Goal: Task Accomplishment & Management: Use online tool/utility

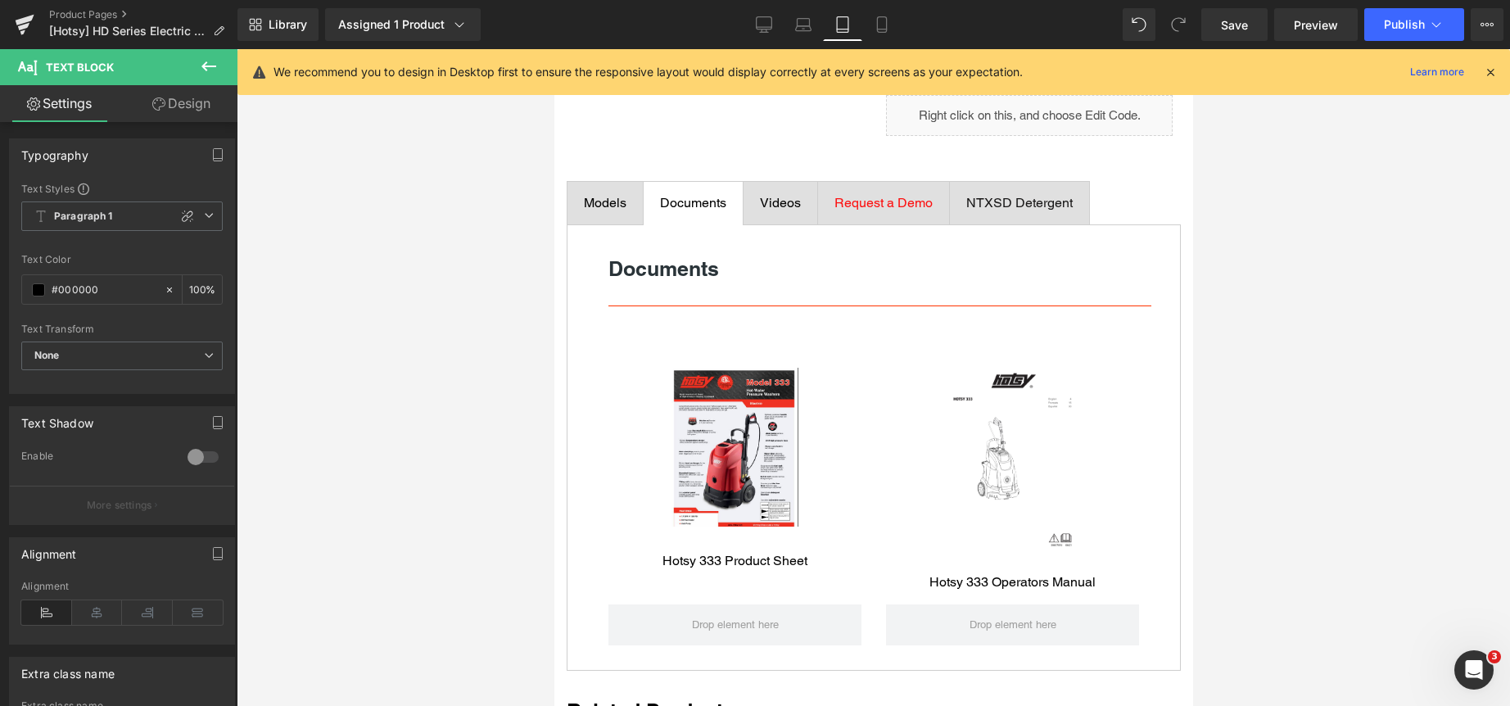
scroll to position [879, 0]
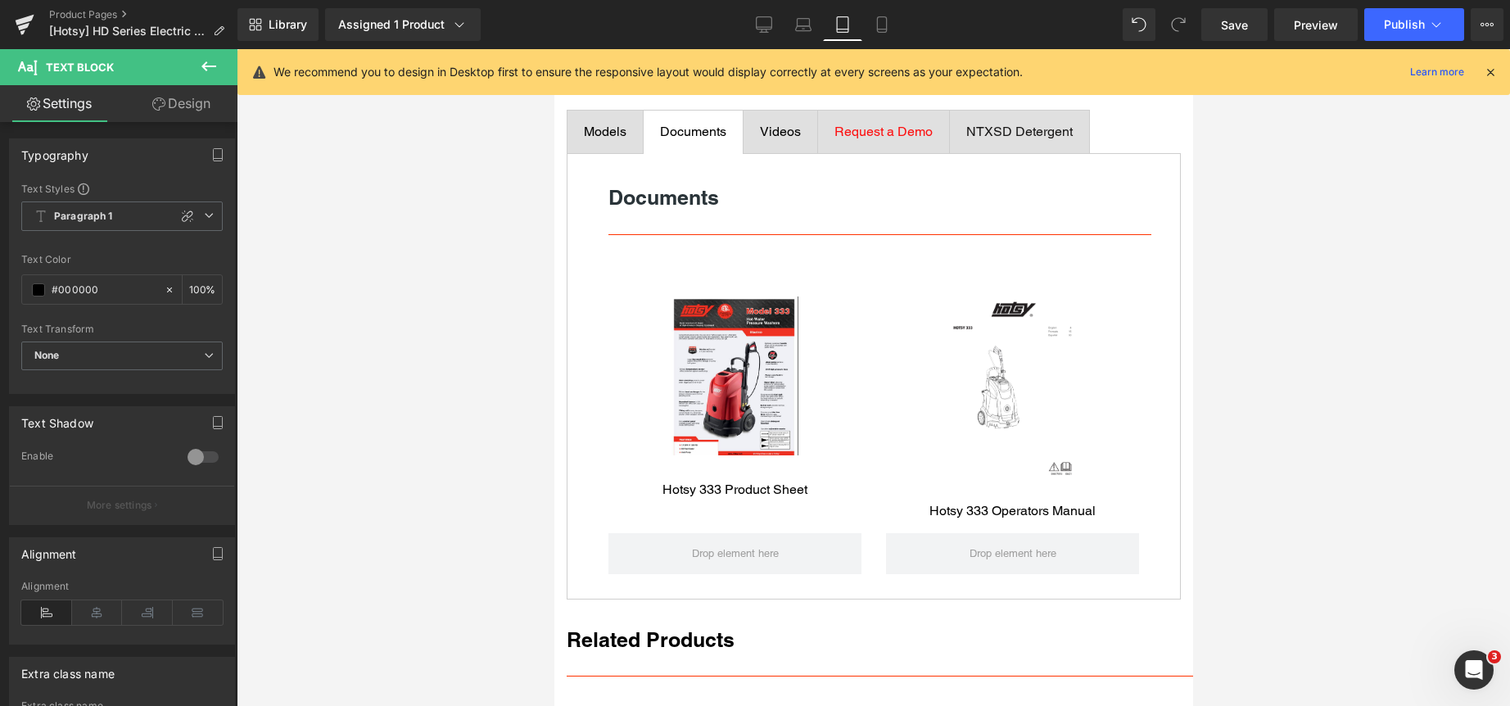
click at [767, 142] on div "Videos" at bounding box center [779, 132] width 41 height 20
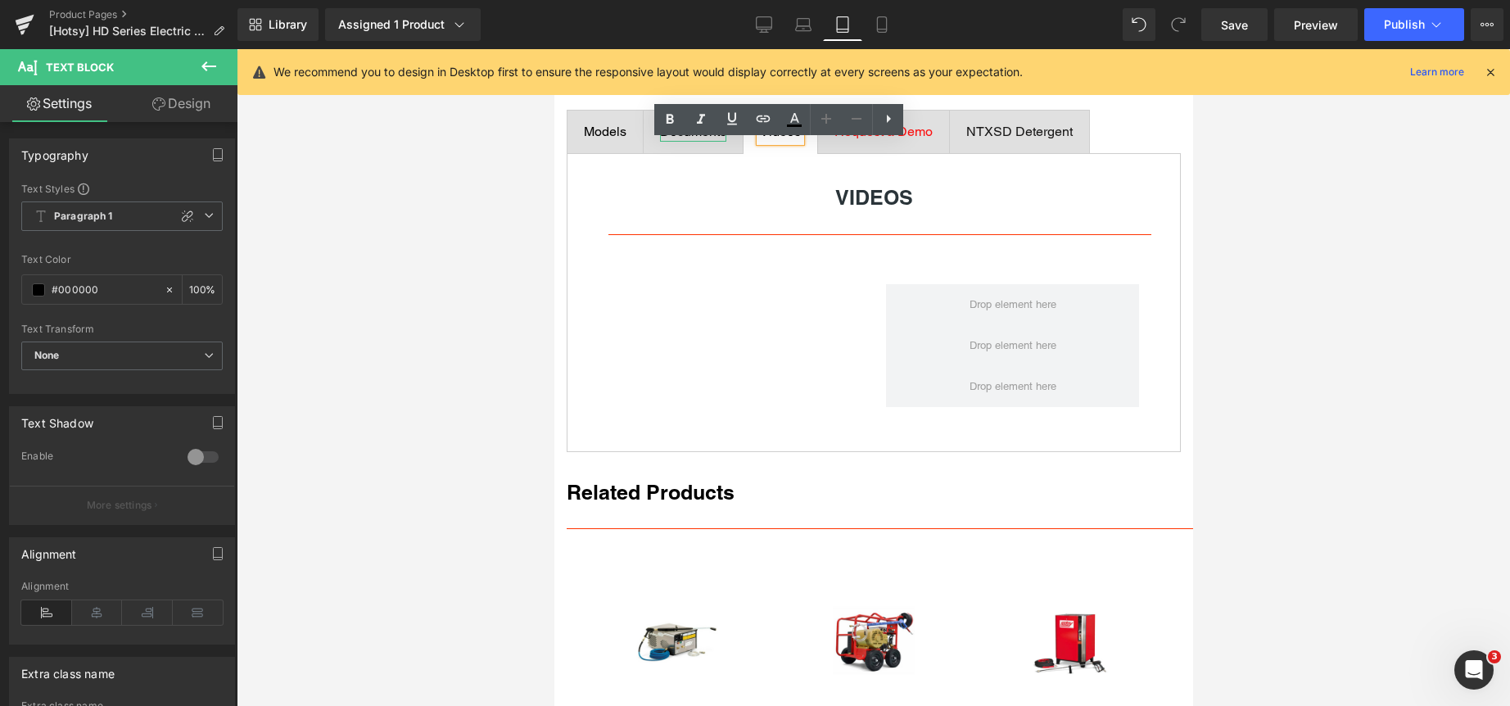
click at [686, 142] on div "Documents" at bounding box center [692, 132] width 66 height 20
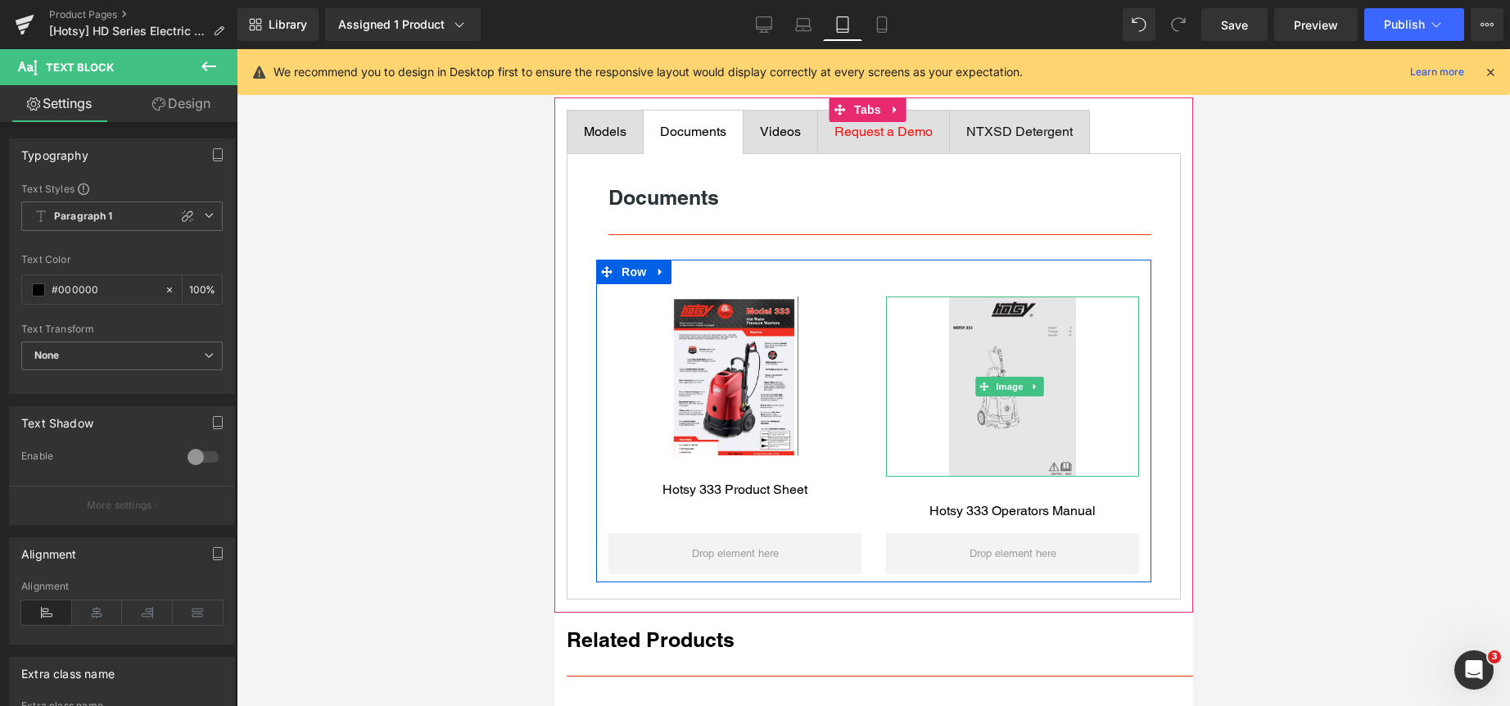
click at [992, 368] on img at bounding box center [1011, 386] width 127 height 180
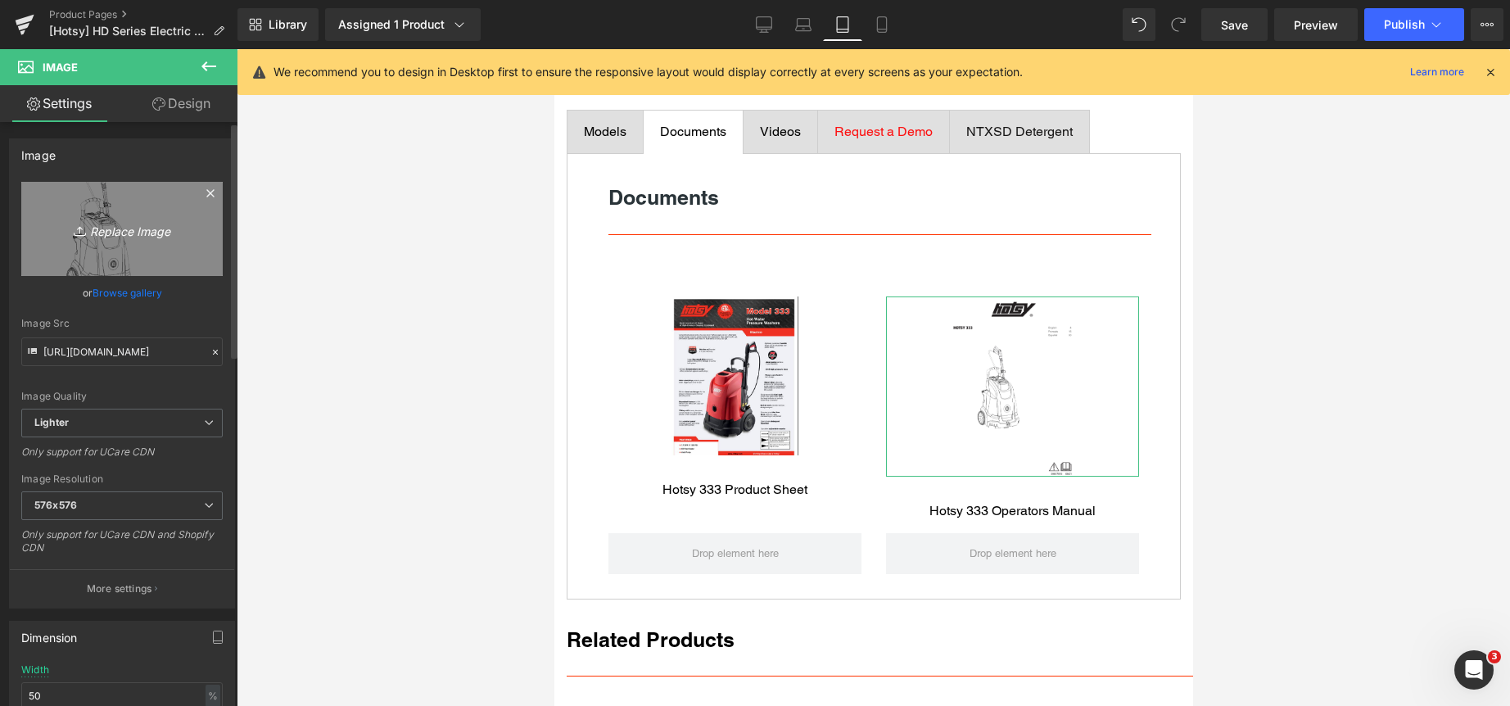
click at [113, 229] on icon "Replace Image" at bounding box center [121, 229] width 131 height 20
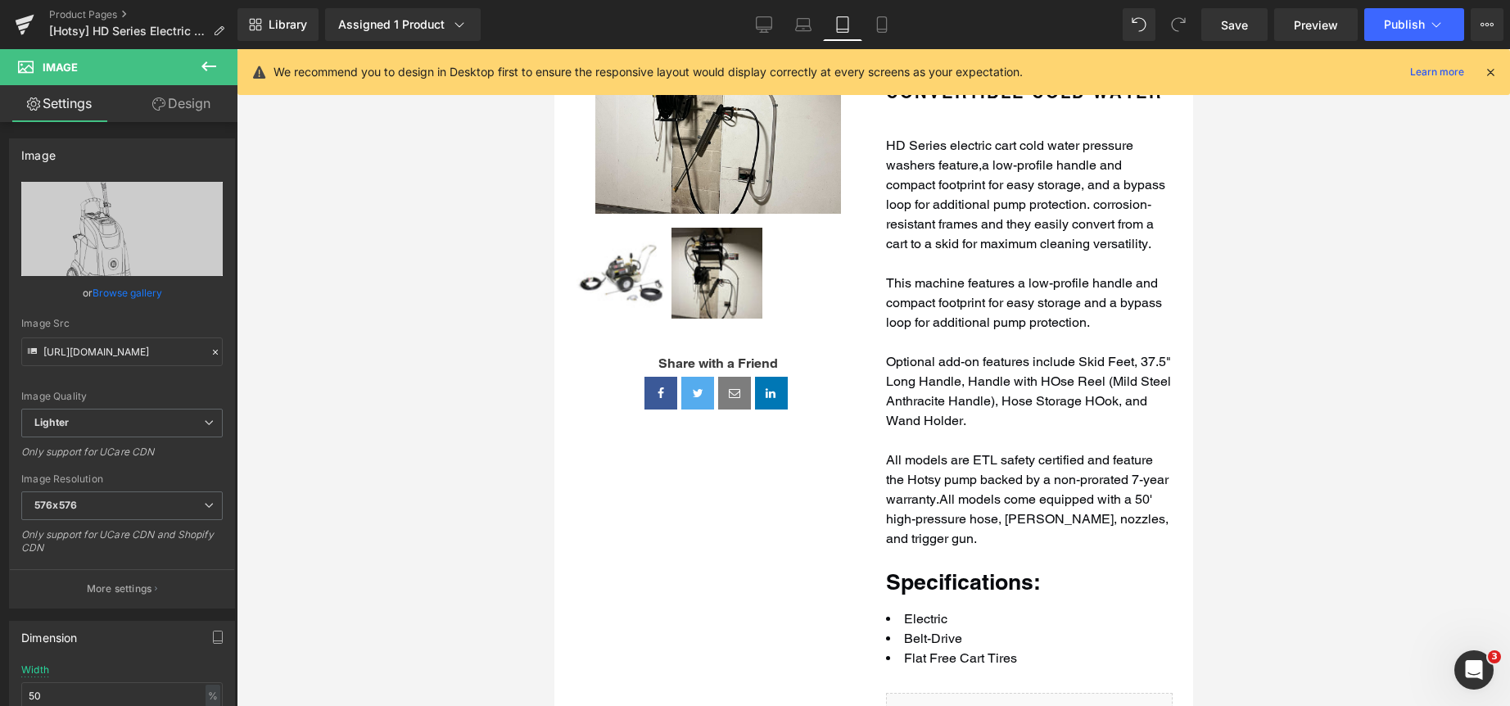
scroll to position [0, 0]
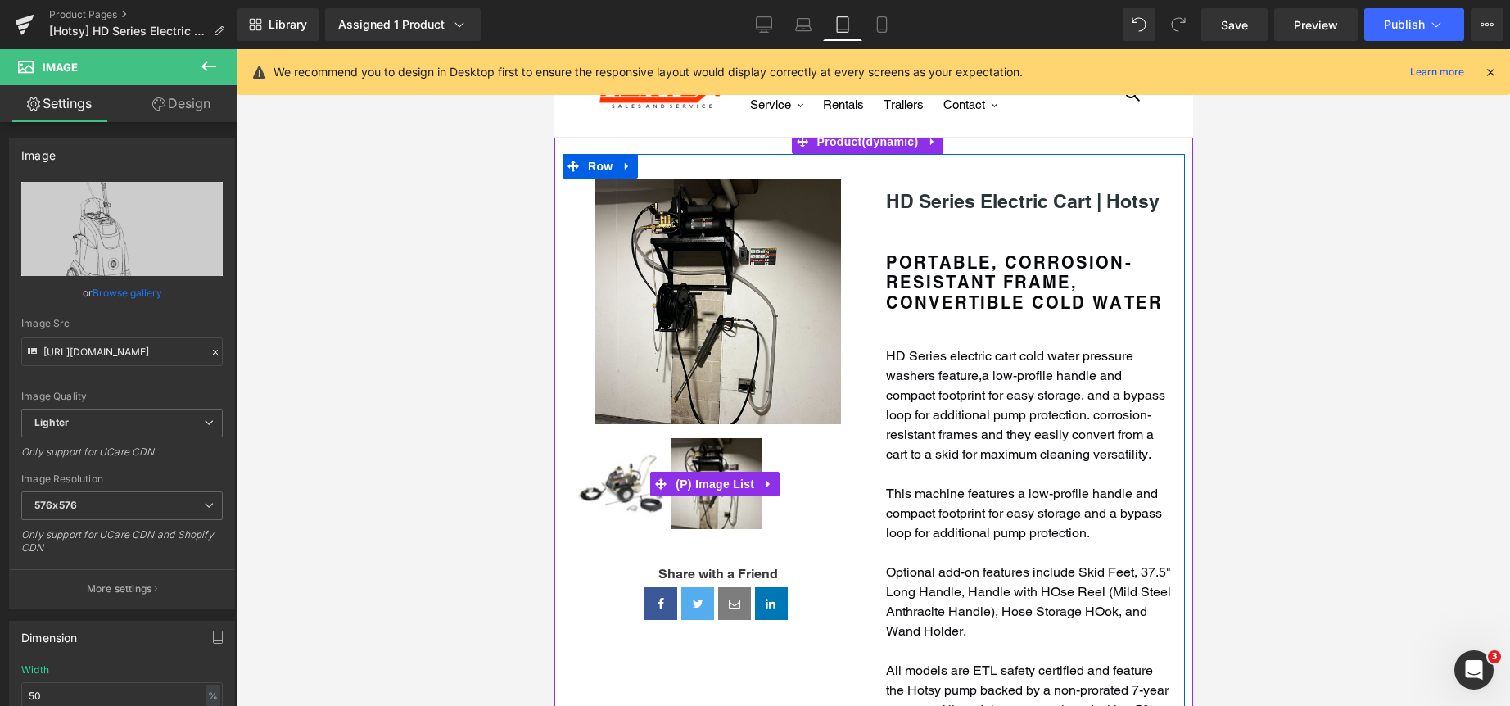
click at [621, 481] on img at bounding box center [621, 483] width 91 height 91
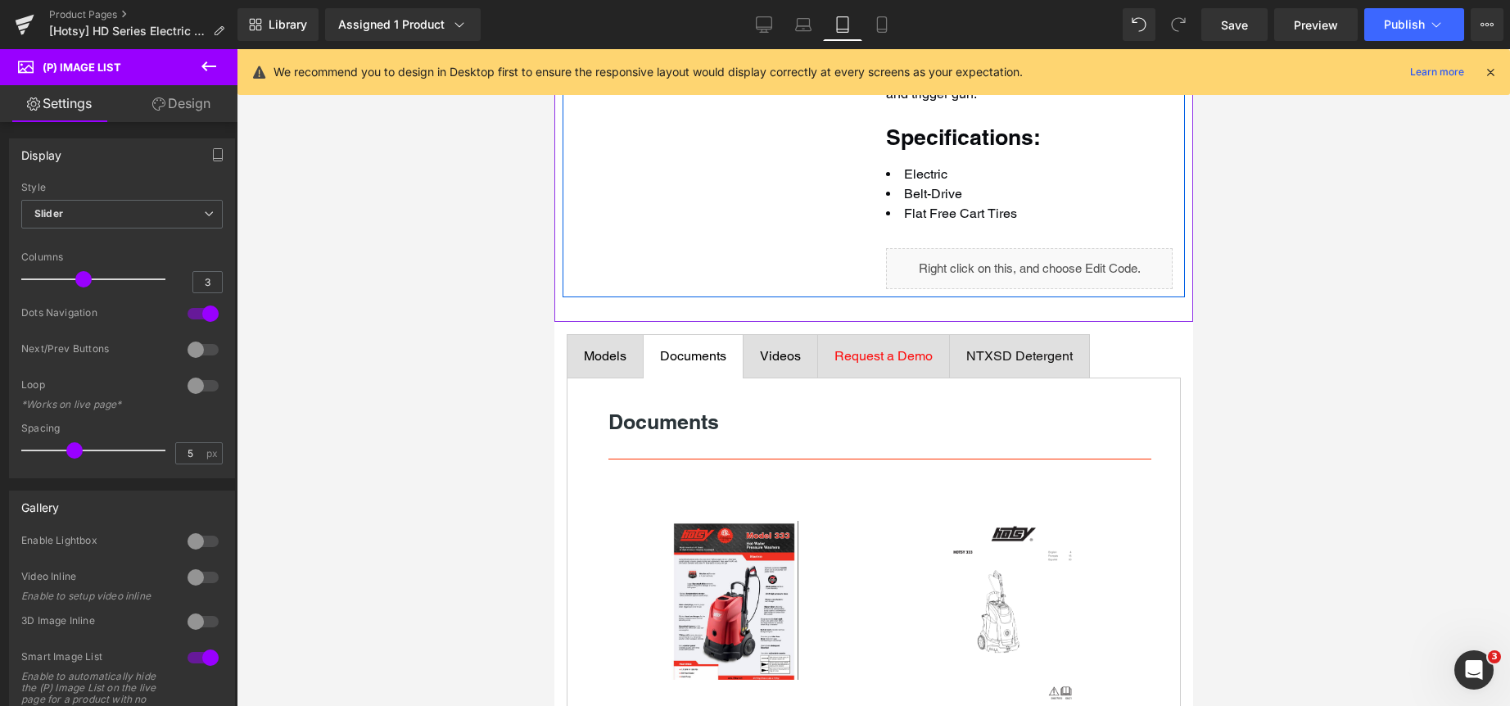
scroll to position [901, 0]
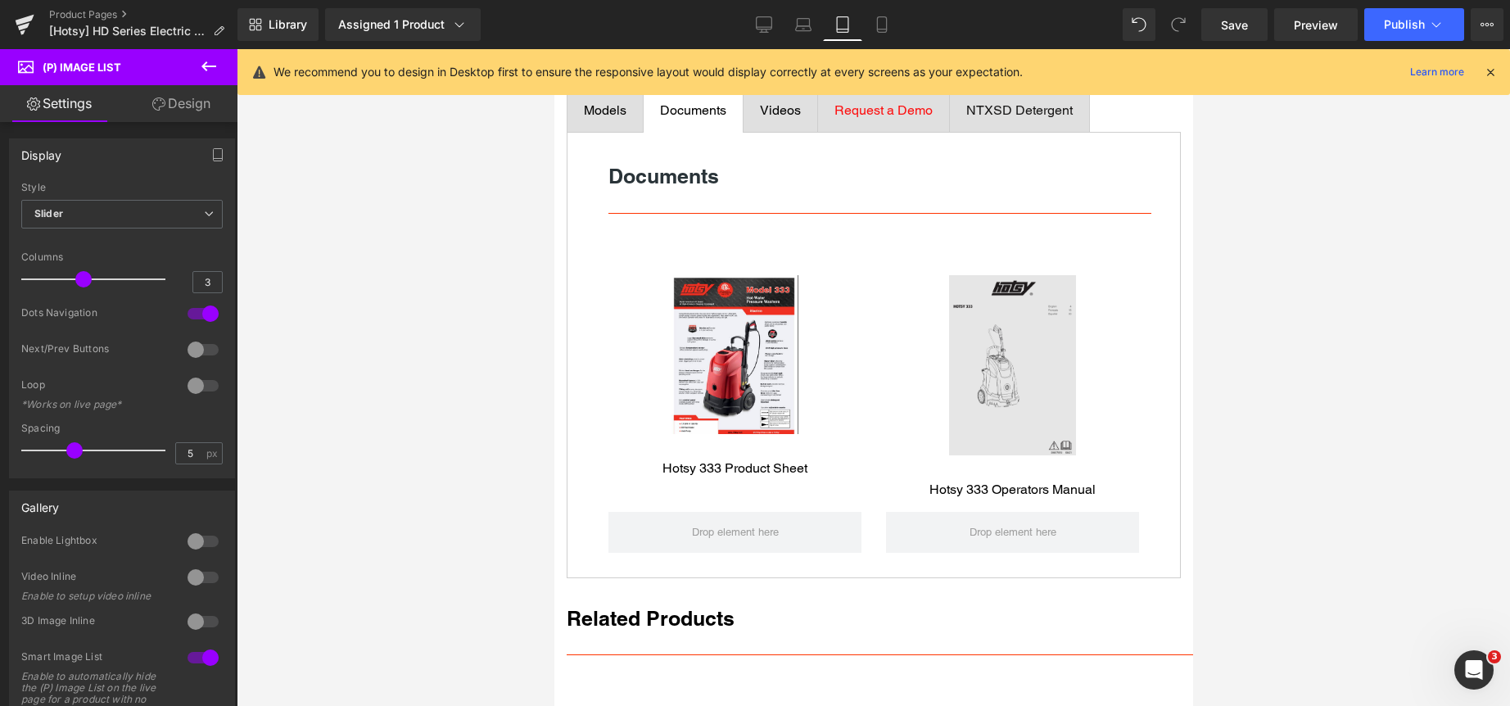
click at [996, 390] on div "Image" at bounding box center [1011, 365] width 253 height 180
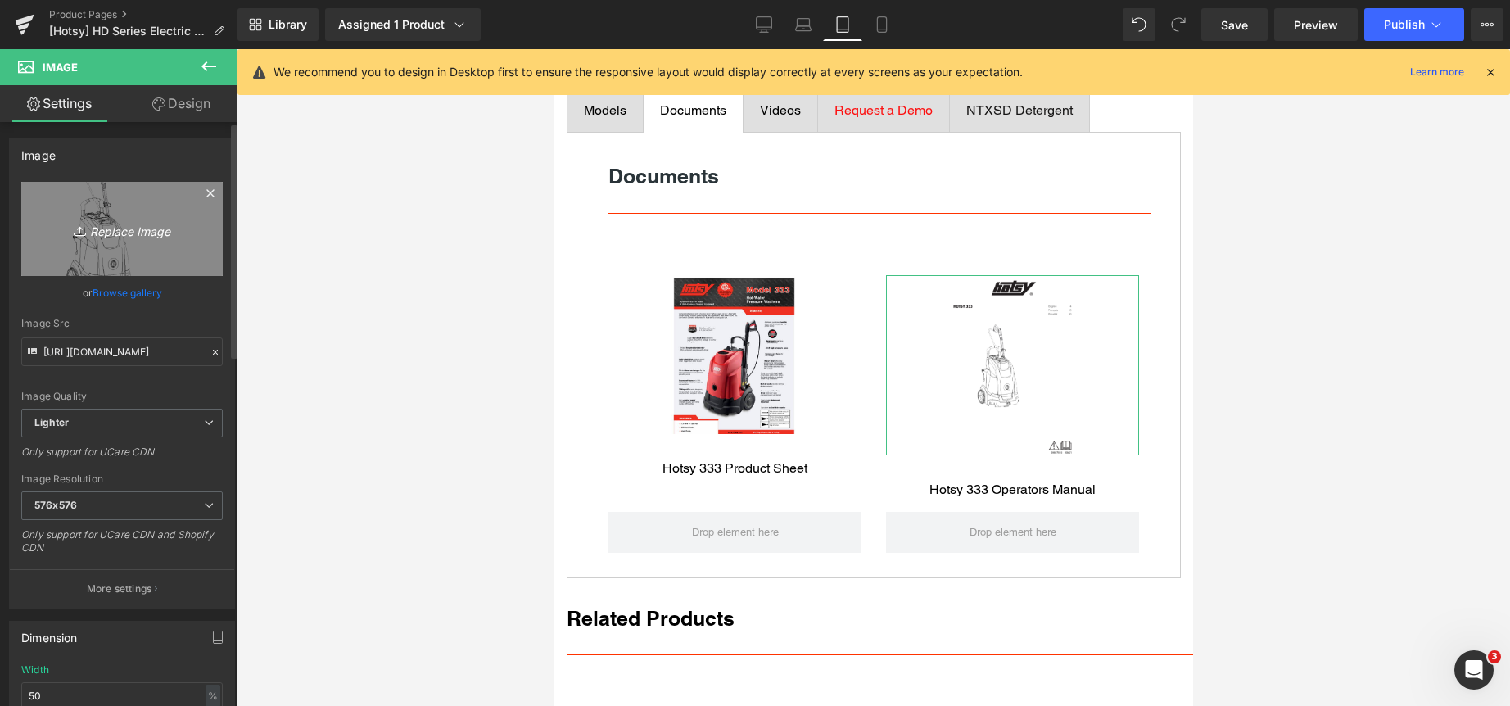
click at [136, 228] on icon "Replace Image" at bounding box center [121, 229] width 131 height 20
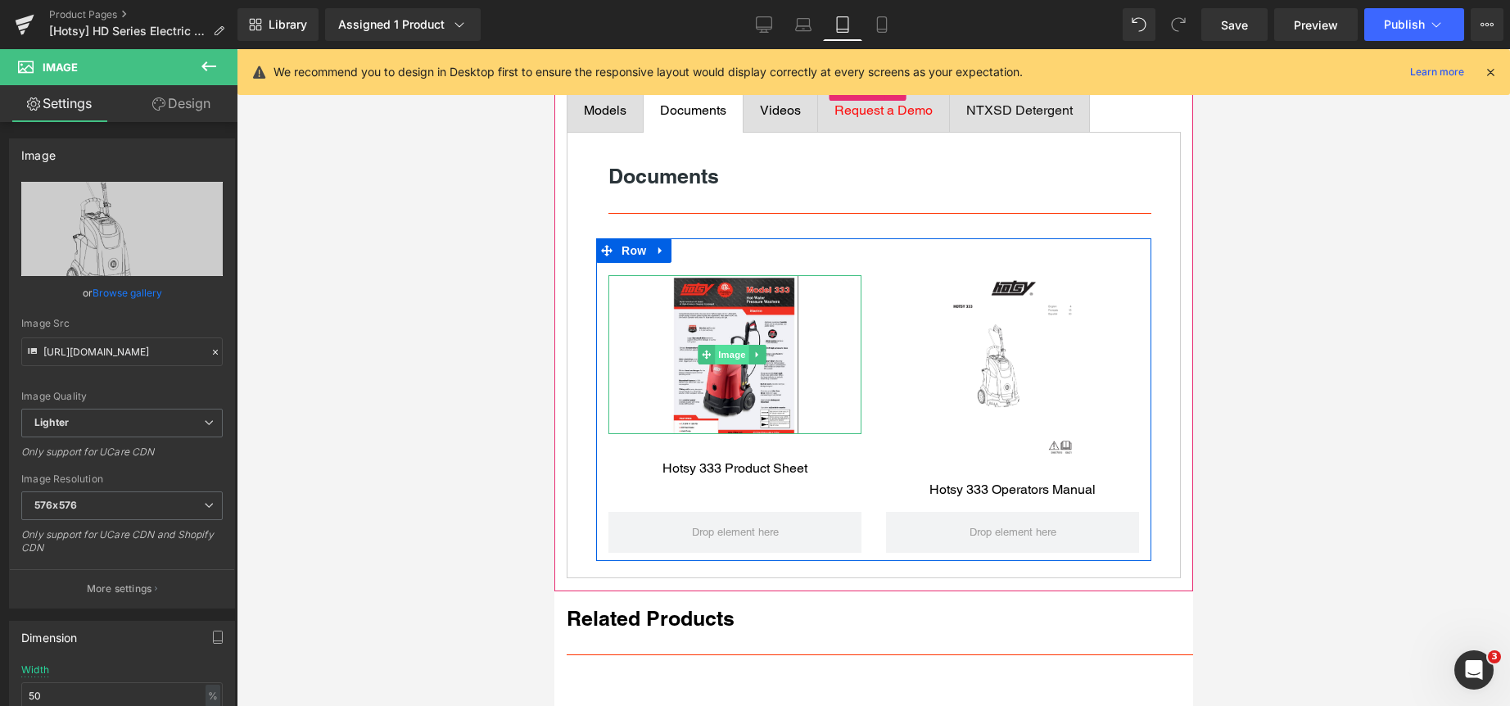
click at [722, 364] on span "Image" at bounding box center [731, 355] width 34 height 20
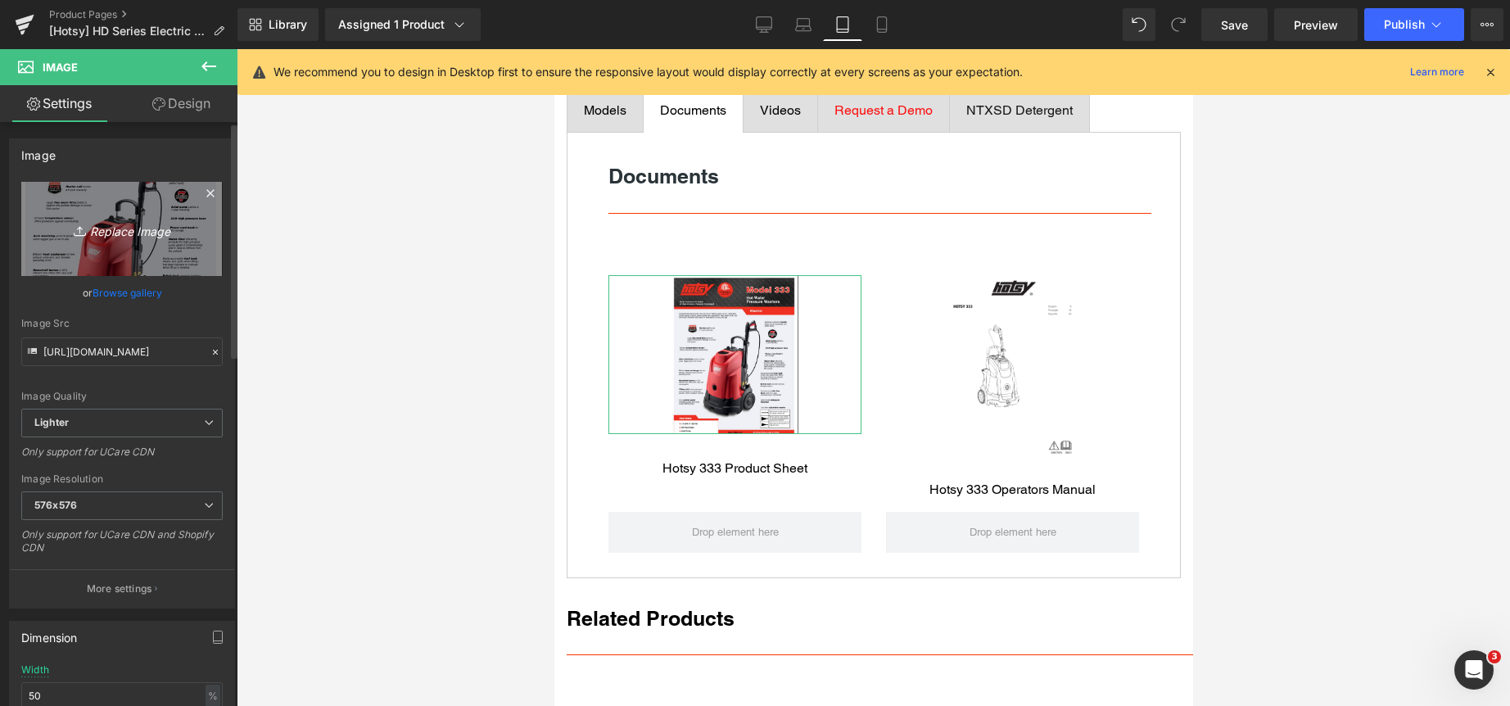
click at [129, 236] on icon "Replace Image" at bounding box center [121, 229] width 131 height 20
type input "C:\fakepath\Screenshot 2025-05-29 160802.png"
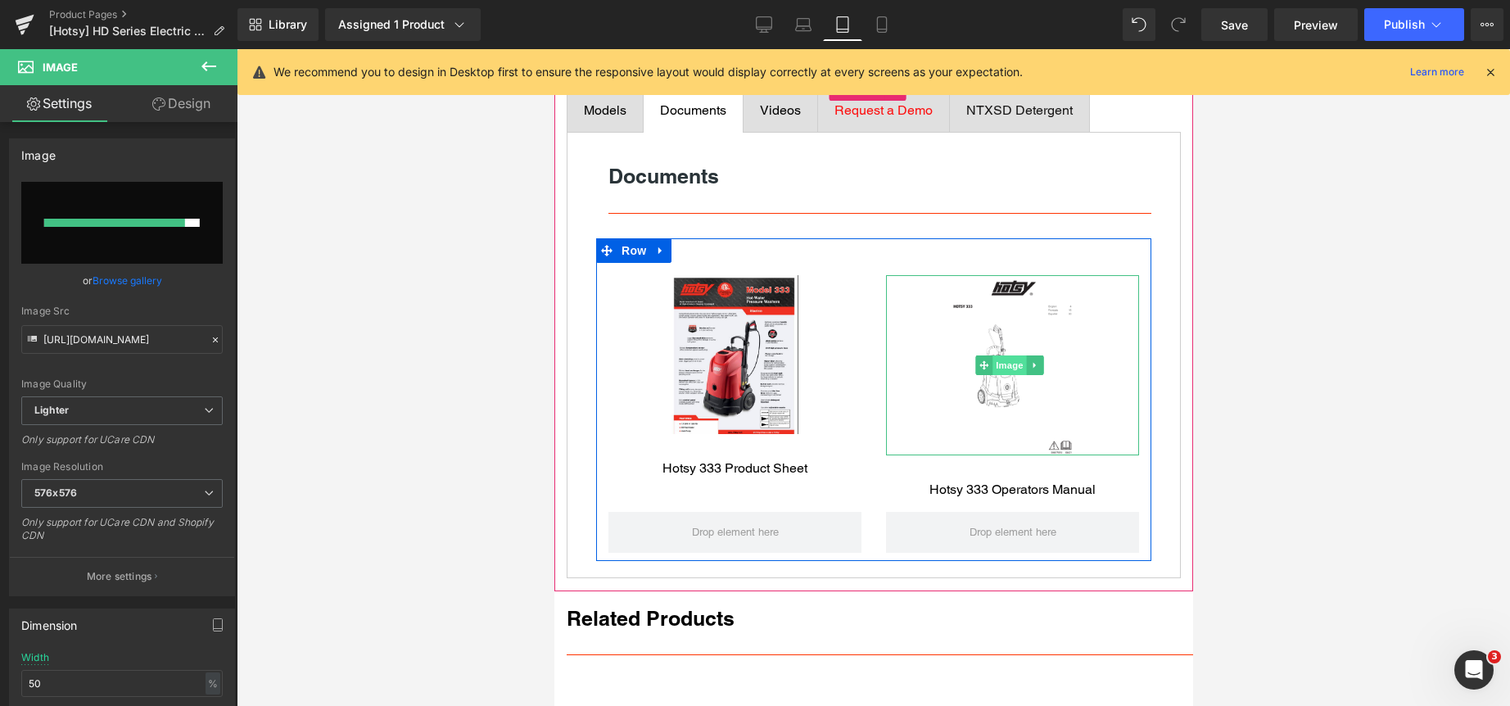
click at [1008, 375] on span "Image" at bounding box center [1008, 365] width 34 height 20
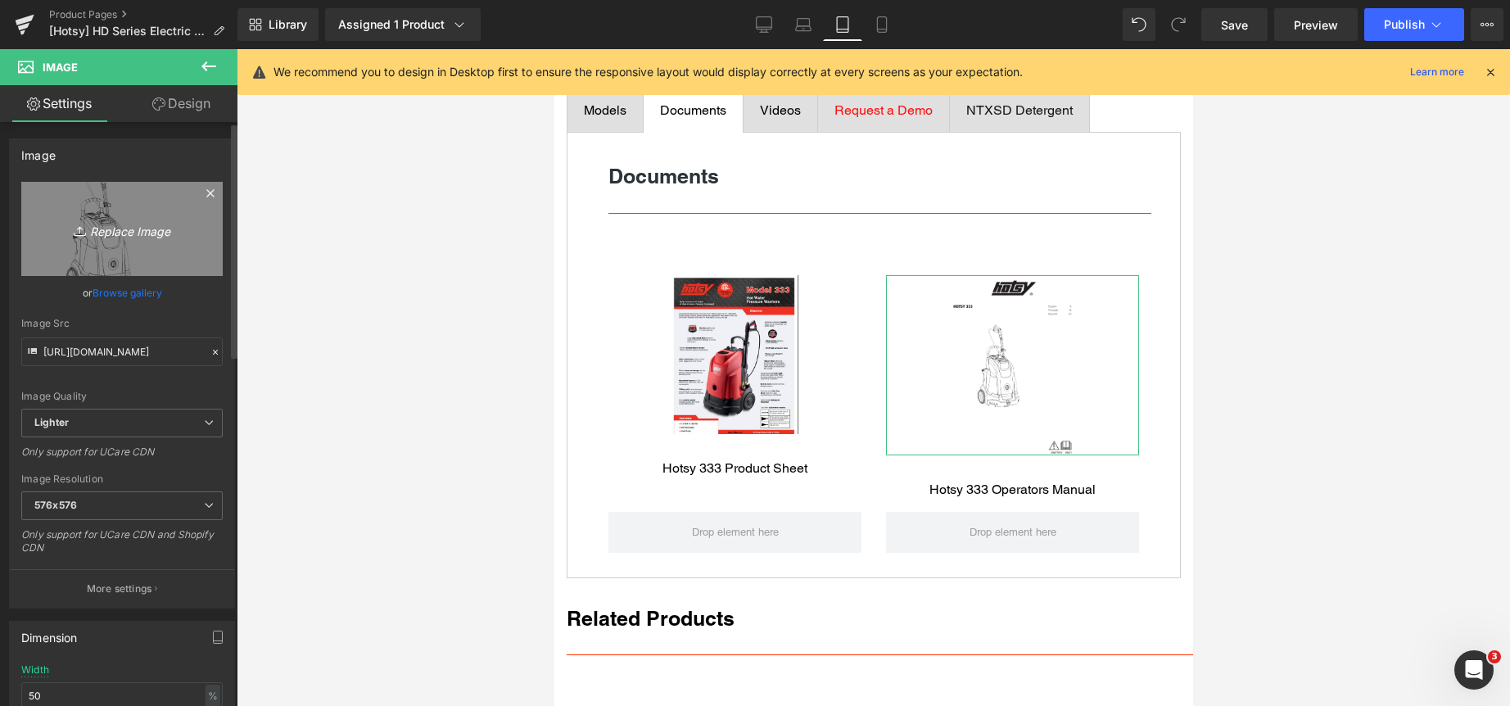
click at [108, 221] on icon "Replace Image" at bounding box center [121, 229] width 131 height 20
type input "C:\fakepath\Screenshot 2025-09-04 162334.png"
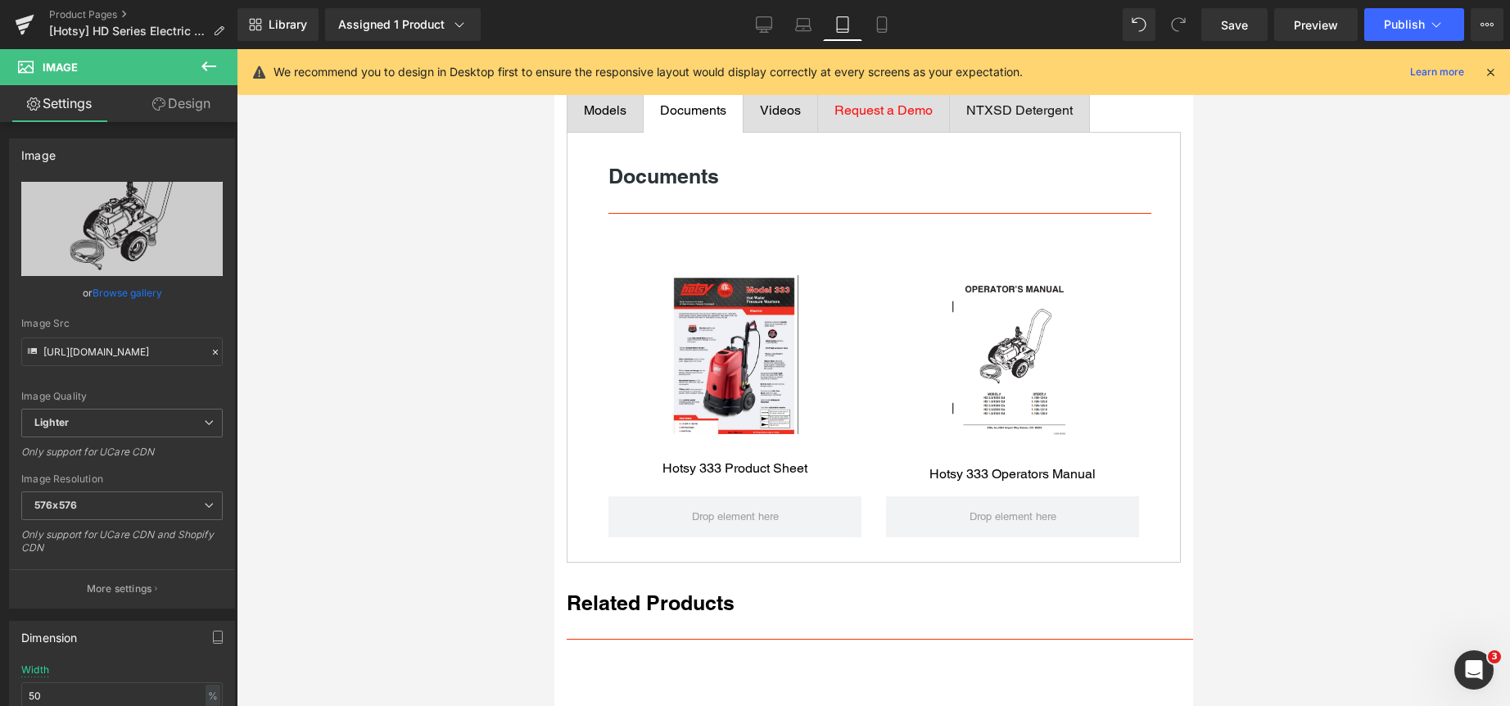
type input "https://ucarecdn.com/d7245d42-fdb1-44d7-b1ec-57f84560155d/-/format/auto/-/previ…"
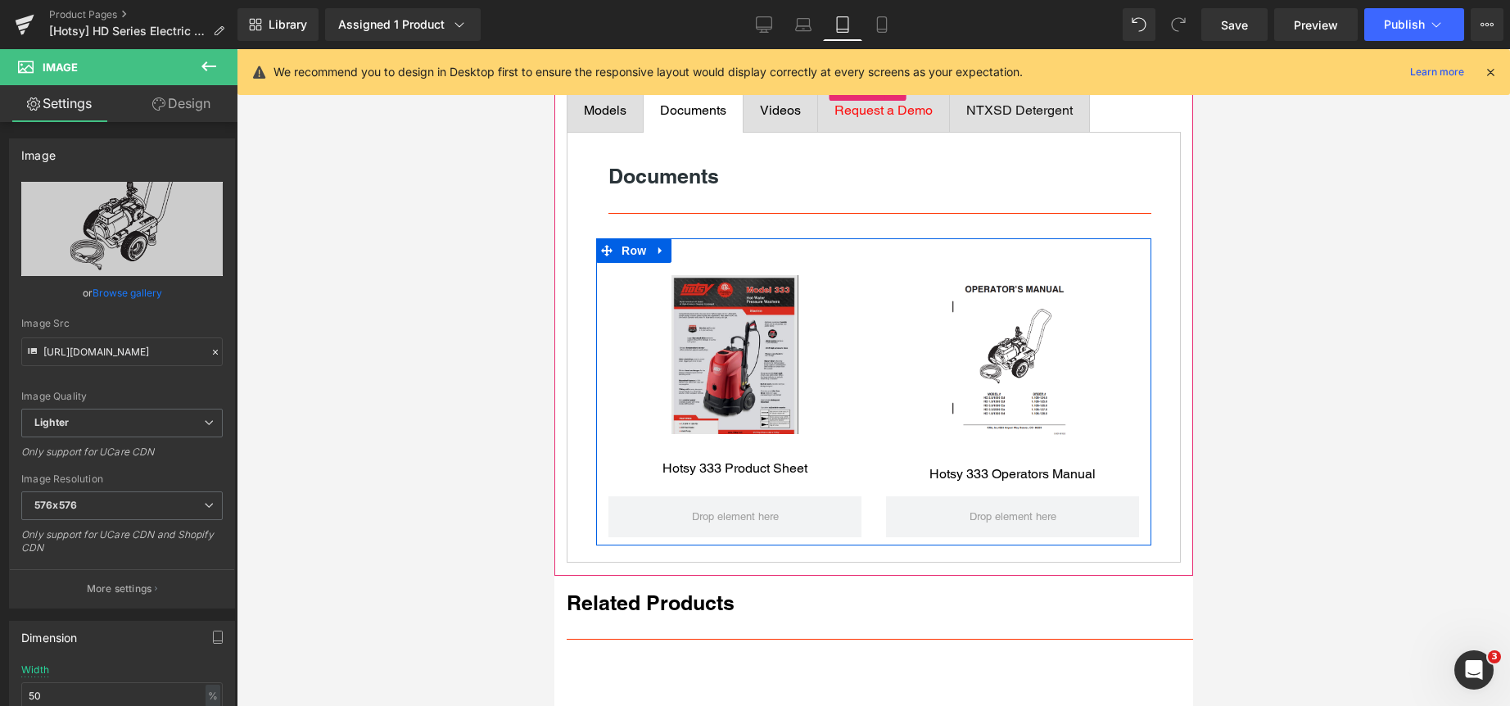
click at [732, 349] on img at bounding box center [734, 354] width 127 height 159
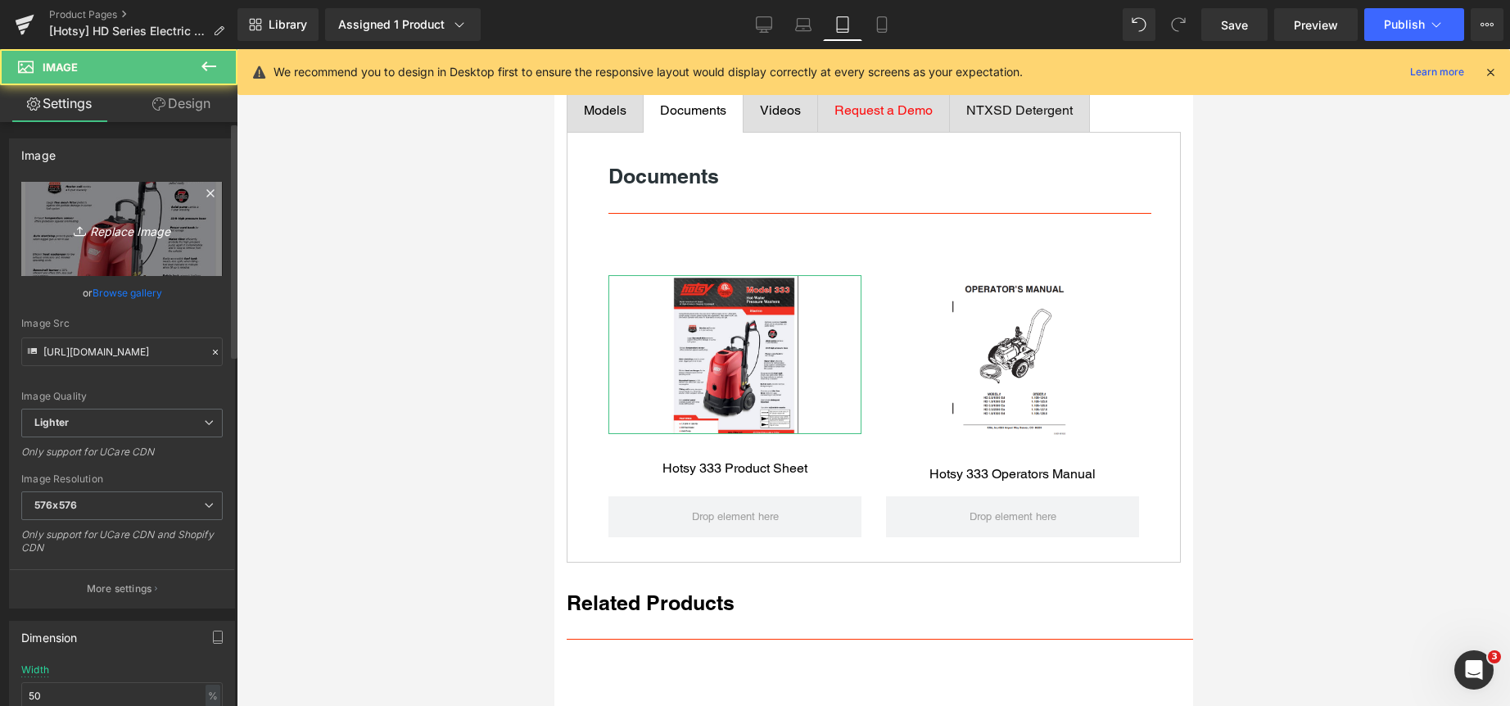
click at [112, 226] on icon "Replace Image" at bounding box center [121, 229] width 131 height 20
type input "C:\fakepath\Screenshot 2025-05-29 160802.png"
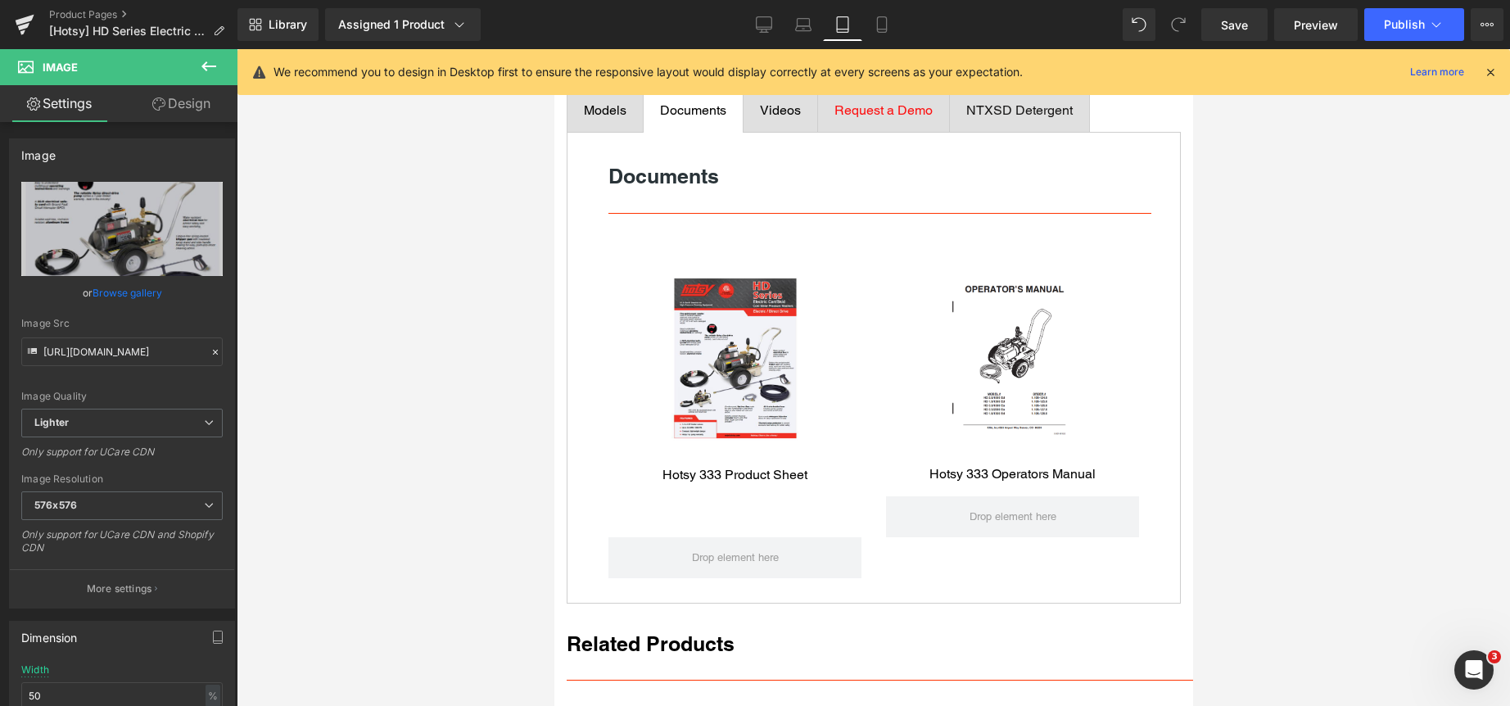
type input "https://ucarecdn.com/955d614b-ca68-4887-b766-adcdc9997c80/-/format/auto/-/previ…"
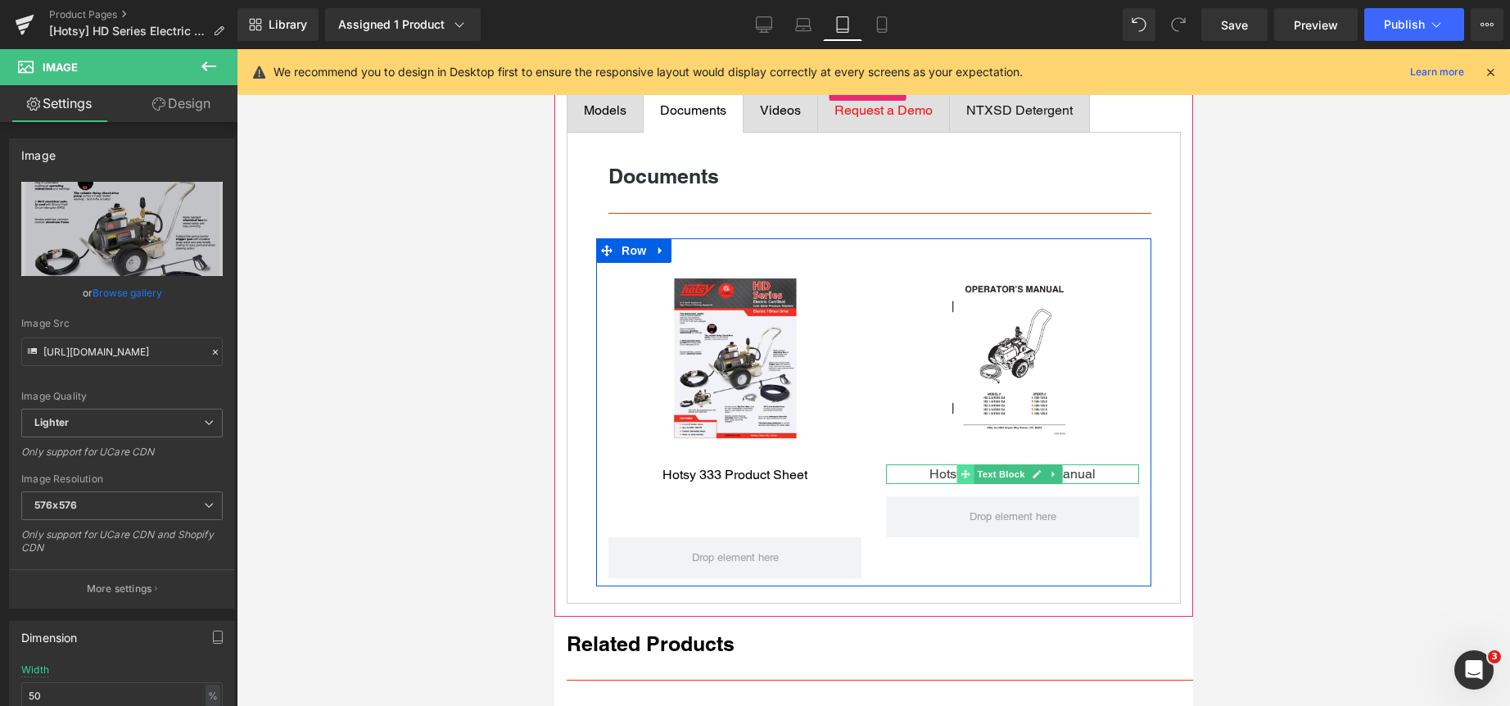
click at [940, 481] on link "Hotsy 333 Operators Manual" at bounding box center [1011, 474] width 166 height 16
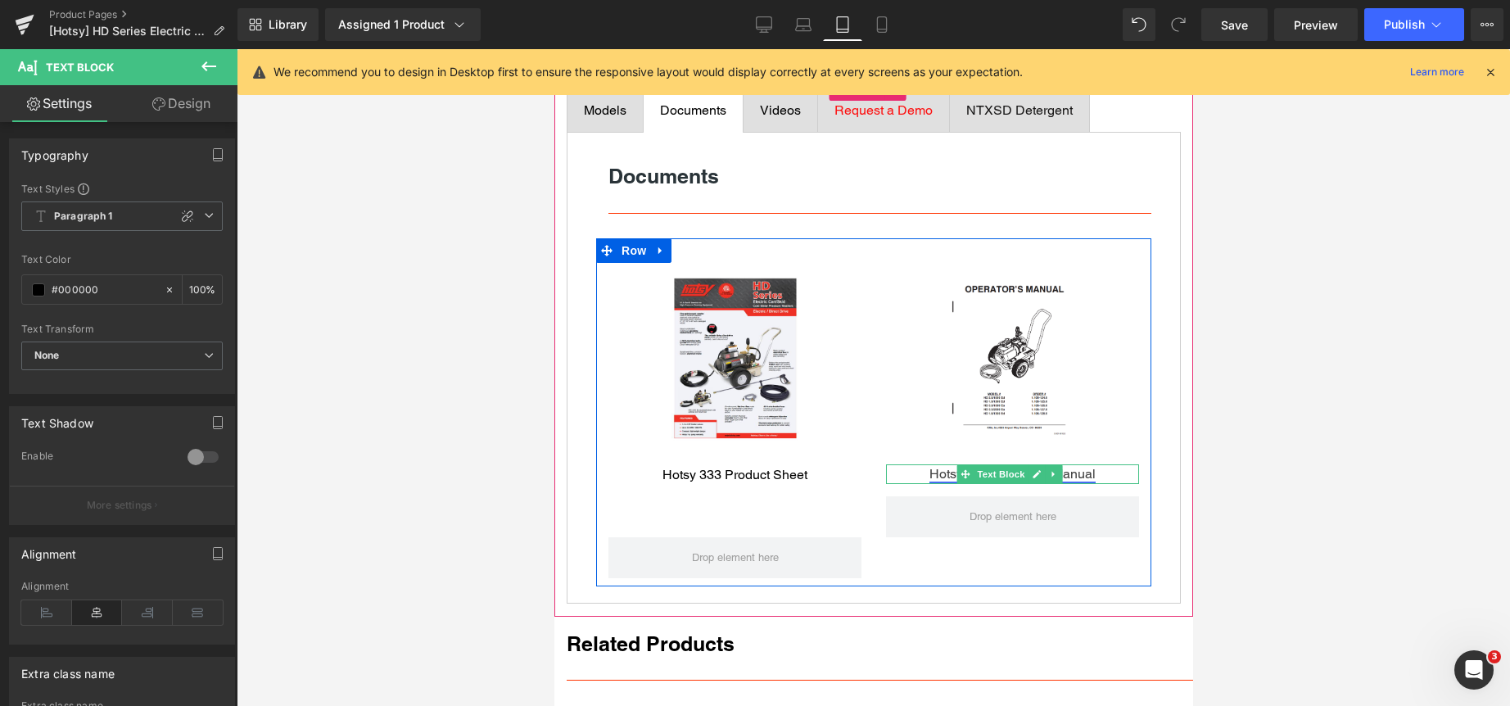
click at [1032, 479] on icon at bounding box center [1035, 474] width 9 height 10
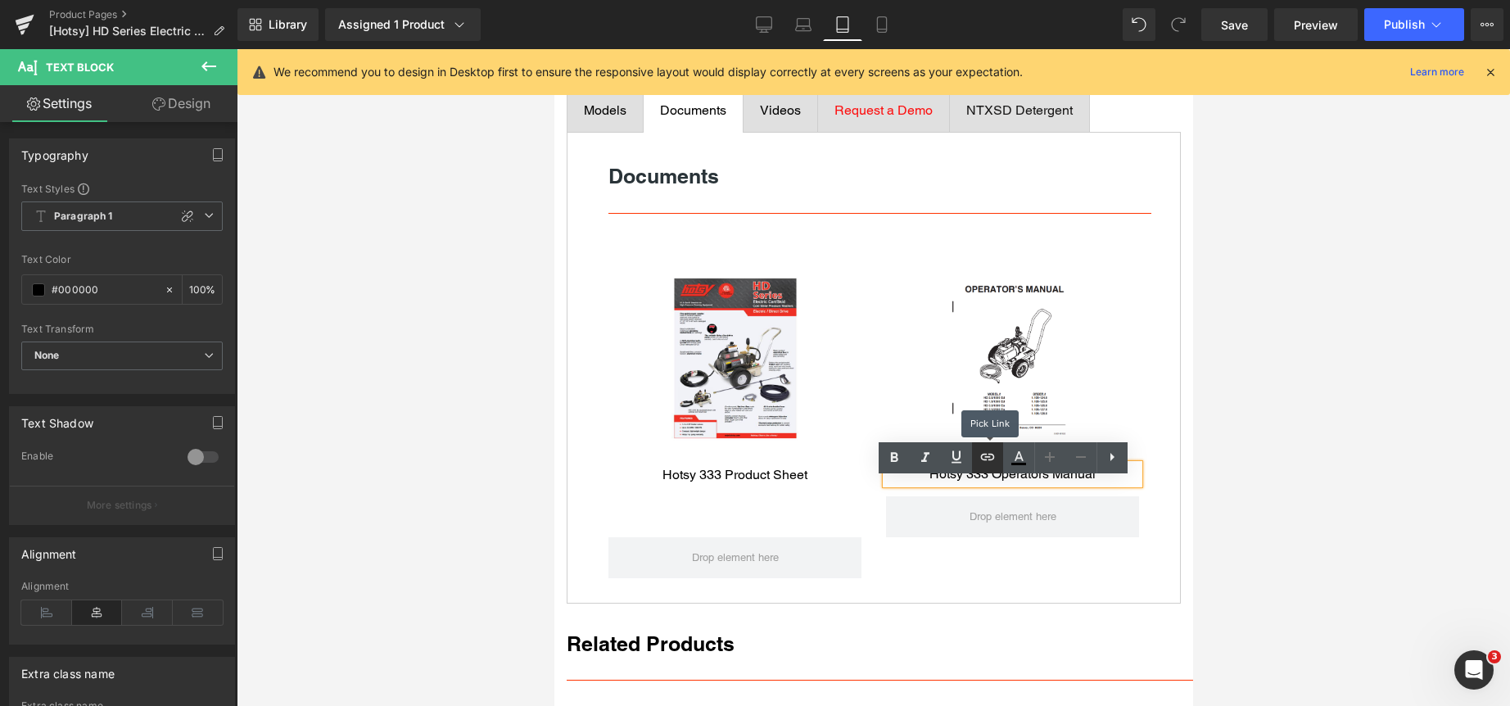
click at [981, 460] on icon at bounding box center [988, 457] width 20 height 20
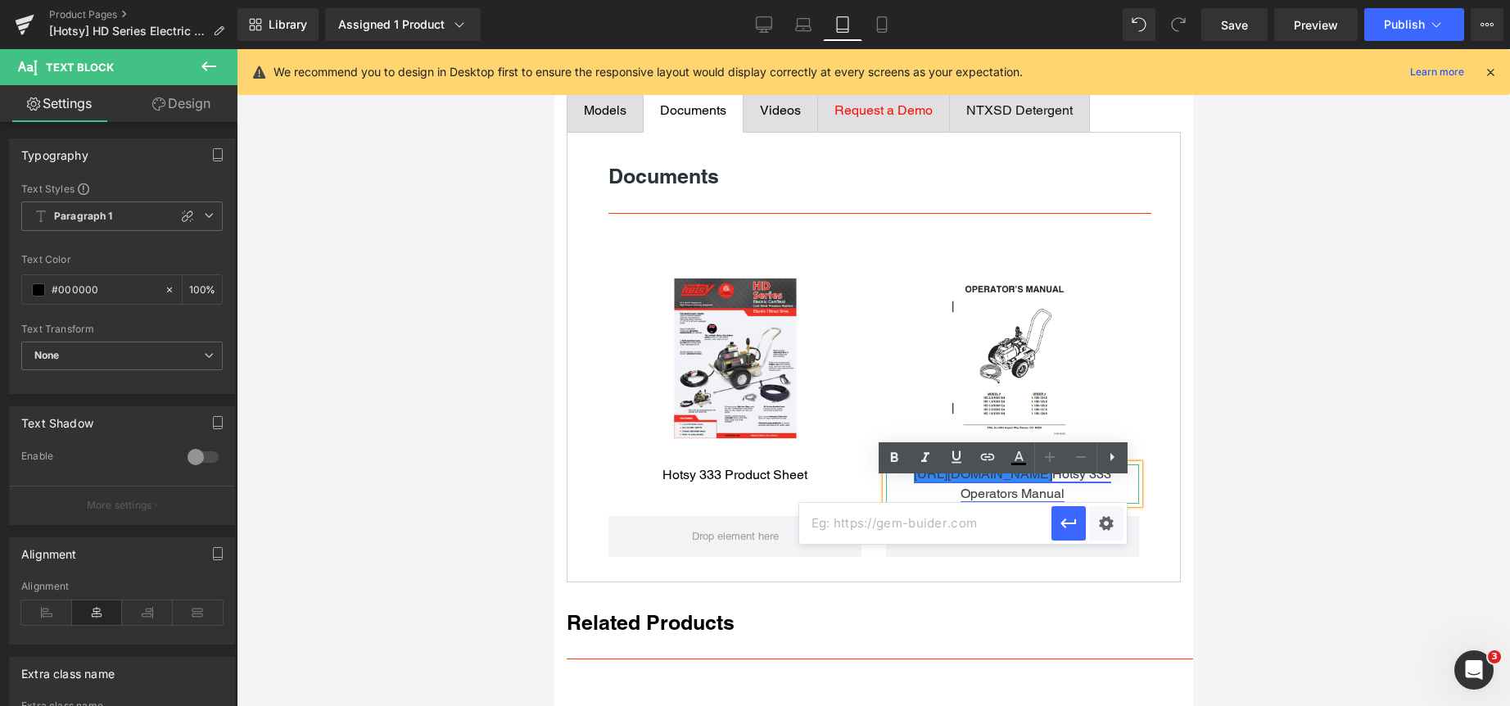
click at [947, 481] on link "https://gem-3910432.net" at bounding box center [982, 474] width 138 height 16
drag, startPoint x: 1347, startPoint y: 511, endPoint x: 1116, endPoint y: 508, distance: 230.9
click at [1344, 509] on div at bounding box center [873, 377] width 1273 height 657
click at [985, 481] on link "https://gHotsyem-3910432.net" at bounding box center [982, 474] width 138 height 16
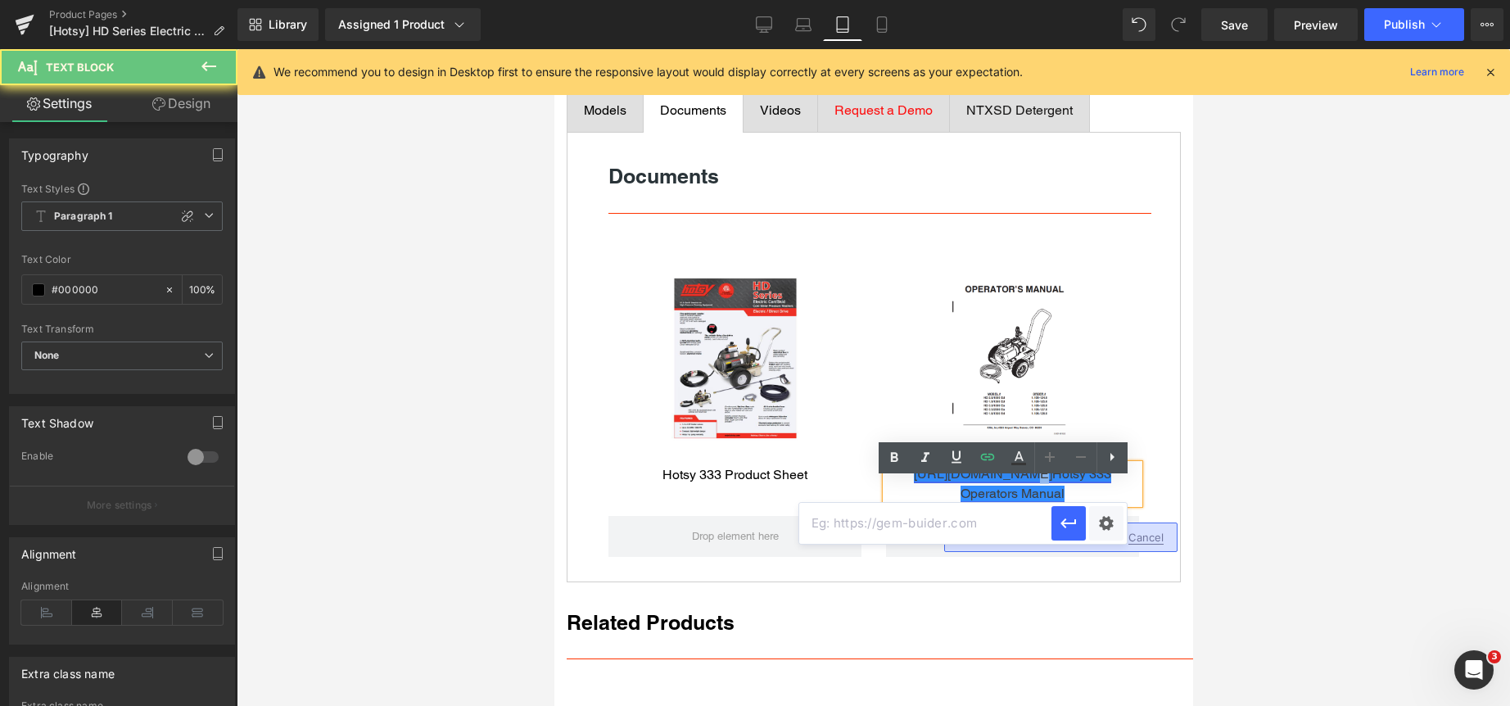
click at [985, 481] on link "https://gHotsyem-3910432.net" at bounding box center [982, 474] width 138 height 16
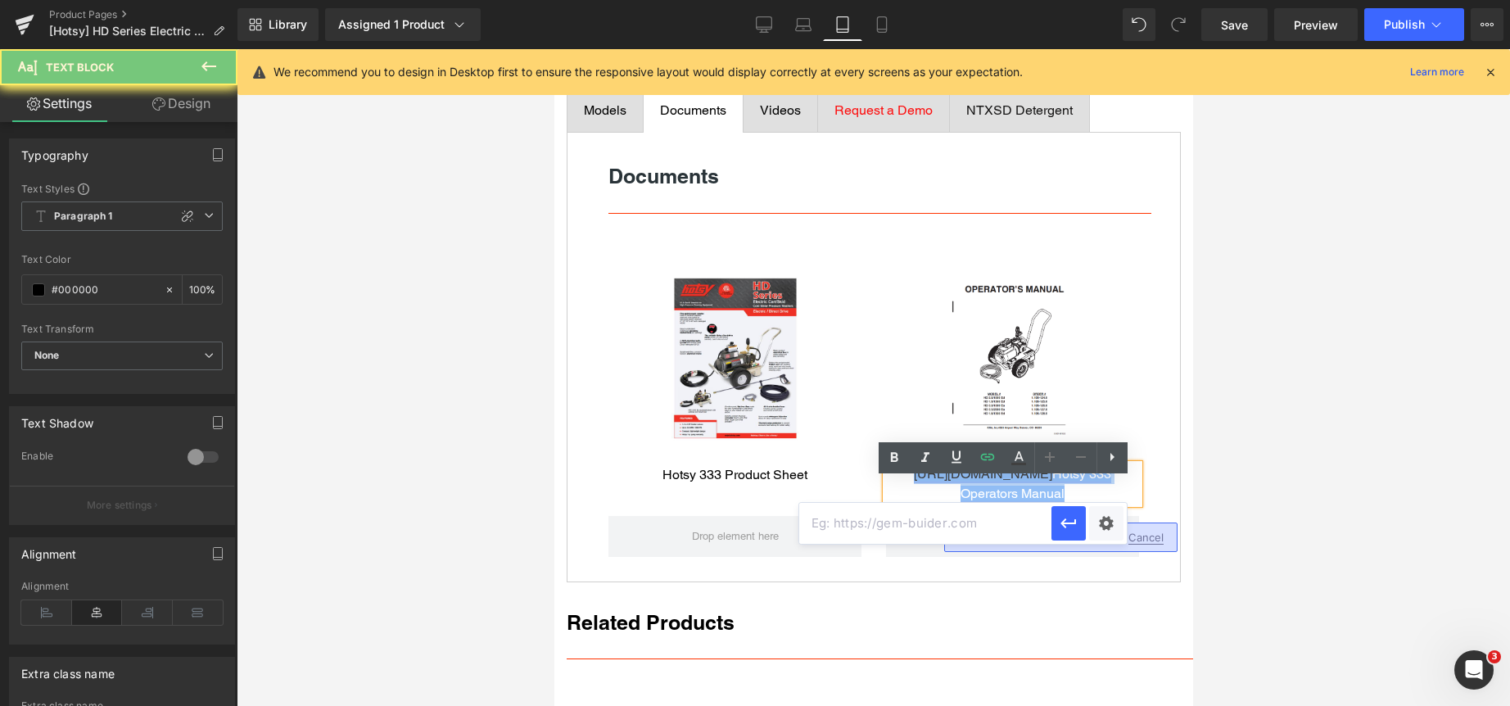
click at [985, 481] on link "https://gHotsyem-3910432.net" at bounding box center [982, 474] width 138 height 16
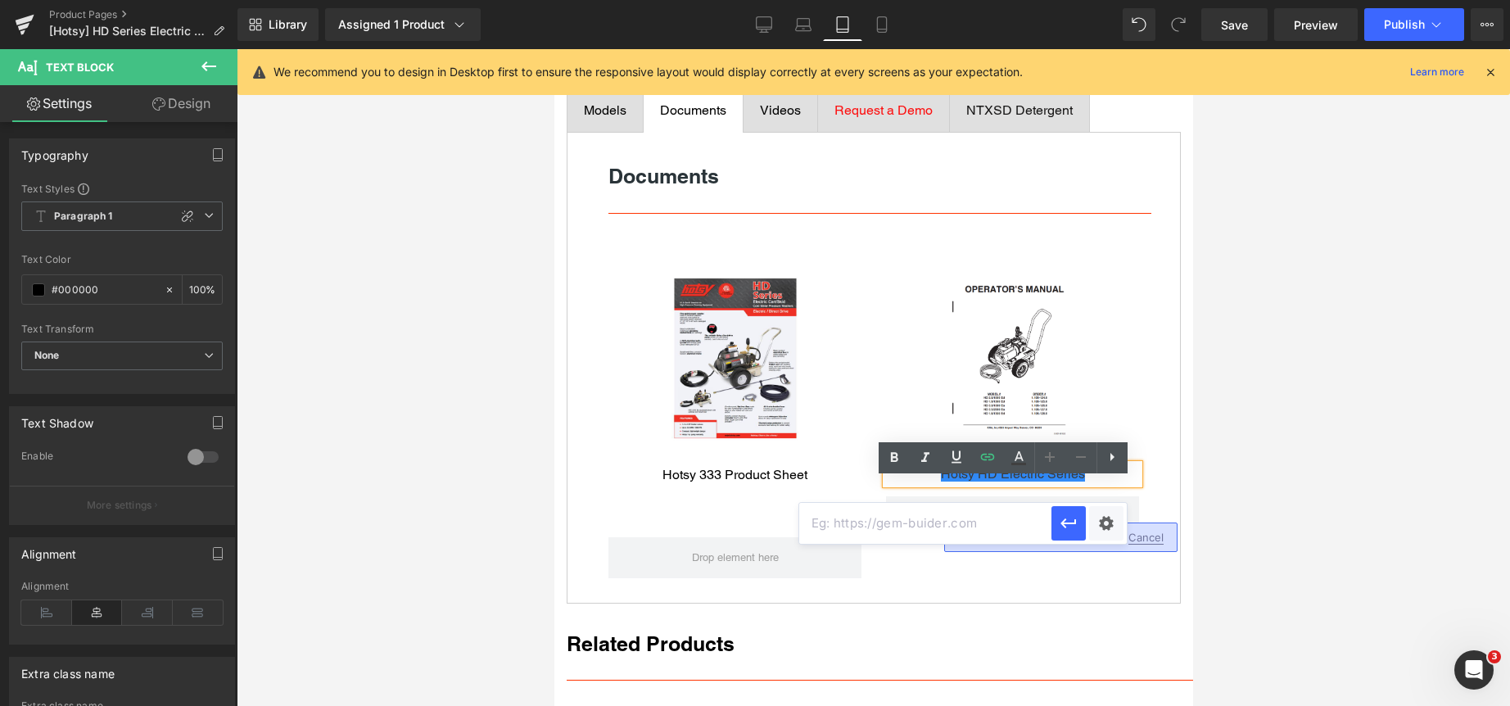
click at [1359, 373] on div at bounding box center [873, 377] width 1273 height 657
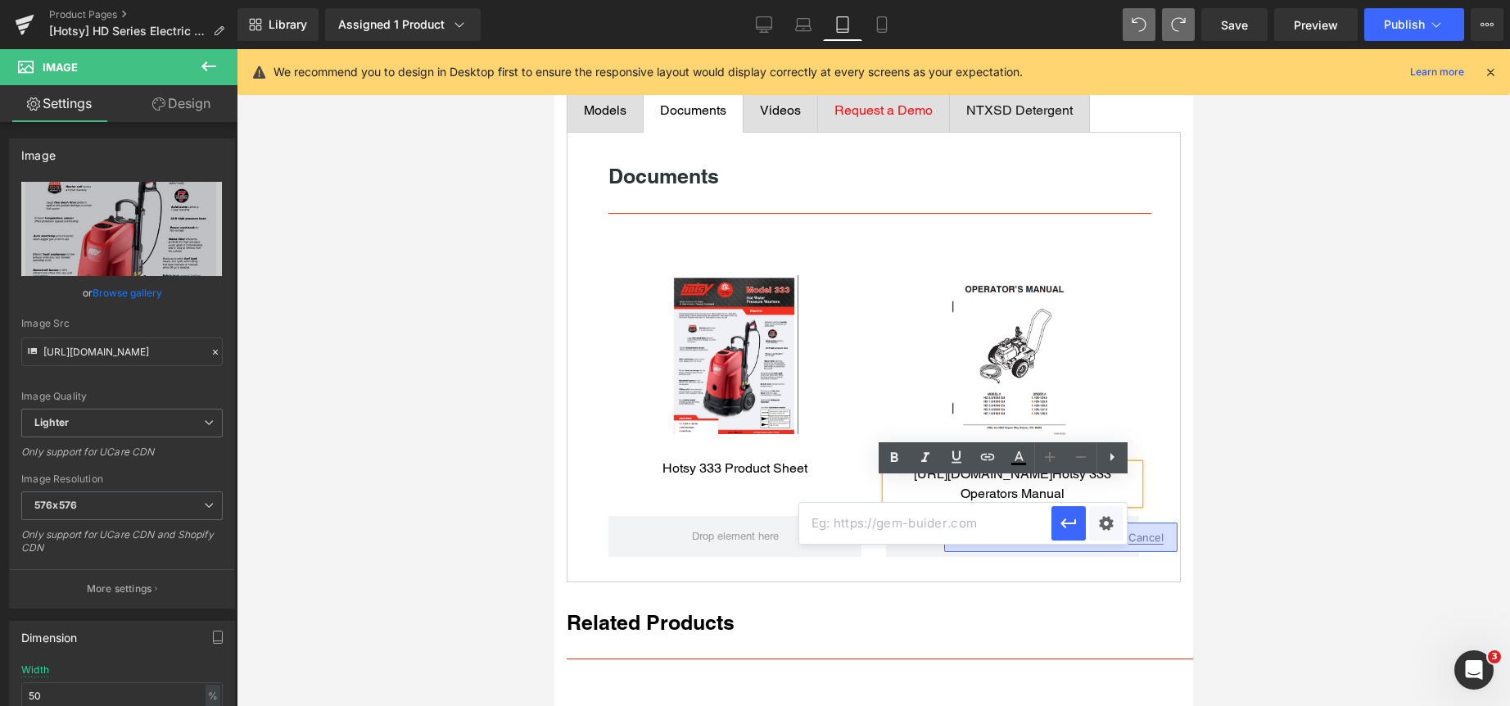
type input "https://ucarecdn.com/955d614b-ca68-4887-b766-adcdc9997c80/-/format/auto/-/previ…"
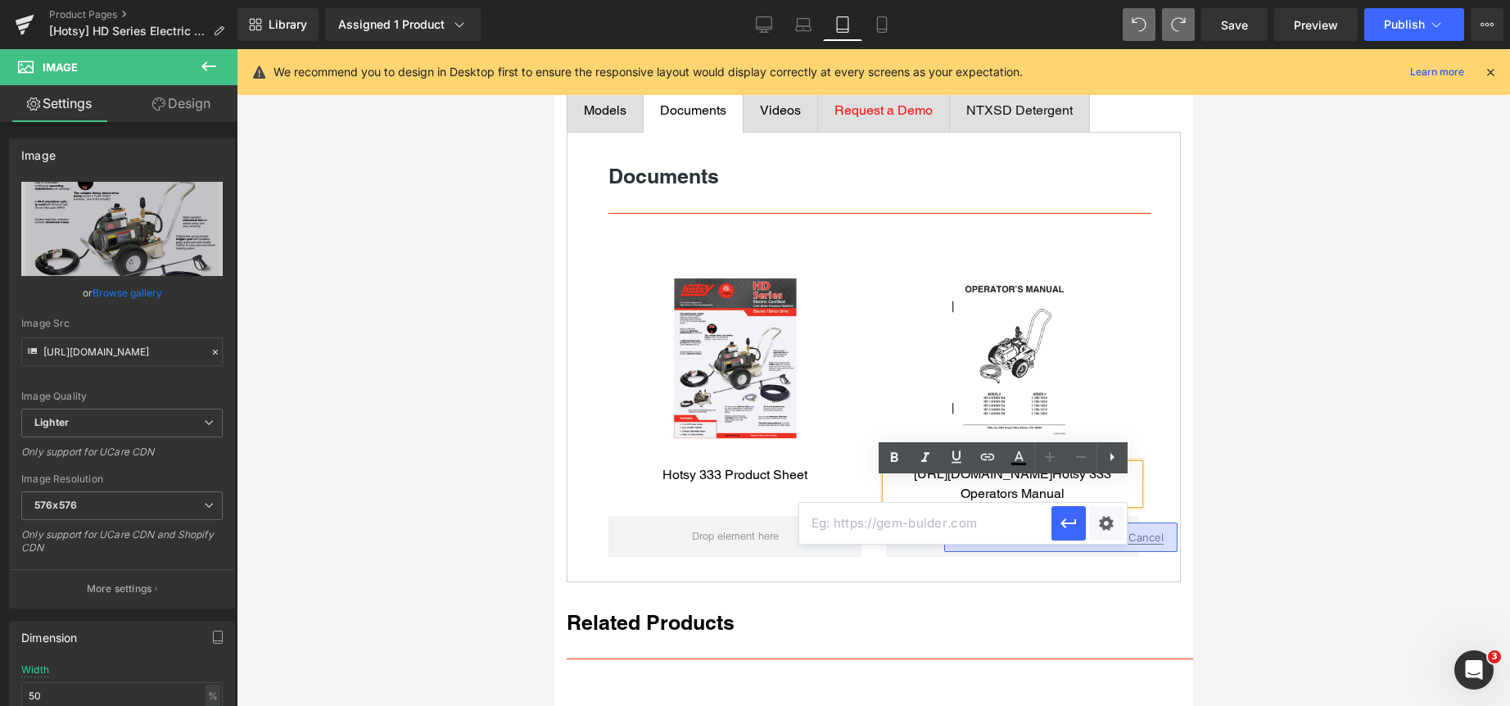
click at [1238, 375] on div at bounding box center [873, 377] width 1273 height 657
click at [986, 453] on icon at bounding box center [988, 457] width 20 height 20
click at [1044, 485] on p "https://gem-3910432.net Hotsy 333 Operators Manual" at bounding box center [1011, 483] width 253 height 39
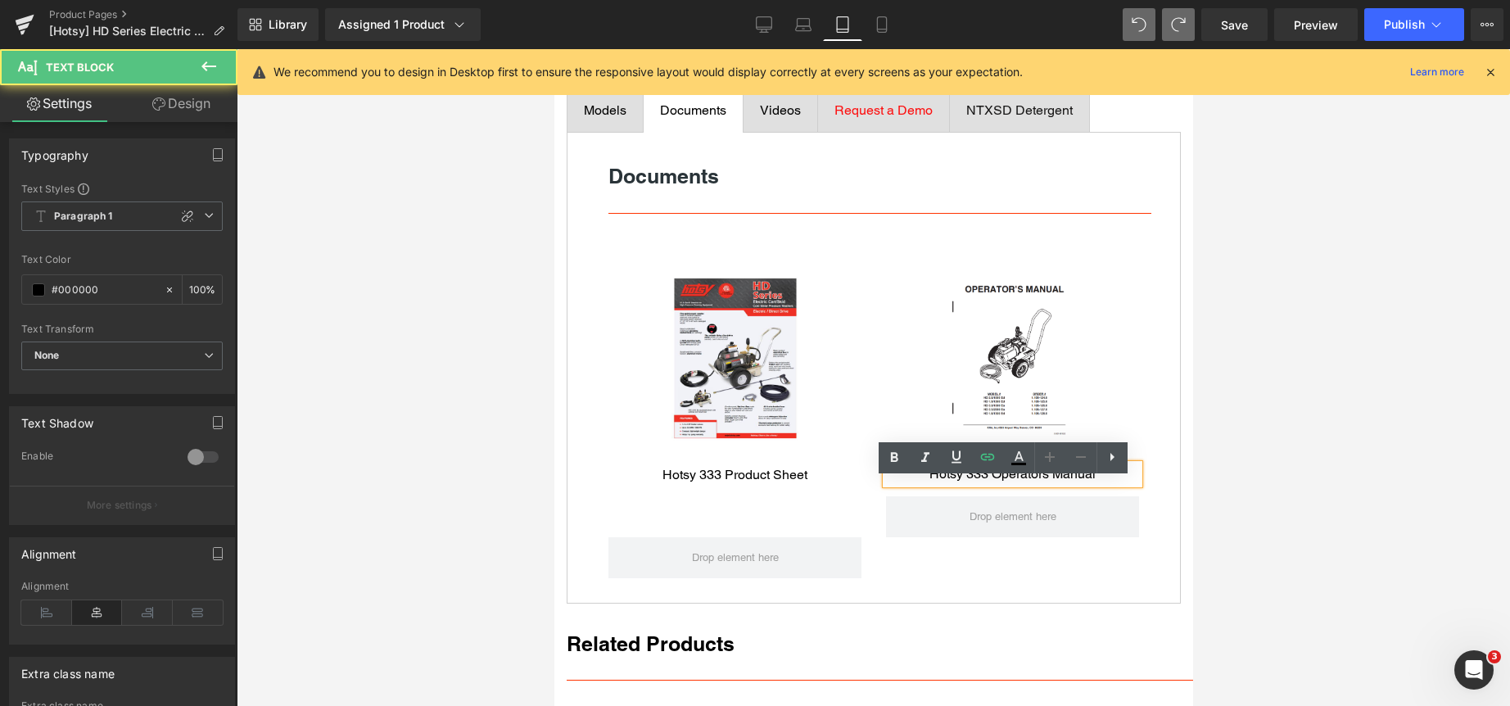
click at [963, 484] on p "Hotsy 333 Operators Manual" at bounding box center [1011, 474] width 253 height 20
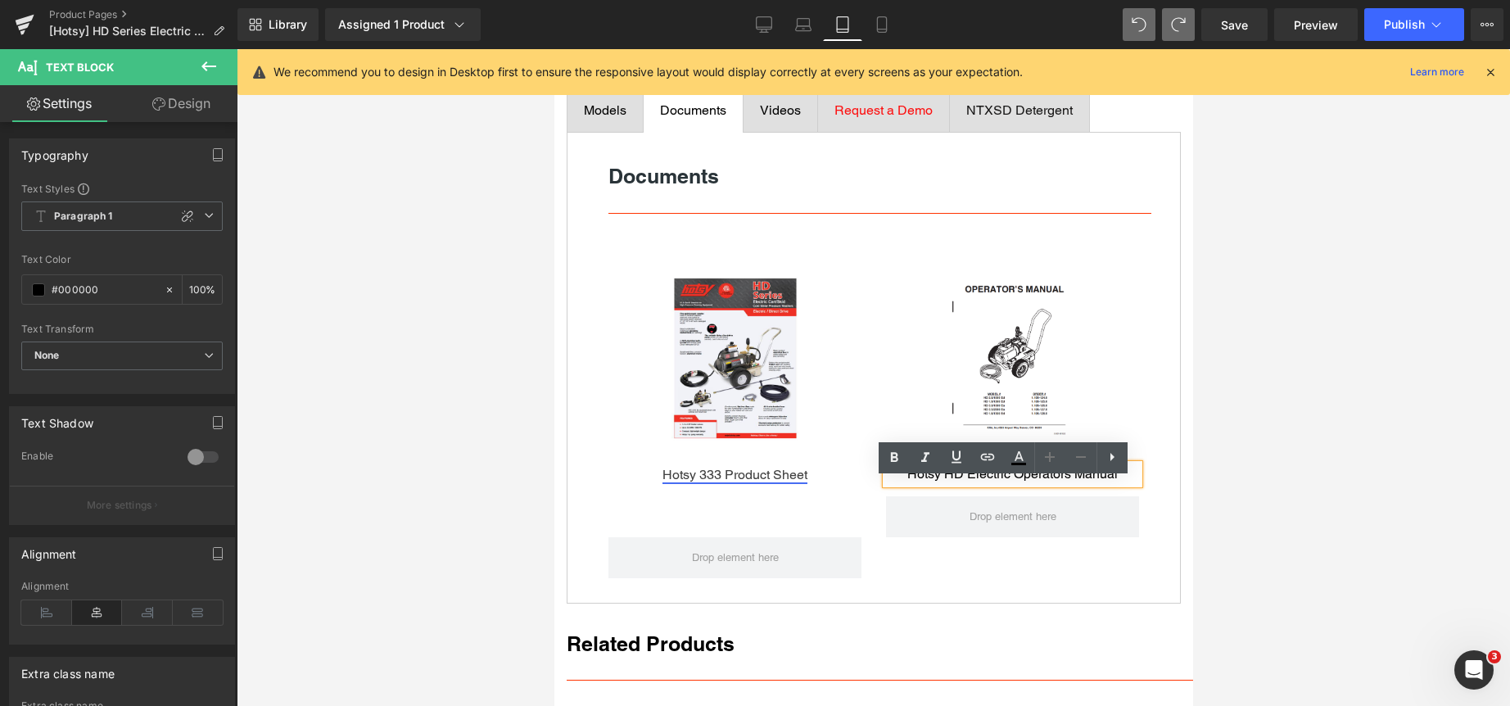
click at [703, 485] on div "Hotsy 333 Product Sheet Text Block" at bounding box center [734, 475] width 253 height 20
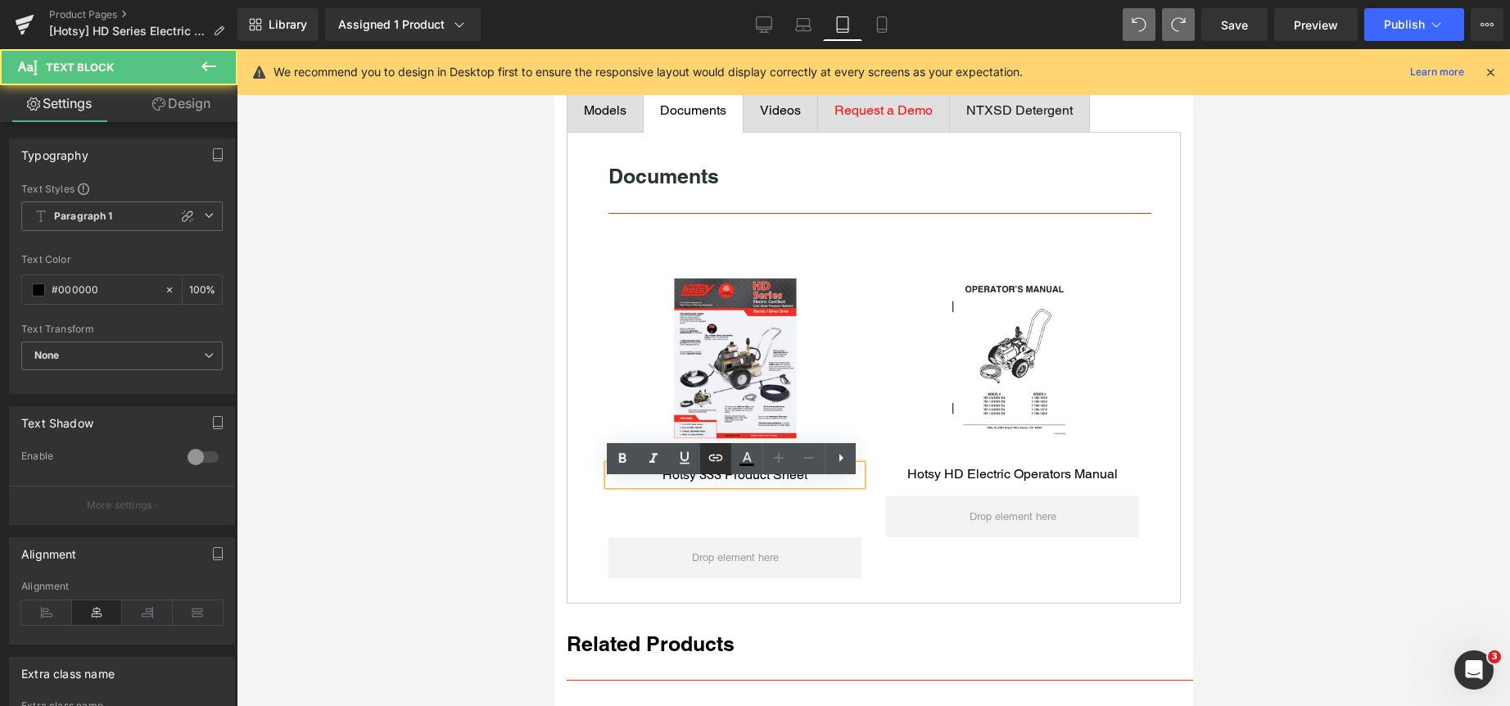
click at [706, 463] on icon at bounding box center [716, 458] width 20 height 20
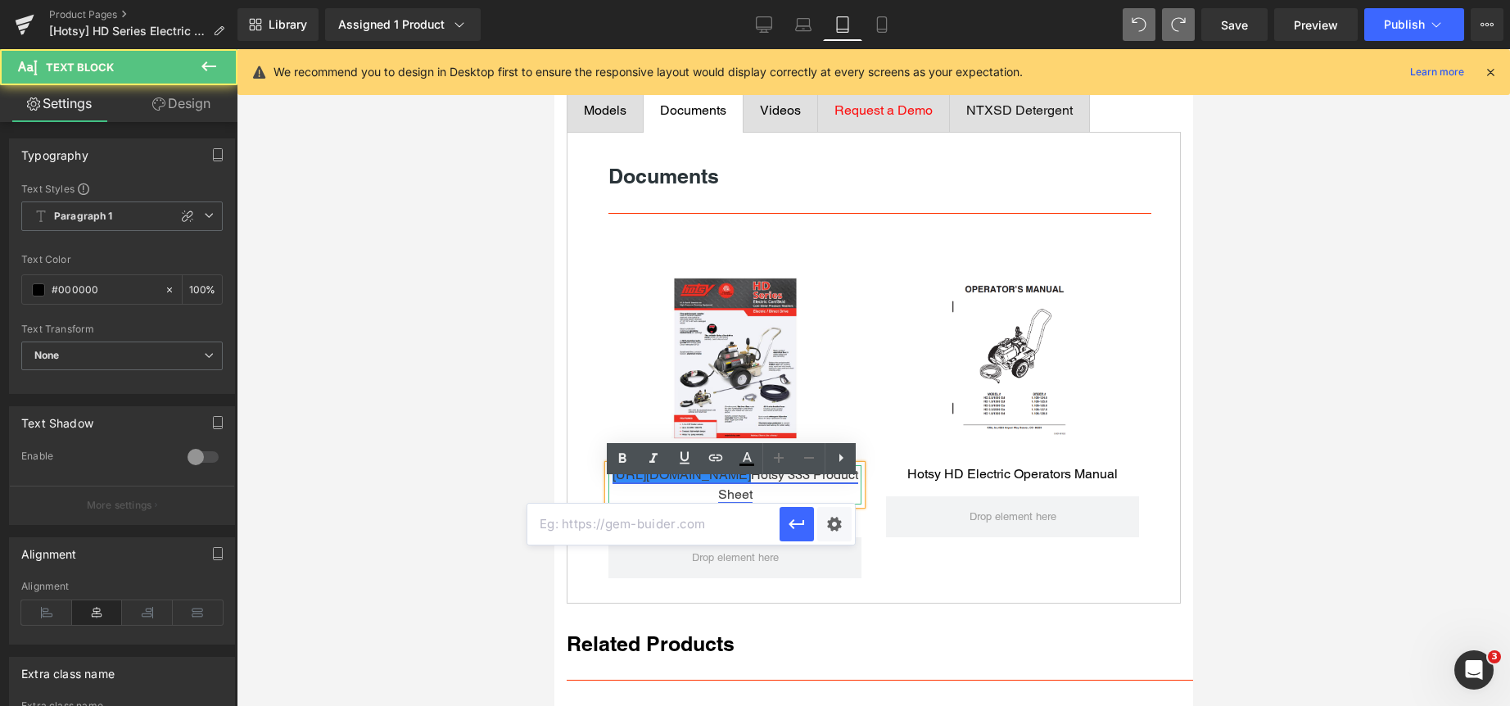
click at [750, 482] on link "https://gem-3910432.net" at bounding box center [681, 475] width 138 height 16
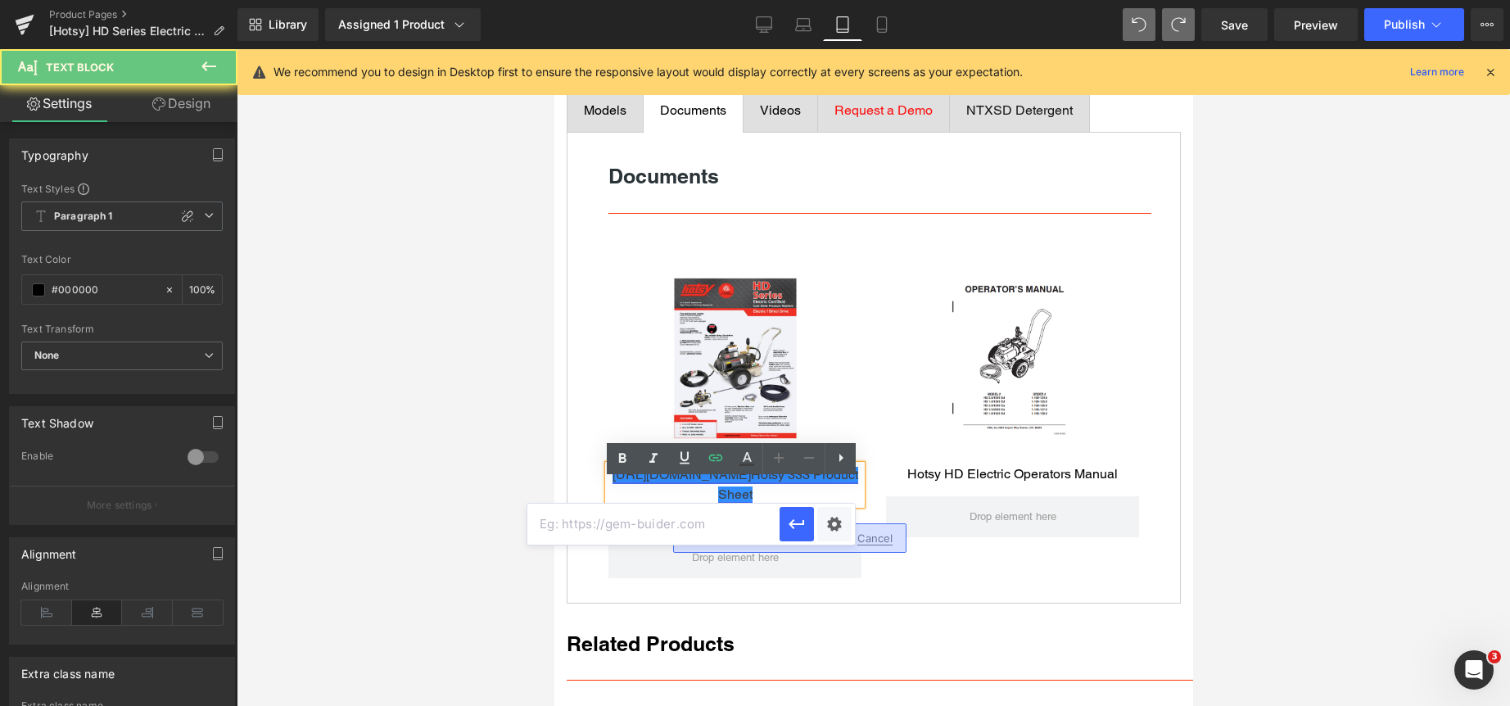
click at [748, 482] on link "https://gem-3910432.net" at bounding box center [681, 475] width 138 height 16
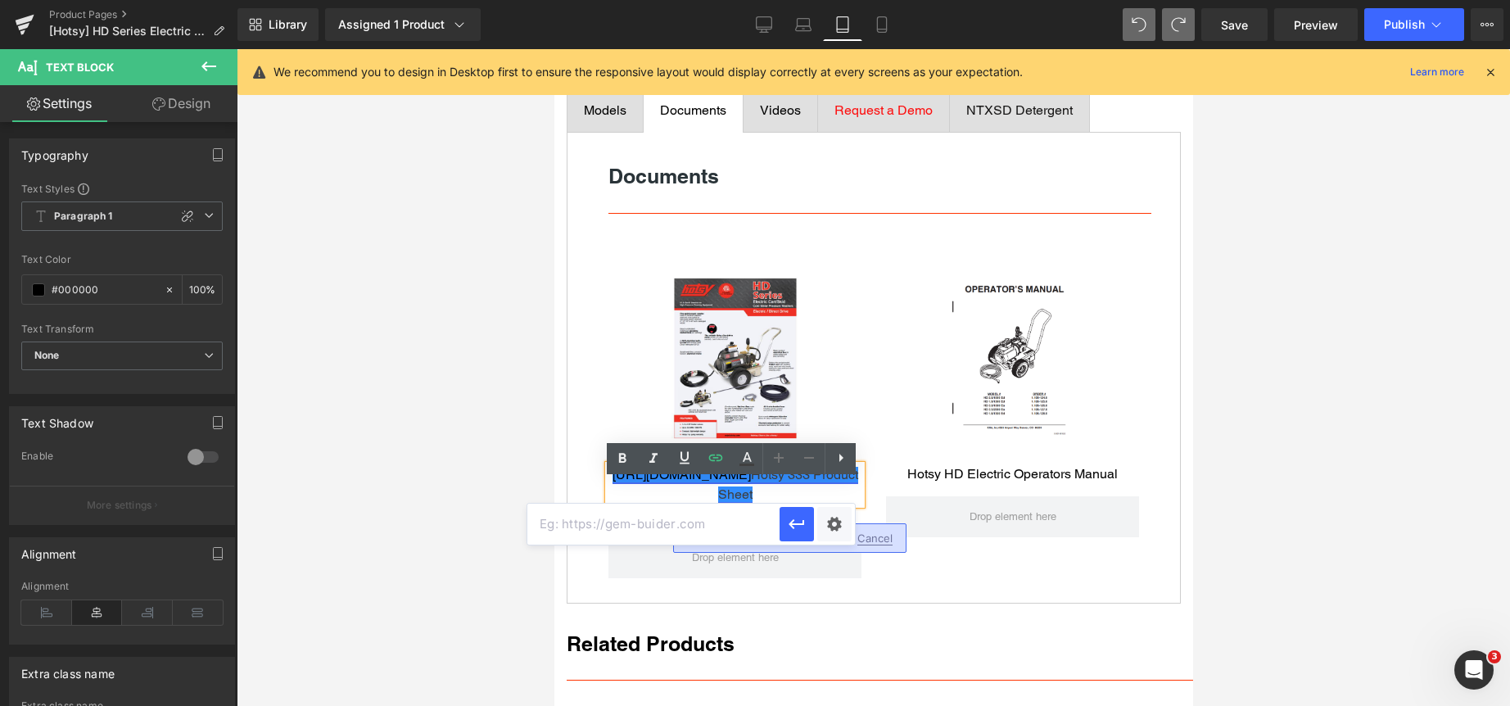
click at [774, 491] on link "https://gem-3910432.net Hotsy 333 Product Sheet" at bounding box center [735, 484] width 246 height 35
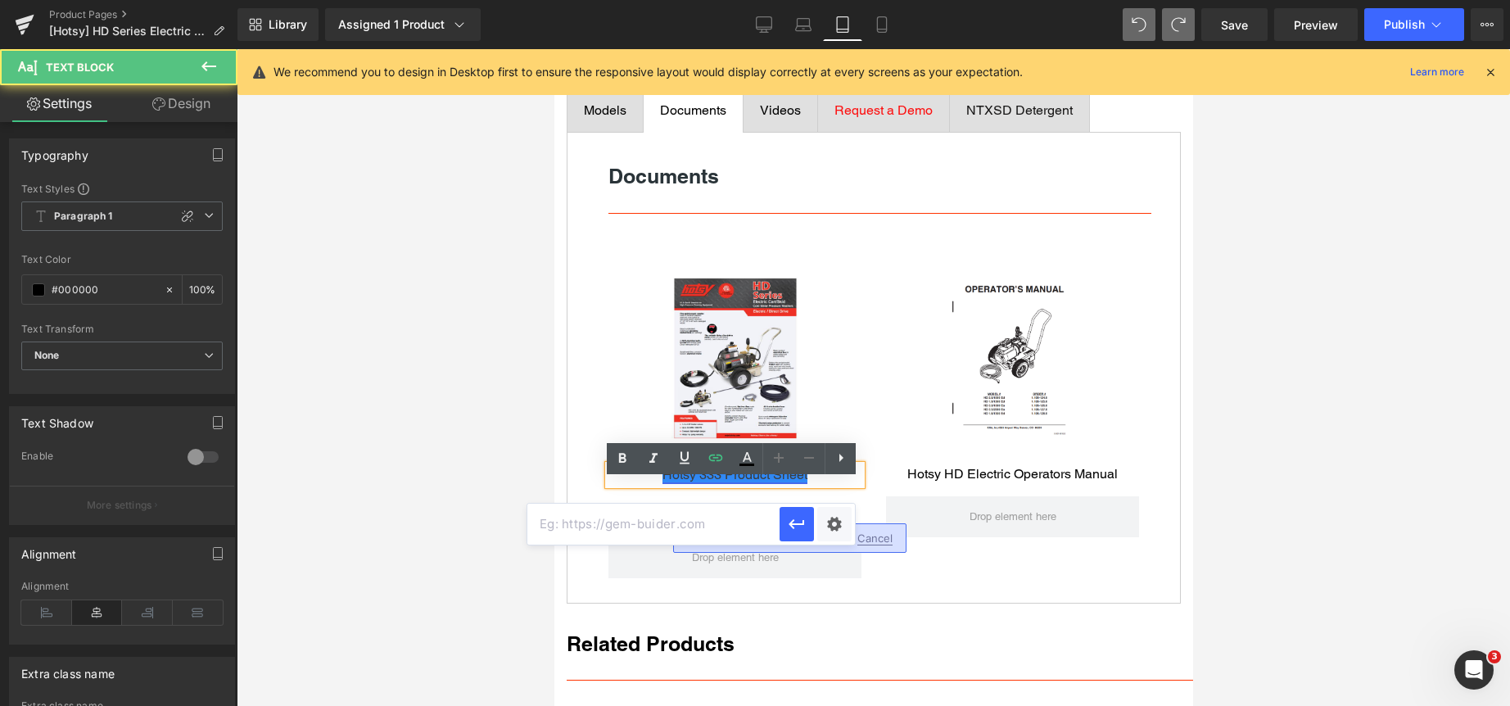
click at [697, 482] on link "Hotsy 333 Product Sheet" at bounding box center [734, 475] width 145 height 16
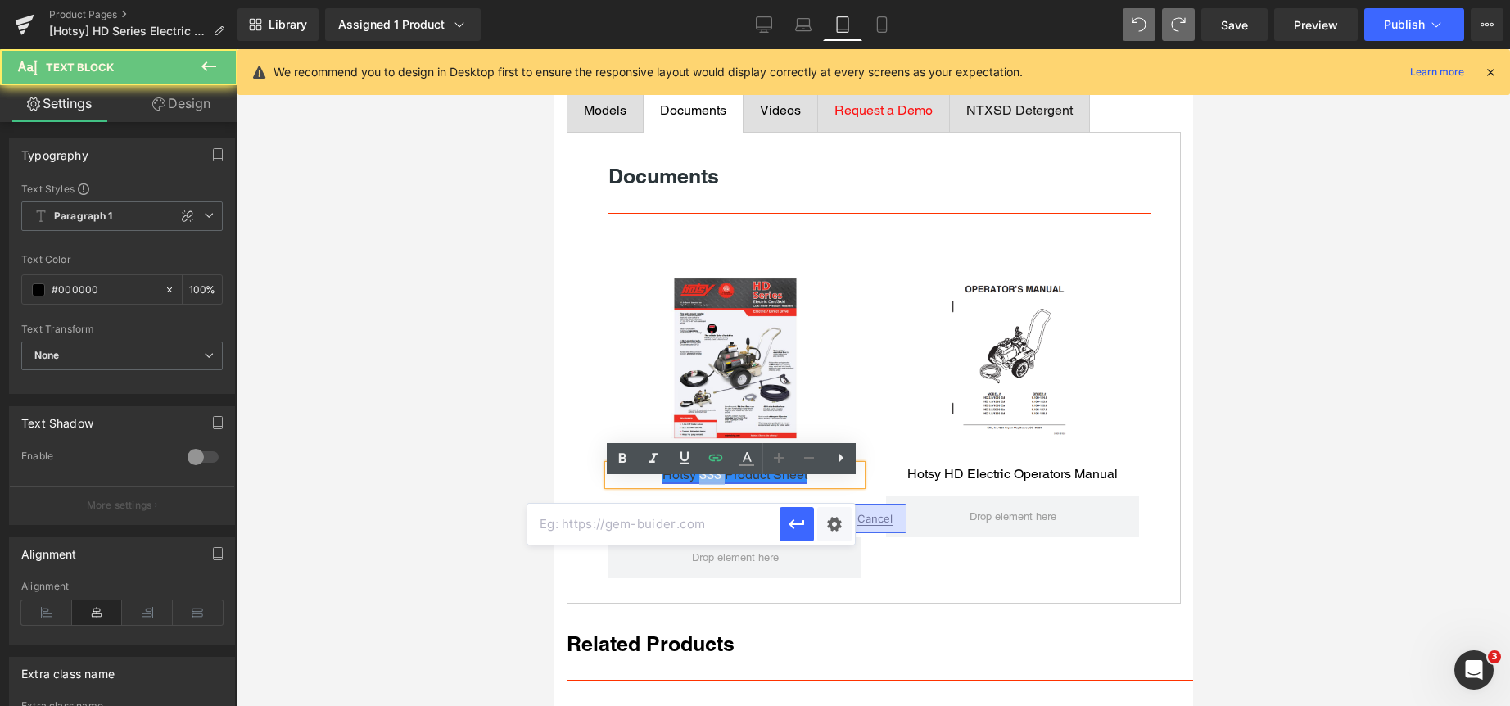
click at [697, 482] on link "Hotsy 333 Product Sheet" at bounding box center [734, 475] width 145 height 16
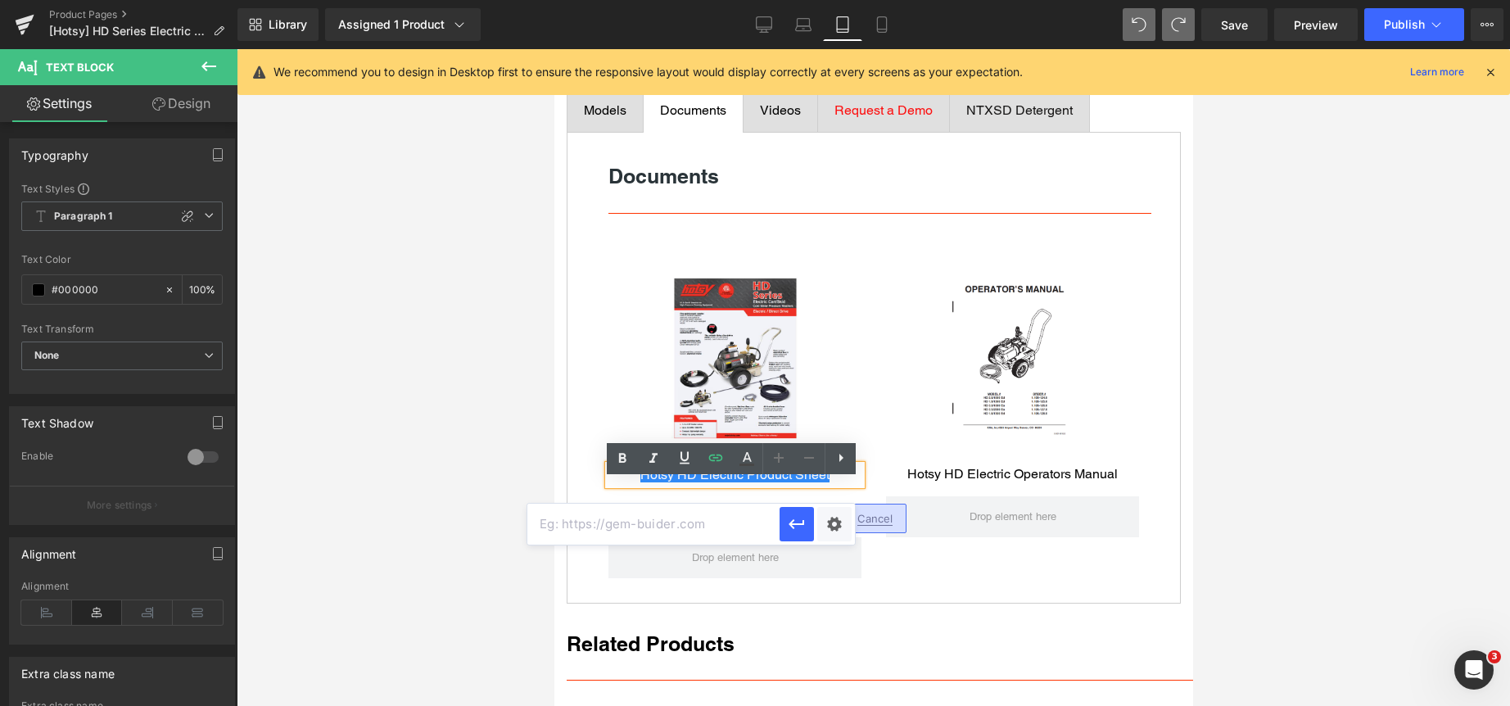
click at [495, 409] on div at bounding box center [873, 377] width 1273 height 657
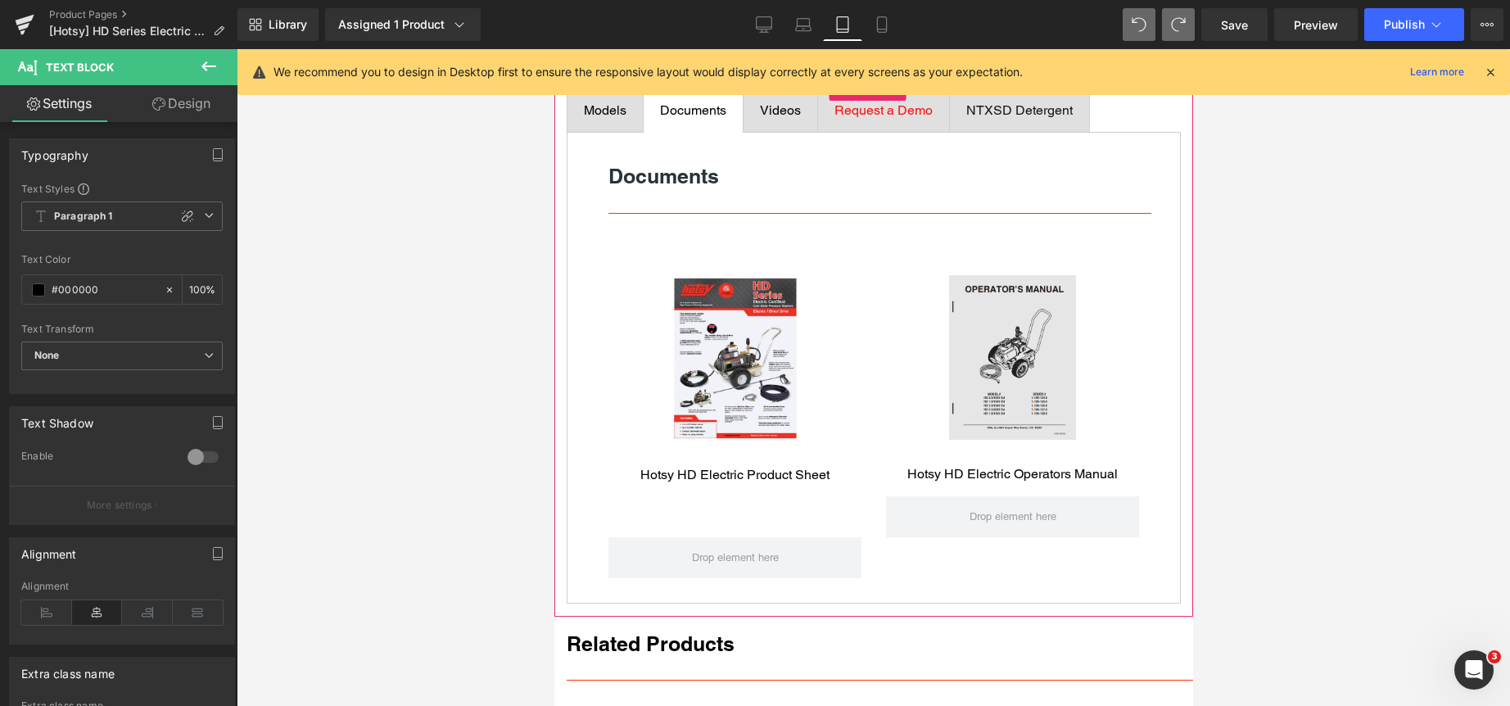
click at [1028, 350] on img at bounding box center [1011, 357] width 127 height 165
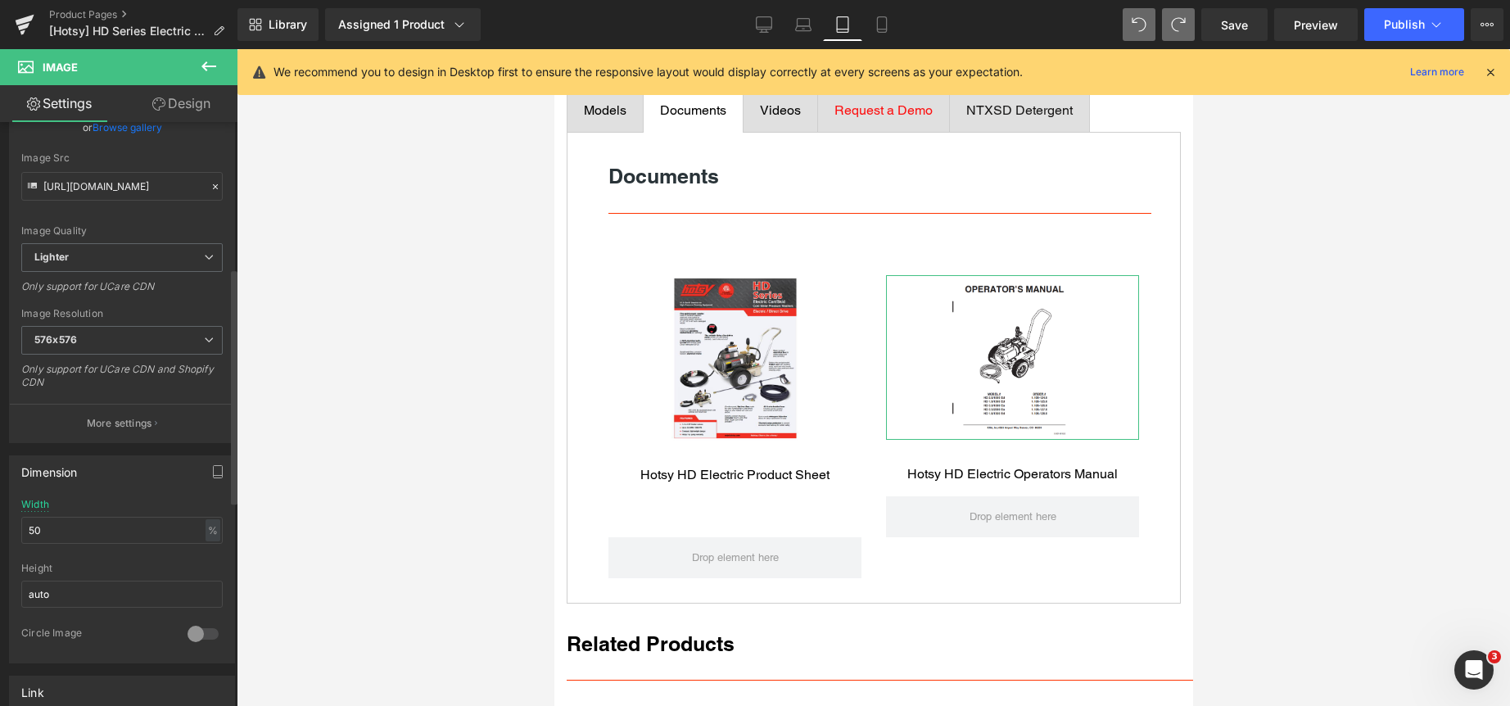
scroll to position [491, 0]
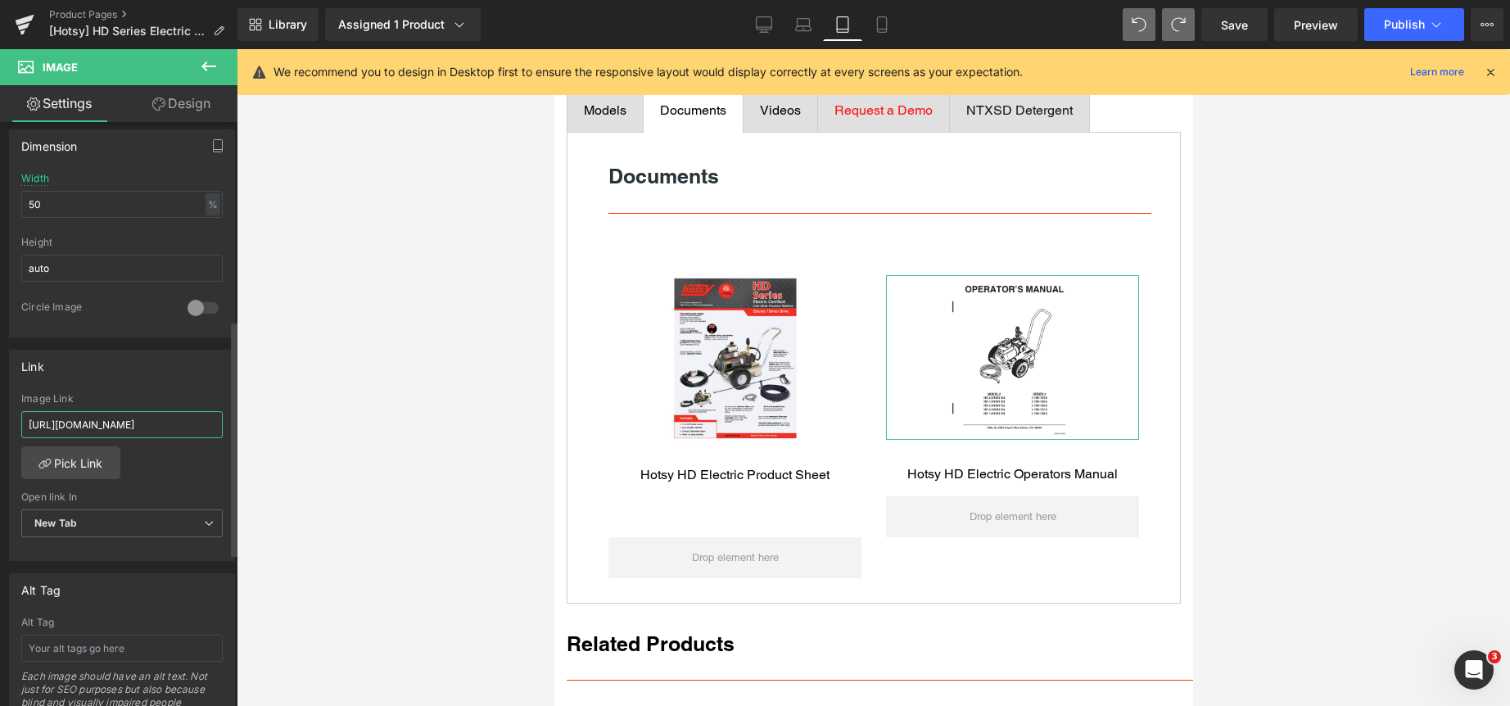
click at [127, 422] on input "https://clean.nortexss.com/hubfs/Lead%20Magnet%20Photo/Hotsy%20333%20Model%20Ma…" at bounding box center [121, 424] width 201 height 27
paste input "%5BResources%5D%20eBooks%20Catalogs%20Flyers/Hotsy%20HD%20Electric%20Series%20M…"
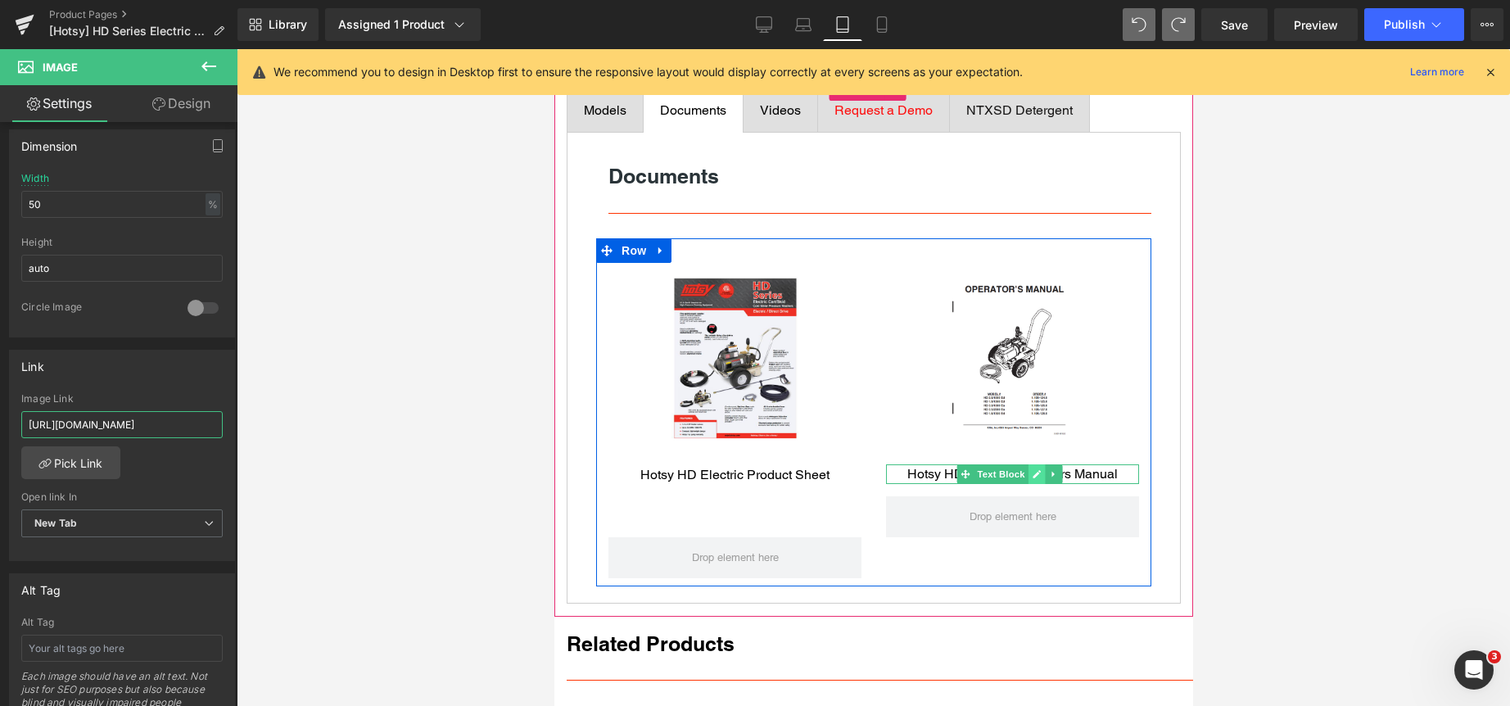
type input "https://clean.nortexss.com/hubfs/%5BResources%5D%20eBooks%20Catalogs%20Flyers/H…"
click at [1027, 484] on link at bounding box center [1035, 474] width 17 height 20
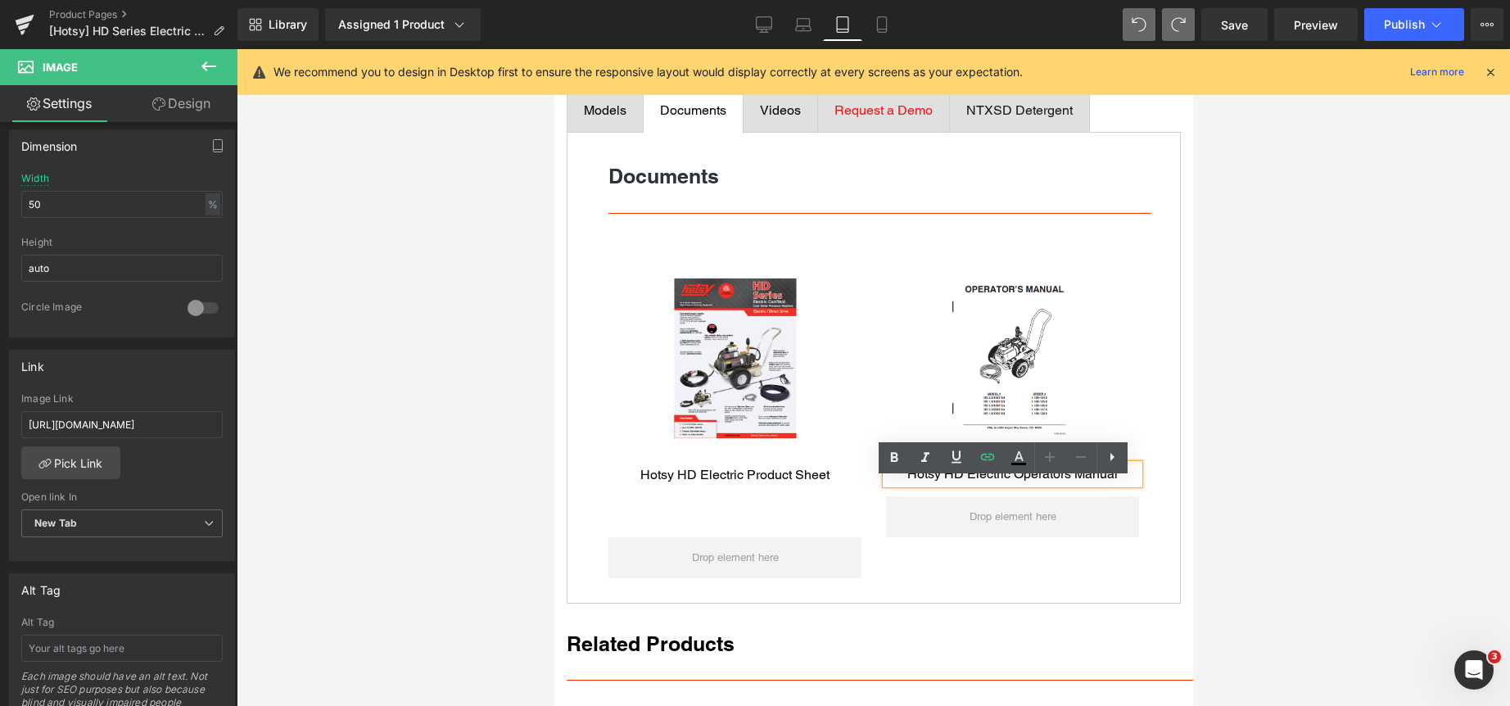
click at [1020, 484] on p "Hotsy HD Electric Operators Manual" at bounding box center [1011, 474] width 253 height 20
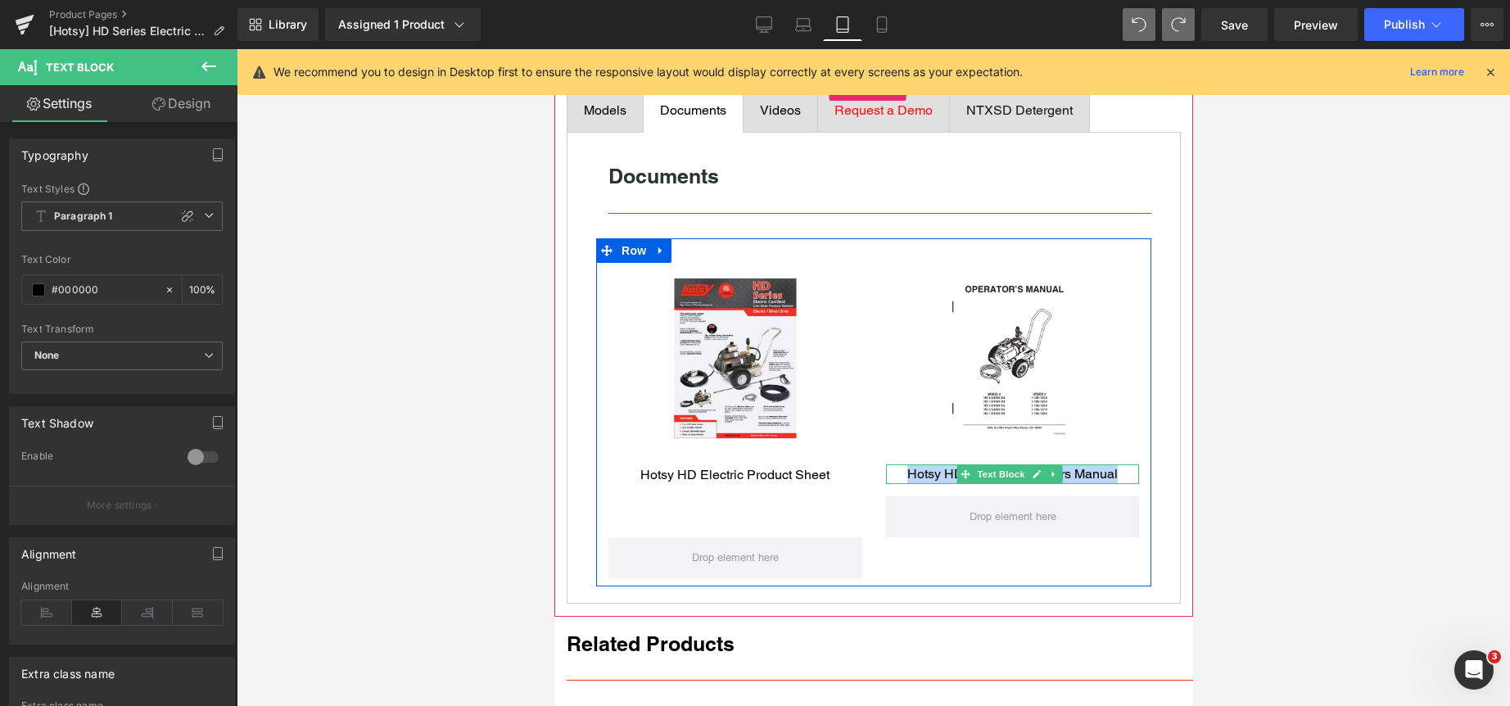
click at [1031, 484] on link at bounding box center [1035, 474] width 17 height 20
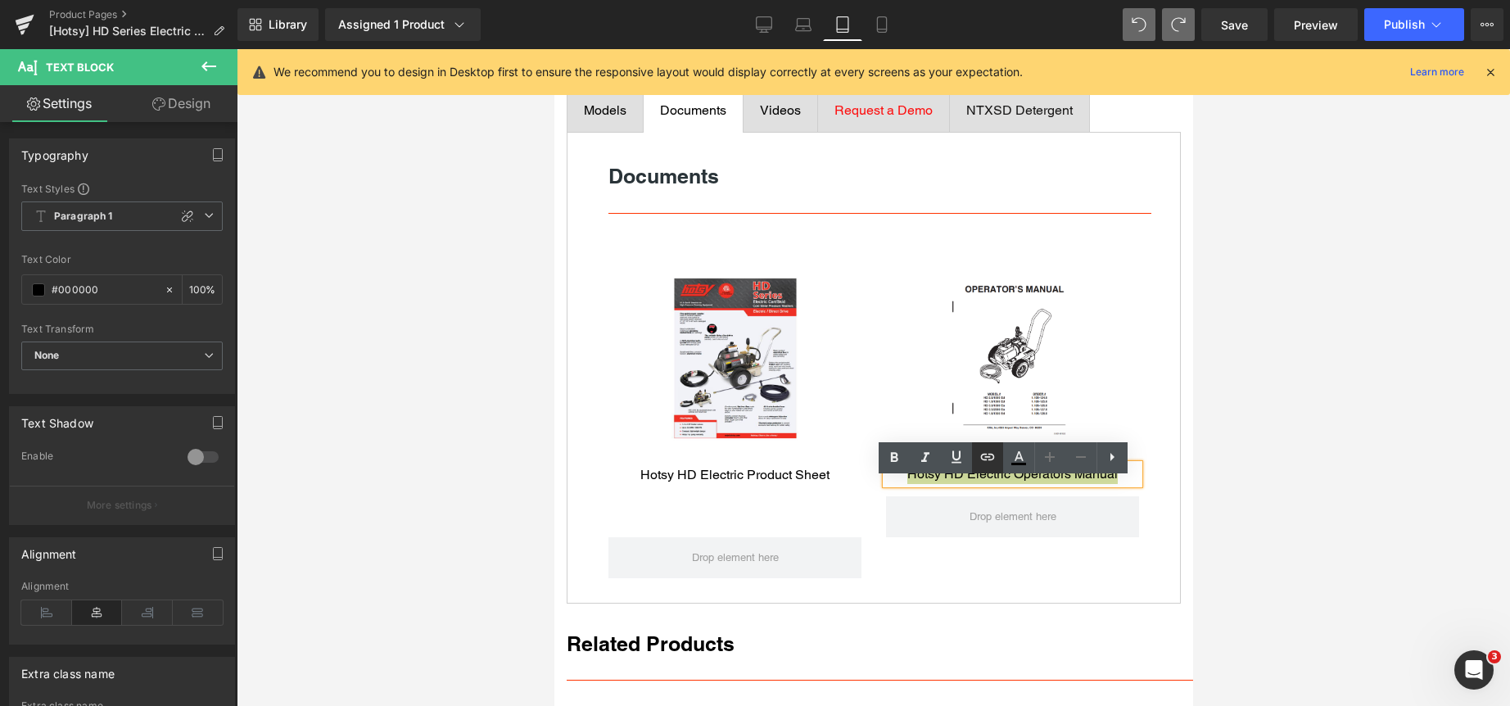
click at [990, 456] on icon at bounding box center [988, 457] width 20 height 20
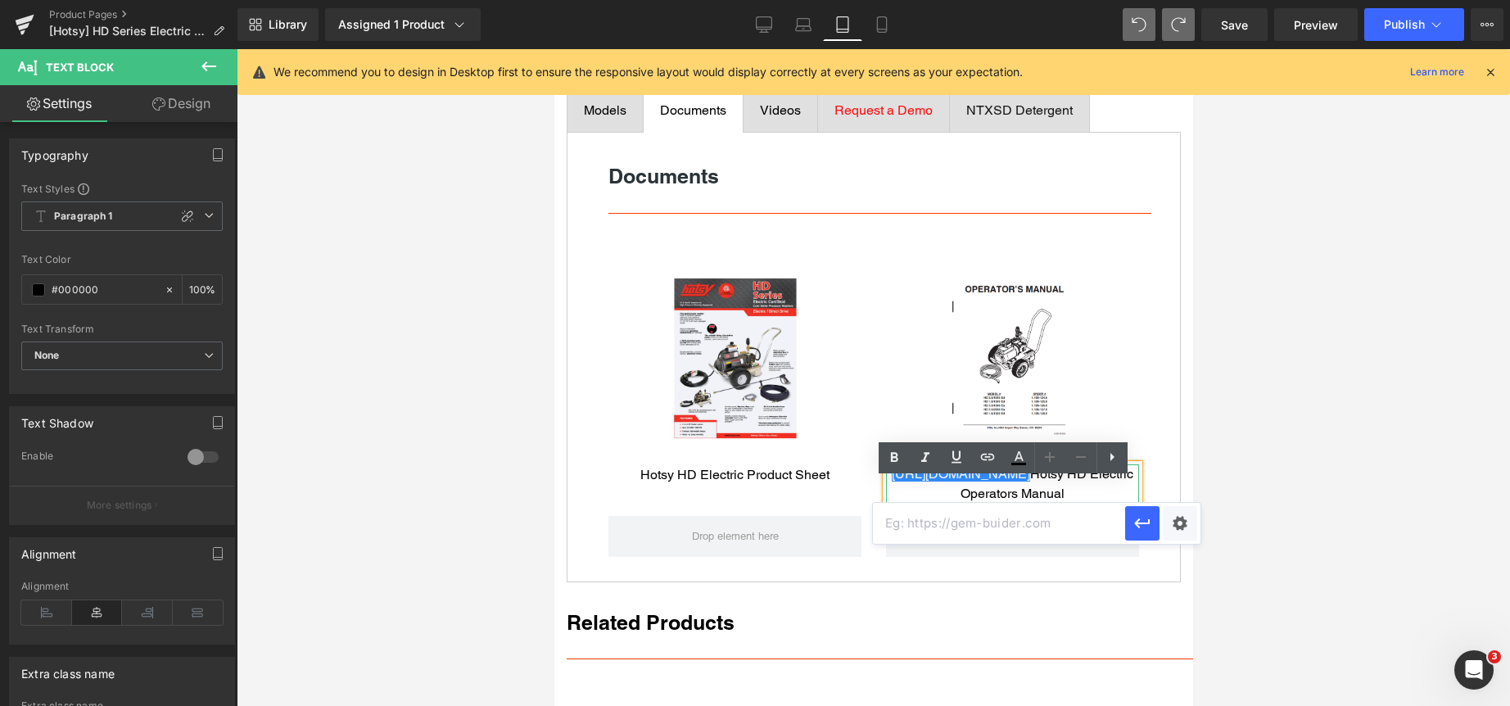
click at [1025, 486] on p "https://gem-3910432.net Hotsy HD Electric Operators Manual" at bounding box center [1011, 483] width 253 height 39
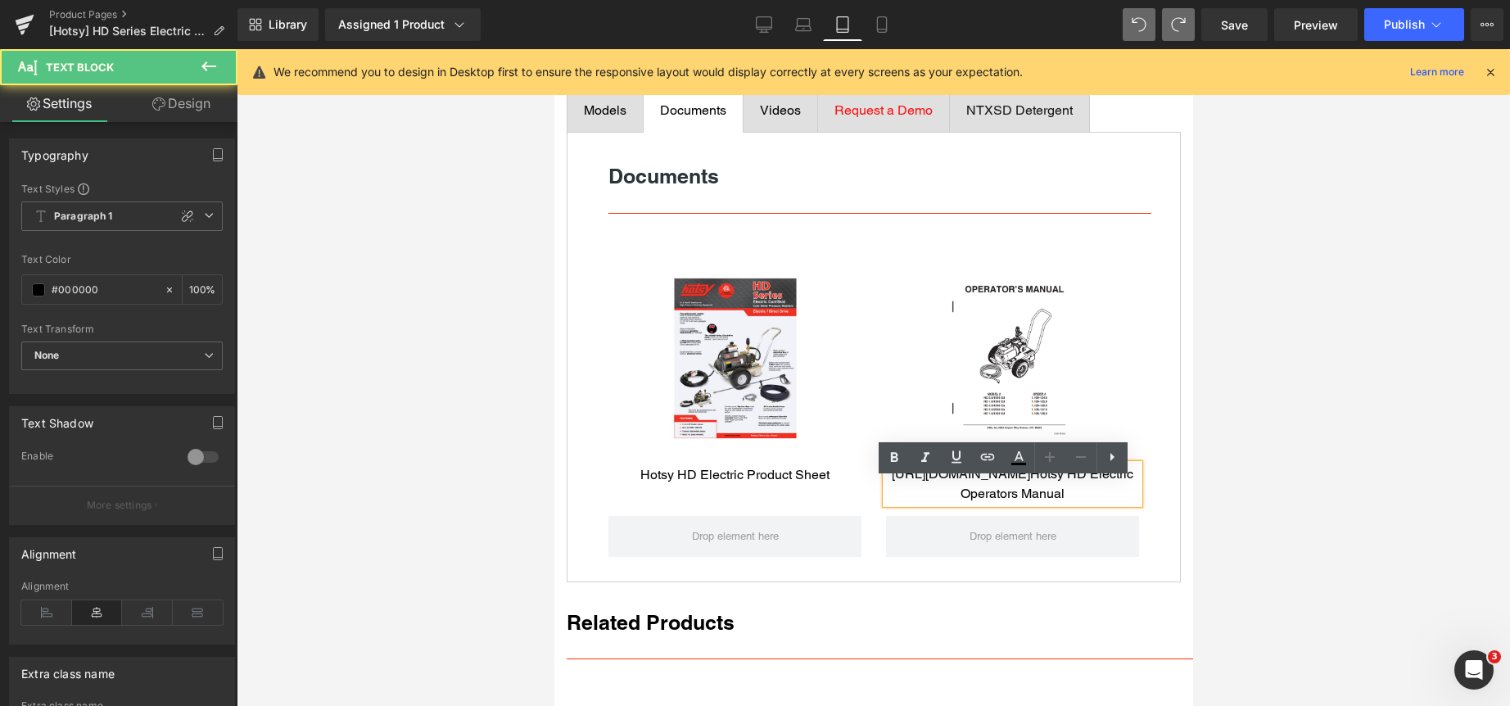
click at [1024, 486] on p "https://gem-3910432.net Hotsy HD Electric Operators Manual" at bounding box center [1011, 483] width 253 height 39
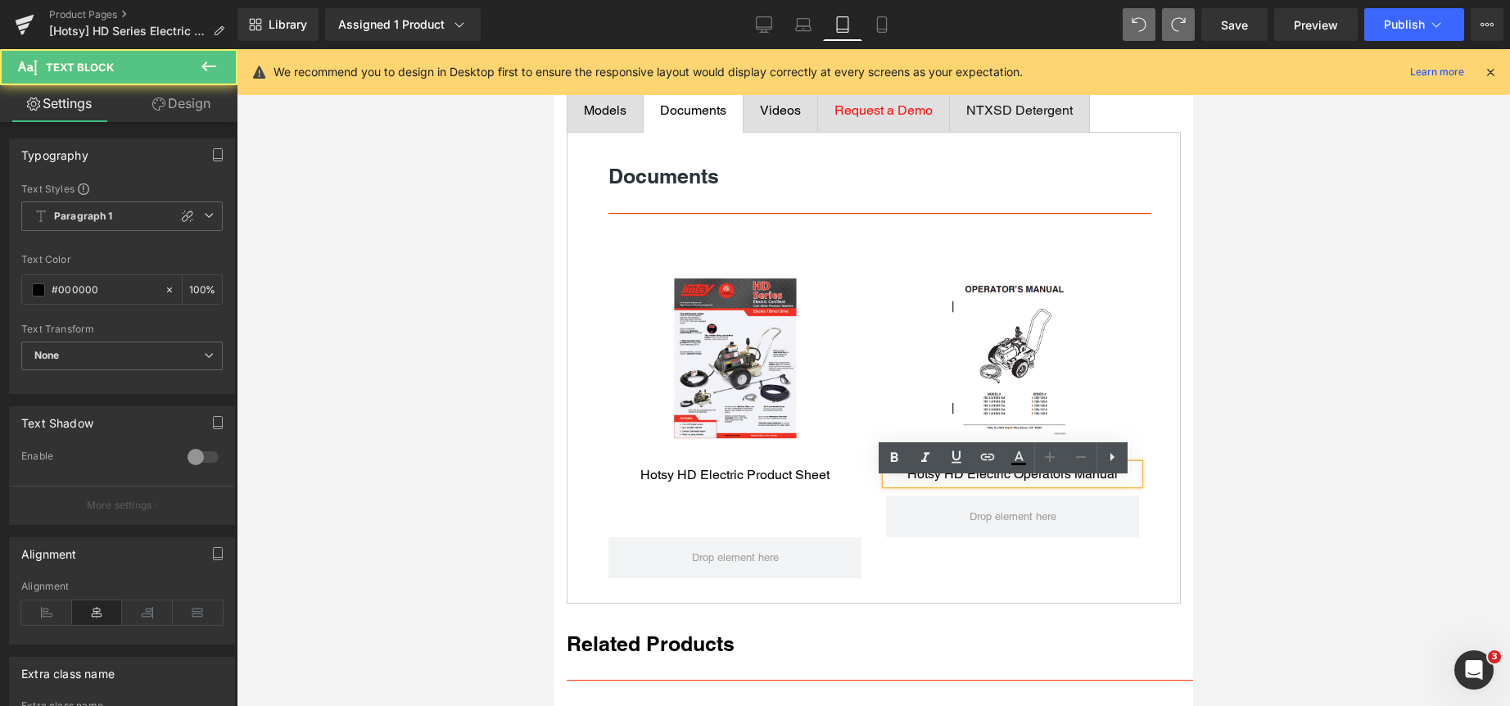
click at [1052, 484] on p "Hotsy HD Electric Operators Manual" at bounding box center [1011, 474] width 253 height 20
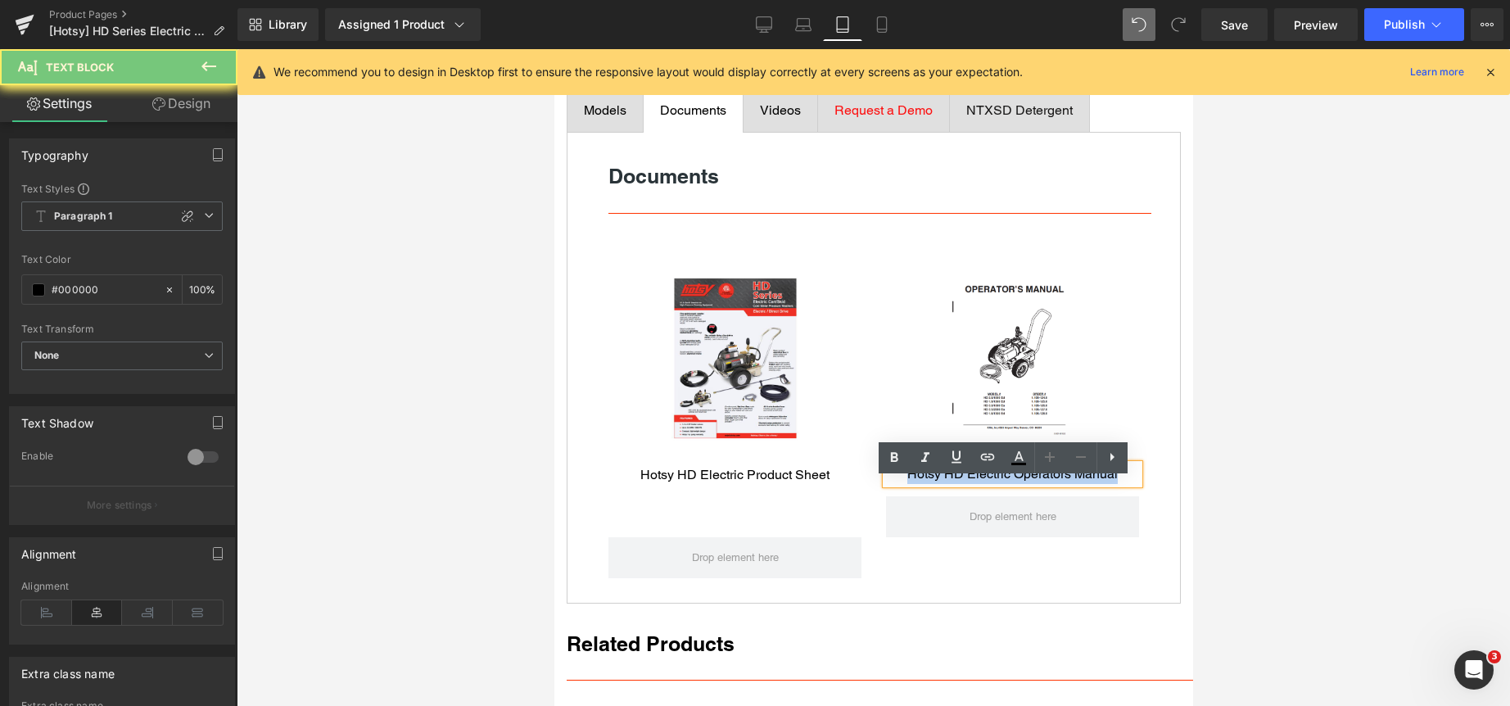
drag, startPoint x: 1052, startPoint y: 487, endPoint x: 1037, endPoint y: 475, distance: 19.2
click at [1051, 484] on p "Hotsy HD Electric Operators Manual" at bounding box center [1011, 474] width 253 height 20
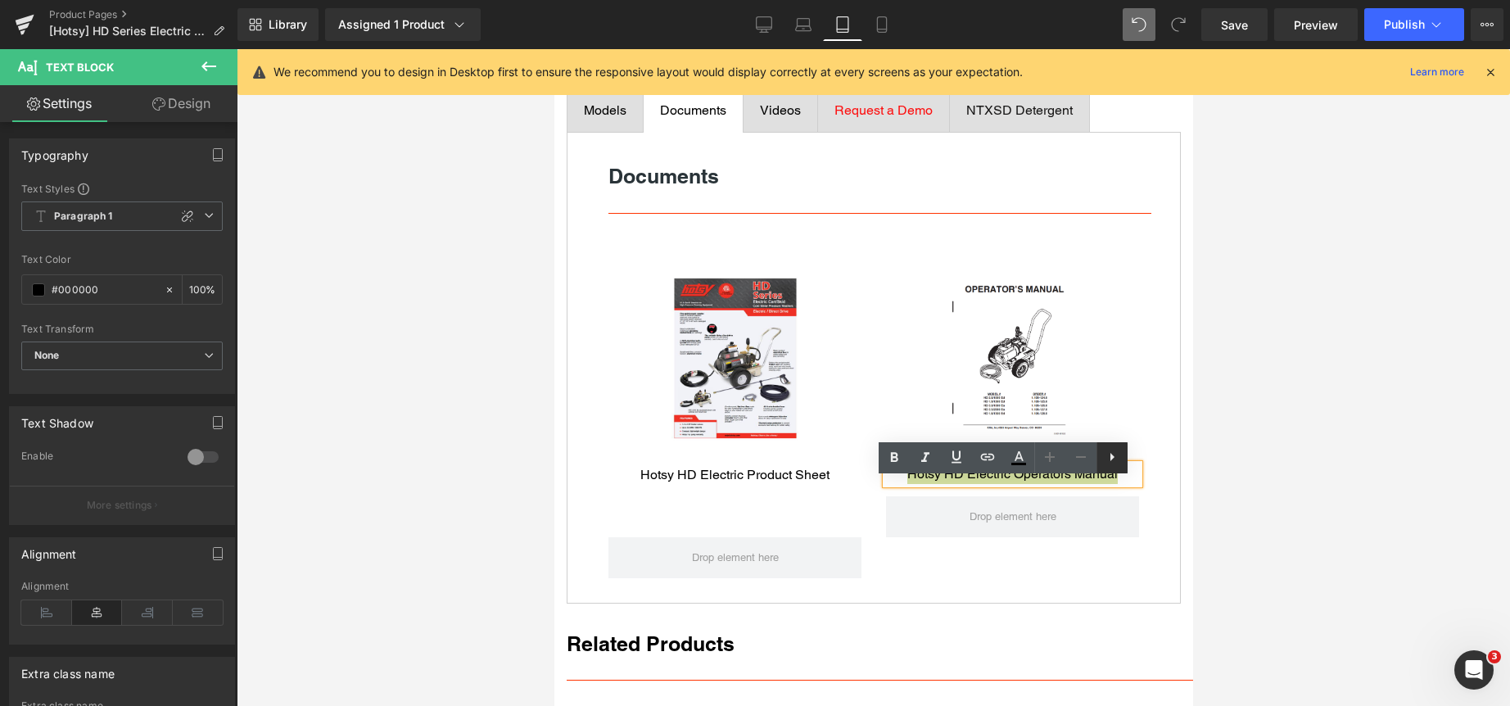
click at [1111, 455] on icon at bounding box center [1112, 457] width 4 height 8
click at [953, 453] on icon at bounding box center [956, 457] width 20 height 20
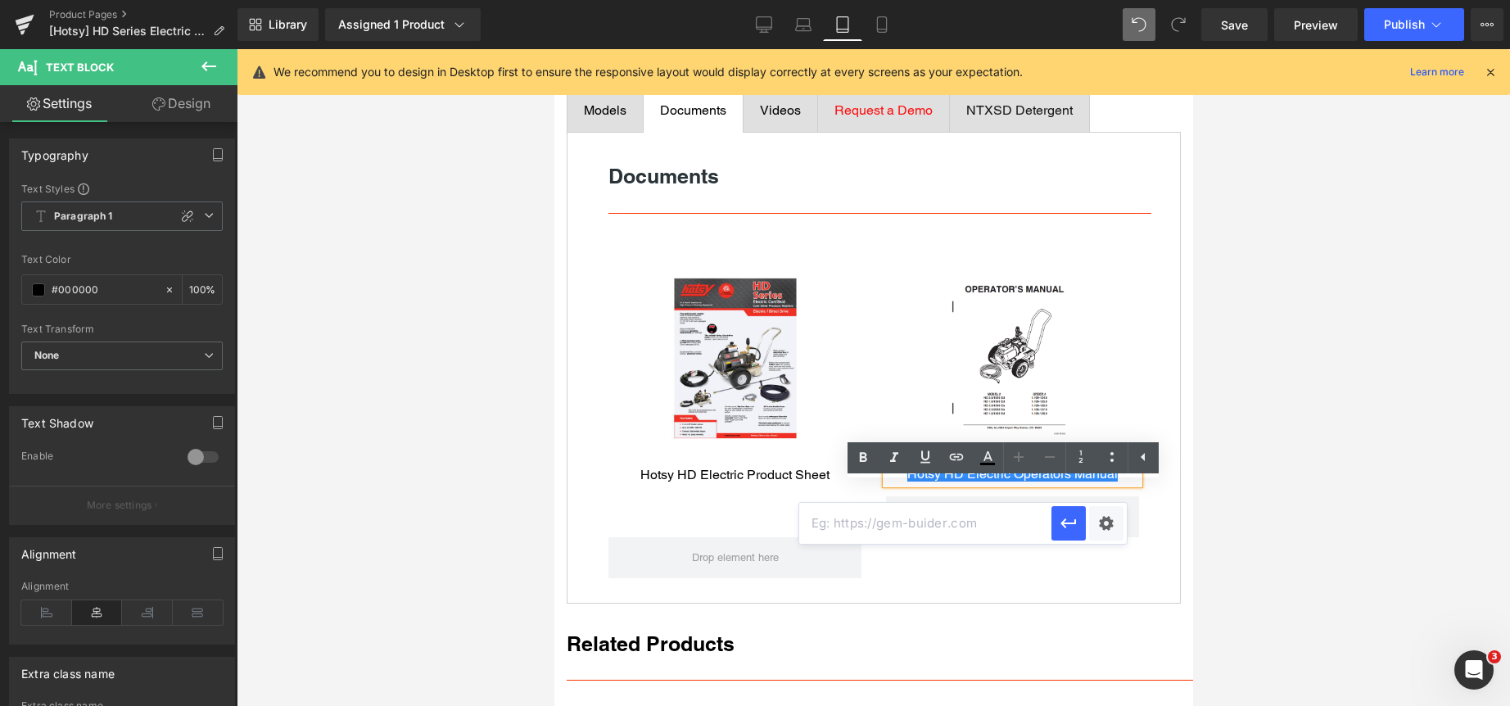
click at [991, 526] on input "text" at bounding box center [925, 523] width 252 height 41
paste input "https://clean.nortexss.com/hubfs/%5BResources%5D%20eBooks%20Catalogs%20Flyers/H…"
click at [1063, 522] on icon "button" at bounding box center [1068, 523] width 16 height 10
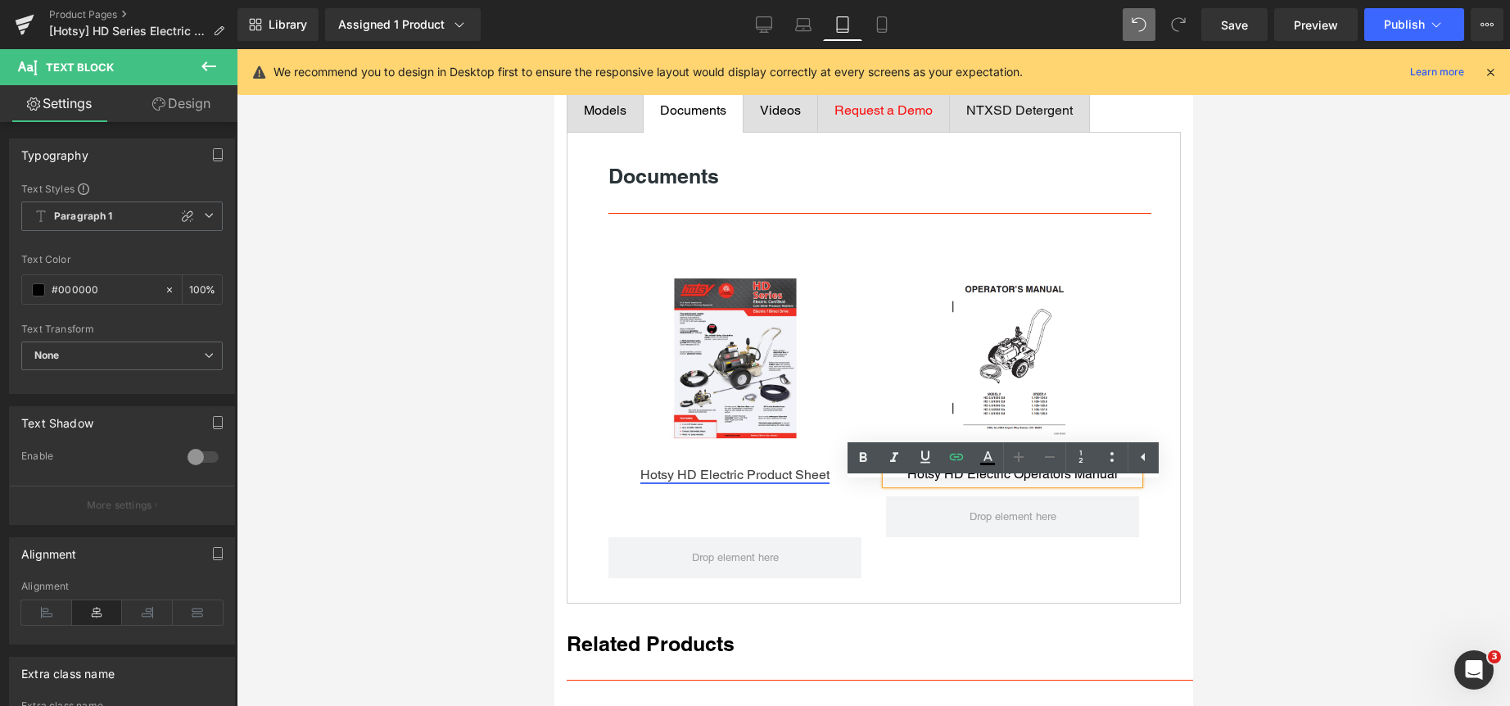
click at [791, 482] on link "Hotsy HD Electric Product Sheet" at bounding box center [733, 475] width 189 height 16
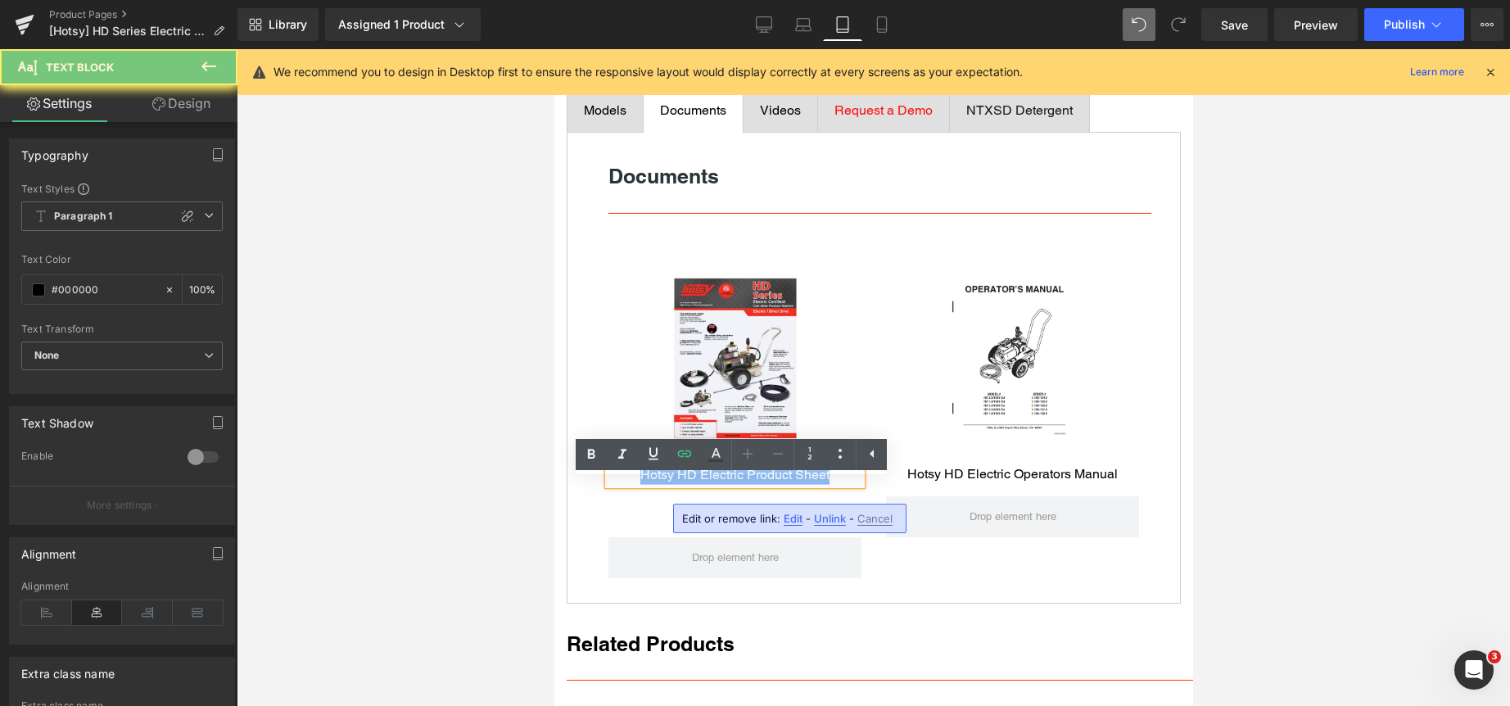
click at [791, 482] on link "Hotsy HD Electric Product Sheet" at bounding box center [733, 475] width 189 height 16
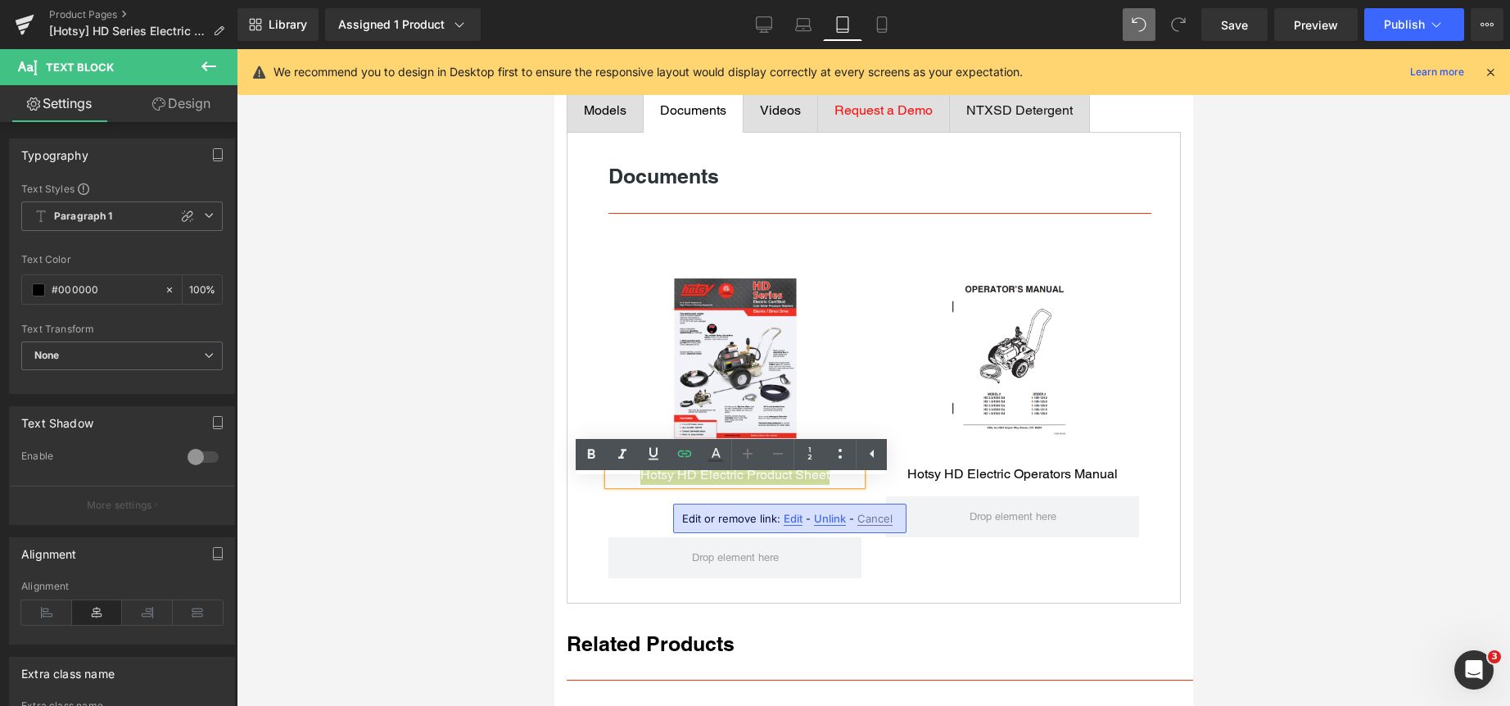
click at [793, 518] on span "Edit" at bounding box center [793, 519] width 19 height 14
click at [730, 526] on input "https://clean.nortexss.com/hubfs/Hotsy/Hotsy%20333%20Model%20Product%20Sheet.pdf" at bounding box center [653, 524] width 252 height 41
click at [729, 526] on input "https://clean.nortexss.com/hubfs/Hotsy/Hotsy%20333%20Model%20Product%20Sheet.pdf" at bounding box center [653, 524] width 252 height 41
paste input "%5BResources%5D%20eBooks%20Catalogs%20Flyers/Hotsy%20HD%20Electric%20Series%20M…"
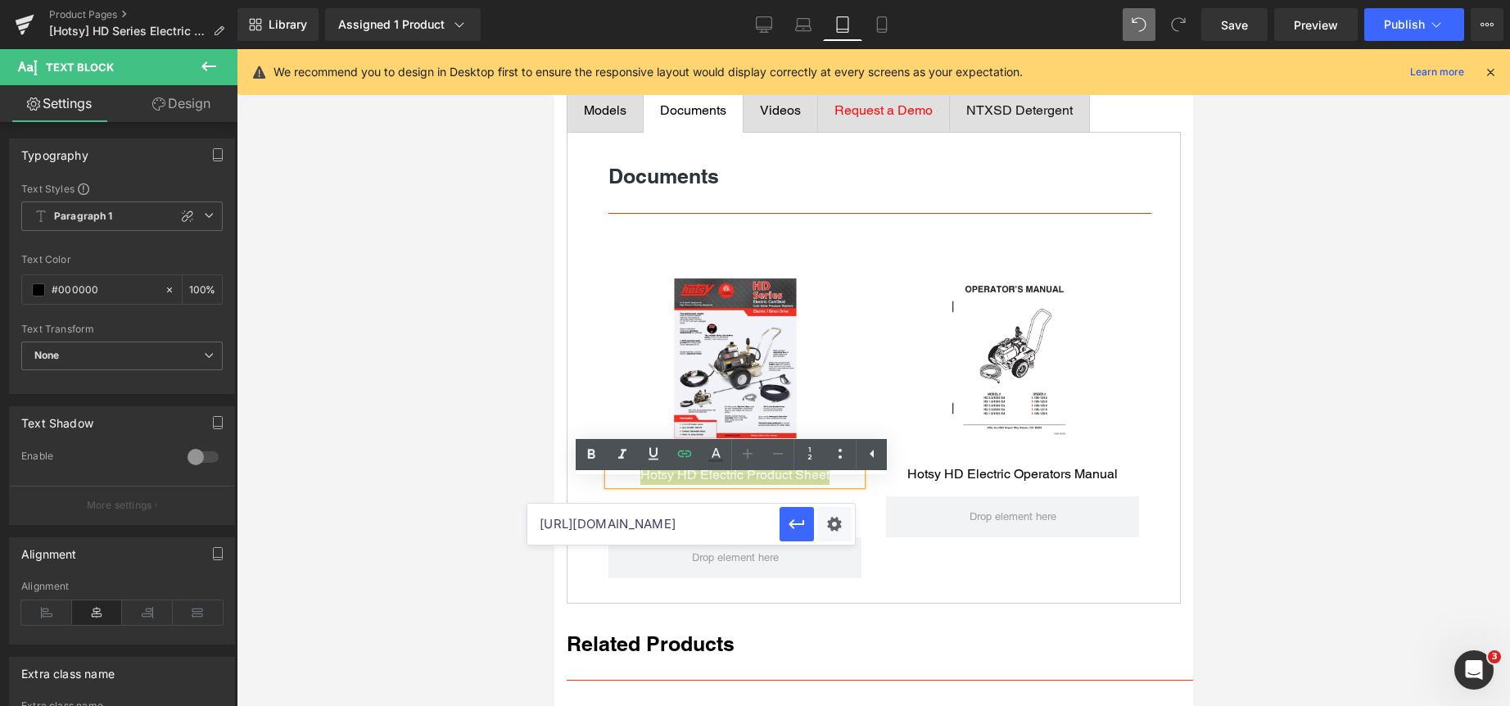
scroll to position [0, 638]
click at [792, 517] on icon "button" at bounding box center [797, 524] width 20 height 20
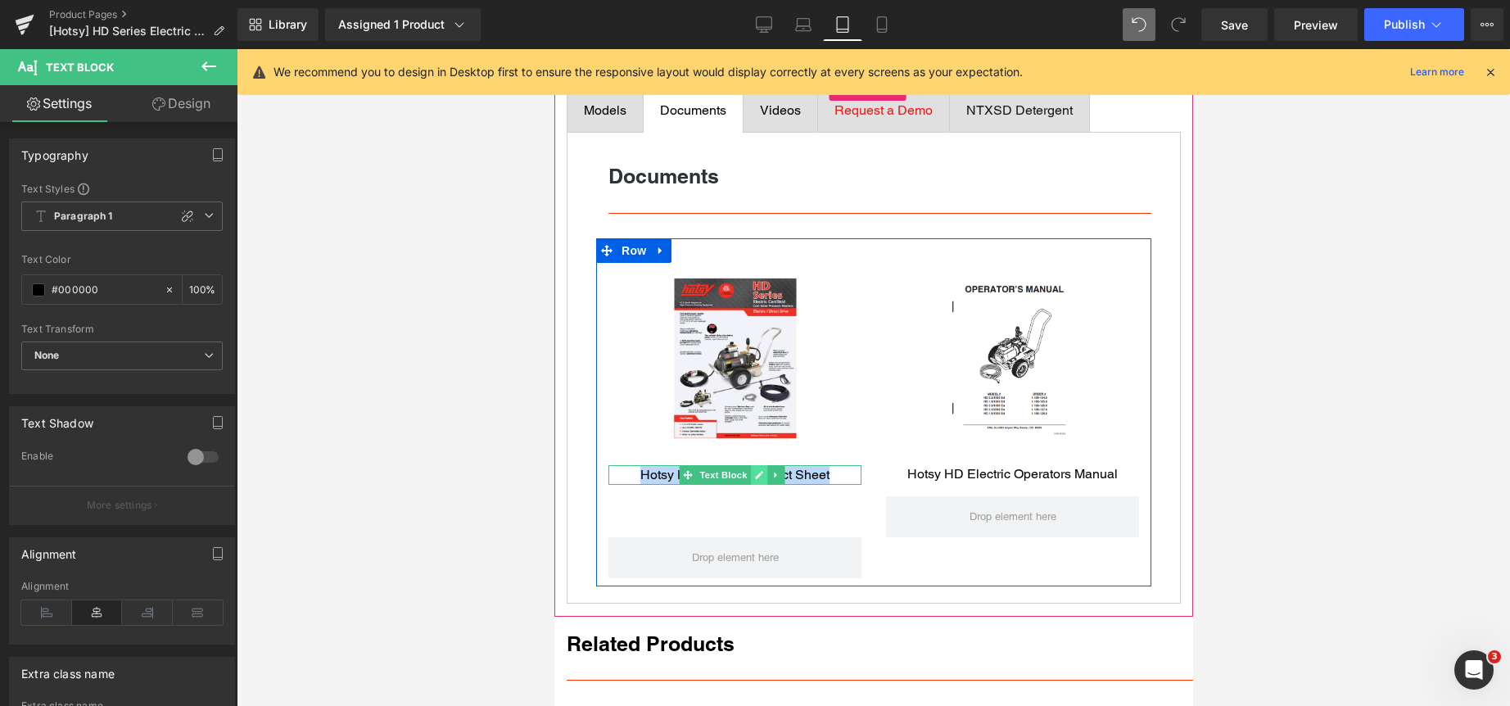
click at [758, 479] on icon at bounding box center [758, 475] width 8 height 8
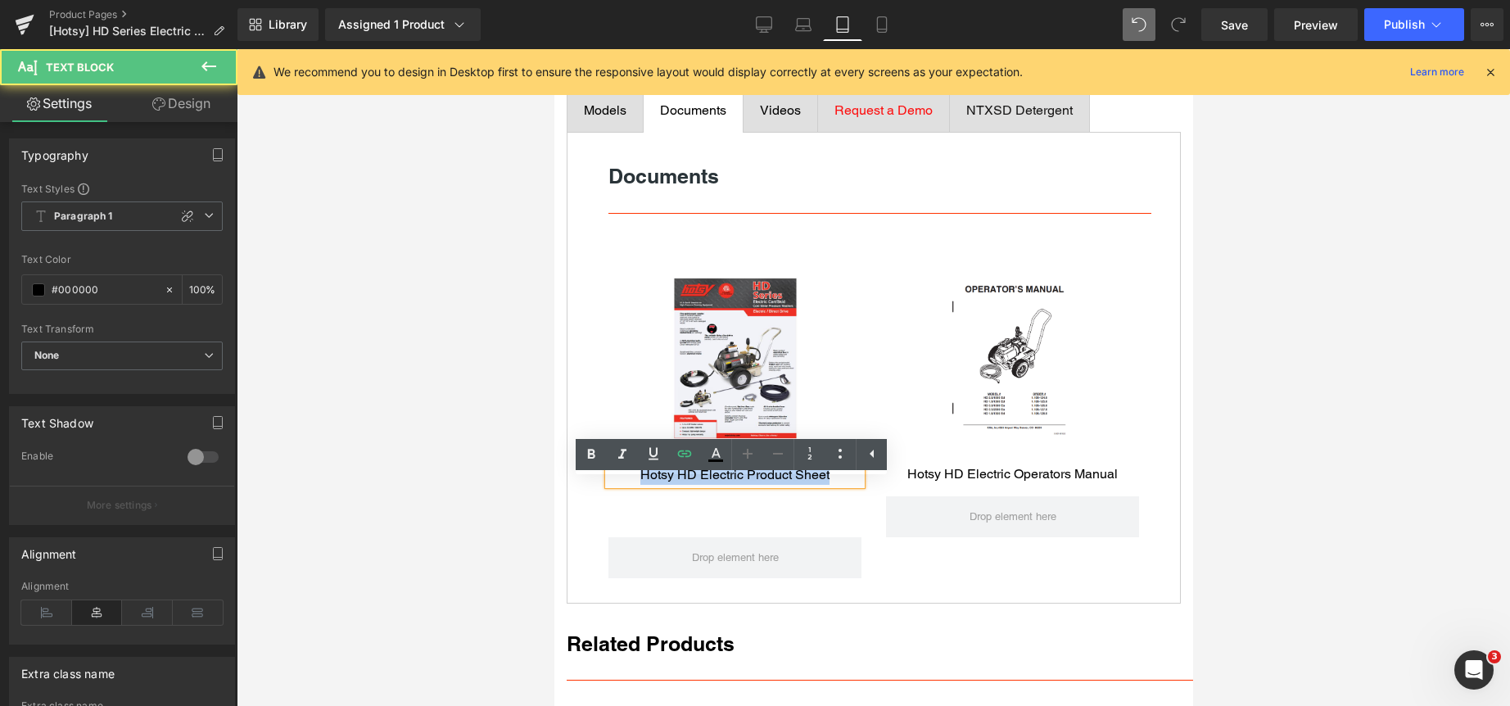
click at [758, 482] on link "Hotsy HD Electric Product Sheet" at bounding box center [733, 475] width 189 height 16
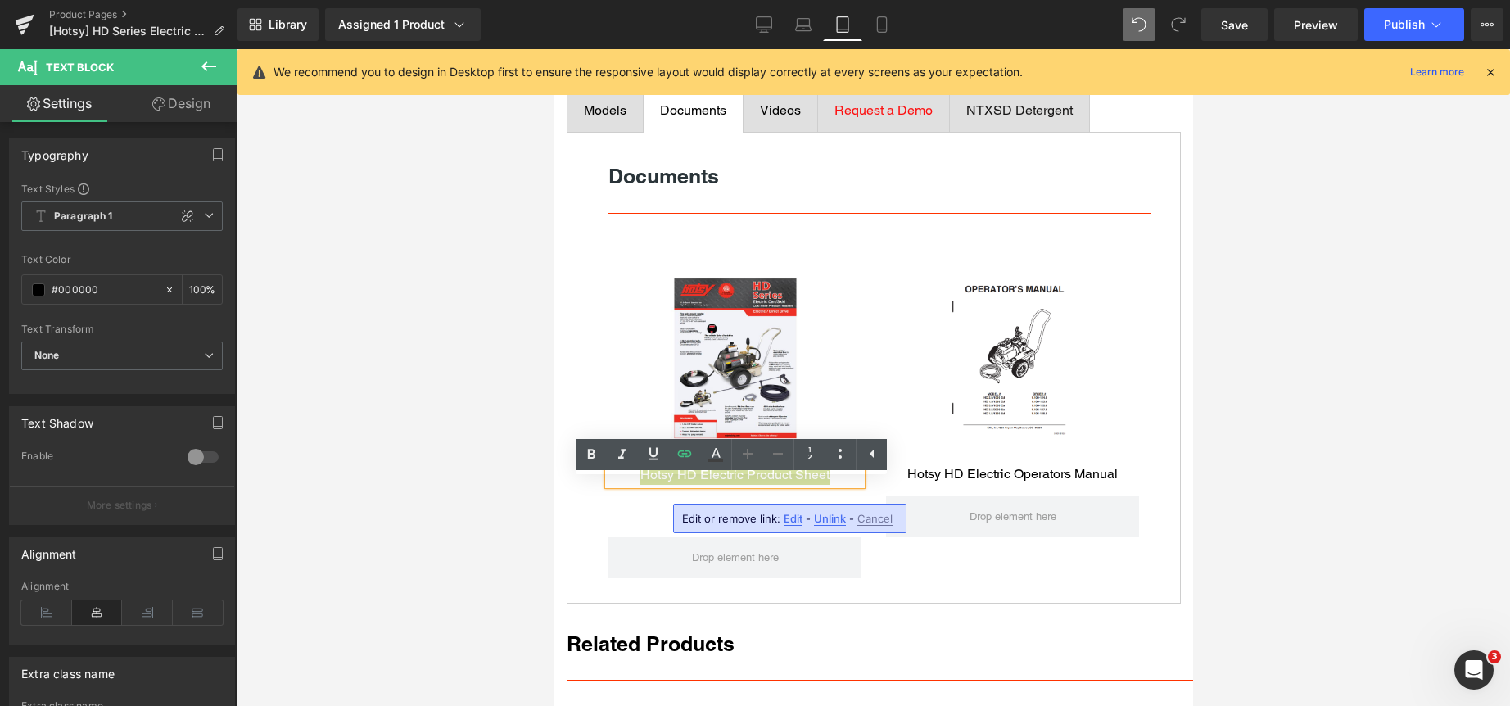
click at [793, 521] on span "Edit" at bounding box center [793, 519] width 19 height 14
click at [704, 531] on input "https://clean.nortexss.com/hubfs/%5BResources%5D%20eBooks%20Catalogs%20Flyers/H…" at bounding box center [653, 524] width 252 height 41
click at [703, 530] on input "https://clean.nortexss.com/hubfs/%5BResources%5D%20eBooks%20Catalogs%20Flyers/H…" at bounding box center [653, 524] width 252 height 41
click at [702, 530] on input "https://clean.nortexss.com/hubfs/%5BResources%5D%20eBooks%20Catalogs%20Flyers/H…" at bounding box center [653, 524] width 252 height 41
paste input "Hotsy/Hotsy%20HD%20Series%20electric%20product%20sheet"
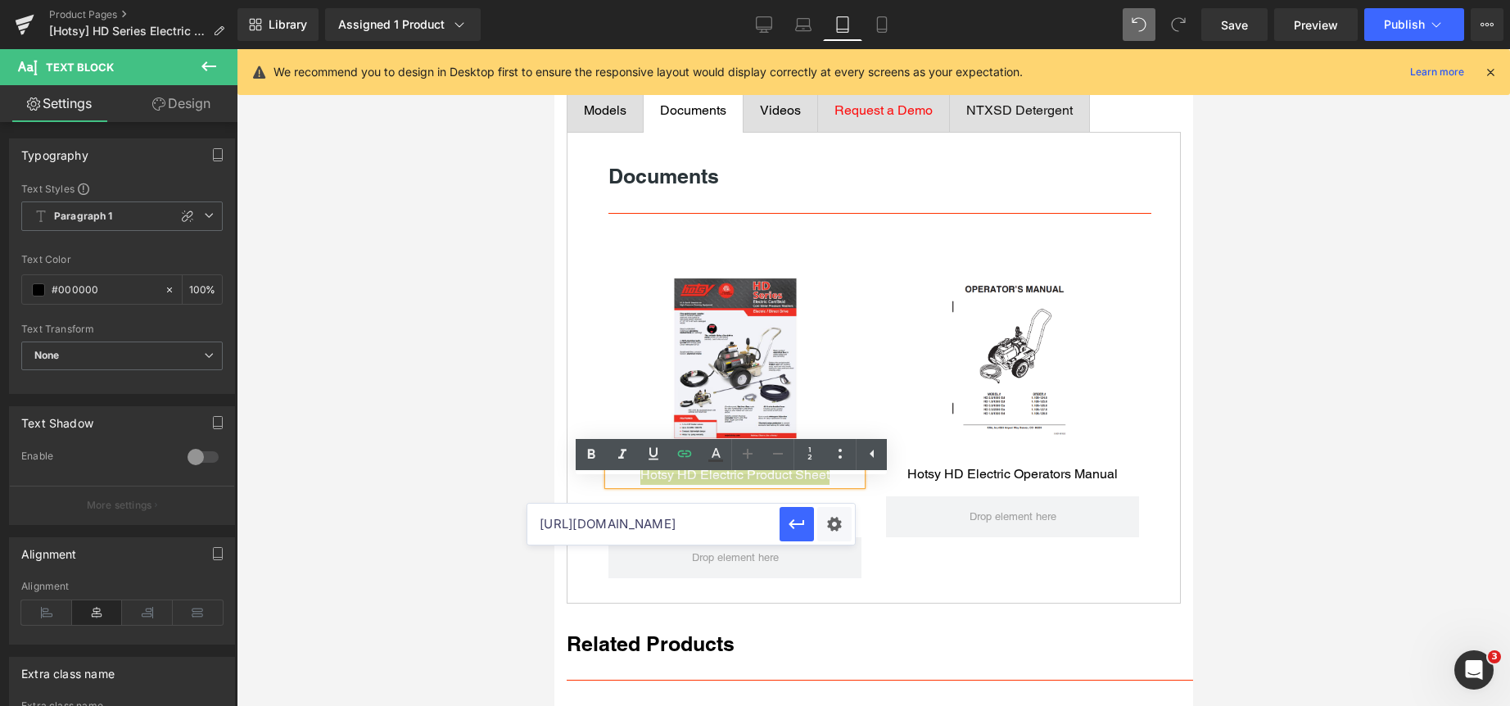
scroll to position [0, 398]
type input "https://clean.nortexss.com/hubfs/Hotsy/Hotsy%20HD%20Series%20electric%20product…"
click at [796, 521] on icon "button" at bounding box center [797, 524] width 20 height 20
click at [1311, 510] on div at bounding box center [873, 377] width 1273 height 657
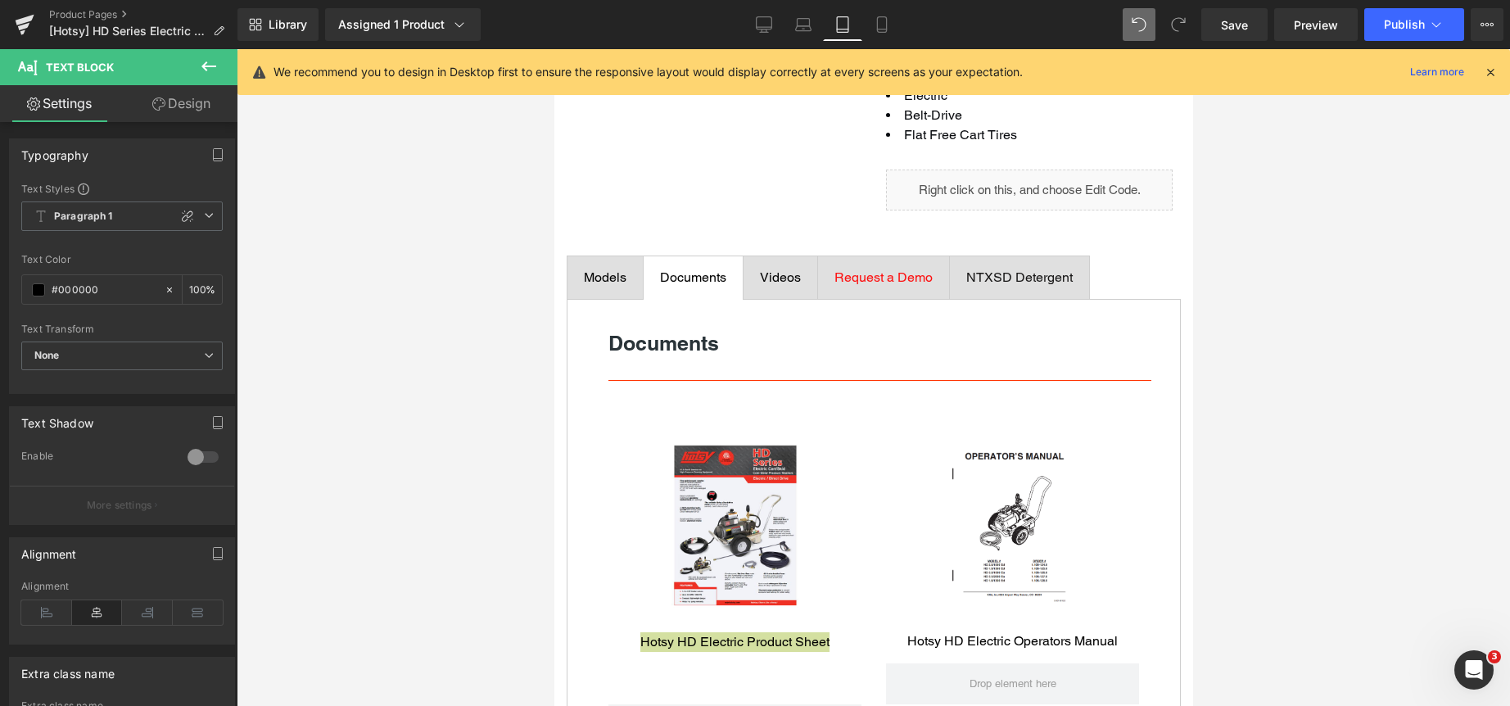
scroll to position [737, 0]
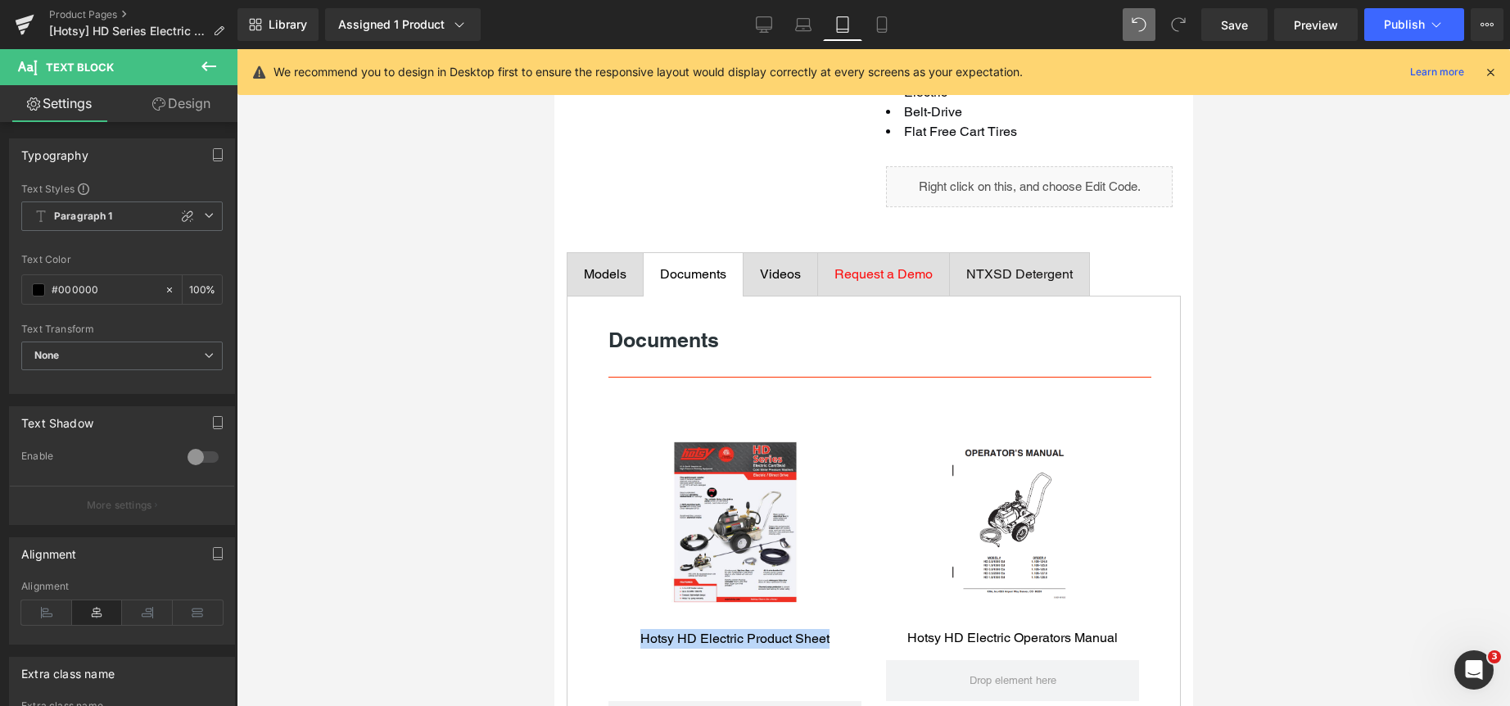
click at [783, 284] on div "Videos Text Block" at bounding box center [779, 274] width 41 height 20
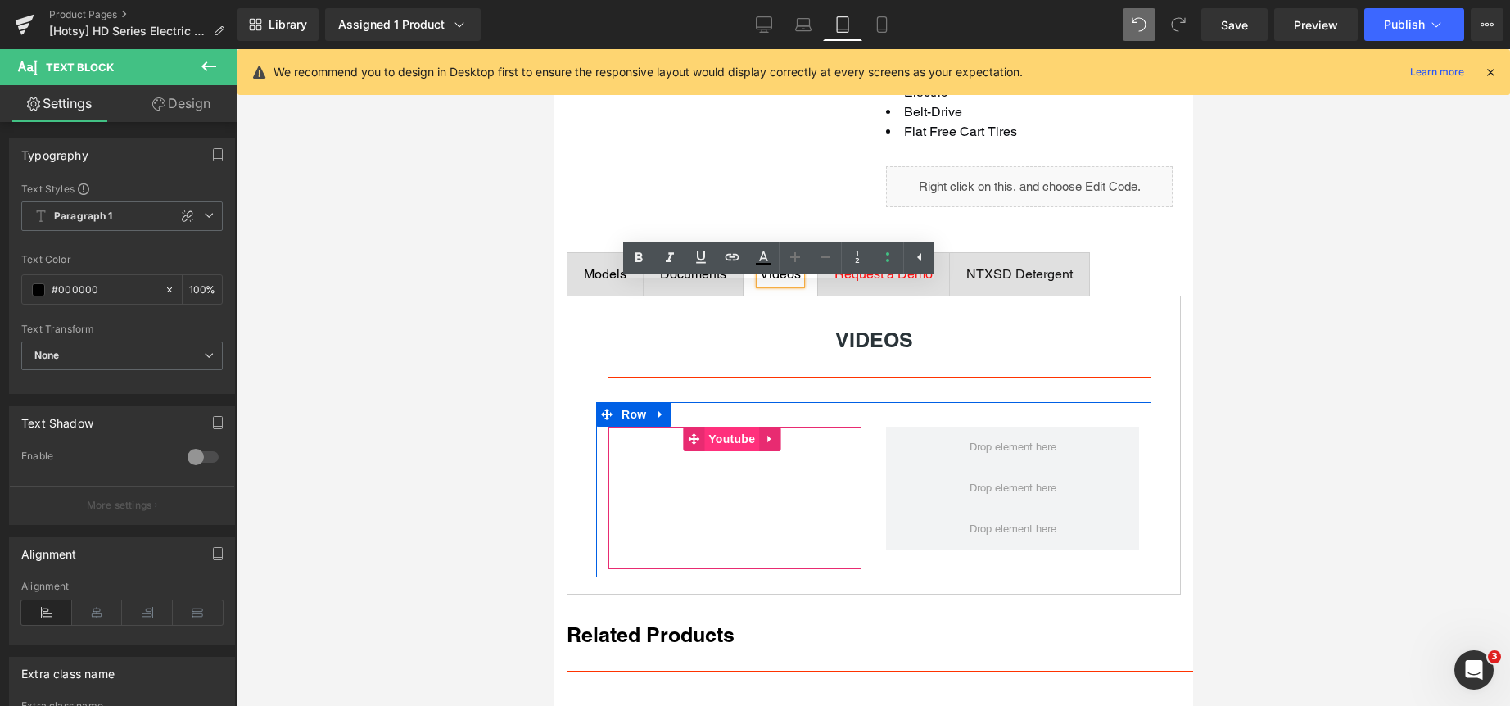
click at [738, 451] on span "Youtube" at bounding box center [730, 439] width 55 height 25
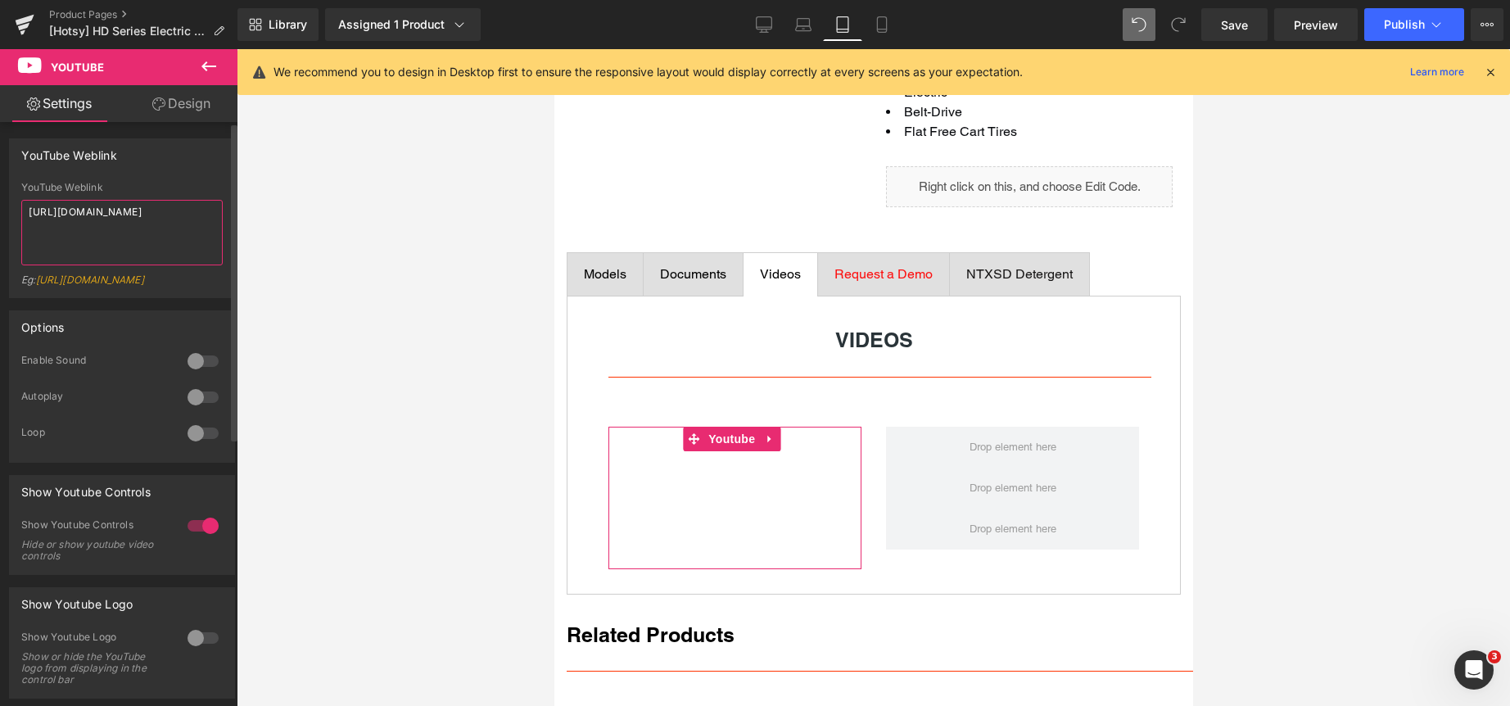
click at [97, 212] on textarea "https://youtu.be/S_zlFCr68BE" at bounding box center [121, 232] width 201 height 65
type textarea "https://youtu.be/K2CIsl3HDL8"
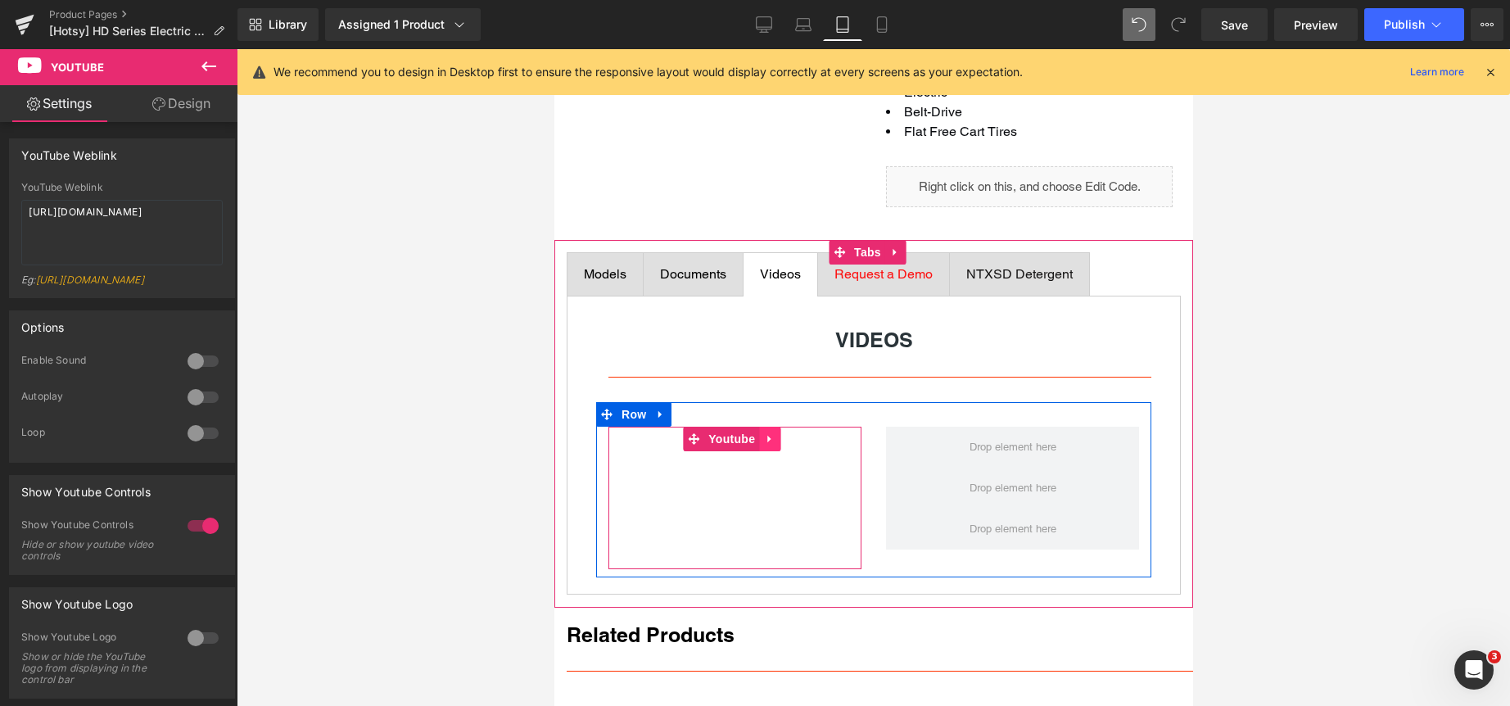
click at [767, 443] on icon at bounding box center [767, 439] width 3 height 7
click at [757, 445] on icon at bounding box center [757, 438] width 11 height 11
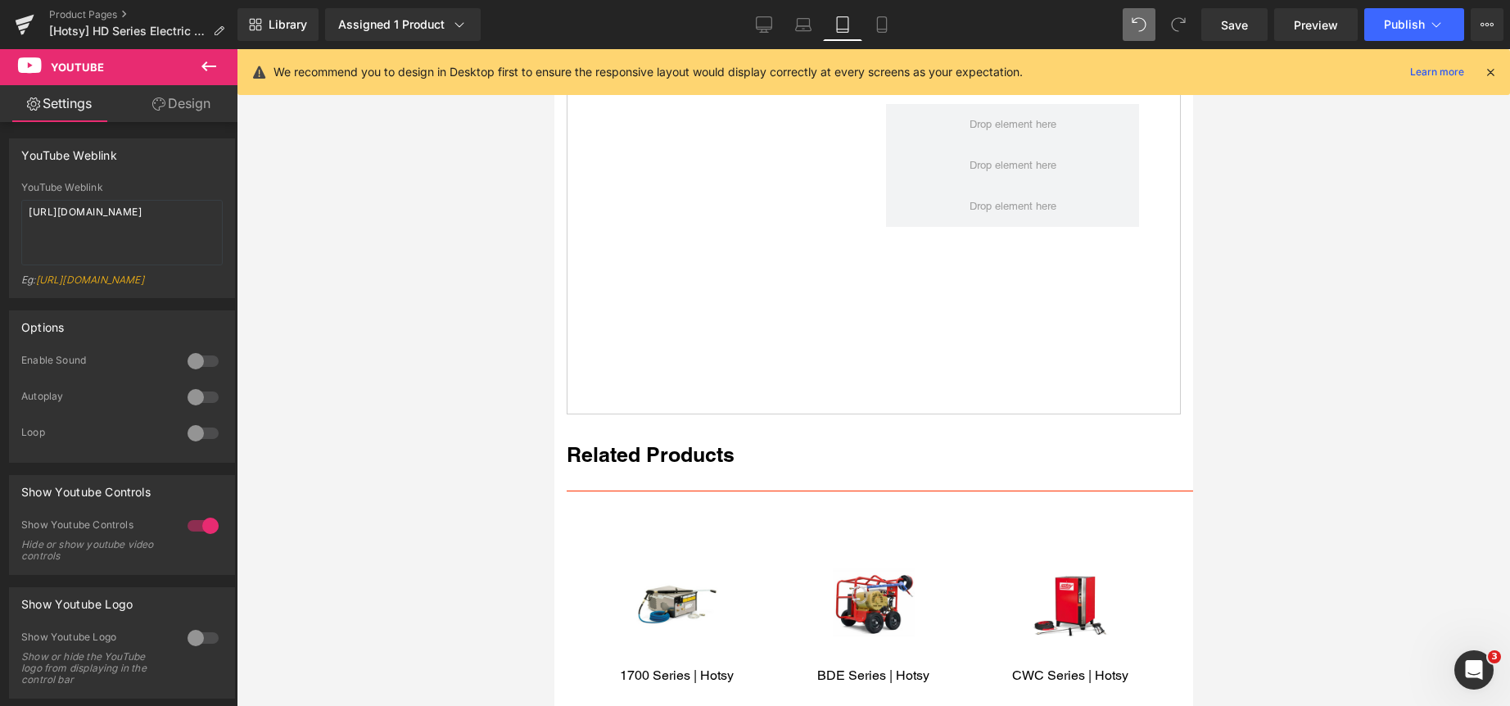
scroll to position [1044, 0]
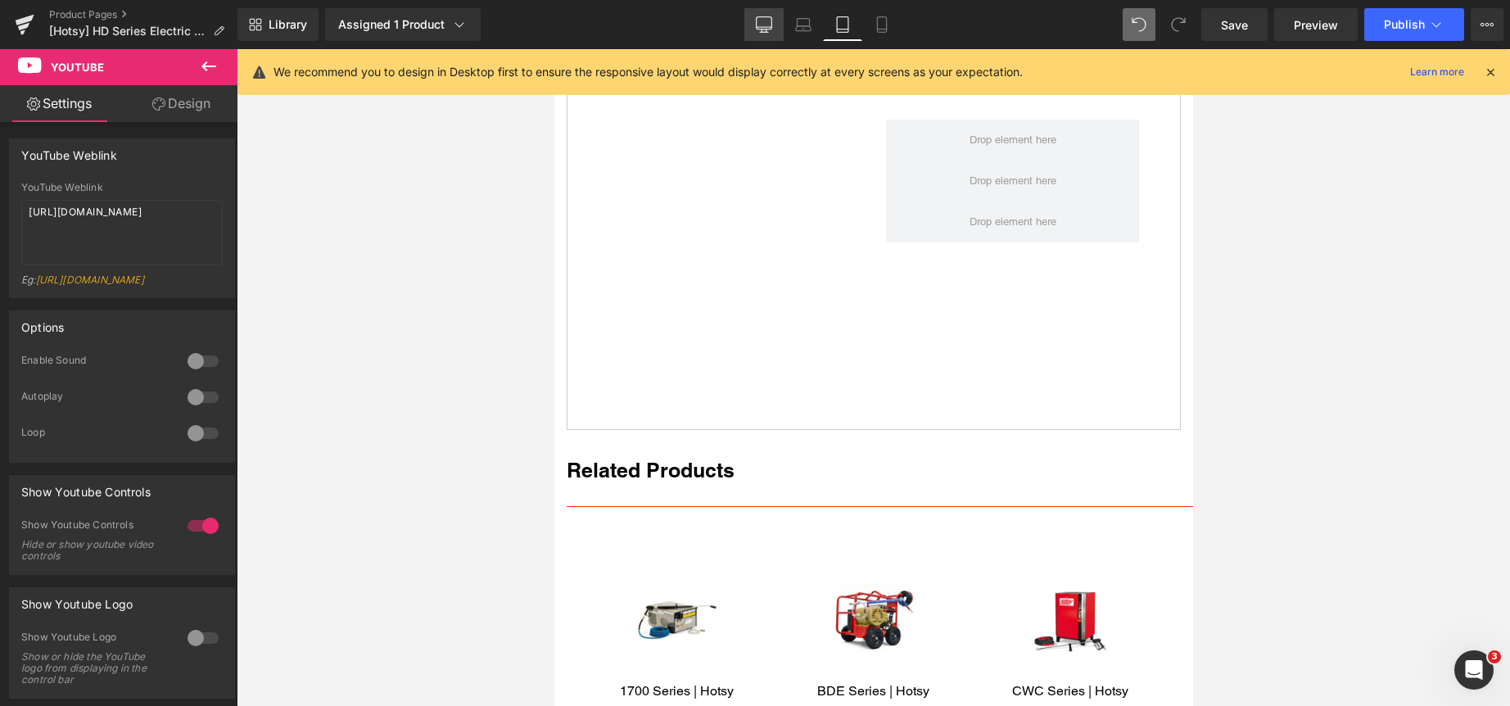
click at [763, 18] on icon at bounding box center [764, 24] width 16 height 16
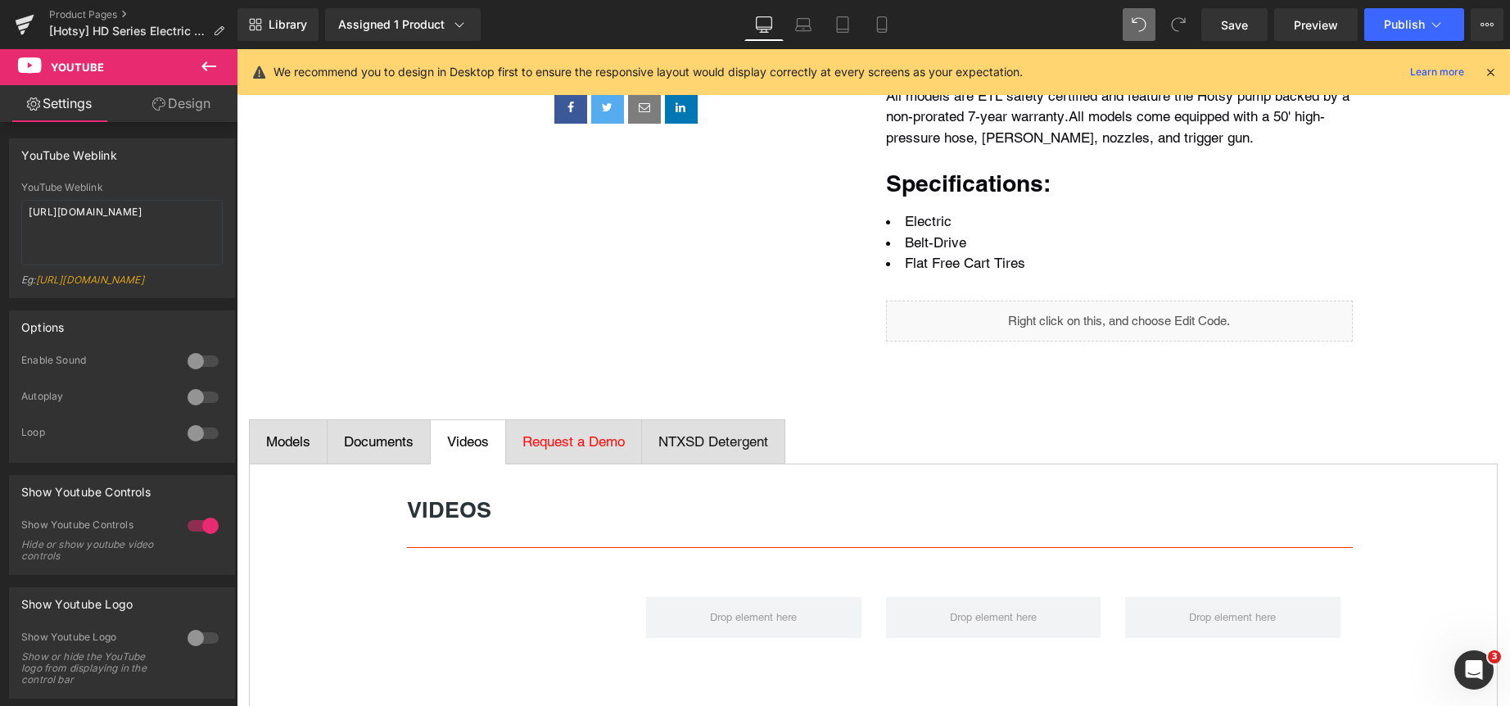
scroll to position [655, 0]
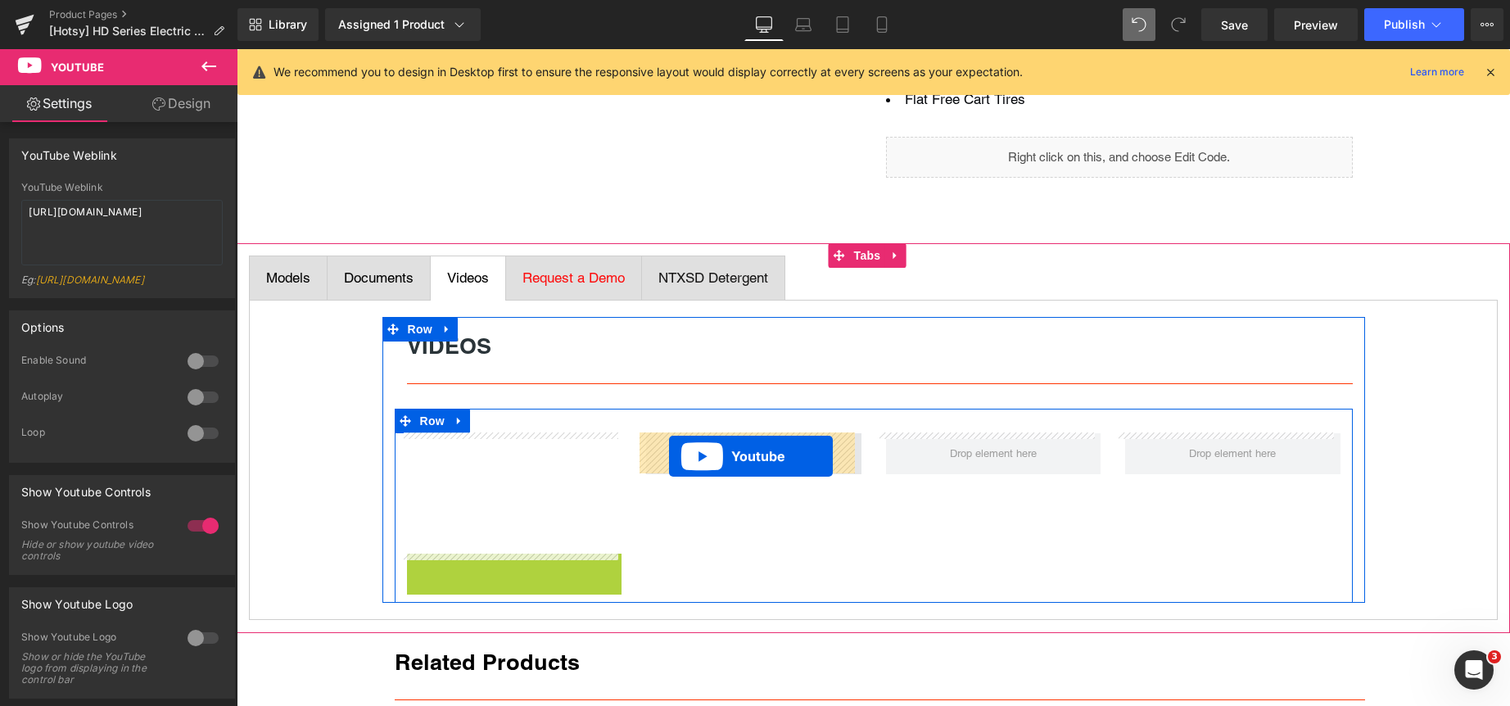
drag, startPoint x: 481, startPoint y: 564, endPoint x: 669, endPoint y: 455, distance: 217.5
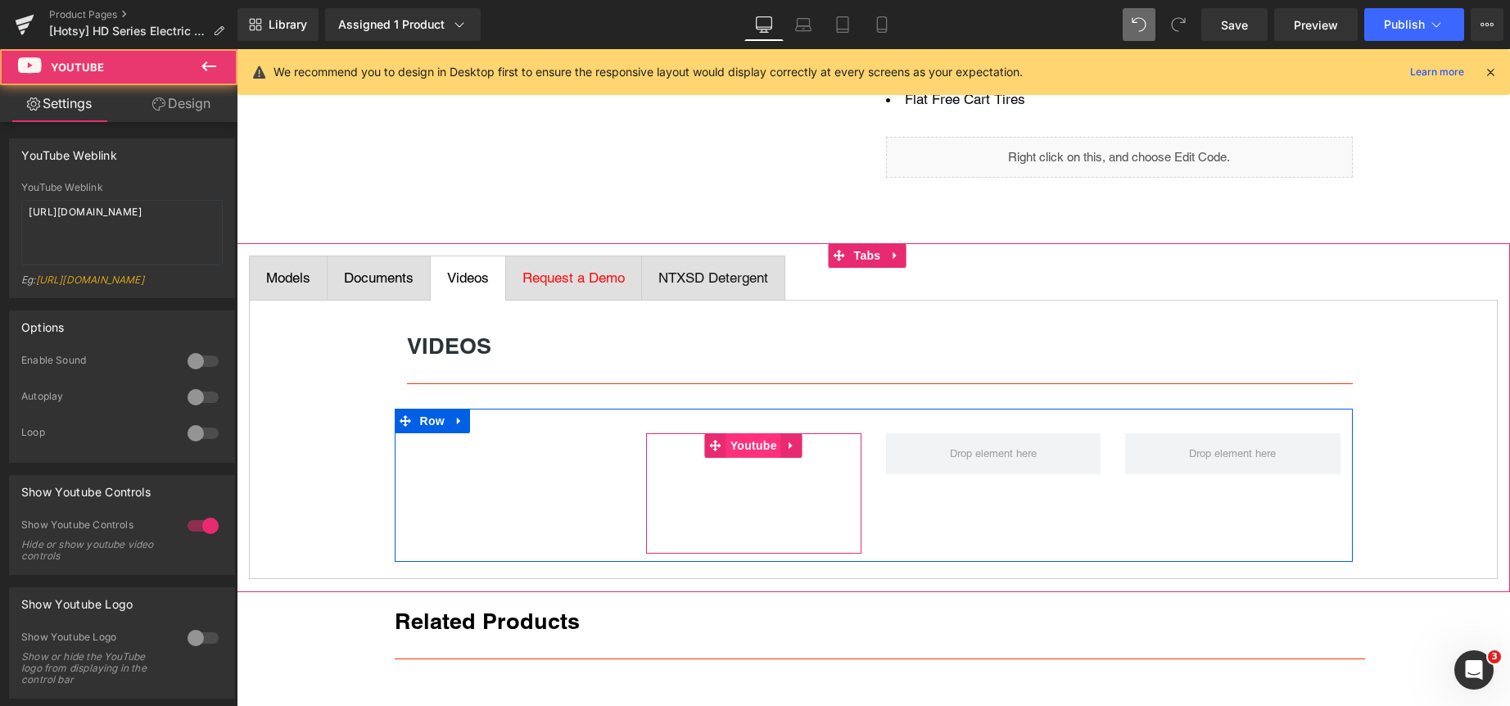
click at [744, 445] on span "Youtube" at bounding box center [753, 445] width 55 height 25
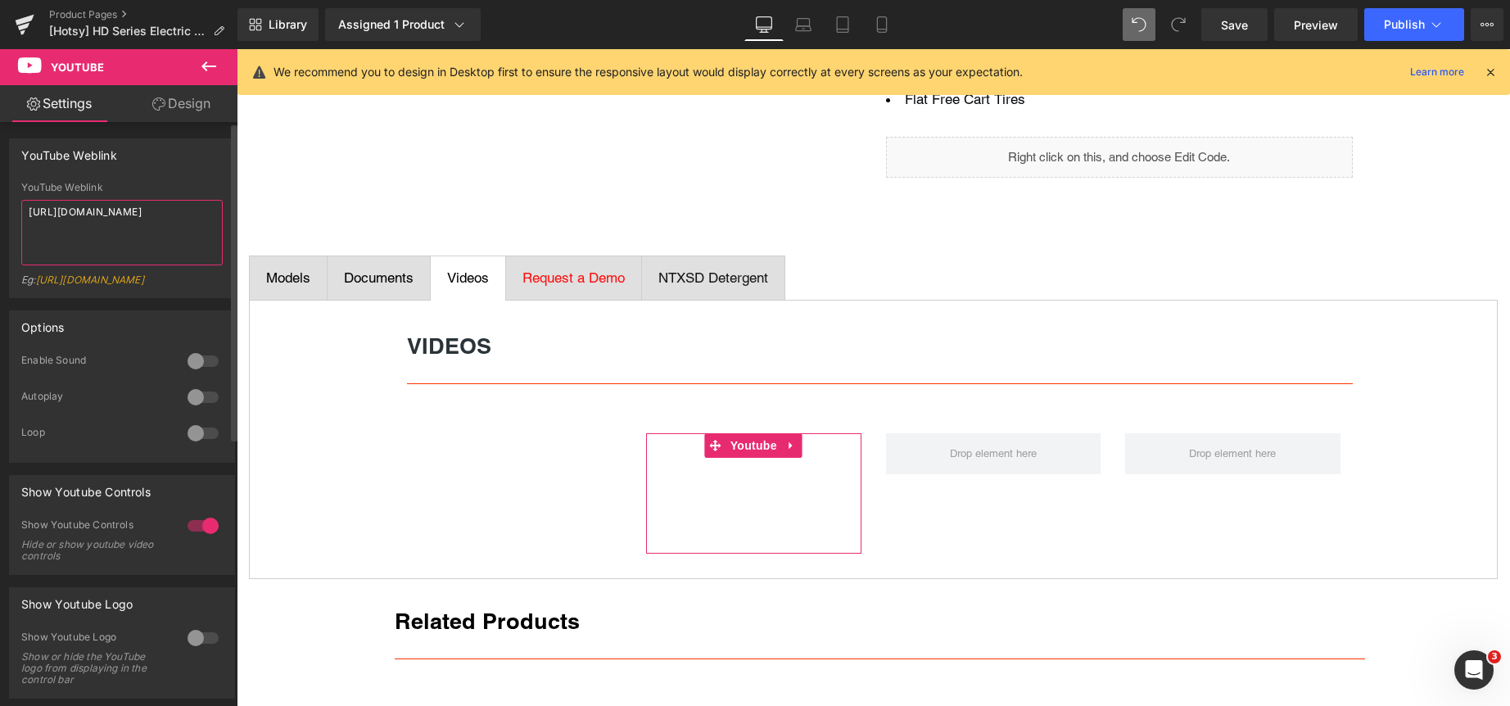
click at [126, 202] on textarea "https://youtu.be/K2CIsl3HDL8" at bounding box center [121, 232] width 201 height 65
click at [126, 203] on textarea "https://youtu.be/K2CIsl3HDL8" at bounding box center [121, 232] width 201 height 65
paste textarea "C2Gul23b1B"
type textarea "https://youtu.be/C2Gul23b1B8"
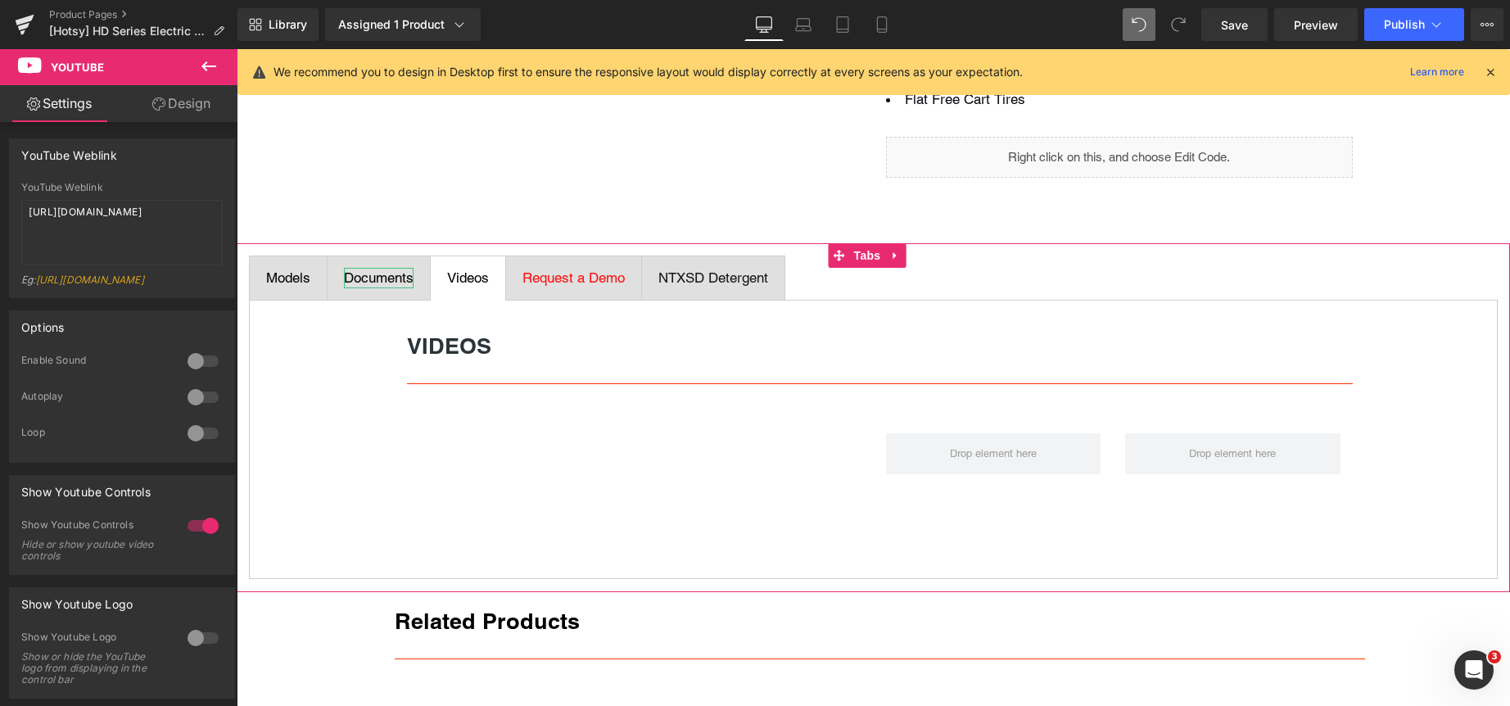
click at [369, 279] on div "Documents" at bounding box center [379, 278] width 70 height 21
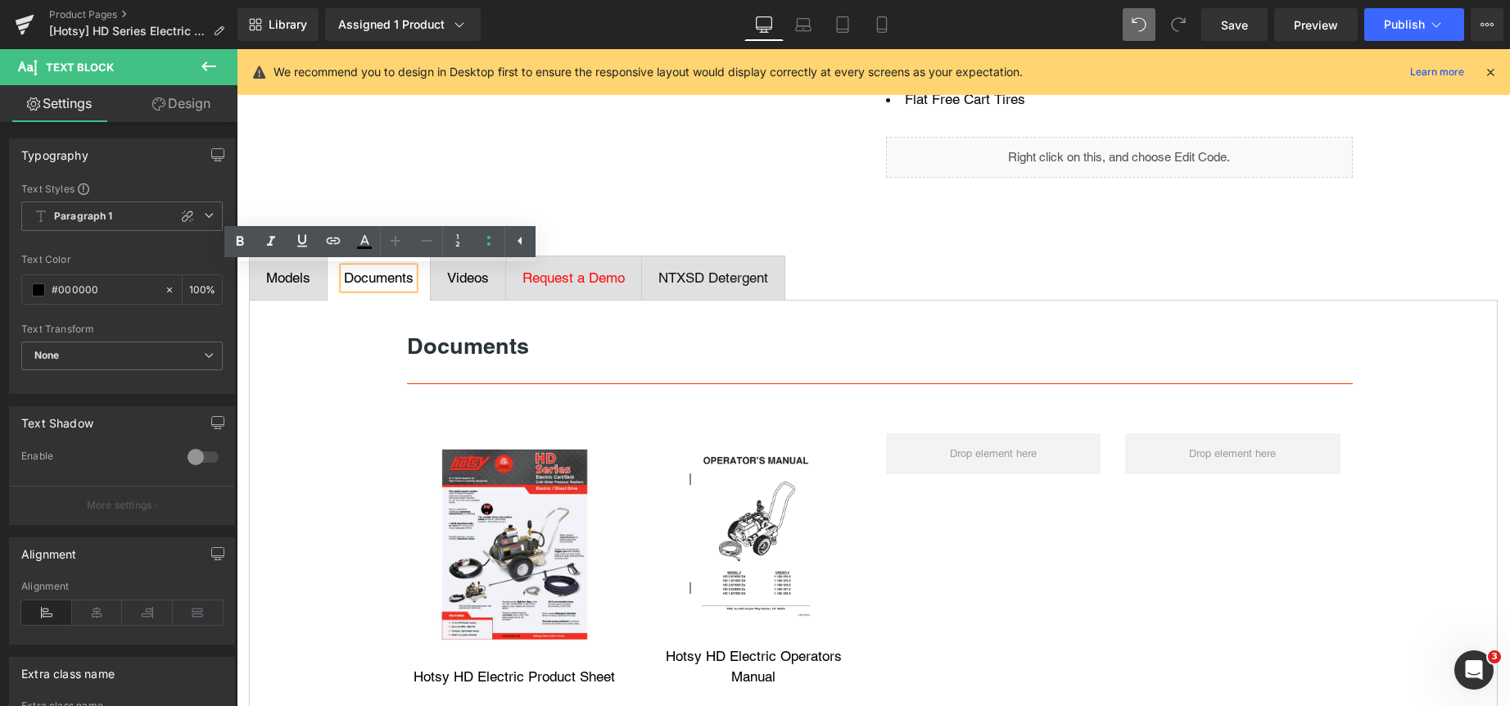
click at [477, 278] on div "Videos" at bounding box center [468, 278] width 42 height 21
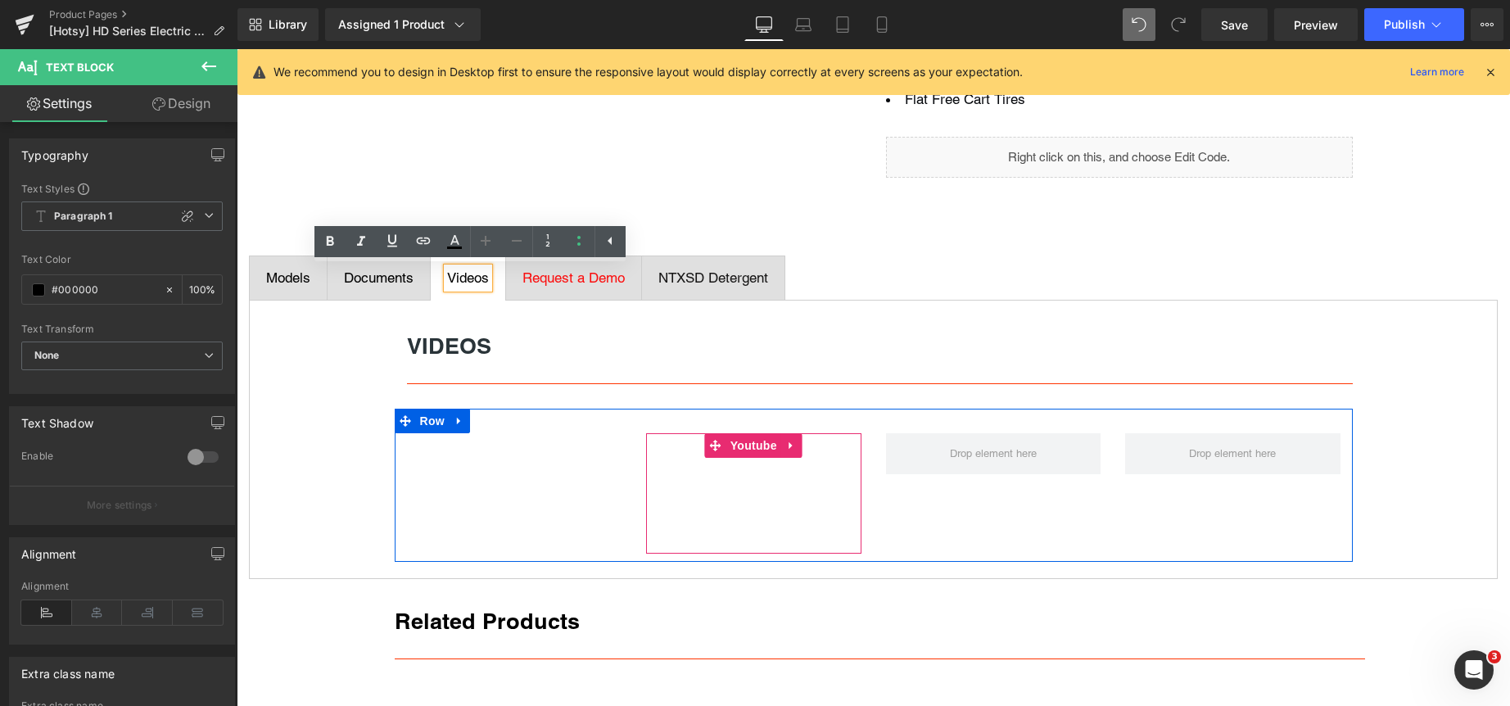
click at [789, 443] on icon at bounding box center [790, 444] width 3 height 7
click at [775, 442] on icon at bounding box center [780, 445] width 11 height 11
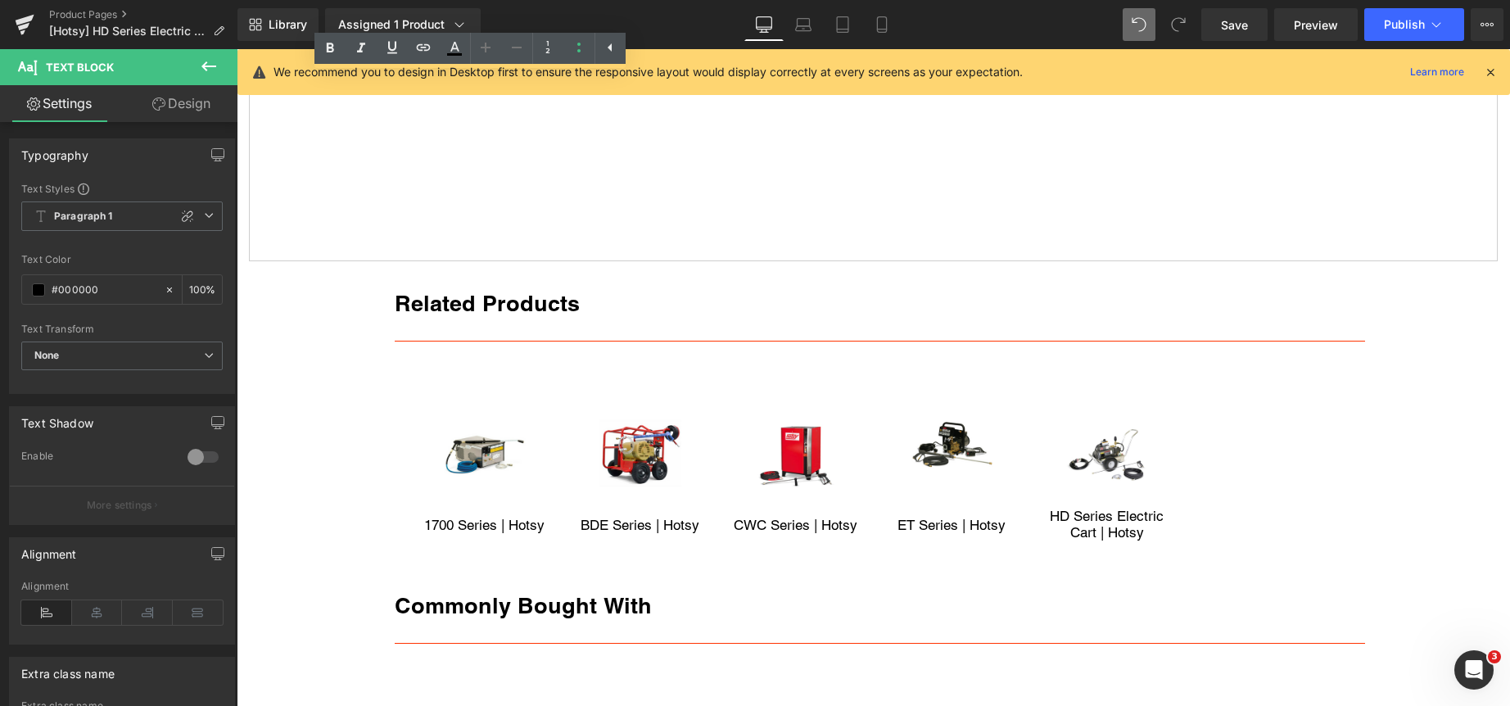
scroll to position [848, 0]
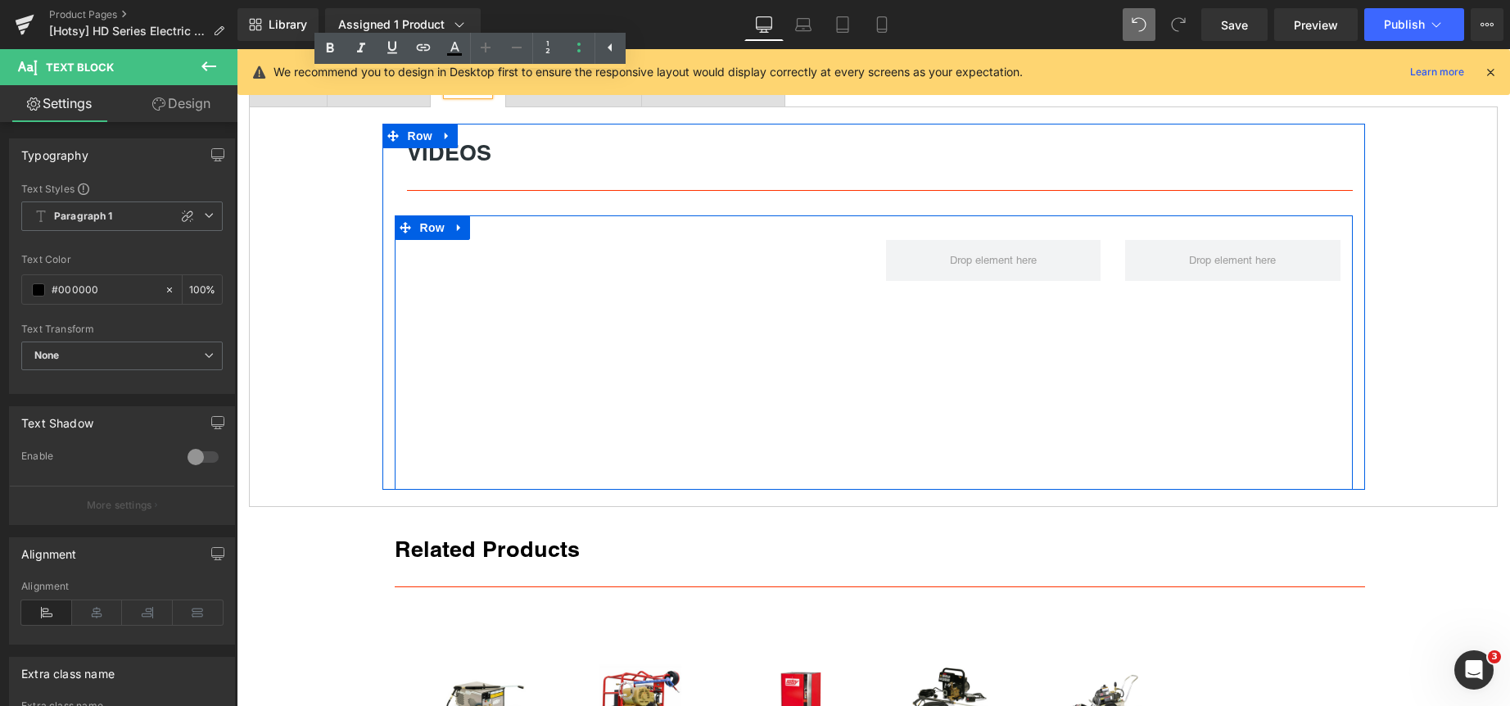
drag, startPoint x: 977, startPoint y: 413, endPoint x: 847, endPoint y: 414, distance: 130.2
click at [972, 413] on div "Youtube Youtube Youtube Row" at bounding box center [874, 352] width 958 height 274
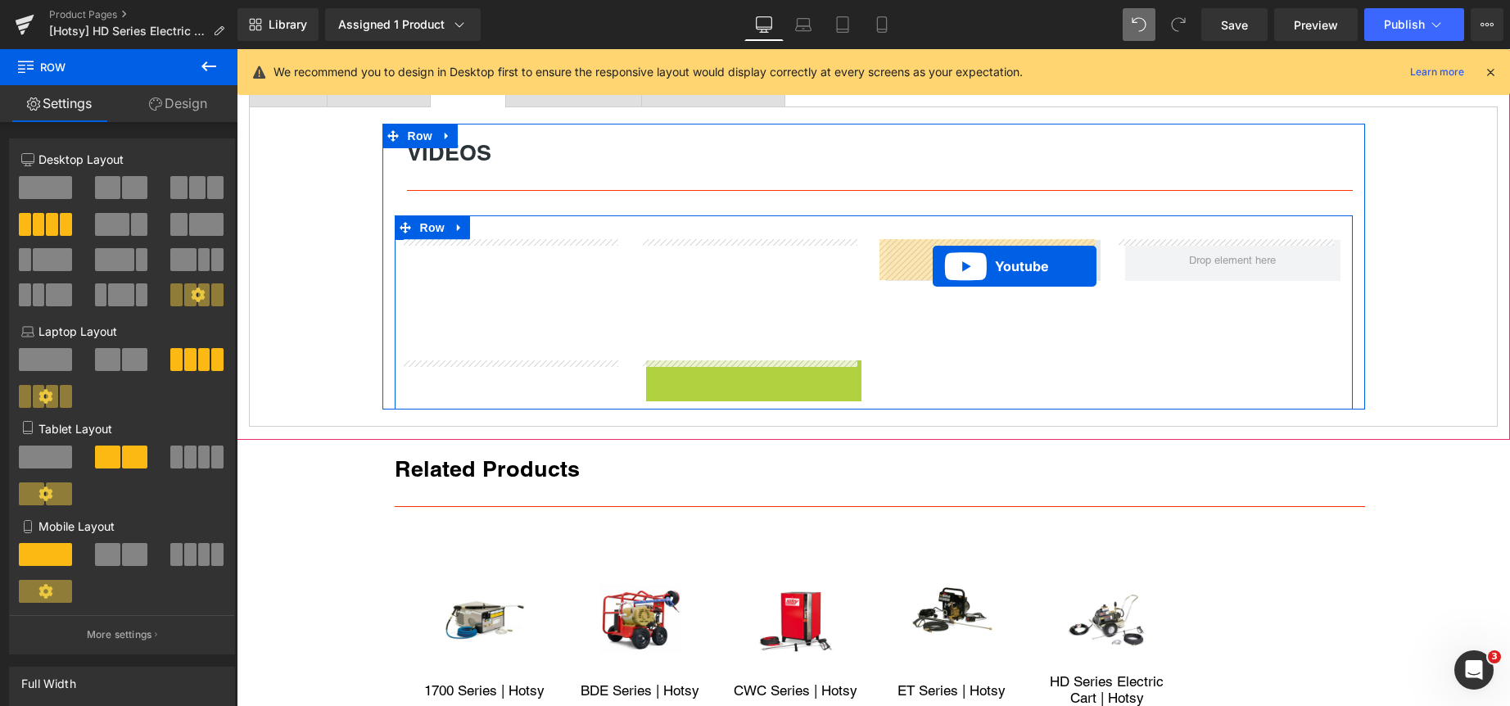
drag, startPoint x: 710, startPoint y: 374, endPoint x: 933, endPoint y: 266, distance: 247.5
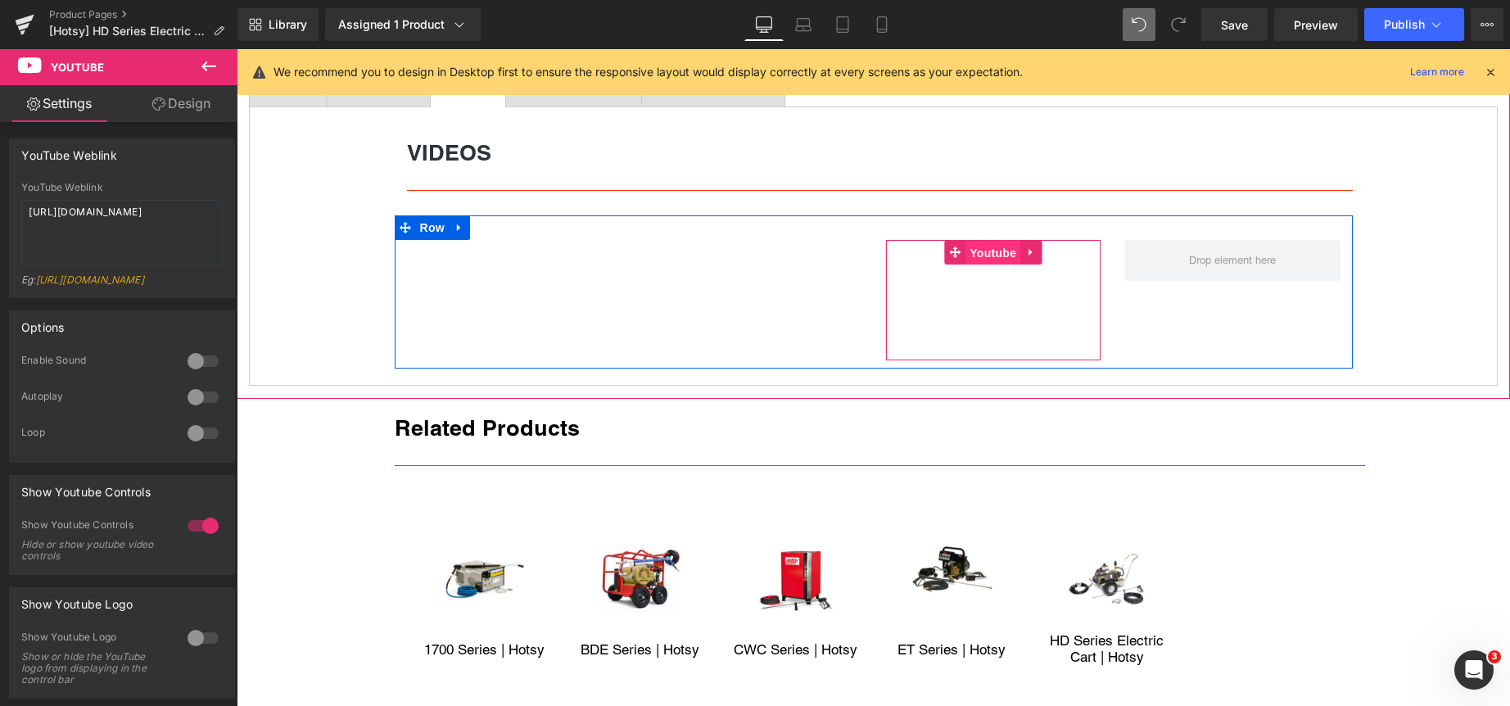
click at [992, 254] on span "Youtube" at bounding box center [992, 253] width 55 height 25
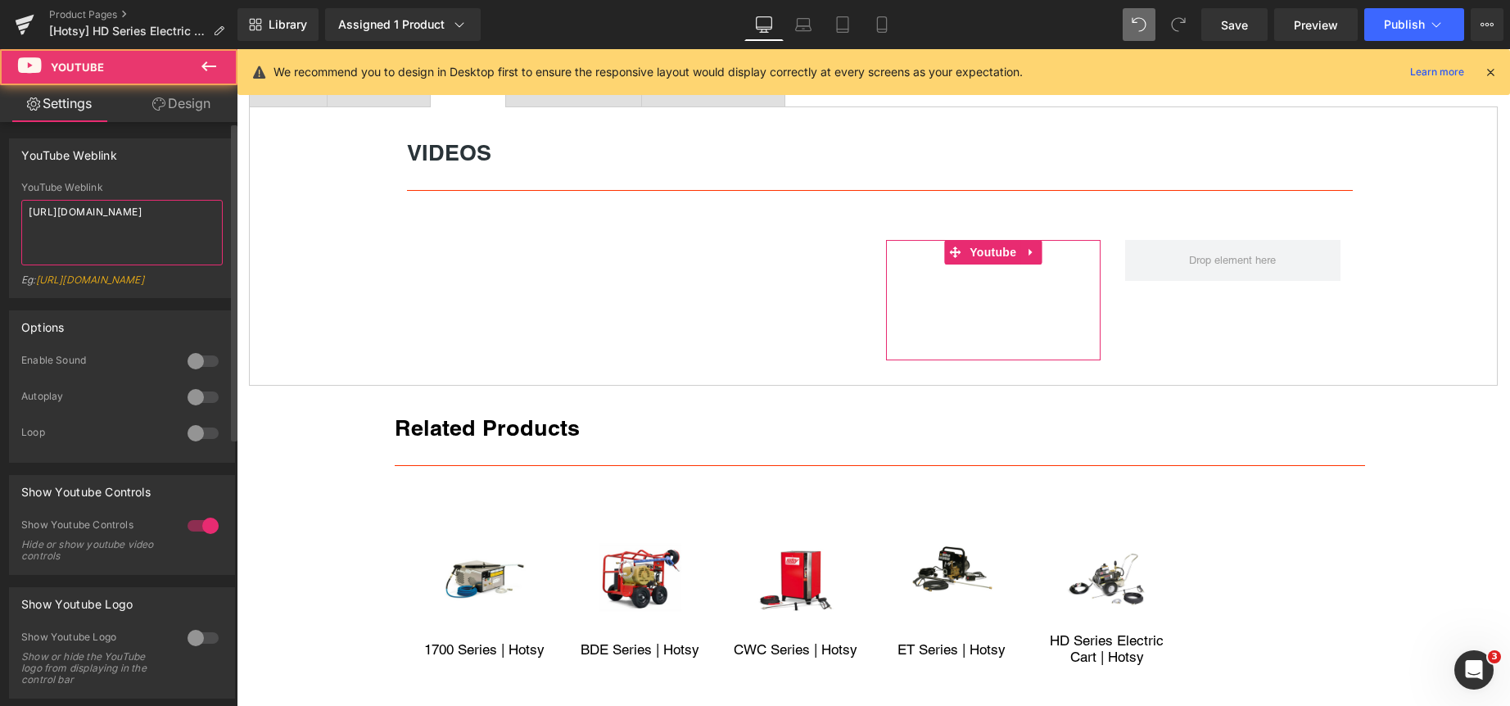
click at [152, 210] on textarea "https://youtu.be/C2Gul23b1B8" at bounding box center [121, 232] width 201 height 65
paste textarea "aYfw0PP19kQ"
type textarea "https://youtu.be/aYfw0PP19kQ"
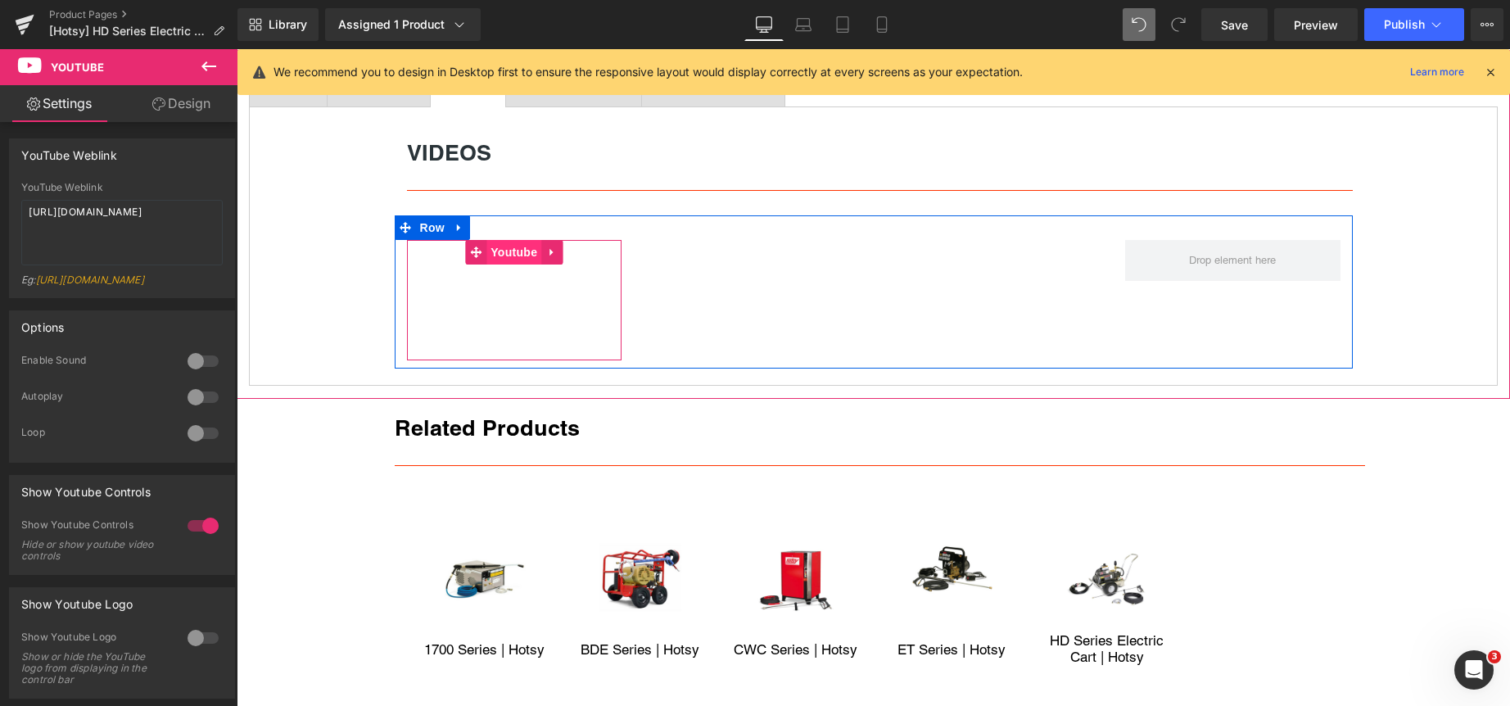
click at [506, 254] on span "Youtube" at bounding box center [513, 252] width 55 height 25
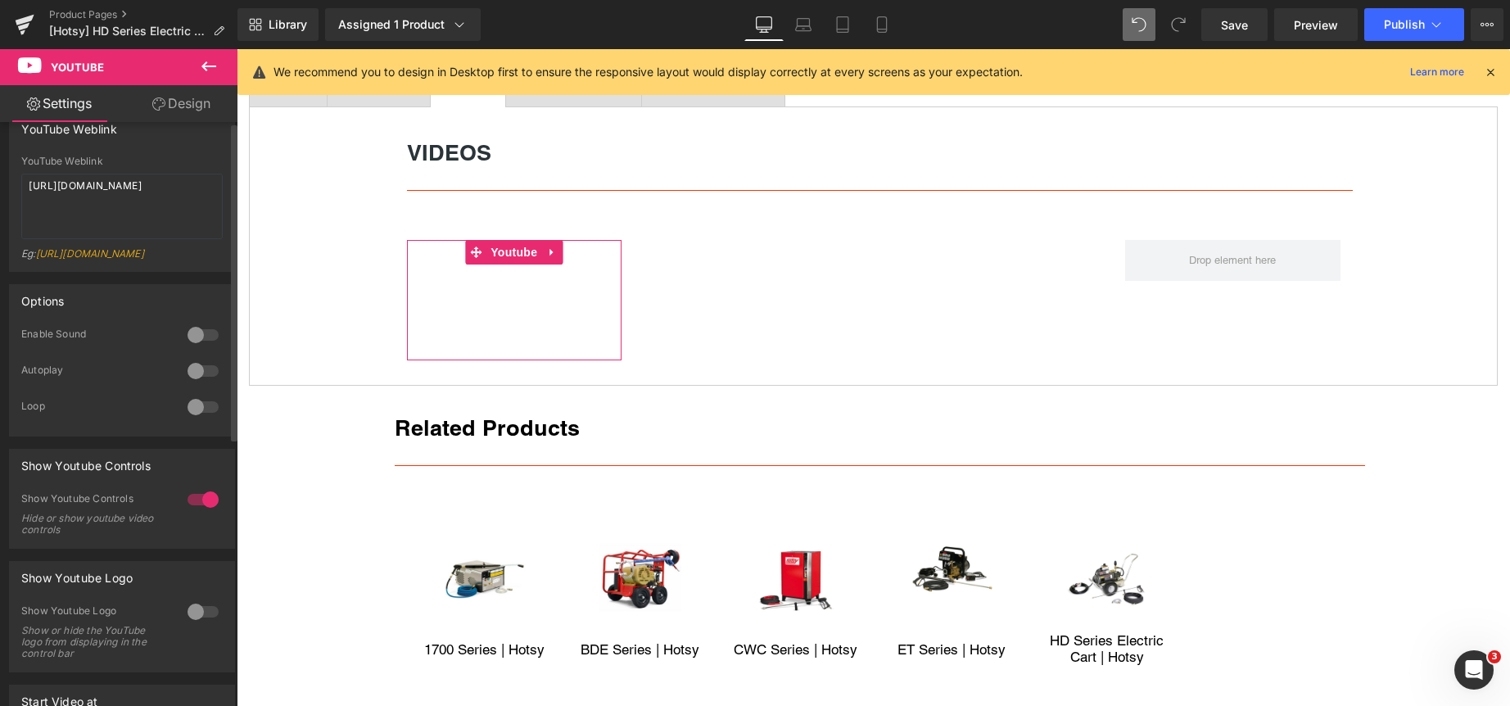
scroll to position [0, 0]
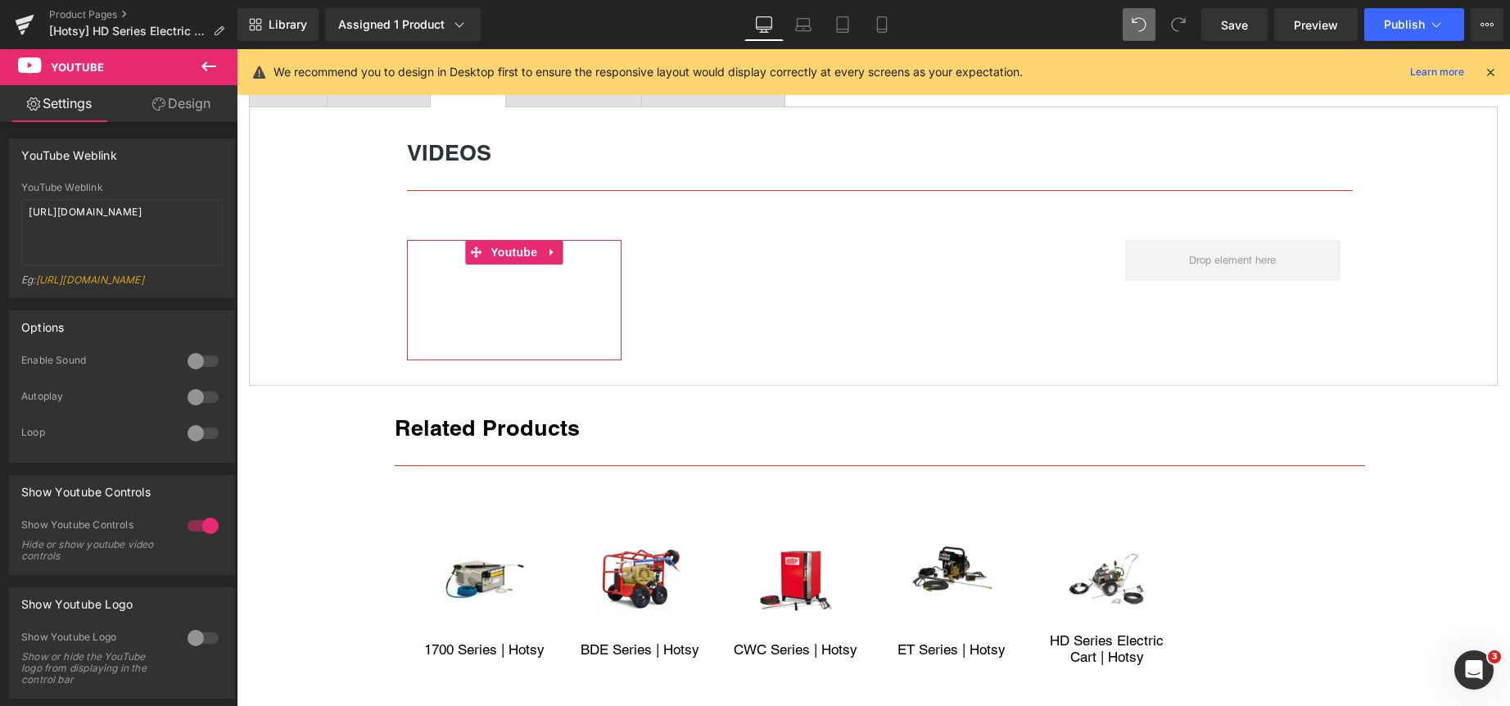
click at [206, 99] on link "Design" at bounding box center [181, 103] width 119 height 37
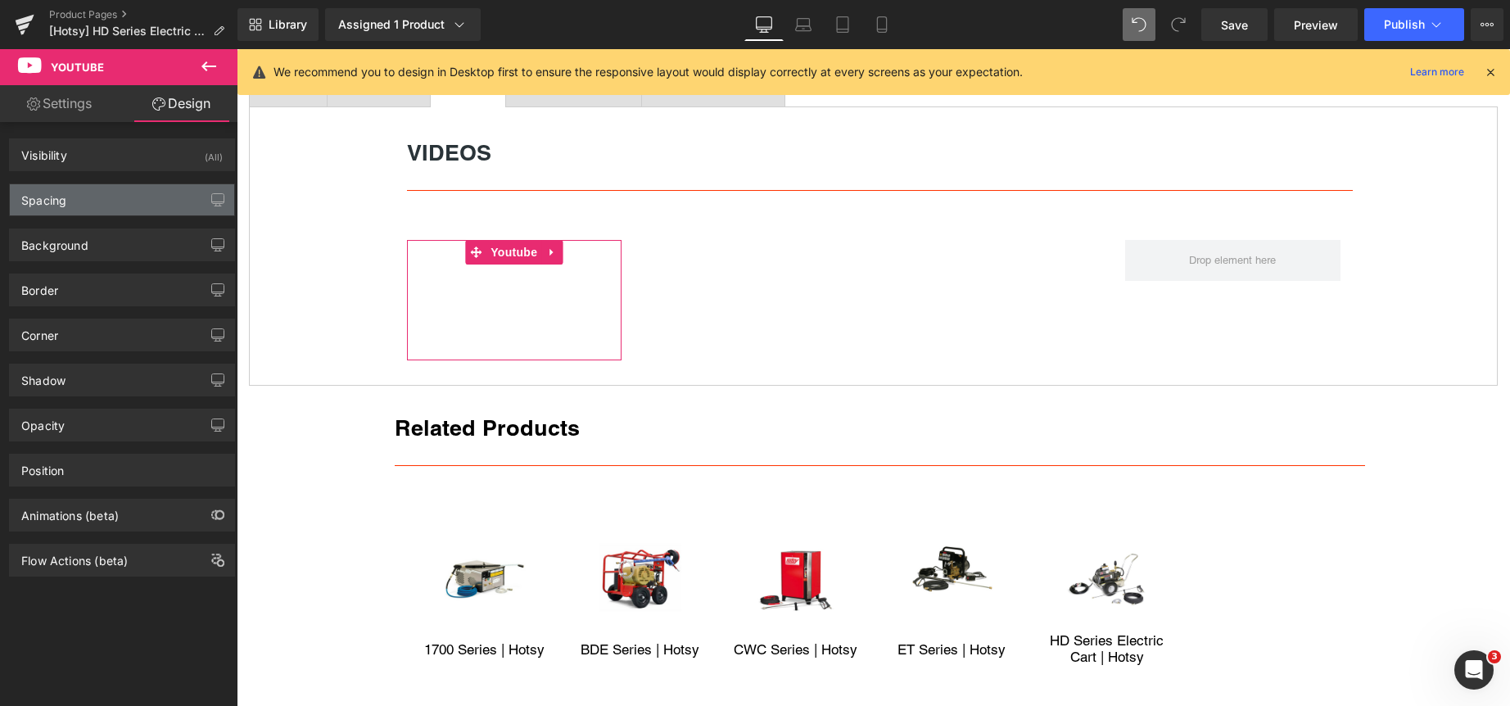
type input "0"
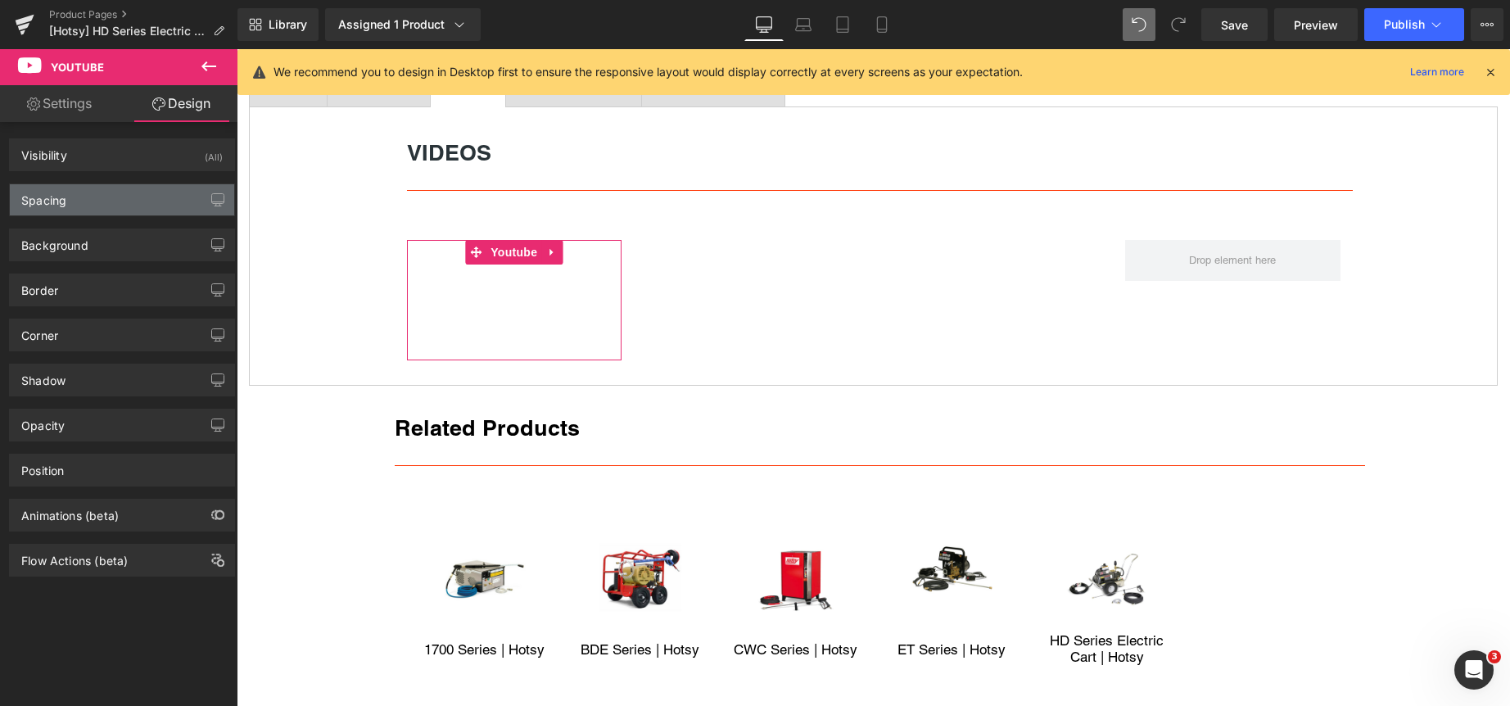
type input "0"
click at [122, 196] on div "Spacing" at bounding box center [122, 199] width 224 height 31
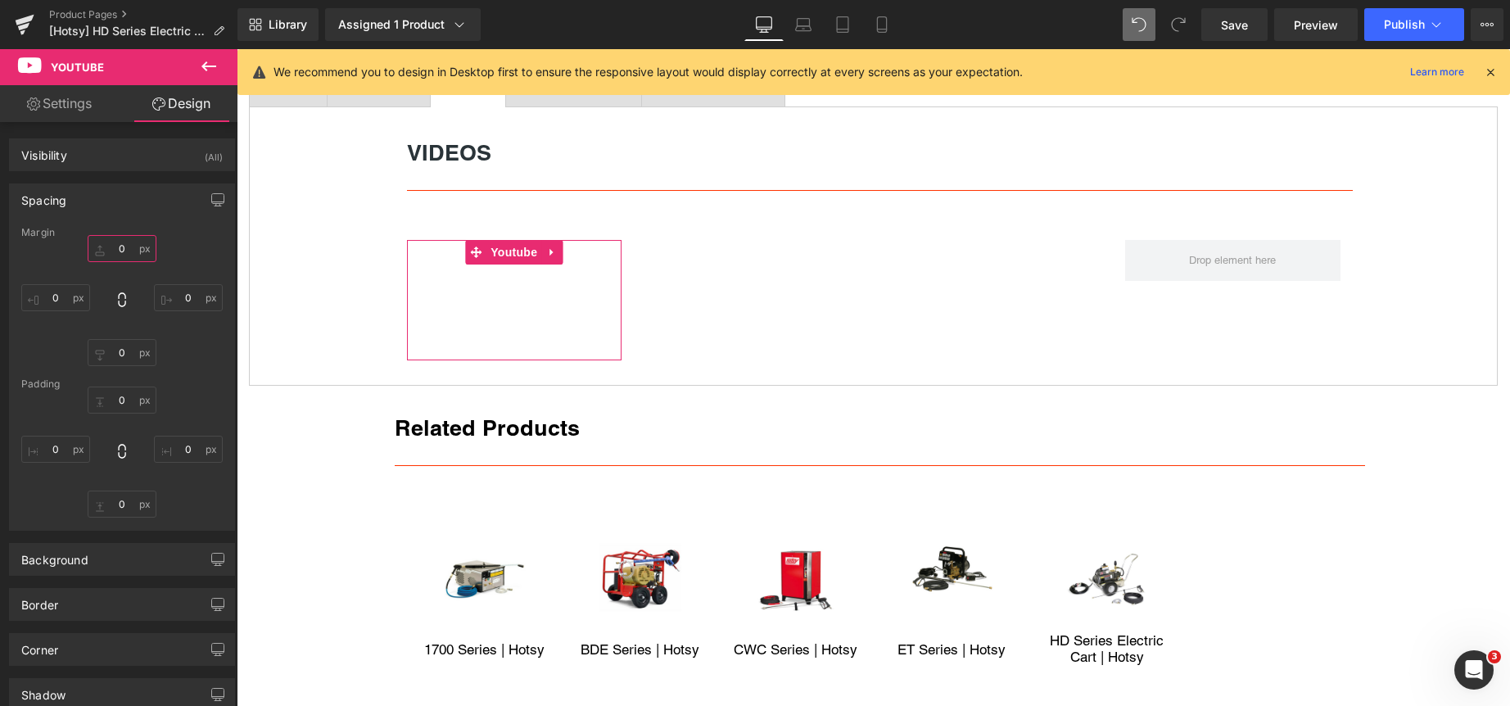
click at [125, 246] on input "0" at bounding box center [122, 248] width 69 height 27
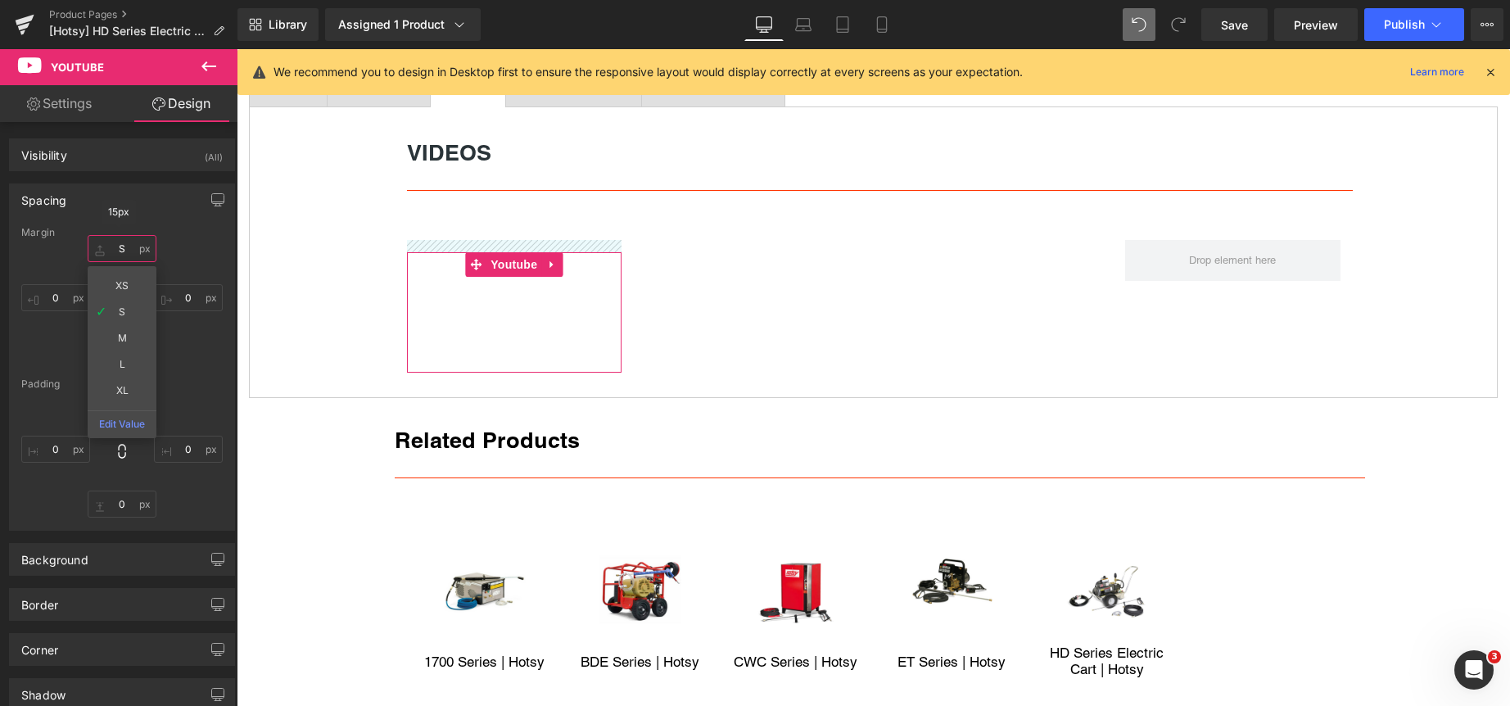
click at [127, 249] on input "S" at bounding box center [122, 248] width 69 height 27
type input "15"
click at [194, 297] on input "0" at bounding box center [188, 297] width 69 height 27
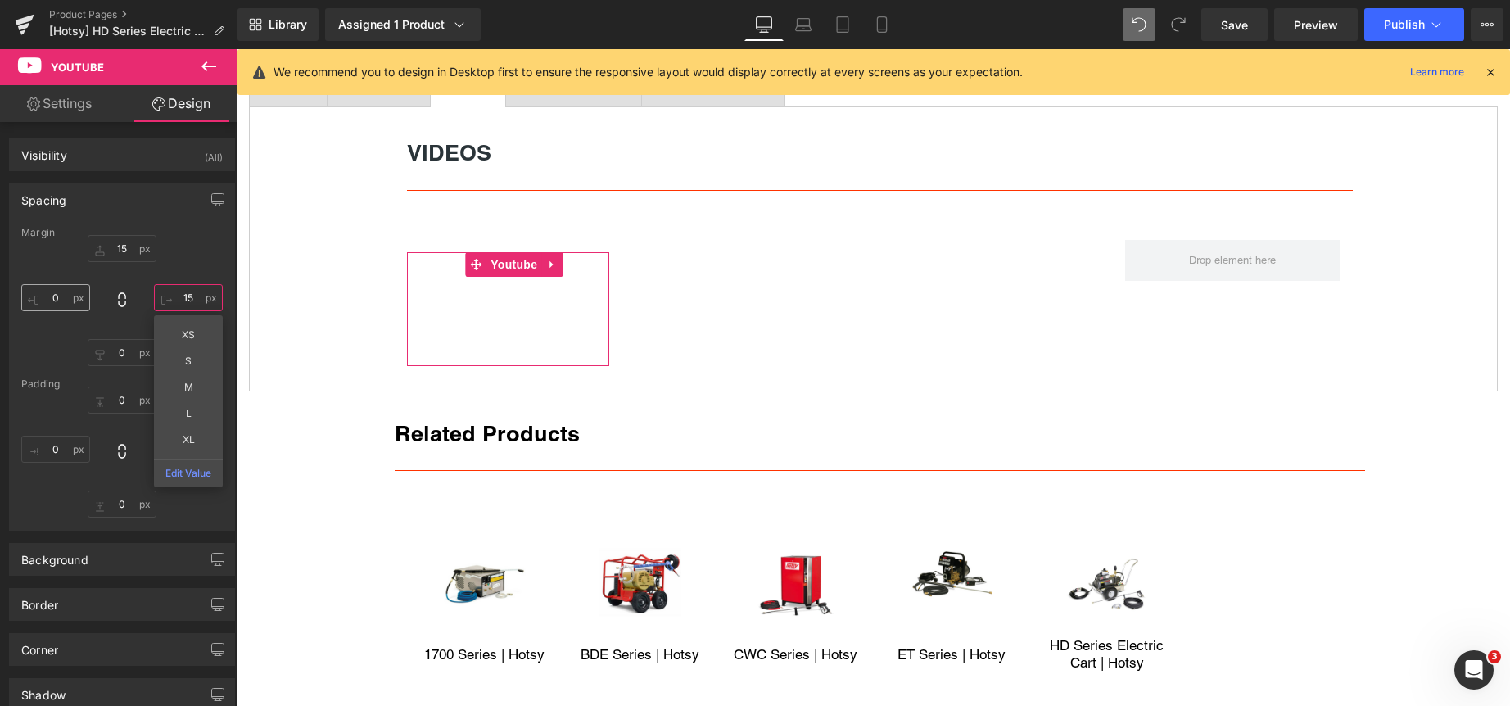
type input "15"
drag, startPoint x: 65, startPoint y: 304, endPoint x: 92, endPoint y: 323, distance: 32.9
click at [65, 303] on input "0" at bounding box center [55, 297] width 69 height 27
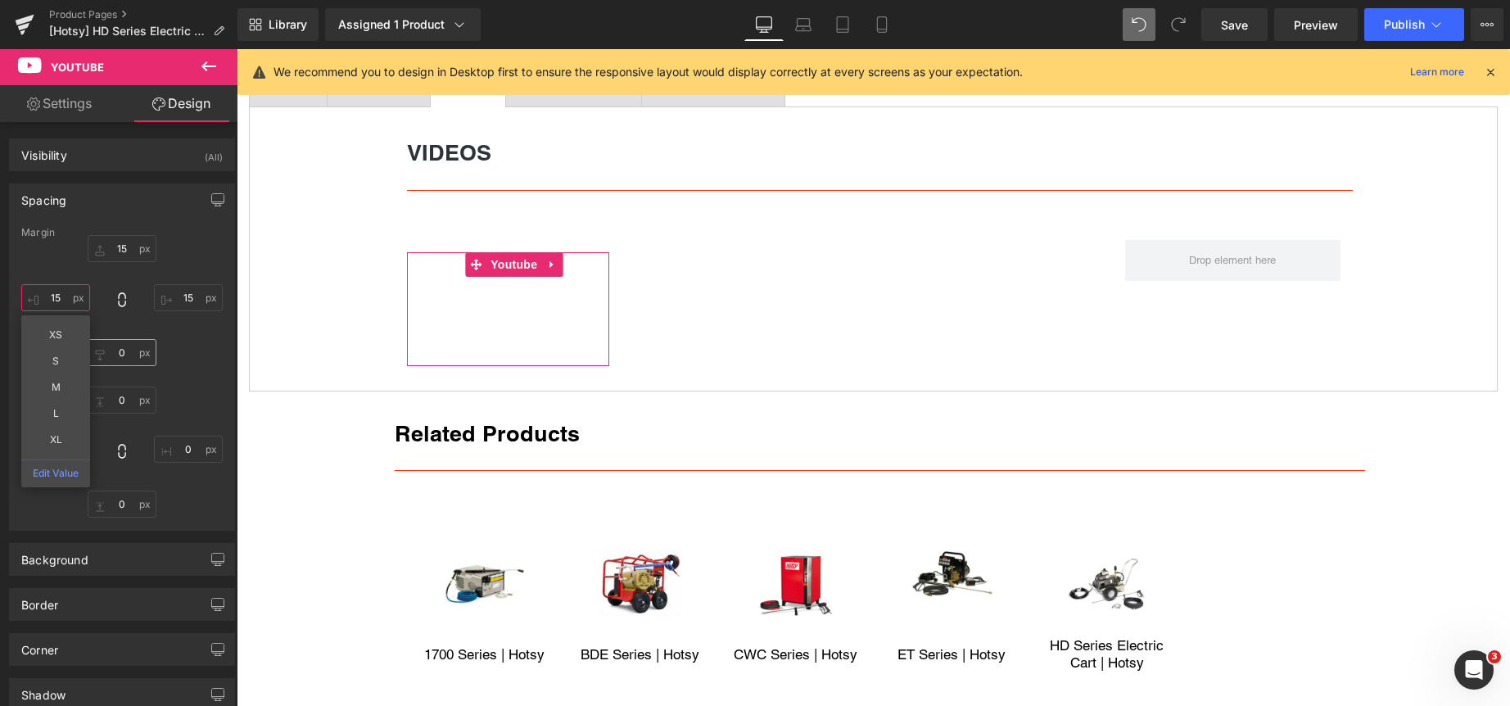
type input "15"
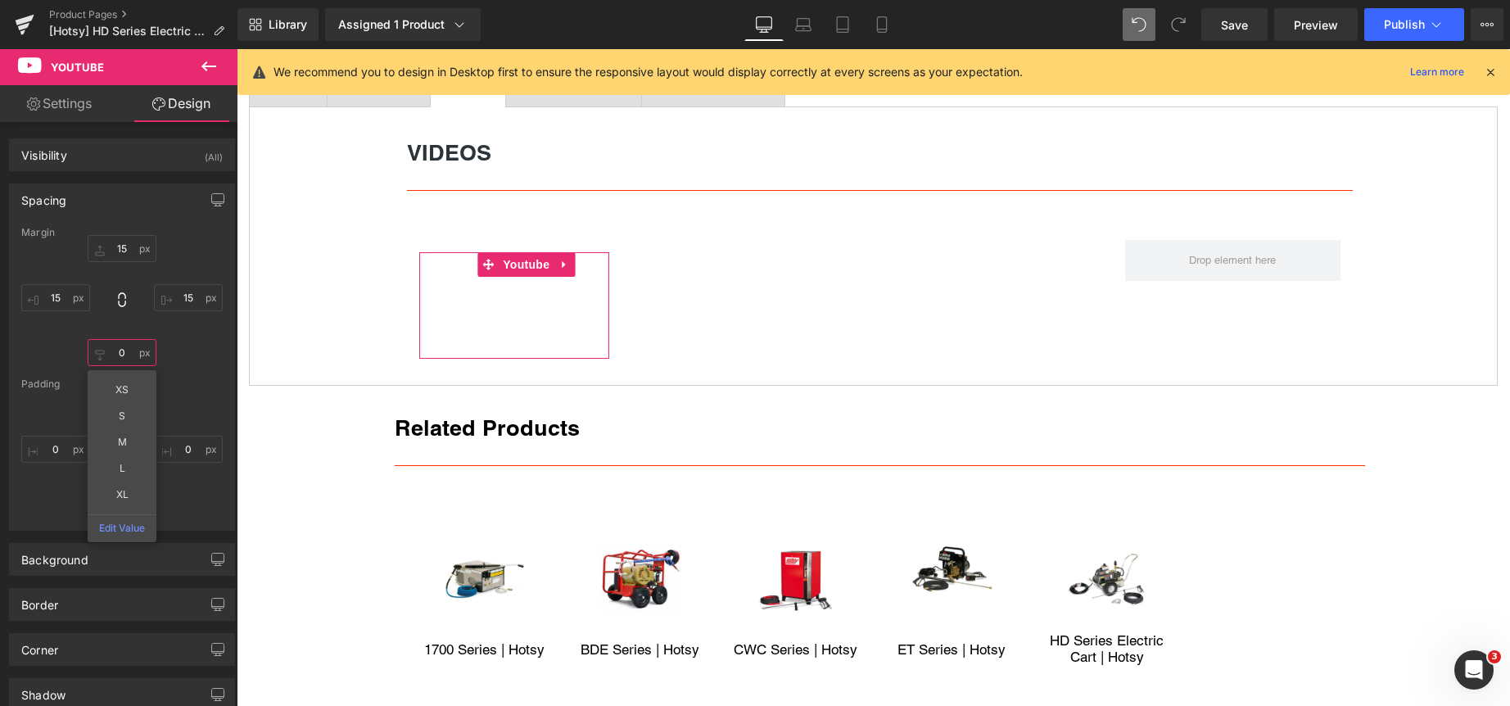
click at [127, 351] on input "0" at bounding box center [122, 352] width 69 height 27
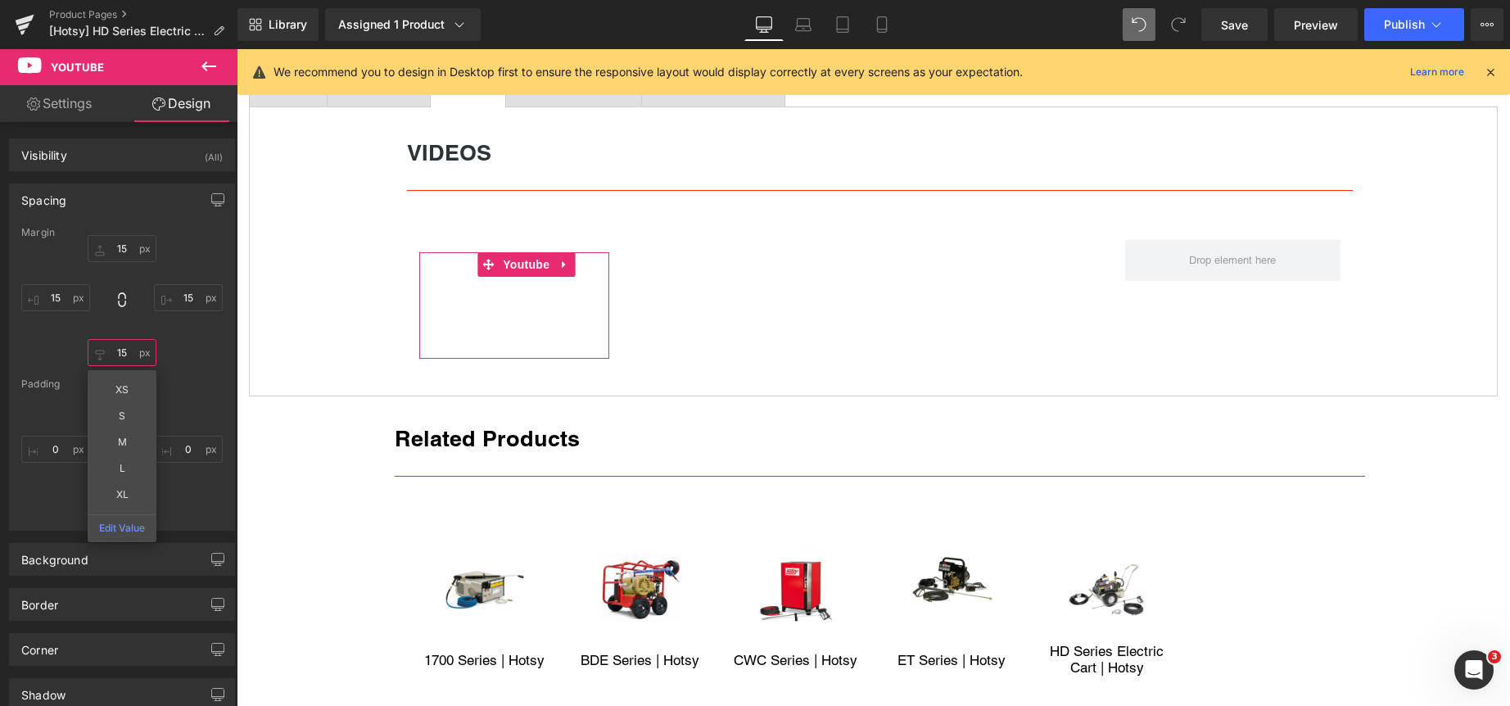
type input "15"
click at [183, 391] on div "0px 0 0px 0 0px 0 0px 0" at bounding box center [121, 451] width 201 height 131
click at [124, 247] on input "15" at bounding box center [122, 248] width 69 height 27
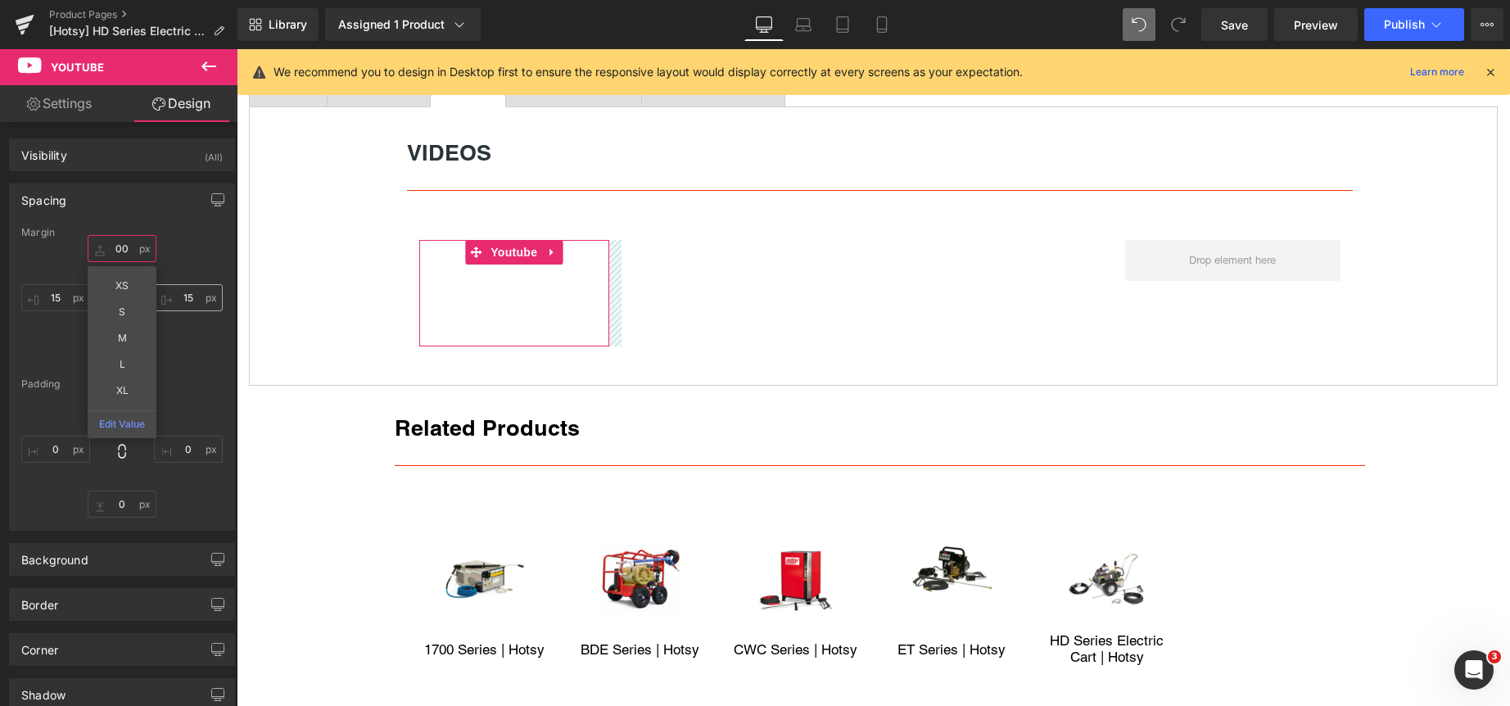
type input "00"
click at [199, 300] on input "15" at bounding box center [188, 297] width 69 height 27
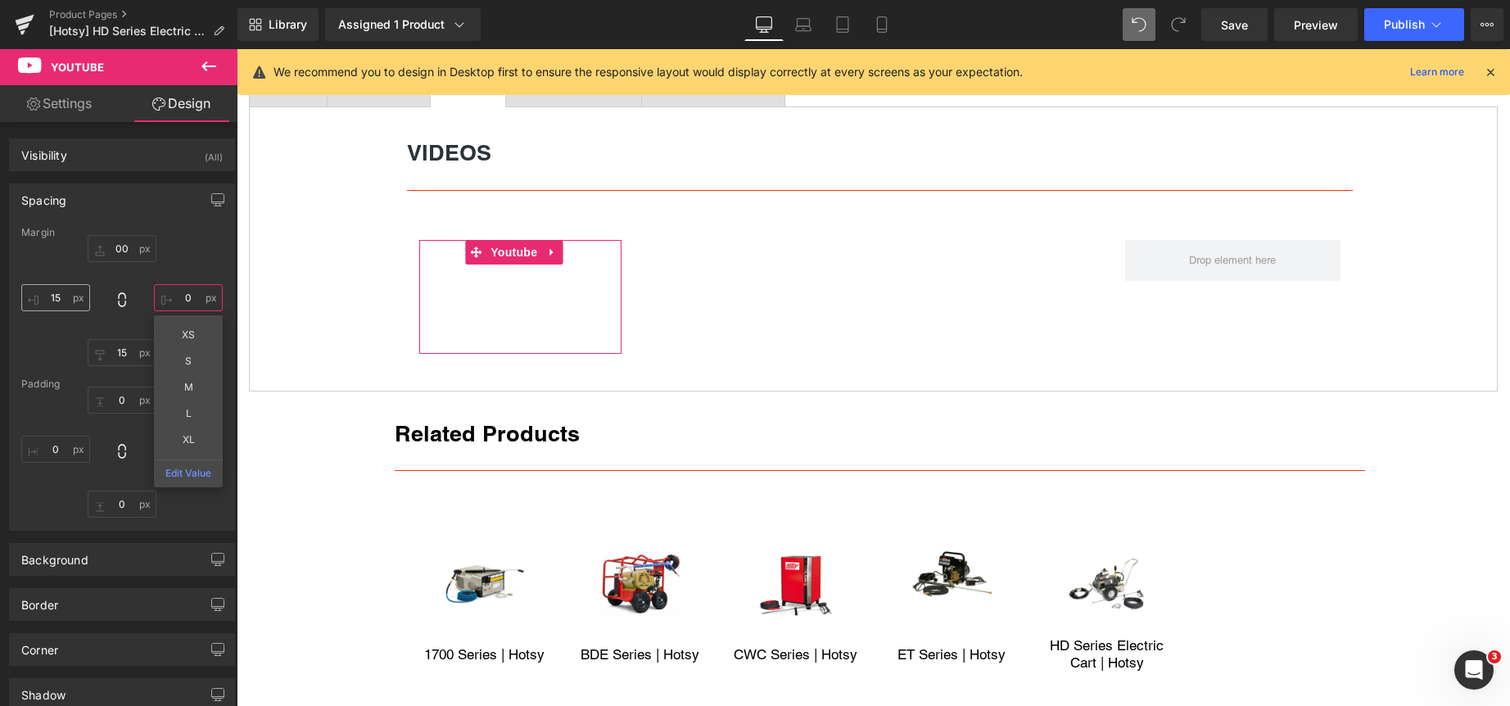
type input "0"
click at [65, 298] on input "15" at bounding box center [55, 297] width 69 height 27
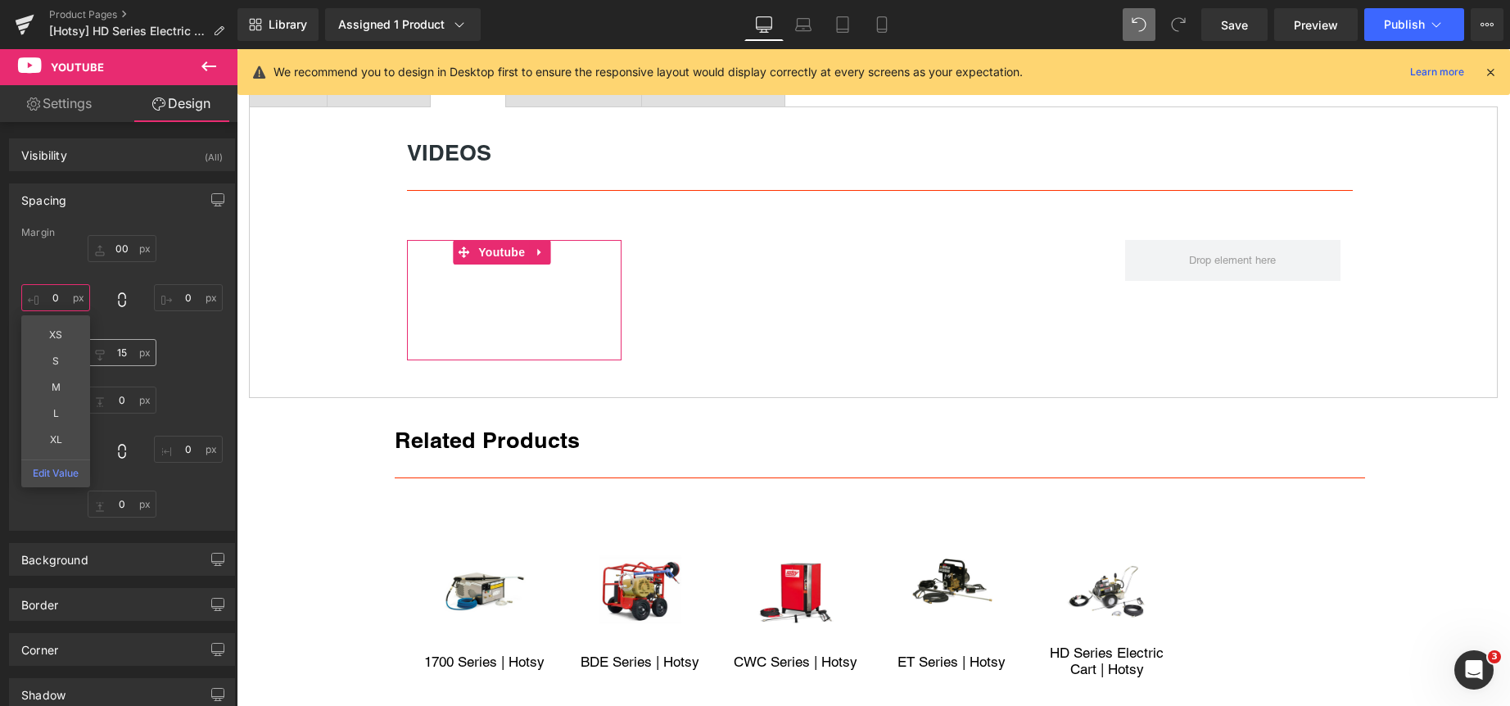
type input "0"
click at [119, 354] on input "15" at bounding box center [122, 352] width 69 height 27
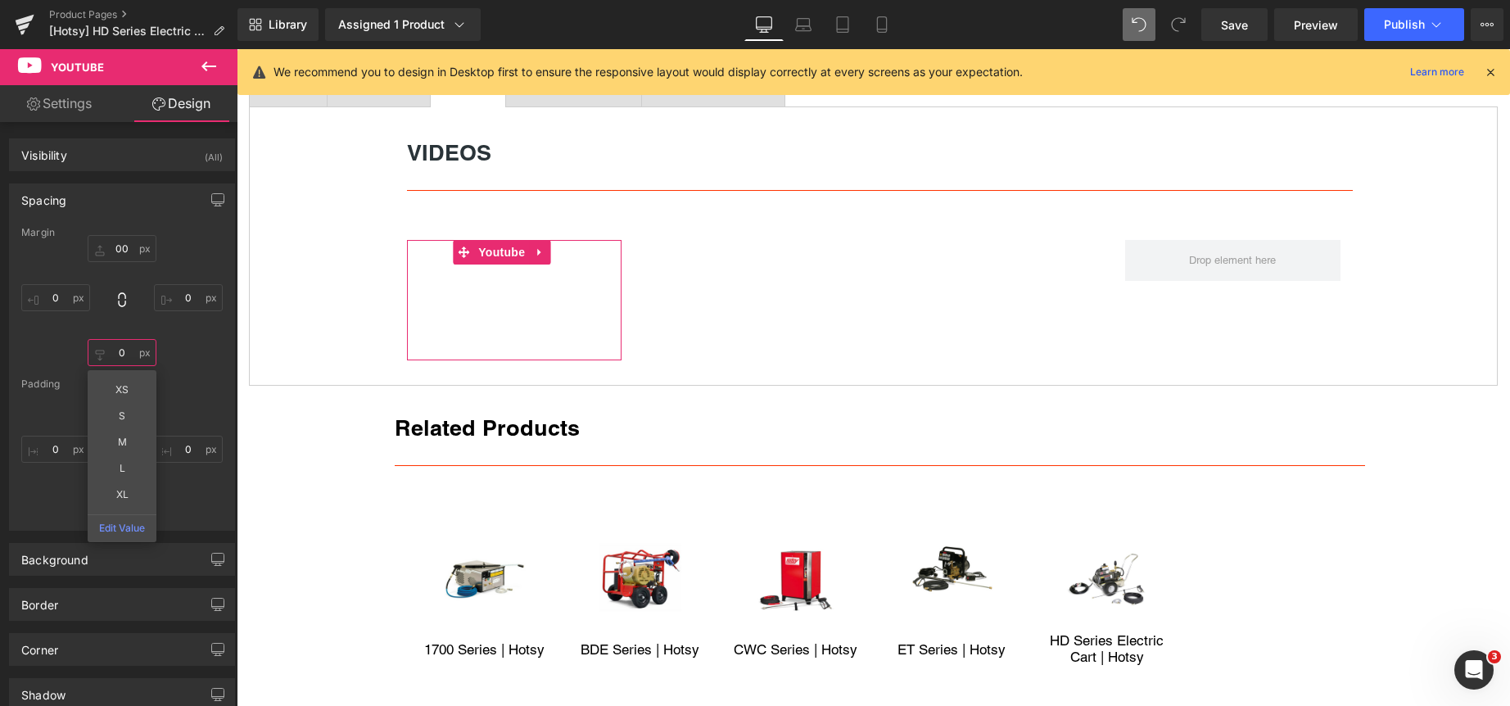
type input "0"
click at [178, 388] on div "Padding" at bounding box center [121, 383] width 201 height 11
click at [131, 399] on input "0" at bounding box center [122, 399] width 69 height 27
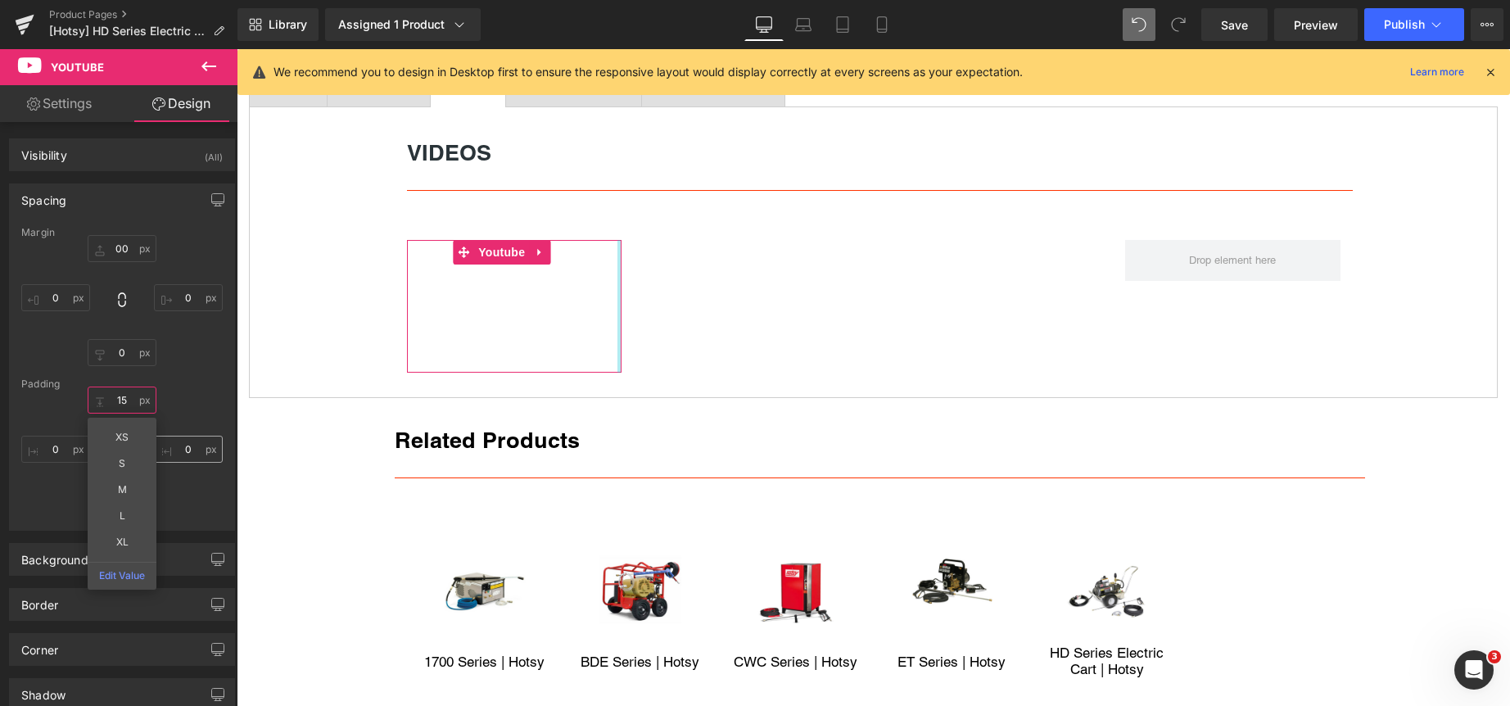
type input "15"
click at [194, 446] on input "0" at bounding box center [188, 449] width 69 height 27
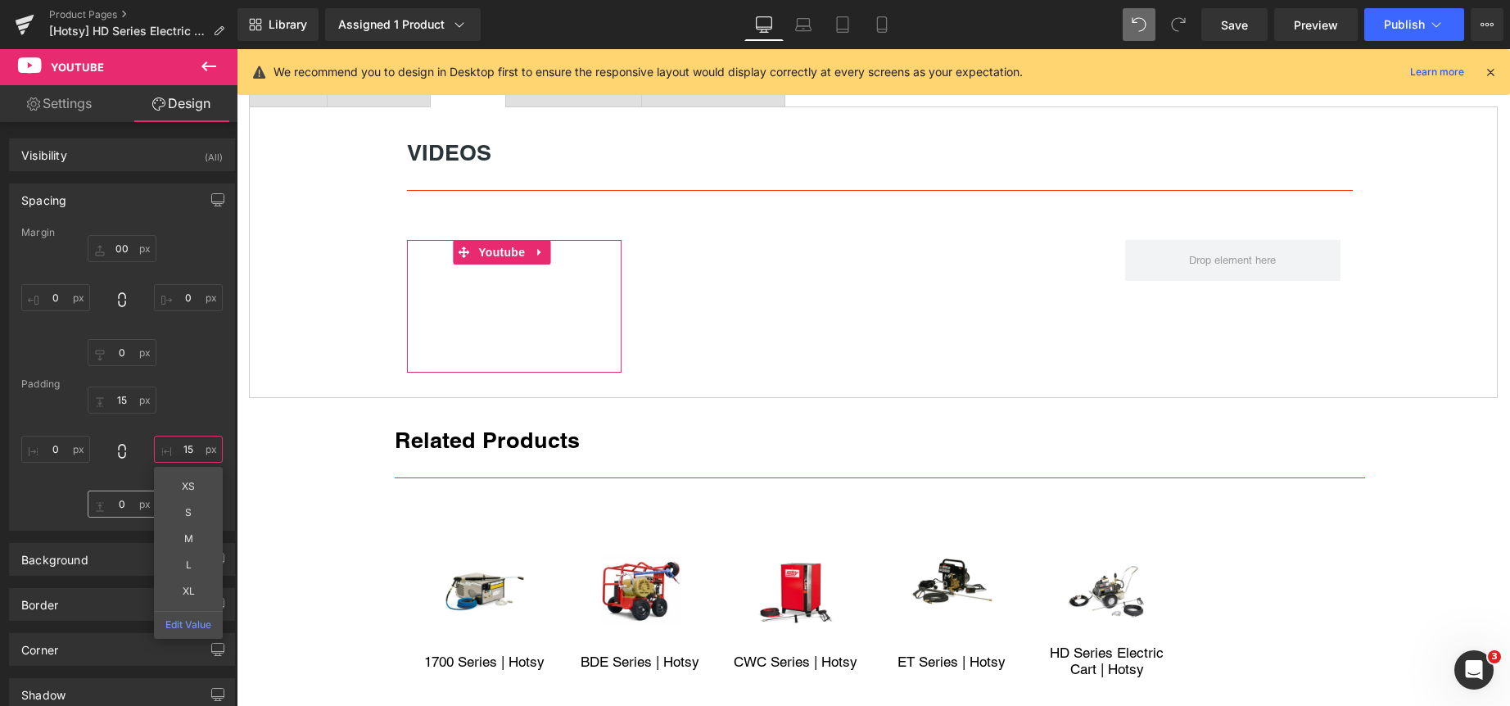
type input "15"
click at [126, 503] on input "0" at bounding box center [122, 503] width 69 height 27
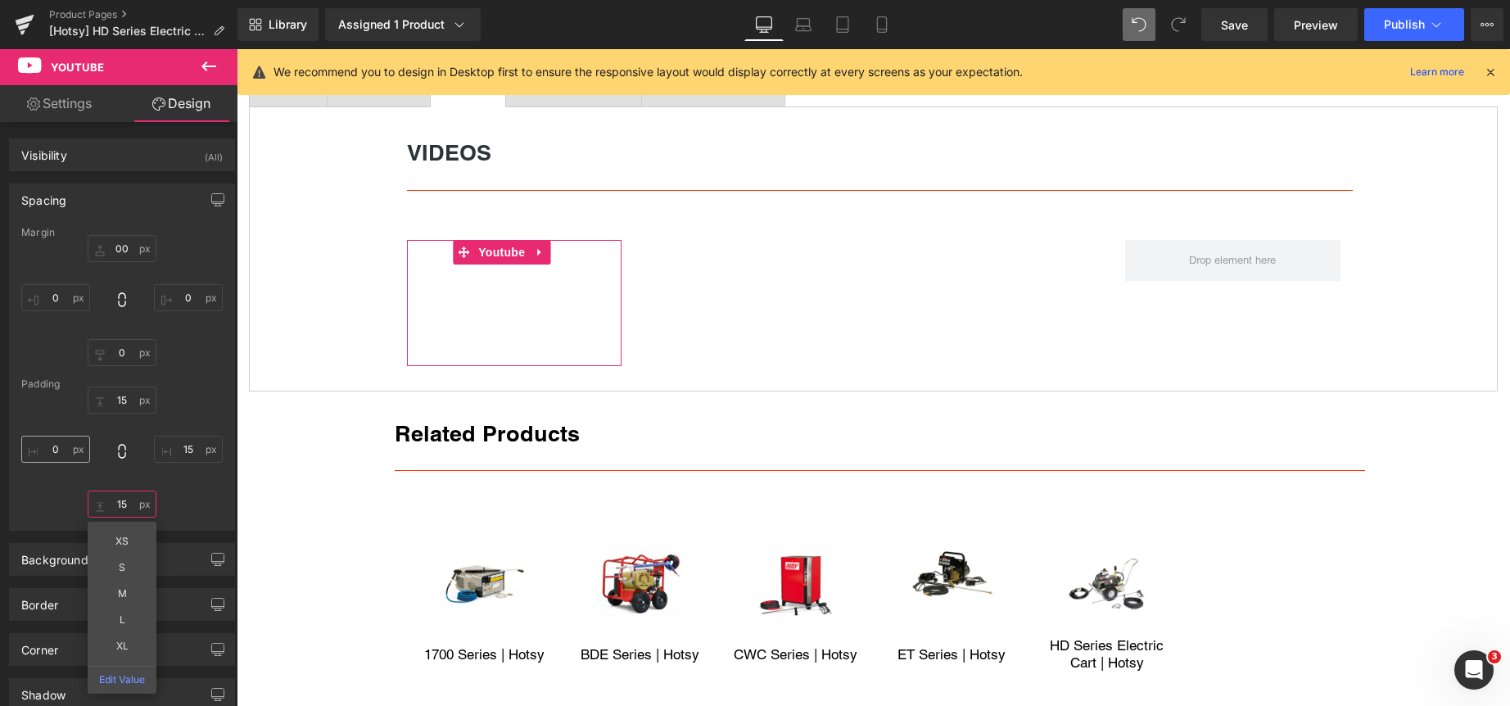
type input "15"
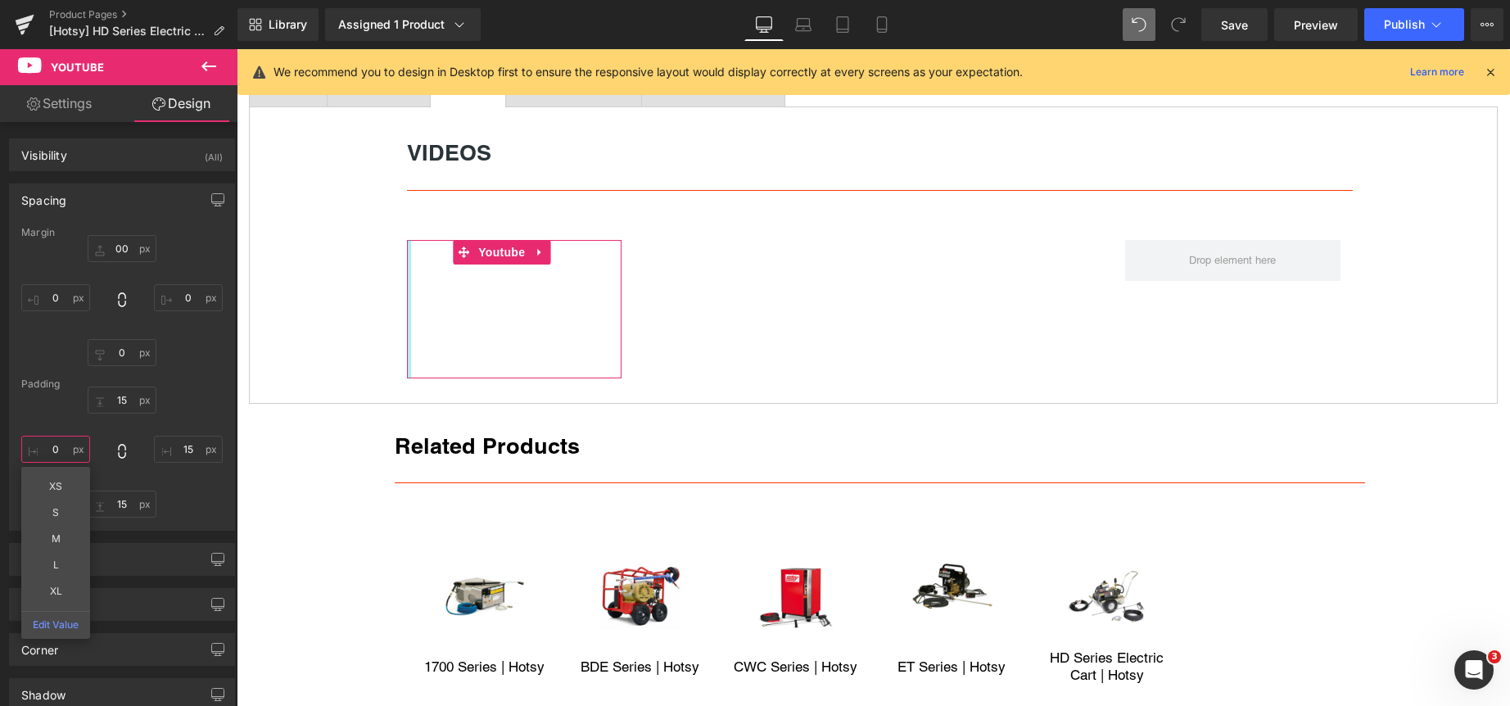
click at [63, 447] on input "0" at bounding box center [55, 449] width 69 height 27
type input "15"
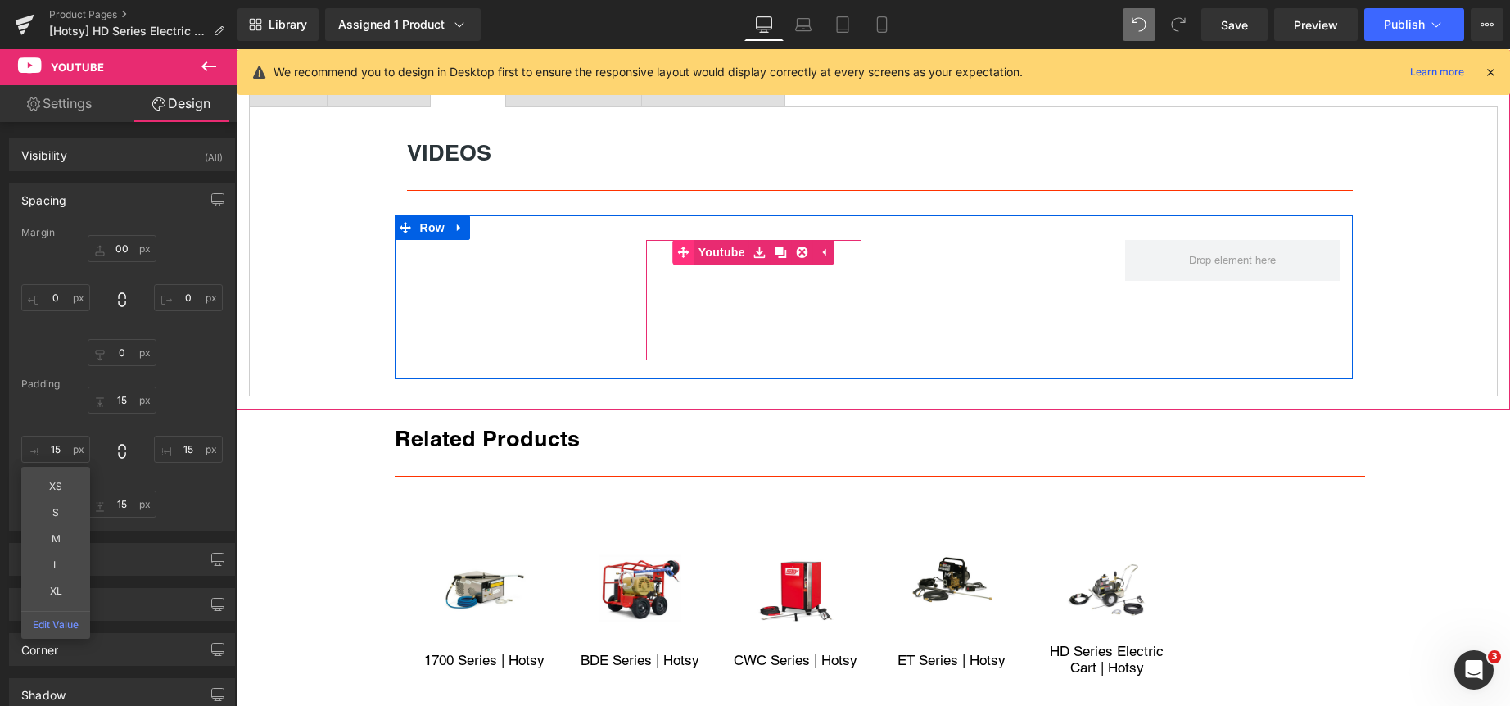
click at [709, 249] on link "Youtube" at bounding box center [711, 252] width 76 height 25
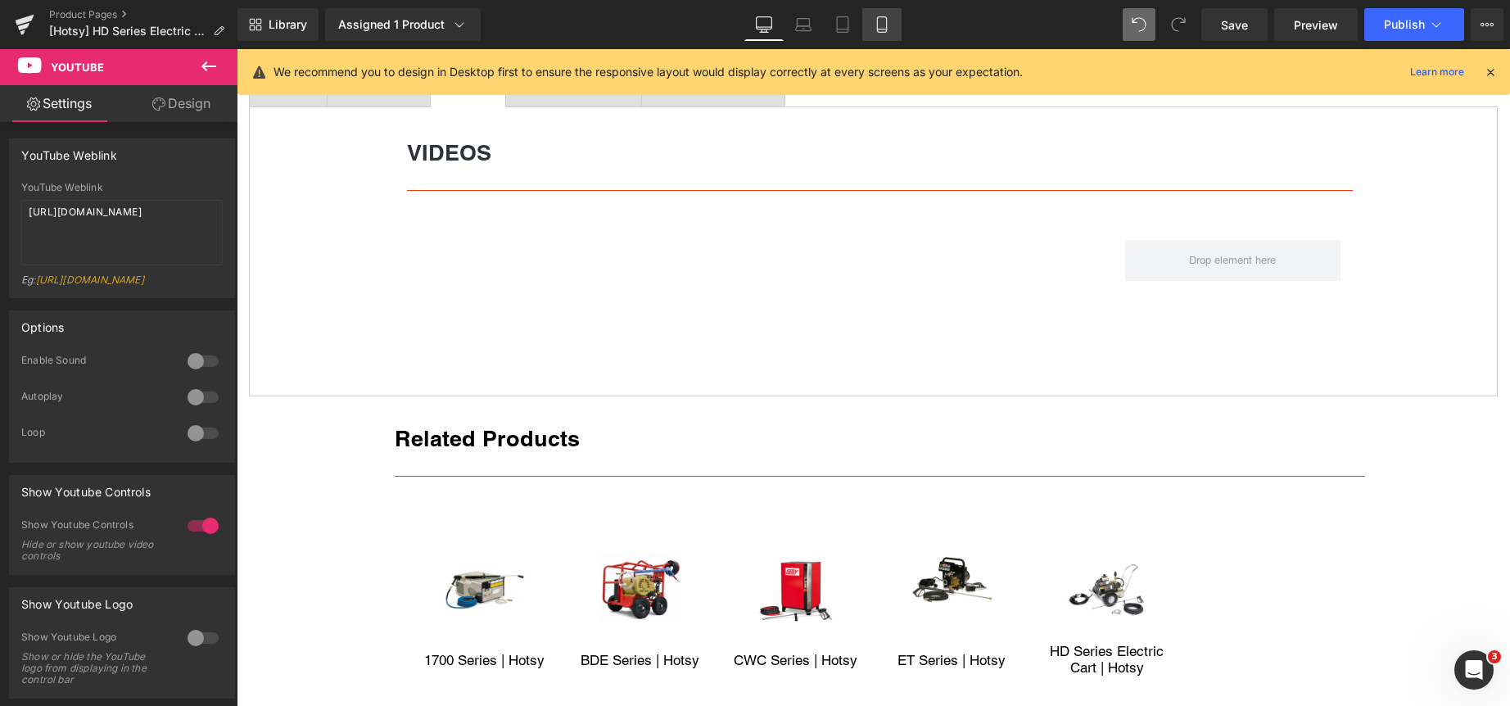
click at [879, 19] on icon at bounding box center [882, 24] width 16 height 16
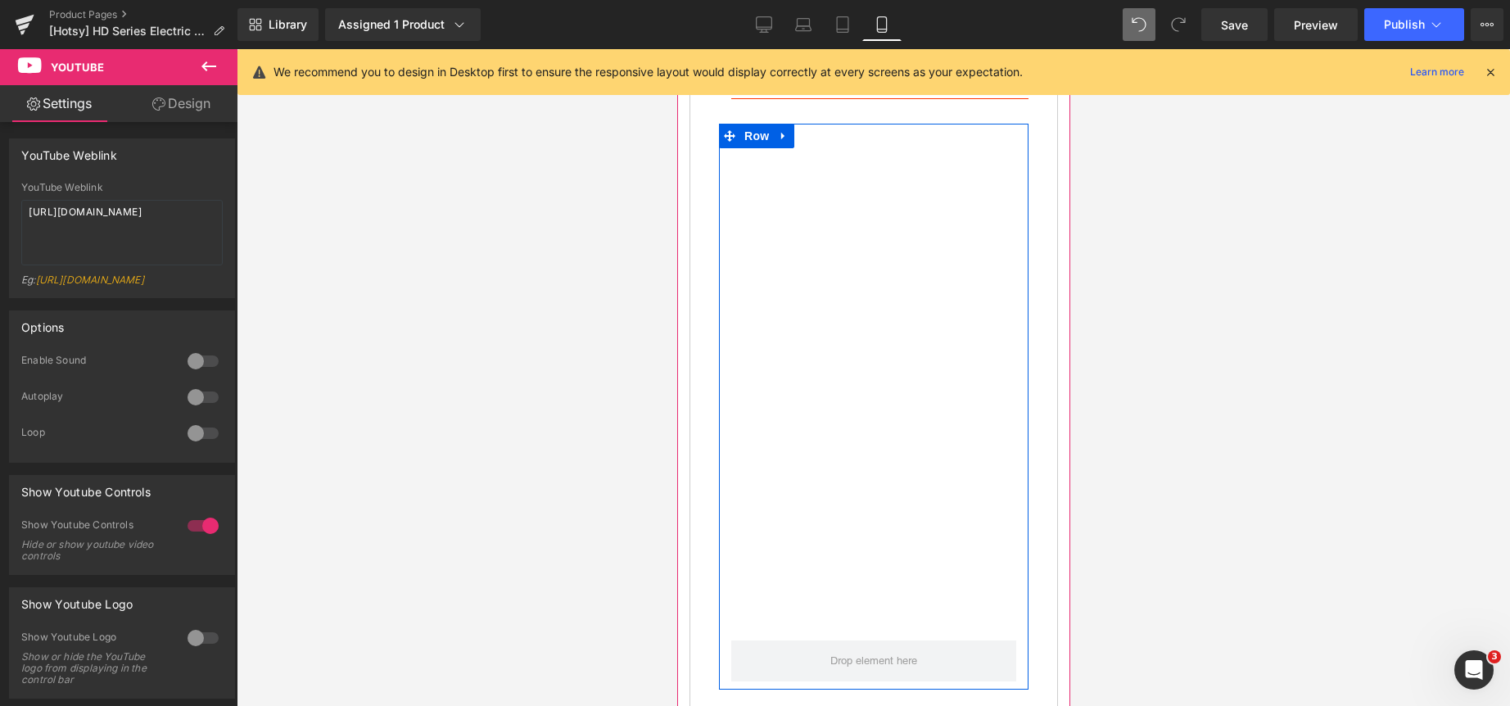
scroll to position [1439, 0]
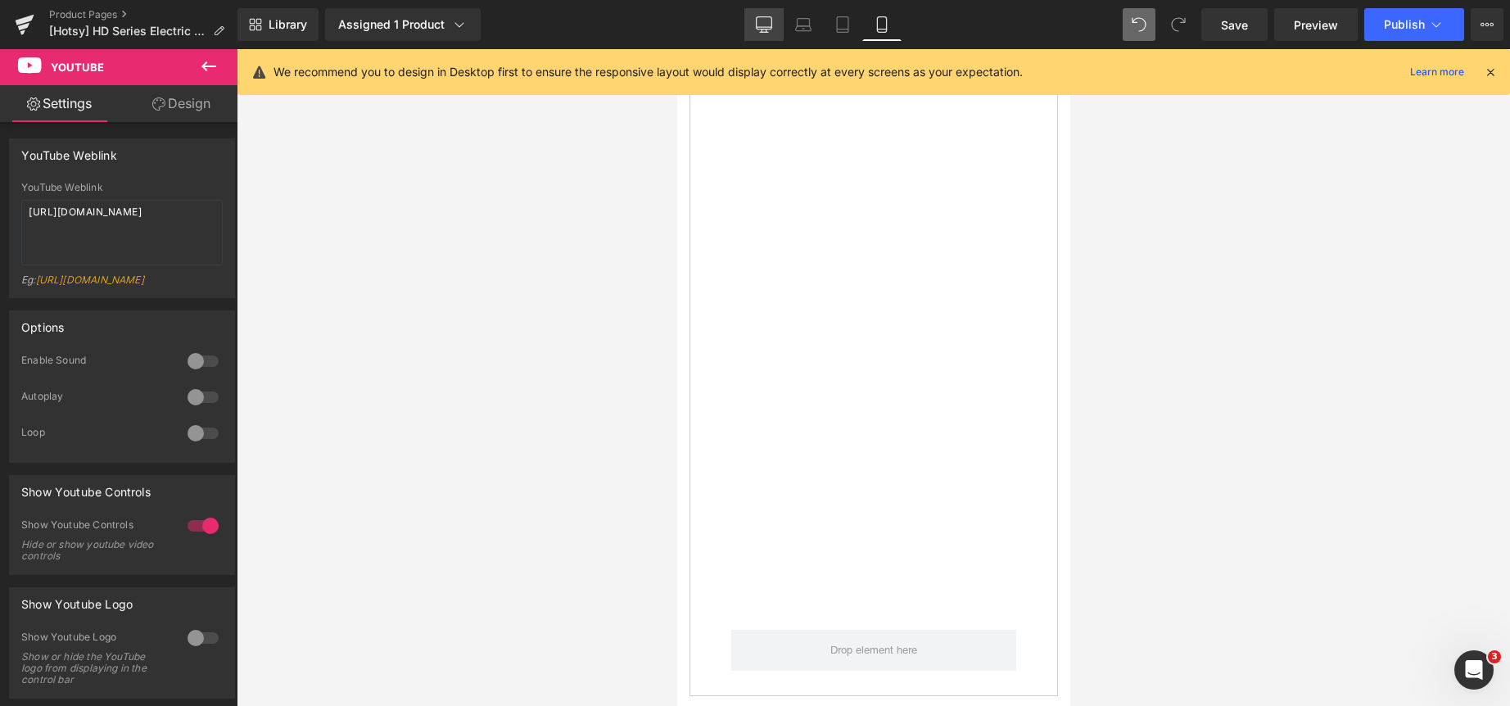
click at [762, 24] on icon at bounding box center [764, 24] width 16 height 16
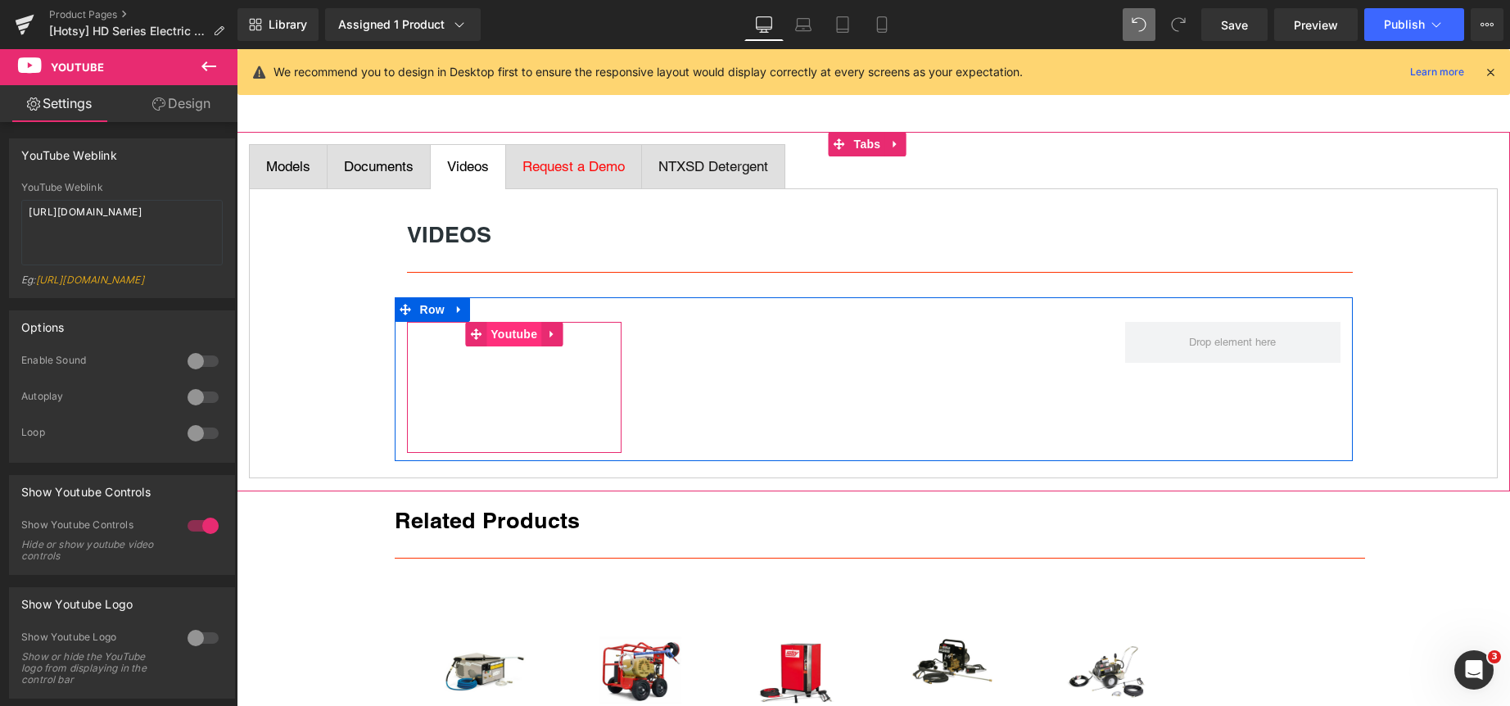
click at [508, 328] on span "Youtube" at bounding box center [513, 334] width 55 height 25
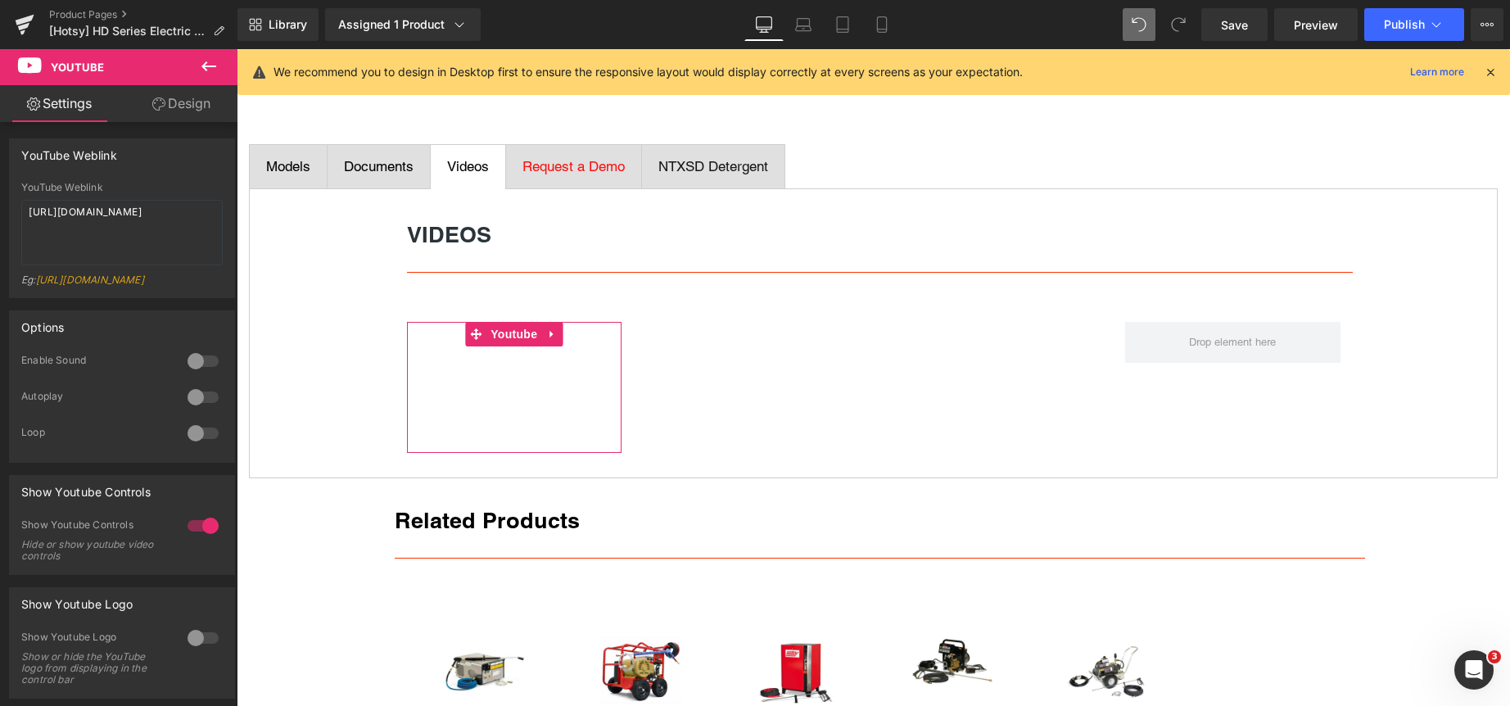
click at [199, 96] on link "Design" at bounding box center [181, 103] width 119 height 37
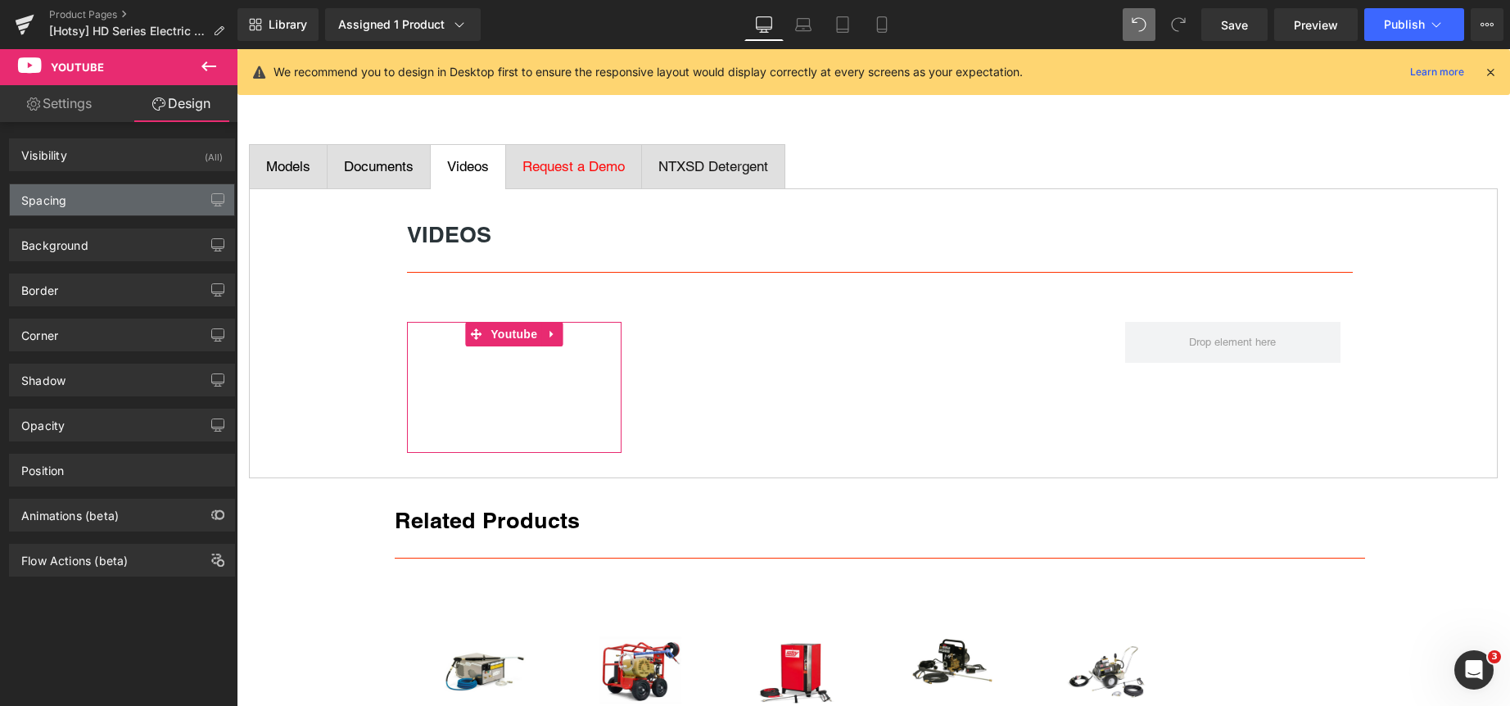
type input "0"
type input "15"
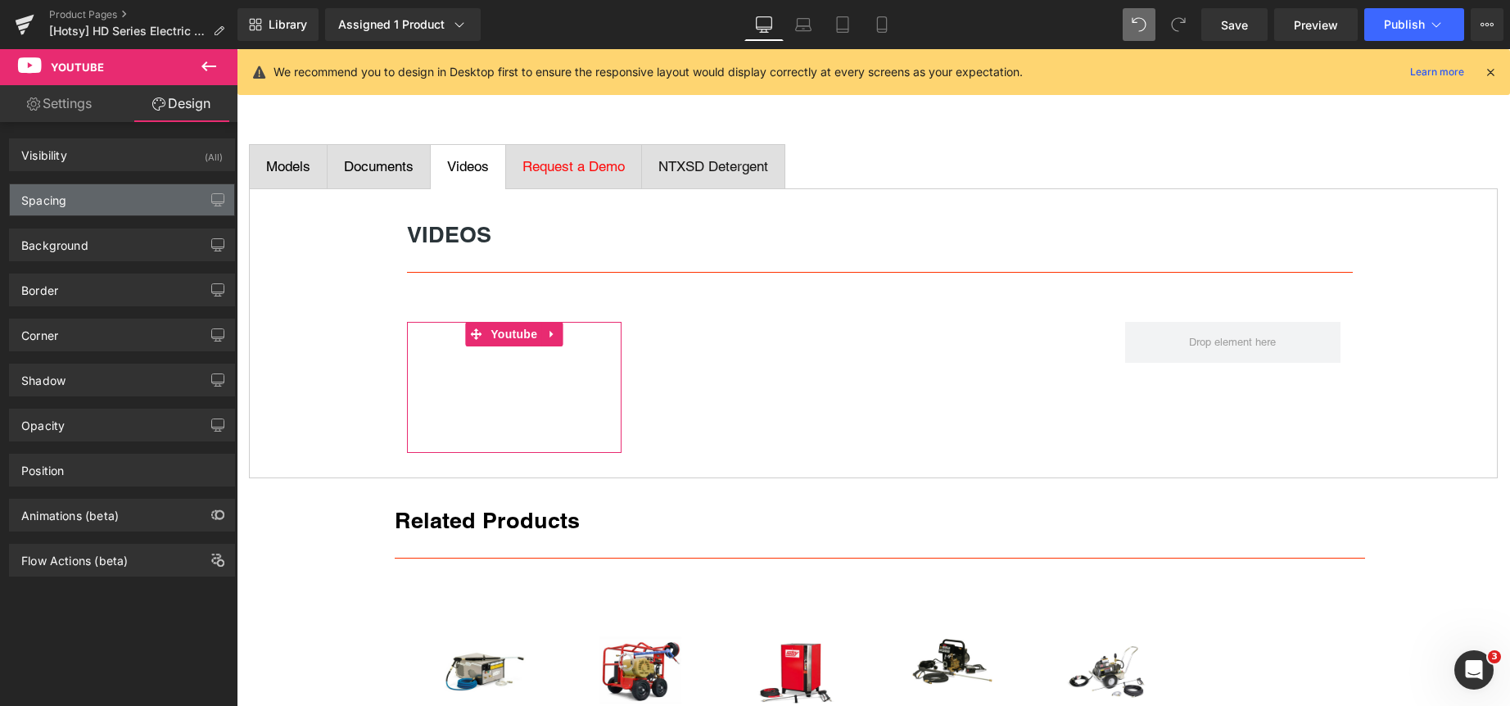
type input "15"
click at [84, 200] on div "Spacing" at bounding box center [122, 199] width 224 height 31
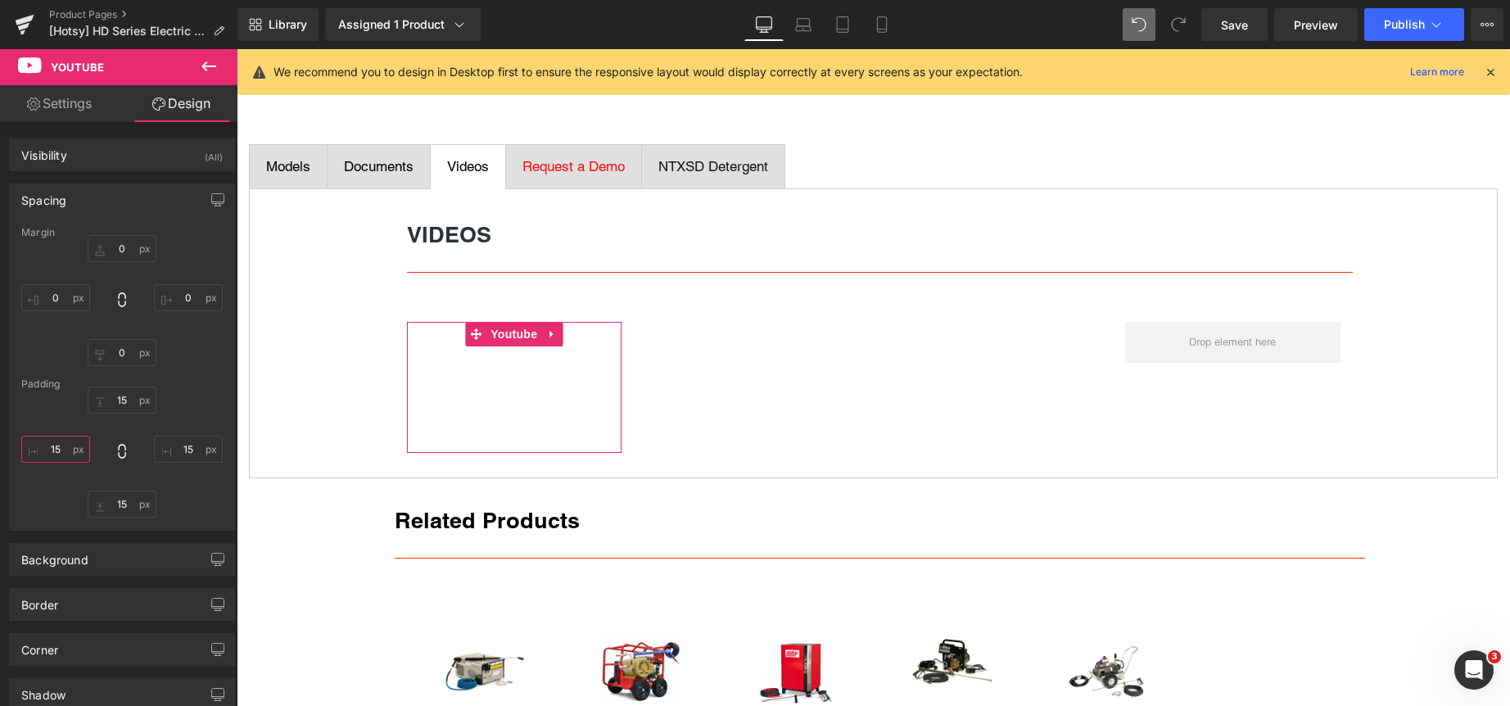
click at [67, 453] on input "15" at bounding box center [55, 449] width 69 height 27
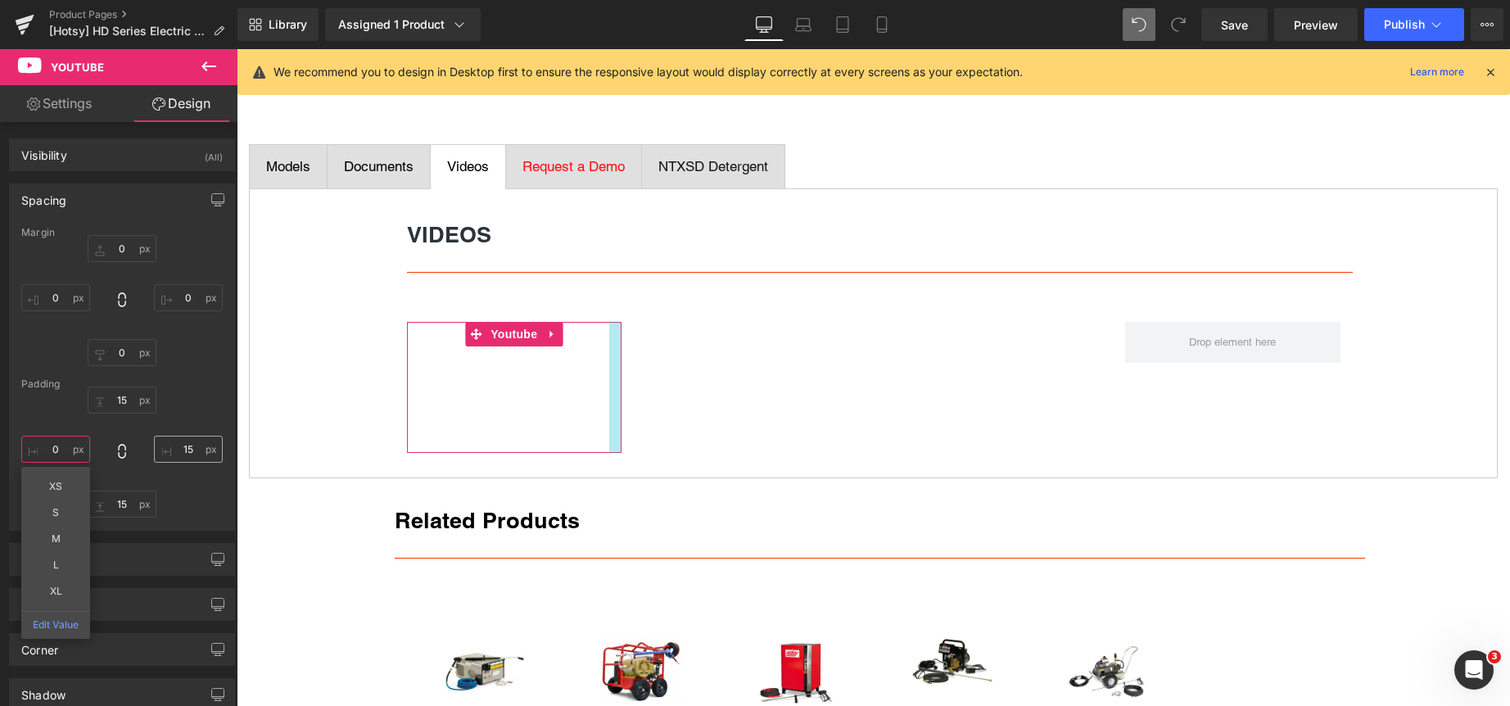
type input "0"
click at [203, 449] on input "15" at bounding box center [188, 449] width 69 height 27
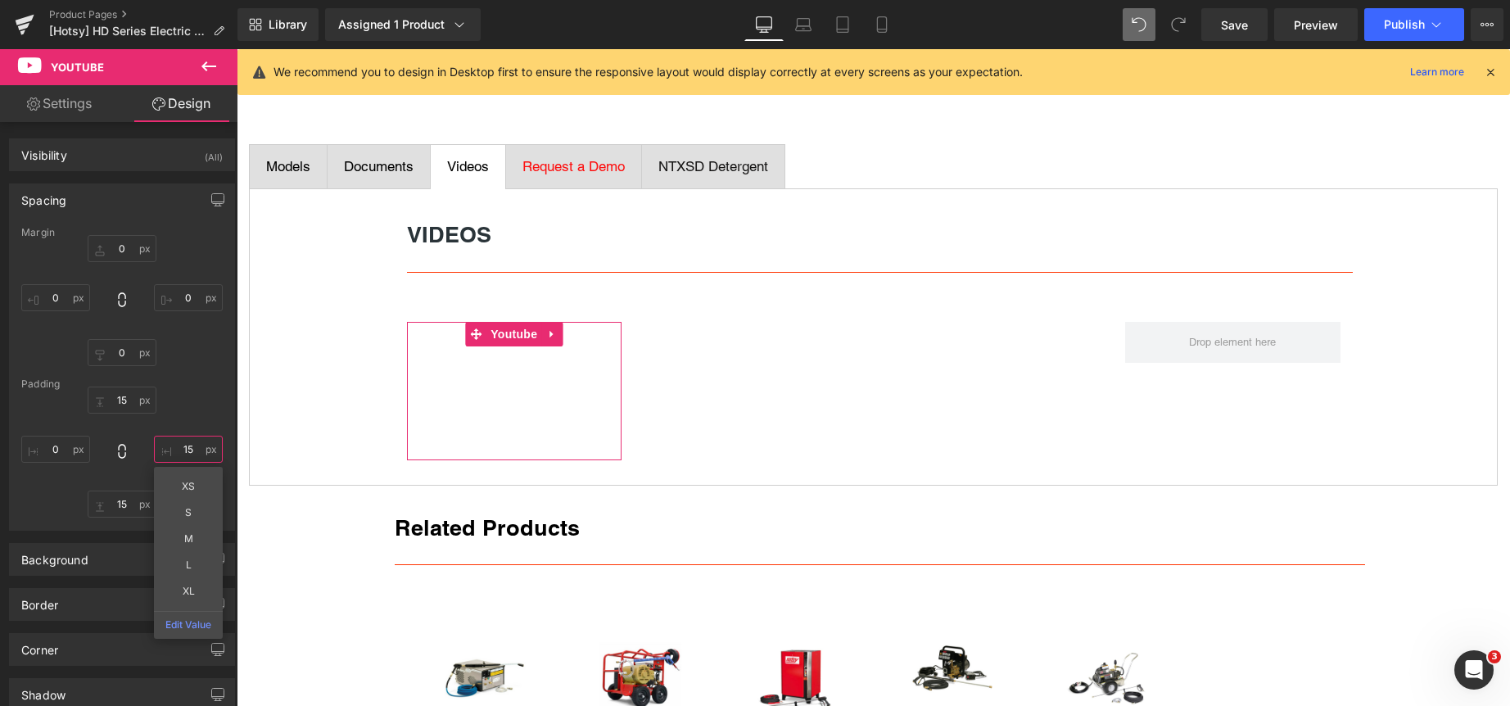
type input "0"
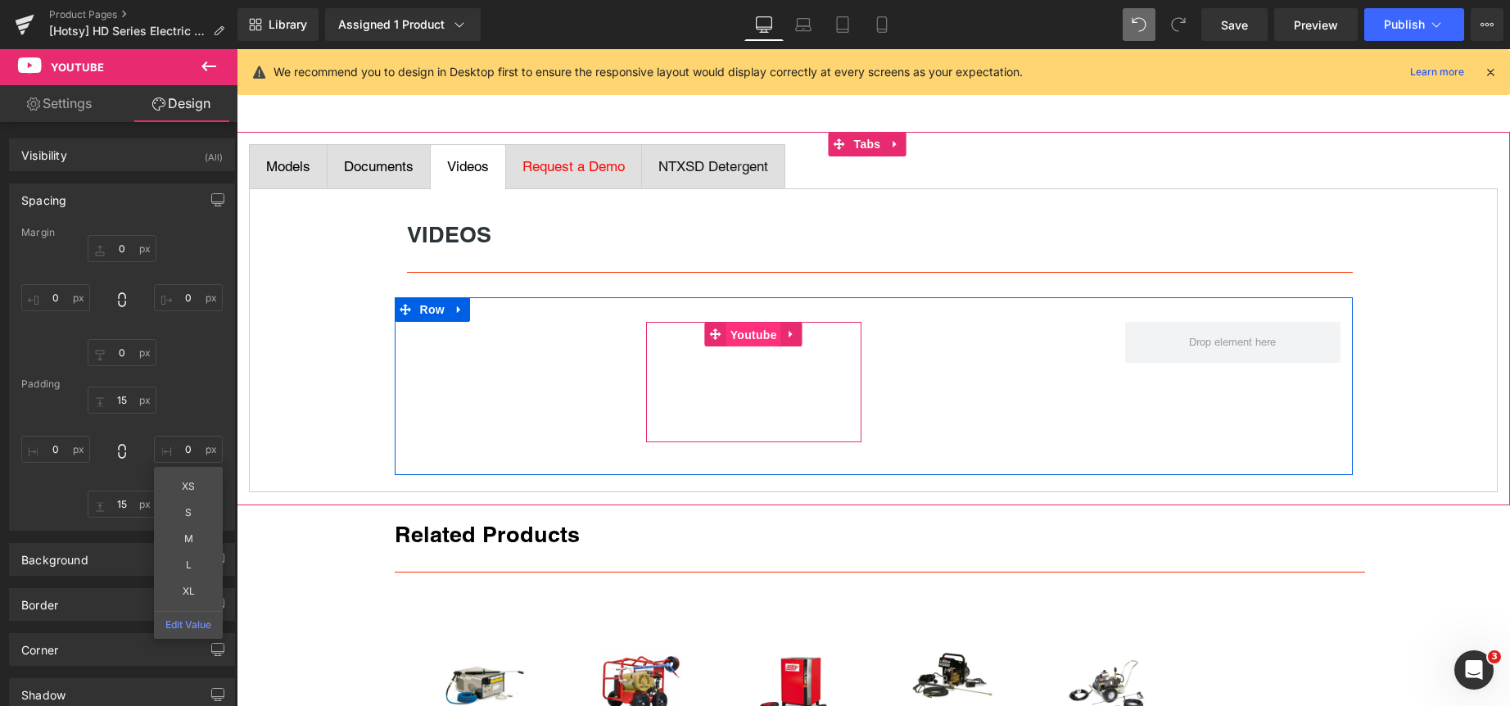
click at [752, 330] on span "Youtube" at bounding box center [753, 335] width 55 height 25
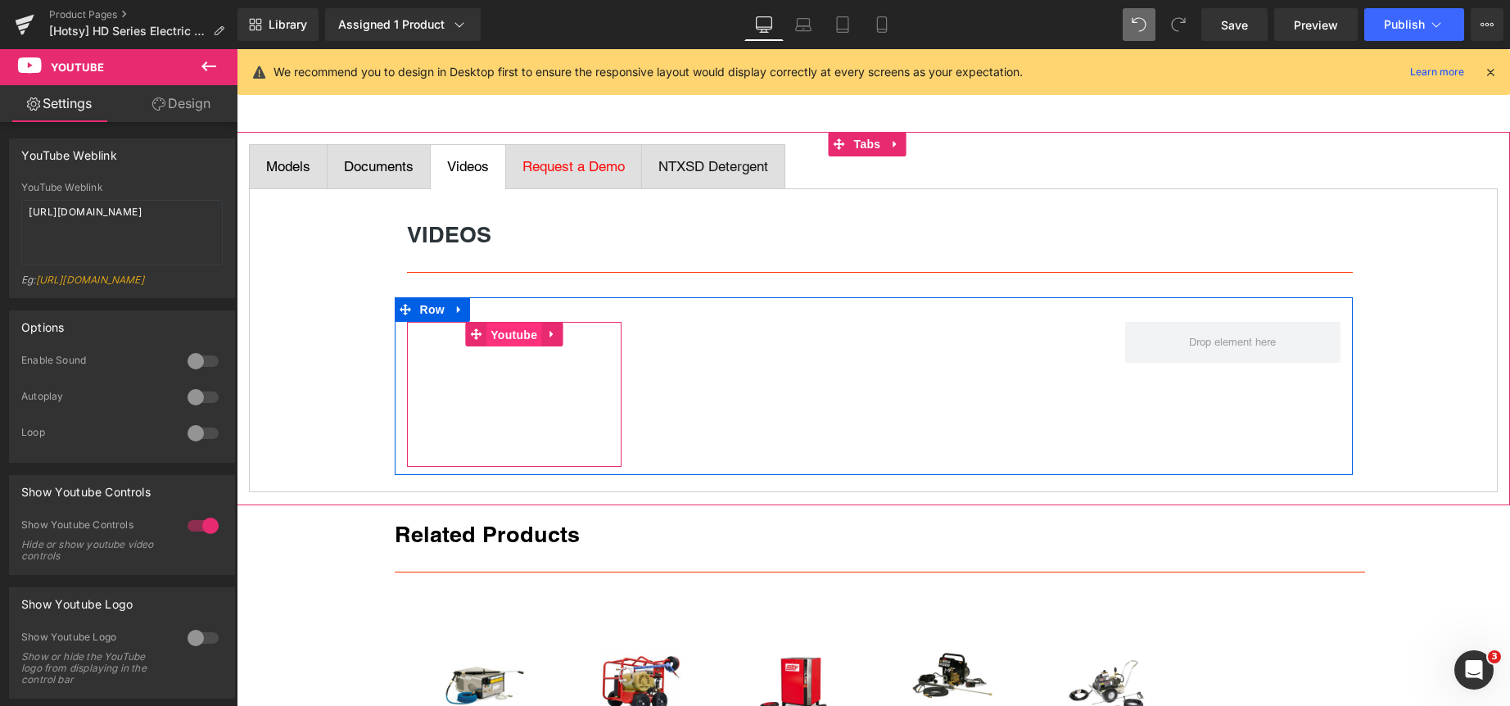
click at [502, 337] on span "Youtube" at bounding box center [513, 335] width 55 height 25
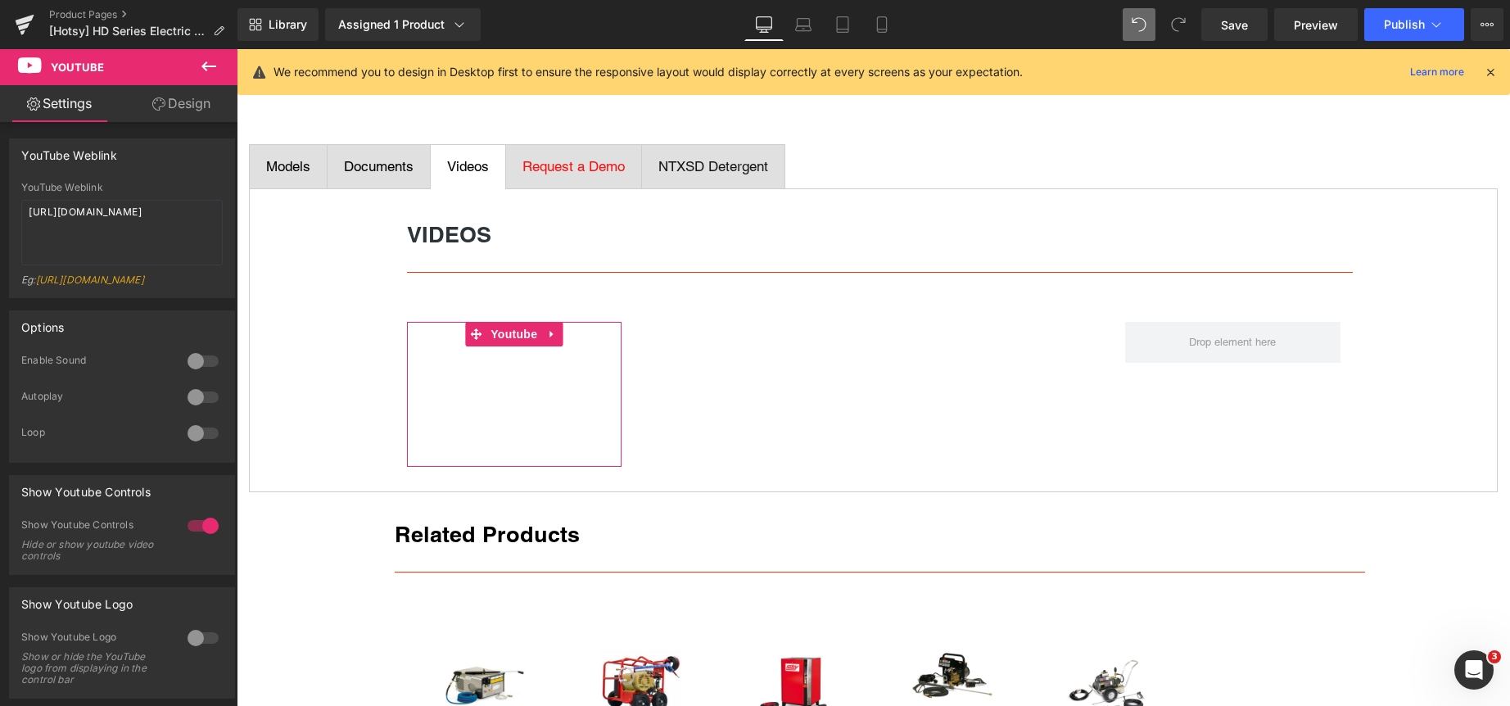
click at [192, 97] on link "Design" at bounding box center [181, 103] width 119 height 37
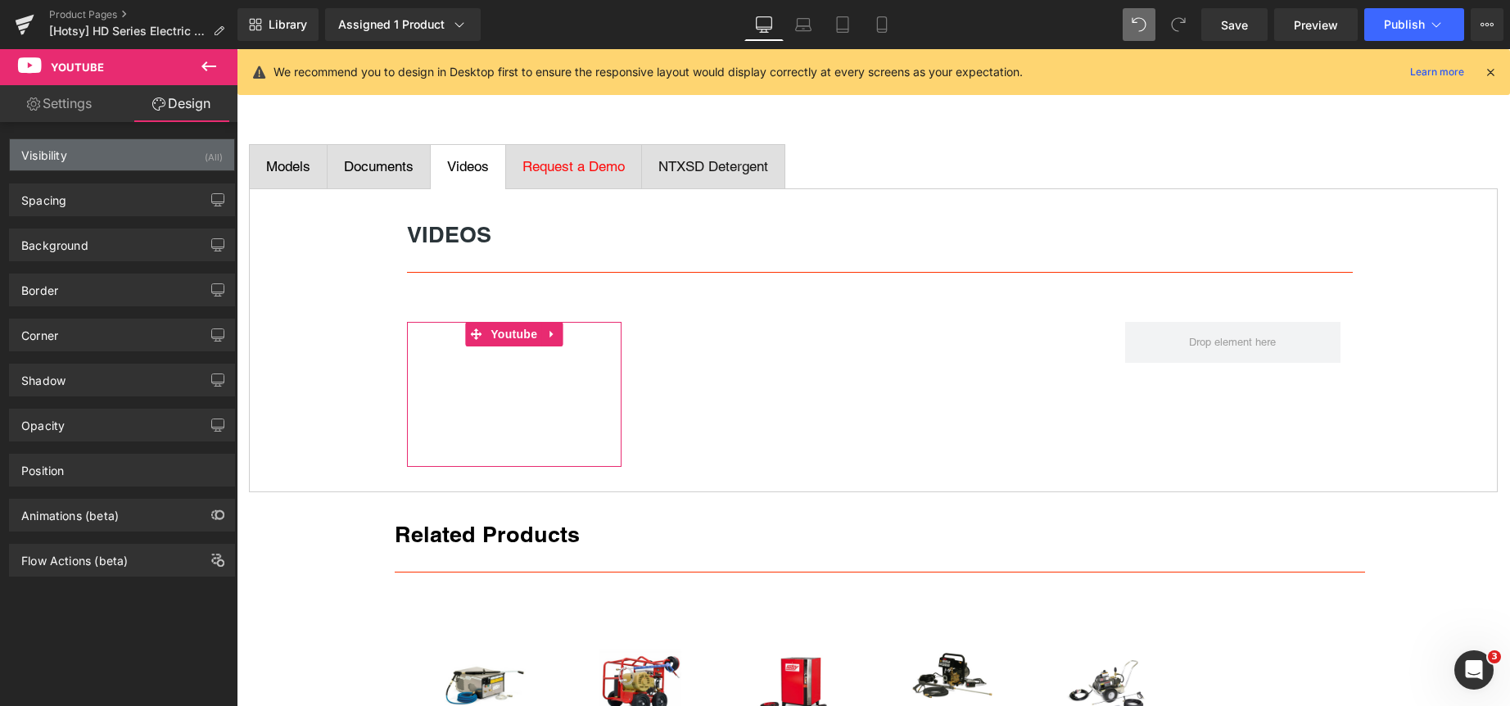
type input "0"
type input "15"
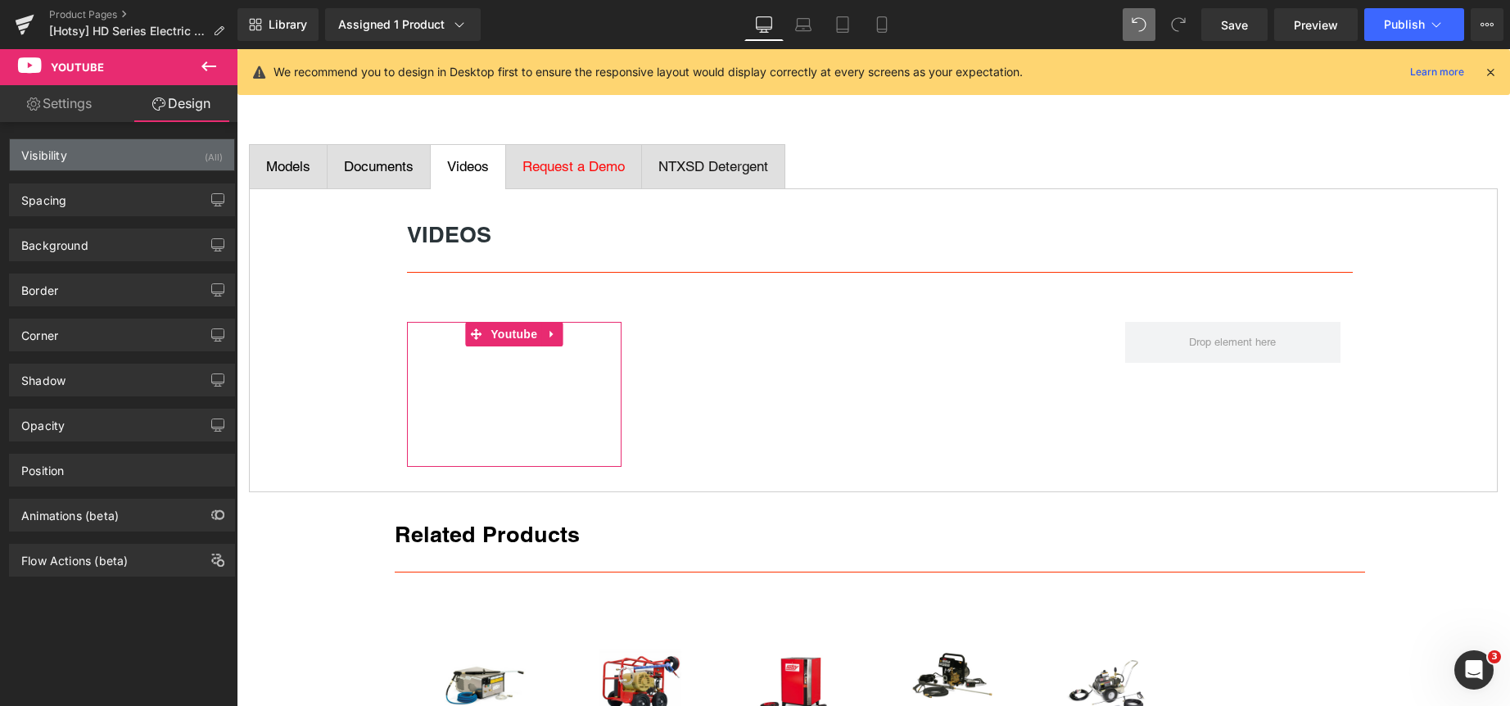
type input "0"
type input "15"
type input "0"
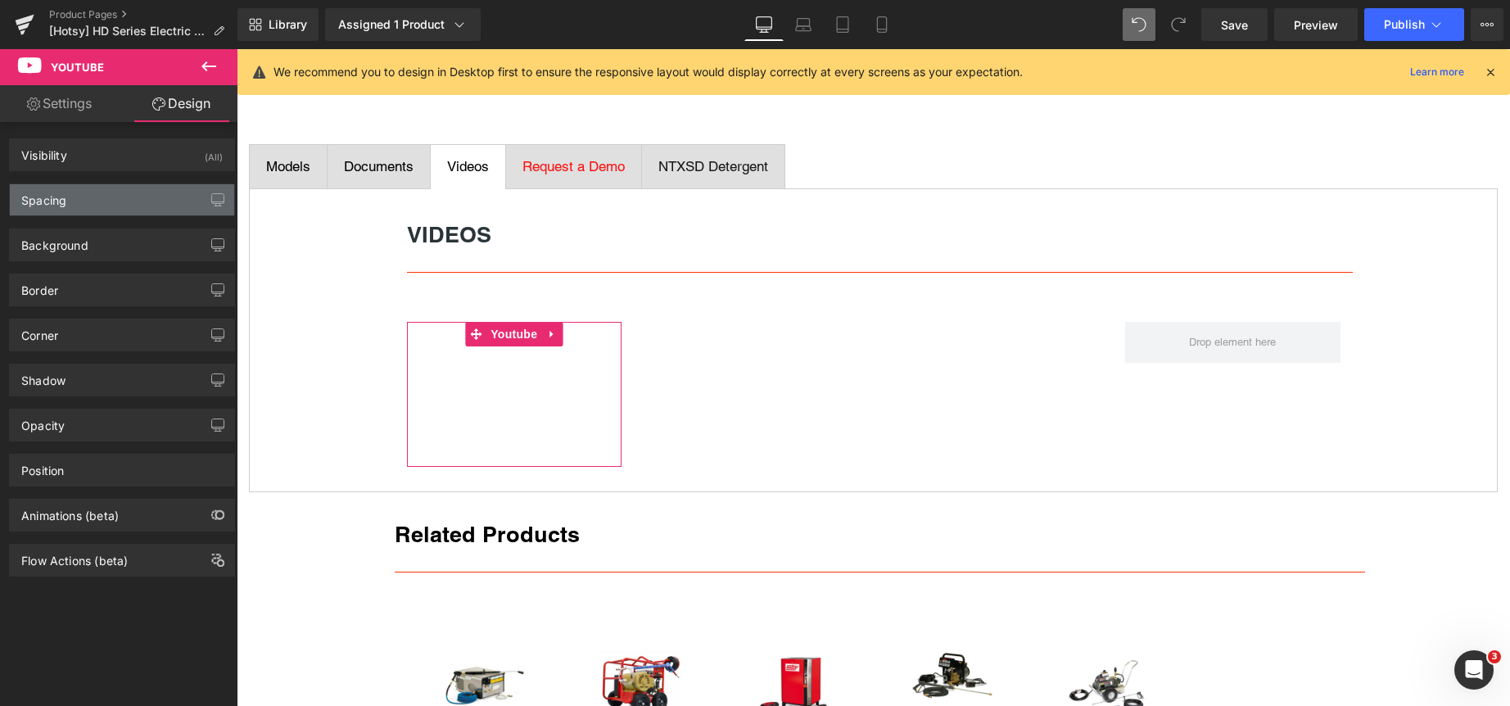
click at [120, 199] on div "Spacing" at bounding box center [122, 199] width 224 height 31
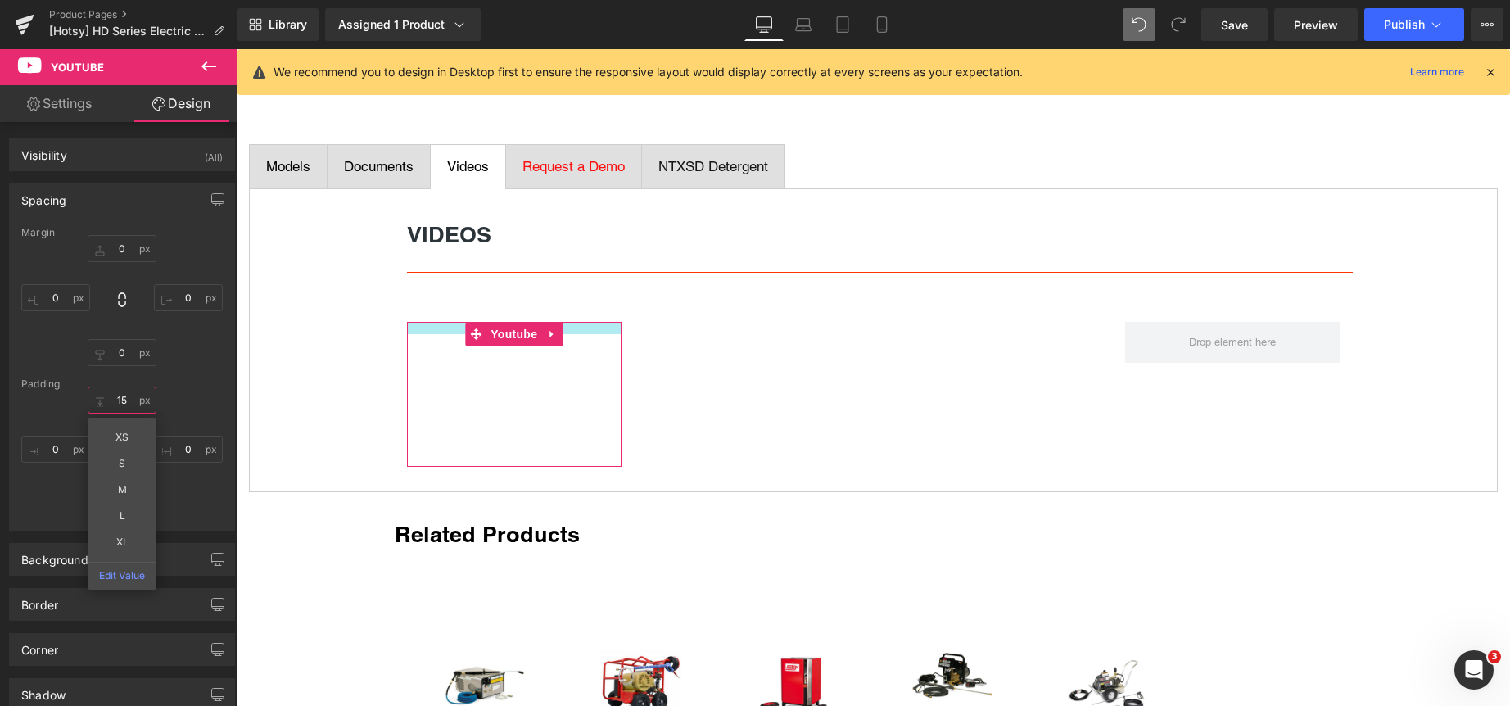
click at [133, 400] on input "15" at bounding box center [122, 399] width 69 height 27
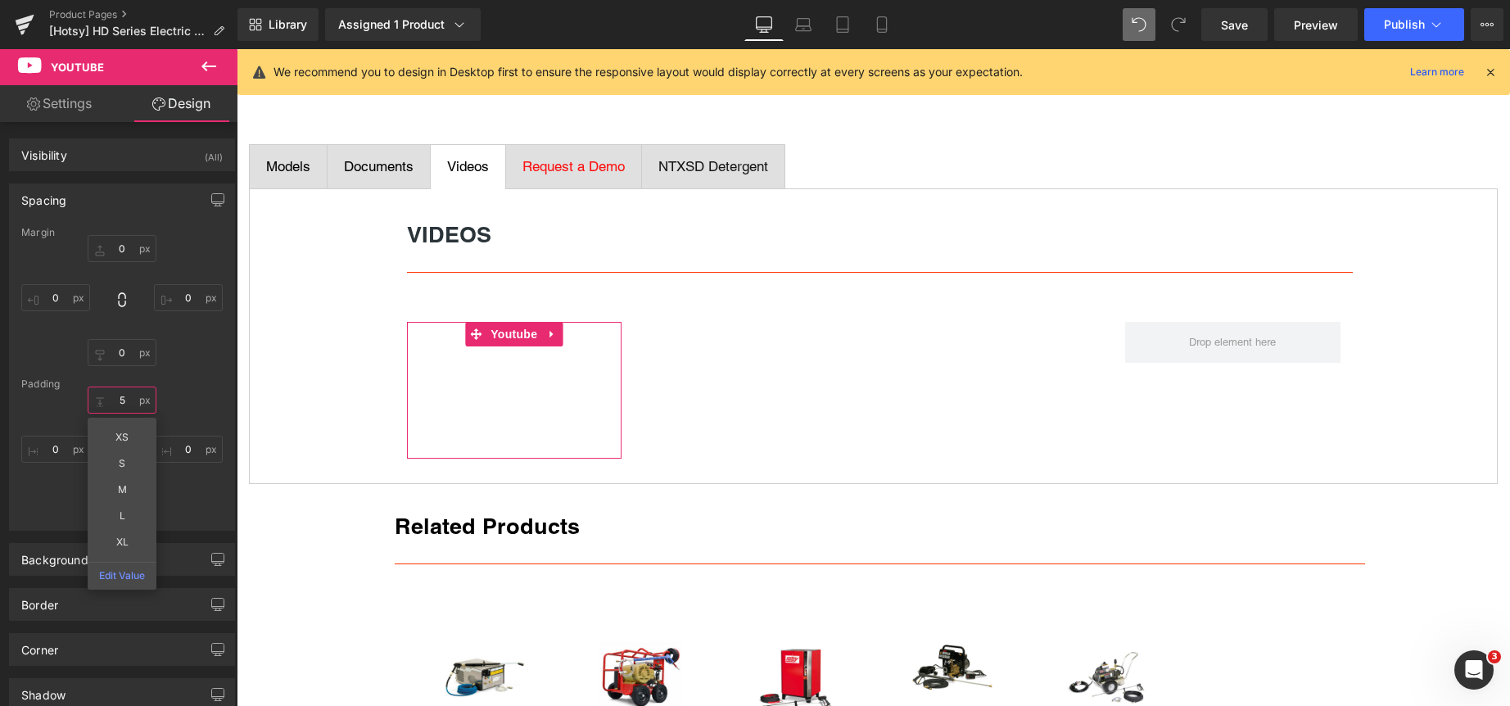
type input "5"
click at [199, 400] on div "5 5 XS S M L XL Edit Value 0px 0 15px 15 0px 0" at bounding box center [121, 451] width 201 height 131
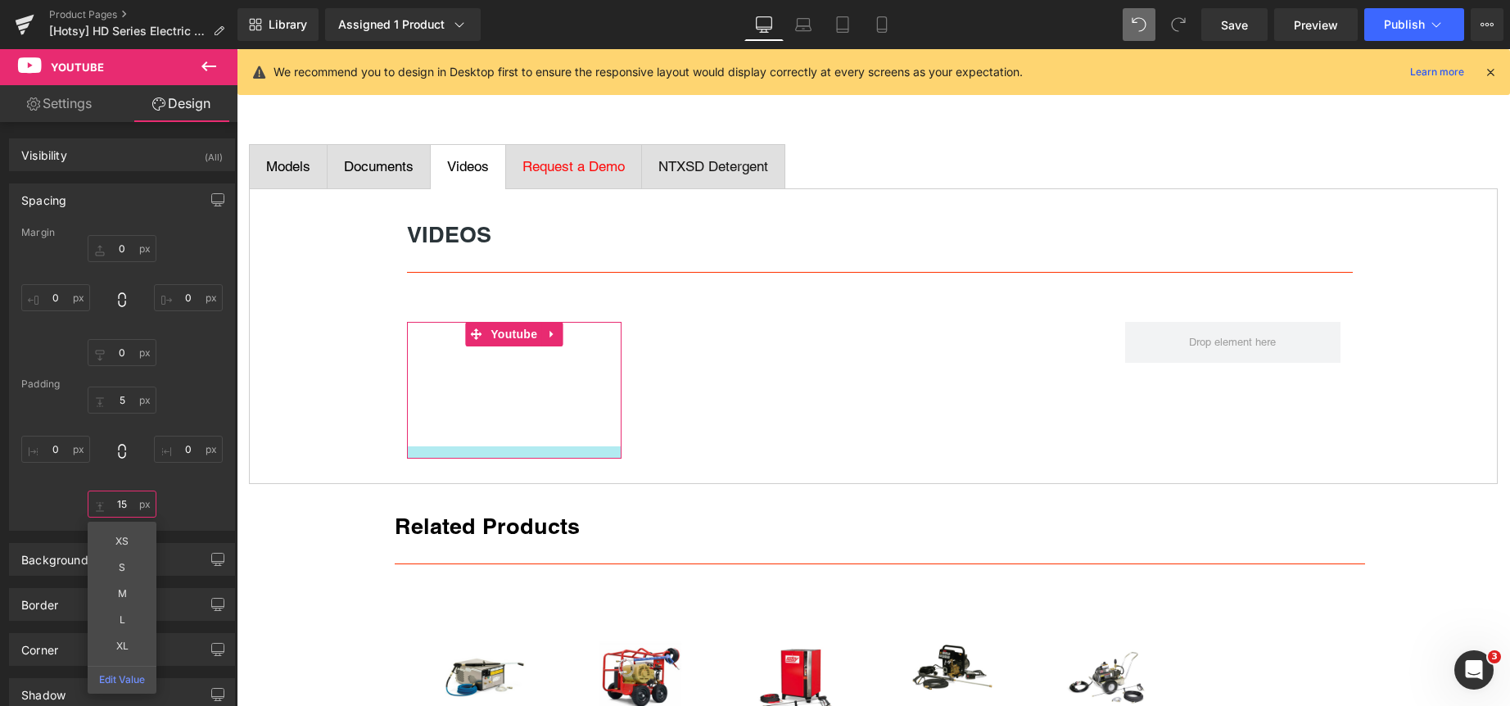
click at [136, 509] on input "15" at bounding box center [122, 503] width 69 height 27
type input "5"
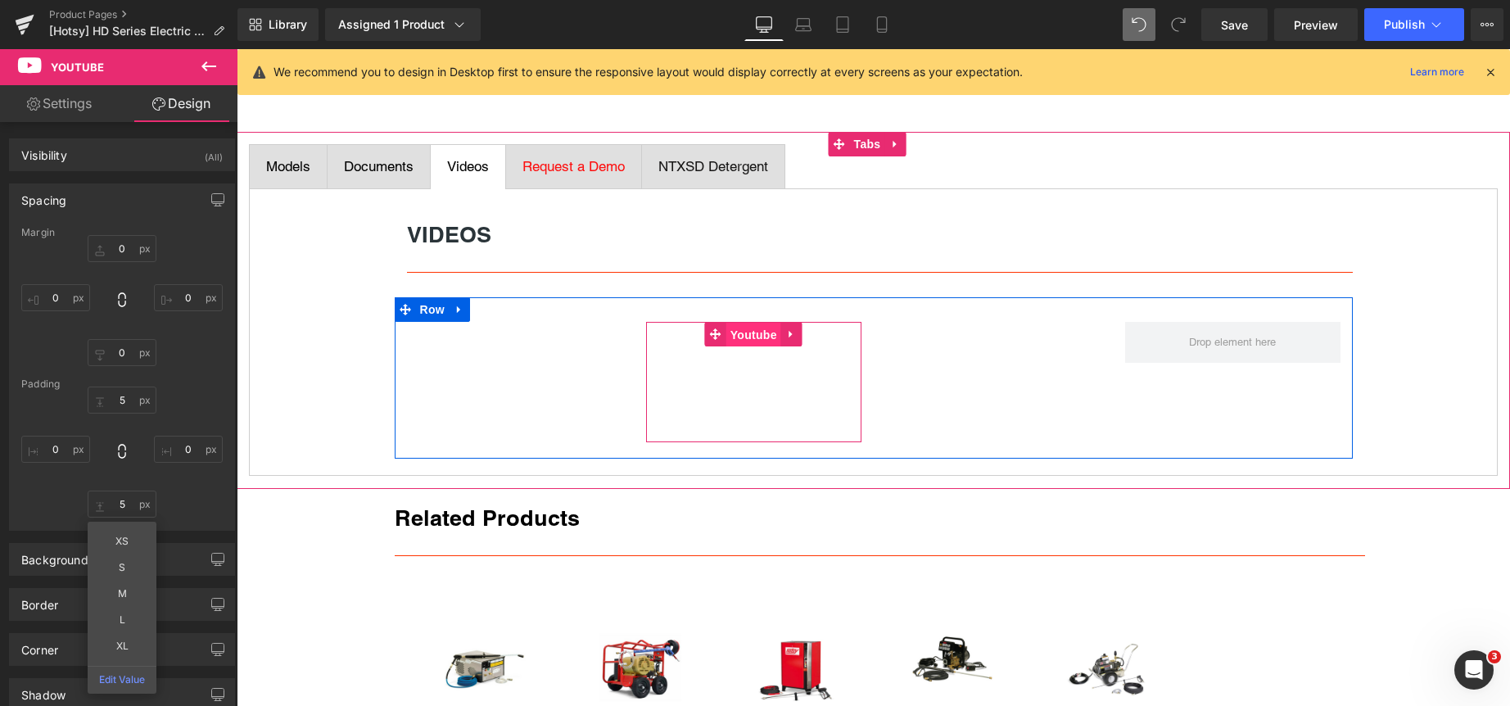
click at [739, 329] on span "Youtube" at bounding box center [753, 335] width 55 height 25
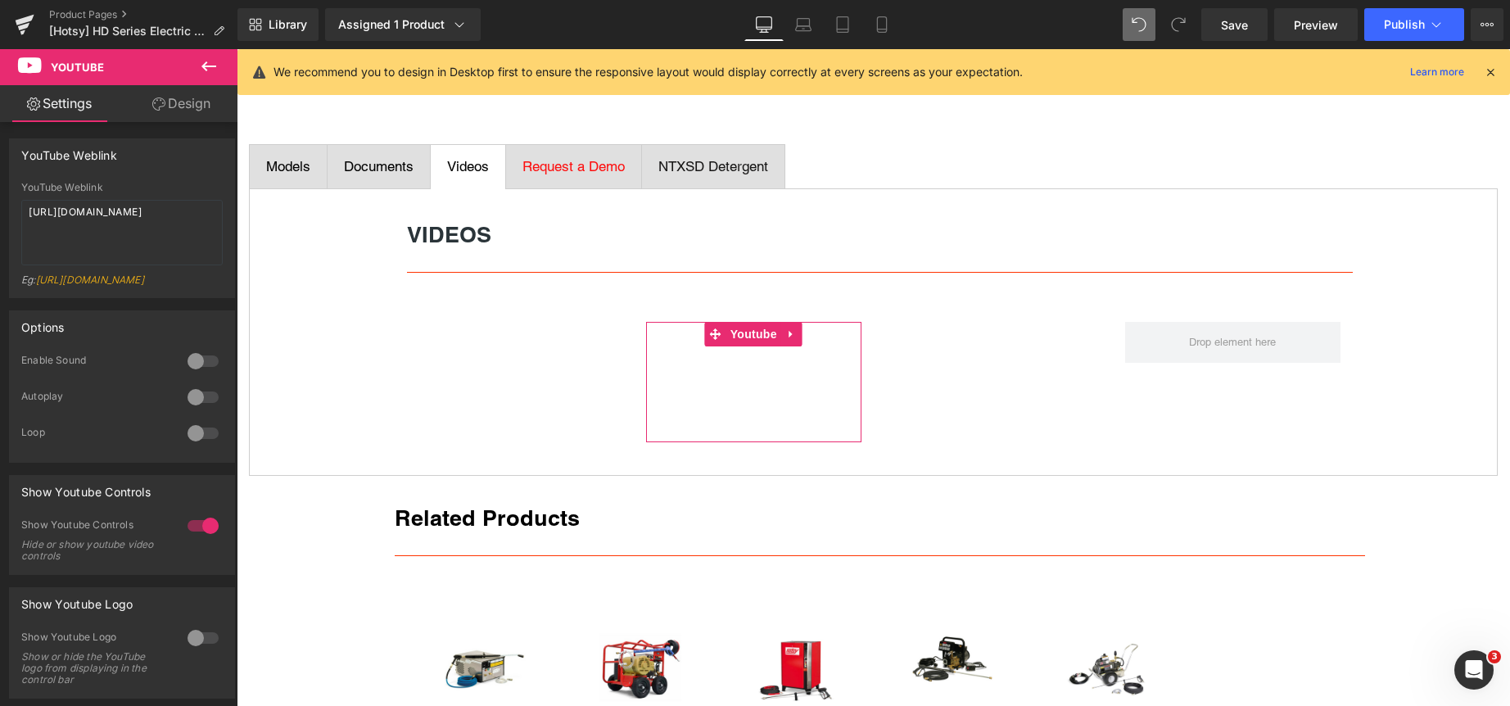
click at [206, 102] on link "Design" at bounding box center [181, 103] width 119 height 37
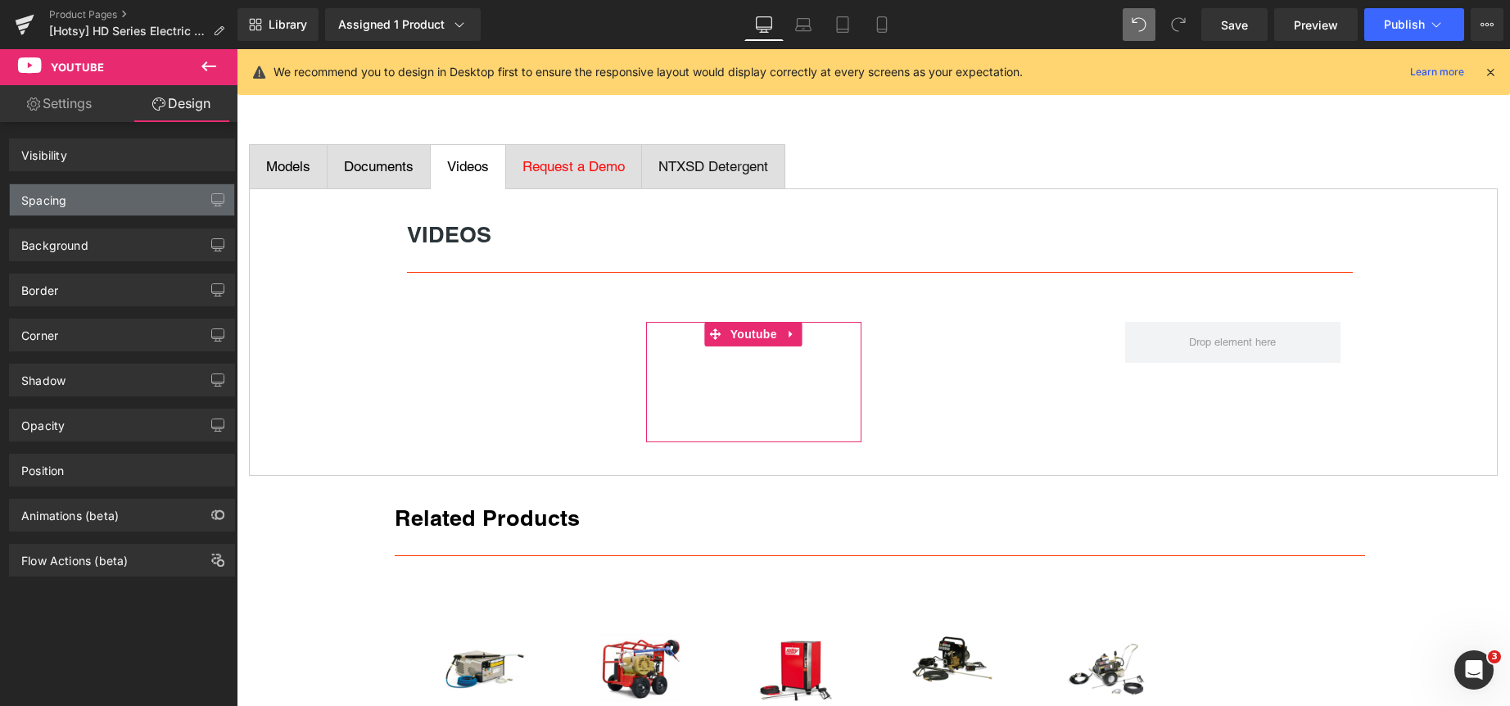
click at [128, 194] on div "Spacing" at bounding box center [122, 199] width 224 height 31
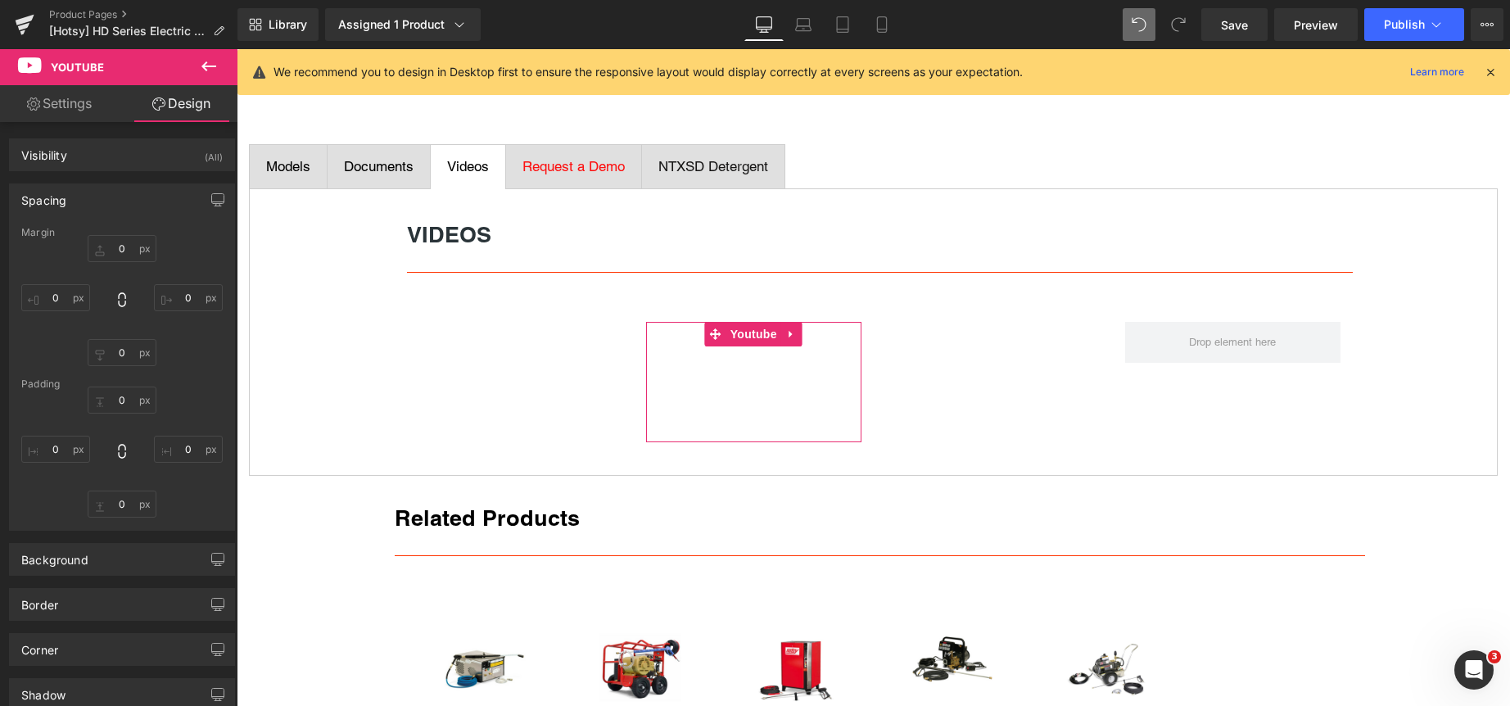
type input "0"
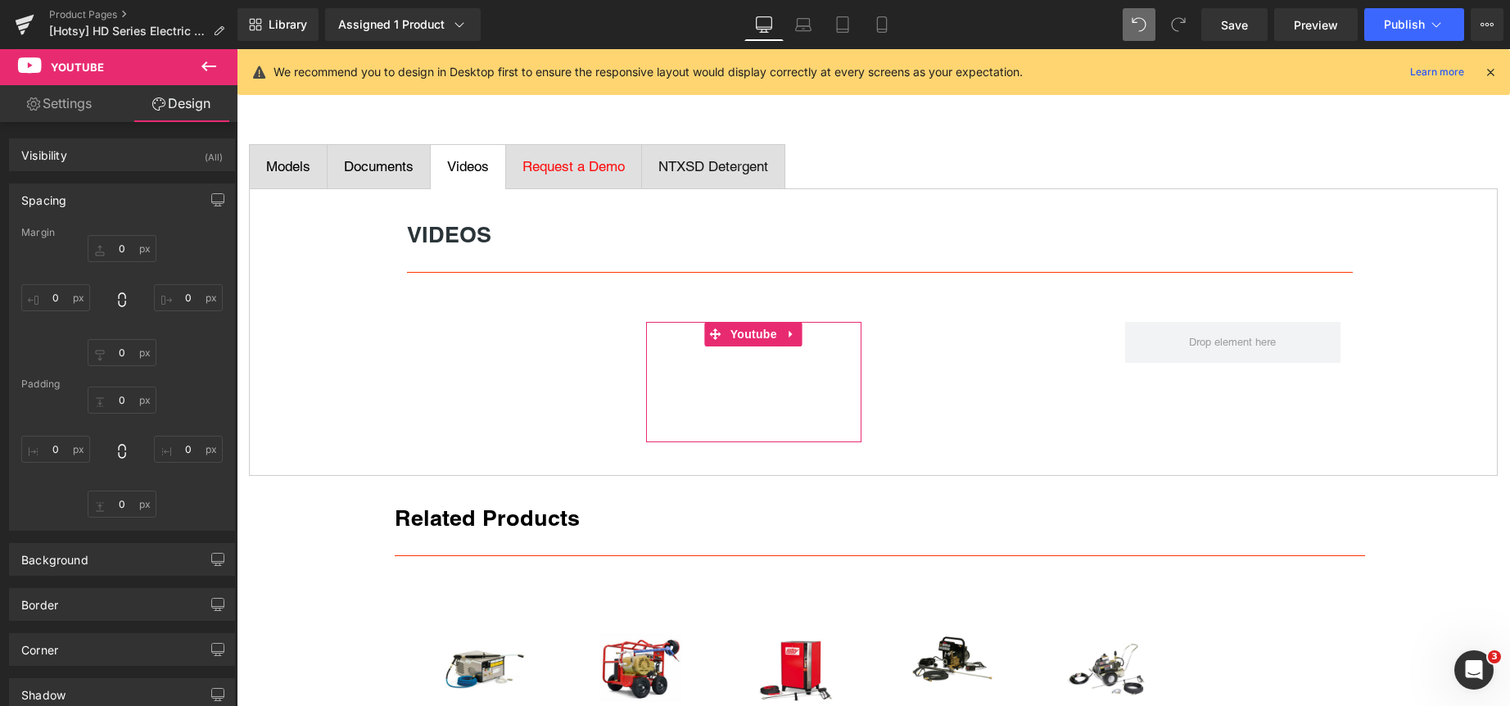
type input "0"
click at [126, 404] on input "0" at bounding box center [122, 399] width 69 height 27
type input "5"
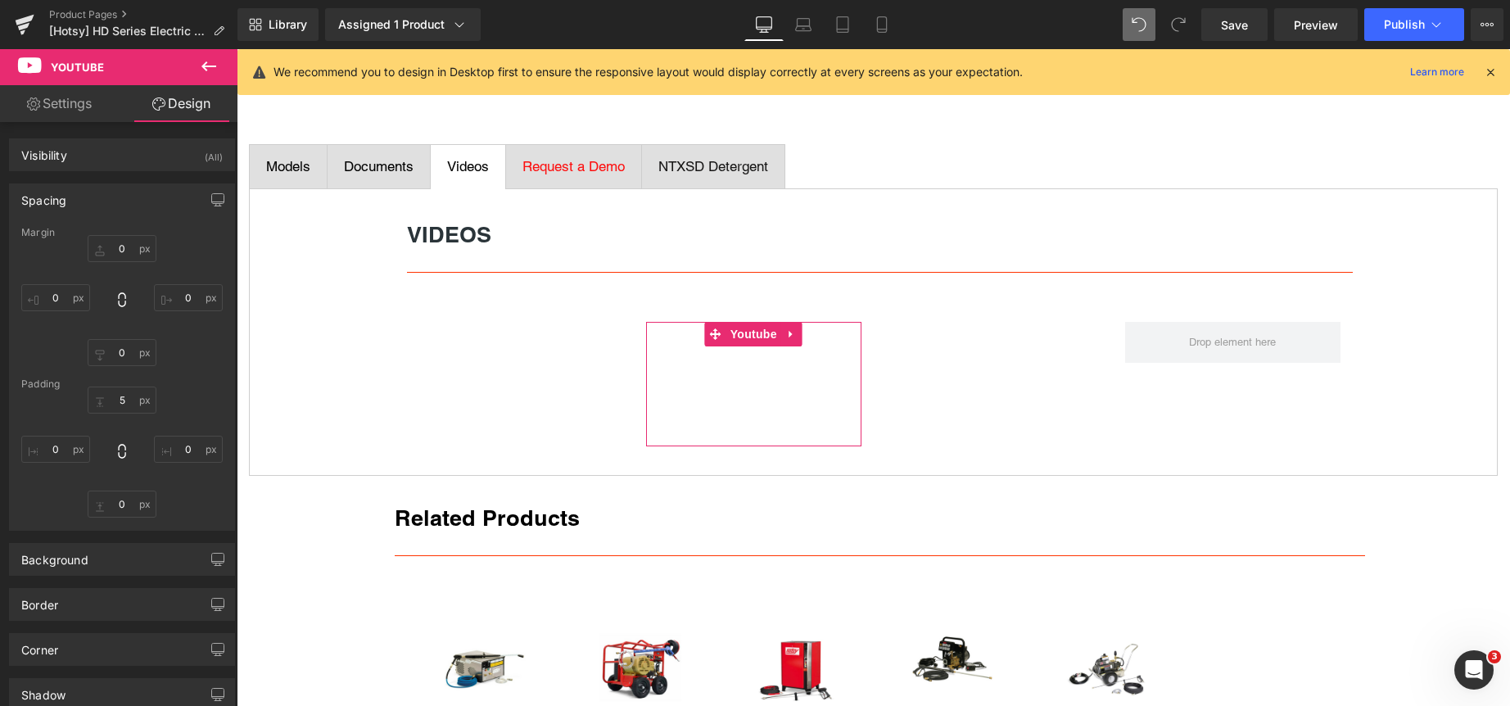
click at [169, 503] on div "5 5 0px 0 0px 0 0px 0" at bounding box center [121, 451] width 201 height 131
click at [126, 498] on input "0" at bounding box center [122, 503] width 69 height 27
type input "5"
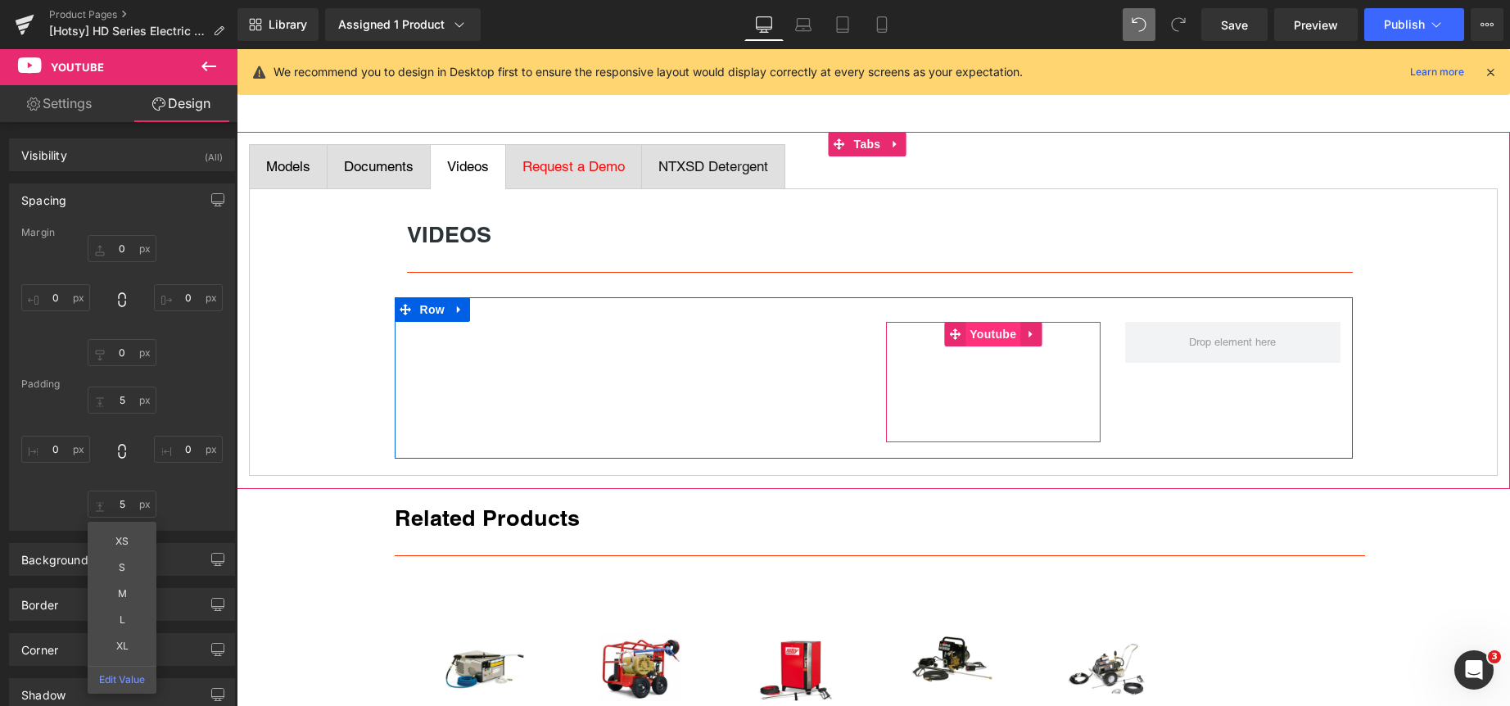
click at [992, 331] on span "Youtube" at bounding box center [992, 334] width 55 height 25
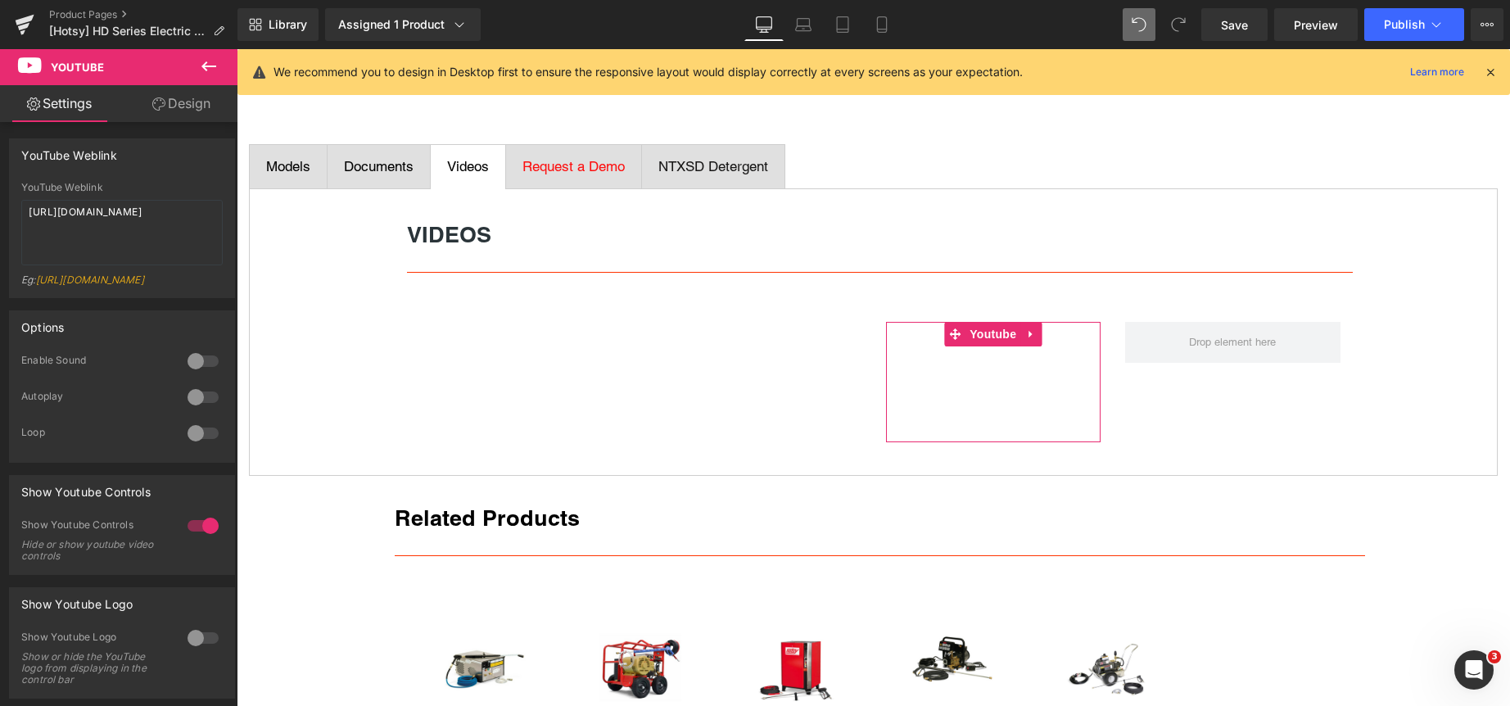
click at [183, 105] on link "Design" at bounding box center [181, 103] width 119 height 37
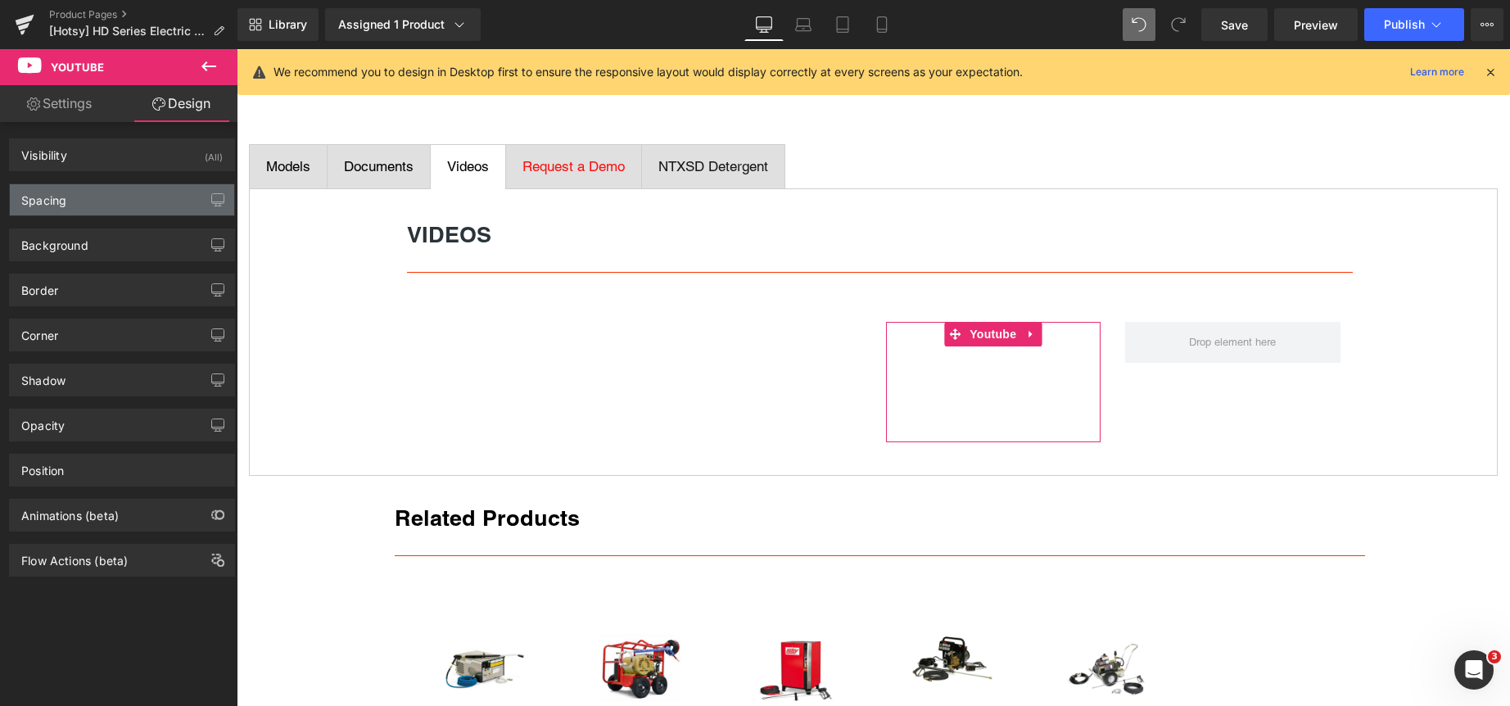
type input "0"
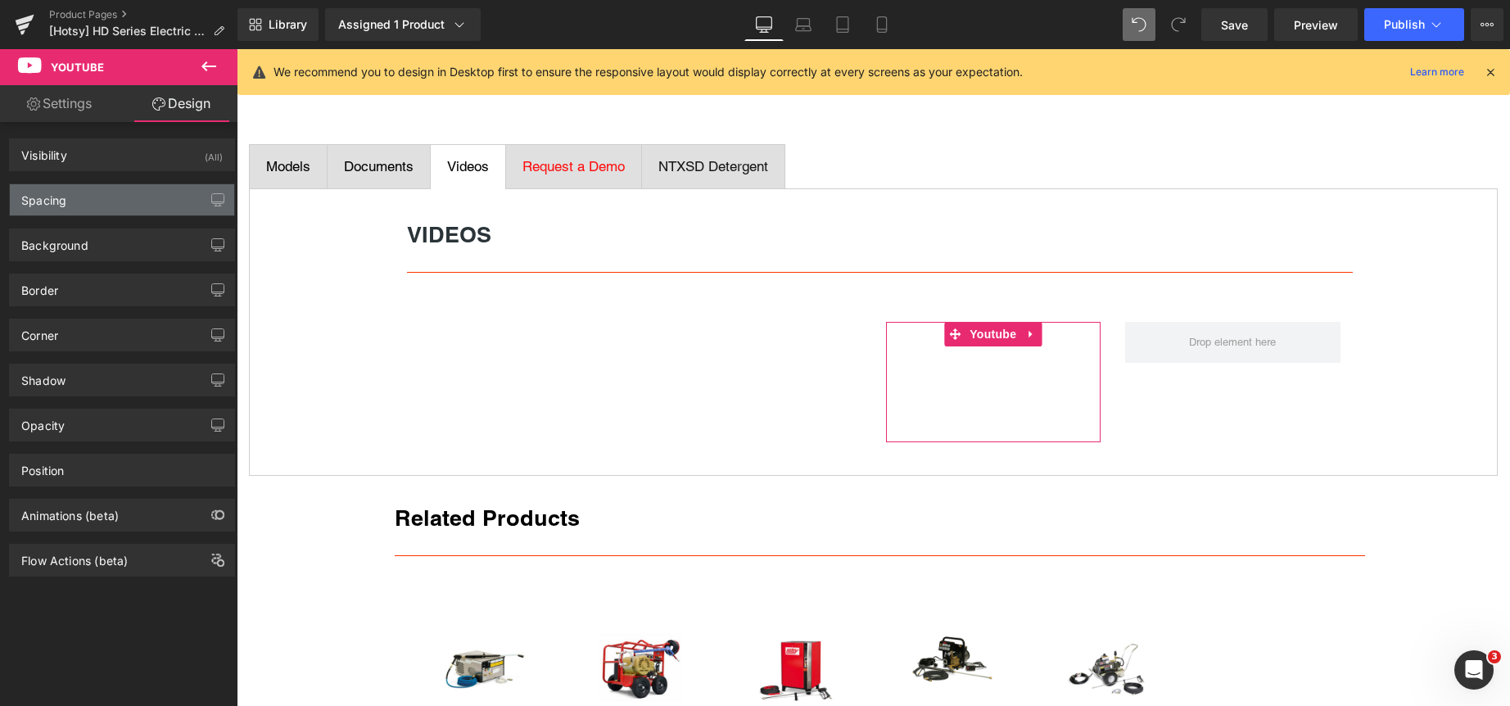
type input "0"
click at [106, 200] on div "Spacing" at bounding box center [122, 199] width 224 height 31
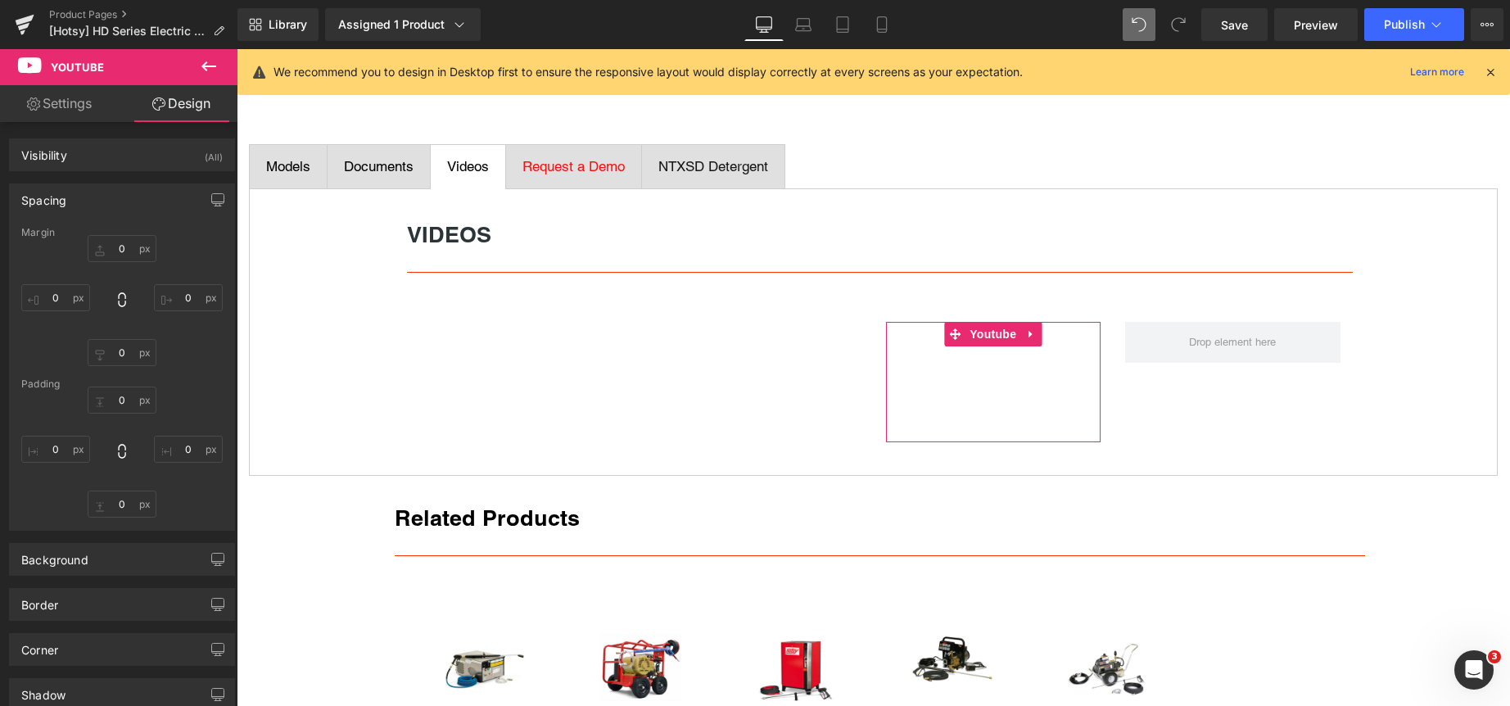
click at [121, 386] on div "Padding" at bounding box center [121, 383] width 201 height 11
click at [128, 403] on input "0" at bounding box center [122, 399] width 69 height 27
type input "5"
click at [197, 501] on div "5 5 XS S M L XL Edit Value 0px 0 0px 0 0px 0" at bounding box center [121, 451] width 201 height 131
click at [124, 501] on input "0" at bounding box center [122, 503] width 69 height 27
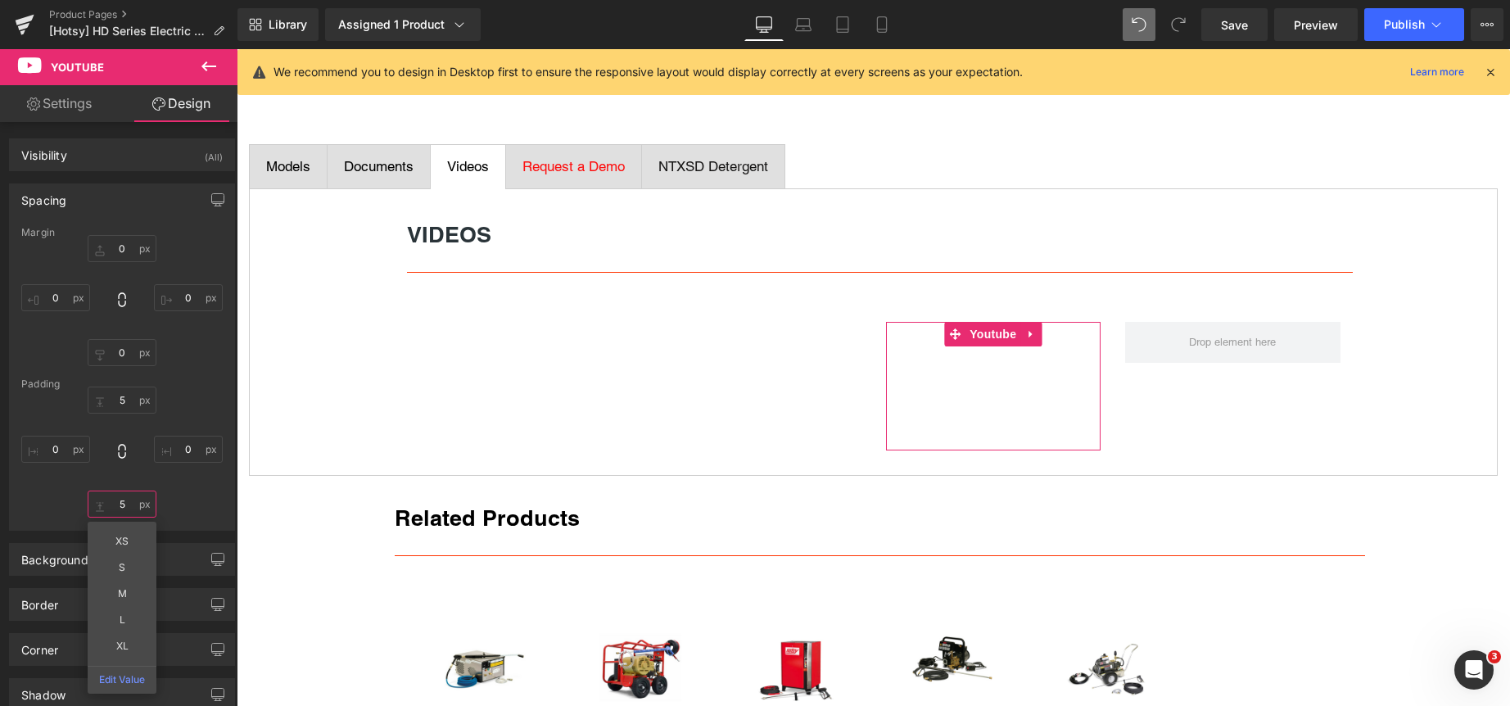
type input "5"
click at [201, 514] on div "5 5 0px 0 5 5 XS S M L XL Edit Value 0px 0" at bounding box center [121, 451] width 201 height 131
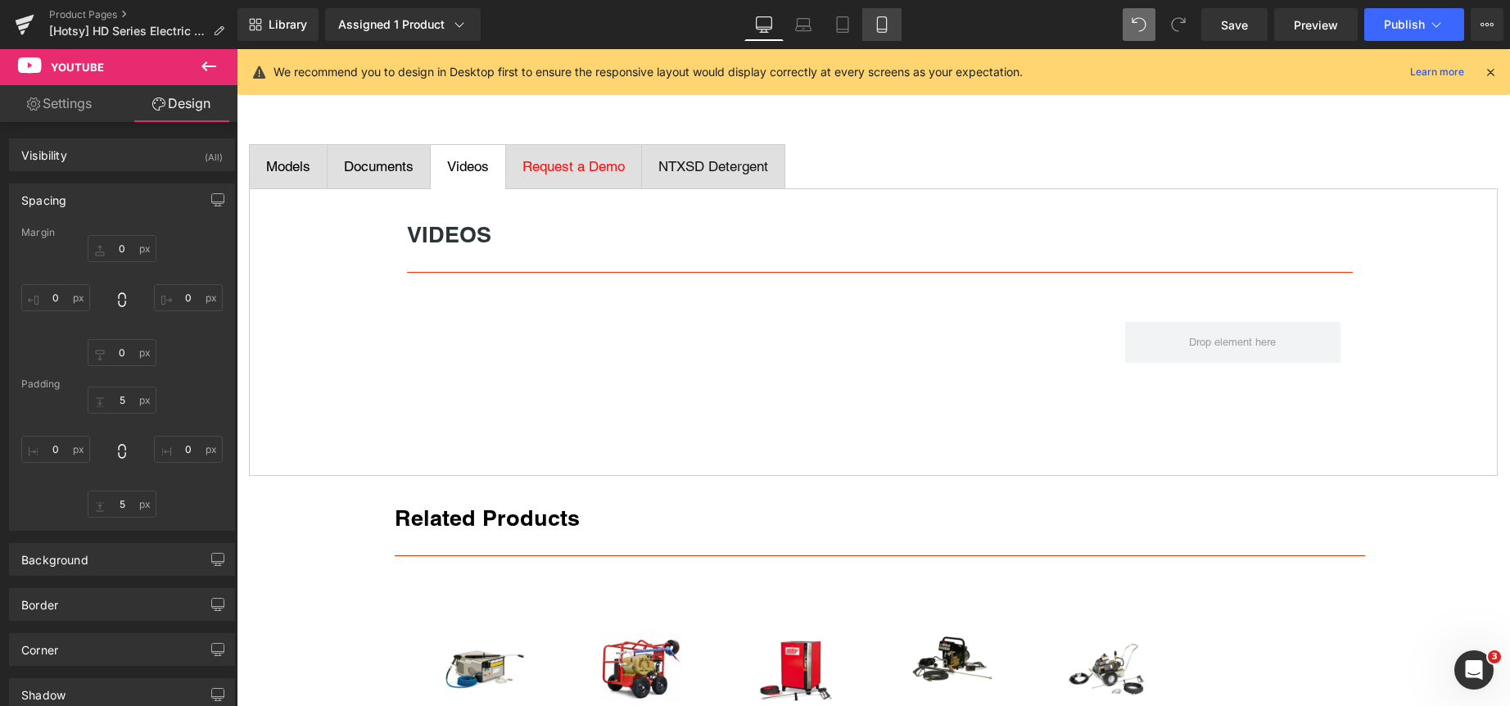
click at [880, 25] on icon at bounding box center [882, 24] width 16 height 16
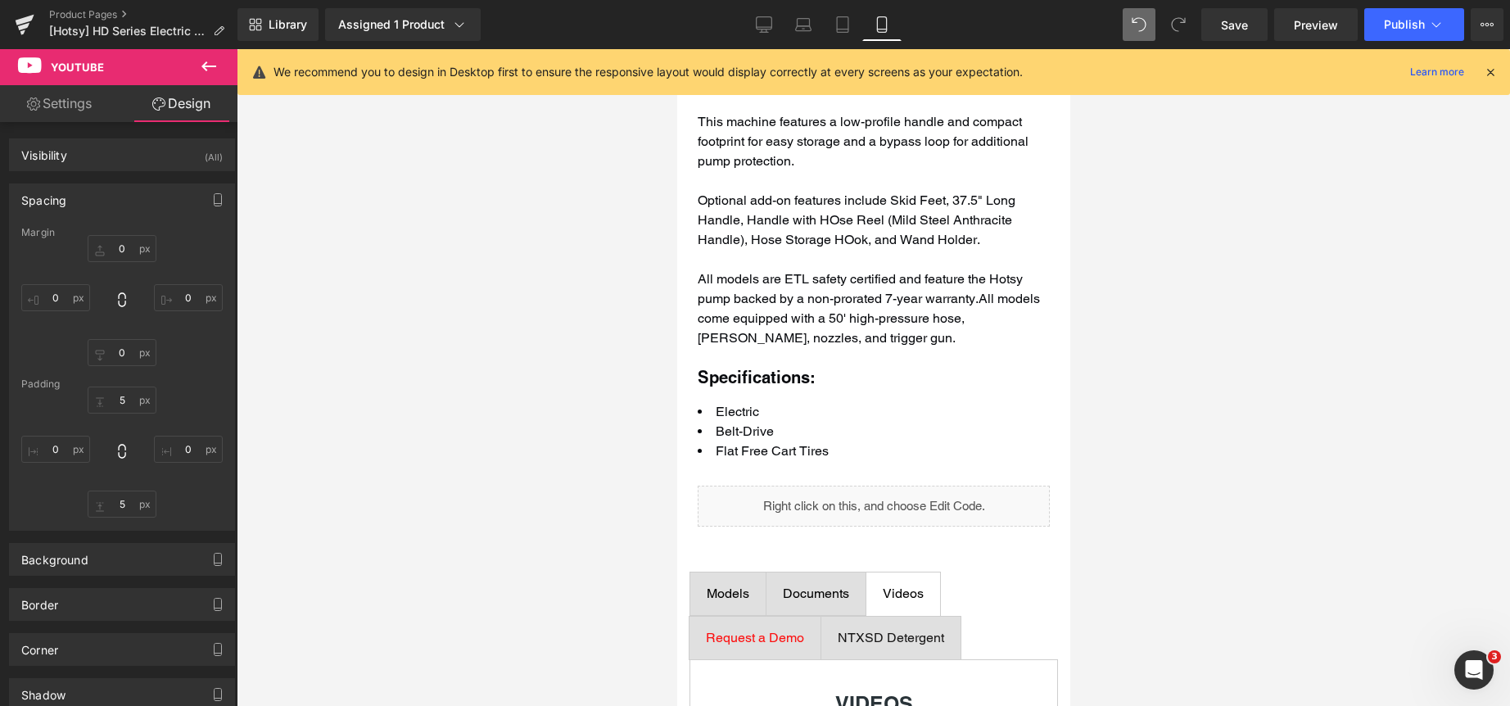
type input "0"
type input "5"
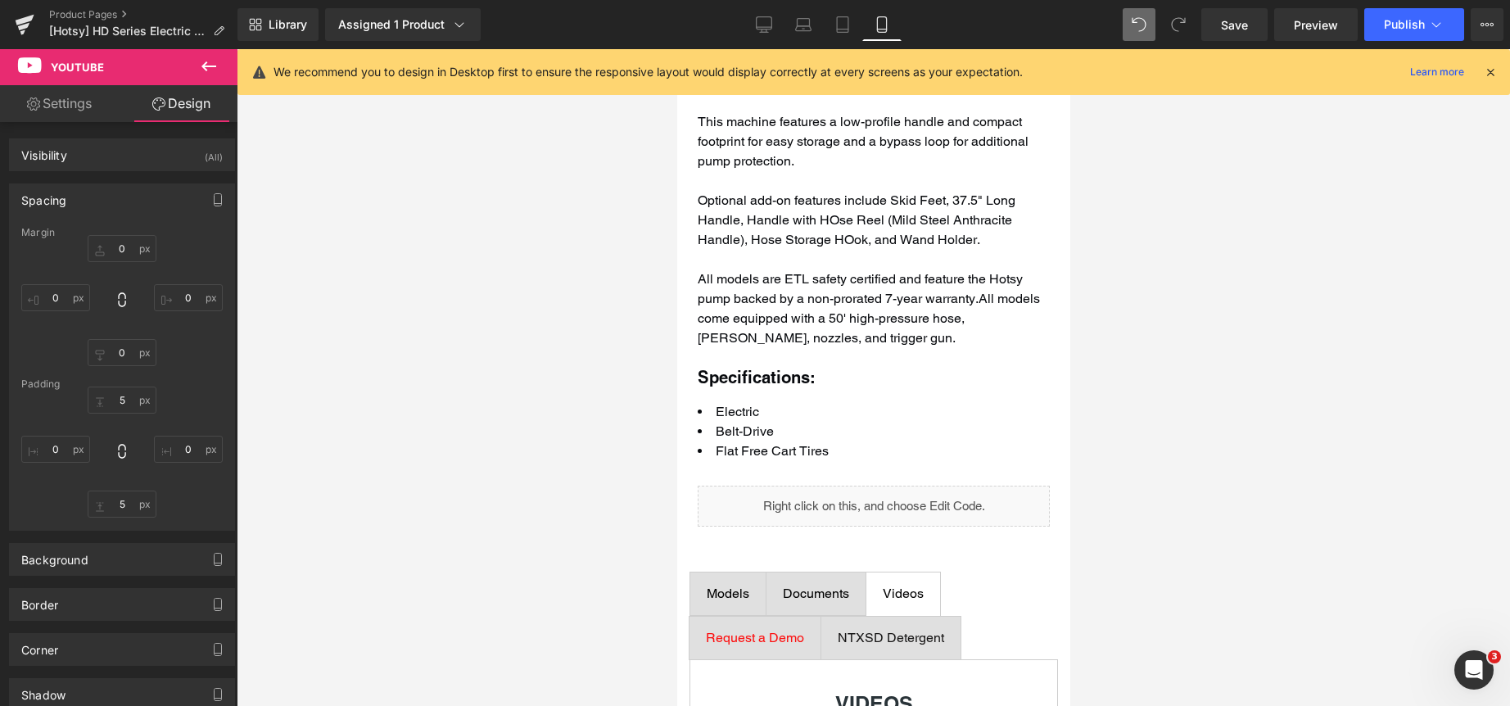
type input "0"
type input "5"
type input "0"
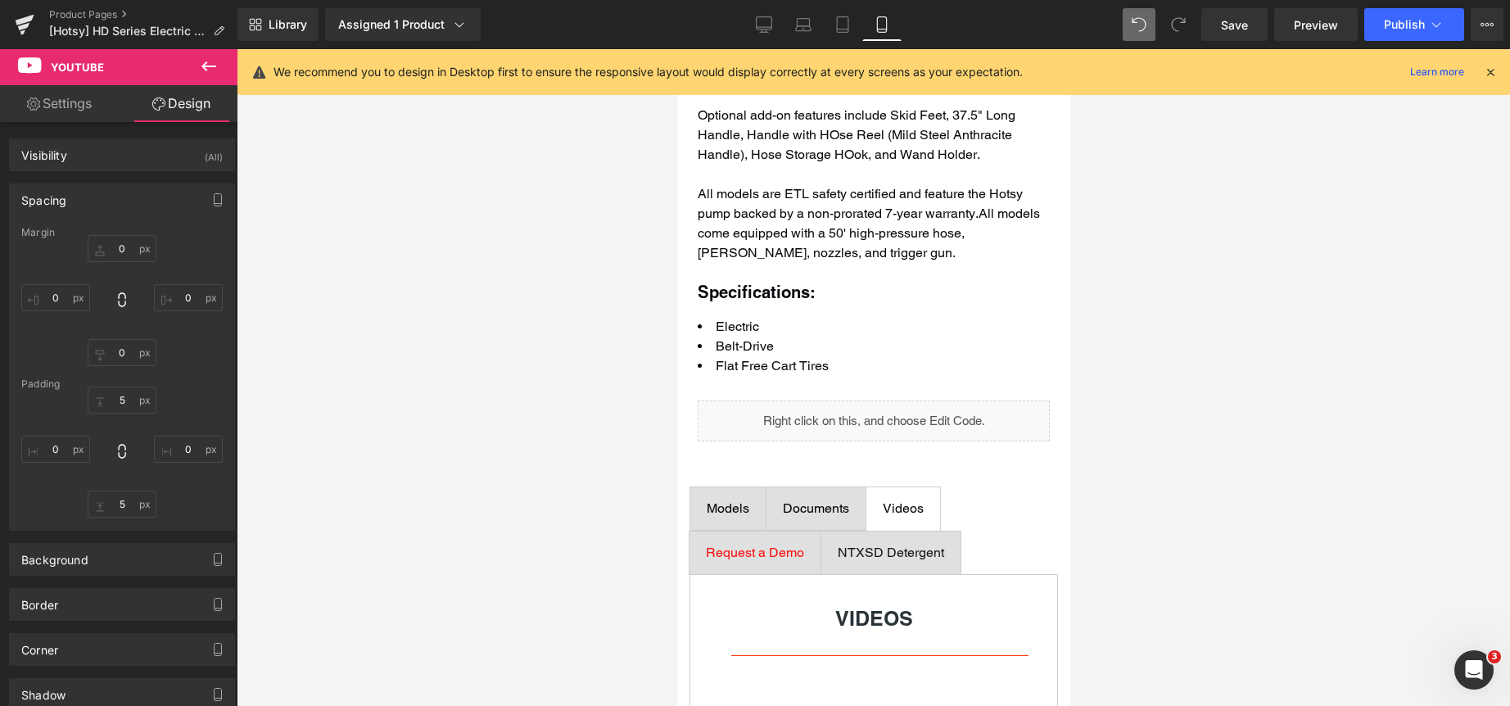
scroll to position [1025, 0]
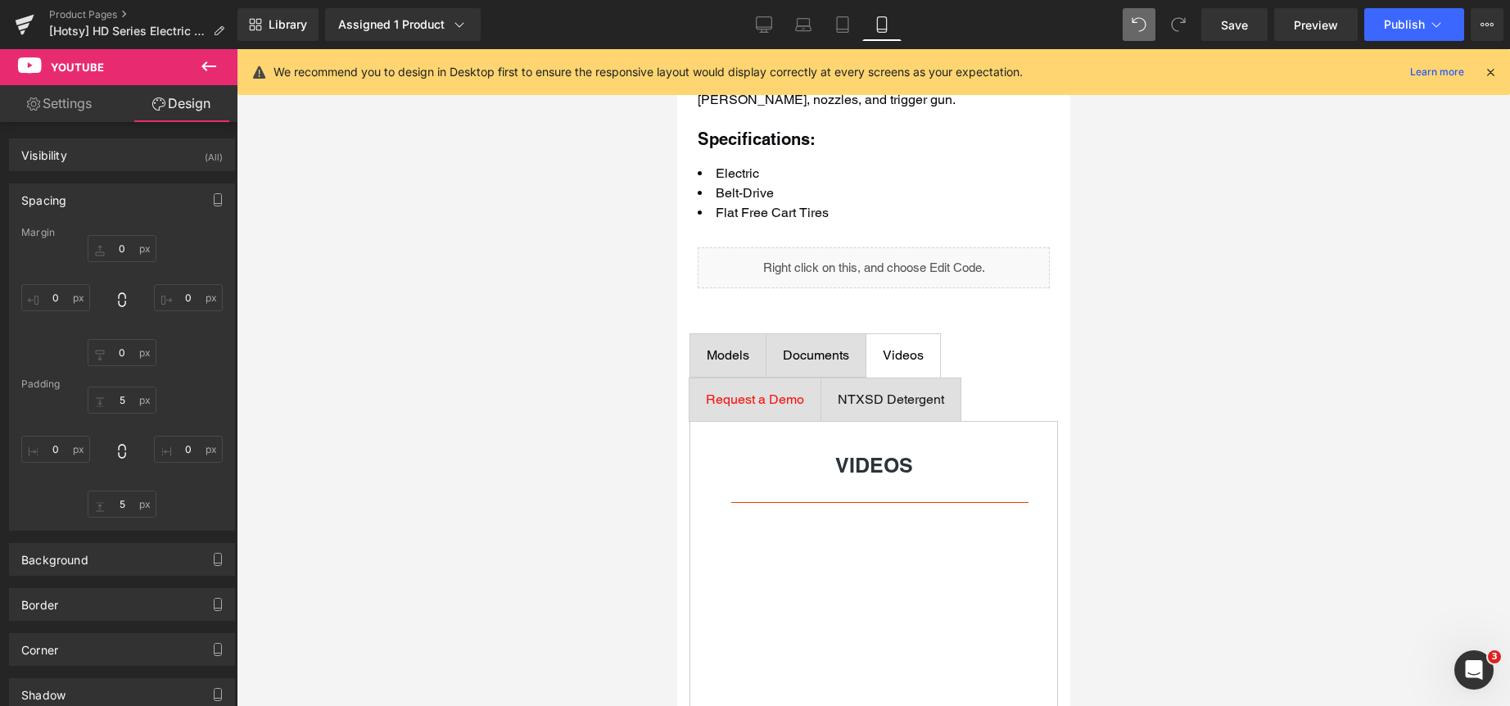
click at [828, 365] on div "Documents" at bounding box center [815, 356] width 66 height 20
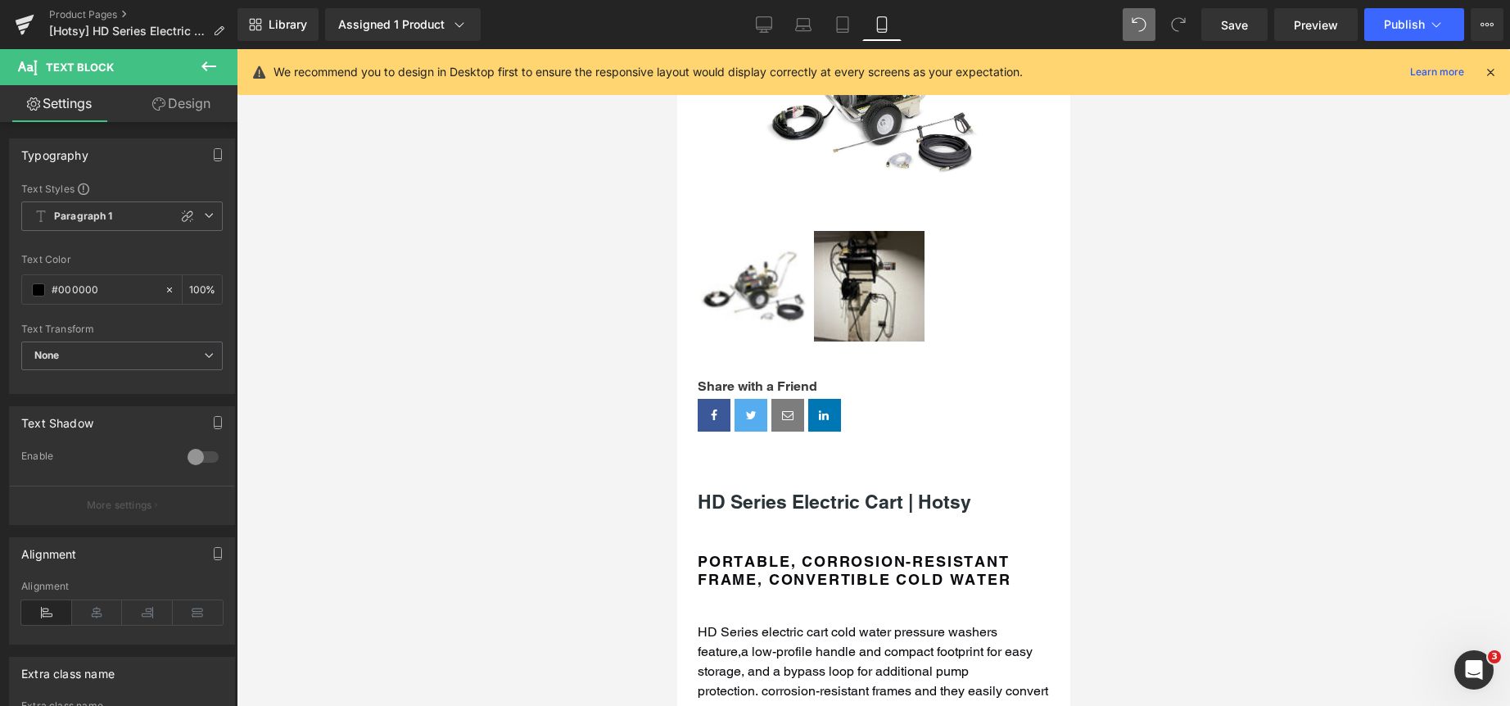
scroll to position [0, 0]
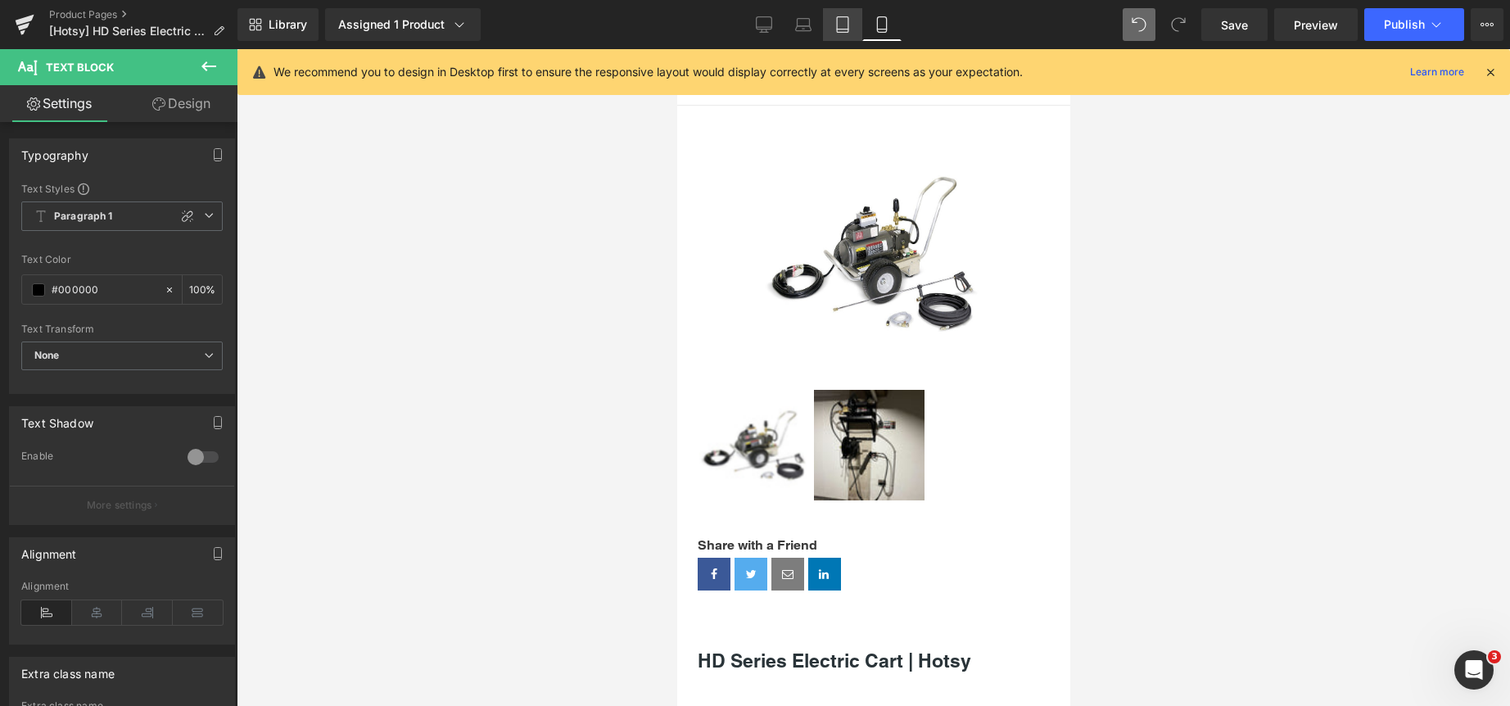
click at [845, 25] on icon at bounding box center [842, 24] width 16 height 16
type input "100"
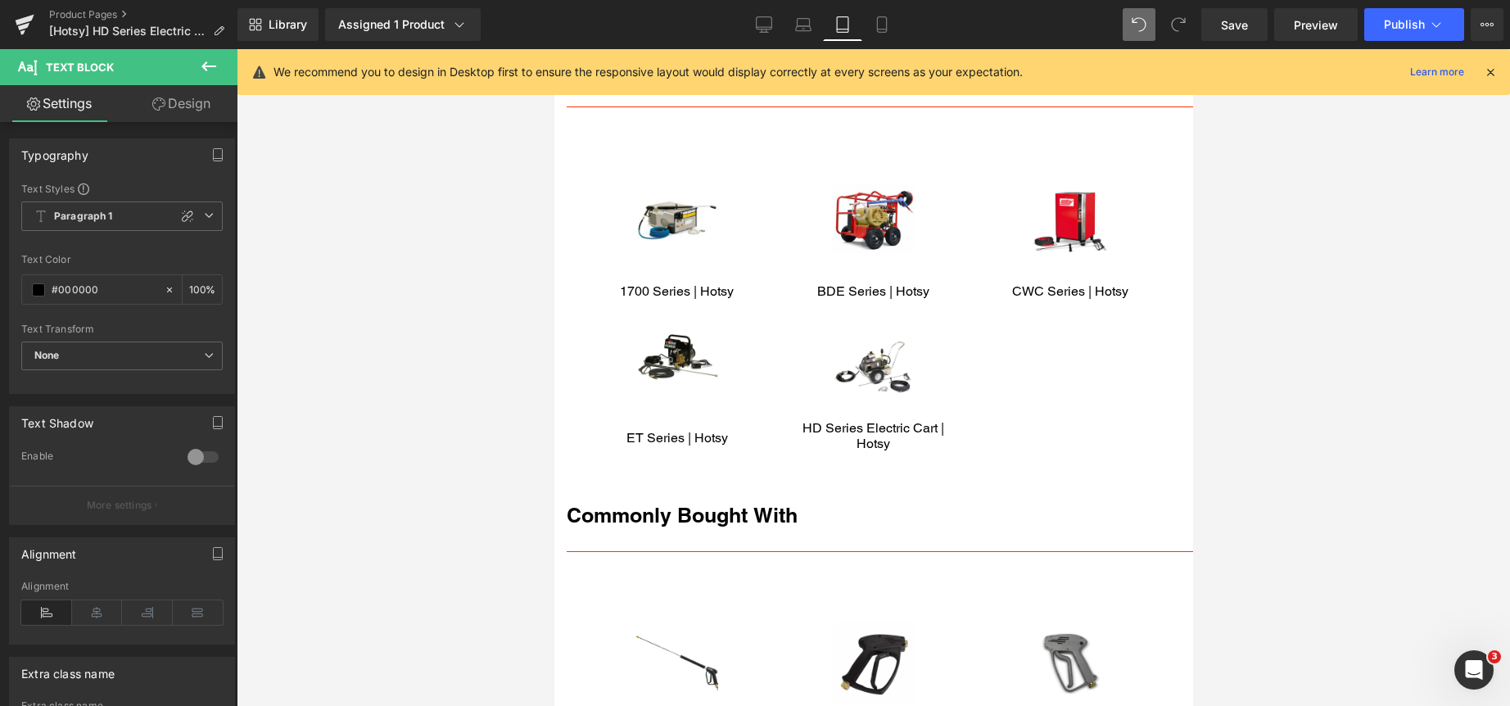
scroll to position [1146, 0]
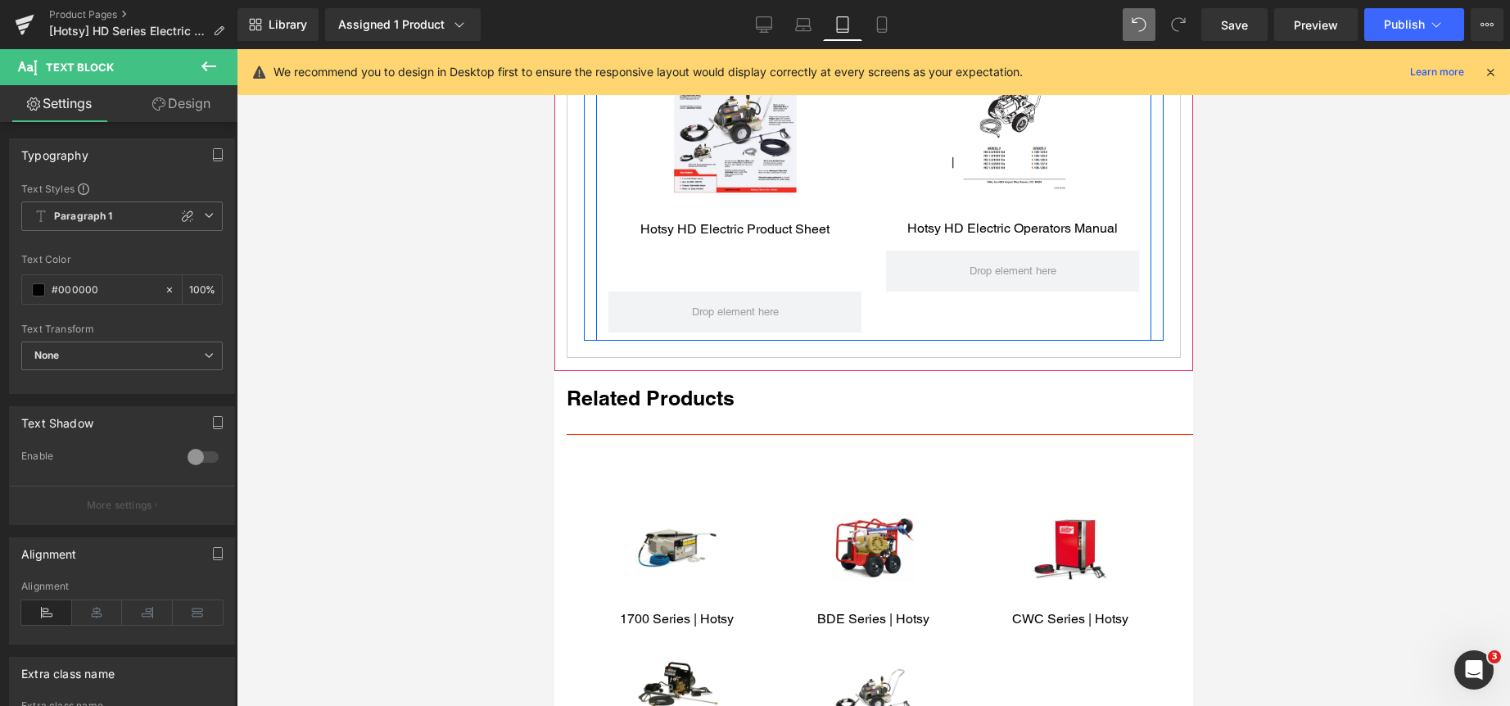
click at [784, 277] on div "Image Hotsy HD Electric Product Sheet Text Block Image Hotsy HD Electric Operat…" at bounding box center [872, 167] width 555 height 348
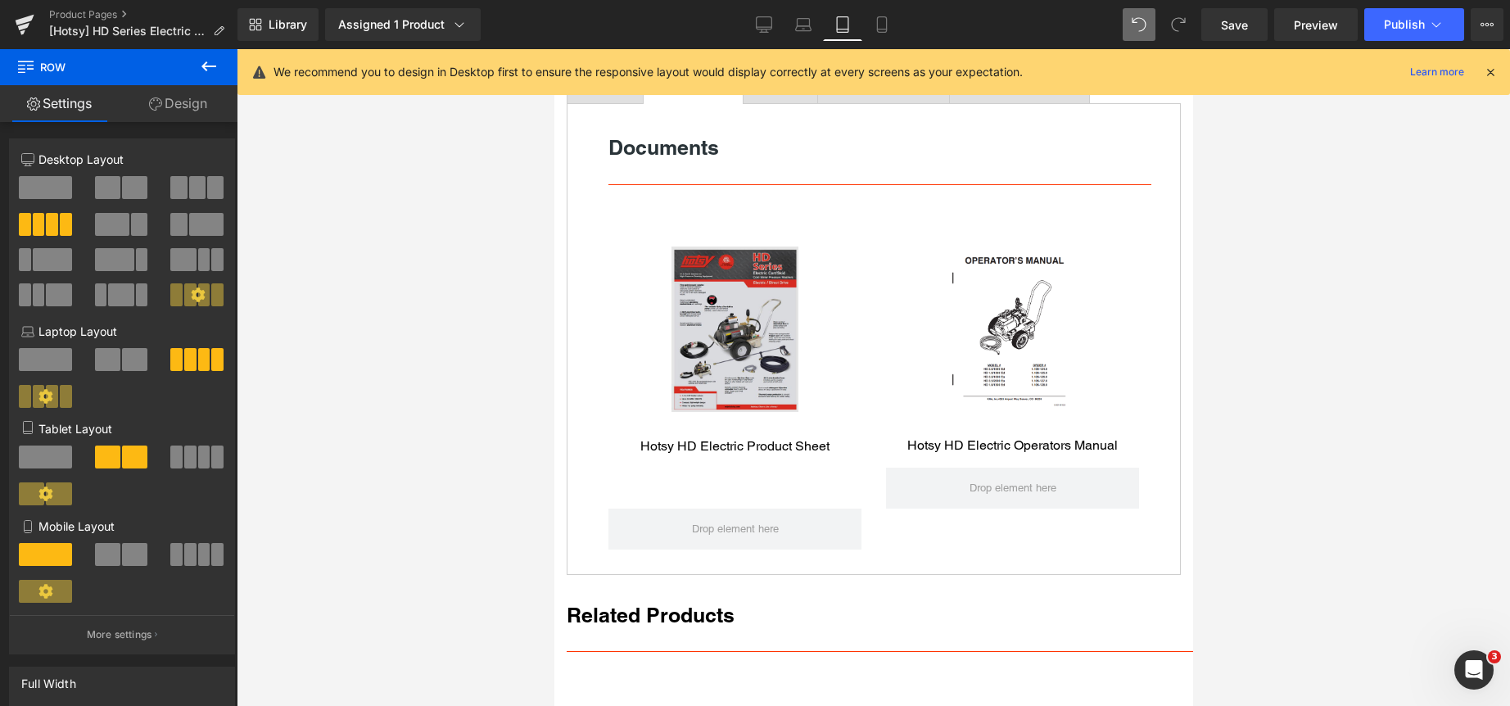
scroll to position [573, 0]
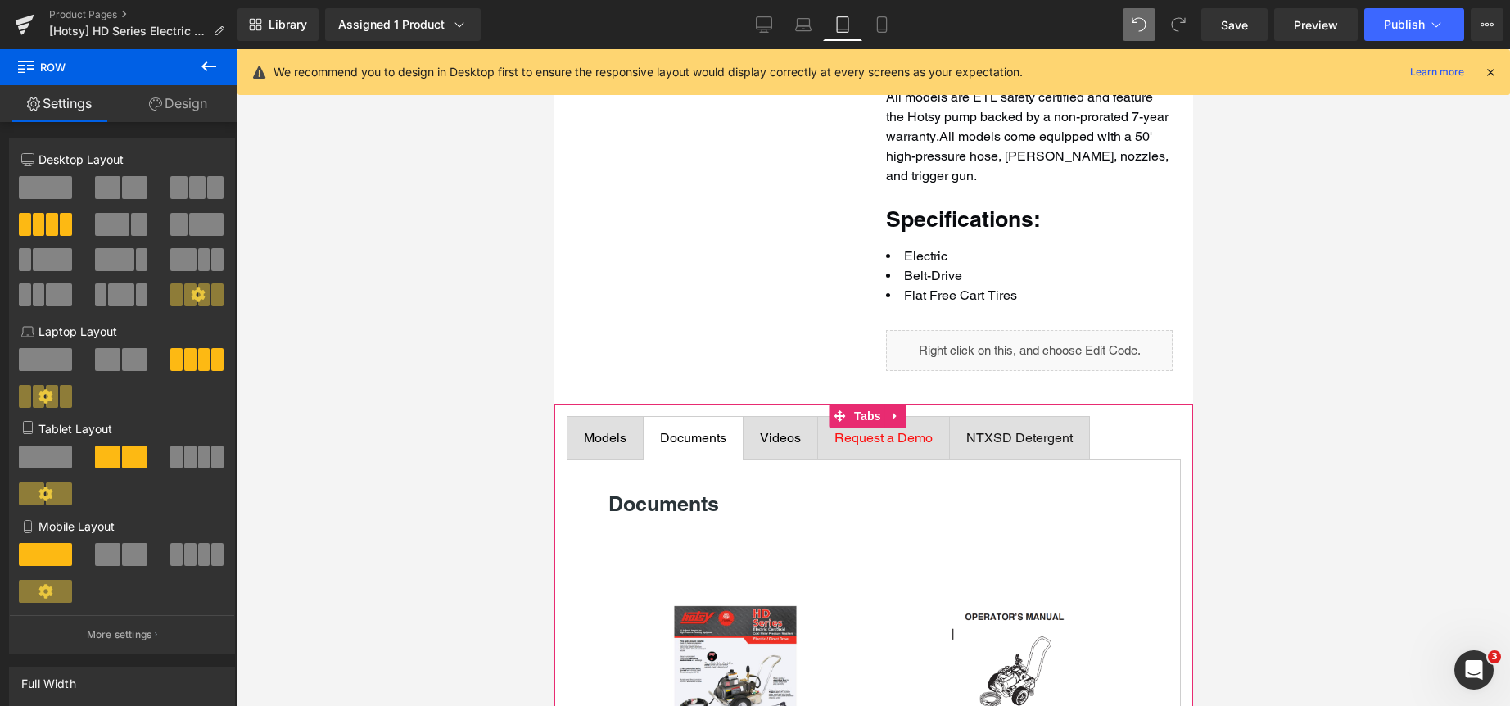
click at [610, 448] on div "Models" at bounding box center [604, 438] width 43 height 20
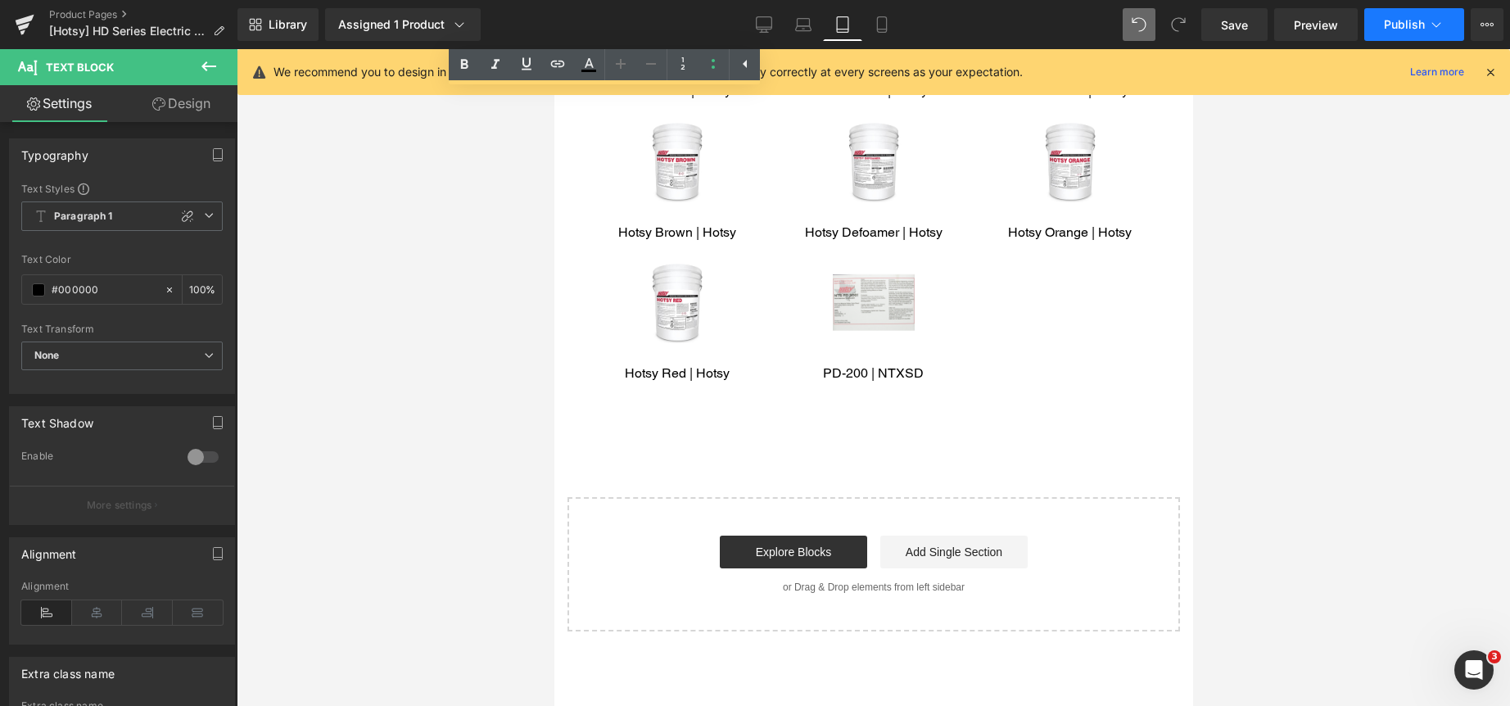
scroll to position [2784, 0]
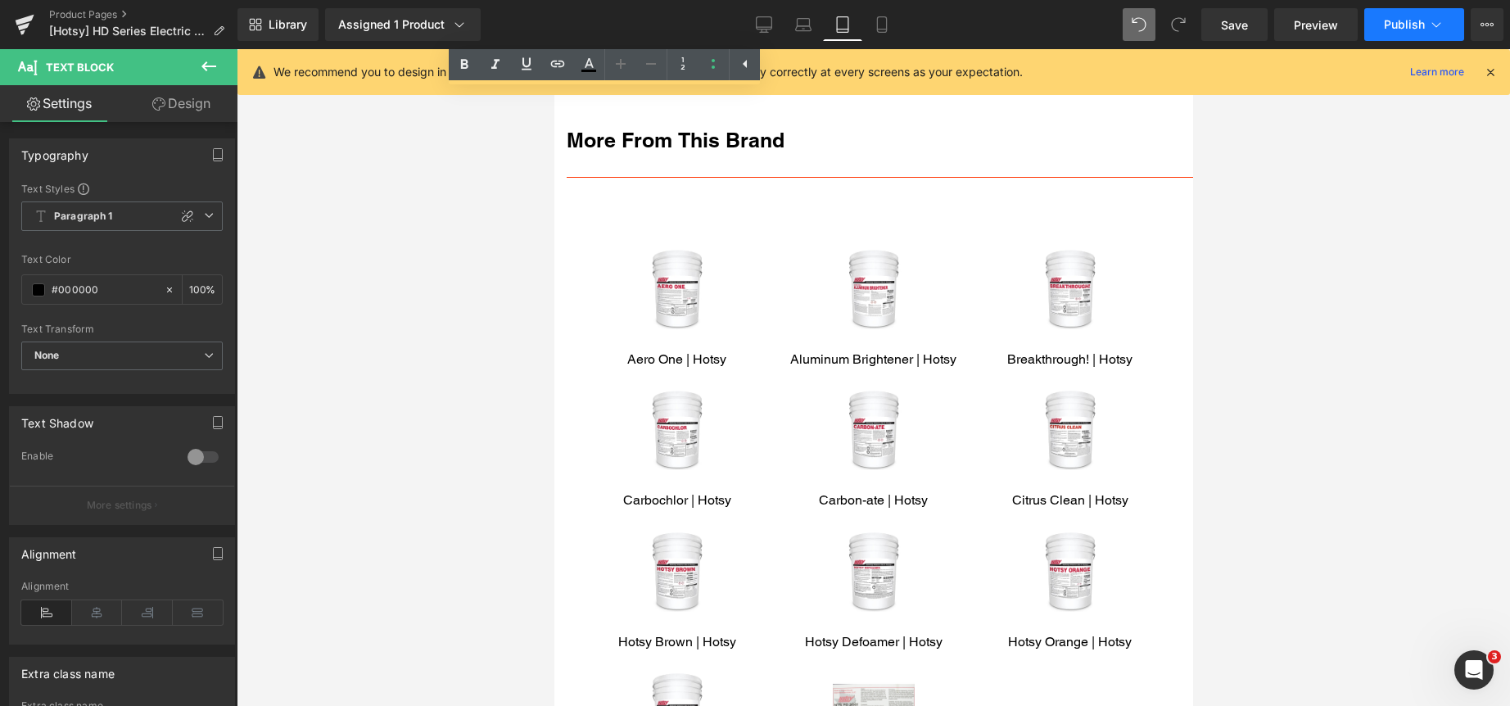
click at [1400, 22] on span "Publish" at bounding box center [1404, 24] width 41 height 13
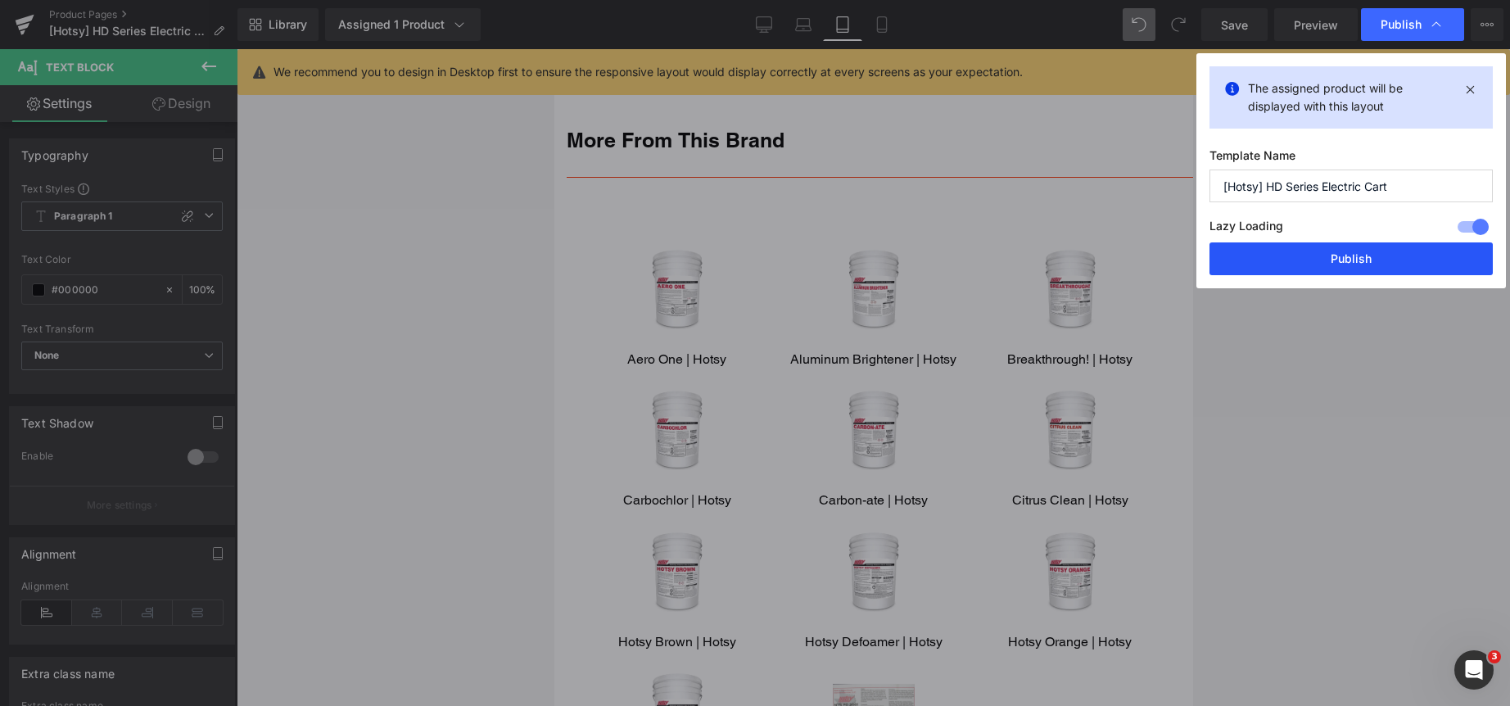
click at [1350, 256] on button "Publish" at bounding box center [1350, 258] width 283 height 33
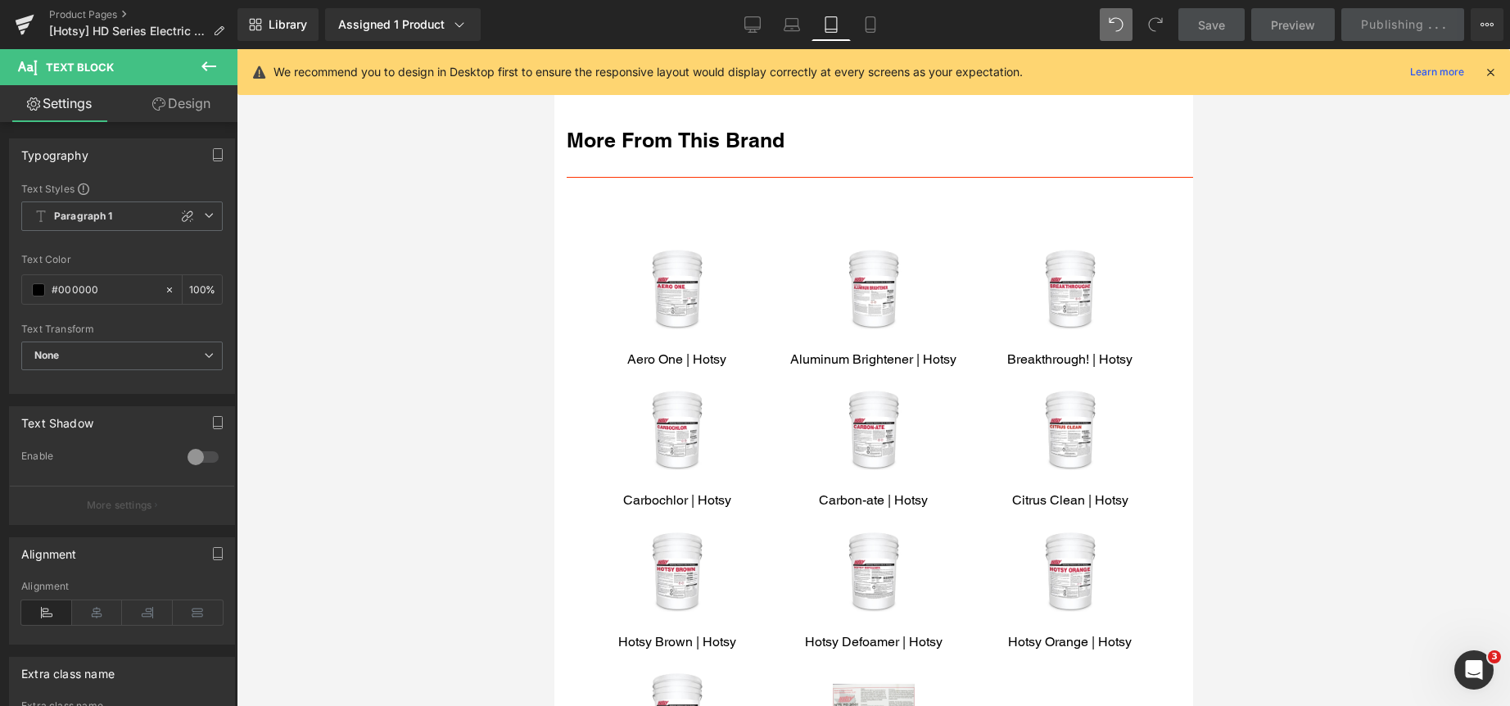
scroll to position [0, 0]
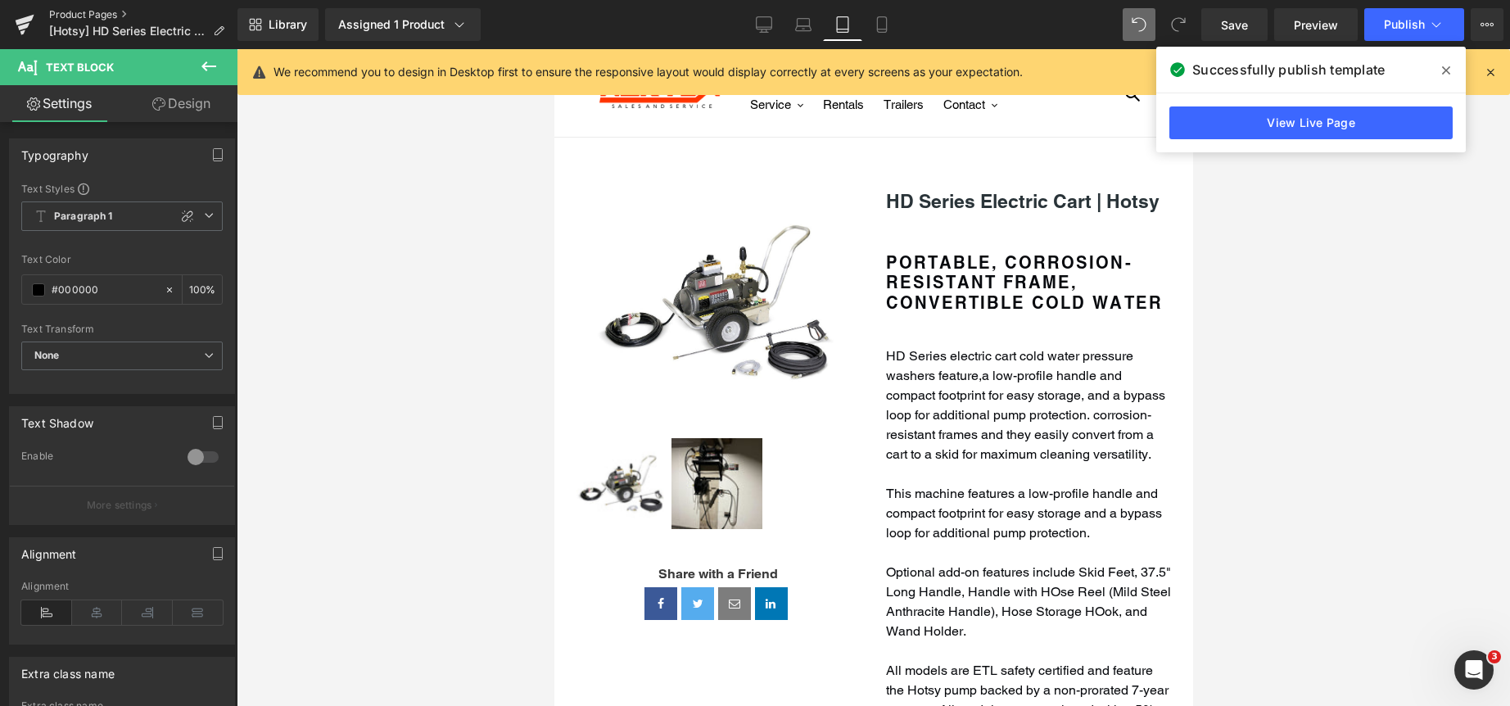
click at [97, 11] on link "Product Pages" at bounding box center [143, 14] width 188 height 13
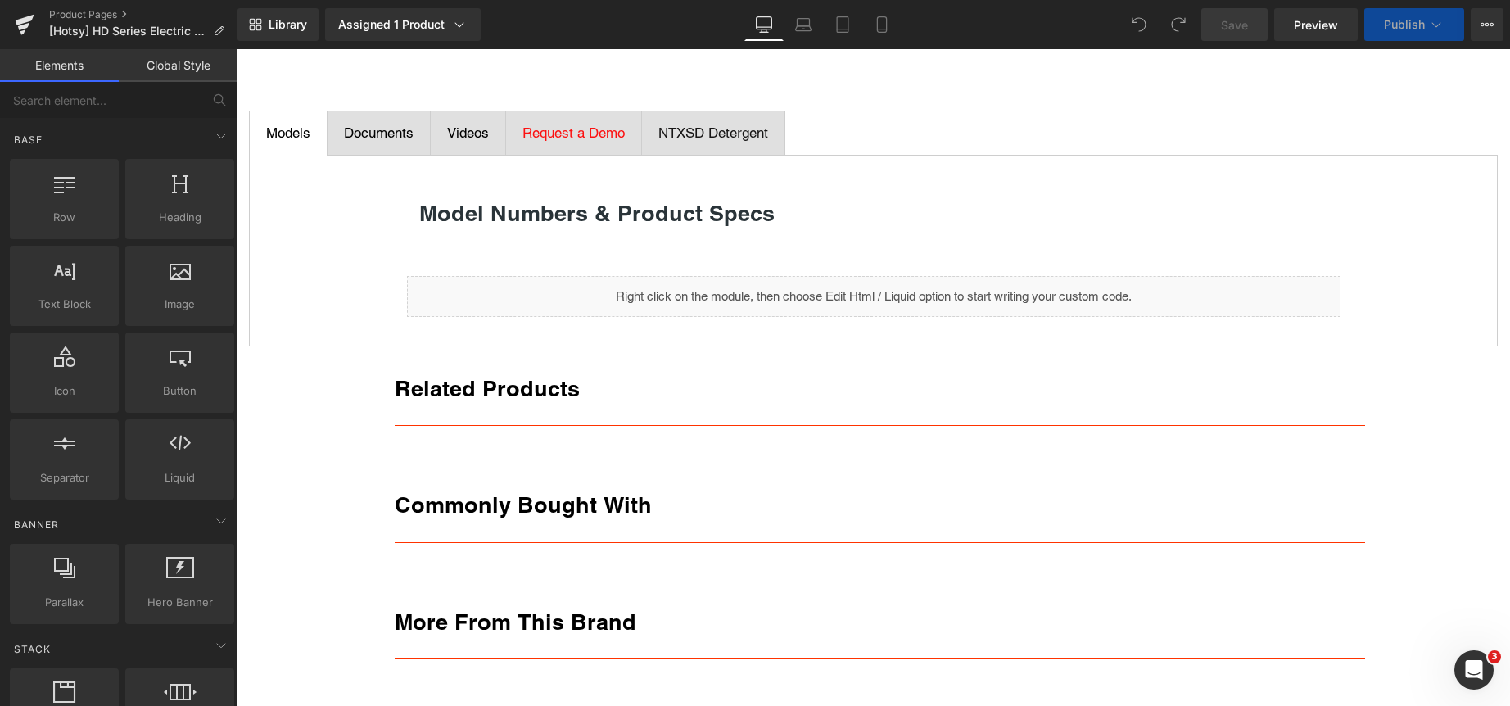
scroll to position [819, 0]
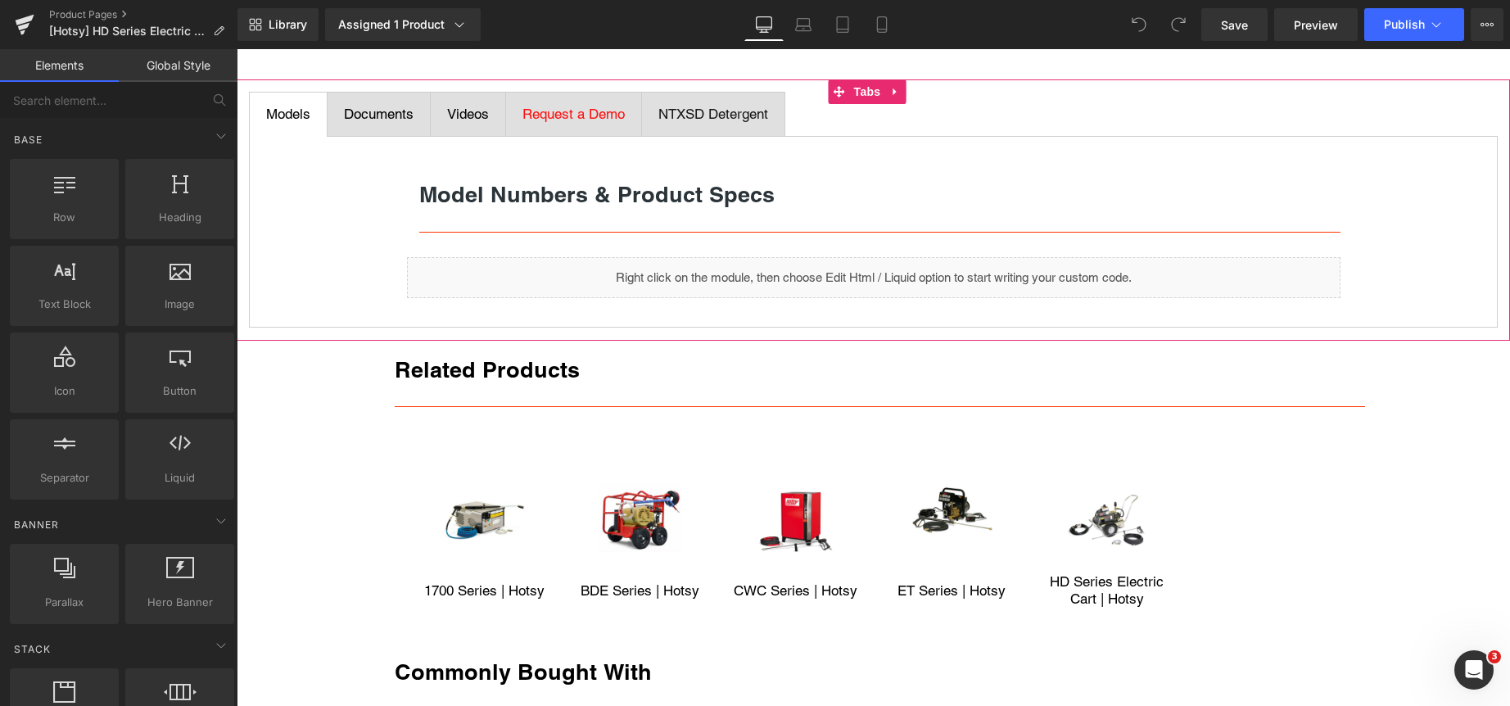
click at [312, 240] on div "Model Numbers & Product Specs Heading Separator Liquid Row" at bounding box center [873, 232] width 1249 height 192
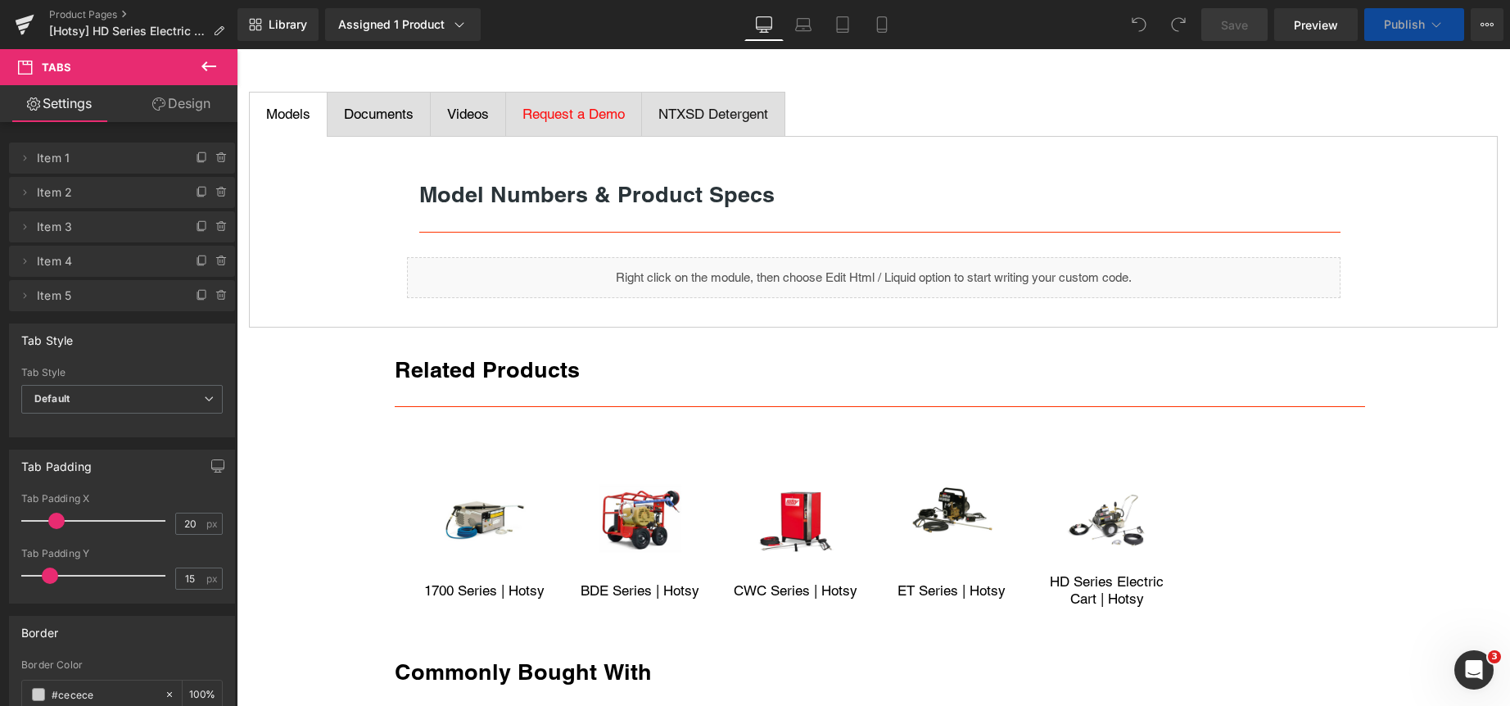
click at [206, 61] on icon at bounding box center [209, 66] width 20 height 20
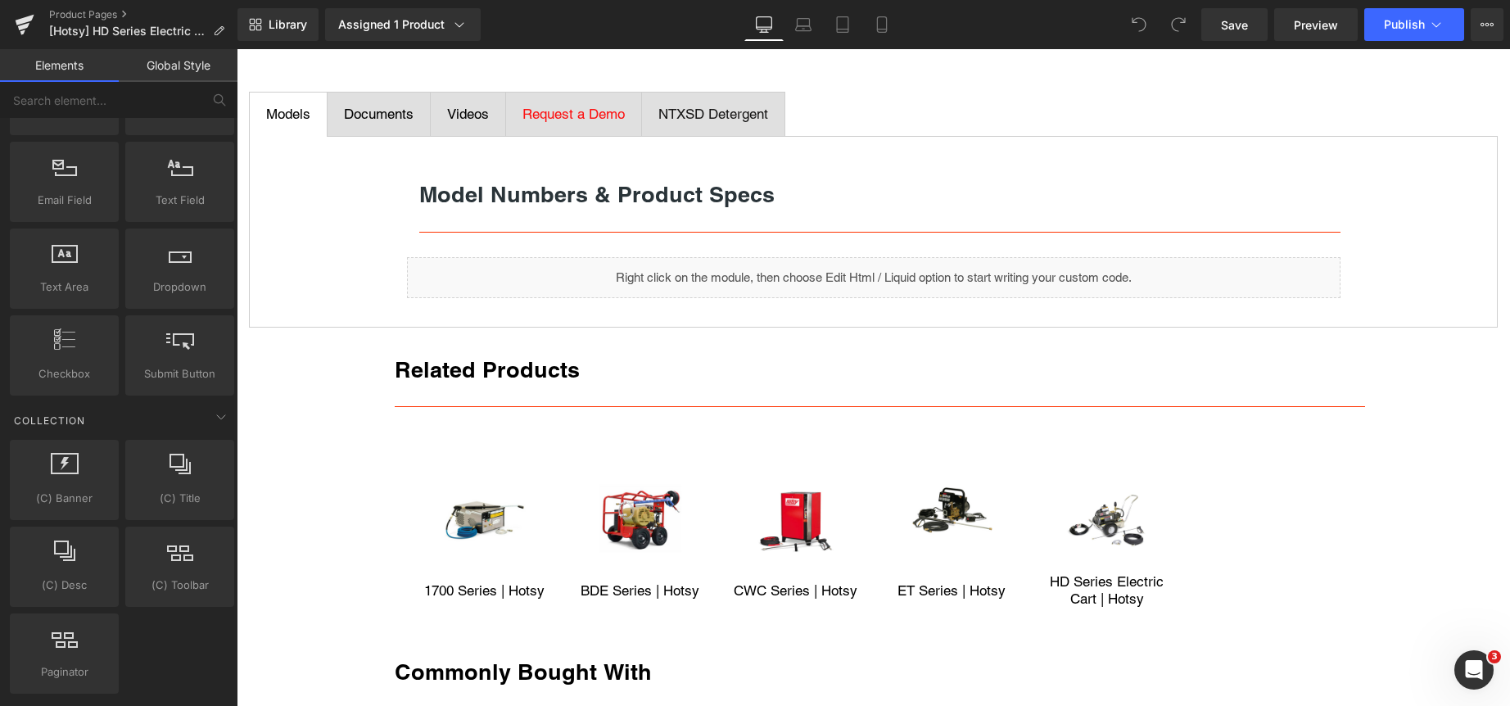
scroll to position [2456, 0]
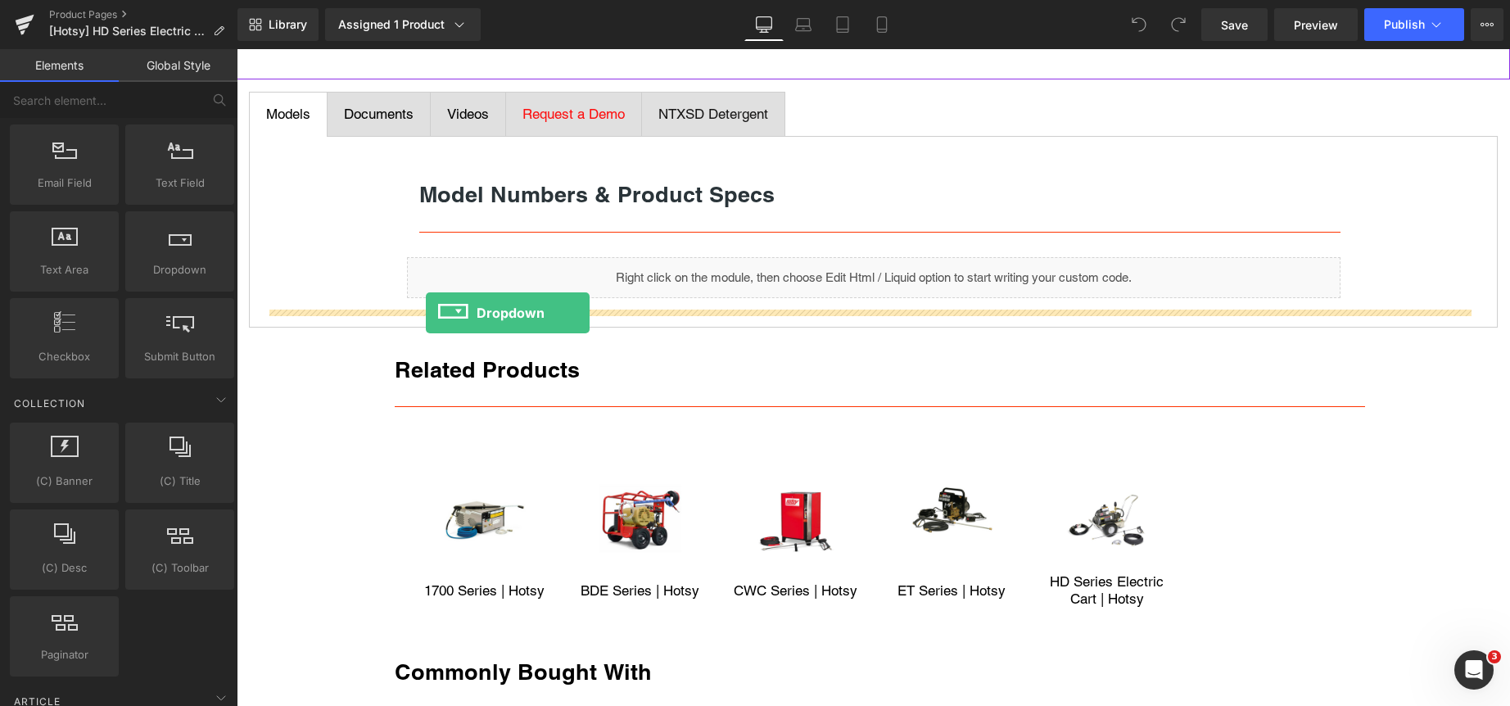
drag, startPoint x: 403, startPoint y: 314, endPoint x: 426, endPoint y: 313, distance: 22.9
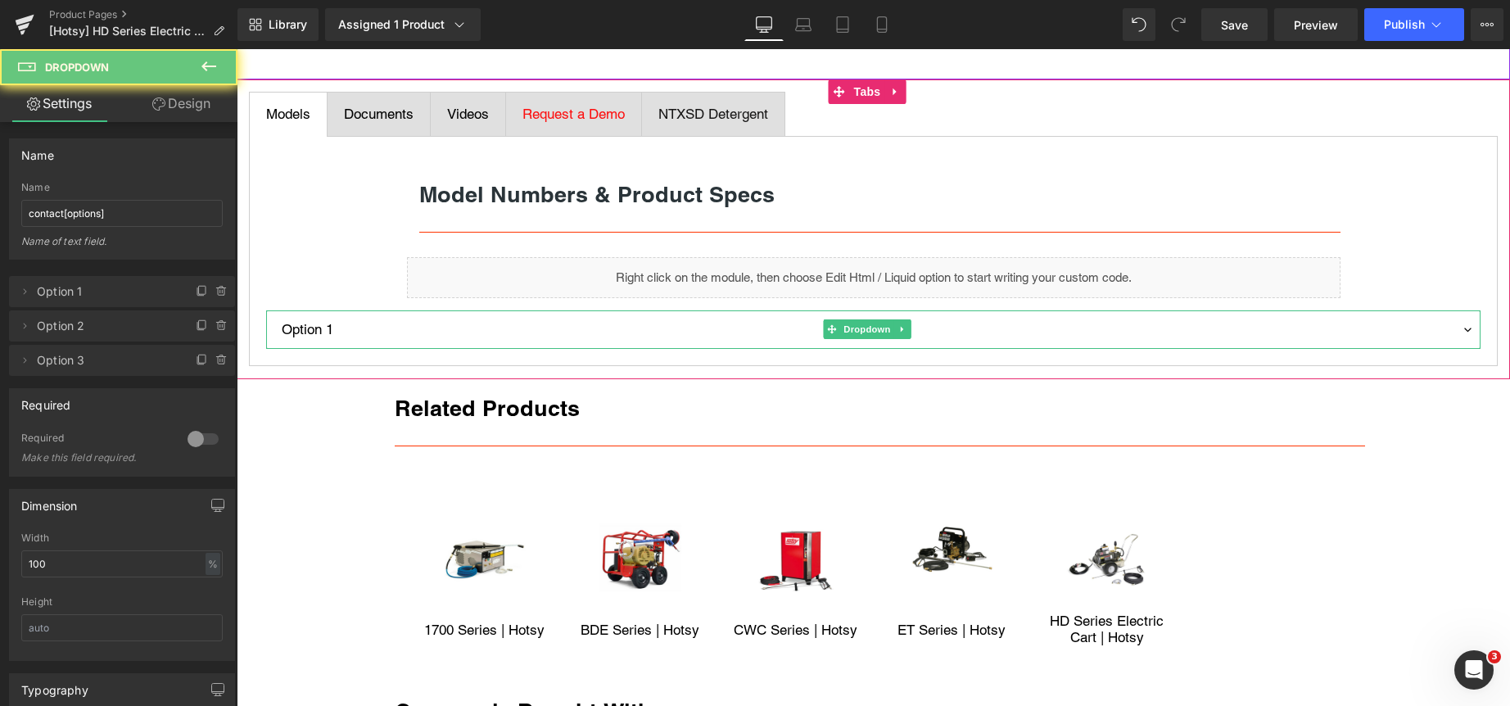
click at [399, 327] on select "Option 1 Option 2 Option 3" at bounding box center [873, 329] width 1214 height 39
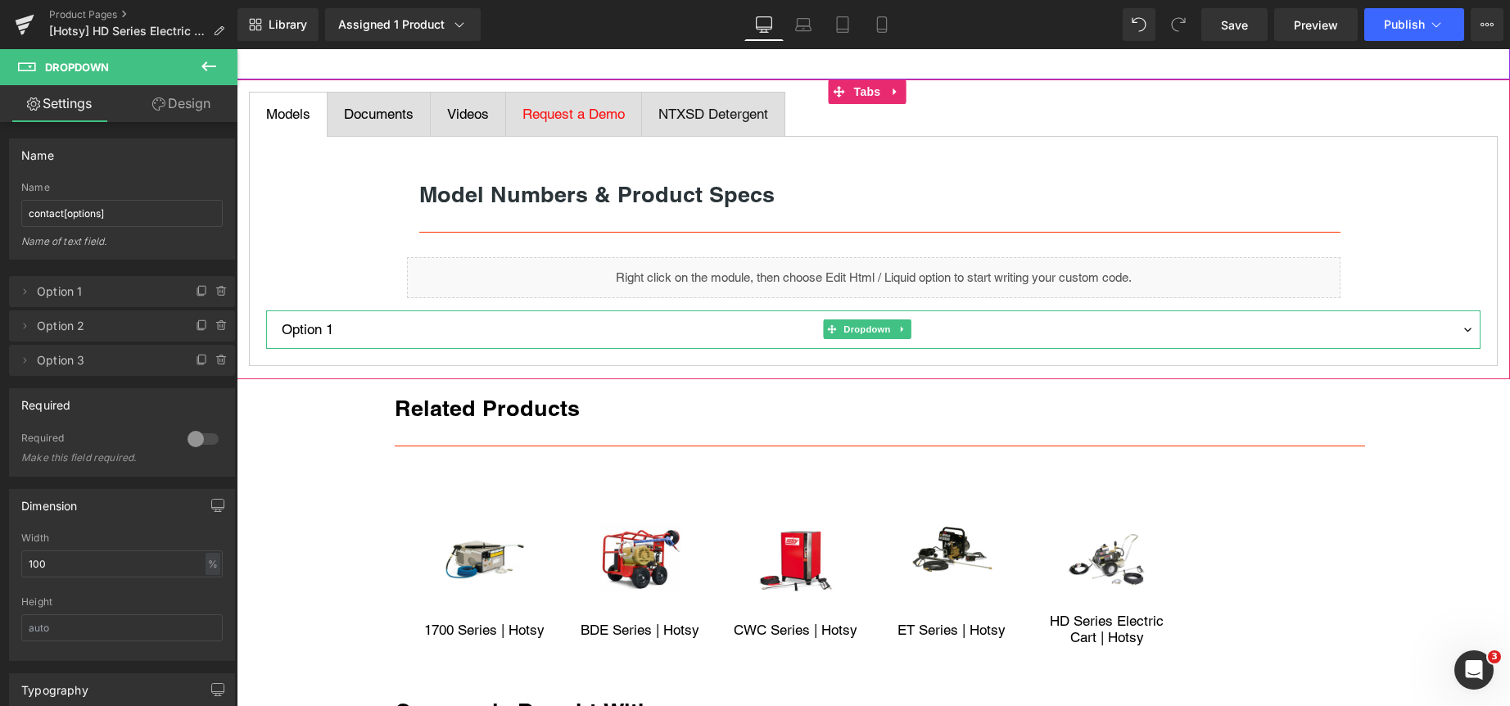
click at [376, 327] on select "Option 1 Option 2 Option 3" at bounding box center [873, 329] width 1214 height 39
click at [375, 327] on select "Option 1 Option 2 Option 3" at bounding box center [873, 329] width 1214 height 39
select select "value2"
click at [266, 310] on select "Option 1 Option 2 Option 3" at bounding box center [873, 329] width 1214 height 39
click at [901, 335] on link at bounding box center [902, 329] width 17 height 20
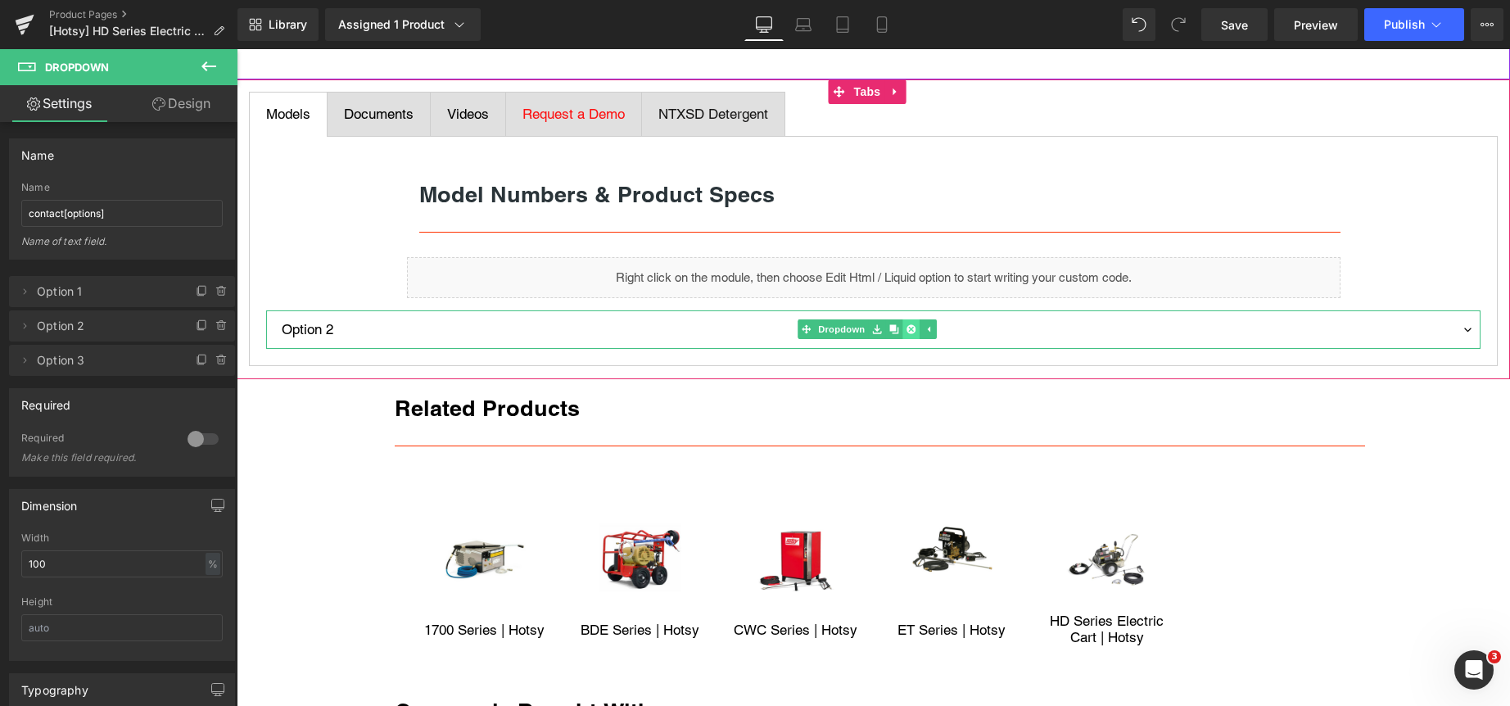
click at [911, 329] on icon at bounding box center [910, 329] width 9 height 10
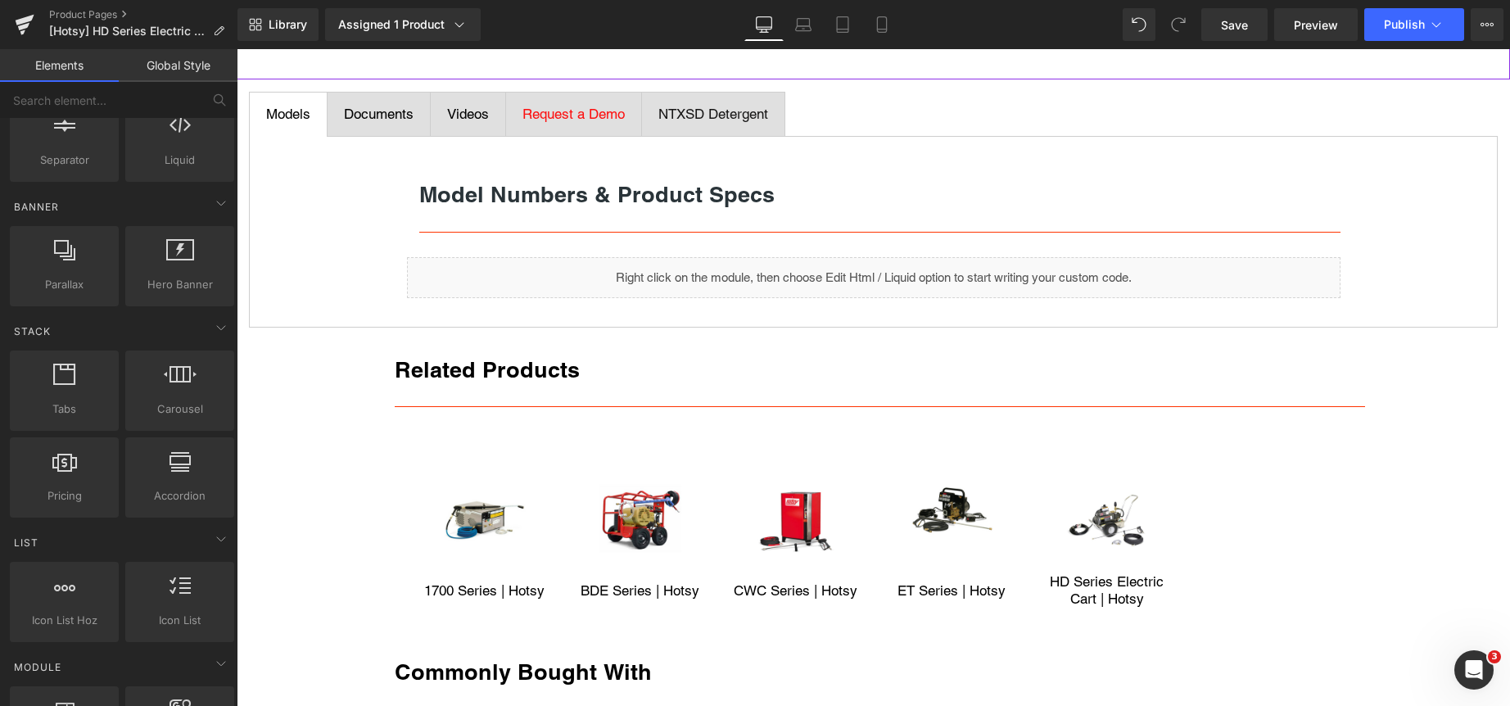
scroll to position [317, 0]
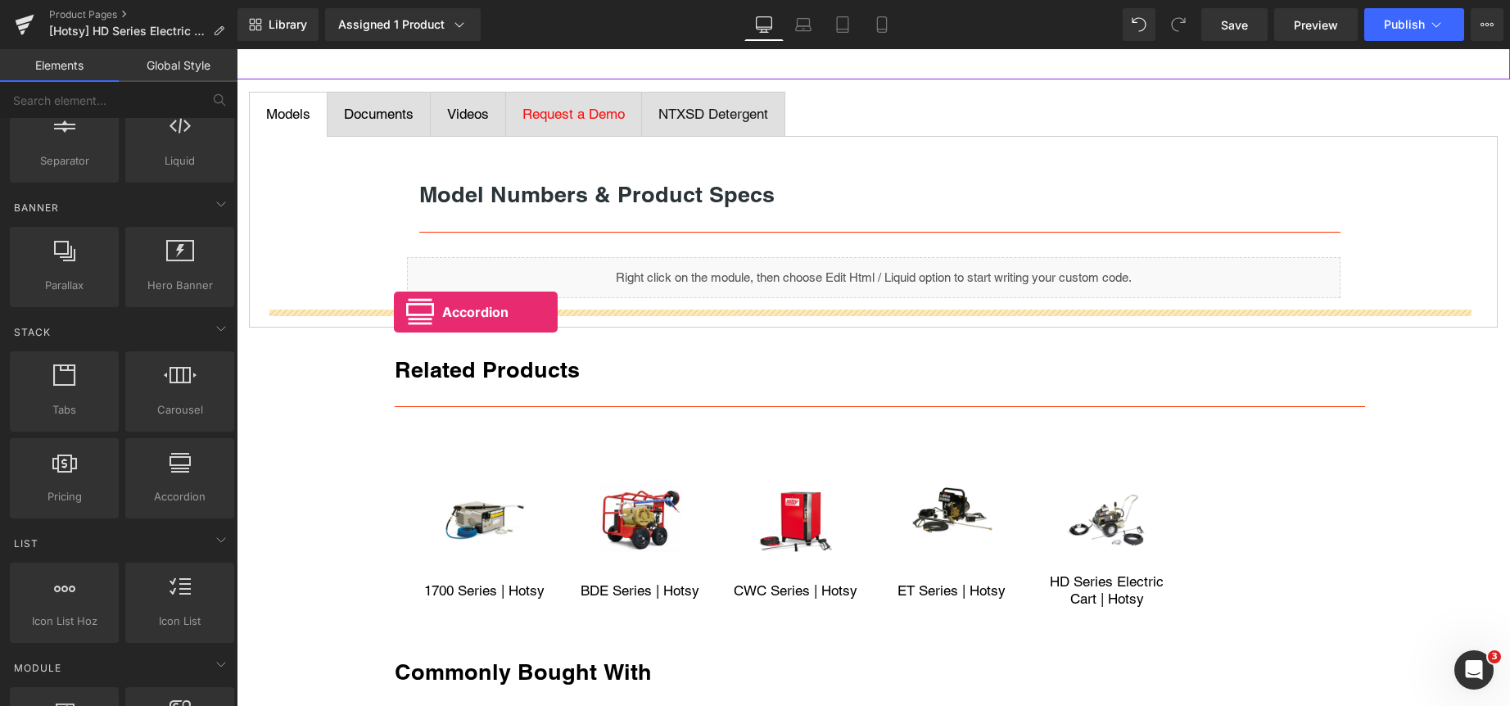
drag, startPoint x: 401, startPoint y: 535, endPoint x: 394, endPoint y: 311, distance: 223.6
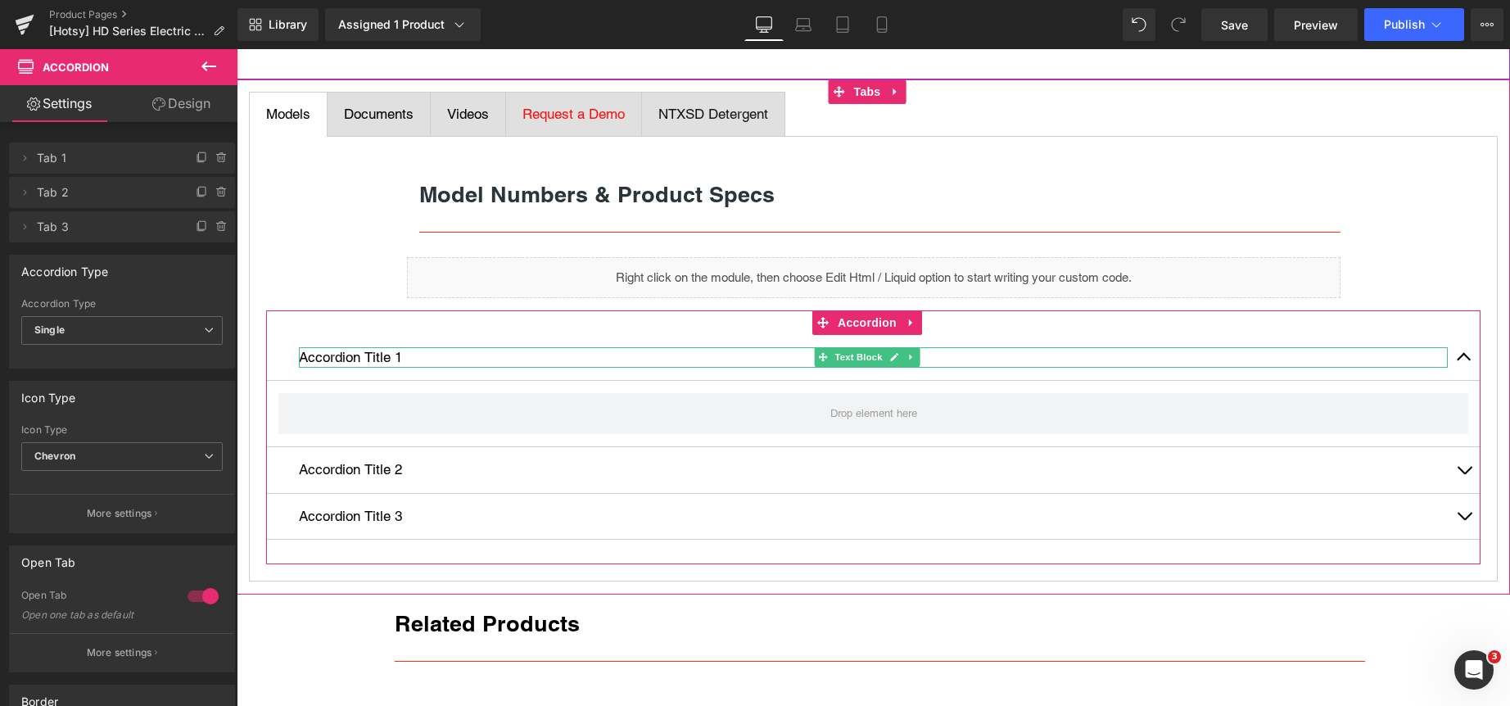
click at [369, 359] on p "Accordion Title 1" at bounding box center [873, 357] width 1149 height 21
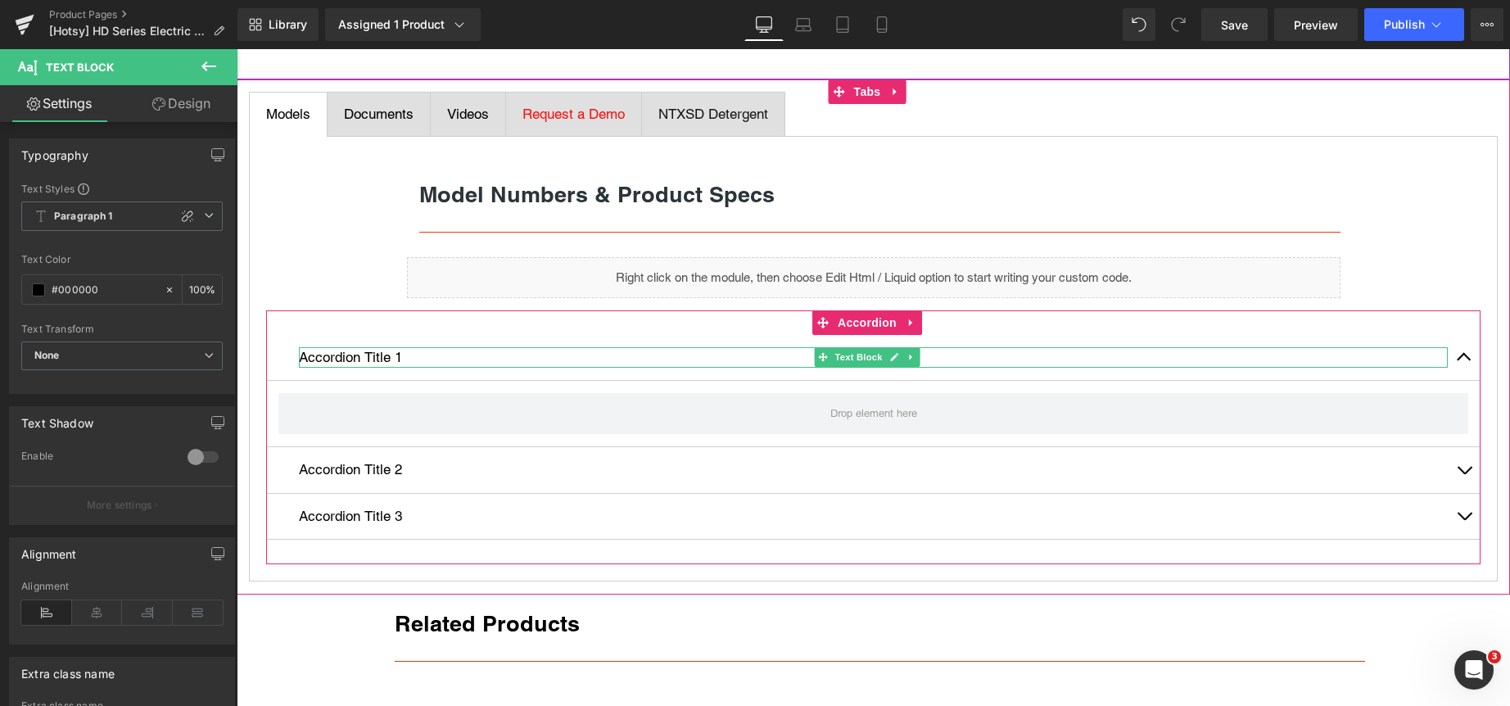
click at [419, 355] on p "Accordion Title 1" at bounding box center [873, 357] width 1149 height 21
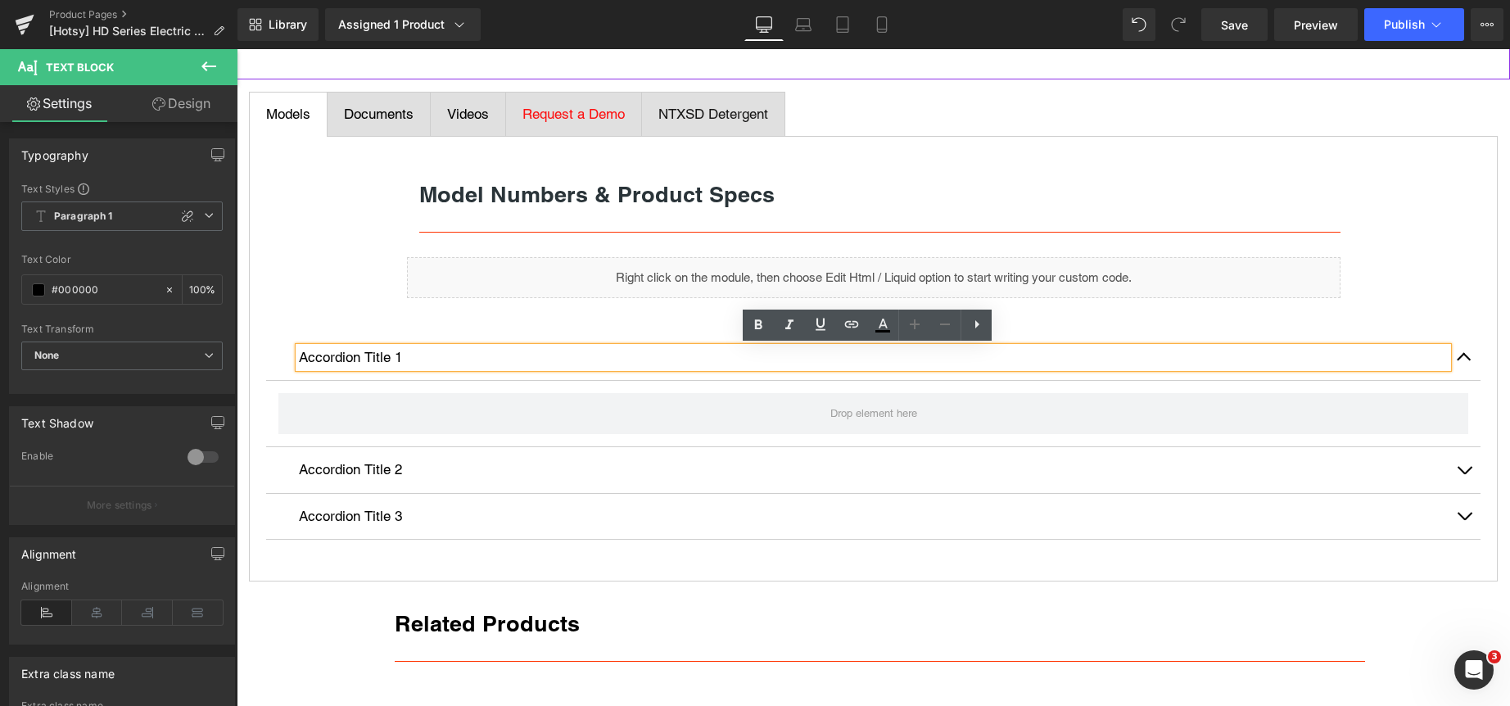
click at [426, 355] on p "Accordion Title 1" at bounding box center [873, 357] width 1149 height 21
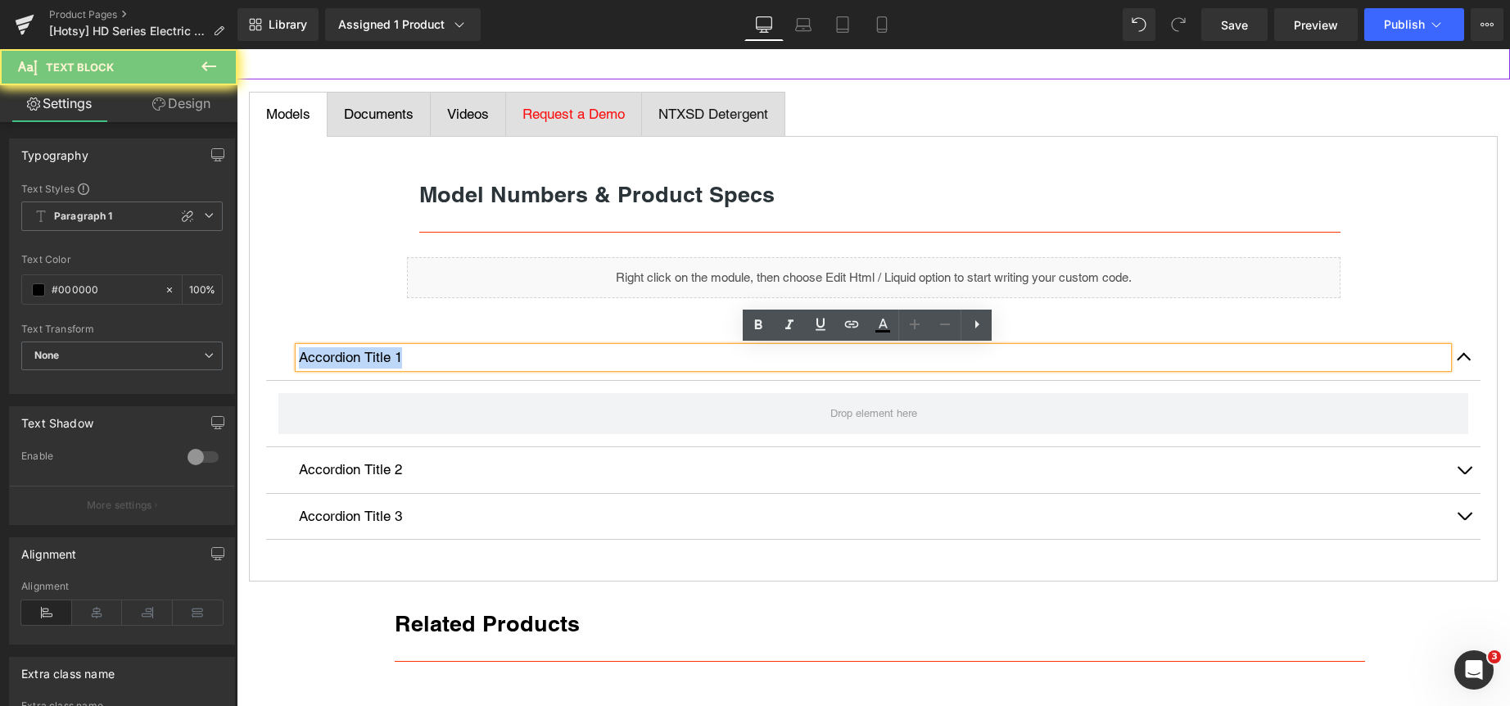
click at [426, 355] on p "Accordion Title 1" at bounding box center [873, 357] width 1149 height 21
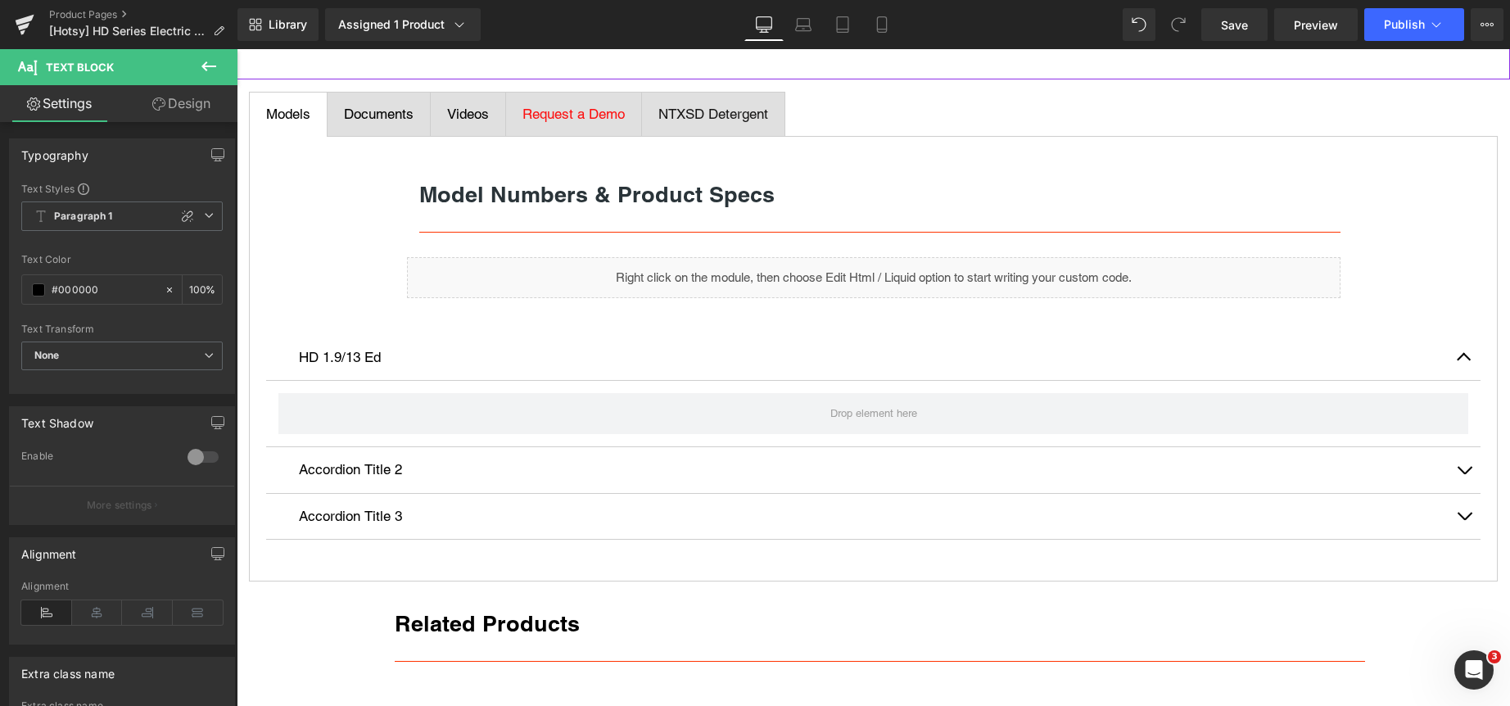
click at [204, 65] on icon at bounding box center [208, 66] width 15 height 10
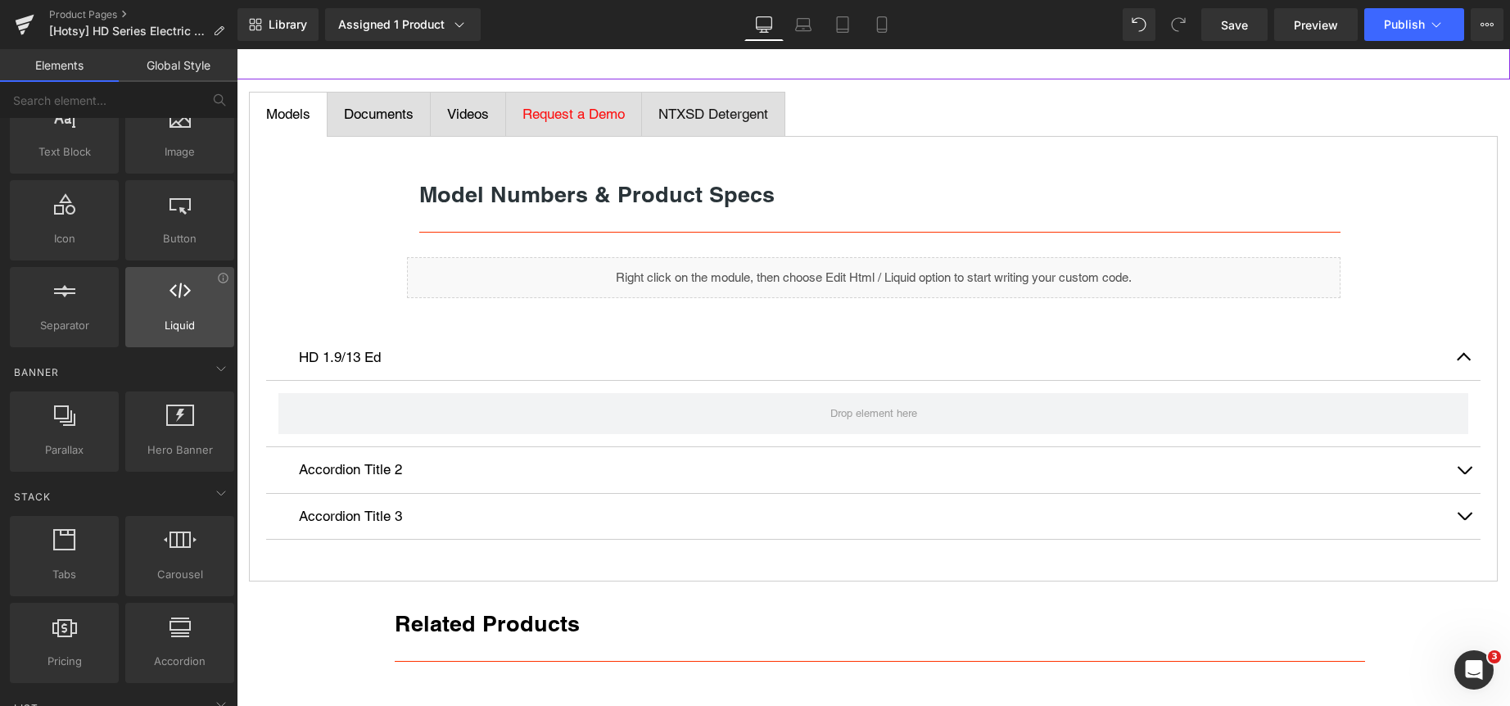
scroll to position [0, 0]
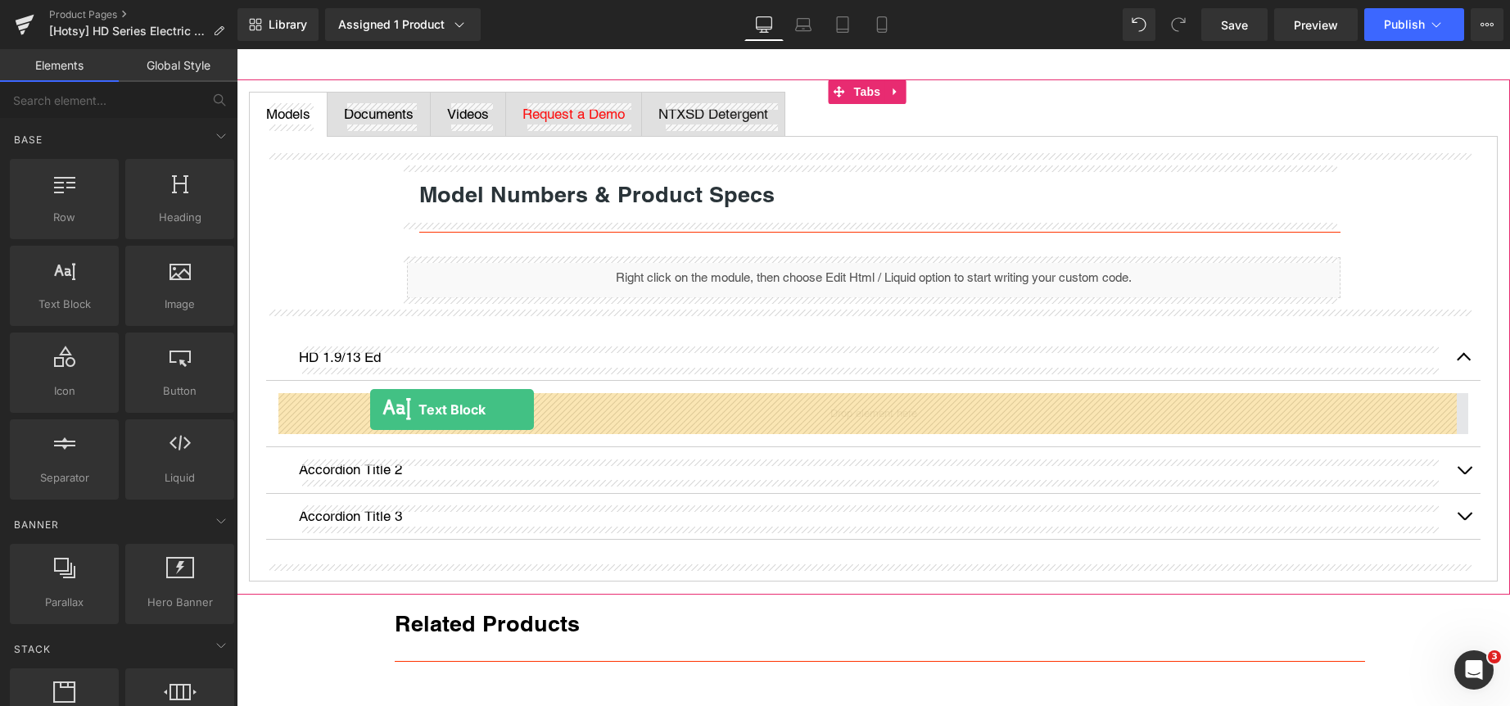
drag, startPoint x: 302, startPoint y: 341, endPoint x: 370, endPoint y: 409, distance: 96.1
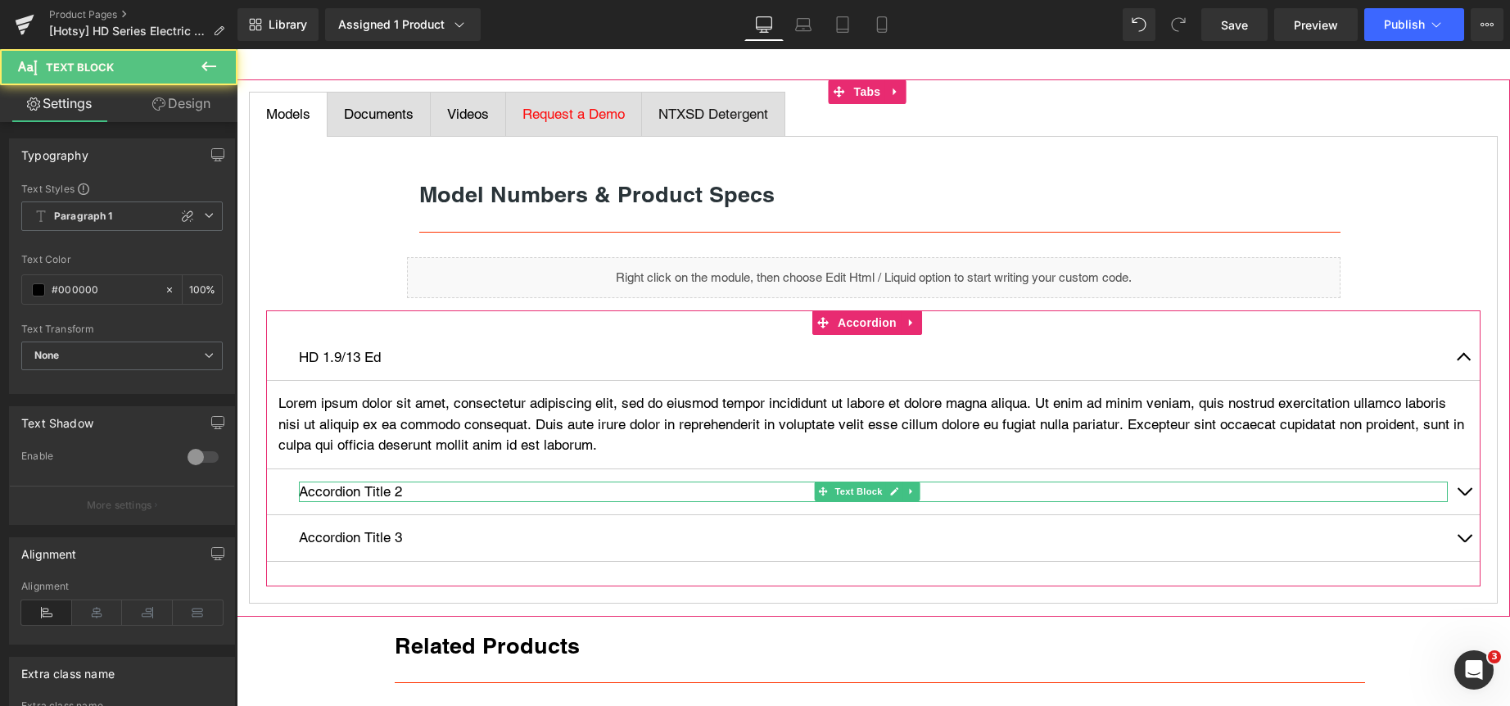
click at [373, 485] on div at bounding box center [873, 483] width 1149 height 4
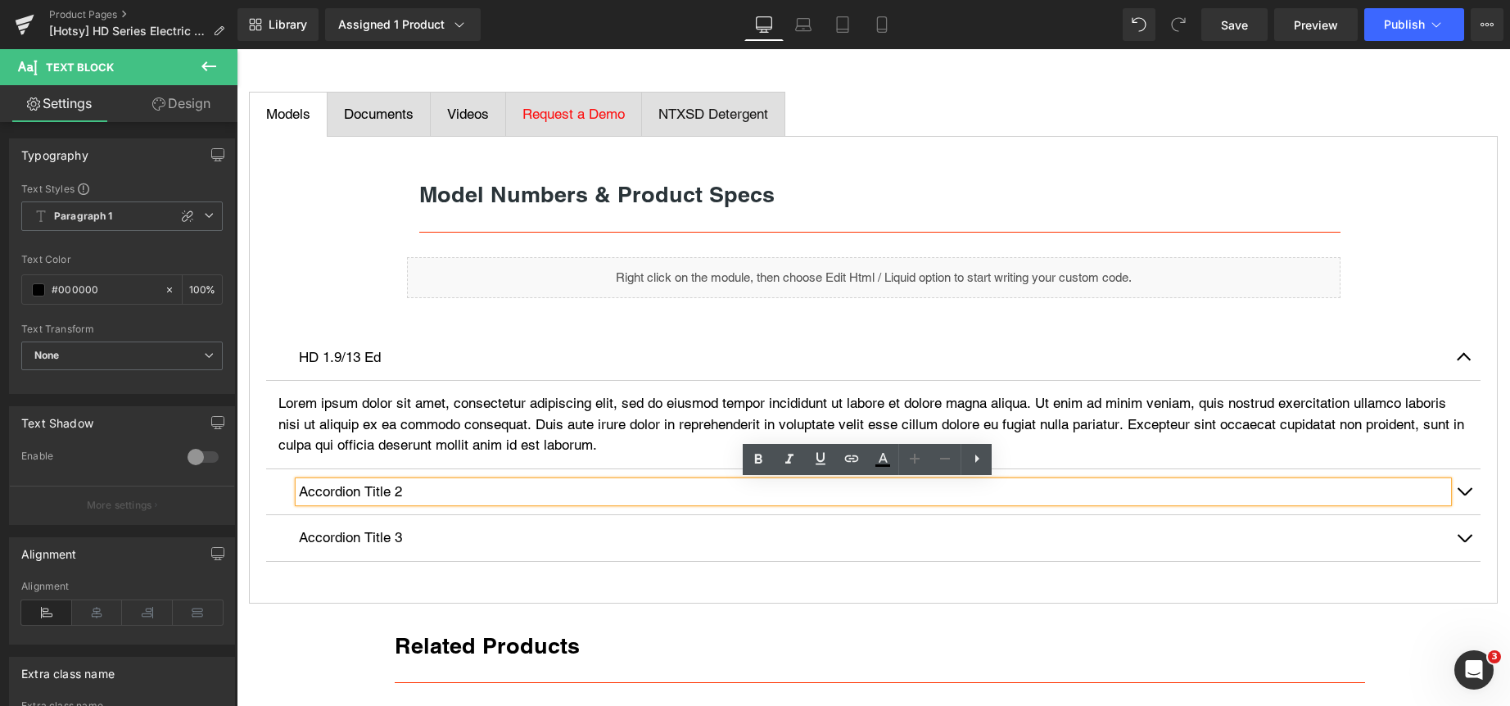
click at [281, 486] on div "Accordion Title 2 Text Block" at bounding box center [873, 492] width 1214 height 47
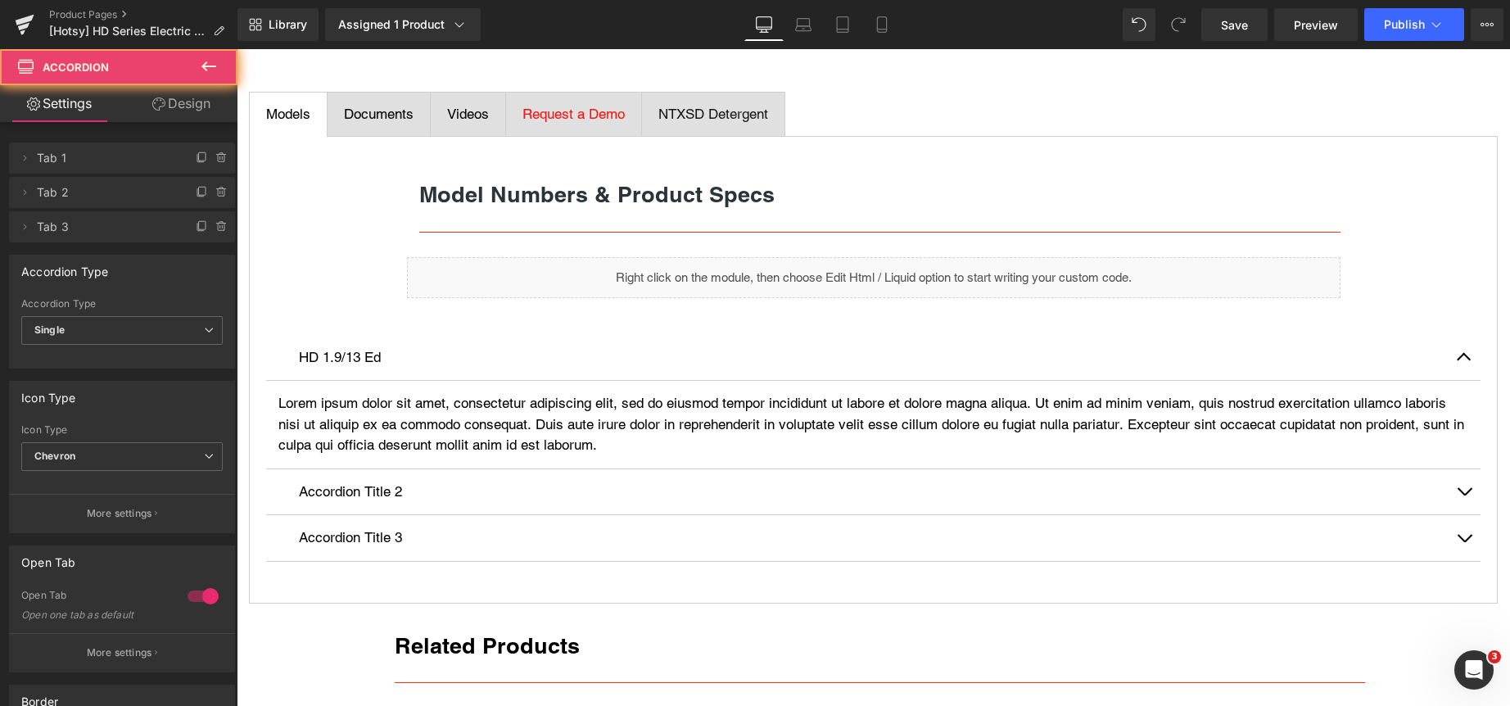
click at [281, 486] on div "Accordion Title 2 Text Block" at bounding box center [873, 492] width 1214 height 47
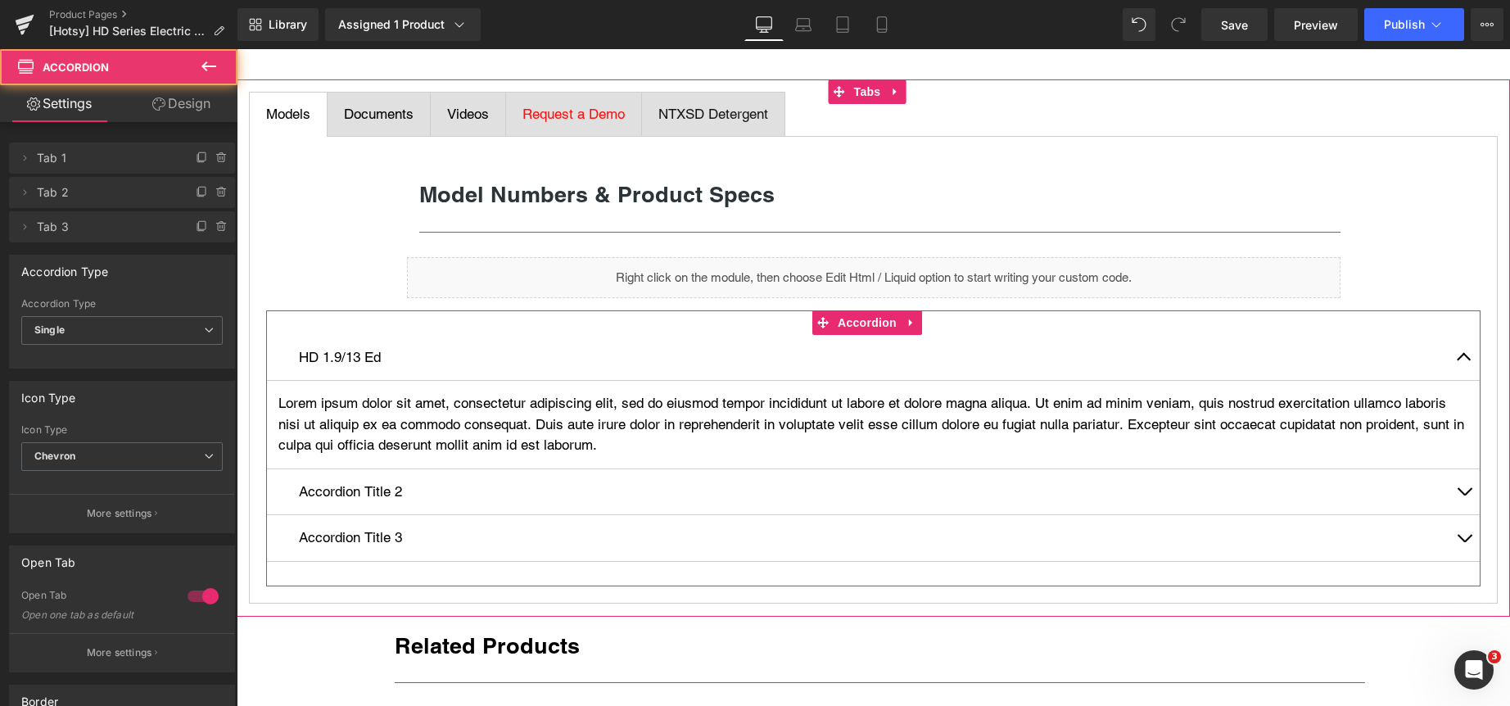
click at [1464, 495] on span "button" at bounding box center [1464, 495] width 0 height 0
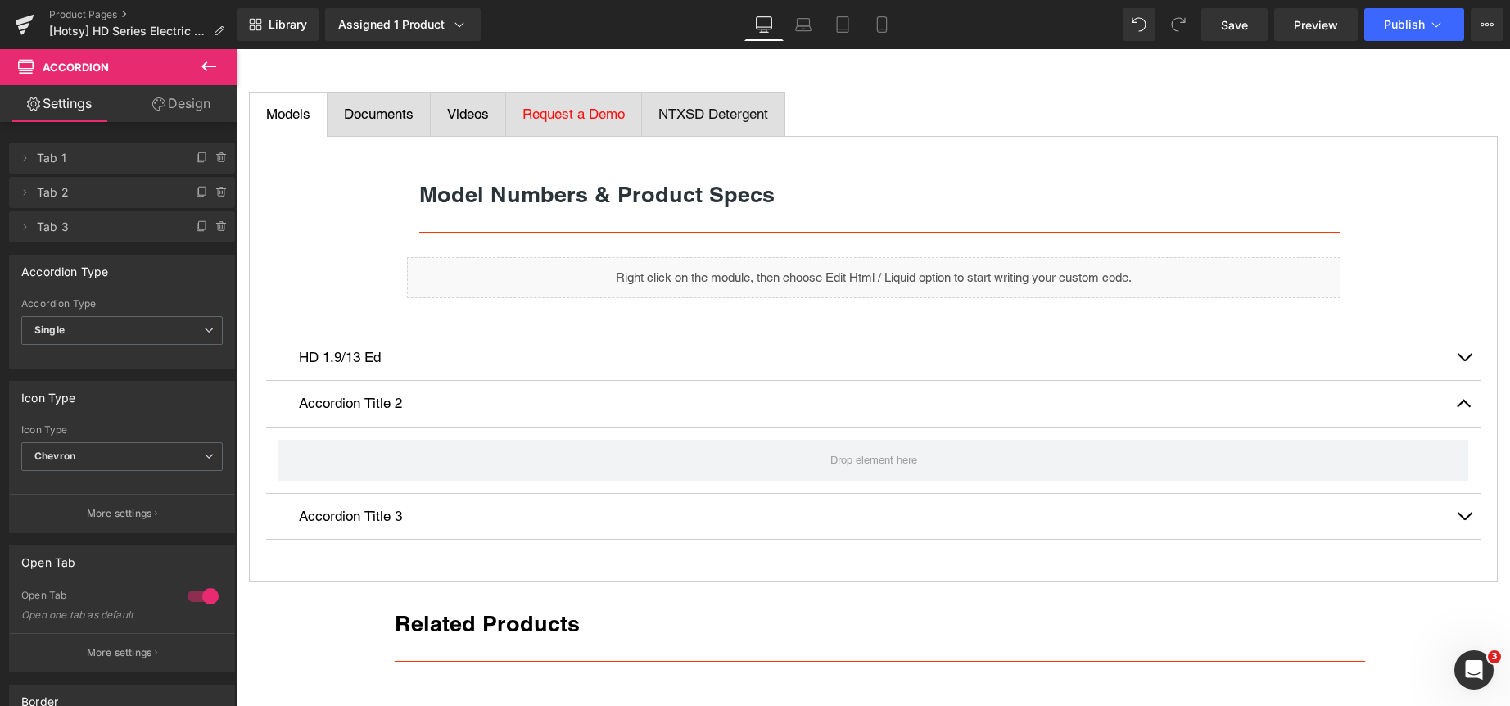
click at [209, 61] on icon at bounding box center [209, 66] width 20 height 20
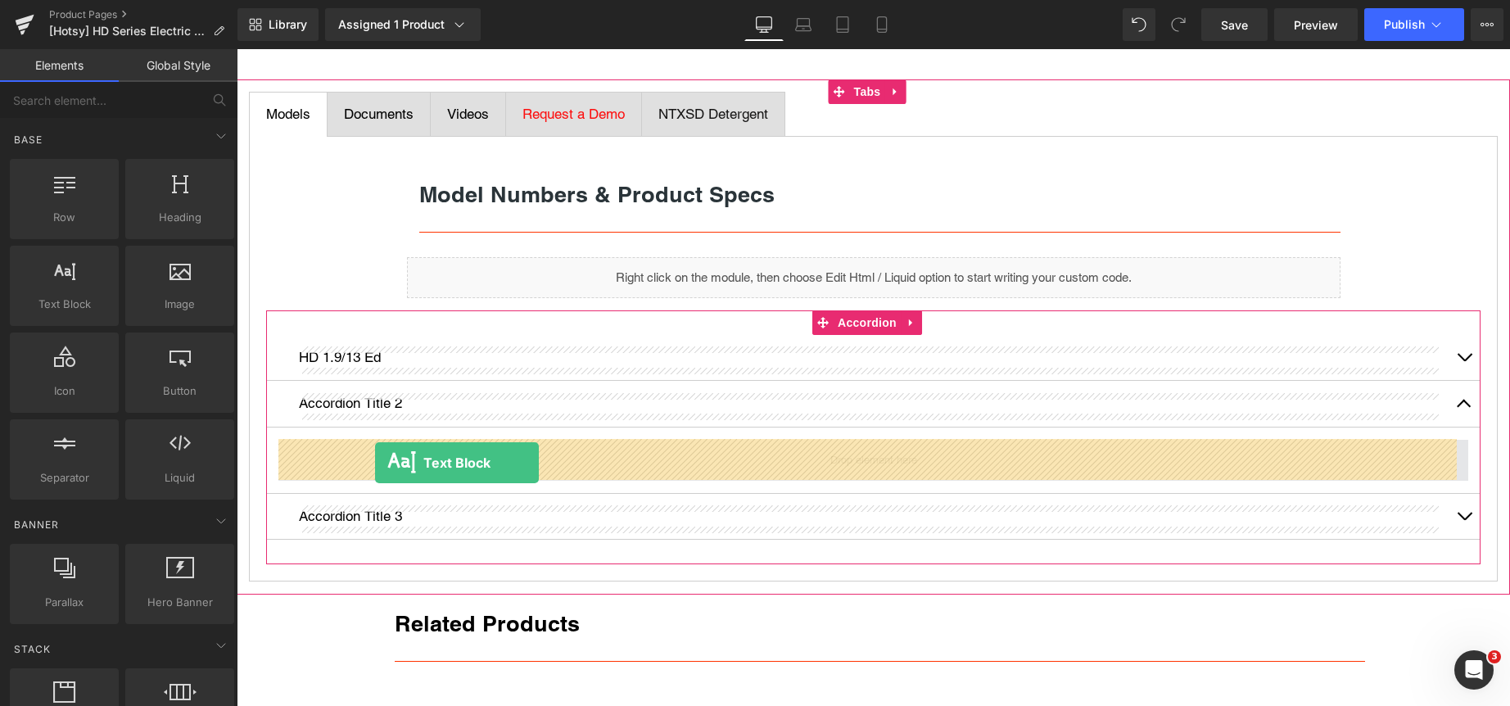
drag, startPoint x: 300, startPoint y: 357, endPoint x: 375, endPoint y: 463, distance: 129.3
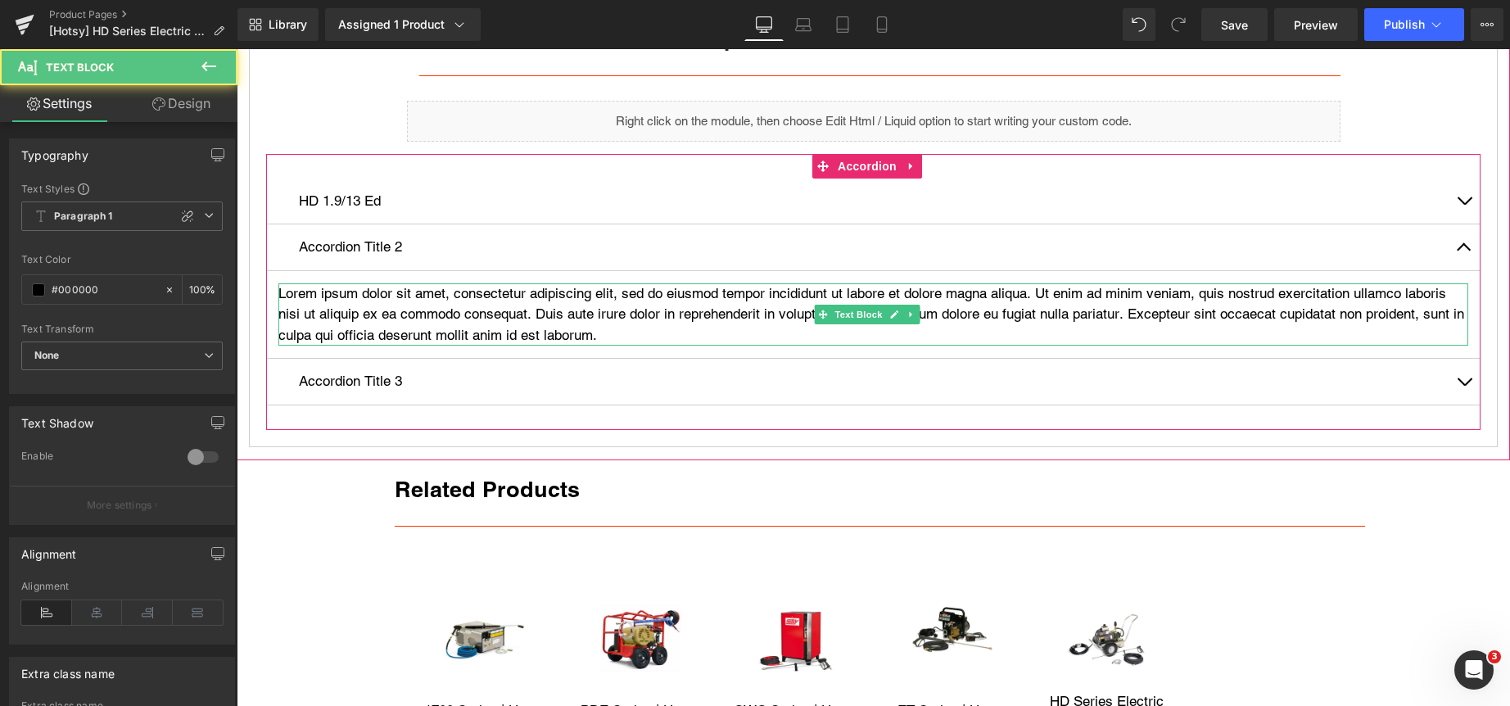
scroll to position [982, 0]
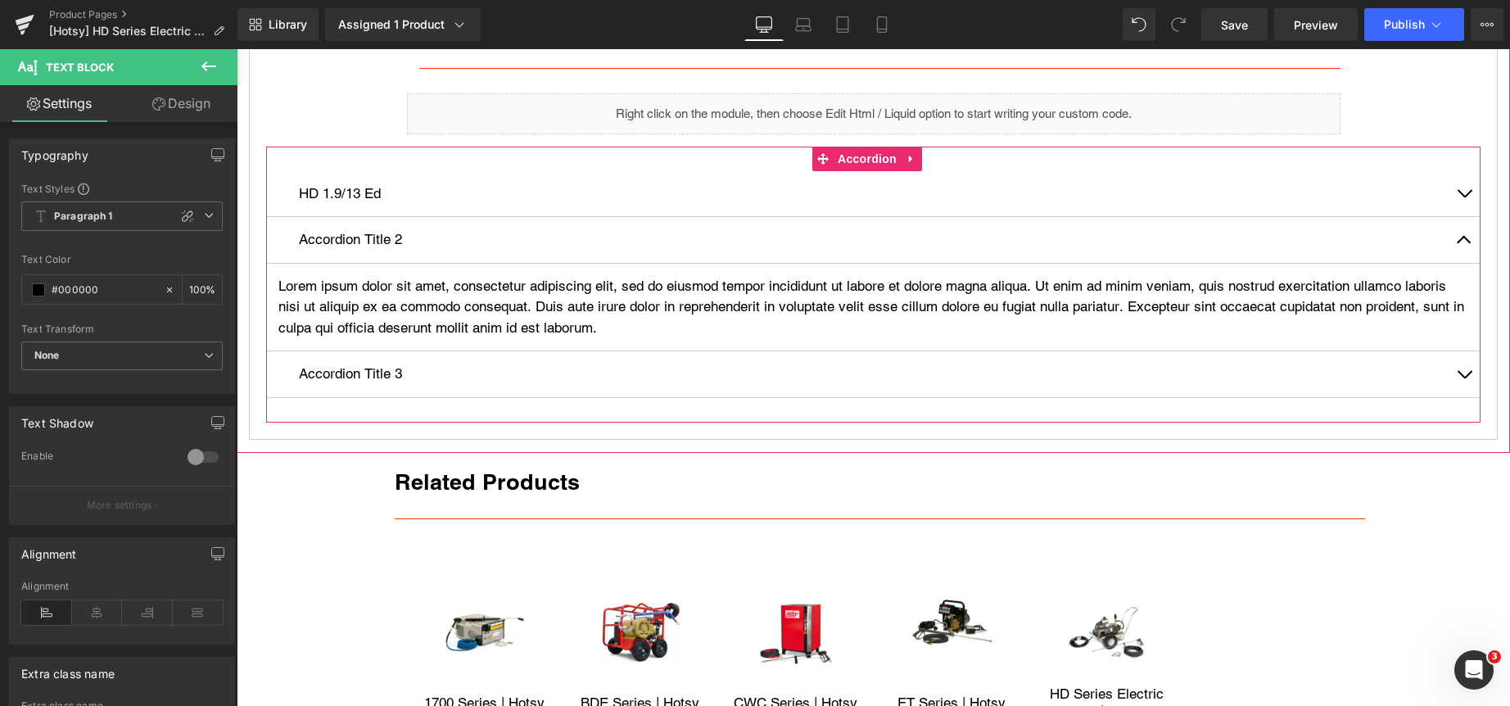
click at [1464, 378] on span "button" at bounding box center [1464, 378] width 0 height 0
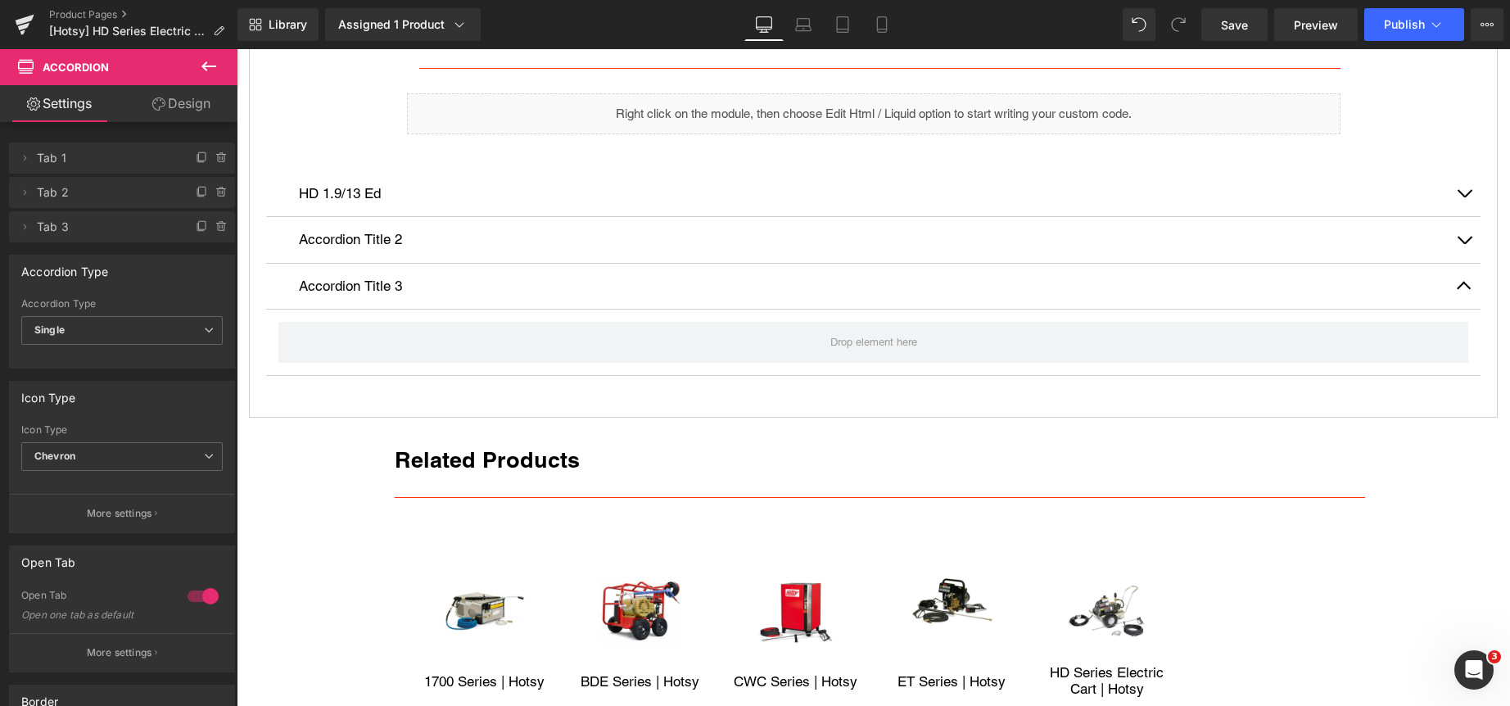
click at [202, 68] on icon at bounding box center [209, 66] width 20 height 20
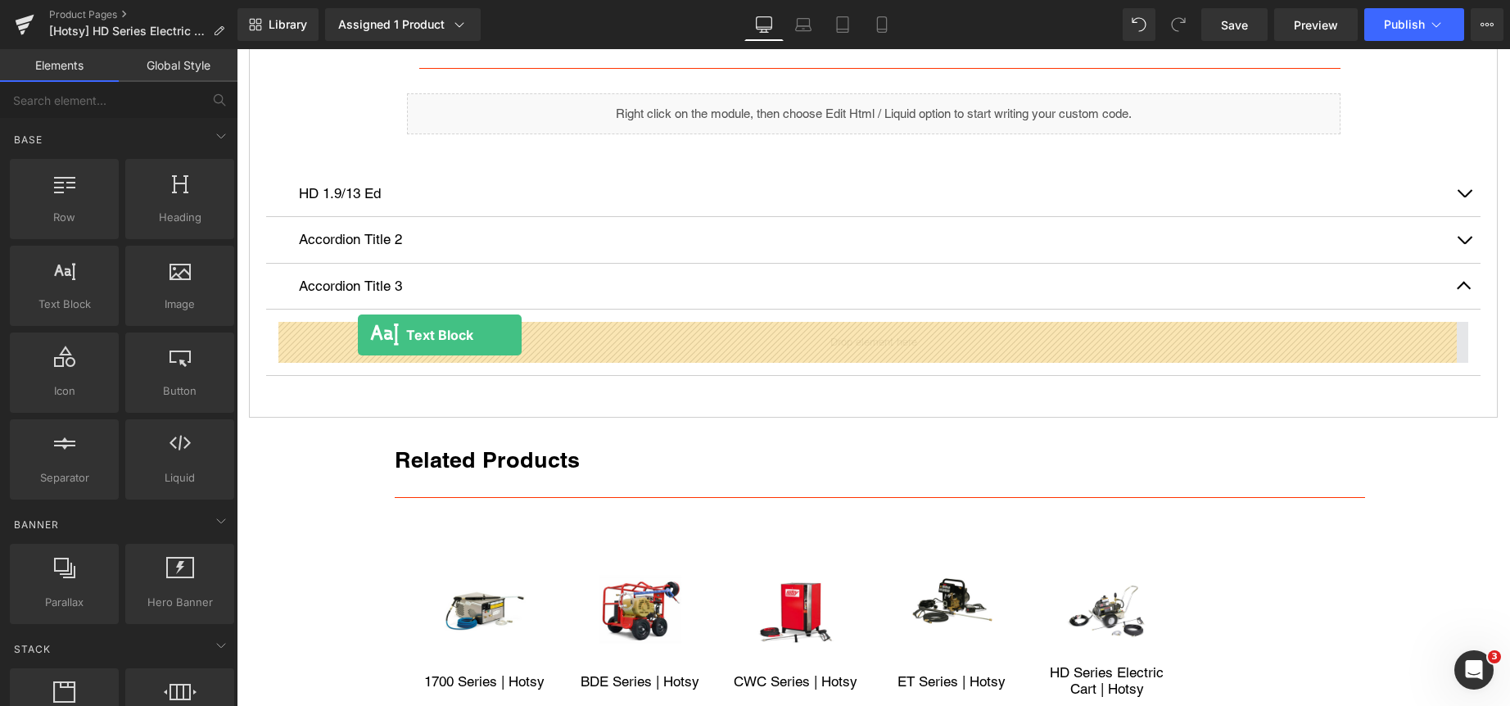
drag, startPoint x: 308, startPoint y: 341, endPoint x: 358, endPoint y: 335, distance: 50.4
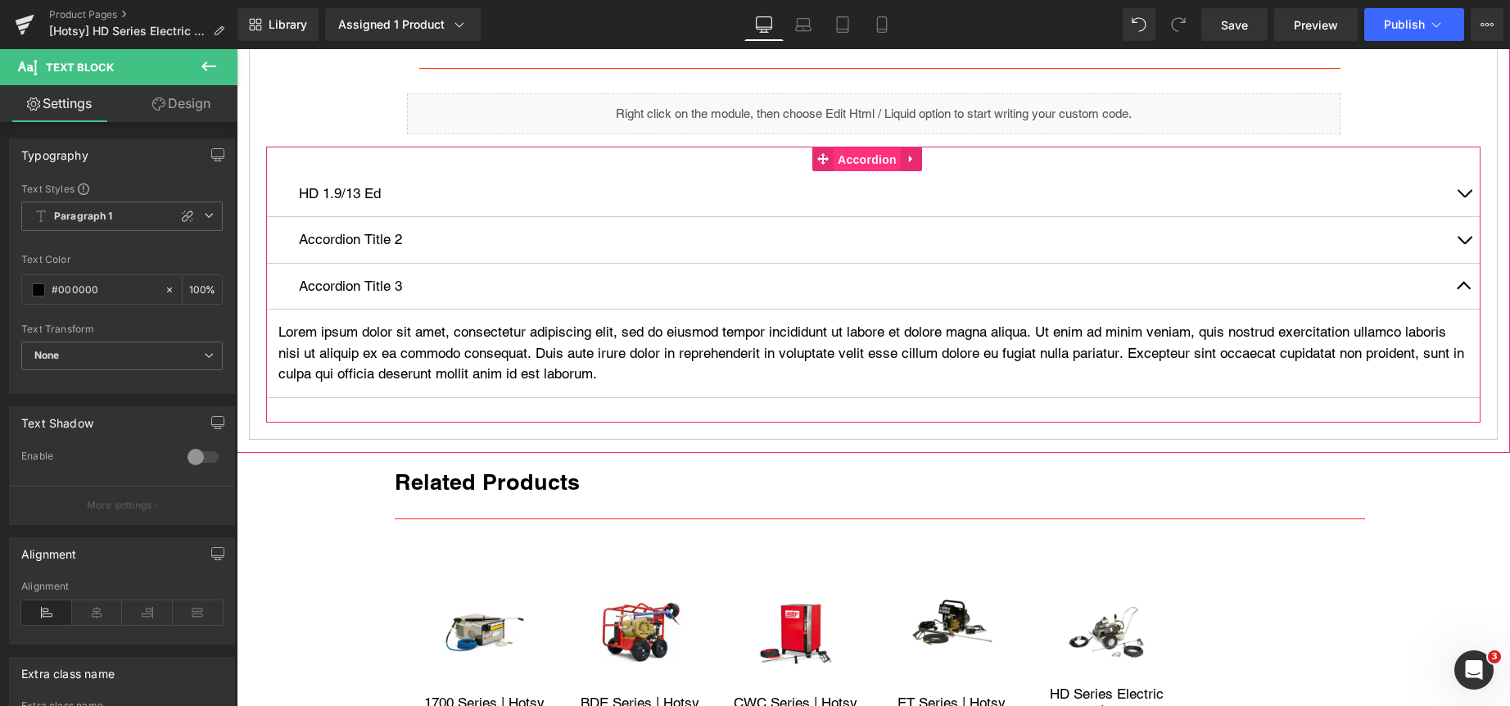
click at [866, 157] on span "Accordion" at bounding box center [866, 159] width 67 height 25
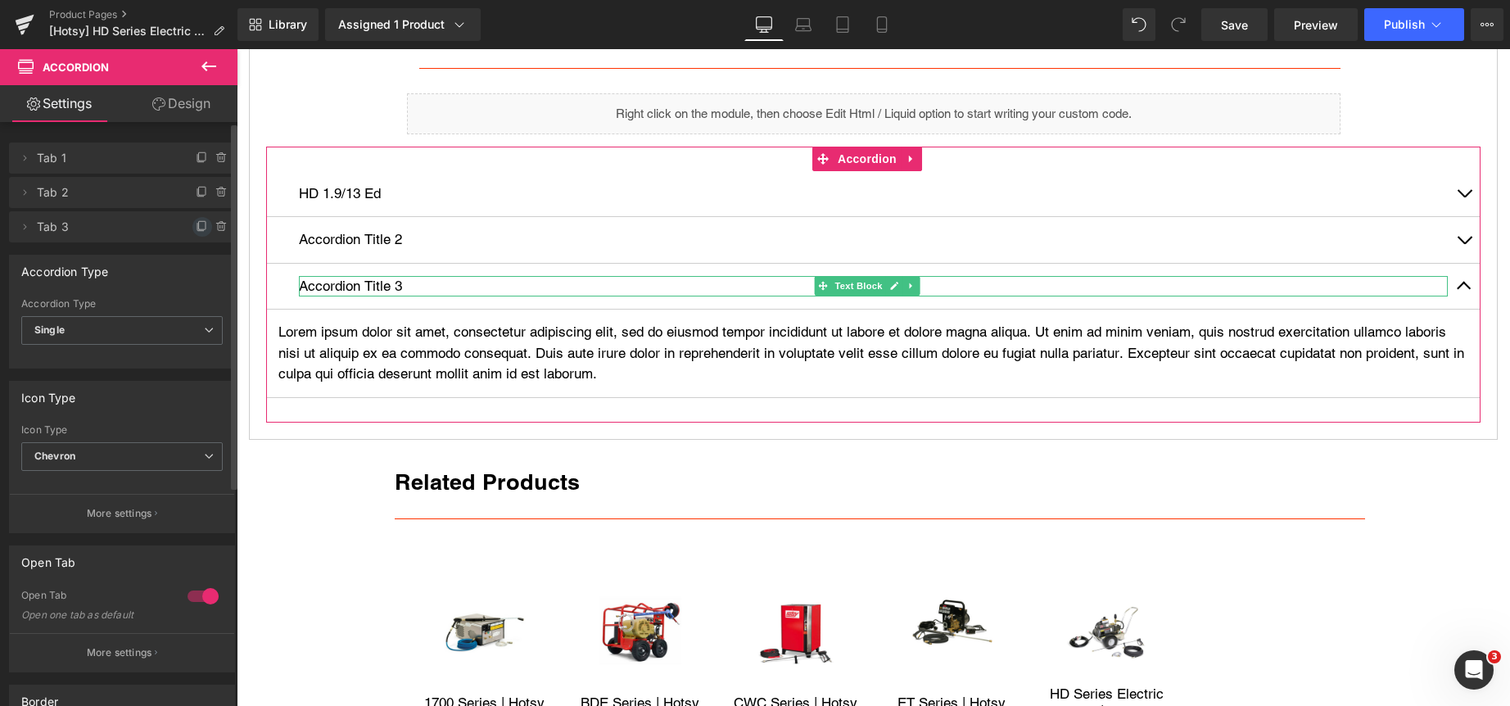
click at [196, 225] on icon at bounding box center [202, 226] width 13 height 13
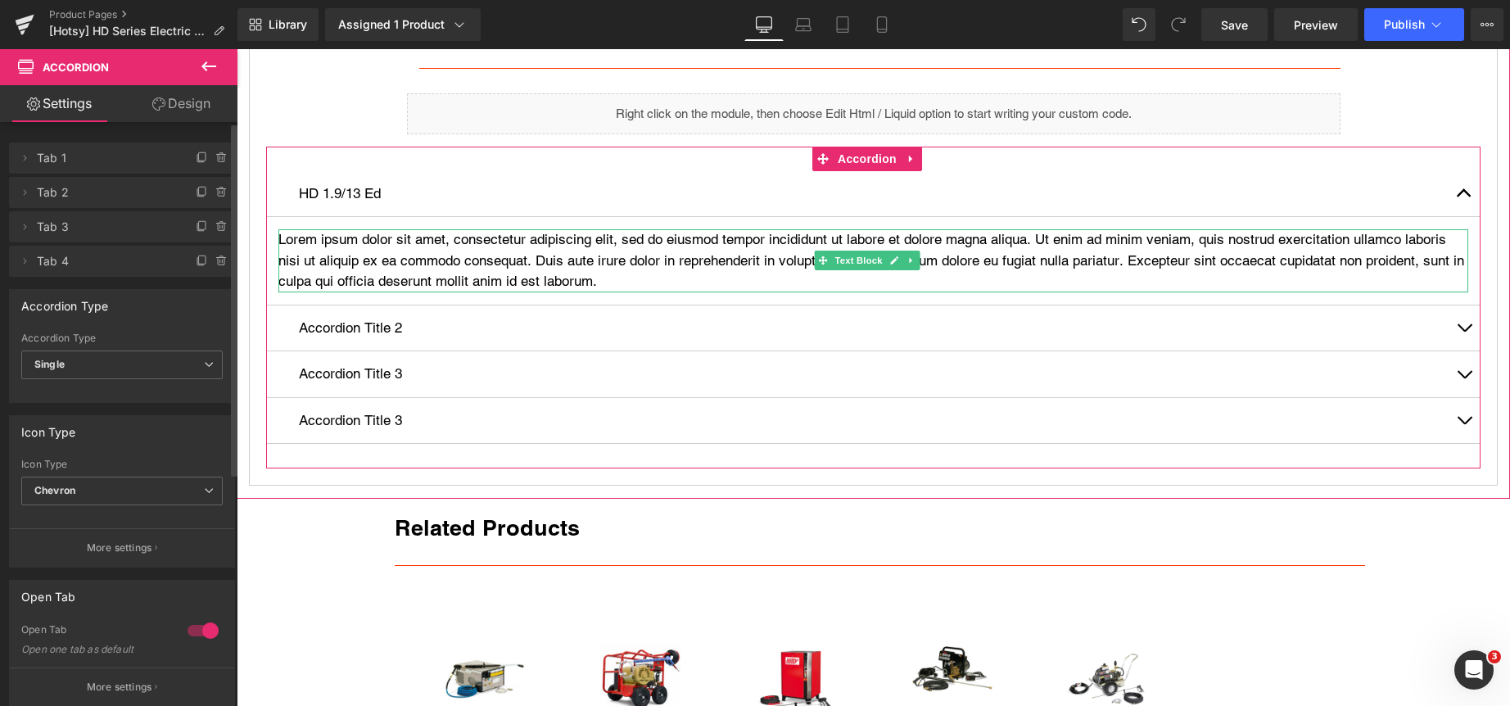
click at [355, 252] on p "Lorem ipsum dolor sit amet, consectetur adipiscing elit, sed do eiusmod tempor …" at bounding box center [873, 260] width 1190 height 63
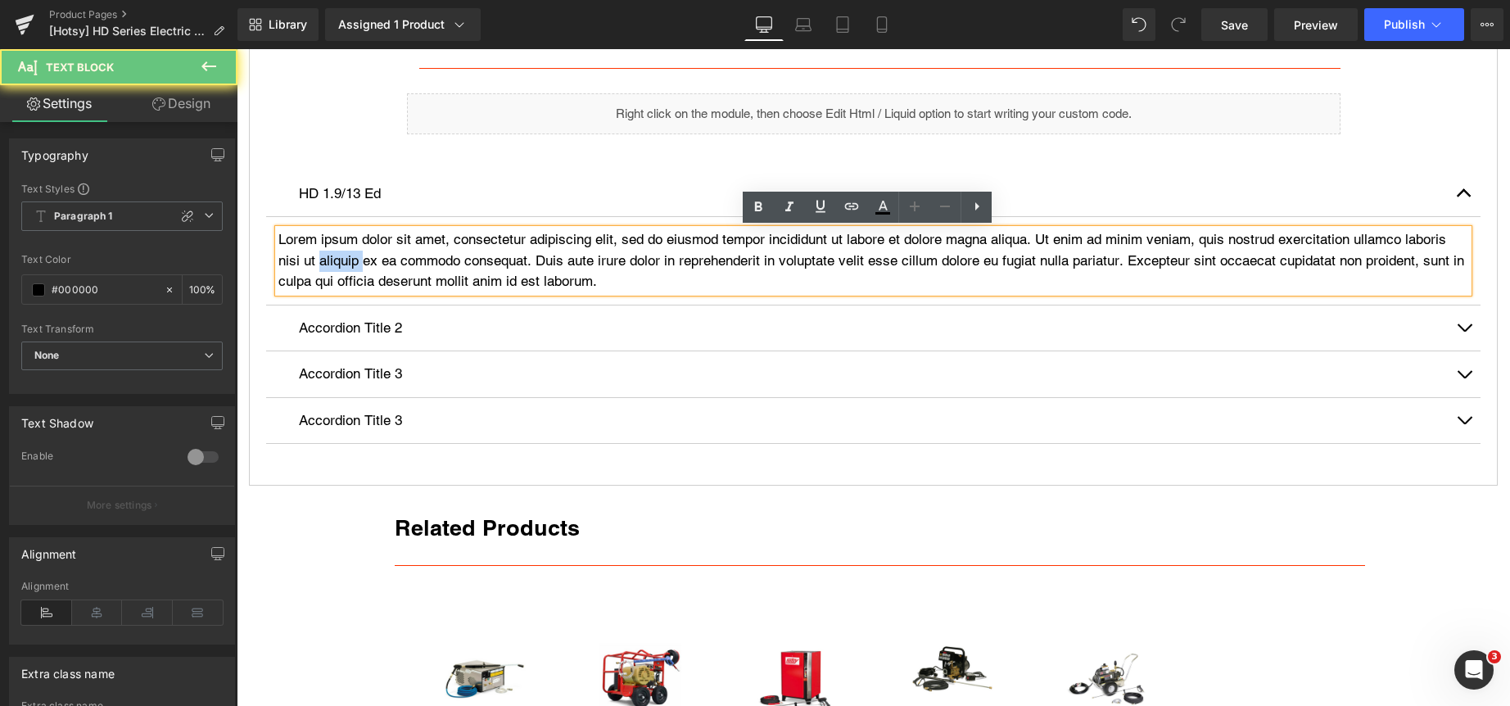
click at [355, 252] on p "Lorem ipsum dolor sit amet, consectetur adipiscing elit, sed do eiusmod tempor …" at bounding box center [873, 260] width 1190 height 63
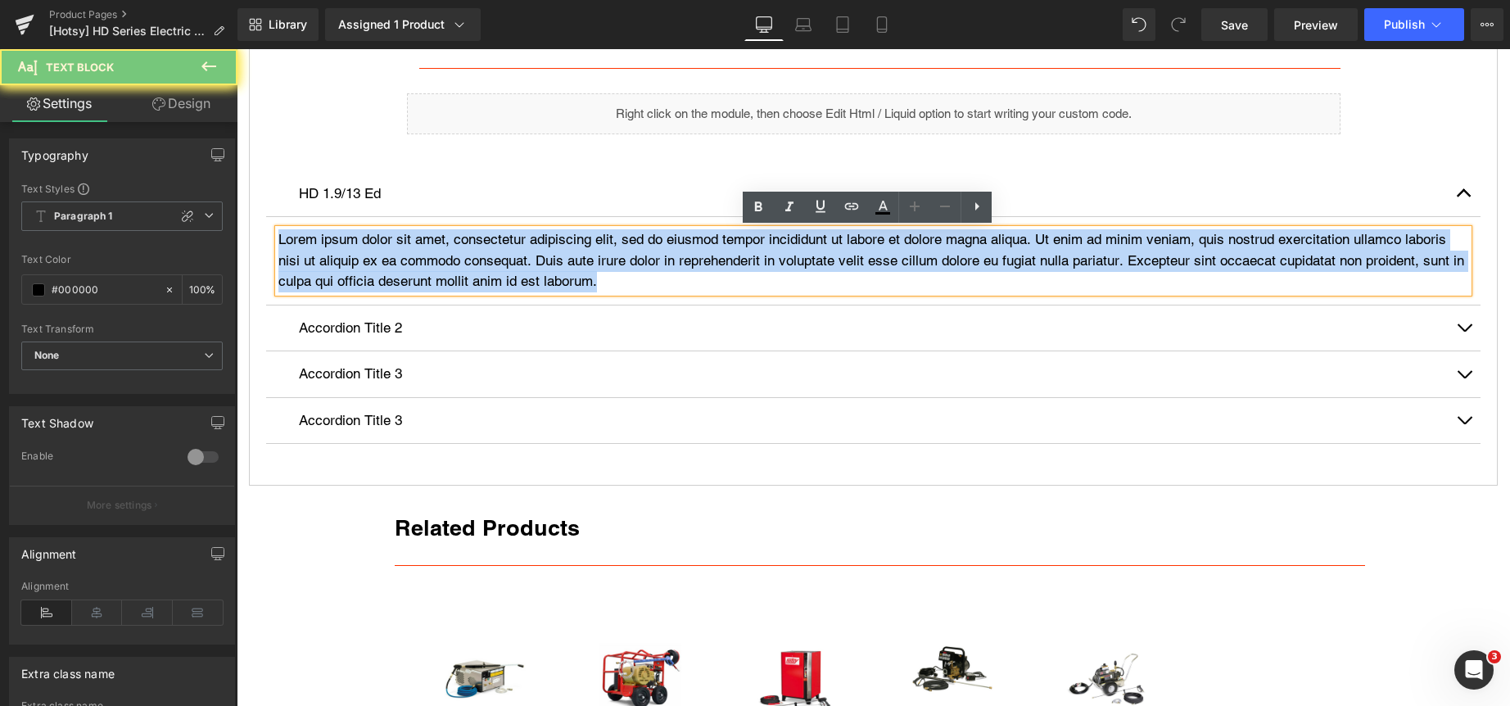
click at [355, 252] on p "Lorem ipsum dolor sit amet, consectetur adipiscing elit, sed do eiusmod tempor …" at bounding box center [873, 260] width 1190 height 63
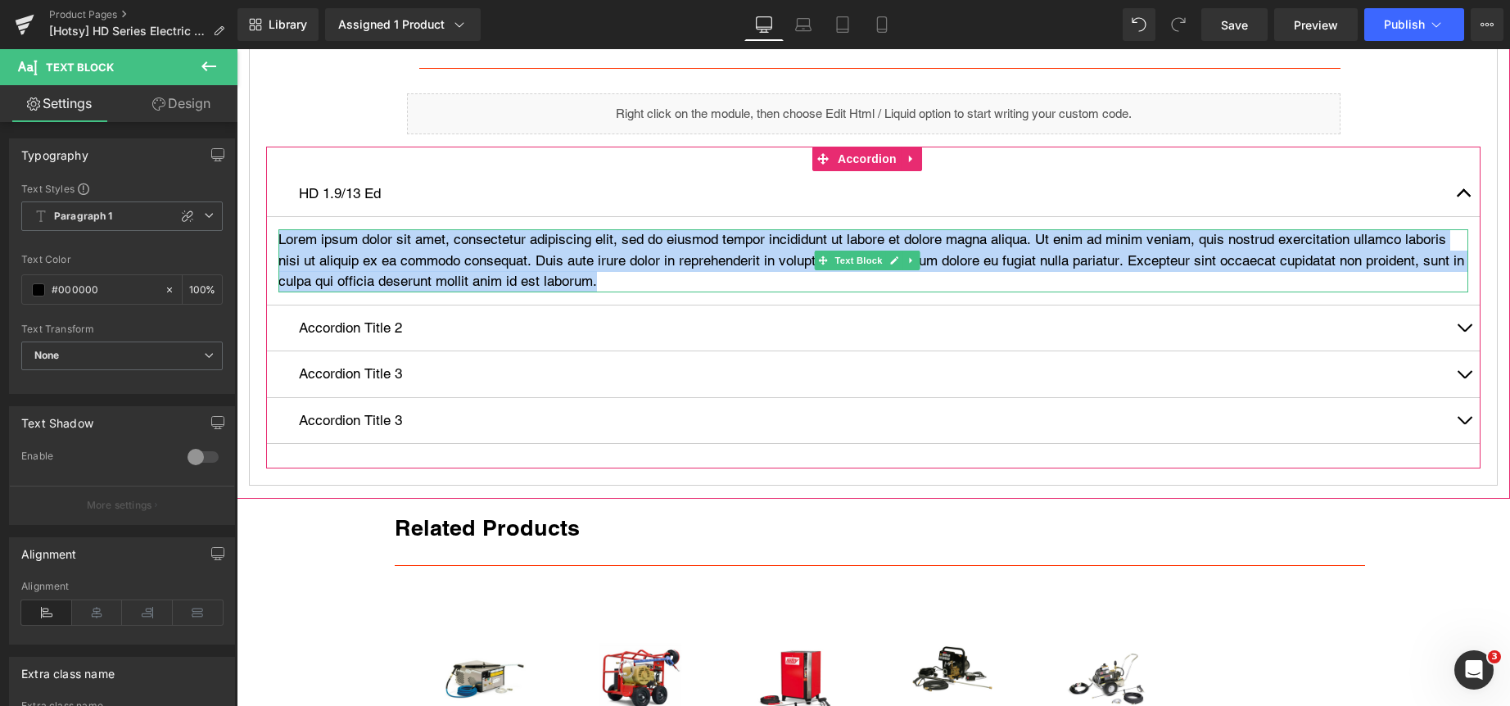
click at [349, 254] on p "Lorem ipsum dolor sit amet, consectetur adipiscing elit, sed do eiusmod tempor …" at bounding box center [873, 260] width 1190 height 63
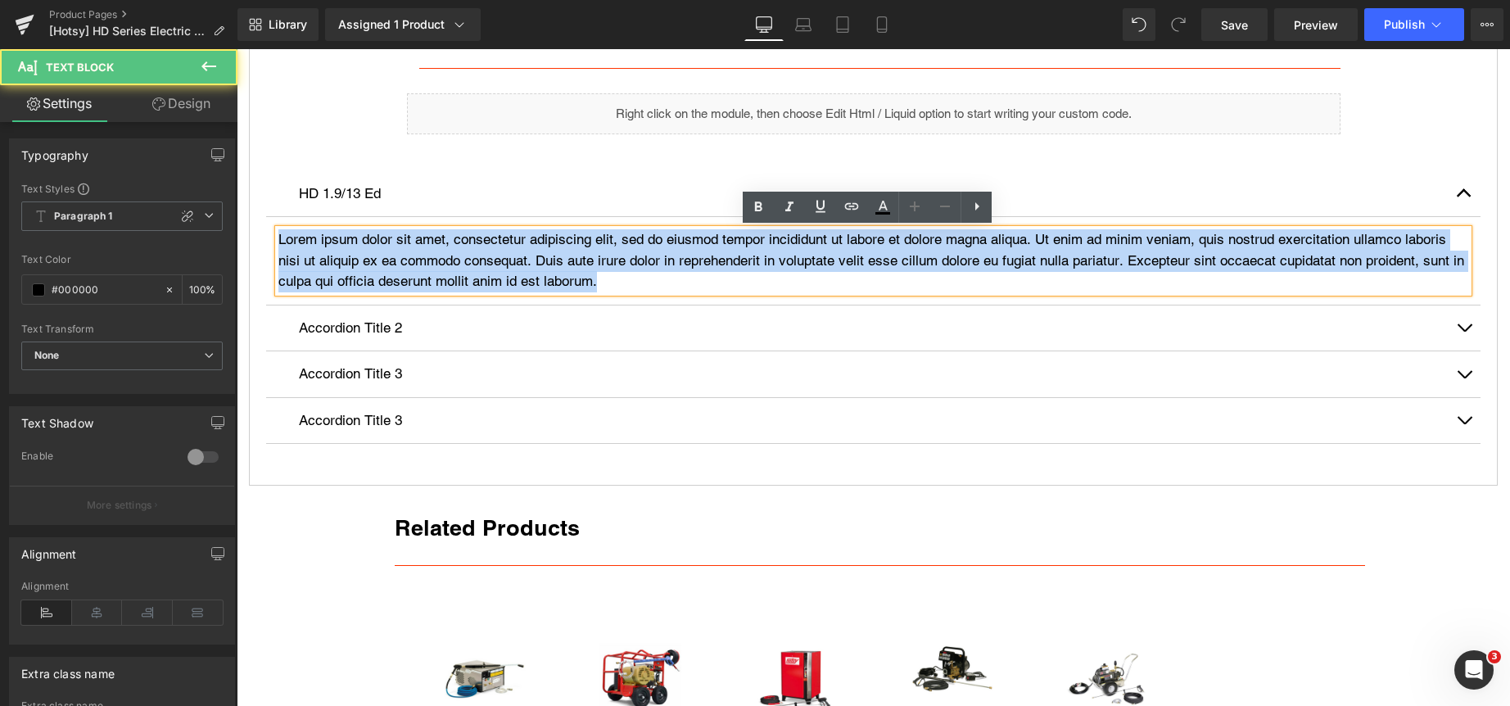
click at [349, 254] on p "Lorem ipsum dolor sit amet, consectetur adipiscing elit, sed do eiusmod tempor …" at bounding box center [873, 260] width 1190 height 63
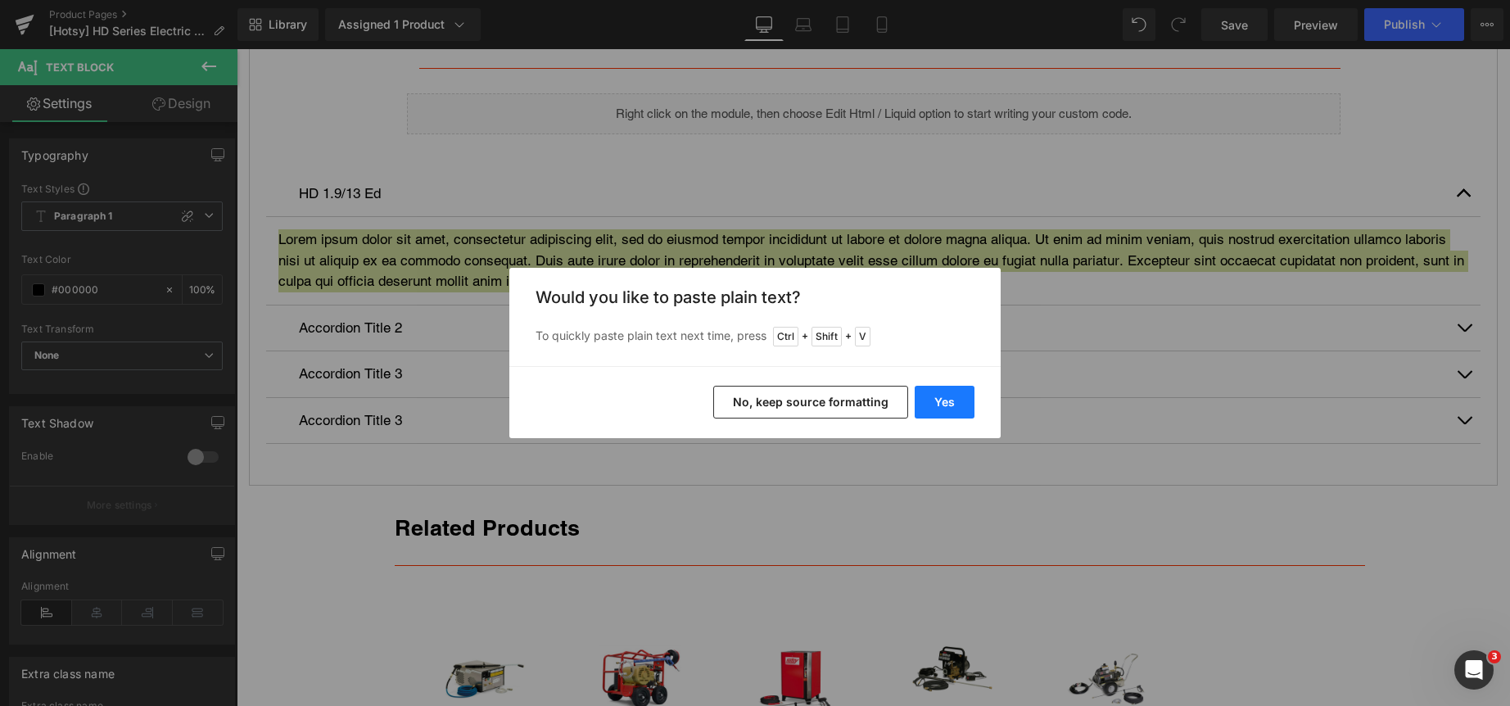
drag, startPoint x: 941, startPoint y: 399, endPoint x: 704, endPoint y: 348, distance: 242.0
click at [941, 399] on button "Yes" at bounding box center [945, 402] width 60 height 33
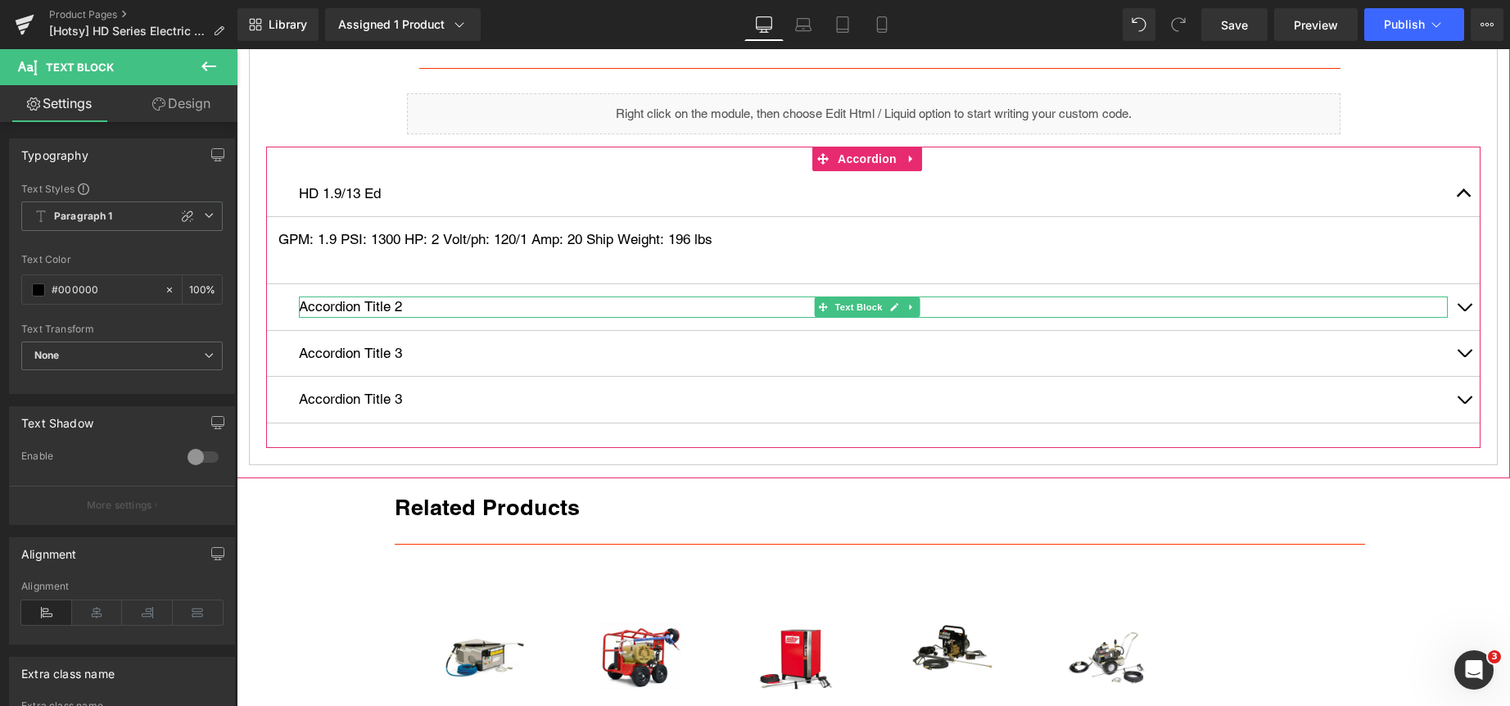
click at [367, 306] on p "Accordion Title 2" at bounding box center [873, 306] width 1149 height 21
click at [361, 301] on p "Accordion Title 2" at bounding box center [873, 306] width 1149 height 21
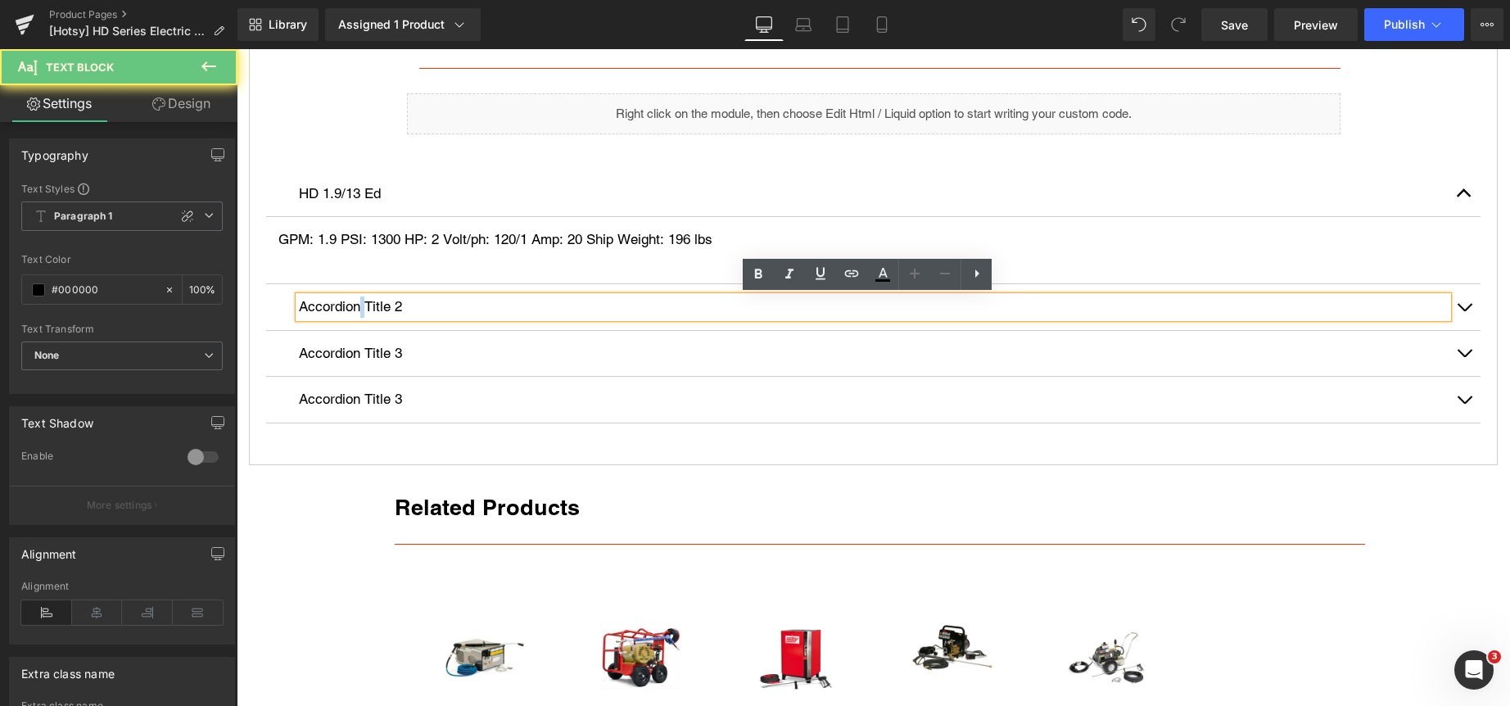
click at [361, 301] on p "Accordion Title 2" at bounding box center [873, 306] width 1149 height 21
click at [359, 301] on p "Accordion Title 2" at bounding box center [873, 306] width 1149 height 21
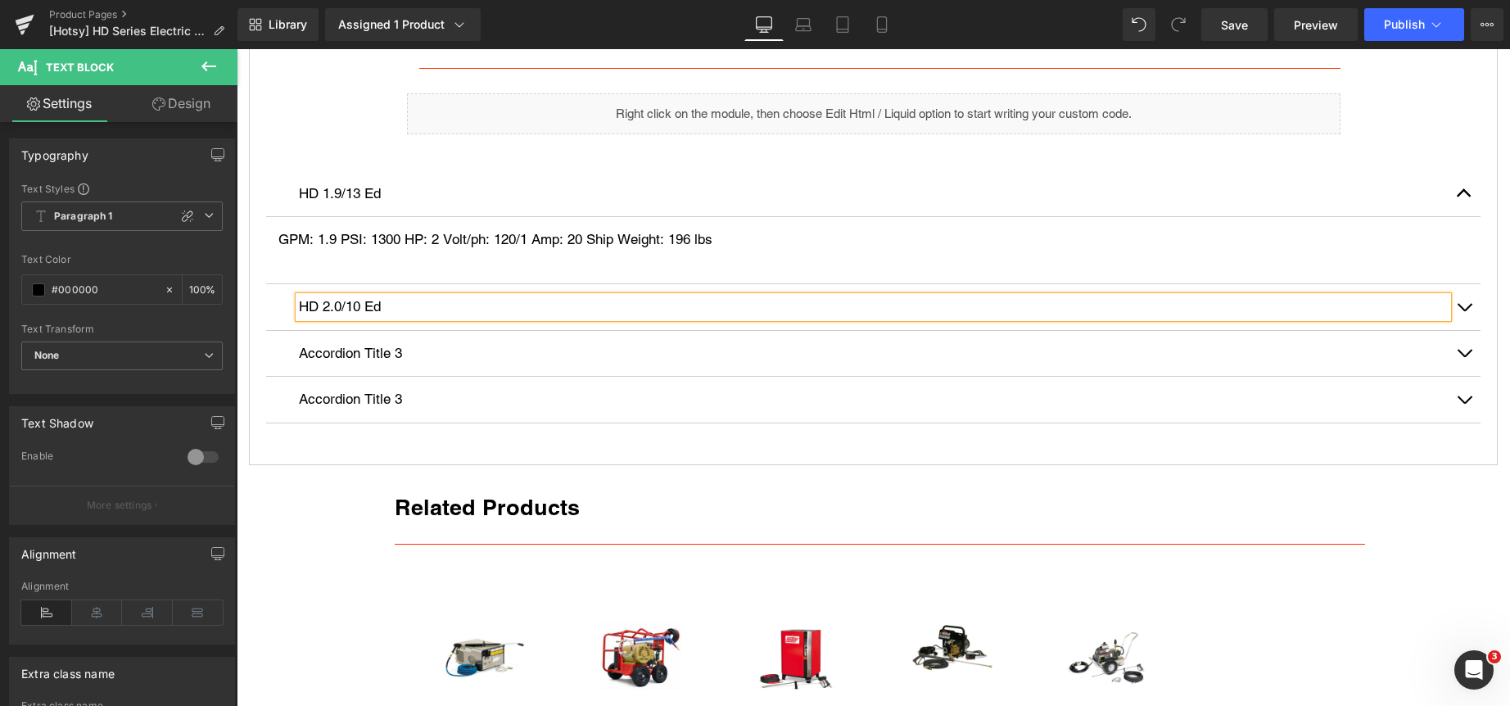
click at [1456, 302] on button "button" at bounding box center [1464, 307] width 33 height 46
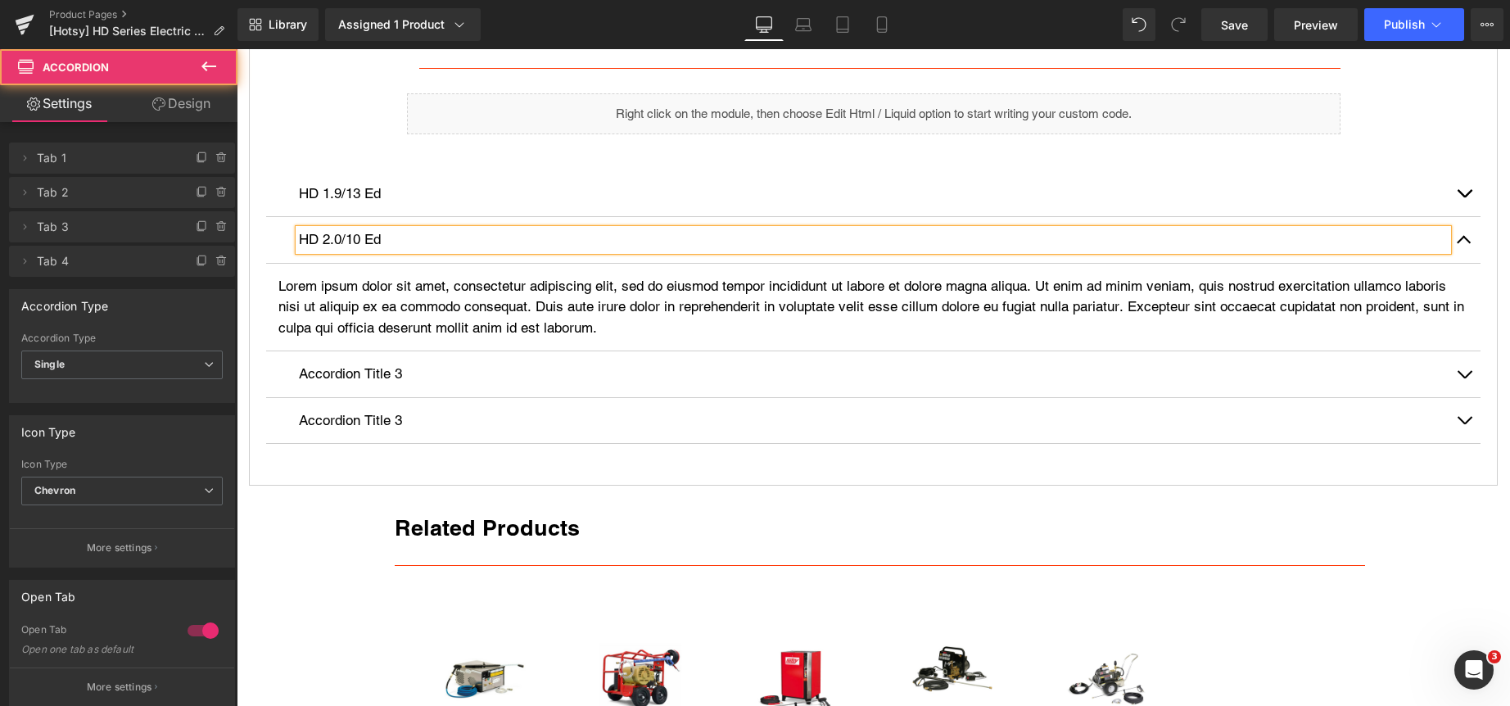
click at [475, 308] on p "Lorem ipsum dolor sit amet, consectetur adipiscing elit, sed do eiusmod tempor …" at bounding box center [873, 307] width 1190 height 63
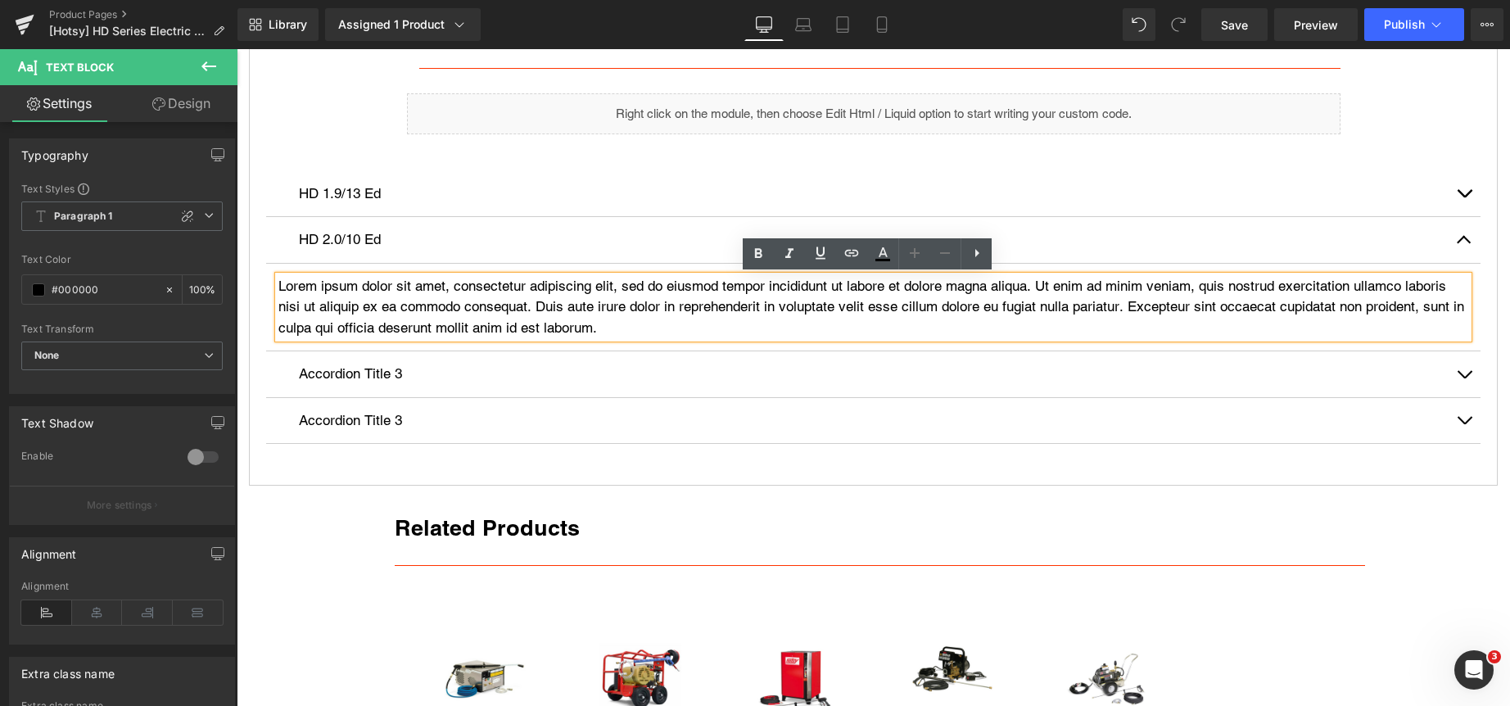
click at [475, 308] on p "Lorem ipsum dolor sit amet, consectetur adipiscing elit, sed do eiusmod tempor …" at bounding box center [873, 307] width 1190 height 63
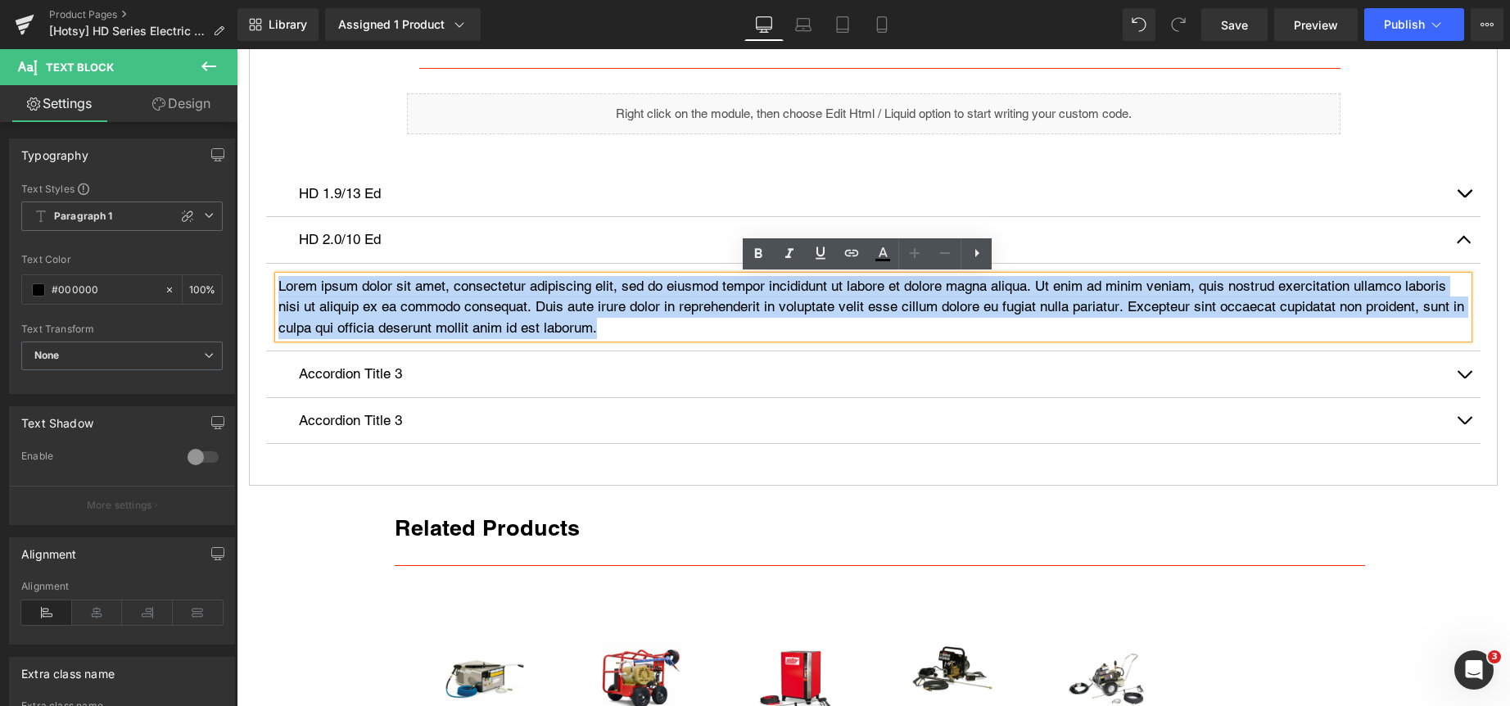
click at [475, 308] on p "Lorem ipsum dolor sit amet, consectetur adipiscing elit, sed do eiusmod tempor …" at bounding box center [873, 307] width 1190 height 63
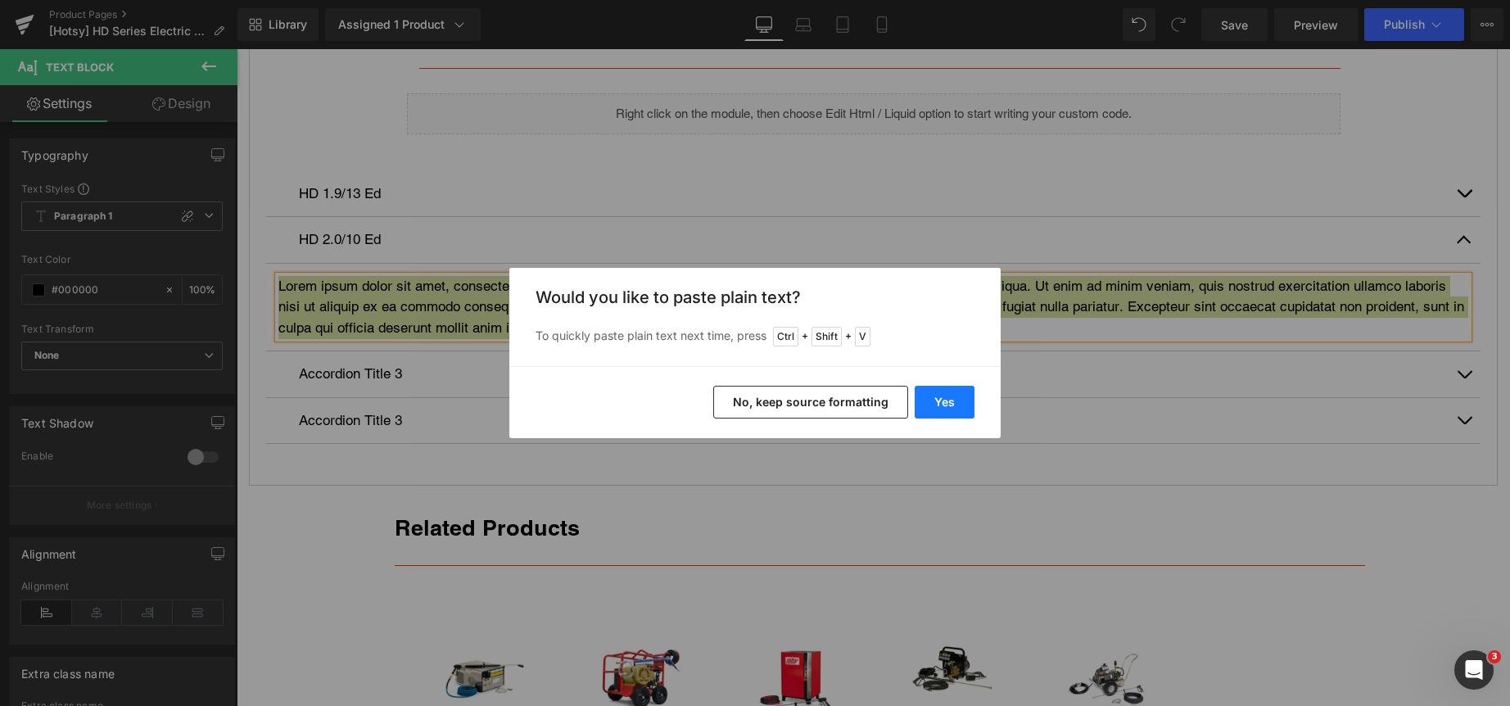
click at [956, 399] on button "Yes" at bounding box center [945, 402] width 60 height 33
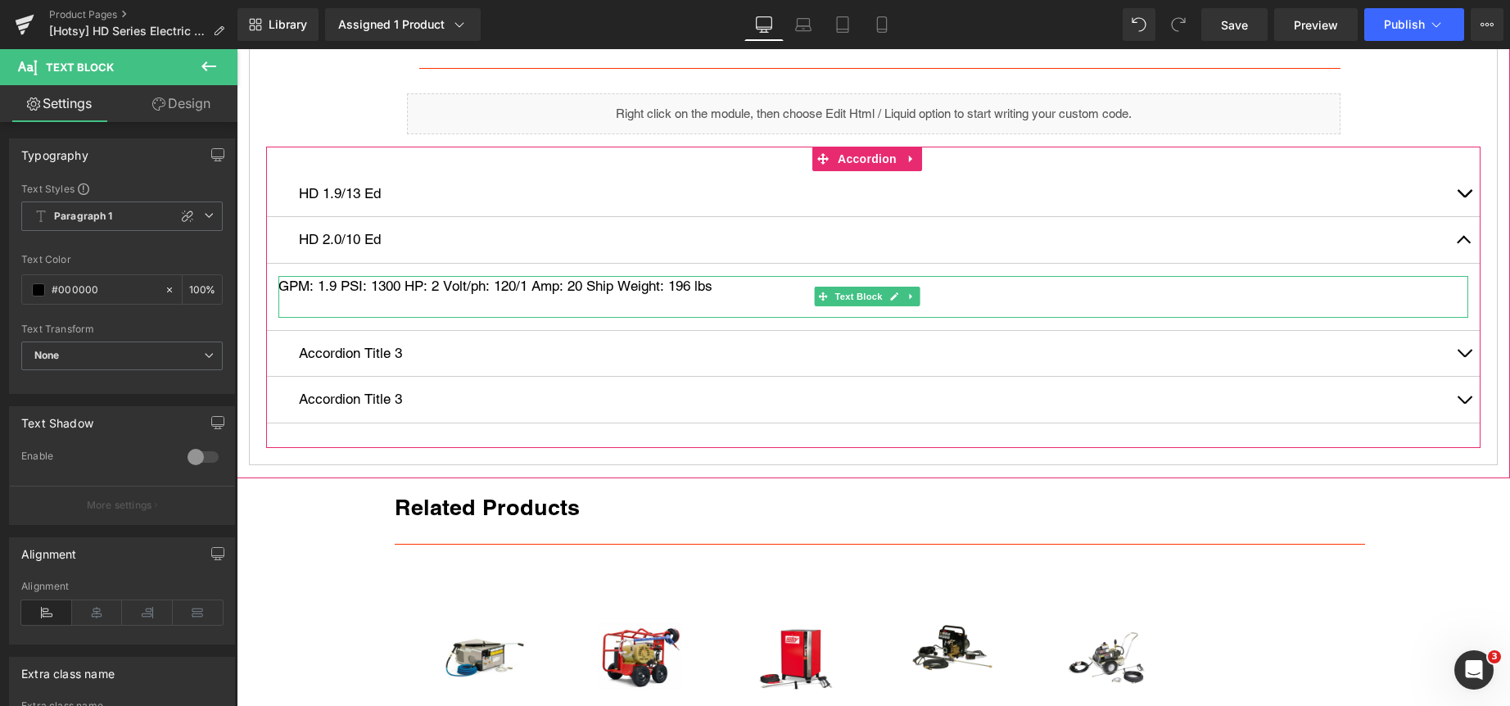
click at [470, 287] on p "GPM: 1.9 PSI: 1300 HP: 2 Volt/ph: 120/1 Amp: 20 Ship Weight: 196 lbs" at bounding box center [873, 286] width 1190 height 21
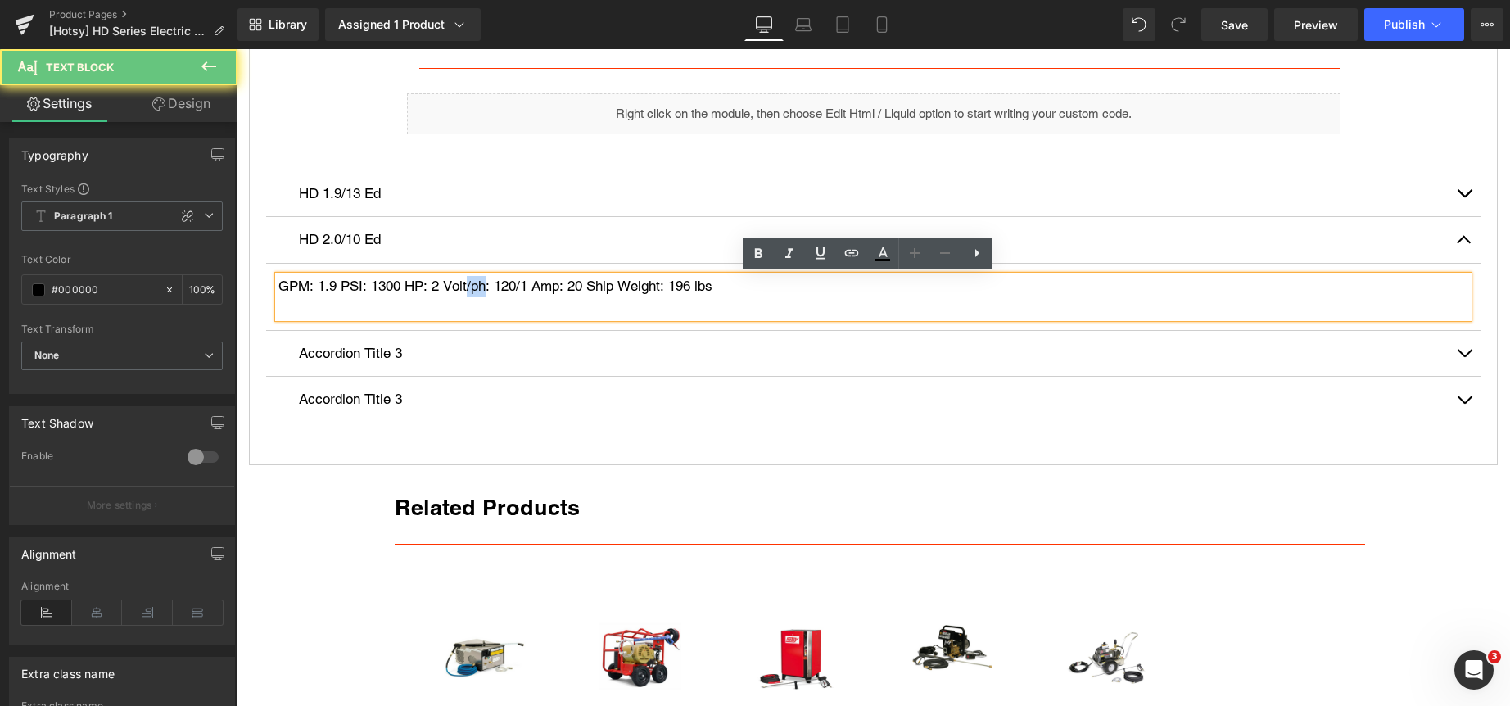
click at [468, 286] on p "GPM: 1.9 PSI: 1300 HP: 2 Volt/ph: 120/1 Amp: 20 Ship Weight: 196 lbs" at bounding box center [873, 286] width 1190 height 21
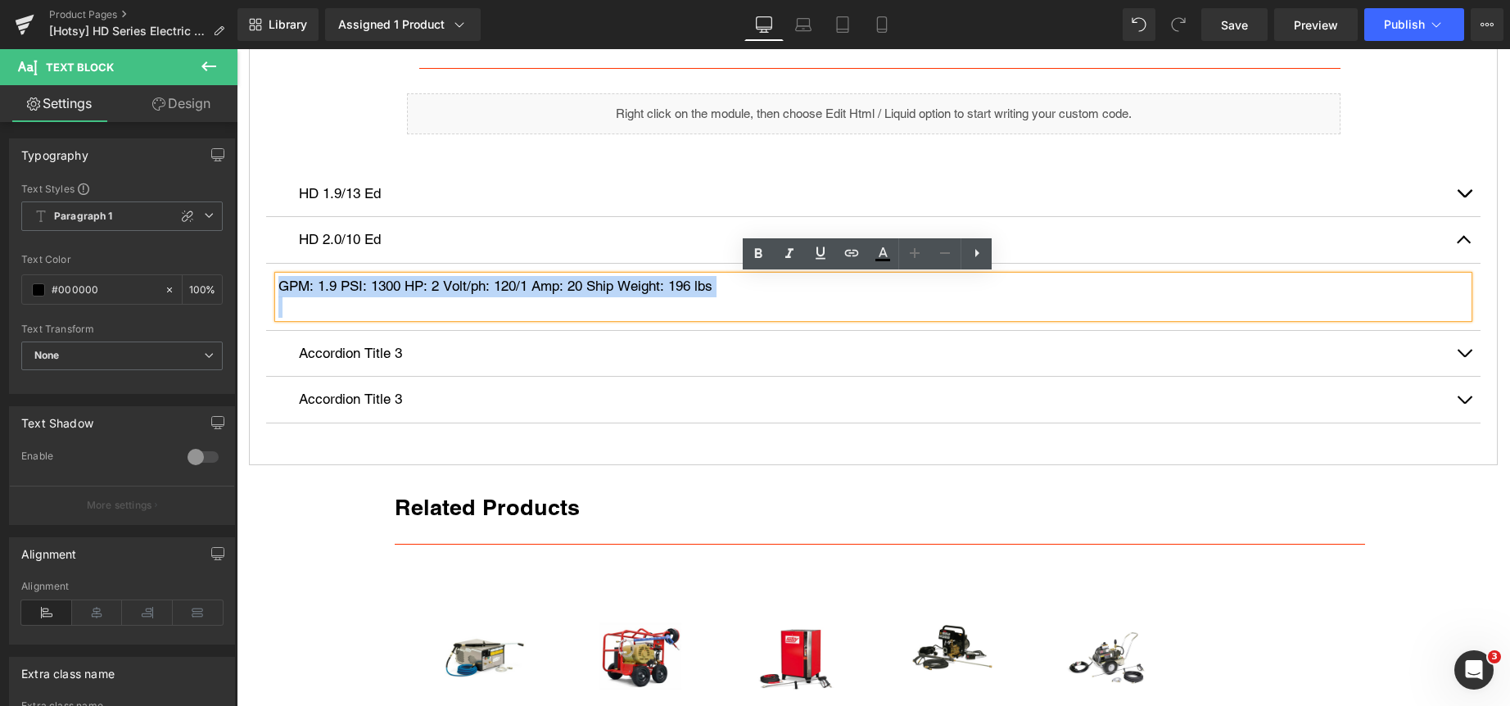
click at [468, 286] on p "GPM: 1.9 PSI: 1300 HP: 2 Volt/ph: 120/1 Amp: 20 Ship Weight: 196 lbs" at bounding box center [873, 286] width 1190 height 21
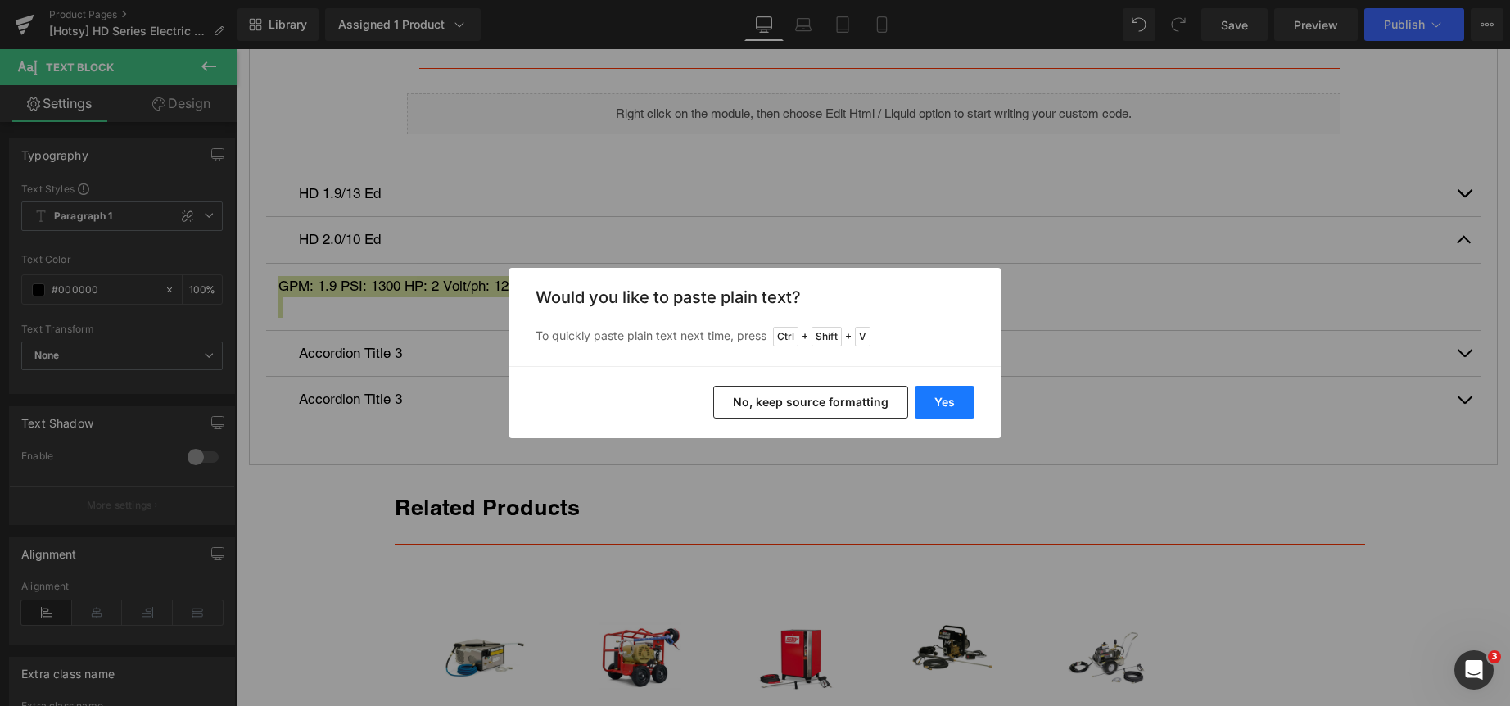
click at [950, 403] on button "Yes" at bounding box center [945, 402] width 60 height 33
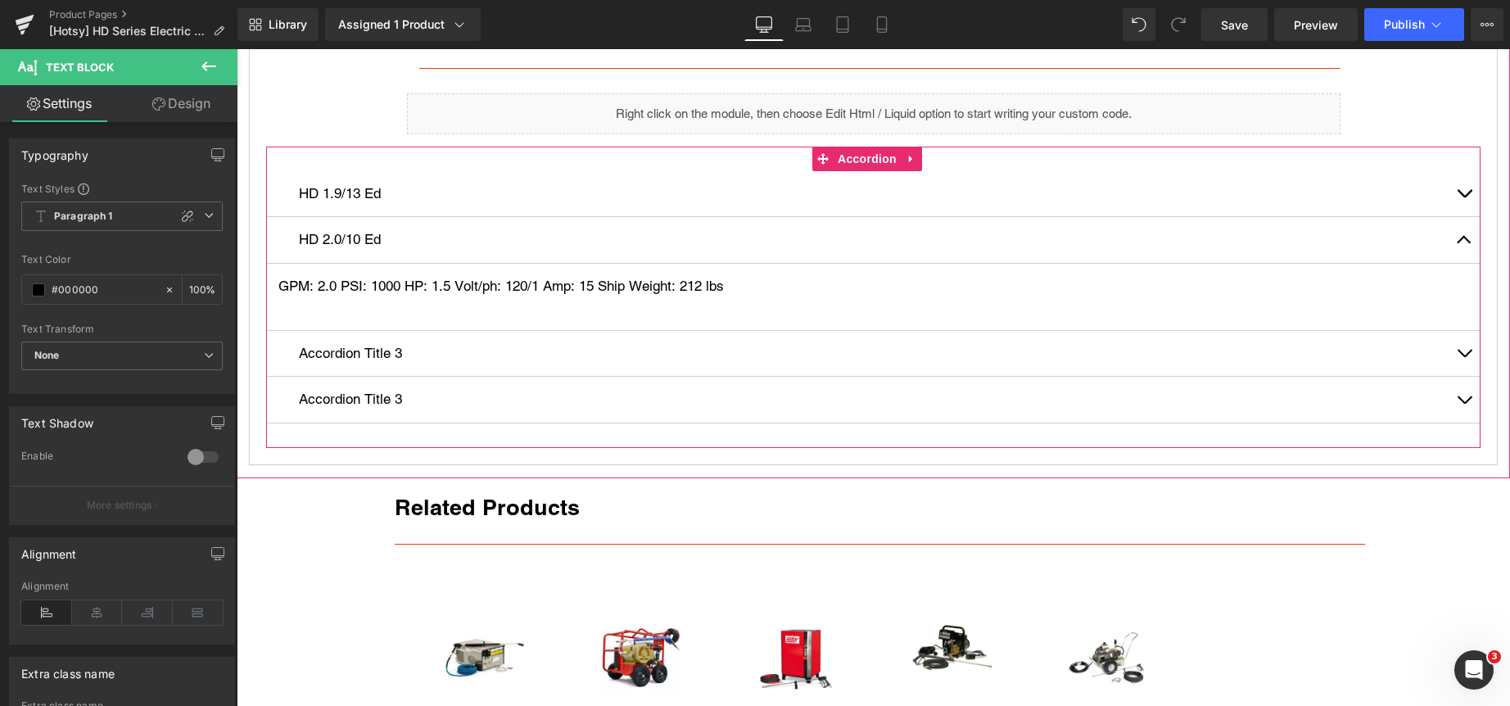
click at [1450, 350] on button "button" at bounding box center [1464, 354] width 33 height 46
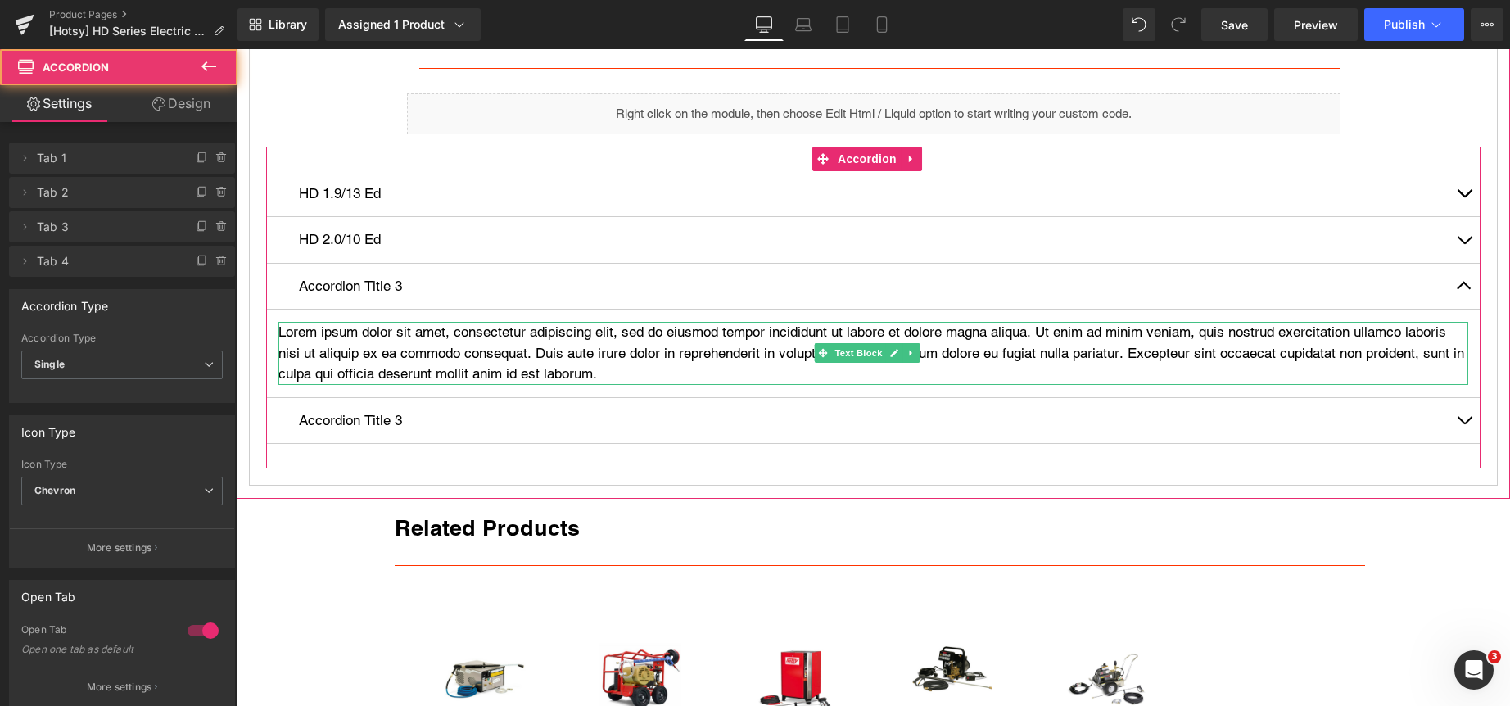
click at [400, 347] on p "Lorem ipsum dolor sit amet, consectetur adipiscing elit, sed do eiusmod tempor …" at bounding box center [873, 353] width 1190 height 63
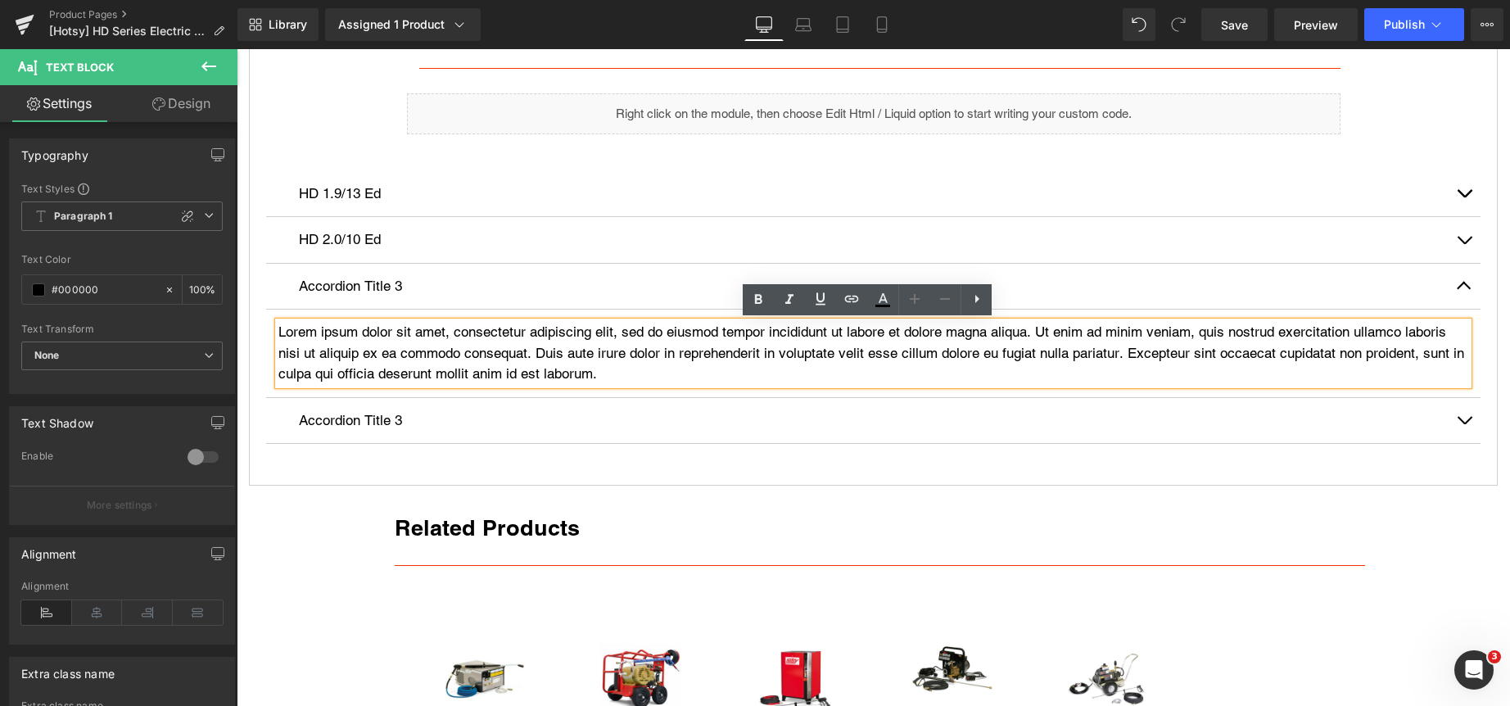
click at [400, 347] on p "Lorem ipsum dolor sit amet, consectetur adipiscing elit, sed do eiusmod tempor …" at bounding box center [873, 353] width 1190 height 63
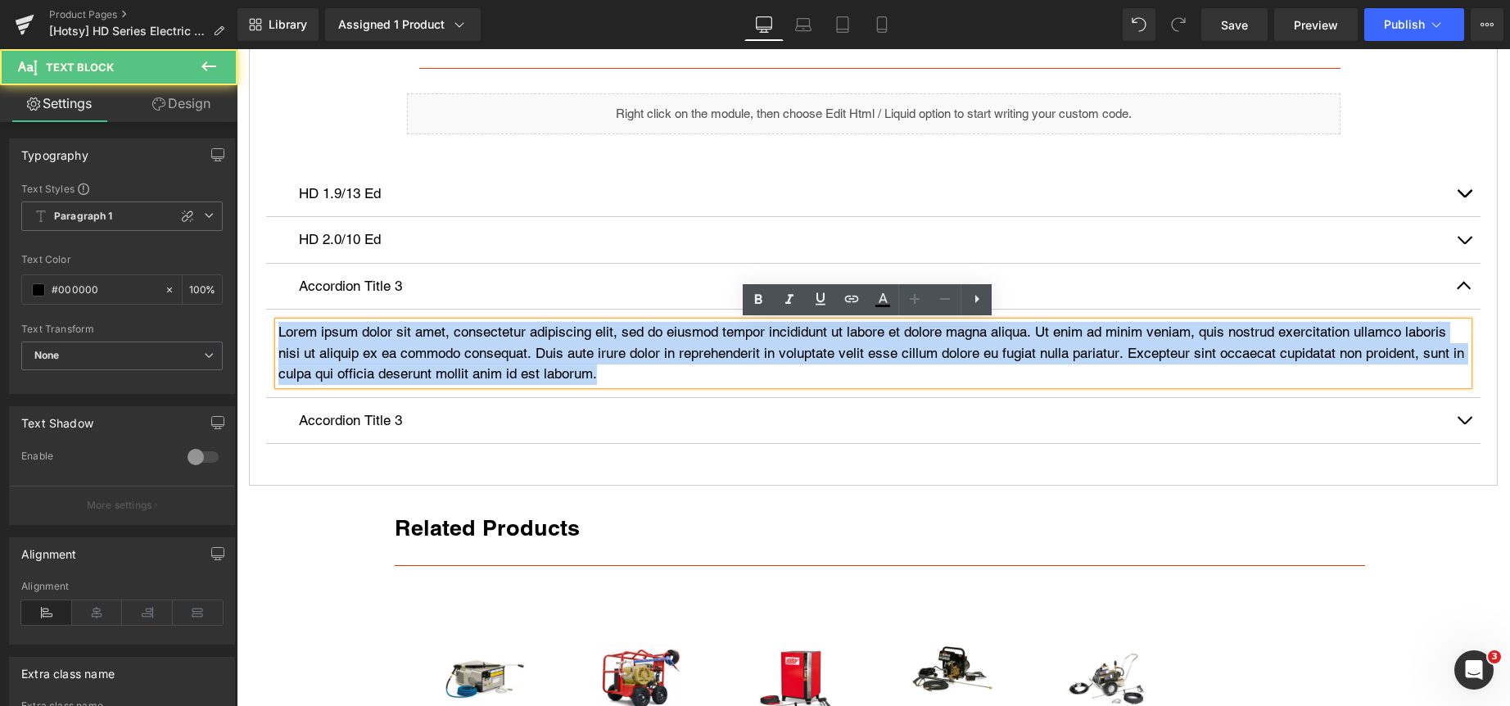
click at [400, 347] on p "Lorem ipsum dolor sit amet, consectetur adipiscing elit, sed do eiusmod tempor …" at bounding box center [873, 353] width 1190 height 63
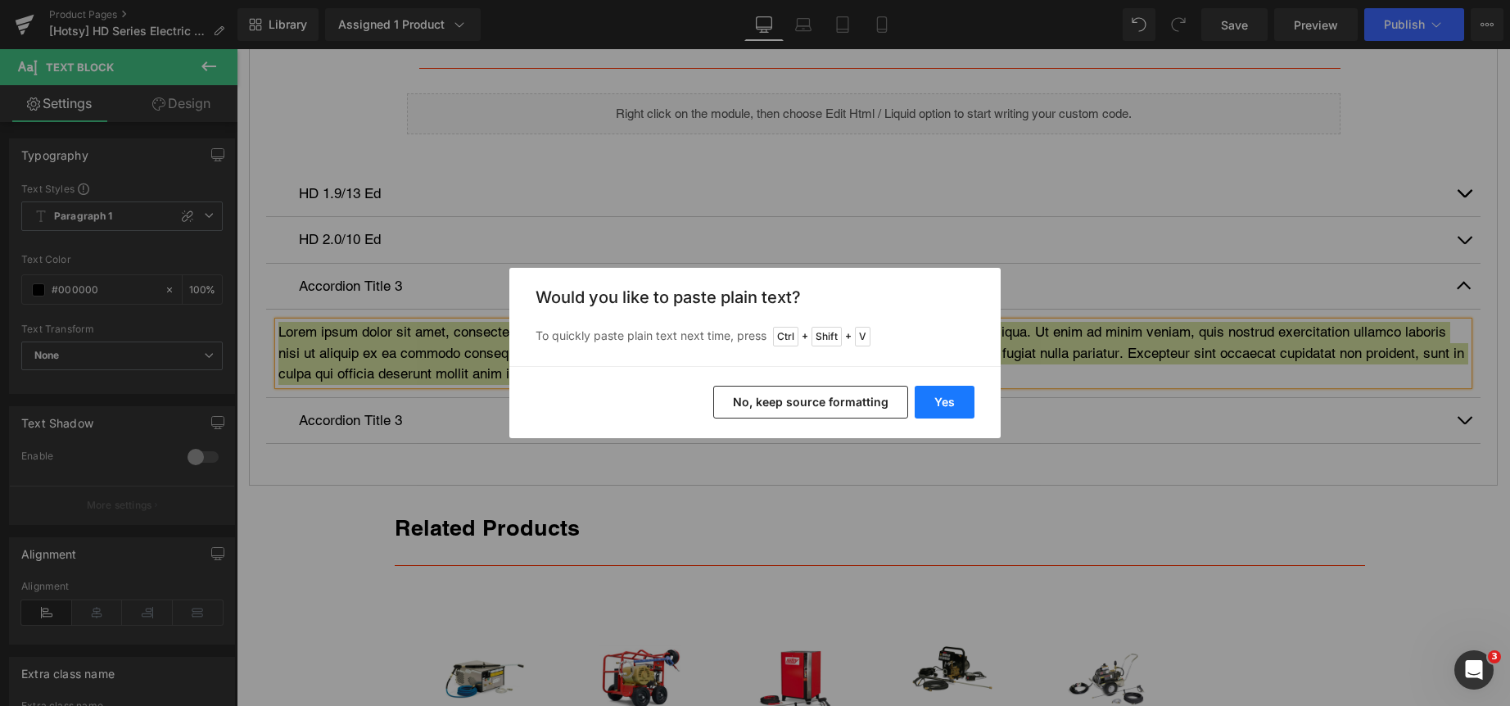
click at [935, 395] on button "Yes" at bounding box center [945, 402] width 60 height 33
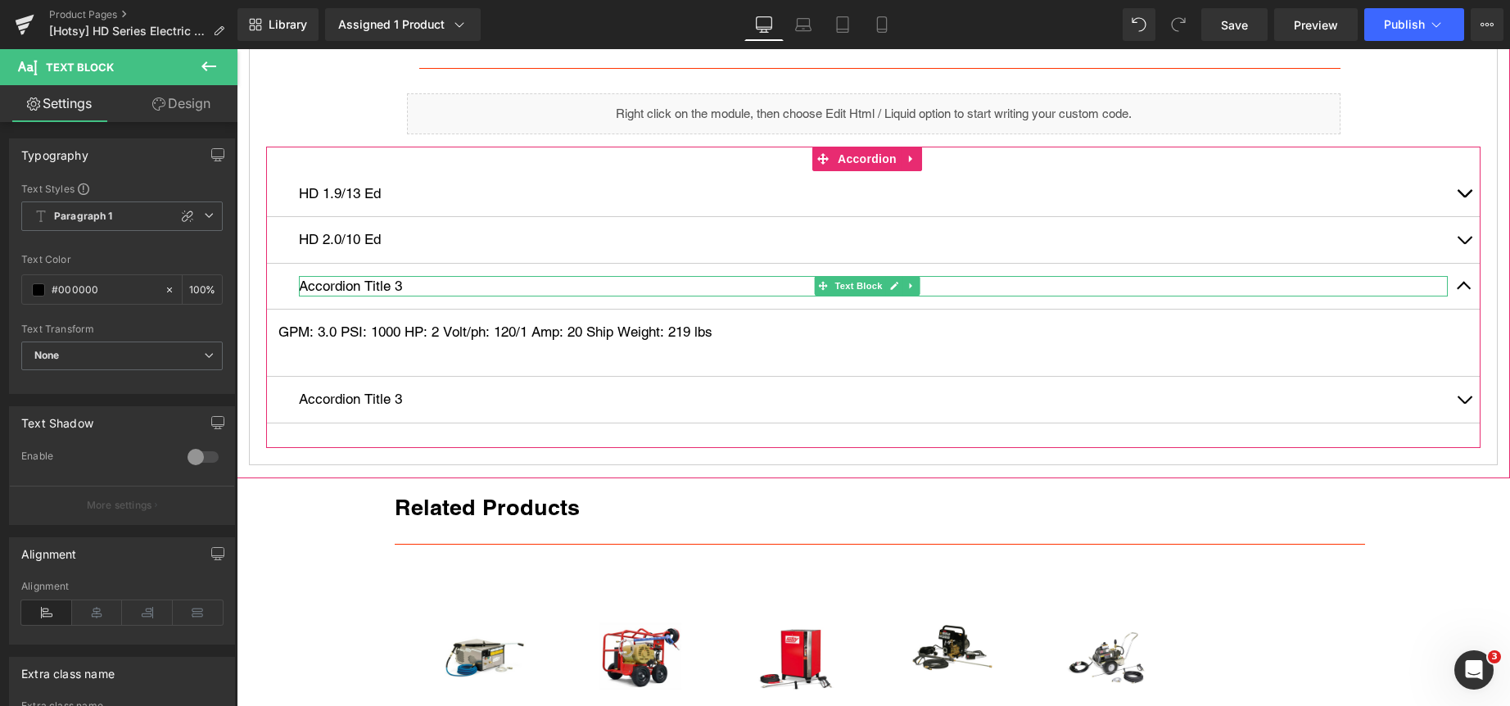
click at [338, 288] on p "Accordion Title 3" at bounding box center [873, 286] width 1149 height 21
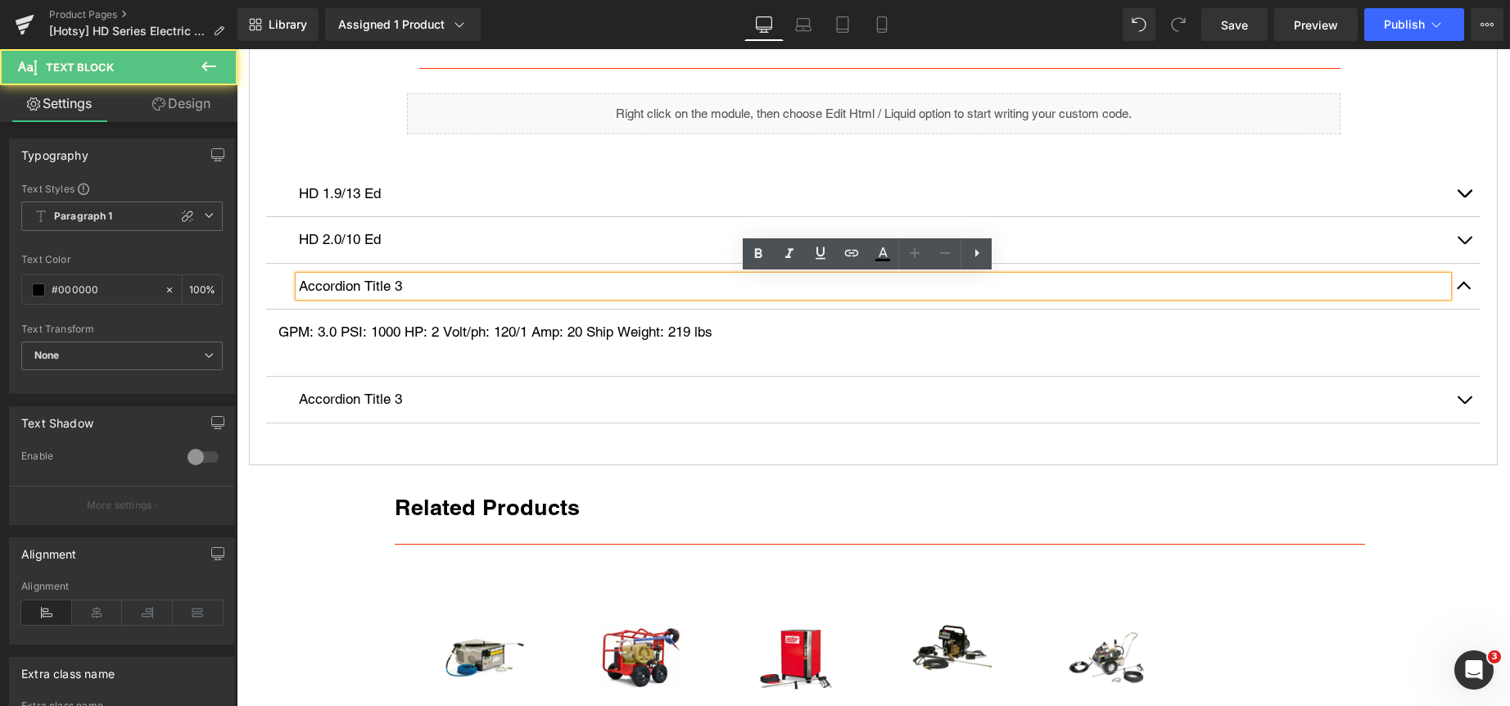
click at [338, 288] on p "Accordion Title 3" at bounding box center [873, 286] width 1149 height 21
click at [337, 289] on p "Accordion Title 3" at bounding box center [873, 286] width 1149 height 21
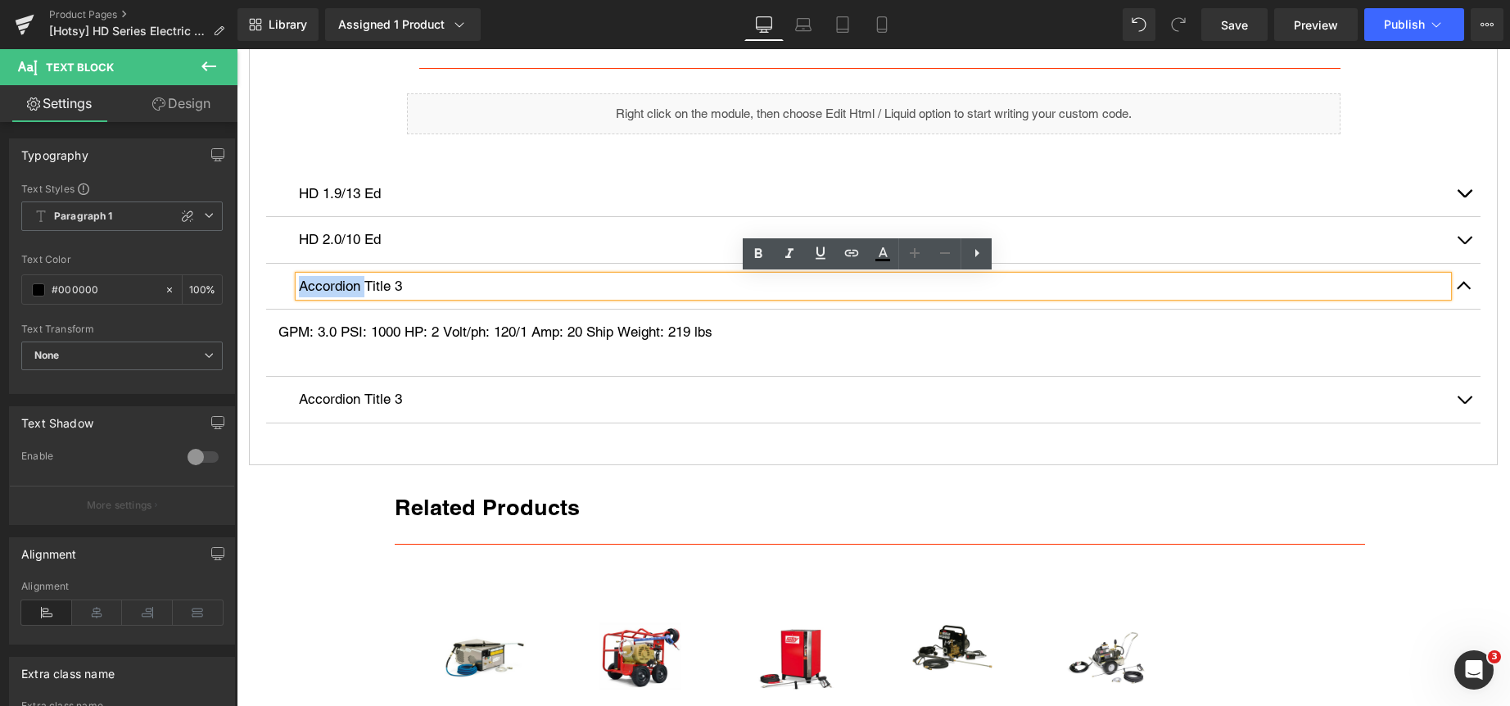
click at [341, 290] on p "Accordion Title 3" at bounding box center [873, 286] width 1149 height 21
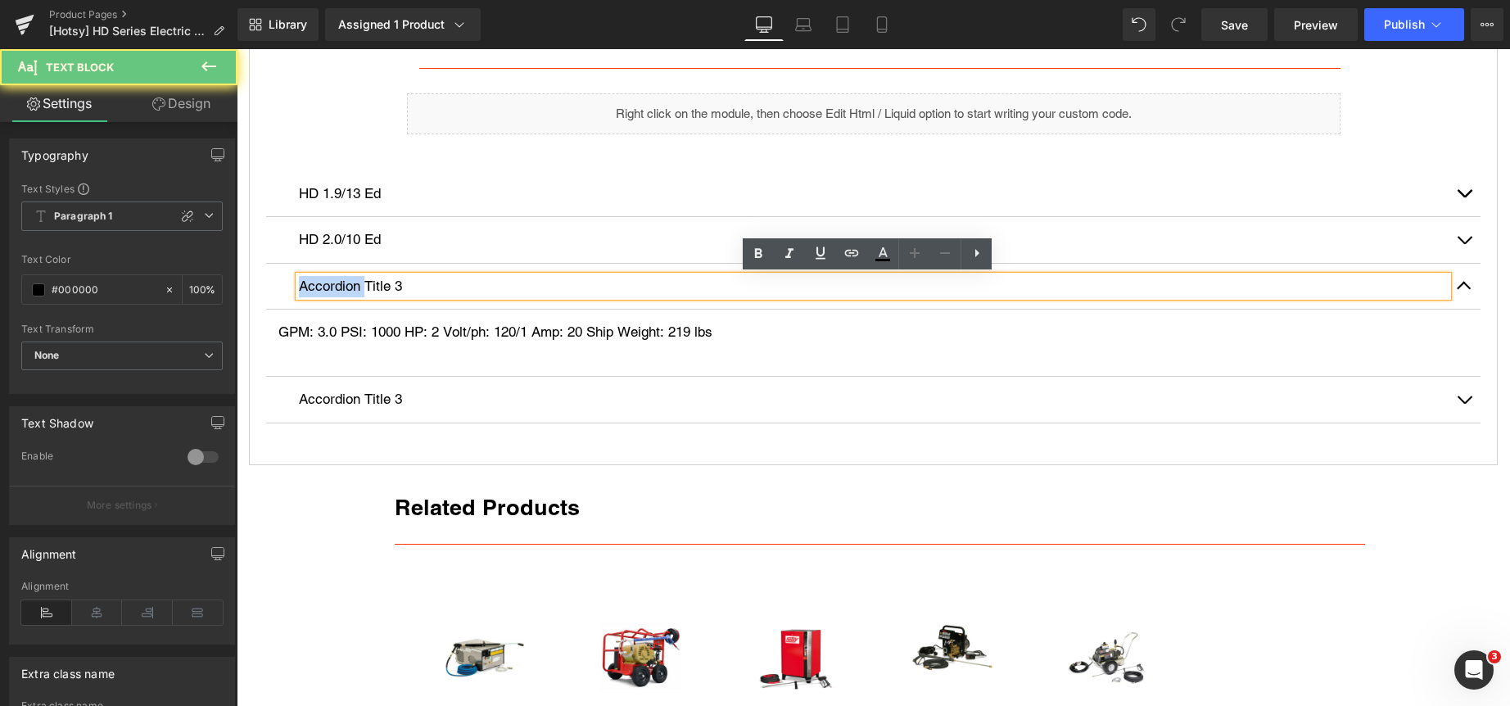
click at [341, 290] on p "Accordion Title 3" at bounding box center [873, 286] width 1149 height 21
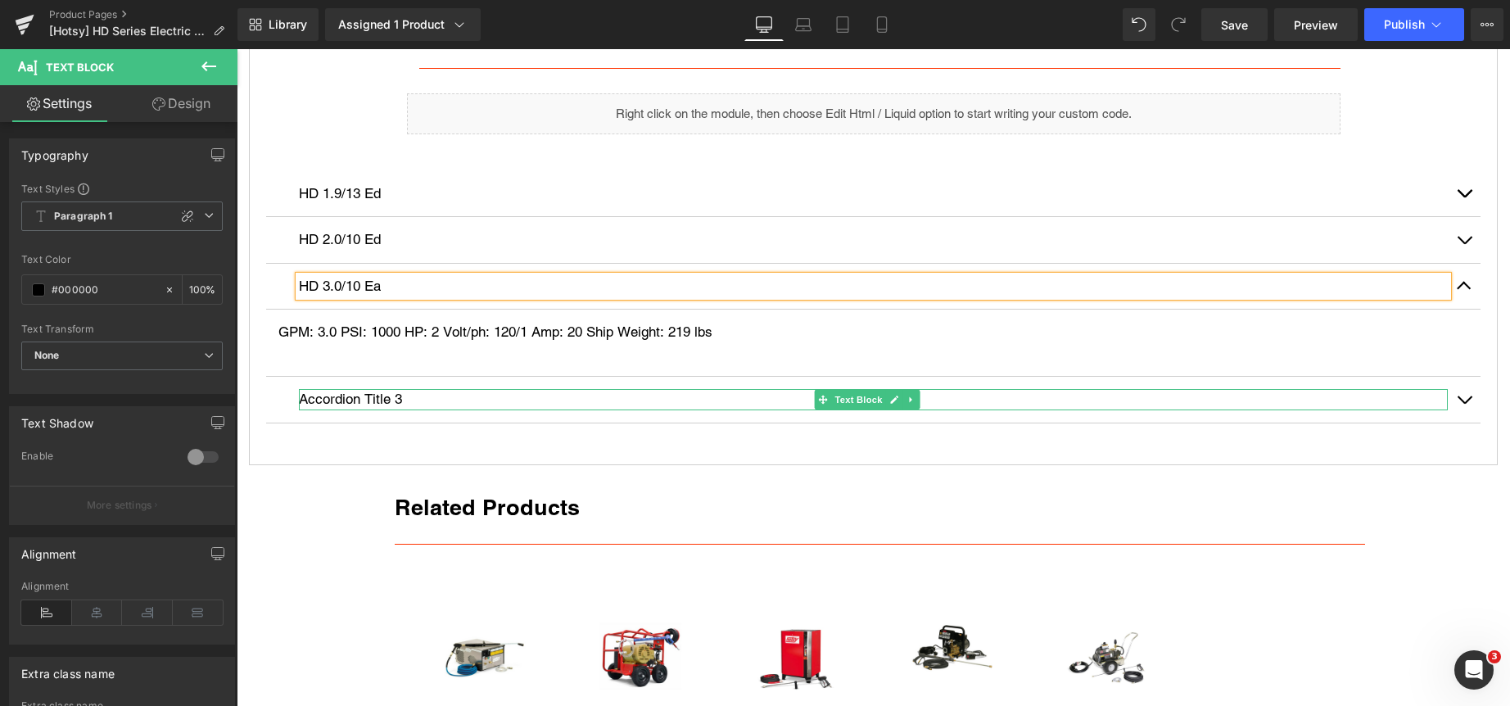
click at [395, 399] on p "Accordion Title 3" at bounding box center [873, 399] width 1149 height 21
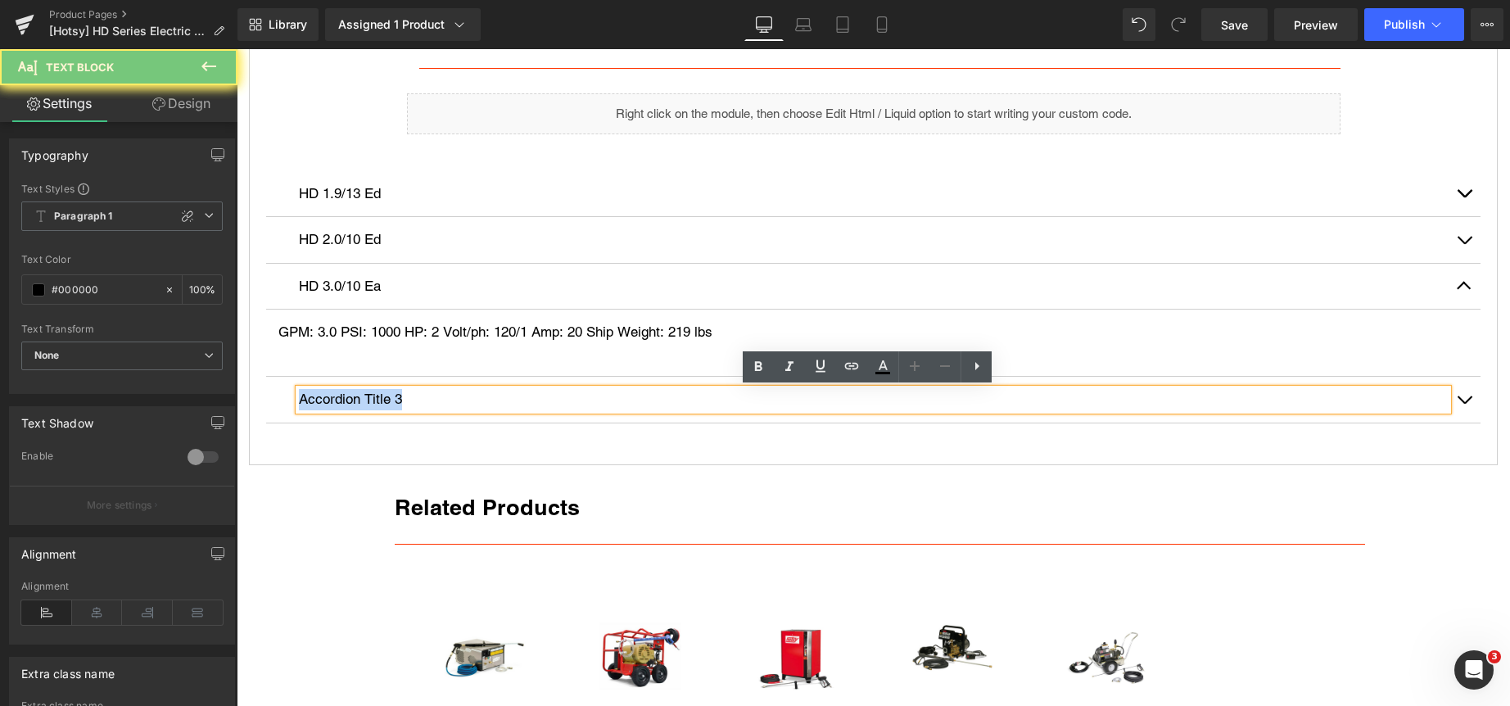
click at [395, 399] on p "Accordion Title 3" at bounding box center [873, 399] width 1149 height 21
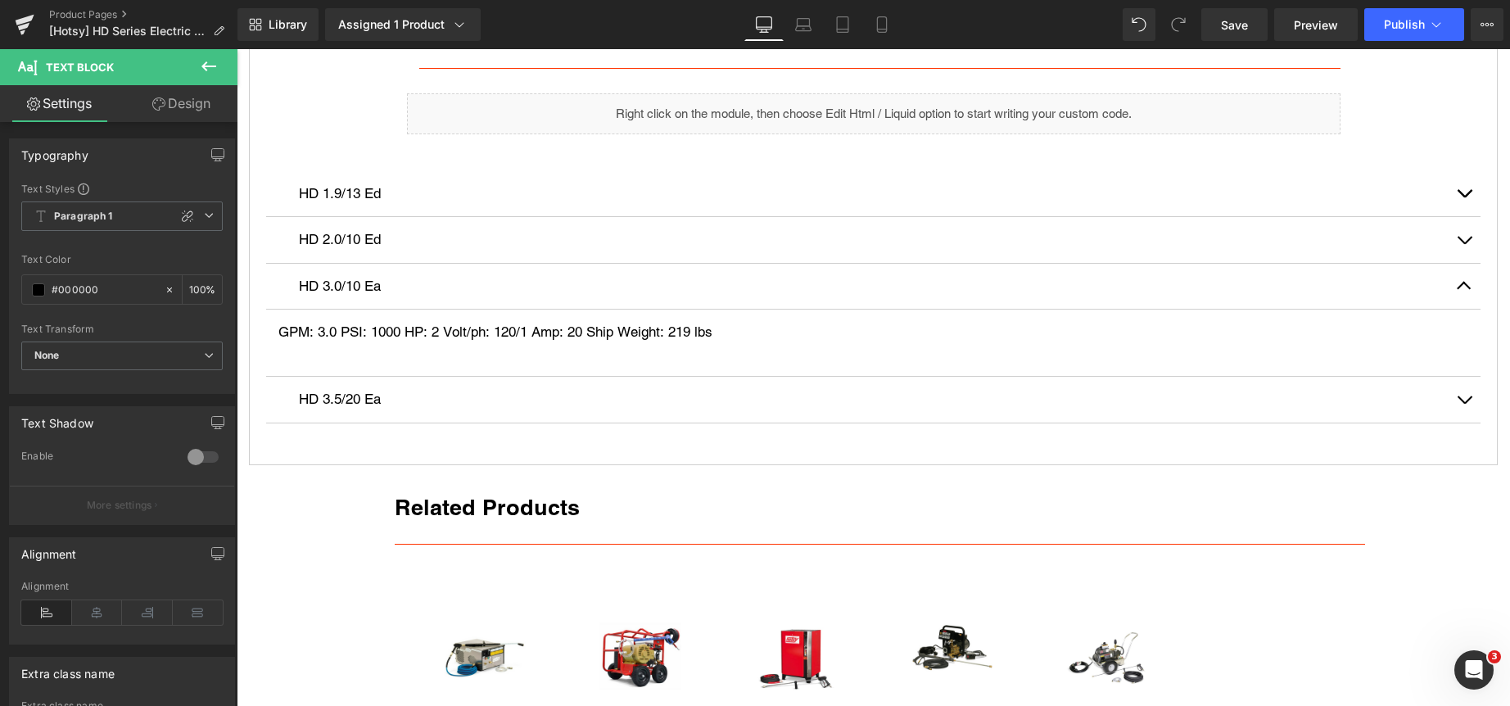
click at [1464, 404] on span "button" at bounding box center [1464, 404] width 0 height 0
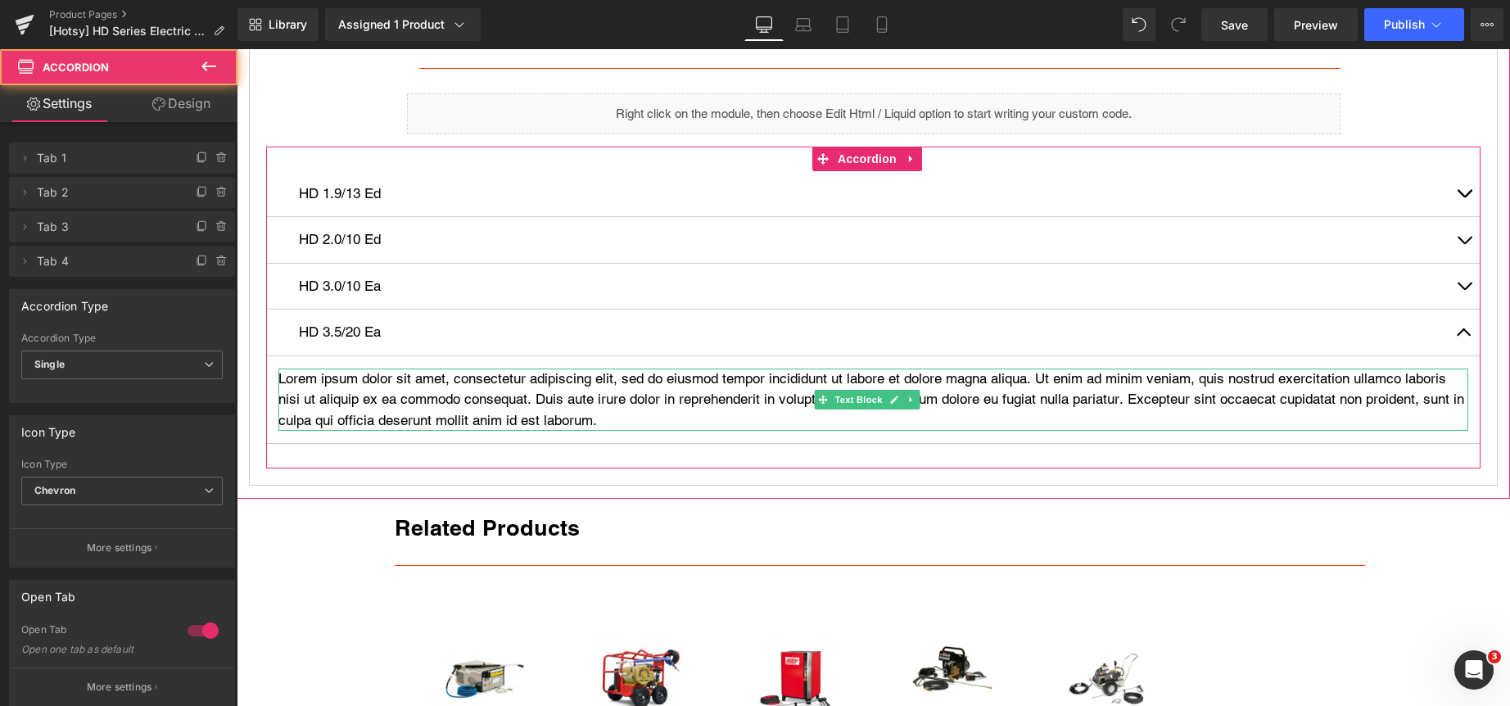
click at [464, 407] on p "Lorem ipsum dolor sit amet, consectetur adipiscing elit, sed do eiusmod tempor …" at bounding box center [873, 399] width 1190 height 63
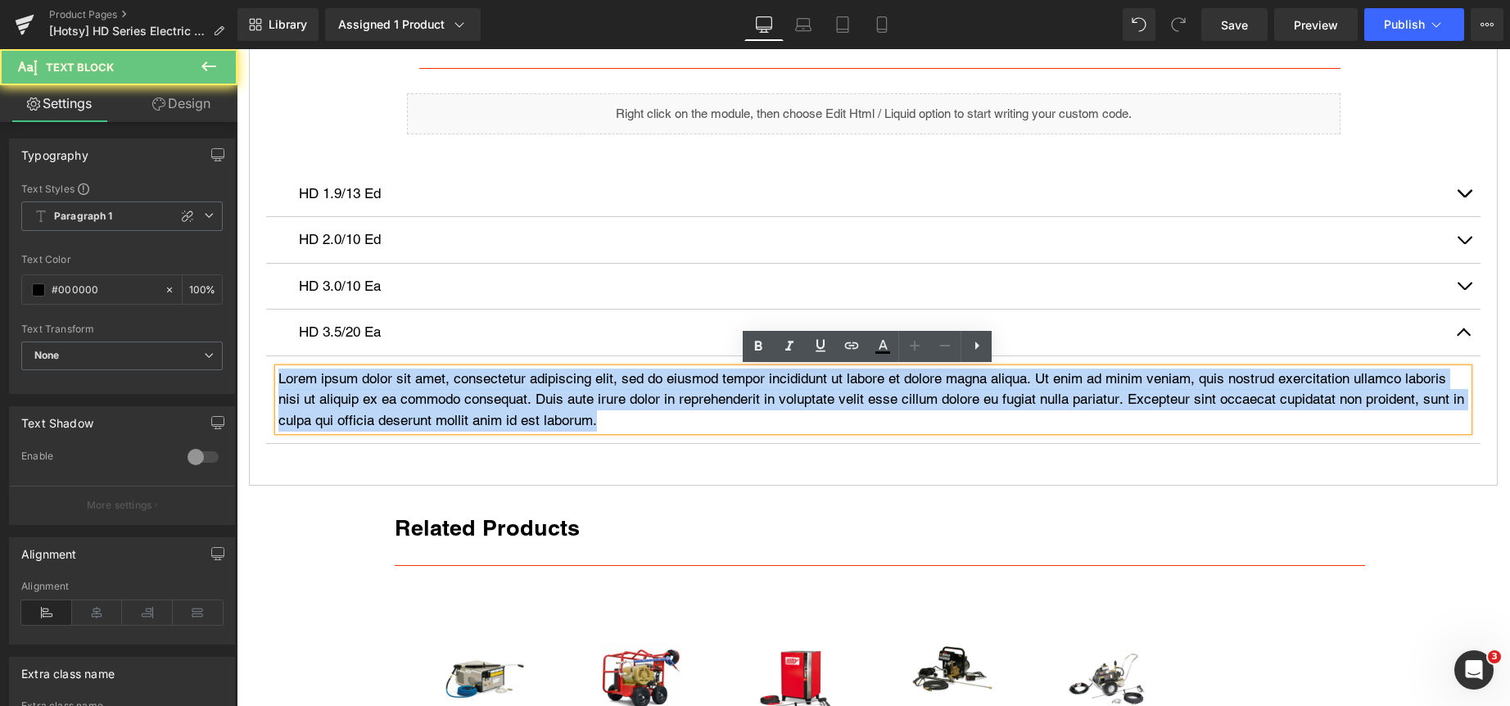
click at [464, 407] on p "Lorem ipsum dolor sit amet, consectetur adipiscing elit, sed do eiusmod tempor …" at bounding box center [873, 399] width 1190 height 63
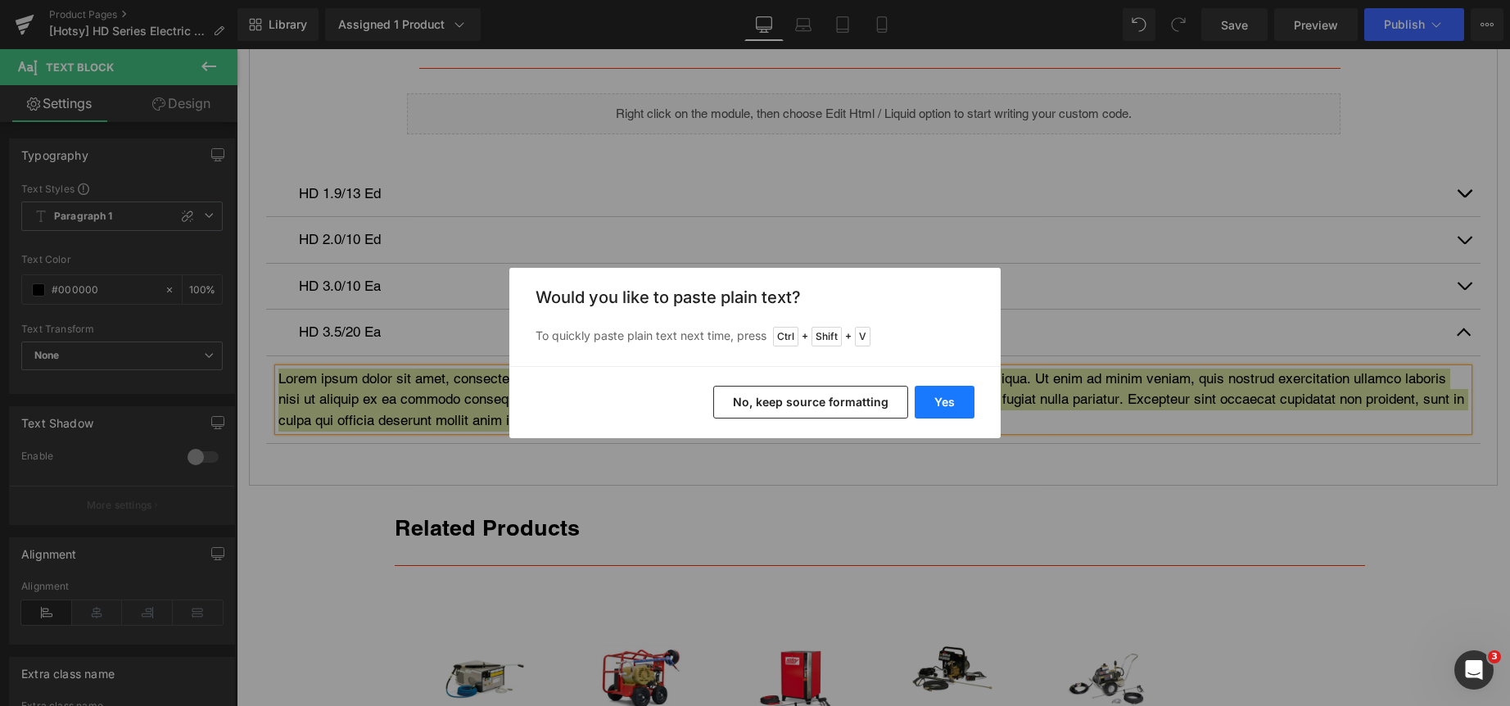
click at [934, 400] on button "Yes" at bounding box center [945, 402] width 60 height 33
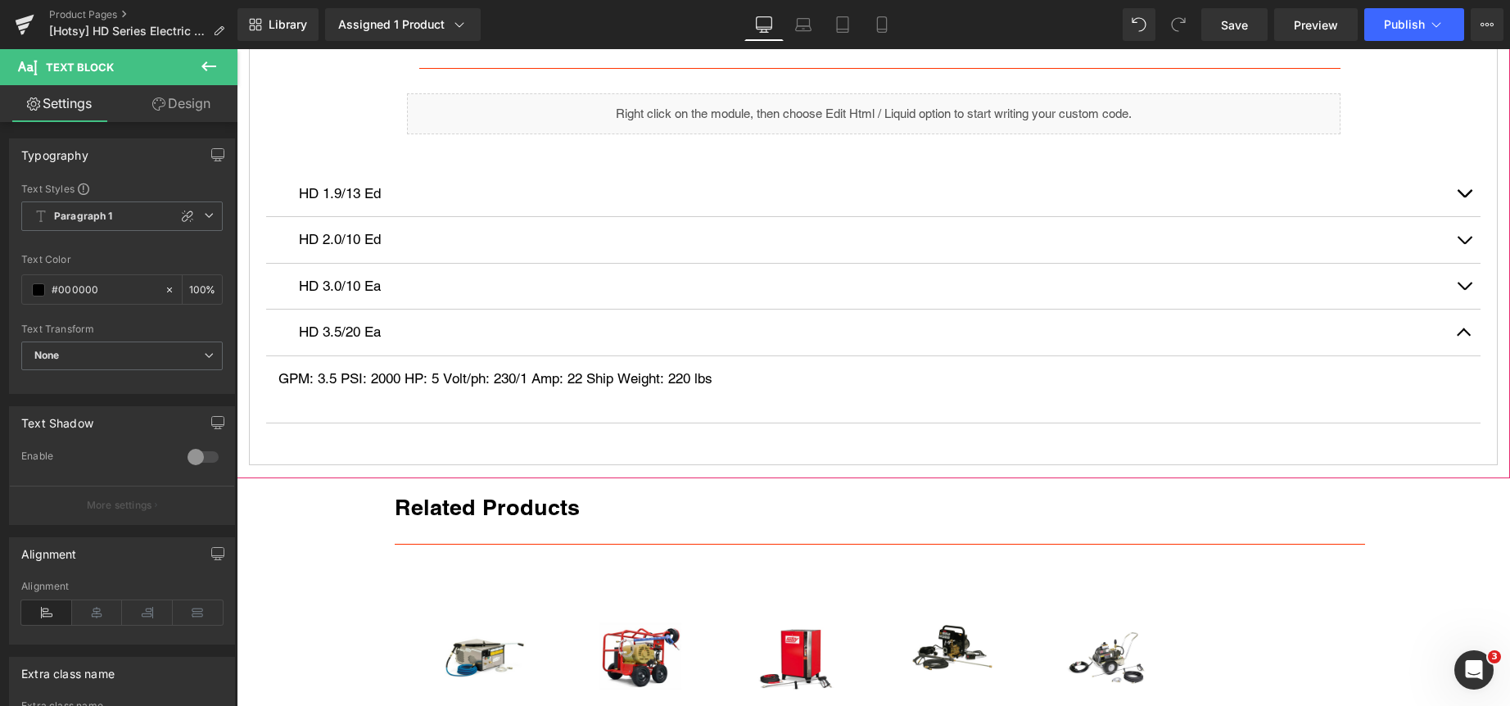
click at [739, 461] on div "Model Numbers & Product Specs Heading Separator Liquid Row HD 1.9/13 Ed Text Bl…" at bounding box center [873, 218] width 1249 height 493
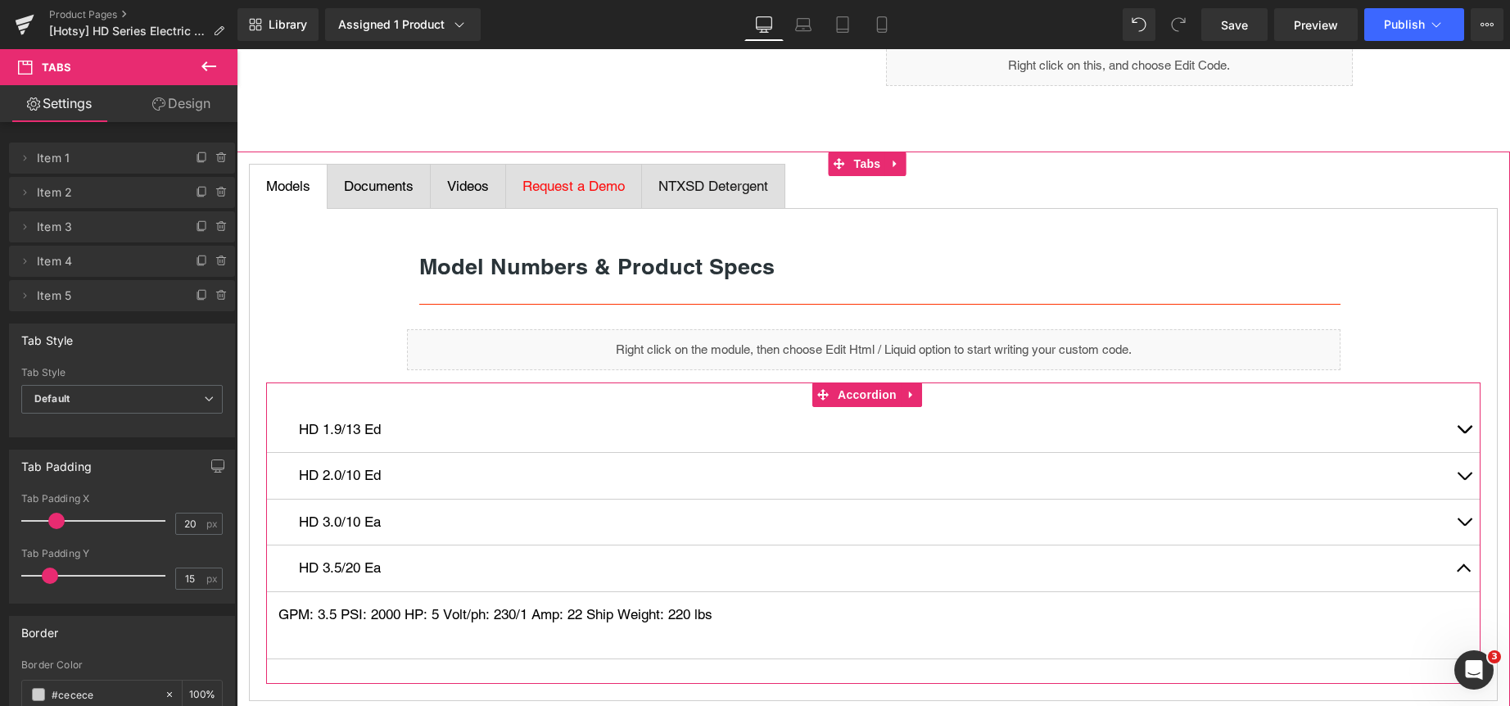
scroll to position [737, 0]
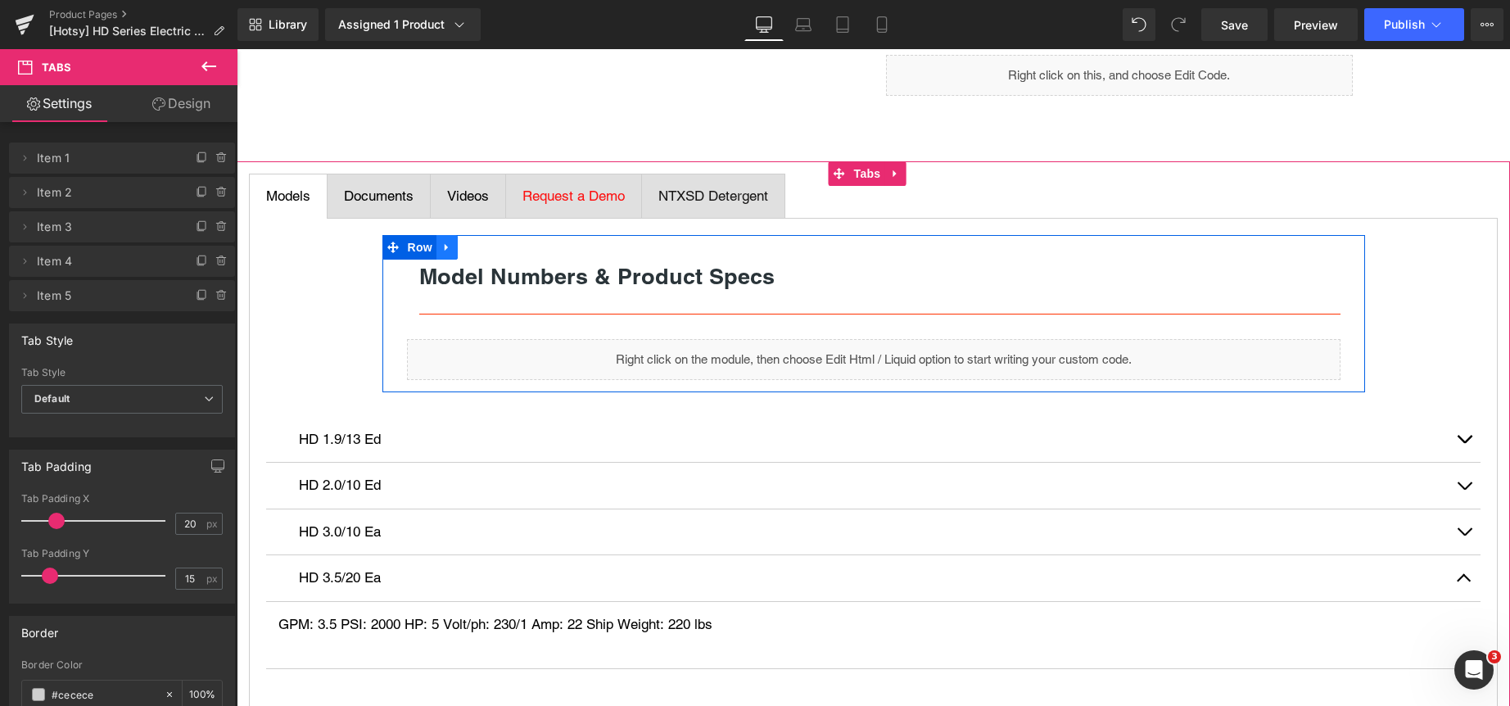
click at [441, 242] on icon at bounding box center [446, 248] width 11 height 12
click at [915, 351] on icon at bounding box center [916, 351] width 3 height 7
click at [922, 350] on icon at bounding box center [927, 351] width 11 height 11
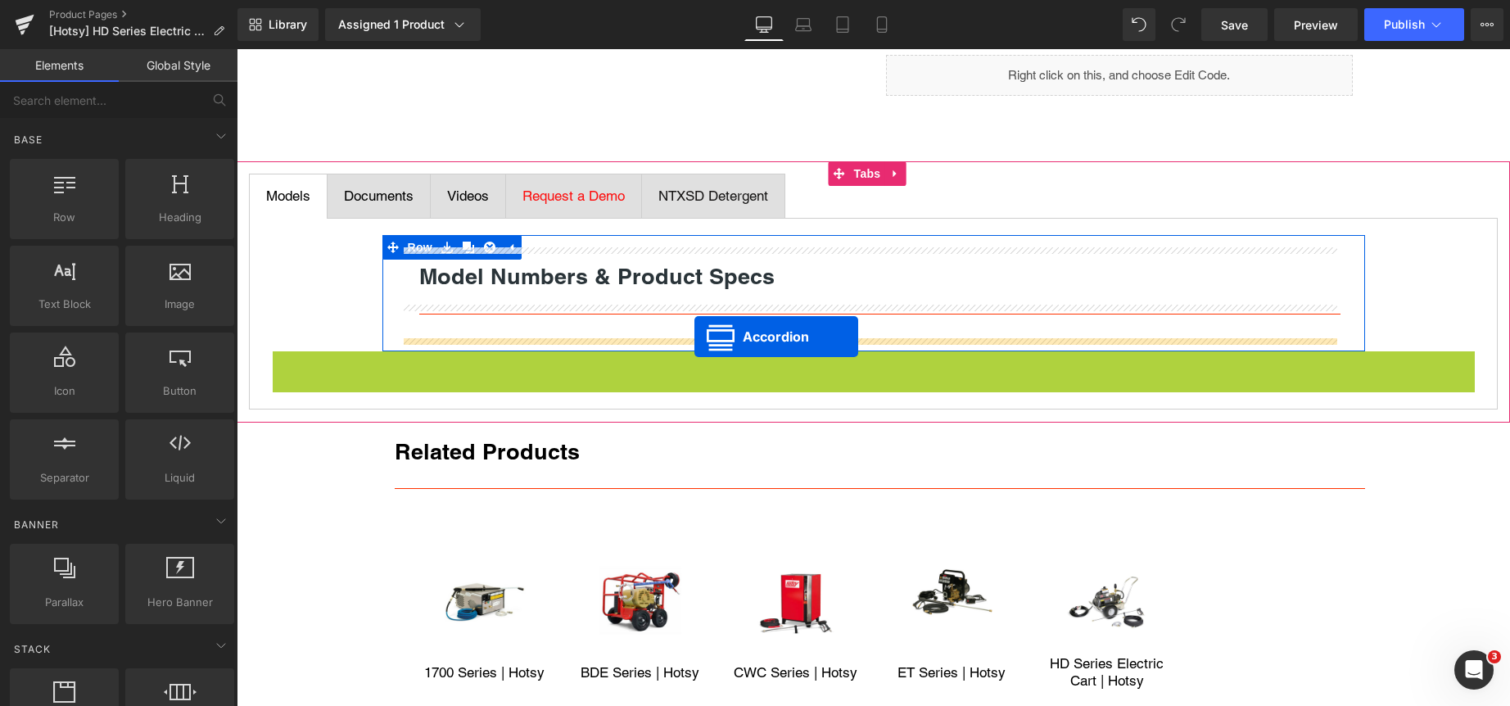
drag, startPoint x: 824, startPoint y: 362, endPoint x: 692, endPoint y: 337, distance: 134.2
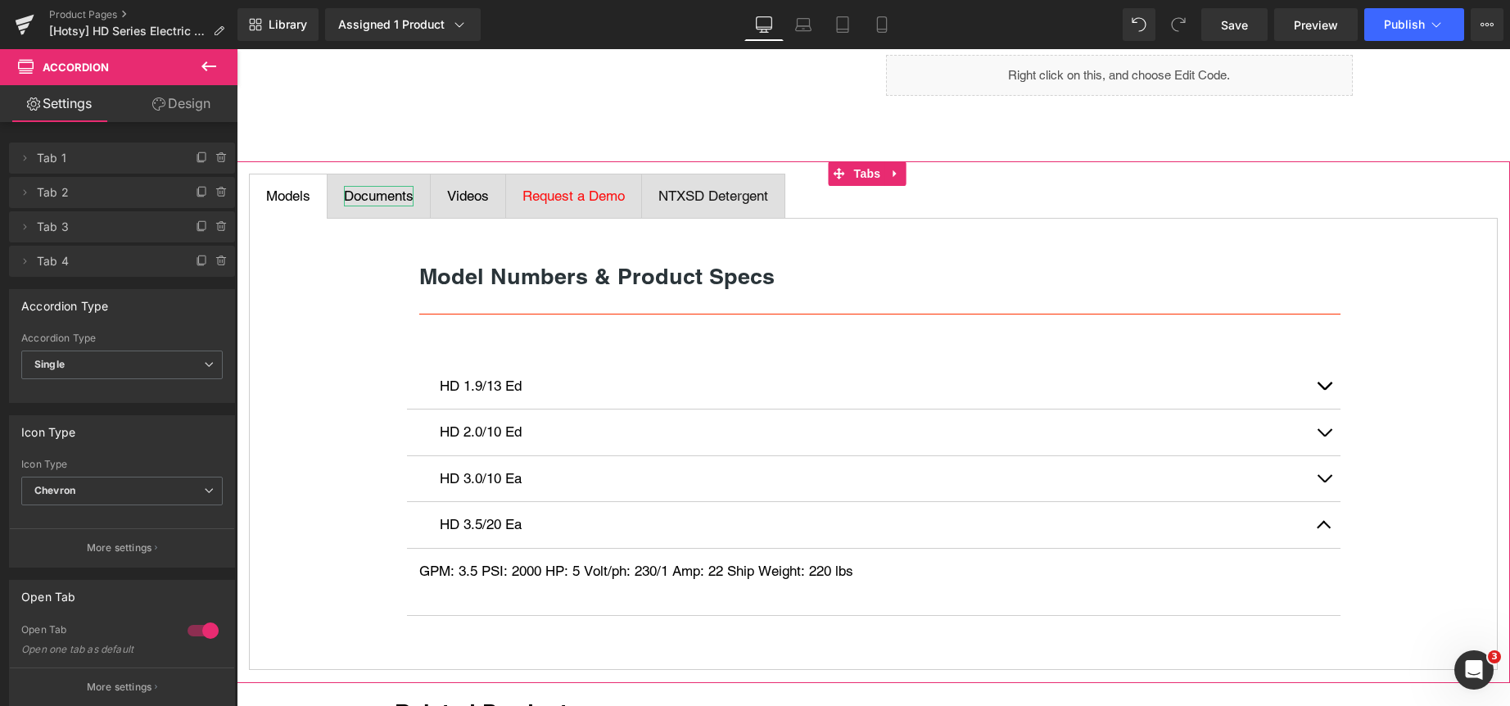
click at [385, 193] on div "Documents" at bounding box center [379, 196] width 70 height 21
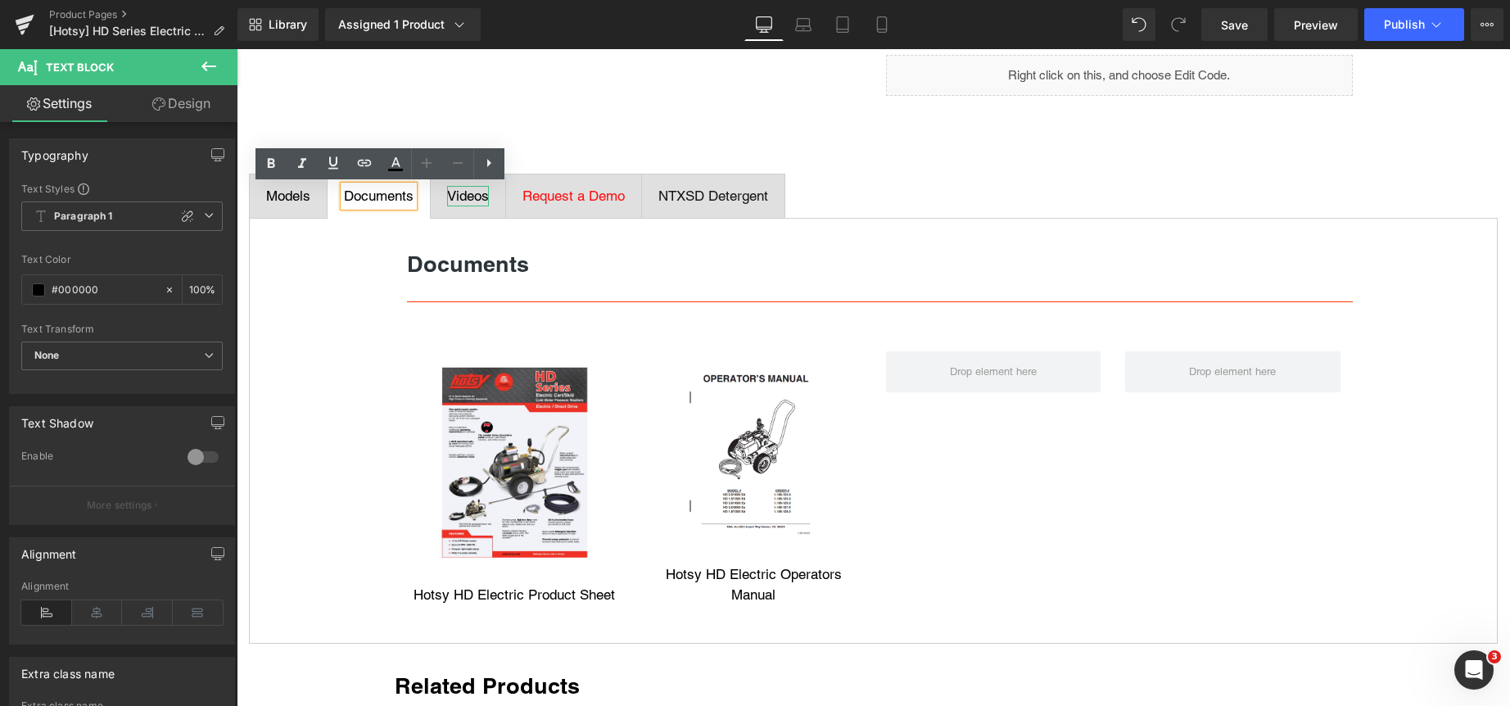
drag, startPoint x: 471, startPoint y: 199, endPoint x: 580, endPoint y: 194, distance: 109.0
click at [474, 198] on div "Videos" at bounding box center [468, 196] width 42 height 21
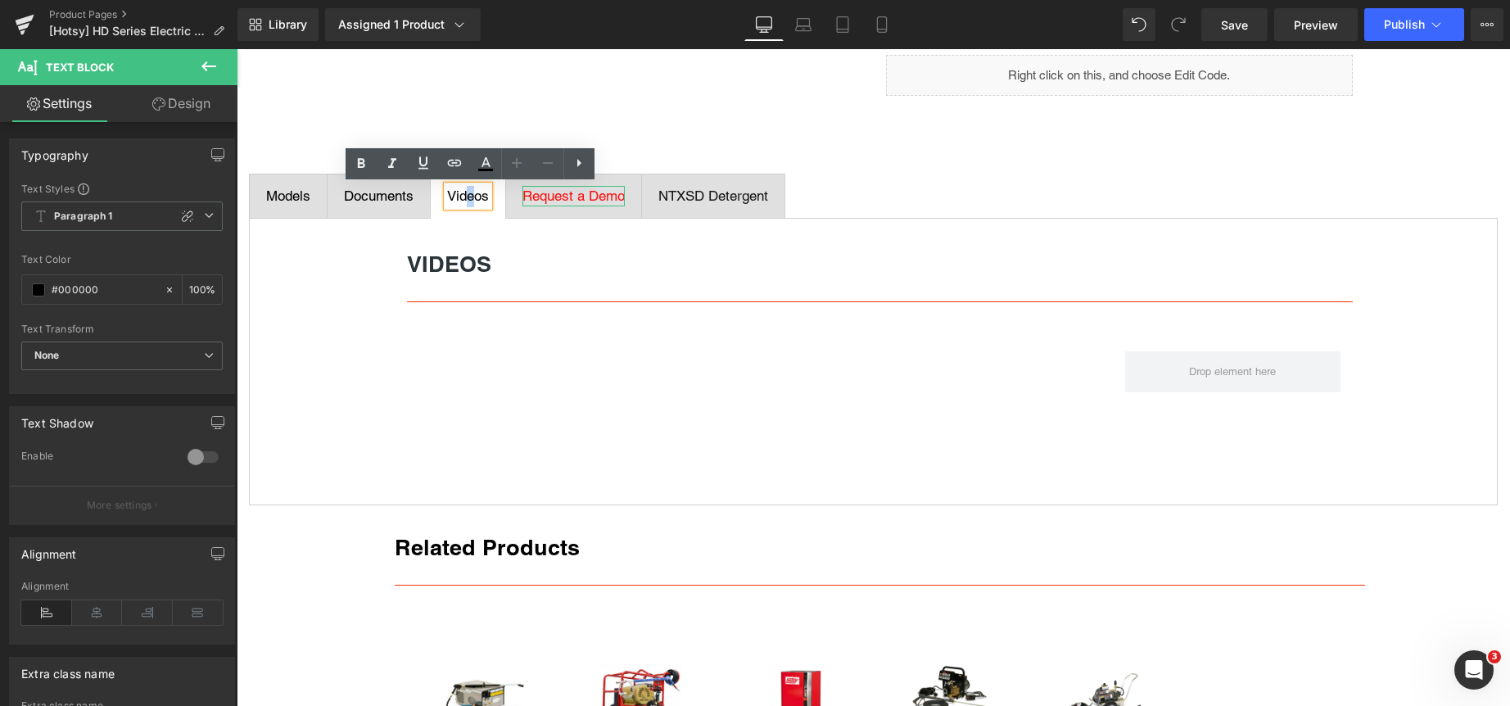
click at [583, 194] on span "Request a Demo" at bounding box center [573, 195] width 102 height 16
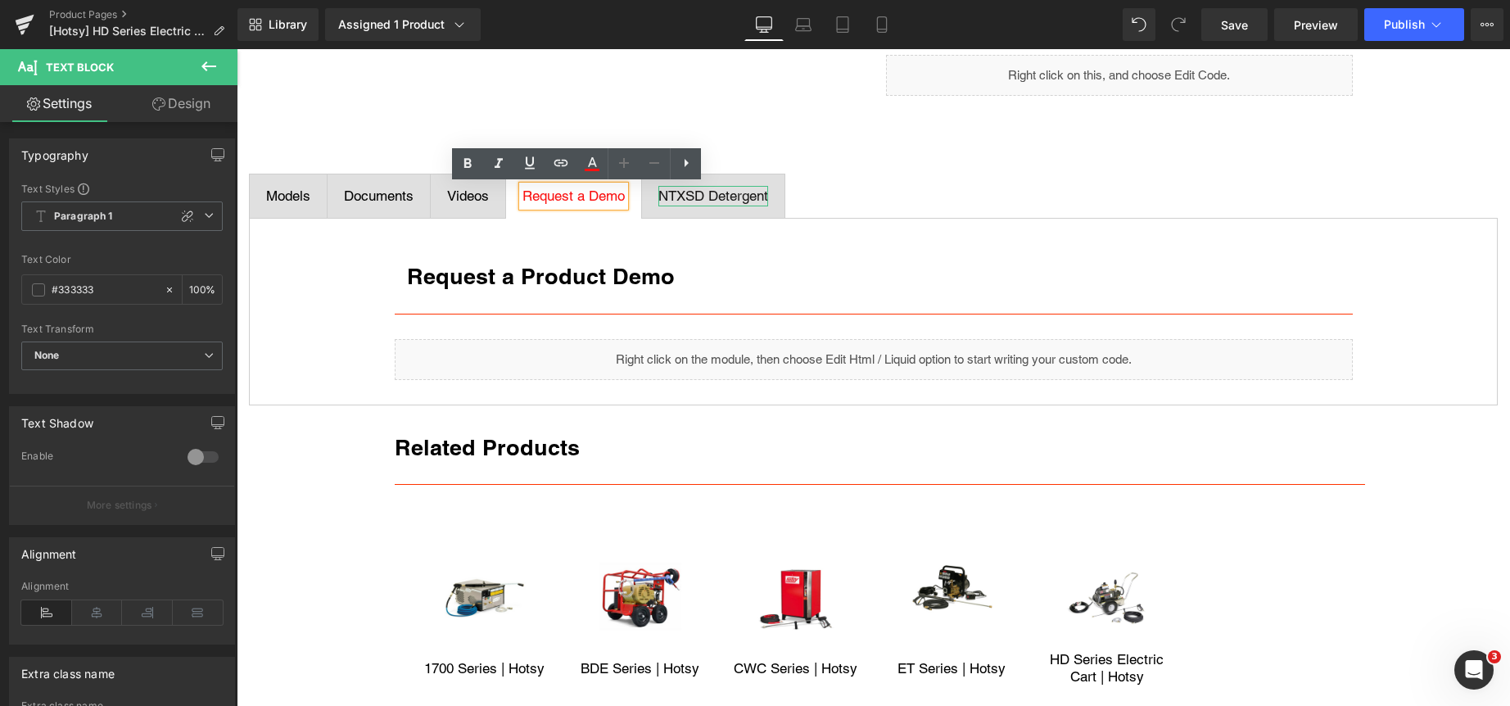
click at [731, 195] on span "NTXSD Detergent" at bounding box center [713, 195] width 110 height 16
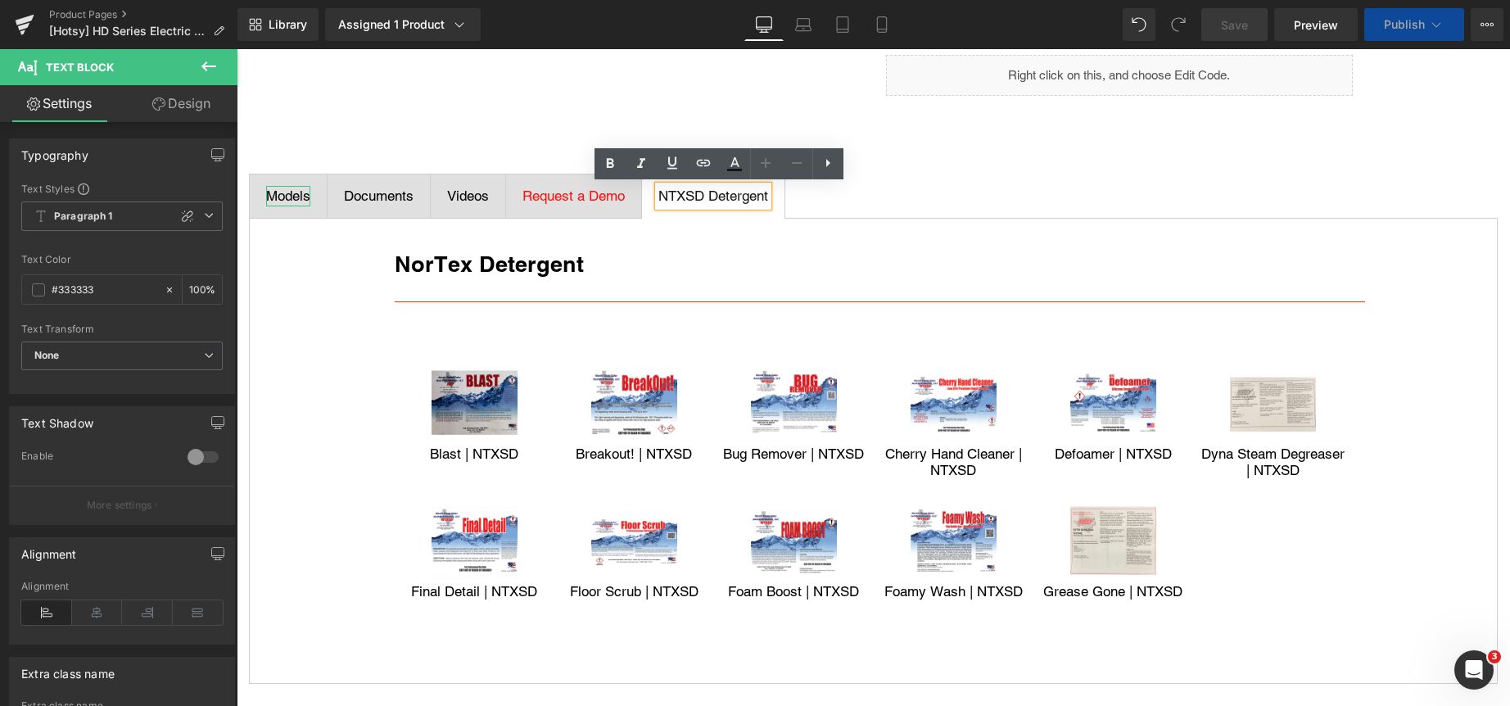
click at [291, 198] on div "Models" at bounding box center [288, 196] width 44 height 21
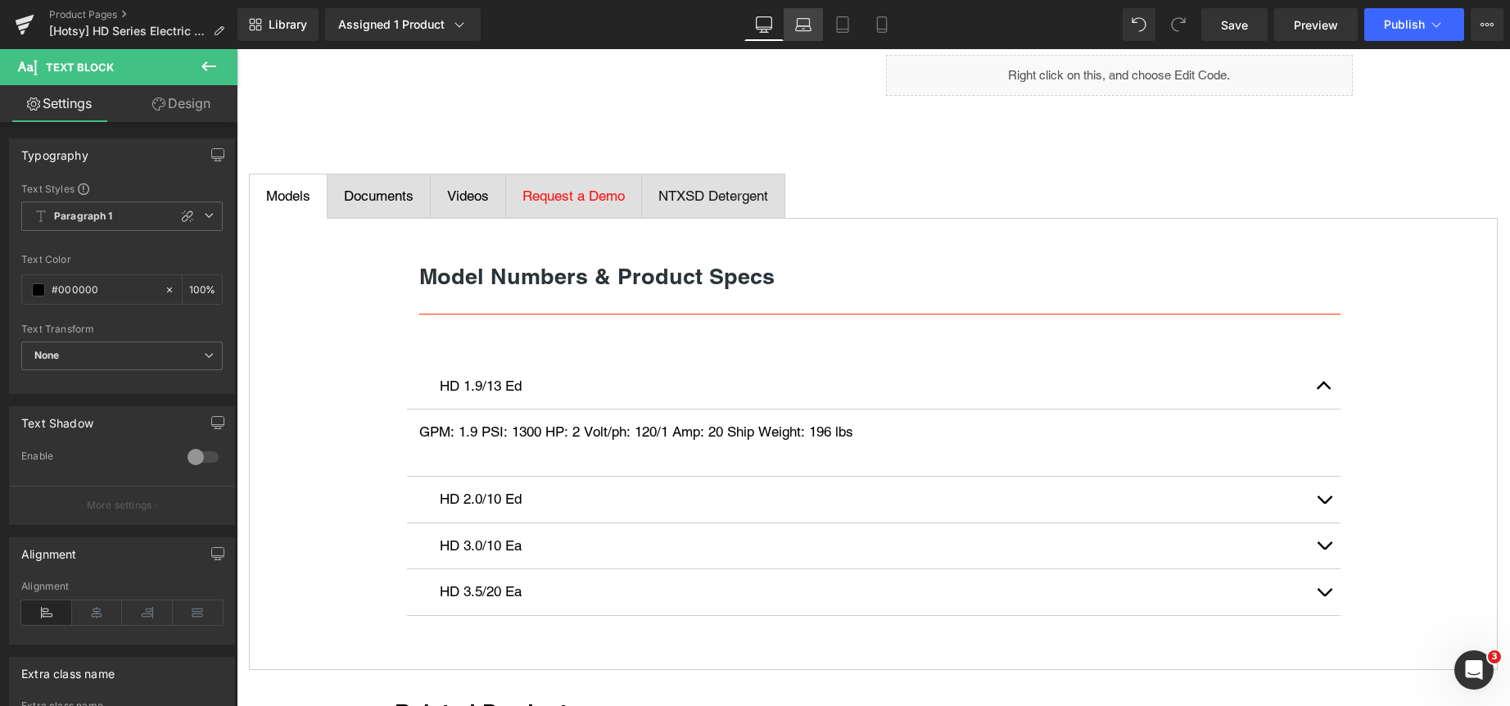
click at [806, 22] on icon at bounding box center [803, 24] width 16 height 16
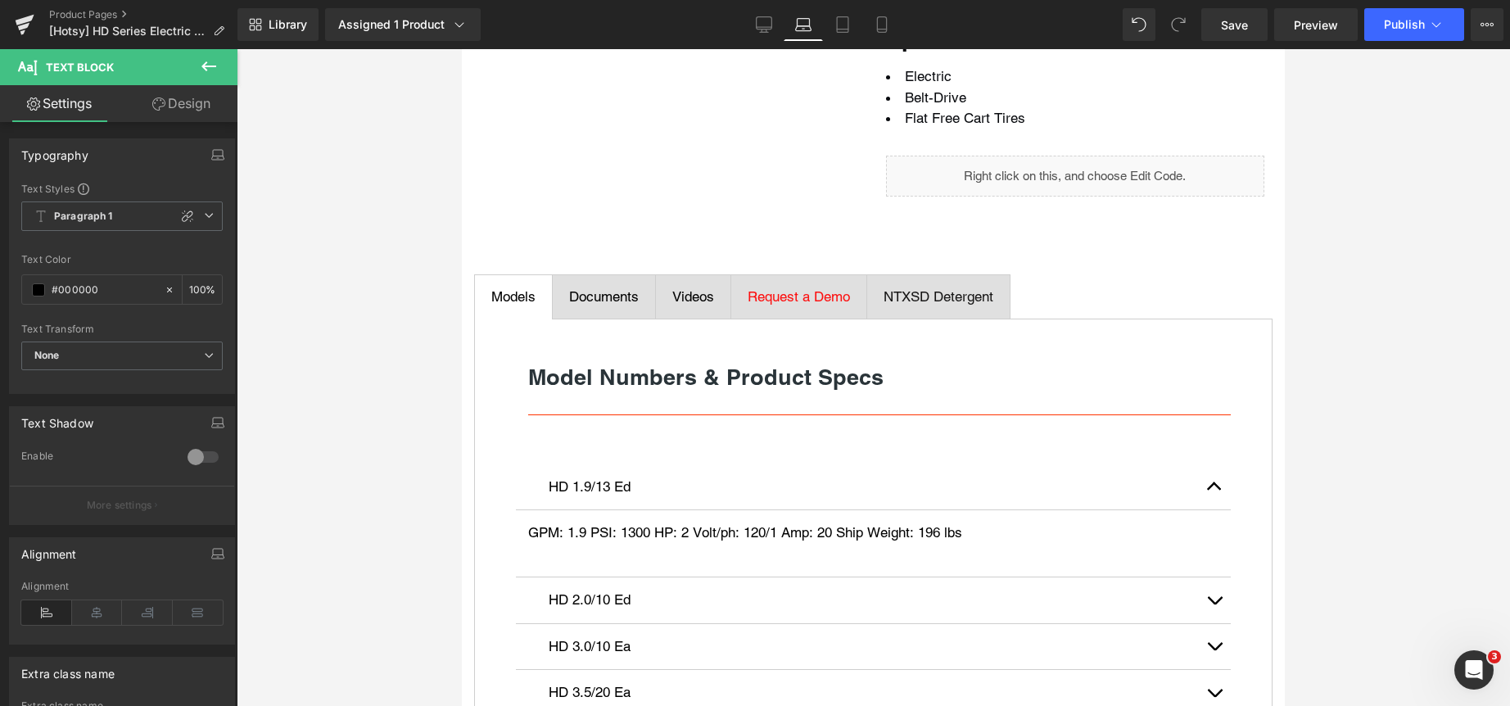
scroll to position [752, 0]
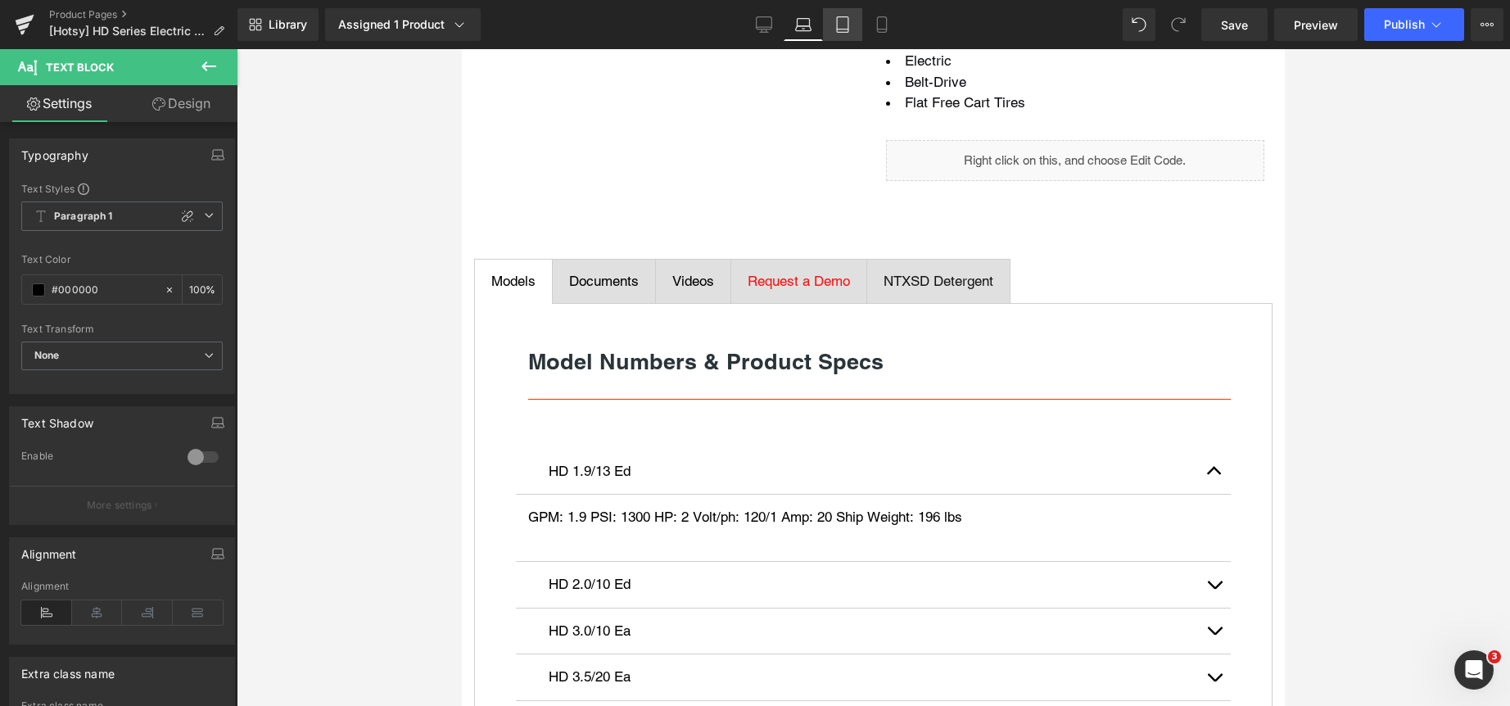
click at [842, 17] on icon at bounding box center [842, 25] width 11 height 16
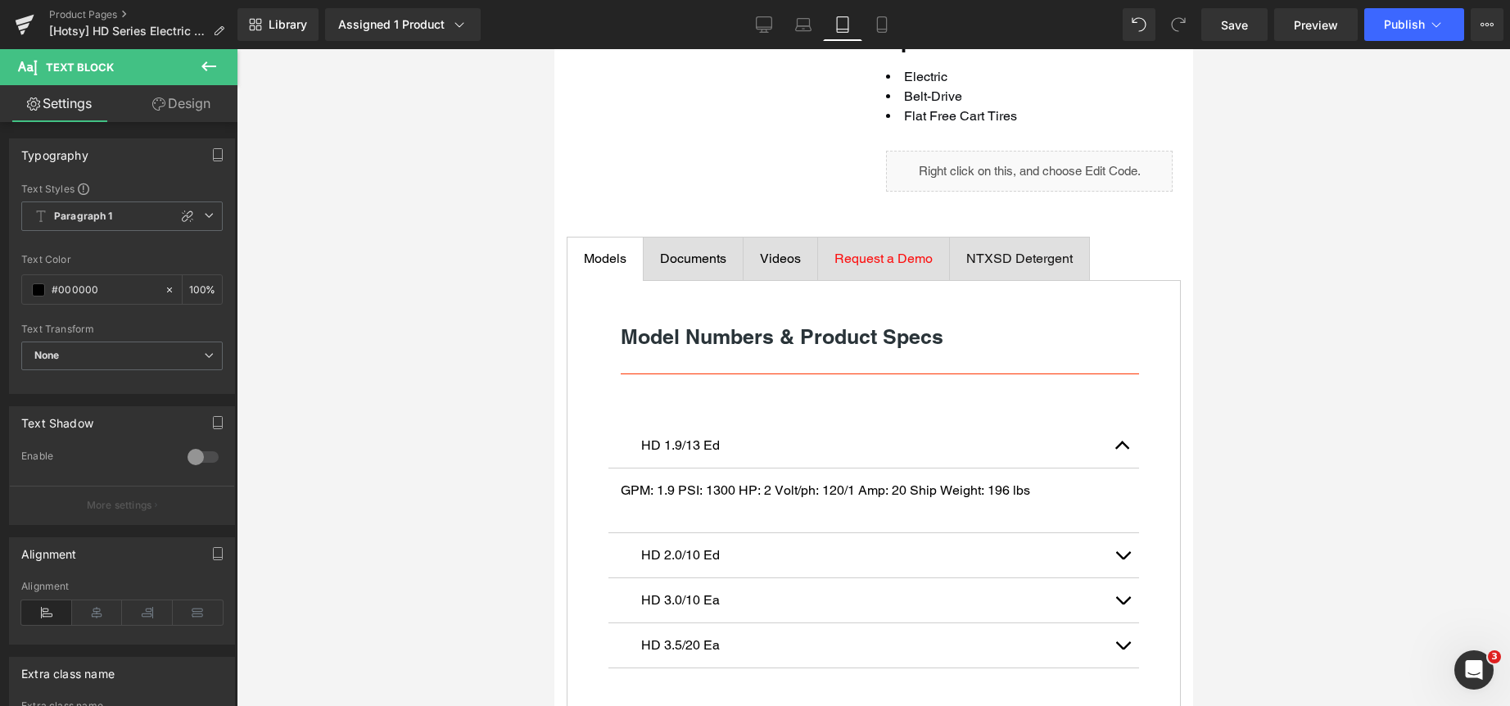
scroll to position [751, 0]
click at [894, 24] on link "Mobile" at bounding box center [881, 24] width 39 height 33
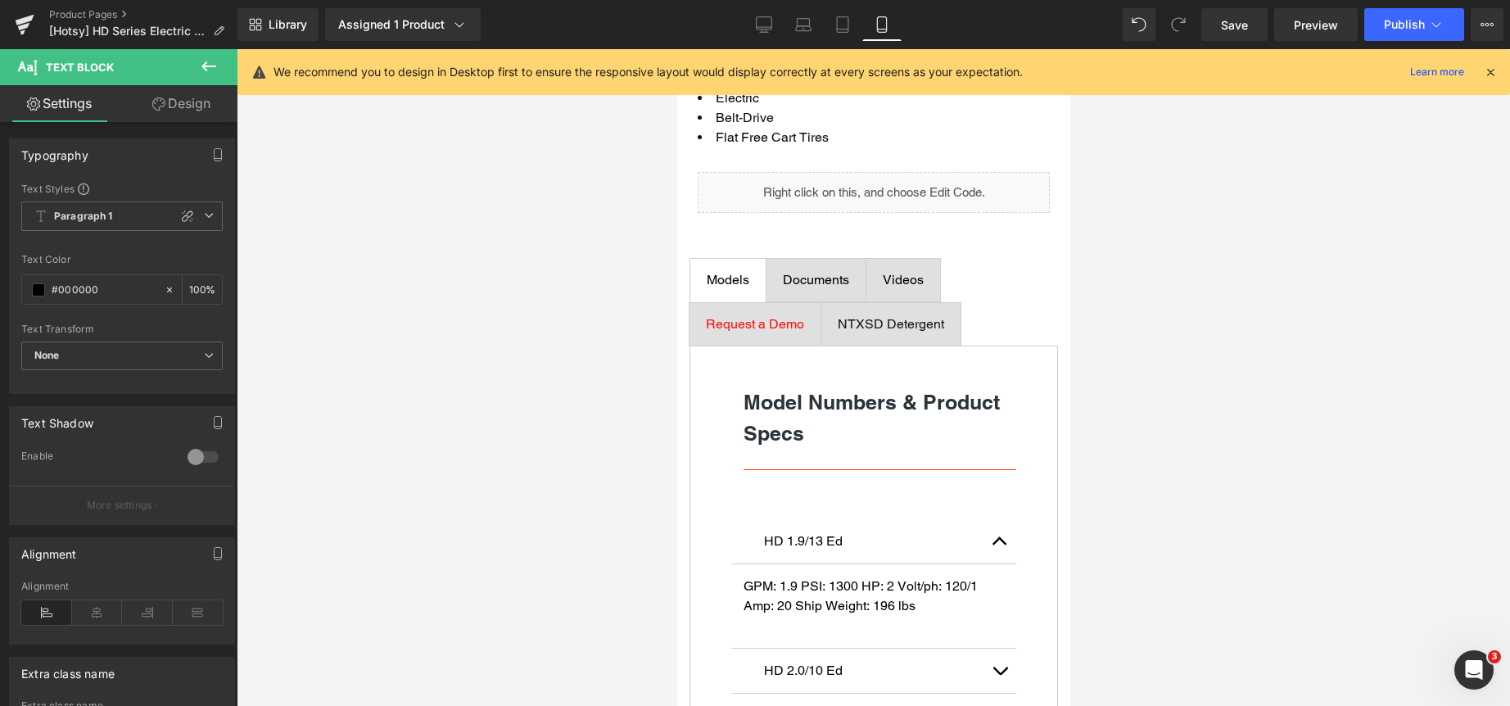
scroll to position [1120, 0]
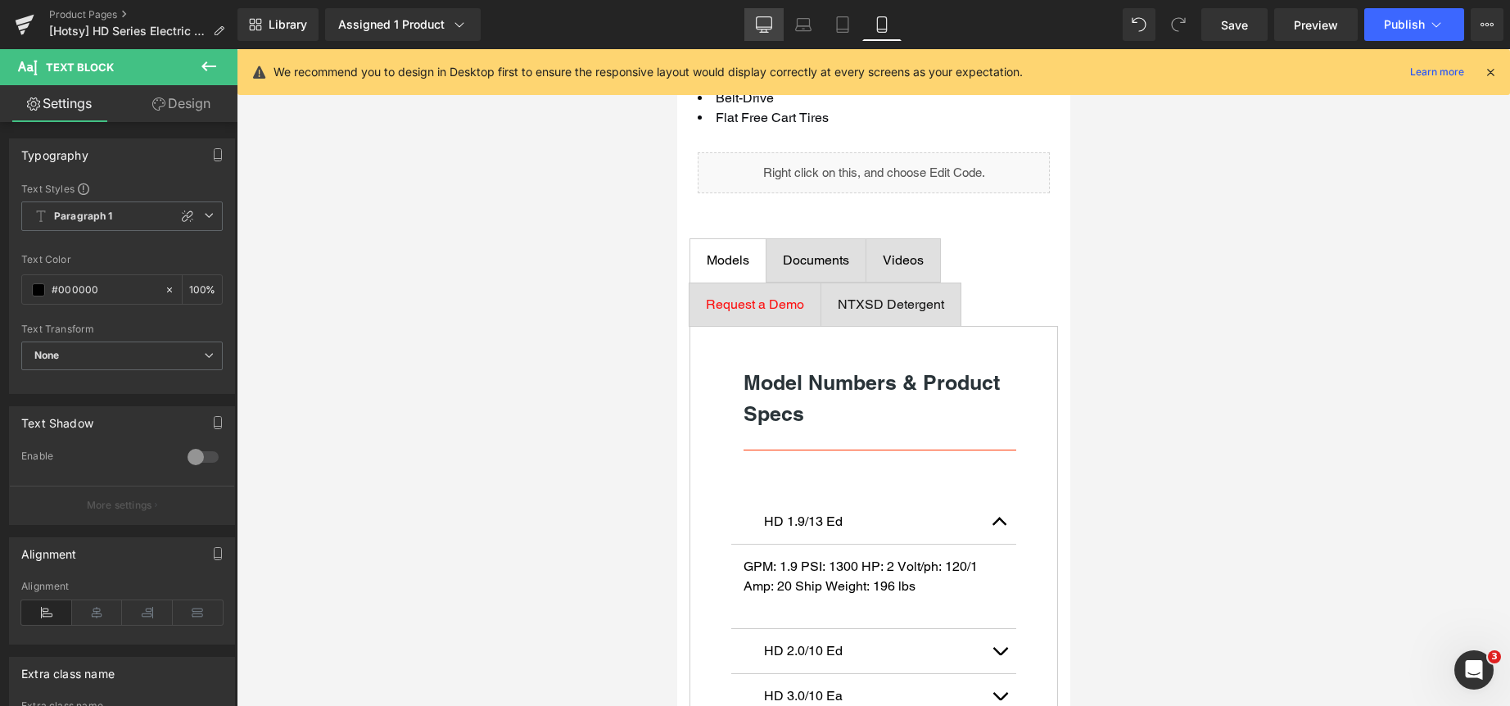
click at [763, 33] on link "Desktop" at bounding box center [763, 24] width 39 height 33
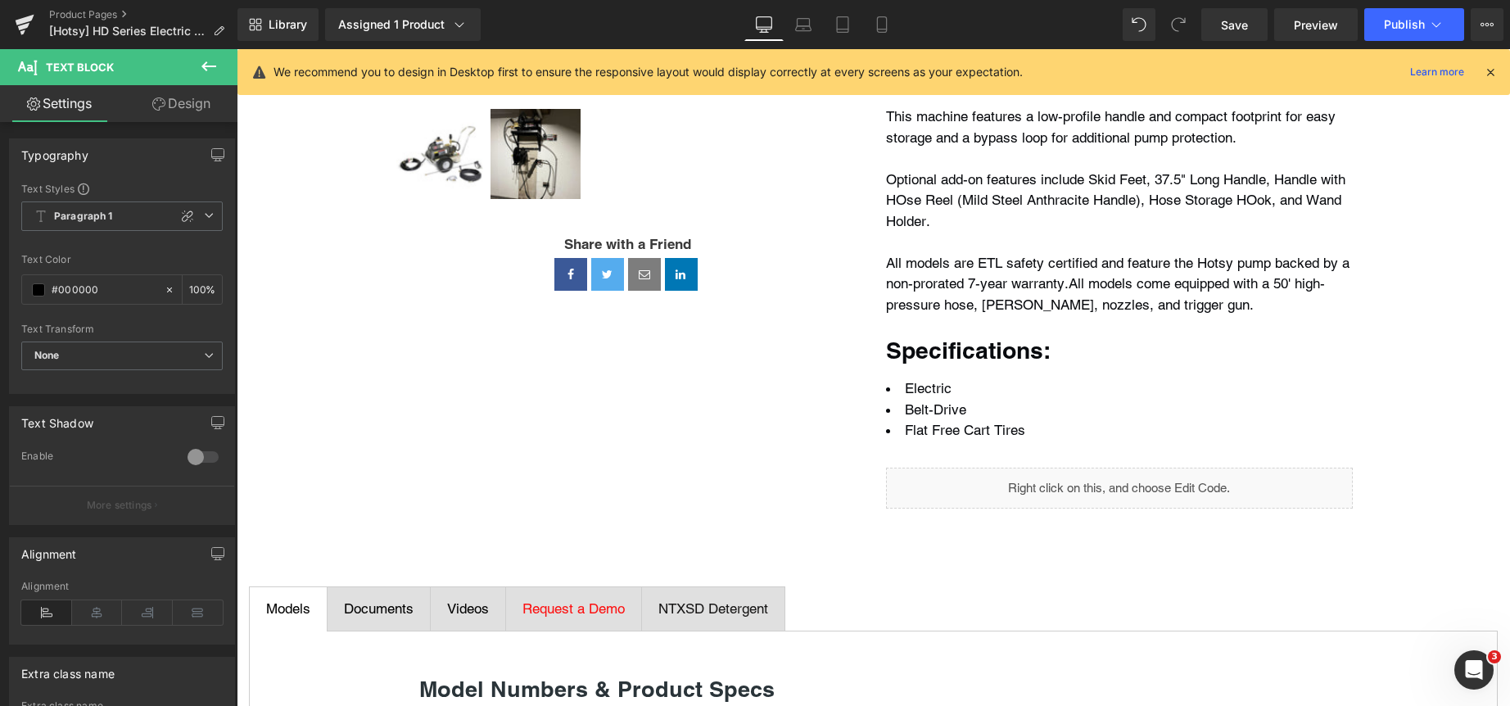
scroll to position [0, 0]
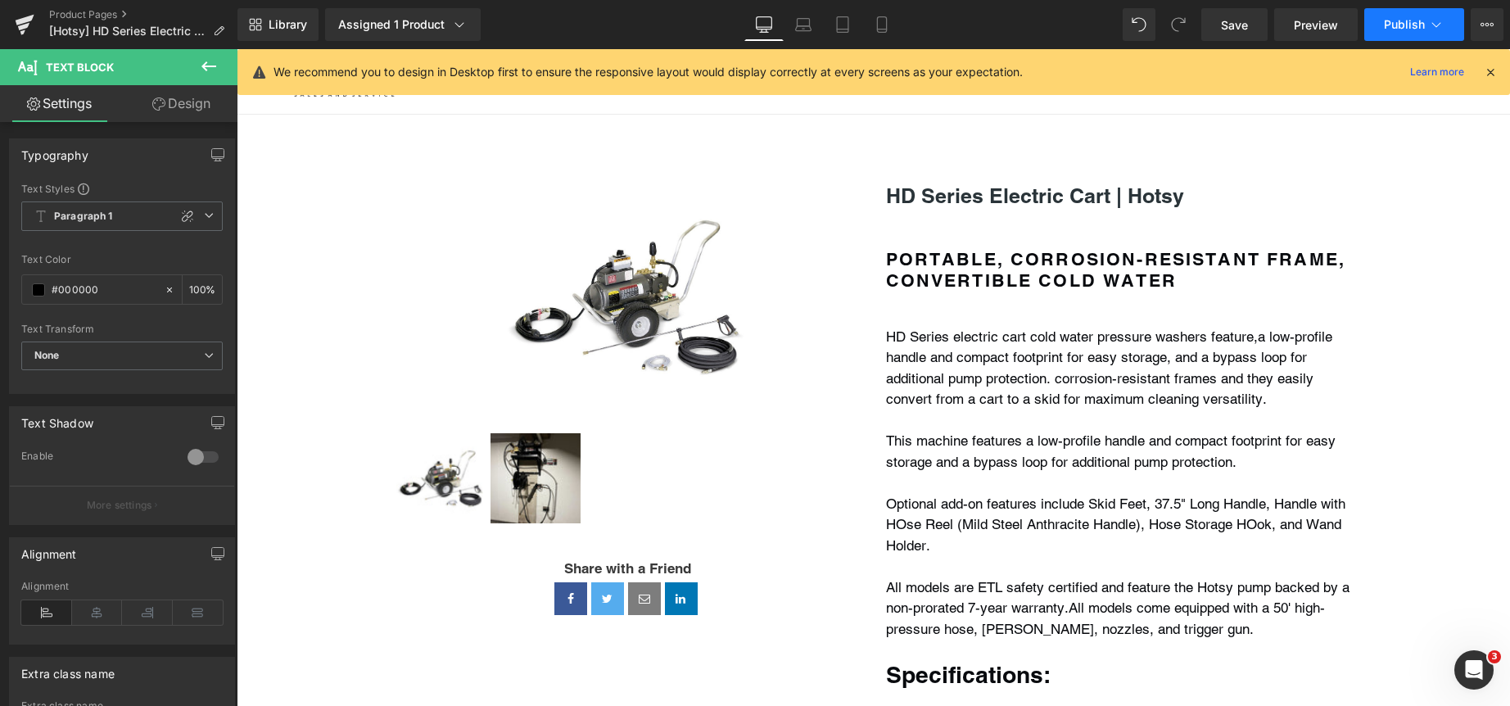
click at [1384, 22] on span "Publish" at bounding box center [1404, 24] width 41 height 13
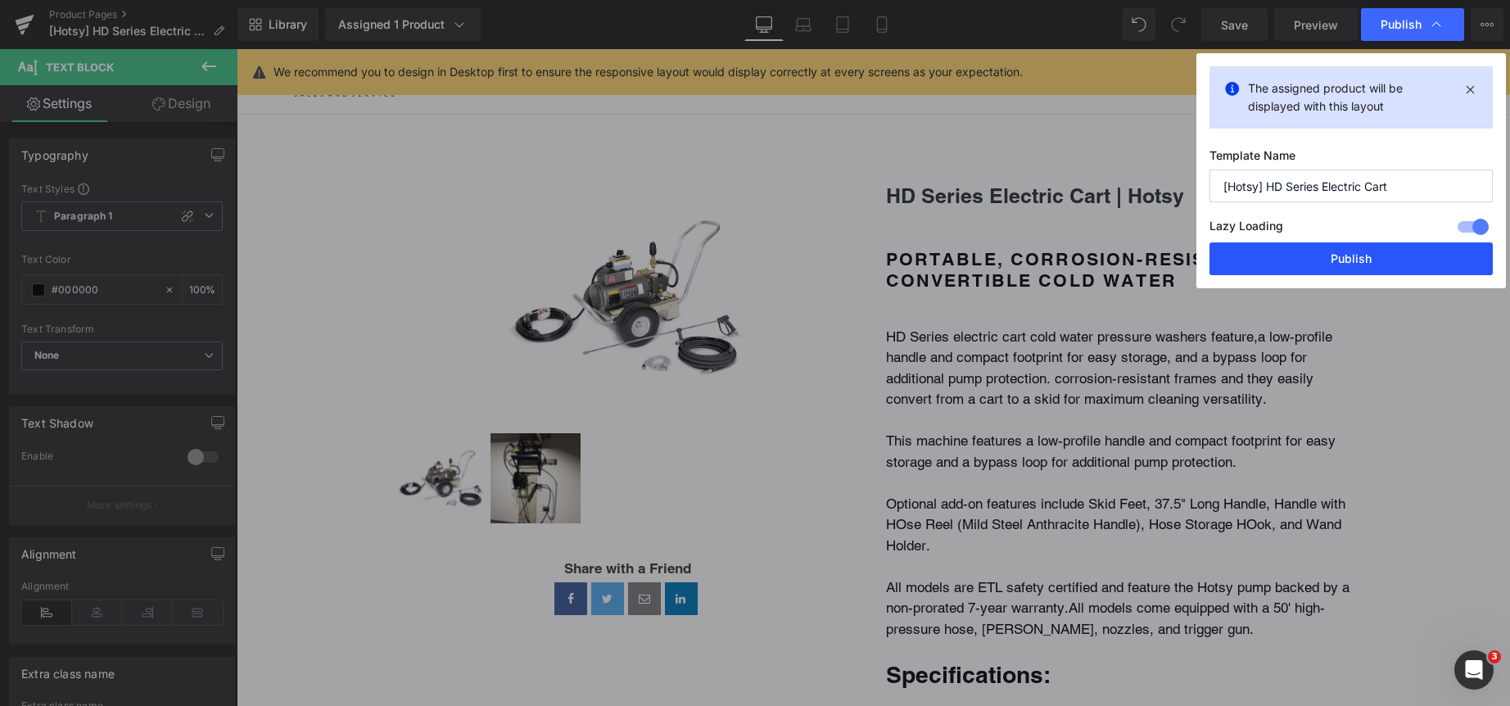
click at [1276, 250] on button "Publish" at bounding box center [1350, 258] width 283 height 33
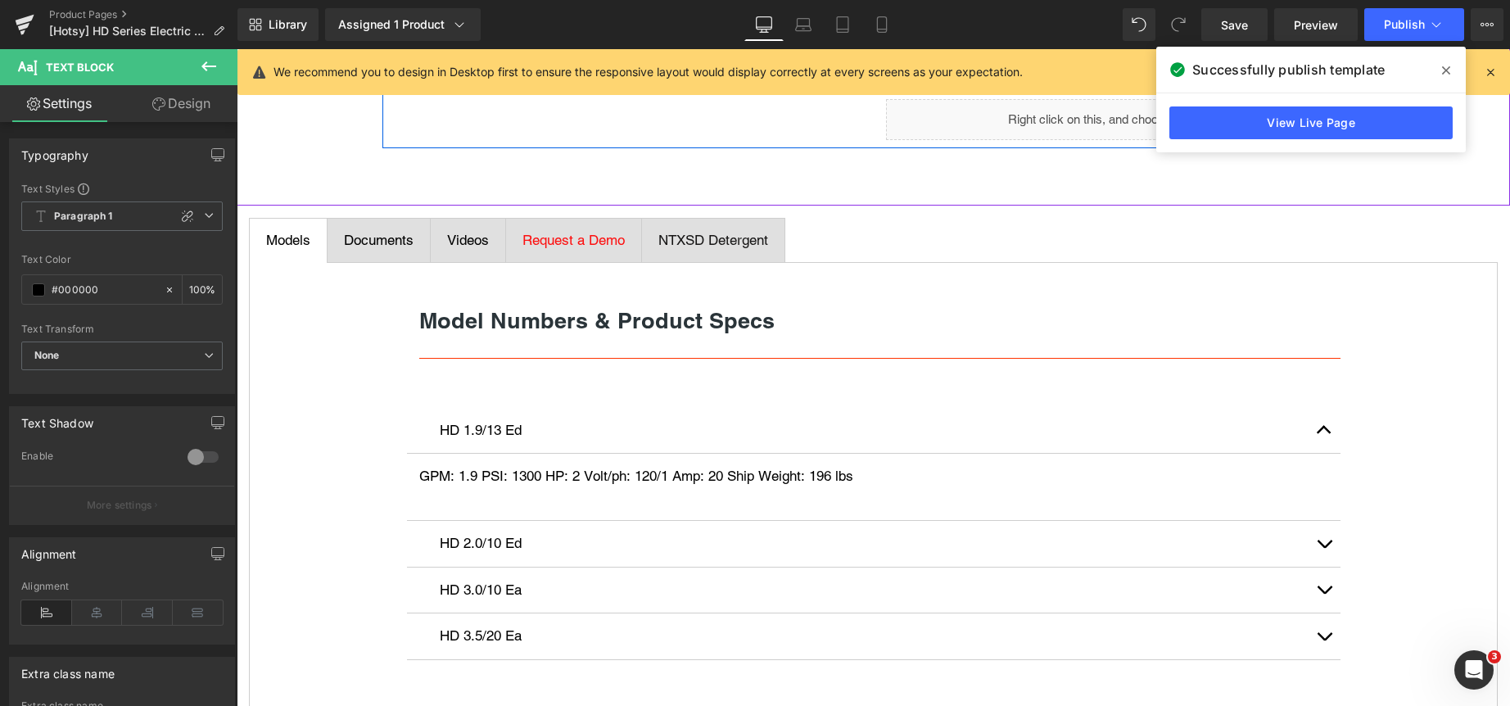
scroll to position [819, 0]
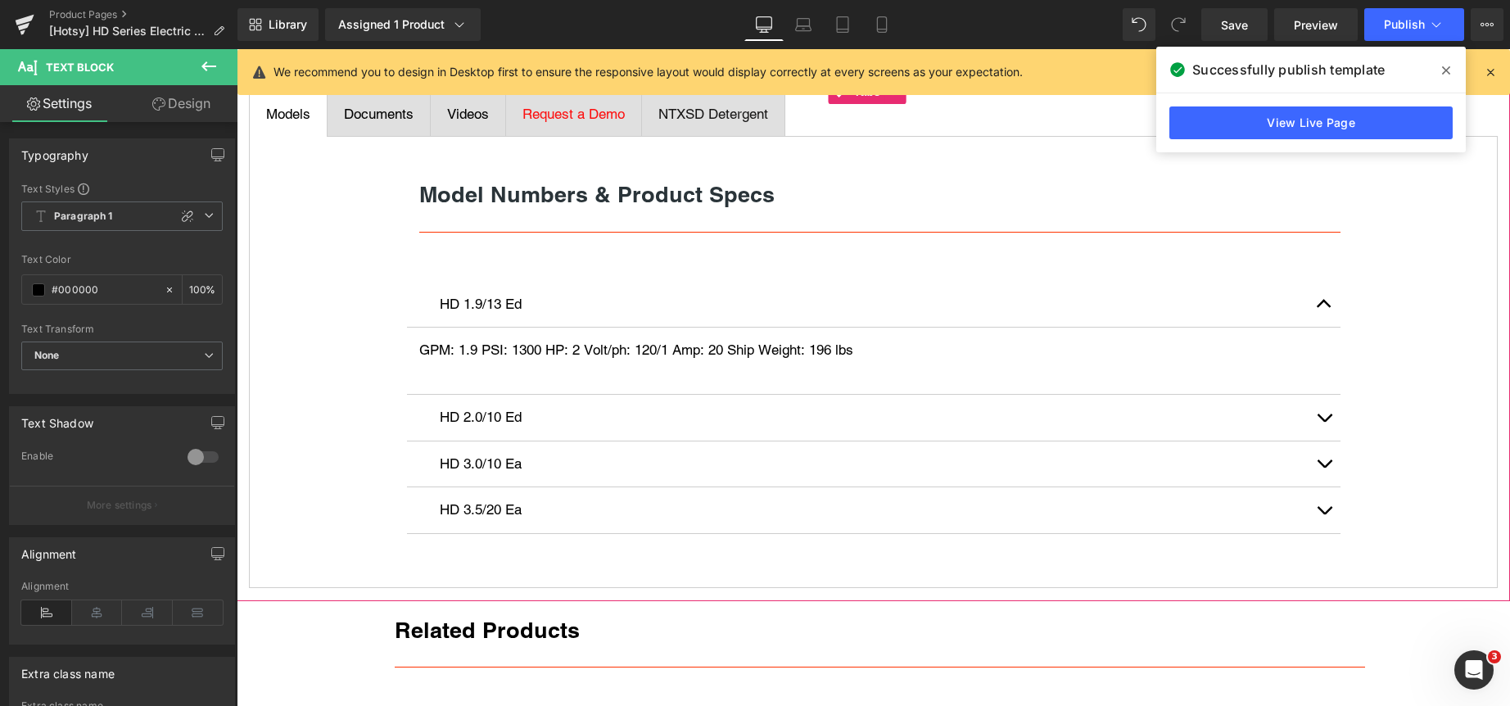
click at [722, 115] on span "NTXSD Detergent" at bounding box center [713, 114] width 110 height 16
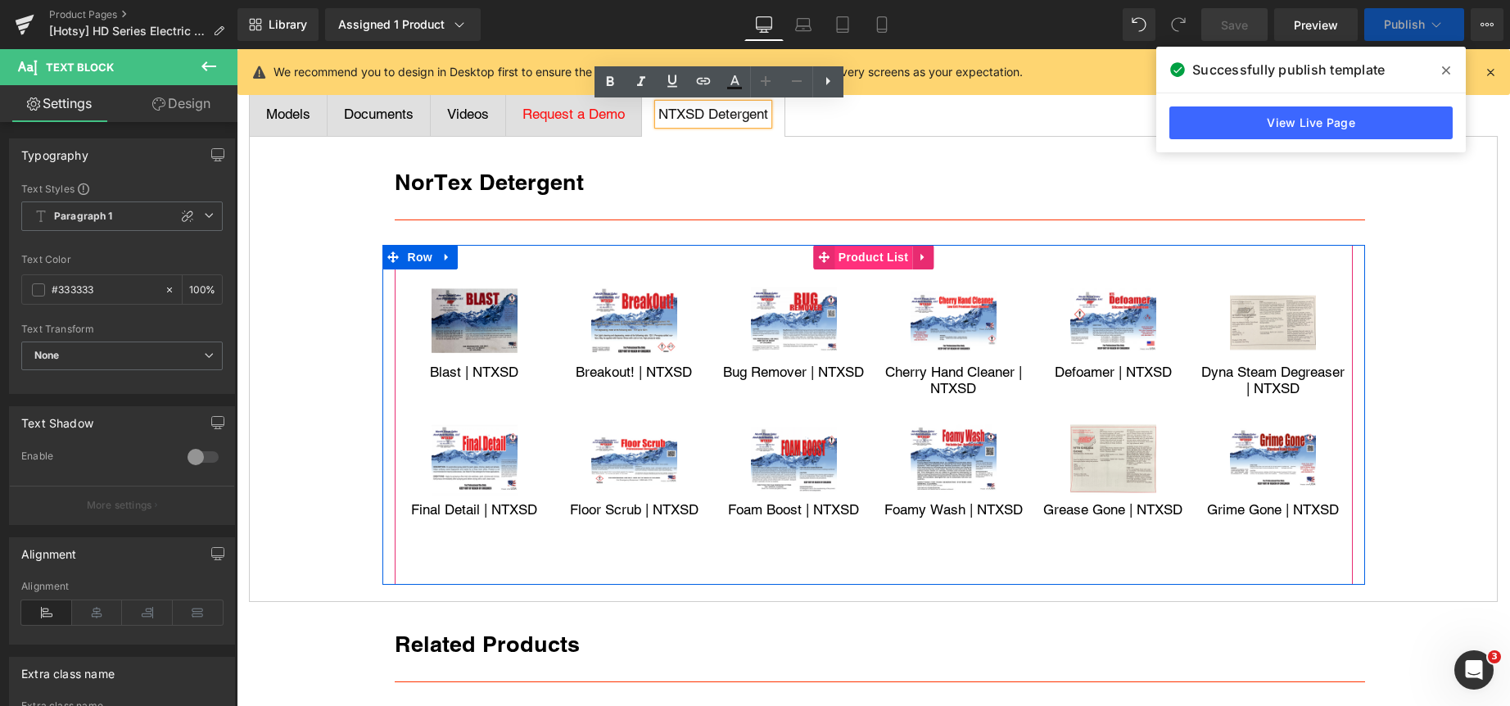
click at [866, 260] on span "Product List" at bounding box center [873, 257] width 78 height 25
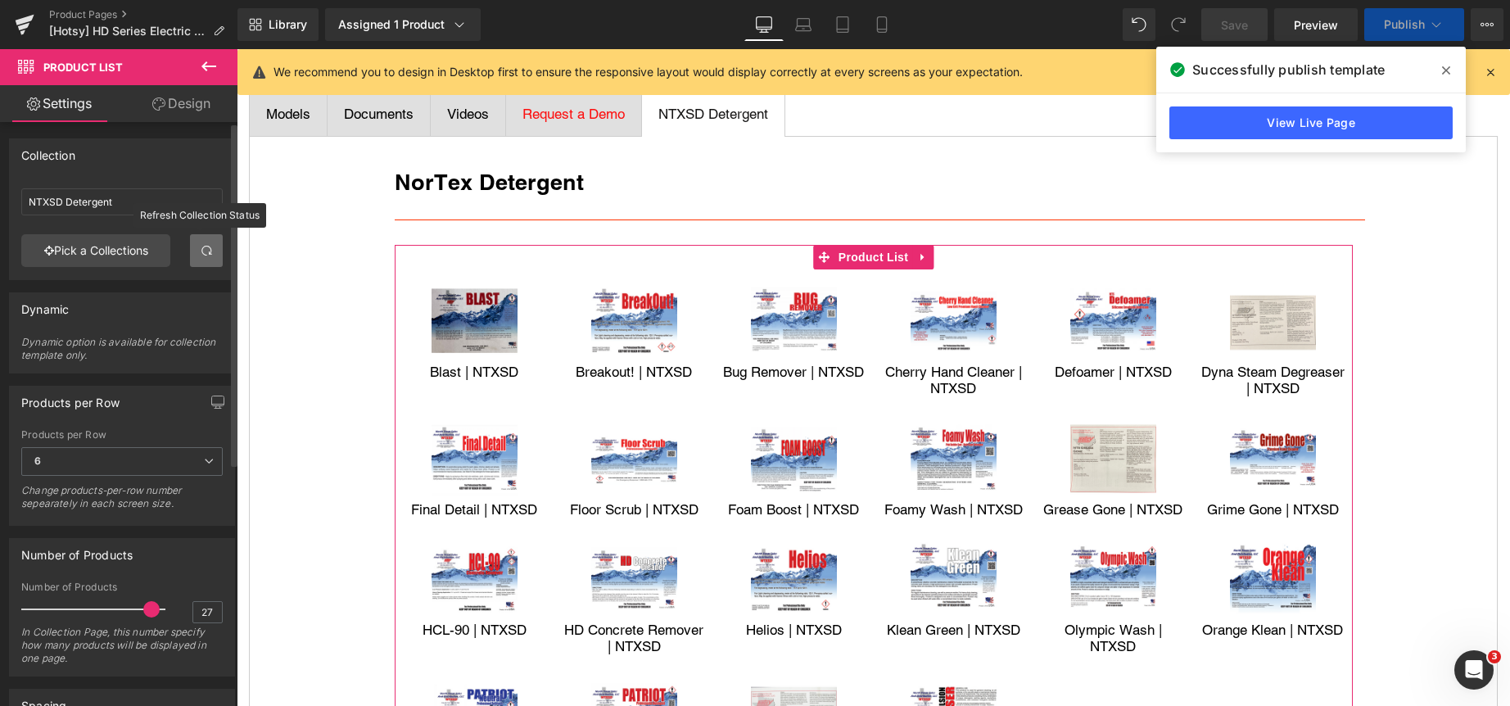
click at [201, 254] on span at bounding box center [206, 250] width 13 height 13
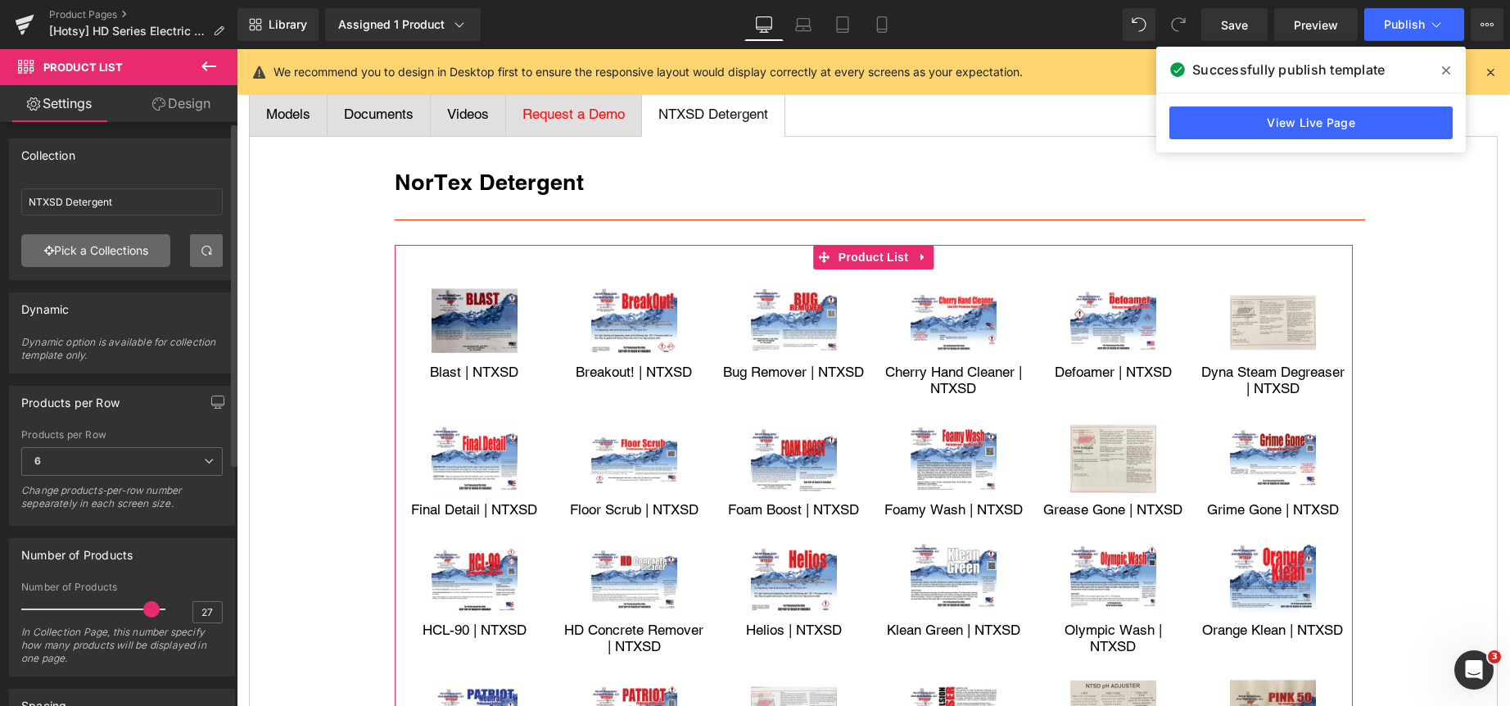
click at [115, 246] on link "Pick a Collections" at bounding box center [95, 250] width 149 height 33
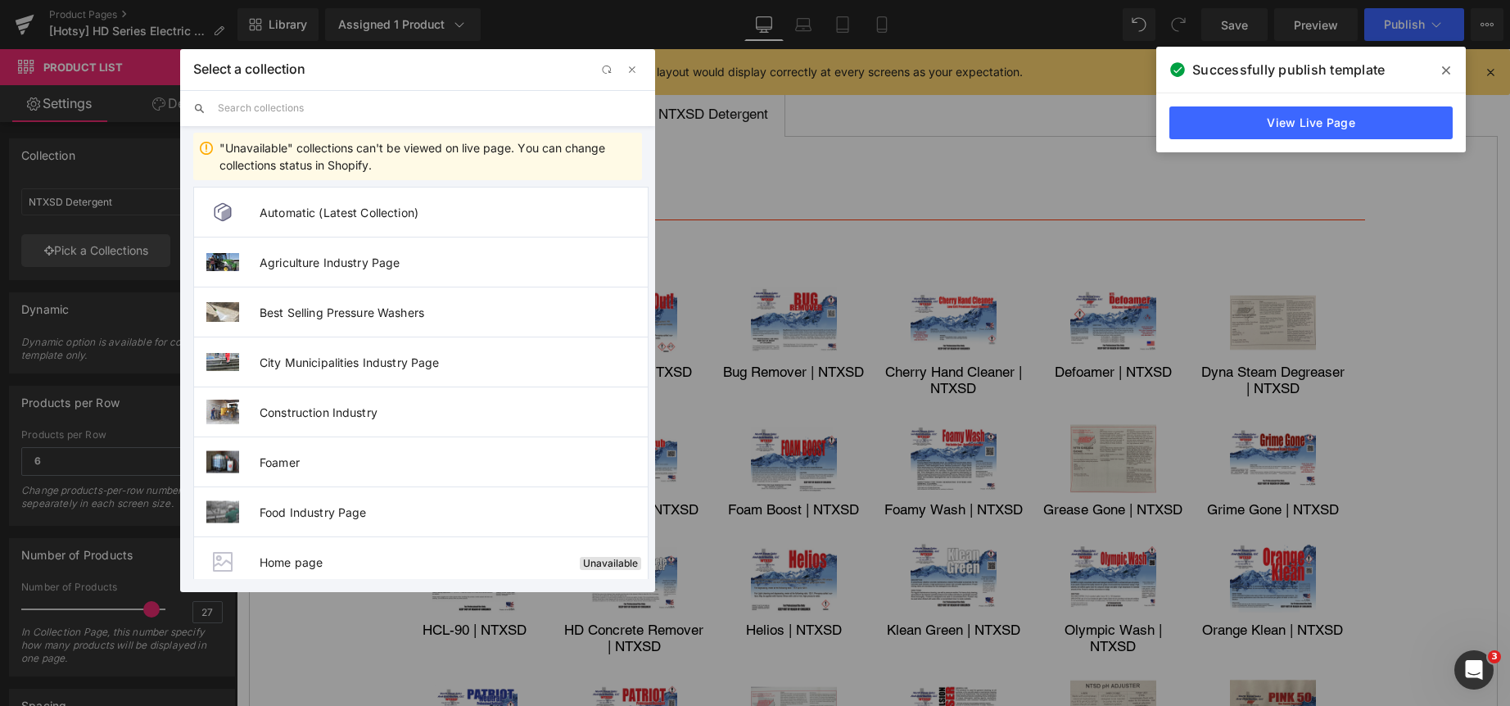
click at [364, 112] on input "text" at bounding box center [430, 108] width 424 height 36
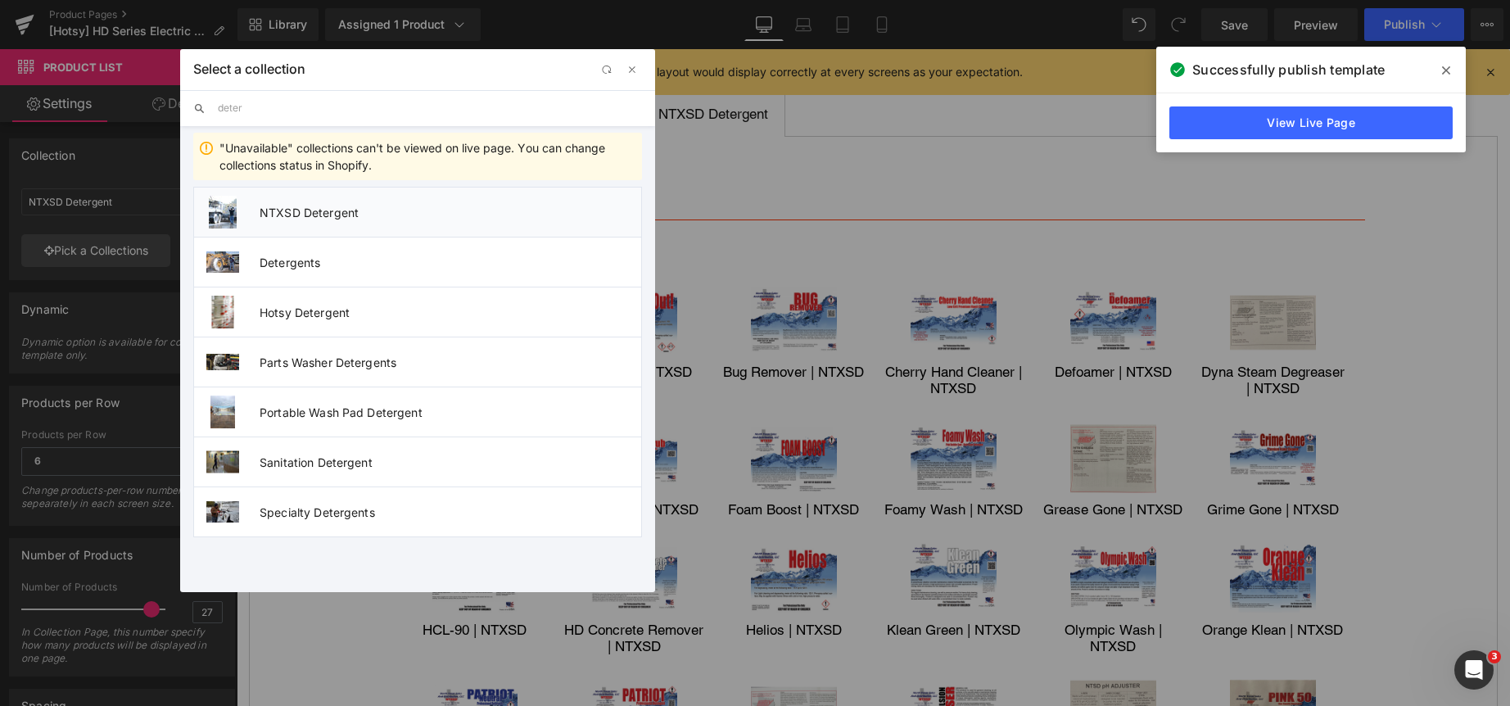
type input "deter"
click at [329, 212] on span "NTXSD Detergent" at bounding box center [451, 213] width 382 height 14
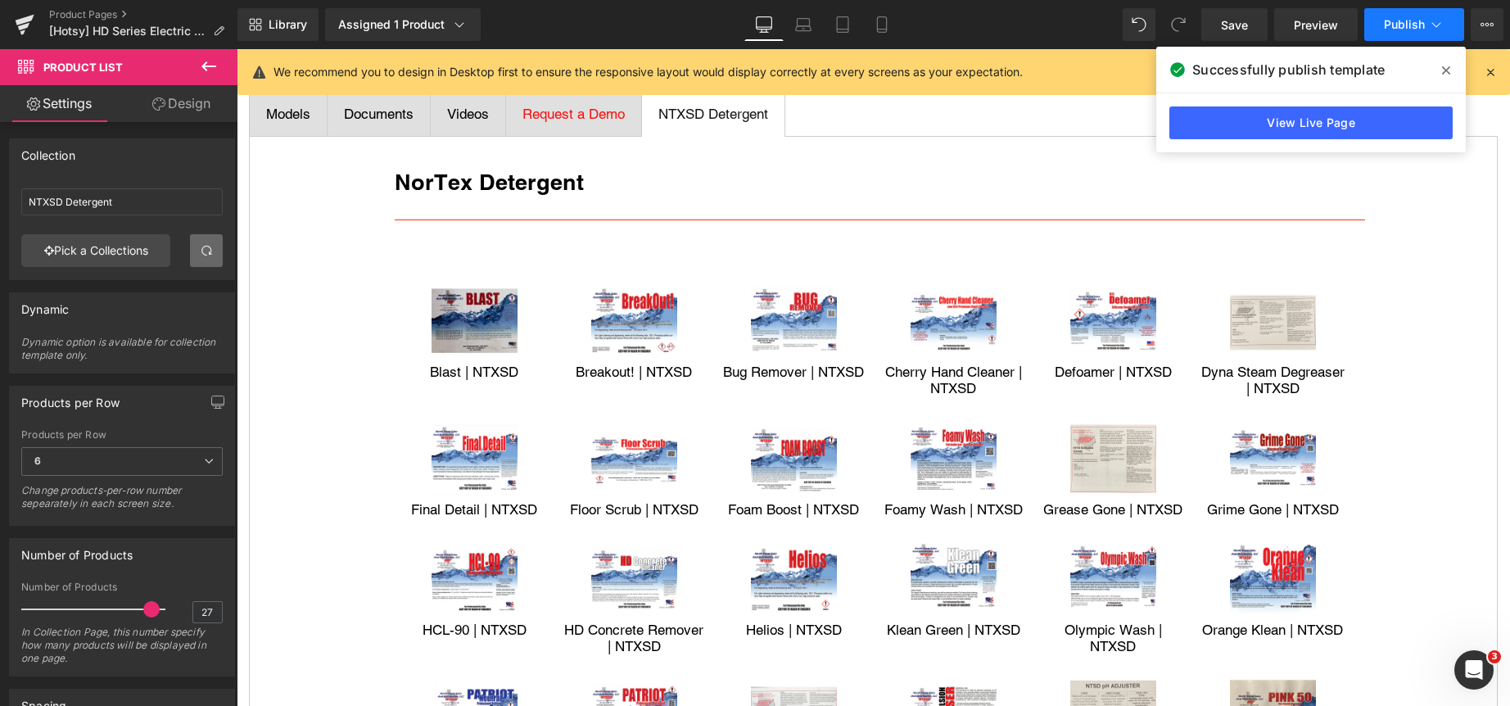
click at [1401, 20] on span "Publish" at bounding box center [1404, 24] width 41 height 13
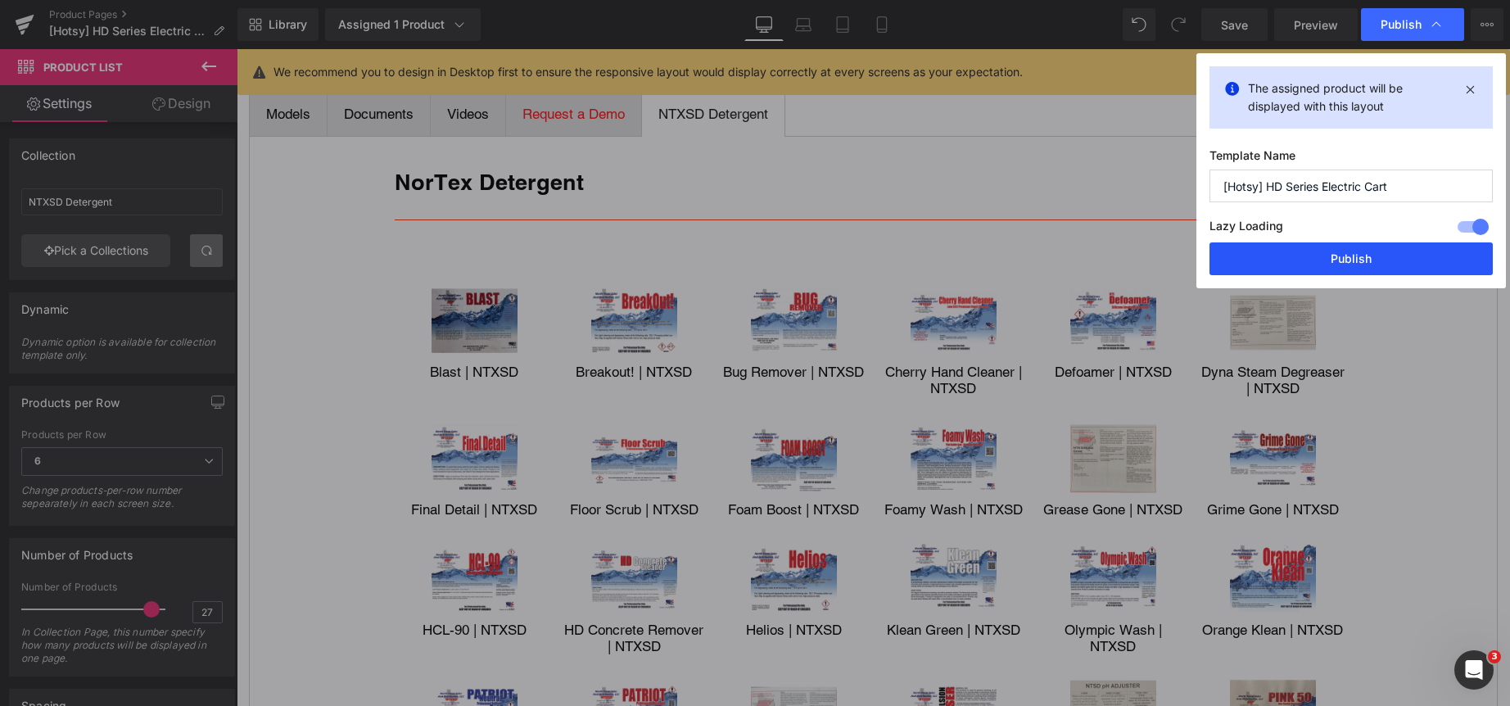
click at [1347, 256] on button "Publish" at bounding box center [1350, 258] width 283 height 33
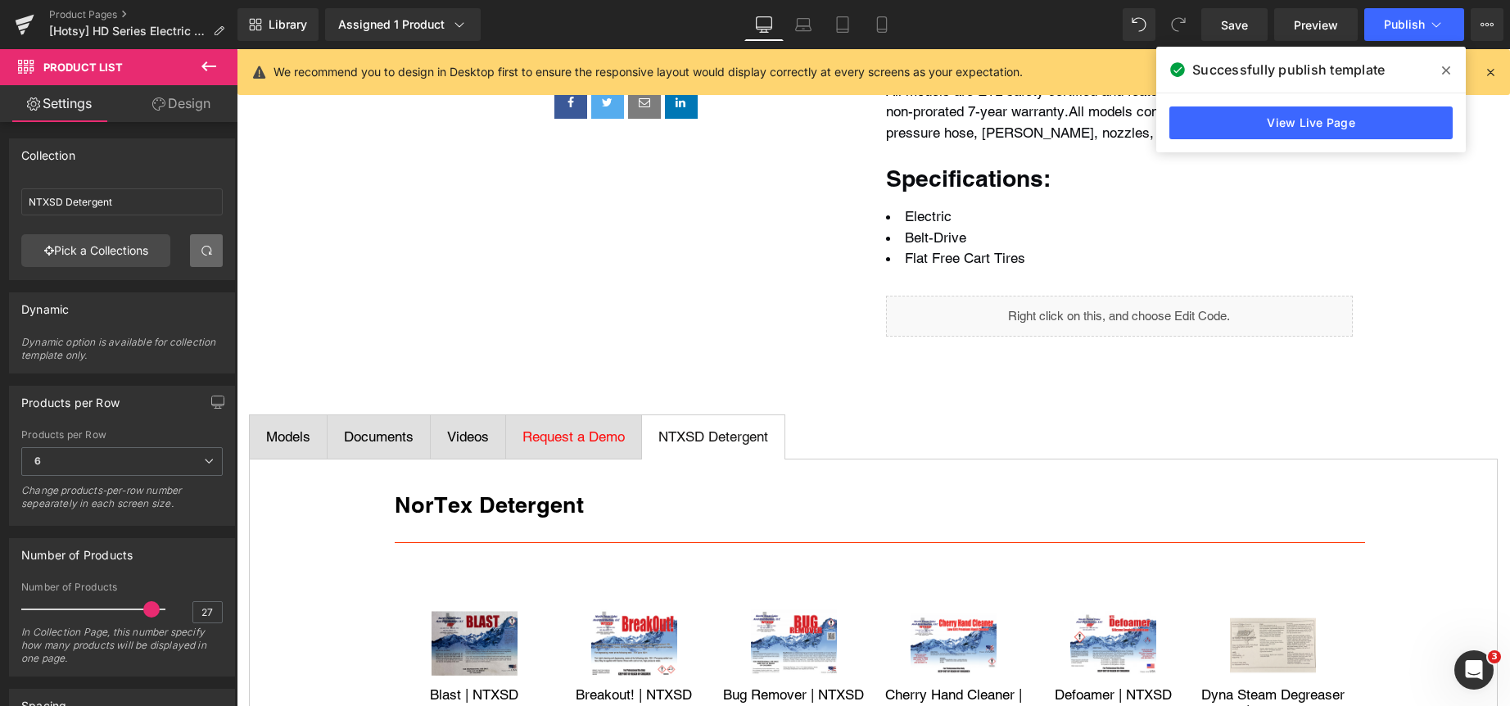
scroll to position [491, 0]
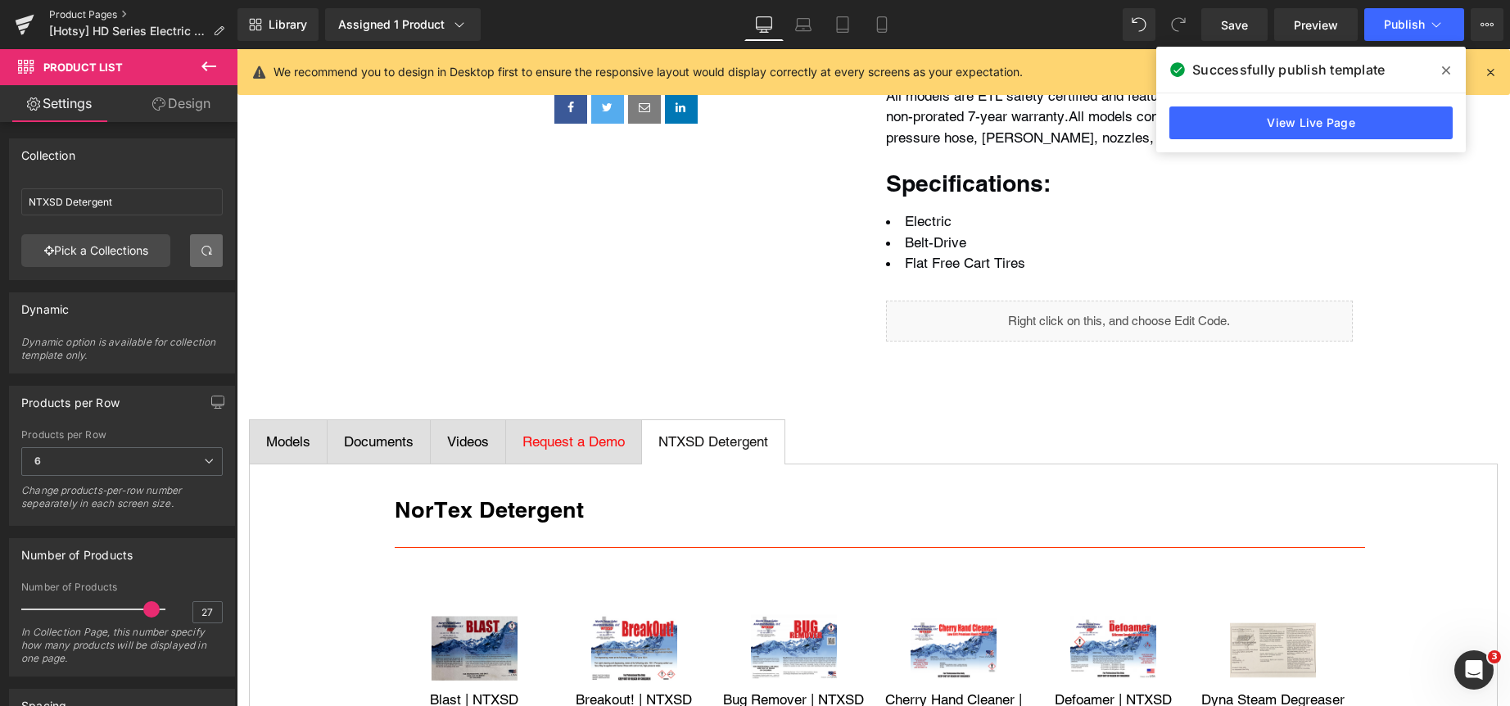
click at [84, 11] on link "Product Pages" at bounding box center [143, 14] width 188 height 13
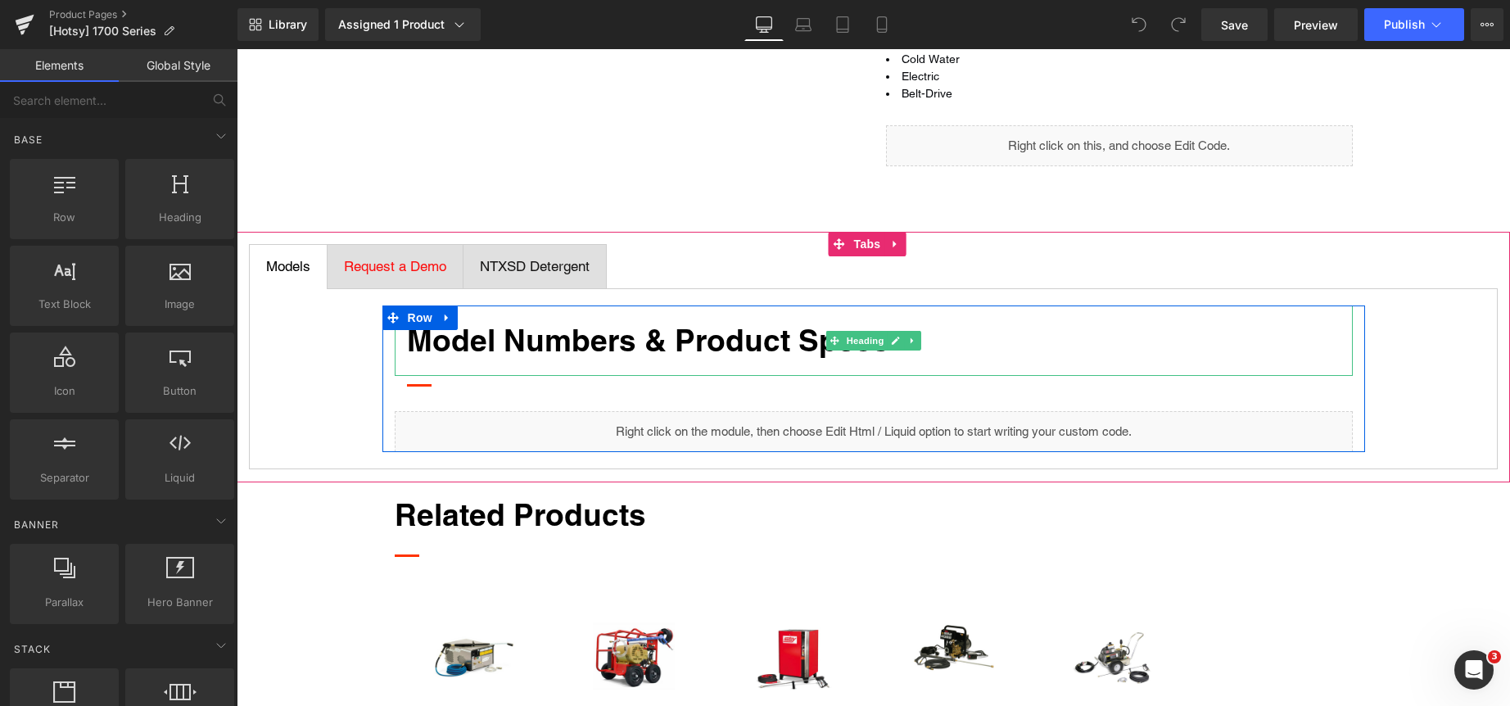
click at [518, 338] on strong "Model Numbers & Product Specs" at bounding box center [648, 340] width 482 height 36
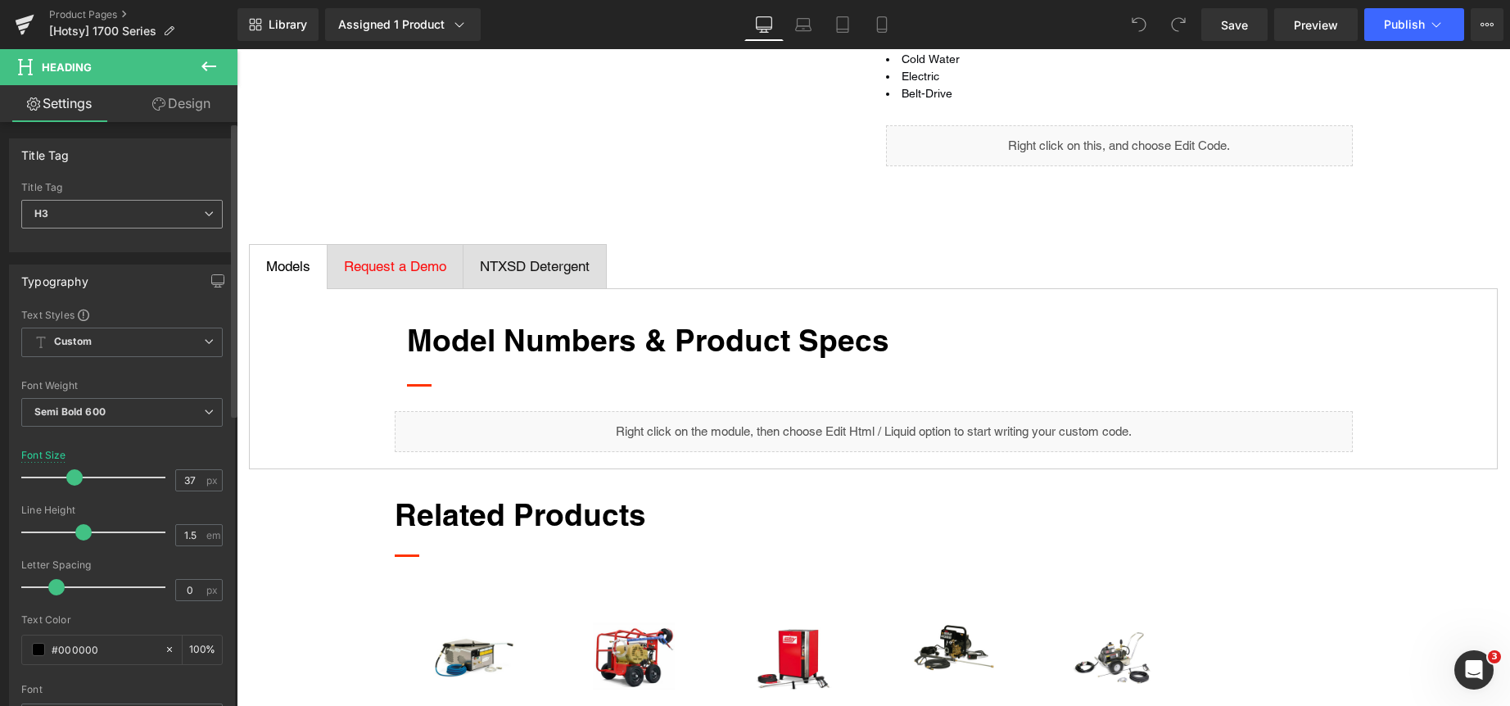
click at [204, 213] on icon at bounding box center [209, 214] width 10 height 10
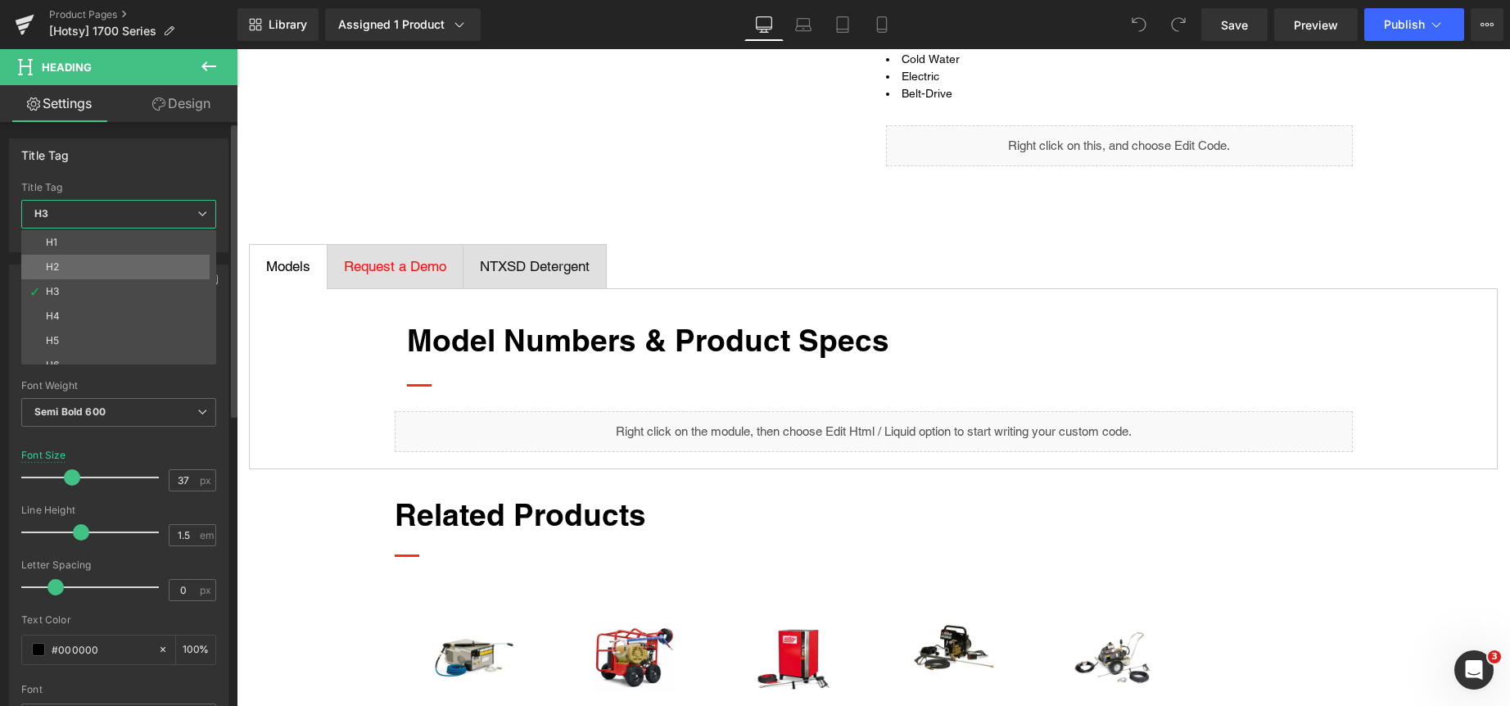
click at [138, 258] on li "H2" at bounding box center [122, 267] width 202 height 25
type input "35"
type input "2"
type input "#2a3439"
type input "100"
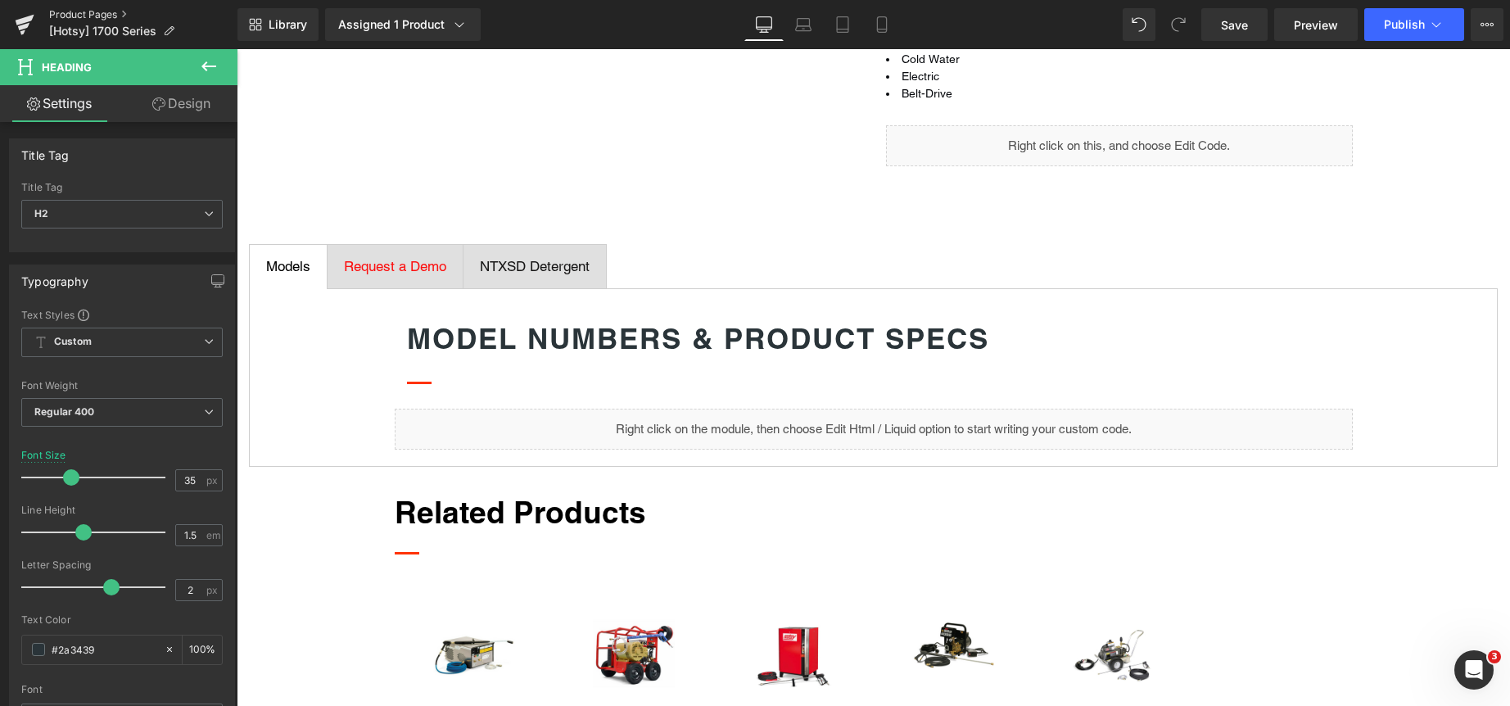
click at [71, 9] on link "Product Pages" at bounding box center [143, 14] width 188 height 13
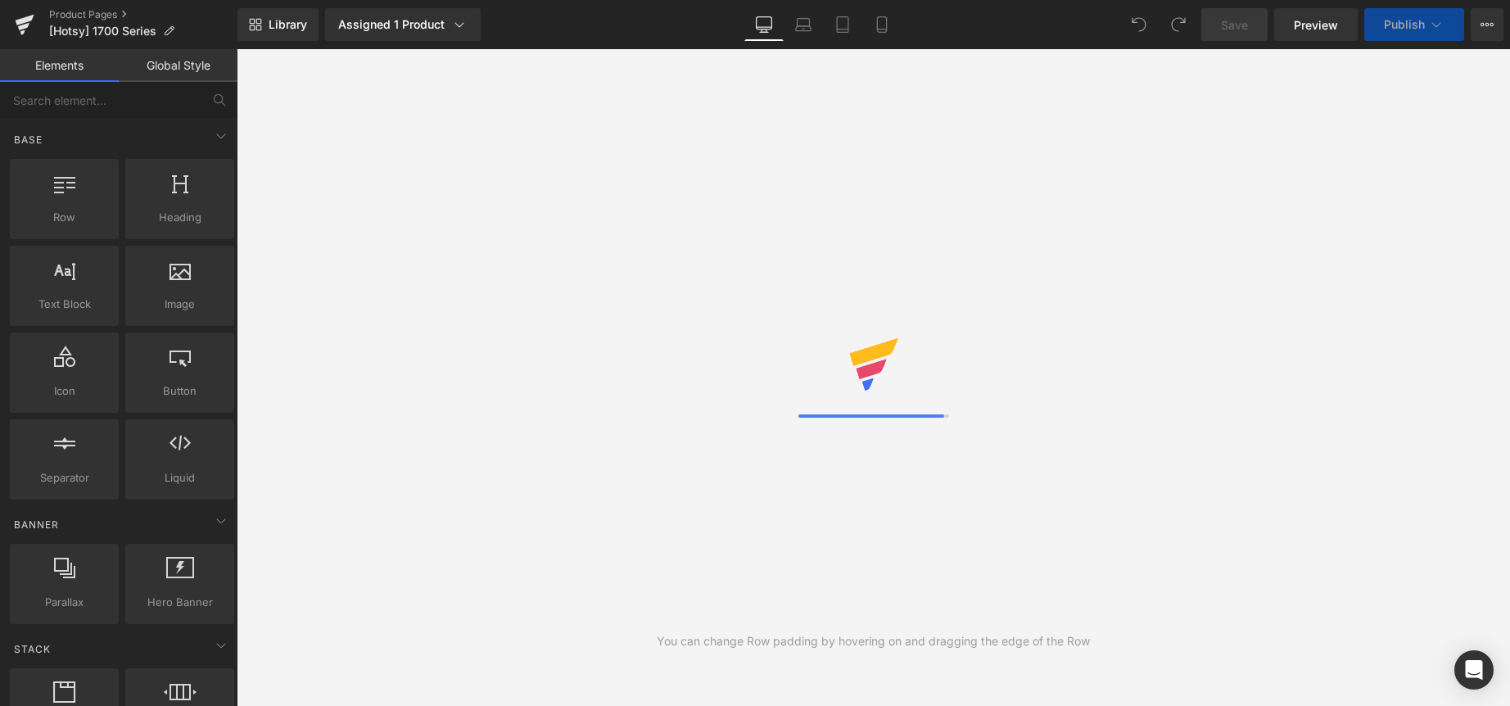
click at [189, 66] on link "Global Style" at bounding box center [178, 65] width 119 height 33
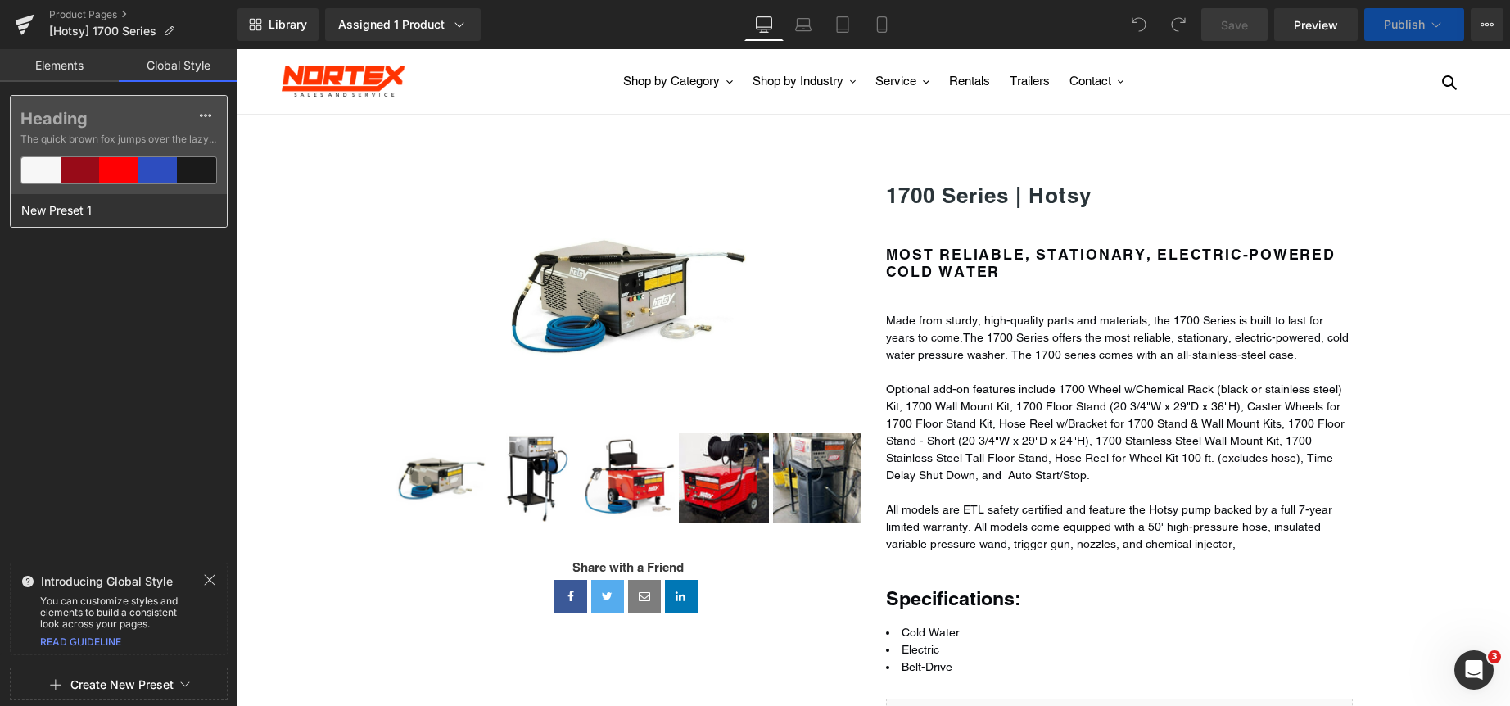
click at [157, 110] on label "Heading" at bounding box center [118, 119] width 196 height 20
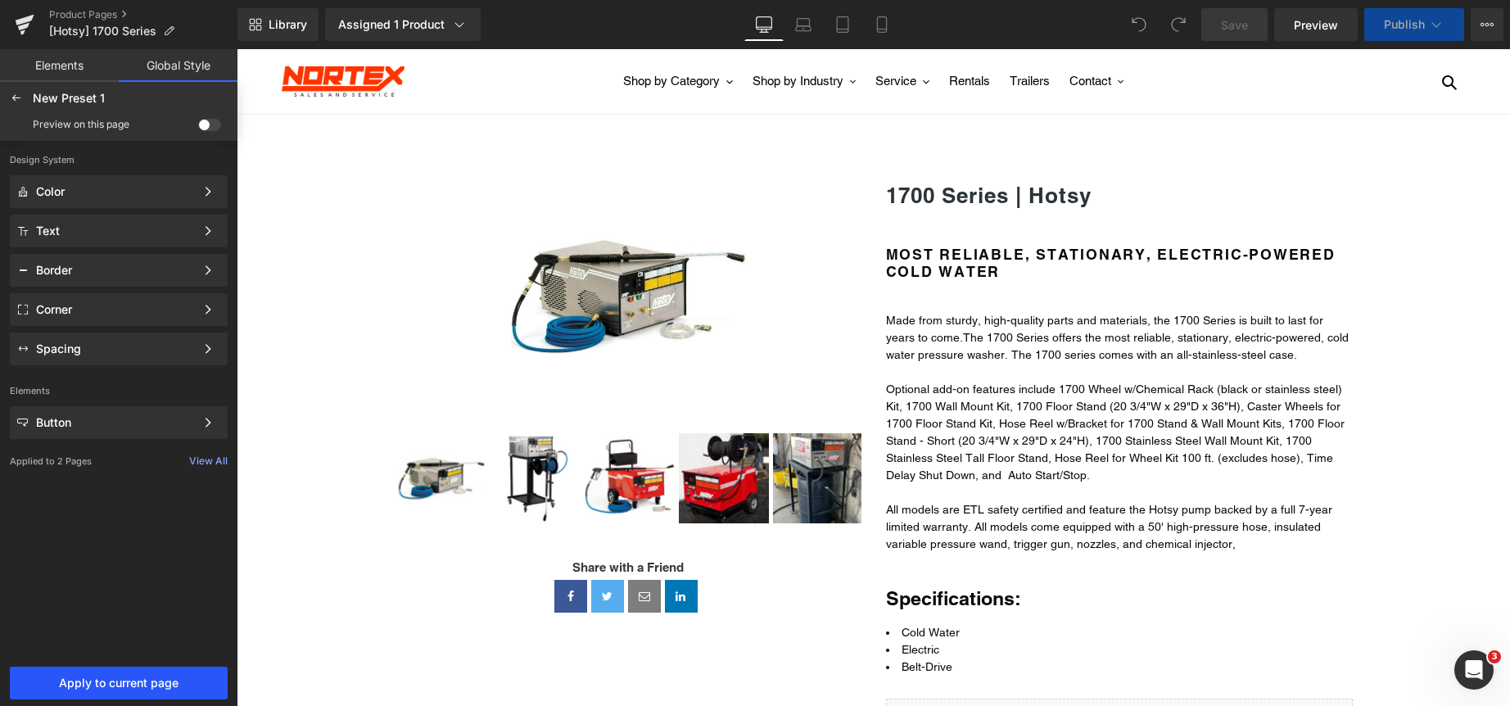
click at [133, 682] on span "Apply to current page" at bounding box center [119, 682] width 198 height 13
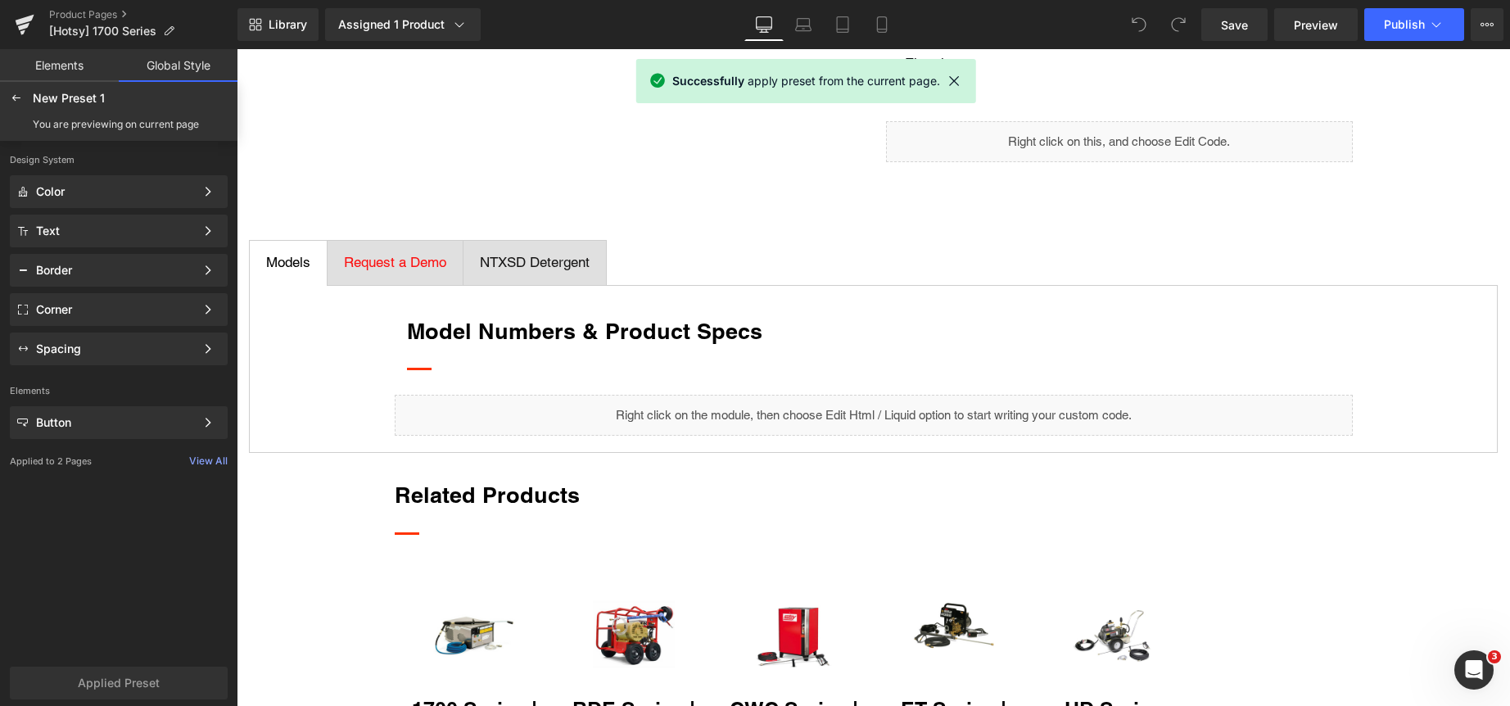
scroll to position [819, 0]
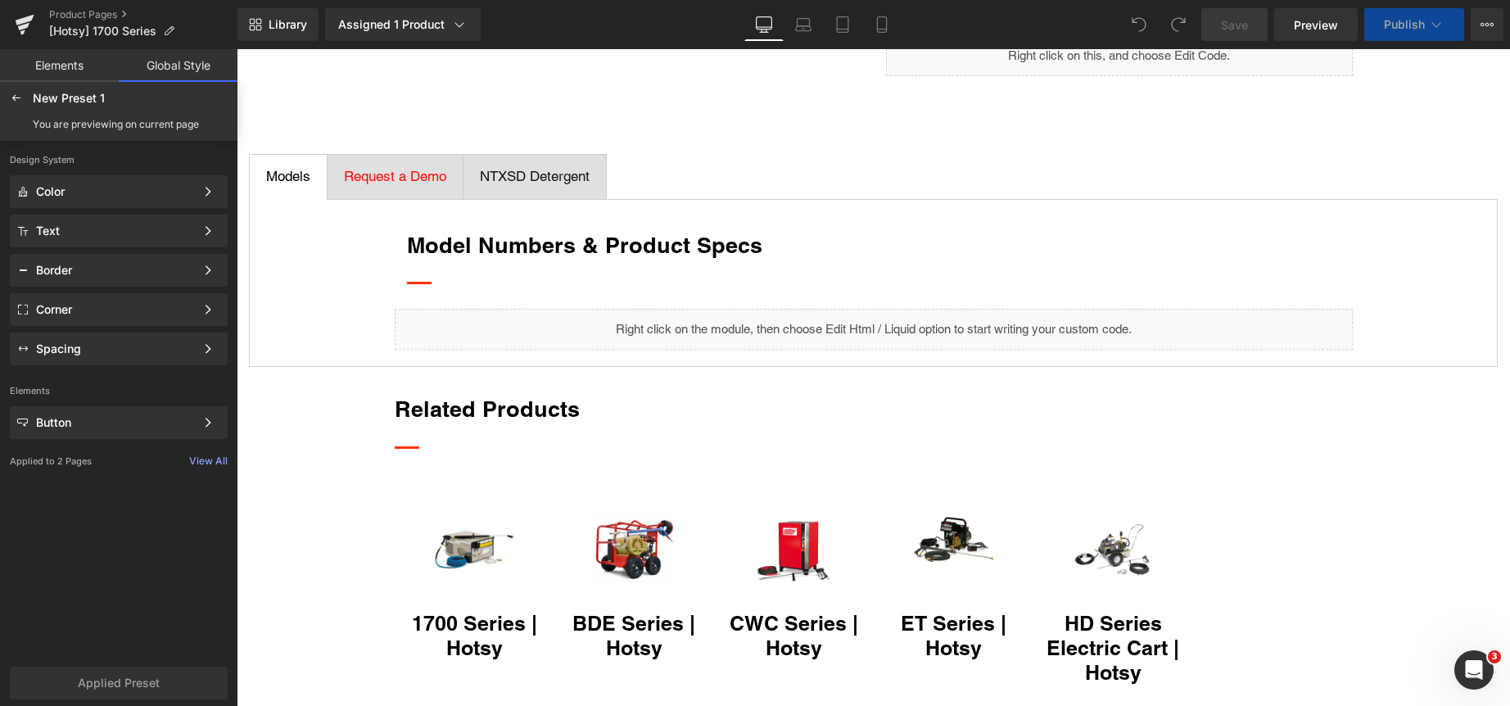
click at [283, 178] on div "Models" at bounding box center [288, 176] width 44 height 21
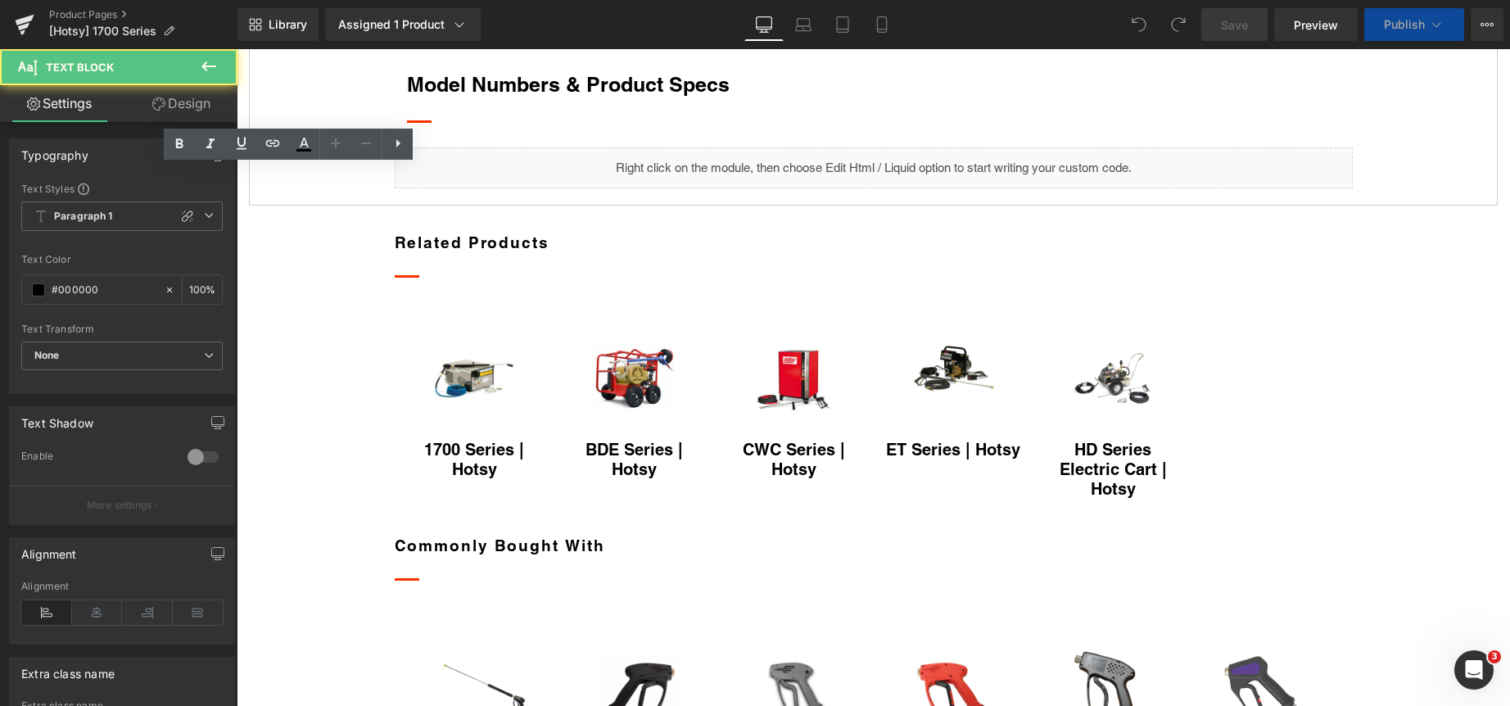
click at [431, 97] on strong "Model Numbers & Product Specs" at bounding box center [568, 84] width 323 height 25
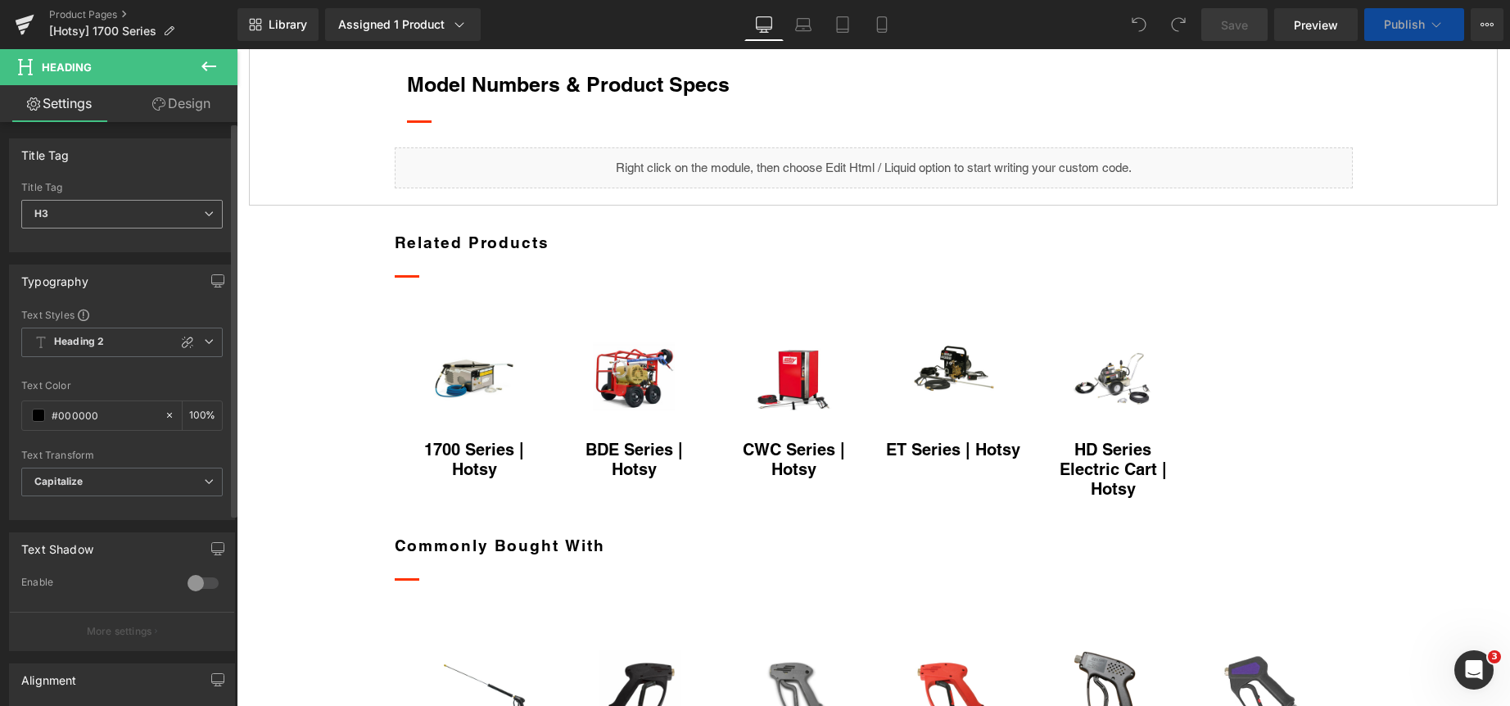
click at [124, 214] on span "H3" at bounding box center [121, 214] width 201 height 29
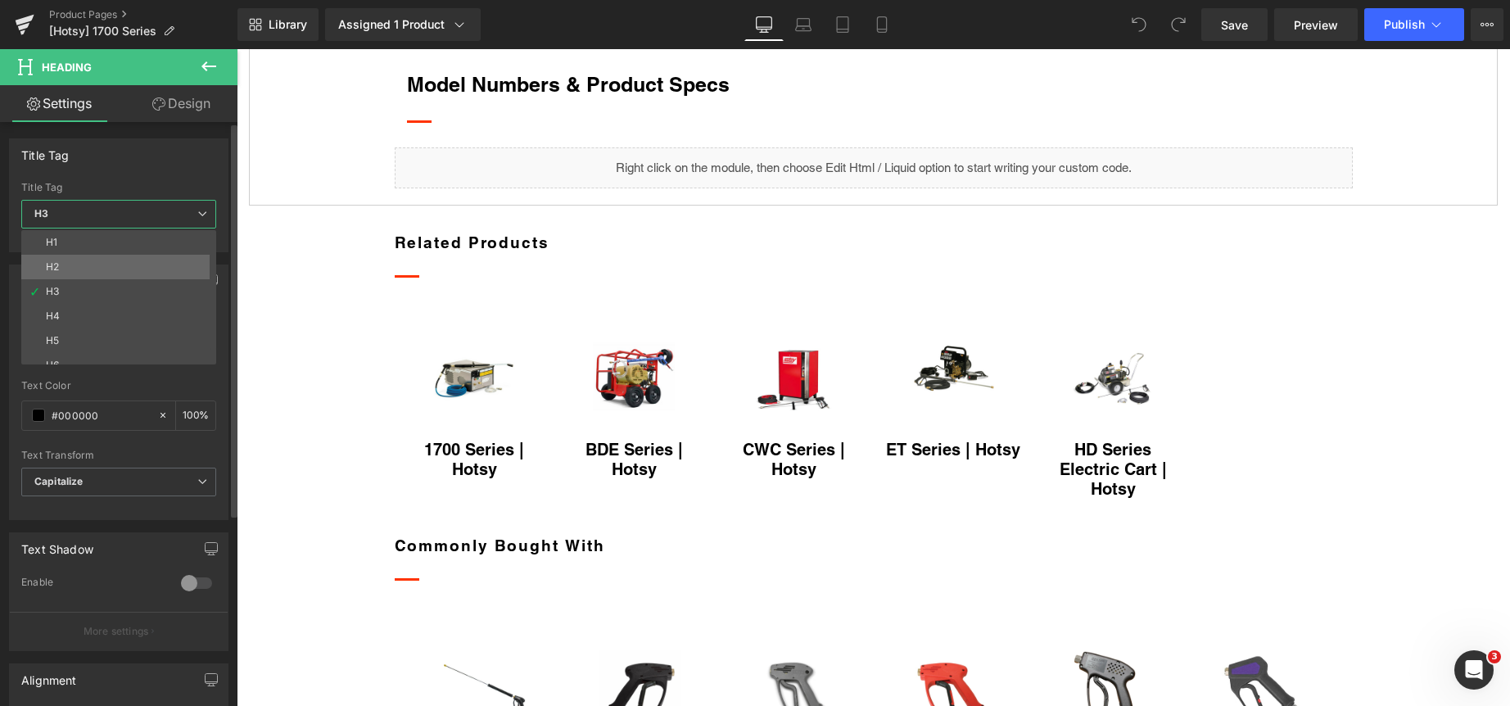
click at [129, 273] on li "H2" at bounding box center [122, 267] width 202 height 25
type input "#2a3439"
type input "100"
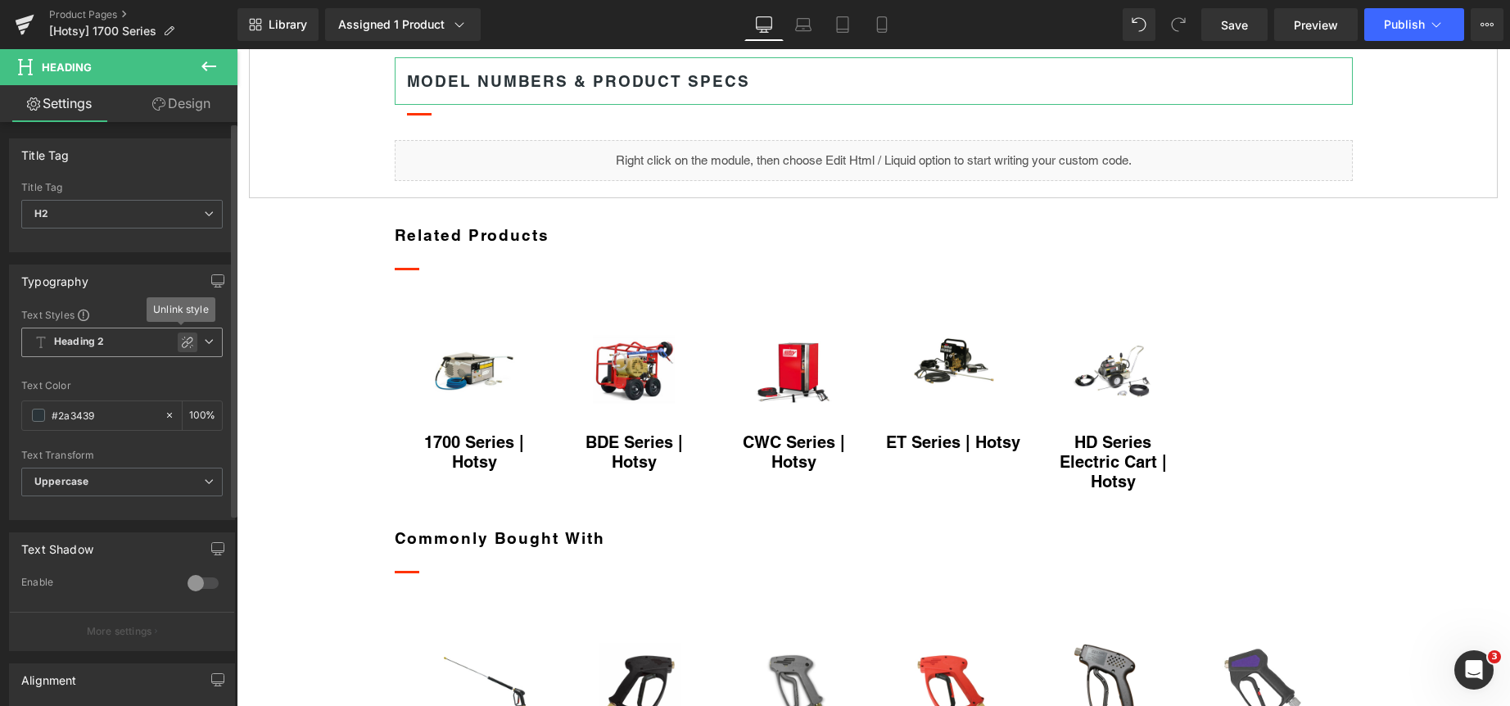
click at [181, 341] on icon at bounding box center [187, 342] width 13 height 13
type input "1"
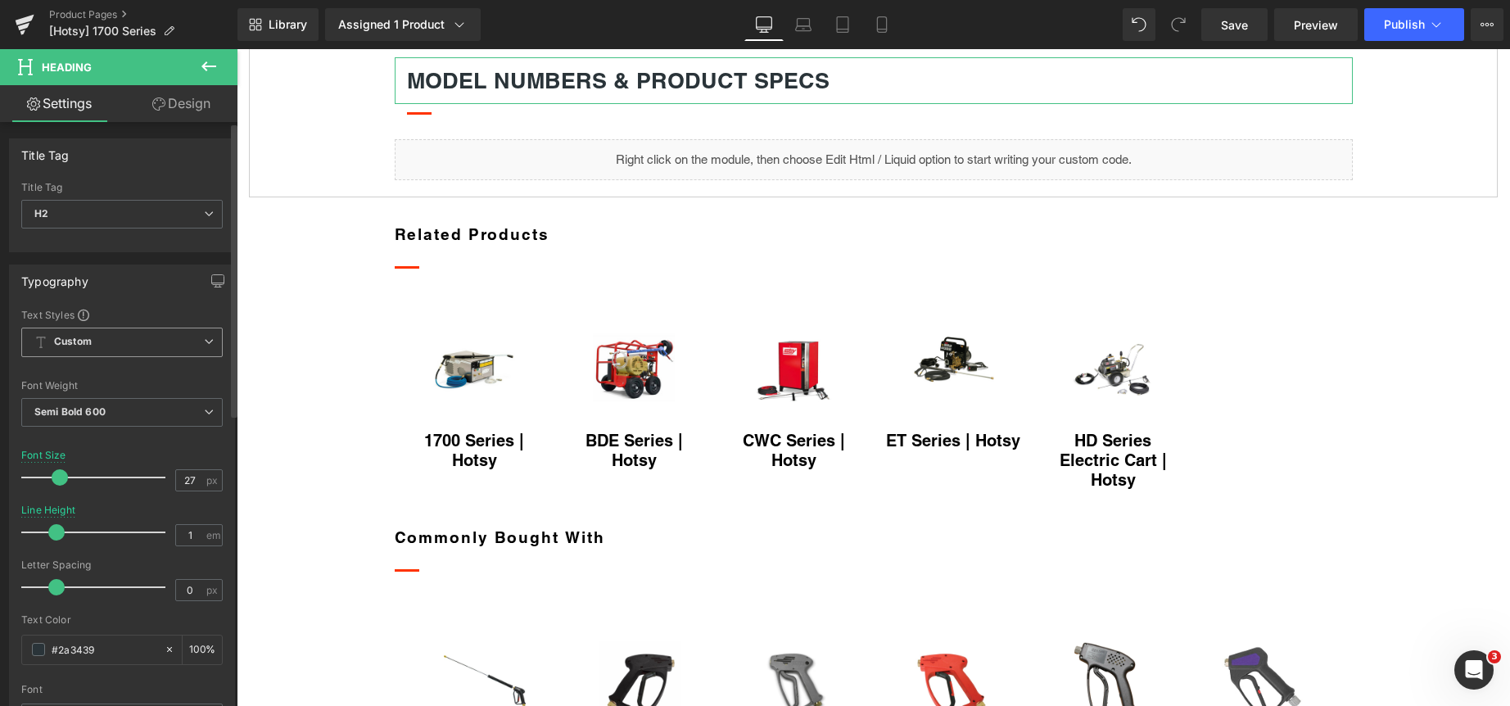
click at [196, 340] on span "Custom" at bounding box center [121, 341] width 201 height 29
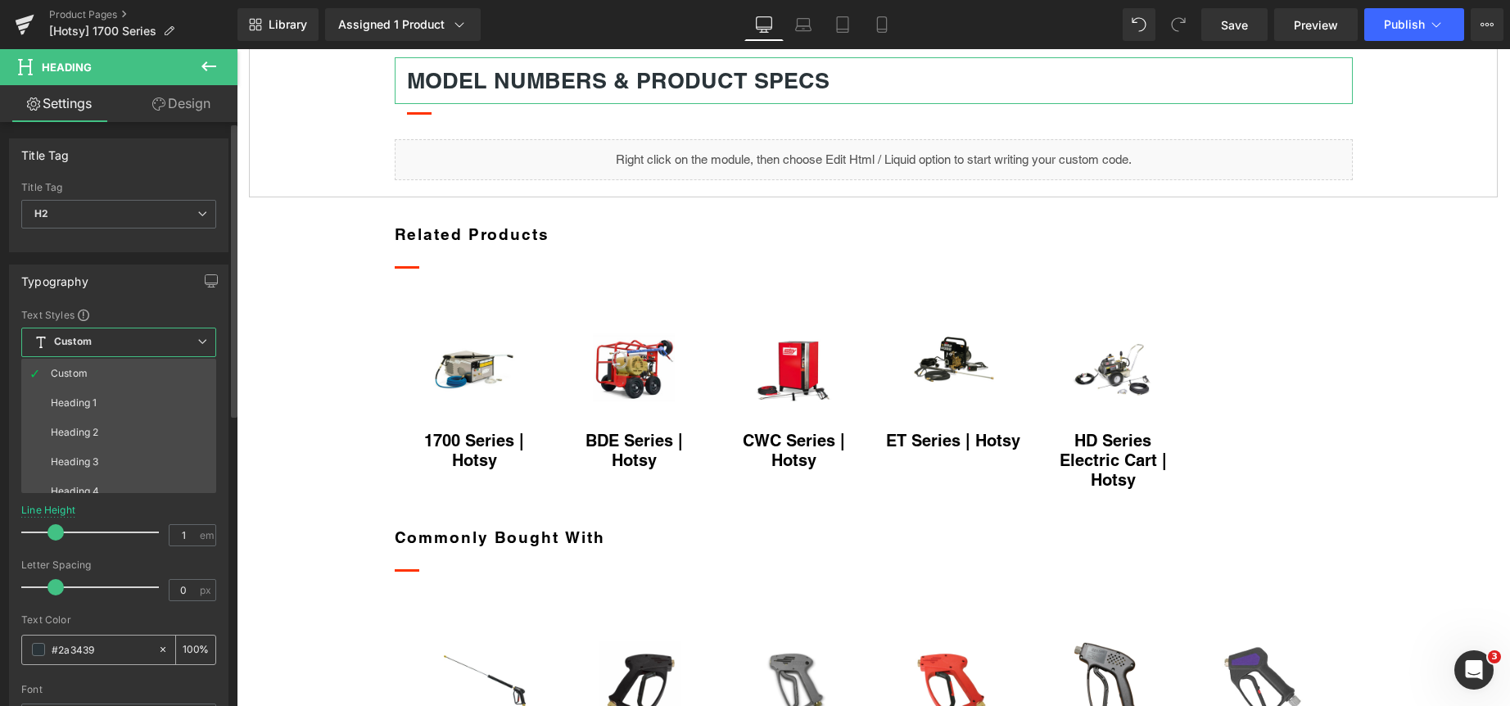
click at [127, 424] on li "Heading 2" at bounding box center [122, 432] width 202 height 29
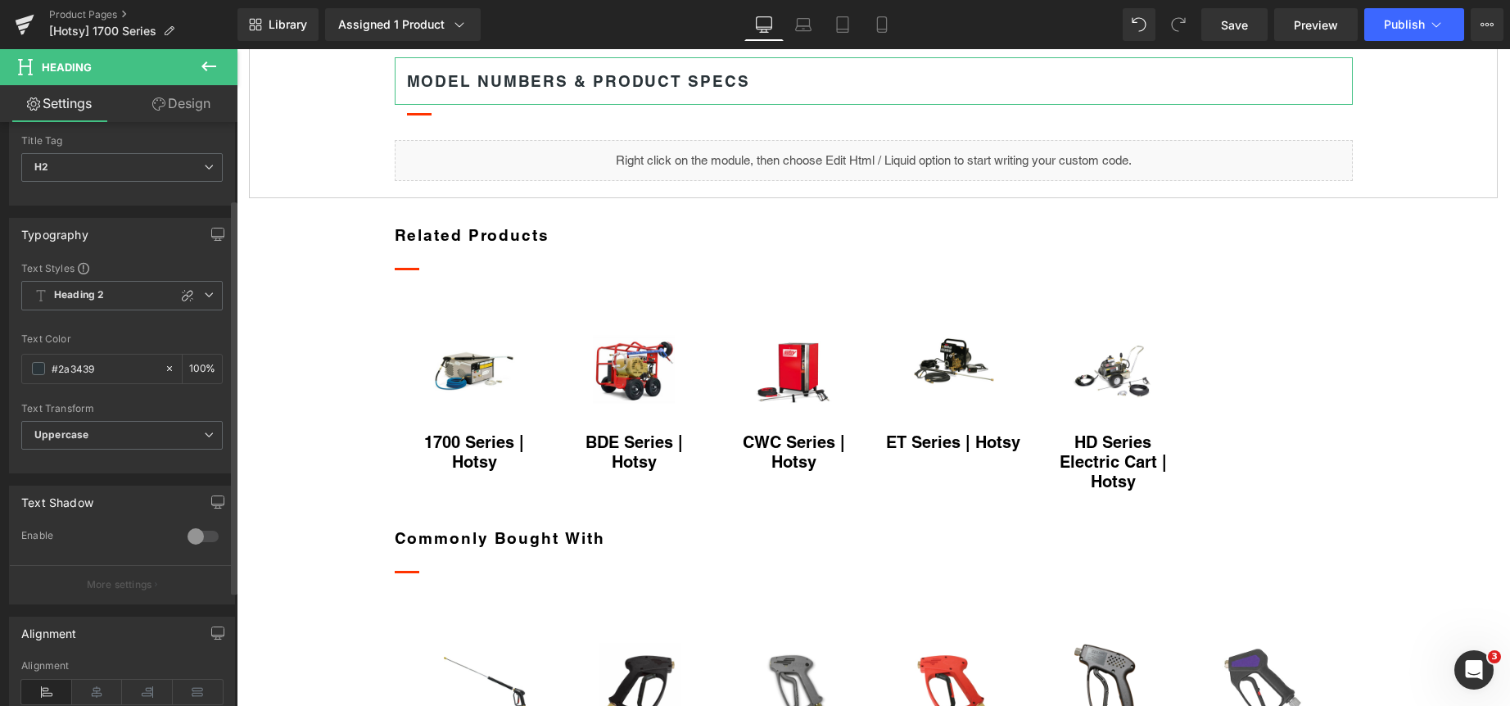
scroll to position [38, 0]
click at [128, 450] on span "Uppercase" at bounding box center [121, 444] width 201 height 29
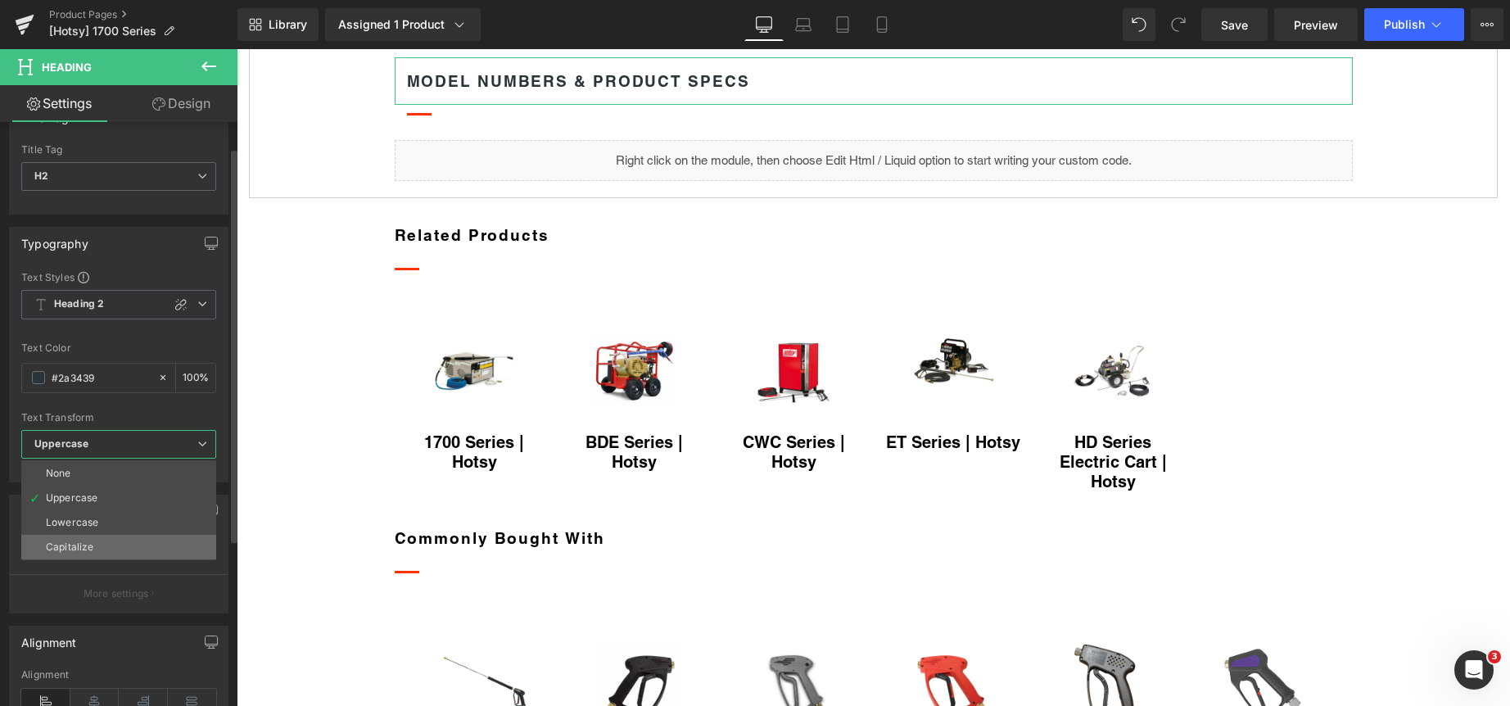
click at [107, 544] on li "Capitalize" at bounding box center [118, 547] width 195 height 25
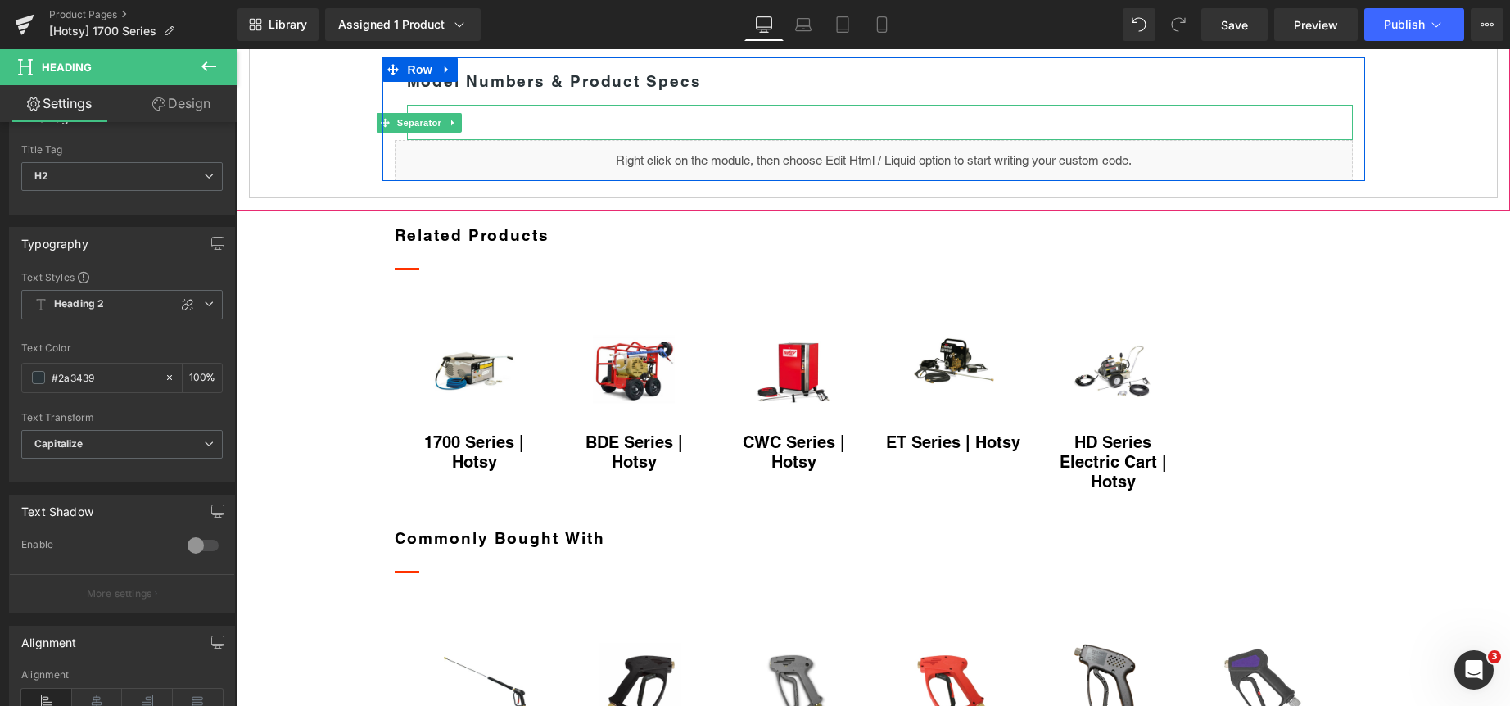
click at [481, 140] on div at bounding box center [880, 122] width 946 height 35
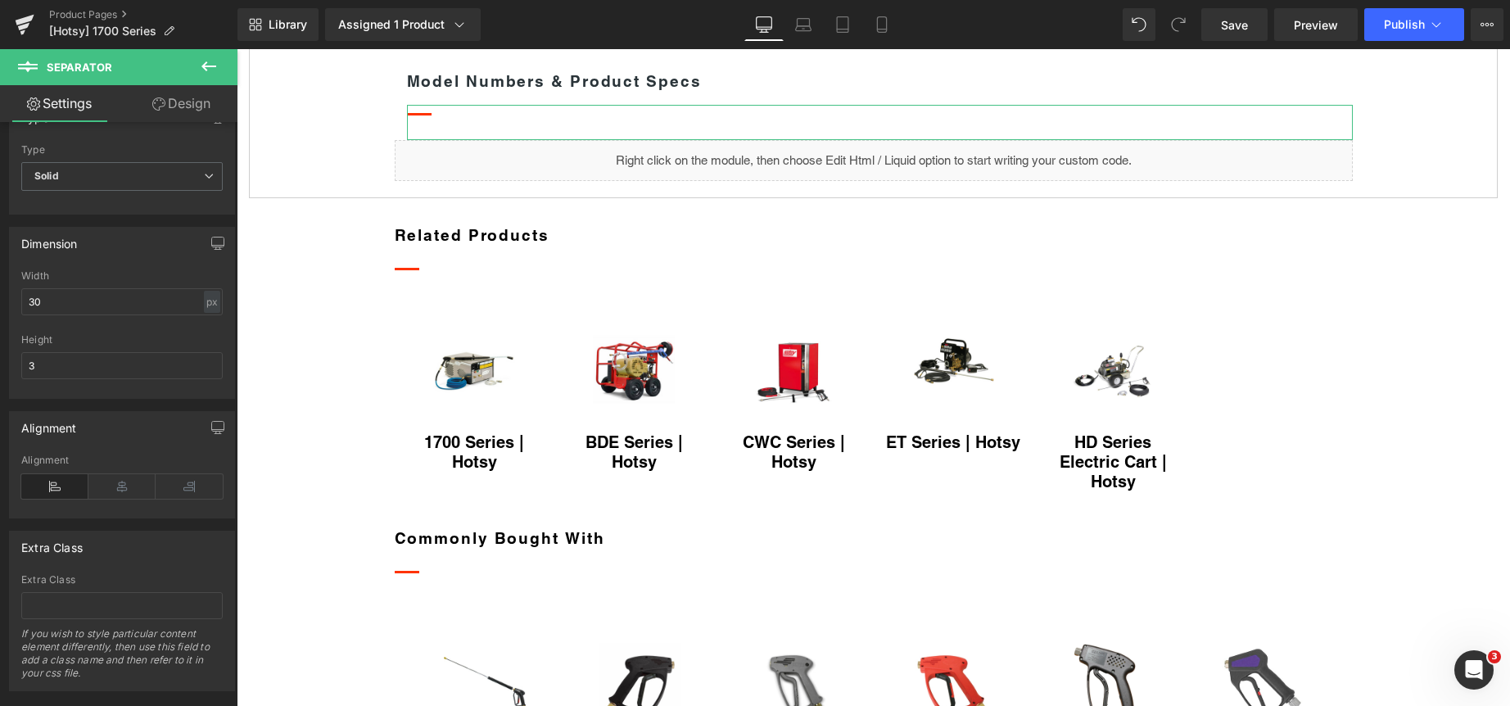
scroll to position [195, 0]
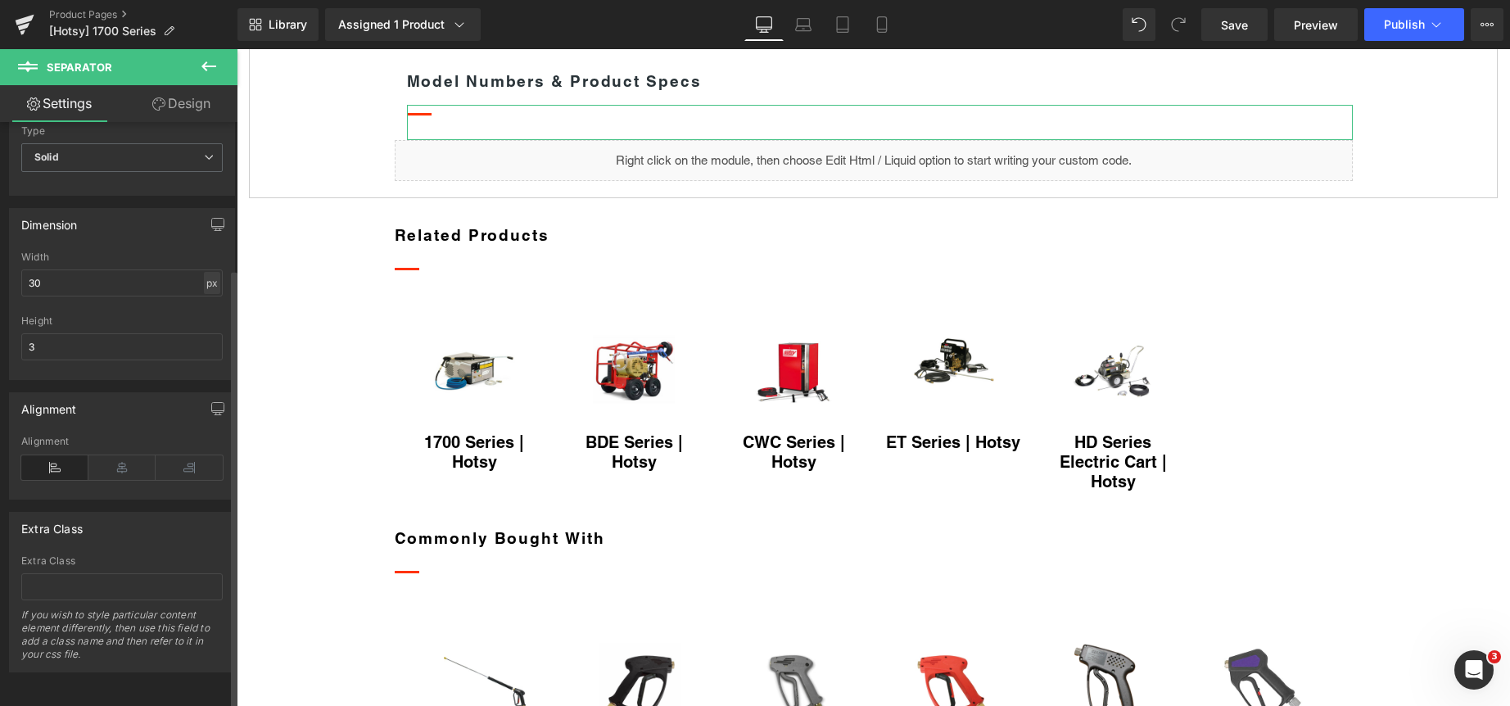
click at [206, 272] on div "px" at bounding box center [212, 283] width 16 height 22
click at [210, 296] on li "%" at bounding box center [211, 308] width 20 height 24
click at [134, 269] on input "2.6" at bounding box center [121, 282] width 201 height 27
type input "100"
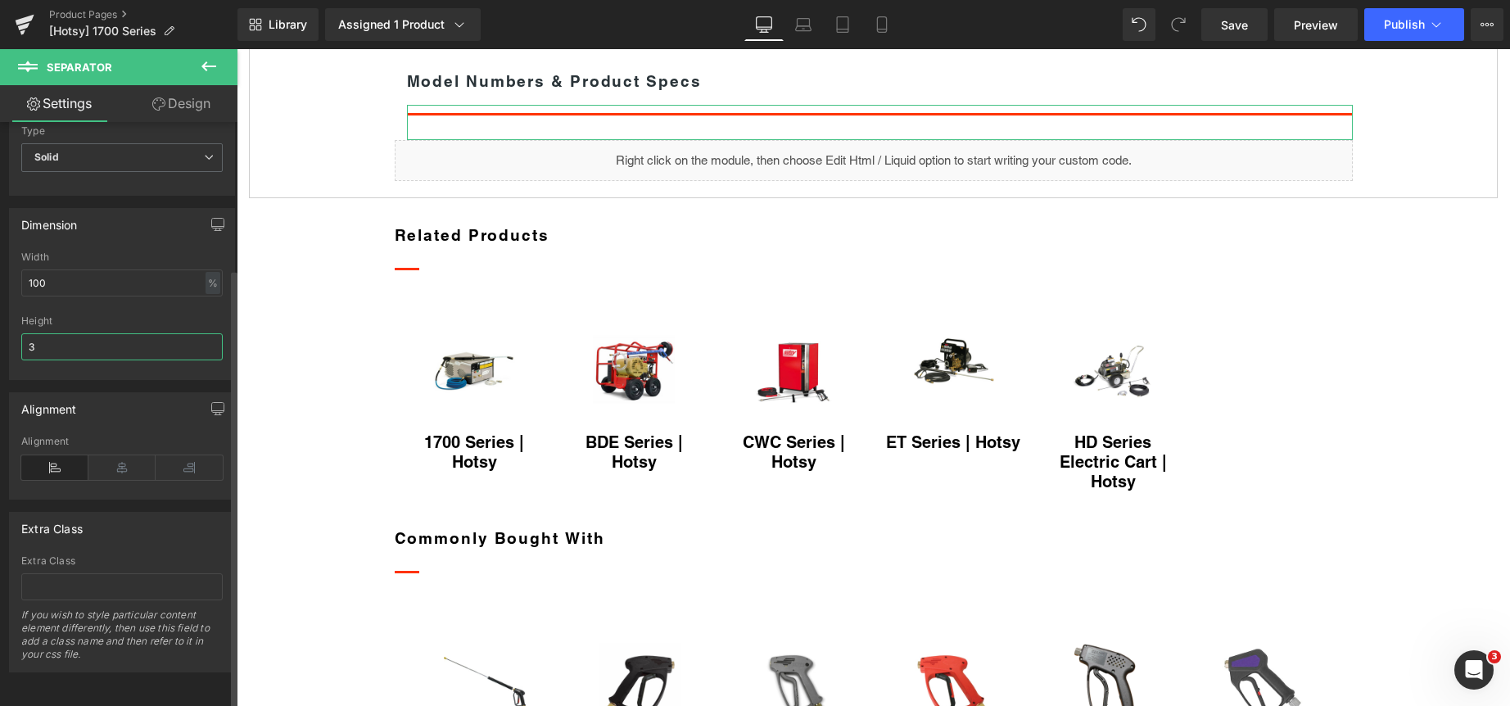
click at [111, 333] on input "3" at bounding box center [121, 346] width 201 height 27
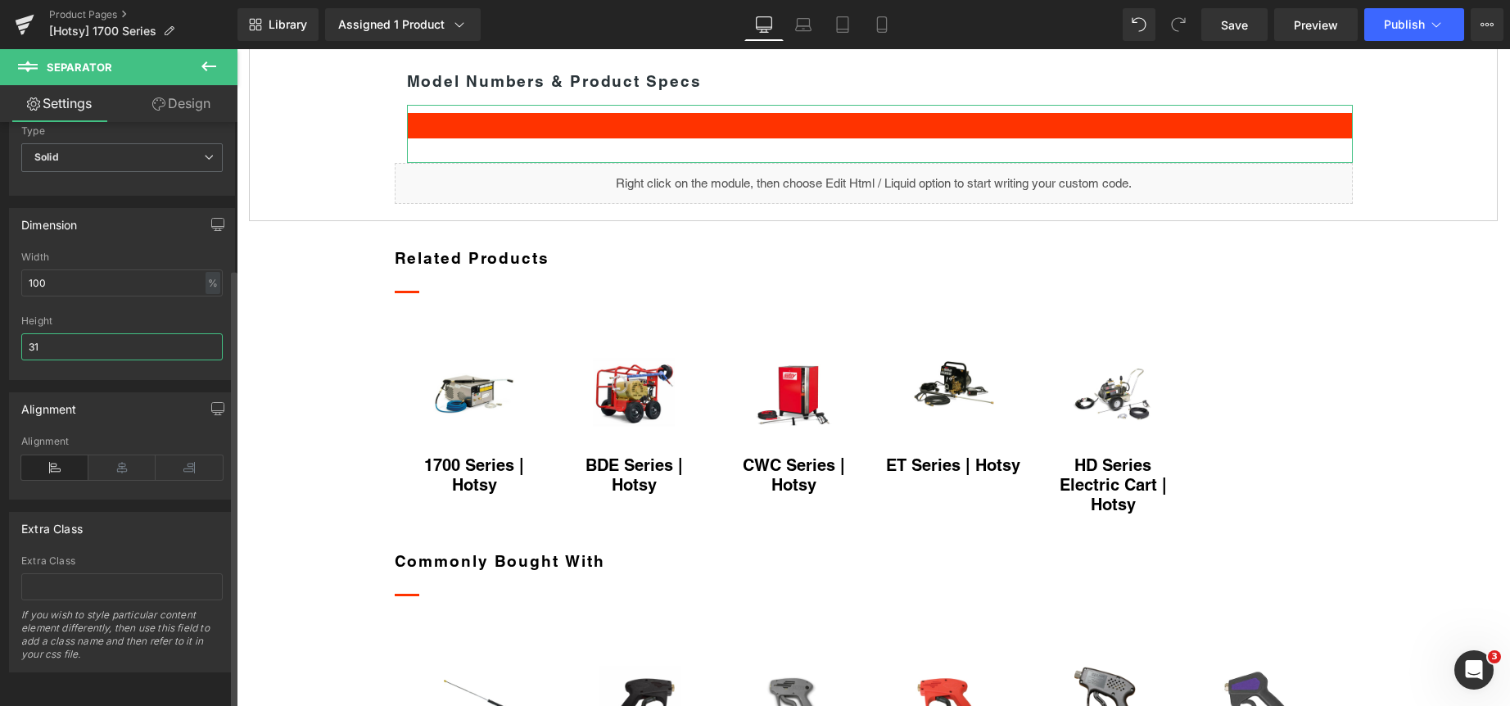
type input "3"
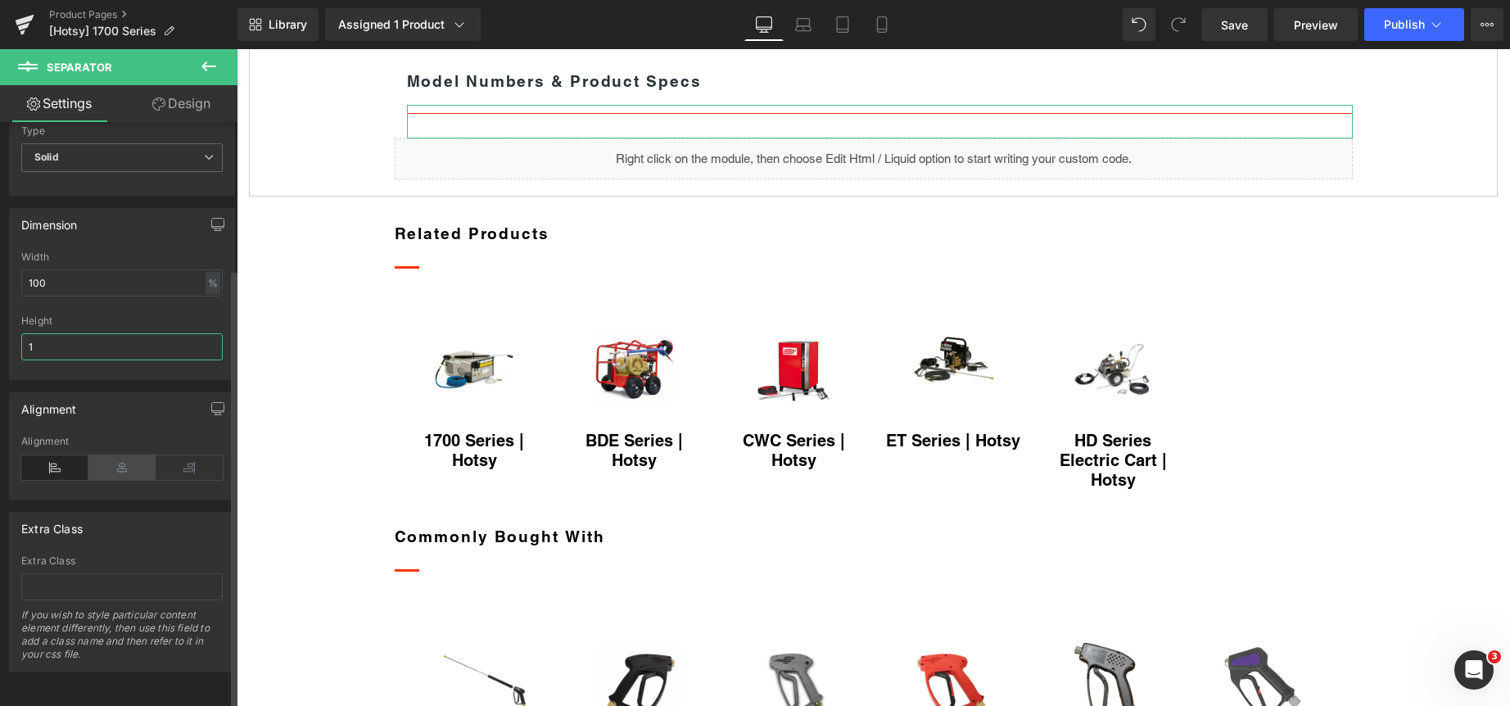
type input "1"
click at [111, 455] on icon at bounding box center [121, 467] width 67 height 25
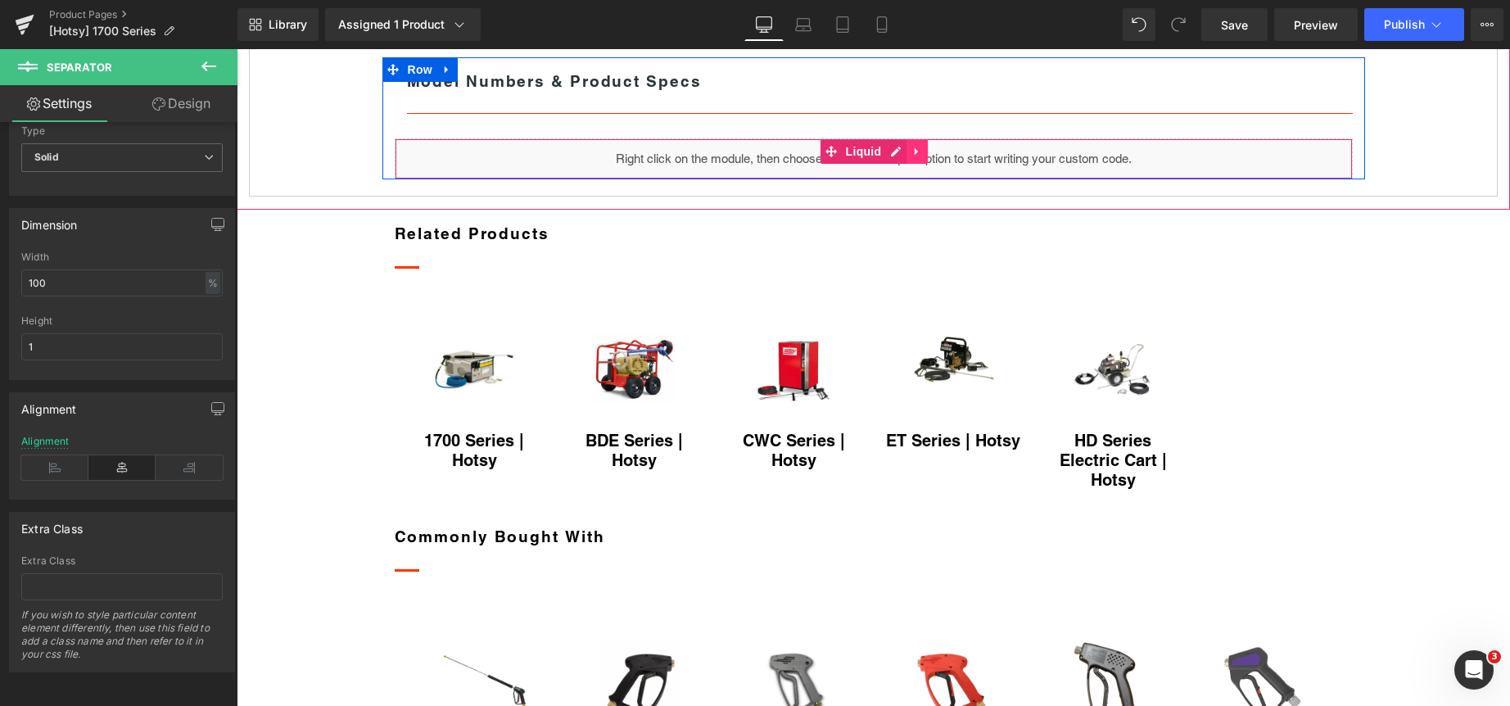
click at [911, 158] on icon at bounding box center [916, 152] width 11 height 12
click at [925, 157] on icon at bounding box center [927, 151] width 11 height 11
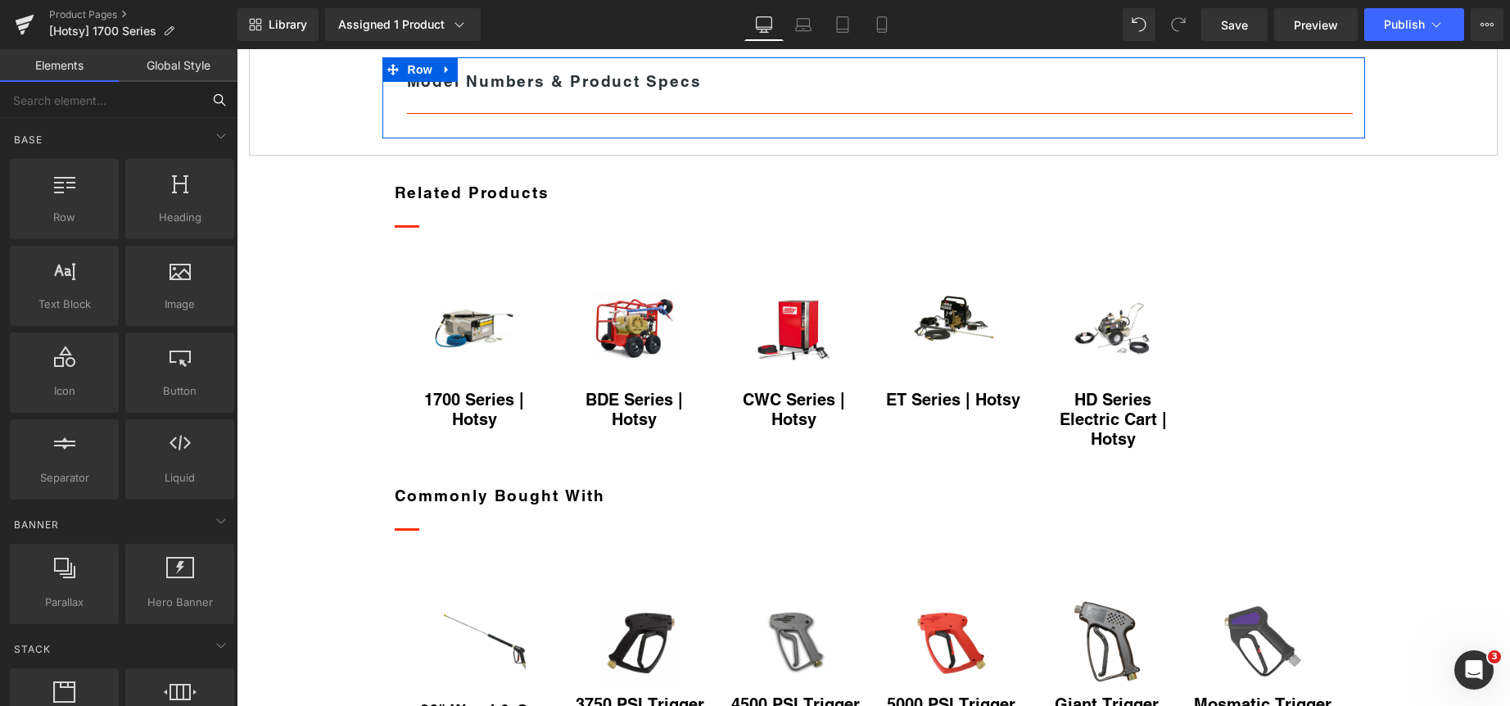
click at [120, 102] on input "text" at bounding box center [100, 100] width 201 height 36
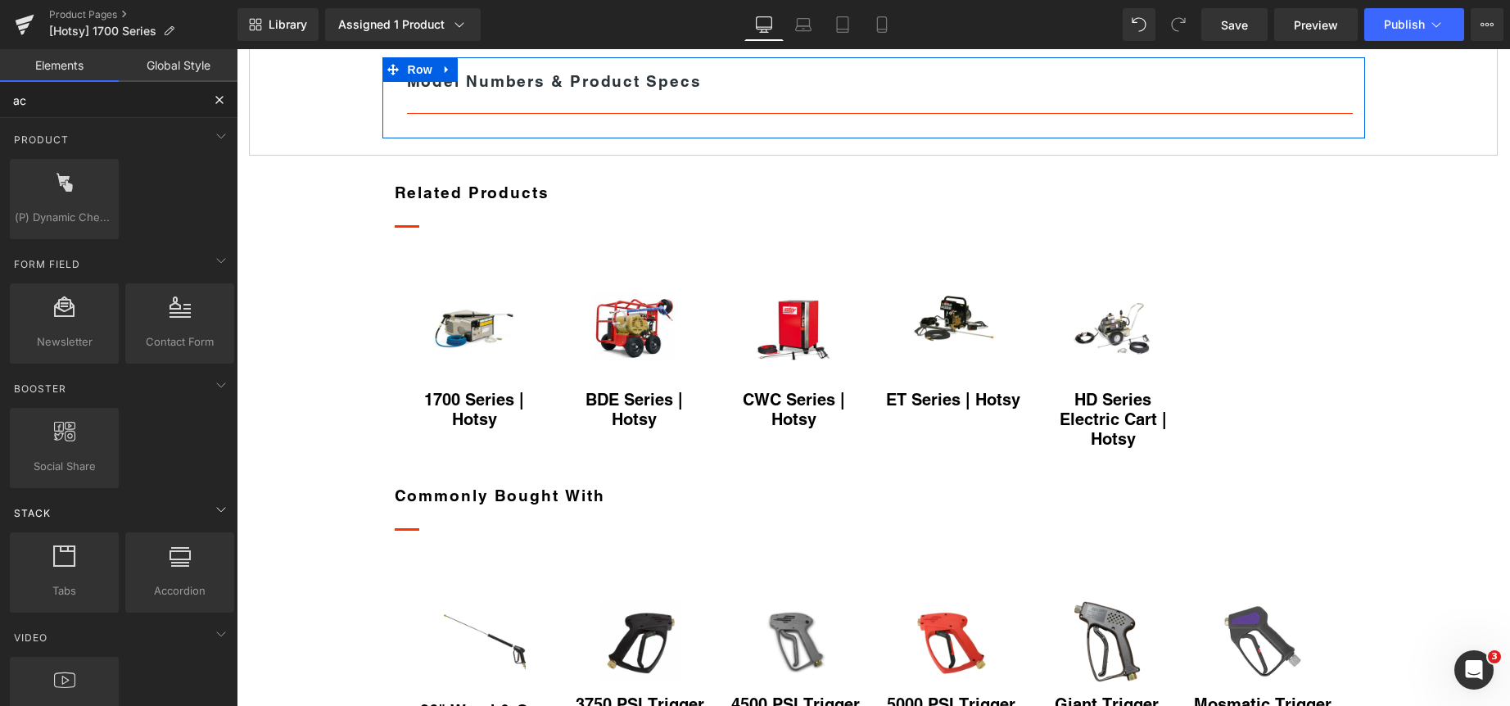
type input "acc"
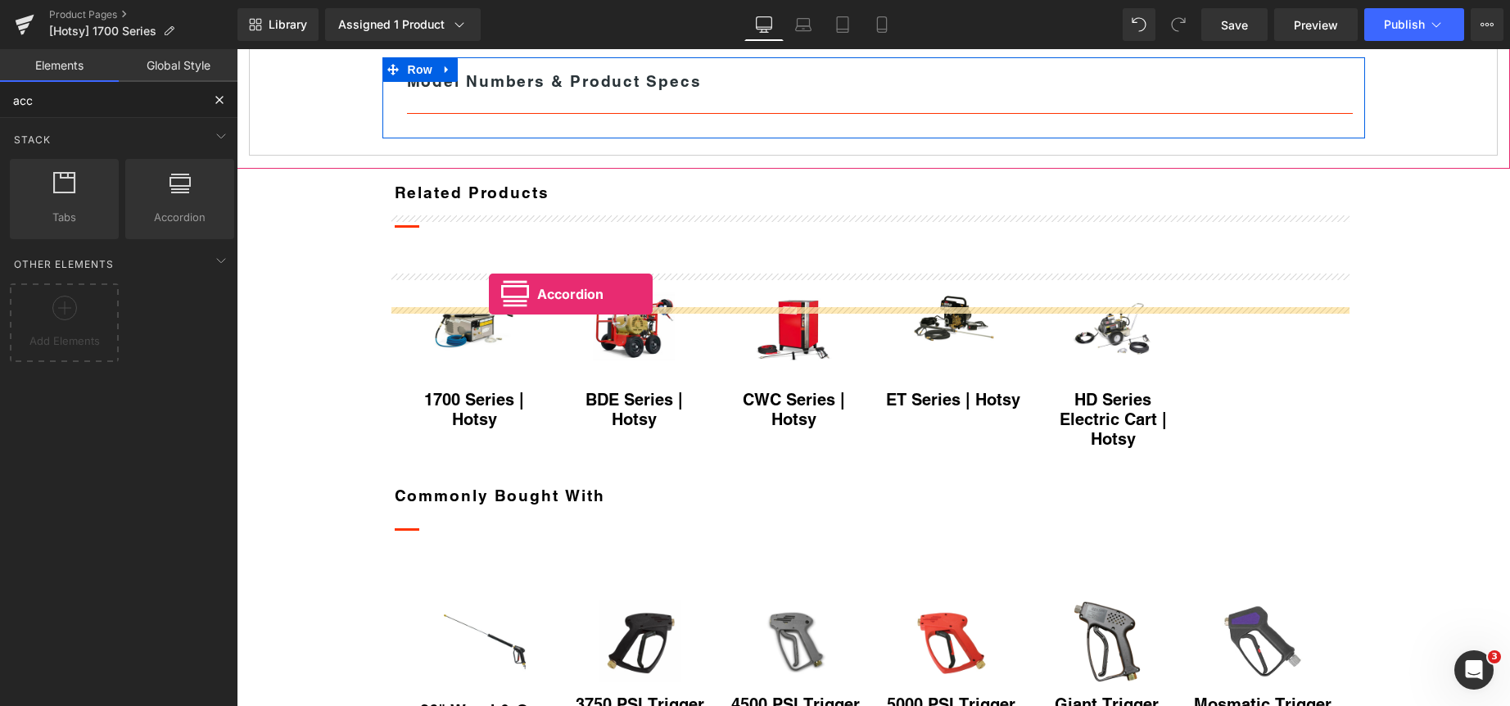
drag, startPoint x: 409, startPoint y: 254, endPoint x: 489, endPoint y: 294, distance: 89.0
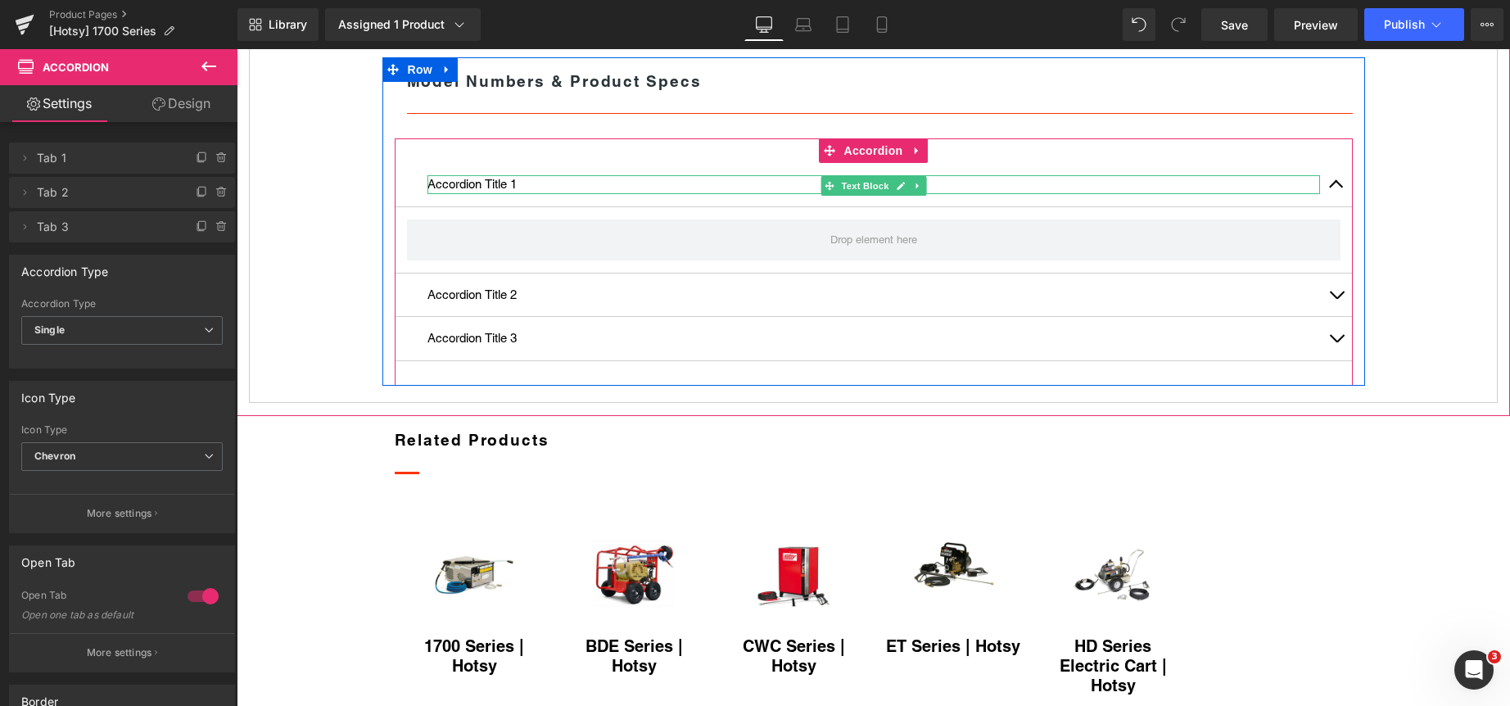
click at [477, 194] on p "Accordion Title 1" at bounding box center [873, 184] width 892 height 19
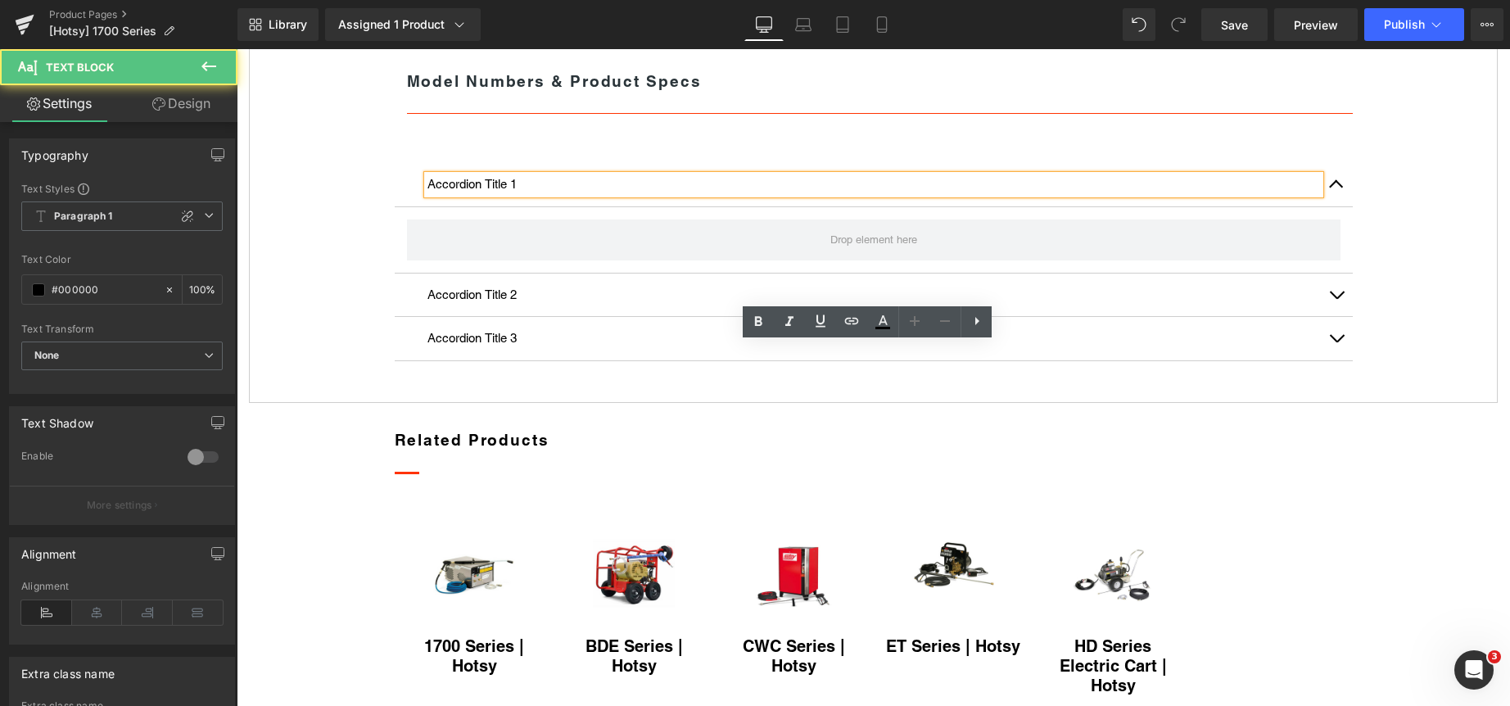
click at [477, 194] on p "Accordion Title 1" at bounding box center [873, 184] width 892 height 19
click at [478, 194] on p "Accordion Title 1" at bounding box center [873, 184] width 892 height 19
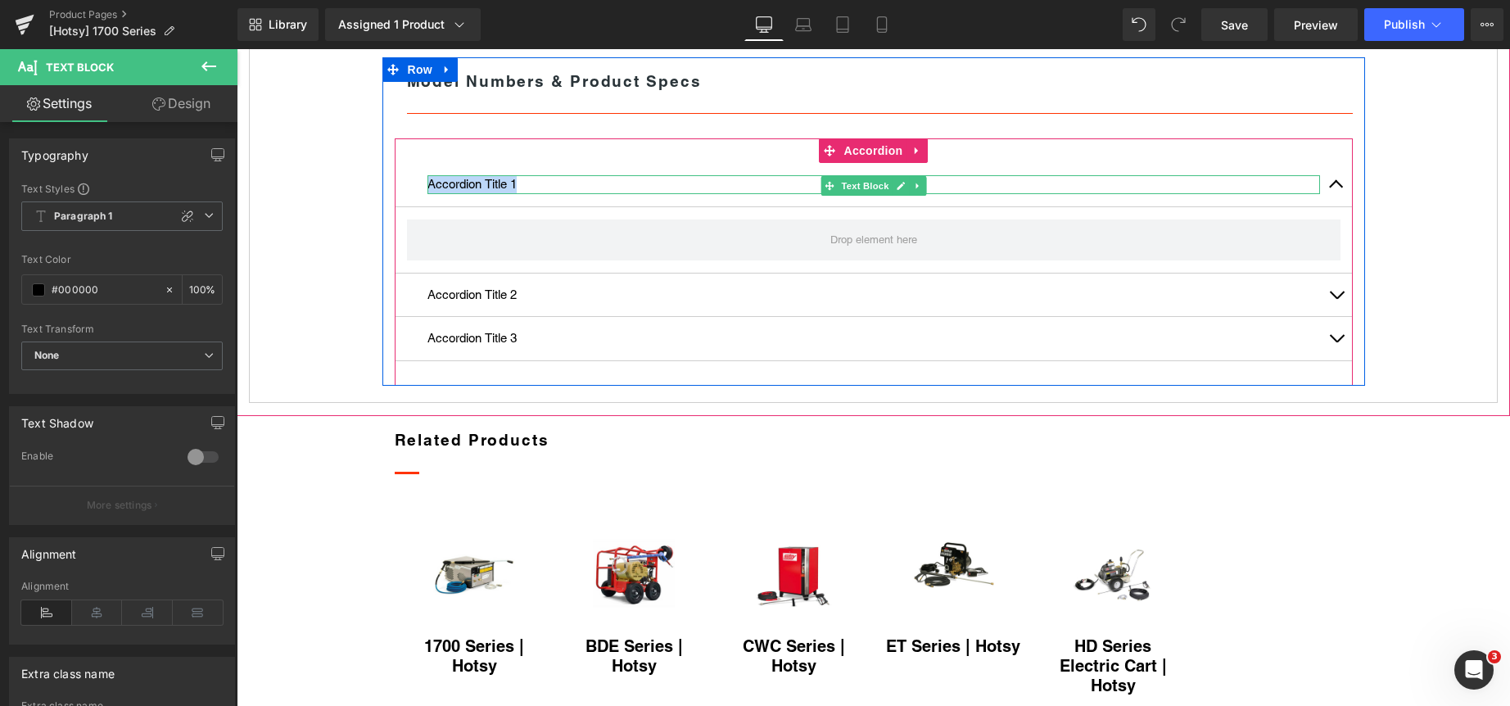
click at [470, 194] on p "Accordion Title 1" at bounding box center [873, 184] width 892 height 19
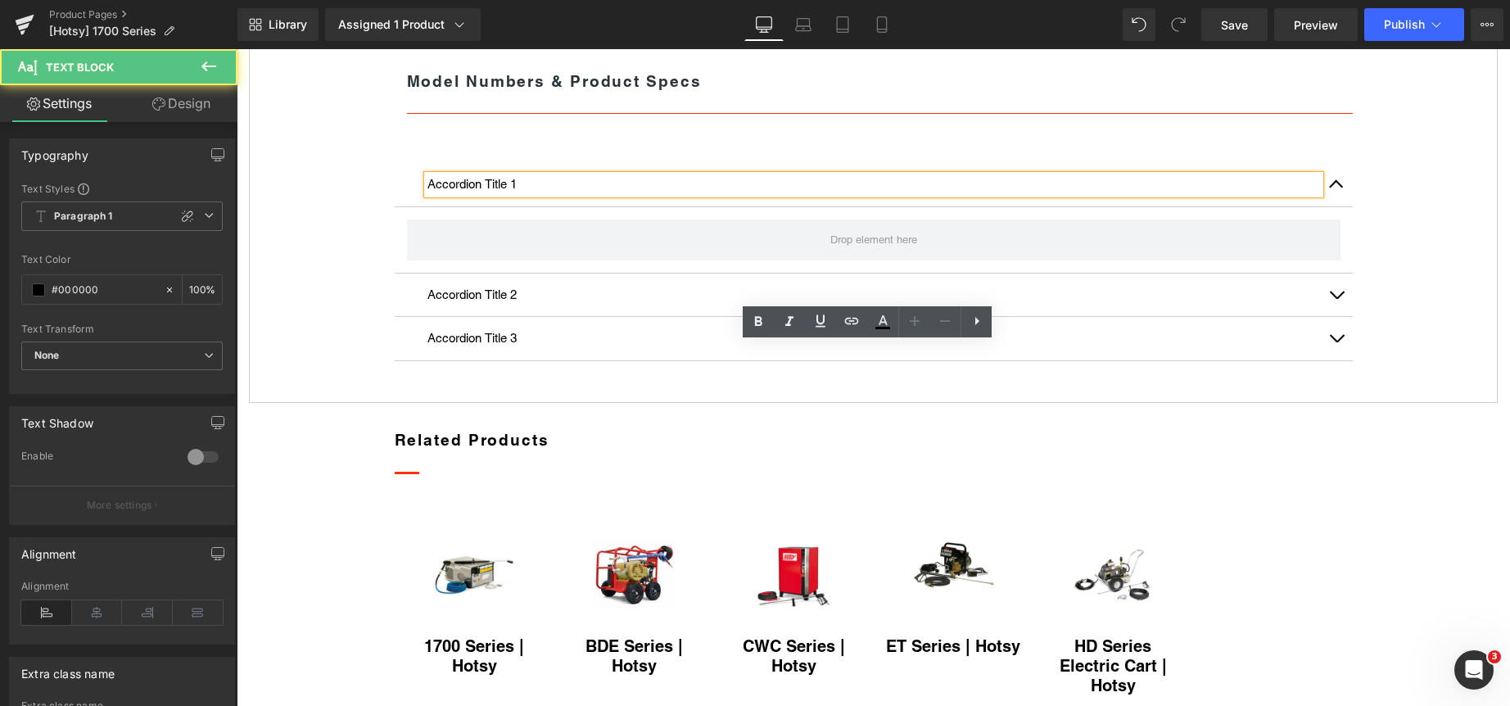
click at [507, 194] on p "Accordion Title 1" at bounding box center [873, 184] width 892 height 19
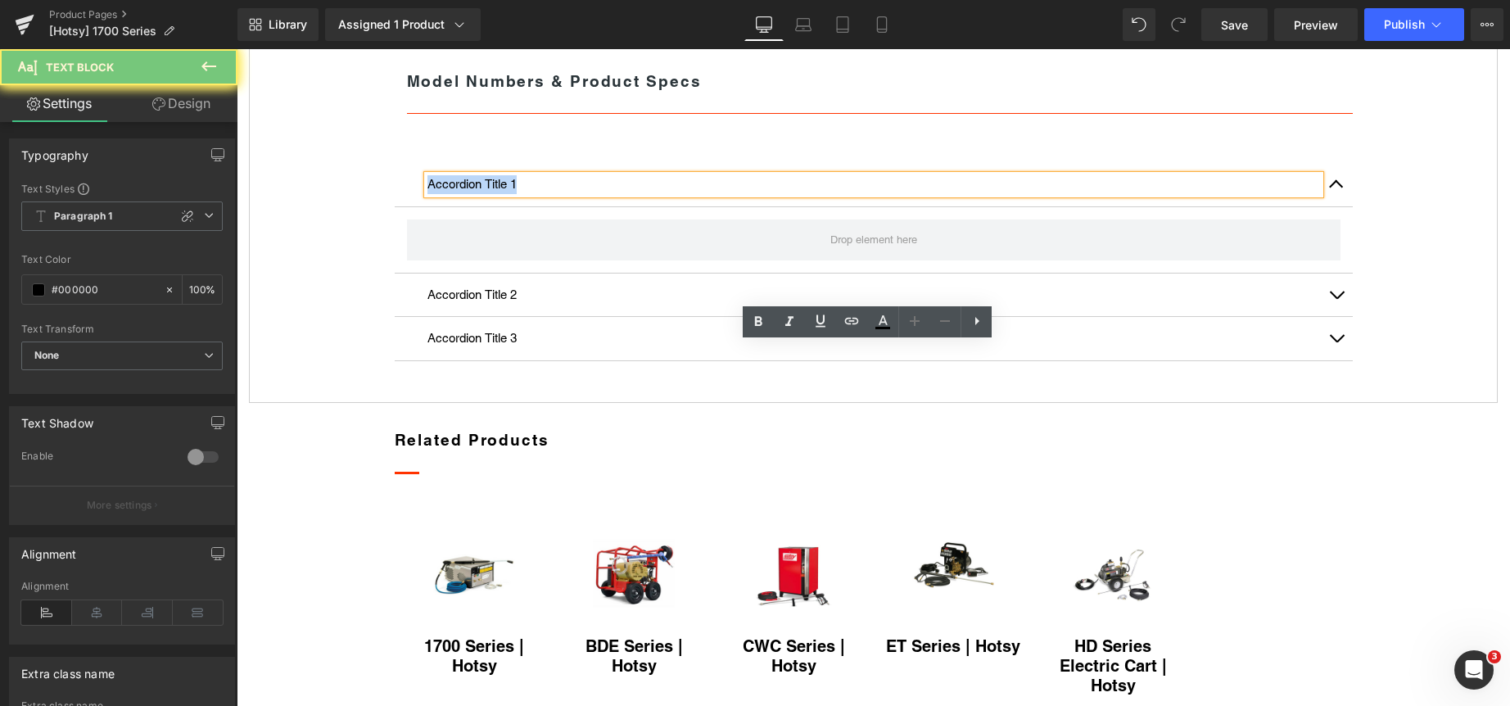
click at [507, 194] on p "Accordion Title 1" at bounding box center [873, 184] width 892 height 19
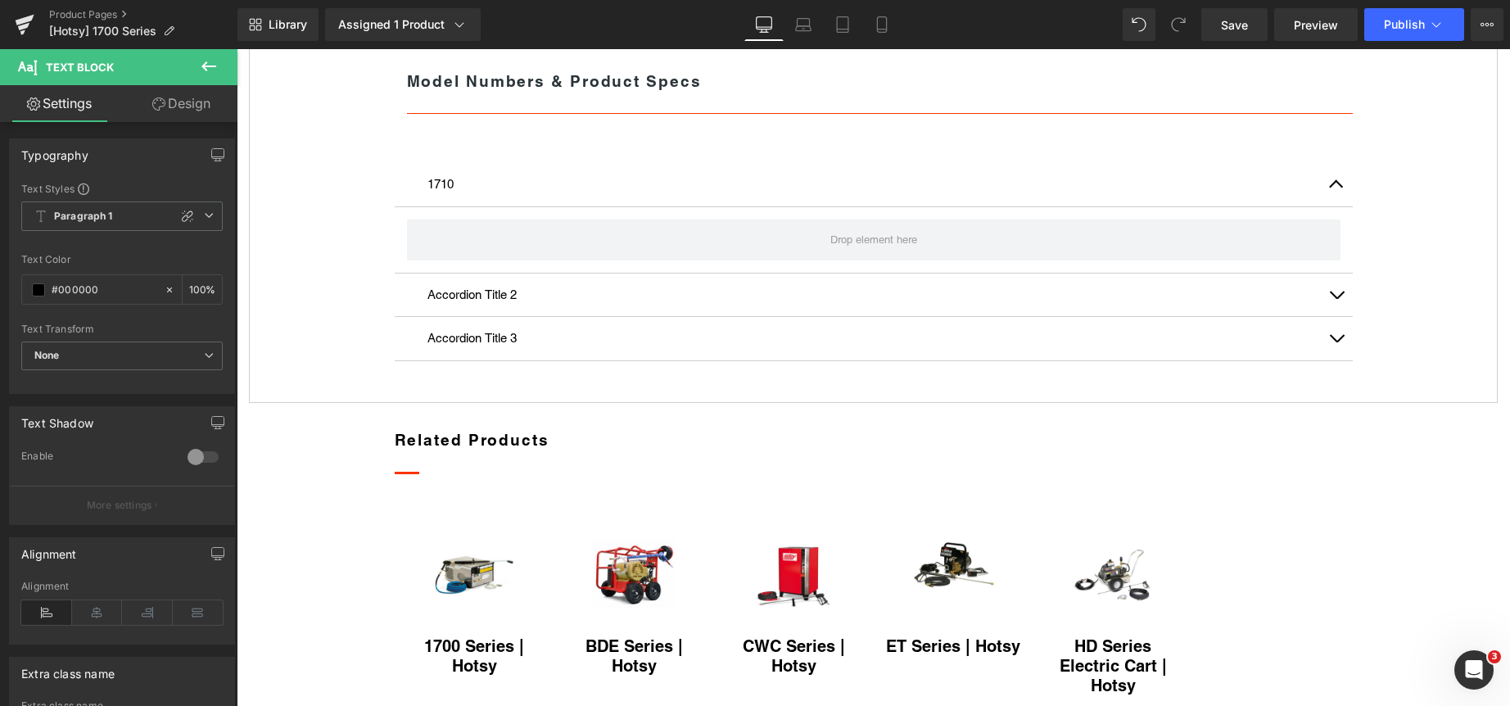
click at [208, 65] on icon at bounding box center [209, 66] width 20 height 20
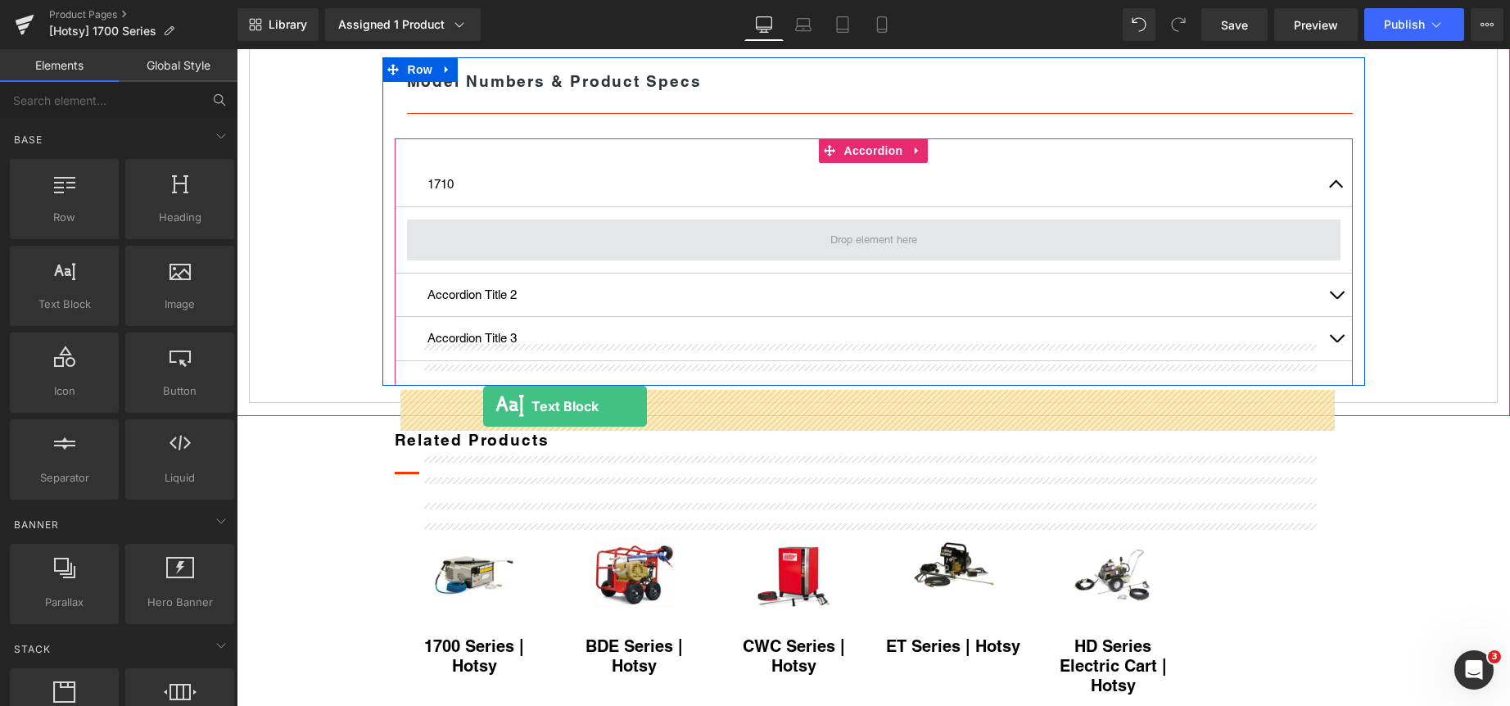
drag, startPoint x: 319, startPoint y: 341, endPoint x: 483, endPoint y: 406, distance: 176.1
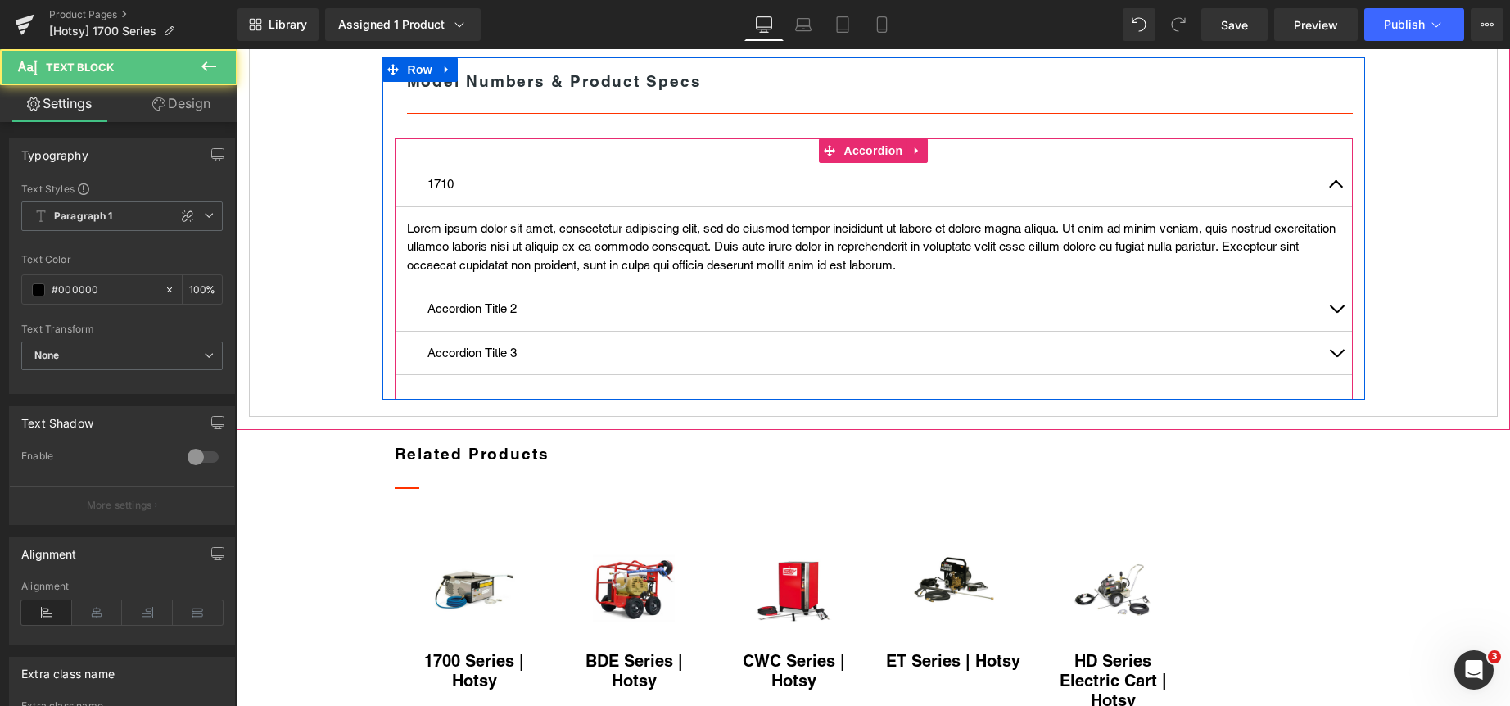
click at [1328, 331] on button "button" at bounding box center [1336, 308] width 33 height 43
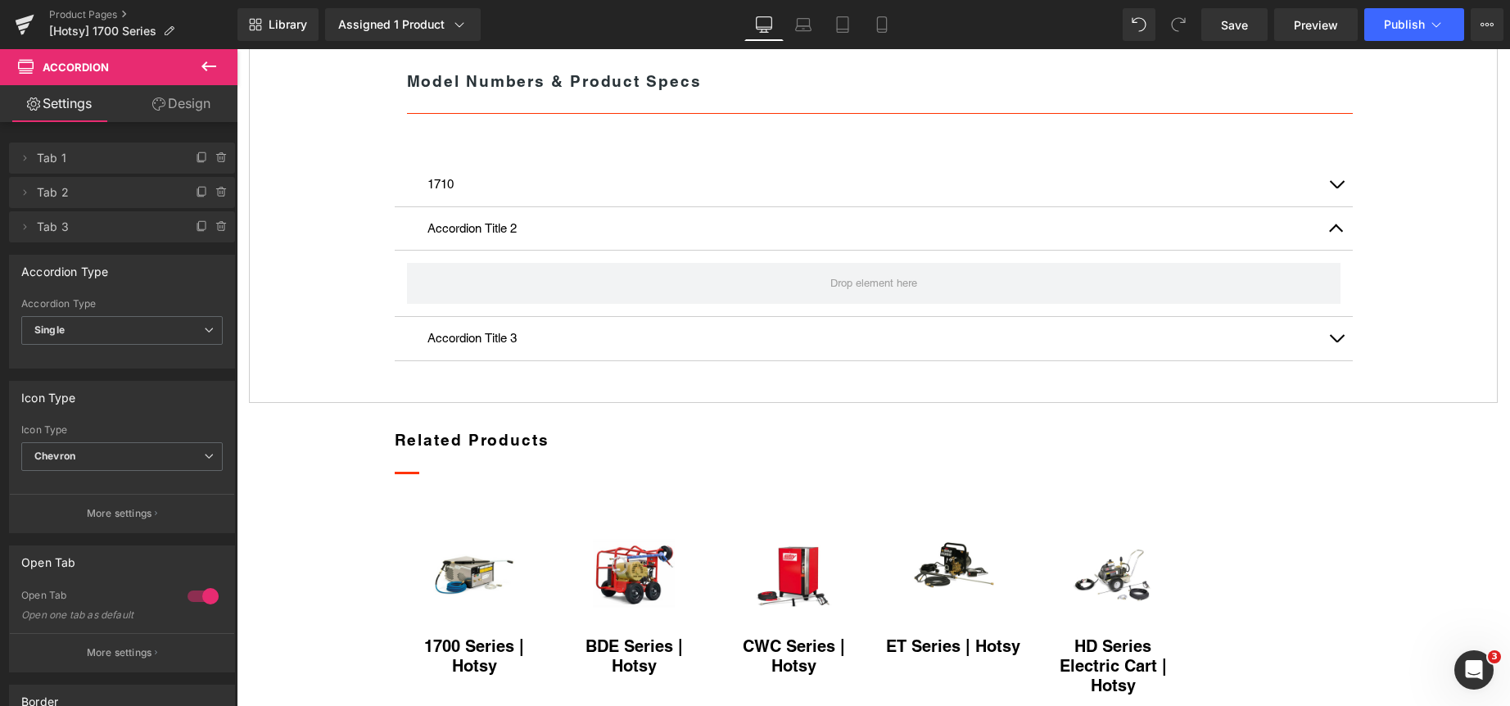
click at [204, 60] on icon at bounding box center [209, 66] width 20 height 20
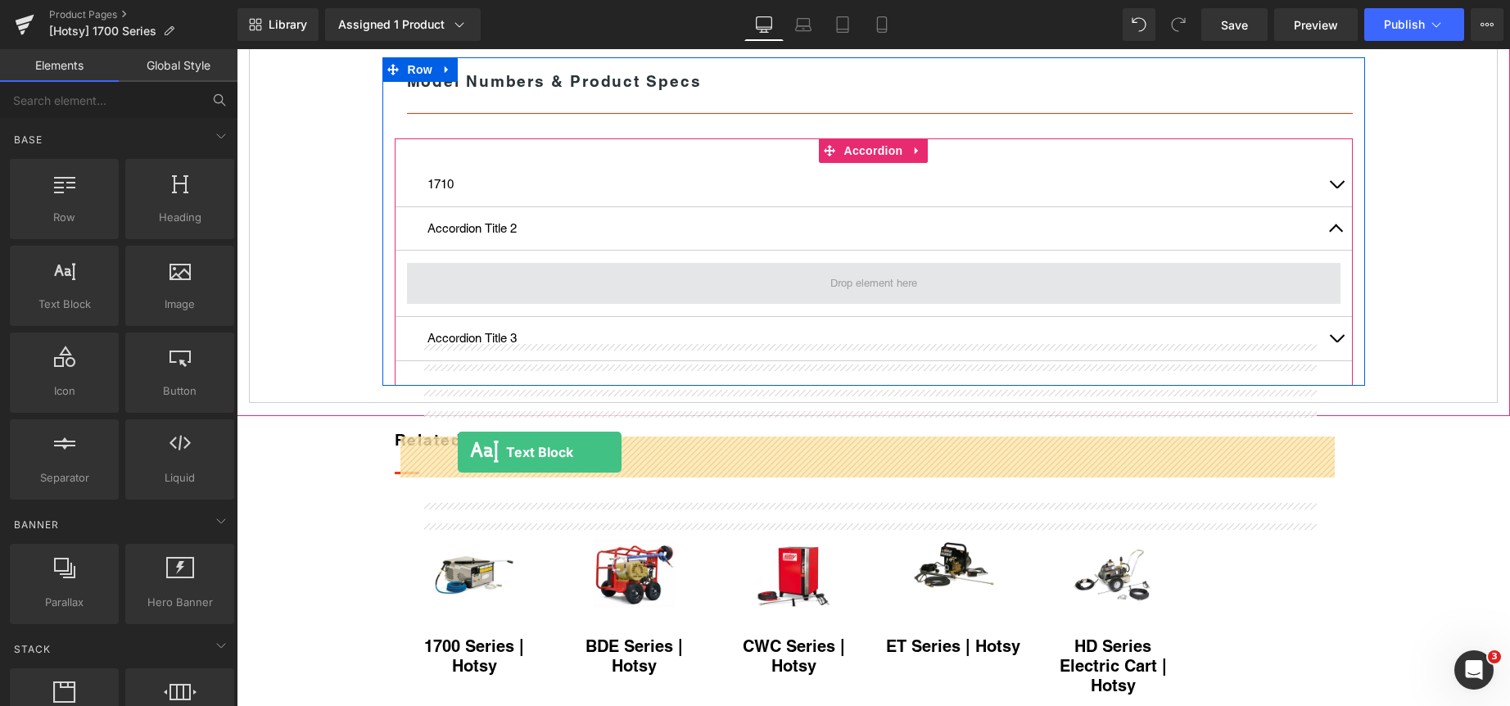
drag, startPoint x: 305, startPoint y: 342, endPoint x: 464, endPoint y: 454, distance: 194.4
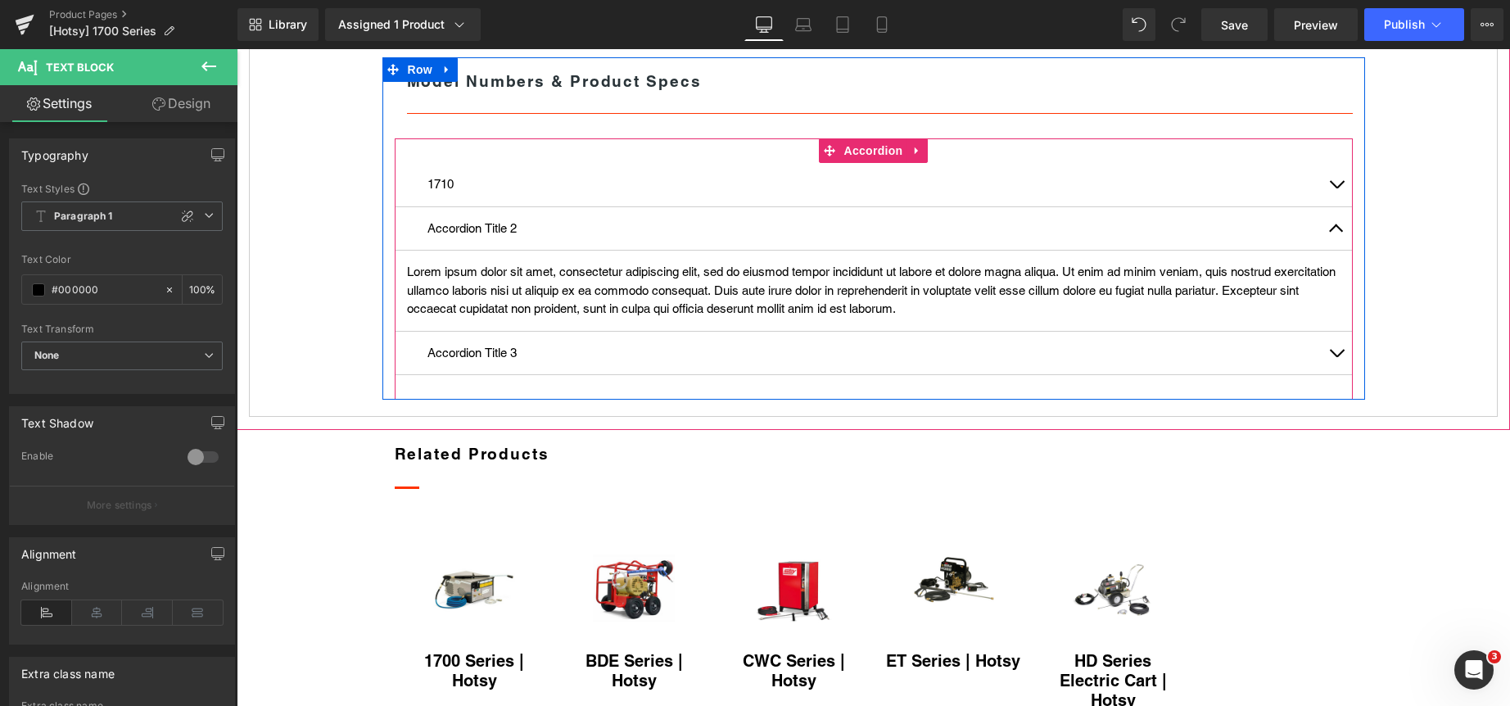
click at [1336, 357] on span "button" at bounding box center [1336, 357] width 0 height 0
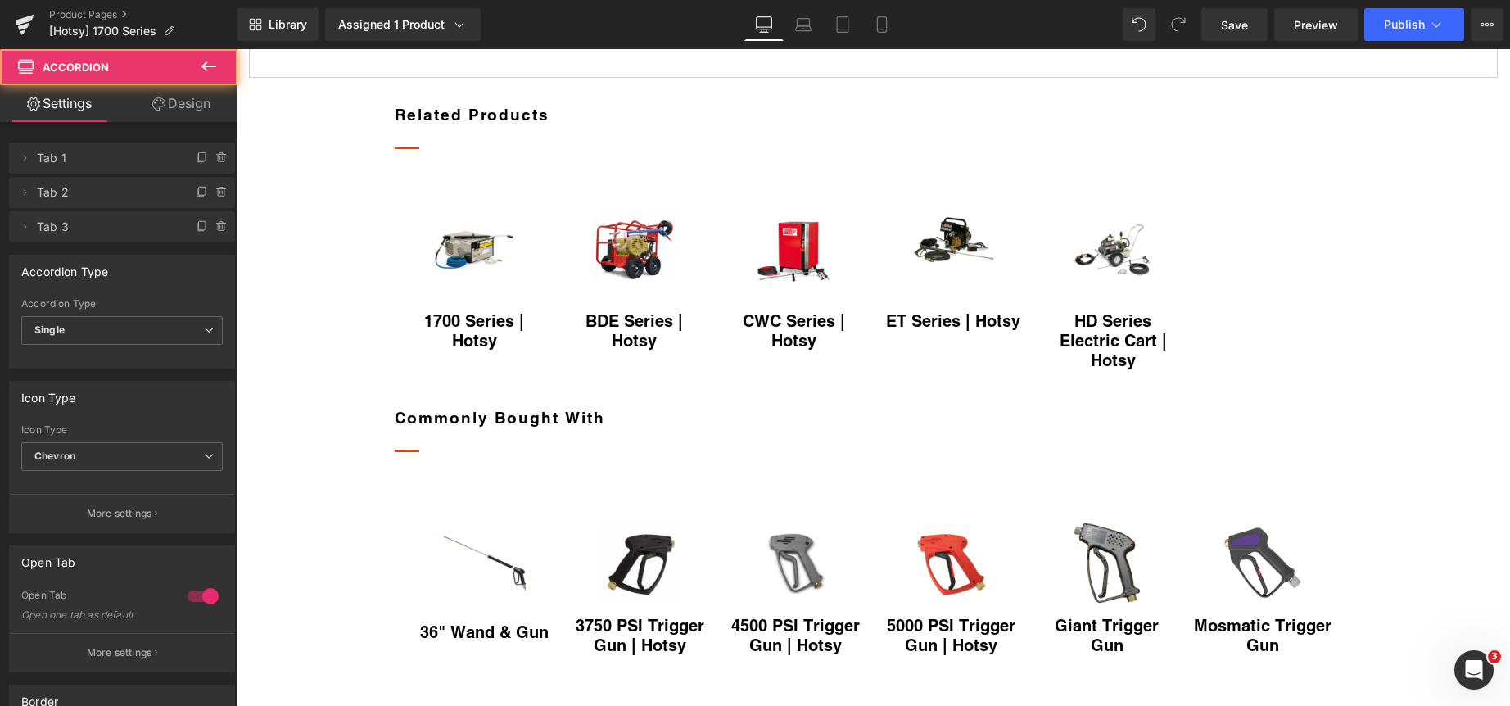
scroll to position [1146, 0]
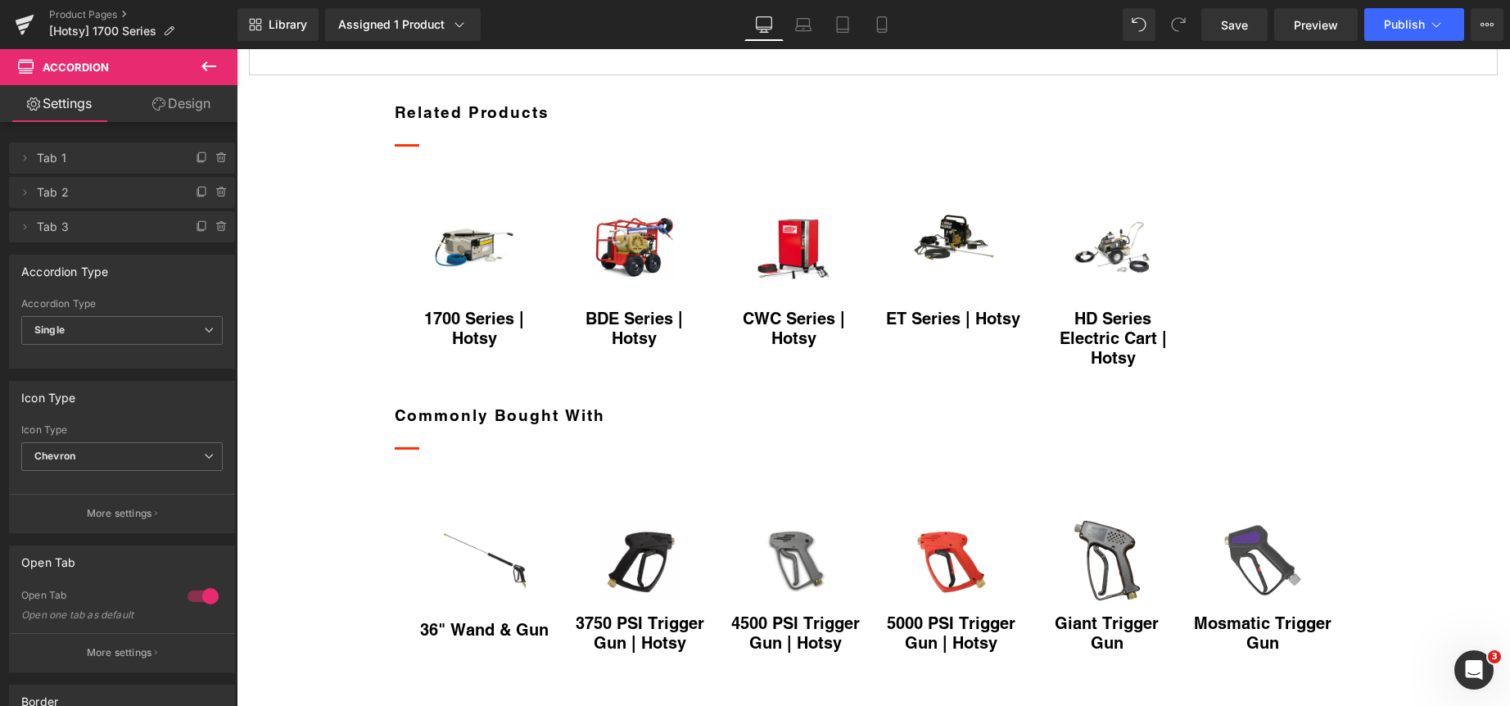
click at [202, 65] on icon at bounding box center [209, 66] width 20 height 20
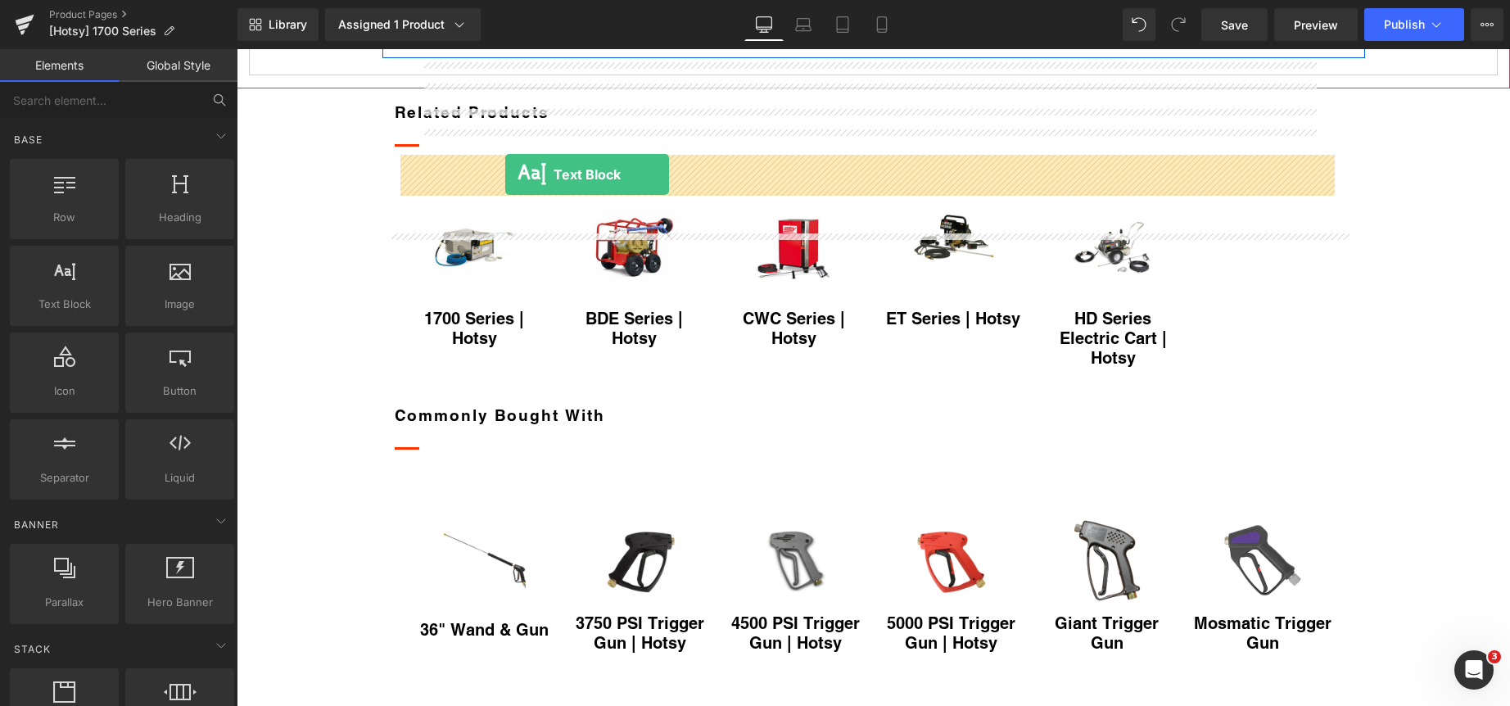
drag, startPoint x: 309, startPoint y: 332, endPoint x: 505, endPoint y: 174, distance: 251.5
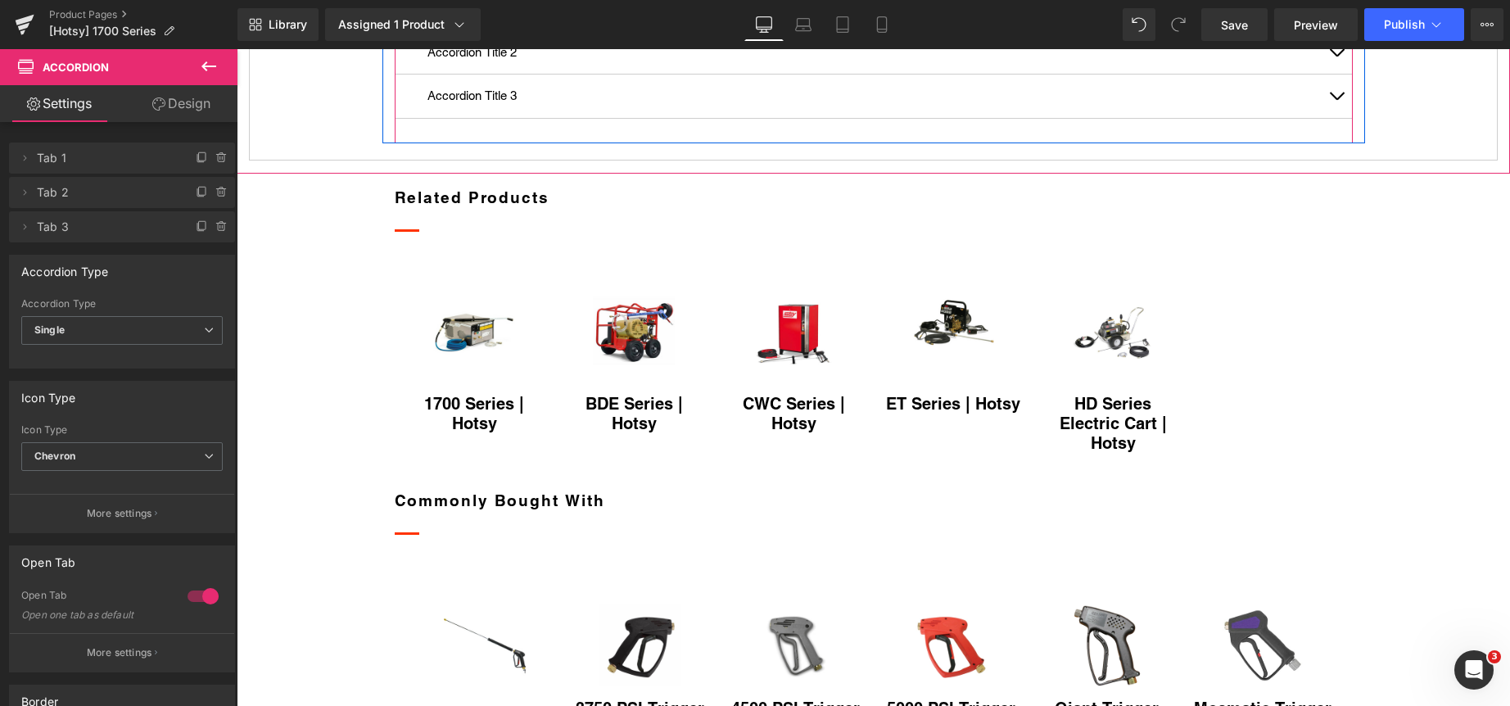
scroll to position [901, 0]
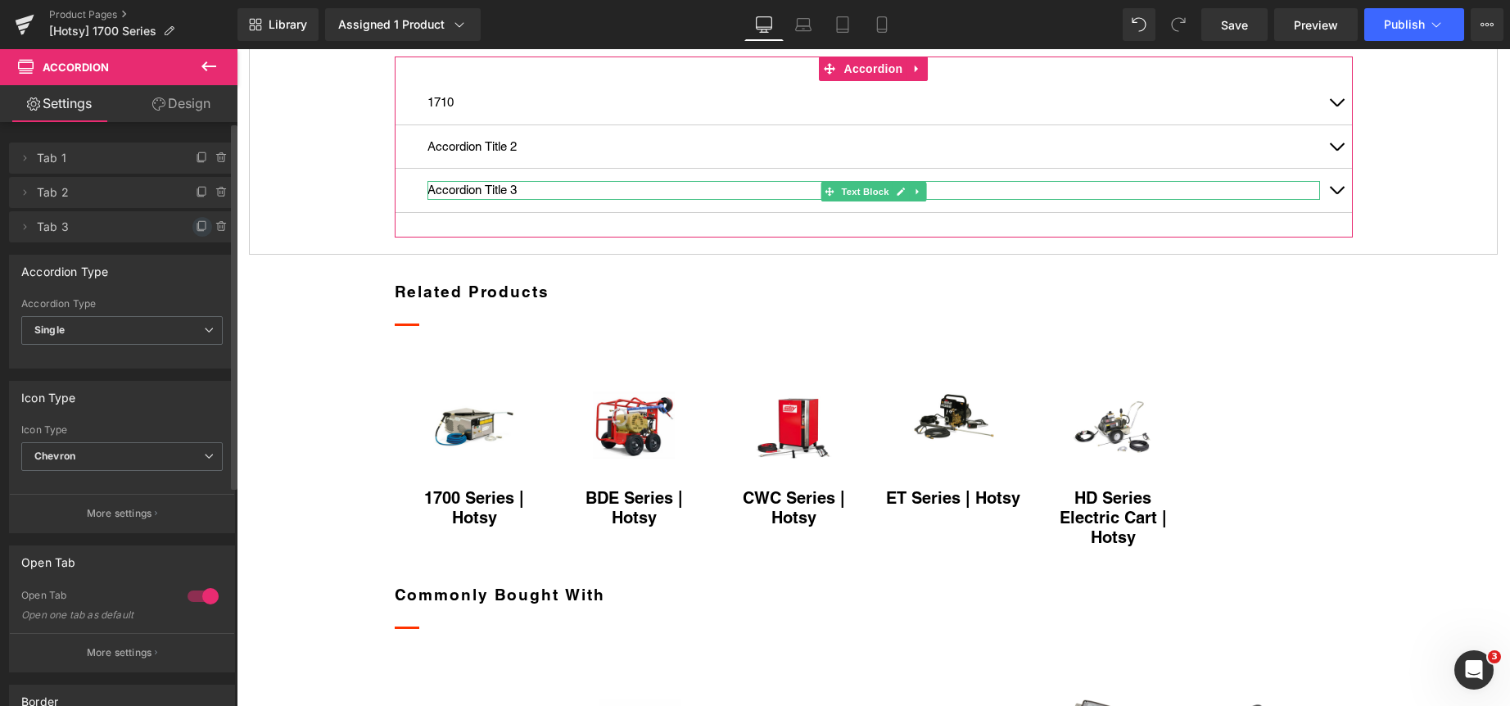
click at [196, 223] on icon at bounding box center [202, 226] width 13 height 13
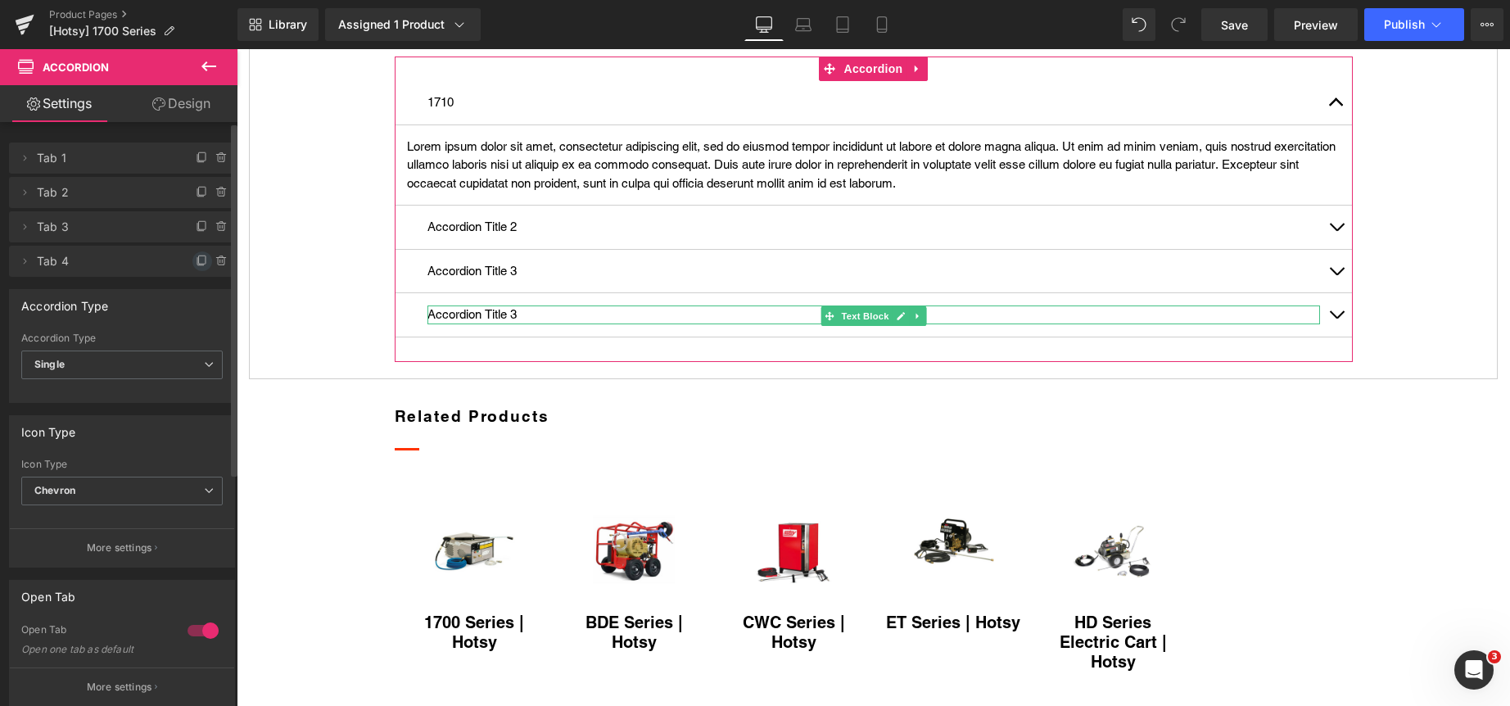
click at [196, 258] on icon at bounding box center [202, 261] width 13 height 13
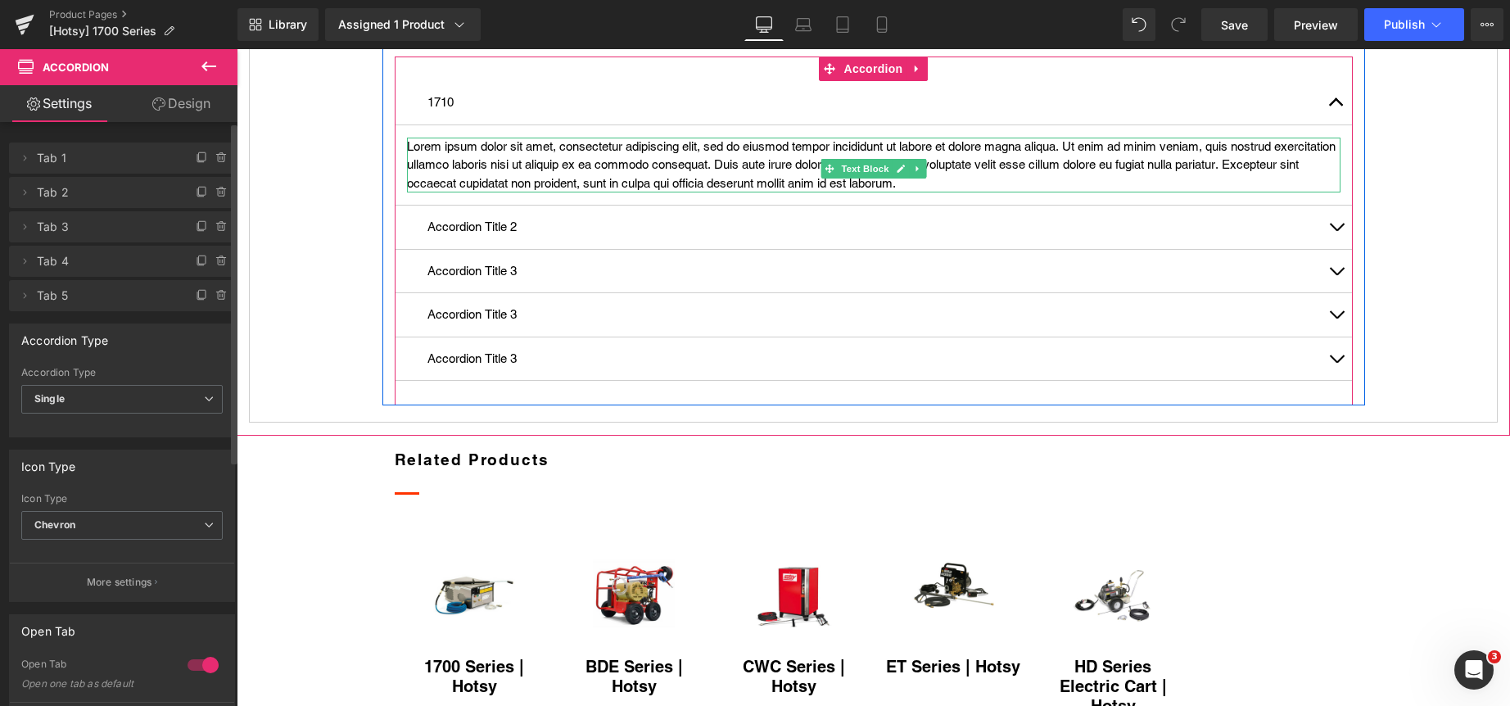
click at [560, 193] on p "Lorem ipsum dolor sit amet, consectetur adipiscing elit, sed do eiusmod tempor …" at bounding box center [873, 166] width 933 height 56
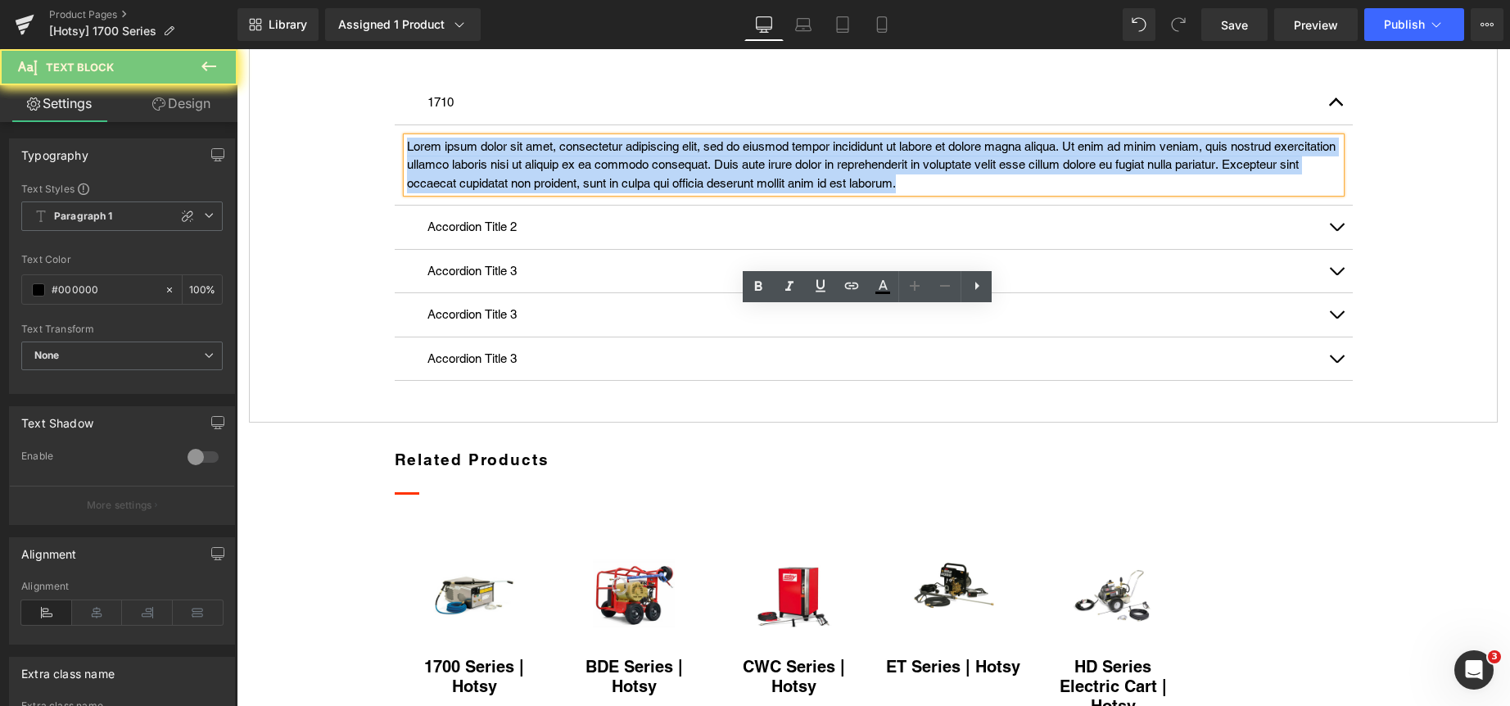
click at [560, 193] on p "Lorem ipsum dolor sit amet, consectetur adipiscing elit, sed do eiusmod tempor …" at bounding box center [873, 166] width 933 height 56
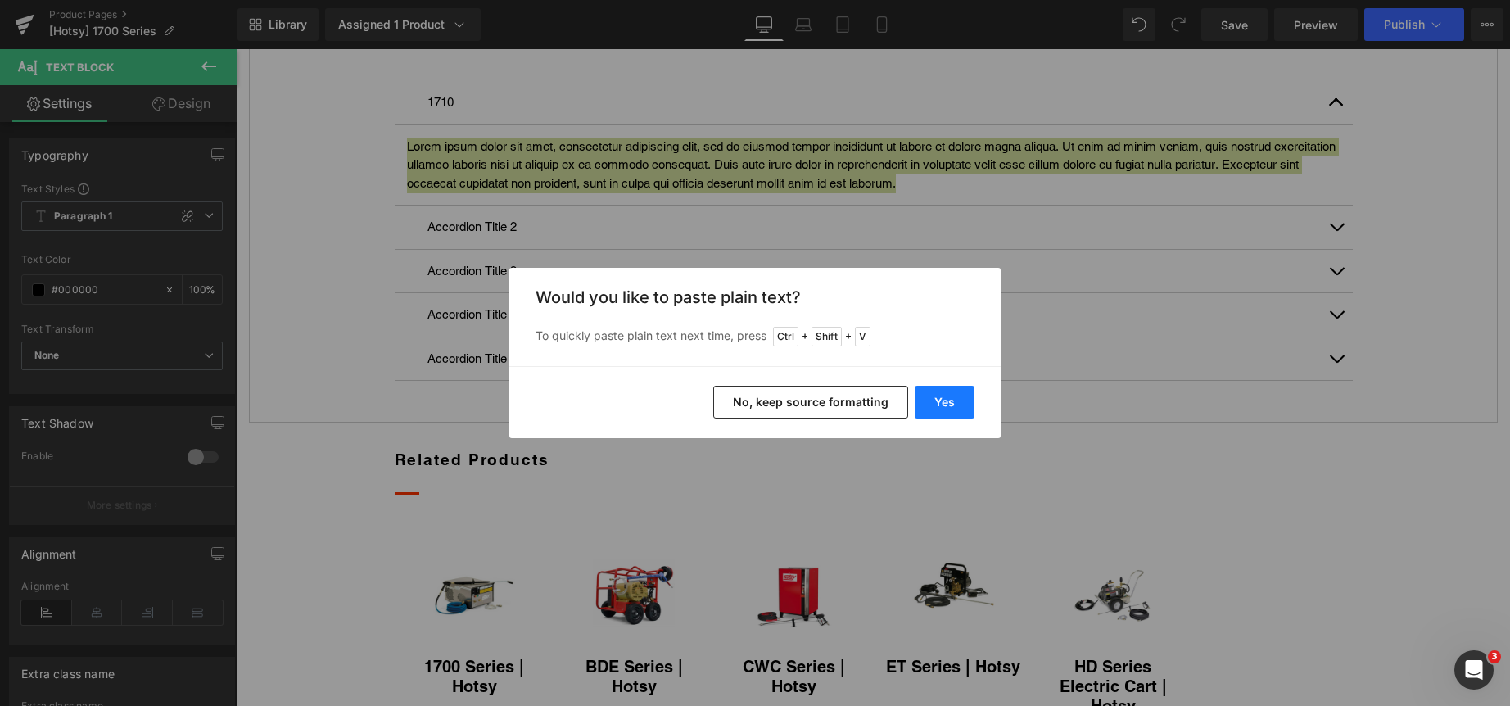
click at [954, 401] on button "Yes" at bounding box center [945, 402] width 60 height 33
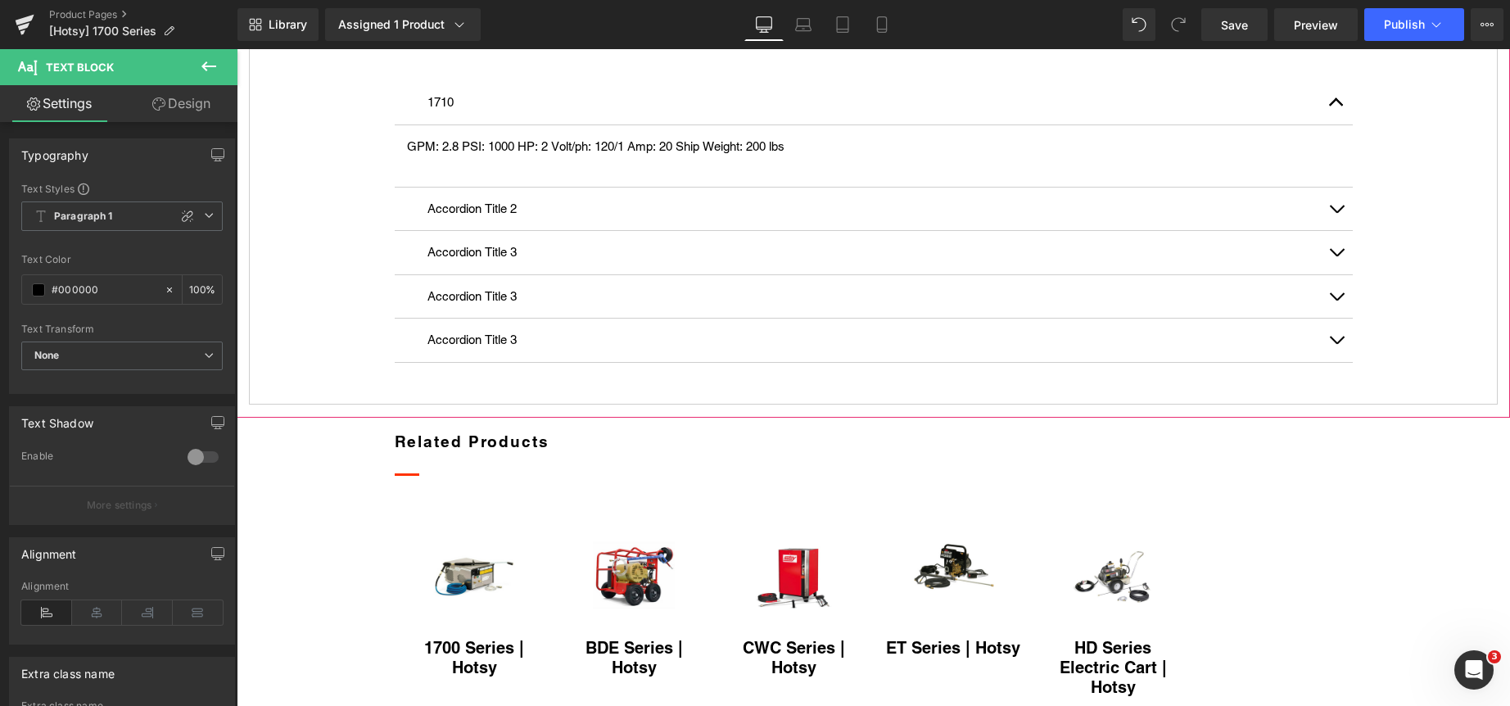
click at [466, 219] on p "Accordion Title 2" at bounding box center [873, 209] width 892 height 19
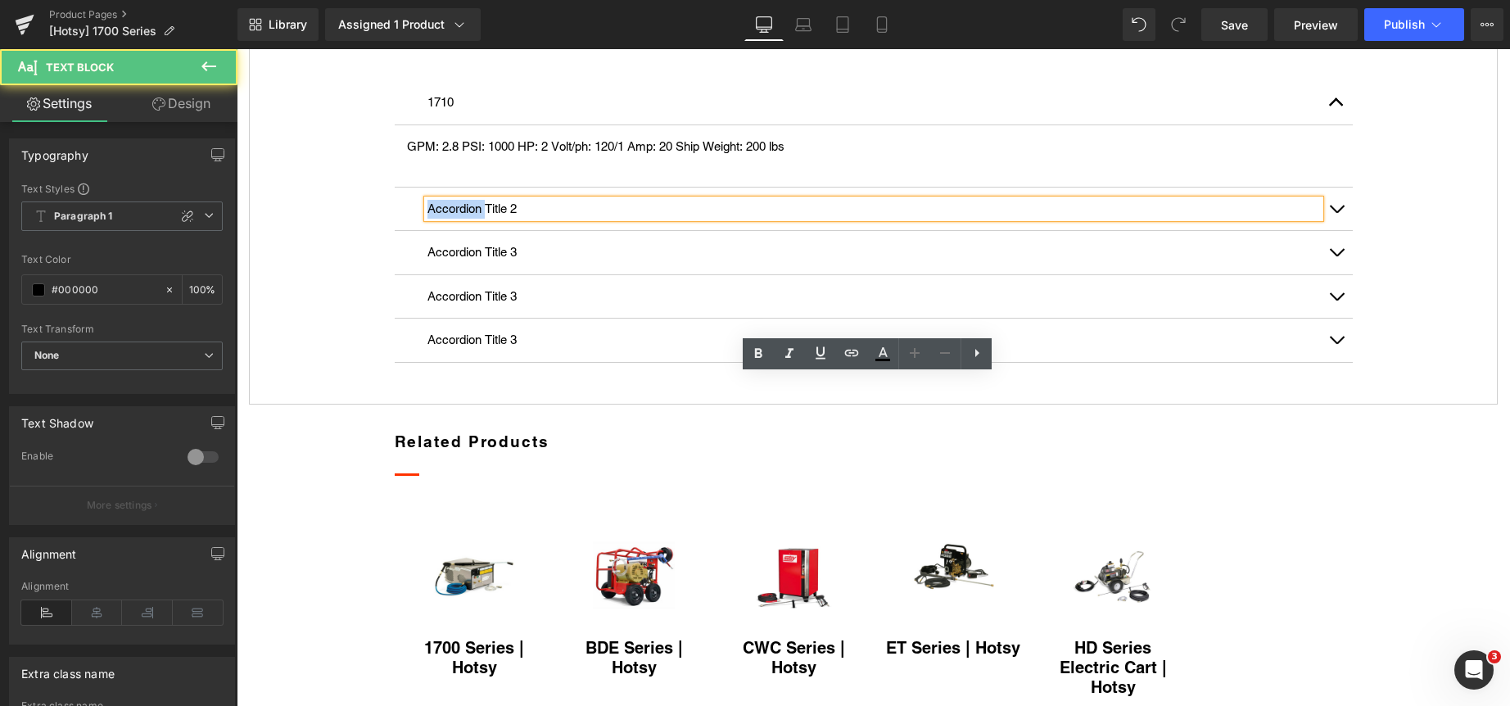
click at [466, 219] on p "Accordion Title 2" at bounding box center [873, 209] width 892 height 19
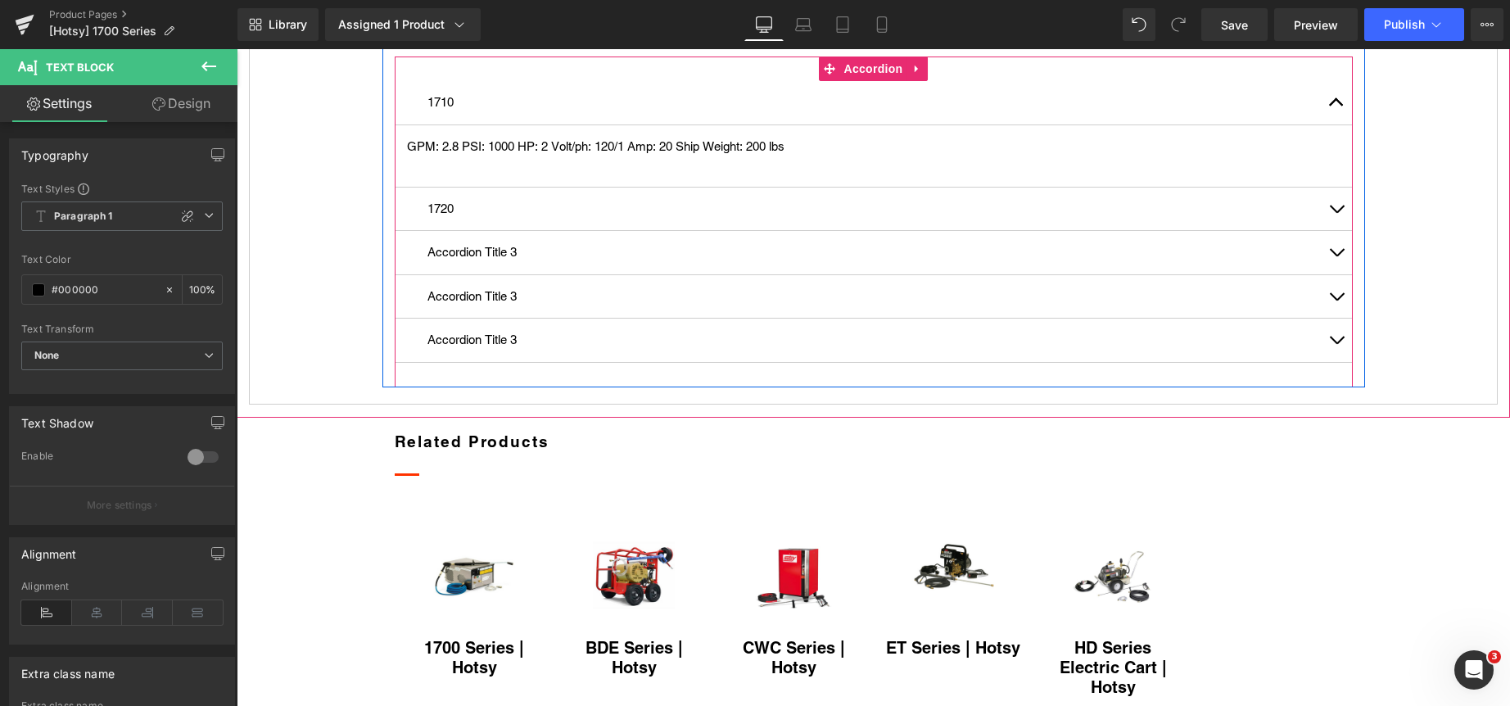
click at [1329, 231] on button "button" at bounding box center [1336, 208] width 33 height 43
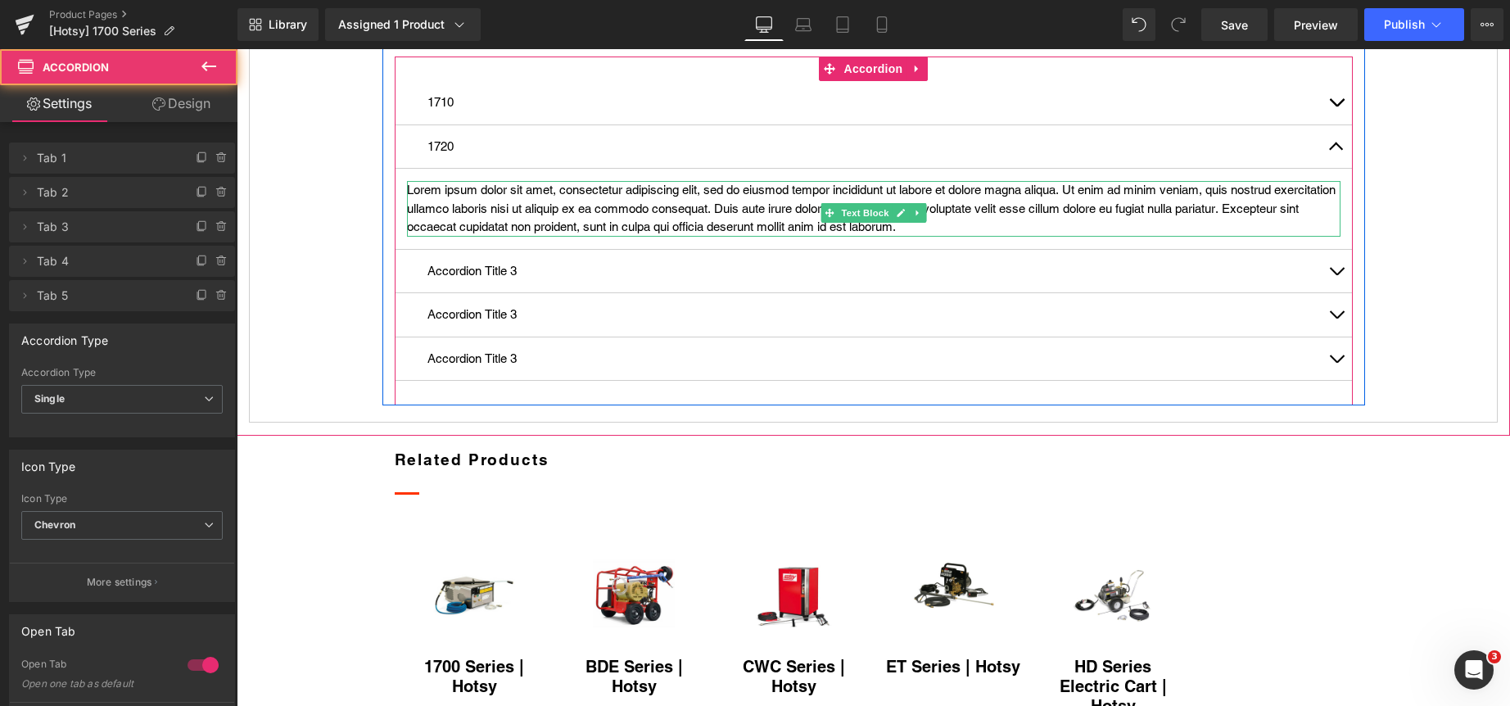
click at [510, 237] on p "Lorem ipsum dolor sit amet, consectetur adipiscing elit, sed do eiusmod tempor …" at bounding box center [873, 209] width 933 height 56
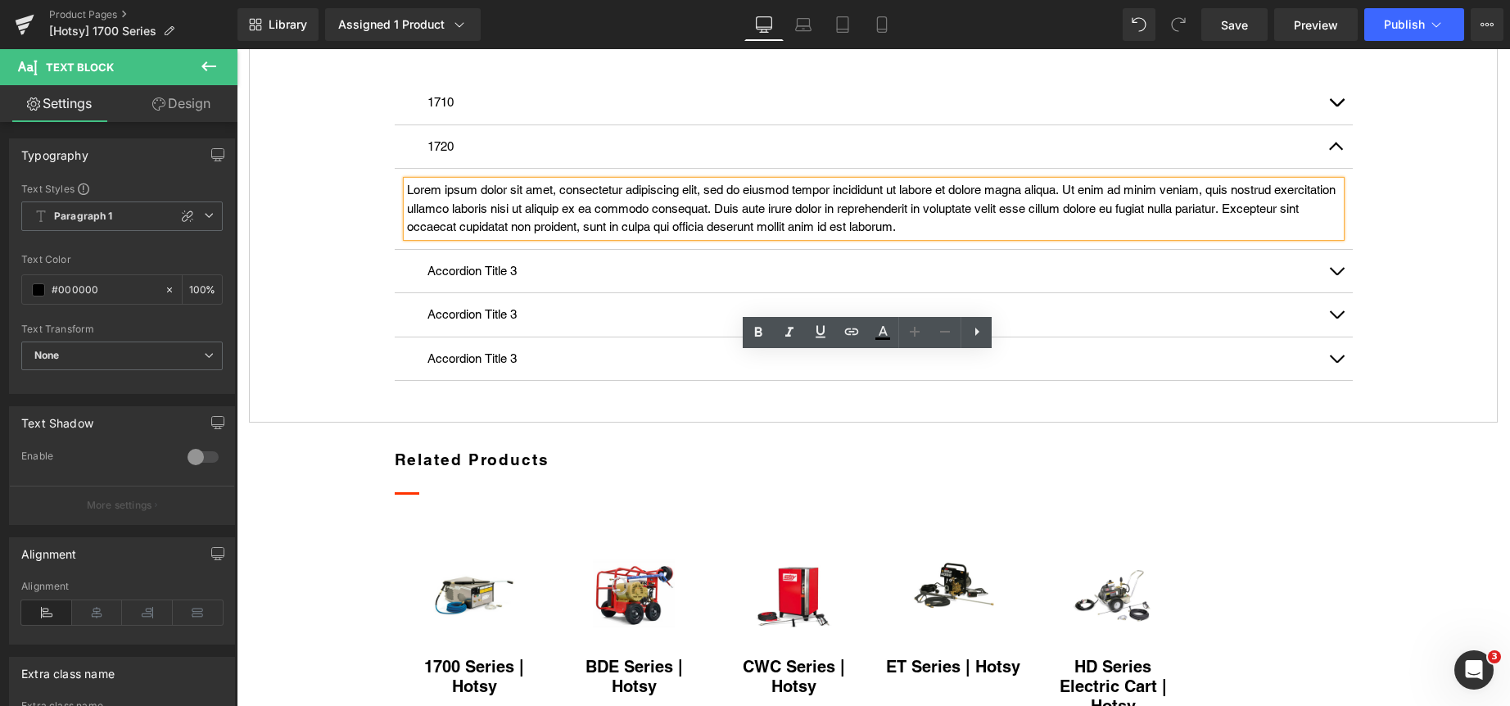
click at [510, 237] on p "Lorem ipsum dolor sit amet, consectetur adipiscing elit, sed do eiusmod tempor …" at bounding box center [873, 209] width 933 height 56
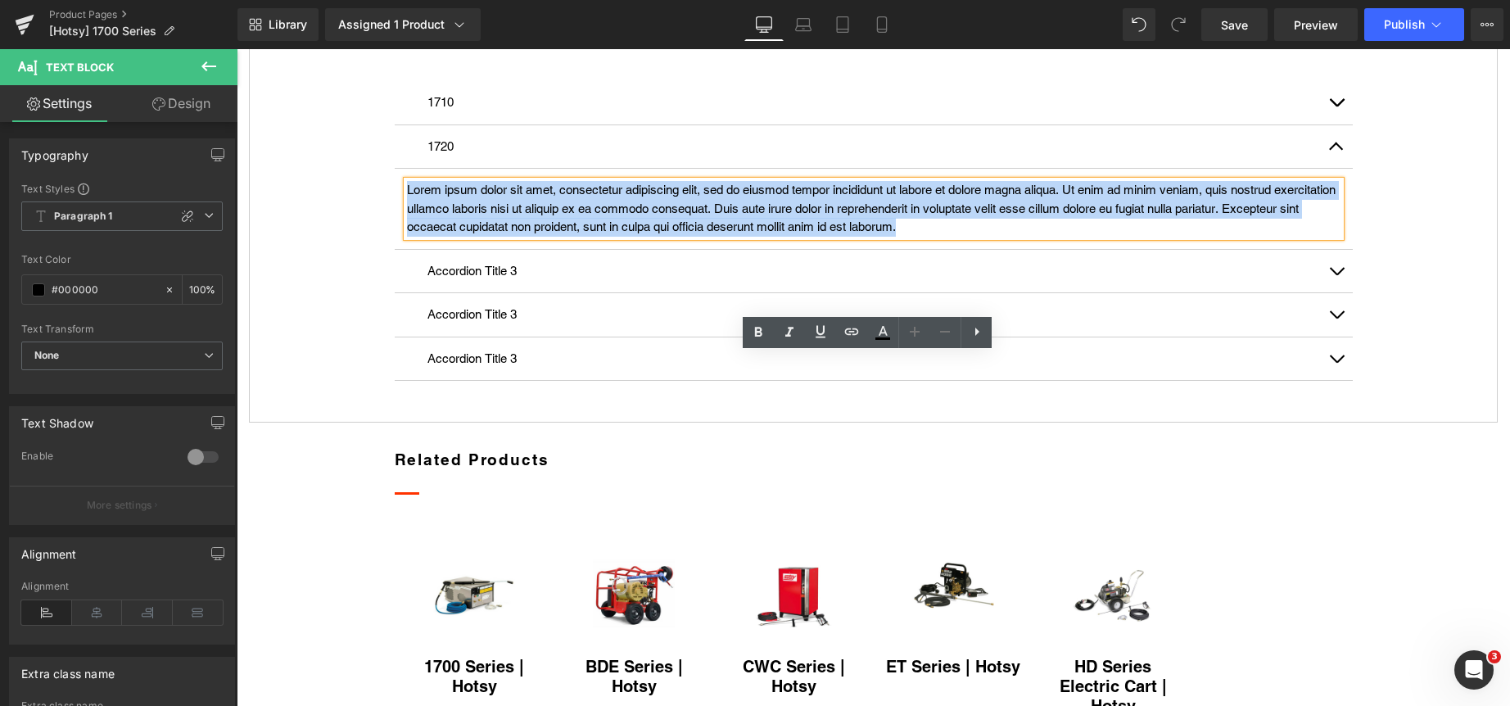
click at [510, 237] on p "Lorem ipsum dolor sit amet, consectetur adipiscing elit, sed do eiusmod tempor …" at bounding box center [873, 209] width 933 height 56
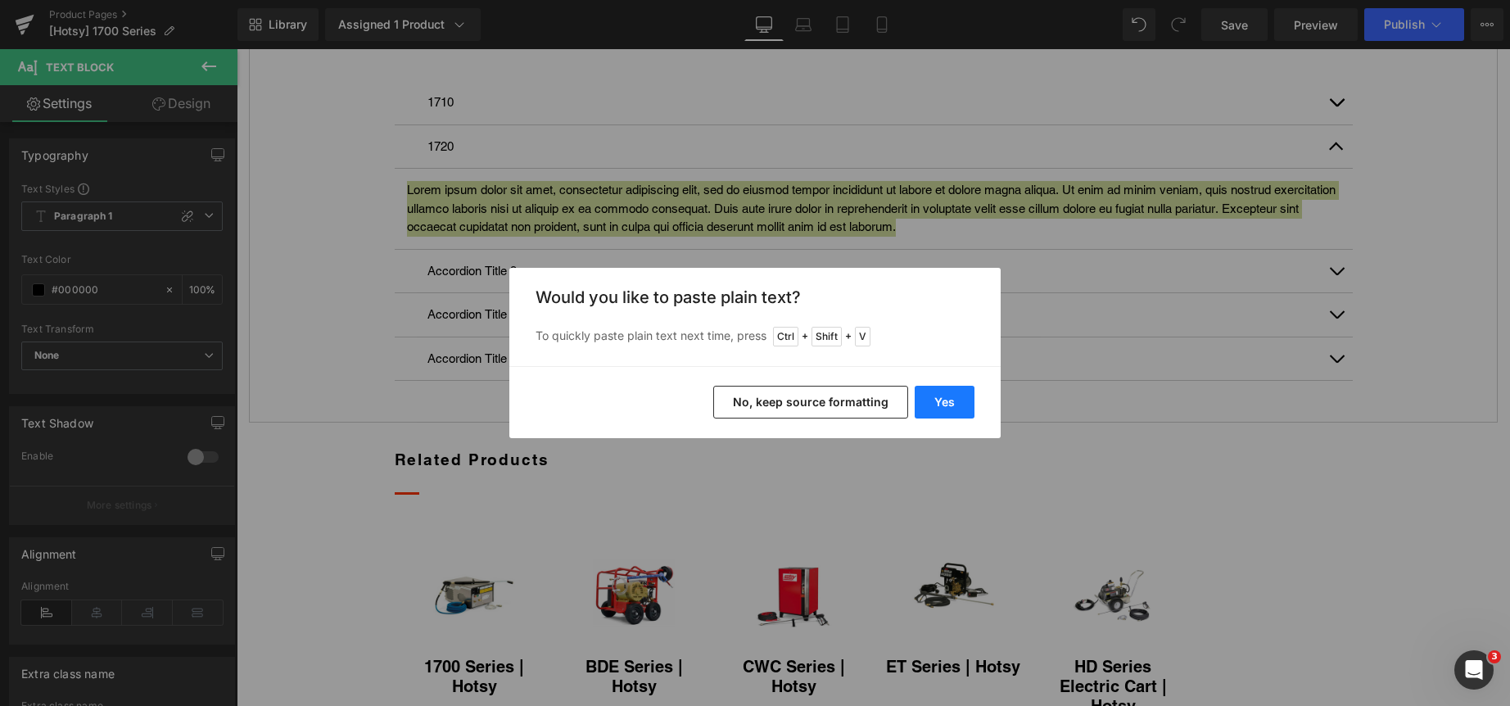
click at [949, 395] on button "Yes" at bounding box center [945, 402] width 60 height 33
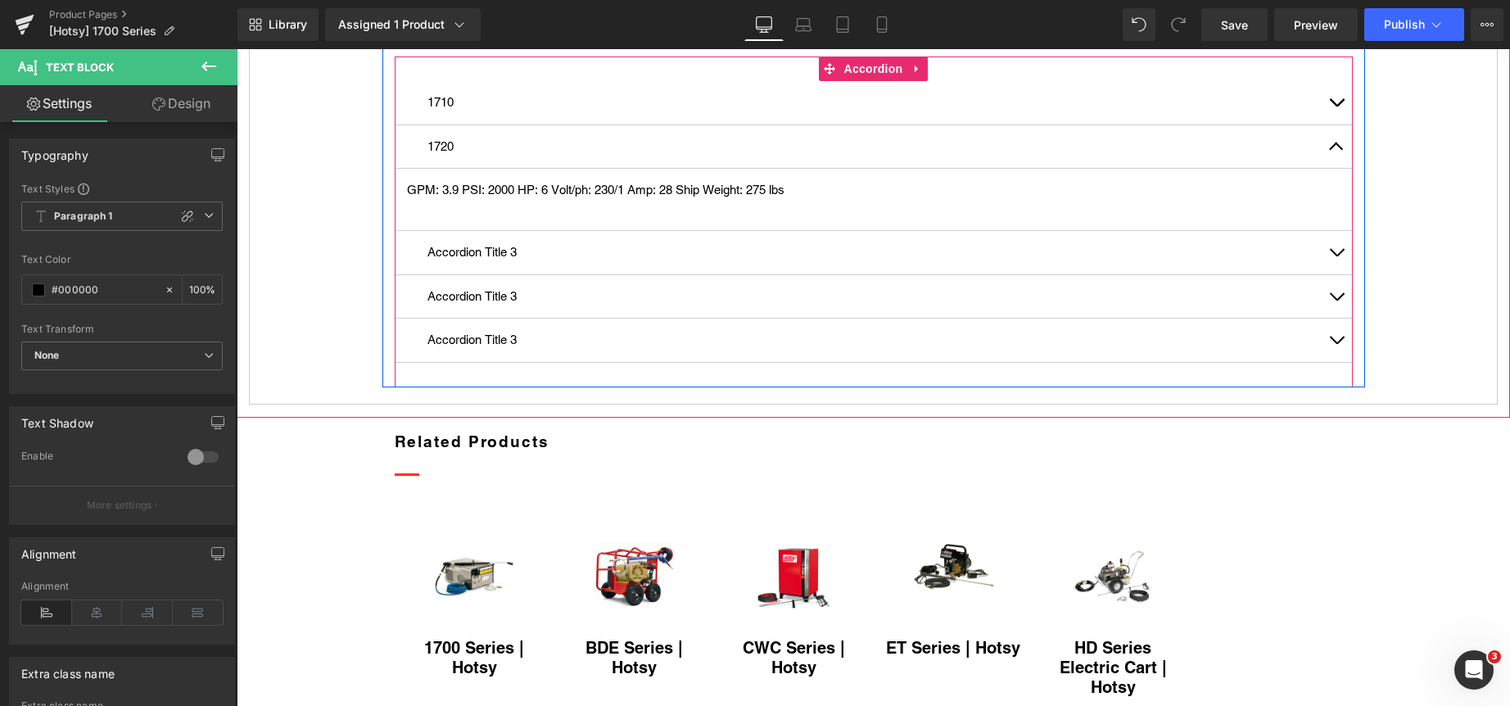
click at [458, 262] on p "Accordion Title 3" at bounding box center [873, 252] width 892 height 19
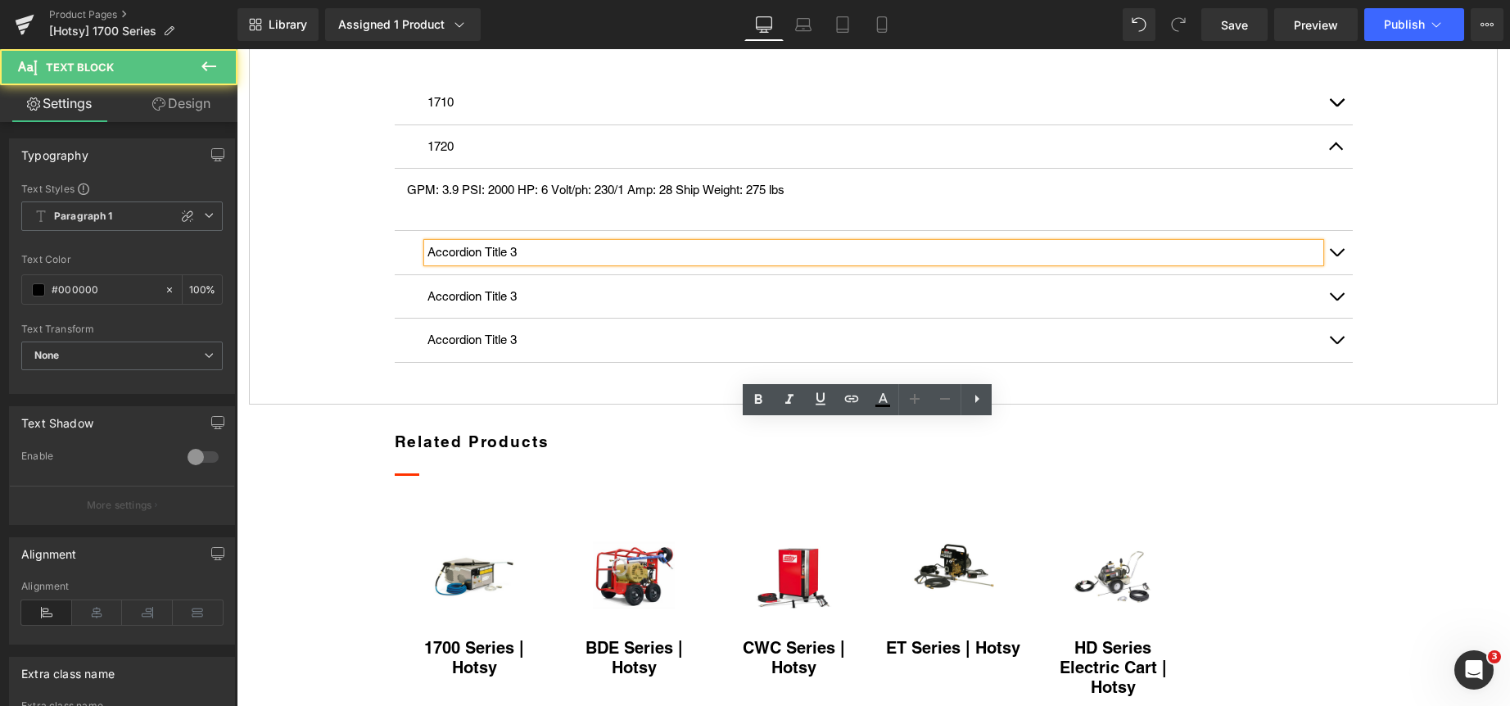
click at [522, 262] on p "Accordion Title 3" at bounding box center [873, 252] width 892 height 19
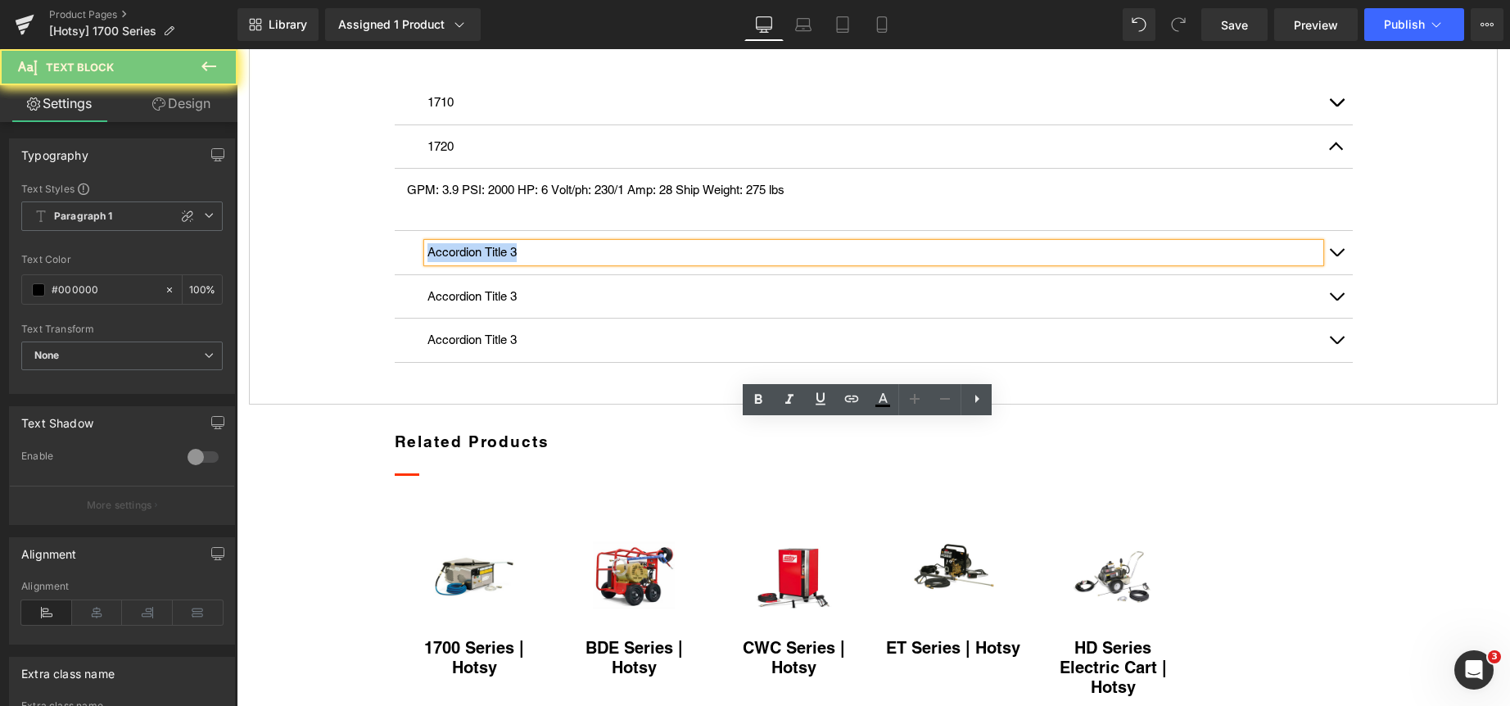
click at [522, 262] on p "Accordion Title 3" at bounding box center [873, 252] width 892 height 19
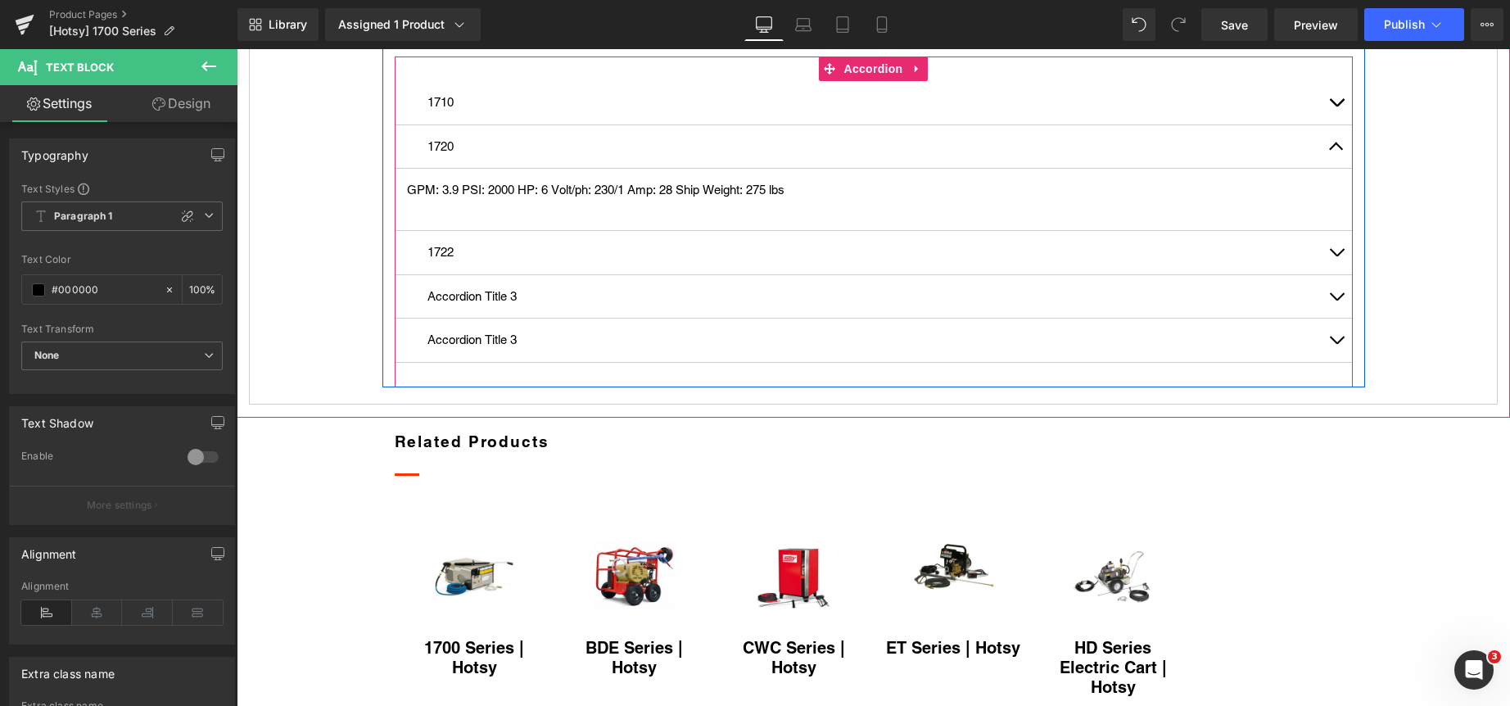
drag, startPoint x: 1335, startPoint y: 430, endPoint x: 1268, endPoint y: 440, distance: 67.0
click at [1336, 256] on span "button" at bounding box center [1336, 256] width 0 height 0
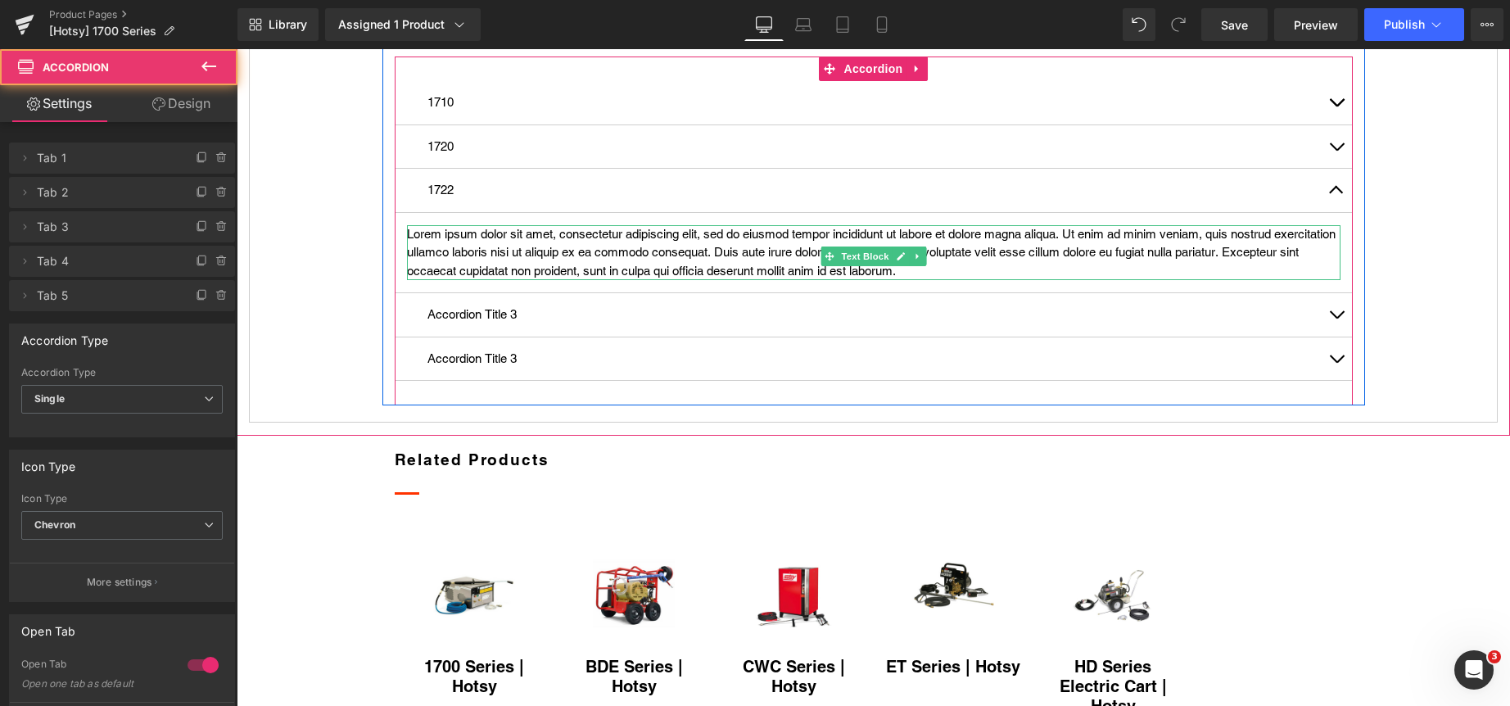
click at [541, 281] on p "Lorem ipsum dolor sit amet, consectetur adipiscing elit, sed do eiusmod tempor …" at bounding box center [873, 253] width 933 height 56
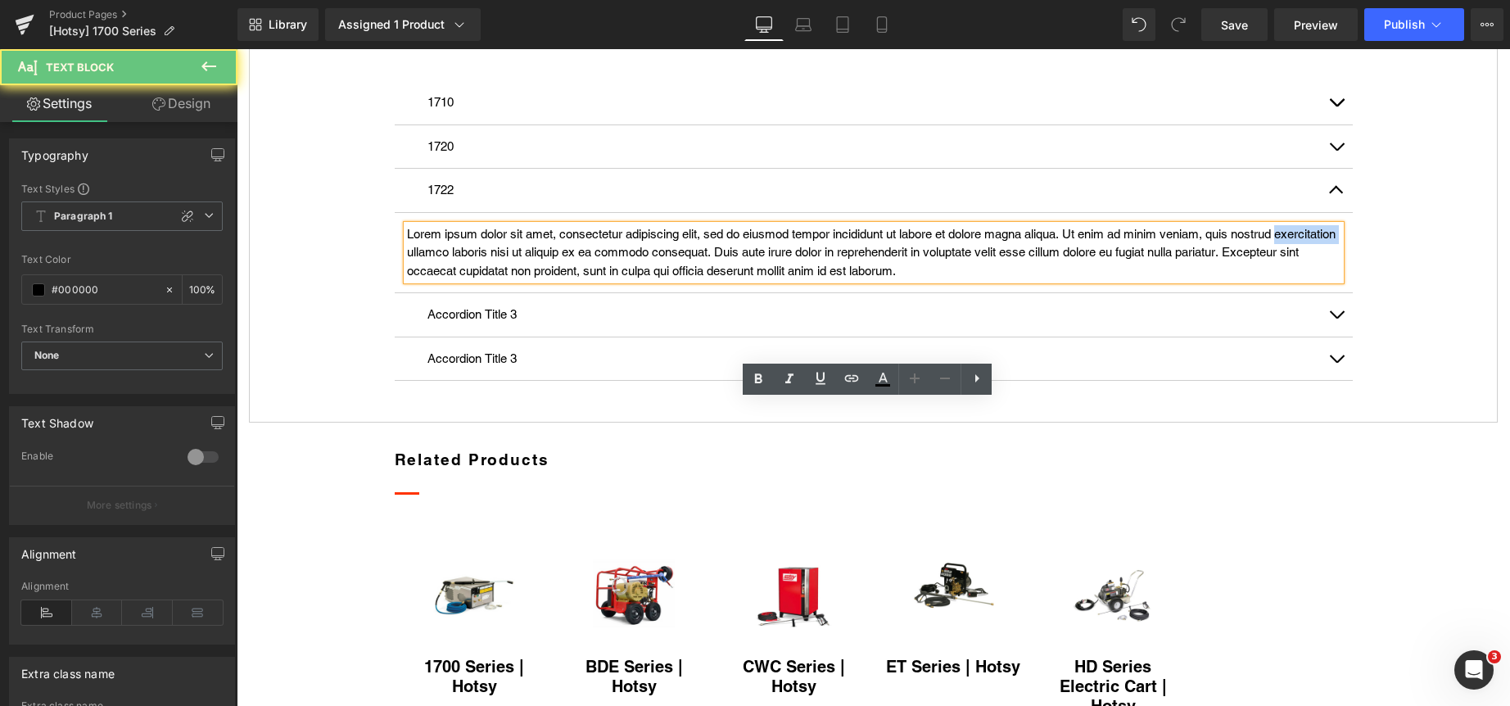
click at [541, 281] on p "Lorem ipsum dolor sit amet, consectetur adipiscing elit, sed do eiusmod tempor …" at bounding box center [873, 253] width 933 height 56
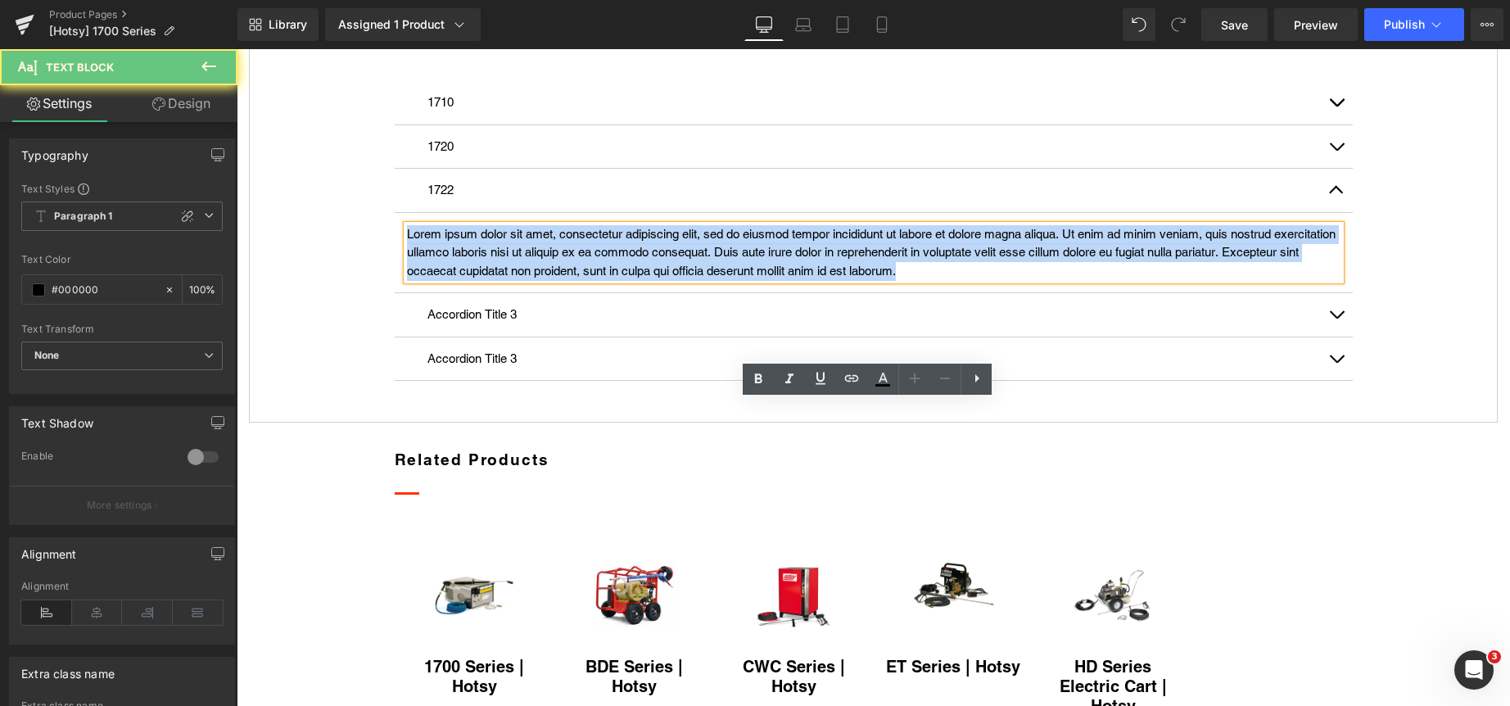
click at [541, 281] on p "Lorem ipsum dolor sit amet, consectetur adipiscing elit, sed do eiusmod tempor …" at bounding box center [873, 253] width 933 height 56
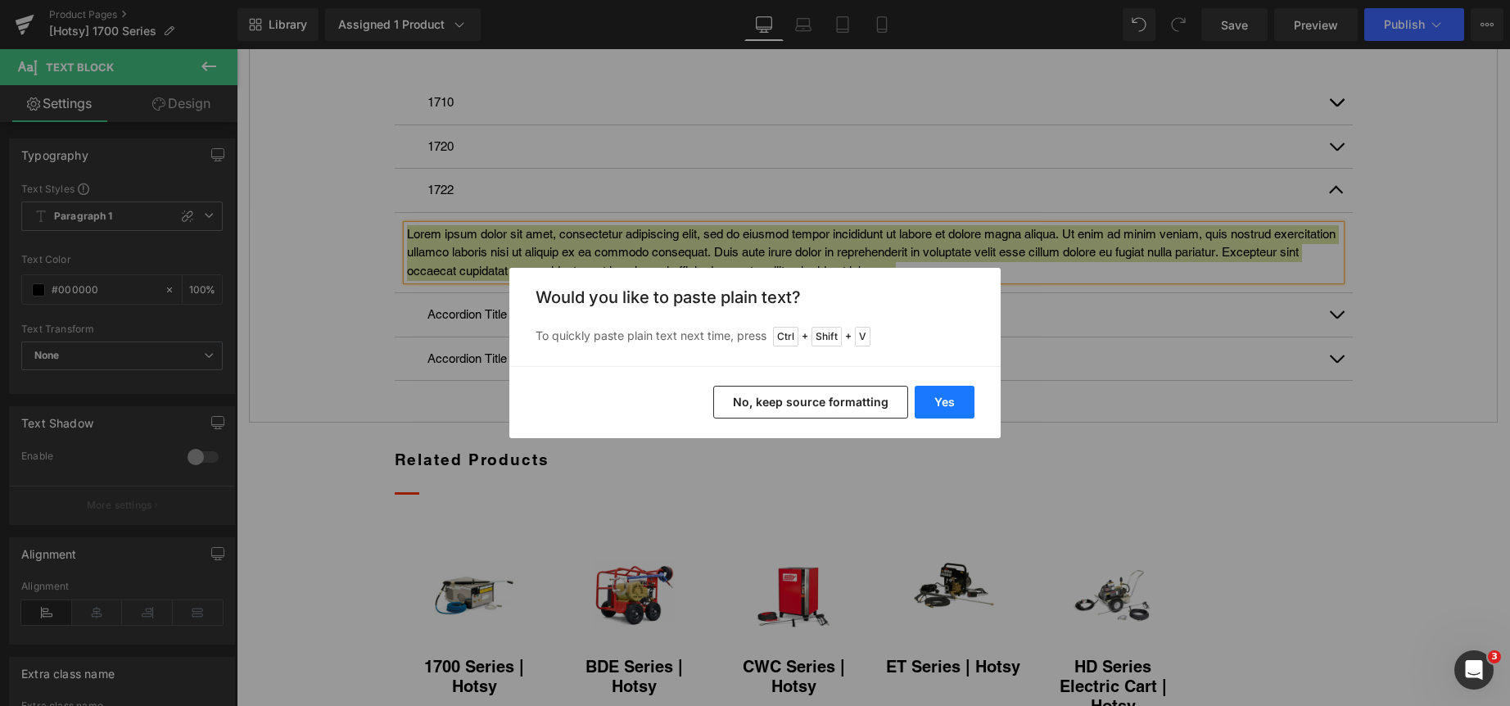
click at [959, 401] on button "Yes" at bounding box center [945, 402] width 60 height 33
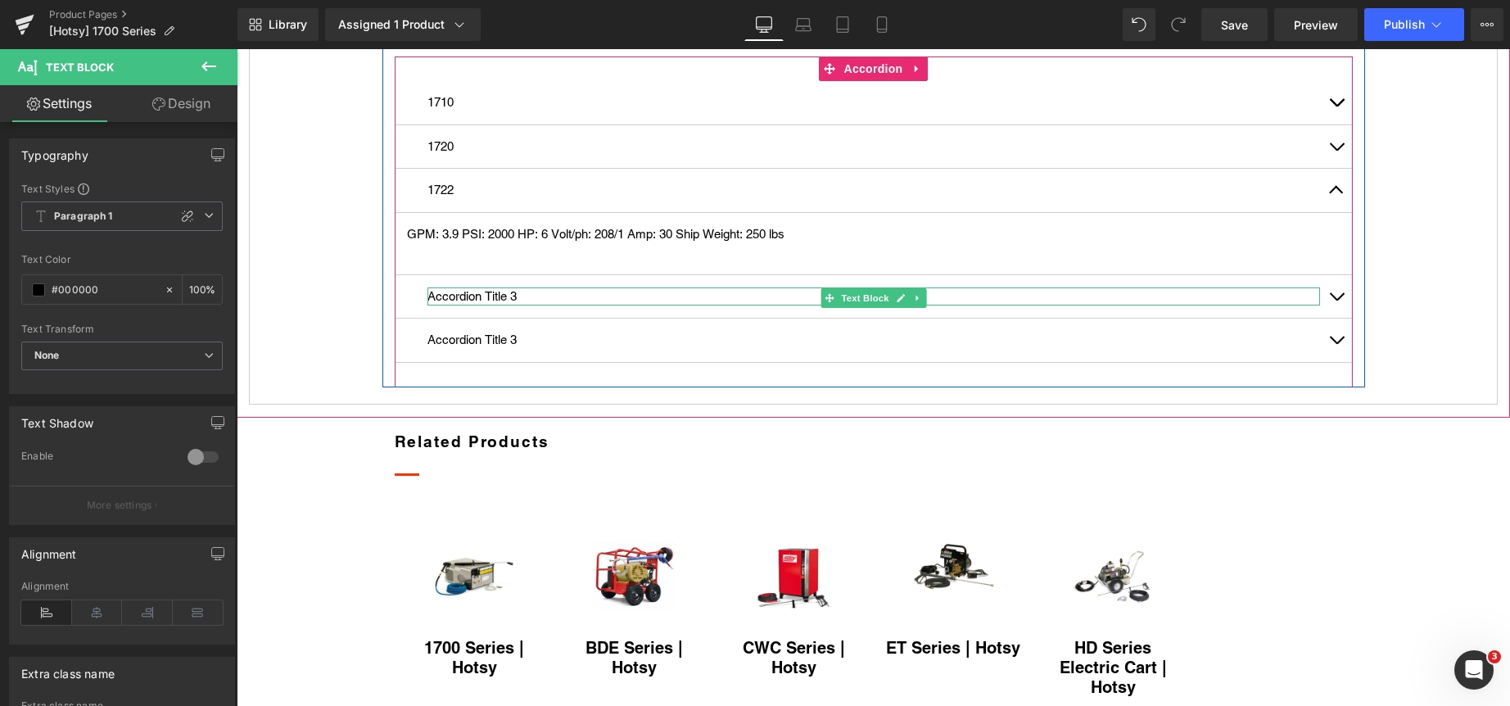
click at [481, 306] on p "Accordion Title 3" at bounding box center [873, 296] width 892 height 19
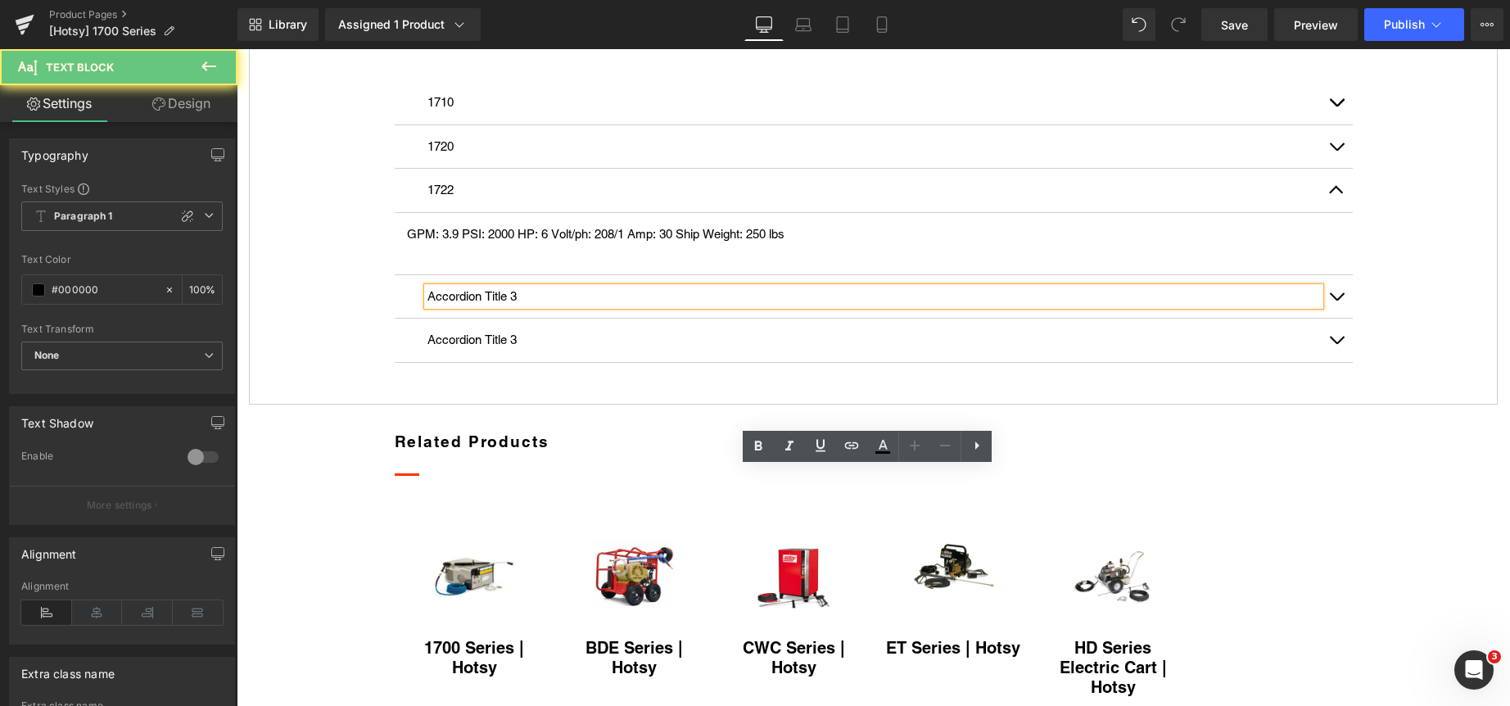
click at [481, 306] on p "Accordion Title 3" at bounding box center [873, 296] width 892 height 19
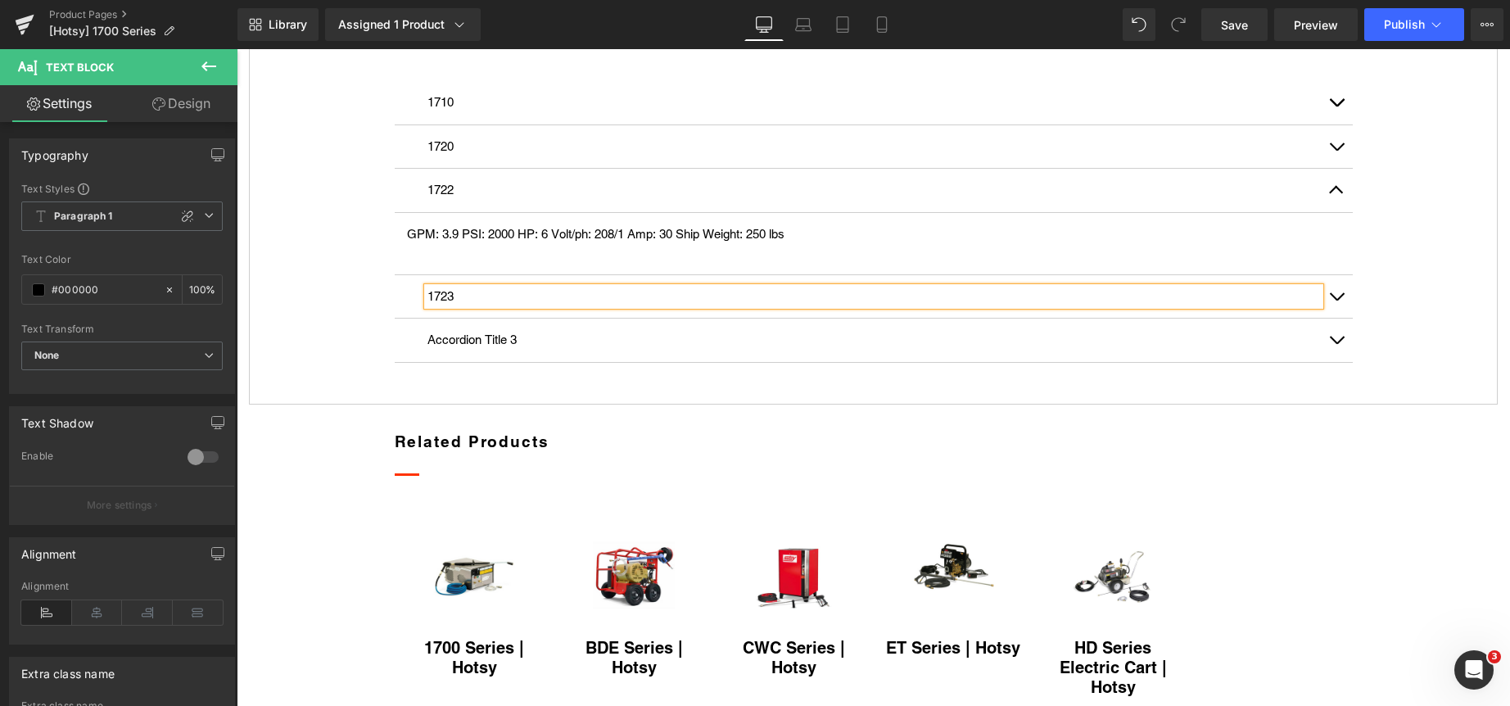
click at [1329, 318] on button "button" at bounding box center [1336, 296] width 33 height 43
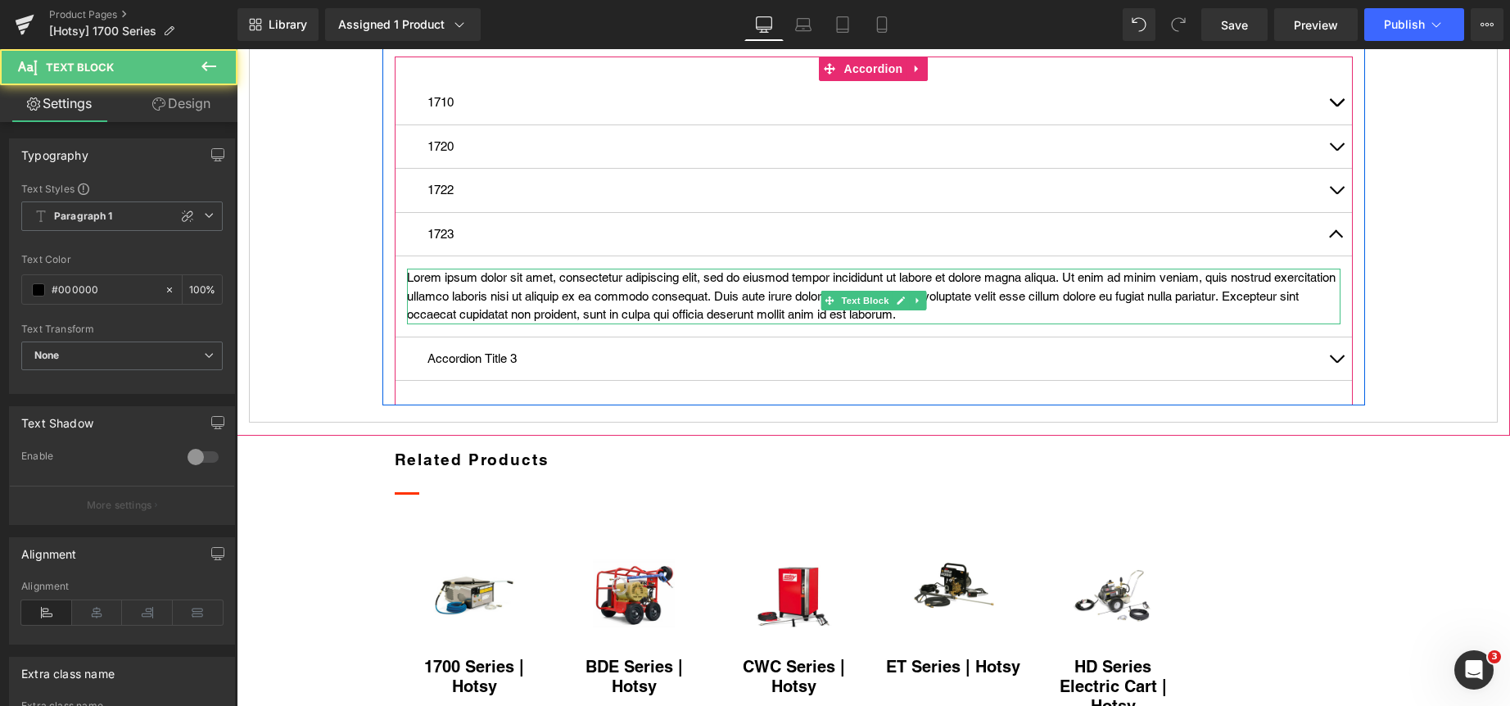
click at [533, 324] on p "Lorem ipsum dolor sit amet, consectetur adipiscing elit, sed do eiusmod tempor …" at bounding box center [873, 297] width 933 height 56
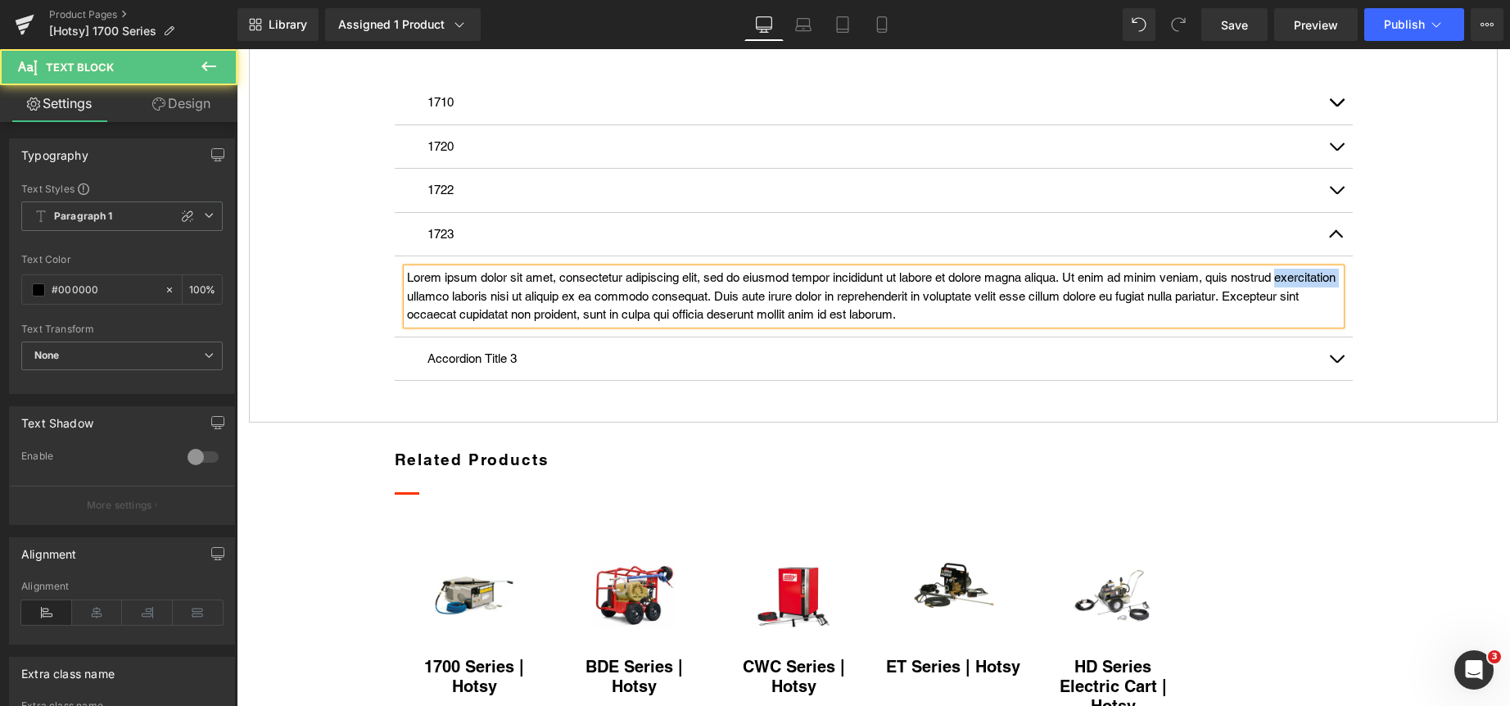
click at [533, 324] on p "Lorem ipsum dolor sit amet, consectetur adipiscing elit, sed do eiusmod tempor …" at bounding box center [873, 297] width 933 height 56
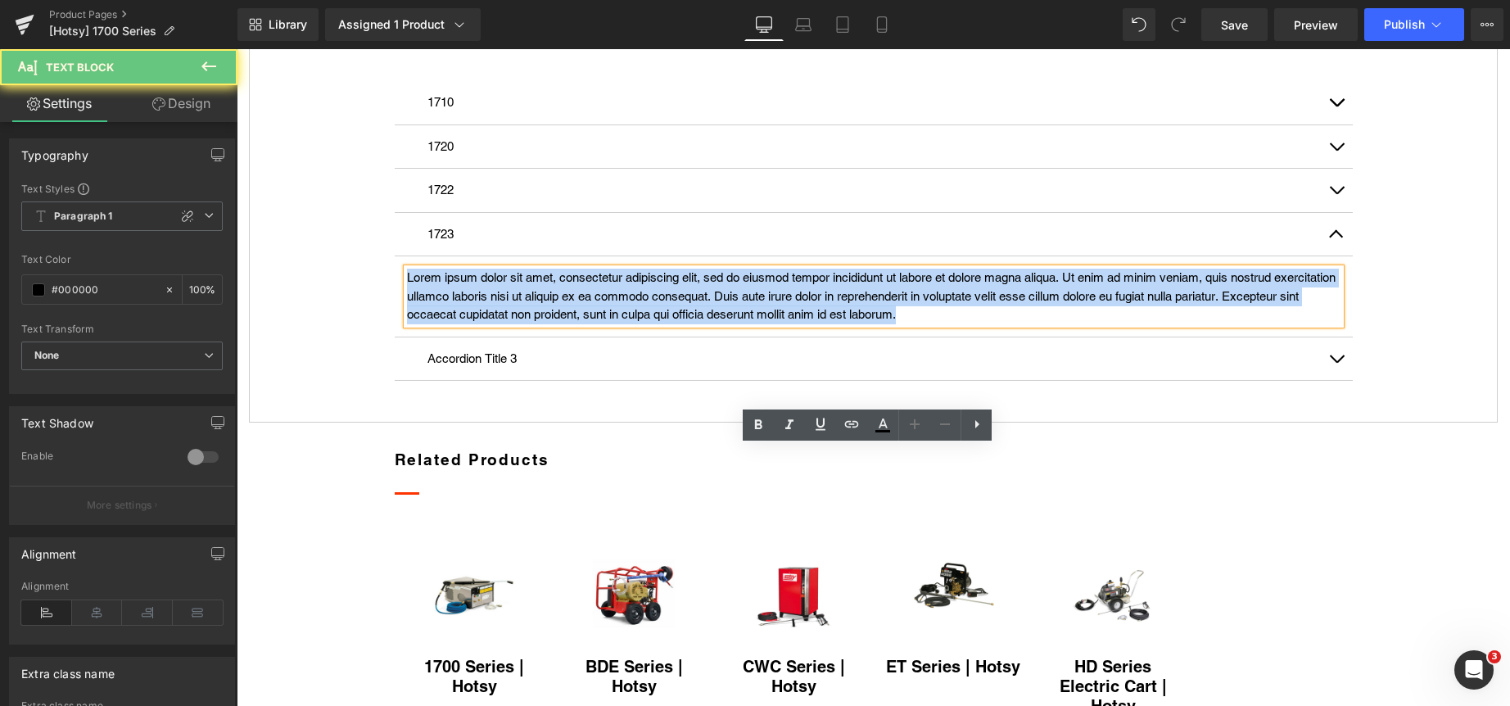
click at [533, 324] on p "Lorem ipsum dolor sit amet, consectetur adipiscing elit, sed do eiusmod tempor …" at bounding box center [873, 297] width 933 height 56
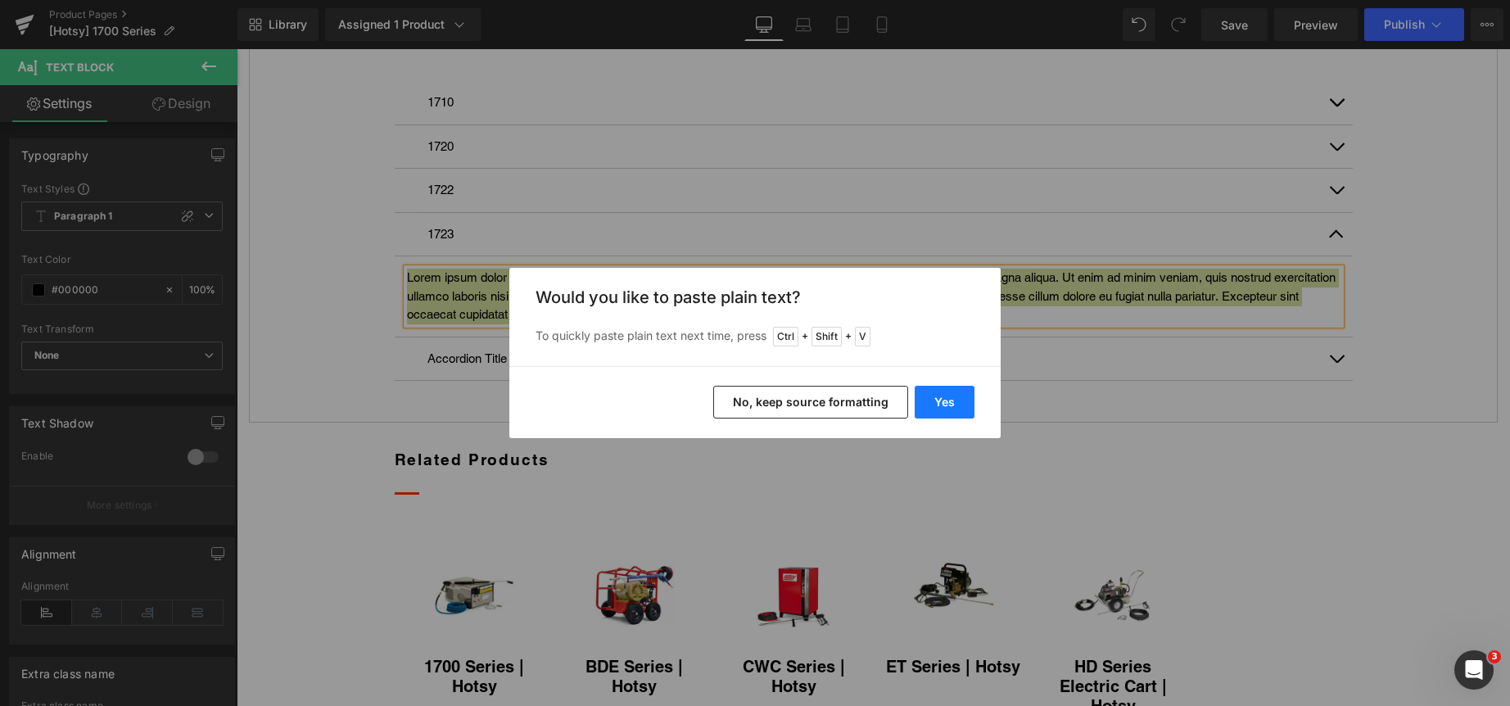
click at [943, 400] on button "Yes" at bounding box center [945, 402] width 60 height 33
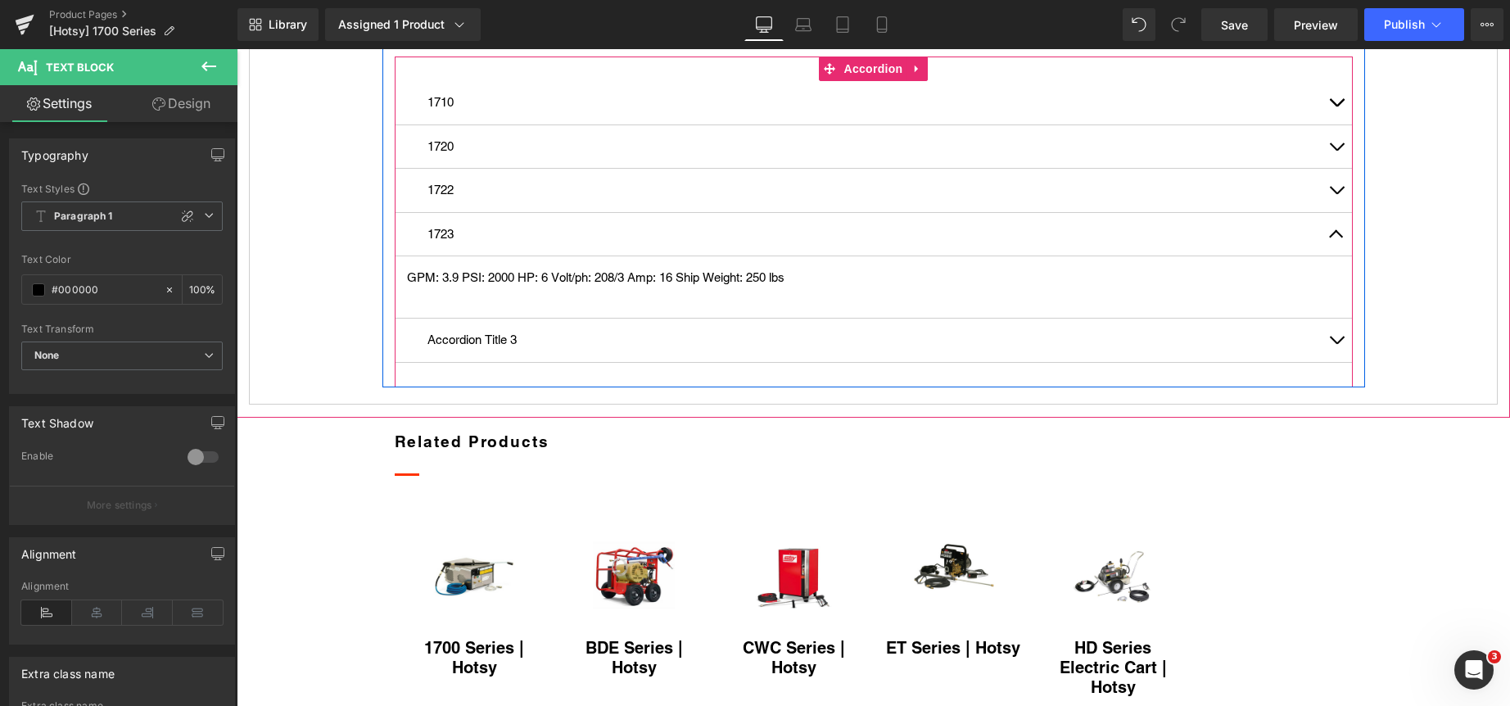
click at [480, 350] on p "Accordion Title 3" at bounding box center [873, 340] width 892 height 19
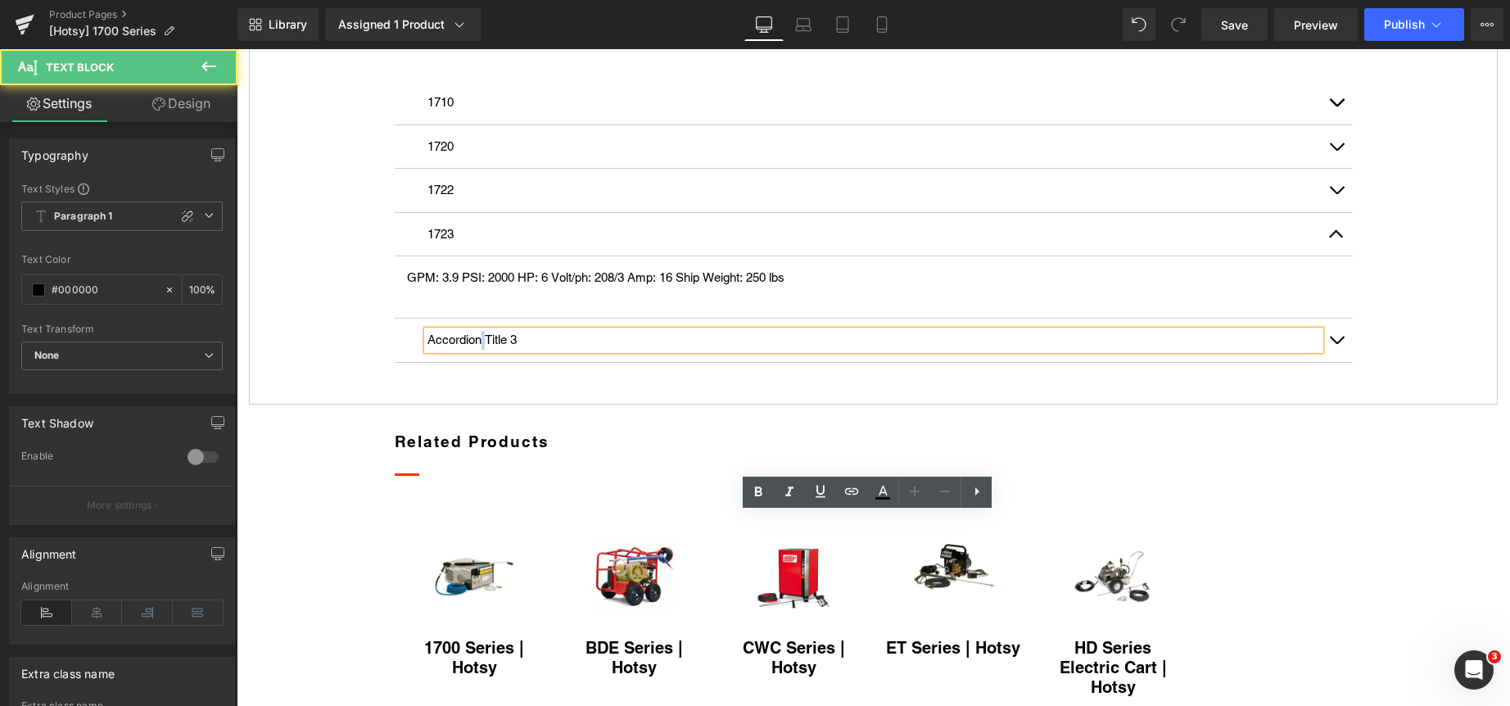
click at [480, 350] on p "Accordion Title 3" at bounding box center [873, 340] width 892 height 19
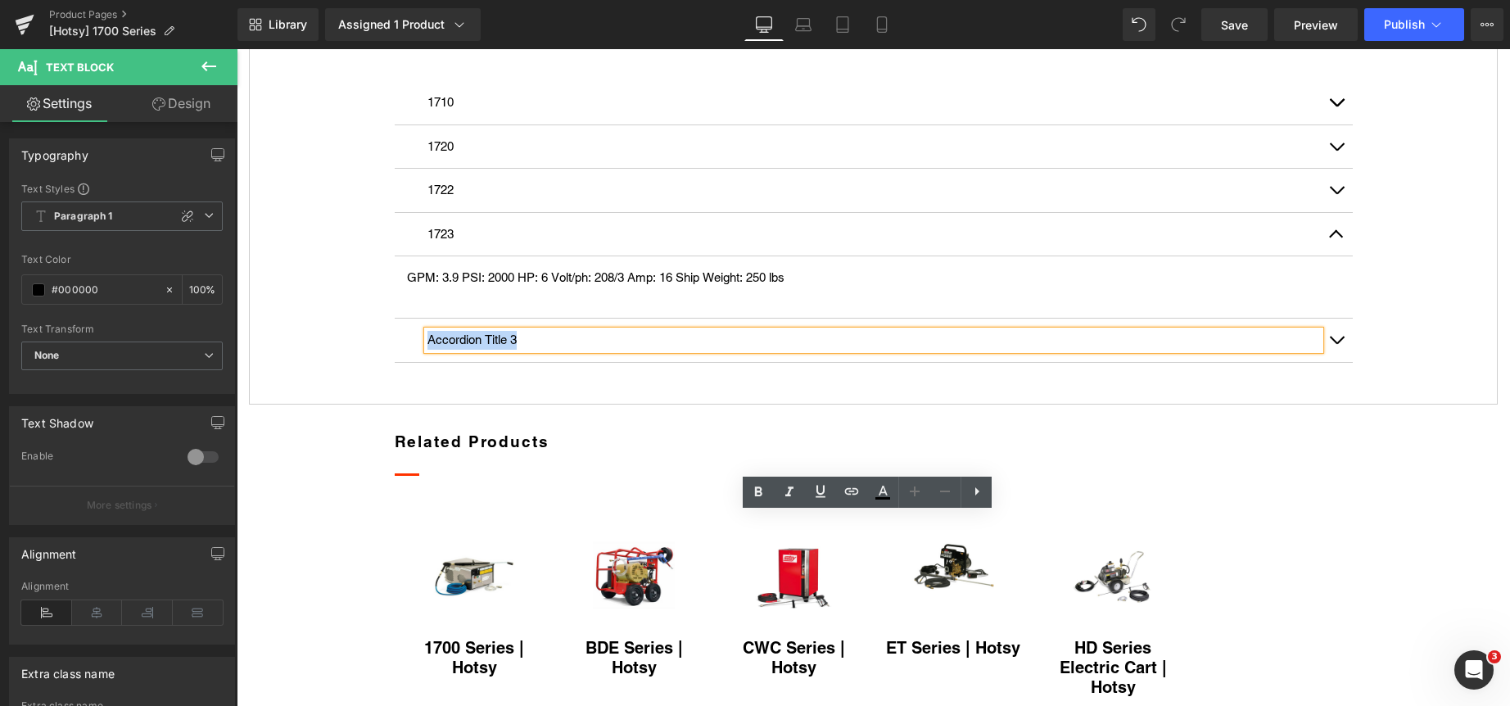
click at [480, 350] on p "Accordion Title 3" at bounding box center [873, 340] width 892 height 19
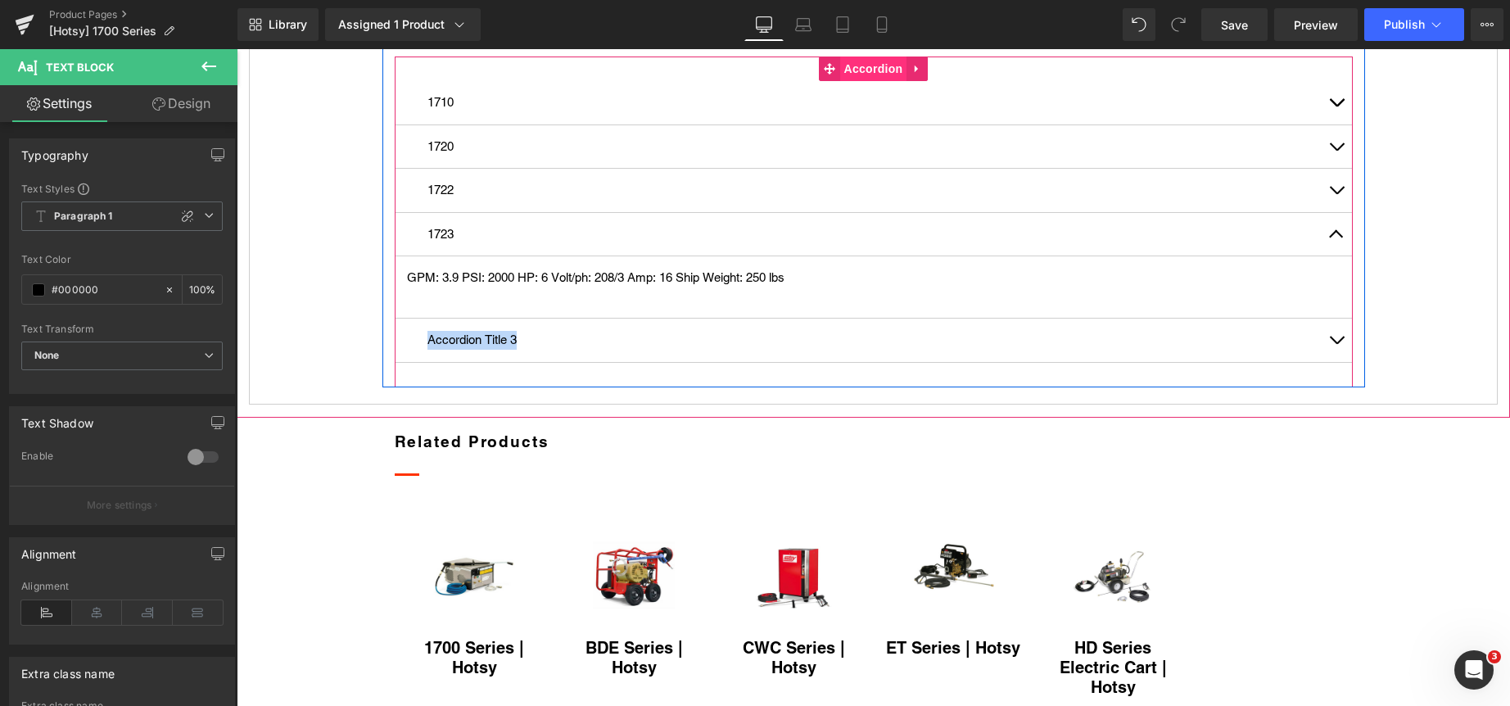
click at [854, 81] on span "Accordion" at bounding box center [873, 68] width 67 height 25
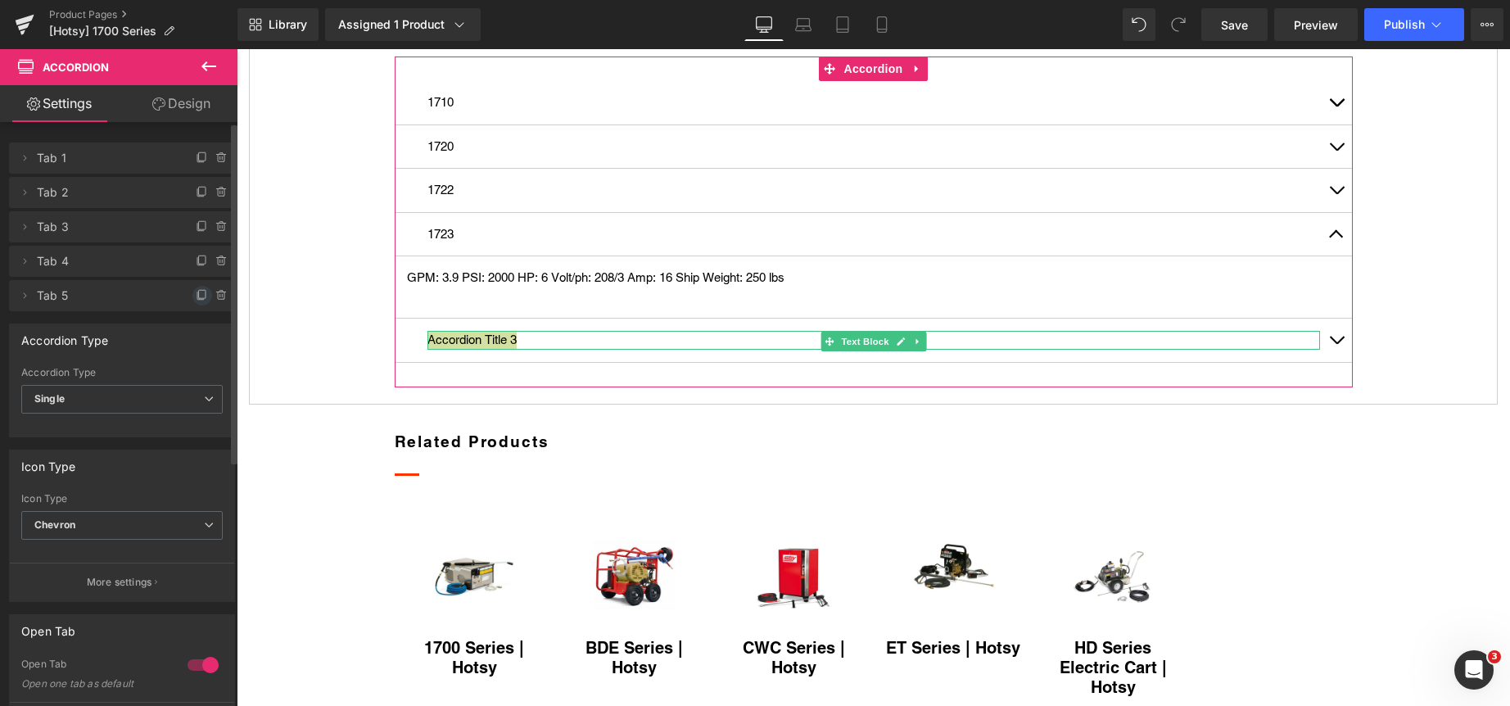
click at [196, 296] on icon at bounding box center [202, 295] width 13 height 13
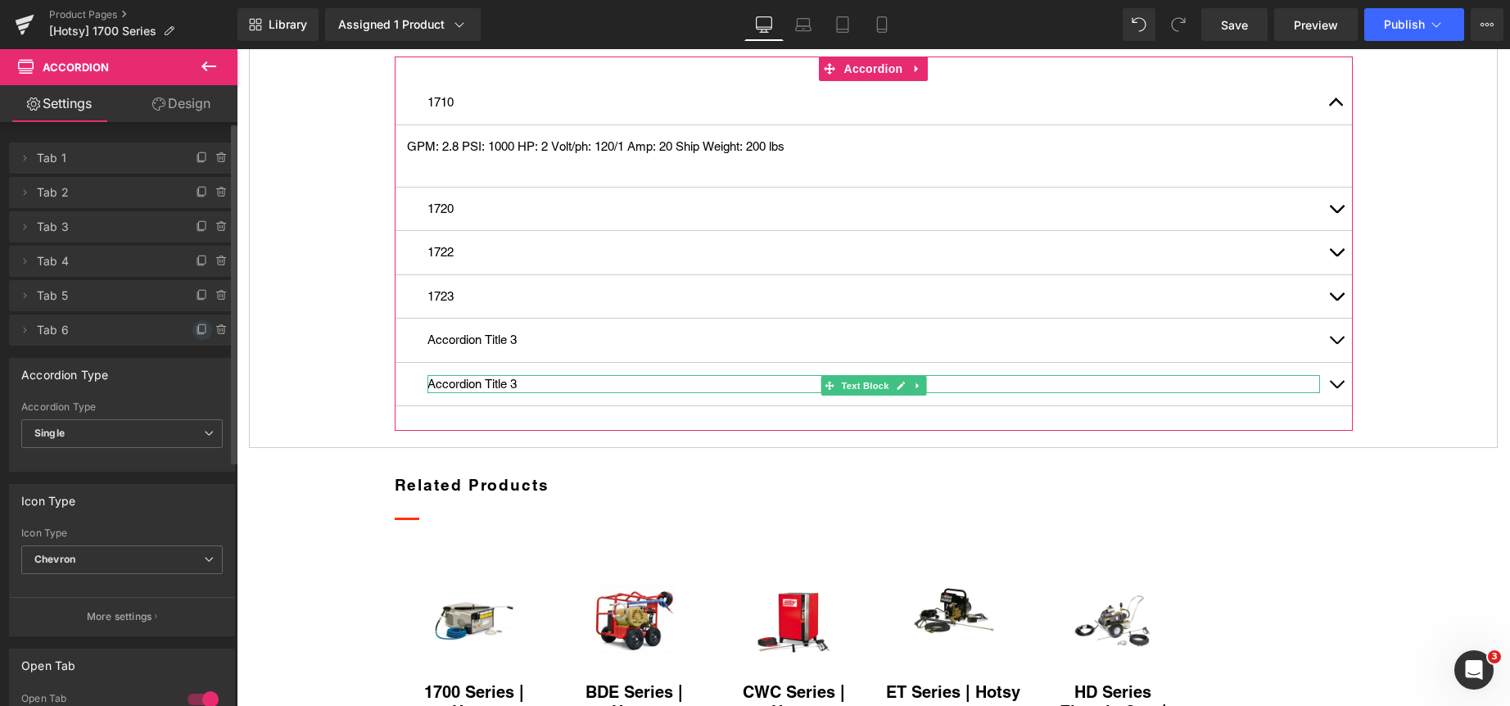
click at [198, 327] on icon at bounding box center [202, 329] width 13 height 13
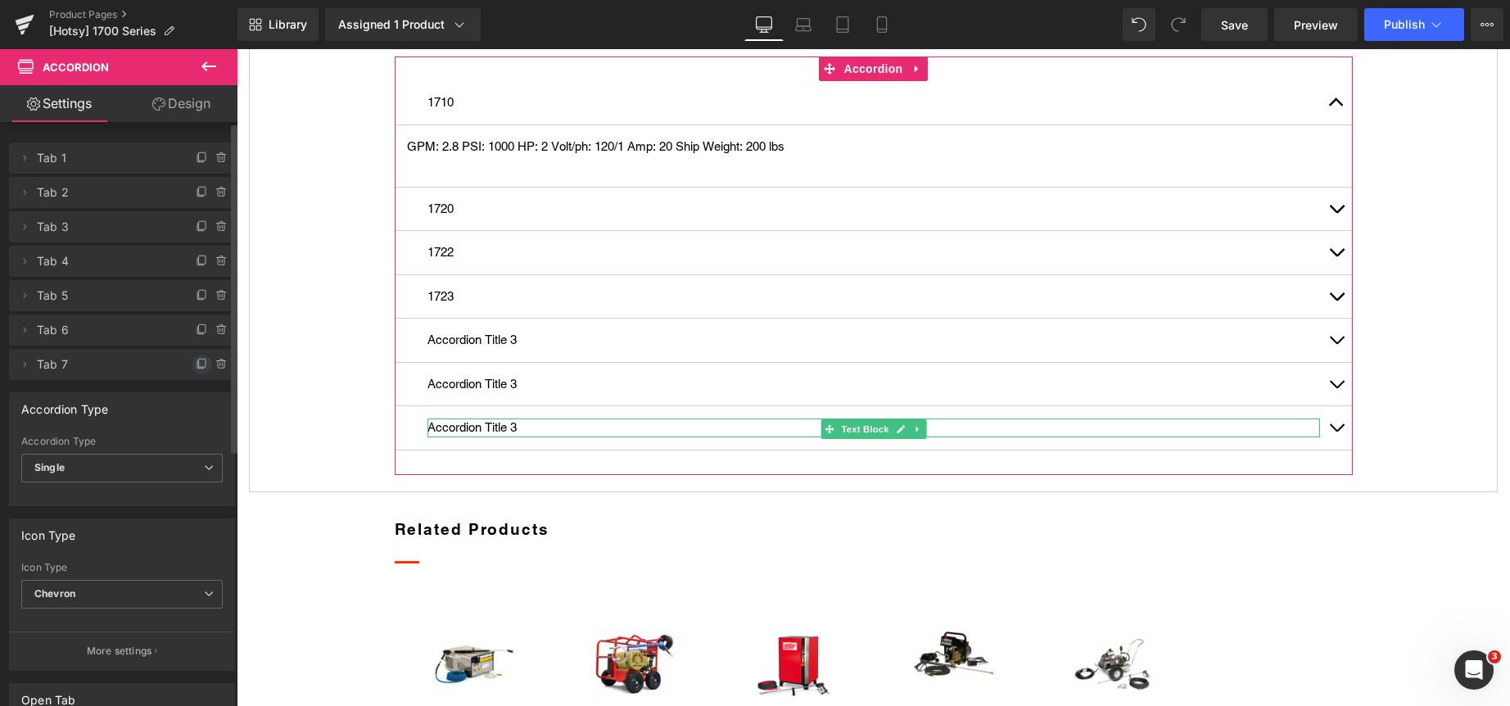
click at [196, 360] on icon at bounding box center [202, 364] width 13 height 13
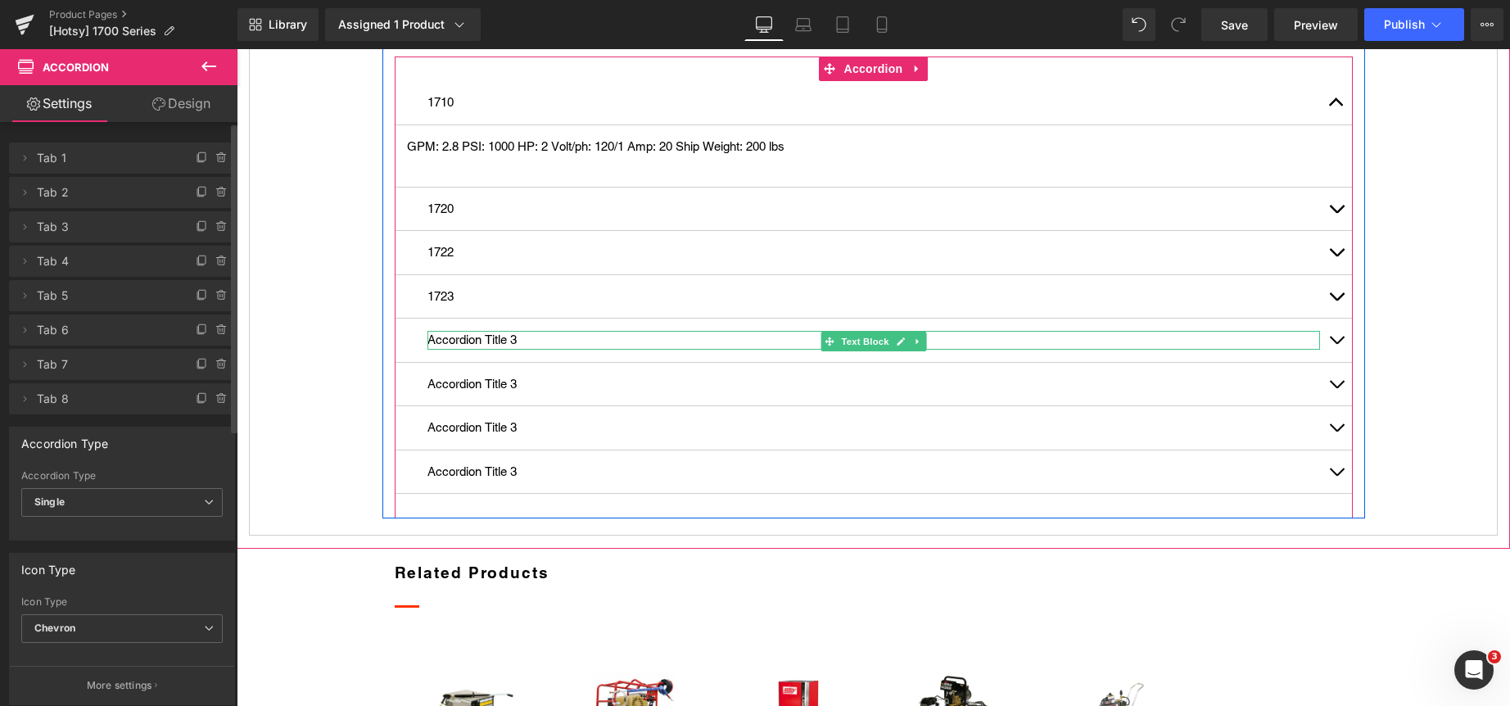
click at [497, 350] on p "Accordion Title 3" at bounding box center [873, 340] width 892 height 19
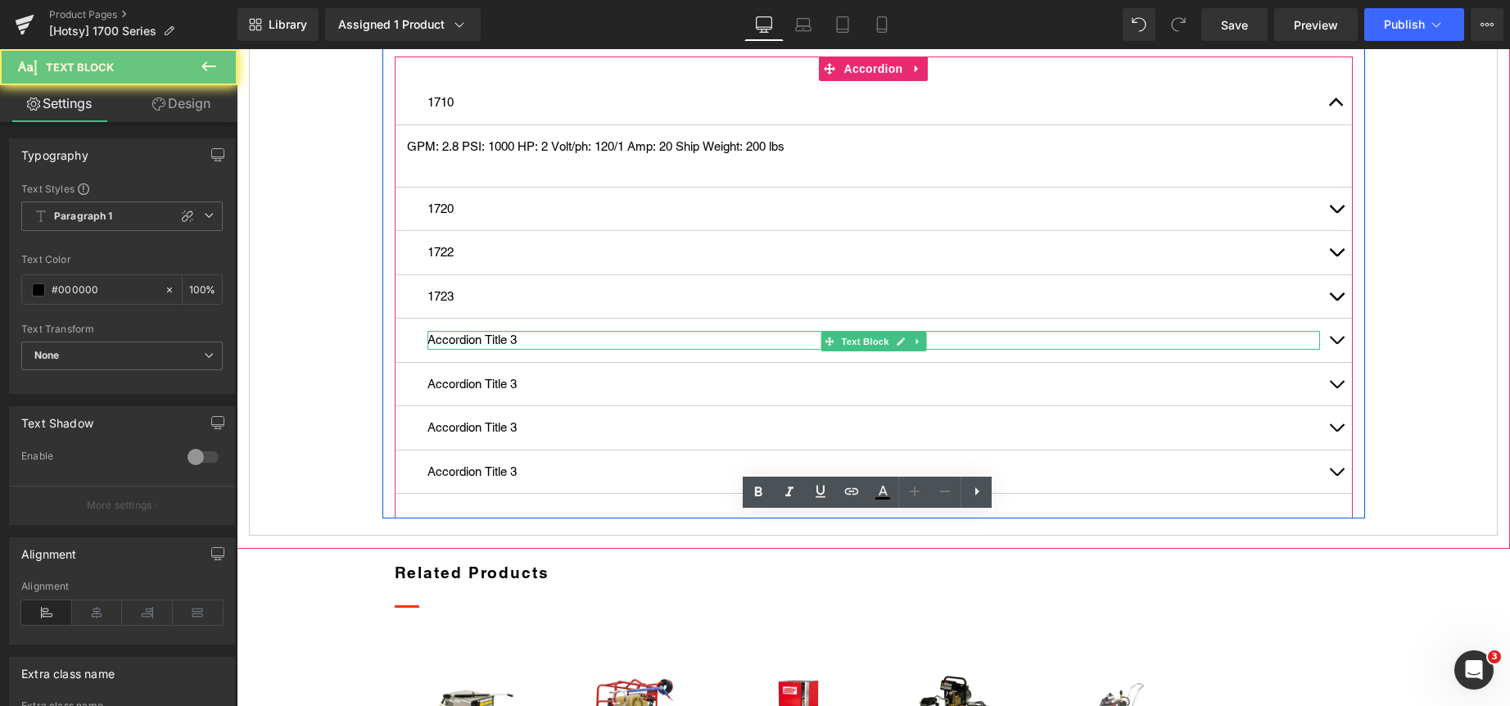
click at [497, 350] on p "Accordion Title 3" at bounding box center [873, 340] width 892 height 19
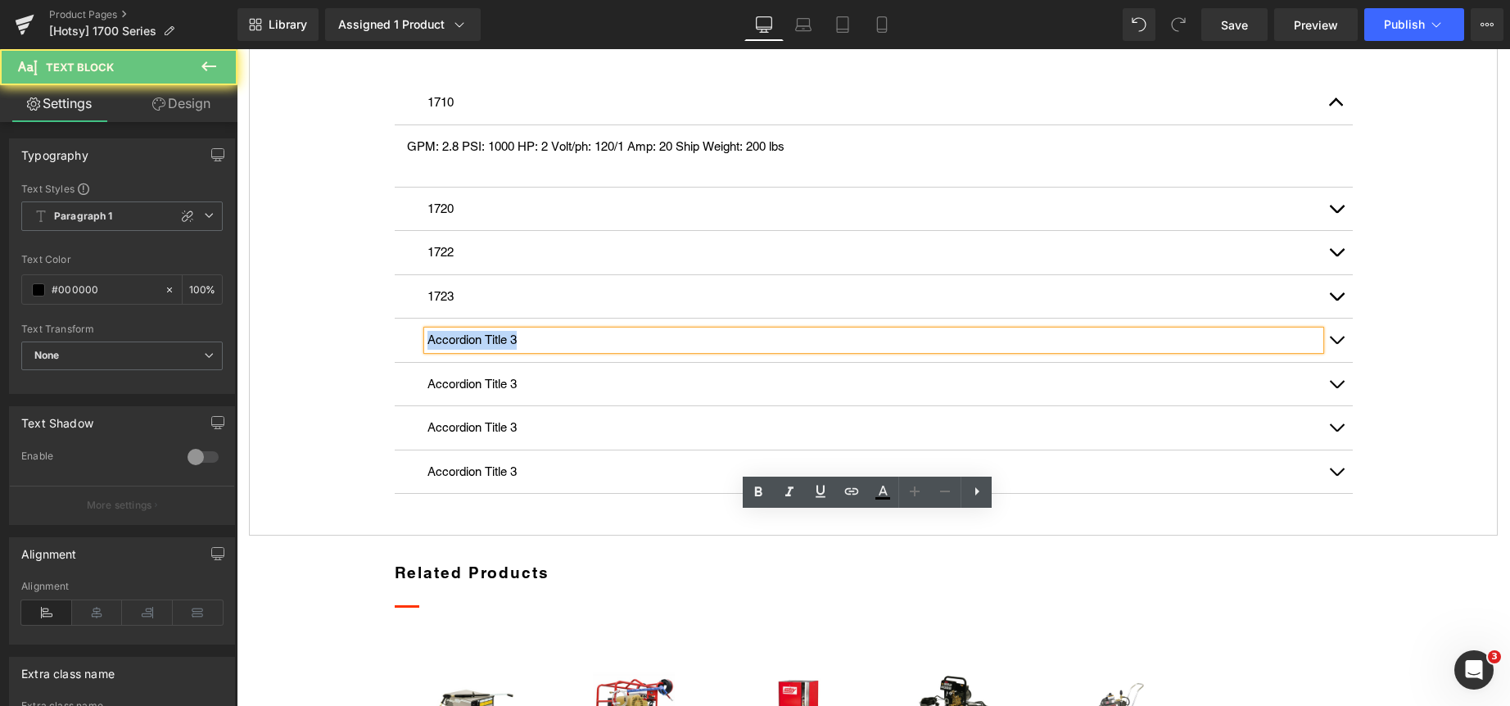
click at [497, 350] on p "Accordion Title 3" at bounding box center [873, 340] width 892 height 19
click at [477, 306] on p "1723" at bounding box center [873, 296] width 892 height 19
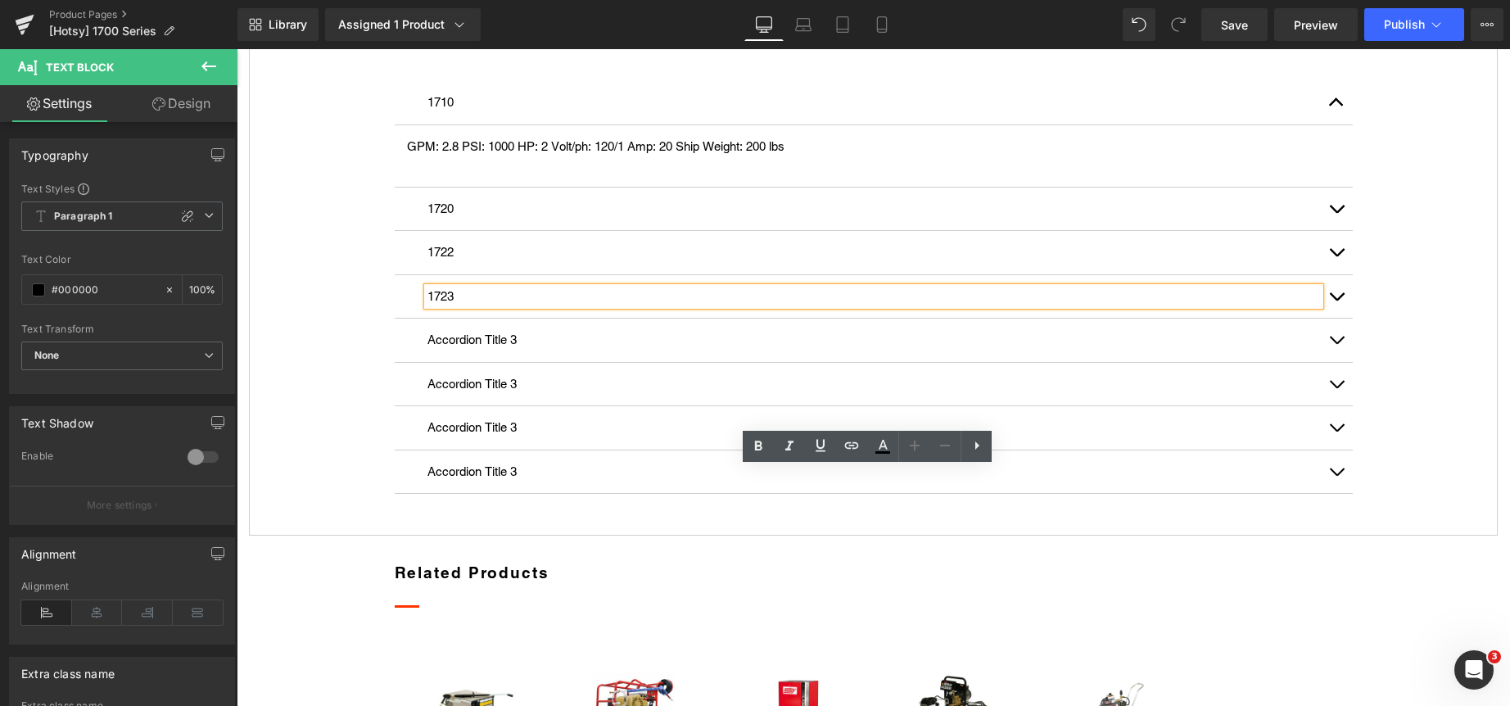
click at [1337, 318] on button "button" at bounding box center [1336, 296] width 33 height 43
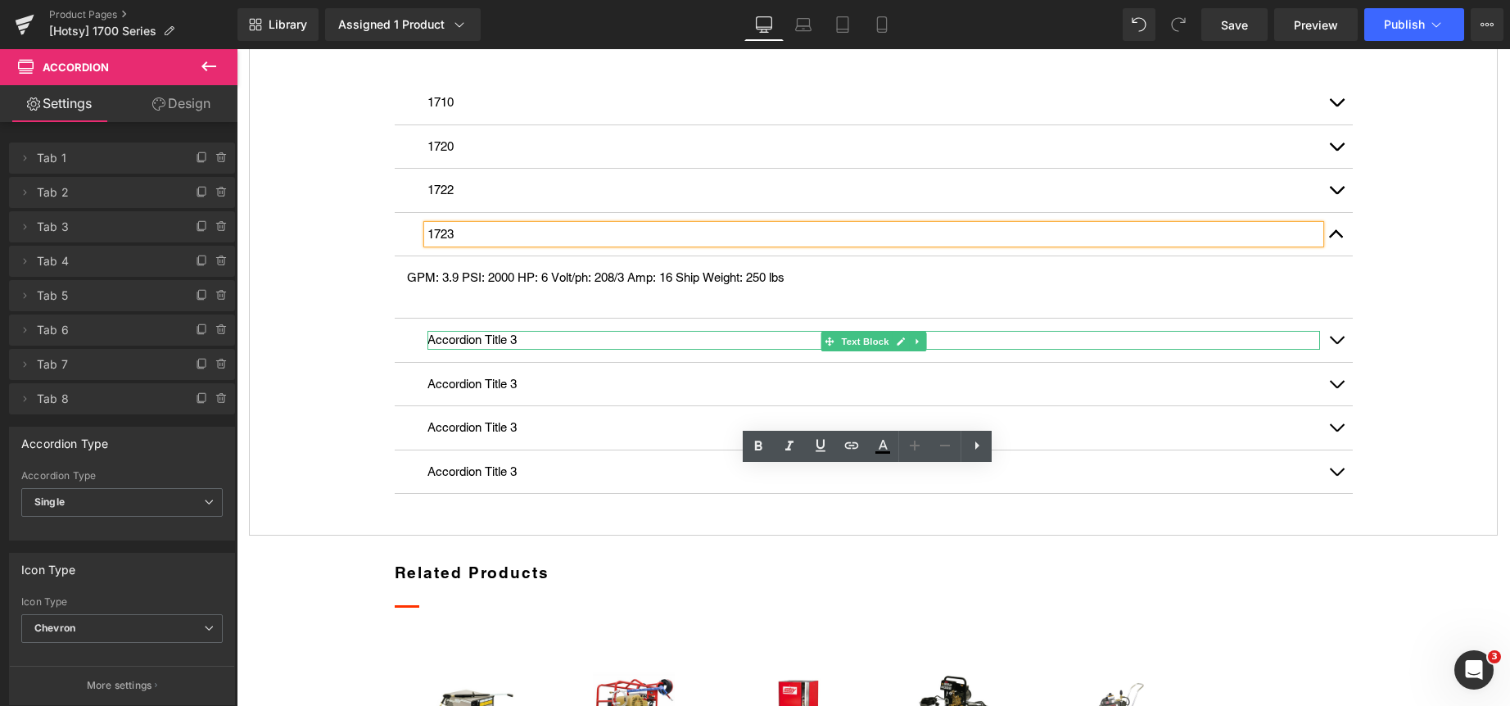
click at [498, 350] on p "Accordion Title 3" at bounding box center [873, 340] width 892 height 19
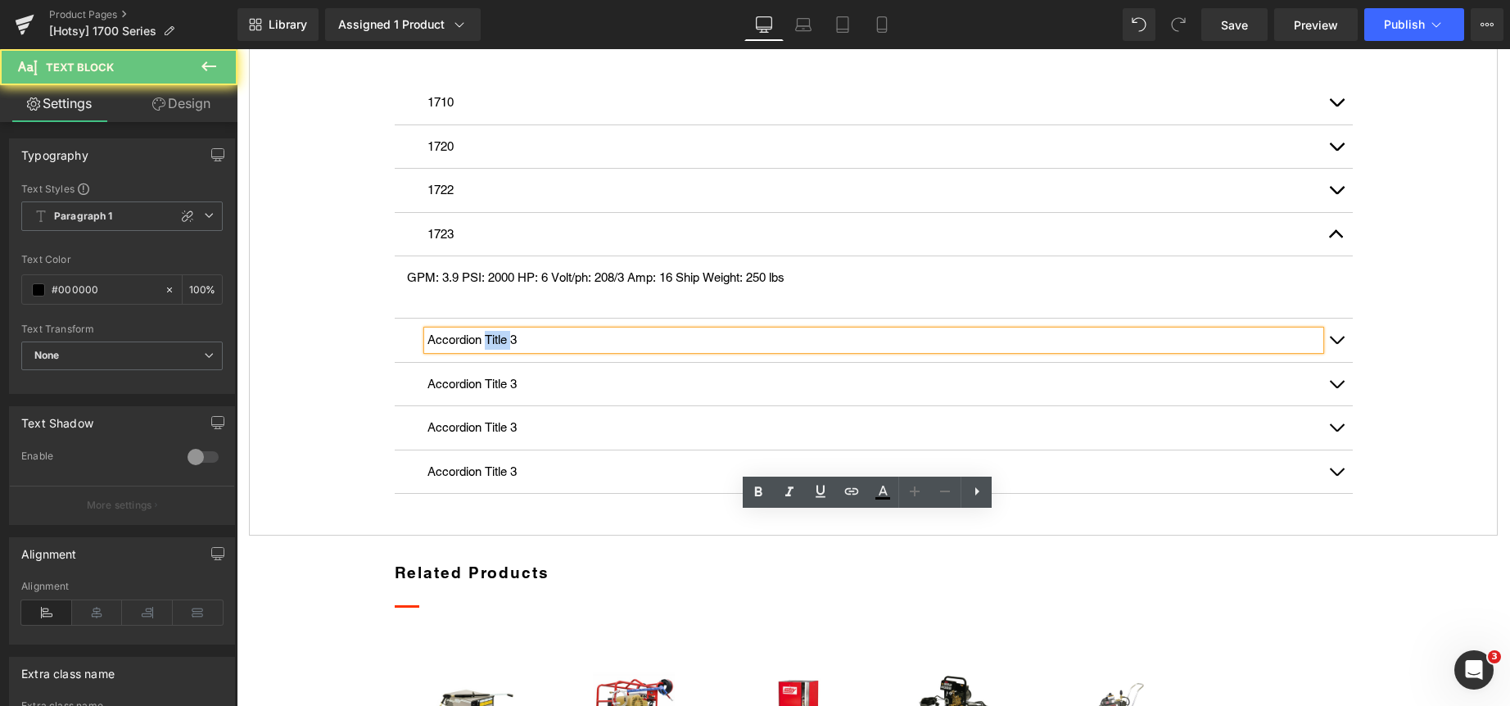
click at [498, 350] on p "Accordion Title 3" at bounding box center [873, 340] width 892 height 19
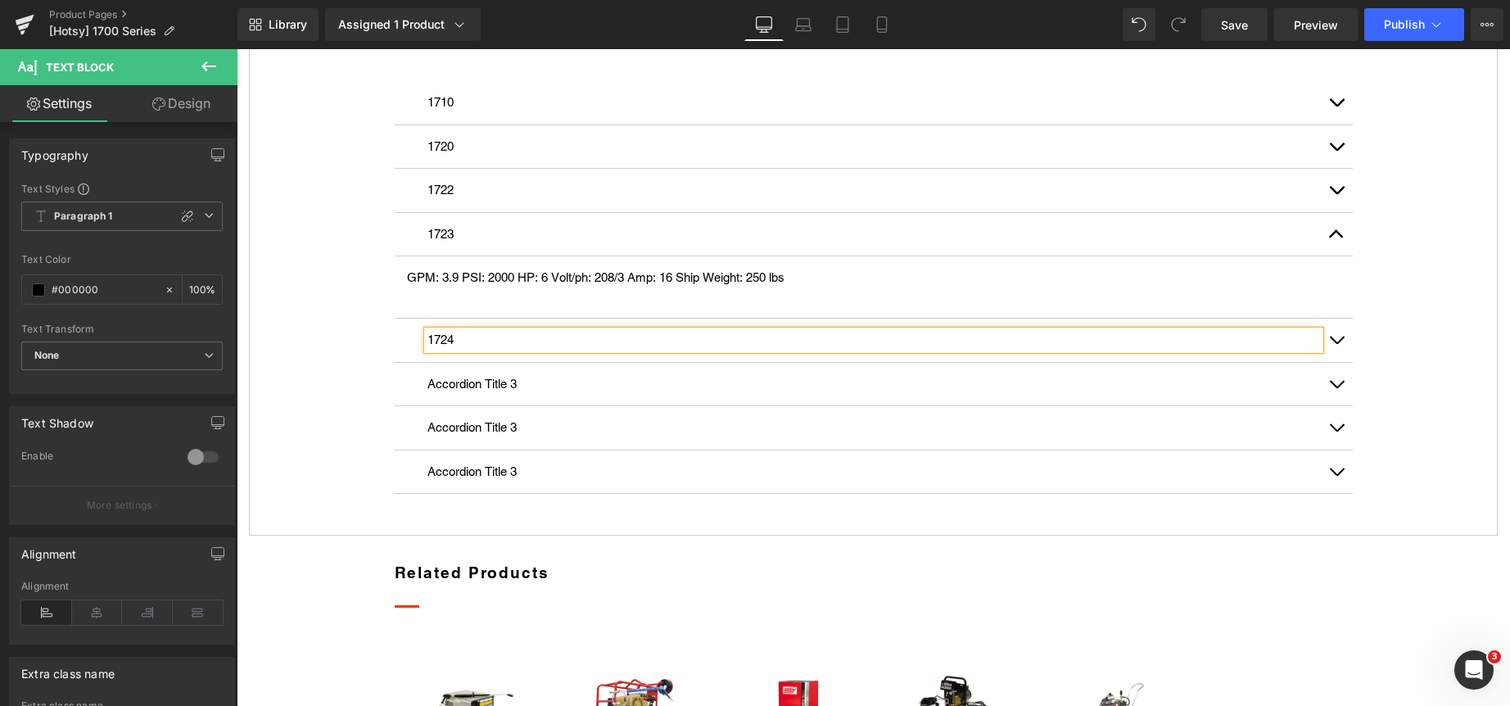
click at [1328, 362] on button "button" at bounding box center [1336, 339] width 33 height 43
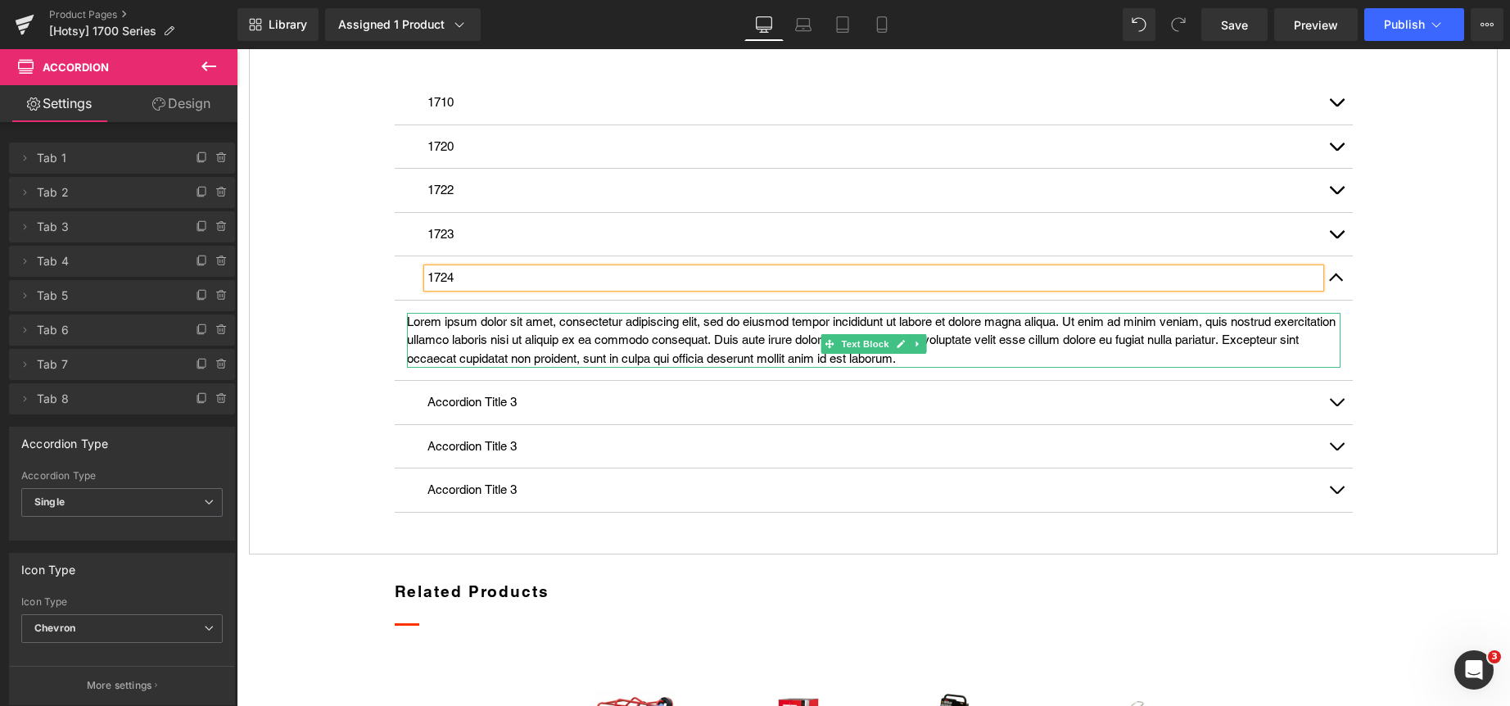
click at [600, 368] on p "Lorem ipsum dolor sit amet, consectetur adipiscing elit, sed do eiusmod tempor …" at bounding box center [873, 341] width 933 height 56
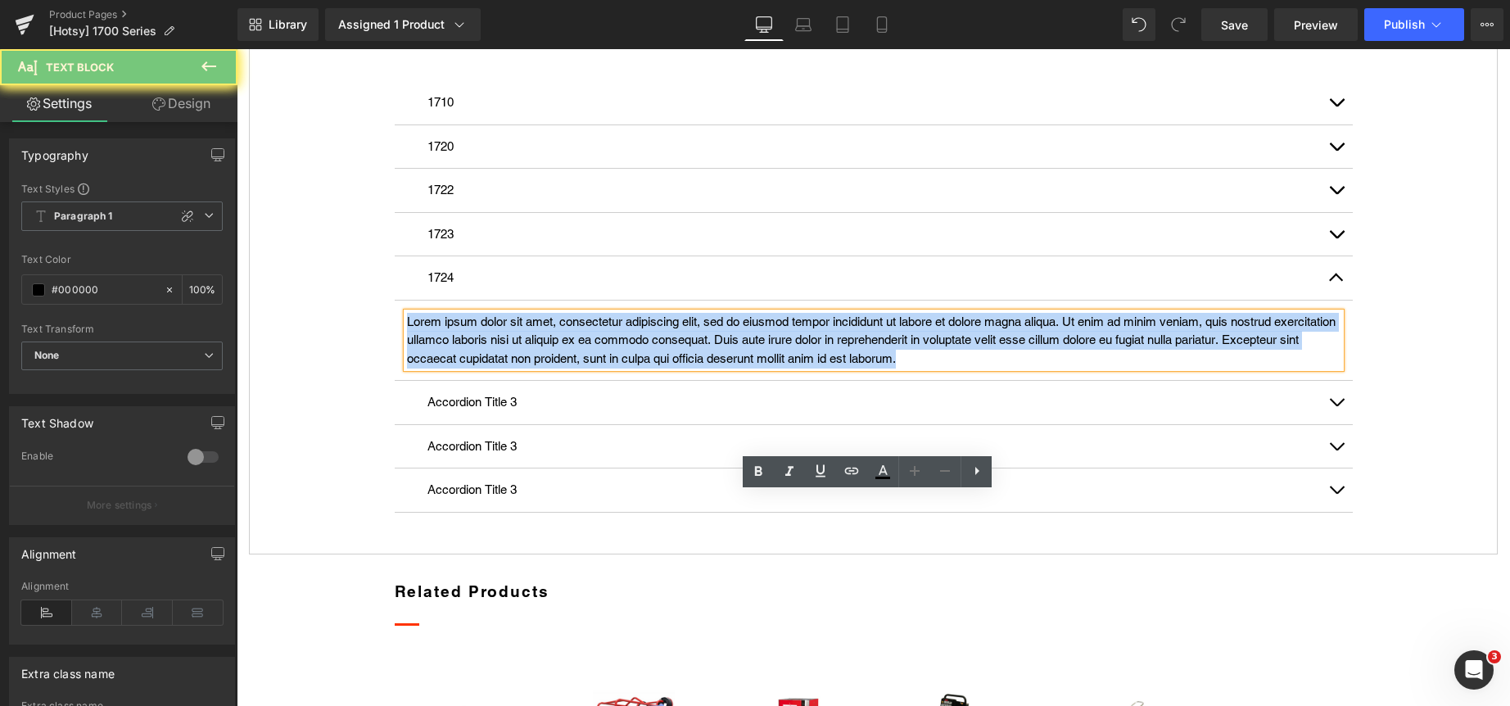
click at [600, 368] on p "Lorem ipsum dolor sit amet, consectetur adipiscing elit, sed do eiusmod tempor …" at bounding box center [873, 341] width 933 height 56
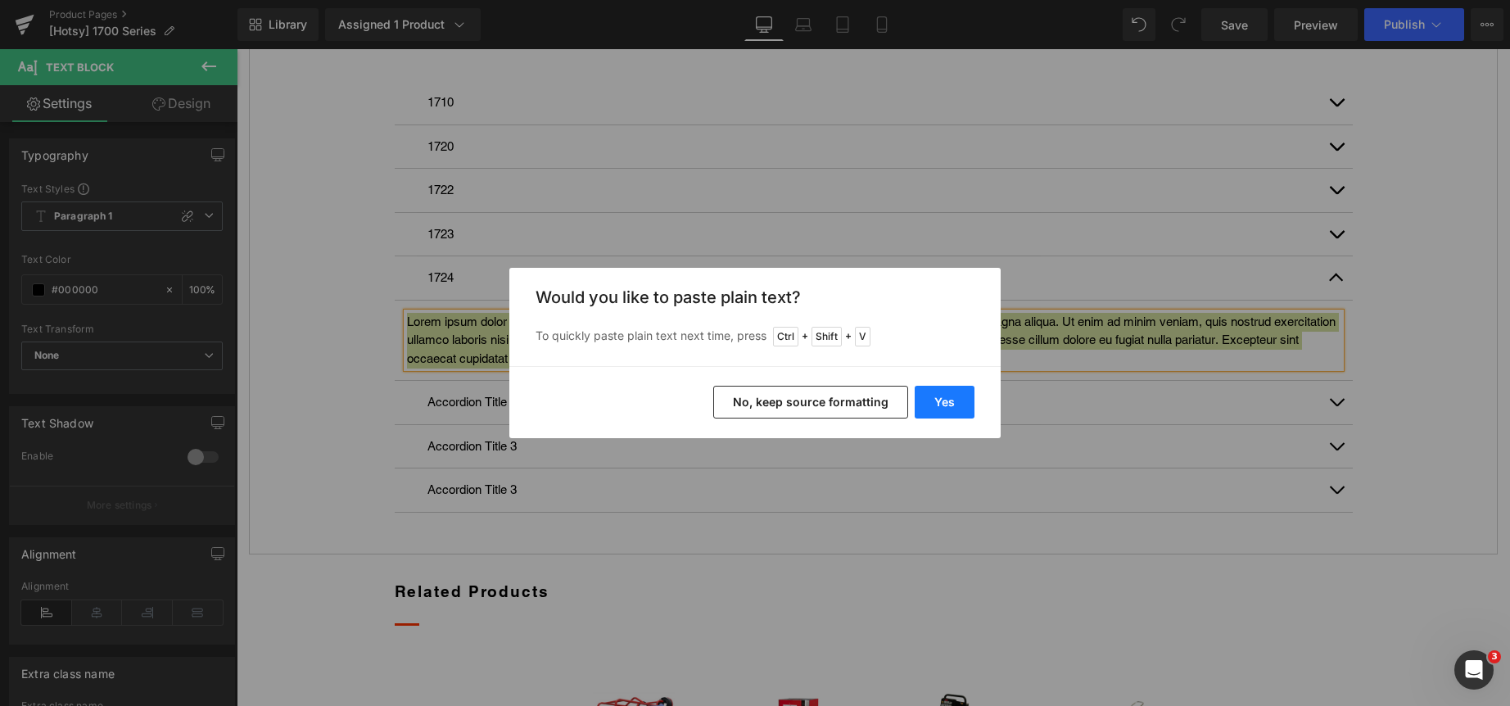
click at [937, 397] on button "Yes" at bounding box center [945, 402] width 60 height 33
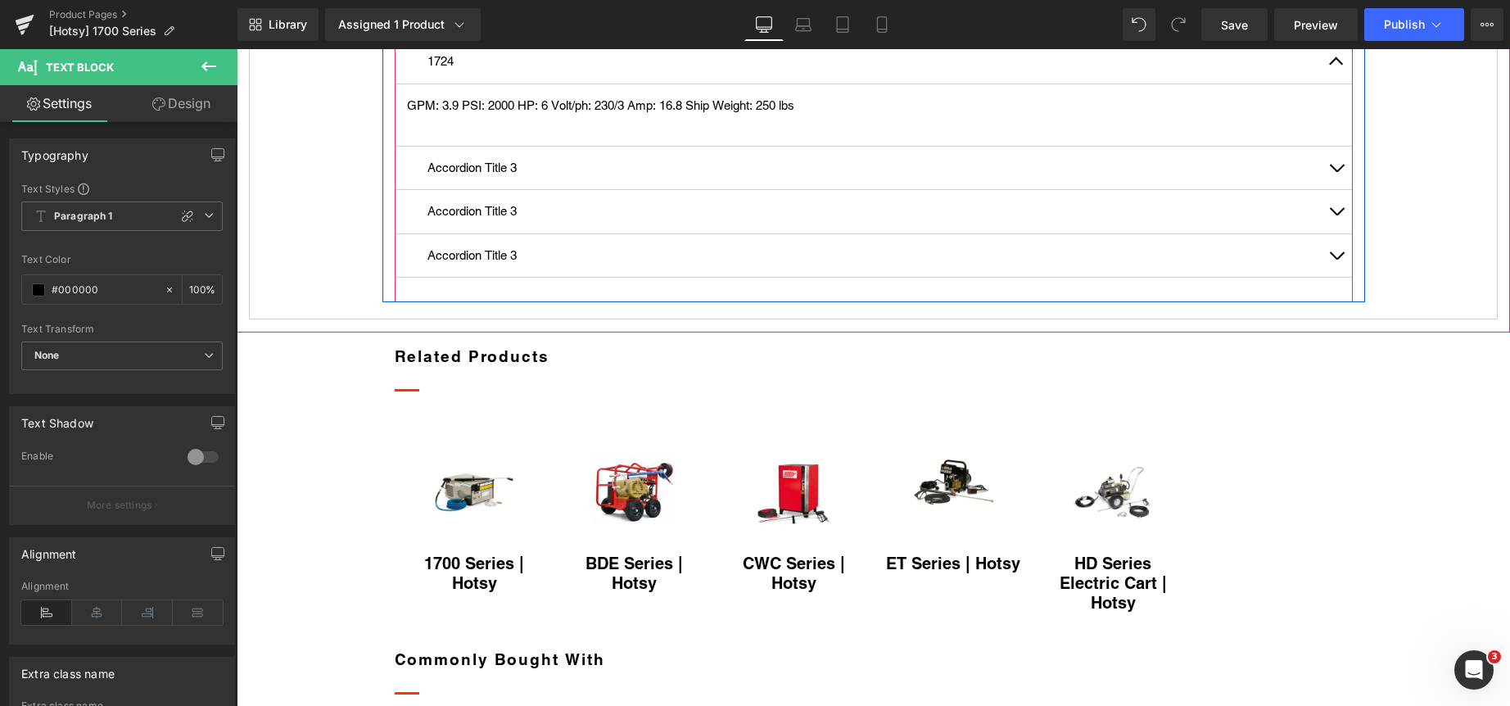
scroll to position [1146, 0]
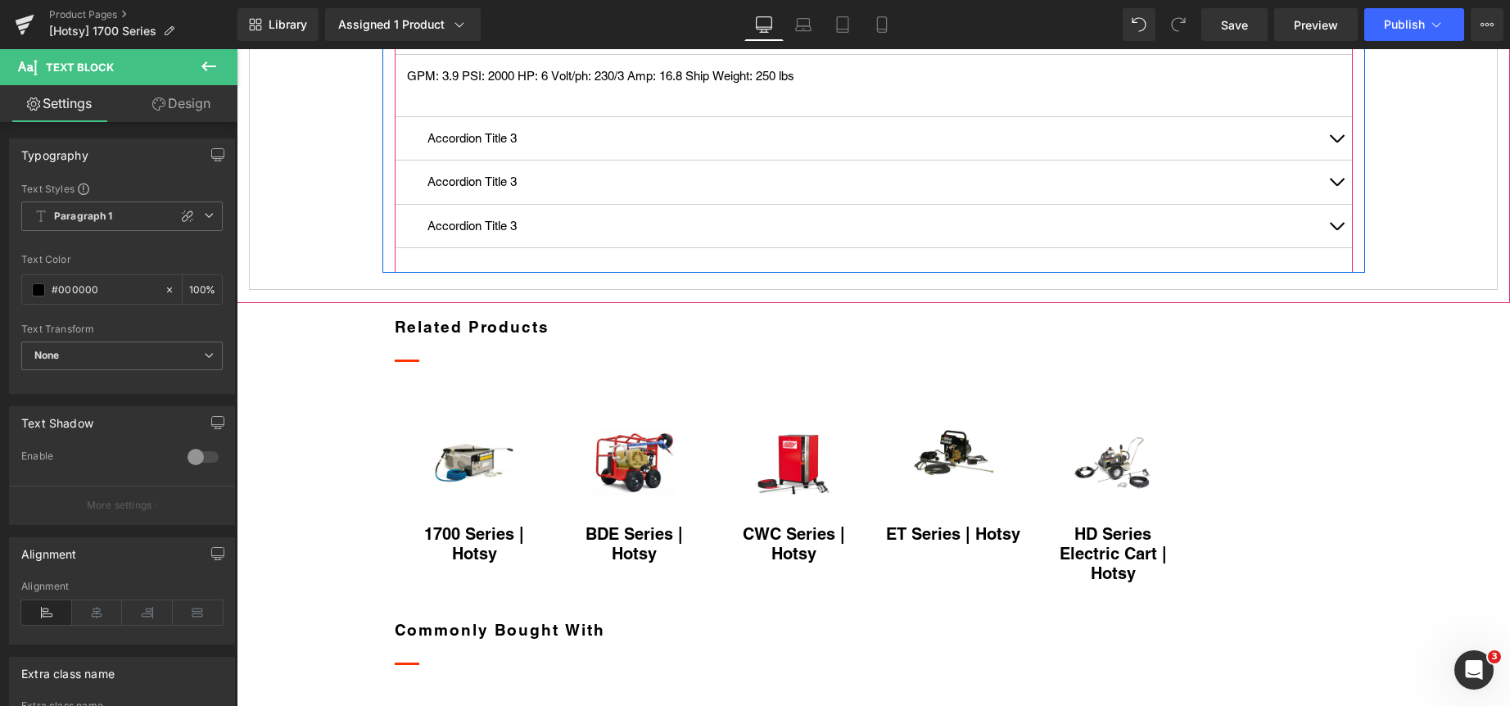
click at [500, 148] on p "Accordion Title 3" at bounding box center [873, 138] width 892 height 19
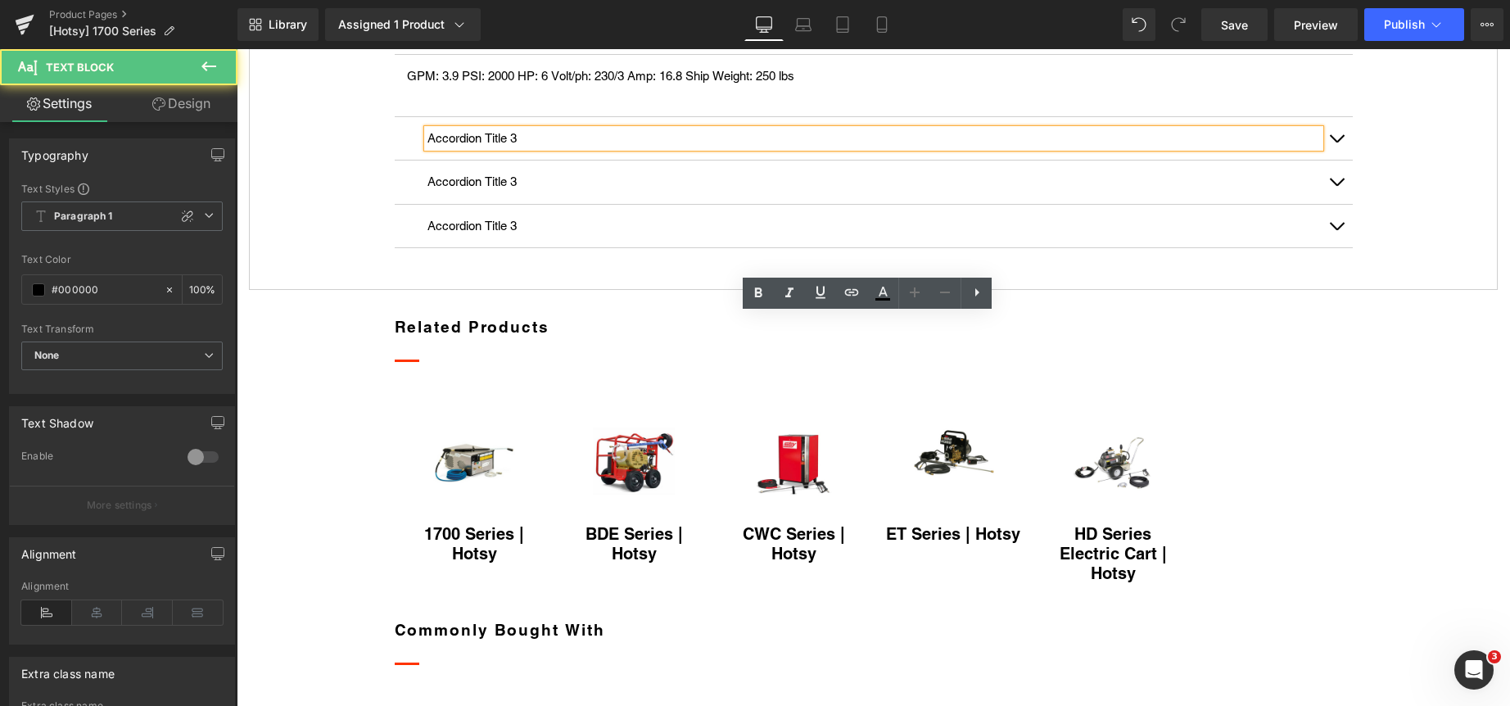
click at [500, 148] on p "Accordion Title 3" at bounding box center [873, 138] width 892 height 19
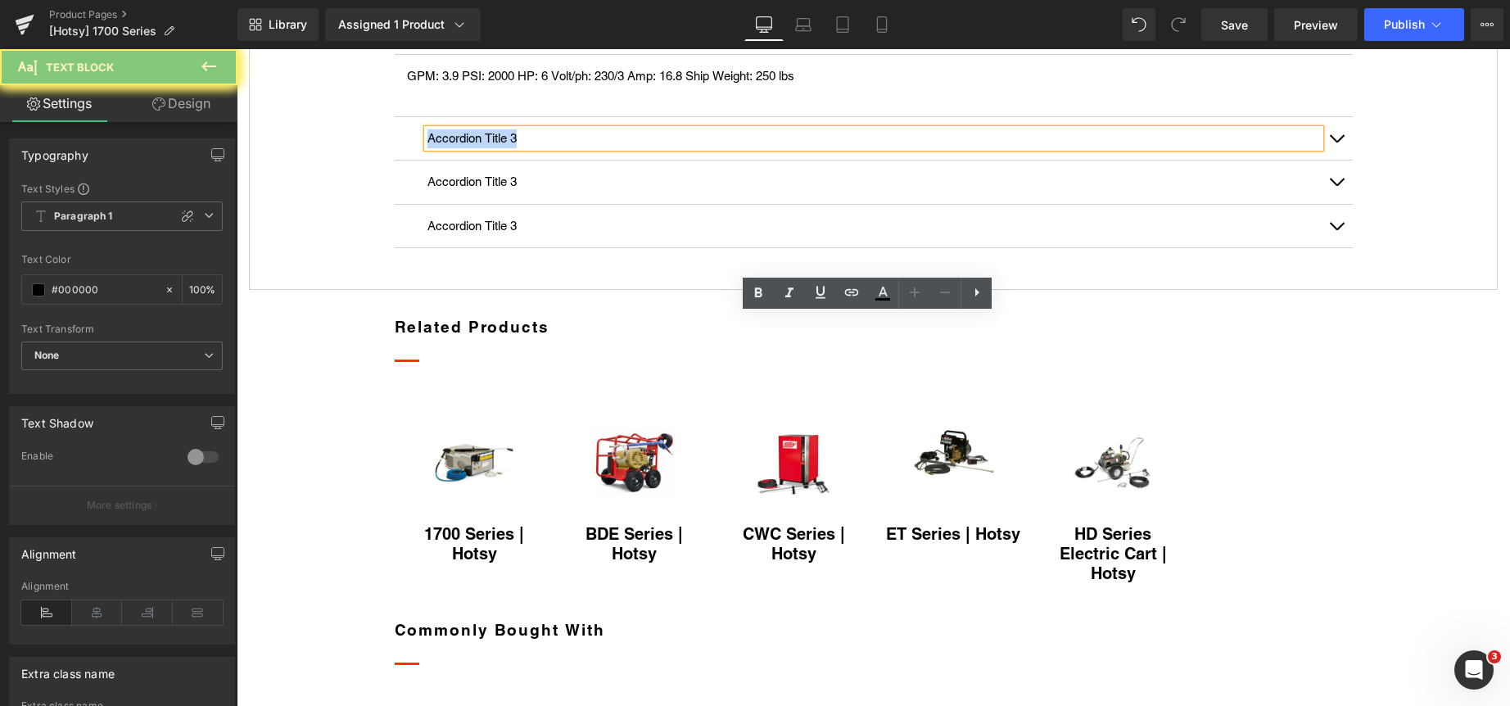
click at [500, 148] on p "Accordion Title 3" at bounding box center [873, 138] width 892 height 19
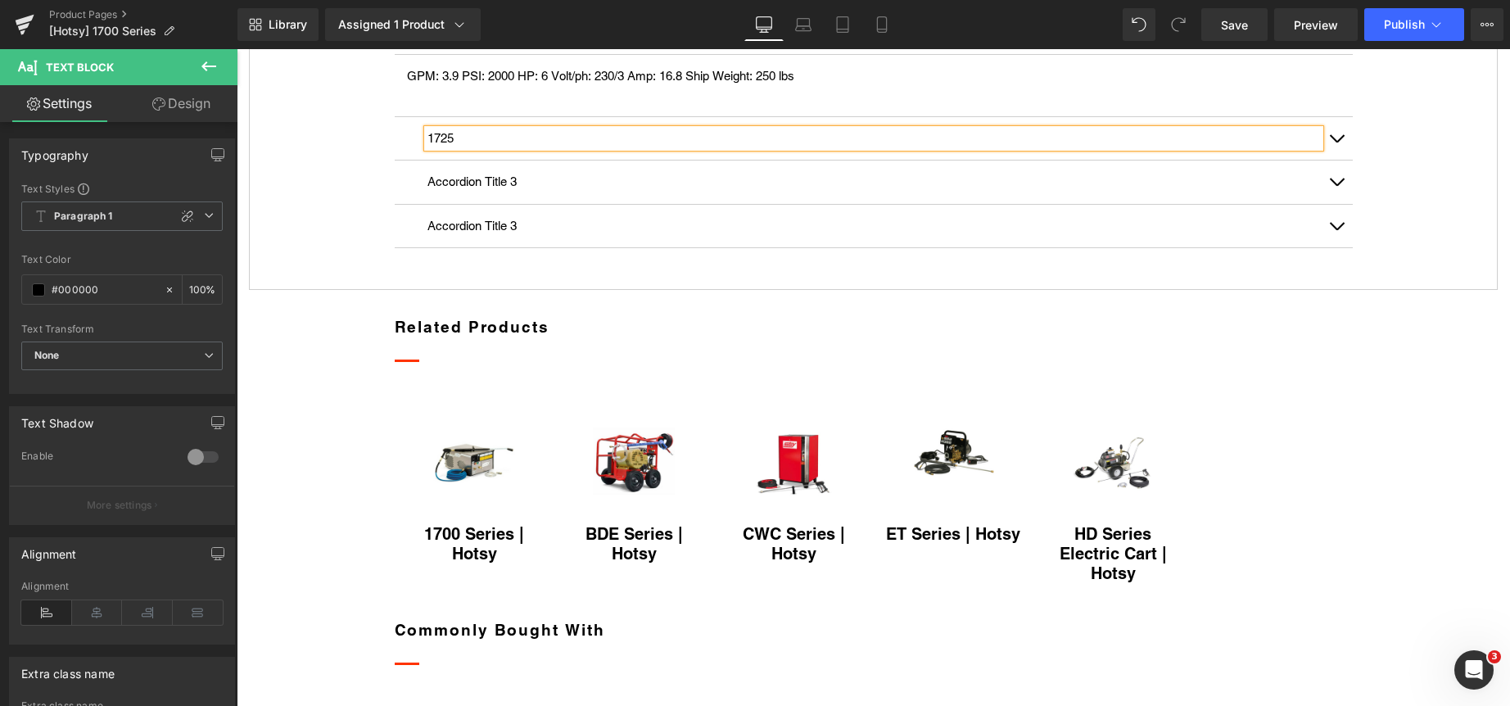
click at [1336, 142] on span "button" at bounding box center [1336, 142] width 0 height 0
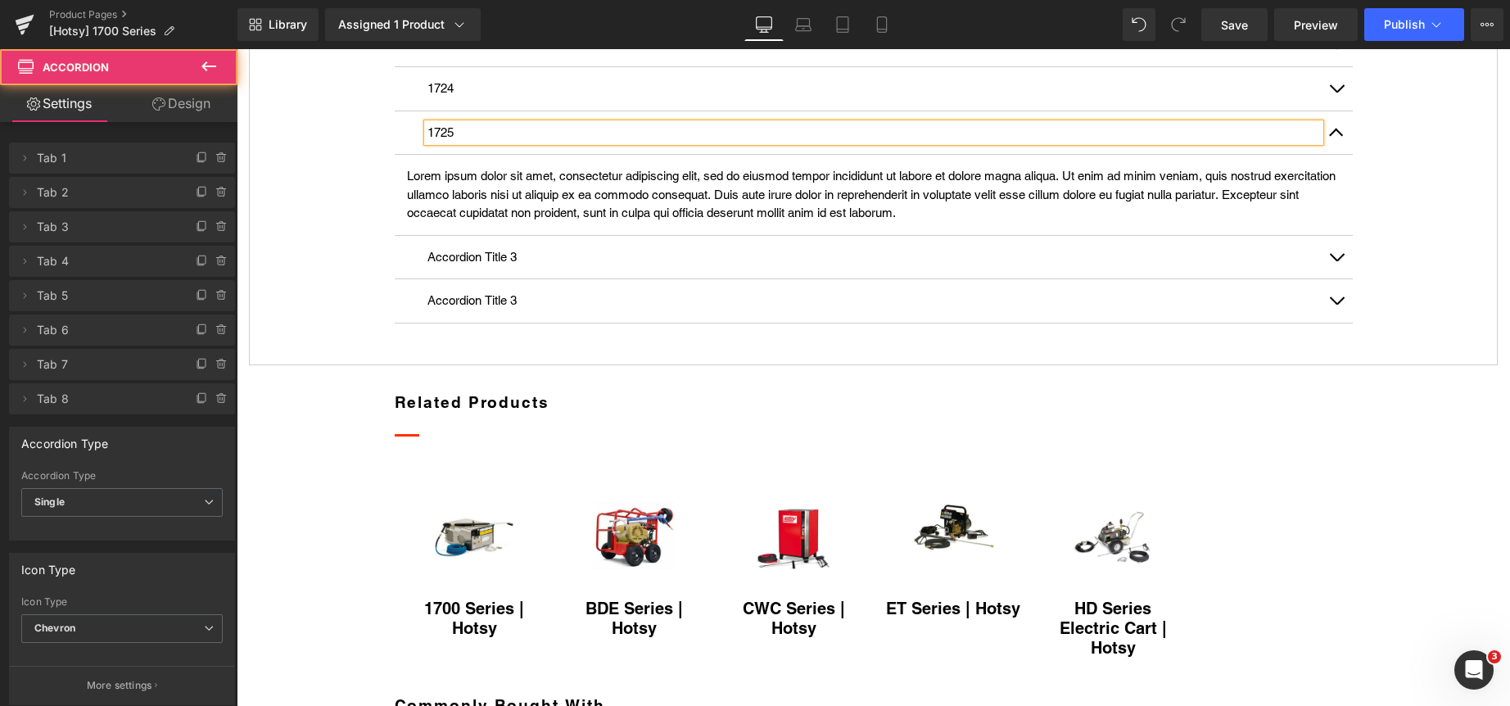
scroll to position [1079, 0]
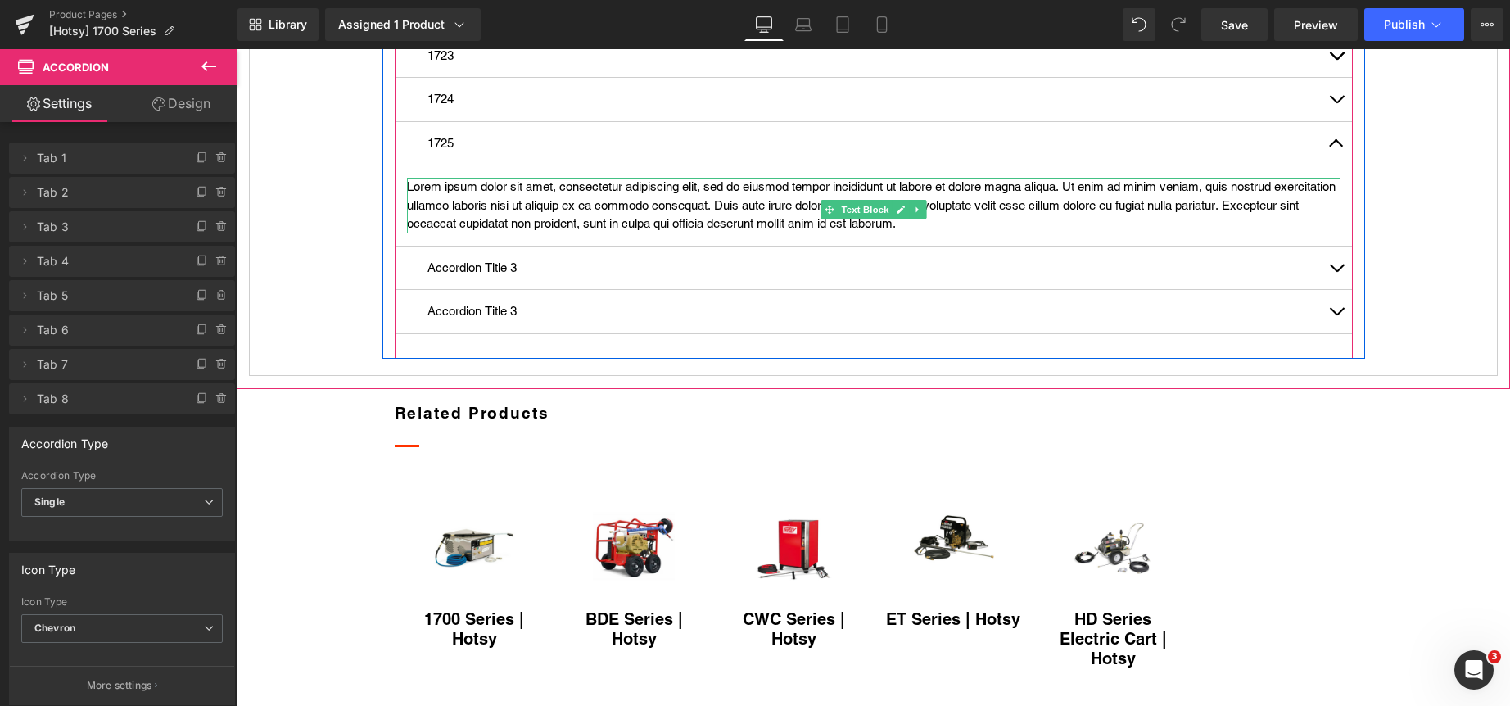
click at [757, 233] on p "Lorem ipsum dolor sit amet, consectetur adipiscing elit, sed do eiusmod tempor …" at bounding box center [873, 206] width 933 height 56
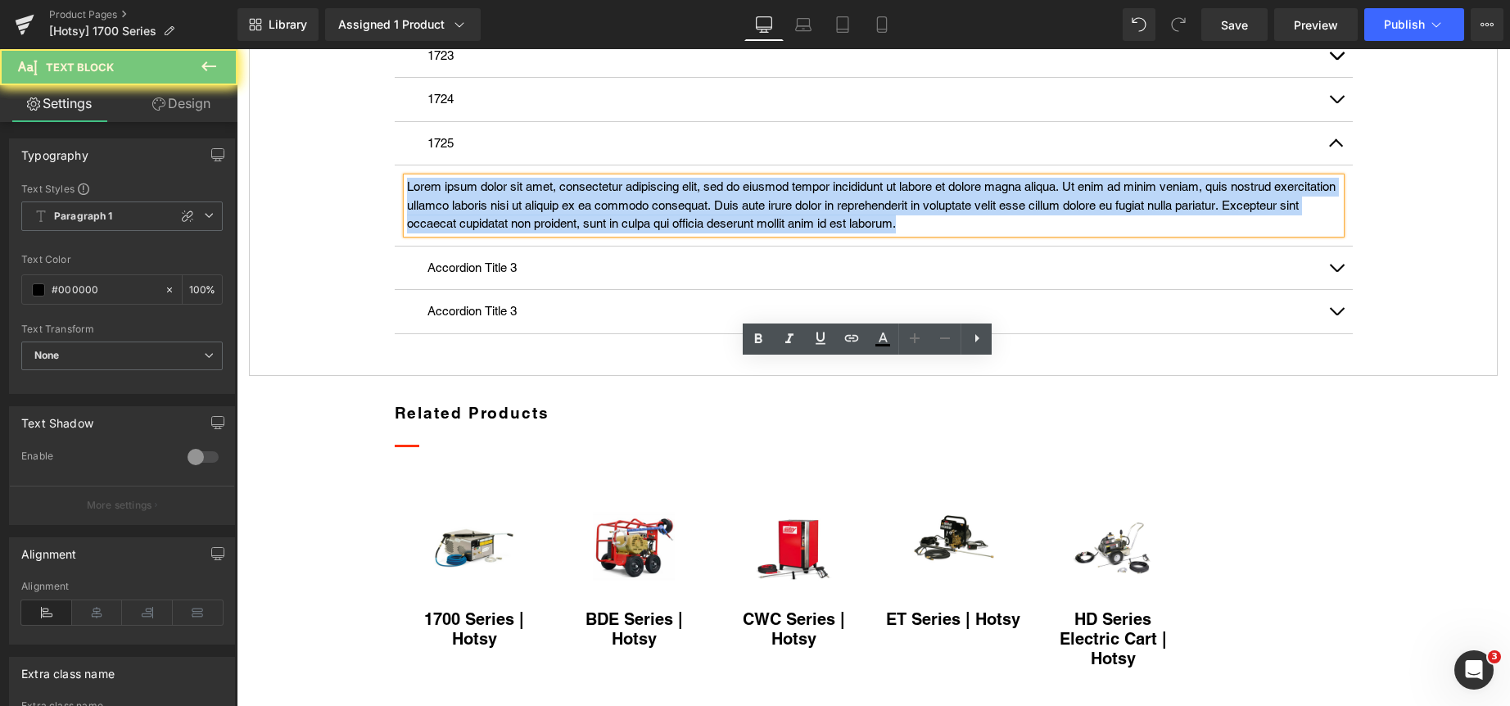
click at [757, 233] on p "Lorem ipsum dolor sit amet, consectetur adipiscing elit, sed do eiusmod tempor …" at bounding box center [873, 206] width 933 height 56
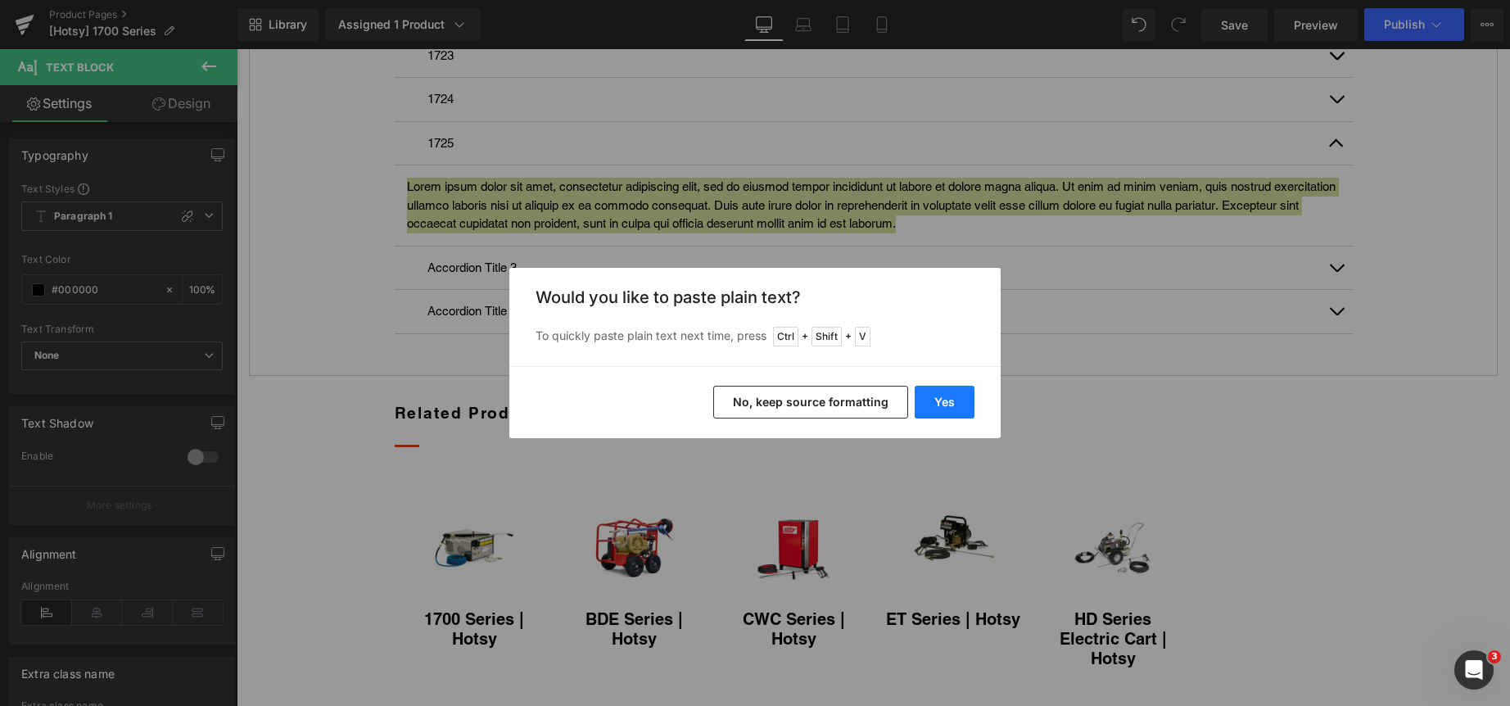
click at [946, 404] on button "Yes" at bounding box center [945, 402] width 60 height 33
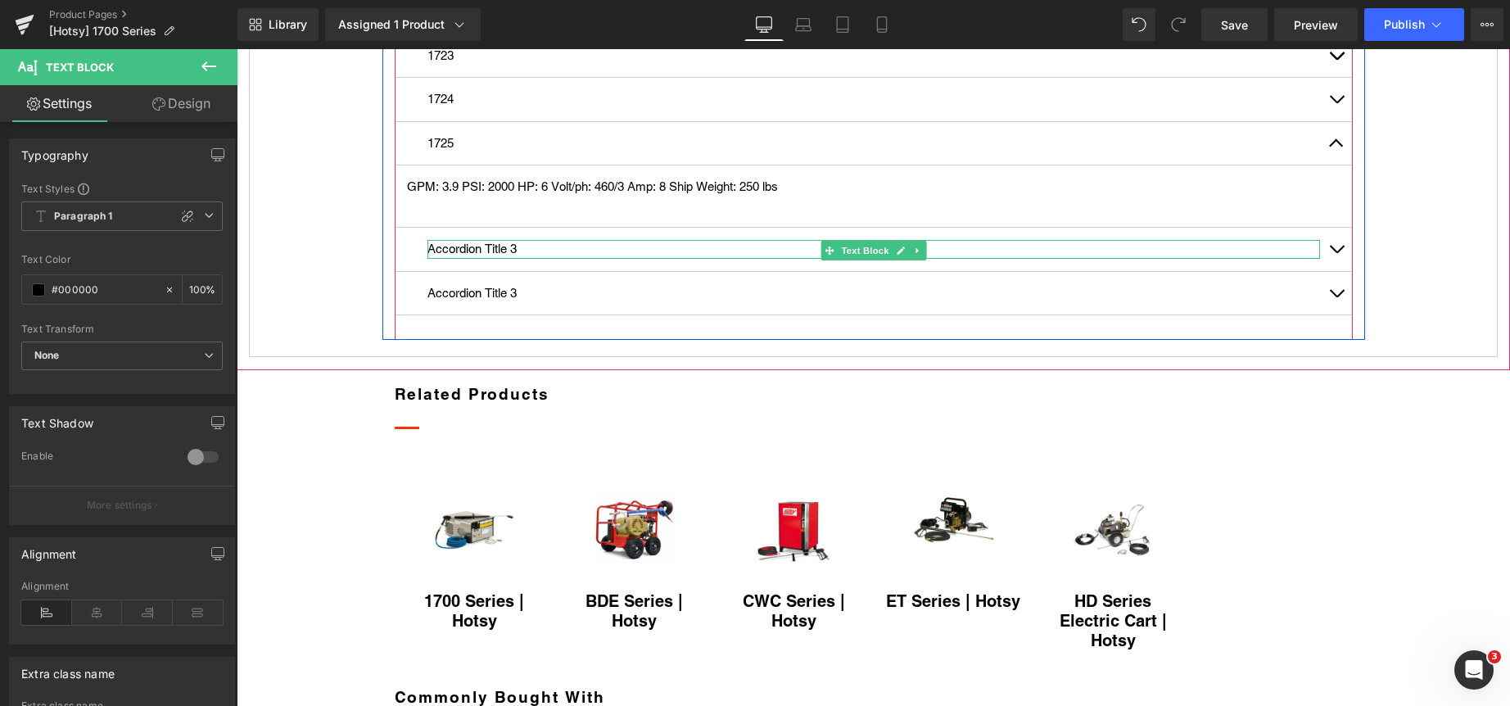
click at [483, 259] on p "Accordion Title 3" at bounding box center [873, 249] width 892 height 19
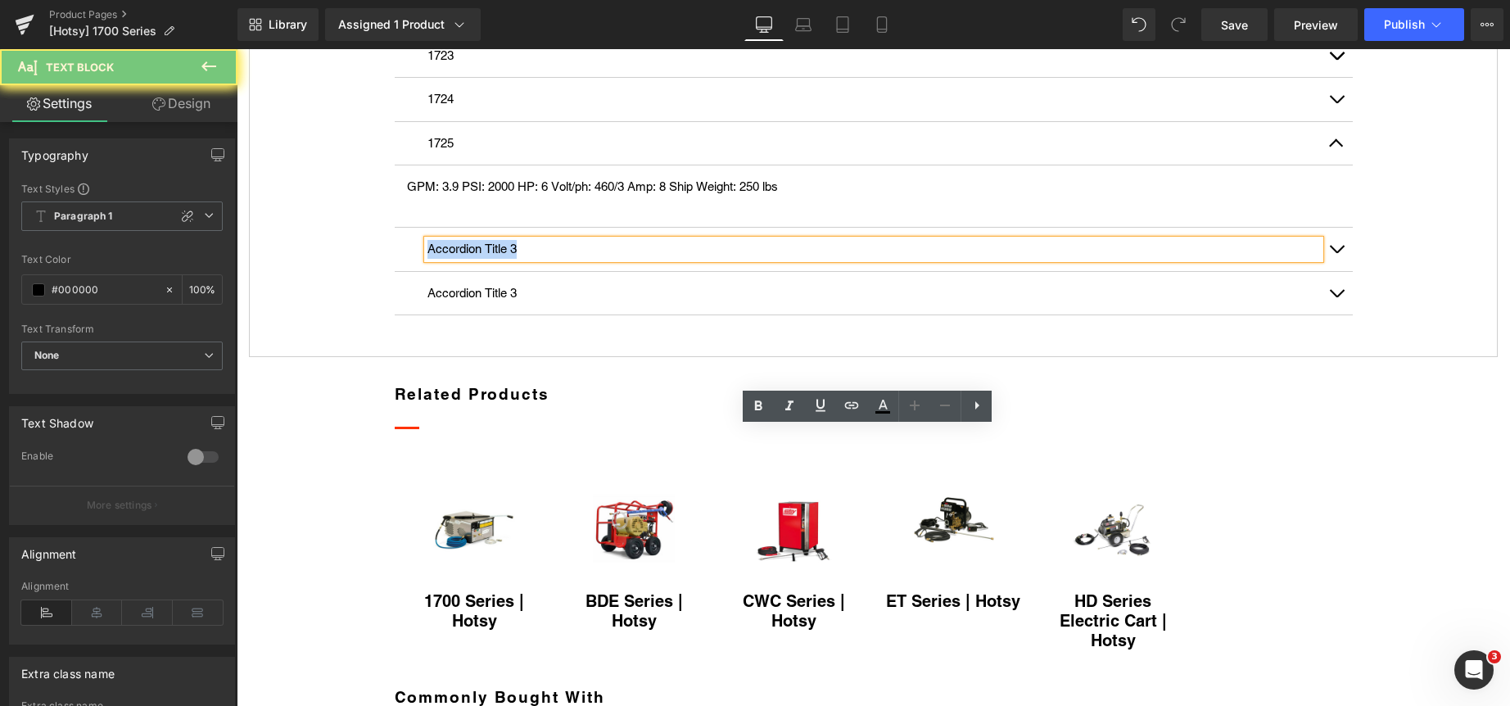
click at [483, 259] on p "Accordion Title 3" at bounding box center [873, 249] width 892 height 19
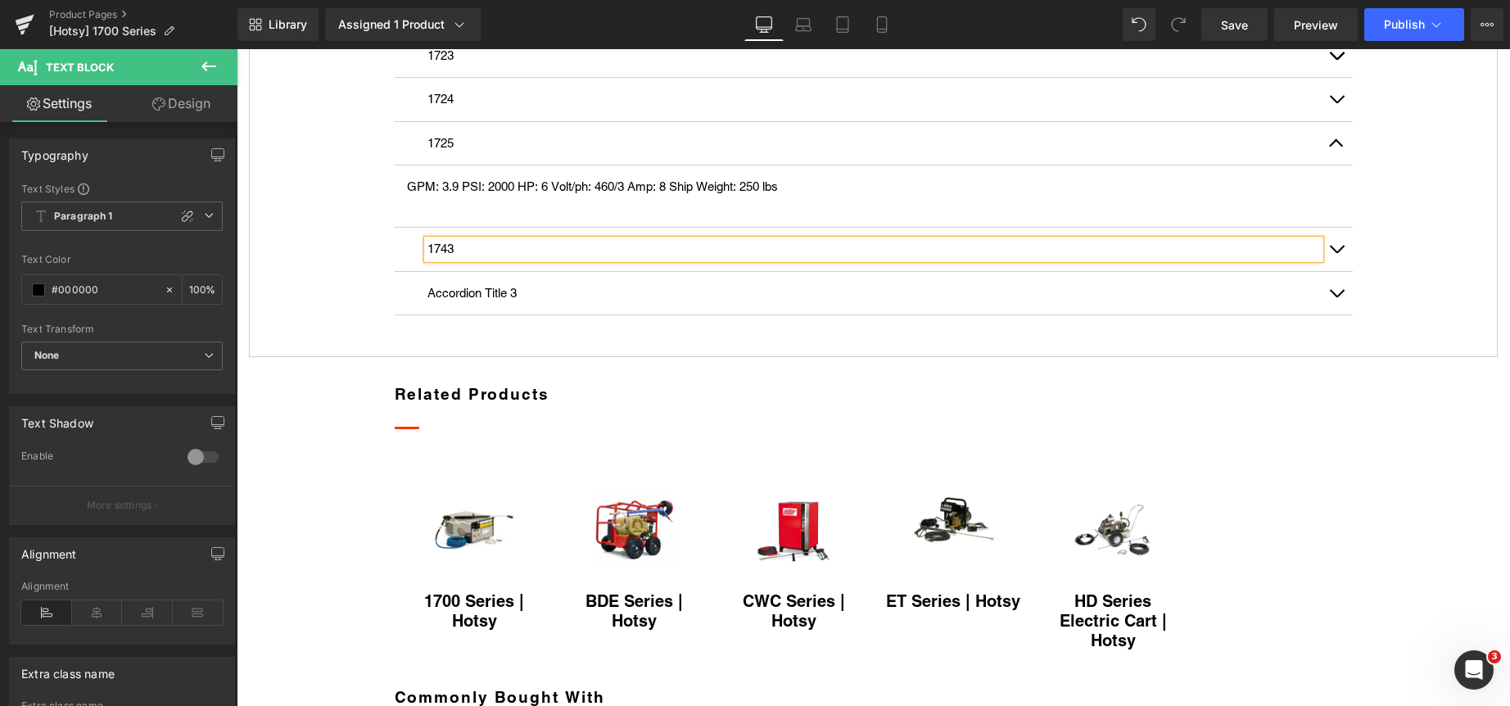
click at [1336, 253] on span "button" at bounding box center [1336, 253] width 0 height 0
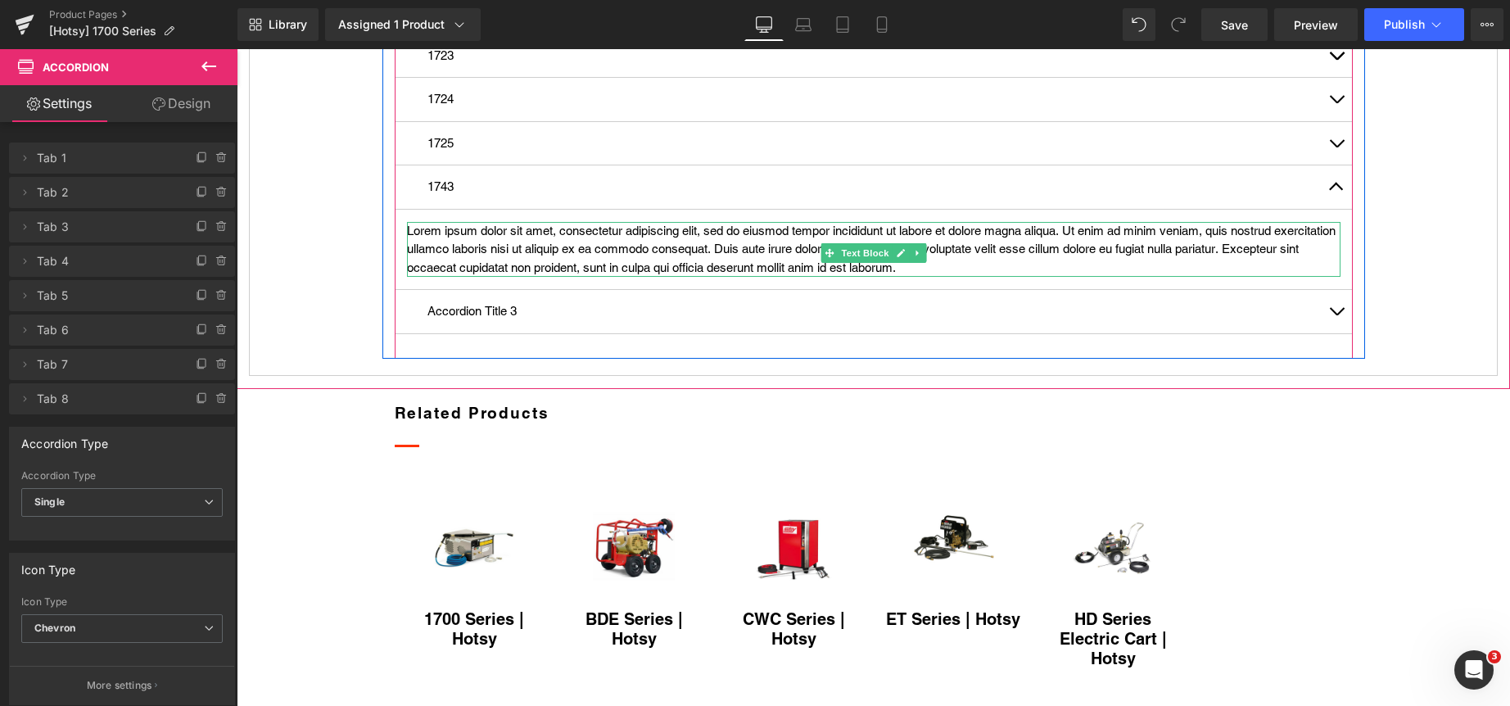
click at [555, 278] on p "Lorem ipsum dolor sit amet, consectetur adipiscing elit, sed do eiusmod tempor …" at bounding box center [873, 250] width 933 height 56
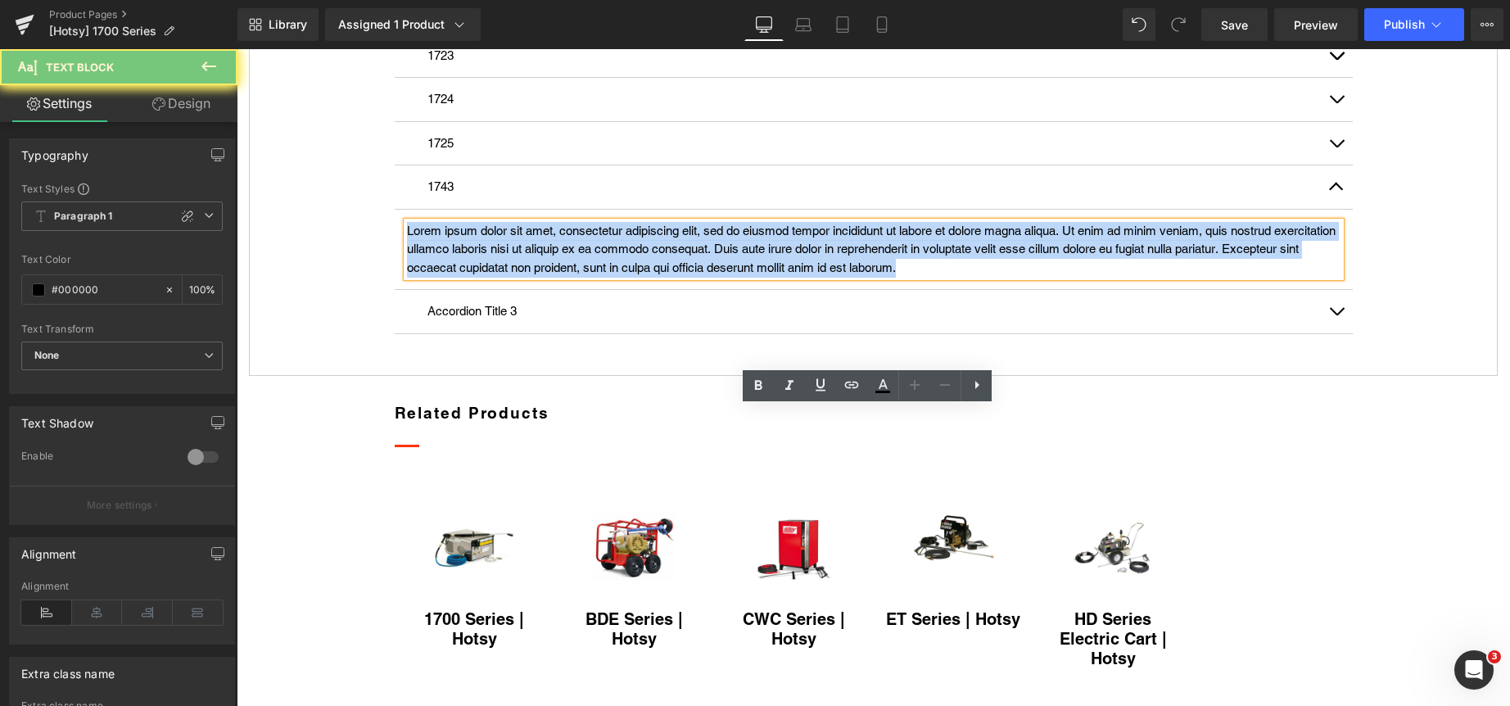
click at [555, 278] on p "Lorem ipsum dolor sit amet, consectetur adipiscing elit, sed do eiusmod tempor …" at bounding box center [873, 250] width 933 height 56
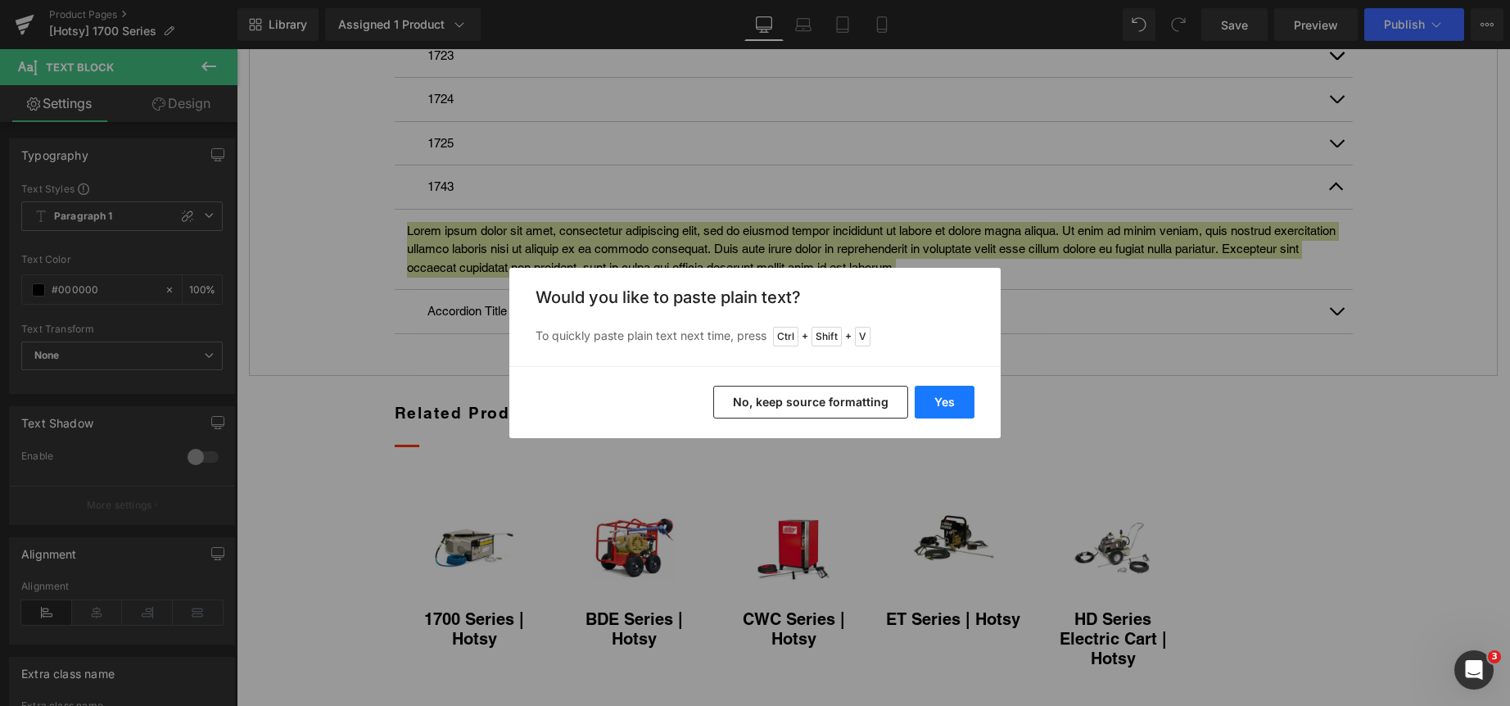
click at [937, 393] on button "Yes" at bounding box center [945, 402] width 60 height 33
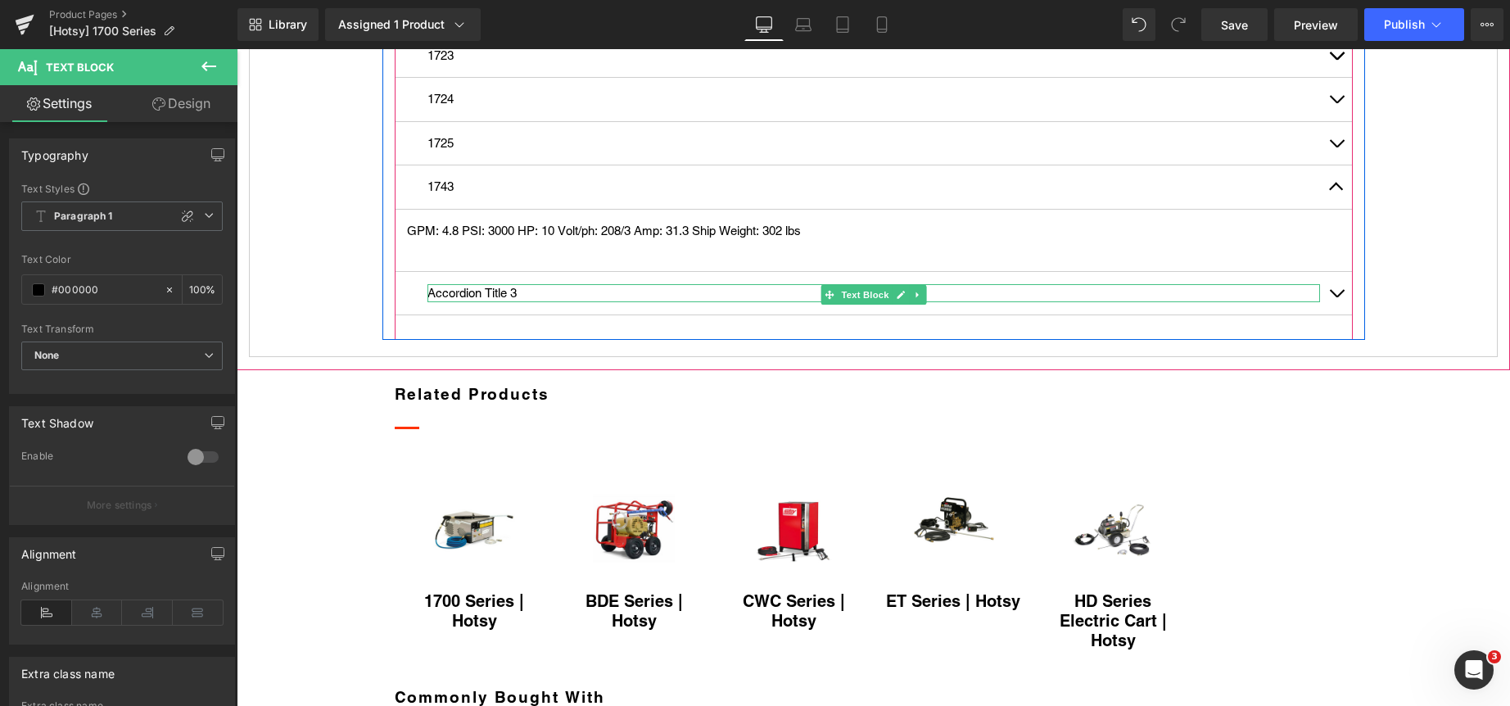
click at [496, 303] on p "Accordion Title 3" at bounding box center [873, 293] width 892 height 19
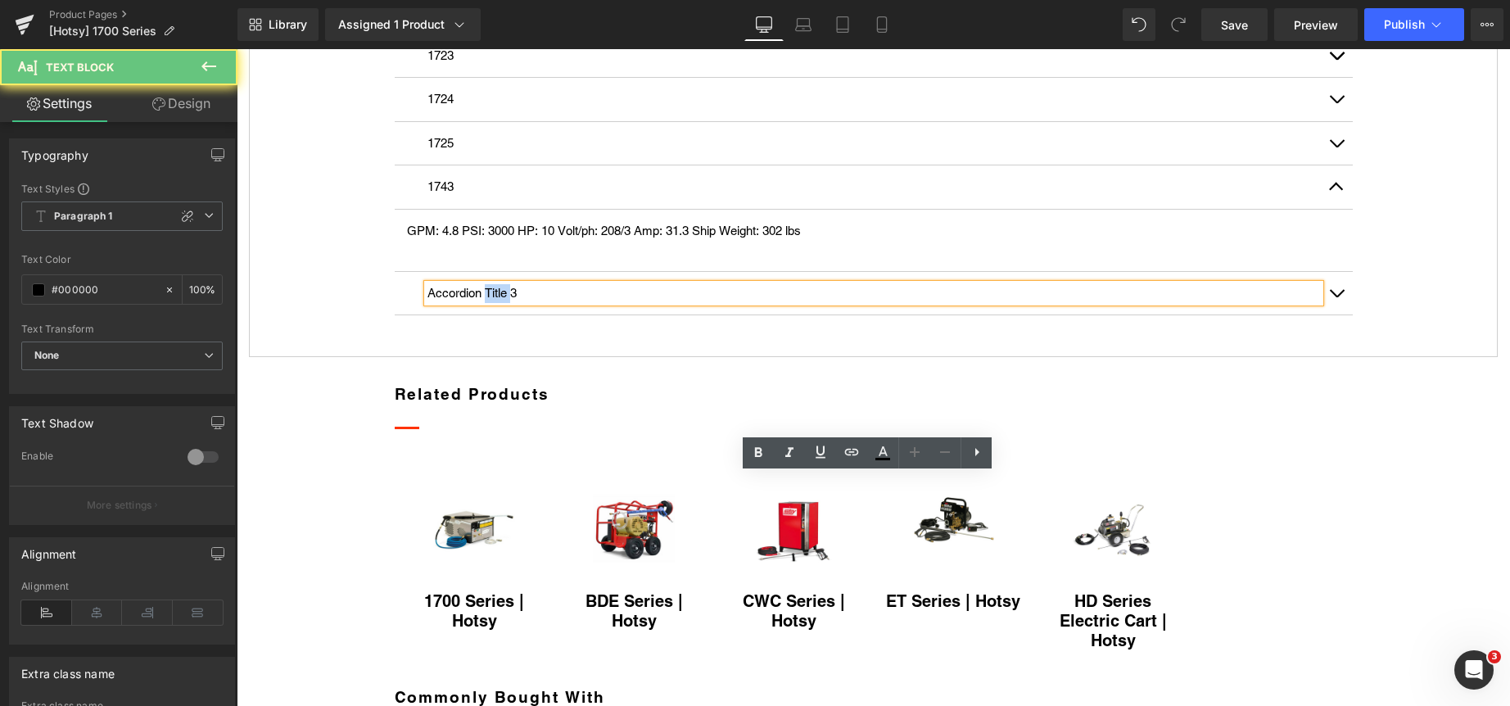
click at [496, 303] on p "Accordion Title 3" at bounding box center [873, 293] width 892 height 19
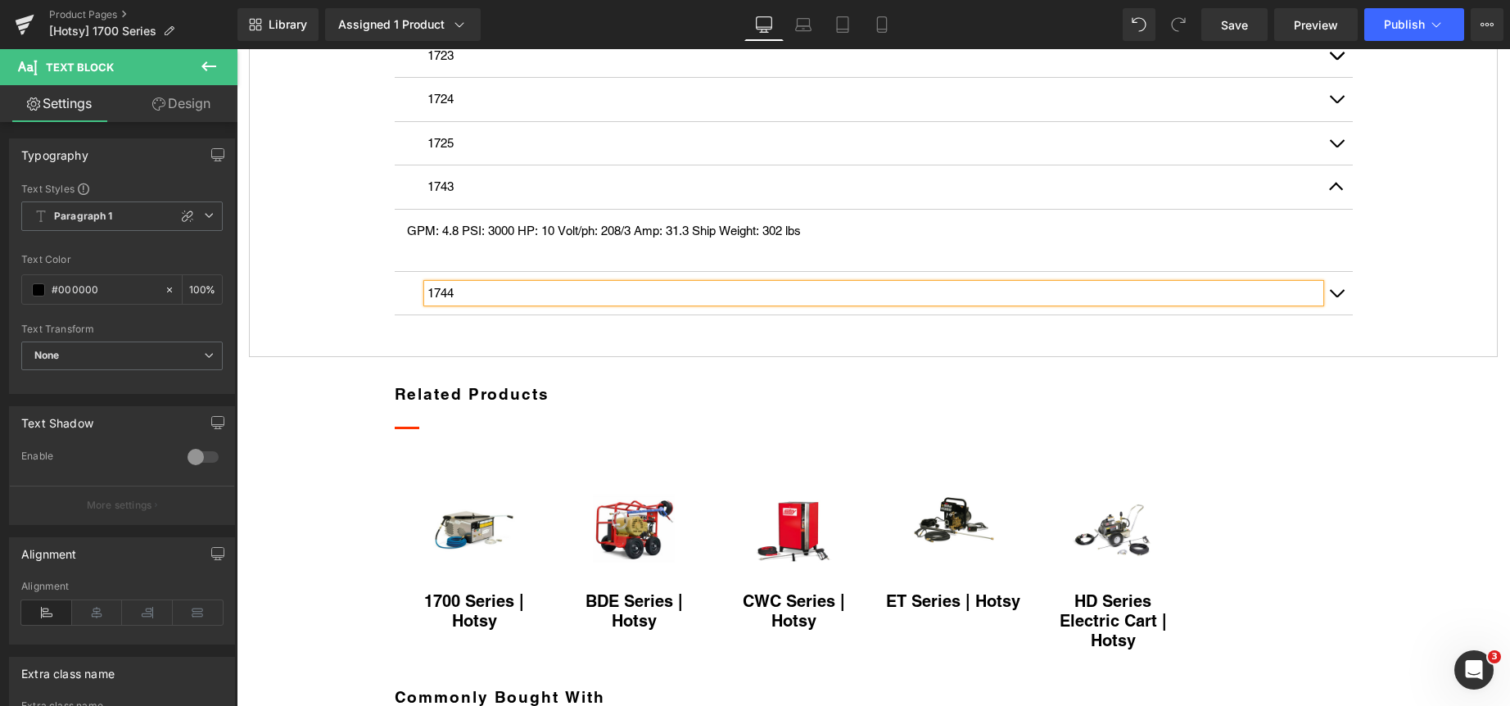
click at [1336, 297] on span "button" at bounding box center [1336, 297] width 0 height 0
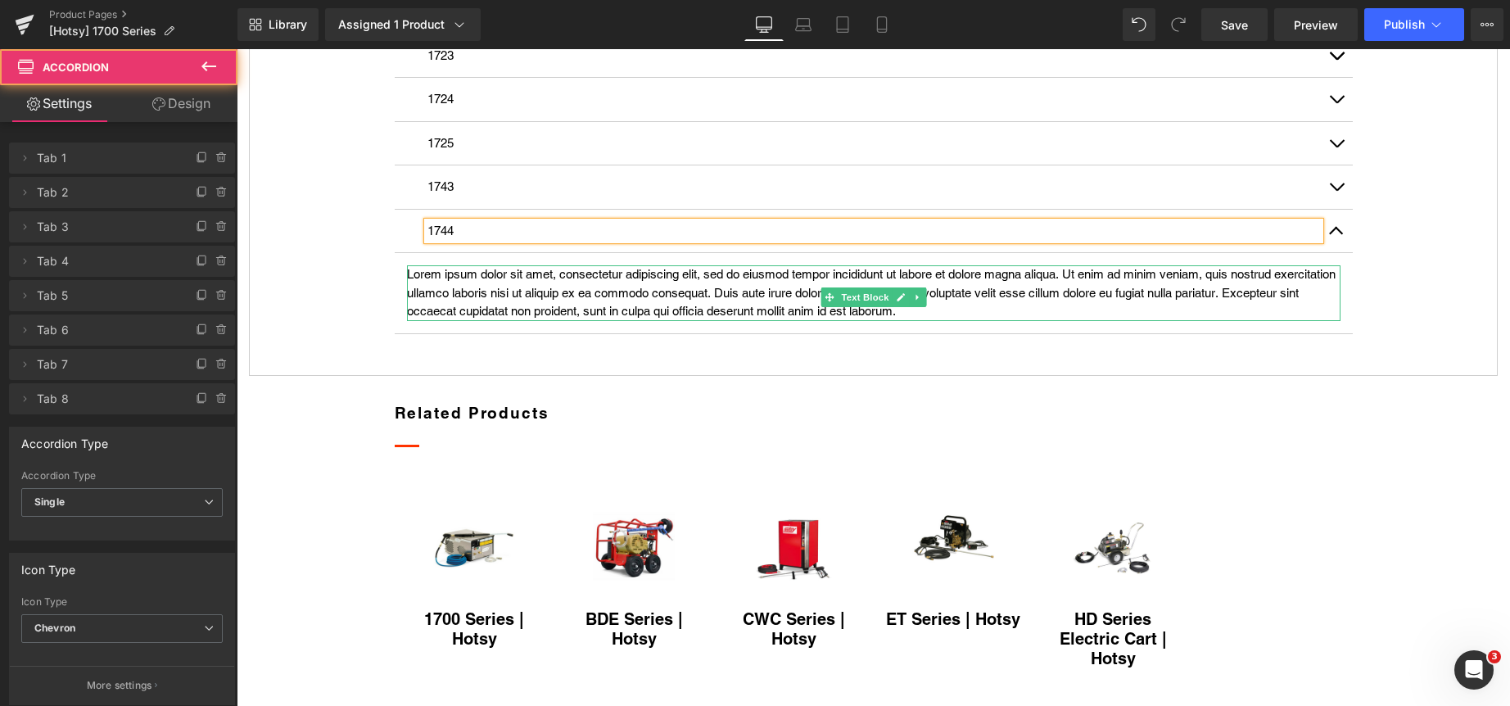
click at [571, 321] on p "Lorem ipsum dolor sit amet, consectetur adipiscing elit, sed do eiusmod tempor …" at bounding box center [873, 293] width 933 height 56
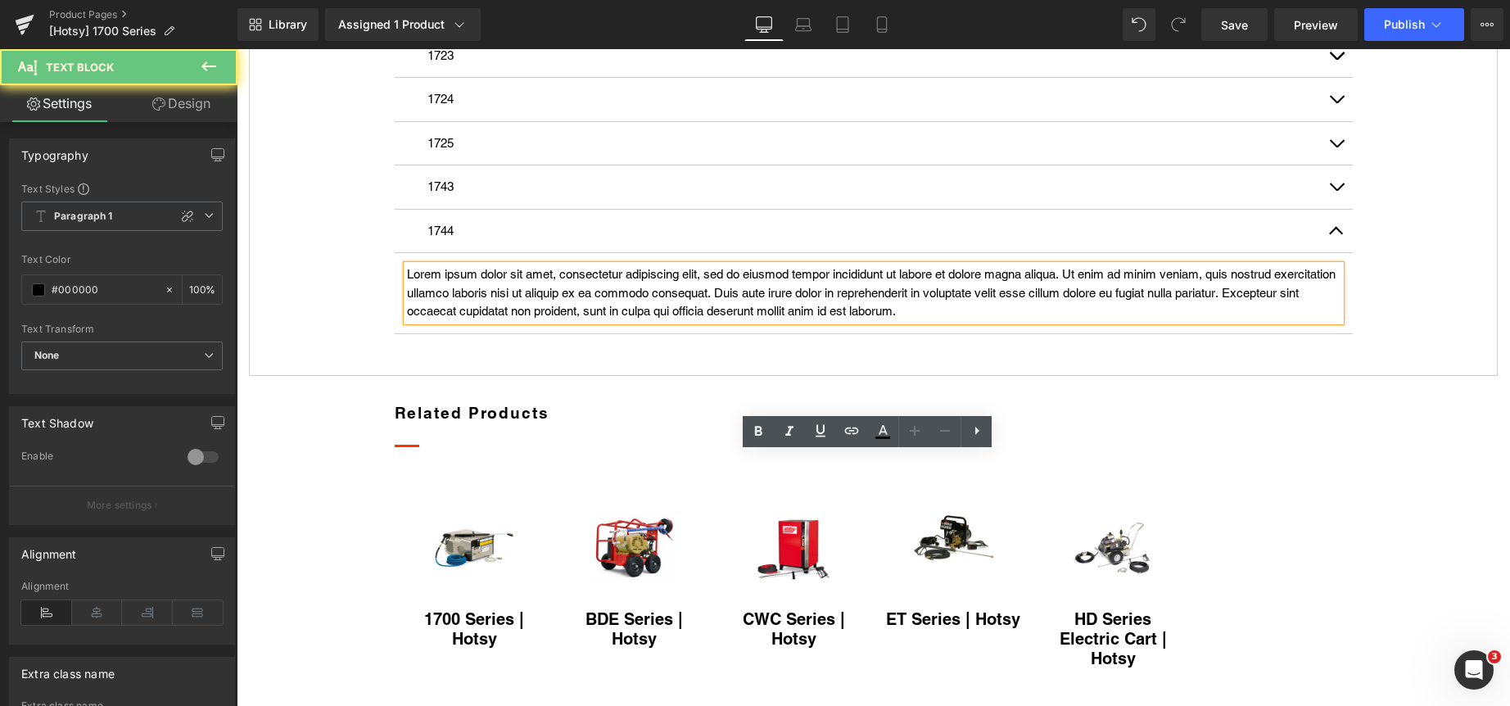
click at [571, 321] on p "Lorem ipsum dolor sit amet, consectetur adipiscing elit, sed do eiusmod tempor …" at bounding box center [873, 293] width 933 height 56
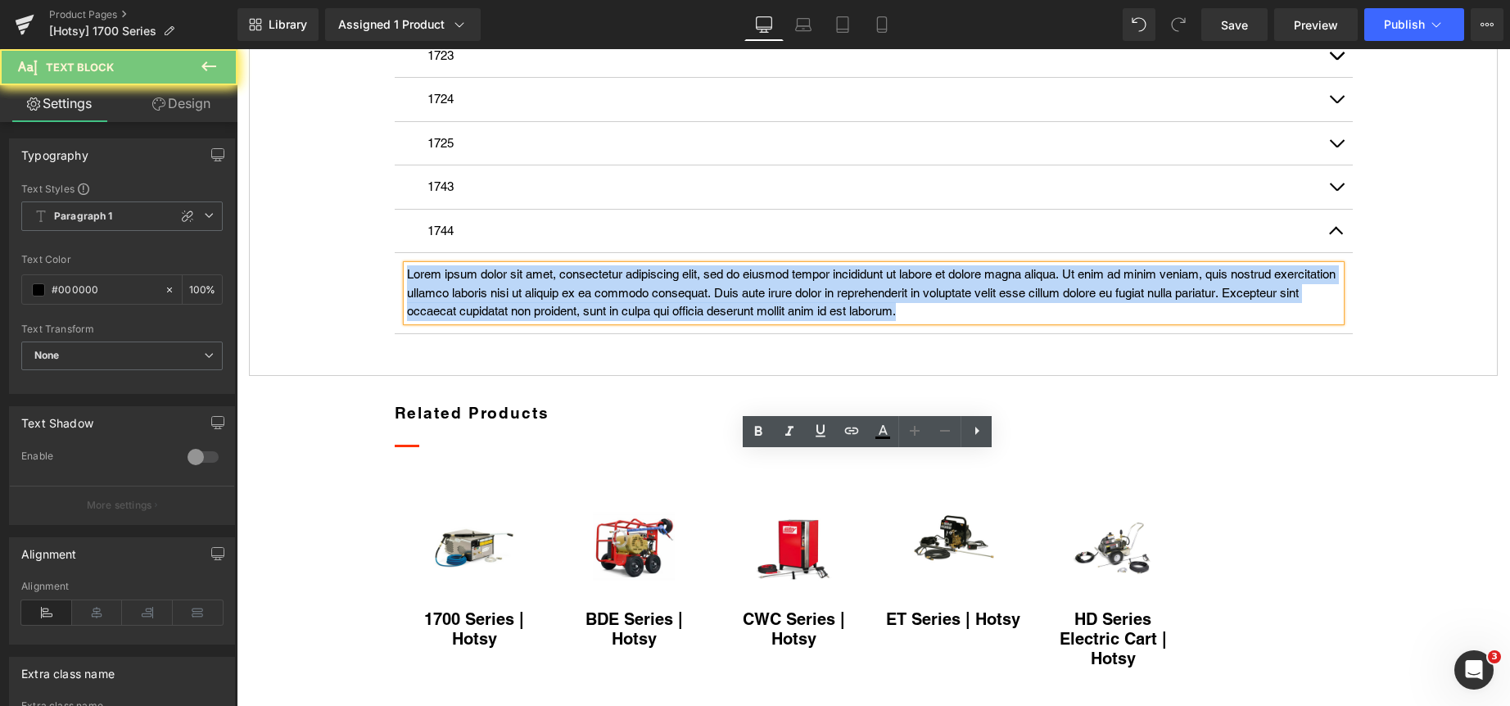
click at [571, 321] on p "Lorem ipsum dolor sit amet, consectetur adipiscing elit, sed do eiusmod tempor …" at bounding box center [873, 293] width 933 height 56
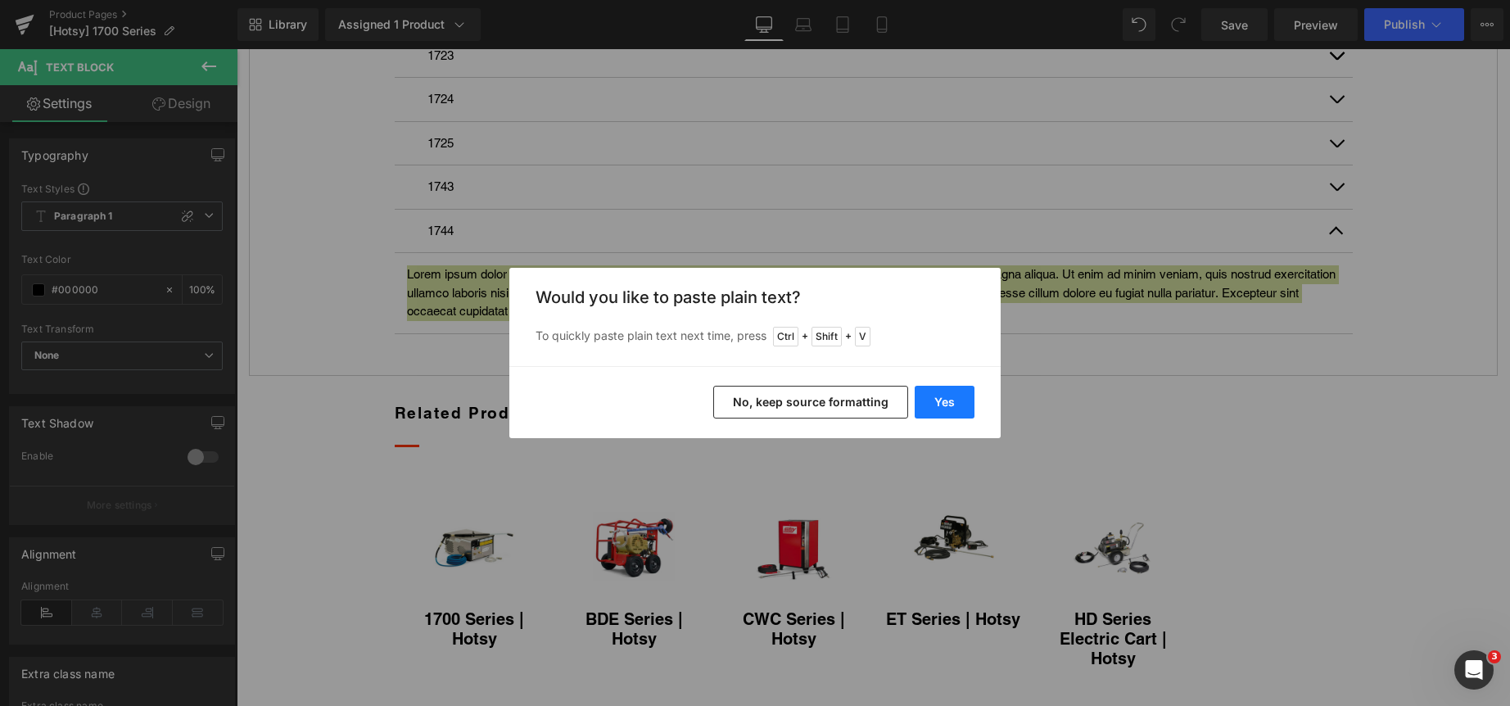
click at [946, 395] on button "Yes" at bounding box center [945, 402] width 60 height 33
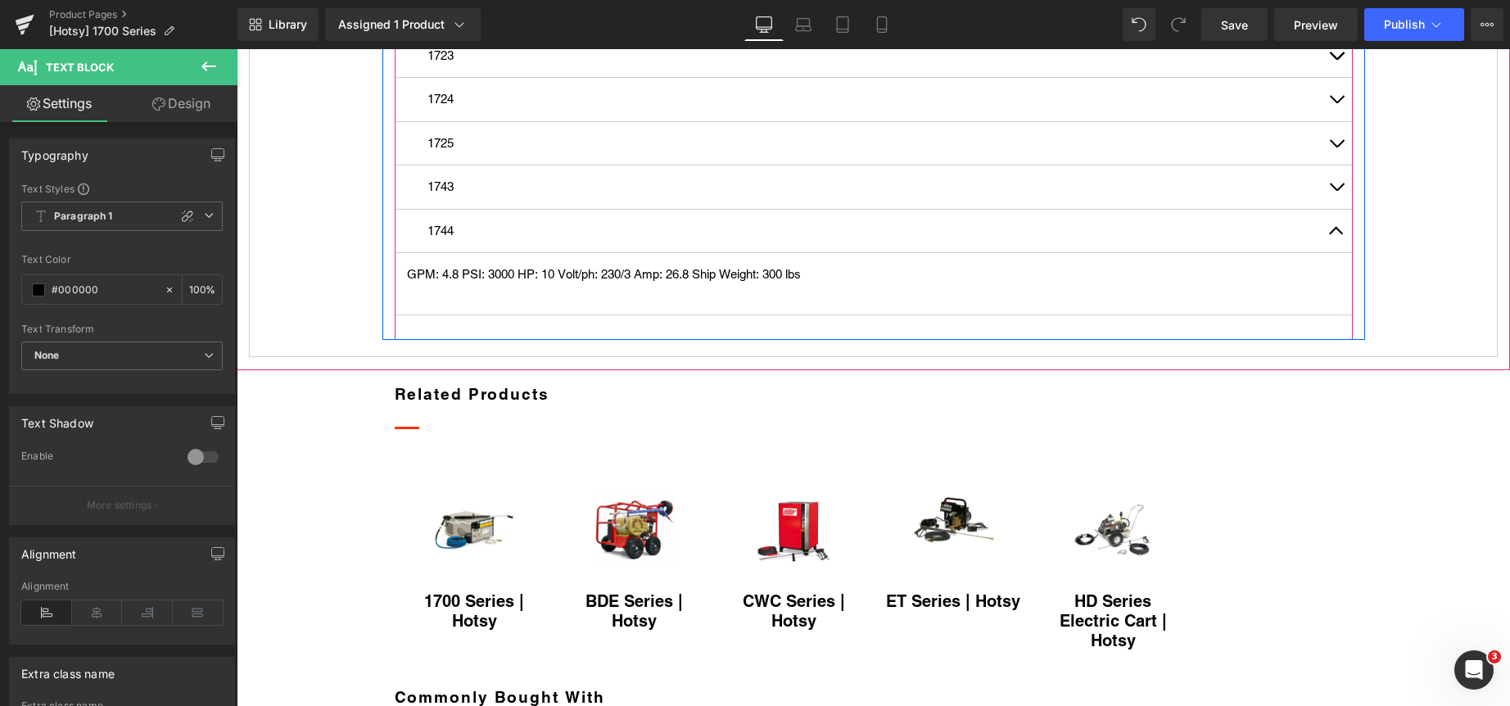
click at [515, 315] on article "GPM: 4.8 PSI: 3000 HP: 10 Volt/ph: 230/3 Amp: 26.8 Ship Weight: 300 lbs  Text…" at bounding box center [874, 284] width 958 height 62
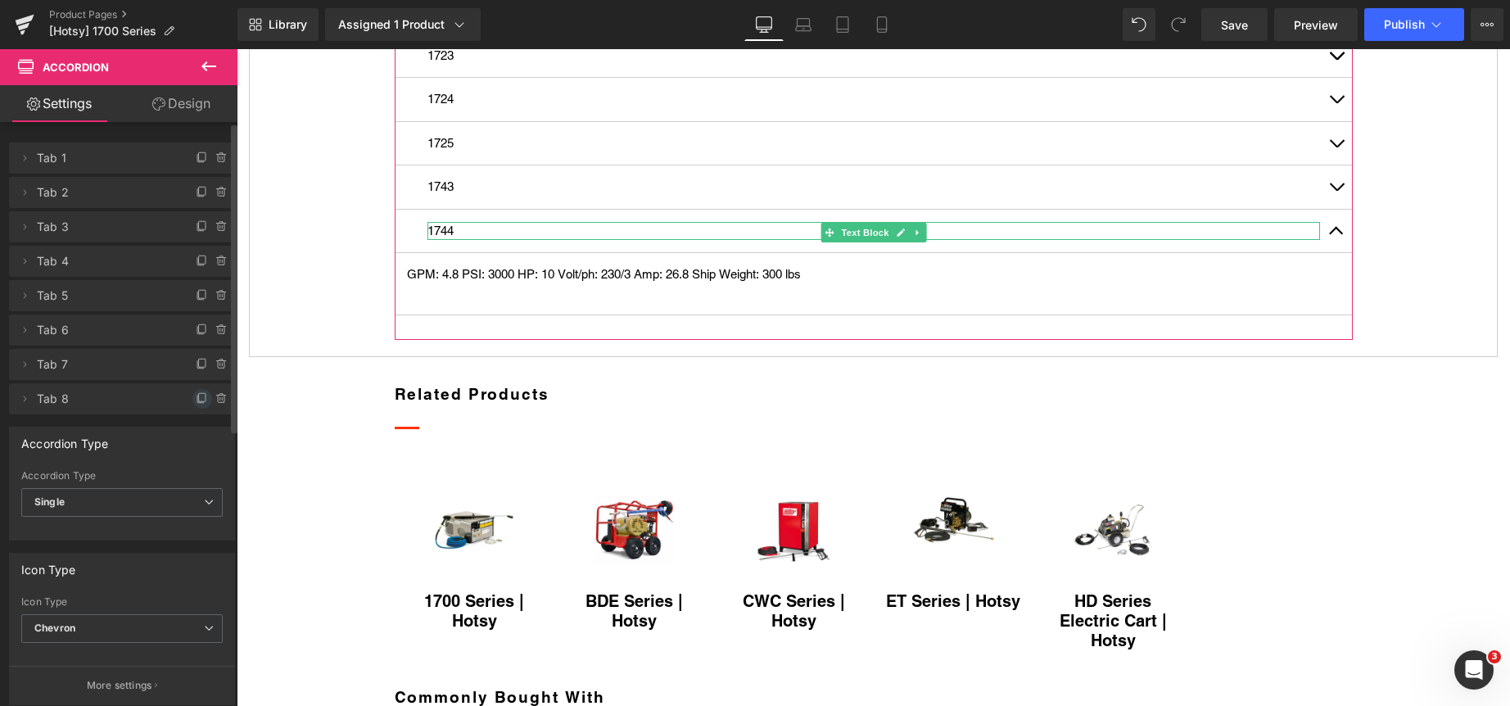
click at [196, 395] on icon at bounding box center [202, 398] width 13 height 13
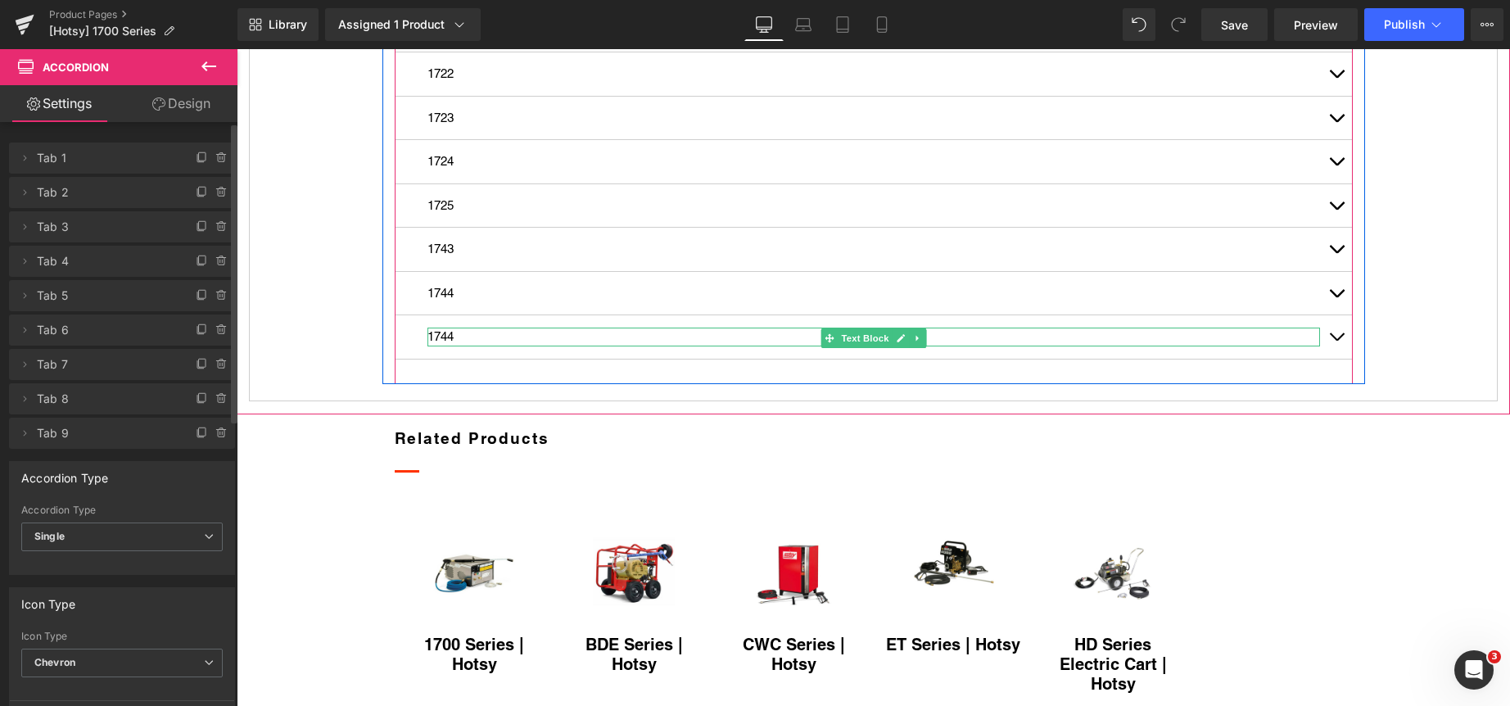
click at [444, 346] on p "1744" at bounding box center [873, 336] width 892 height 19
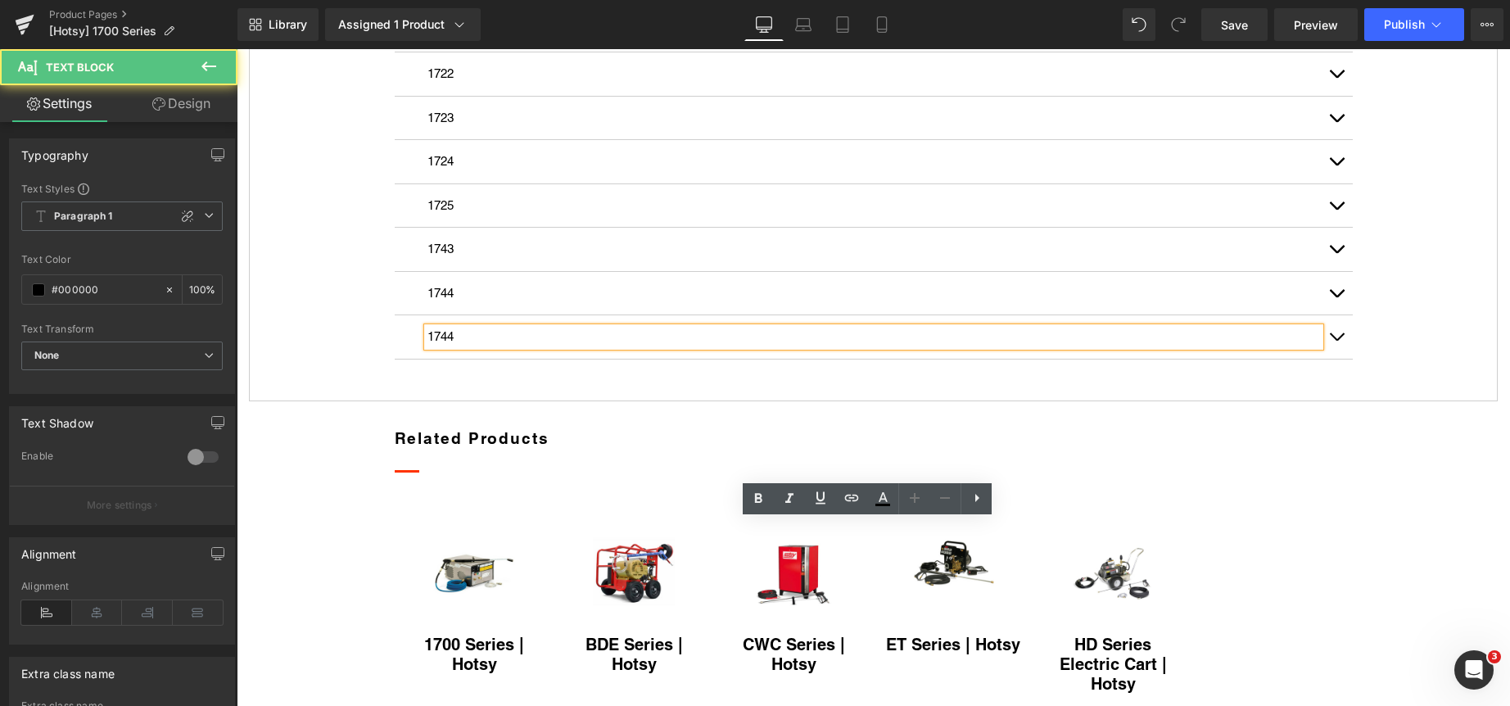
click at [444, 346] on p "1744" at bounding box center [873, 336] width 892 height 19
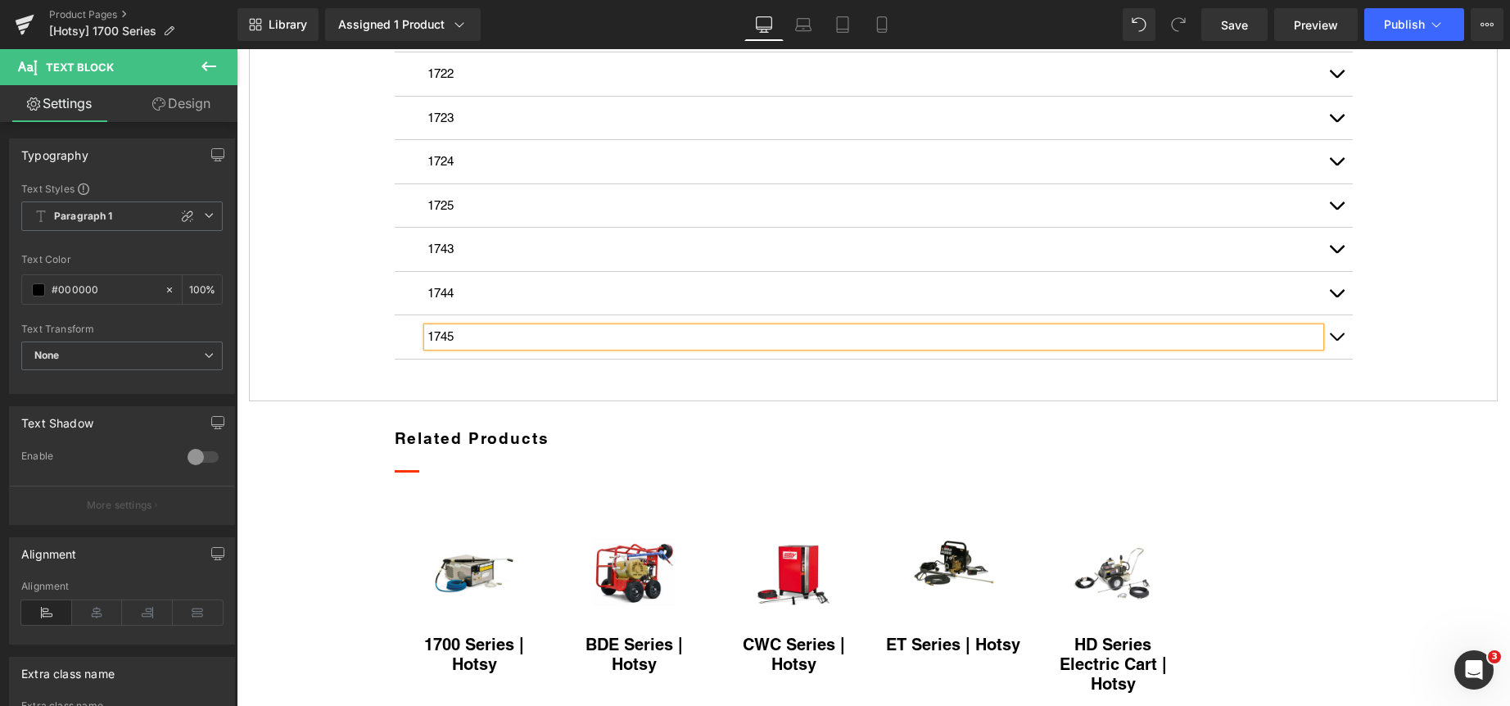
click at [1336, 341] on span "button" at bounding box center [1336, 341] width 0 height 0
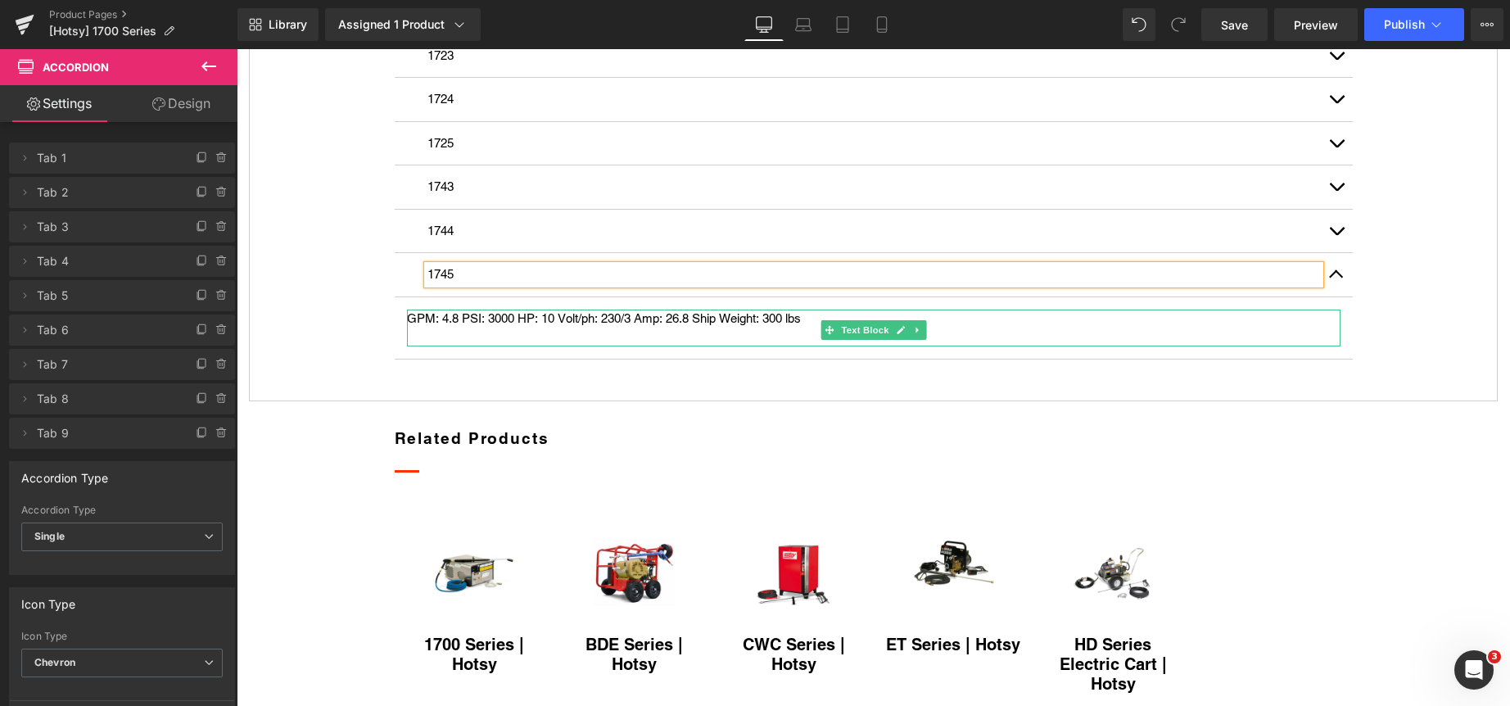
click at [468, 328] on p "GPM: 4.8 PSI: 3000 HP: 10 Volt/ph: 230/3 Amp: 26.8 Ship Weight: 300 lbs" at bounding box center [873, 318] width 933 height 19
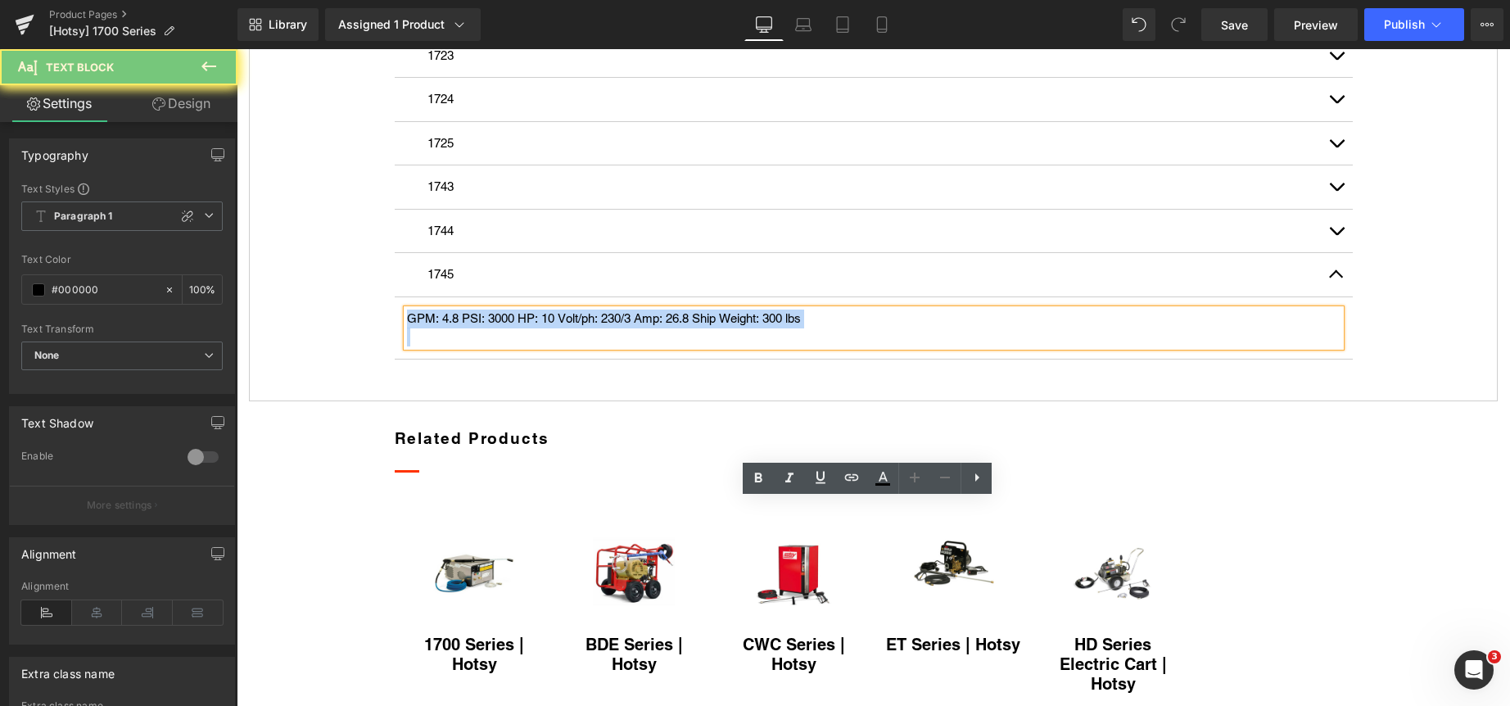
click at [468, 328] on p "GPM: 4.8 PSI: 3000 HP: 10 Volt/ph: 230/3 Amp: 26.8 Ship Weight: 300 lbs" at bounding box center [873, 318] width 933 height 19
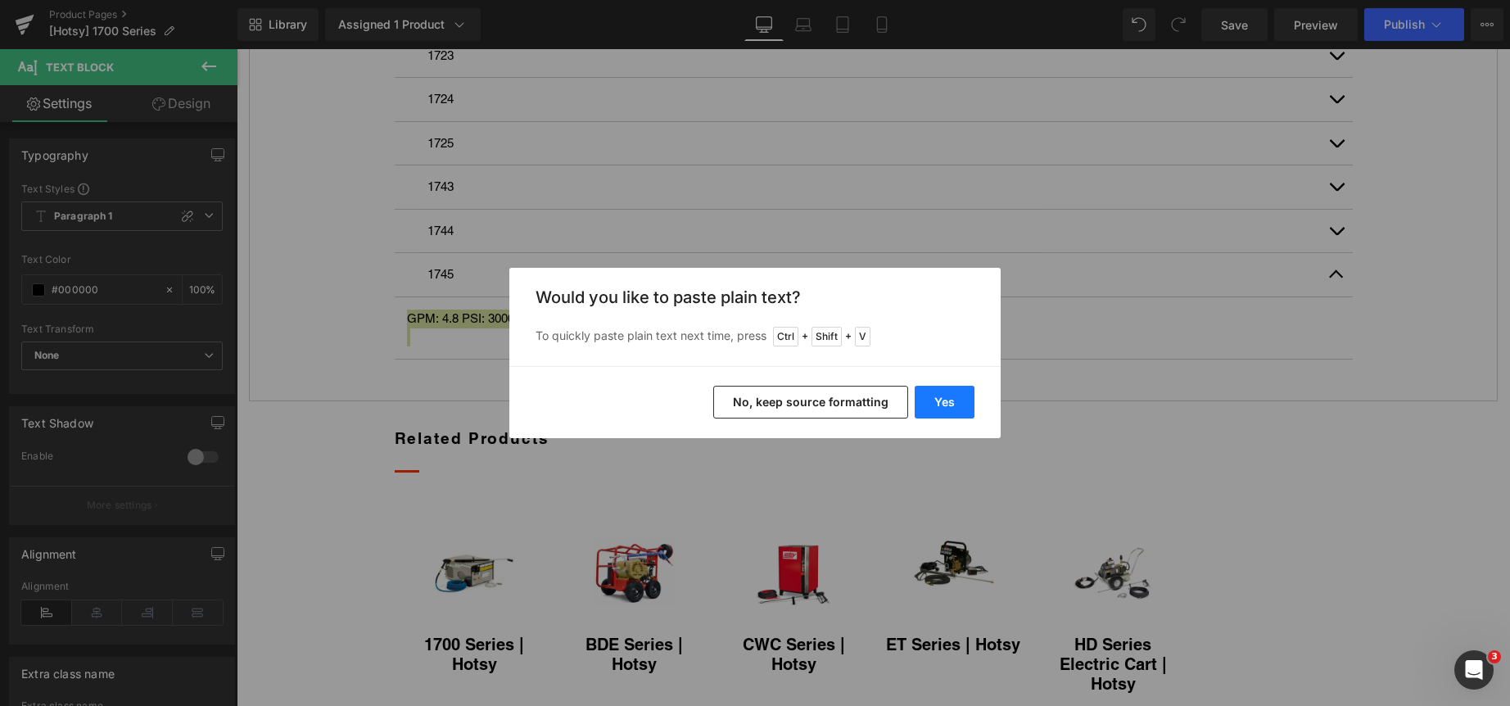
click at [948, 398] on button "Yes" at bounding box center [945, 402] width 60 height 33
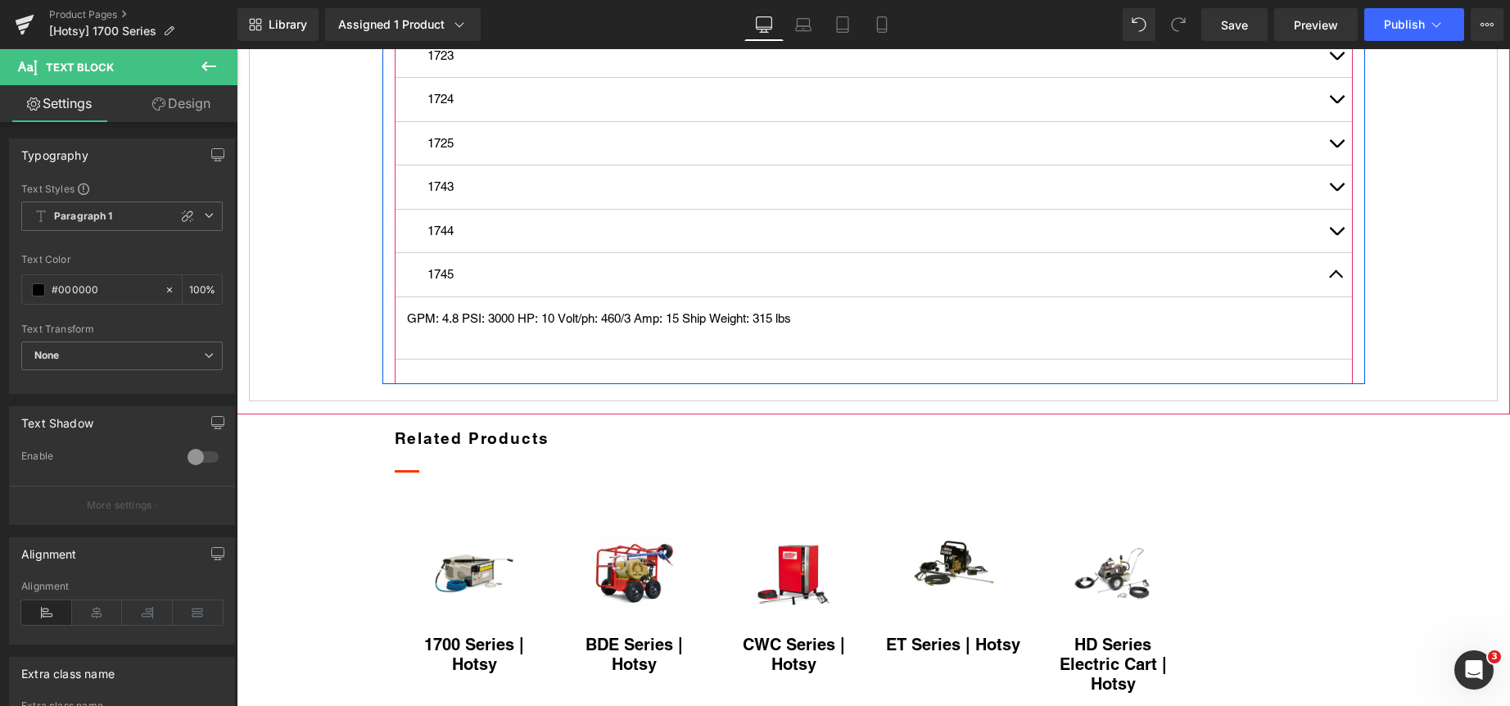
click at [526, 359] on article "GPM: 4.8 PSI: 3000 HP: 10 Volt/ph: 460/3 Amp: 15 Ship Weight: 315 lbs  Text B…" at bounding box center [874, 328] width 958 height 62
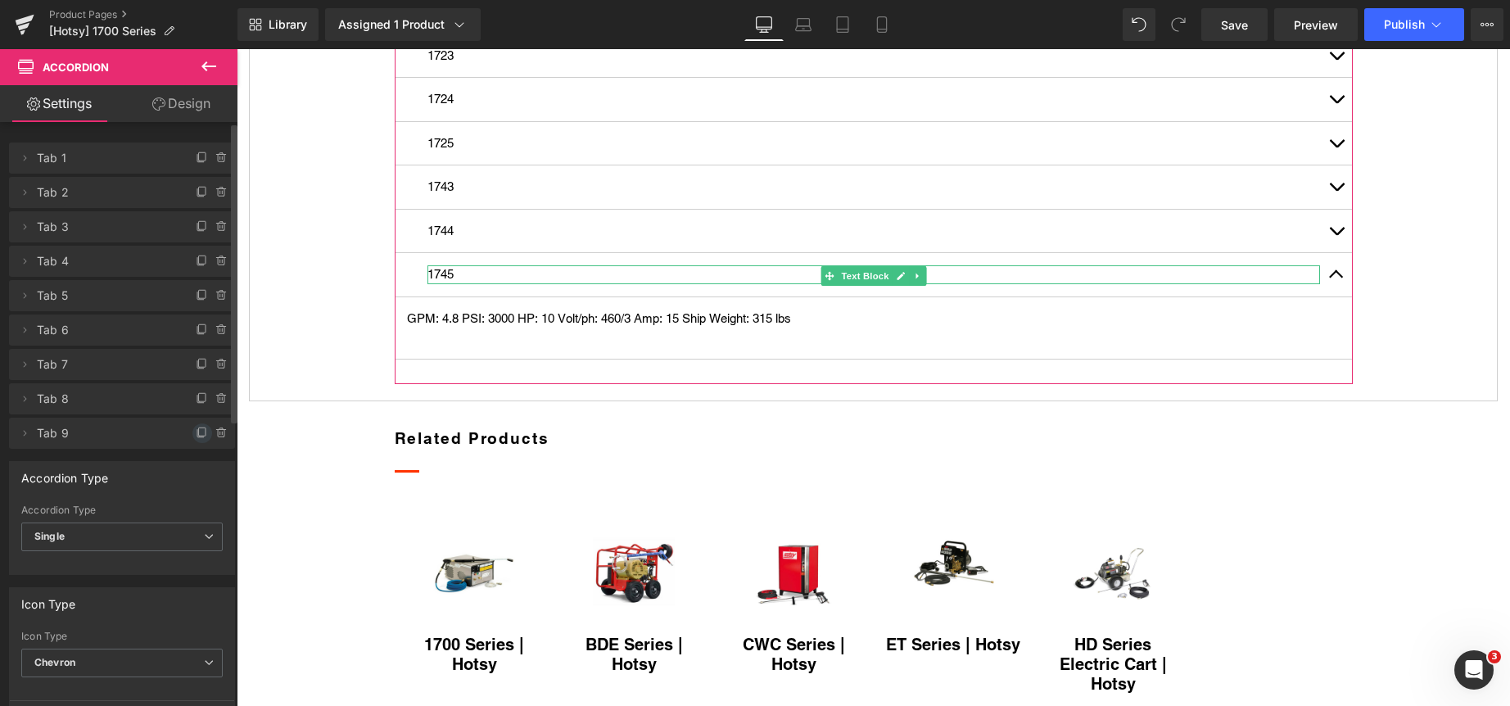
click at [196, 433] on icon at bounding box center [202, 433] width 13 height 13
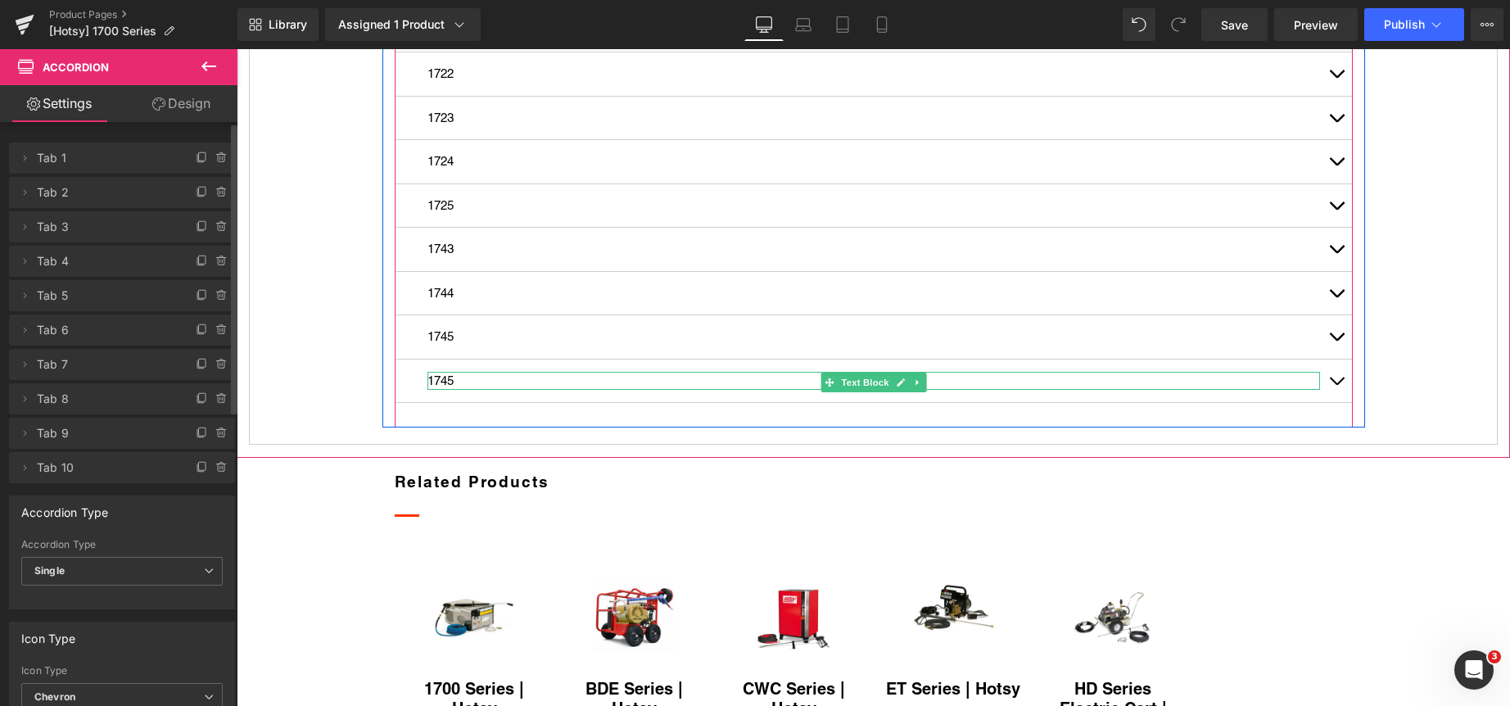
click at [450, 391] on p "1745" at bounding box center [873, 381] width 892 height 19
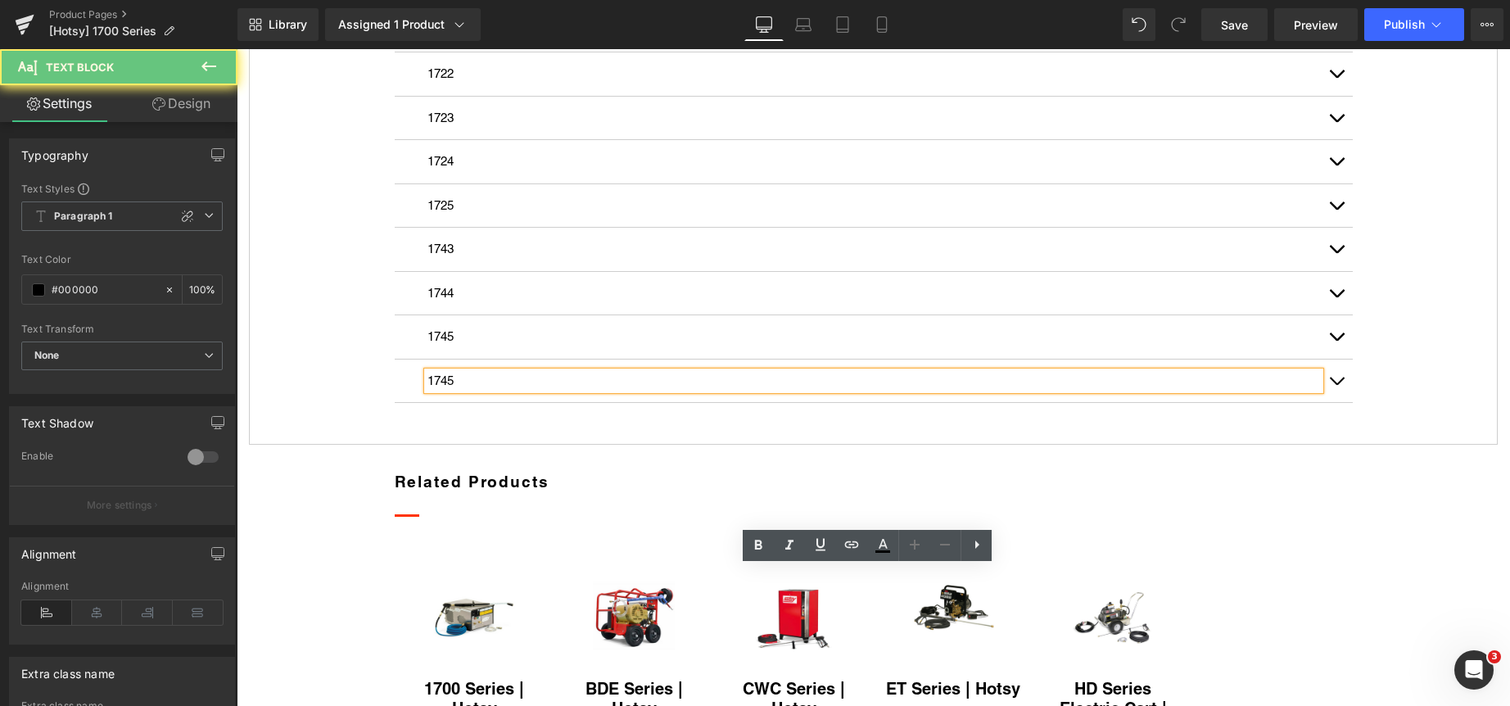
click at [450, 391] on p "1745" at bounding box center [873, 381] width 892 height 19
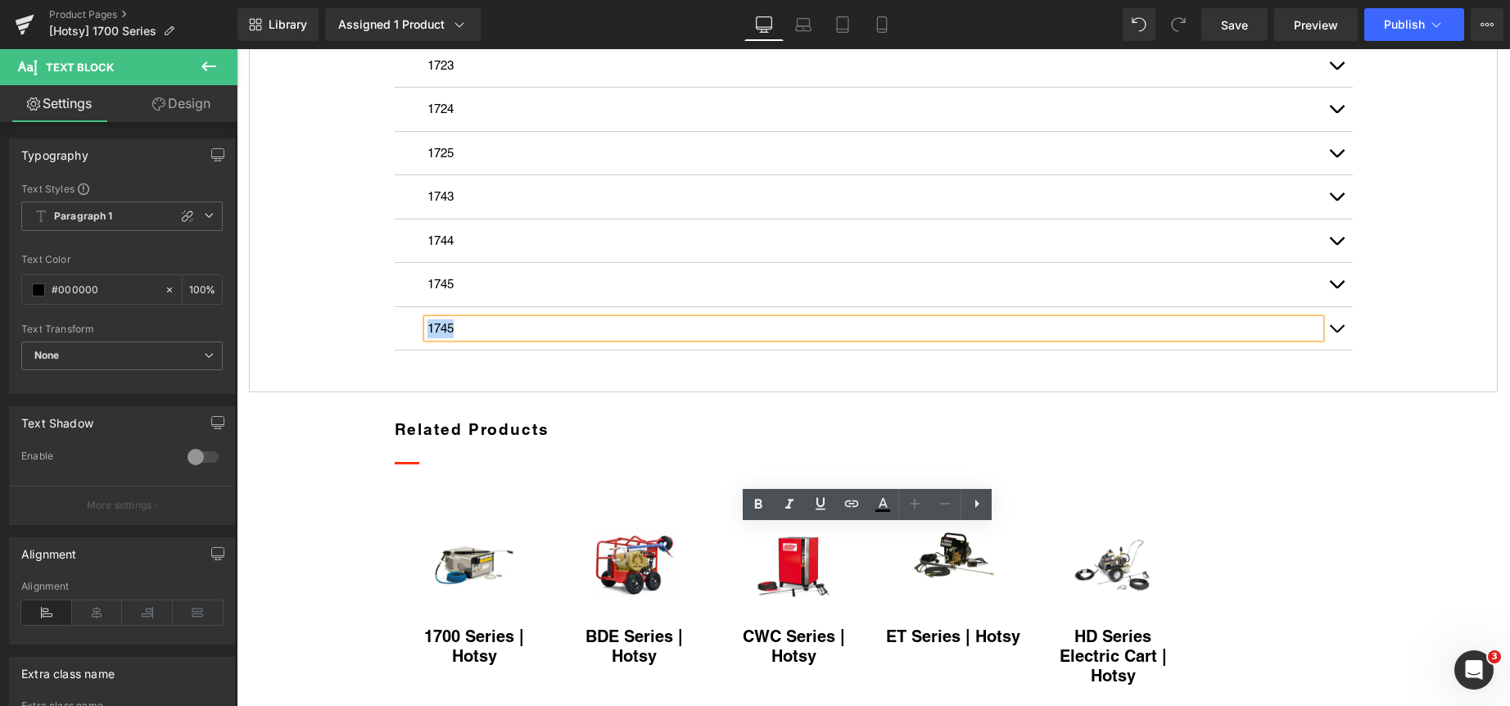
scroll to position [1161, 0]
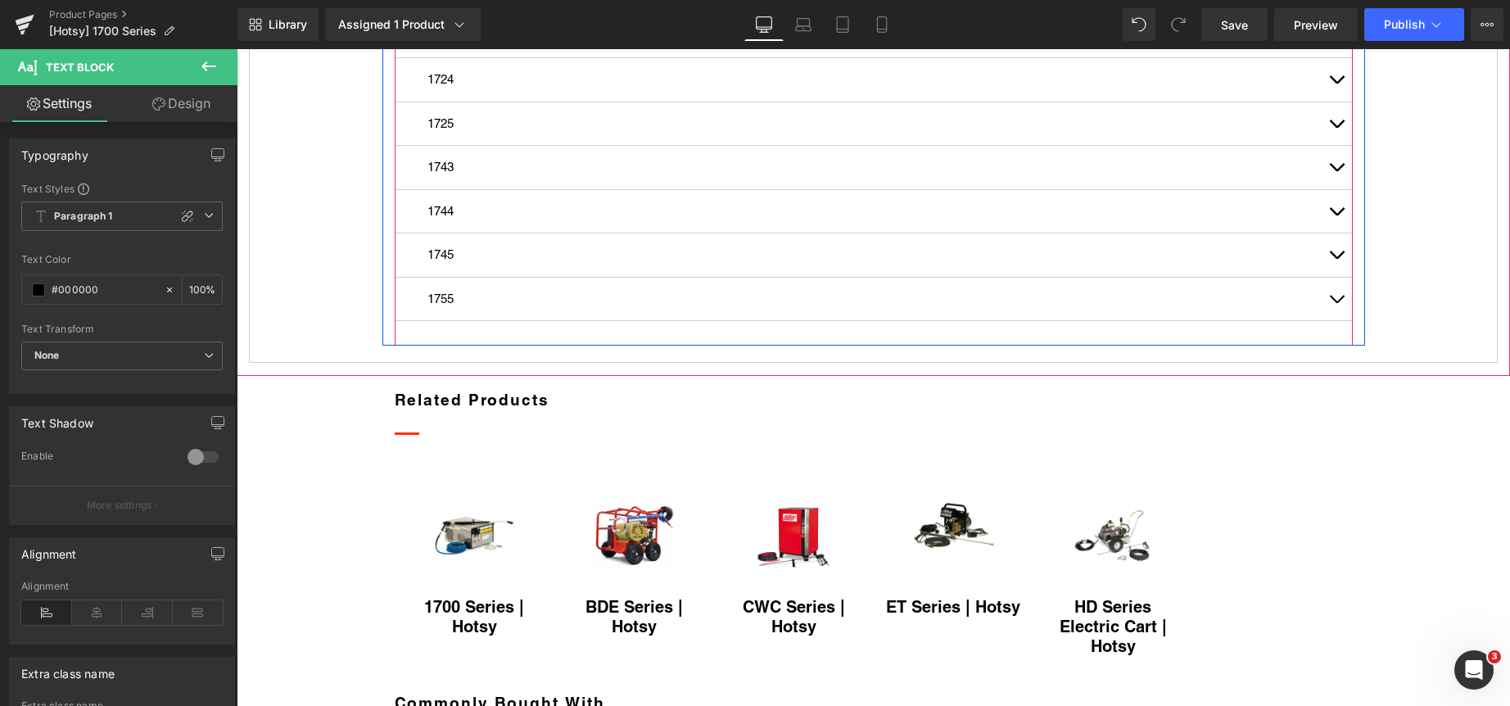
click at [1336, 303] on span "button" at bounding box center [1336, 303] width 0 height 0
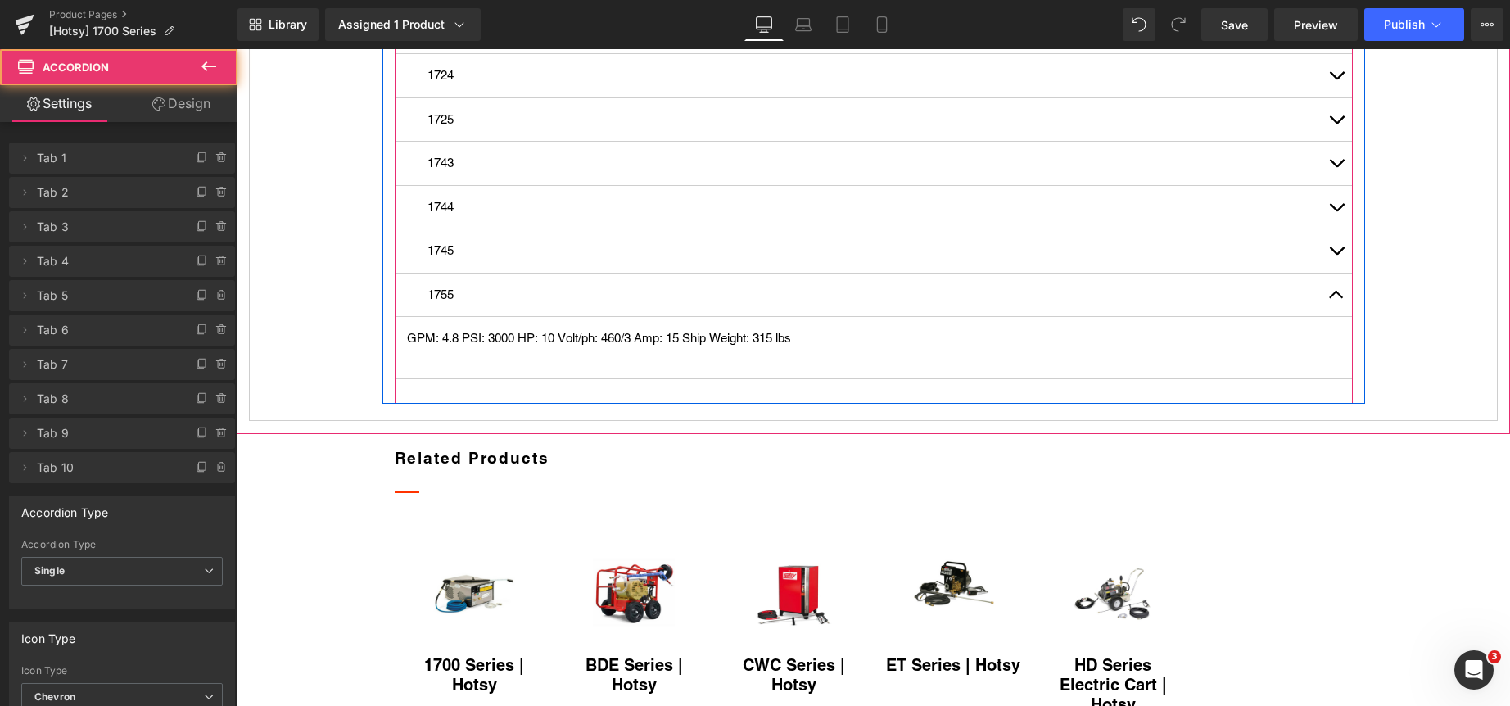
scroll to position [1094, 0]
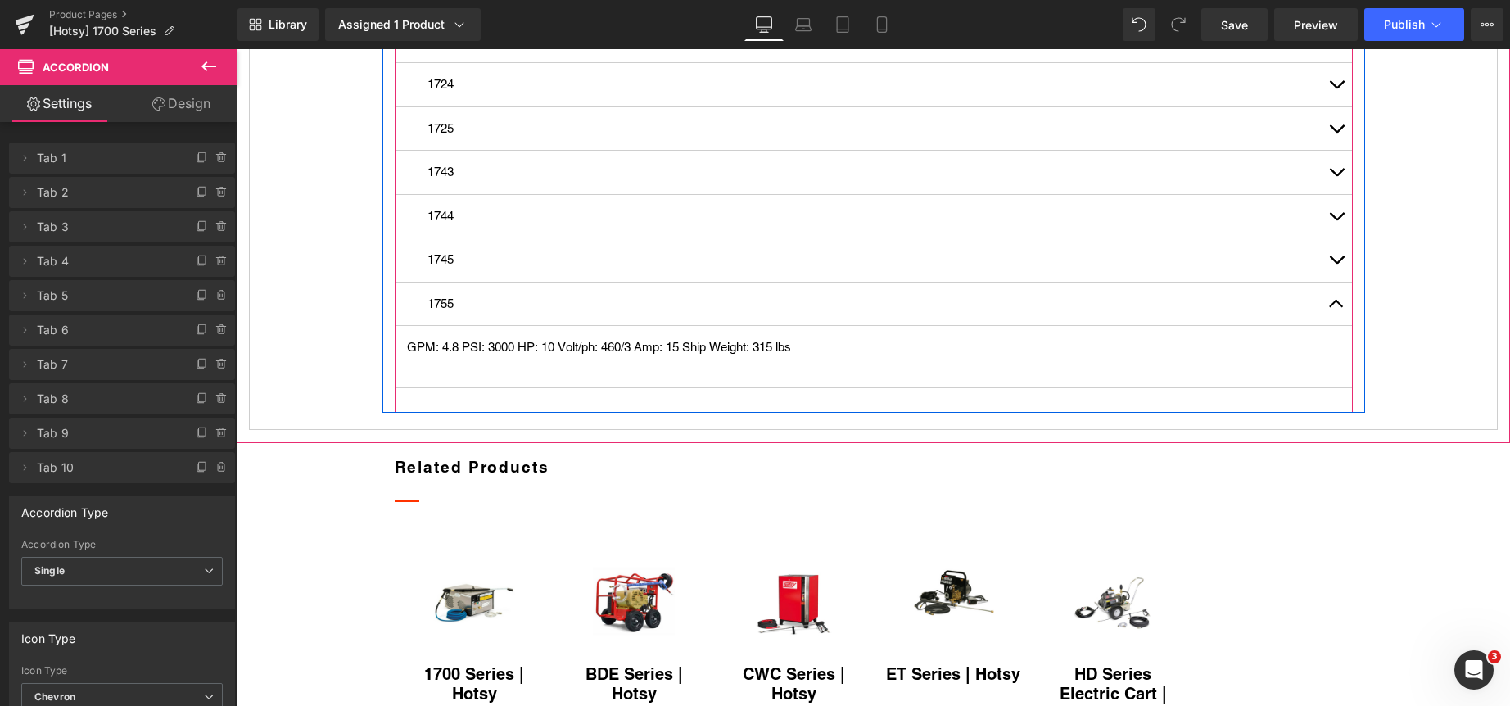
click at [485, 357] on p "GPM: 4.8 PSI: 3000 HP: 10 Volt/ph: 460/3 Amp: 15 Ship Weight: 315 lbs" at bounding box center [873, 347] width 933 height 19
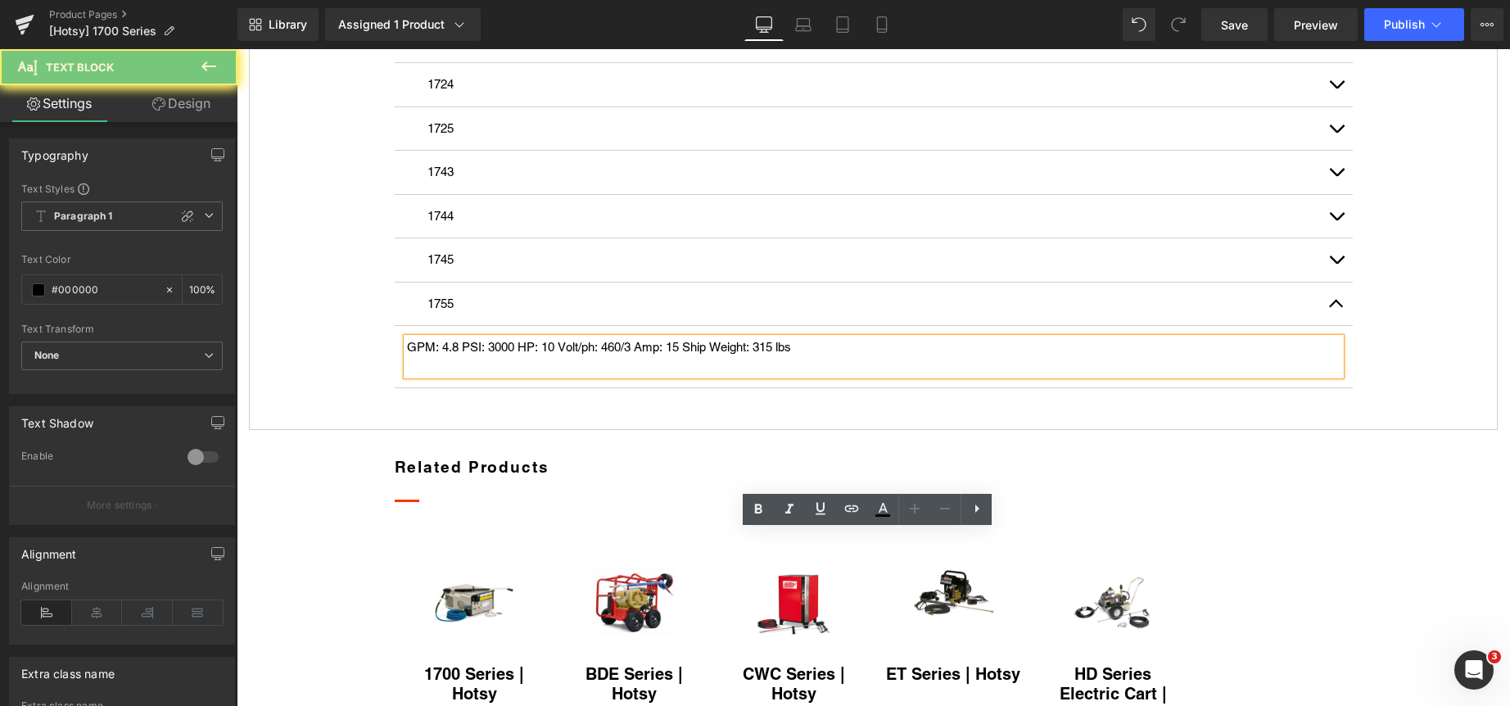
click at [485, 357] on p "GPM: 4.8 PSI: 3000 HP: 10 Volt/ph: 460/3 Amp: 15 Ship Weight: 315 lbs" at bounding box center [873, 347] width 933 height 19
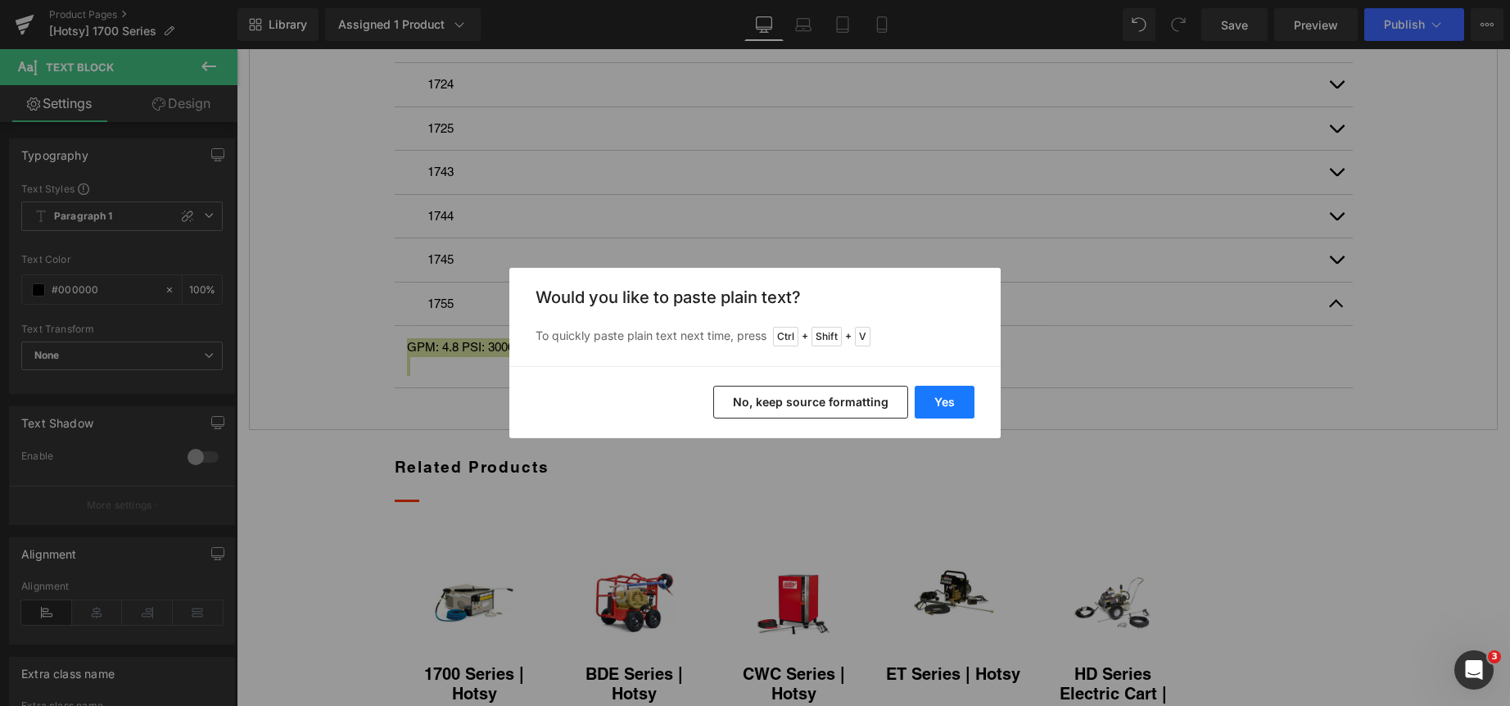
click at [941, 397] on button "Yes" at bounding box center [945, 402] width 60 height 33
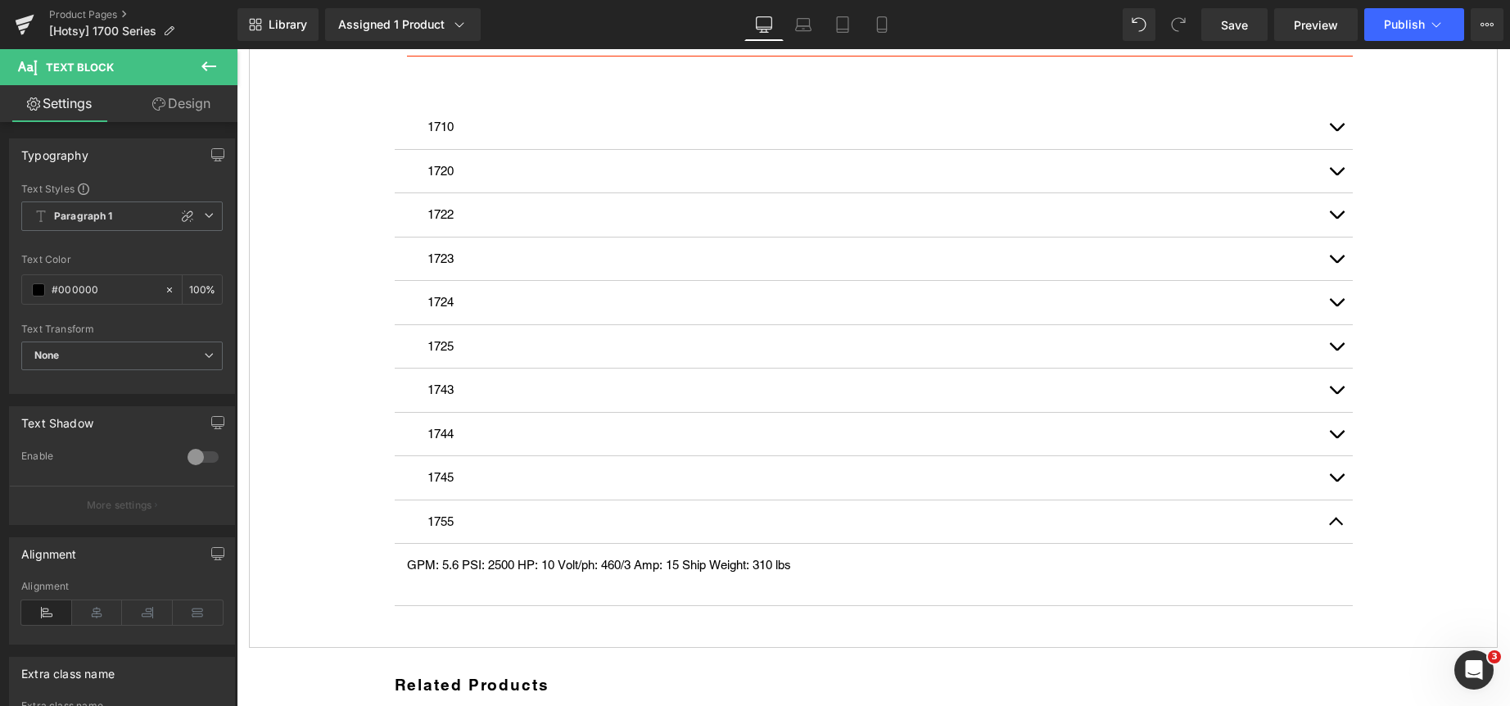
scroll to position [766, 0]
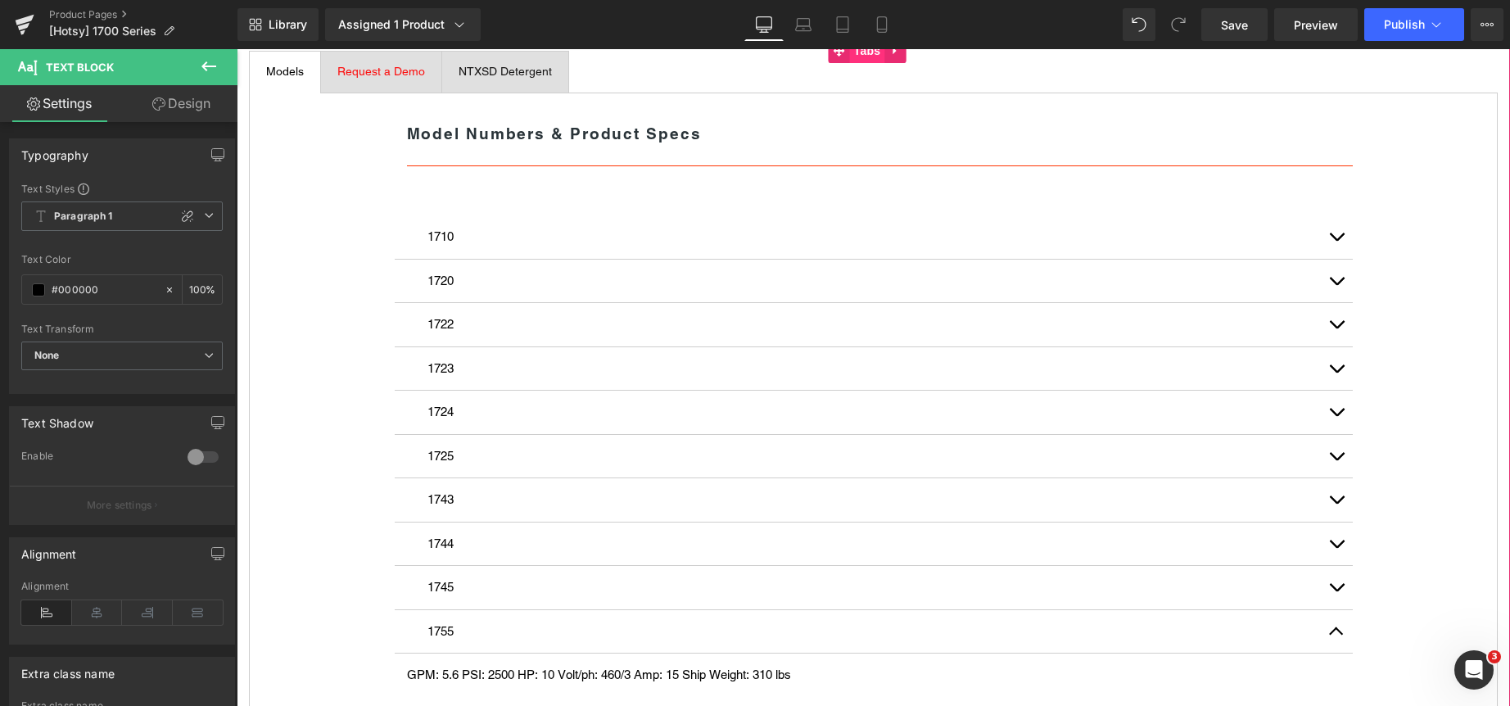
click at [868, 63] on span "Tabs" at bounding box center [867, 50] width 35 height 25
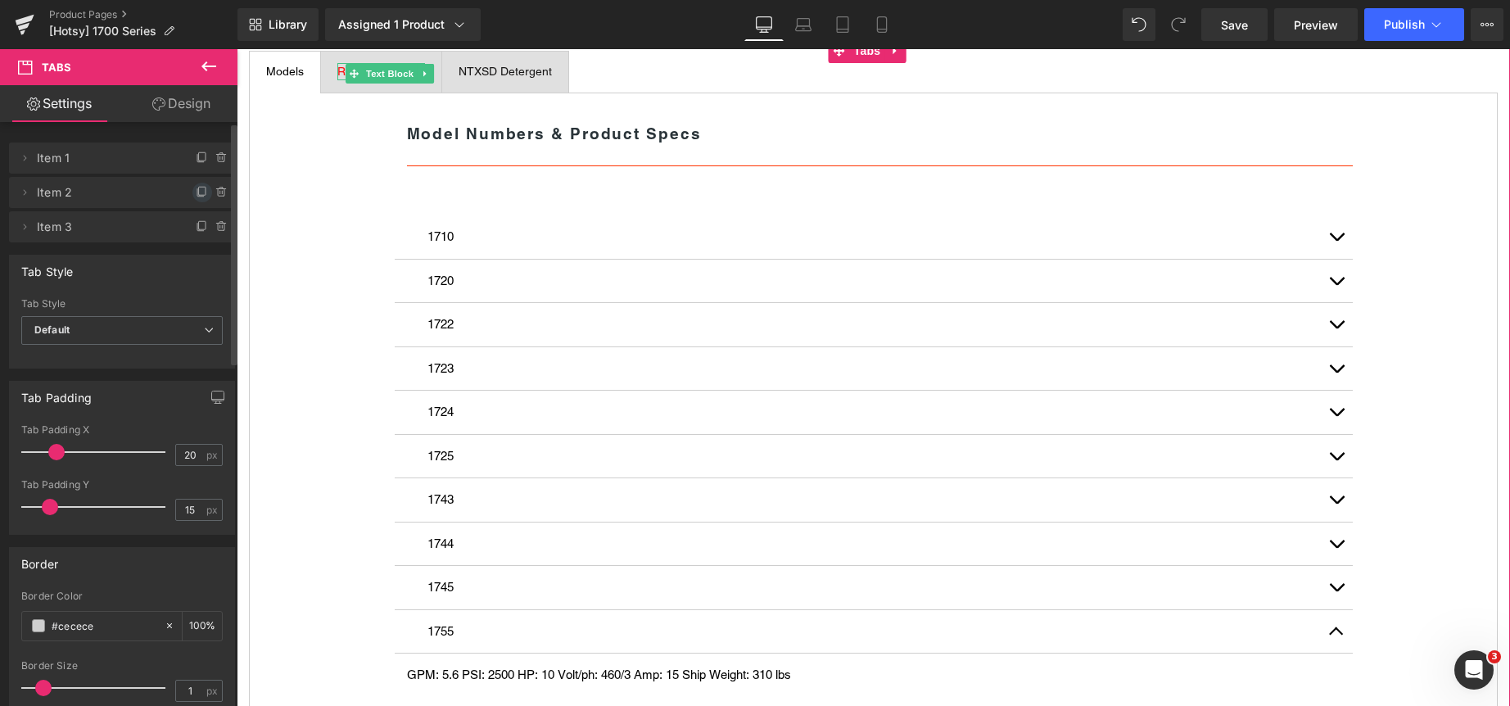
click at [196, 193] on icon at bounding box center [202, 192] width 13 height 13
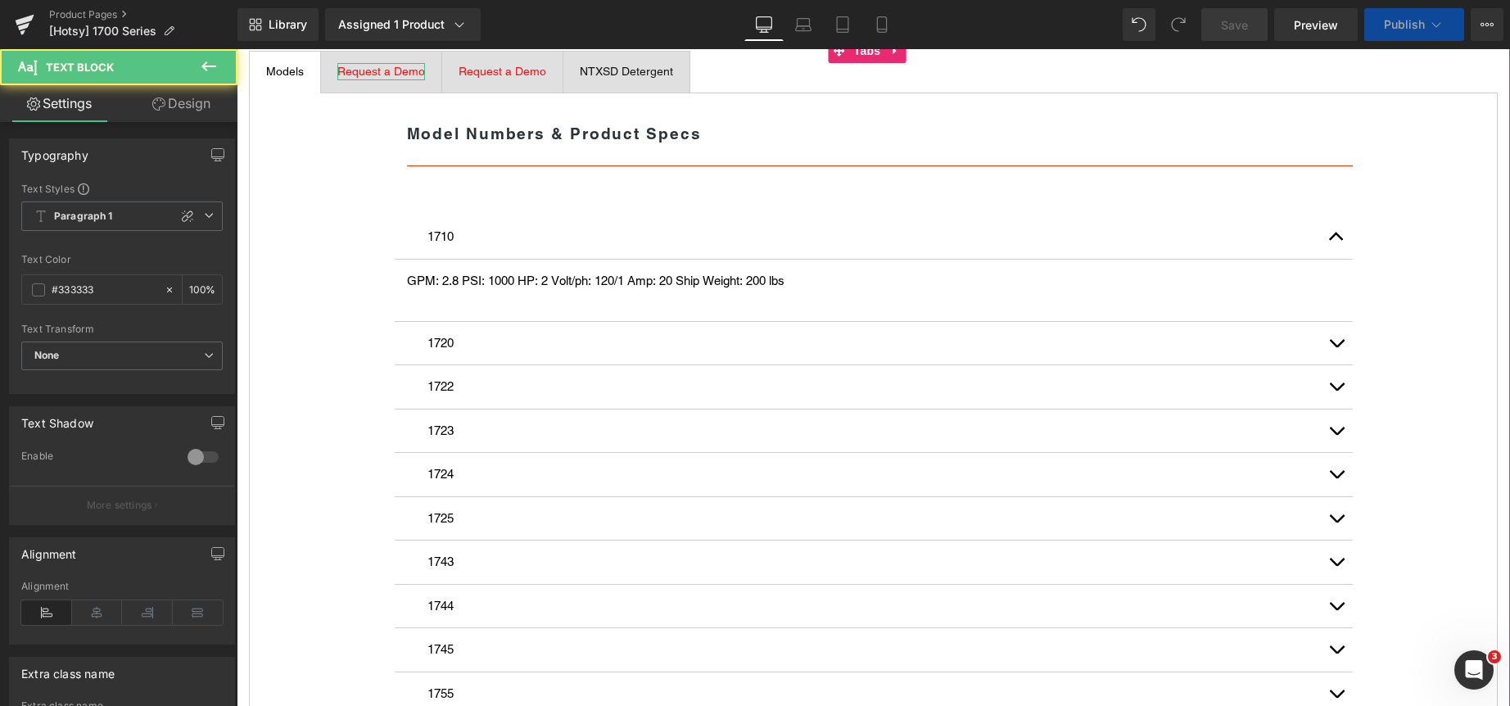
click at [397, 78] on span "Request a Demo" at bounding box center [381, 71] width 88 height 13
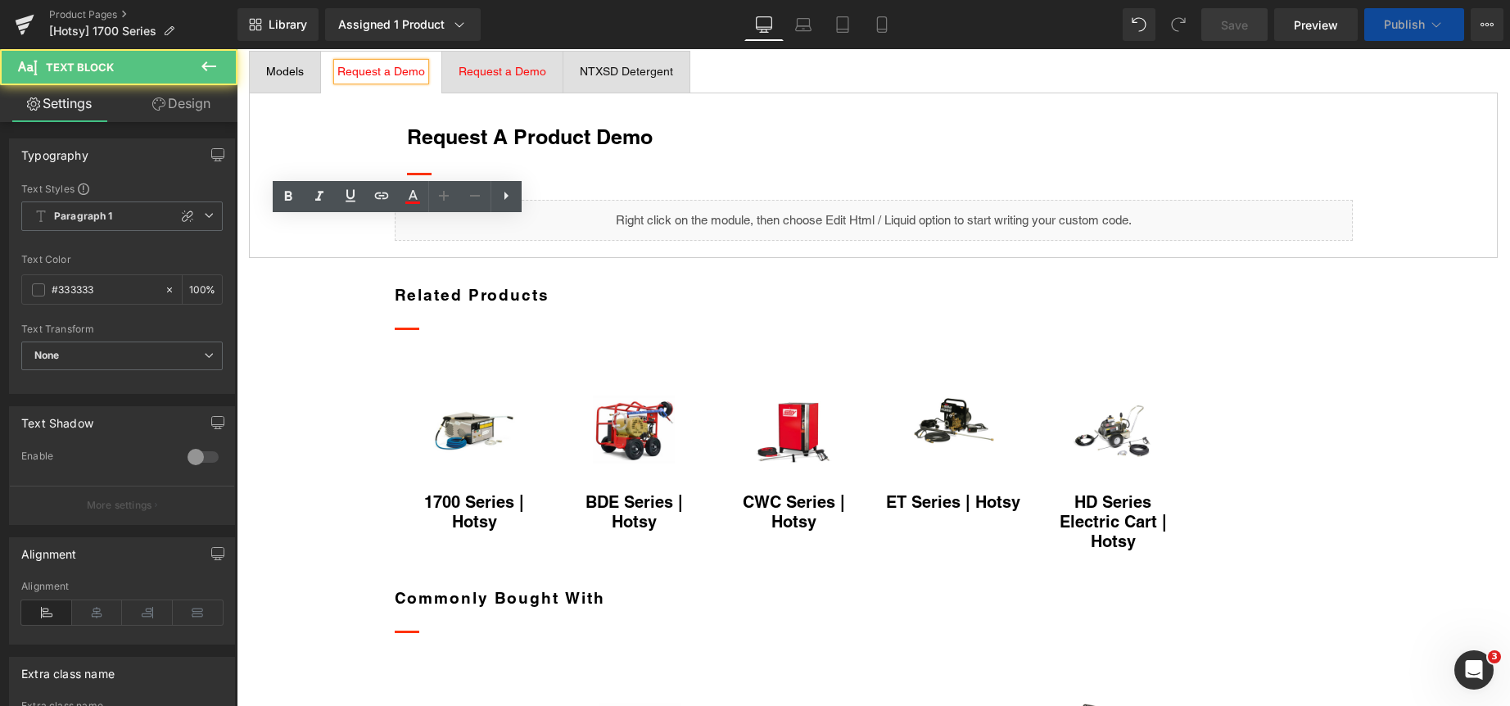
click at [386, 78] on span "Request a Demo" at bounding box center [381, 71] width 88 height 13
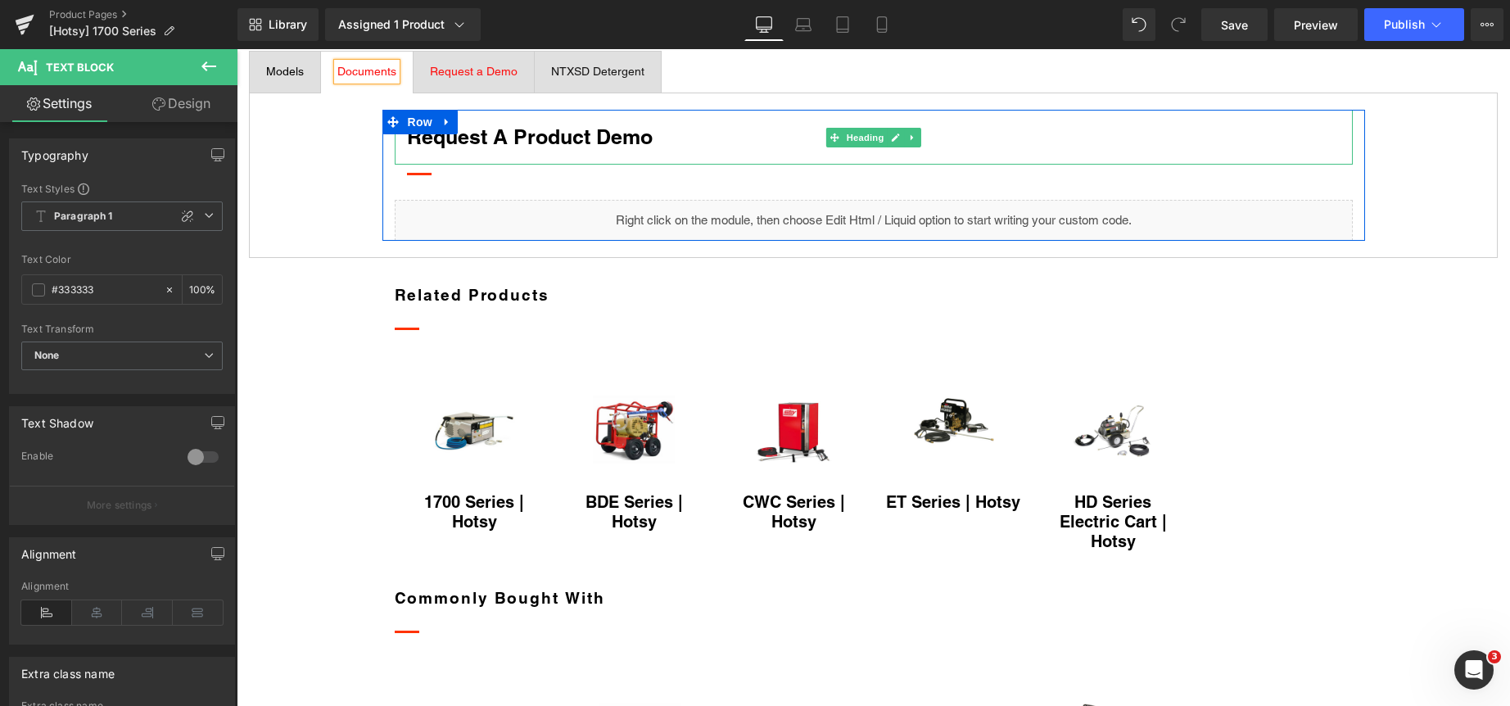
click at [467, 149] on strong "Request a Product Demo" at bounding box center [530, 136] width 246 height 25
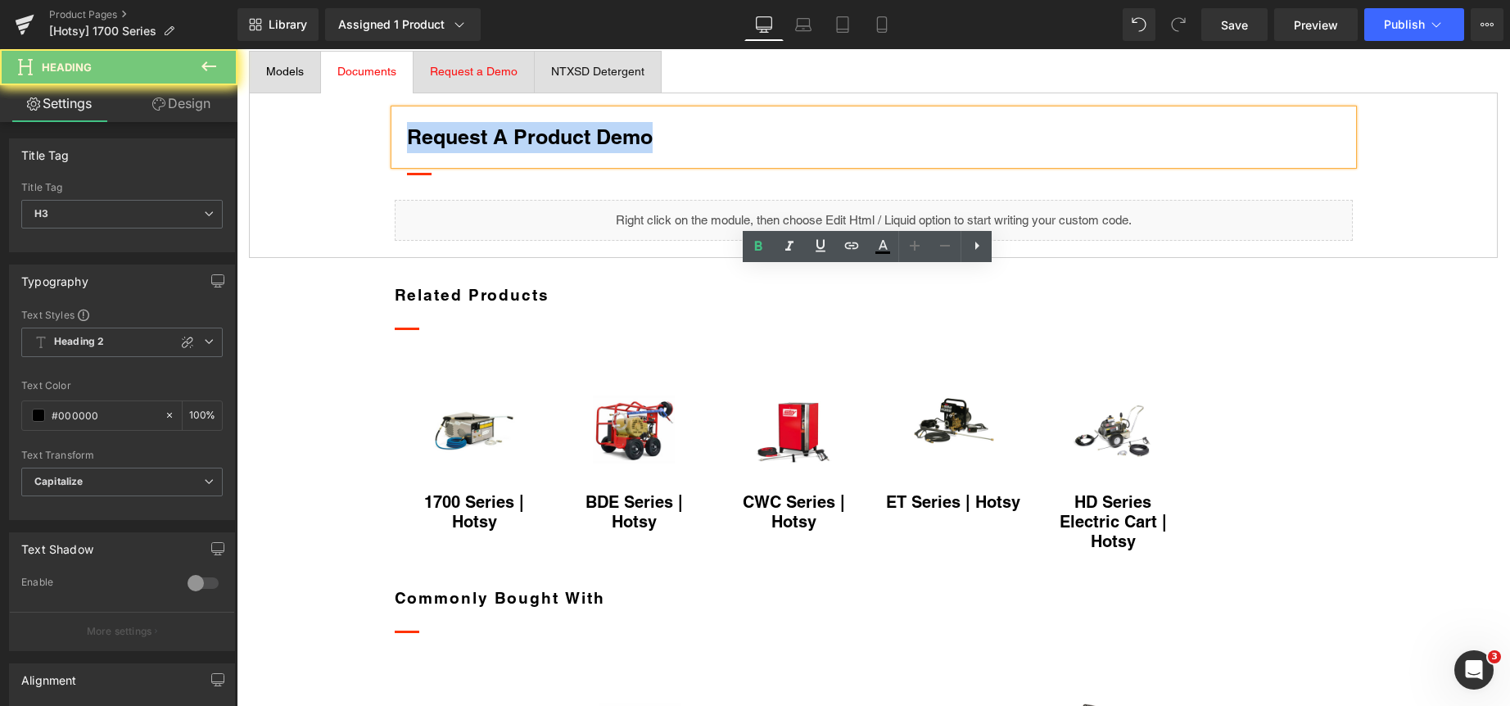
click at [467, 149] on strong "Request a Product Demo" at bounding box center [530, 136] width 246 height 25
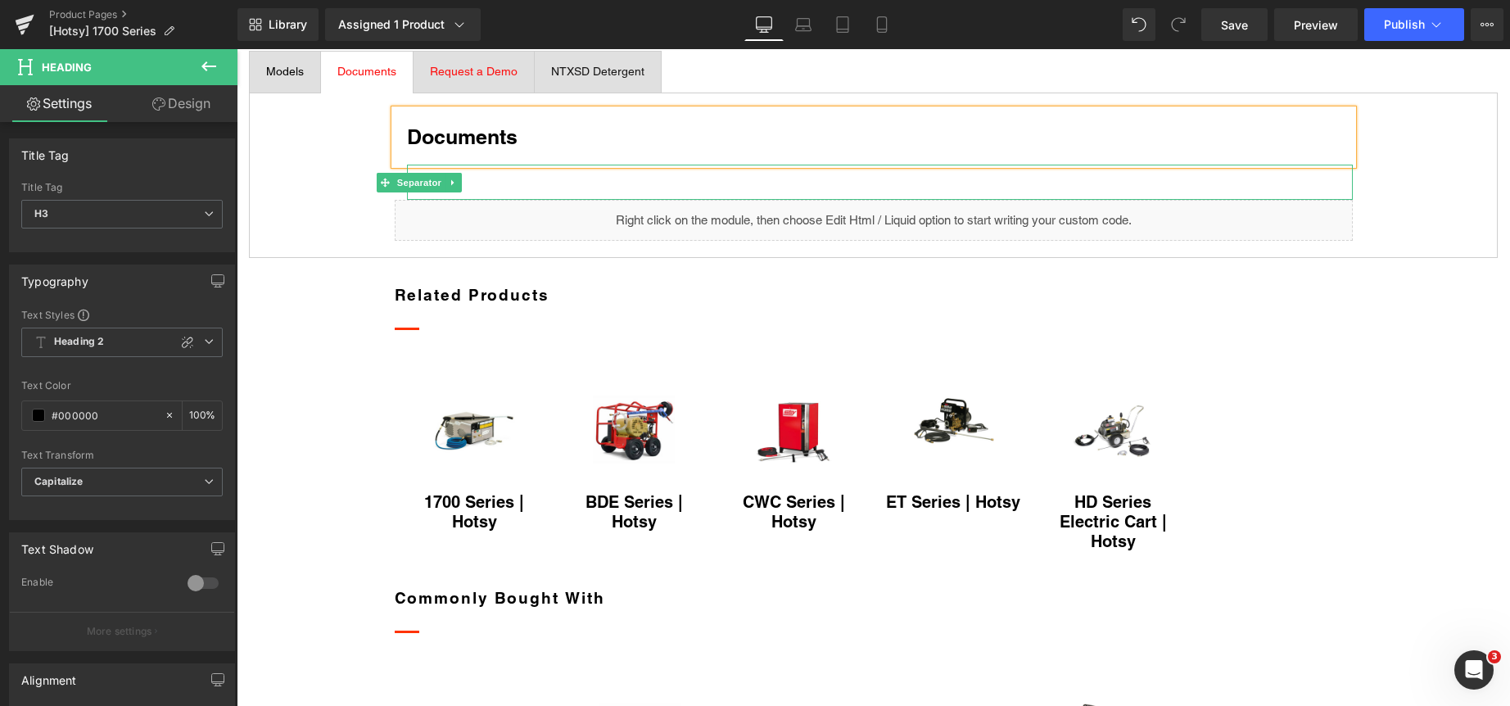
click at [469, 200] on div at bounding box center [880, 182] width 946 height 35
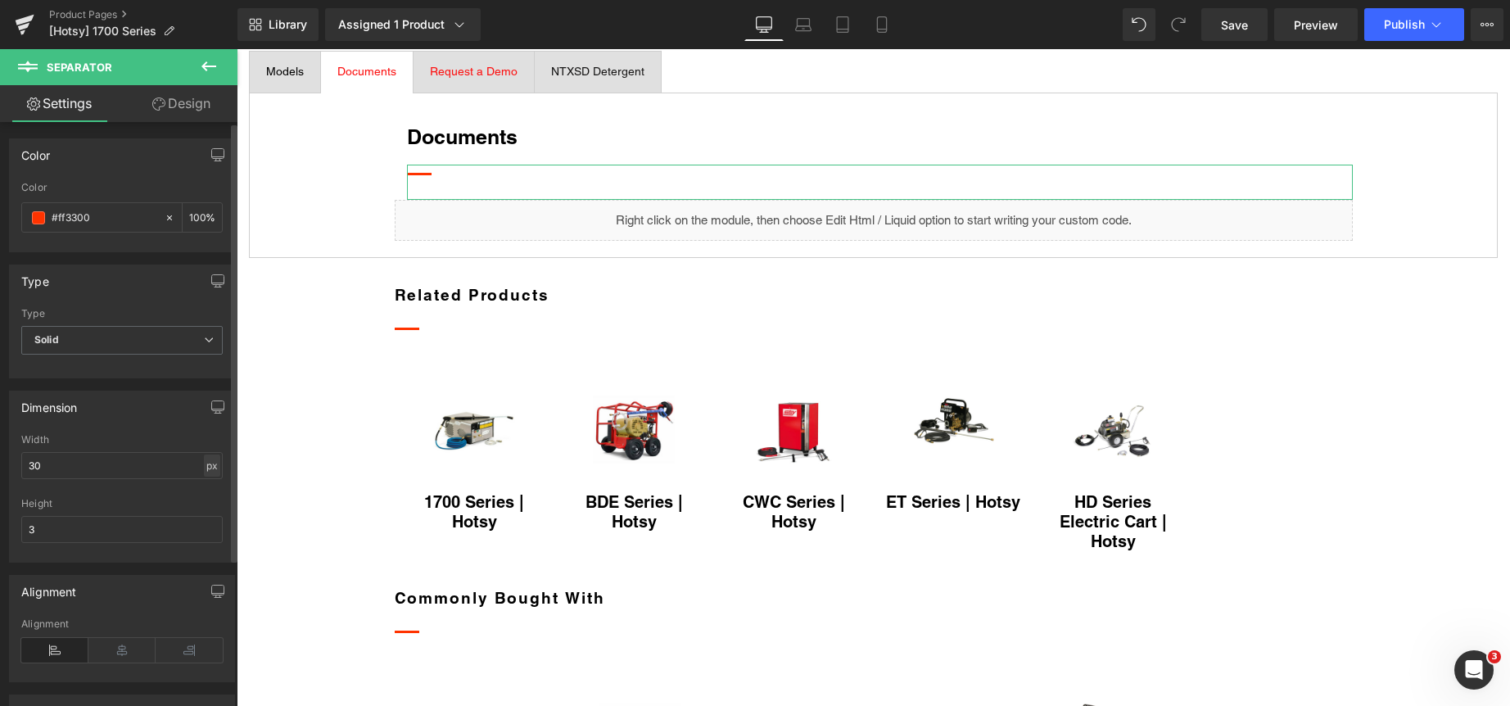
click at [204, 460] on div "px" at bounding box center [212, 465] width 16 height 22
drag, startPoint x: 205, startPoint y: 476, endPoint x: 188, endPoint y: 478, distance: 16.6
click at [206, 476] on div "px" at bounding box center [212, 465] width 16 height 22
click at [156, 473] on input "30" at bounding box center [121, 465] width 201 height 27
click at [150, 468] on input "30" at bounding box center [121, 465] width 201 height 27
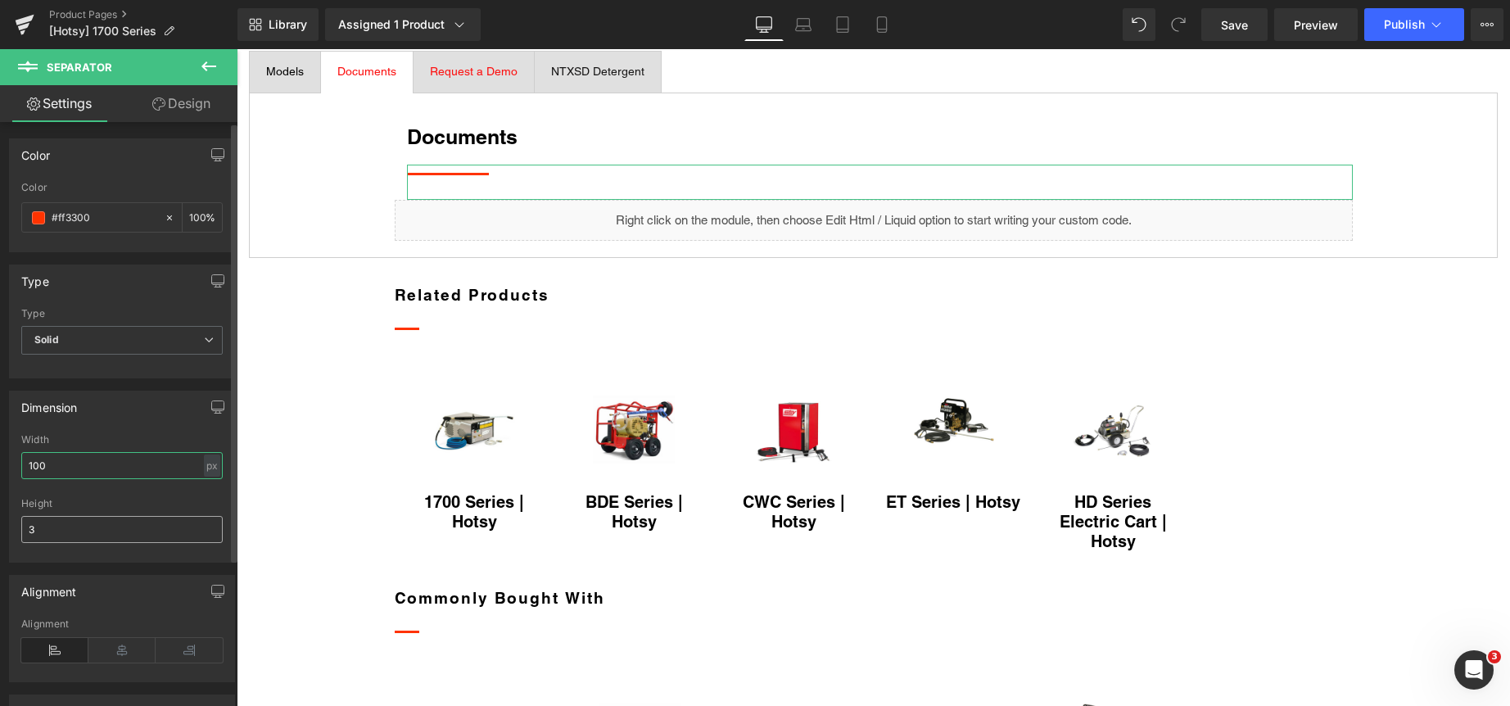
type input "100"
click at [133, 541] on input "3" at bounding box center [121, 529] width 201 height 27
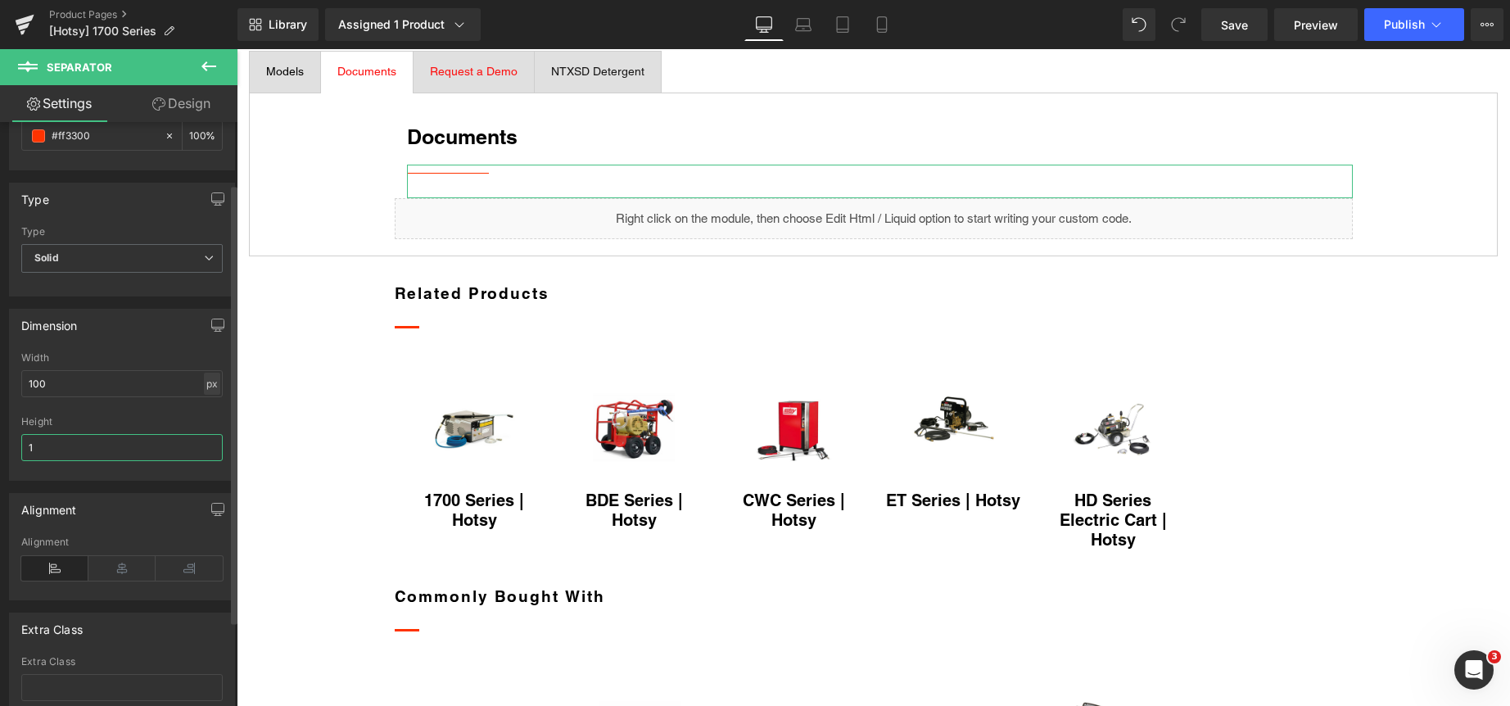
type input "1"
click at [204, 380] on div "px" at bounding box center [212, 384] width 16 height 22
click at [201, 407] on li "%" at bounding box center [211, 409] width 20 height 24
click at [125, 385] on input "100" at bounding box center [121, 383] width 201 height 27
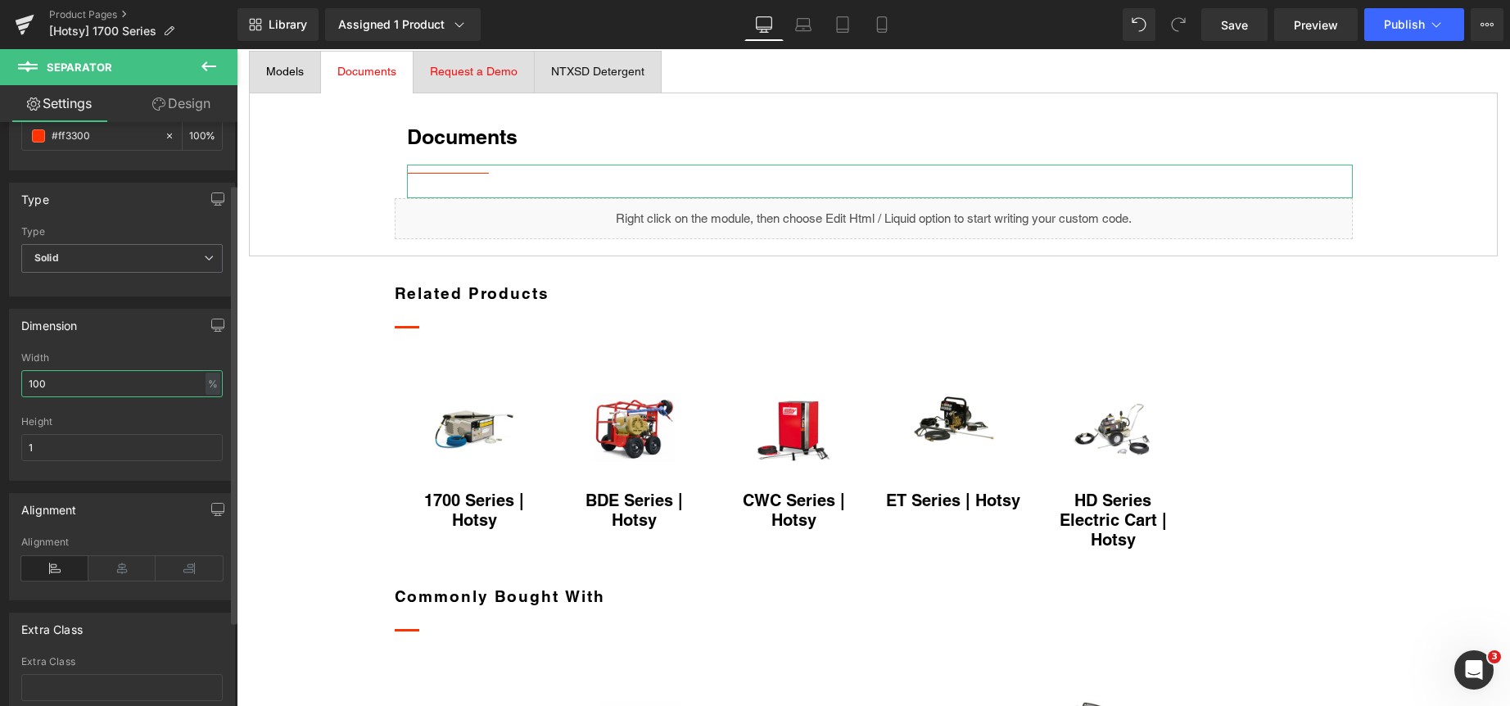
click at [125, 385] on input "100" at bounding box center [121, 383] width 201 height 27
type input "100"
click at [118, 570] on icon at bounding box center [121, 568] width 67 height 25
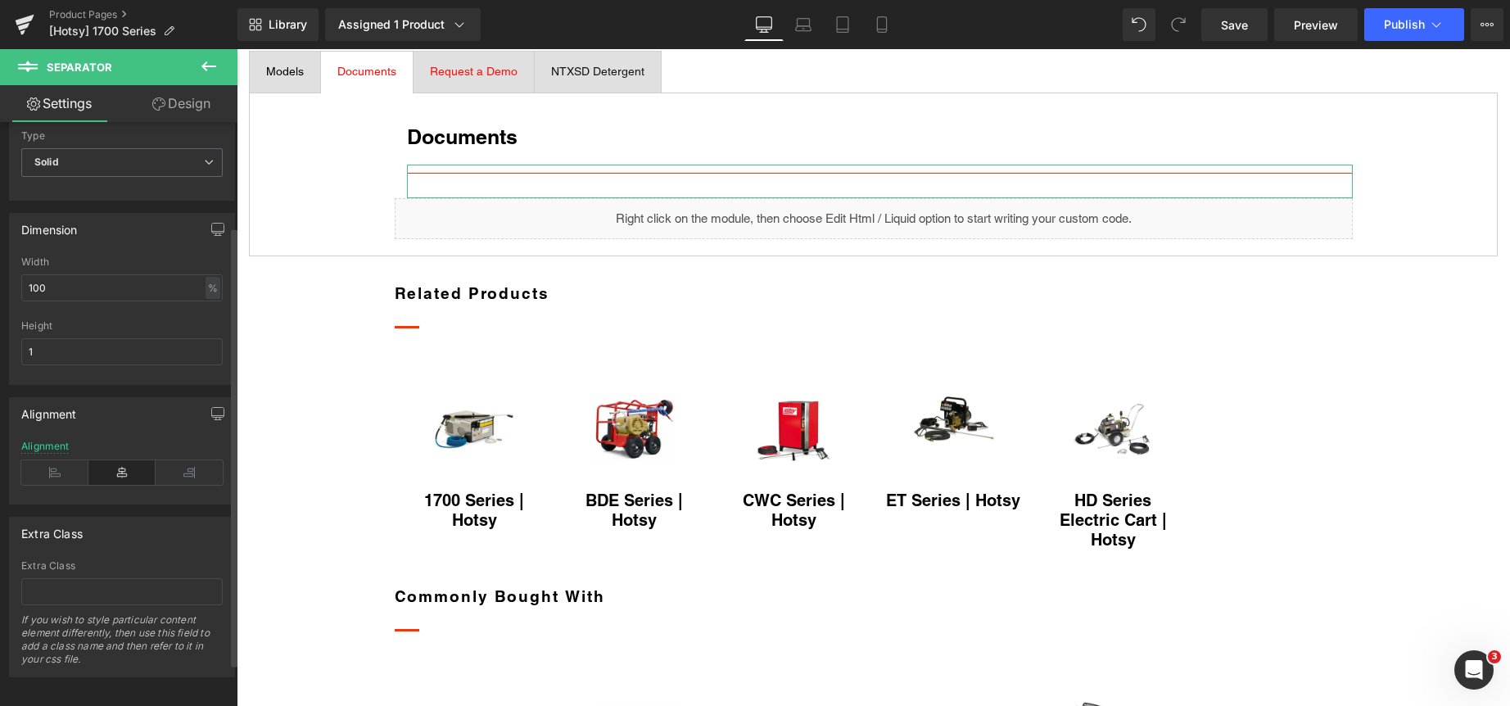
scroll to position [195, 0]
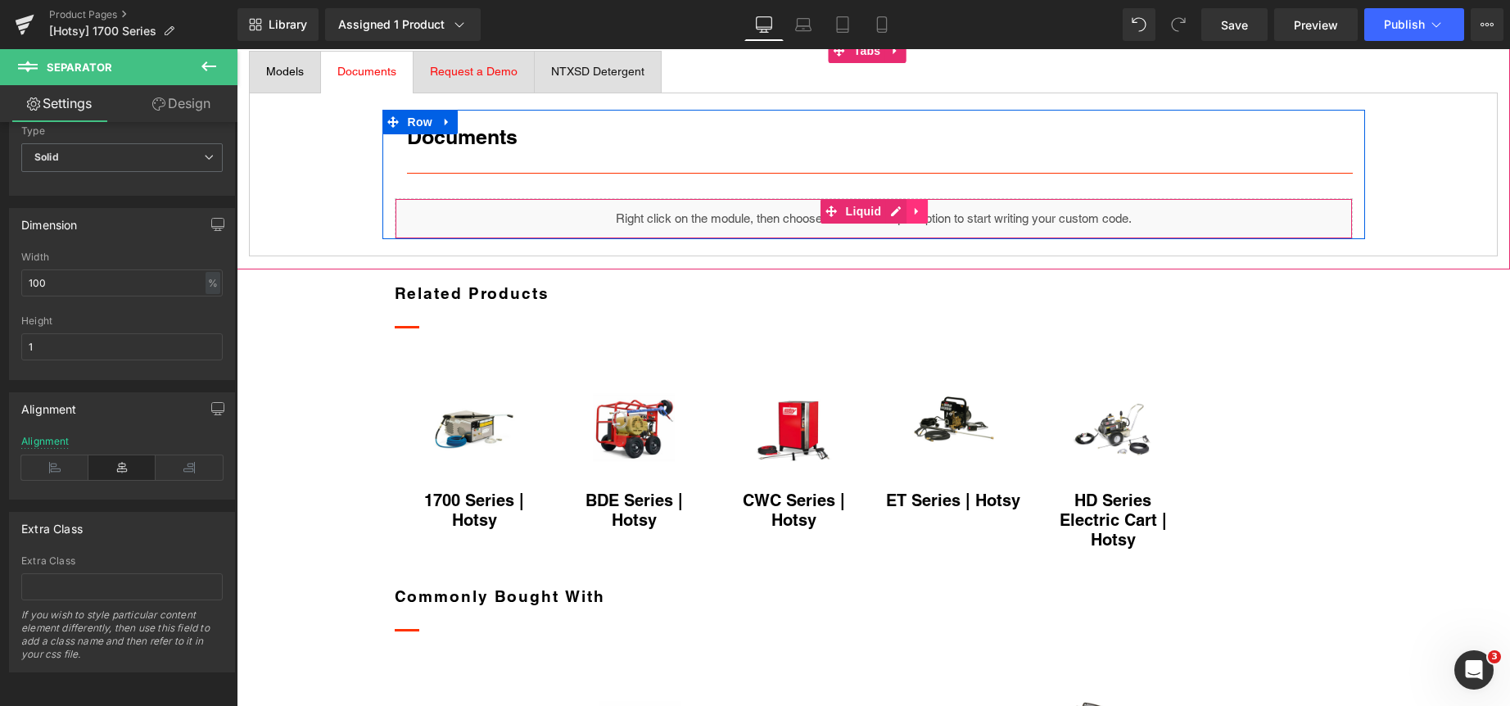
click at [913, 218] on icon at bounding box center [916, 212] width 11 height 12
click at [922, 218] on icon at bounding box center [927, 212] width 11 height 12
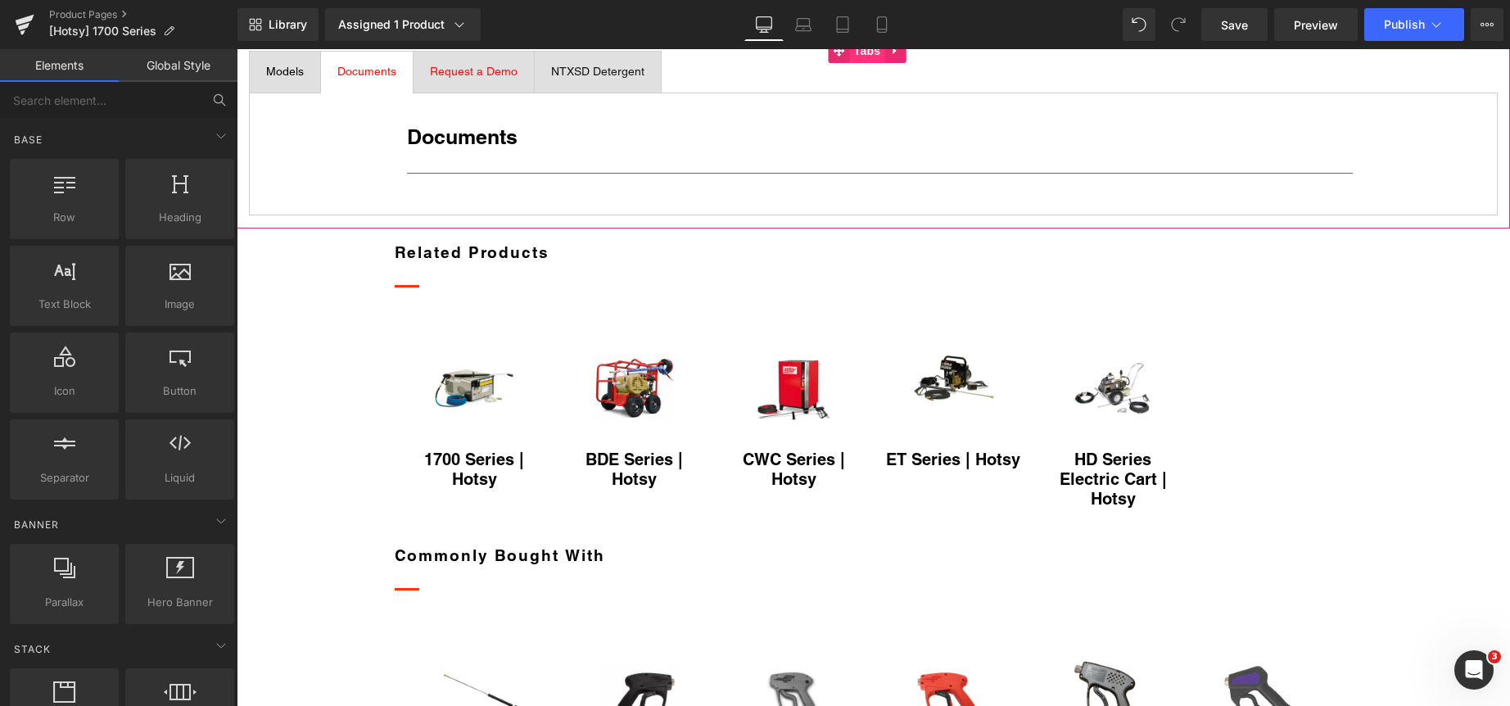
click at [865, 63] on span "Tabs" at bounding box center [867, 50] width 35 height 25
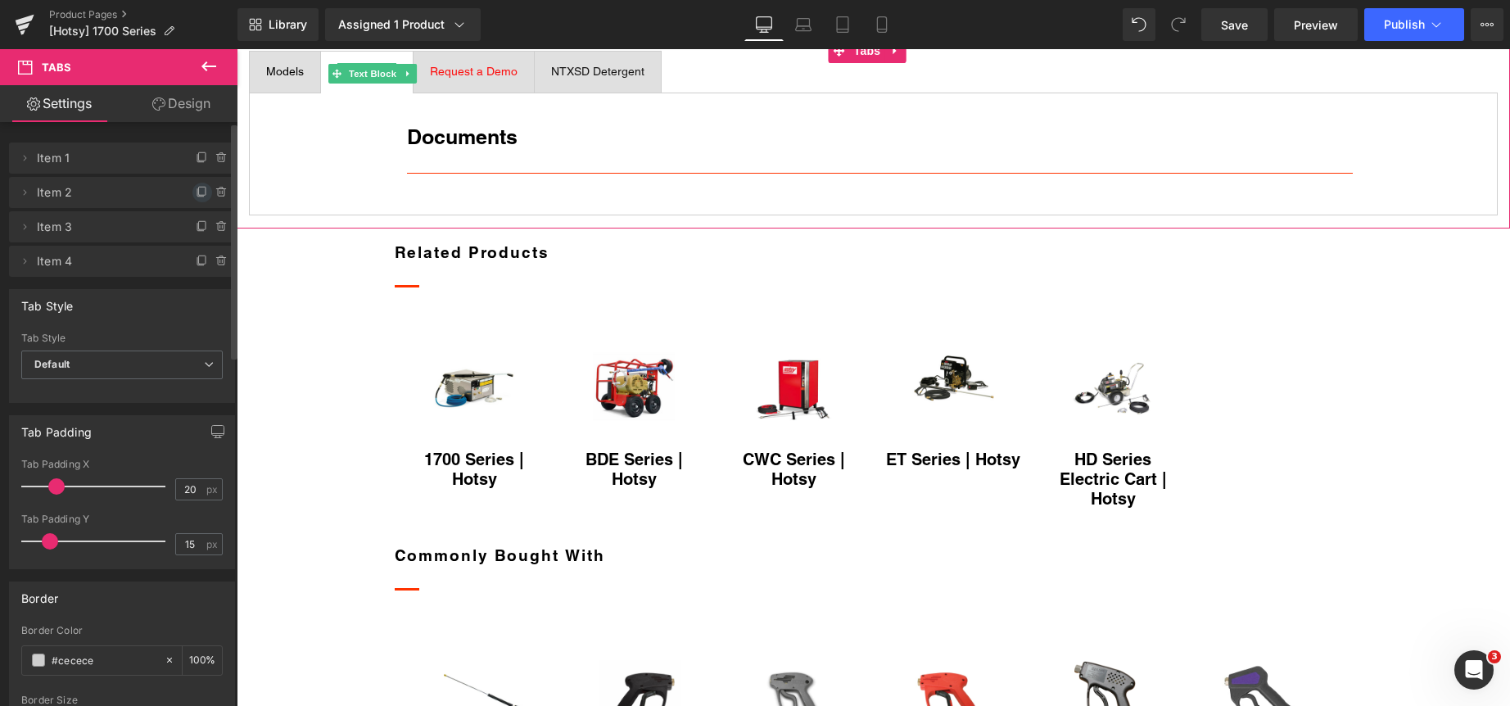
click at [196, 190] on icon at bounding box center [202, 192] width 13 height 13
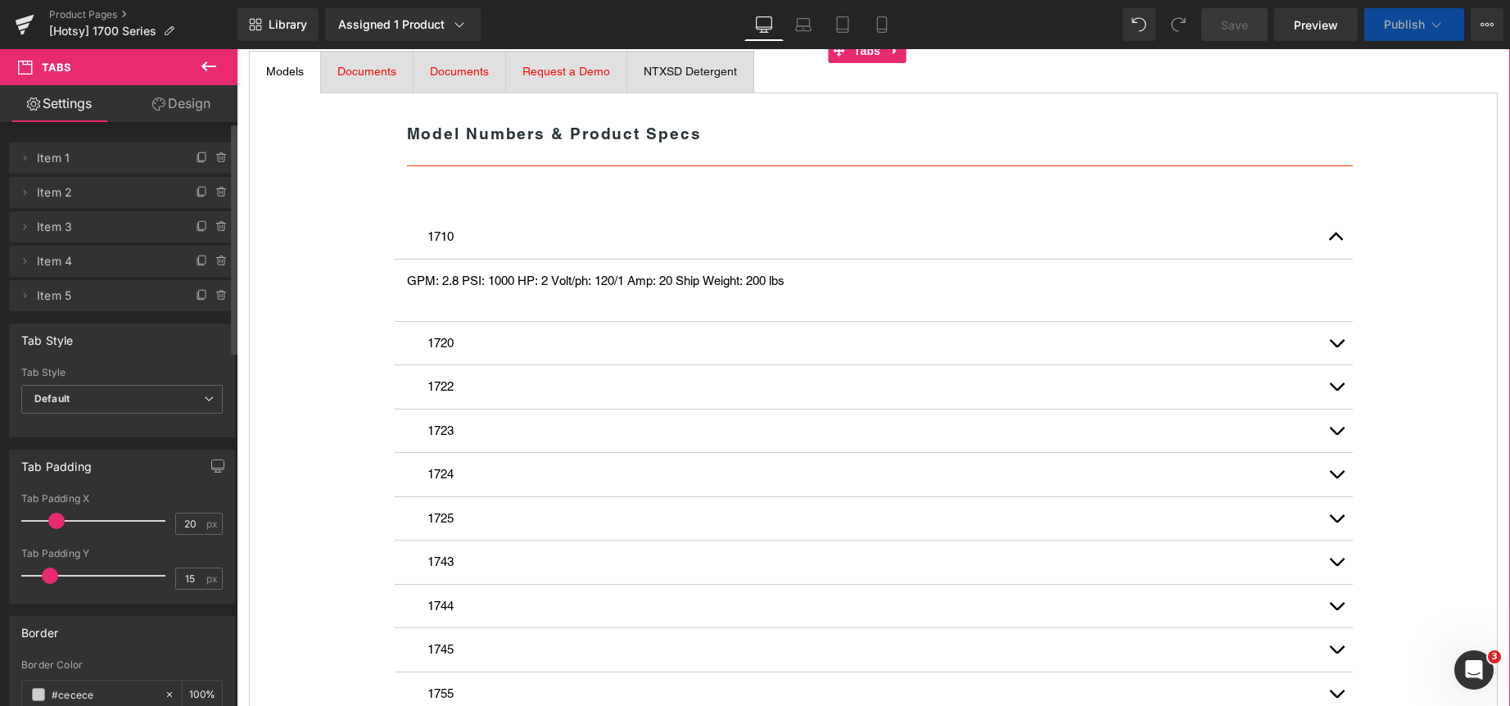
click at [489, 78] on span "Documents" at bounding box center [459, 71] width 59 height 13
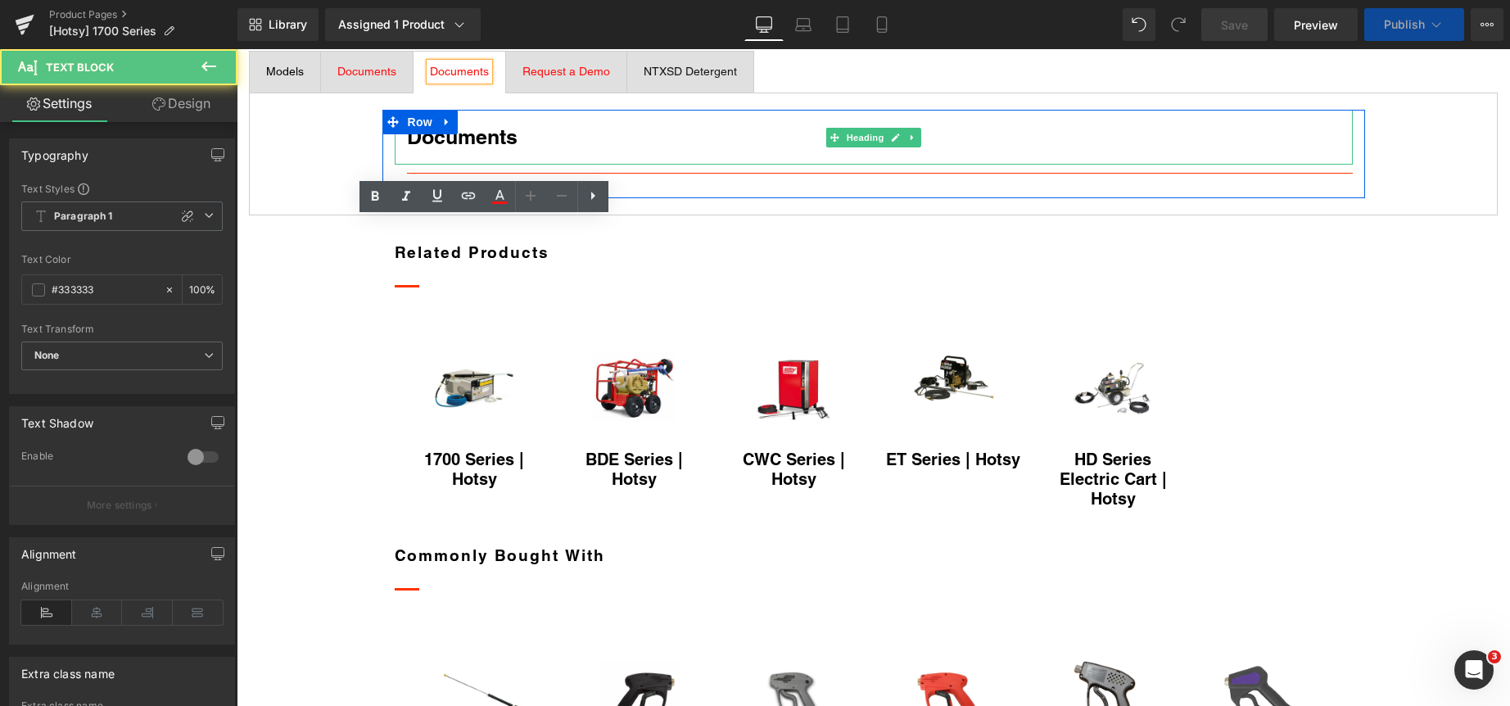
click at [471, 149] on strong "Documents" at bounding box center [462, 136] width 111 height 25
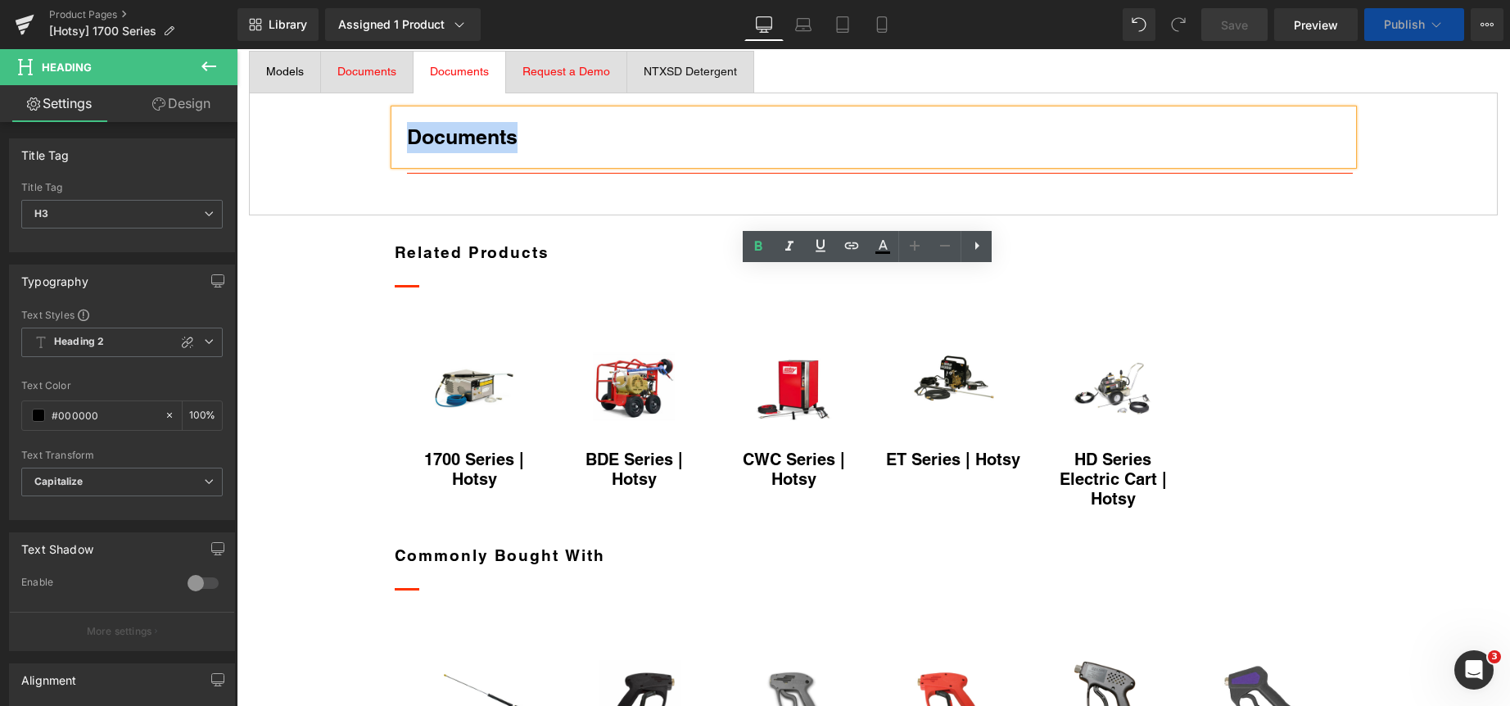
click at [471, 149] on strong "Documents" at bounding box center [462, 136] width 111 height 25
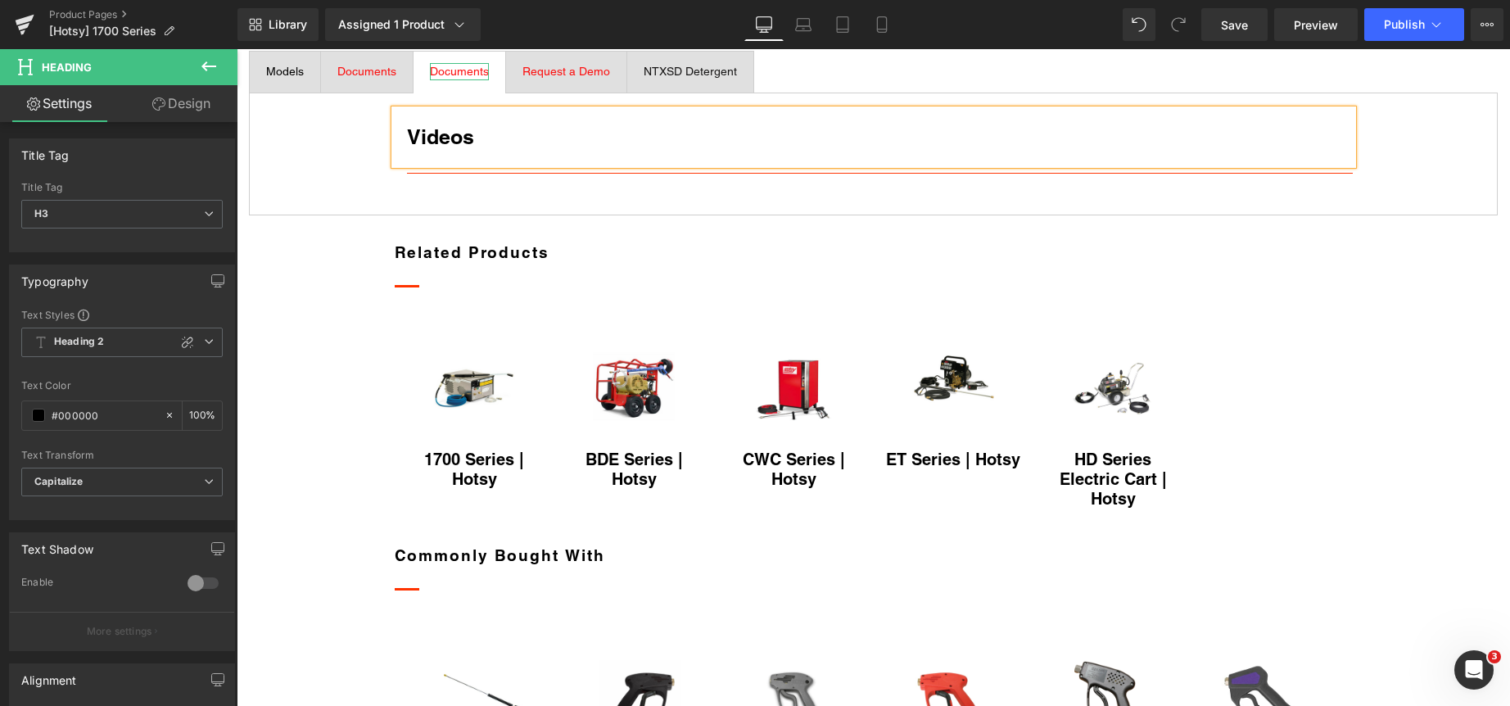
click at [477, 78] on span "Documents" at bounding box center [459, 71] width 59 height 13
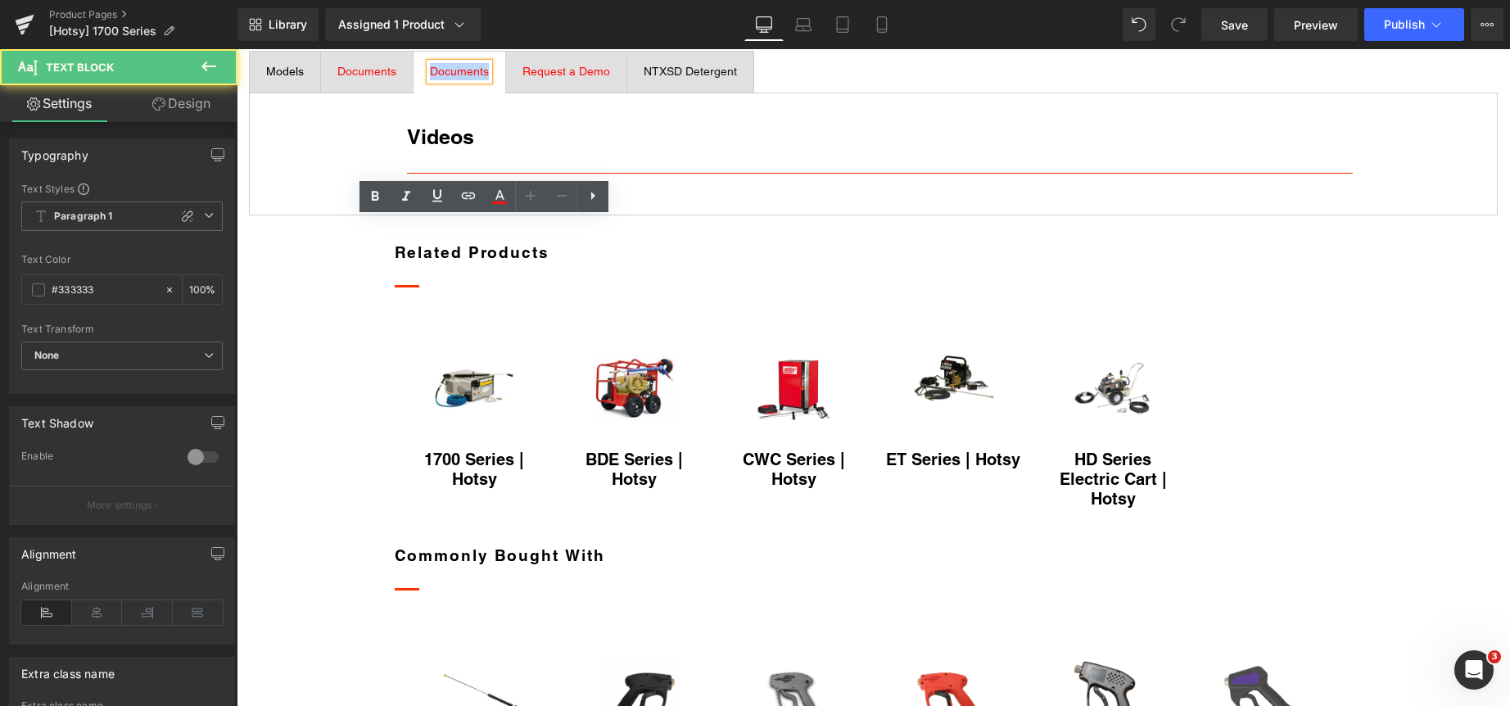
click at [477, 78] on span "Documents" at bounding box center [459, 71] width 59 height 13
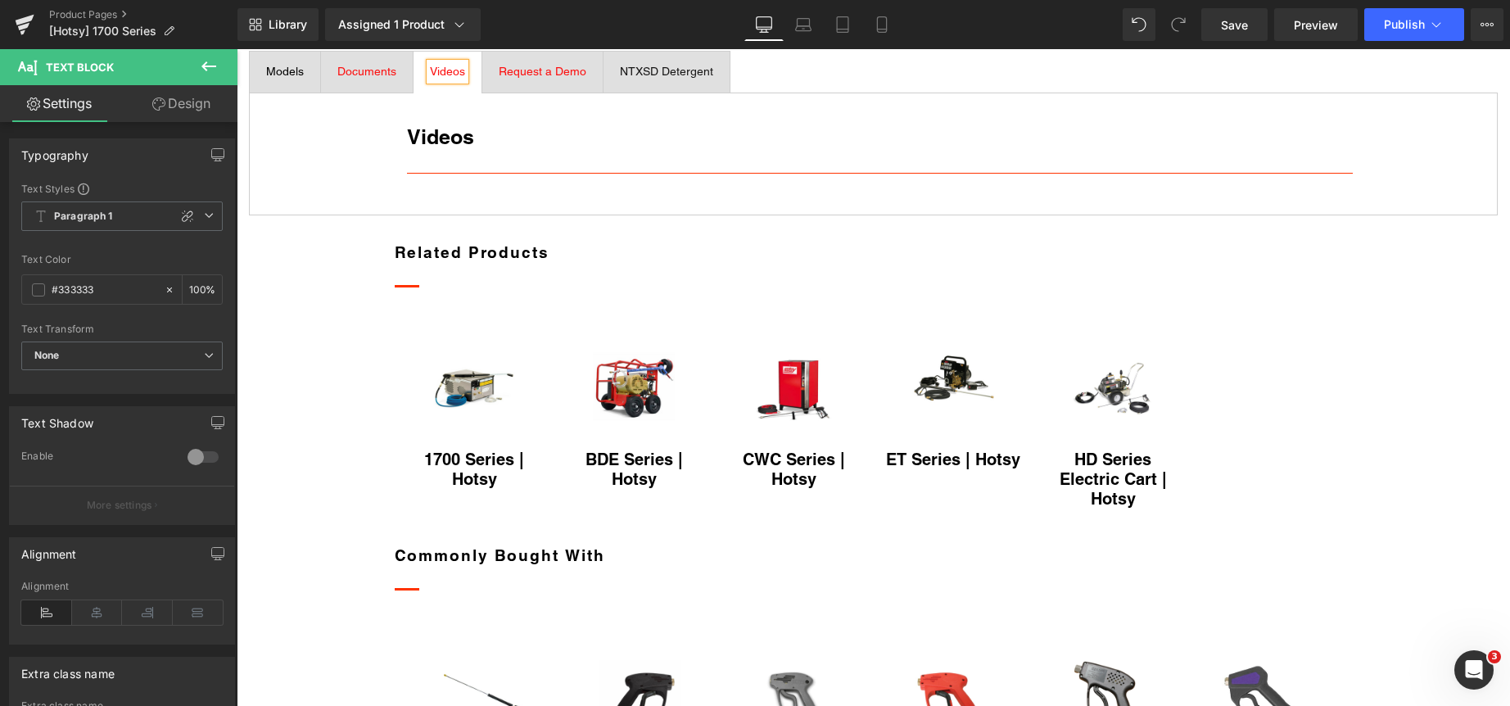
click at [713, 78] on span "NTXSD Detergent" at bounding box center [666, 71] width 93 height 13
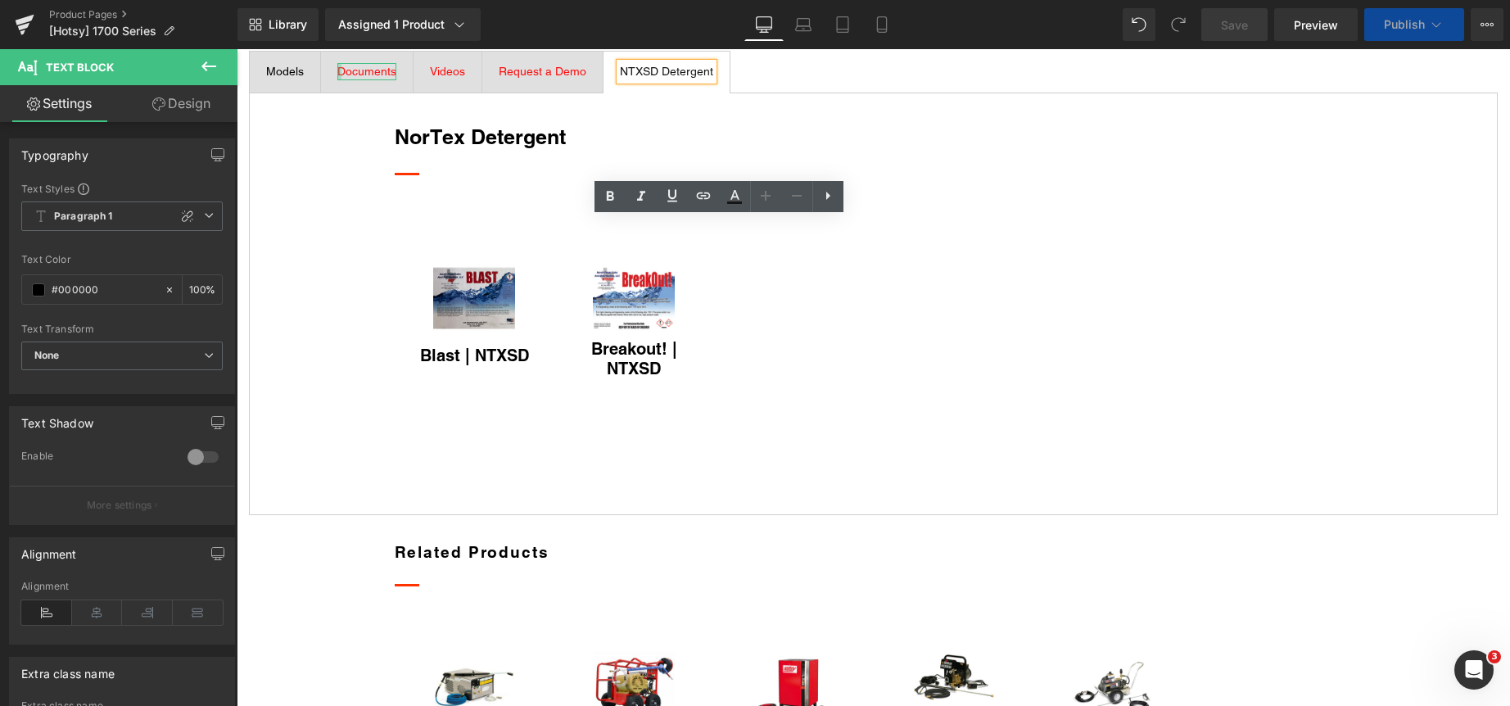
click at [367, 78] on span "Documents" at bounding box center [366, 71] width 59 height 13
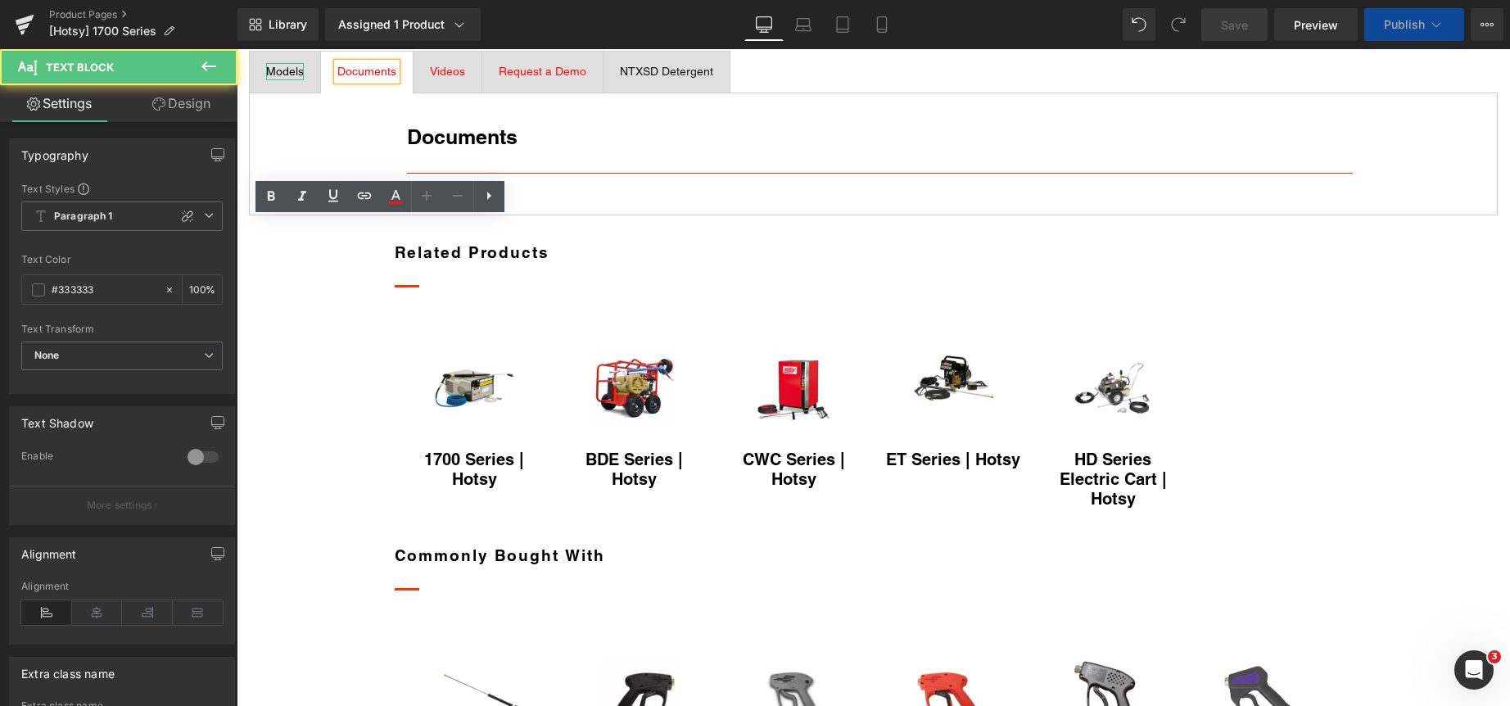
click at [291, 80] on div at bounding box center [285, 78] width 38 height 4
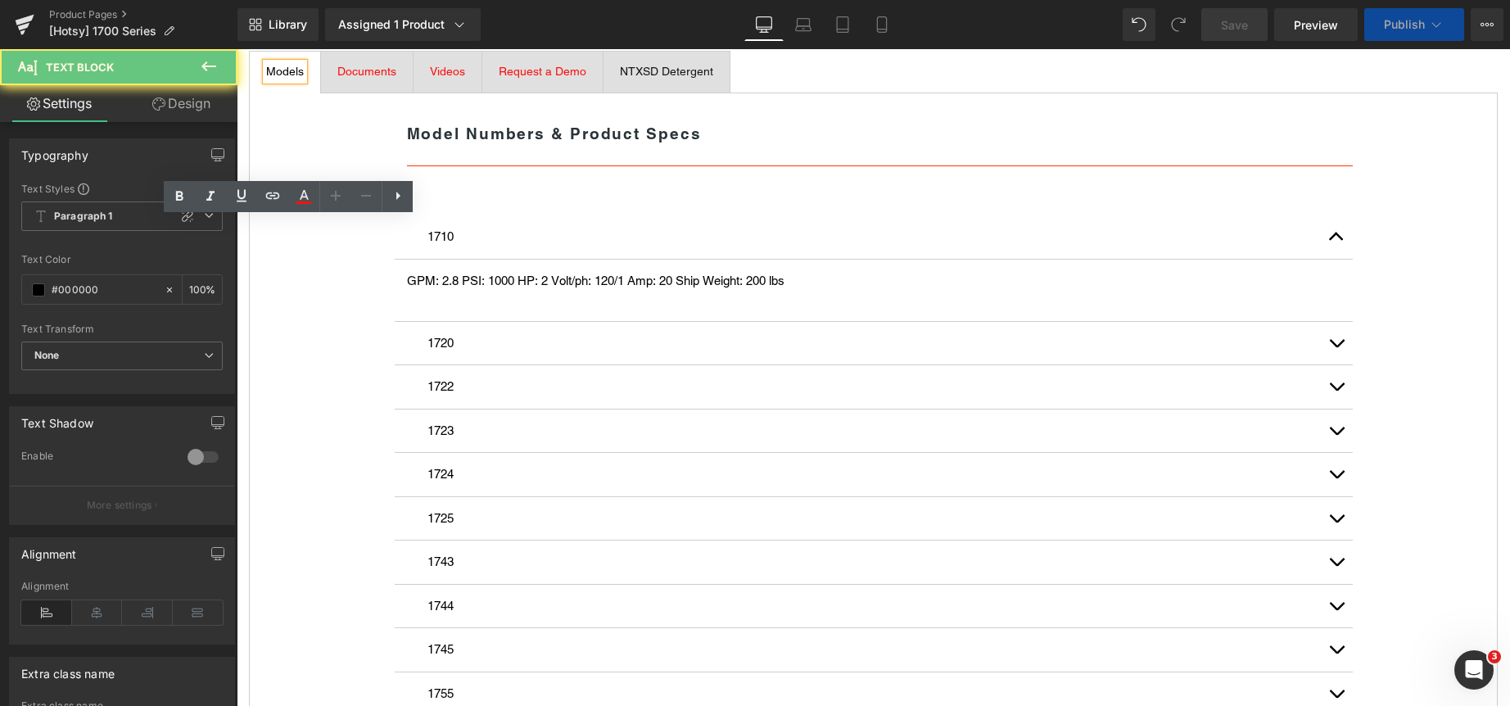
click at [391, 78] on span "Documents" at bounding box center [366, 71] width 59 height 13
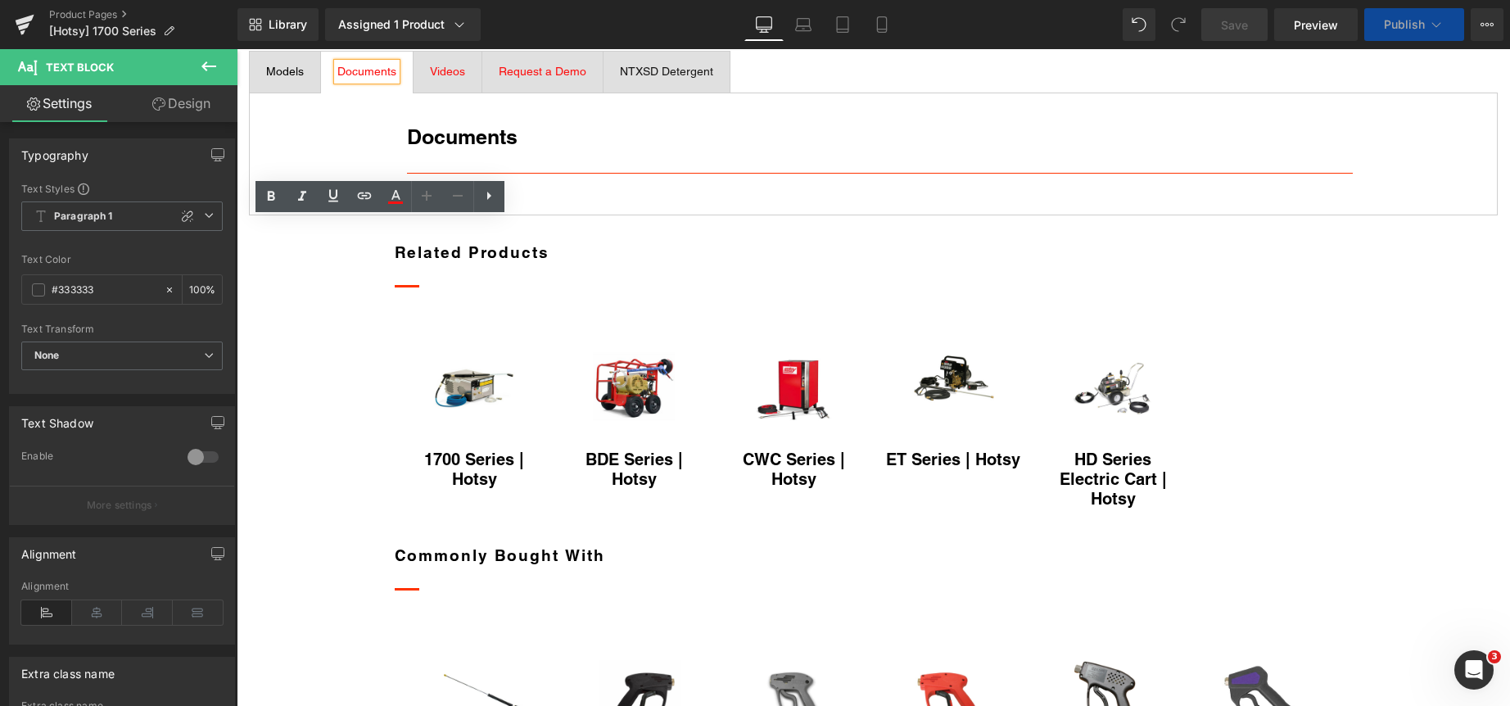
click at [391, 78] on span "Documents" at bounding box center [366, 71] width 59 height 13
click at [392, 201] on icon at bounding box center [396, 197] width 20 height 20
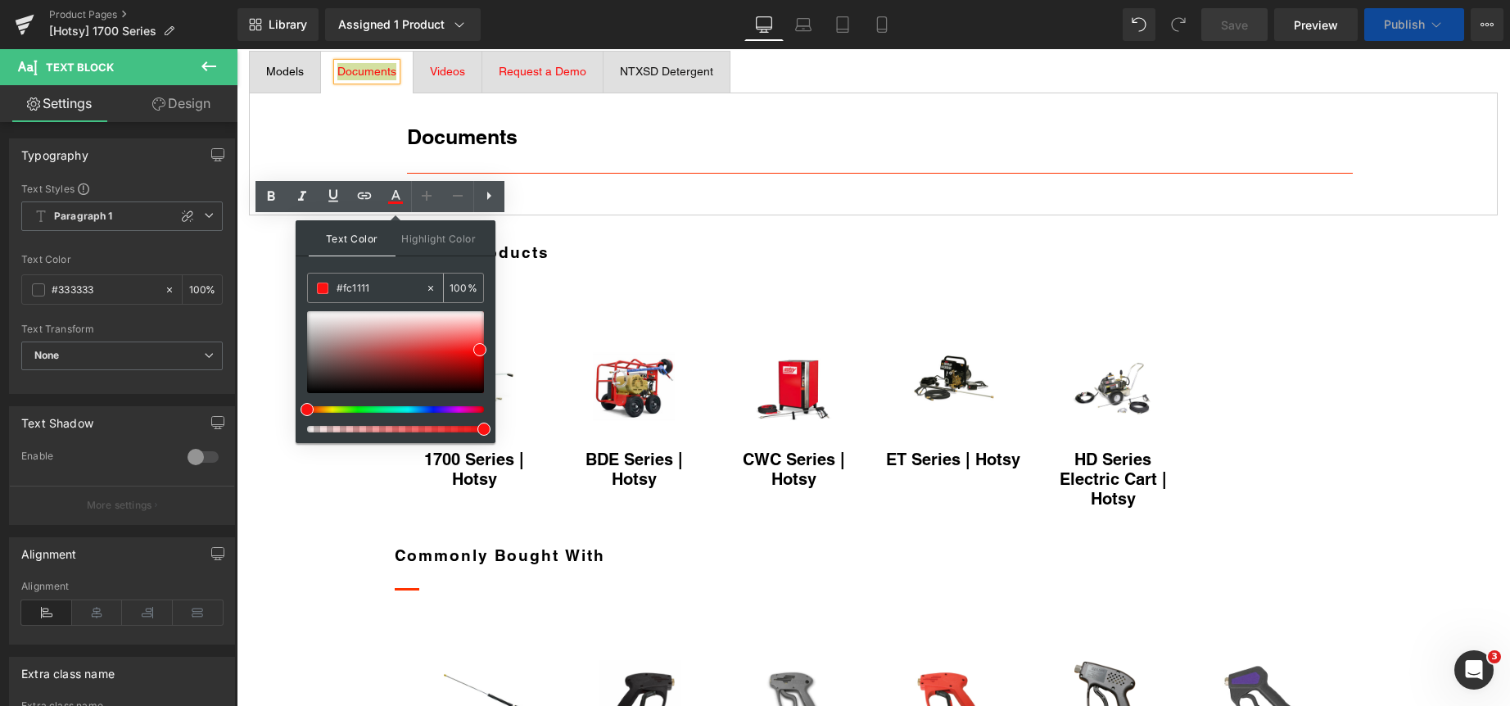
click at [358, 288] on input "#fc1111" at bounding box center [381, 288] width 88 height 18
type input "#000000"
click at [319, 286] on span at bounding box center [322, 287] width 11 height 11
click at [399, 193] on icon at bounding box center [396, 197] width 20 height 20
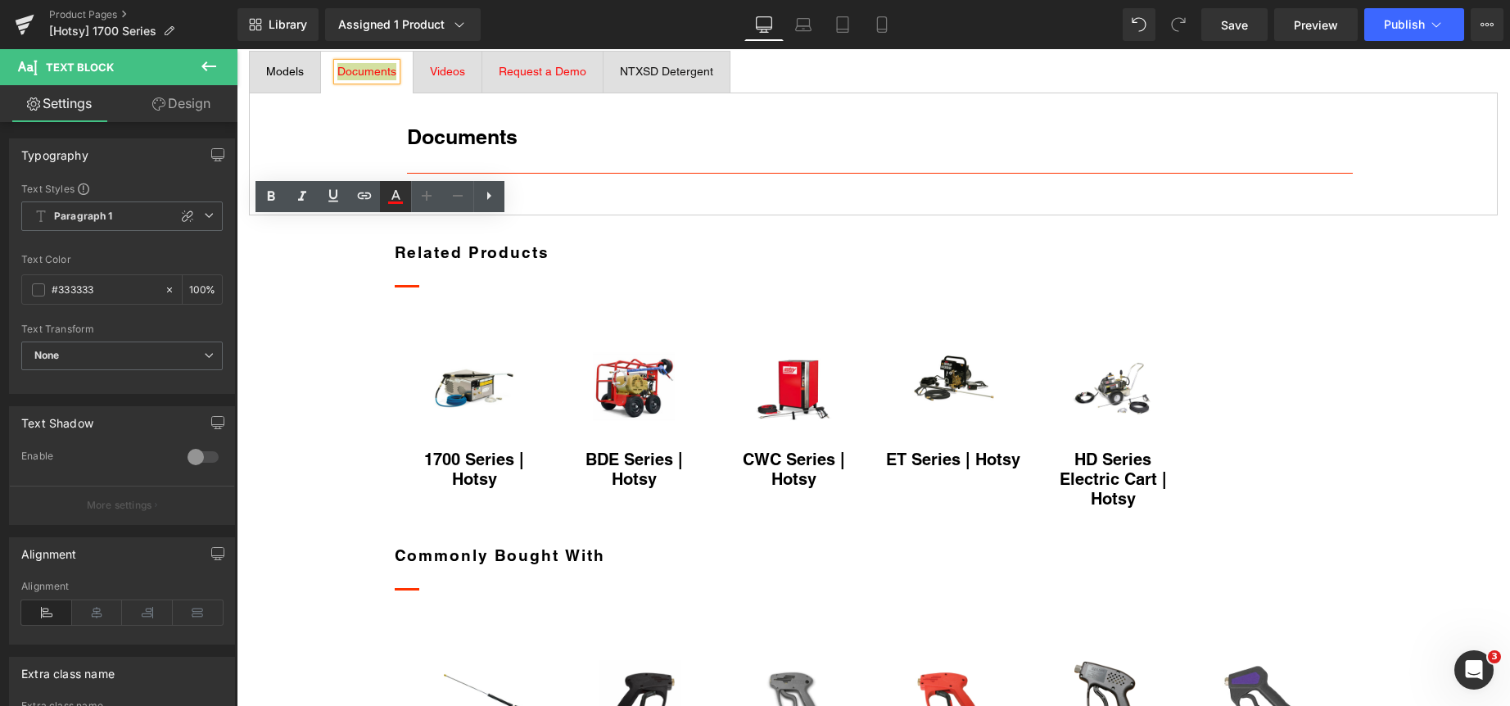
click at [402, 198] on icon at bounding box center [396, 197] width 20 height 20
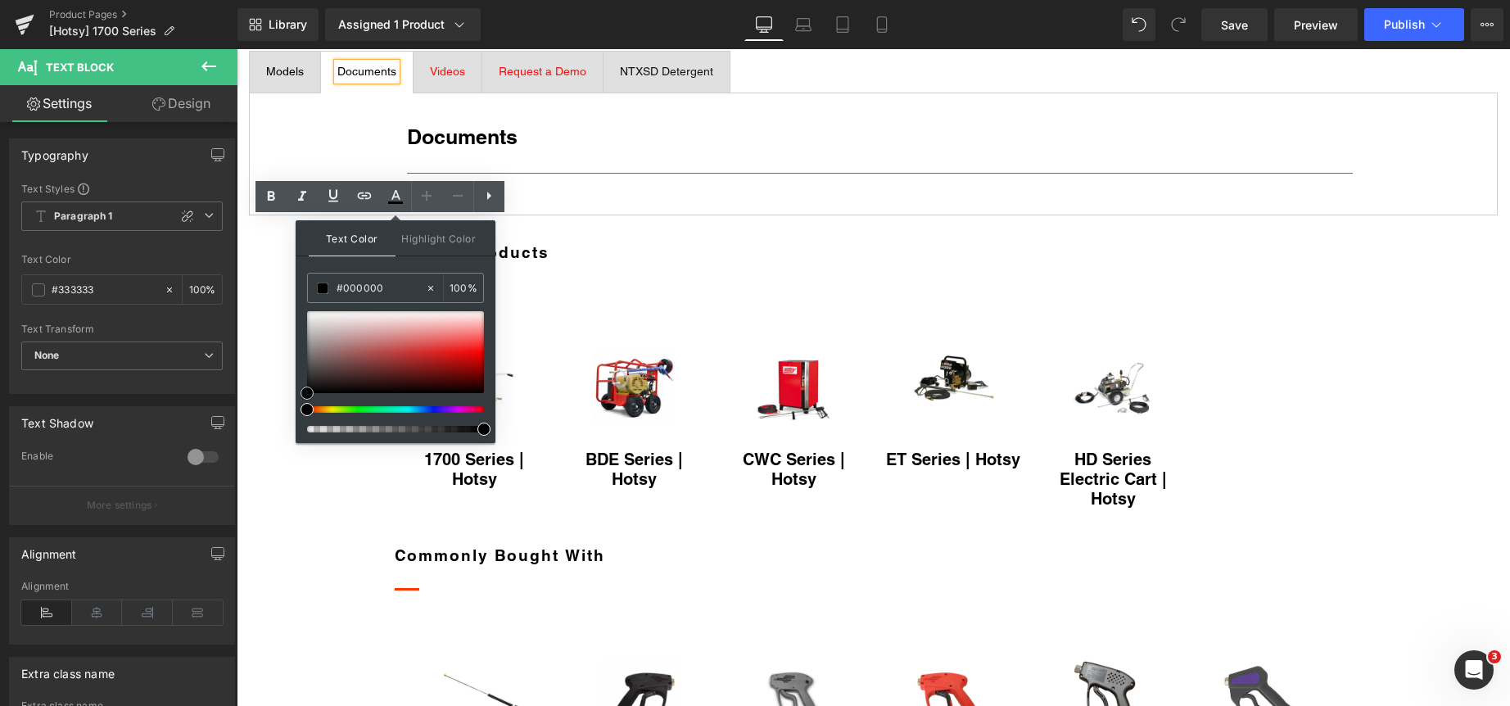
drag, startPoint x: 718, startPoint y: 398, endPoint x: 291, endPoint y: 392, distance: 427.4
click at [541, 78] on span "Request a Demo" at bounding box center [543, 71] width 88 height 13
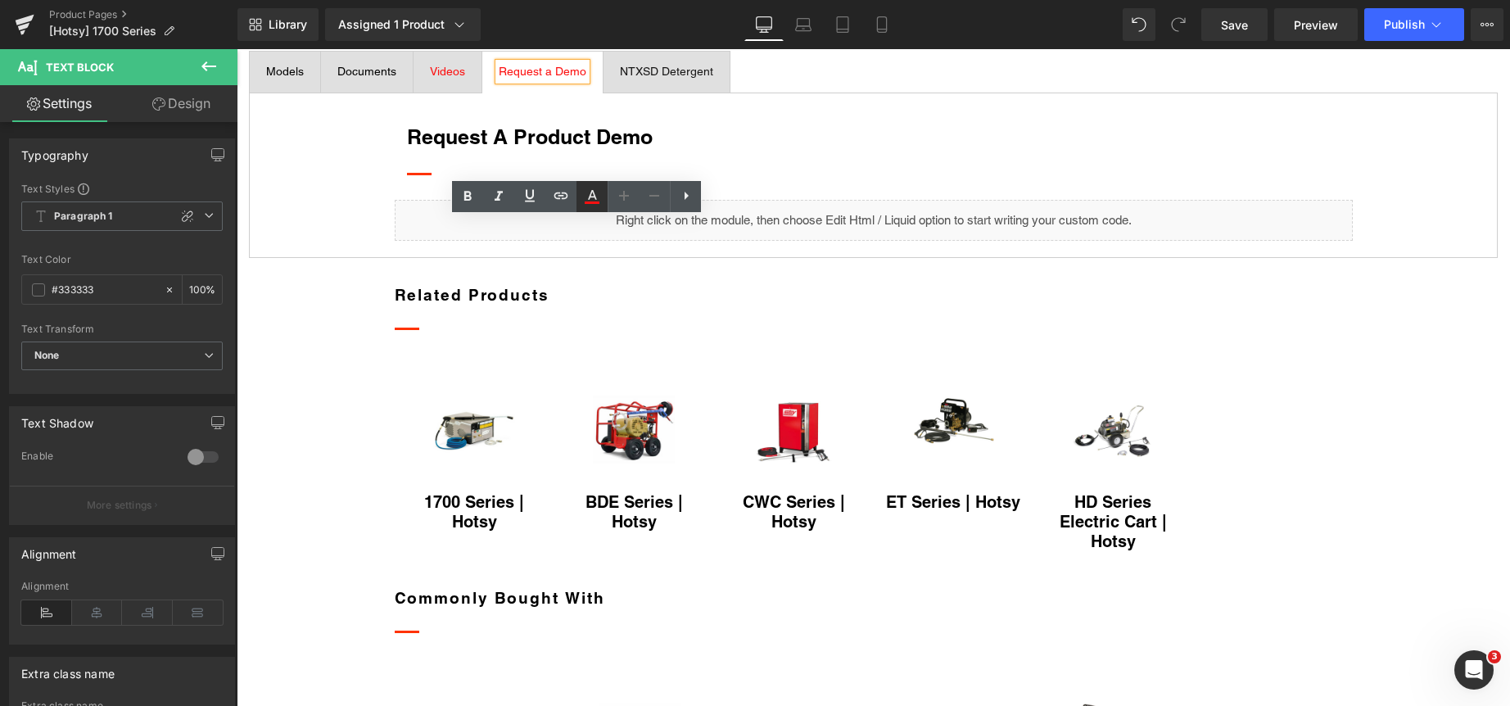
click at [593, 196] on icon at bounding box center [592, 197] width 20 height 20
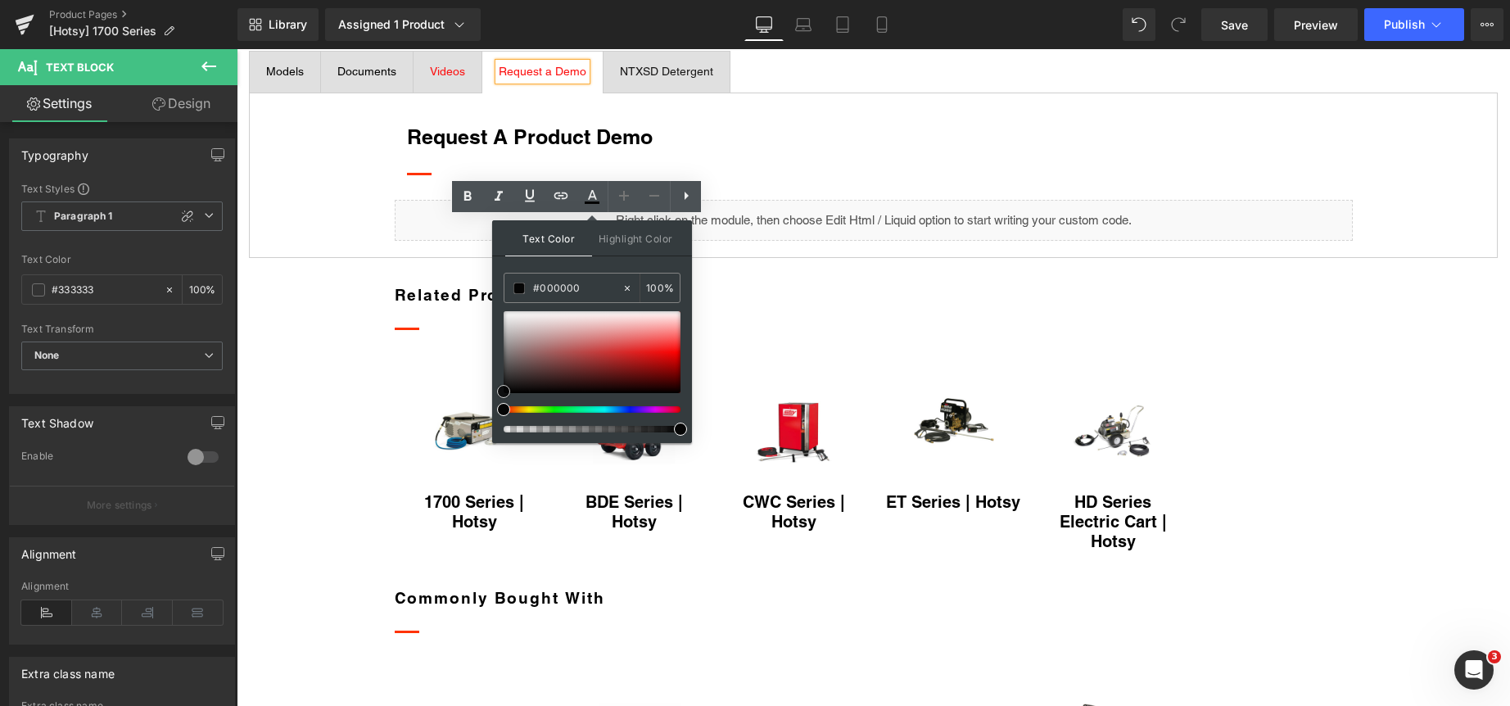
drag, startPoint x: 677, startPoint y: 350, endPoint x: 494, endPoint y: 391, distance: 188.1
click at [494, 391] on div "Text Color Highlight Color #333333 #000000 100 % none 0 %" at bounding box center [592, 331] width 200 height 223
click at [465, 78] on span "Videos" at bounding box center [447, 71] width 35 height 13
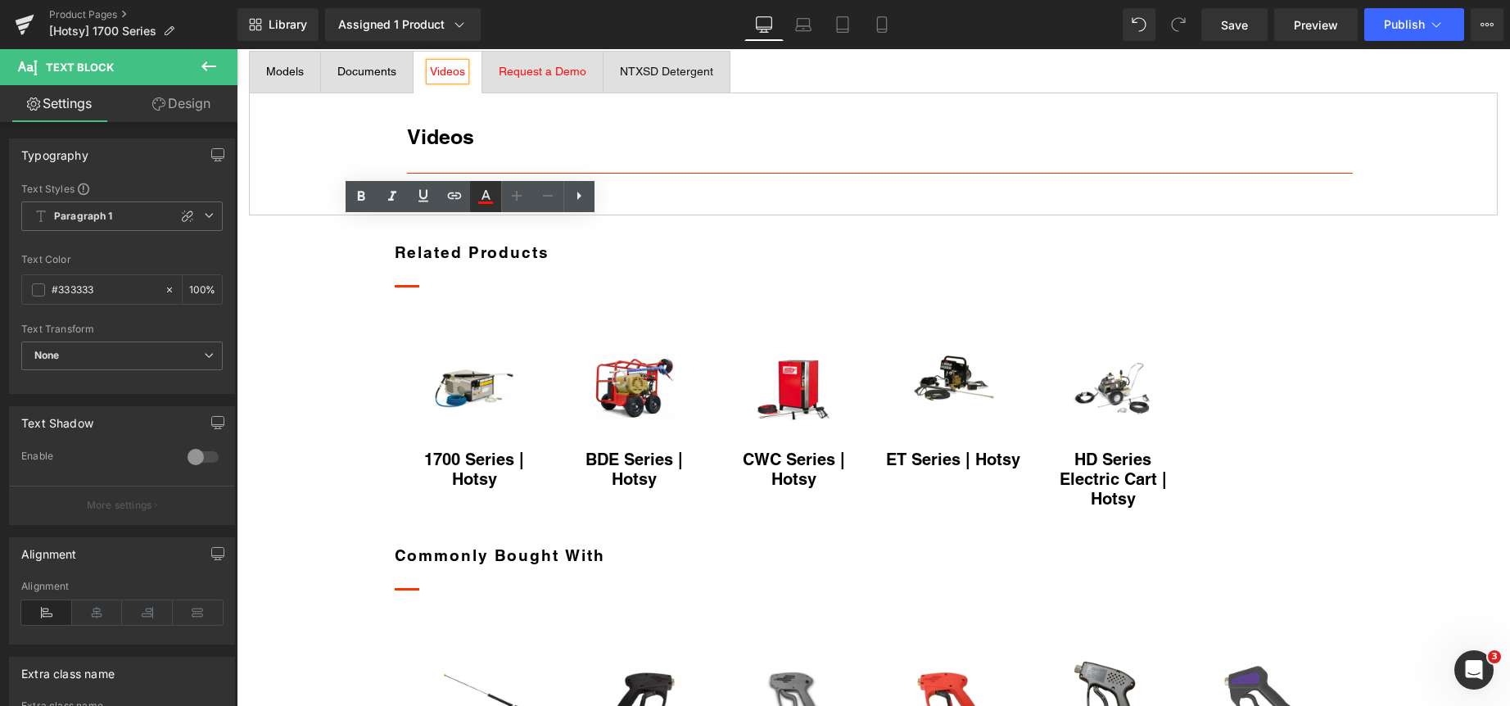
click at [489, 200] on icon at bounding box center [485, 195] width 9 height 10
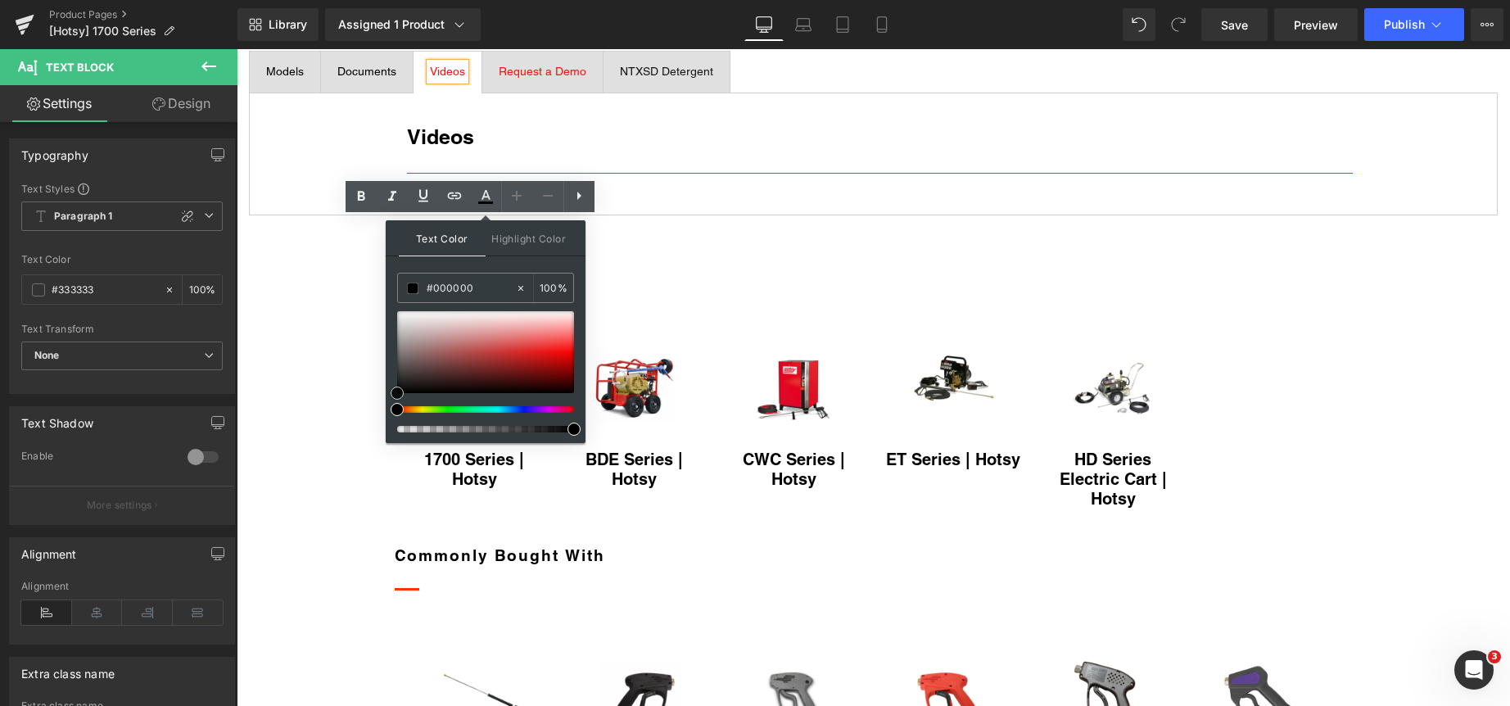
drag, startPoint x: 544, startPoint y: 358, endPoint x: 392, endPoint y: 395, distance: 155.9
click at [397, 393] on div at bounding box center [485, 352] width 177 height 82
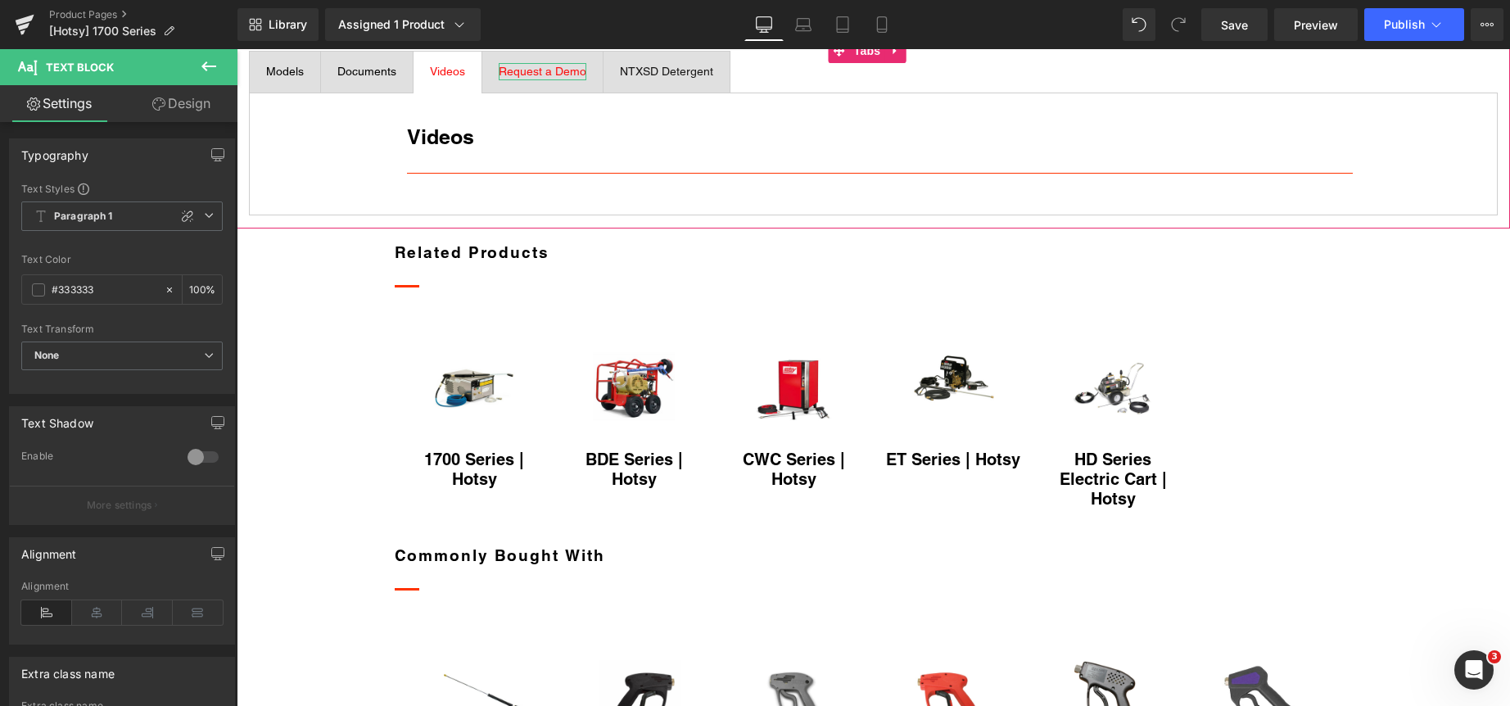
click at [581, 78] on span "Request a Demo" at bounding box center [543, 71] width 88 height 13
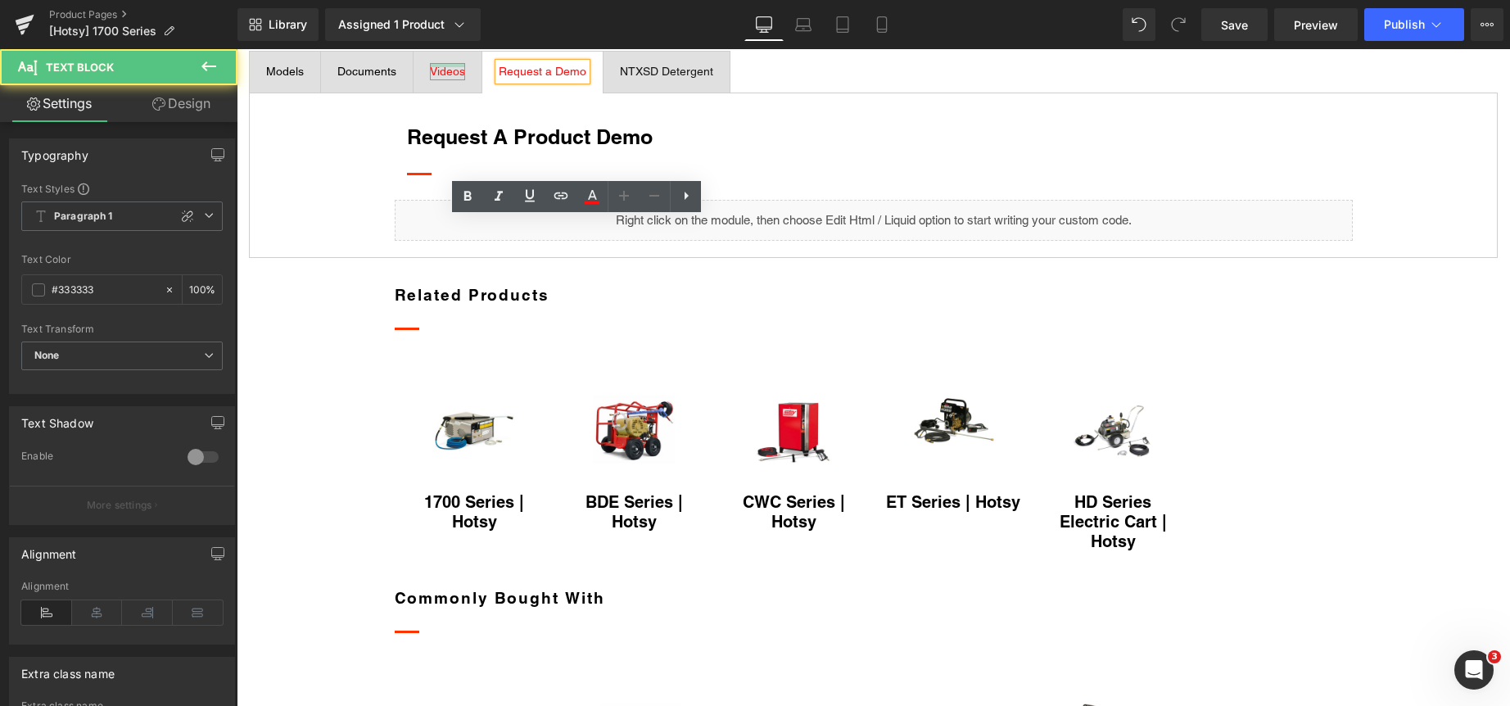
click at [465, 67] on div at bounding box center [447, 65] width 35 height 4
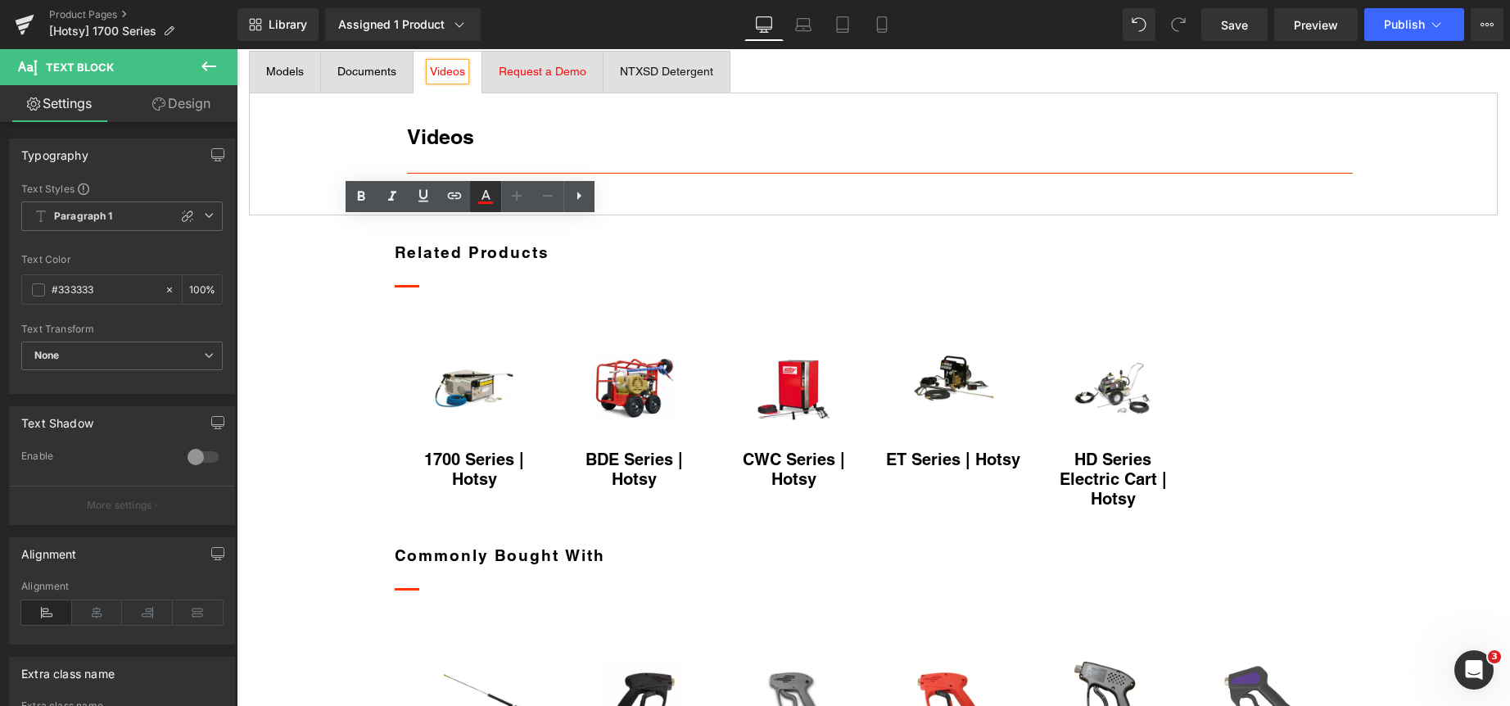
click at [483, 198] on icon at bounding box center [485, 195] width 9 height 10
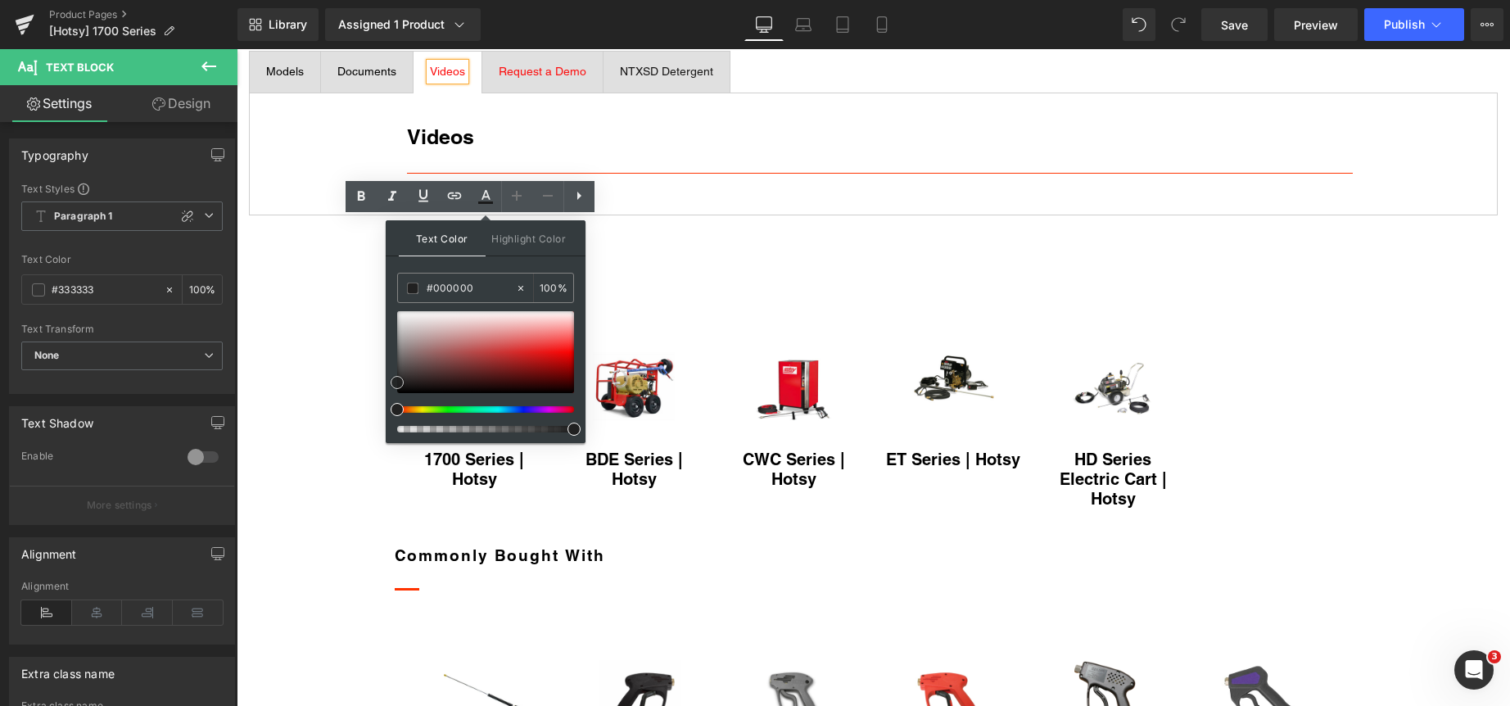
drag, startPoint x: 569, startPoint y: 355, endPoint x: 385, endPoint y: 385, distance: 186.7
click at [386, 386] on div "Text Color Highlight Color #333333 #000000 100 % none 0 %" at bounding box center [486, 331] width 200 height 223
drag, startPoint x: 395, startPoint y: 383, endPoint x: 404, endPoint y: 397, distance: 17.0
click at [404, 397] on span at bounding box center [406, 392] width 13 height 13
click at [487, 195] on icon at bounding box center [486, 197] width 20 height 20
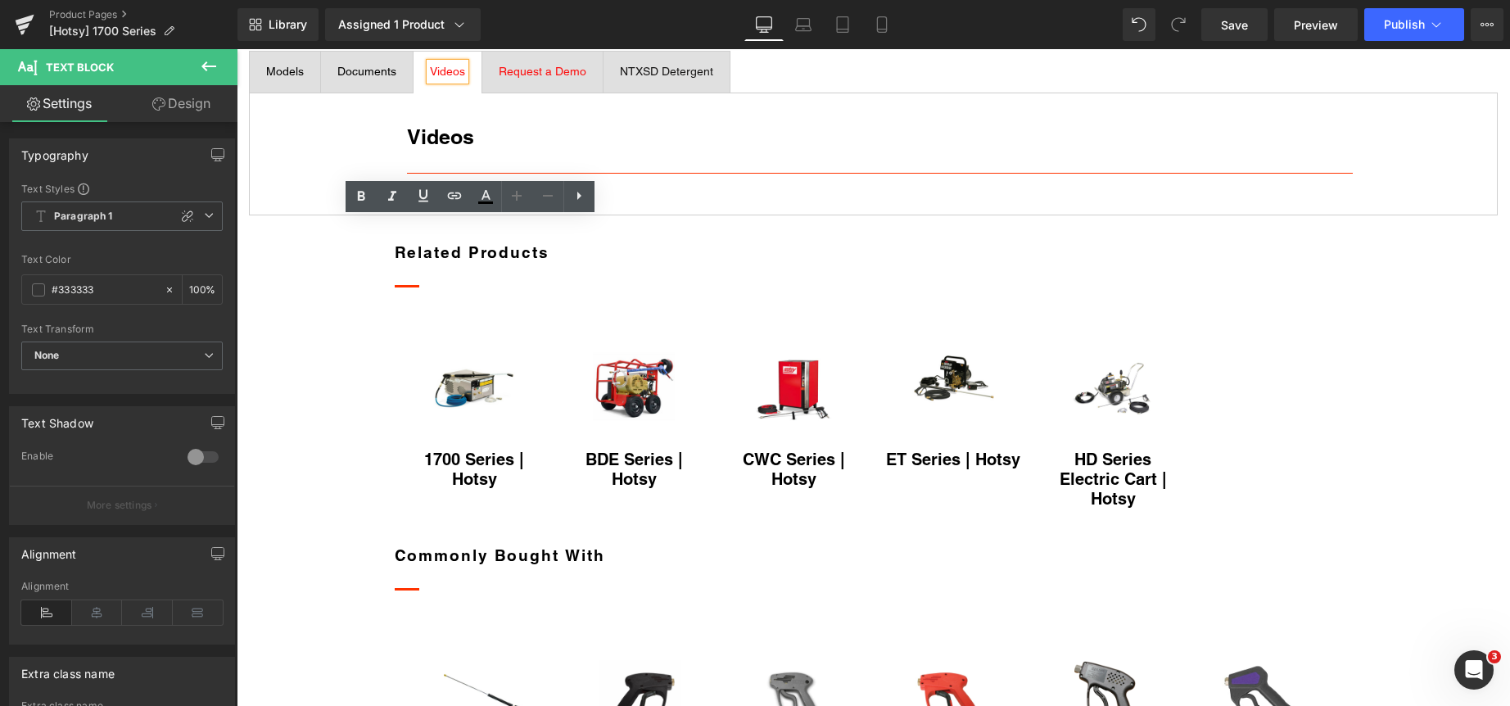
click at [465, 78] on span "Videos" at bounding box center [447, 71] width 35 height 13
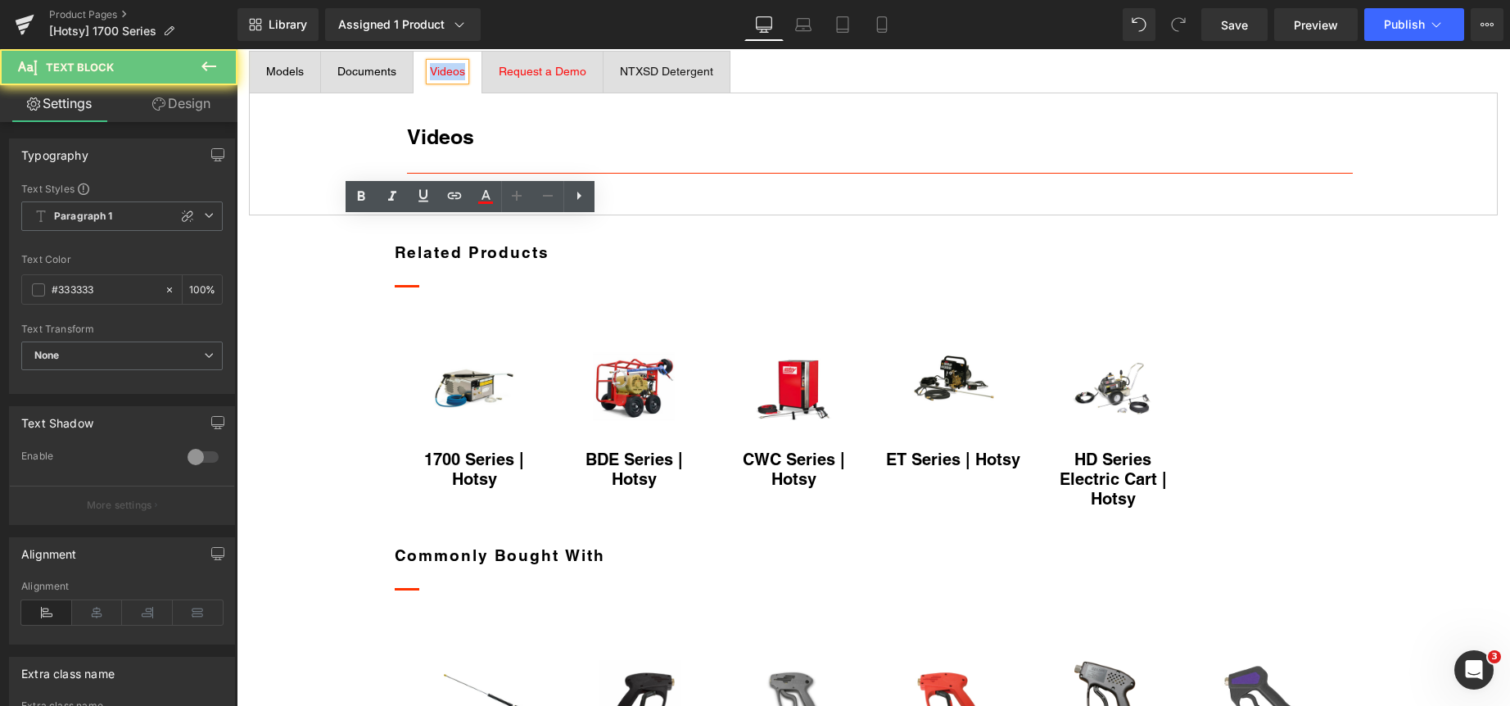
click at [465, 78] on span "Videos" at bounding box center [447, 71] width 35 height 13
drag, startPoint x: 472, startPoint y: 231, endPoint x: 720, endPoint y: 257, distance: 249.5
click at [465, 78] on span "Videos" at bounding box center [447, 71] width 35 height 13
click at [486, 196] on icon at bounding box center [485, 195] width 9 height 10
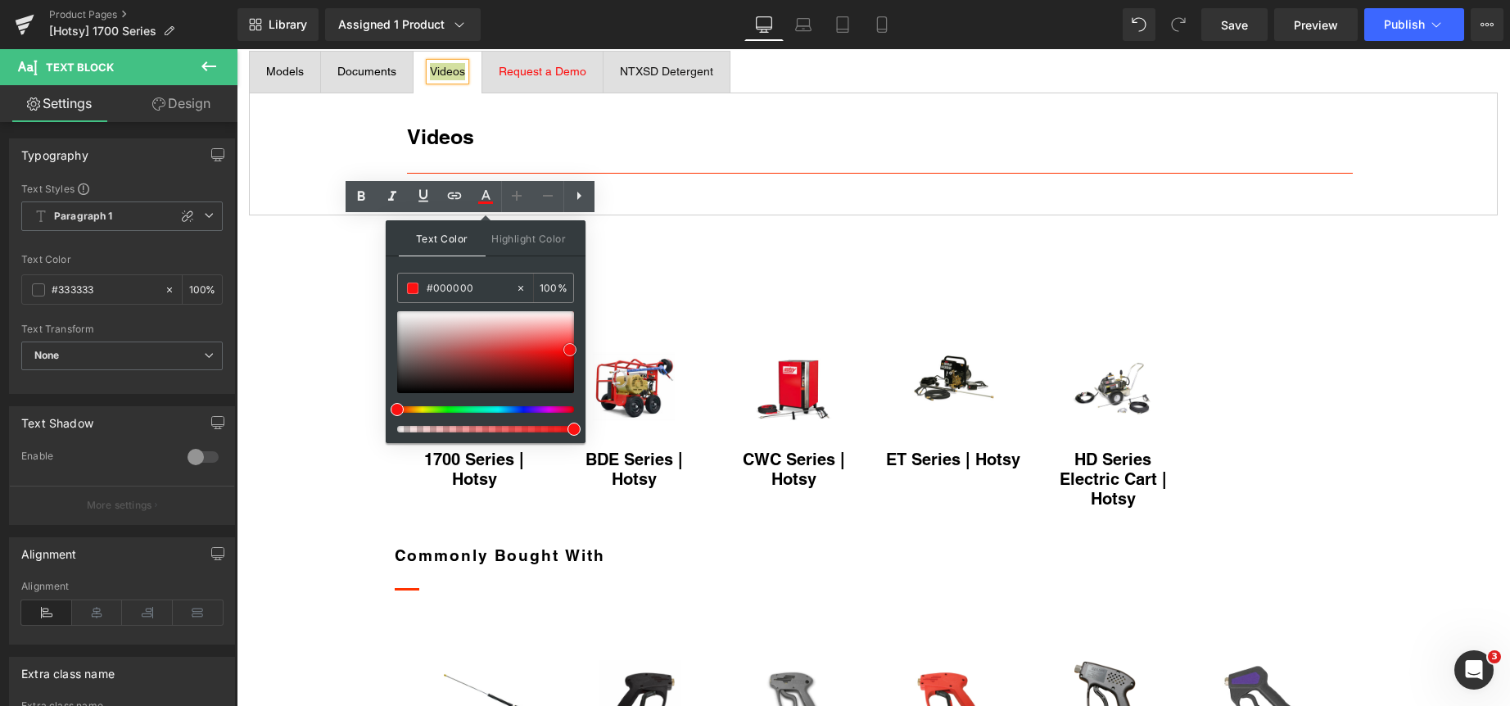
click at [402, 387] on div at bounding box center [485, 352] width 177 height 82
click at [486, 192] on icon at bounding box center [486, 197] width 20 height 20
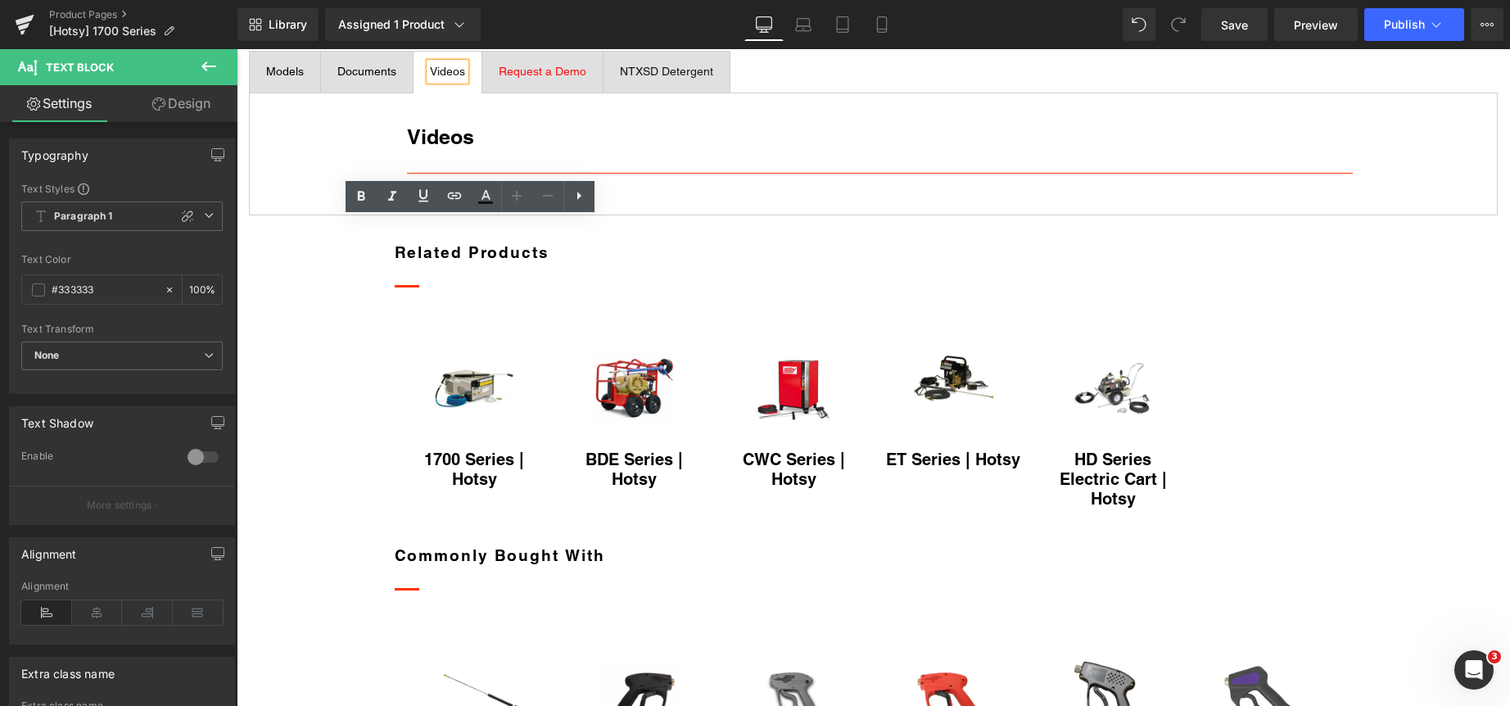
click at [342, 216] on div "Videos Heading Separator Row" at bounding box center [873, 155] width 1249 height 124
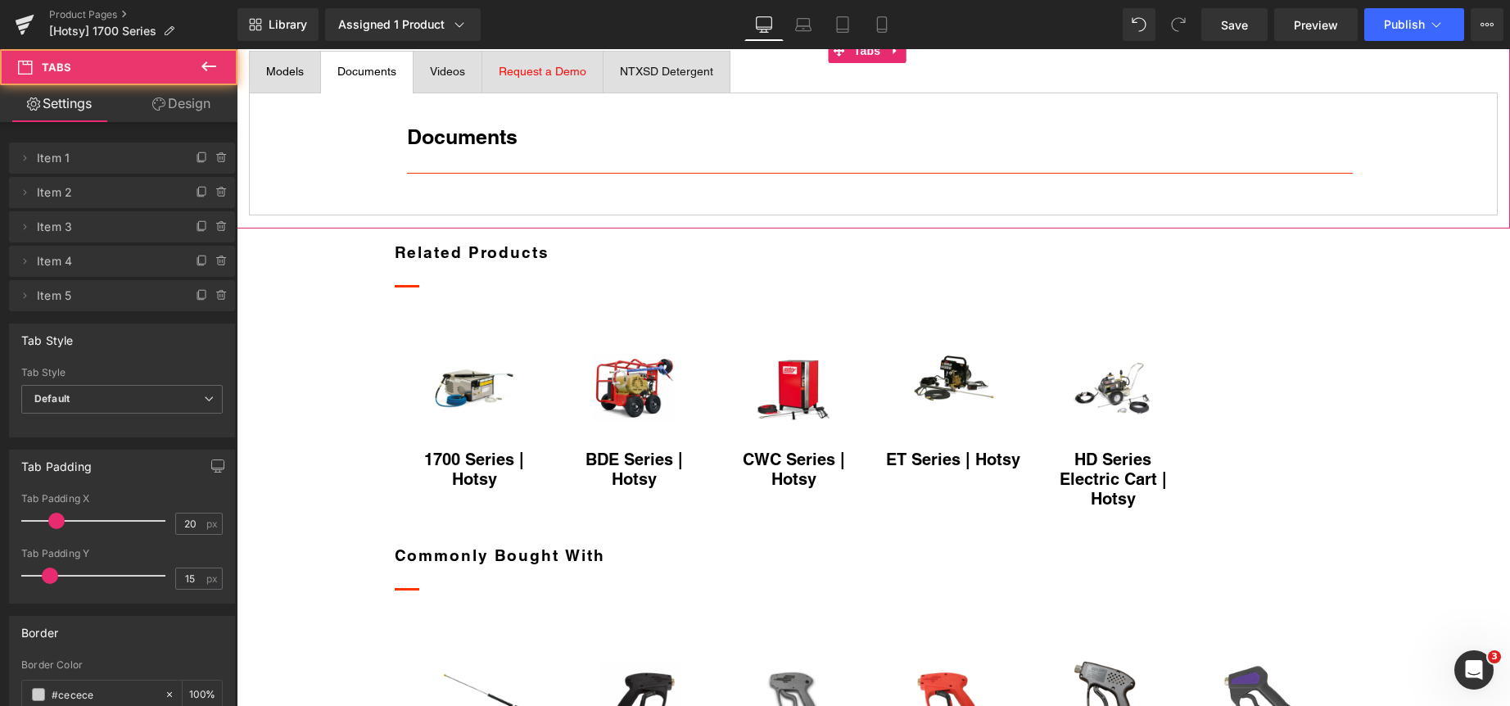
click at [367, 93] on span "Documents Text Block" at bounding box center [367, 72] width 92 height 41
click at [465, 78] on span "Videos" at bounding box center [447, 71] width 35 height 13
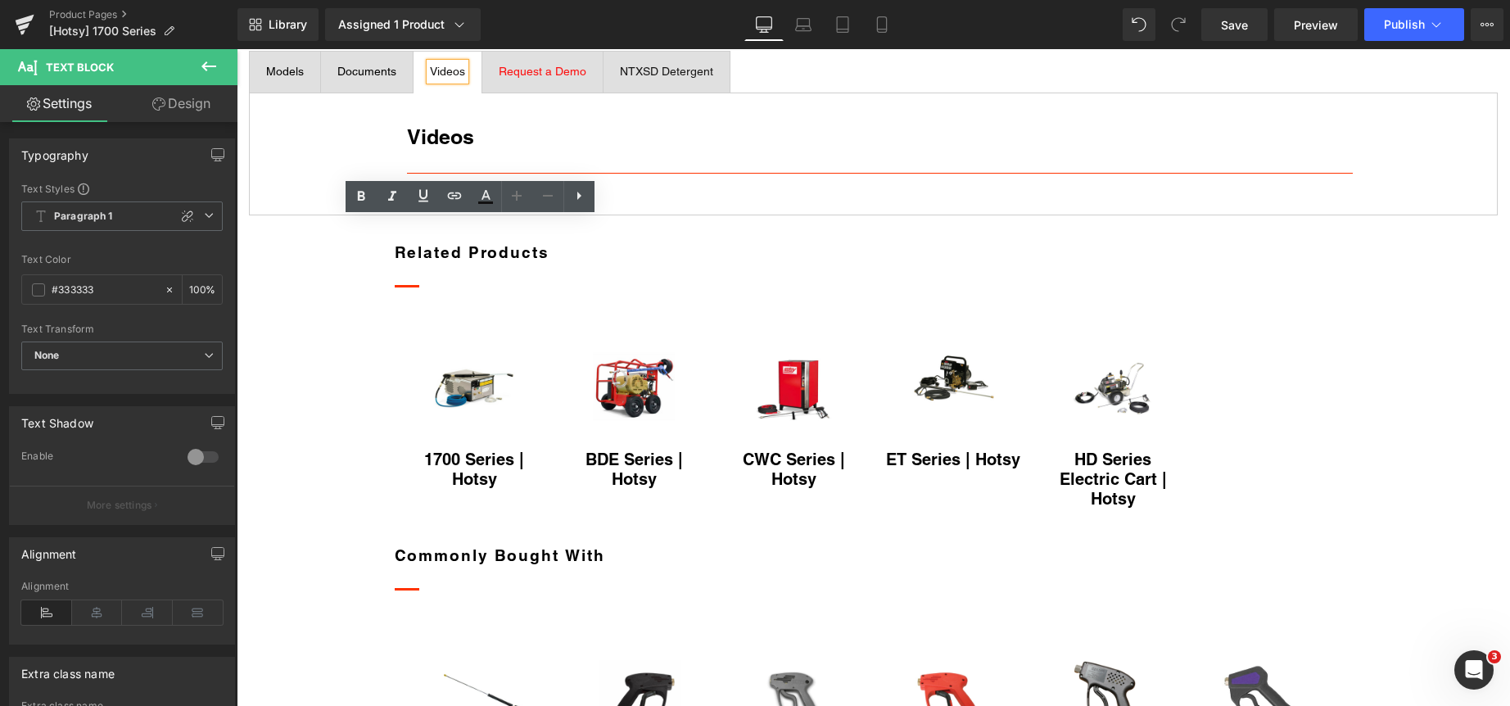
click at [586, 78] on span "Request a Demo" at bounding box center [543, 71] width 88 height 13
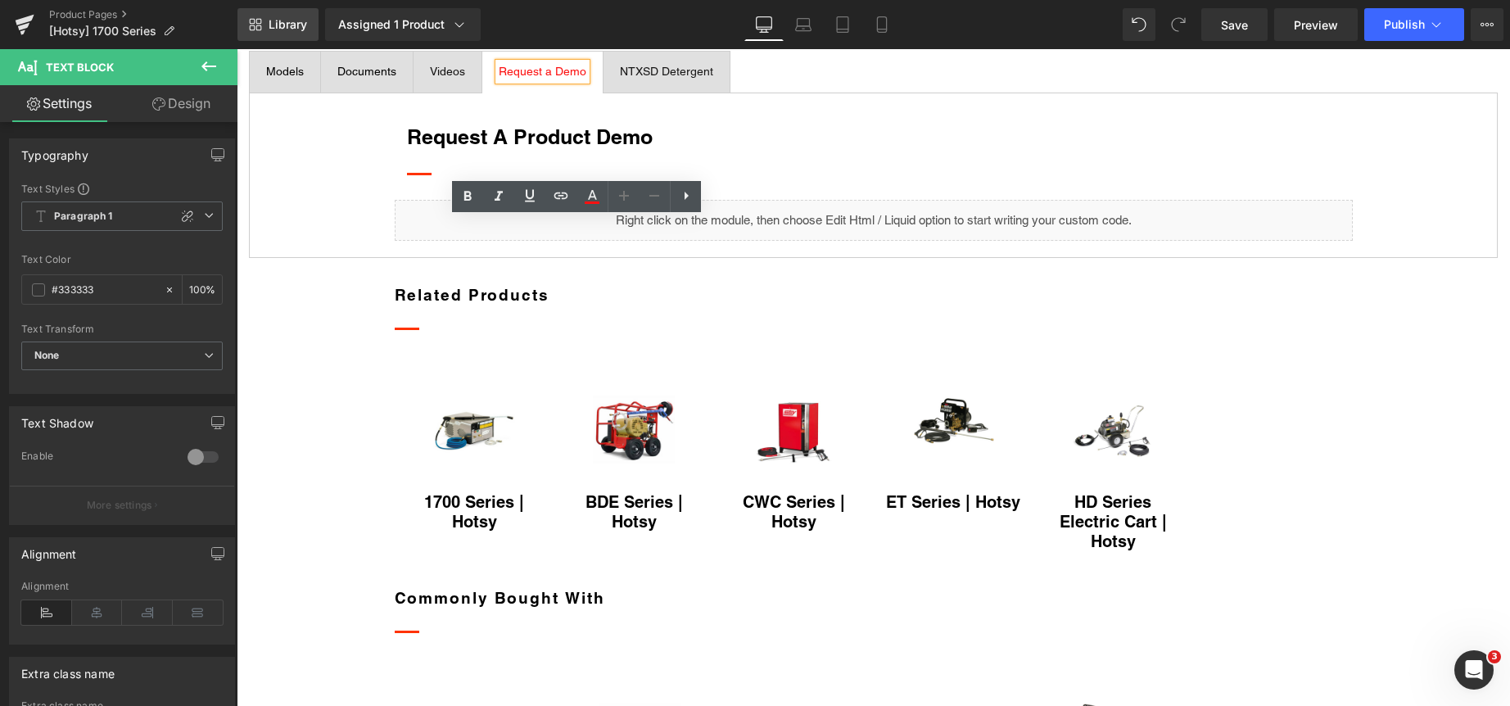
click at [272, 25] on span "Library" at bounding box center [288, 24] width 38 height 15
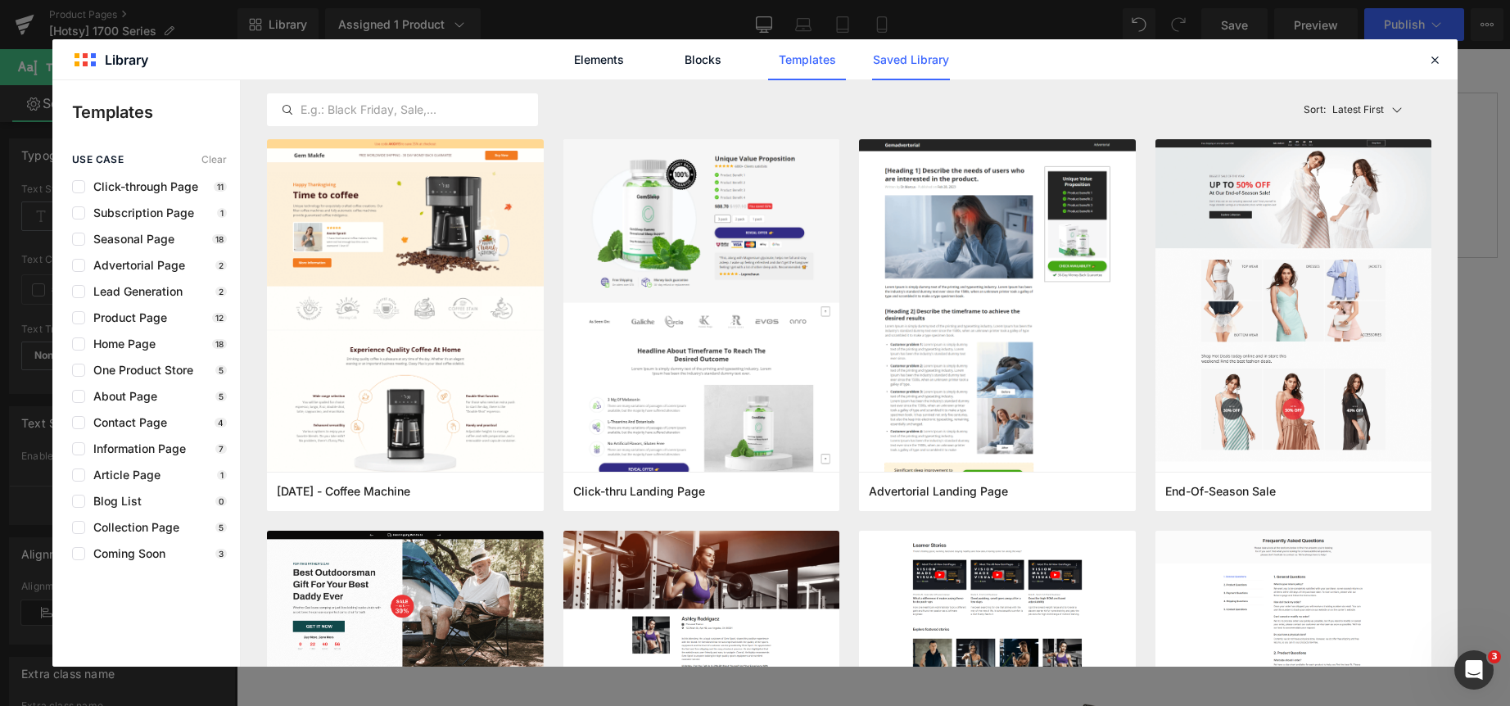
click at [885, 61] on link "Saved Library" at bounding box center [911, 59] width 78 height 41
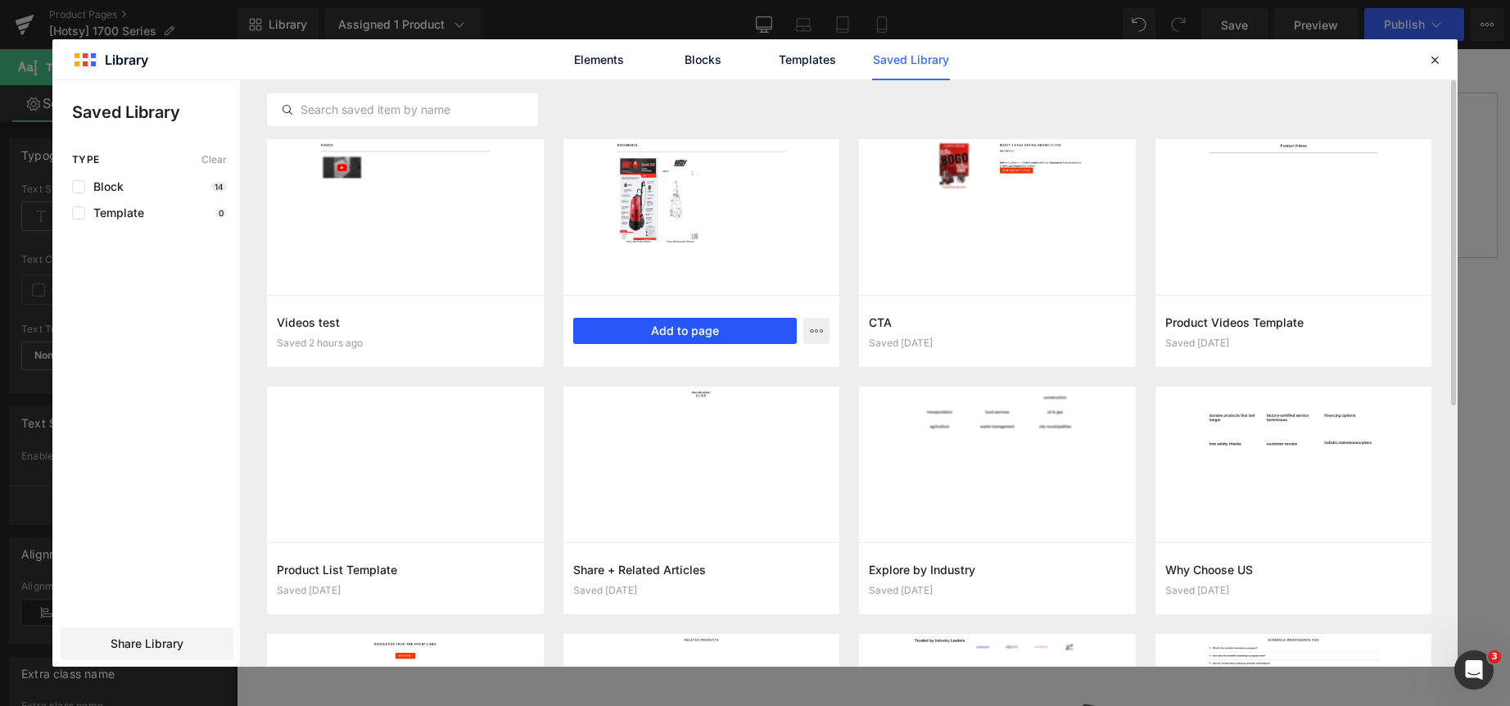
click at [639, 333] on button "Add to page" at bounding box center [685, 331] width 224 height 26
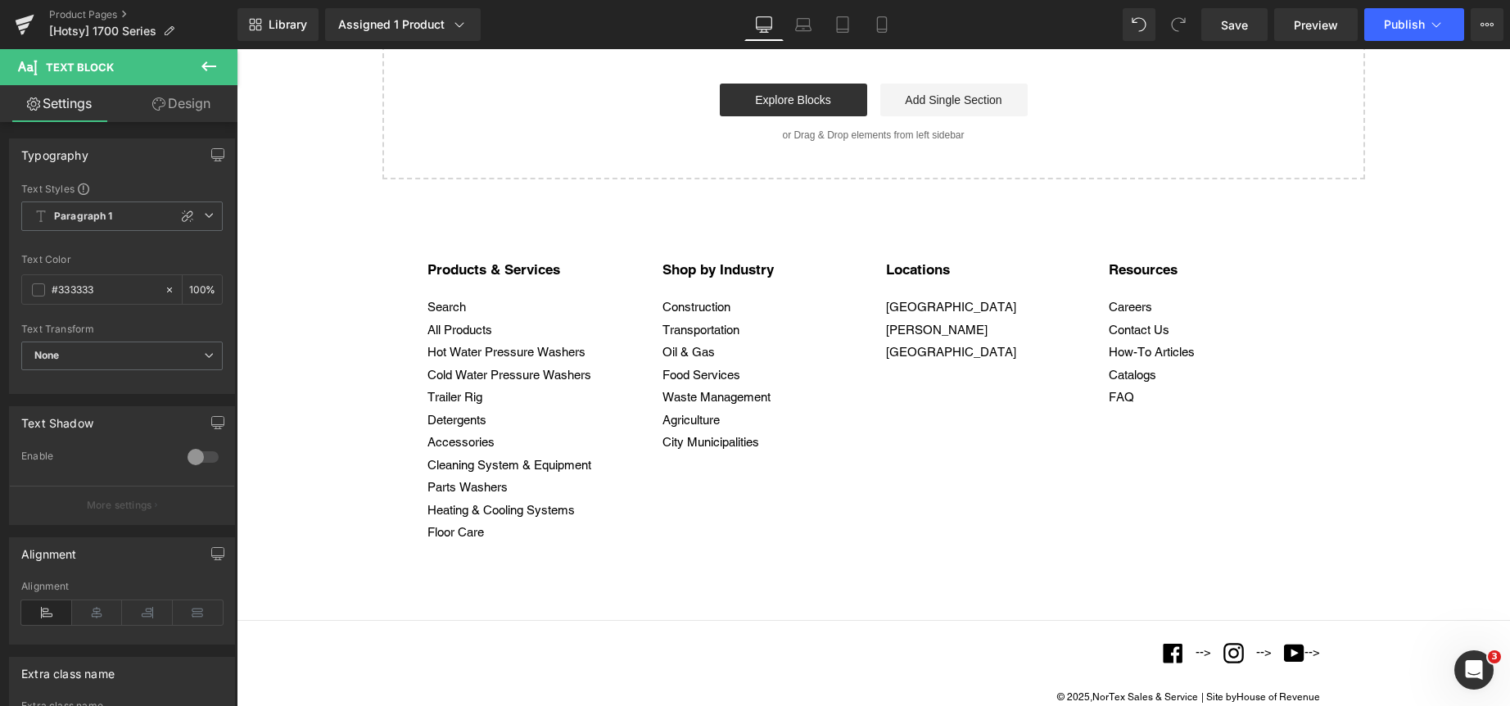
scroll to position [2684, 0]
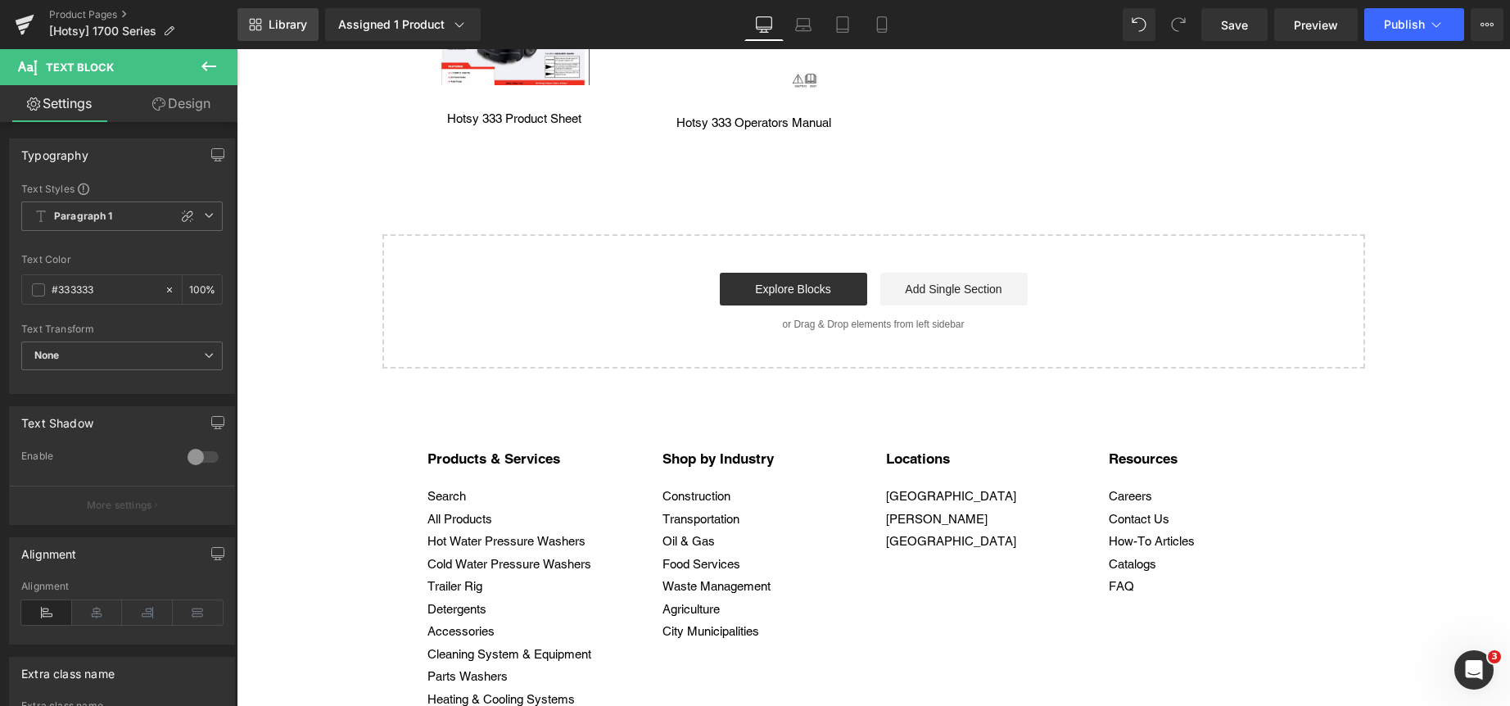
click at [272, 16] on link "Library" at bounding box center [277, 24] width 81 height 33
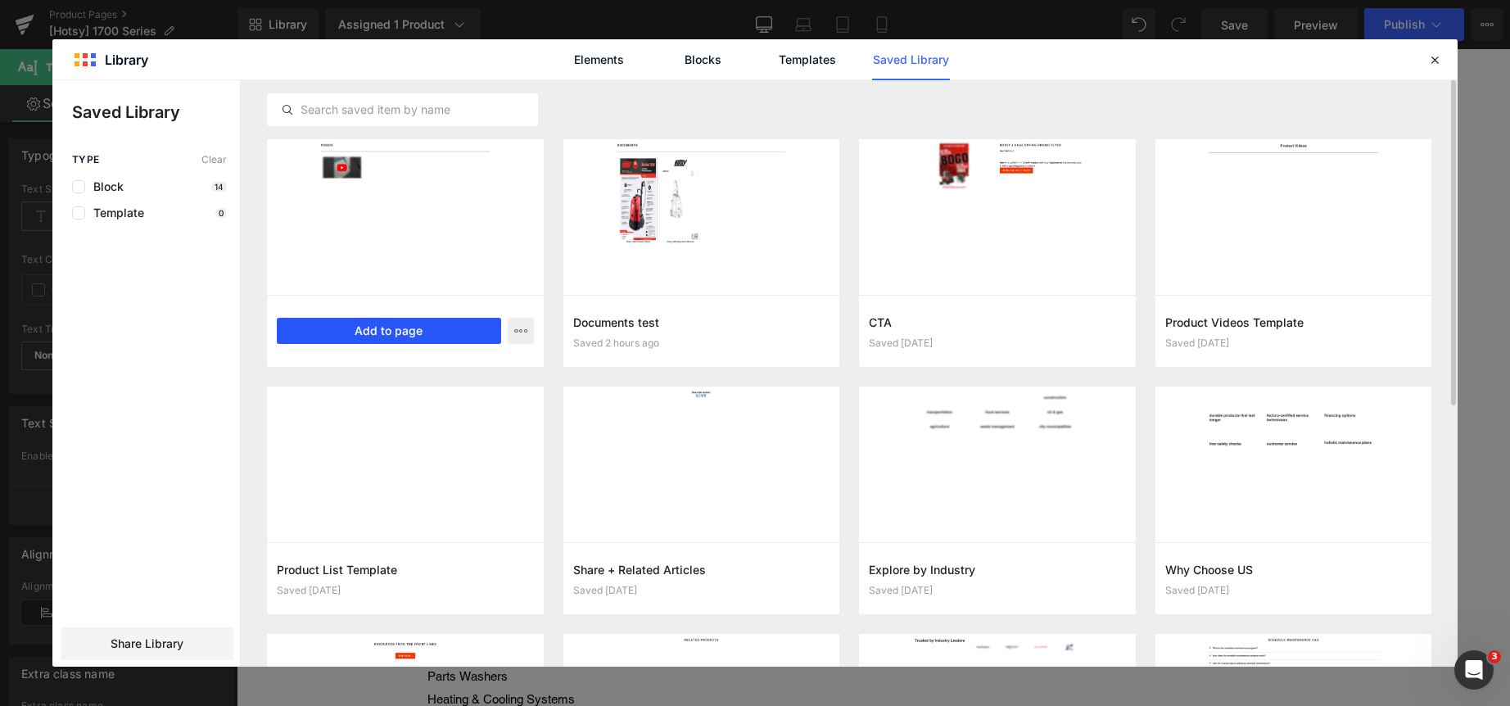
click at [382, 331] on button "Add to page" at bounding box center [389, 331] width 224 height 26
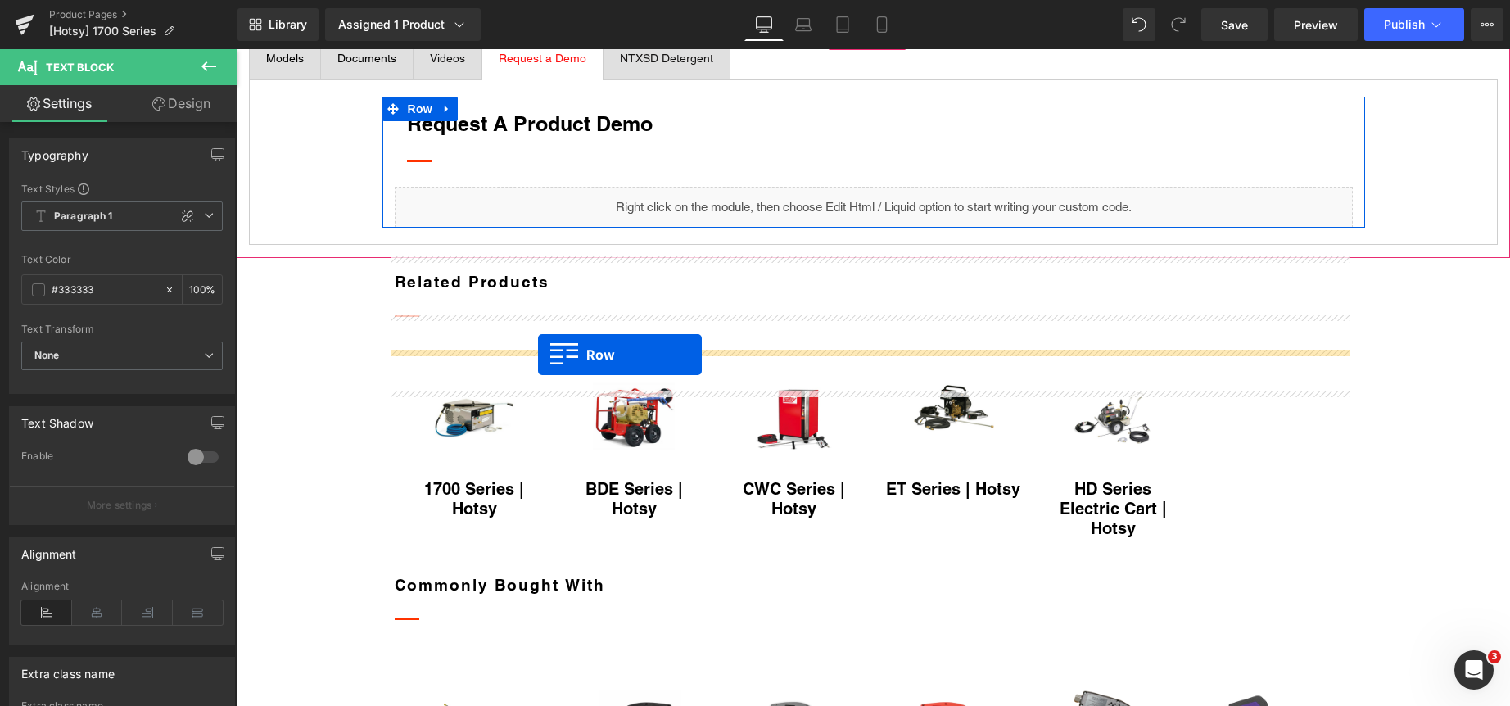
scroll to position [778, 0]
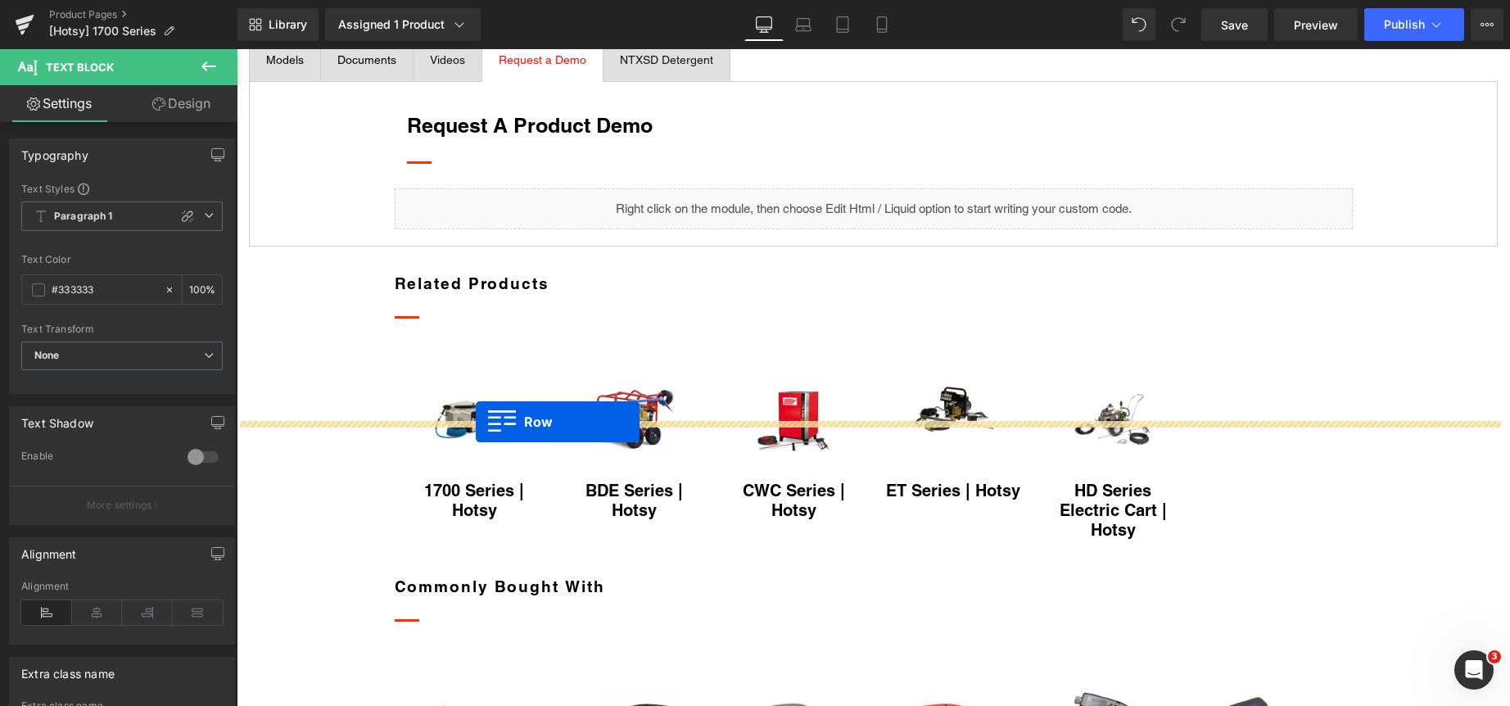
drag, startPoint x: 387, startPoint y: 165, endPoint x: 476, endPoint y: 422, distance: 271.9
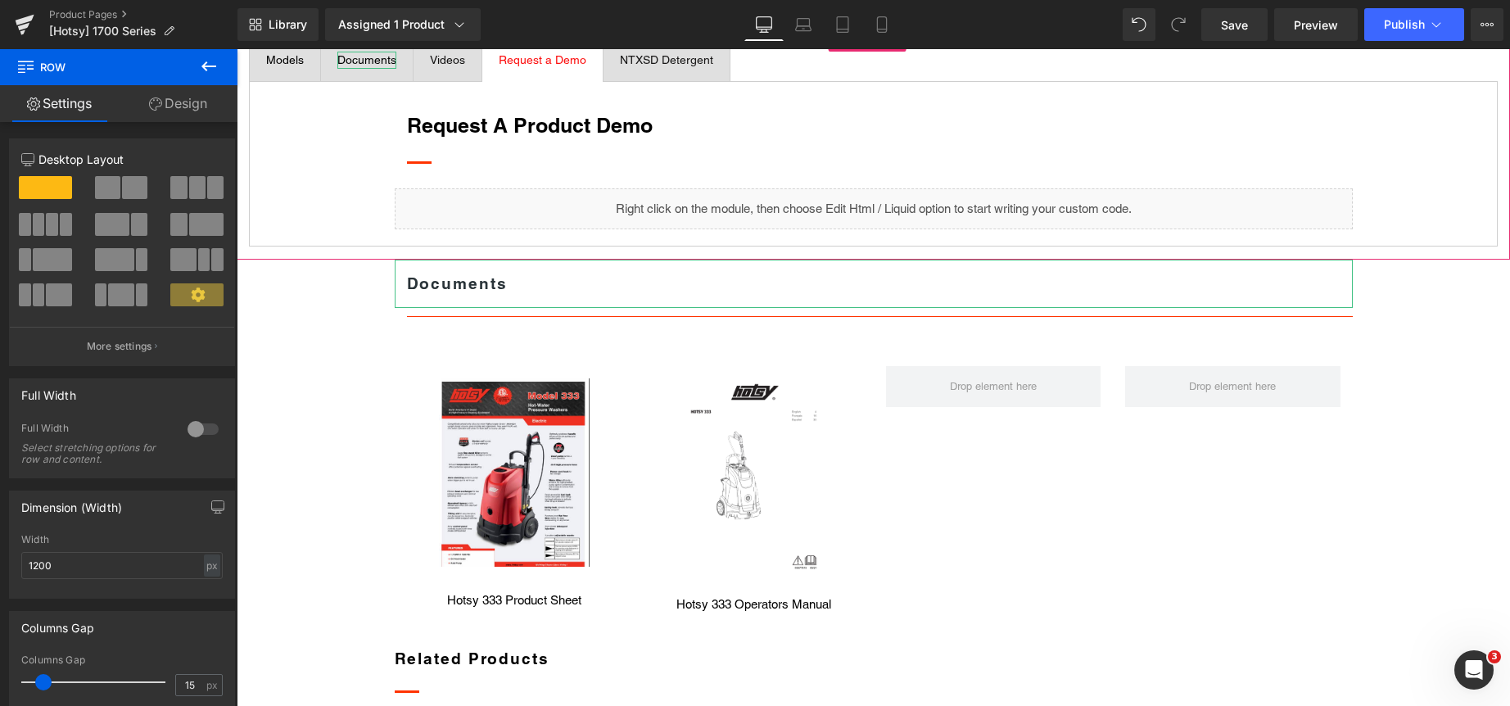
click at [371, 66] on span "Documents" at bounding box center [366, 59] width 59 height 13
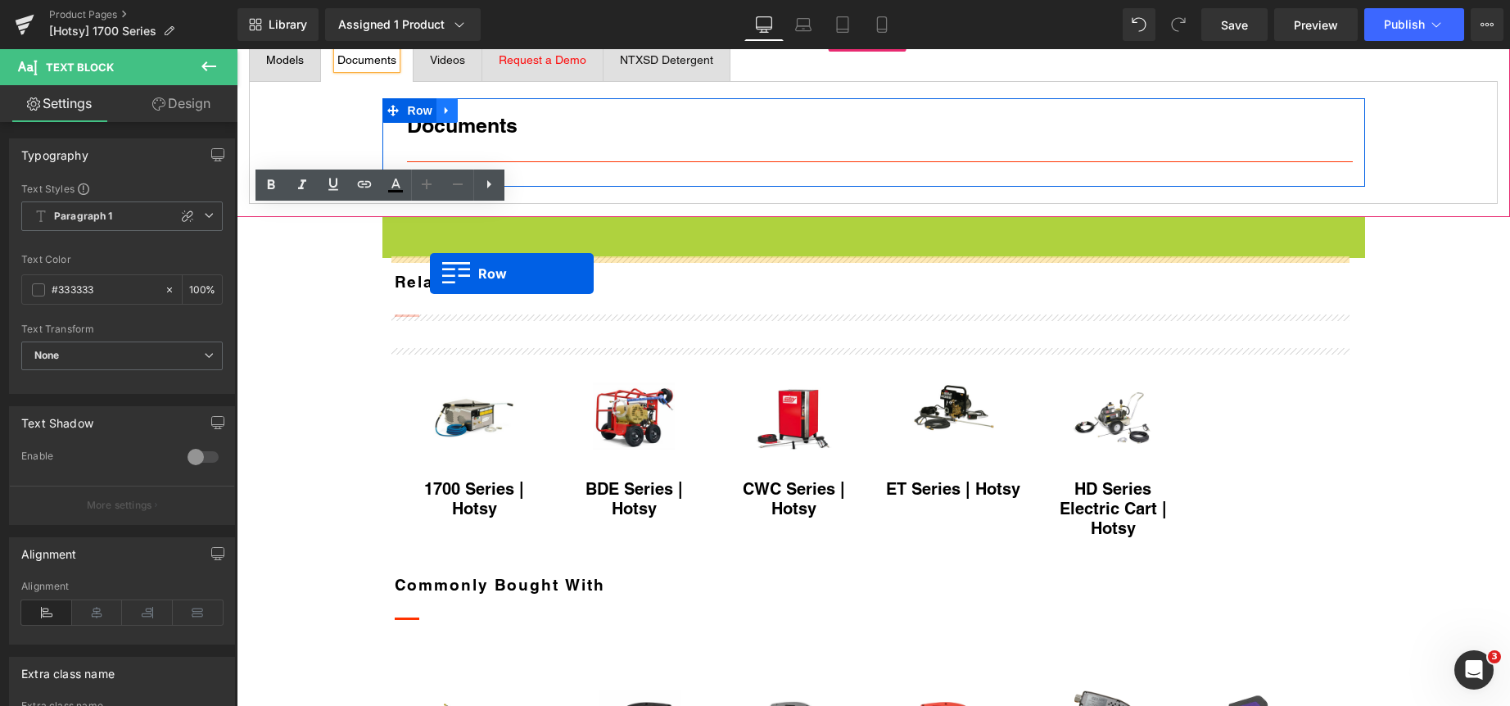
drag, startPoint x: 384, startPoint y: 389, endPoint x: 430, endPoint y: 273, distance: 124.2
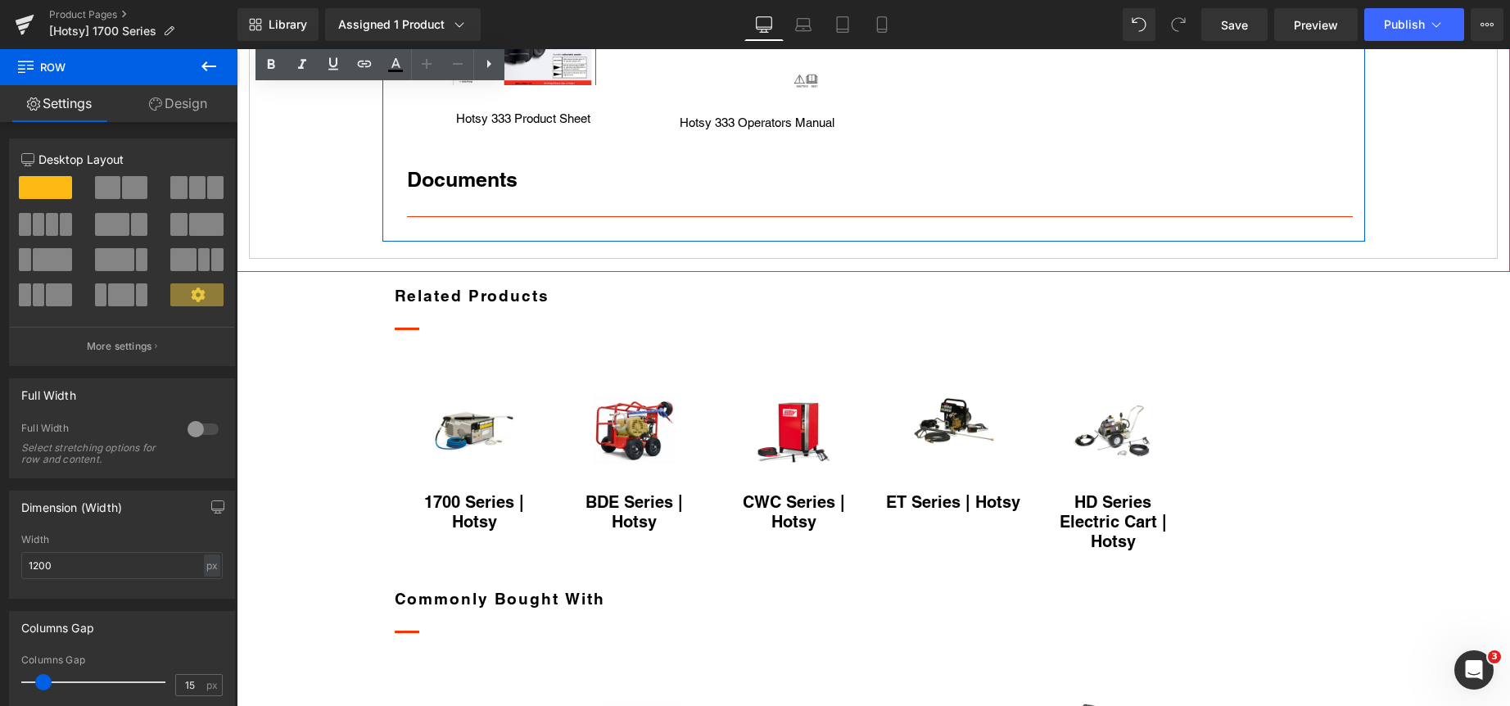
scroll to position [1105, 0]
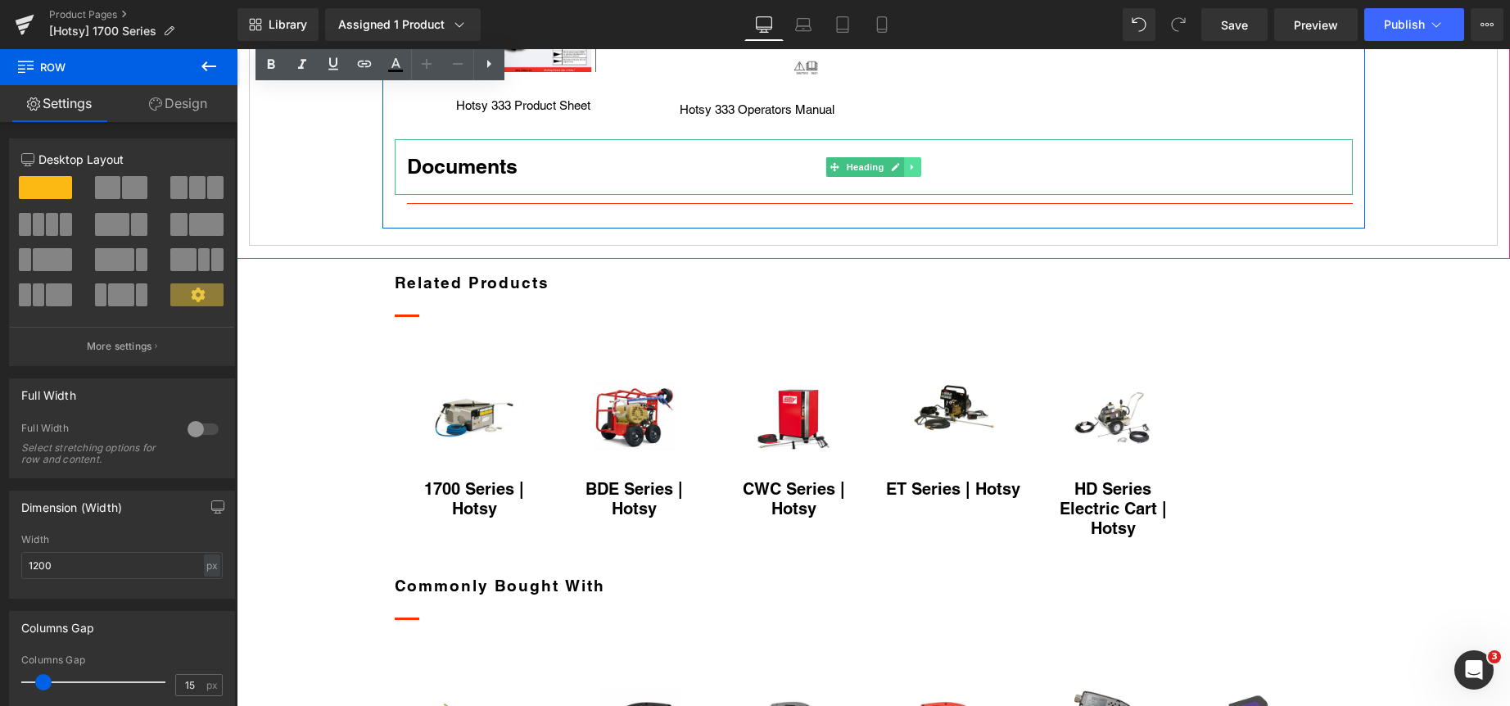
click at [908, 172] on icon at bounding box center [912, 167] width 9 height 10
click at [916, 171] on icon at bounding box center [920, 166] width 9 height 9
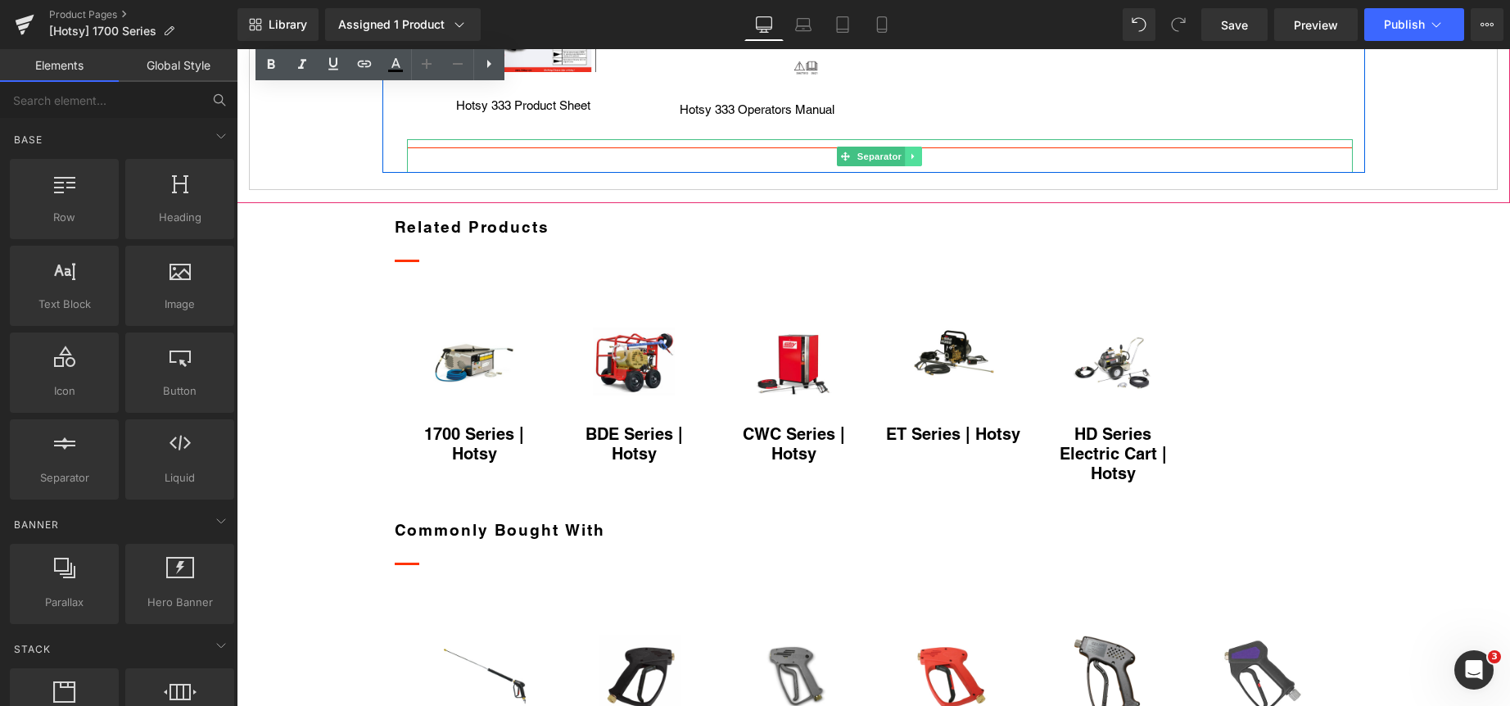
click at [909, 161] on icon at bounding box center [913, 156] width 9 height 10
click at [917, 160] on icon at bounding box center [921, 155] width 9 height 9
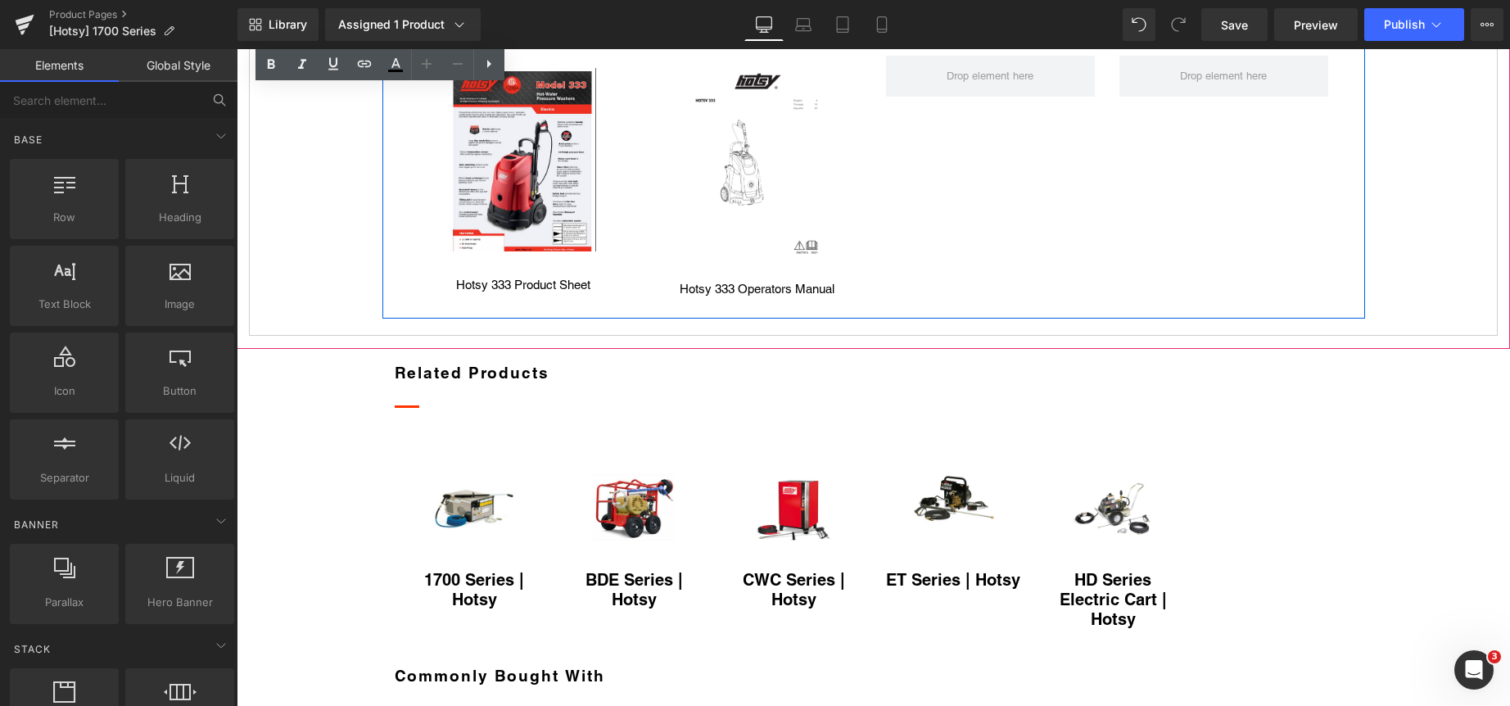
scroll to position [860, 0]
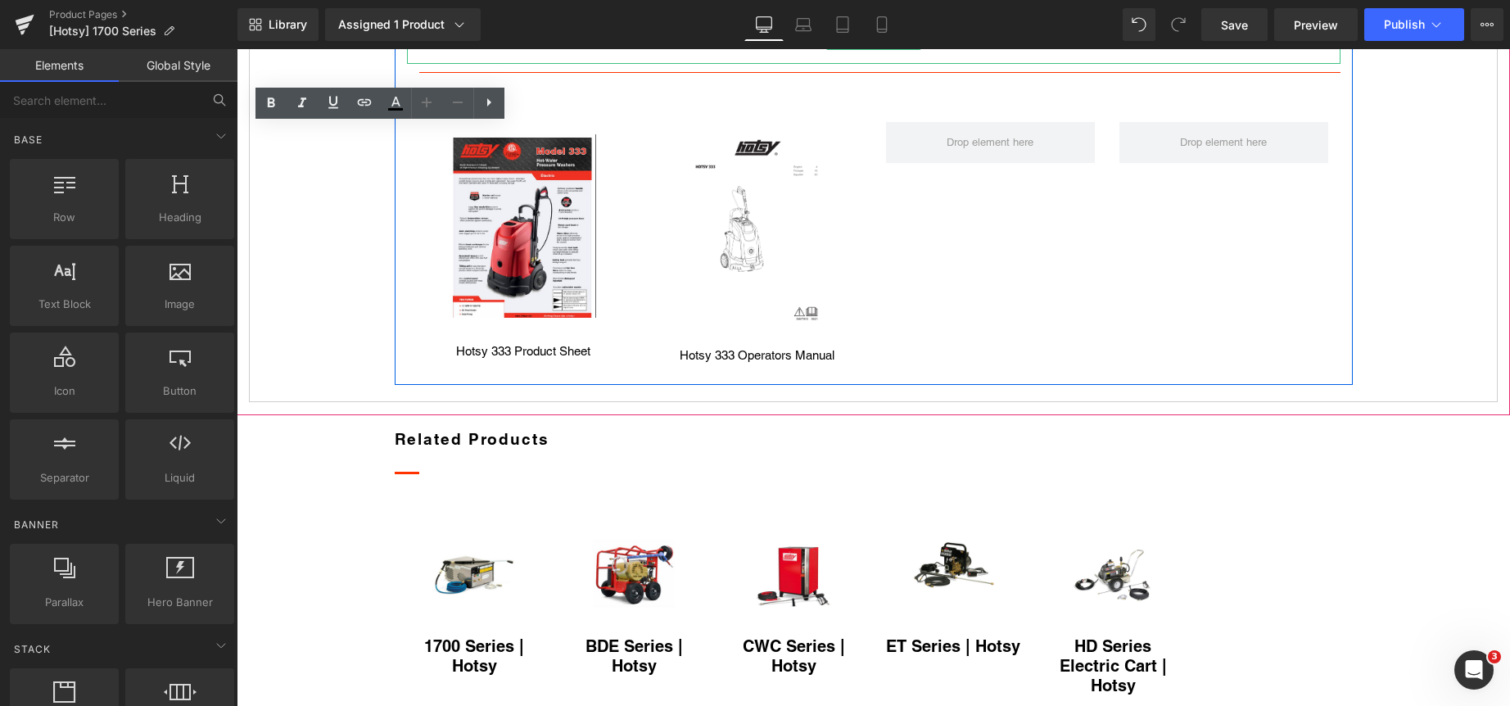
click at [503, 49] on strong "Documents" at bounding box center [469, 40] width 101 height 18
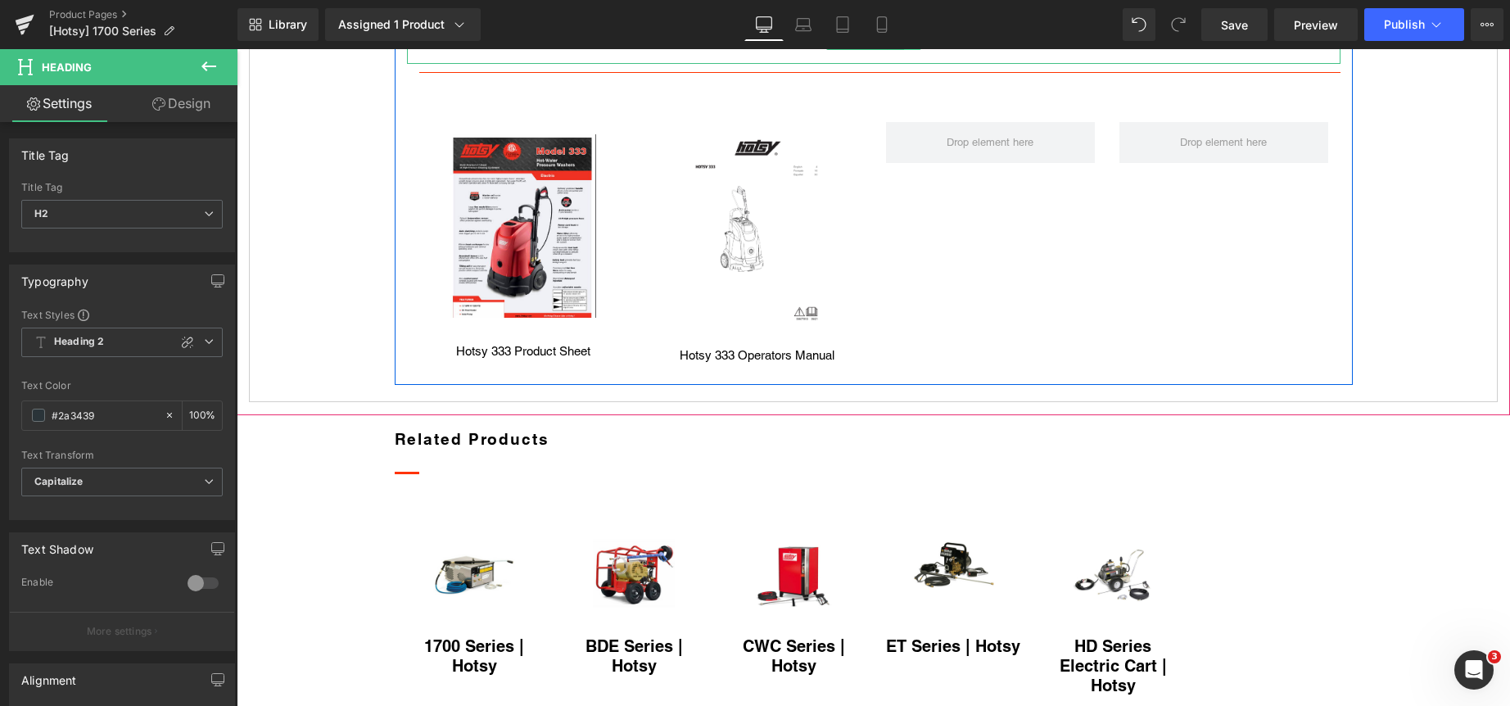
click at [908, 45] on icon at bounding box center [912, 40] width 9 height 10
click at [916, 44] on icon at bounding box center [920, 39] width 9 height 9
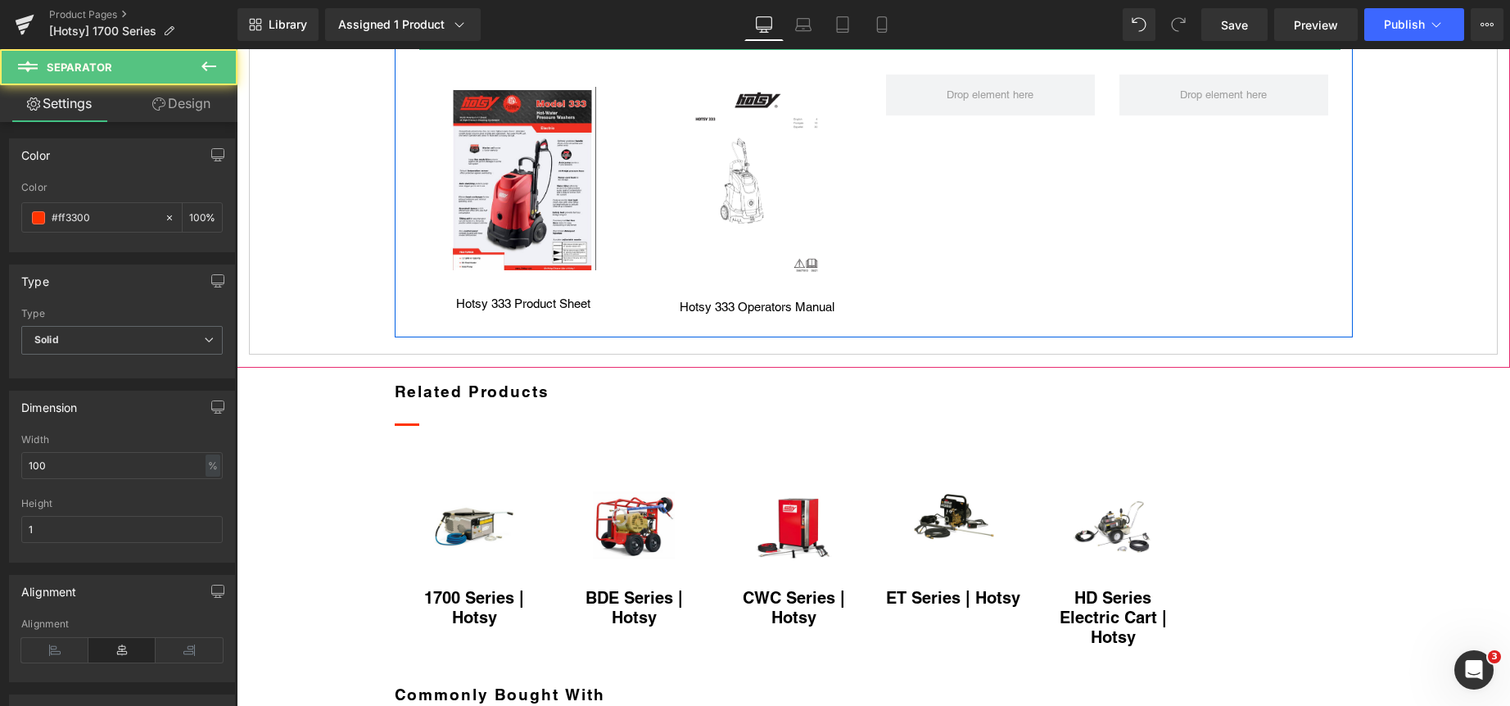
click at [945, 50] on hr at bounding box center [879, 37] width 921 height 25
click at [911, 38] on icon at bounding box center [913, 33] width 9 height 10
click at [917, 38] on icon at bounding box center [921, 33] width 9 height 9
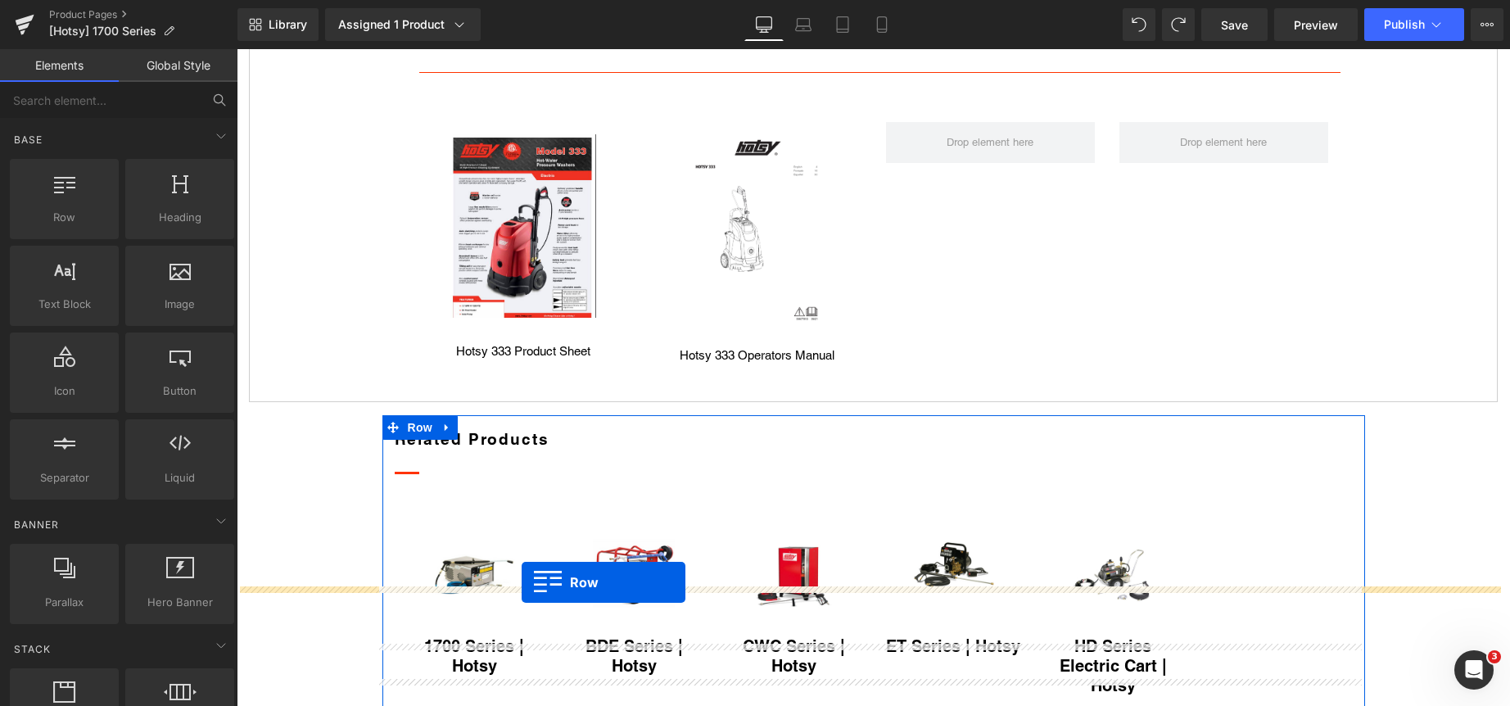
drag, startPoint x: 382, startPoint y: 249, endPoint x: 503, endPoint y: 533, distance: 308.5
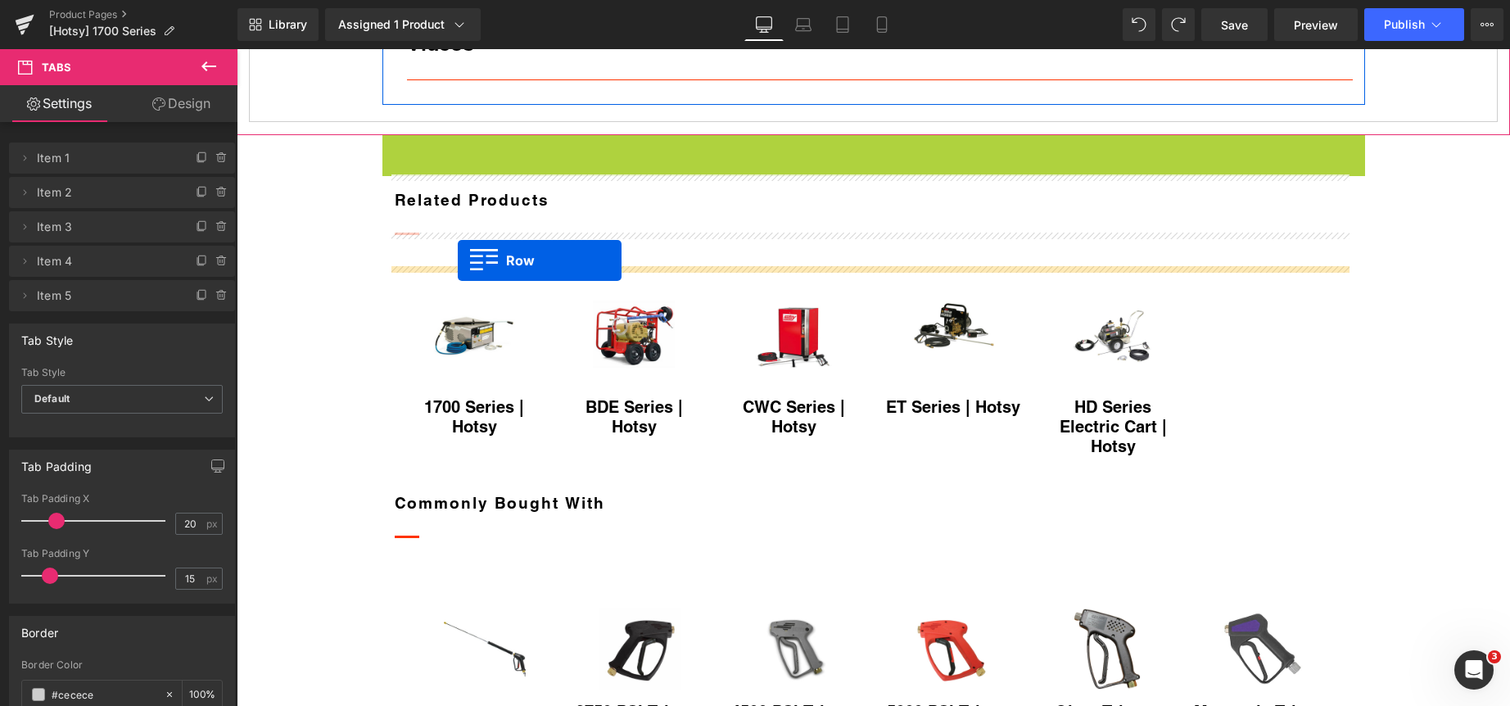
drag, startPoint x: 384, startPoint y: 307, endPoint x: 458, endPoint y: 260, distance: 87.2
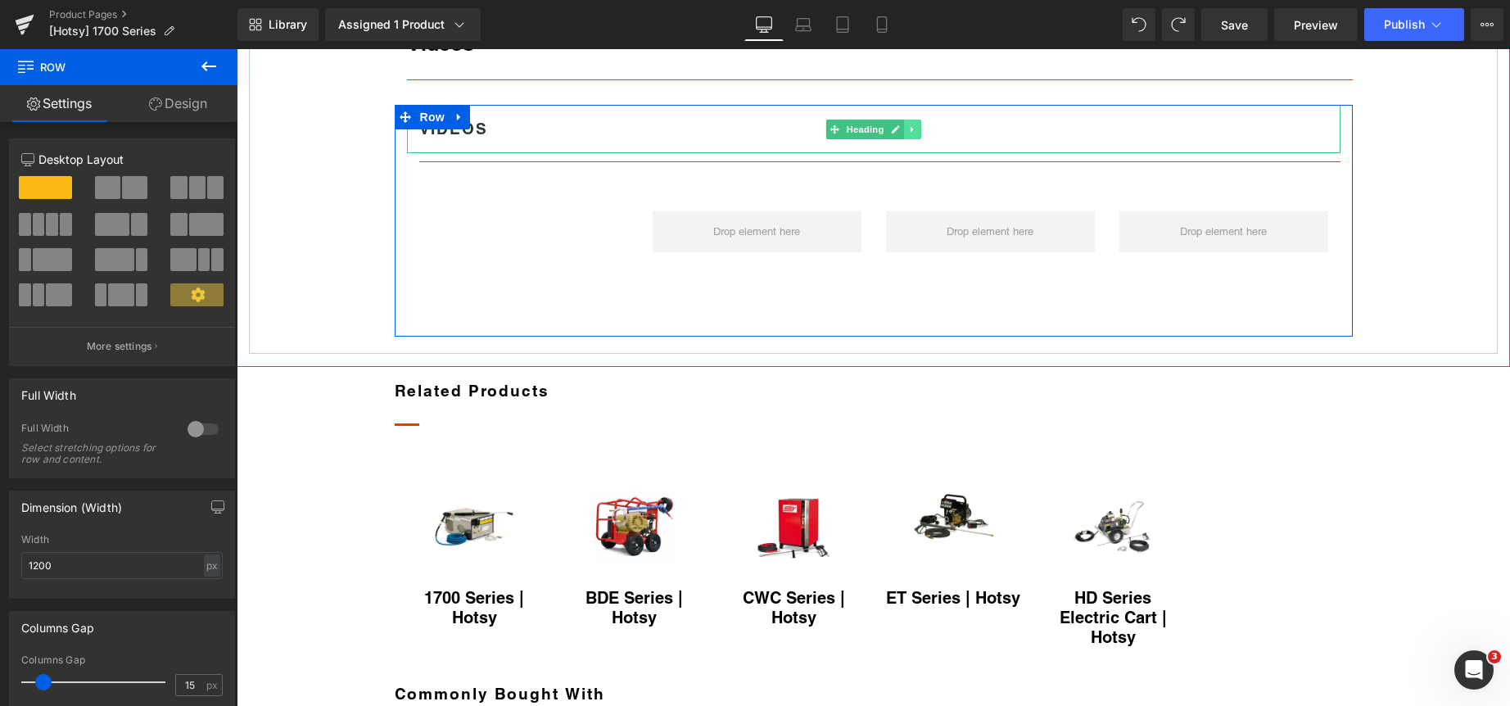
click at [909, 134] on icon at bounding box center [912, 129] width 9 height 10
click at [919, 133] on icon at bounding box center [920, 128] width 9 height 9
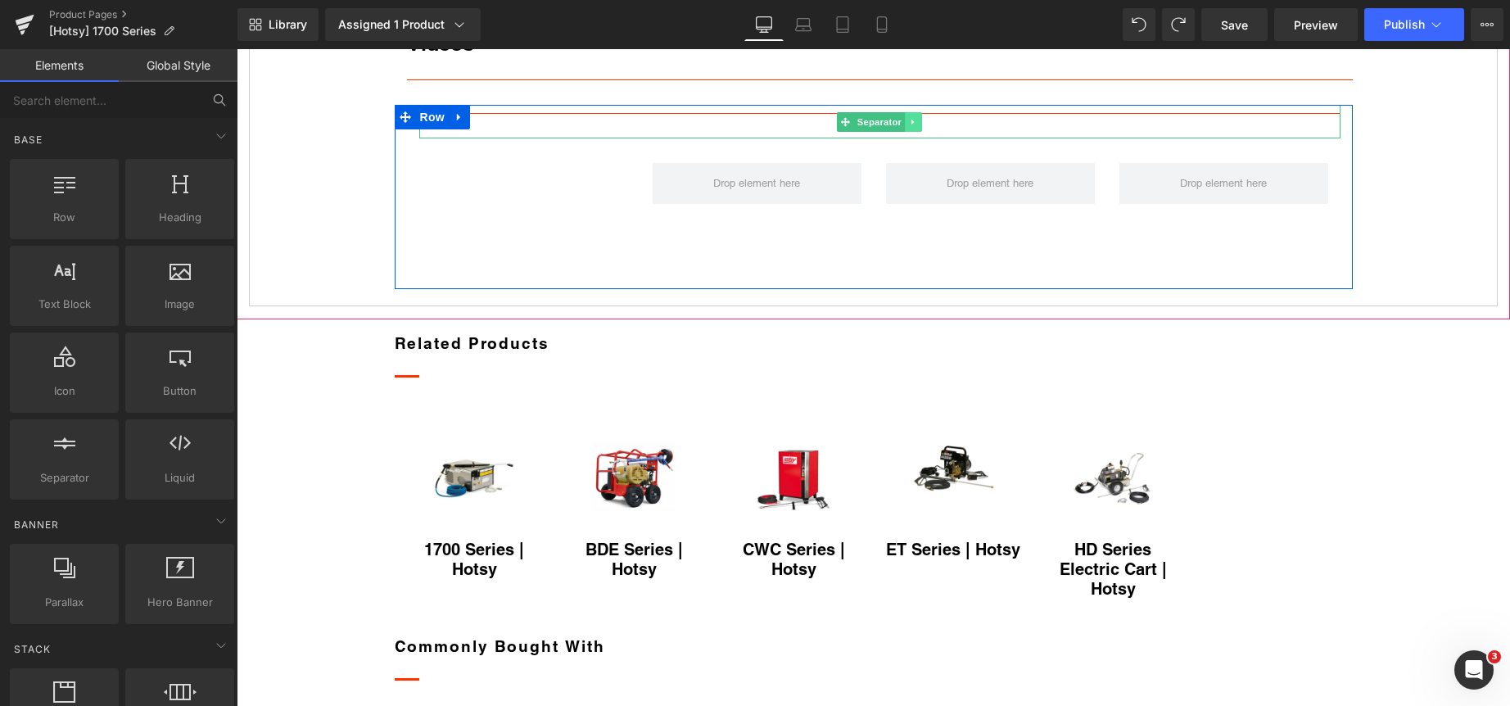
click at [913, 127] on icon at bounding box center [913, 122] width 9 height 10
click at [922, 132] on link at bounding box center [922, 122] width 17 height 20
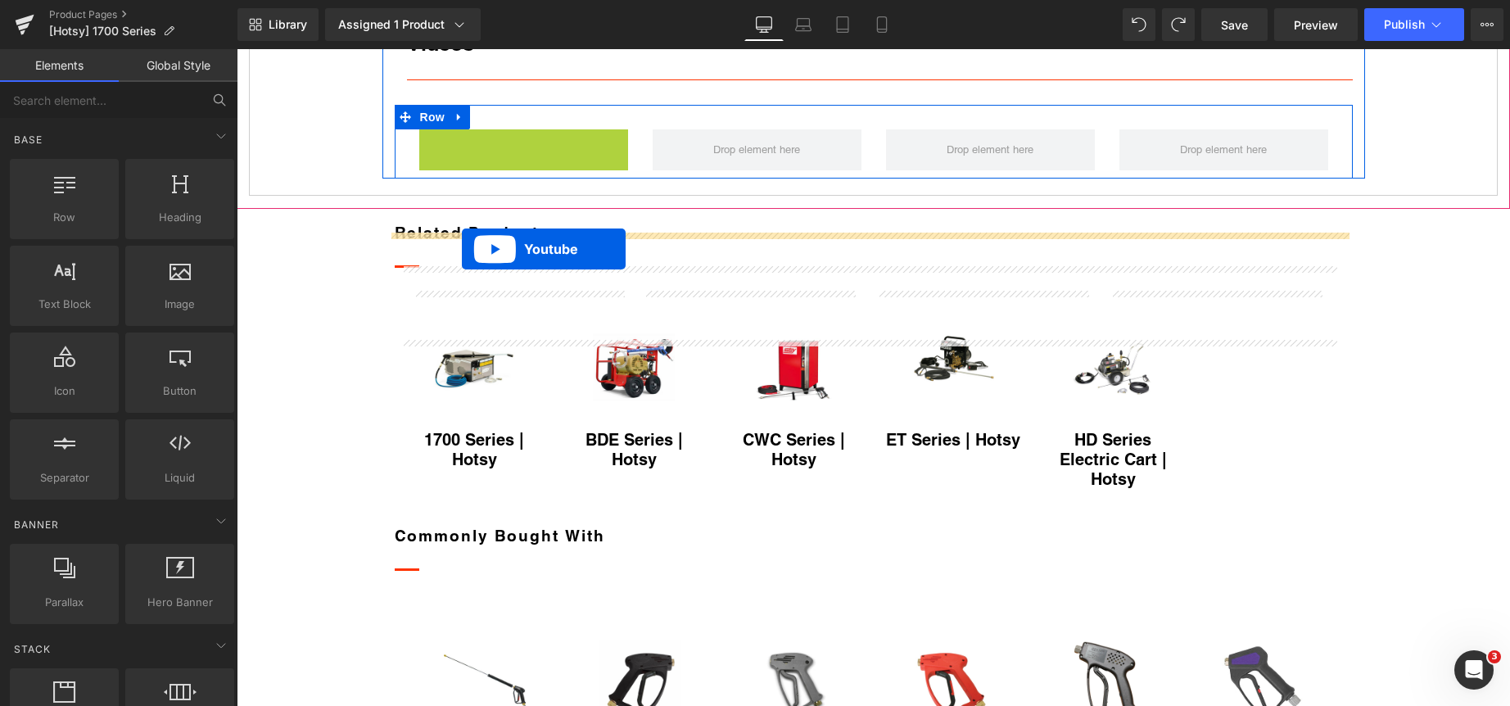
drag, startPoint x: 472, startPoint y: 301, endPoint x: 462, endPoint y: 248, distance: 54.3
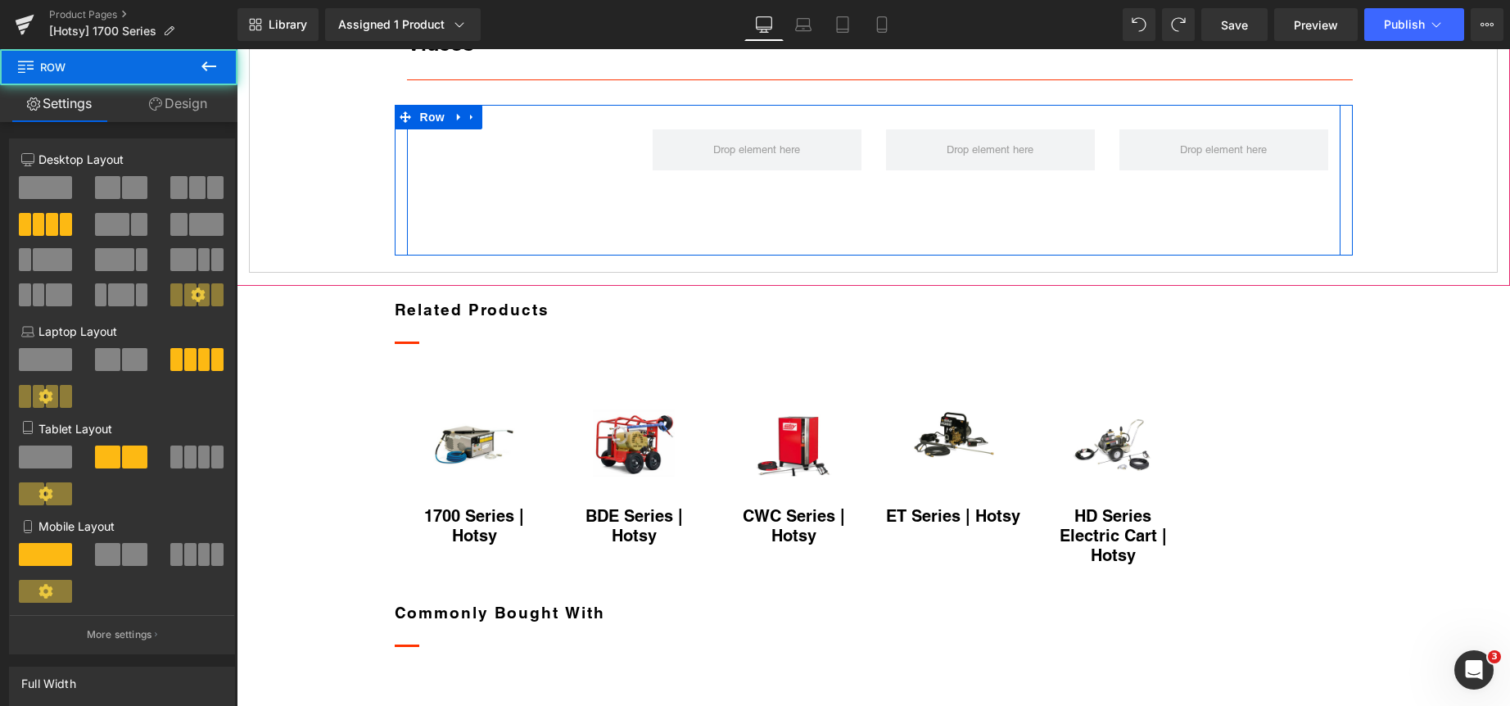
click at [407, 246] on div "Youtube" at bounding box center [523, 187] width 233 height 117
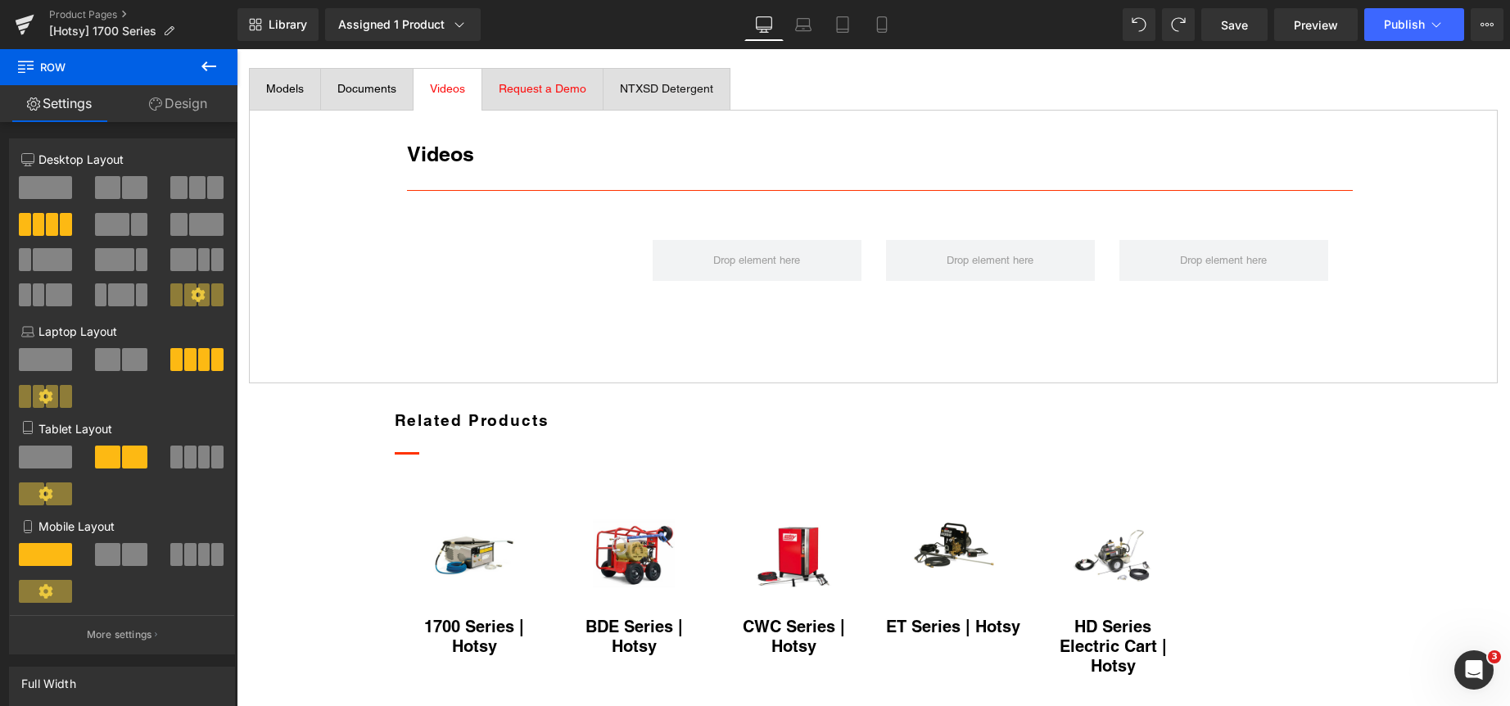
scroll to position [778, 0]
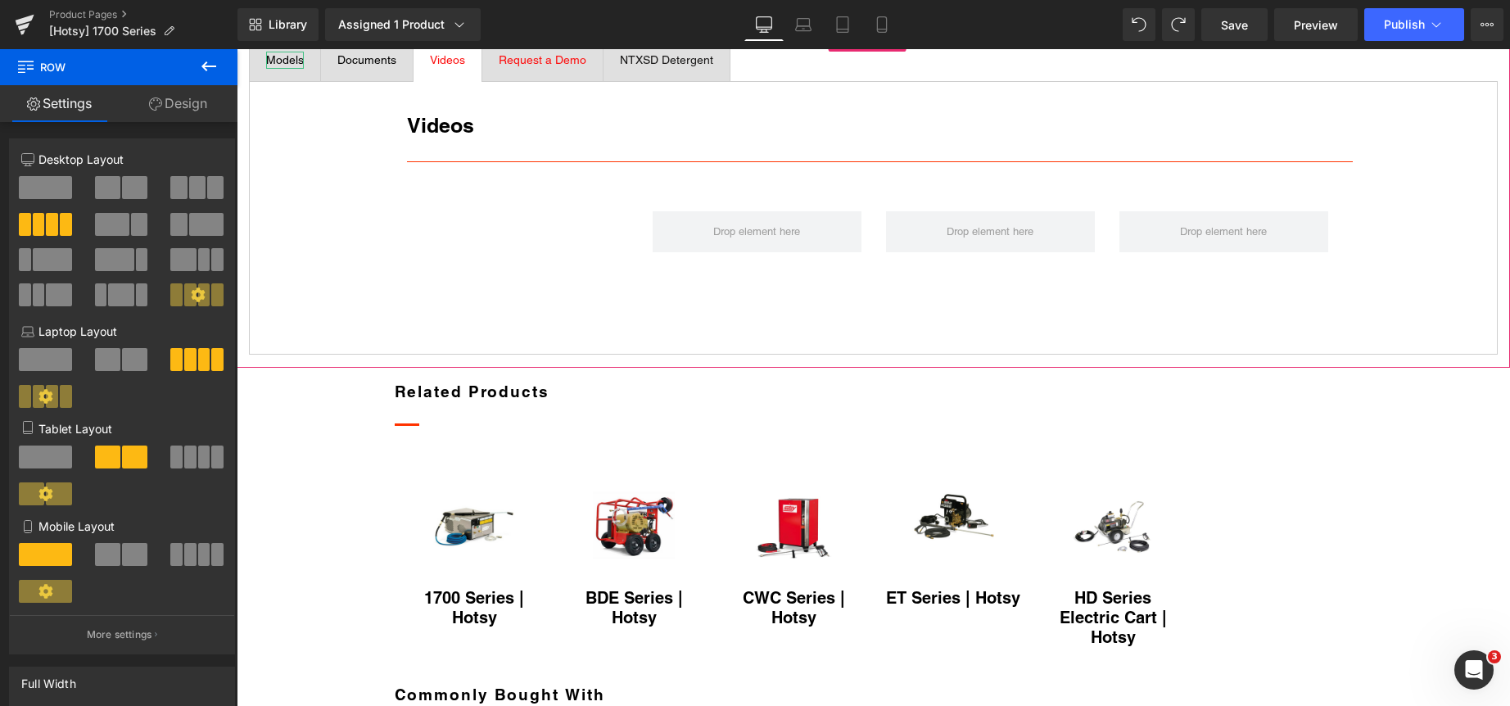
click at [286, 69] on div "Models" at bounding box center [285, 60] width 38 height 17
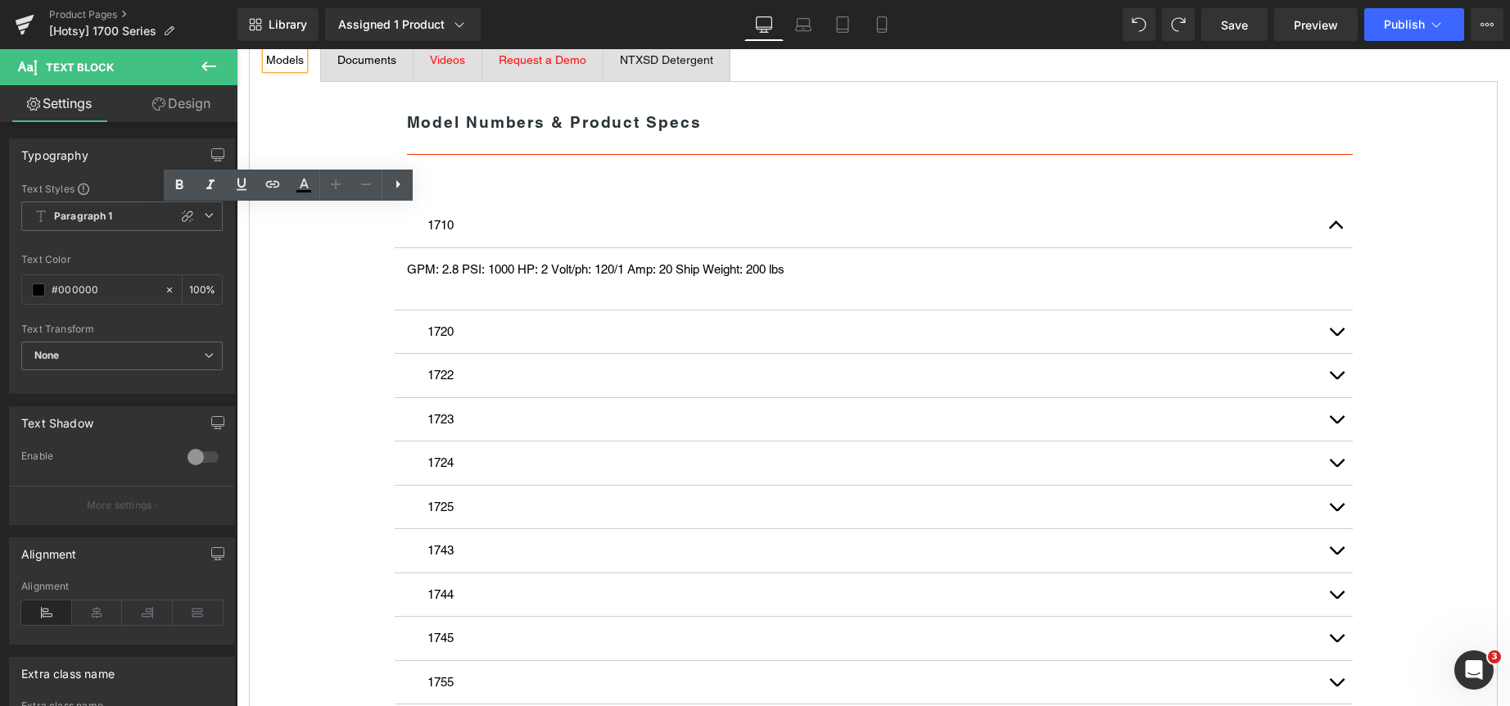
click at [392, 66] on span "Documents" at bounding box center [366, 59] width 59 height 13
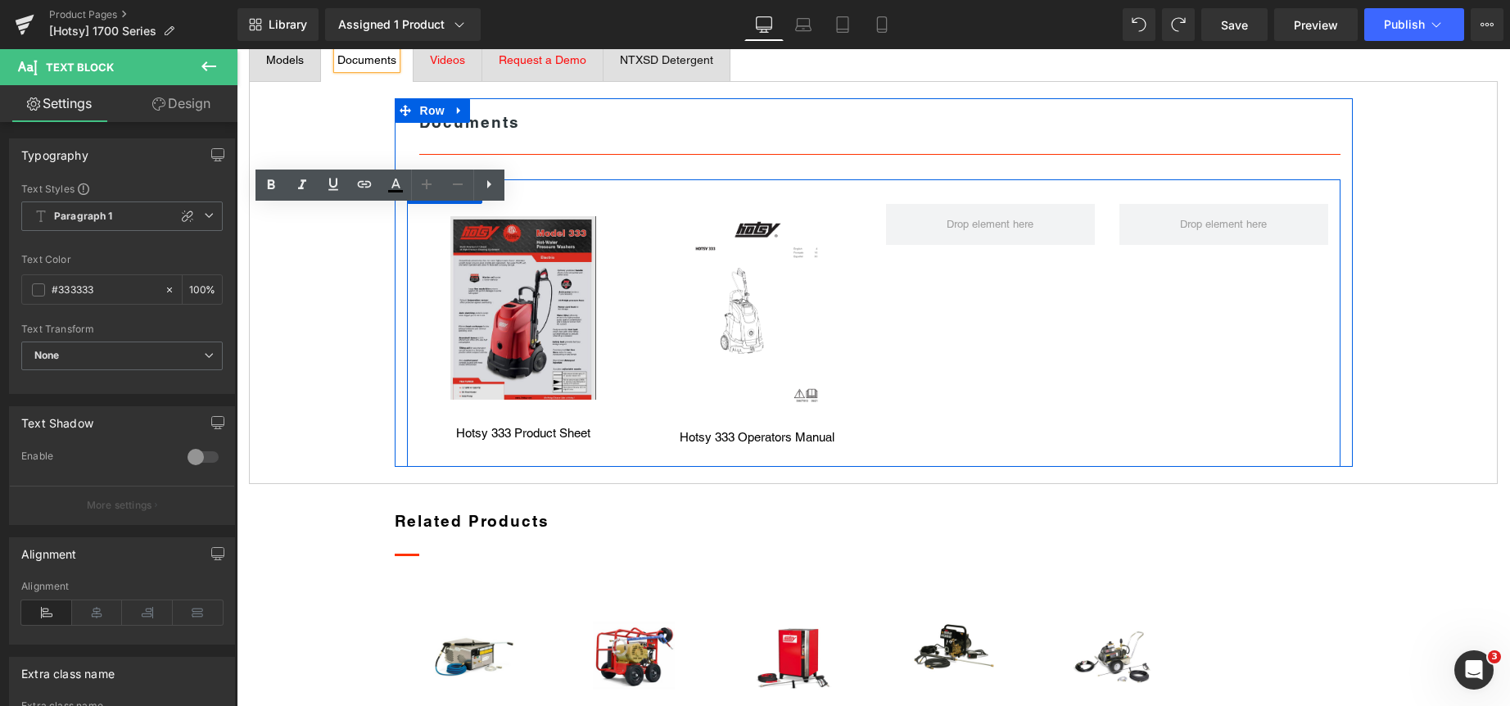
click at [512, 400] on img at bounding box center [523, 307] width 147 height 183
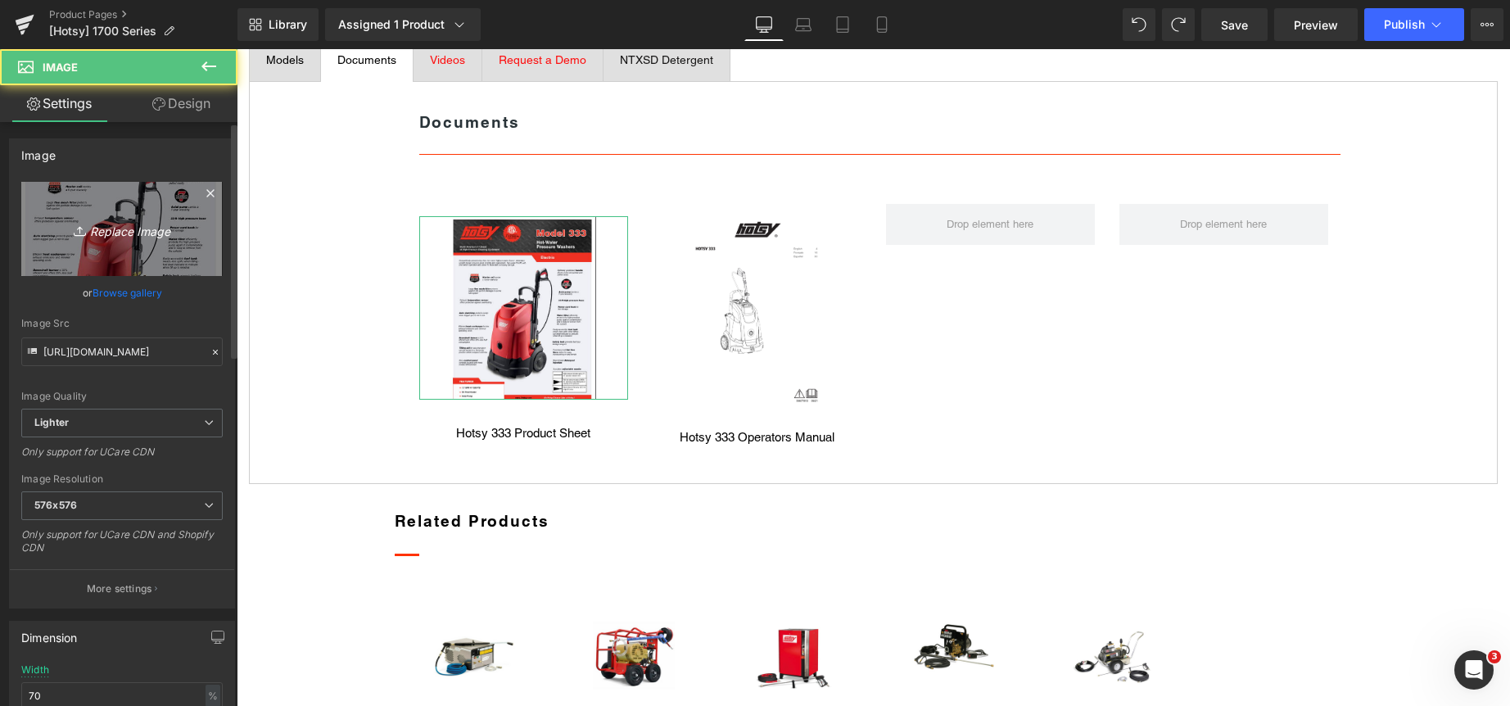
click at [127, 223] on icon "Replace Image" at bounding box center [121, 229] width 131 height 20
type input "C:\fakepath\Screenshot 2025-05-29 162502.png"
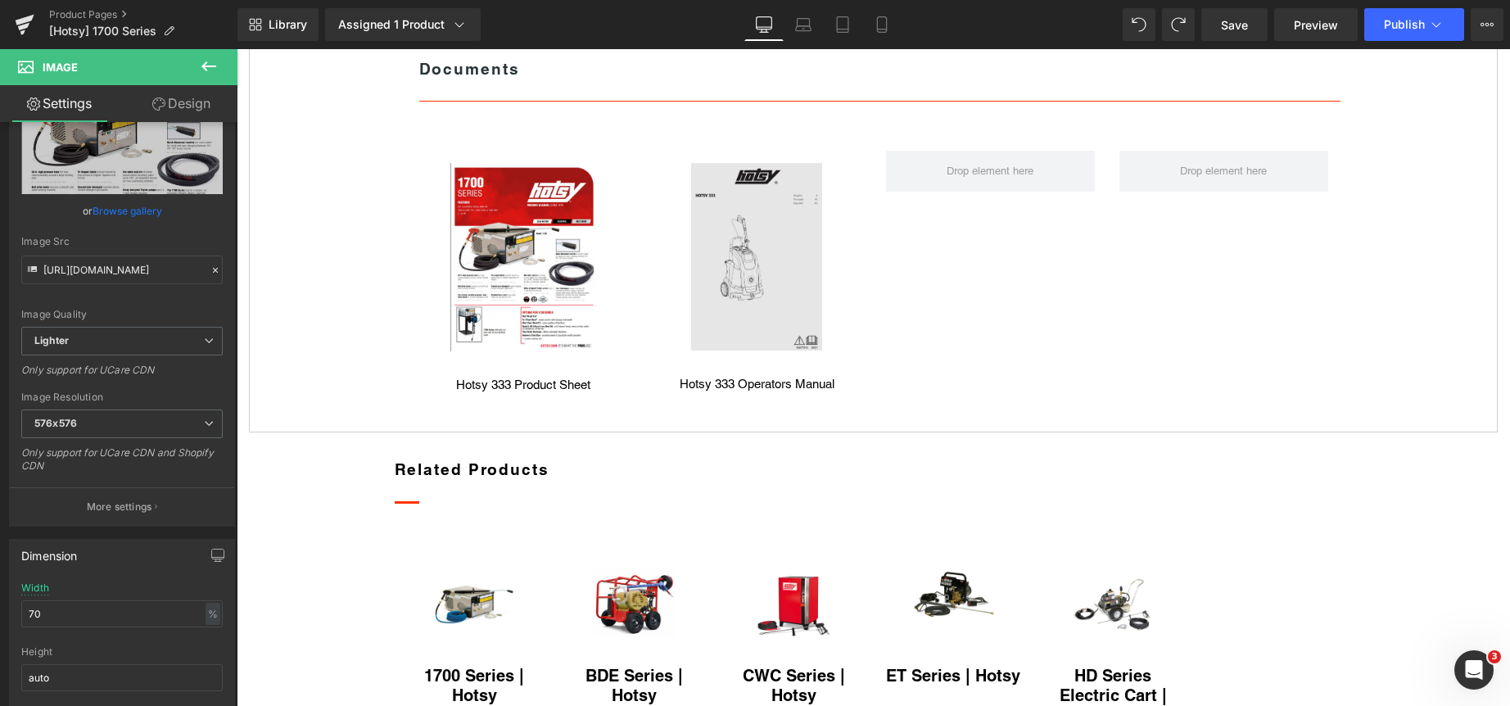
scroll to position [860, 0]
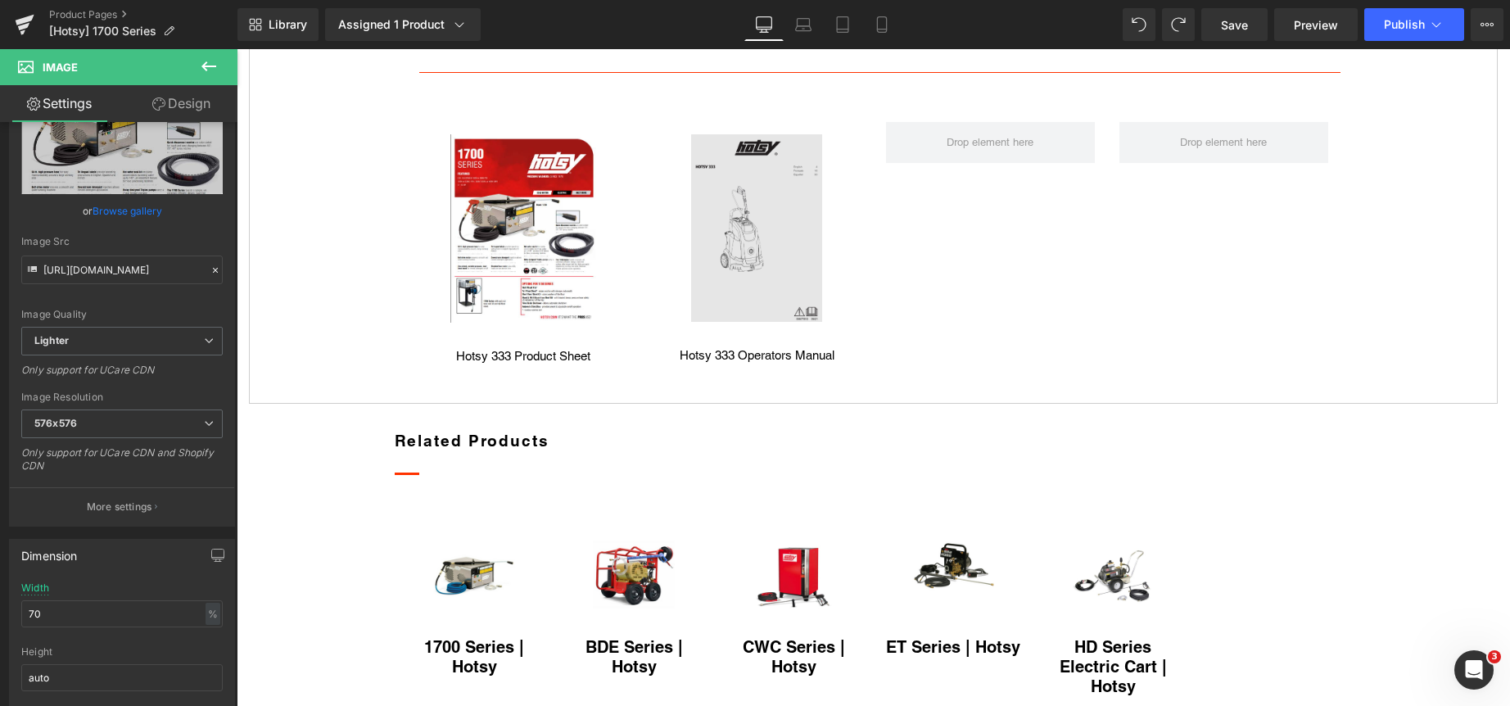
click at [755, 321] on img at bounding box center [757, 227] width 132 height 187
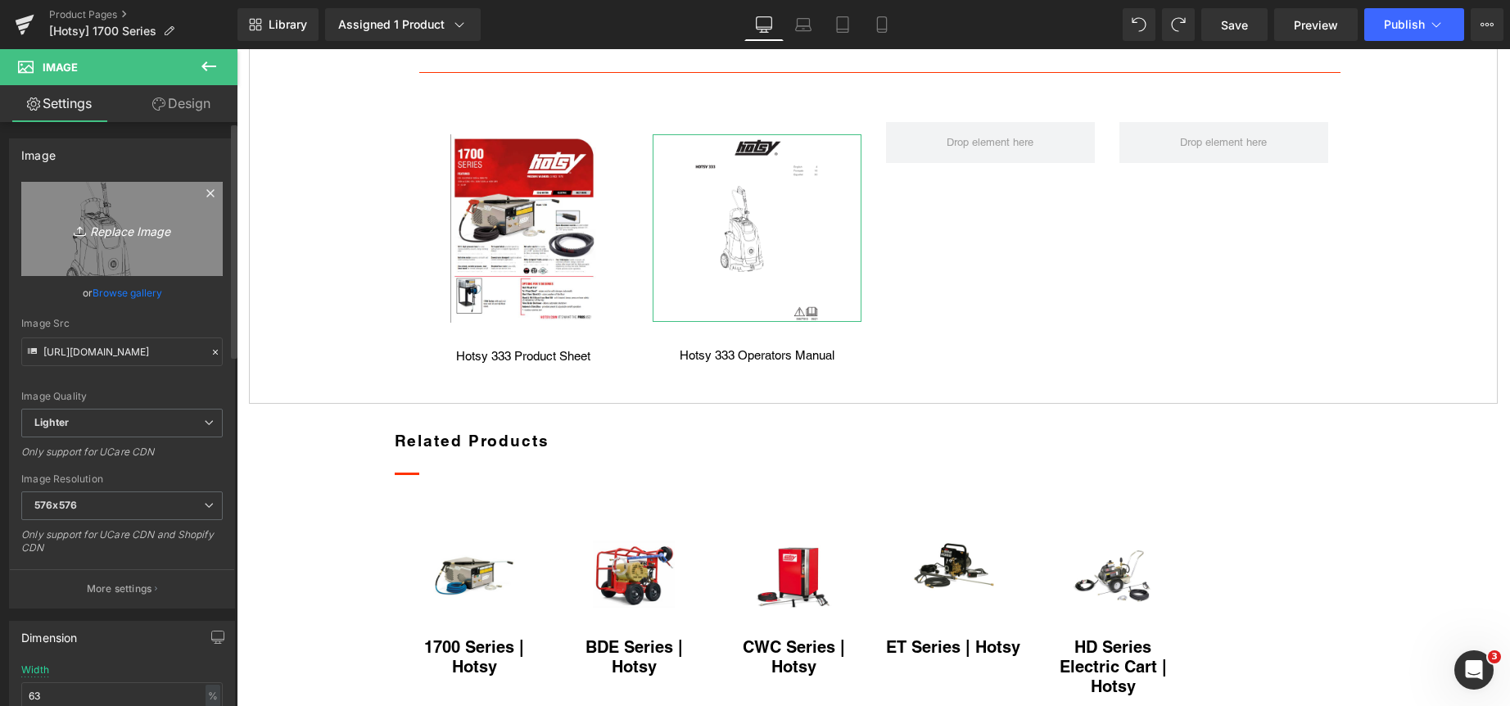
click at [127, 228] on icon "Replace Image" at bounding box center [121, 229] width 131 height 20
type input "C:\fakepath\Hotsy 1700 Series Manual.png"
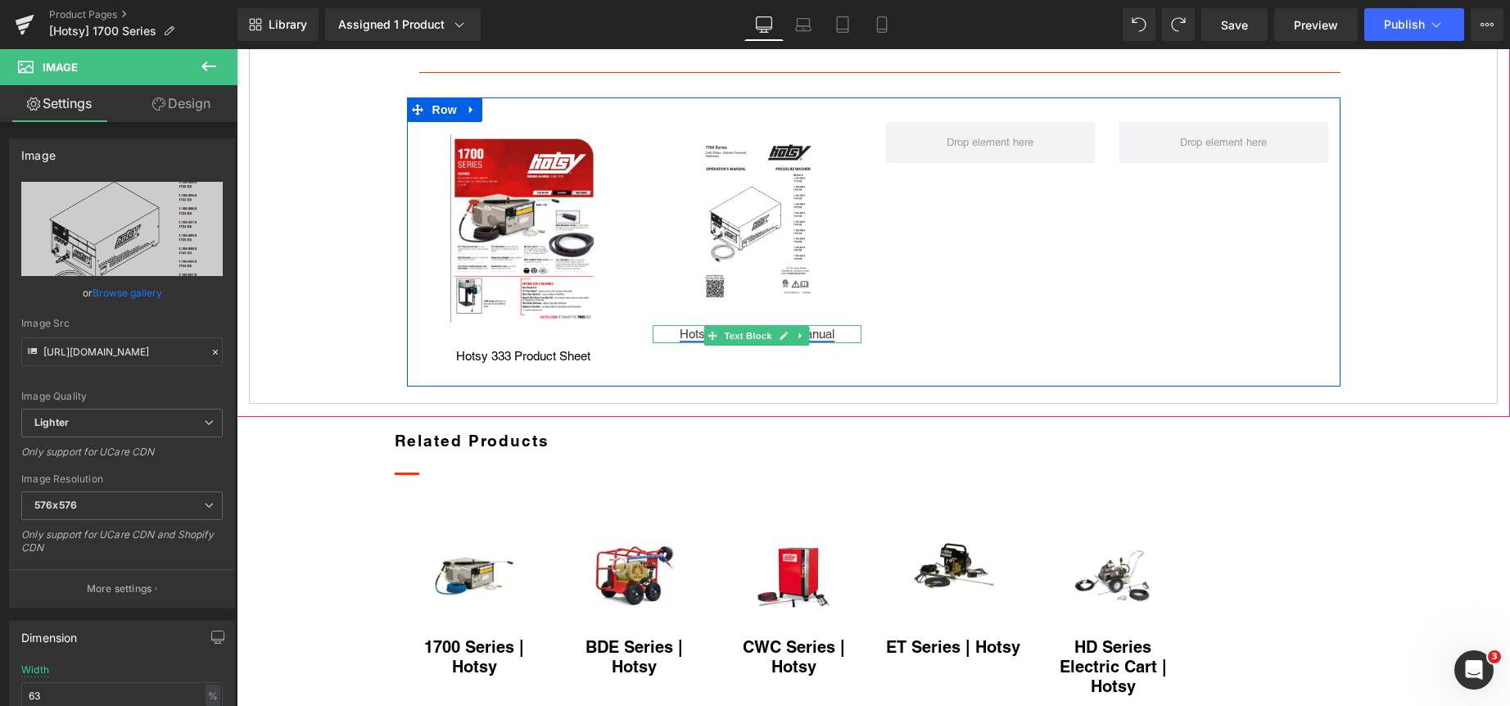
click at [779, 341] on icon at bounding box center [783, 336] width 9 height 10
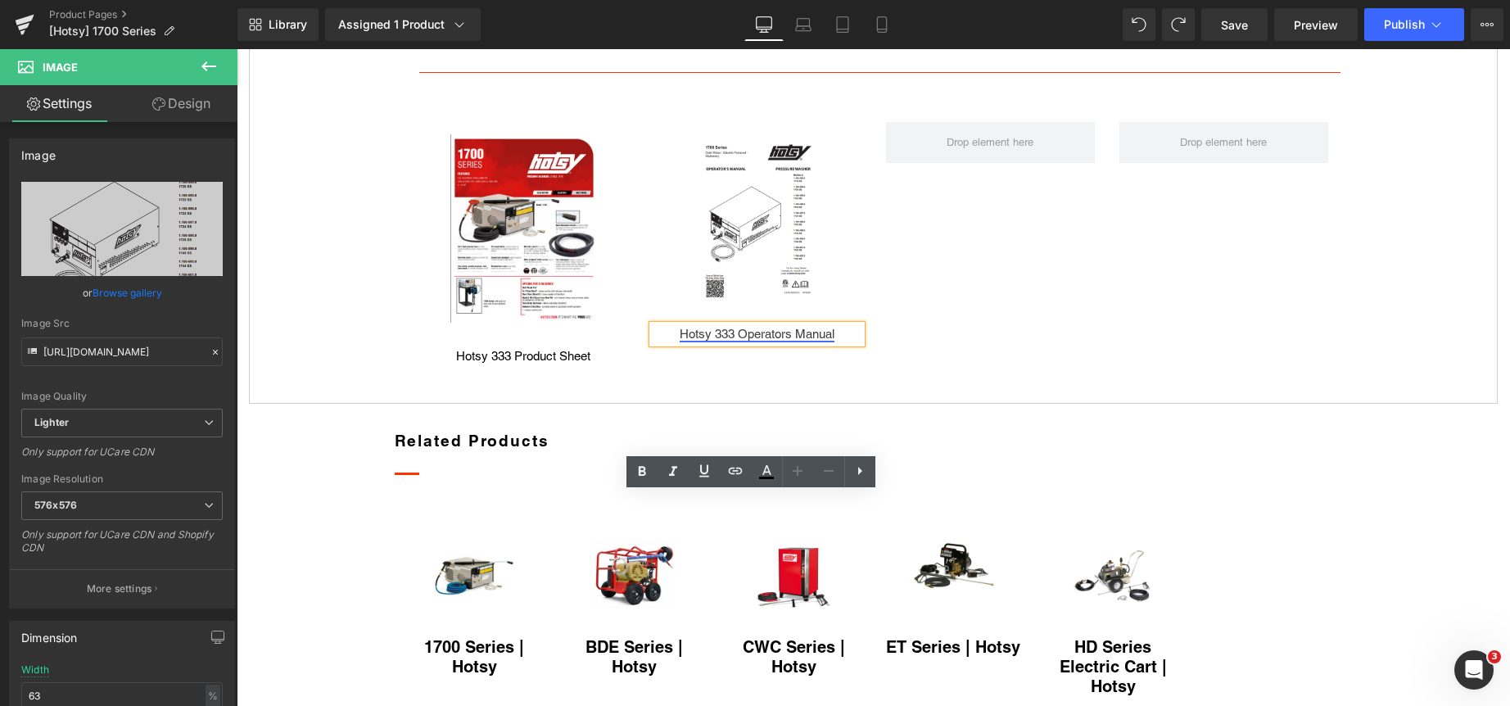
click at [714, 341] on link "Hotsy 333 Operators Manual" at bounding box center [757, 334] width 155 height 14
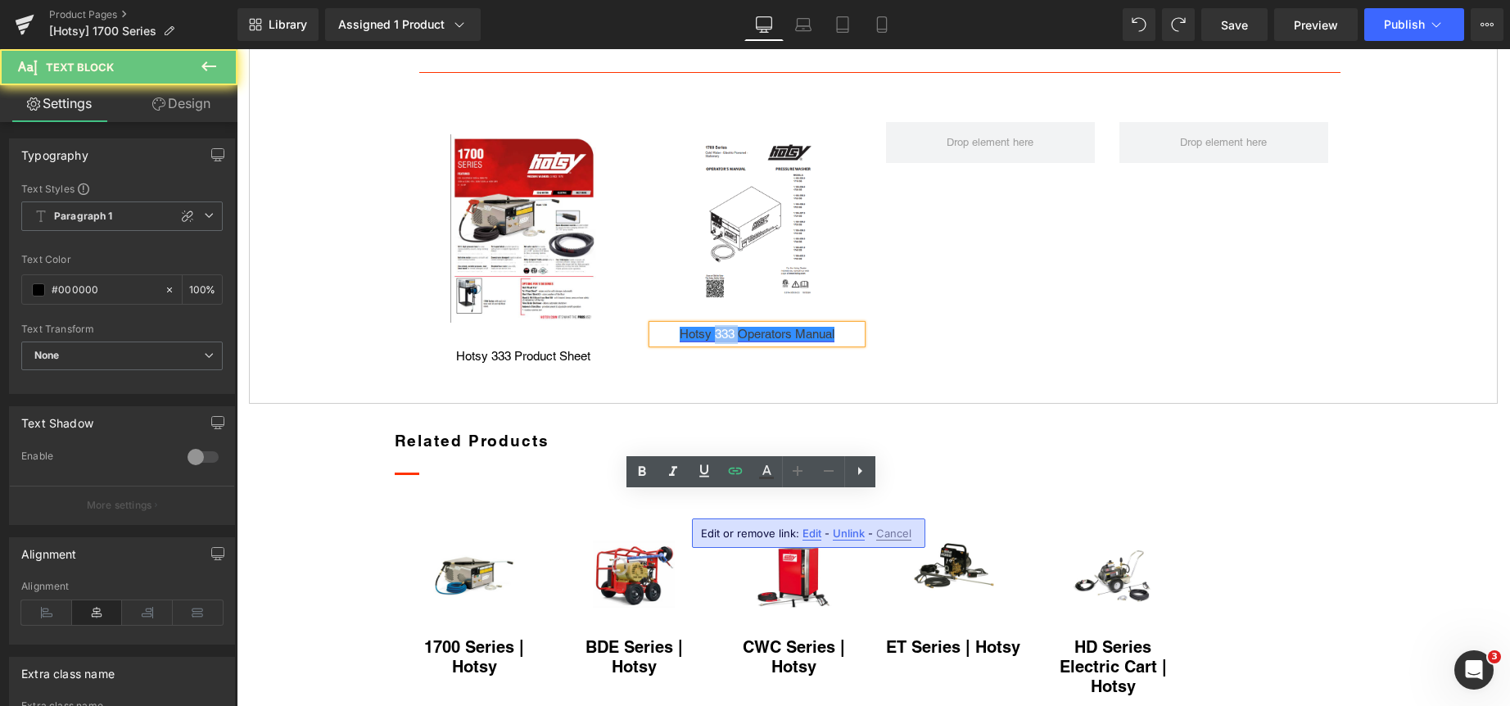
click at [714, 341] on link "Hotsy 333 Operators Manual" at bounding box center [757, 334] width 155 height 14
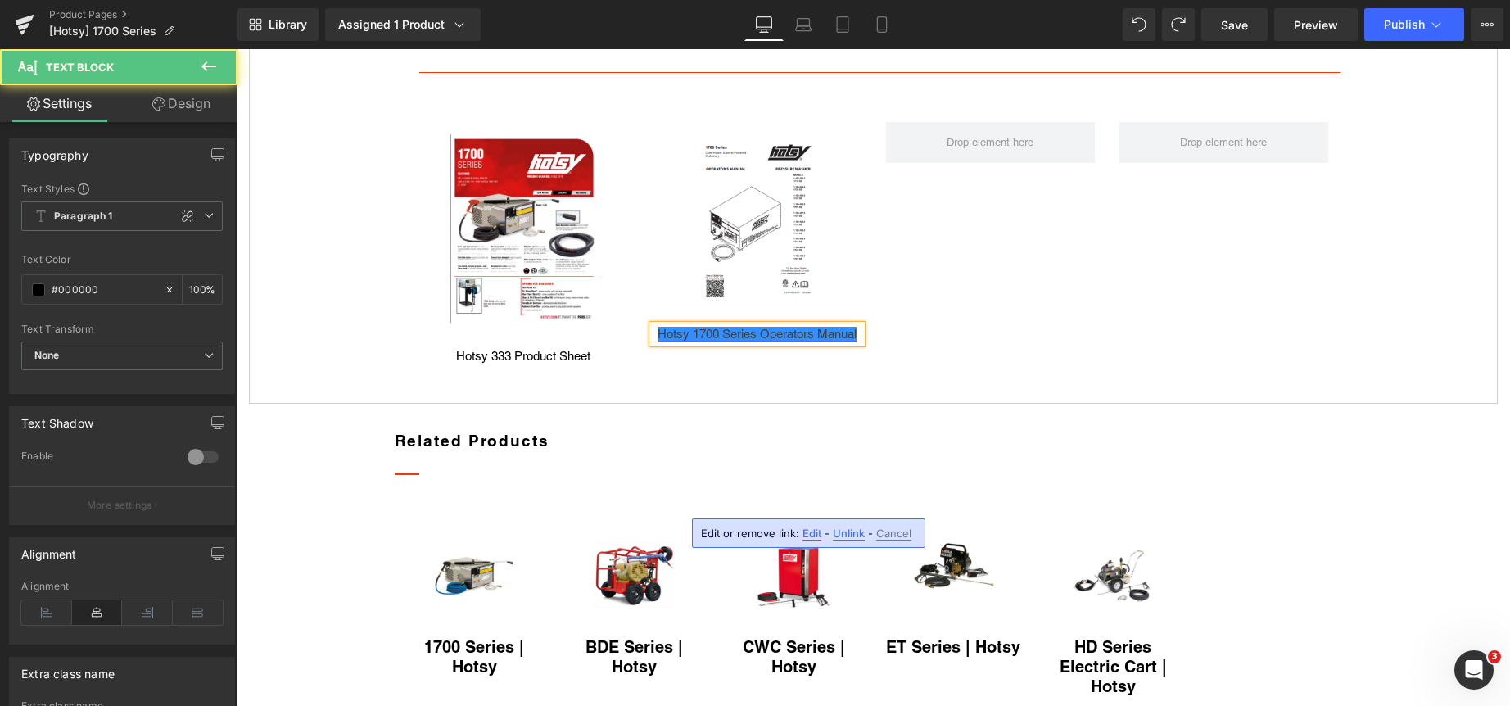
click at [719, 341] on link "Hotsy 1700 Series Operators Manual" at bounding box center [756, 334] width 199 height 14
click at [720, 341] on link "Hotsy 1700 Series Operators Manual" at bounding box center [756, 334] width 199 height 14
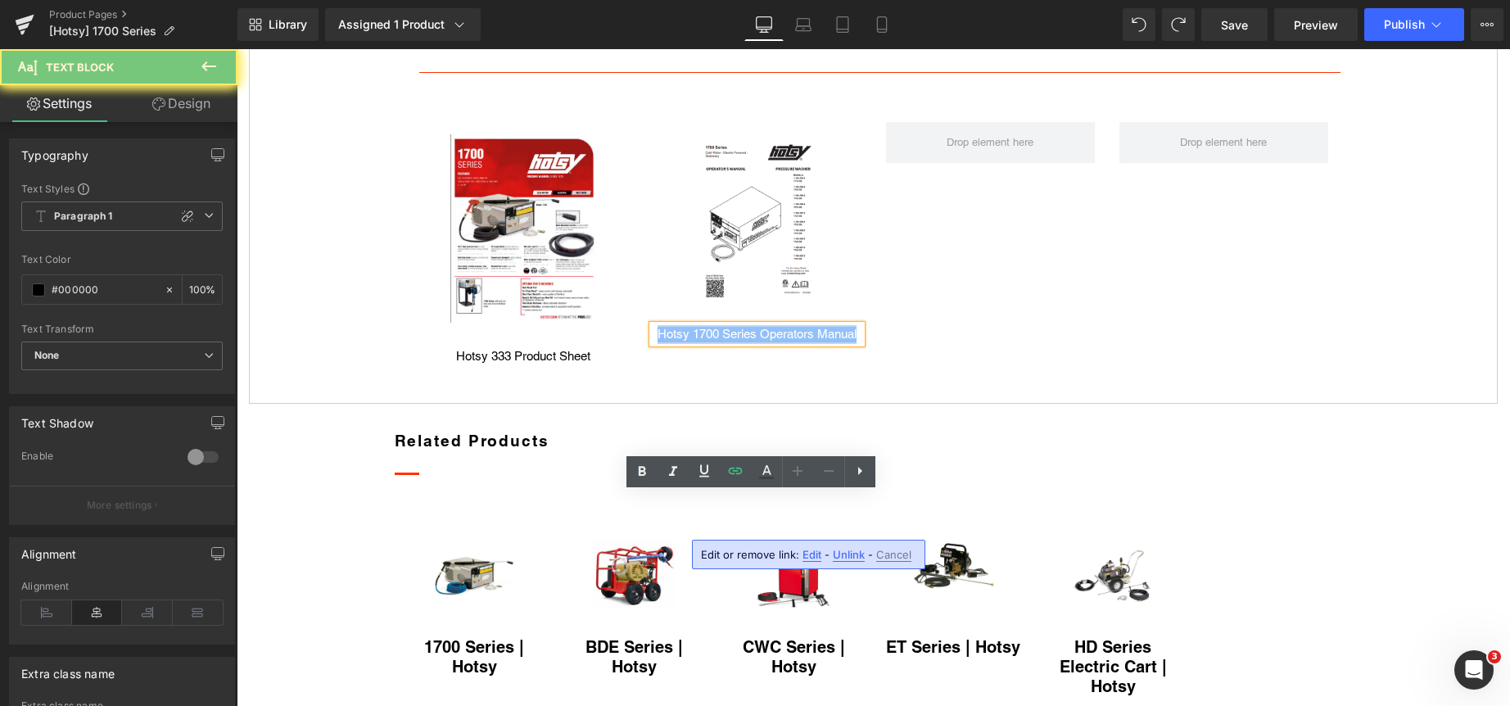
click at [720, 341] on link "Hotsy 1700 Series Operators Manual" at bounding box center [756, 334] width 199 height 14
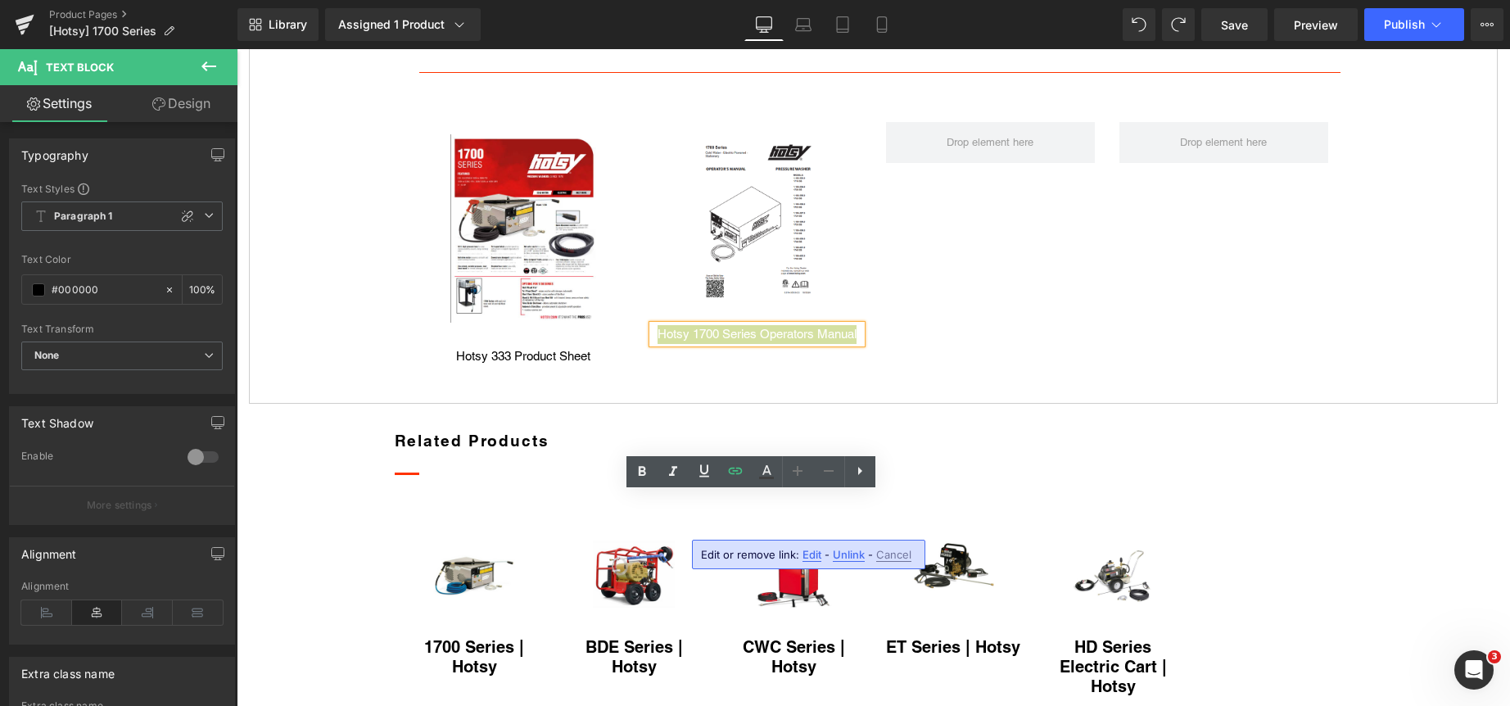
click at [807, 552] on span "Edit" at bounding box center [811, 555] width 19 height 14
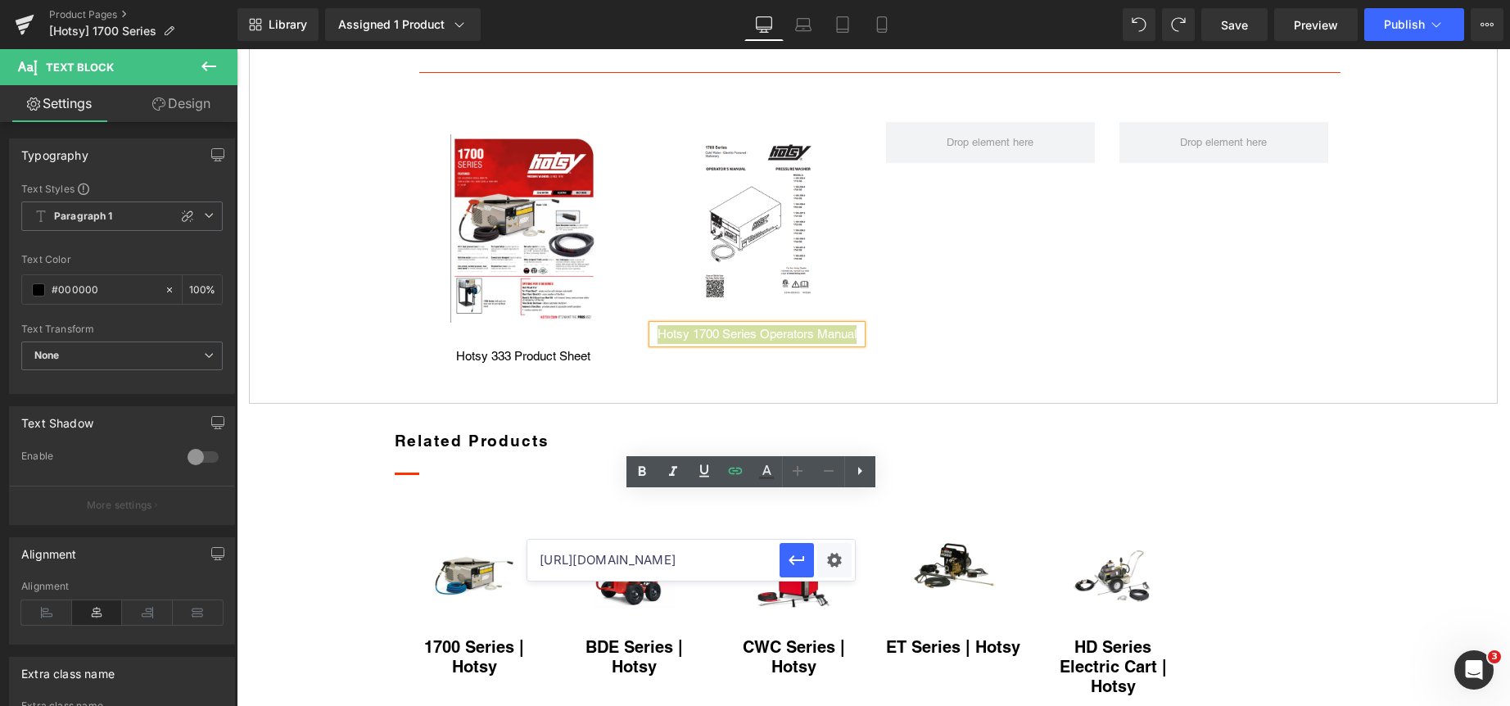
click at [722, 560] on input "https://clean.nortexss.com/hubfs/Lead%20Magnet%20Photo/Hotsy%20333%20Model%20Ma…" at bounding box center [653, 560] width 252 height 41
paste input "%5BResources%5D%20eBooks%20Catalogs%20Flyers/Hotsy%201700%20Series%20Manual.pdf"
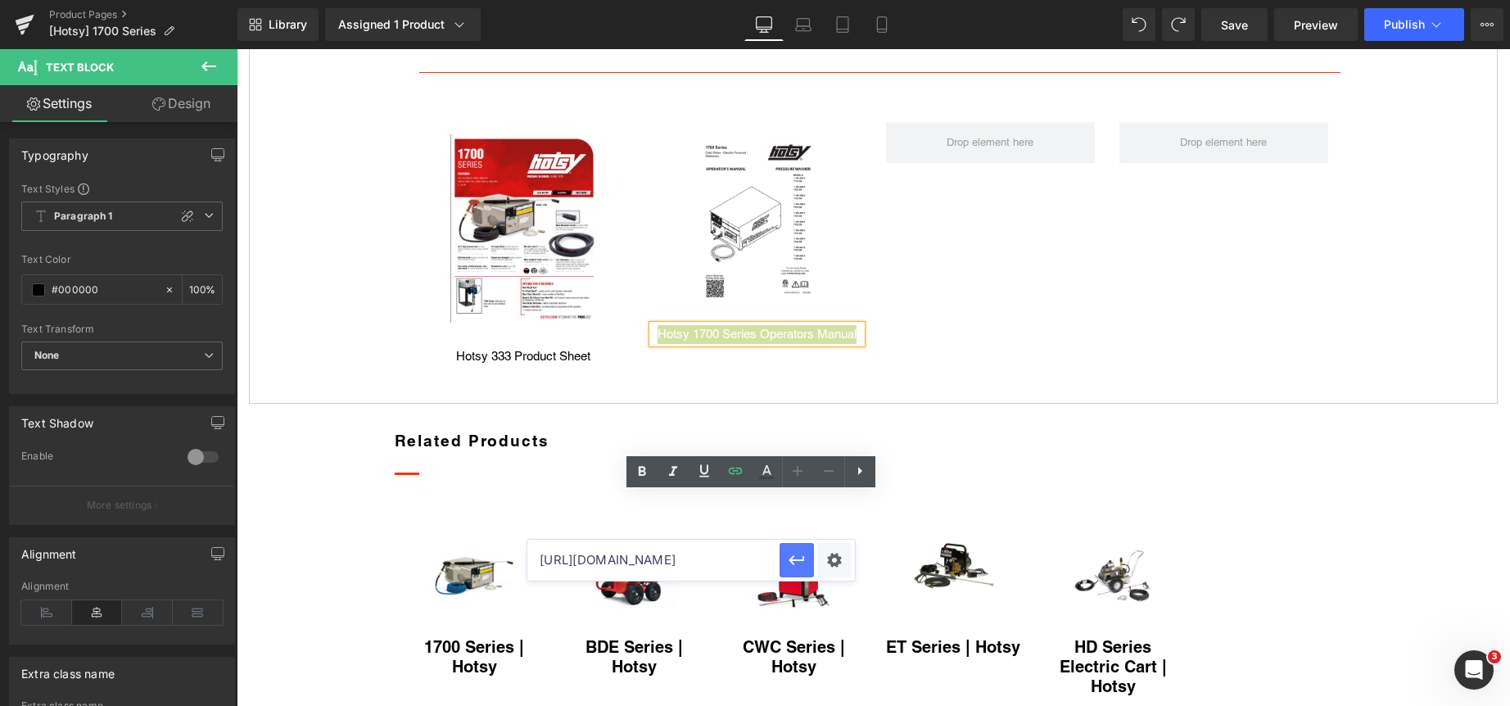
type input "https://clean.nortexss.com/hubfs/%5BResources%5D%20eBooks%20Catalogs%20Flyers/H…"
click at [791, 555] on icon "button" at bounding box center [797, 560] width 20 height 20
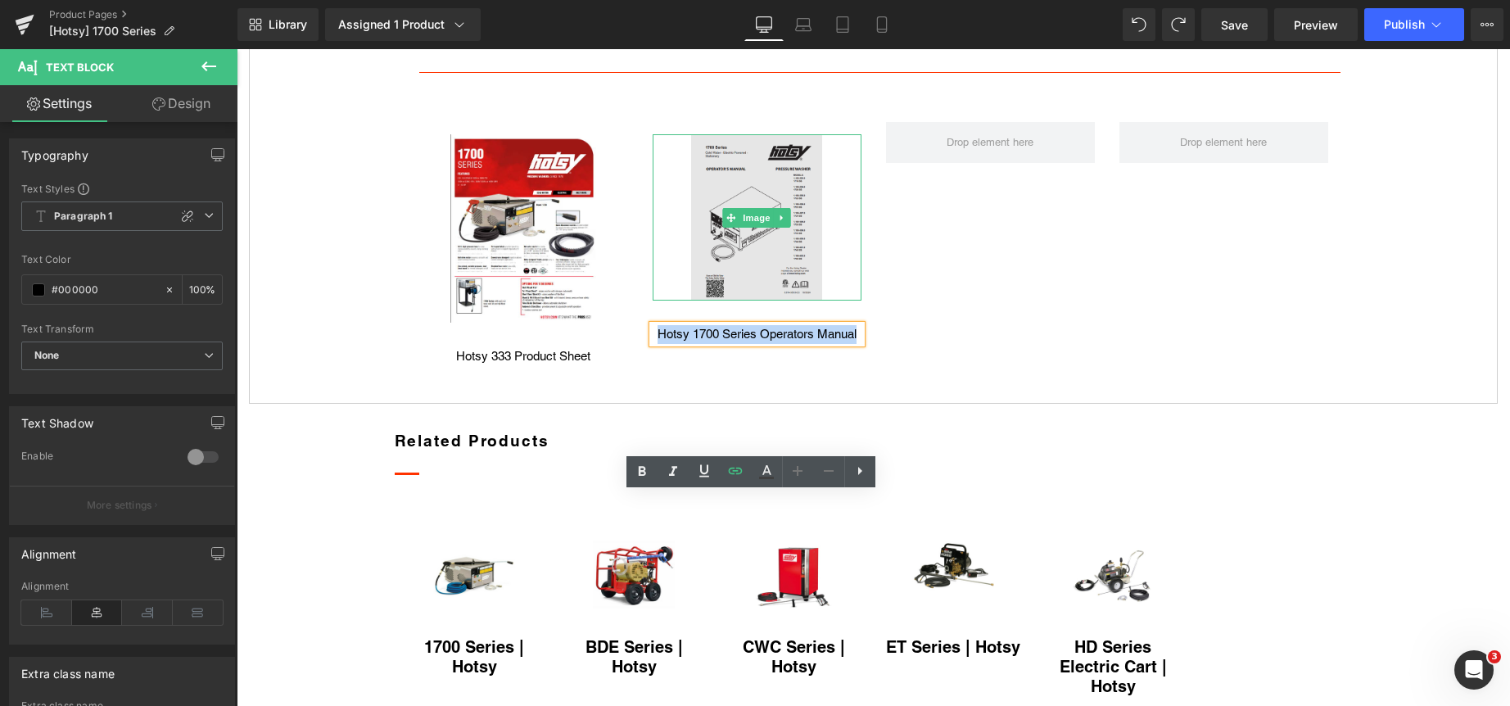
click at [755, 300] on img at bounding box center [757, 216] width 132 height 165
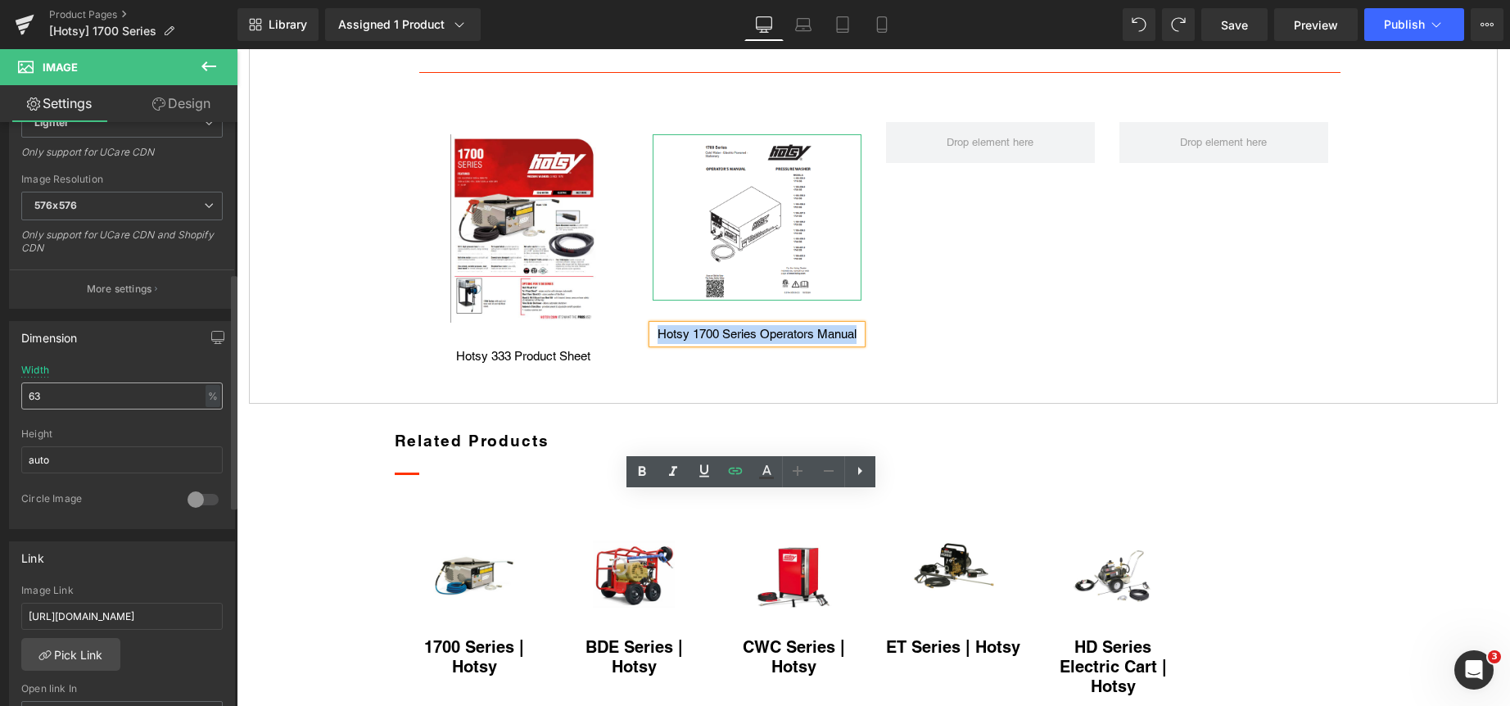
scroll to position [491, 0]
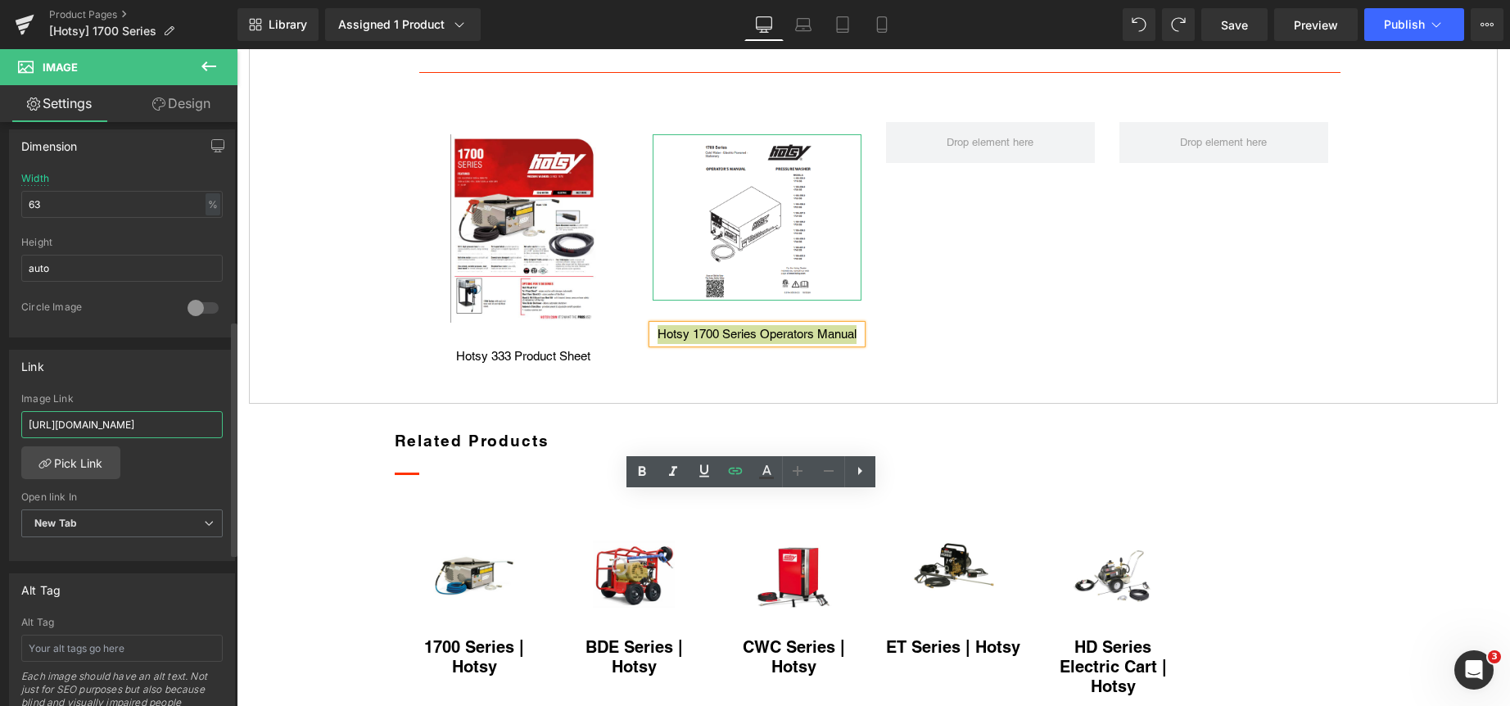
click at [94, 427] on input "https://clean.nortexss.com/hubfs/Lead%20Magnet%20Photo/Hotsy%20333%20Model%20Ma…" at bounding box center [121, 424] width 201 height 27
type input "https://clean.nortexss.com/hubfs/%5BResources%5D%20eBooks%20Catalogs%20Flyers/H…"
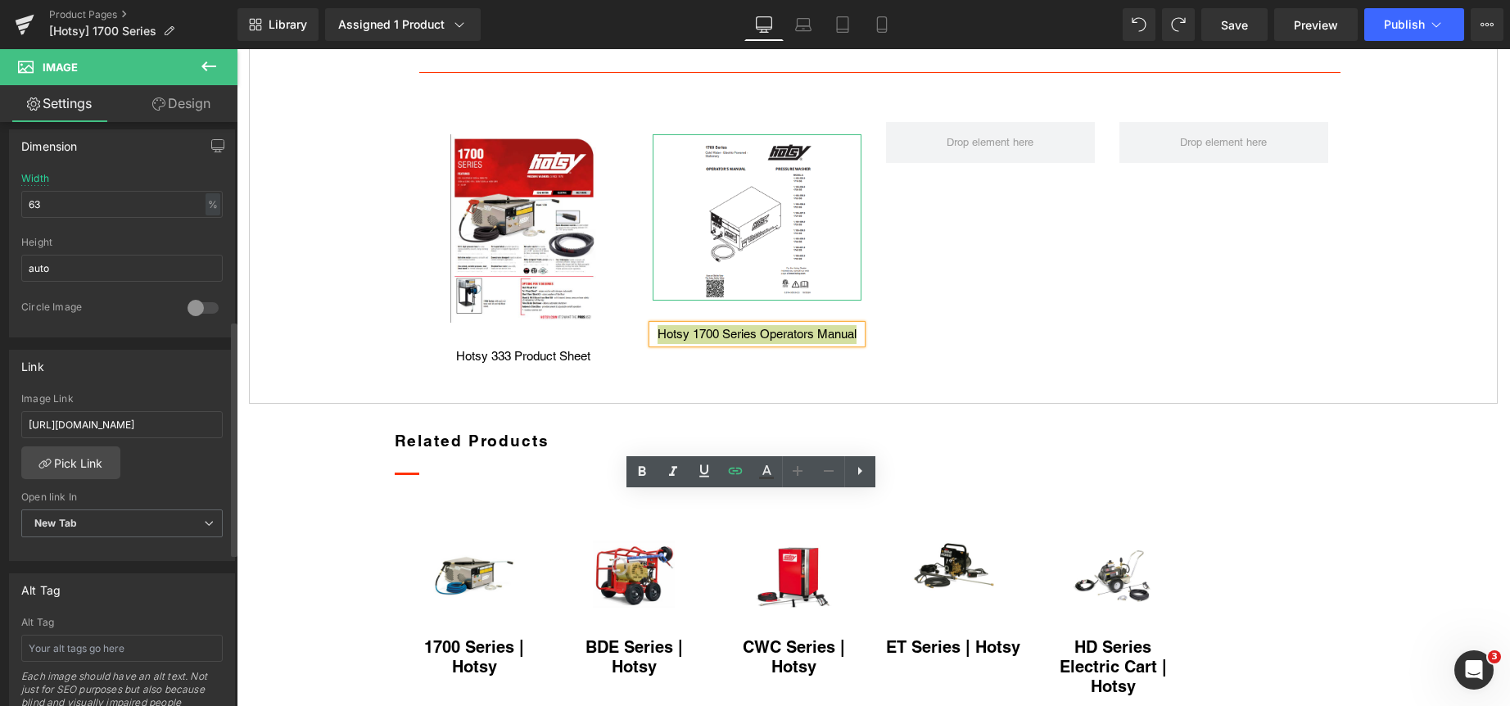
scroll to position [0, 0]
click at [151, 362] on div "Link" at bounding box center [122, 365] width 224 height 31
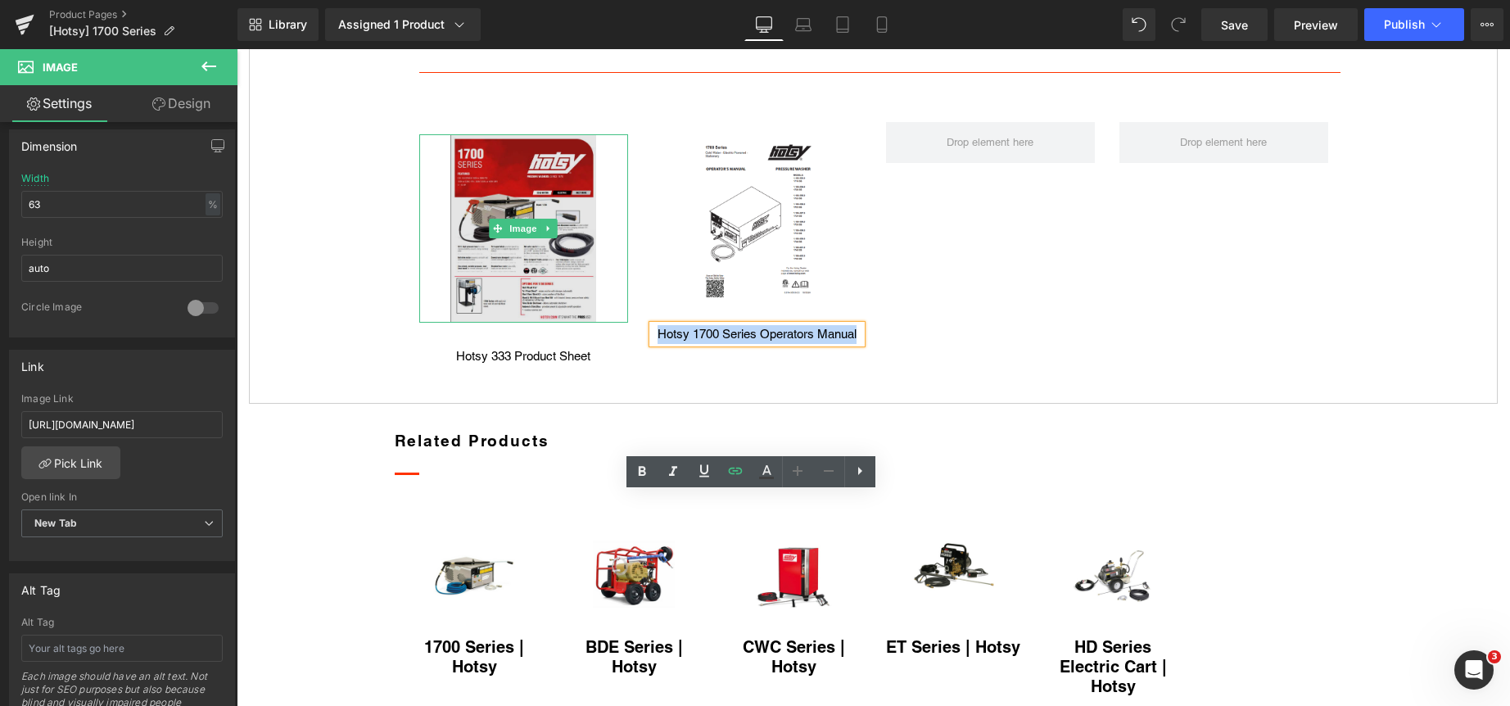
click at [484, 323] on img at bounding box center [523, 228] width 147 height 188
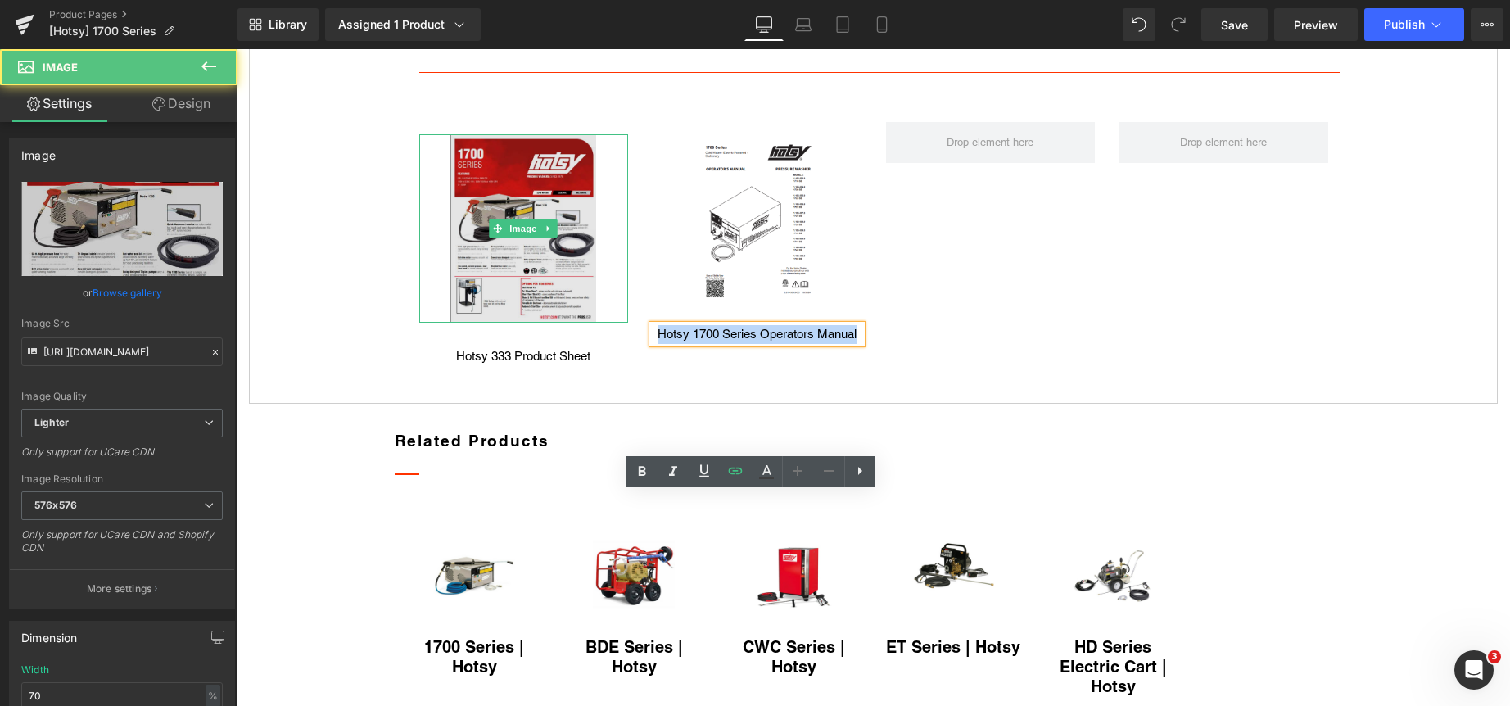
click at [513, 323] on img at bounding box center [523, 228] width 147 height 188
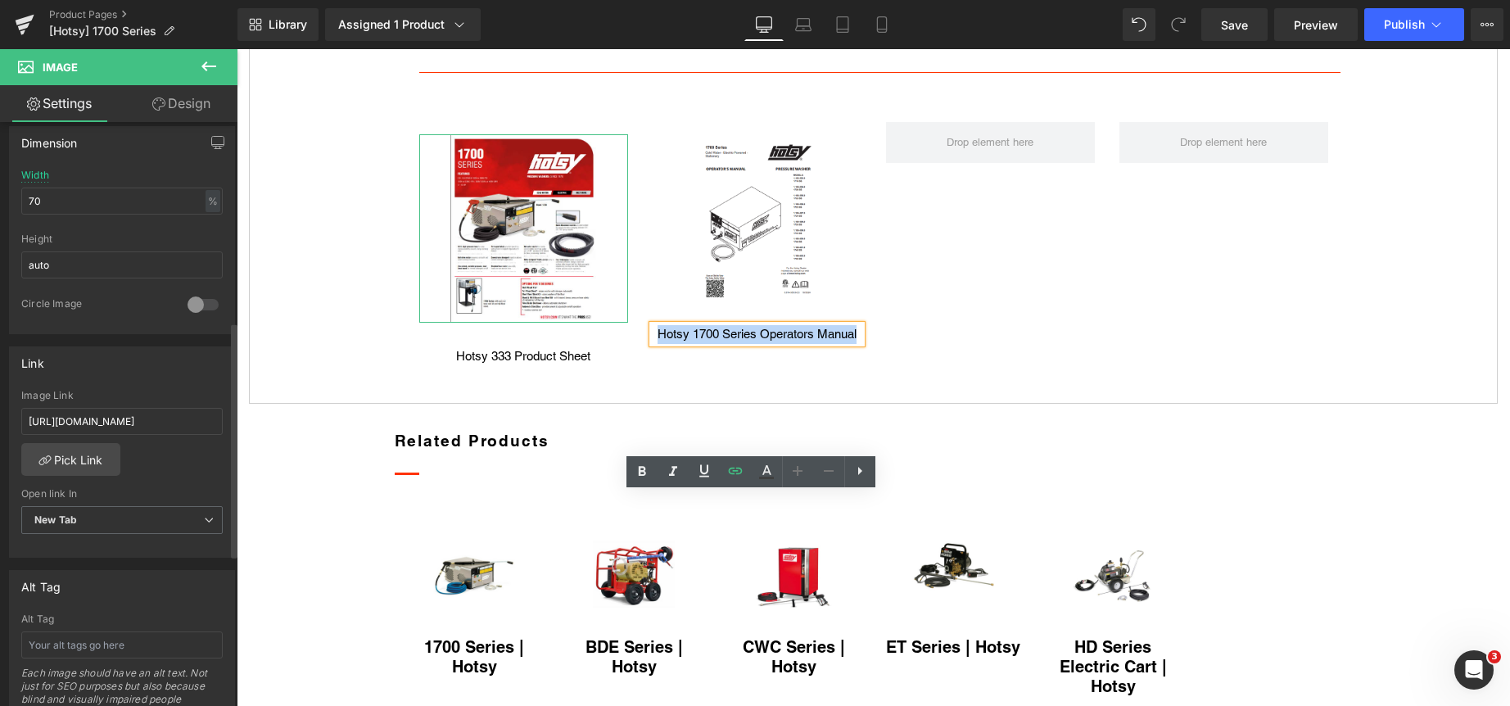
scroll to position [573, 0]
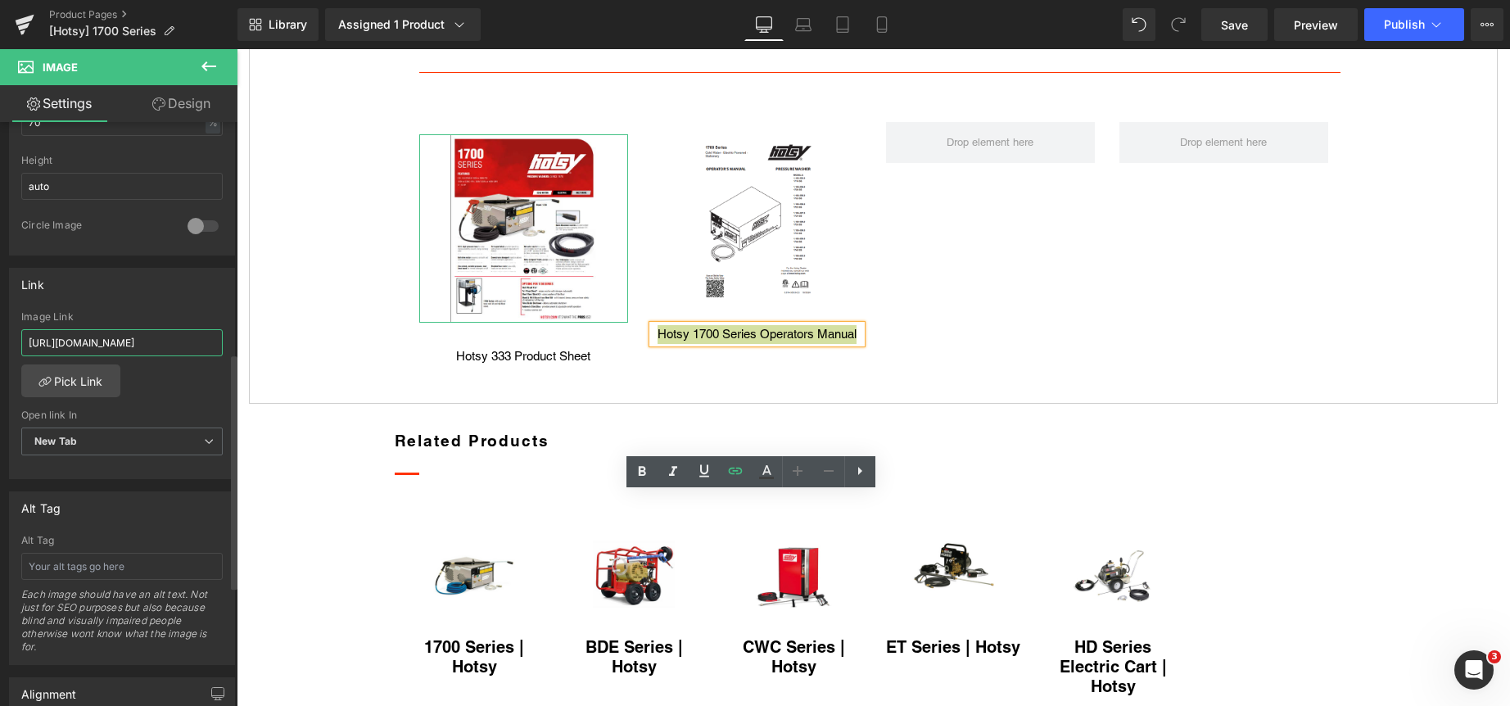
click at [110, 332] on input "https://clean.nortexss.com/hubfs/Hotsy/Hotsy%20333%20Model%20Product%20Sheet.pdf" at bounding box center [121, 342] width 201 height 27
type input "https://clean.nortexss.com/hubfs/Hotsy/hotsy%201700%20series%20product%20sheet.…"
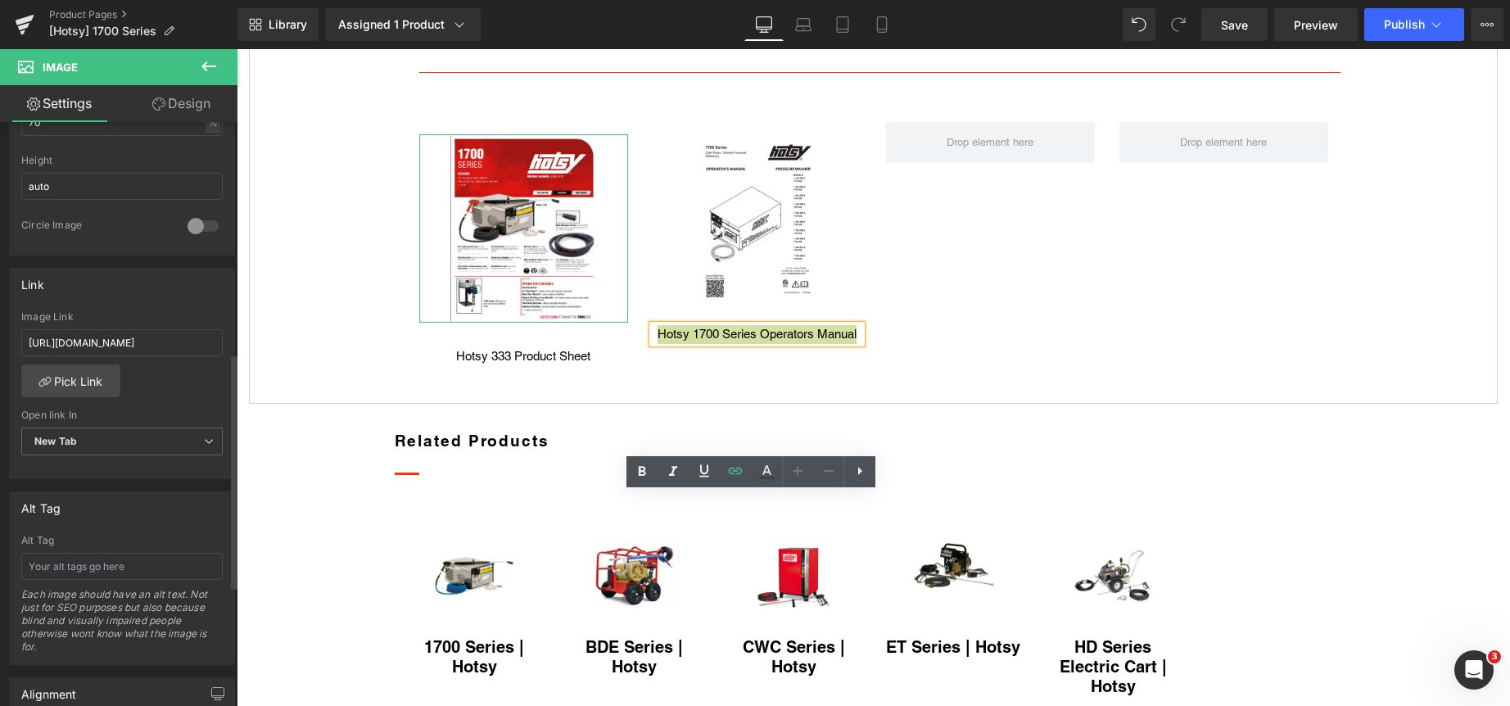
scroll to position [0, 0]
drag, startPoint x: 157, startPoint y: 385, endPoint x: 228, endPoint y: 393, distance: 71.7
click at [162, 383] on div "https://clean.nortexss.com/hubfs/Hotsy/Hotsy%20333%20Model%20Product%20Sheet.pd…" at bounding box center [122, 395] width 224 height 168
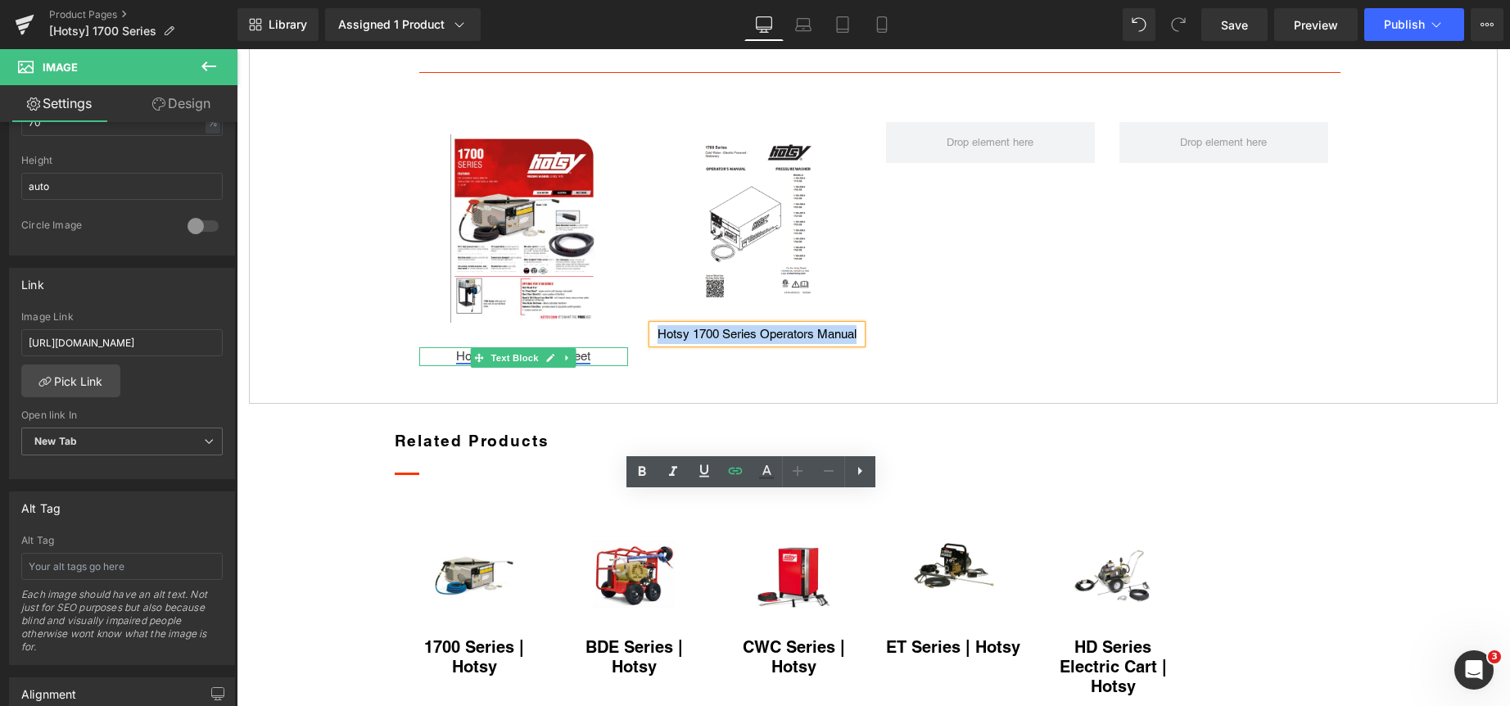
click at [546, 363] on icon at bounding box center [550, 358] width 9 height 10
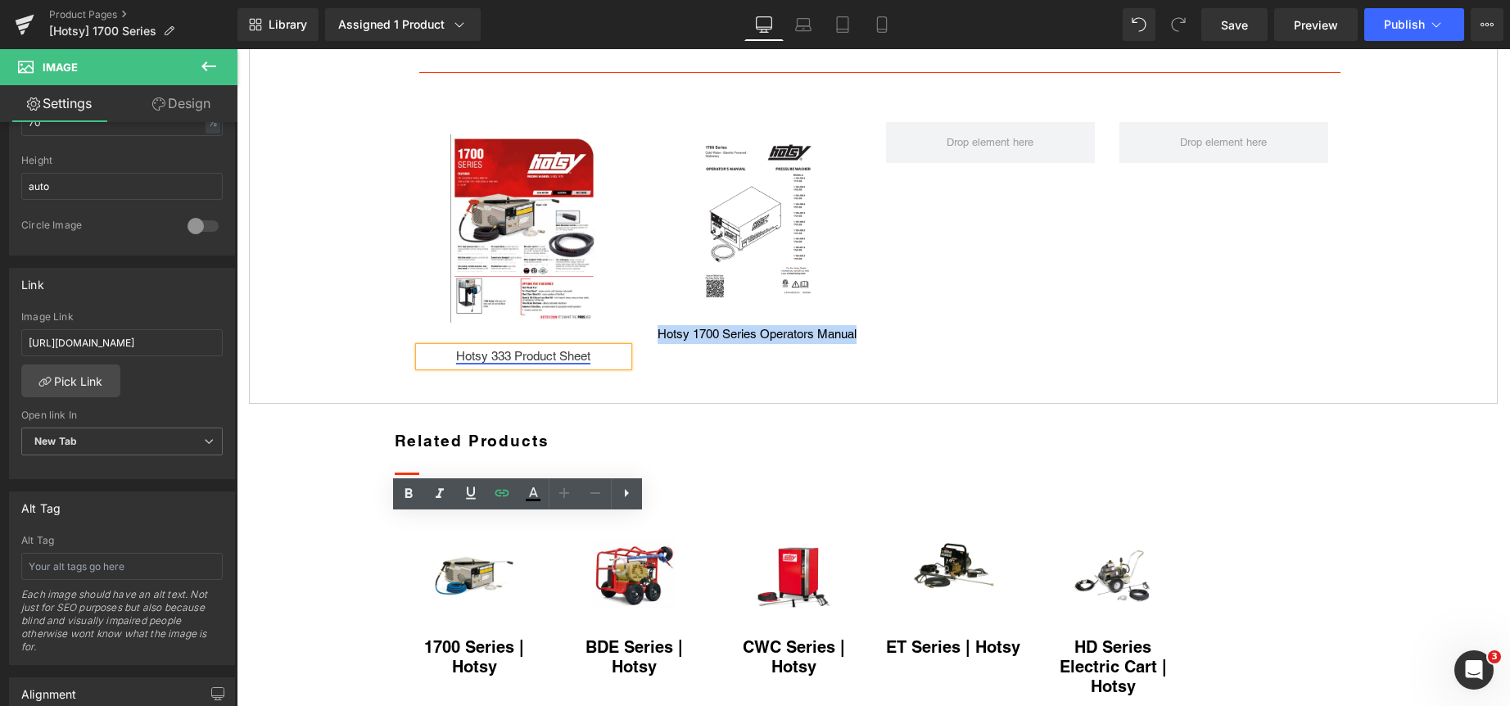
click at [492, 363] on link "Hotsy 333 Product Sheet" at bounding box center [523, 356] width 134 height 14
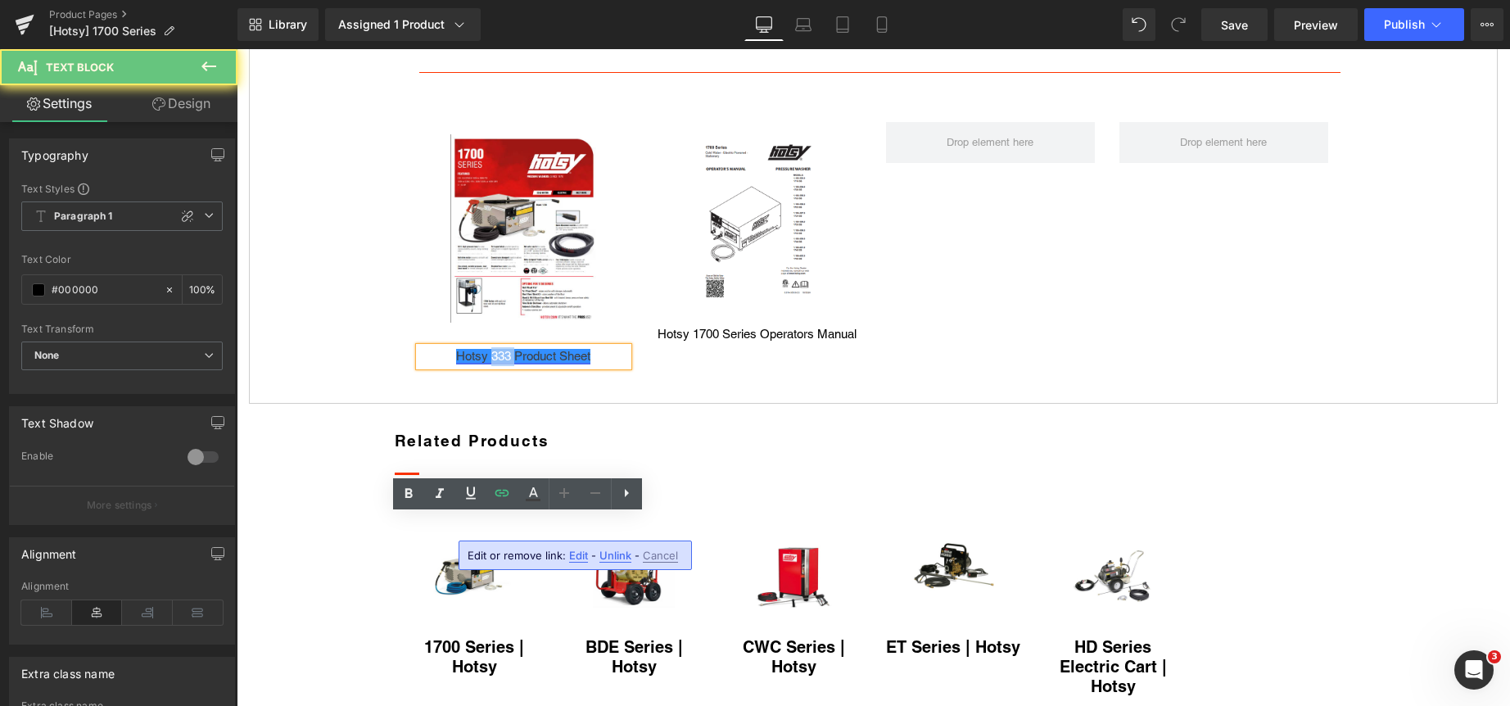
click at [492, 363] on link "Hotsy 333 Product Sheet" at bounding box center [523, 356] width 134 height 14
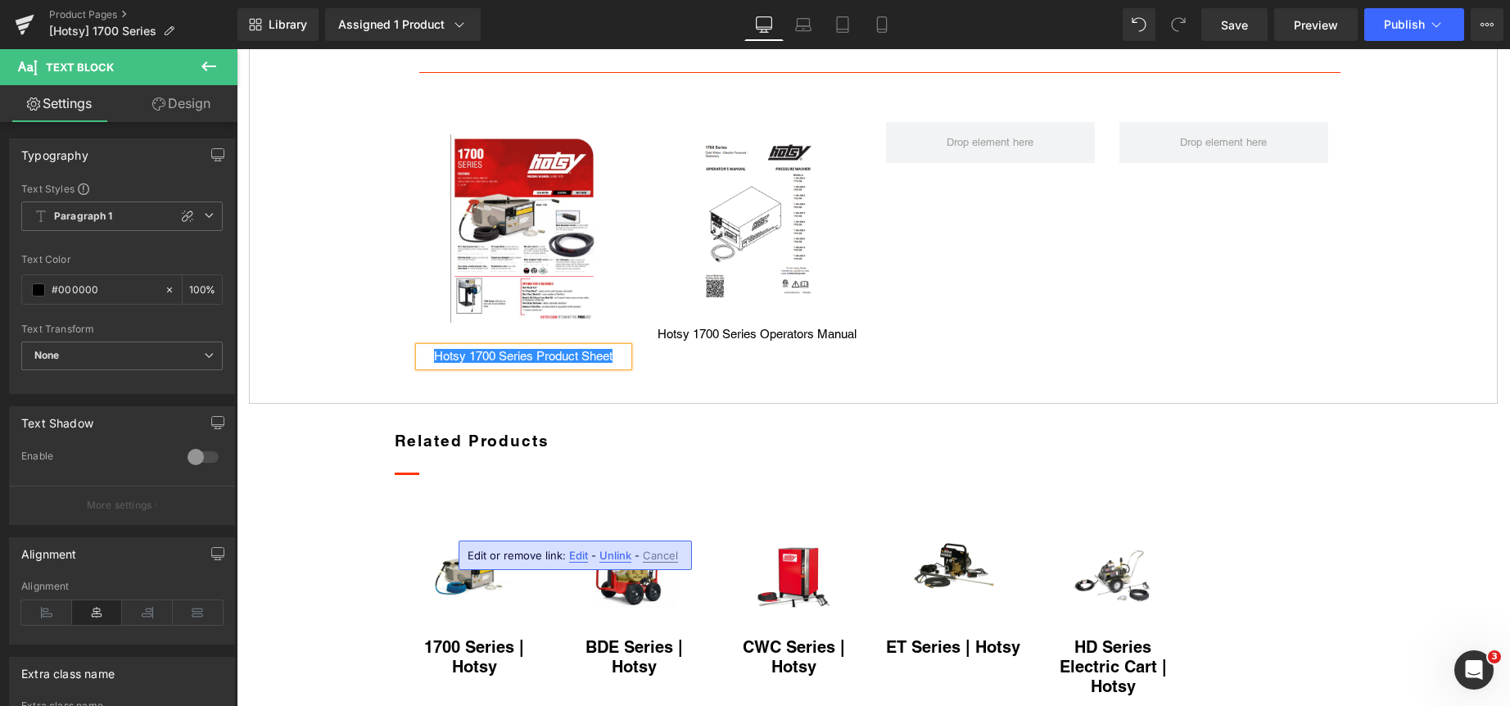
click at [575, 552] on span "Edit" at bounding box center [578, 556] width 19 height 14
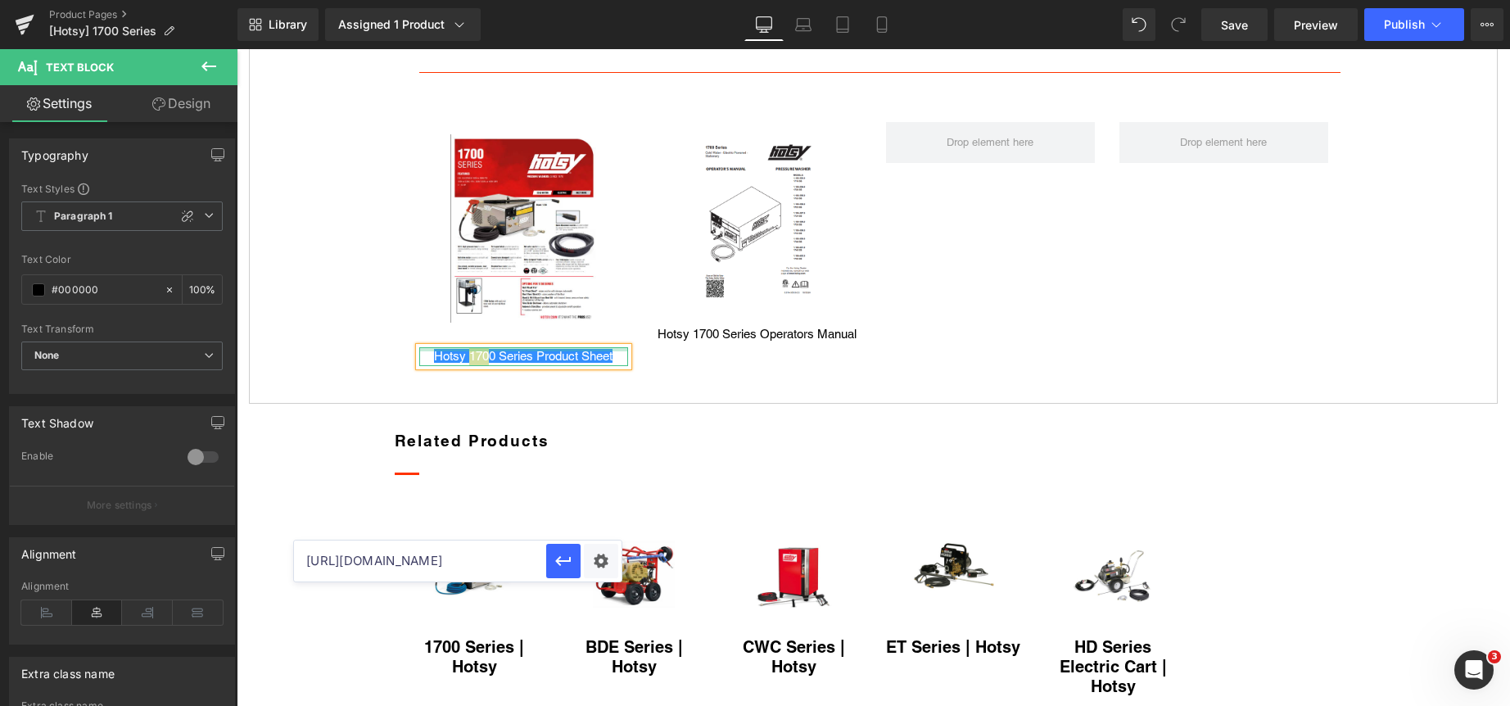
click at [544, 351] on div at bounding box center [523, 349] width 209 height 4
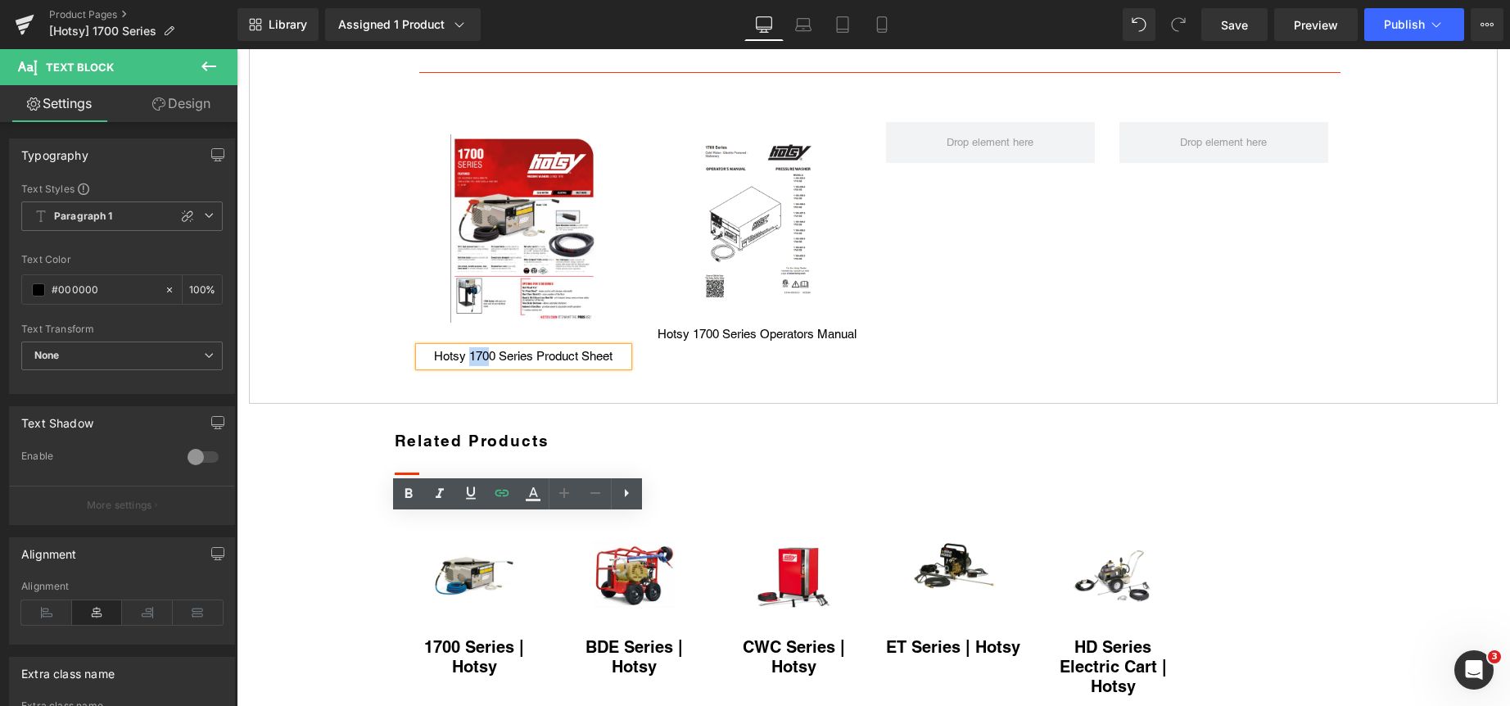
click at [544, 363] on link "Hotsy 1700 Series Product Sheet" at bounding box center [523, 356] width 178 height 14
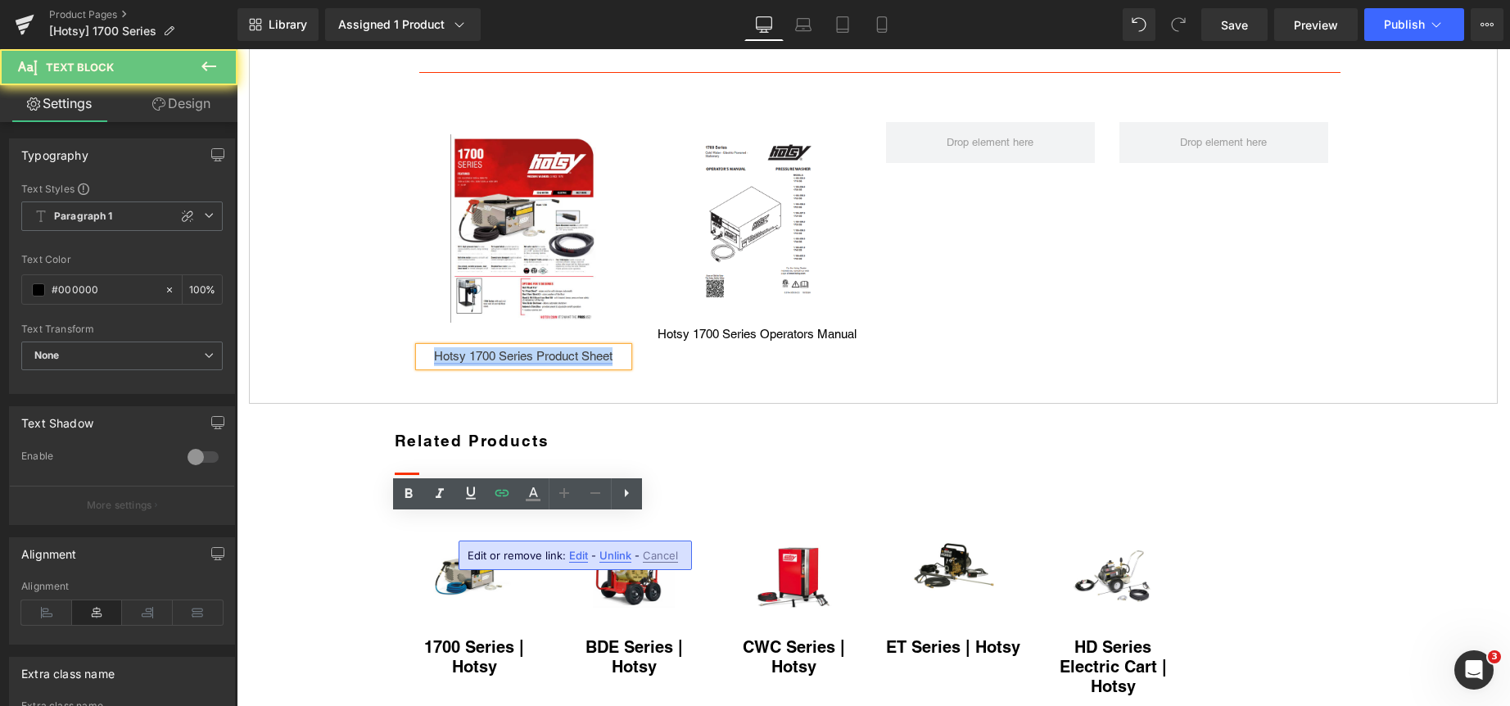
click at [544, 363] on link "Hotsy 1700 Series Product Sheet" at bounding box center [523, 356] width 178 height 14
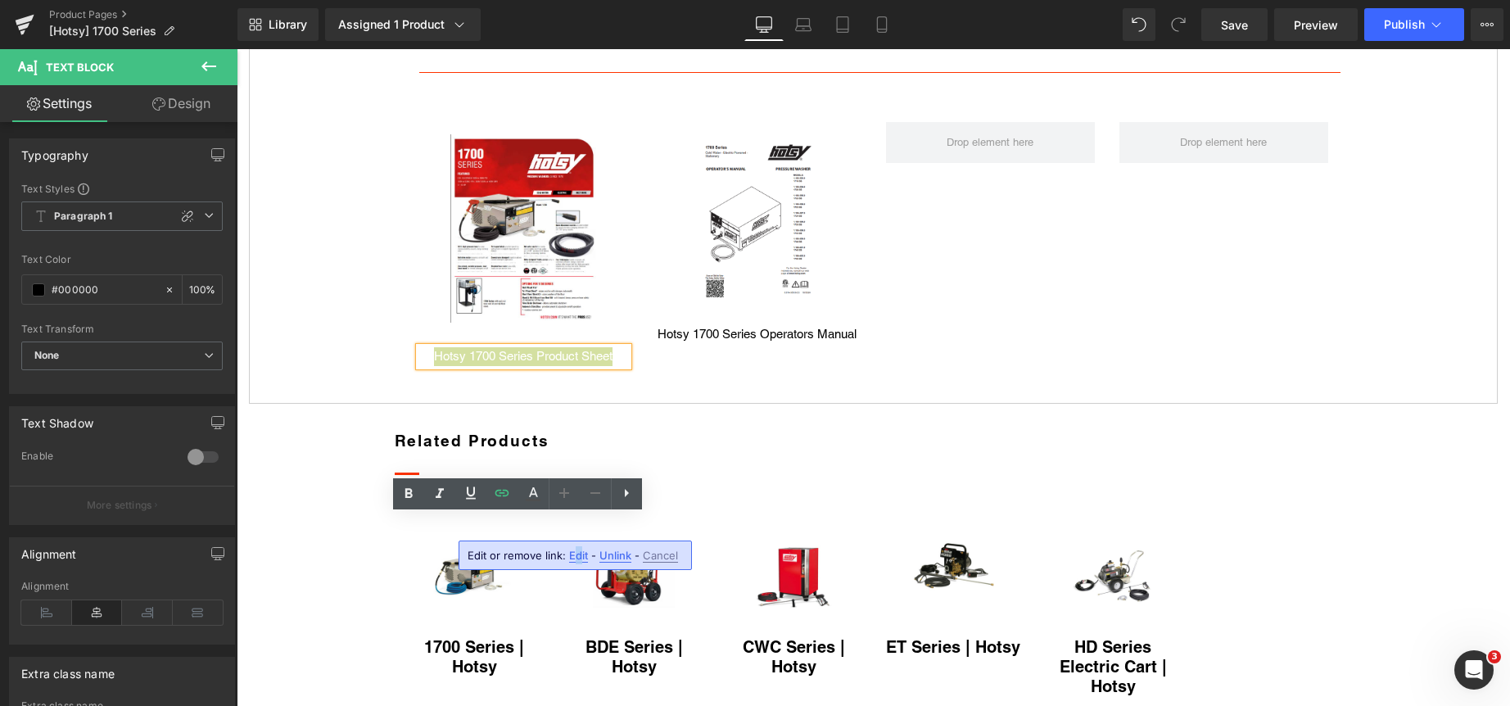
click at [576, 558] on span "Edit" at bounding box center [578, 556] width 19 height 14
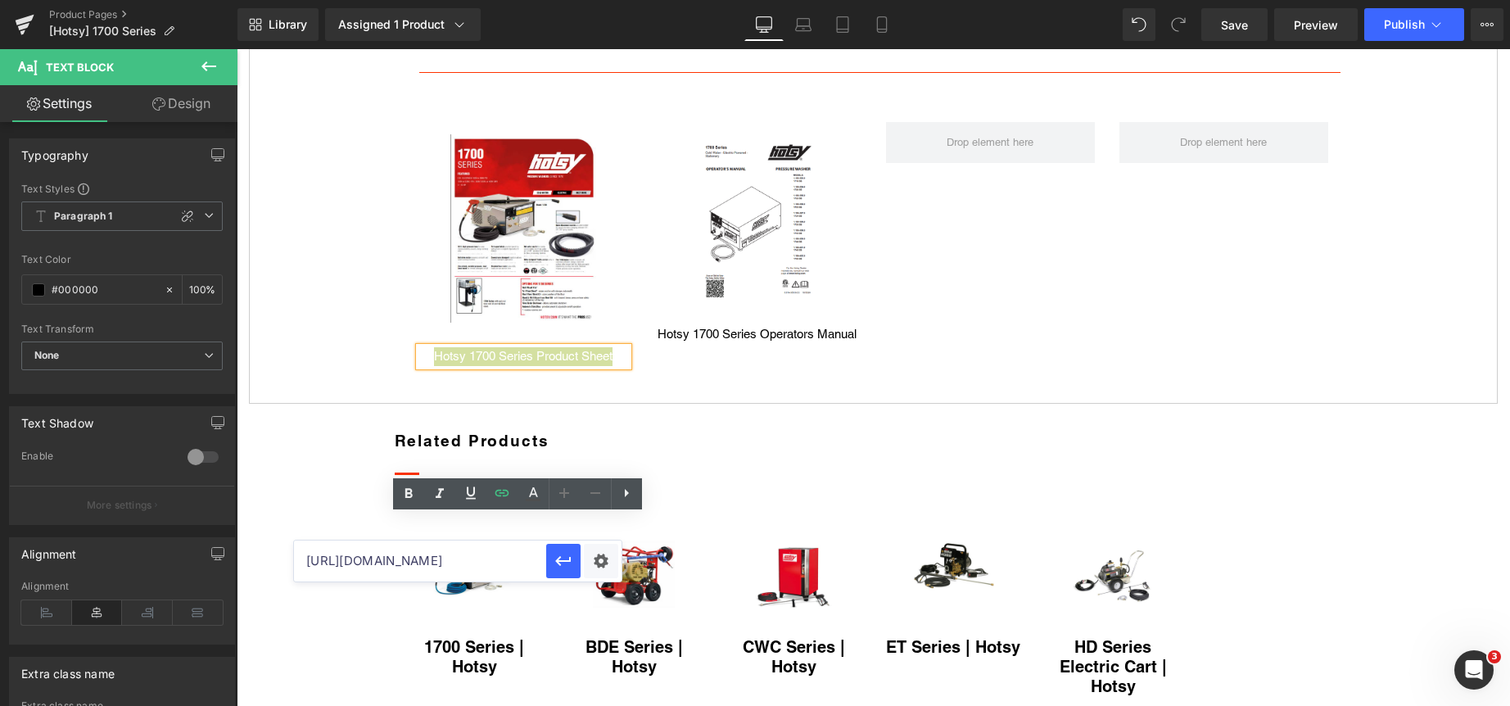
click at [484, 566] on input "https://clean.nortexss.com/hubfs/%5BResources%5D%20eBooks%20Catalogs%20Flyers/H…" at bounding box center [420, 560] width 252 height 41
click at [483, 565] on input "https://clean.nortexss.com/hubfs/%5BResources%5D%20eBooks%20Catalogs%20Flyers/H…" at bounding box center [420, 560] width 252 height 41
paste input "hotsy%201700%20series%20product%20sheet.png"
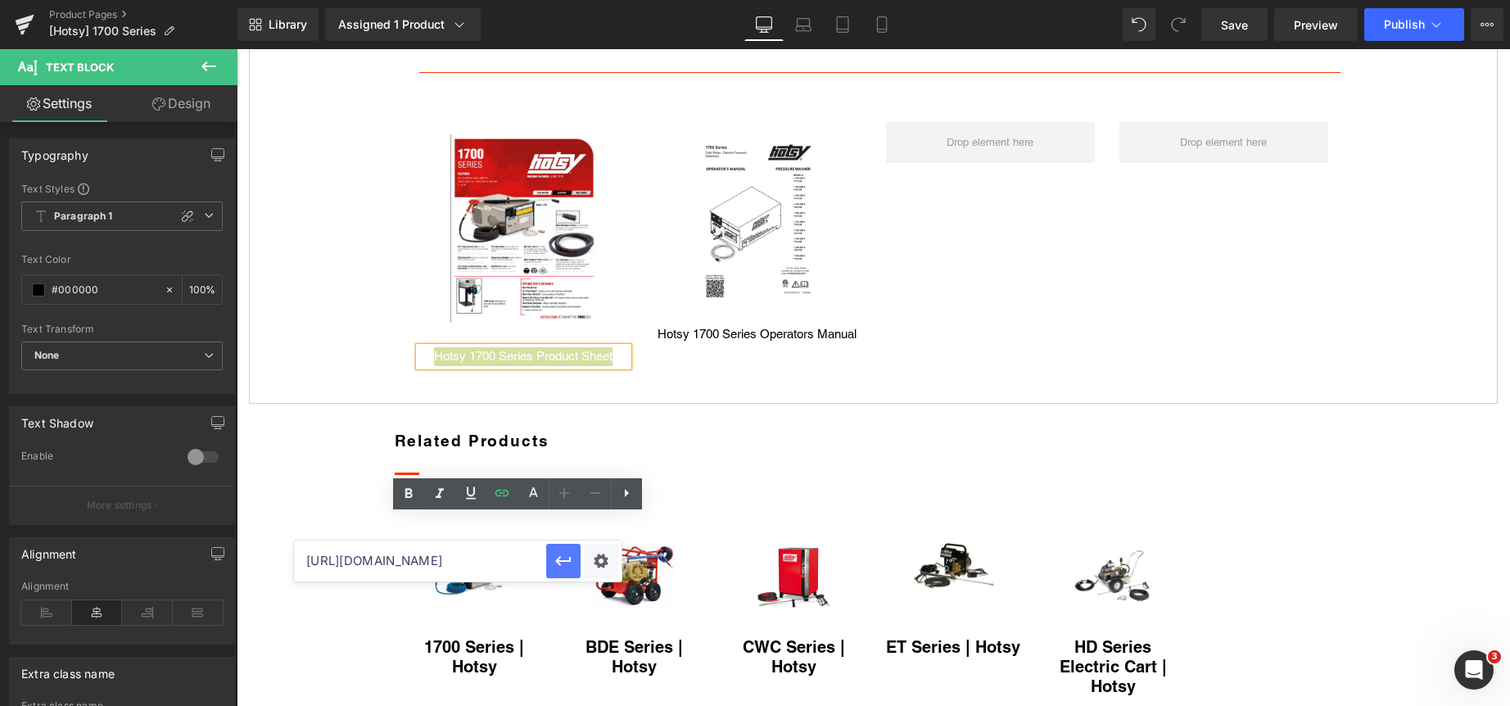
type input "https://clean.nortexss.com/hubfs/Hotsy/hotsy%201700%20series%20product%20sheet.…"
click at [557, 560] on icon "button" at bounding box center [563, 562] width 16 height 10
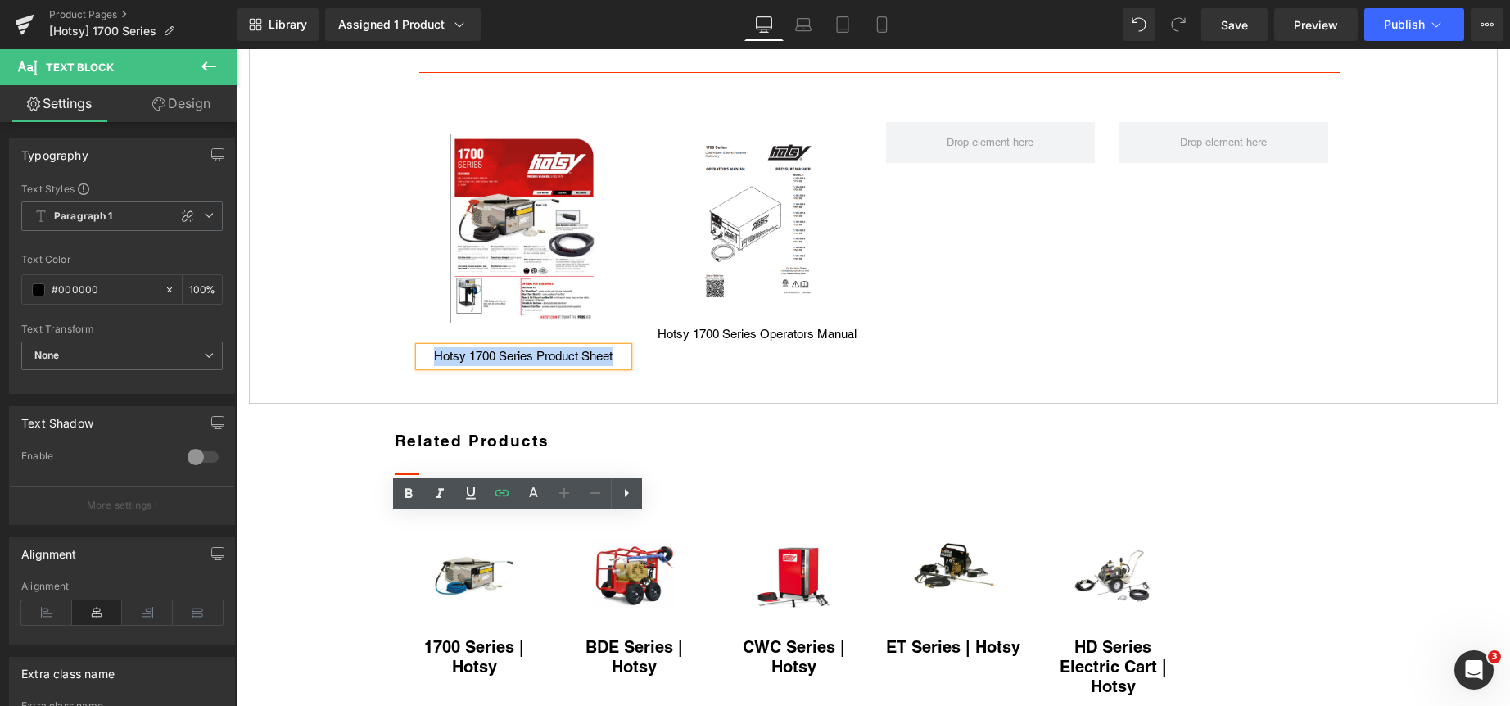
click at [738, 417] on div "Models Text Block Documents Text Block Videos Text Block Request a Demo Text Bl…" at bounding box center [873, 181] width 1273 height 472
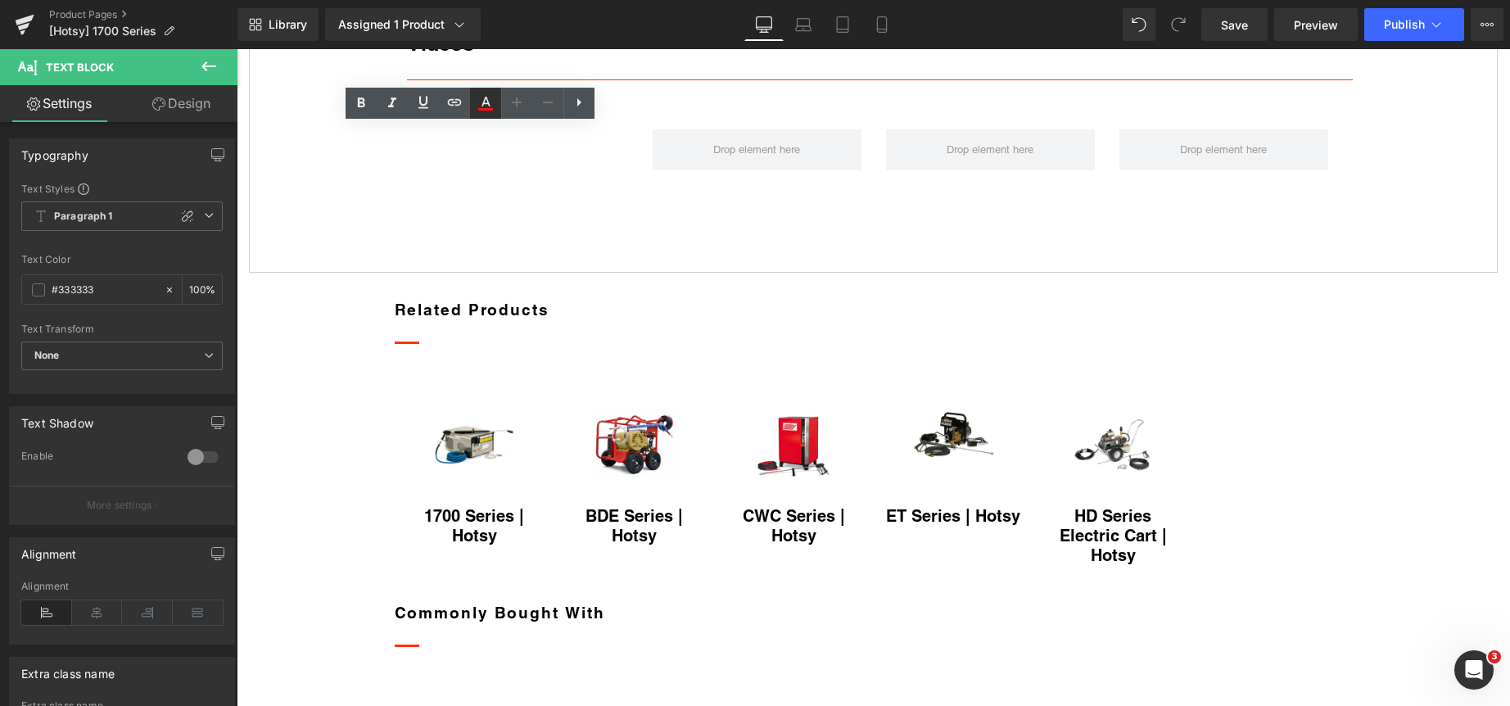
click at [485, 109] on icon at bounding box center [485, 109] width 15 height 2
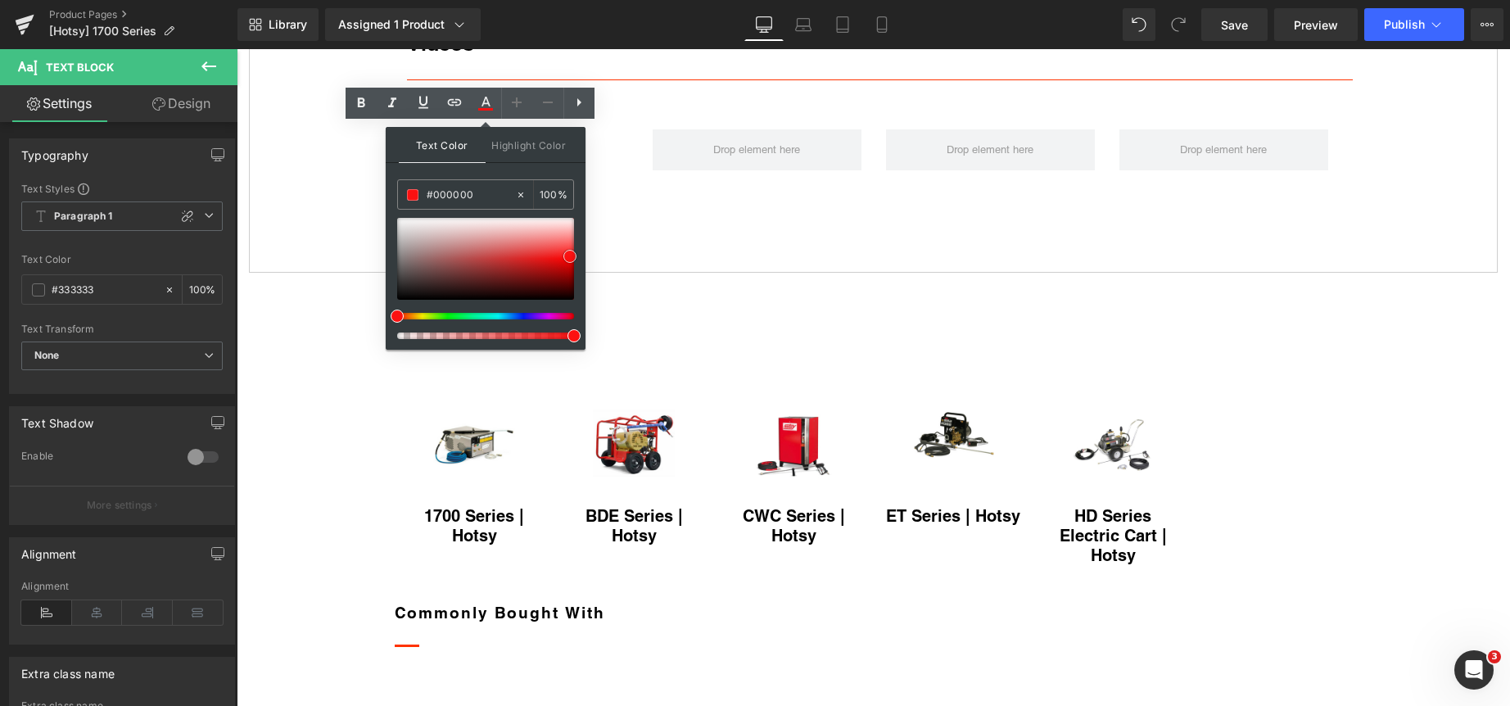
click at [400, 296] on div at bounding box center [485, 259] width 177 height 82
click at [487, 103] on icon at bounding box center [485, 102] width 9 height 10
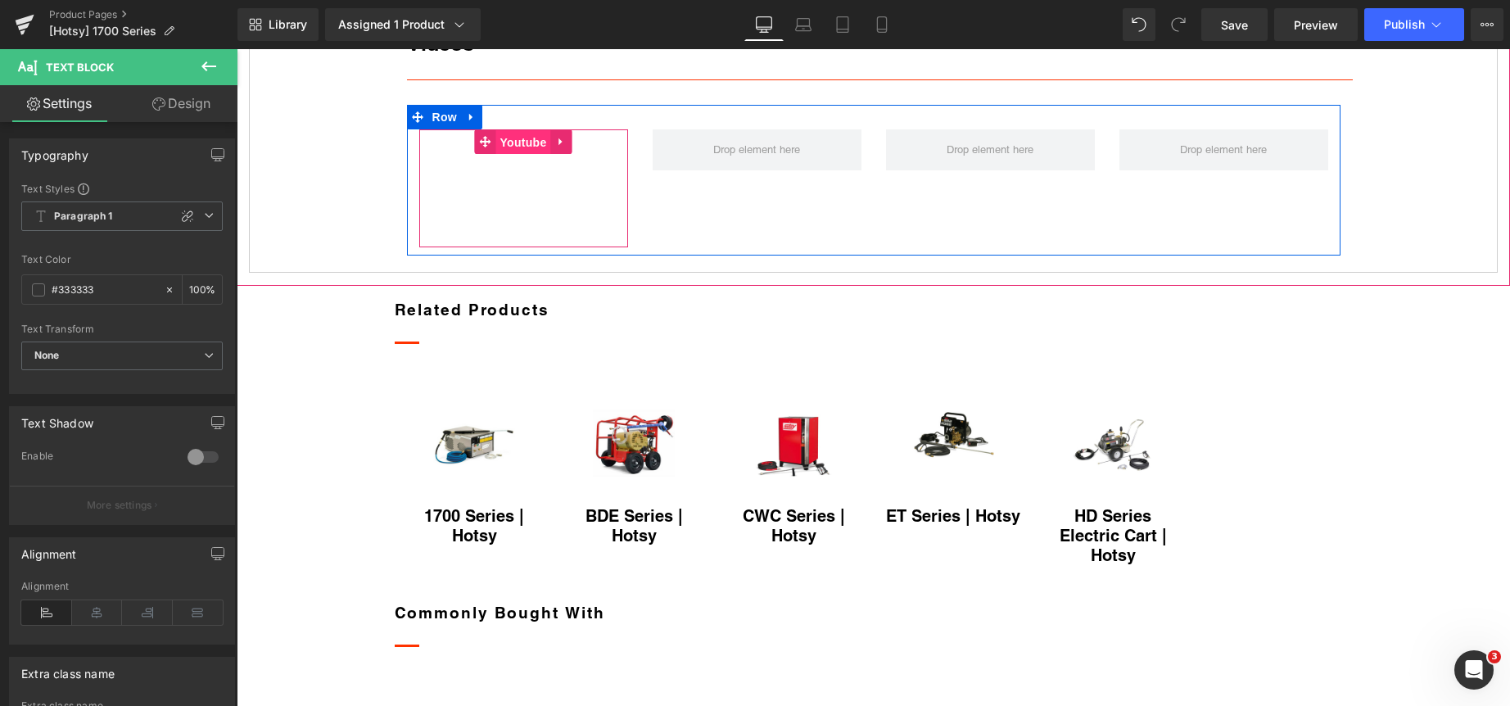
click at [522, 155] on span "Youtube" at bounding box center [522, 142] width 55 height 25
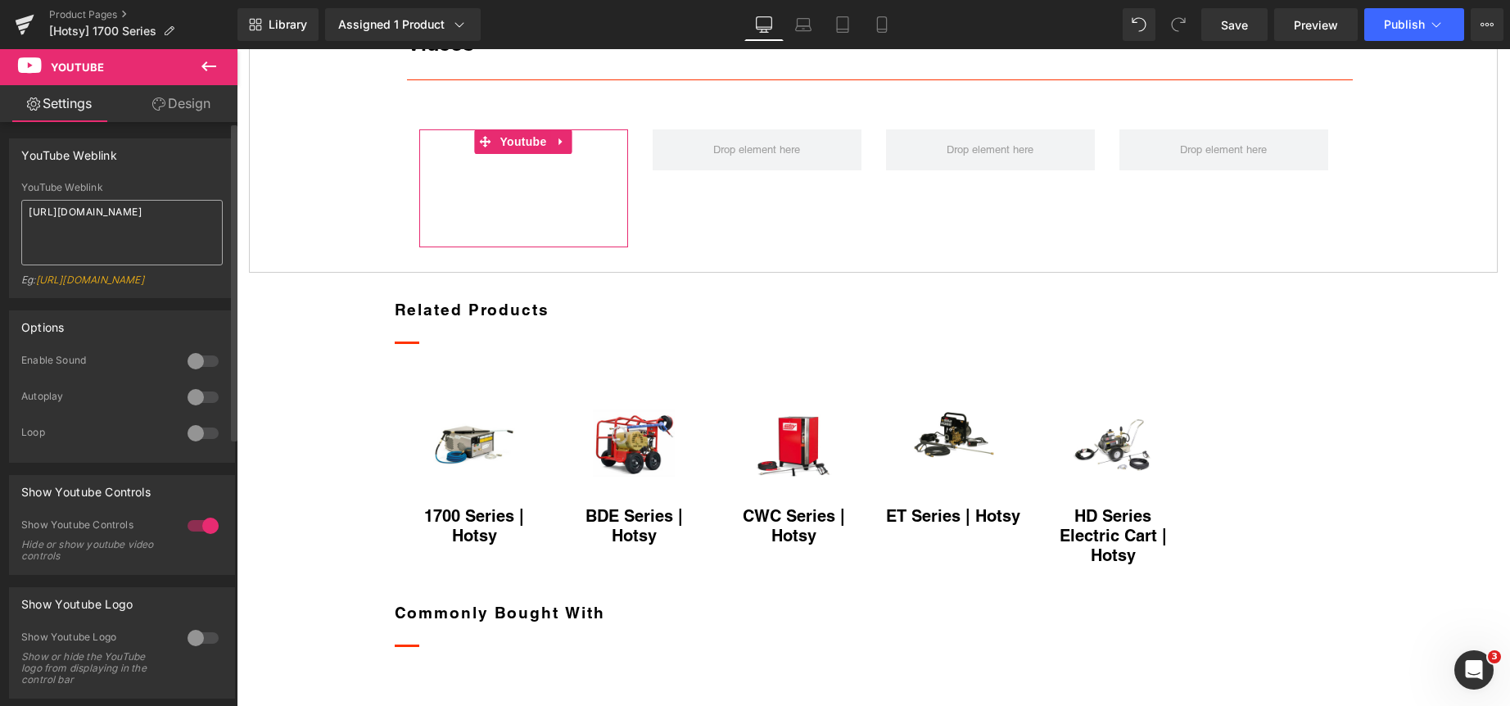
click at [110, 216] on textarea "https://youtu.be/S_zlFCr68BE" at bounding box center [121, 232] width 201 height 65
type textarea "https://youtu.be/K2CIsl3HDL8"
click at [179, 102] on link "Design" at bounding box center [181, 103] width 119 height 37
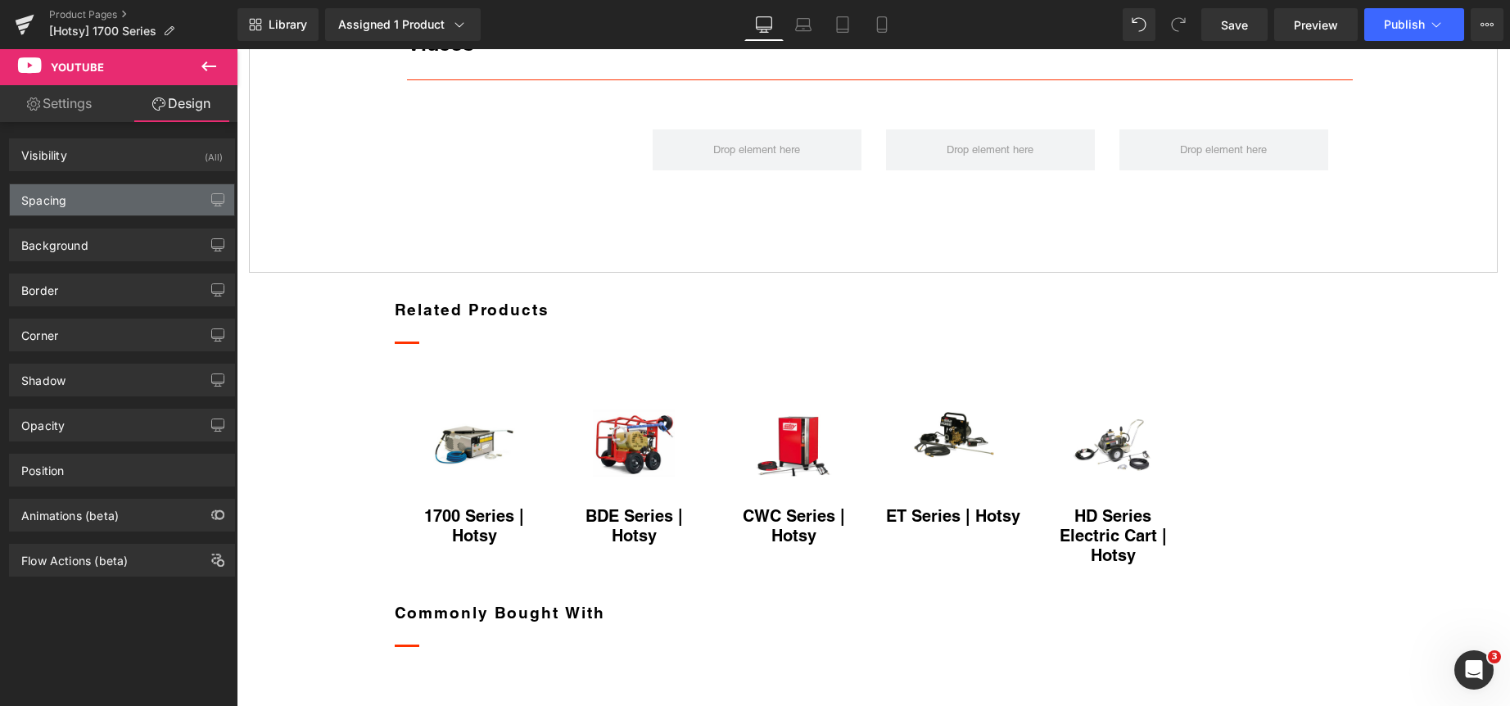
click at [137, 200] on div "Spacing" at bounding box center [122, 199] width 224 height 31
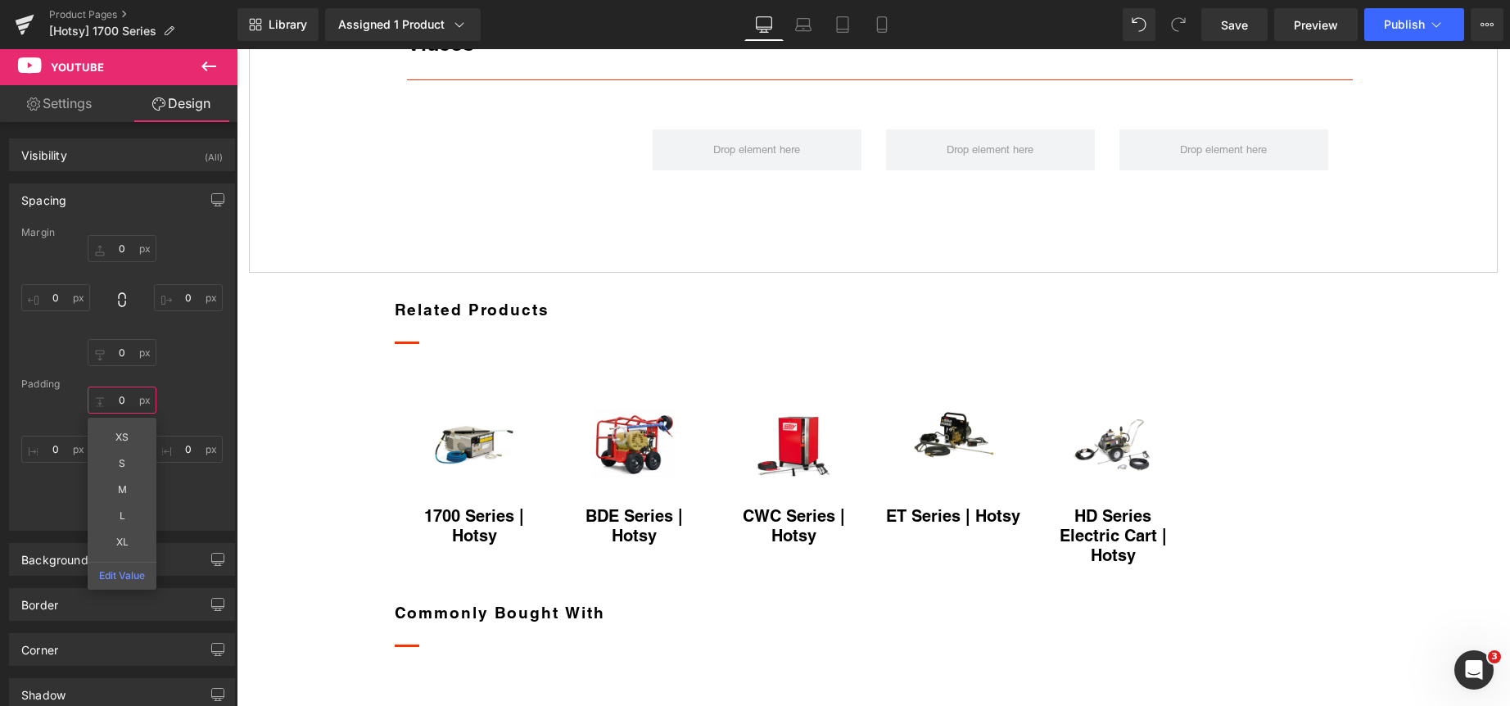
click at [129, 393] on input "0" at bounding box center [122, 399] width 69 height 27
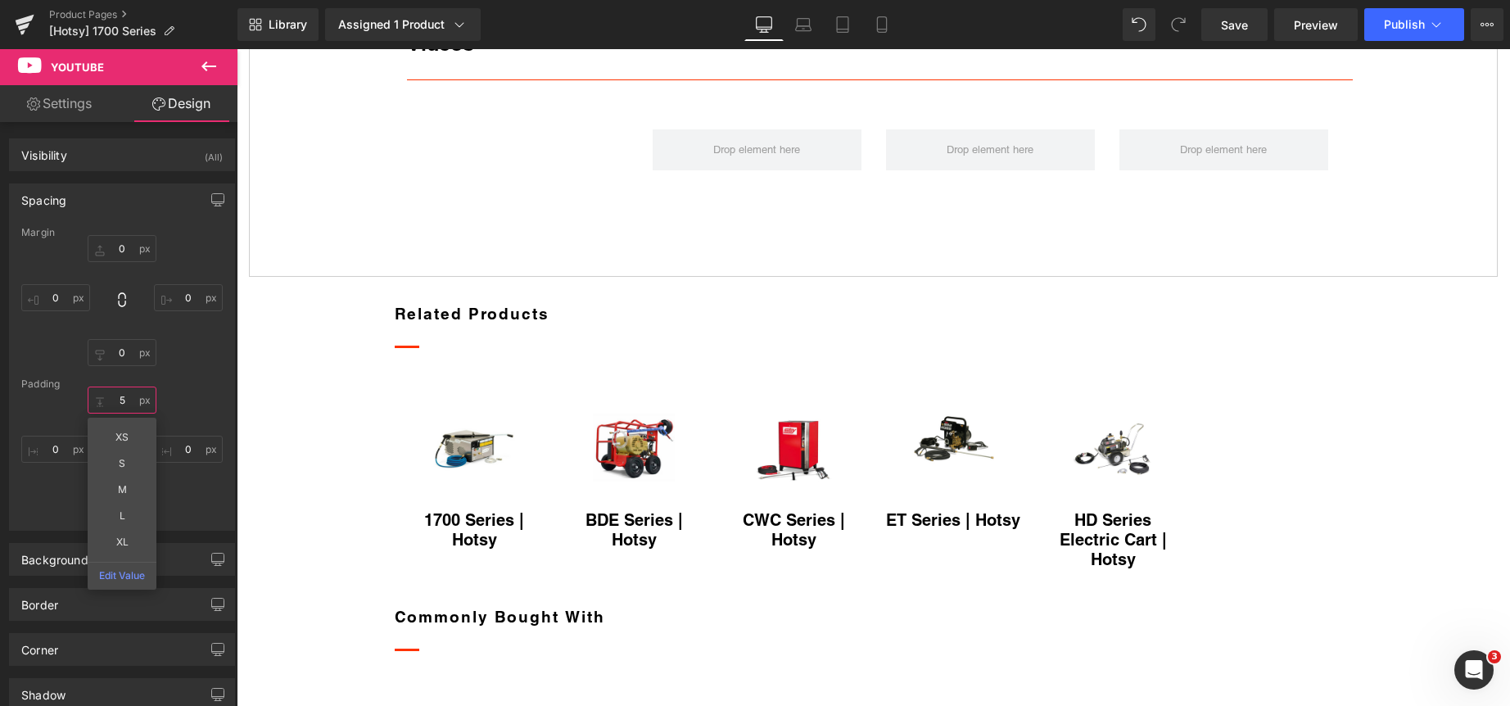
type input "5"
drag, startPoint x: 195, startPoint y: 517, endPoint x: 175, endPoint y: 517, distance: 19.7
click at [196, 517] on div "Margin 0 0 0 0 Padding 5 XS S M L XL Edit Value 0 0 0" at bounding box center [122, 378] width 224 height 303
click at [132, 499] on input "0" at bounding box center [122, 503] width 69 height 27
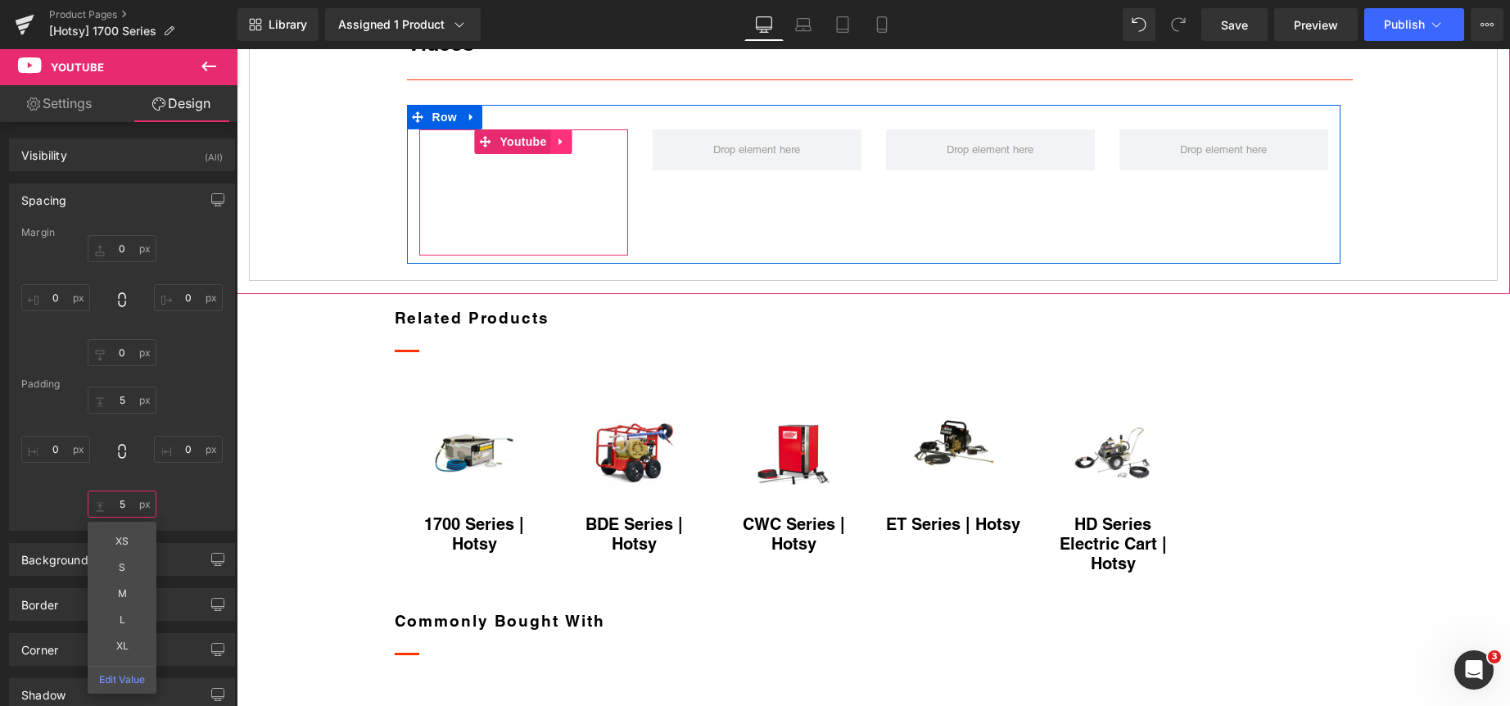
type input "5"
click at [556, 148] on icon at bounding box center [561, 142] width 11 height 12
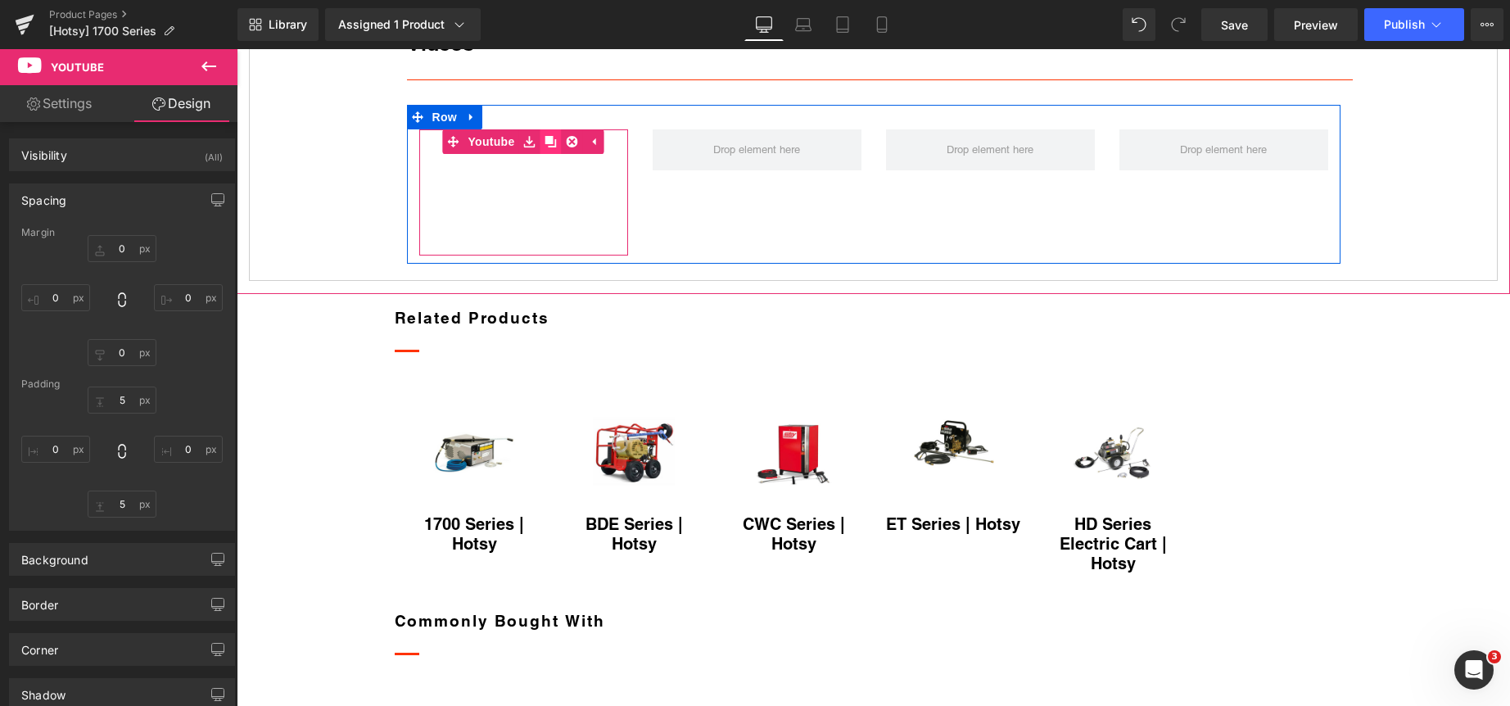
click at [545, 147] on icon at bounding box center [550, 141] width 11 height 11
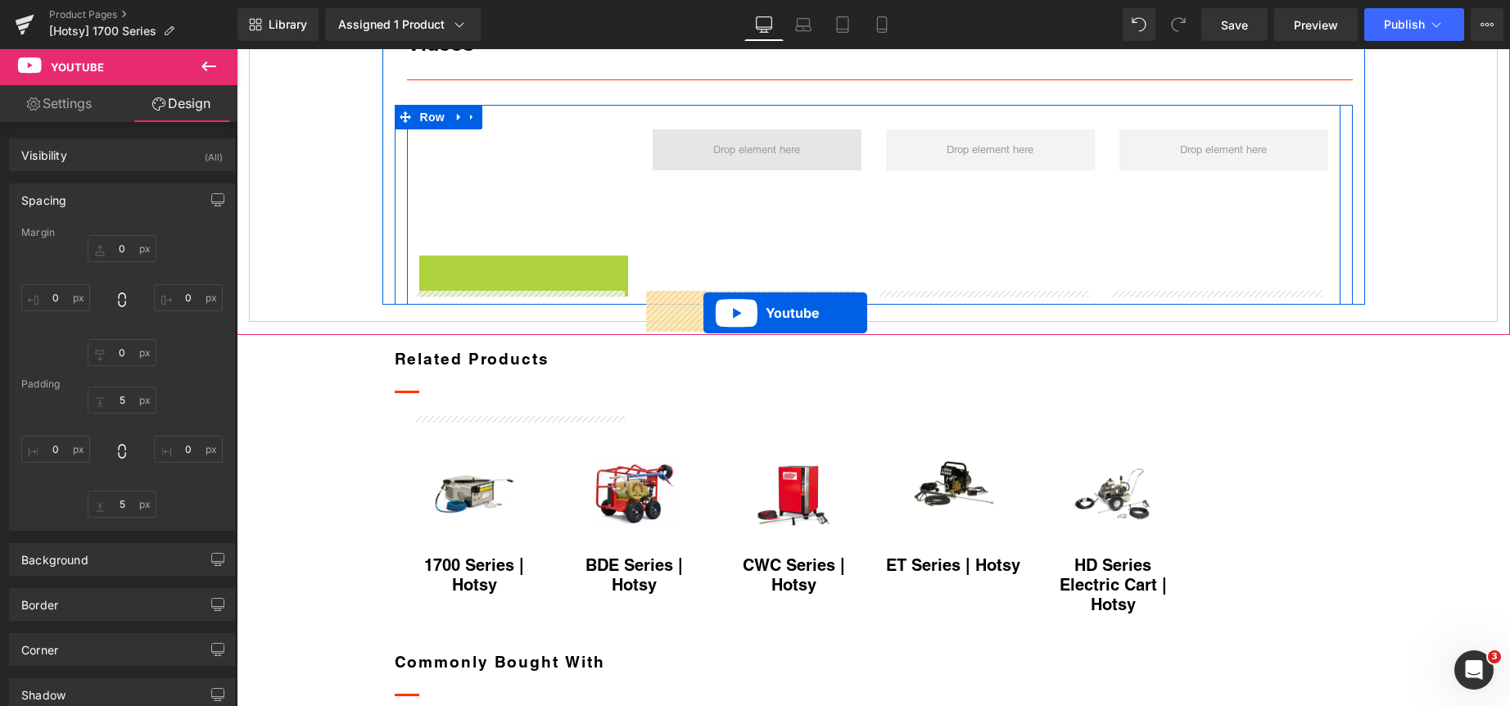
drag, startPoint x: 477, startPoint y: 431, endPoint x: 703, endPoint y: 313, distance: 255.3
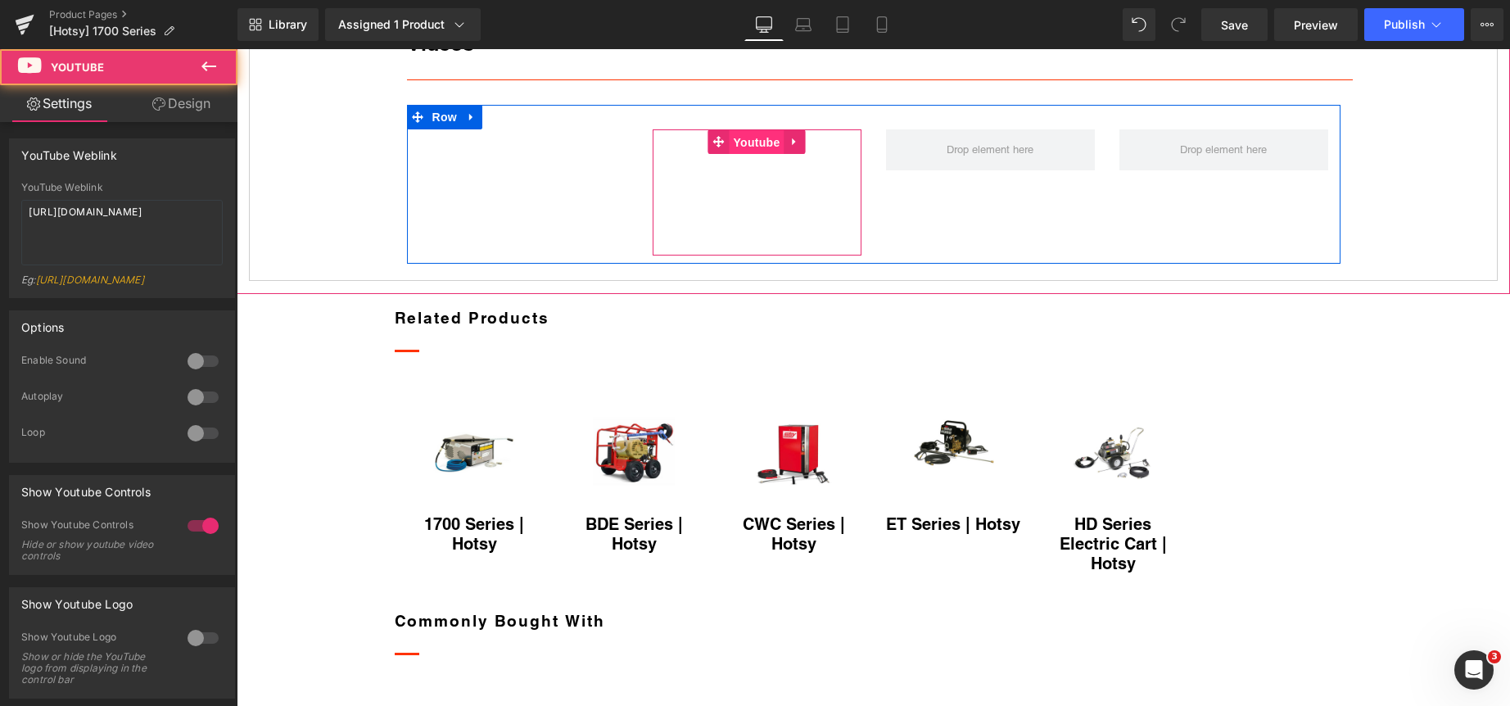
click at [751, 155] on span "Youtube" at bounding box center [756, 142] width 55 height 25
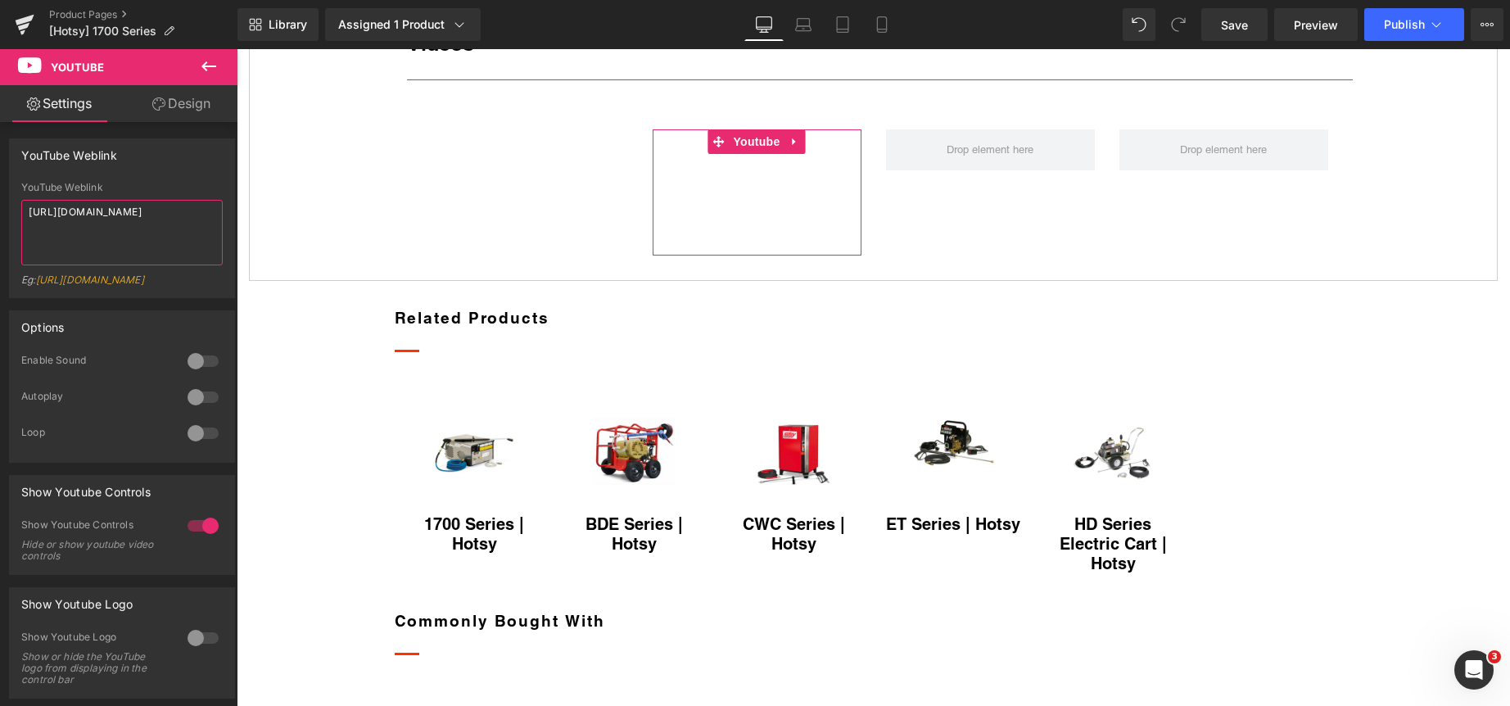
click at [105, 208] on textarea "https://youtu.be/K2CIsl3HDL8" at bounding box center [121, 232] width 201 height 65
paste textarea "aYfw0PP19kQ"
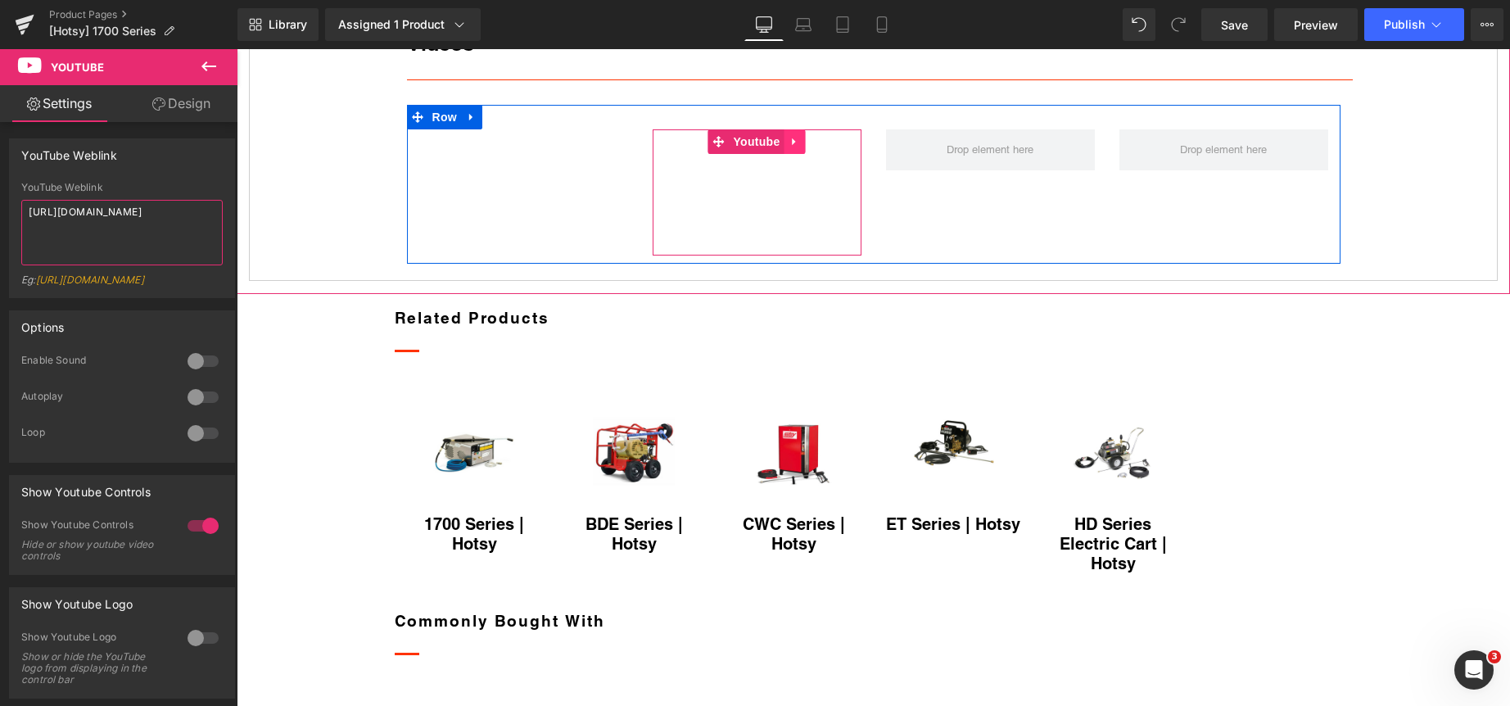
type textarea "https://youtu.be/aYfw0PP19kQ"
click at [792, 146] on icon at bounding box center [793, 141] width 3 height 7
click at [779, 147] on icon at bounding box center [784, 141] width 11 height 11
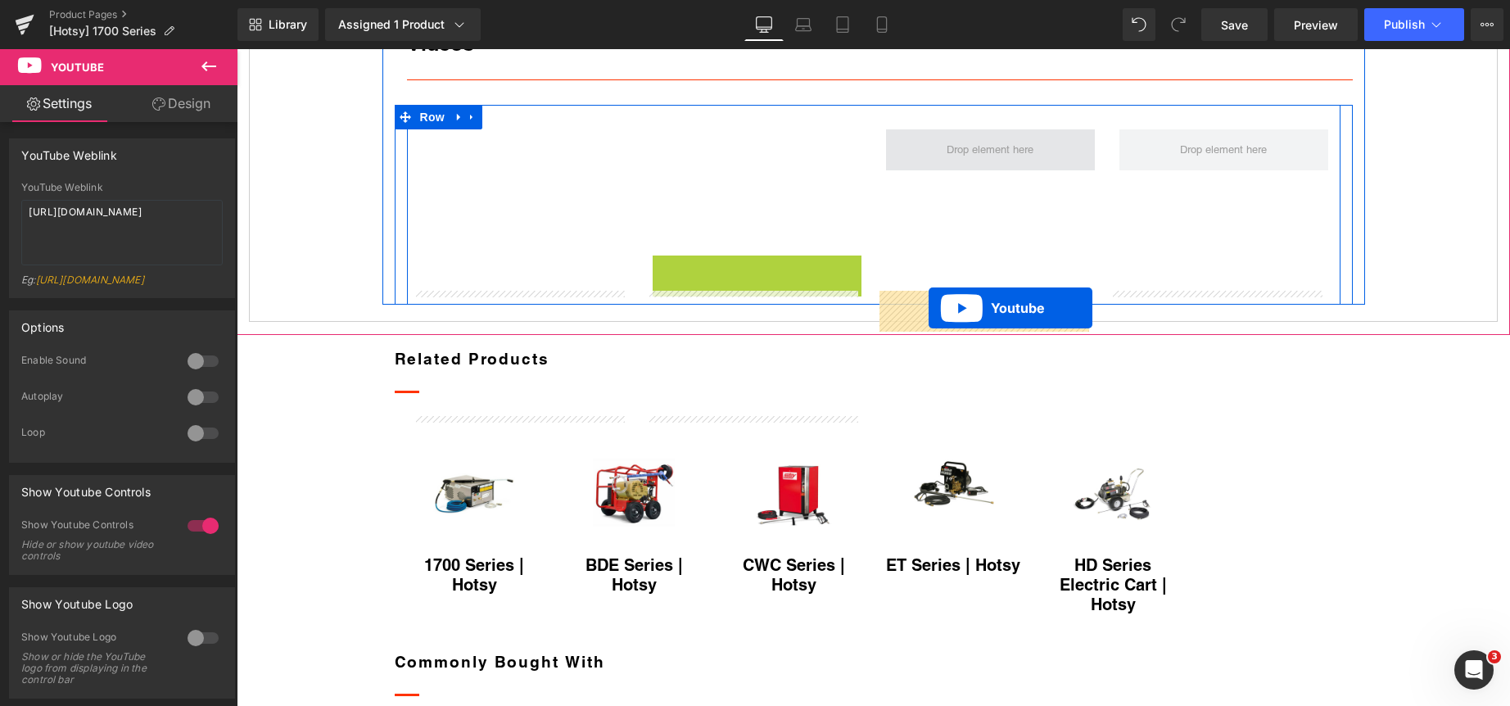
drag, startPoint x: 708, startPoint y: 427, endPoint x: 928, endPoint y: 308, distance: 250.6
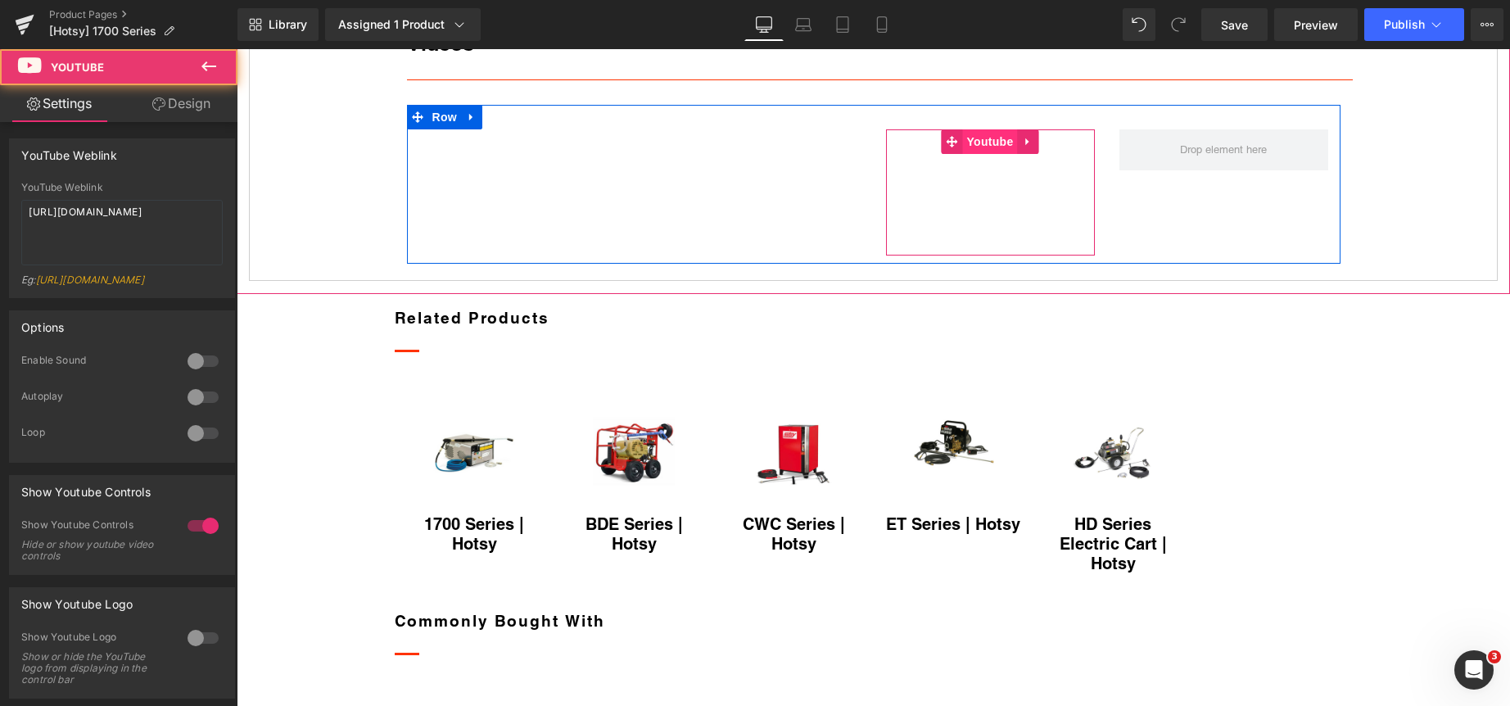
click at [983, 154] on span "Youtube" at bounding box center [989, 141] width 55 height 25
click at [982, 155] on span "Youtube" at bounding box center [989, 142] width 55 height 25
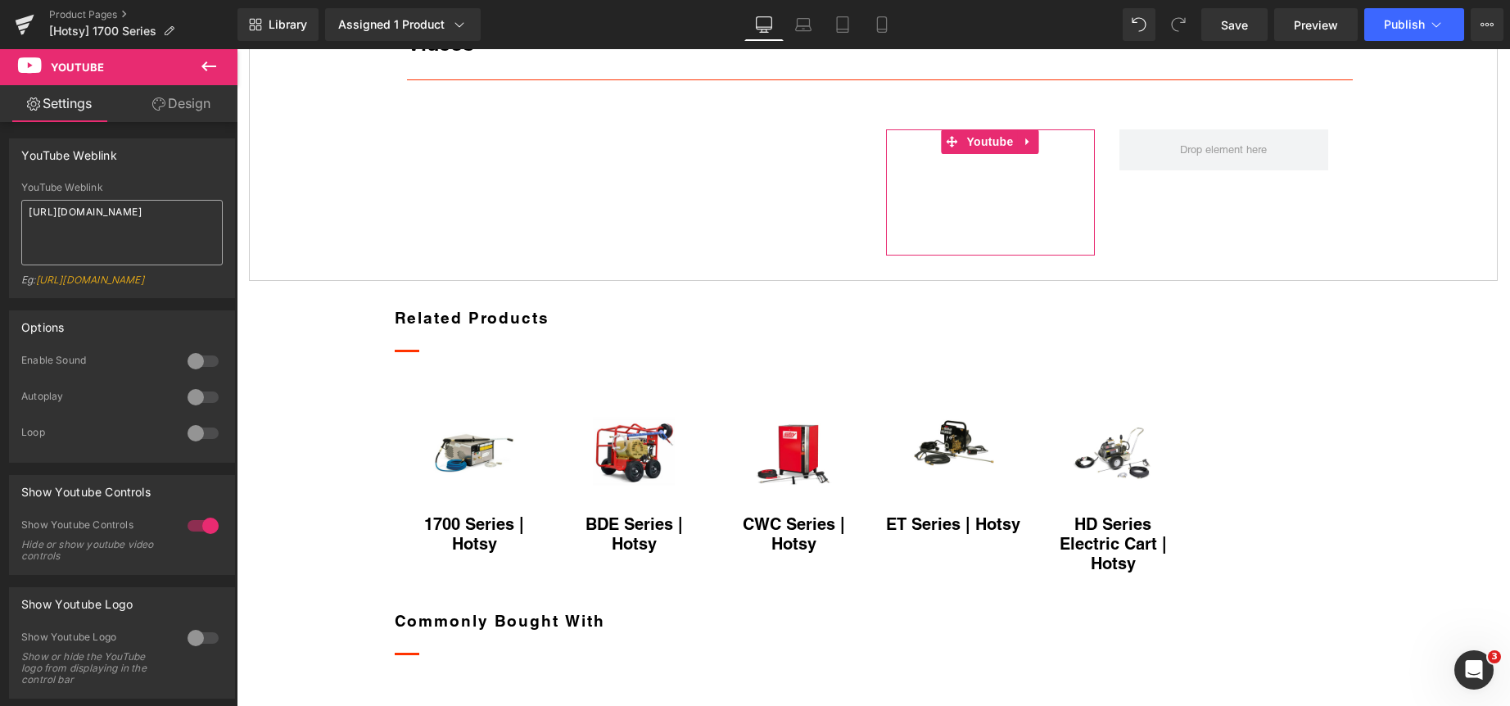
click at [96, 207] on textarea "https://youtu.be/aYfw0PP19kQ" at bounding box center [121, 232] width 201 height 65
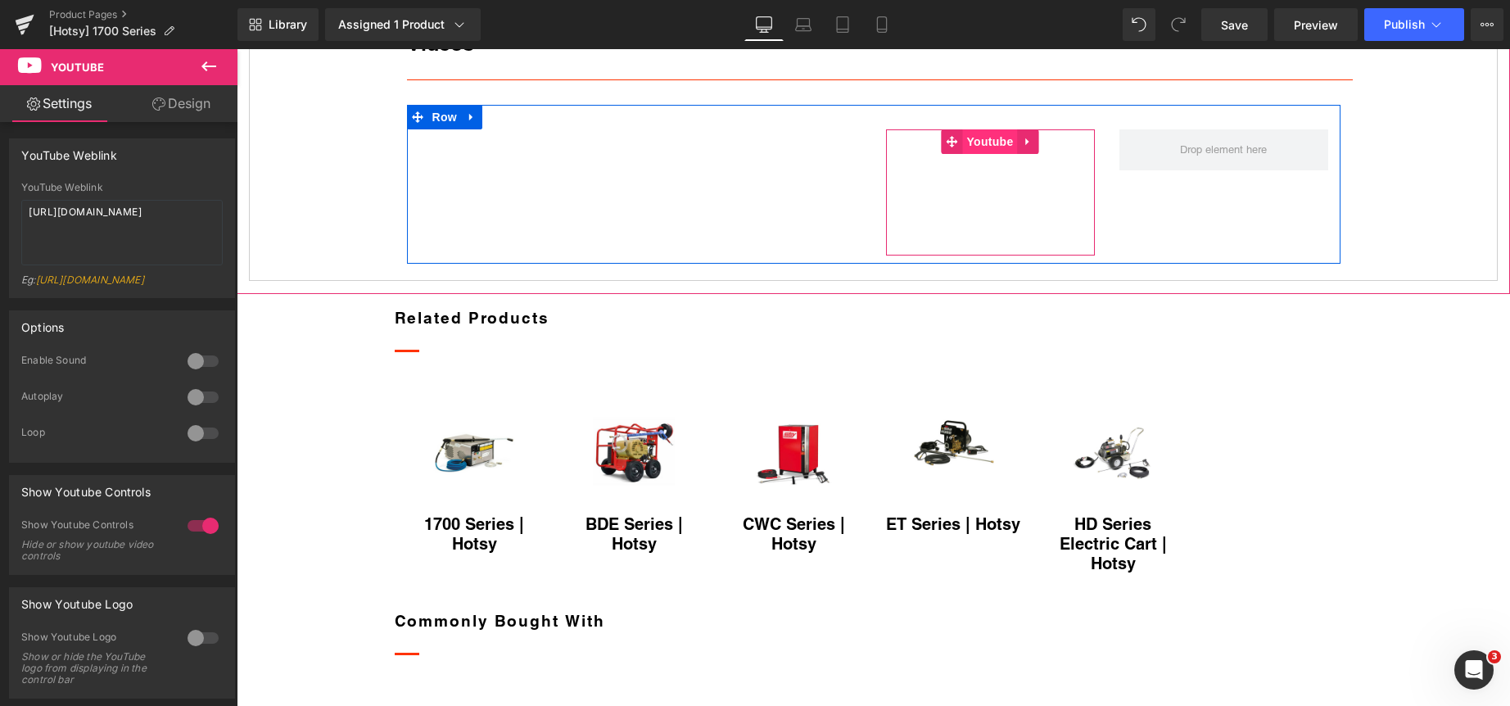
click at [985, 154] on span "Youtube" at bounding box center [989, 141] width 55 height 25
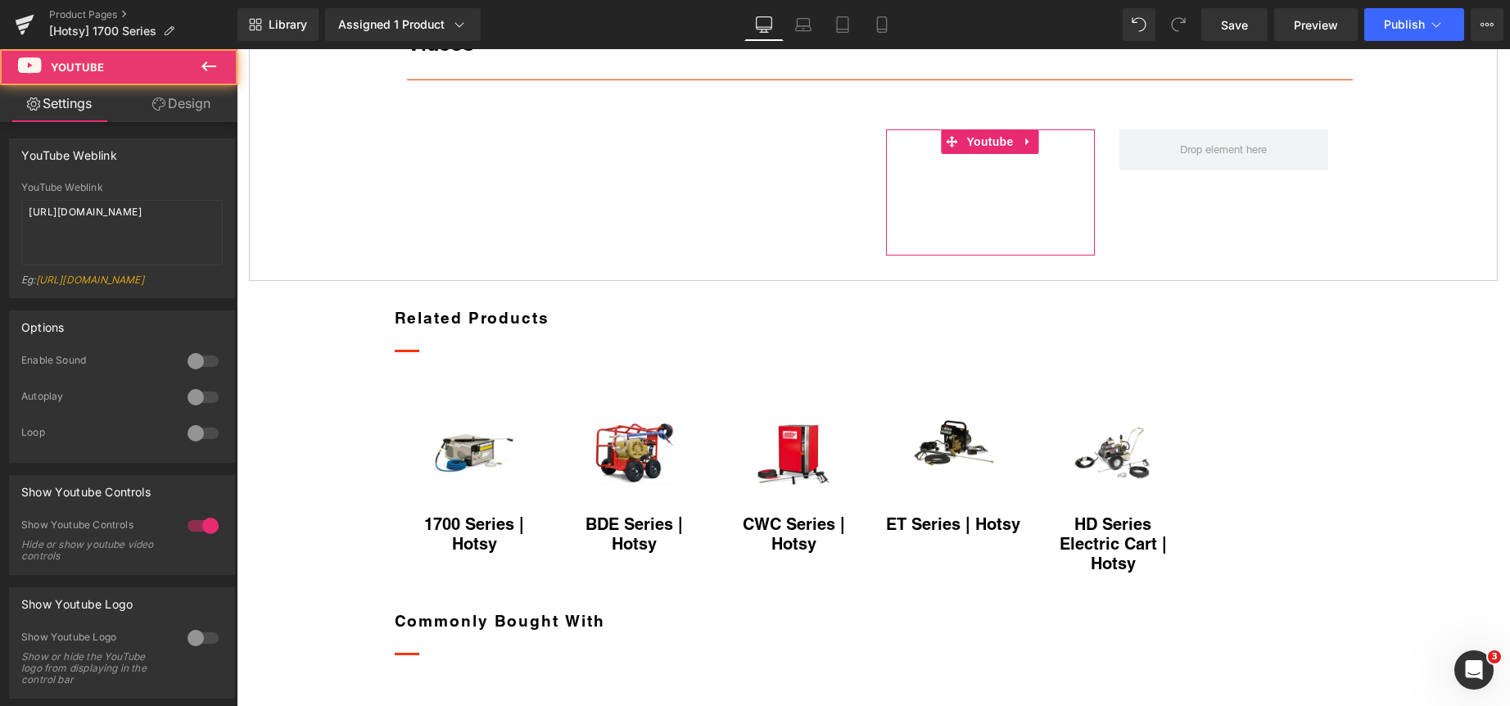
type textarea "https://youtu.be/C2Gul23b1B8"
click at [174, 97] on link "Design" at bounding box center [181, 103] width 119 height 37
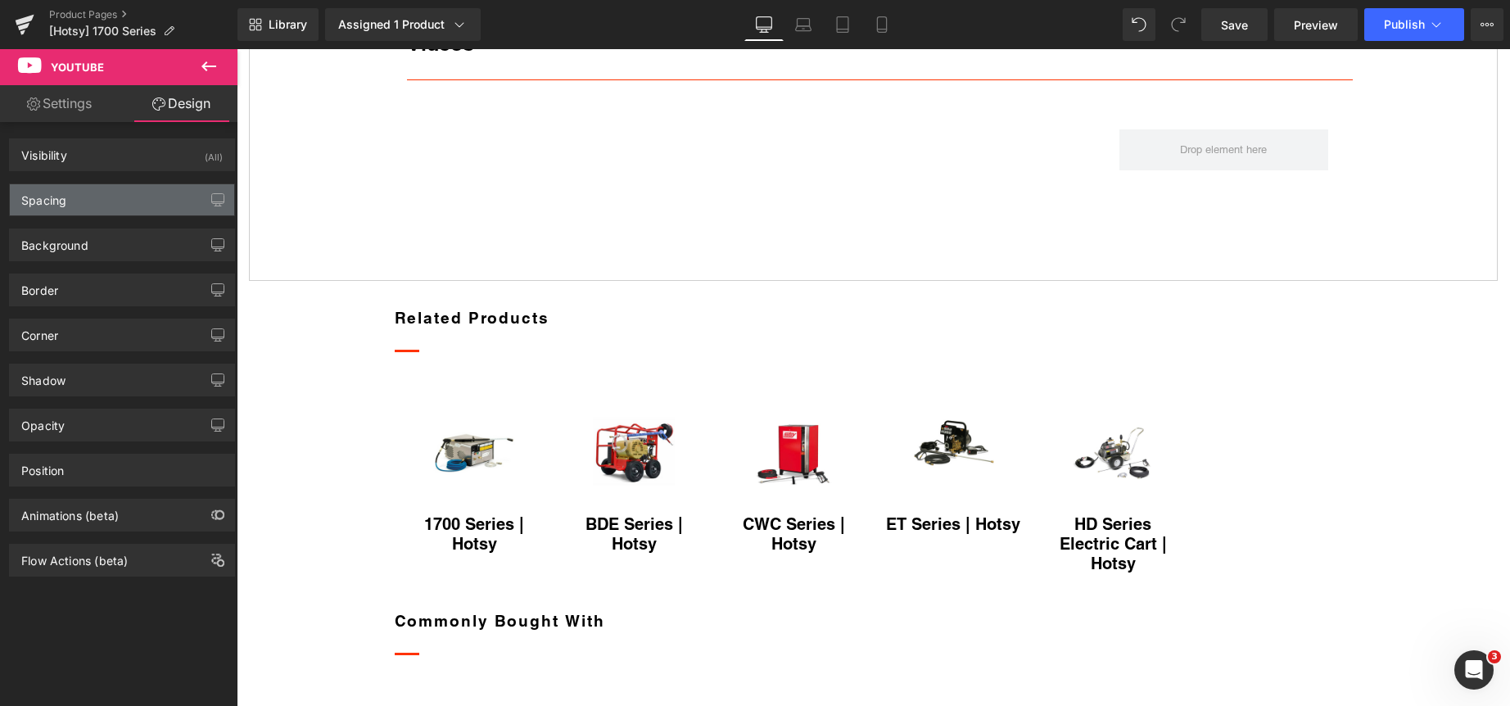
click at [122, 191] on div "Spacing" at bounding box center [122, 199] width 224 height 31
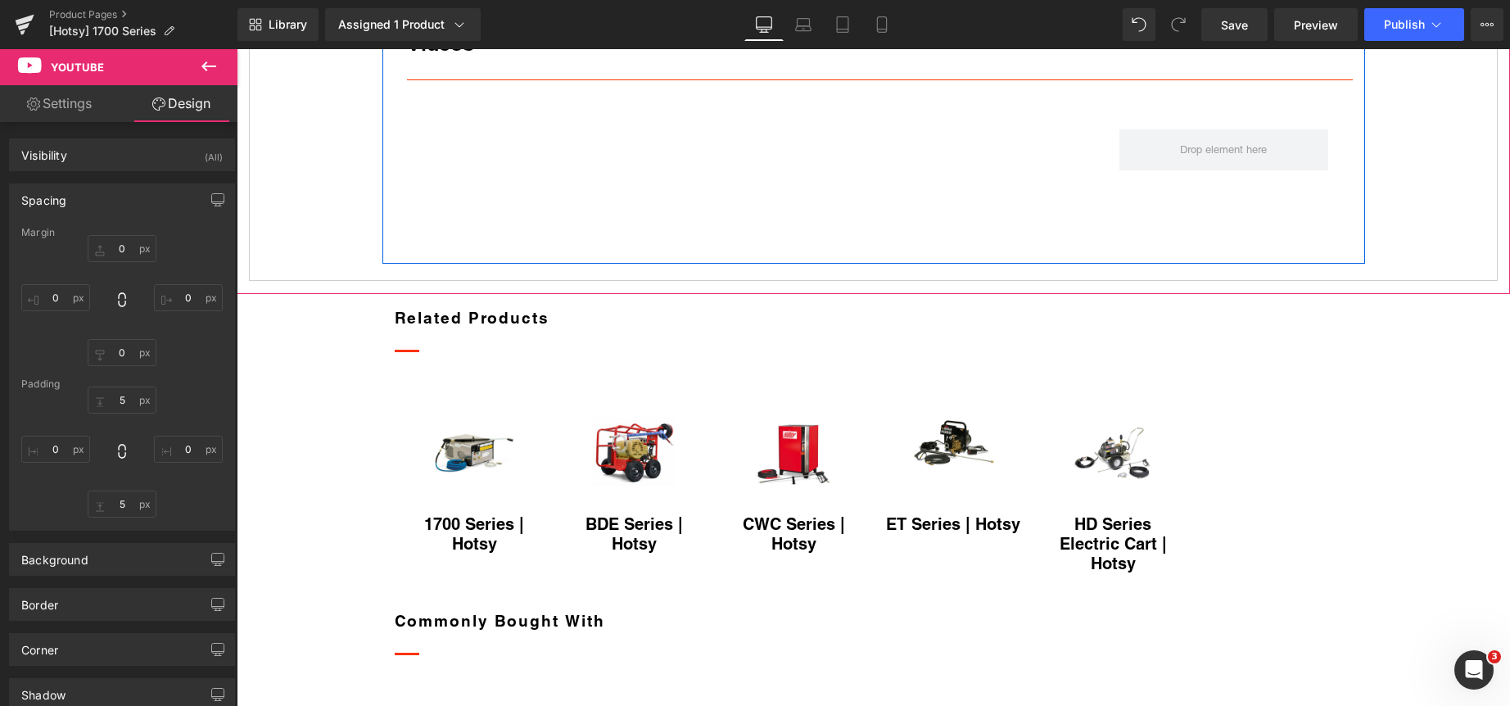
click at [441, 34] on icon at bounding box center [446, 28] width 11 height 12
click at [558, 60] on h3 "Videos" at bounding box center [873, 44] width 933 height 31
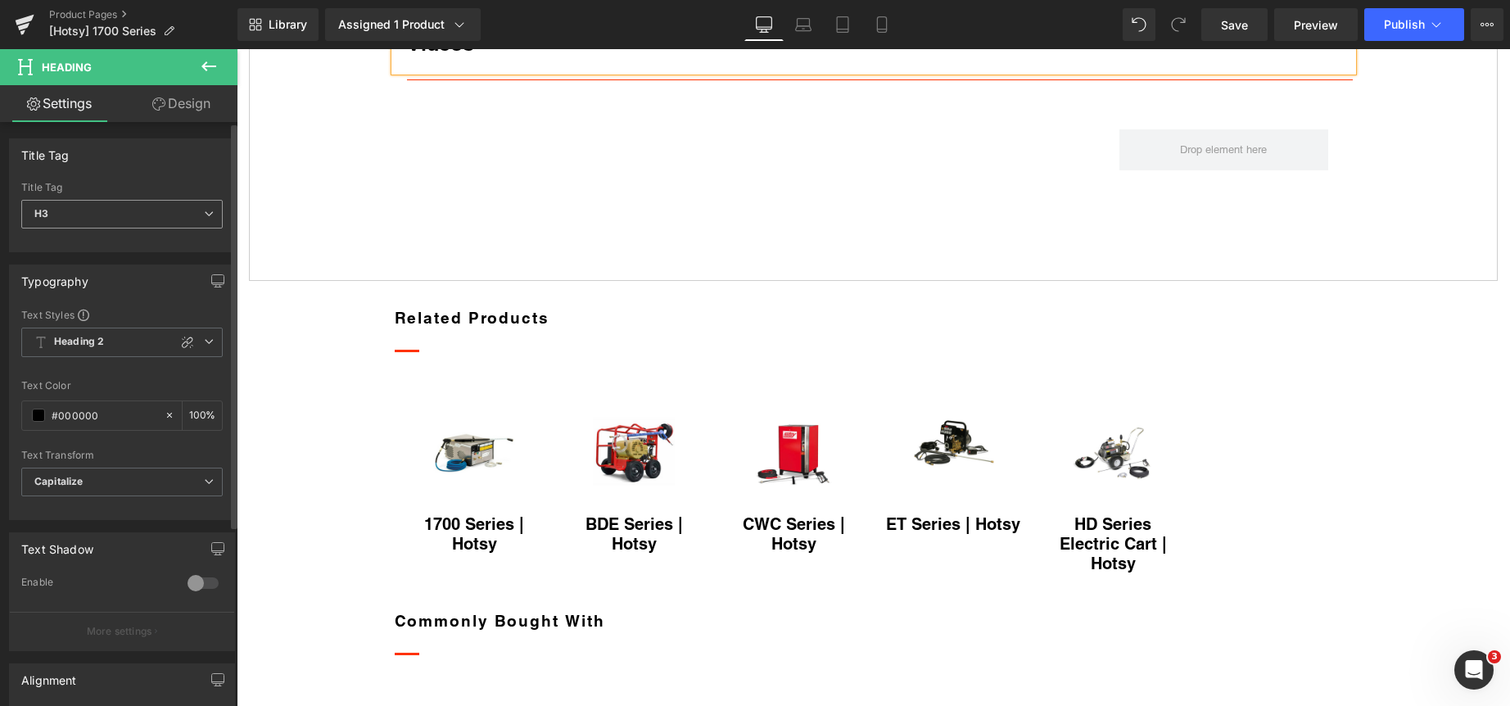
click at [161, 211] on span "H3" at bounding box center [121, 214] width 201 height 29
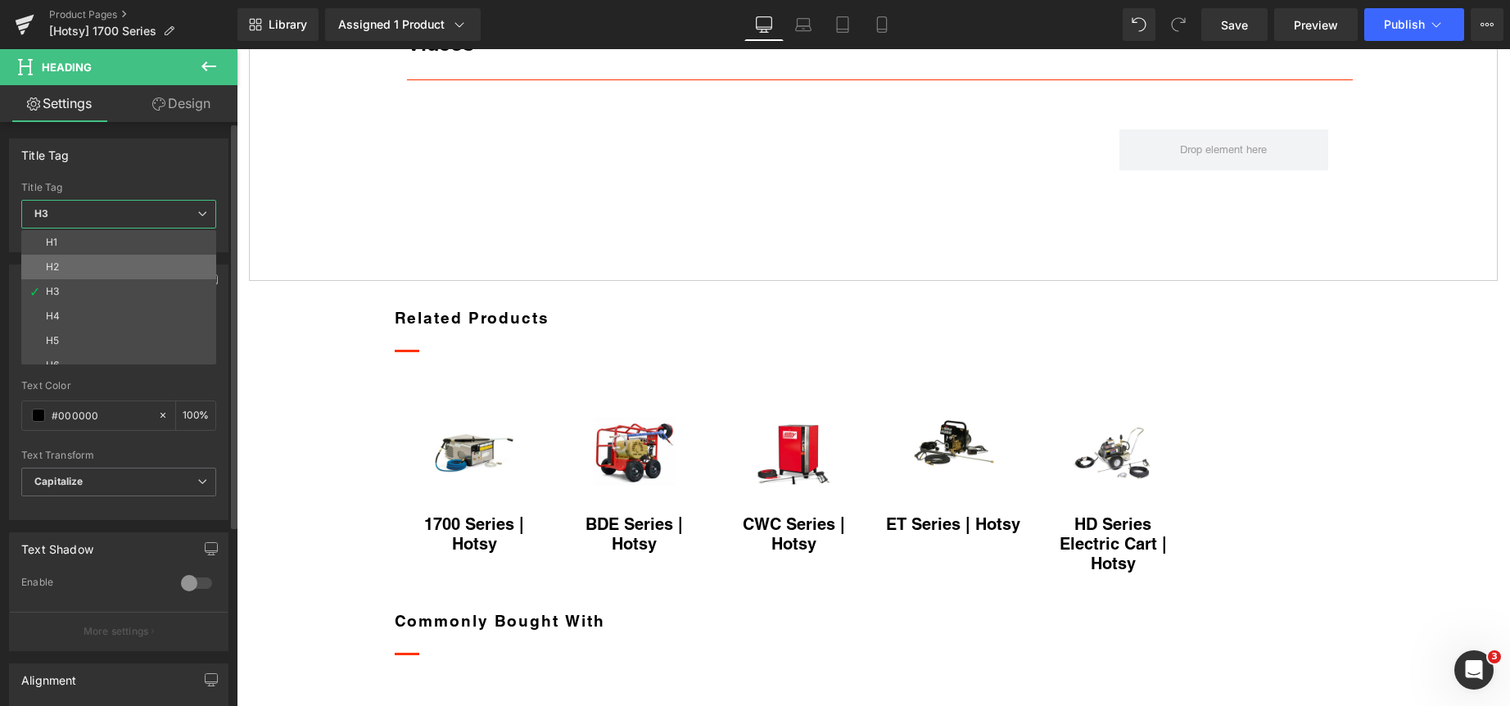
click at [135, 261] on li "H2" at bounding box center [122, 267] width 202 height 25
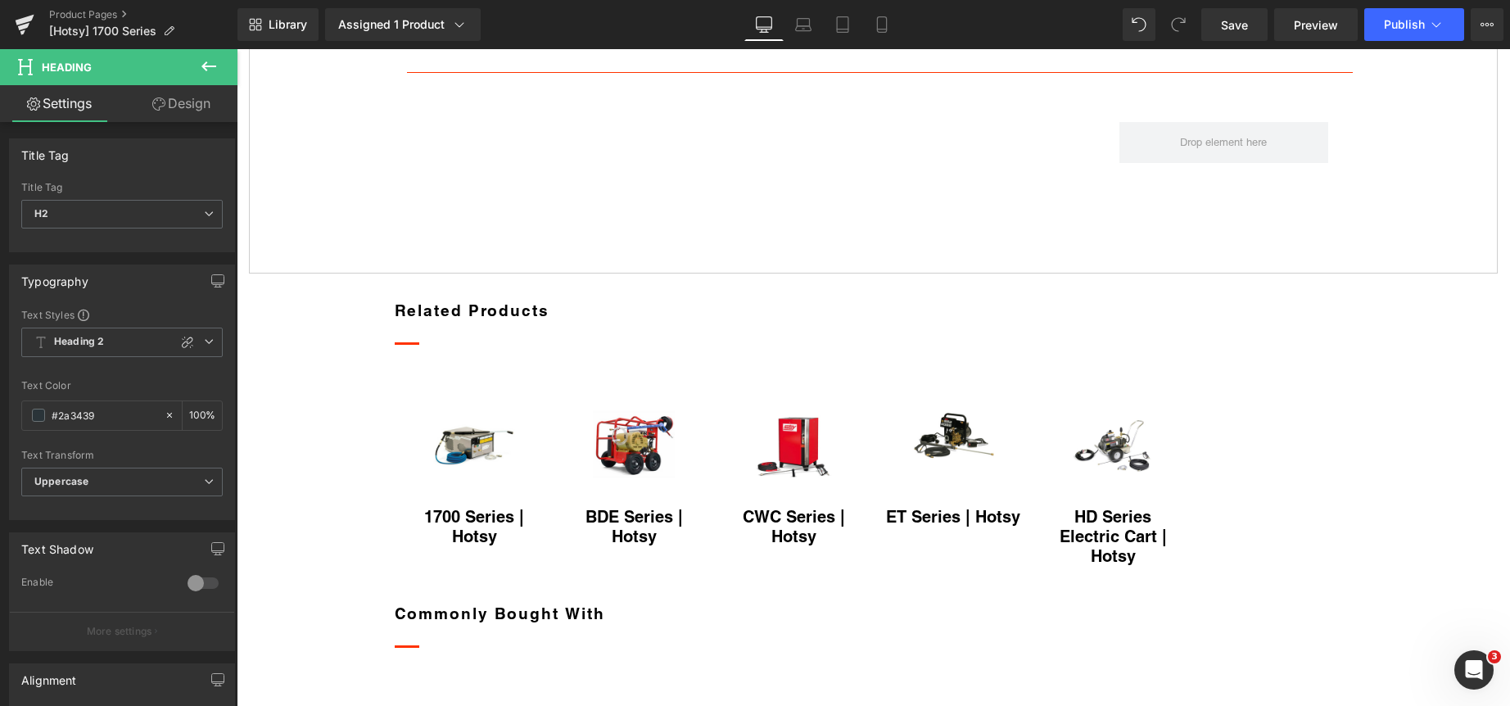
click at [210, 69] on icon at bounding box center [209, 66] width 20 height 20
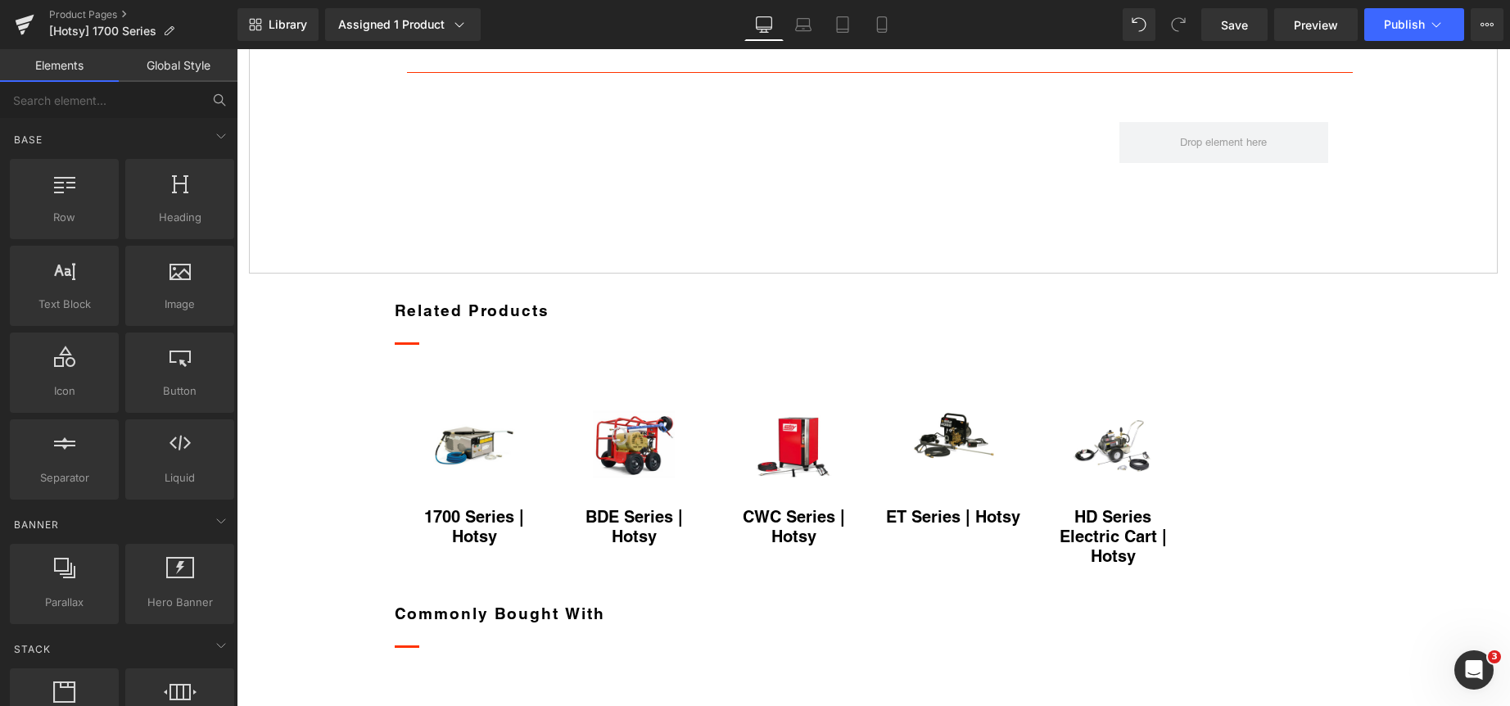
click at [182, 66] on link "Global Style" at bounding box center [178, 65] width 119 height 33
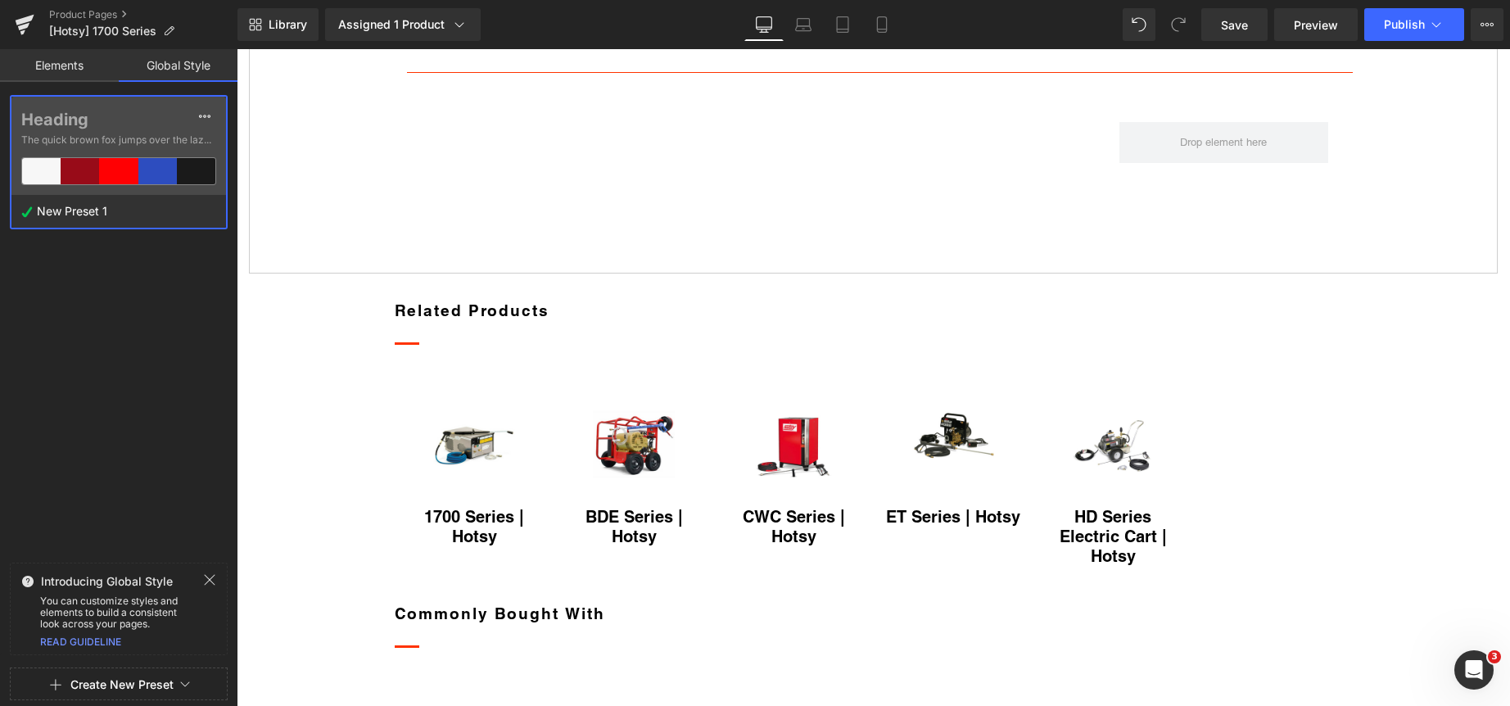
click at [135, 113] on label "Heading" at bounding box center [118, 120] width 195 height 20
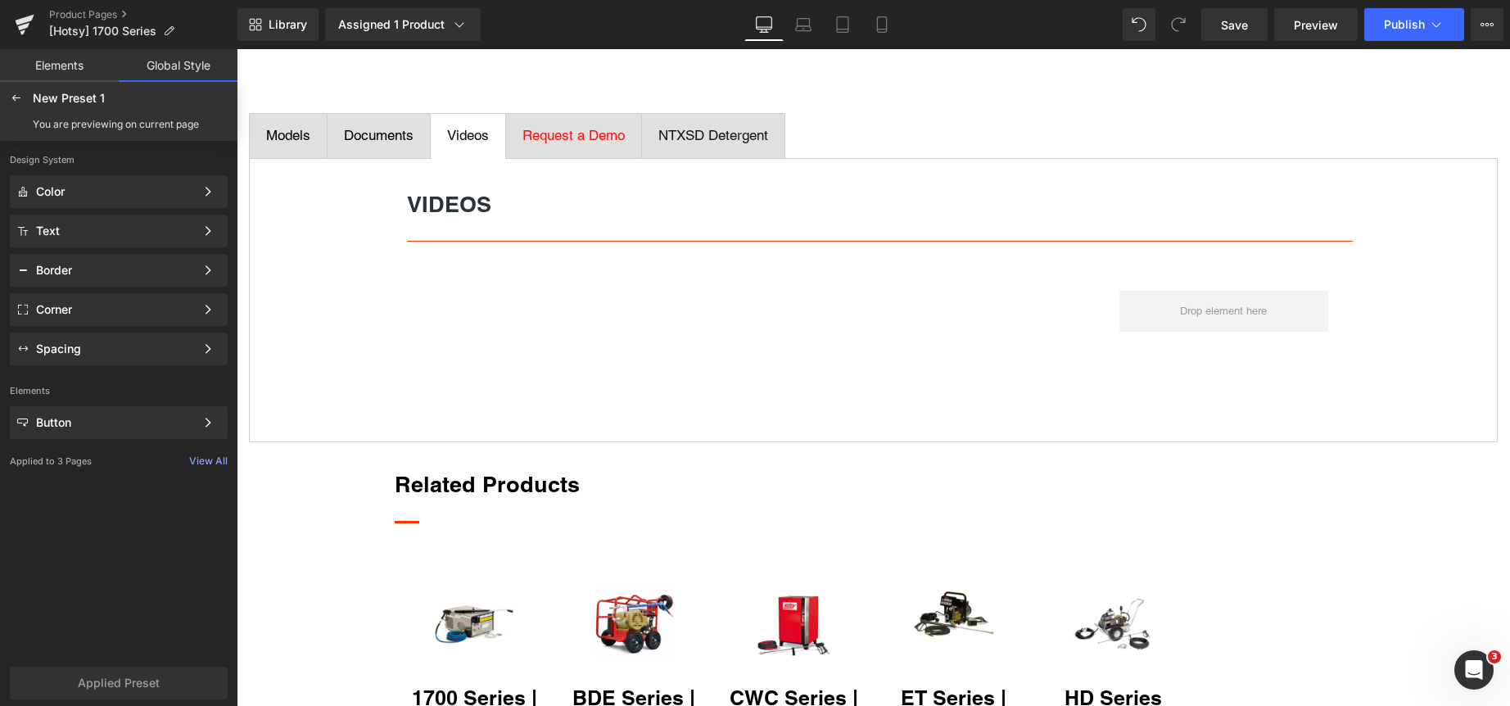
click at [71, 62] on link "Elements" at bounding box center [59, 65] width 119 height 33
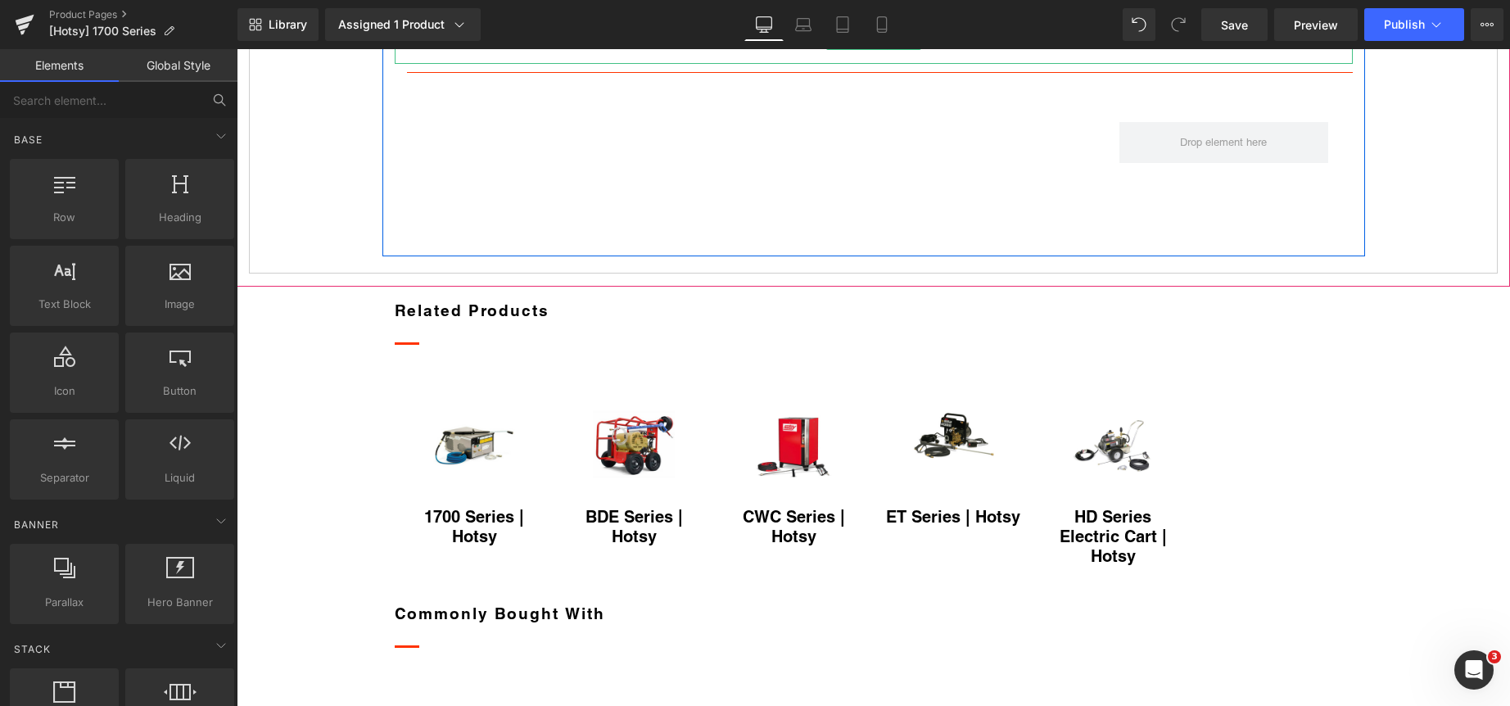
click at [456, 49] on strong "Videos" at bounding box center [441, 40] width 69 height 18
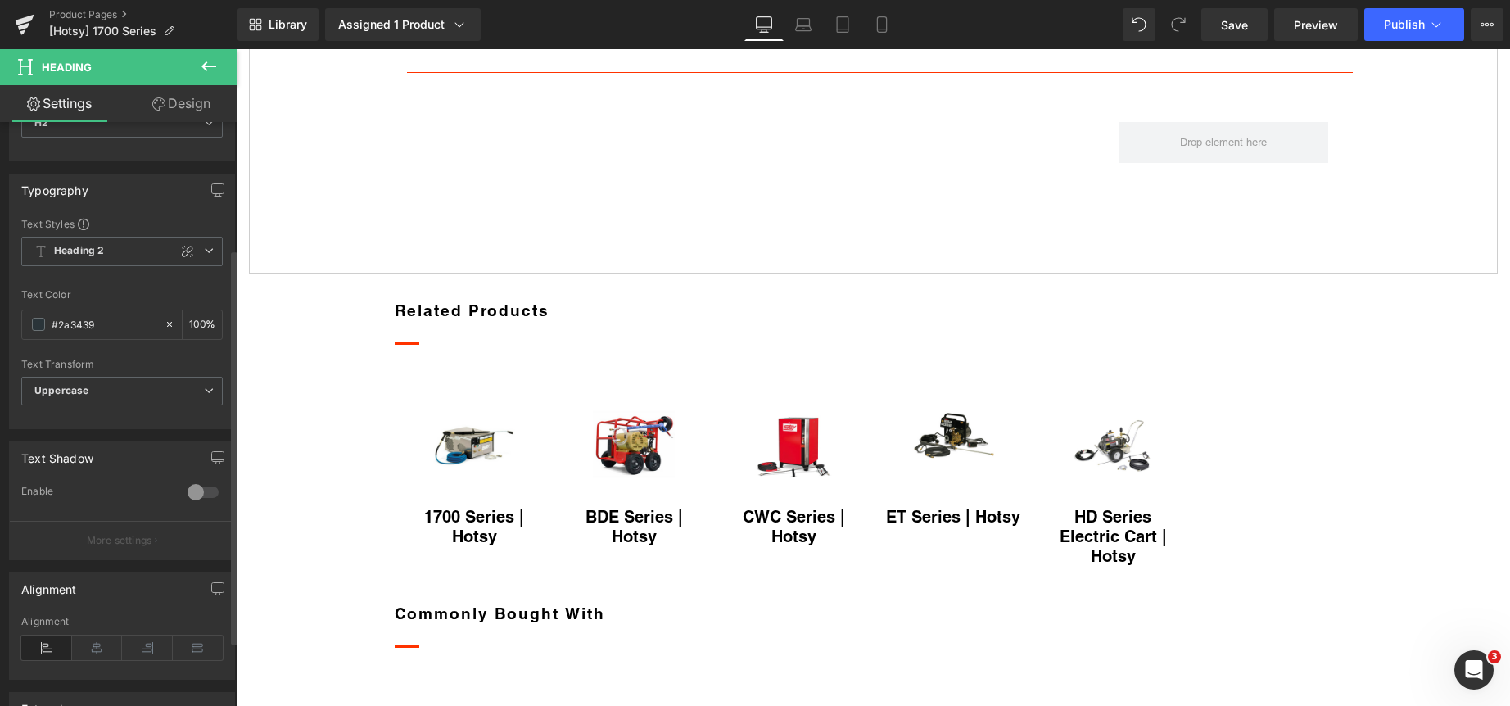
scroll to position [283, 0]
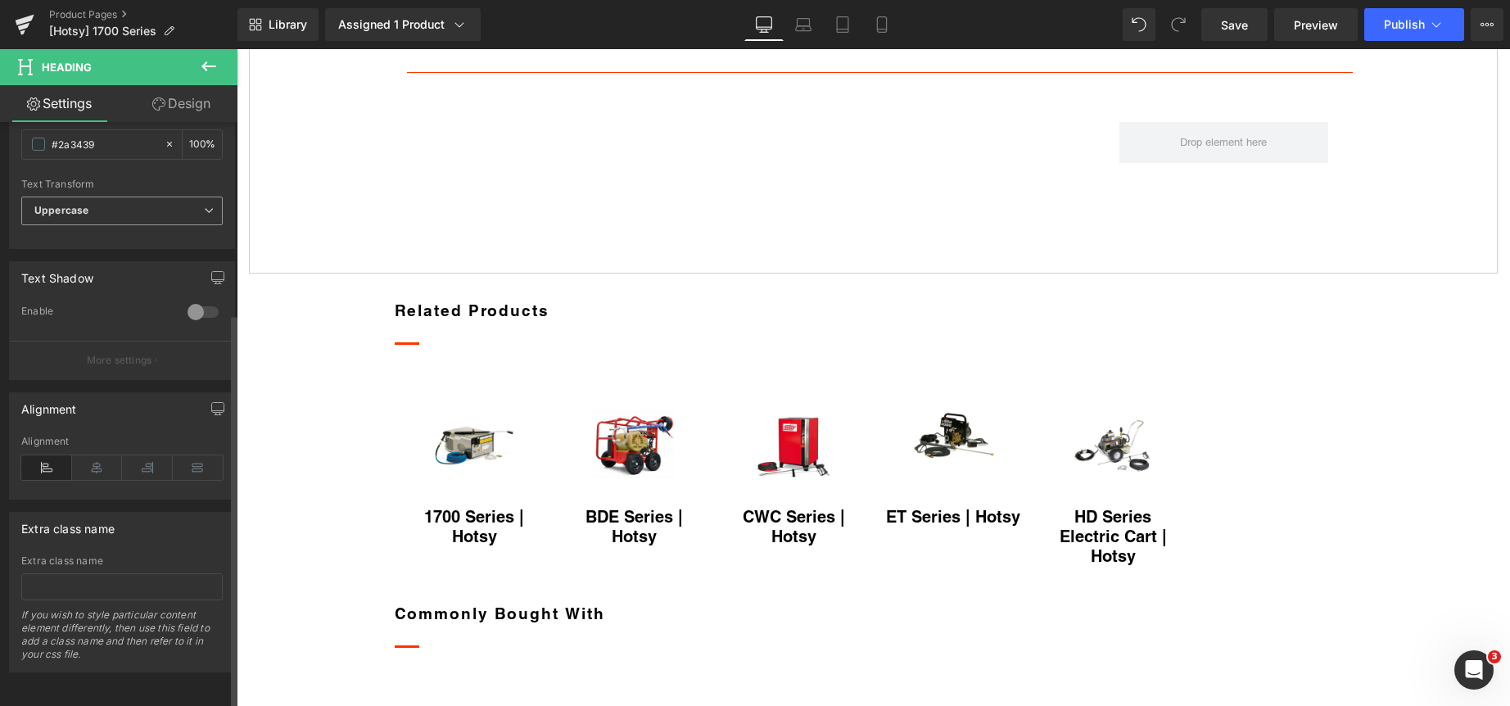
click at [107, 196] on span "Uppercase" at bounding box center [121, 210] width 201 height 29
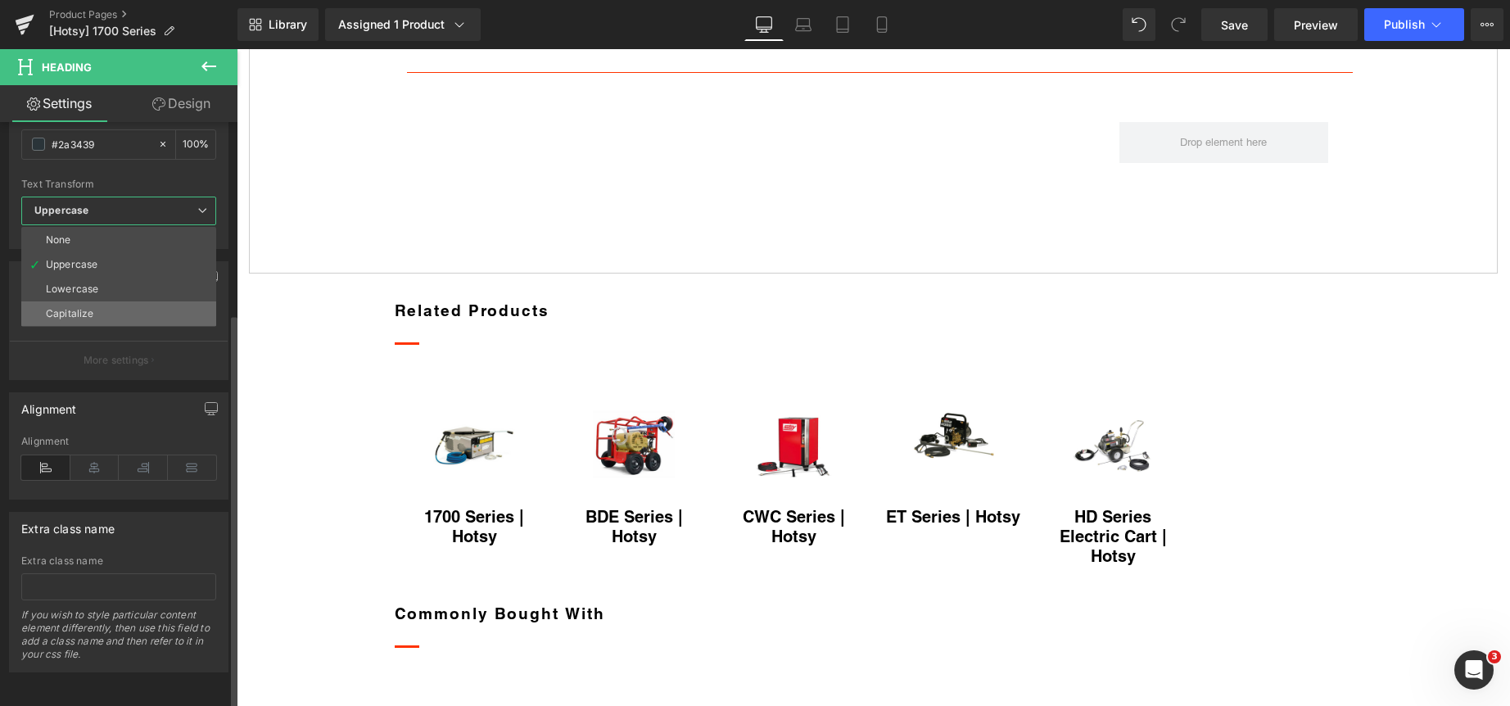
click at [113, 301] on li "Capitalize" at bounding box center [118, 313] width 195 height 25
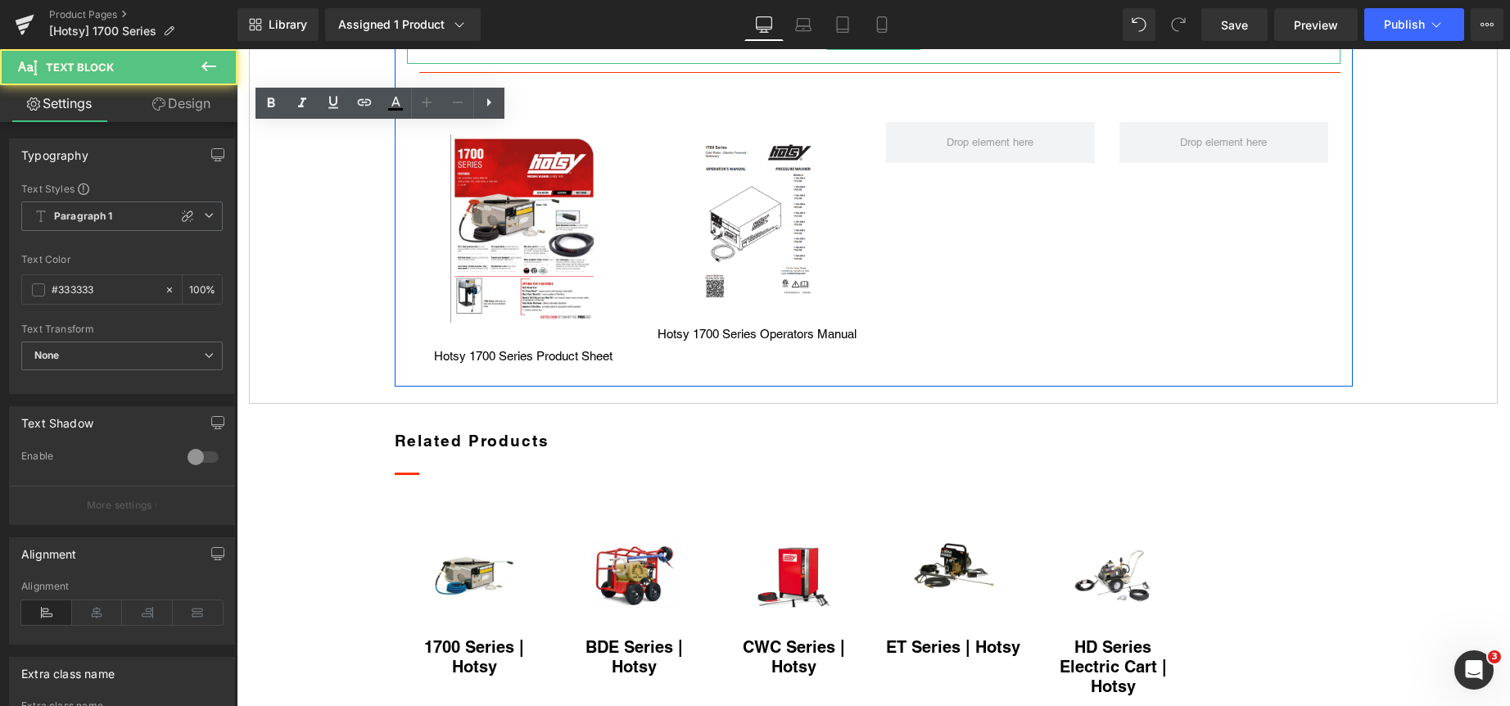
click at [493, 49] on strong "Documents" at bounding box center [469, 40] width 101 height 18
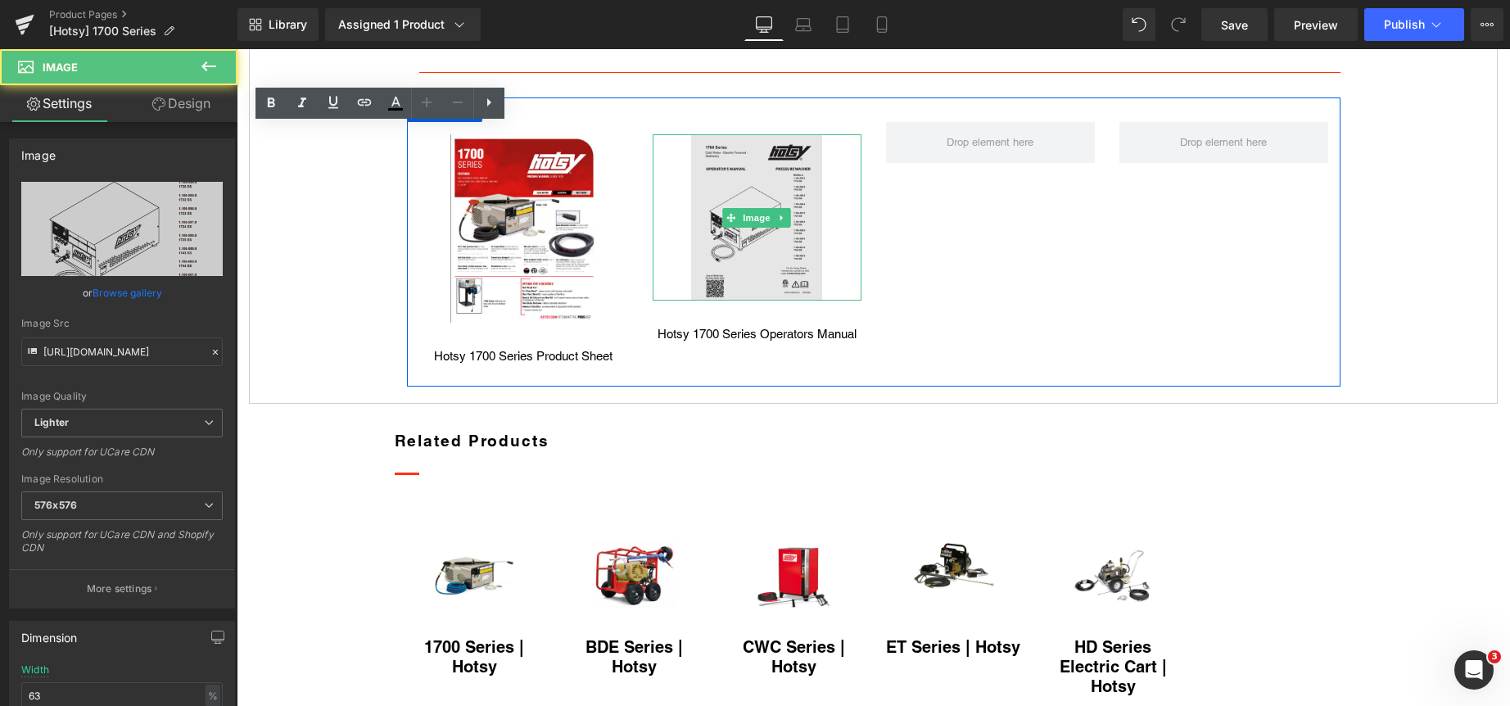
click at [752, 300] on img at bounding box center [757, 216] width 132 height 165
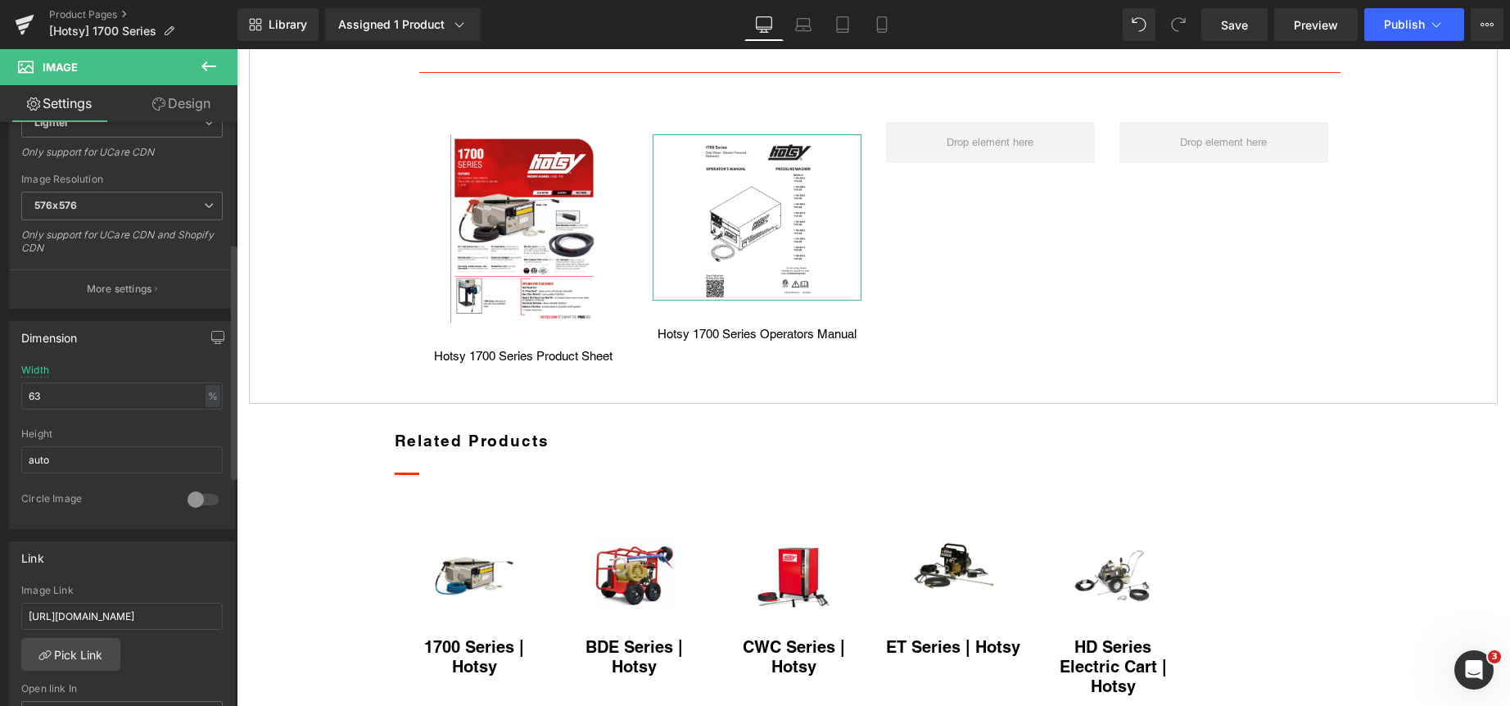
scroll to position [327, 0]
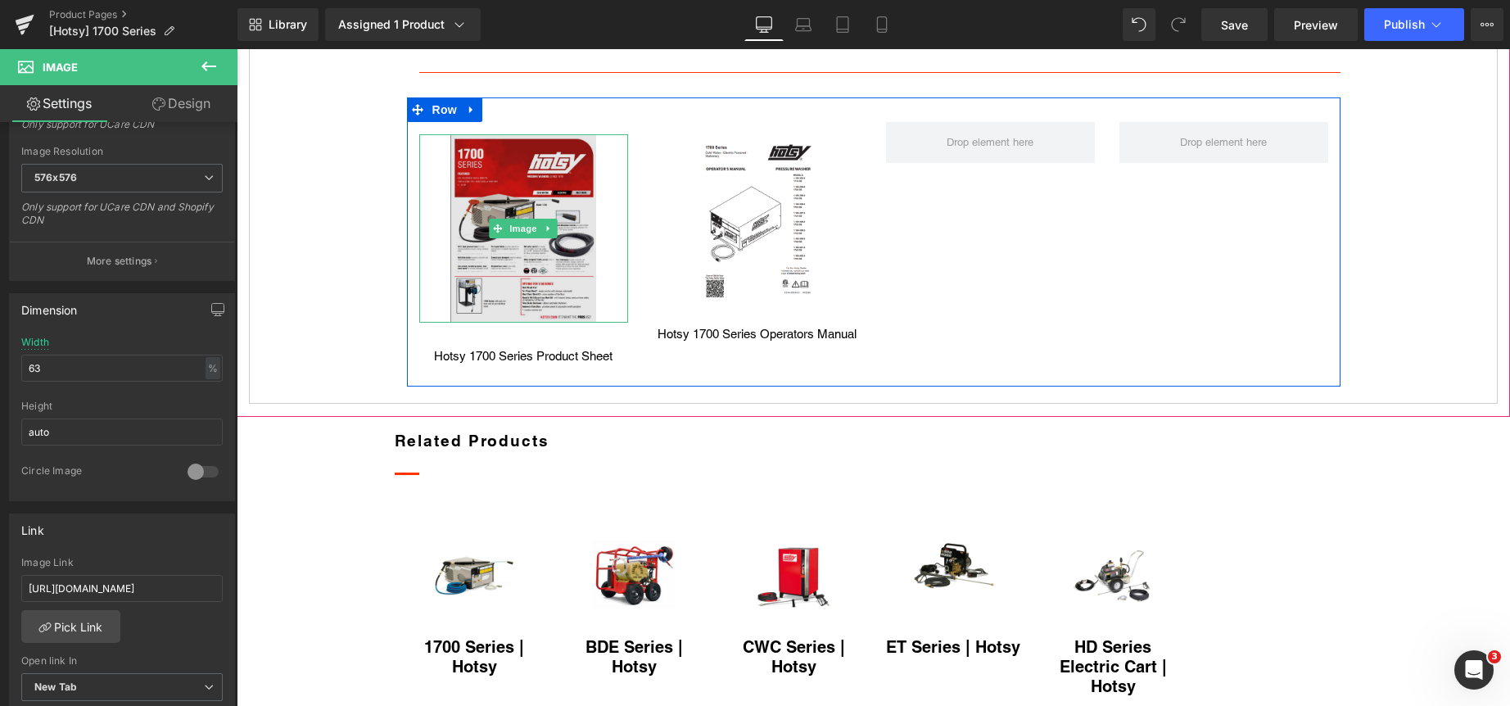
click at [529, 323] on img at bounding box center [523, 228] width 147 height 188
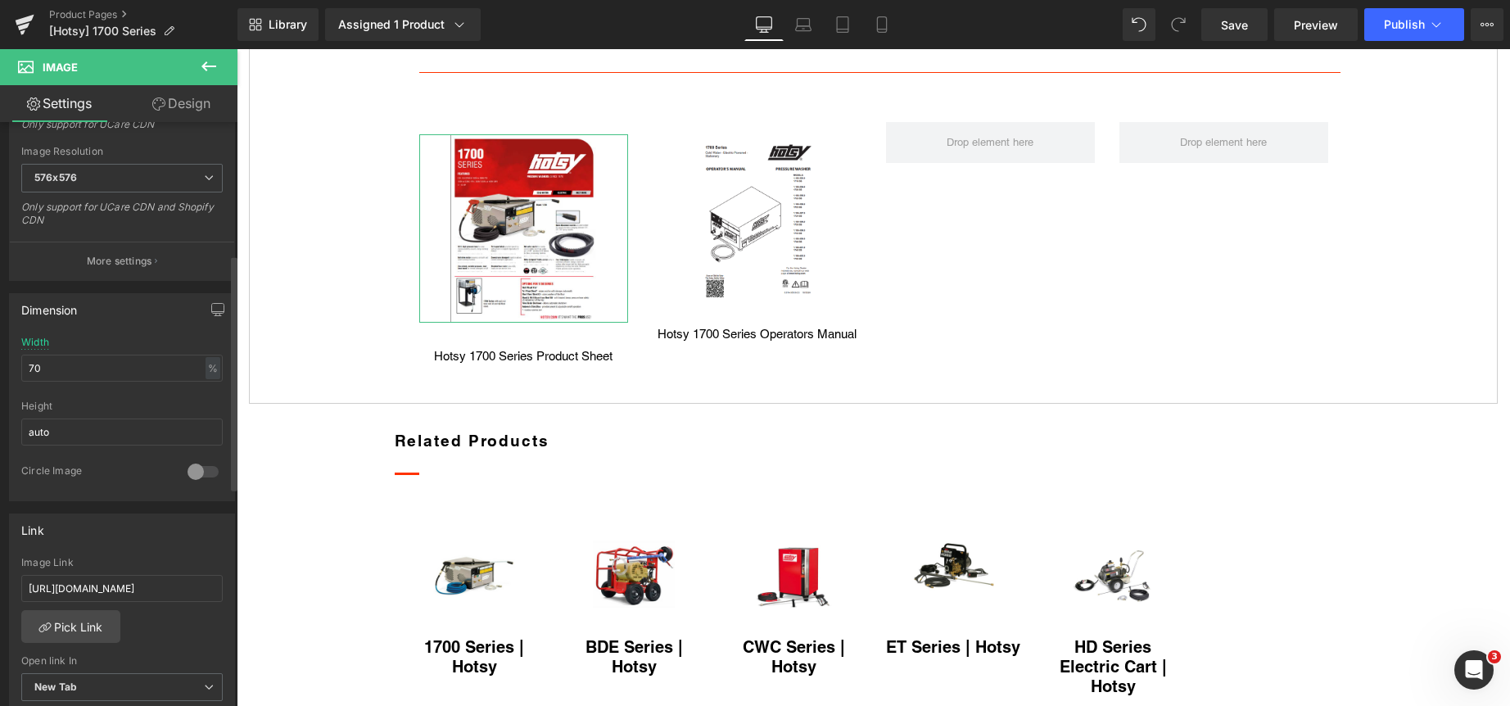
scroll to position [409, 0]
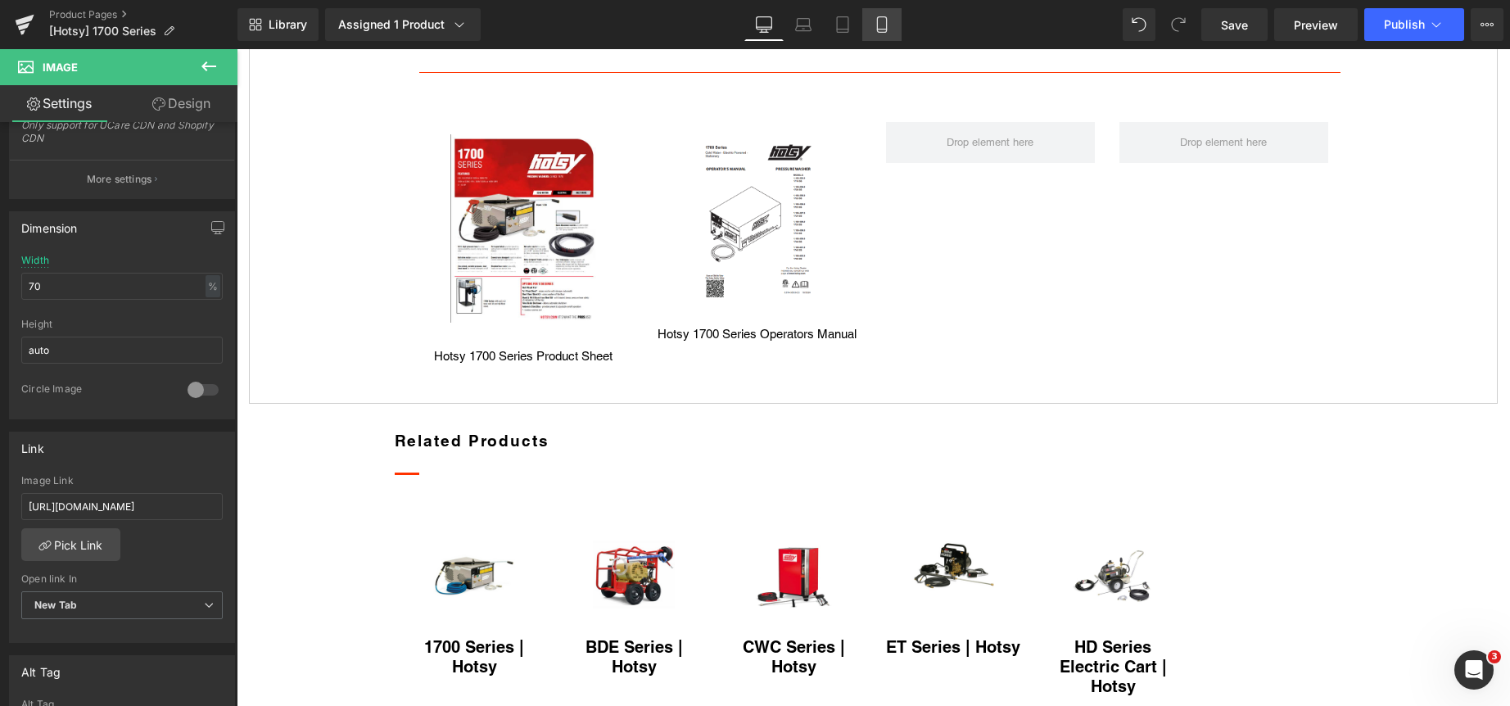
click at [885, 17] on icon at bounding box center [881, 25] width 9 height 16
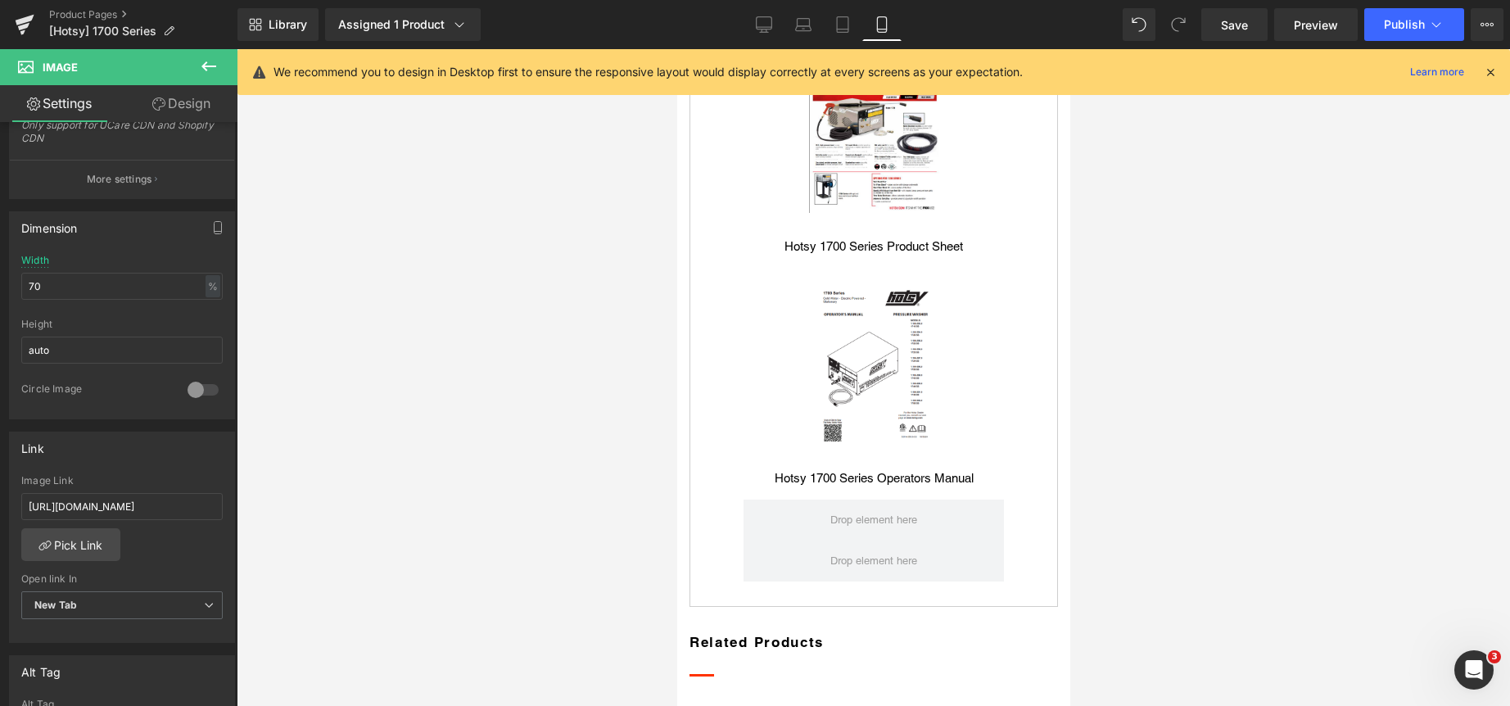
scroll to position [1267, 0]
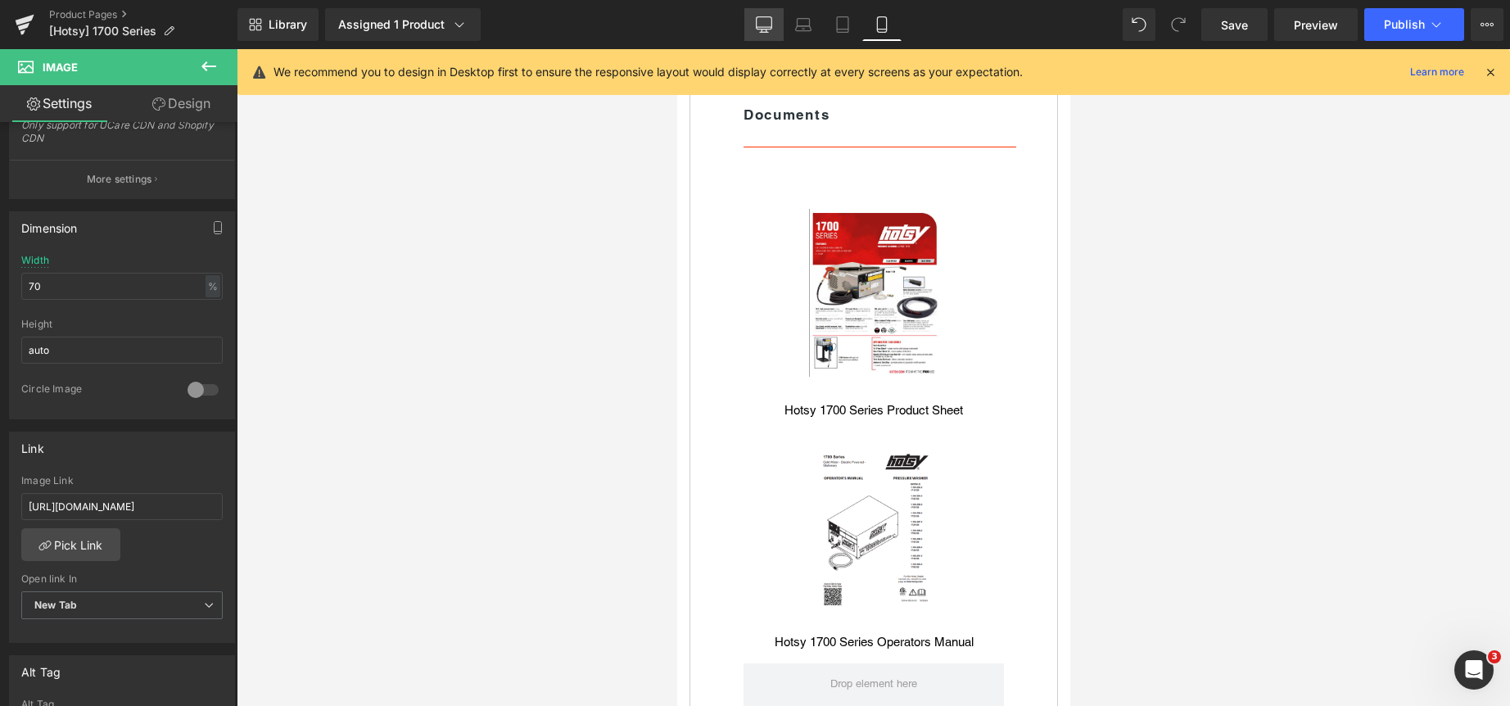
click at [766, 25] on icon at bounding box center [764, 24] width 16 height 16
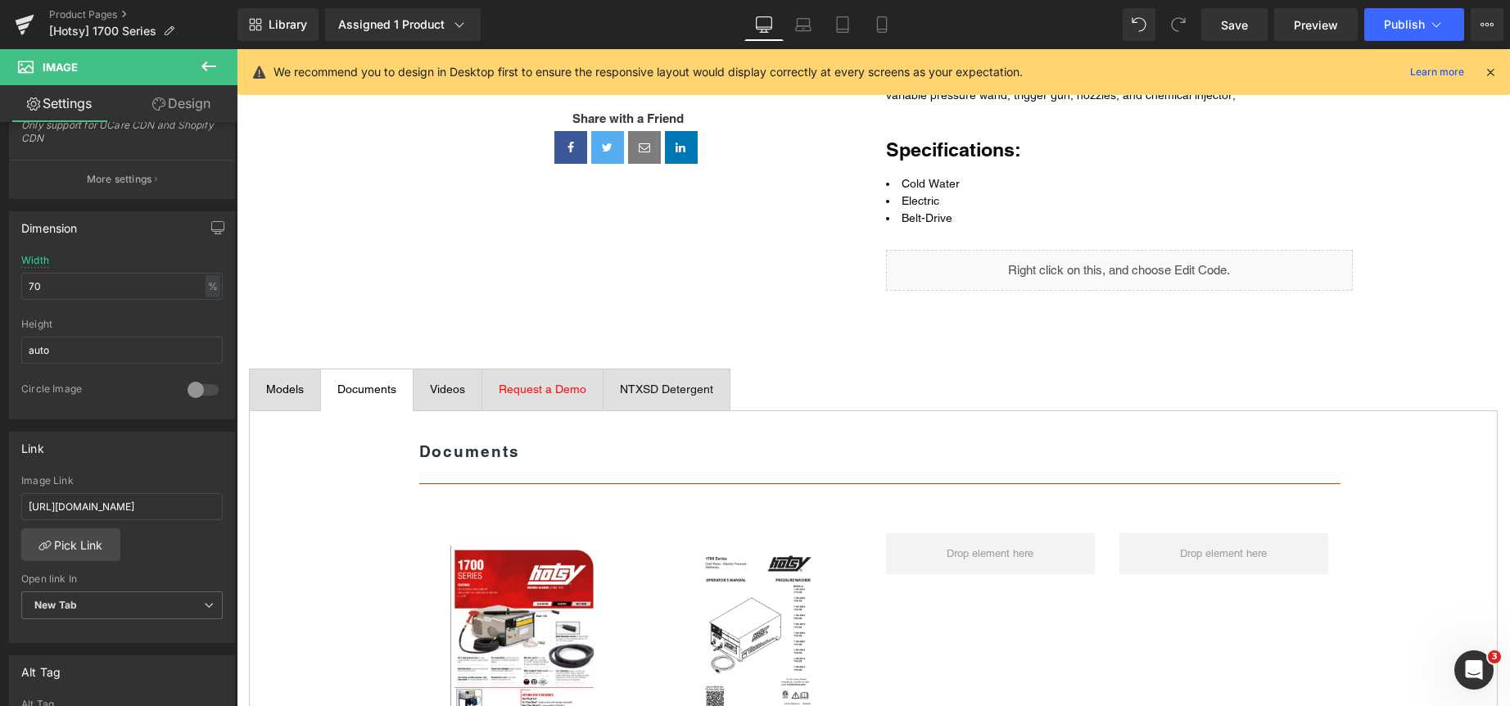
scroll to position [655, 0]
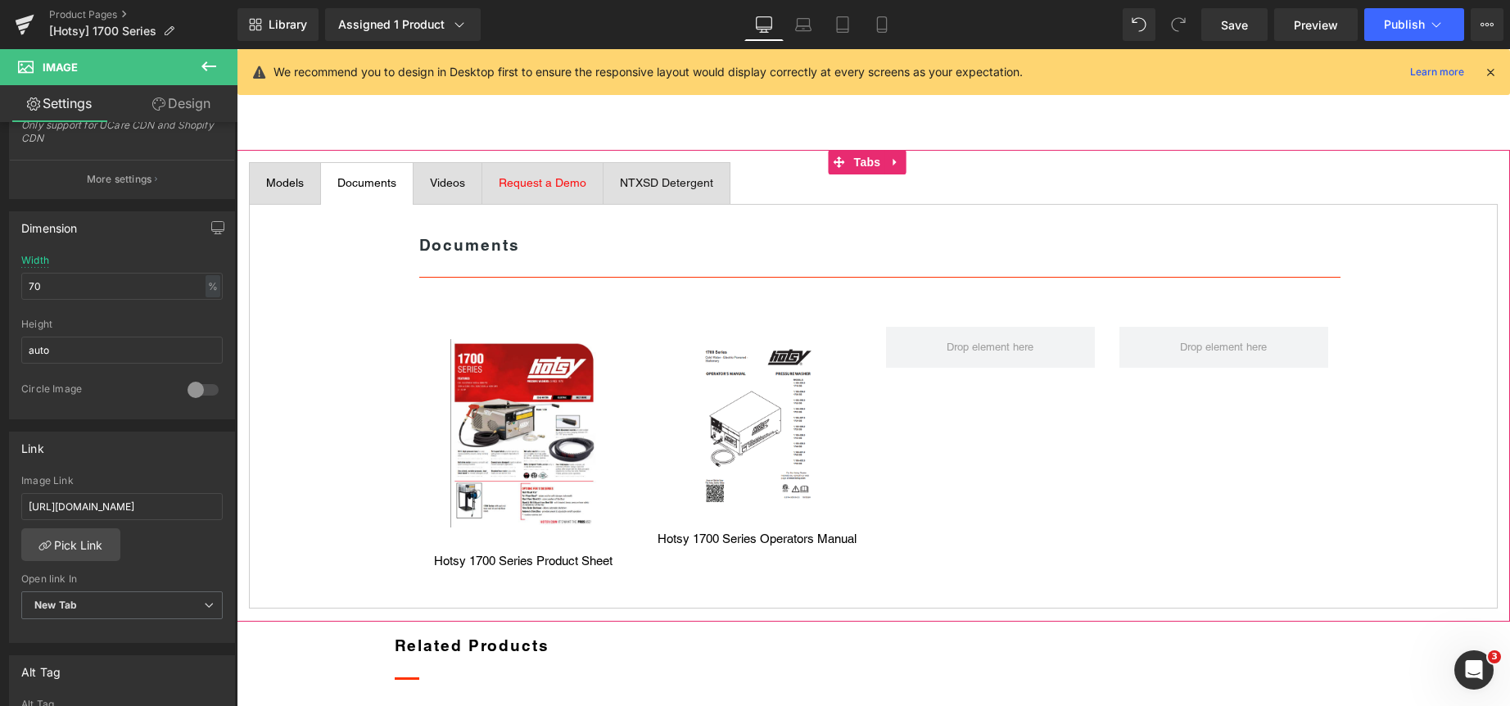
click at [279, 192] on div "Models" at bounding box center [285, 182] width 38 height 17
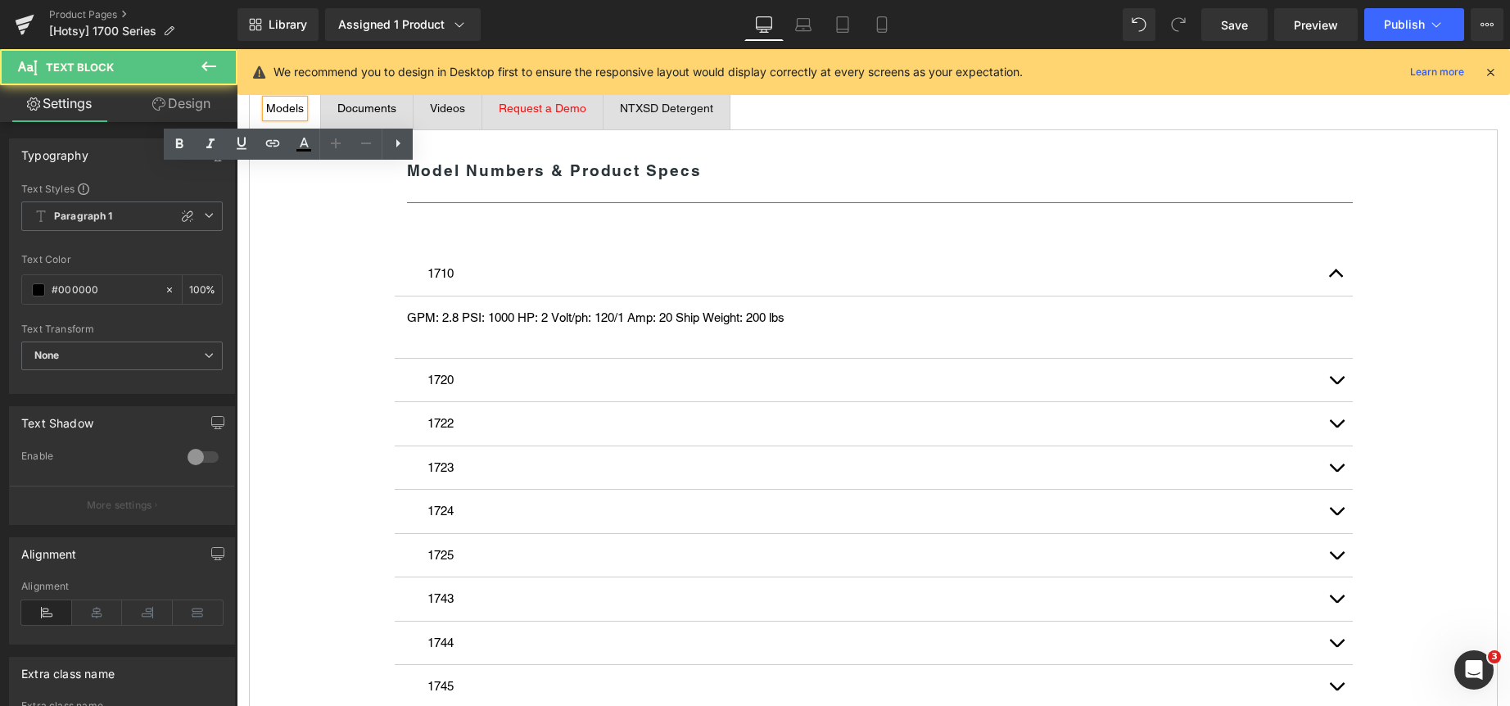
scroll to position [819, 0]
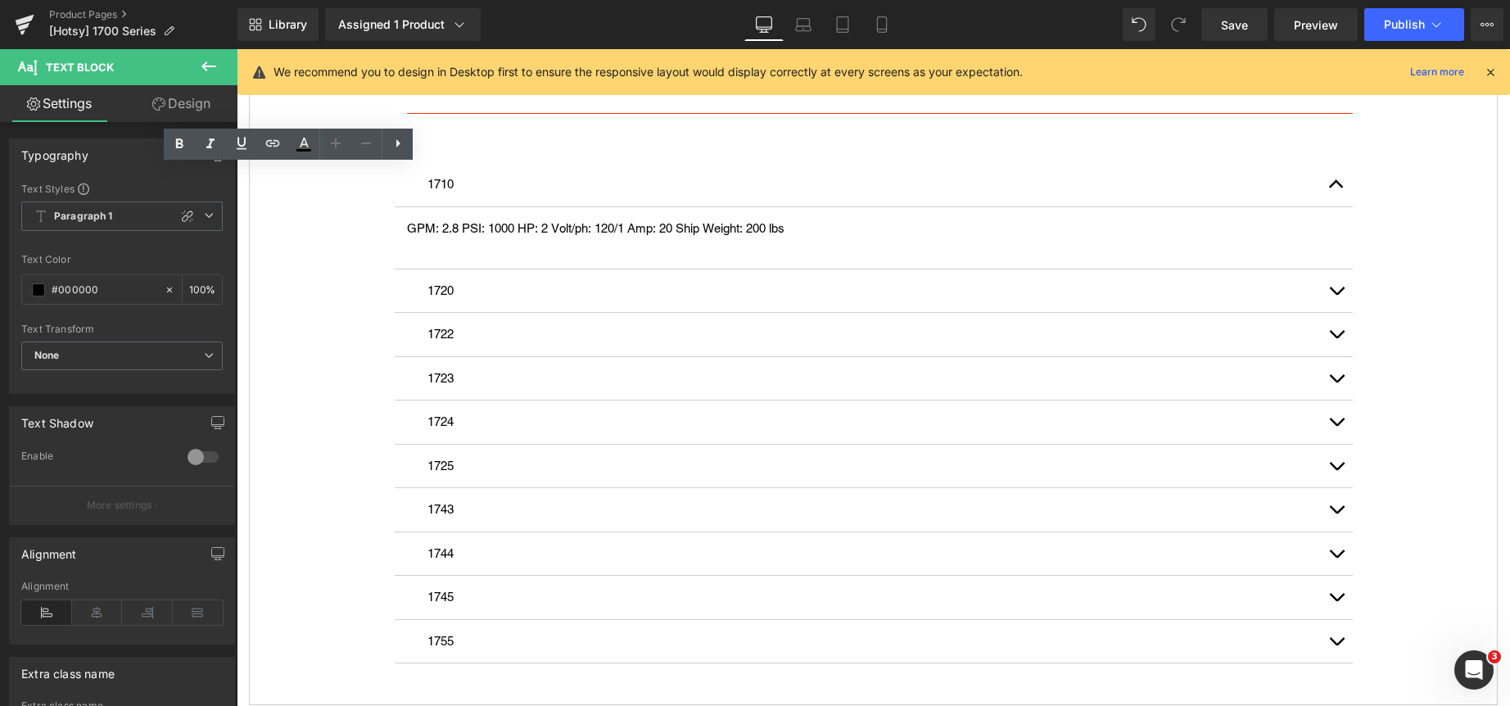
click at [357, 25] on span "Documents" at bounding box center [366, 18] width 59 height 13
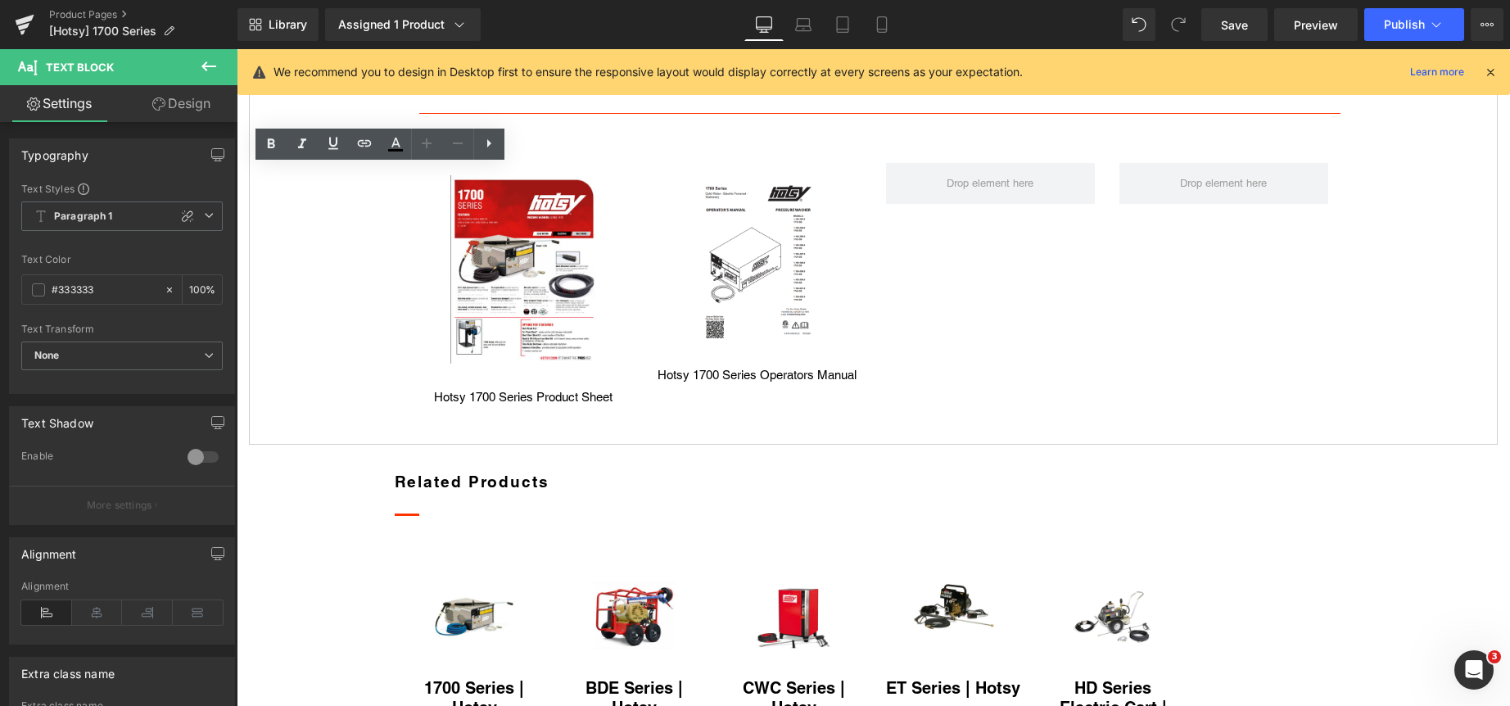
click at [465, 25] on span "Videos" at bounding box center [447, 18] width 35 height 13
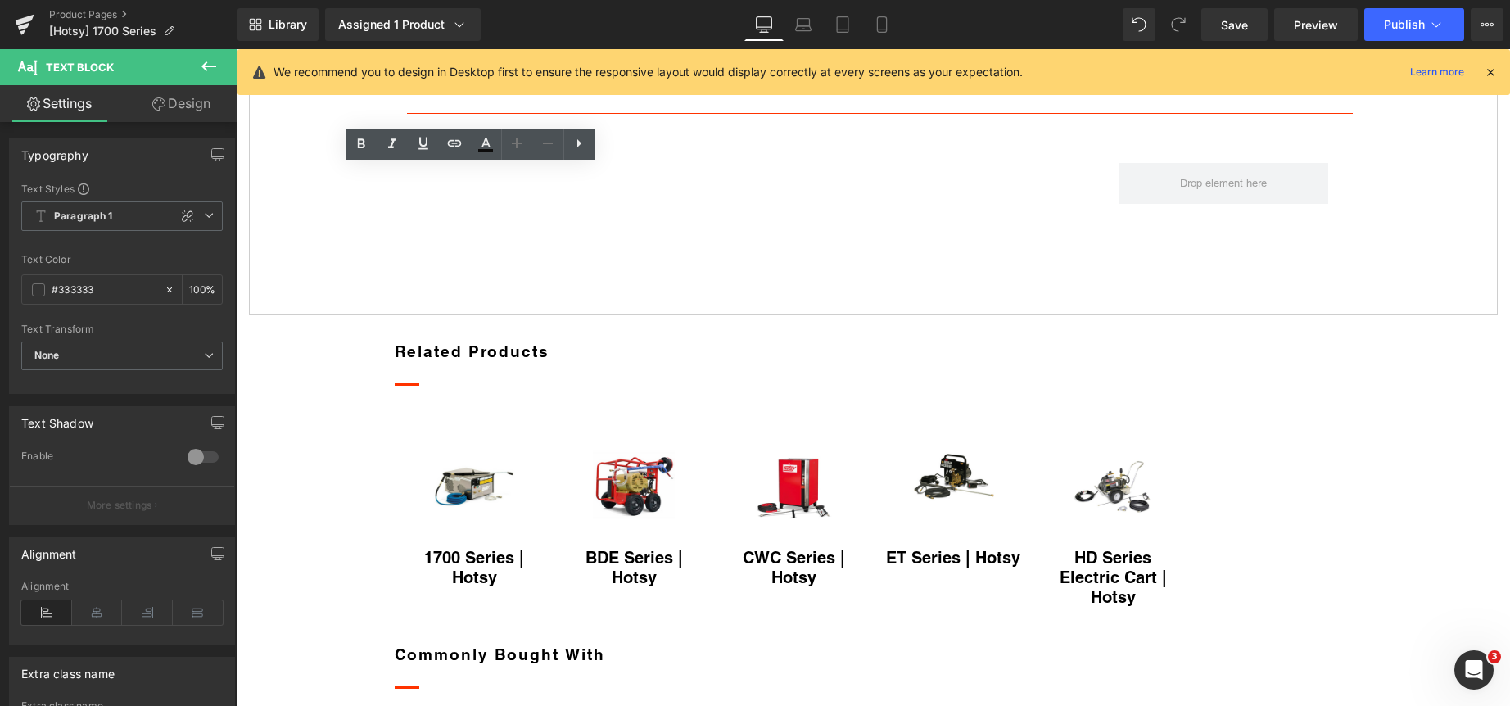
click at [568, 25] on span "Request a Demo" at bounding box center [543, 18] width 88 height 13
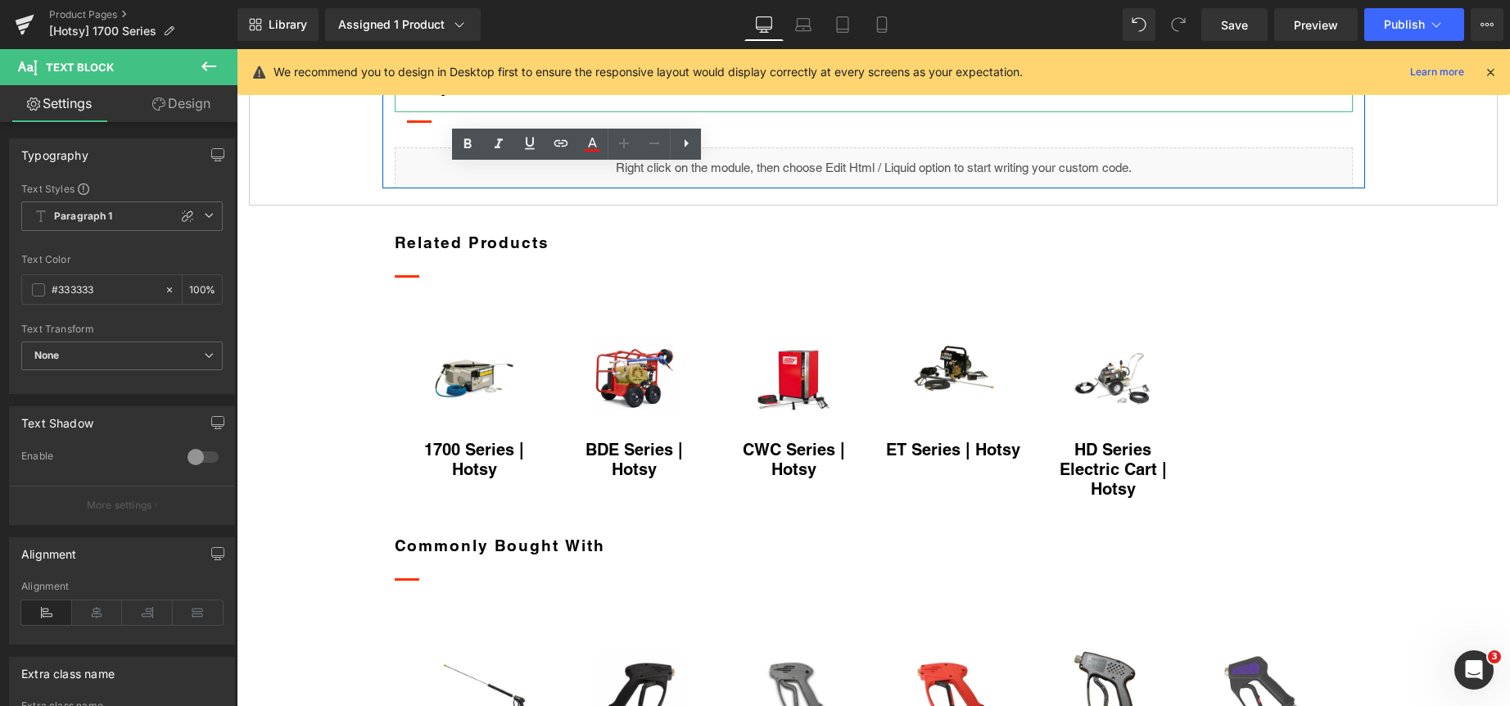
click at [571, 97] on strong "Request a Product Demo" at bounding box center [530, 84] width 246 height 25
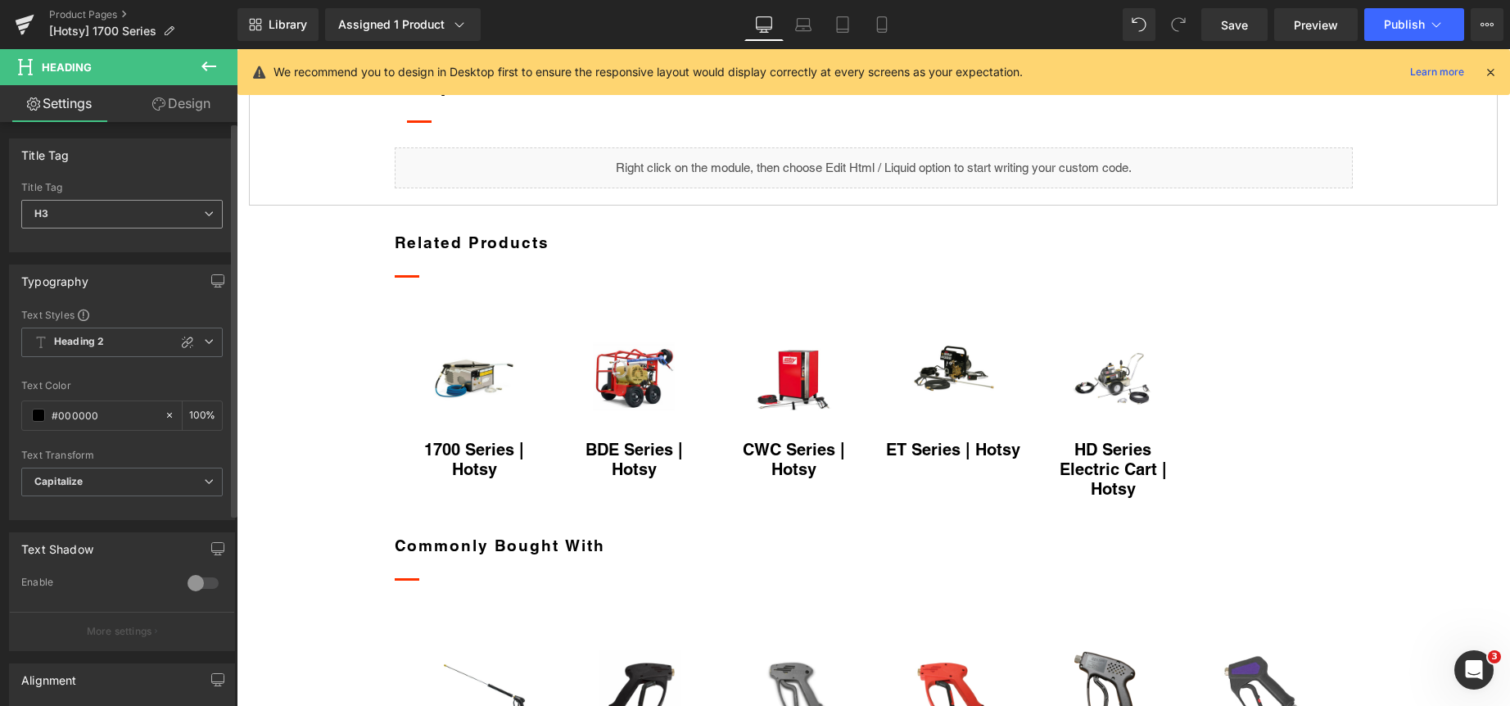
click at [204, 213] on icon at bounding box center [209, 214] width 10 height 10
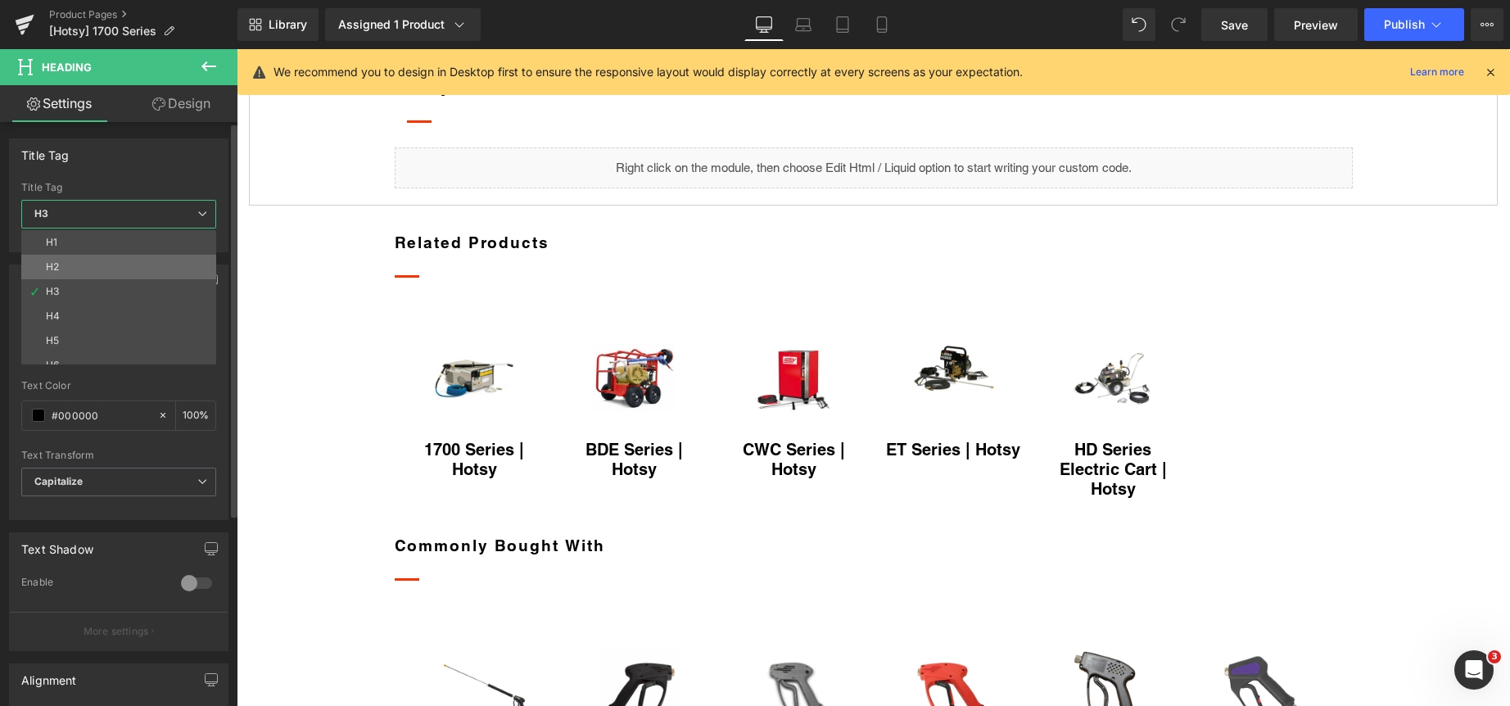
click at [160, 264] on li "H2" at bounding box center [122, 267] width 202 height 25
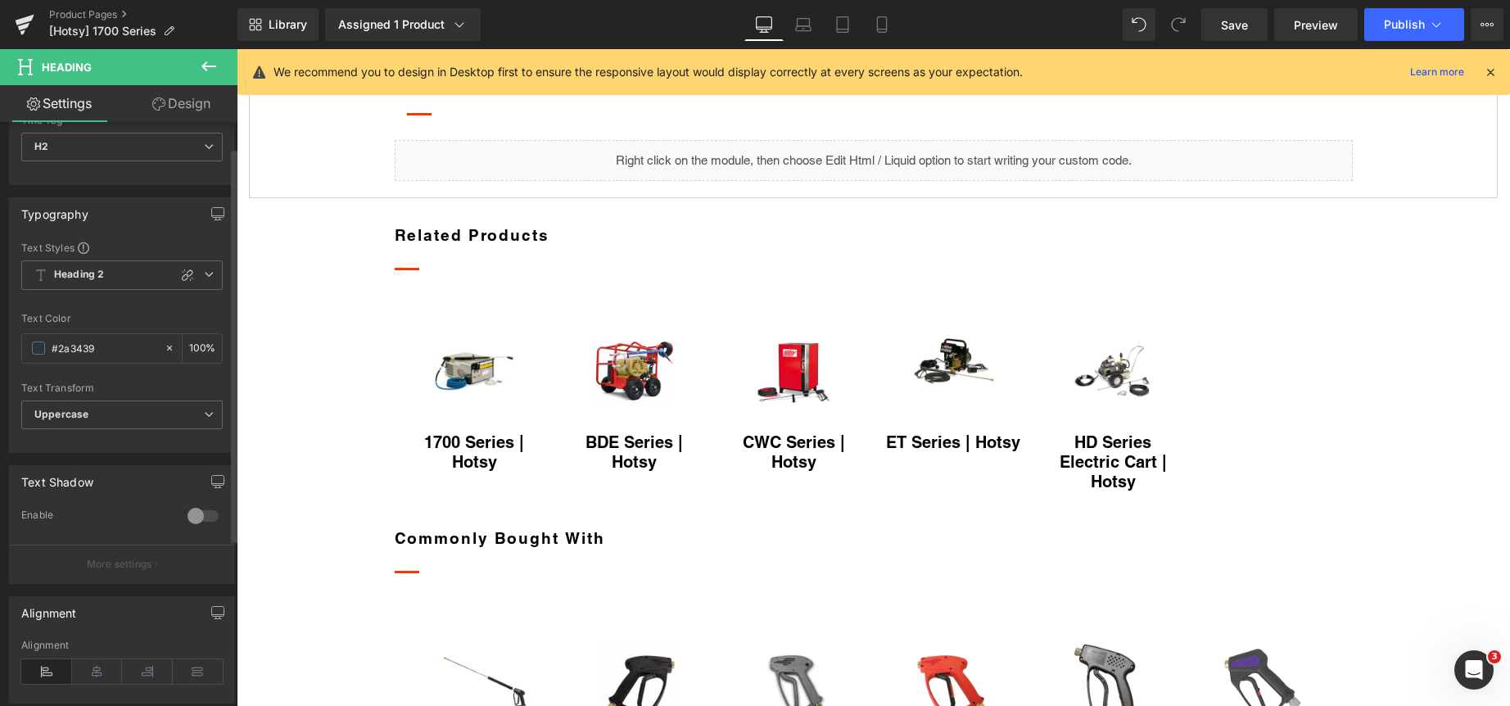
scroll to position [38, 0]
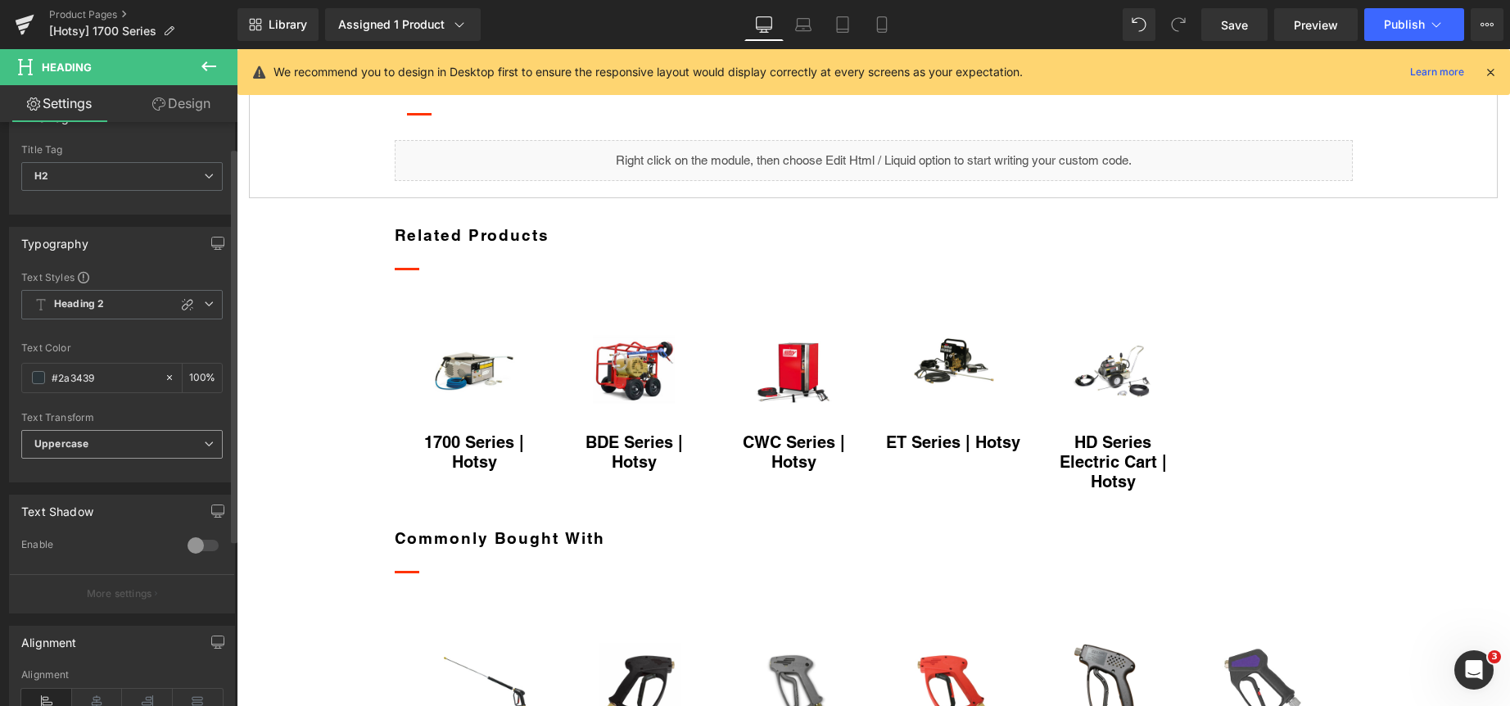
click at [147, 444] on span "Uppercase" at bounding box center [121, 444] width 201 height 29
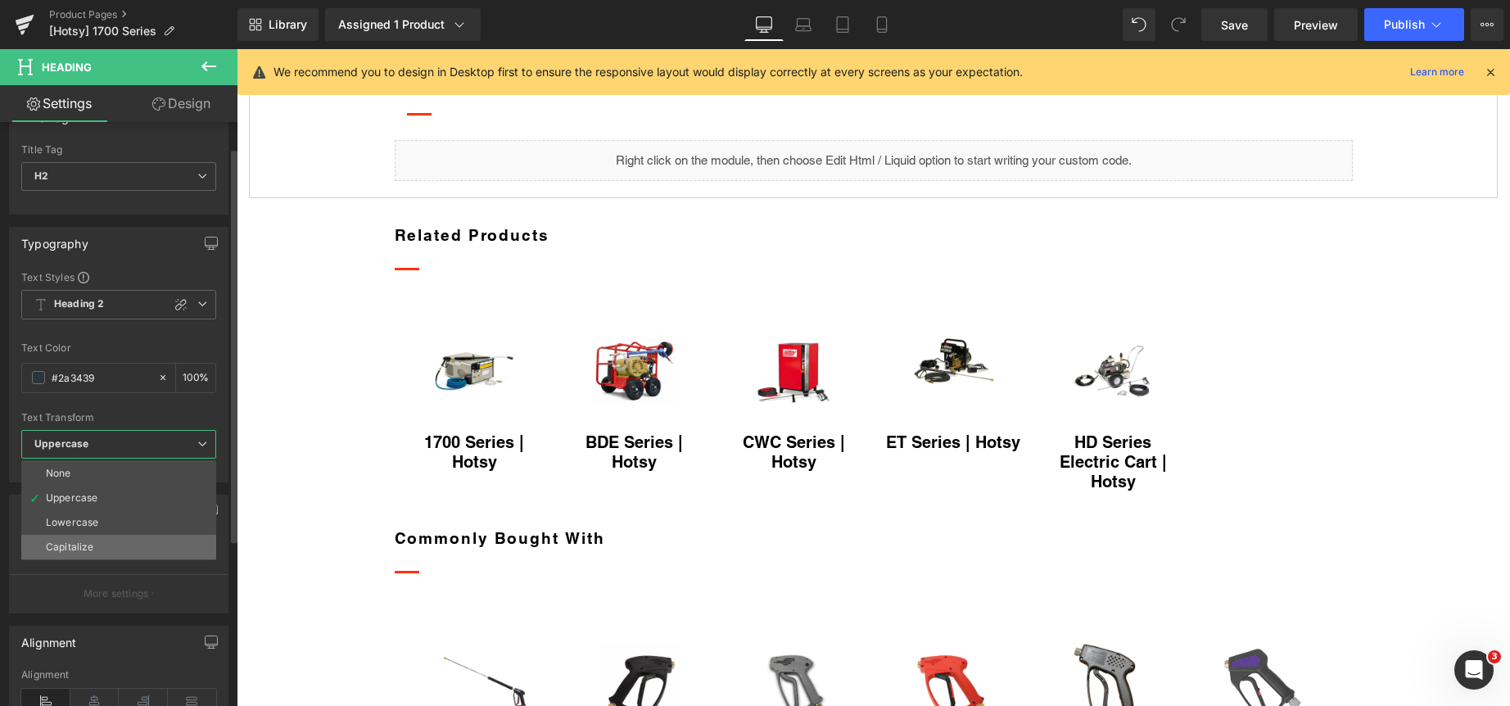
click at [159, 544] on li "Capitalize" at bounding box center [118, 547] width 195 height 25
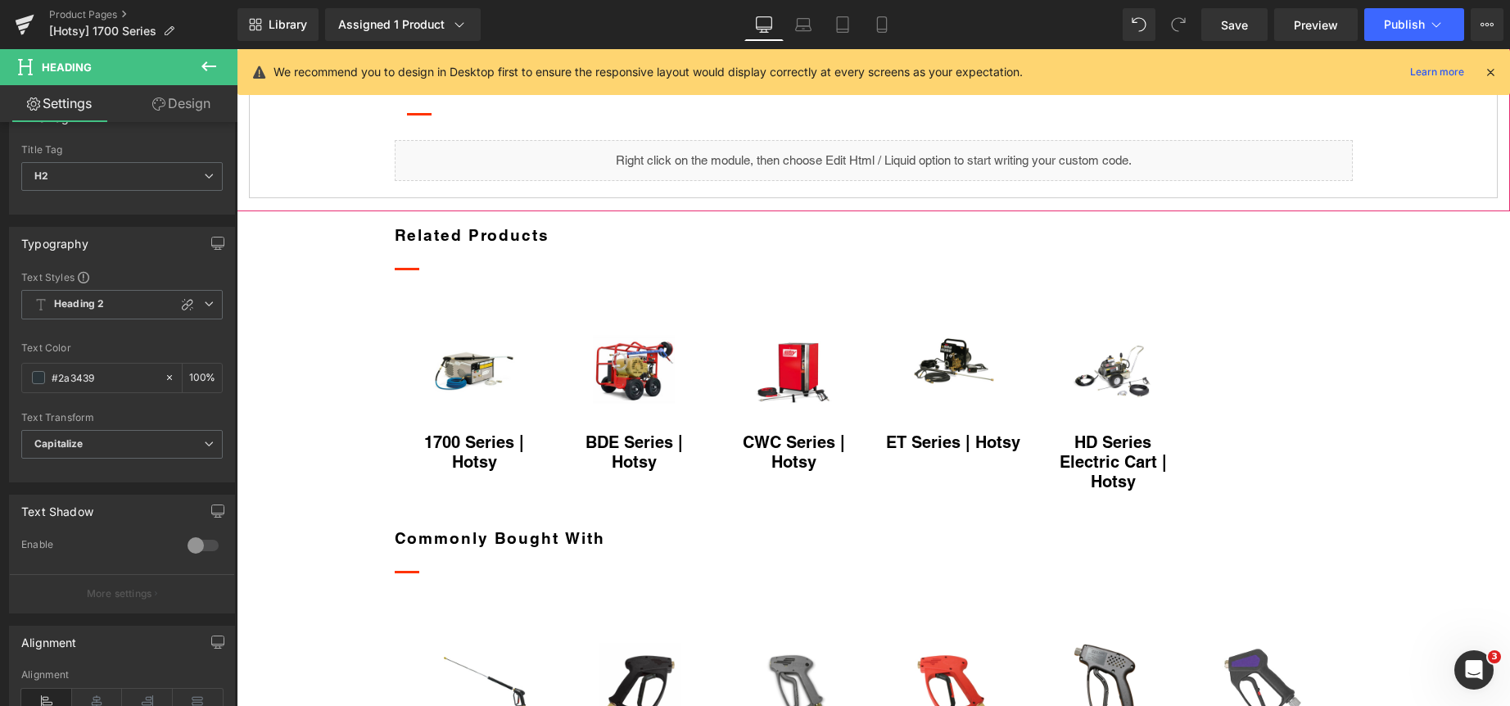
click at [385, 25] on span "Documents" at bounding box center [366, 18] width 59 height 13
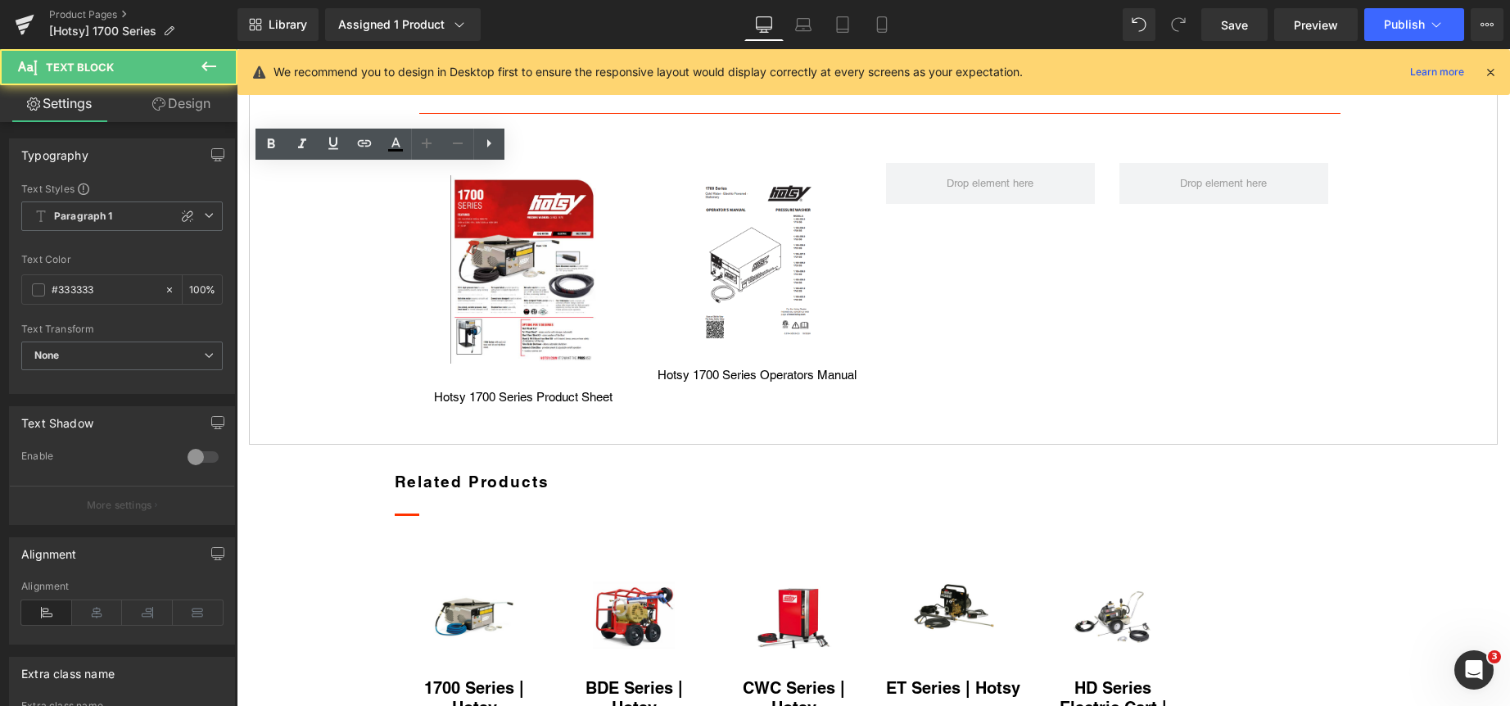
click at [453, 90] on strong "Documents" at bounding box center [469, 81] width 101 height 18
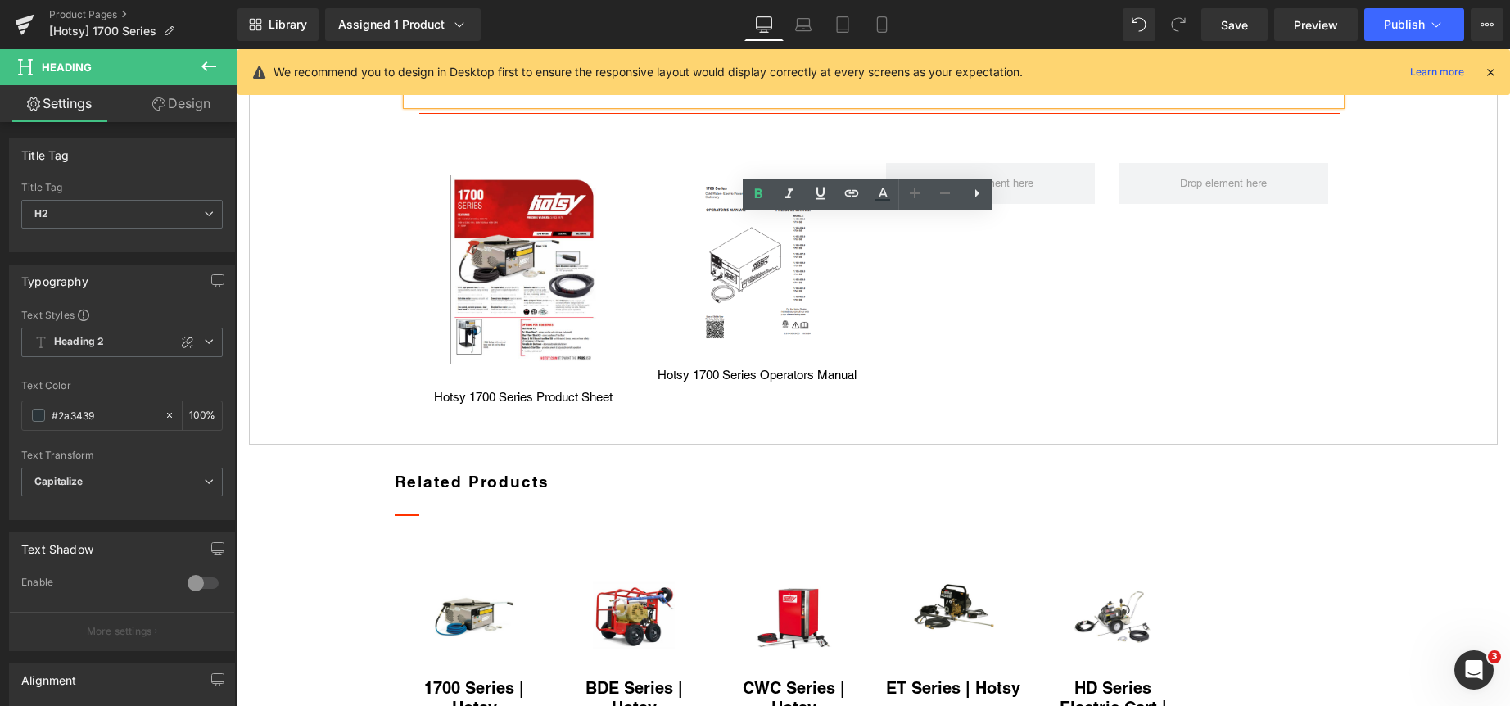
click at [294, 28] on div "Models" at bounding box center [285, 19] width 38 height 17
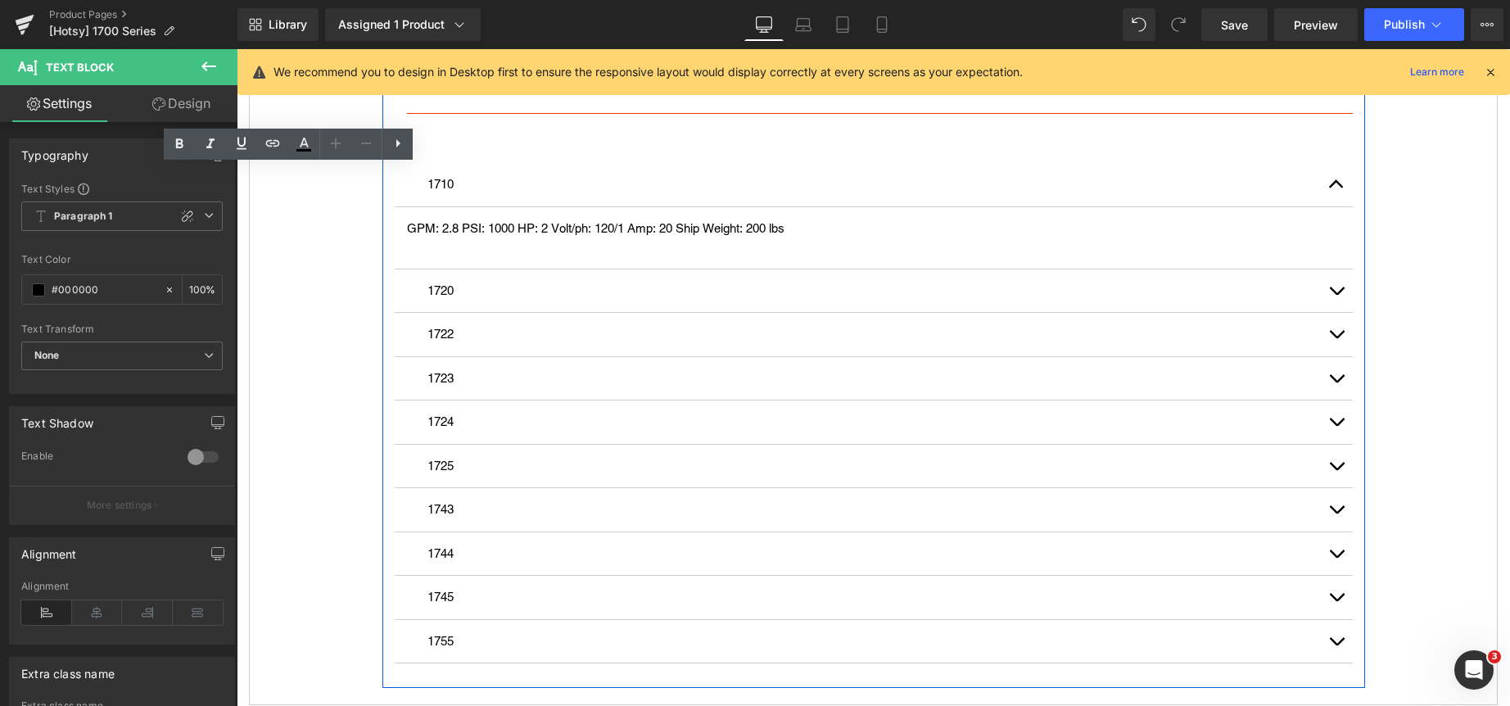
click at [441, 82] on link at bounding box center [446, 69] width 21 height 25
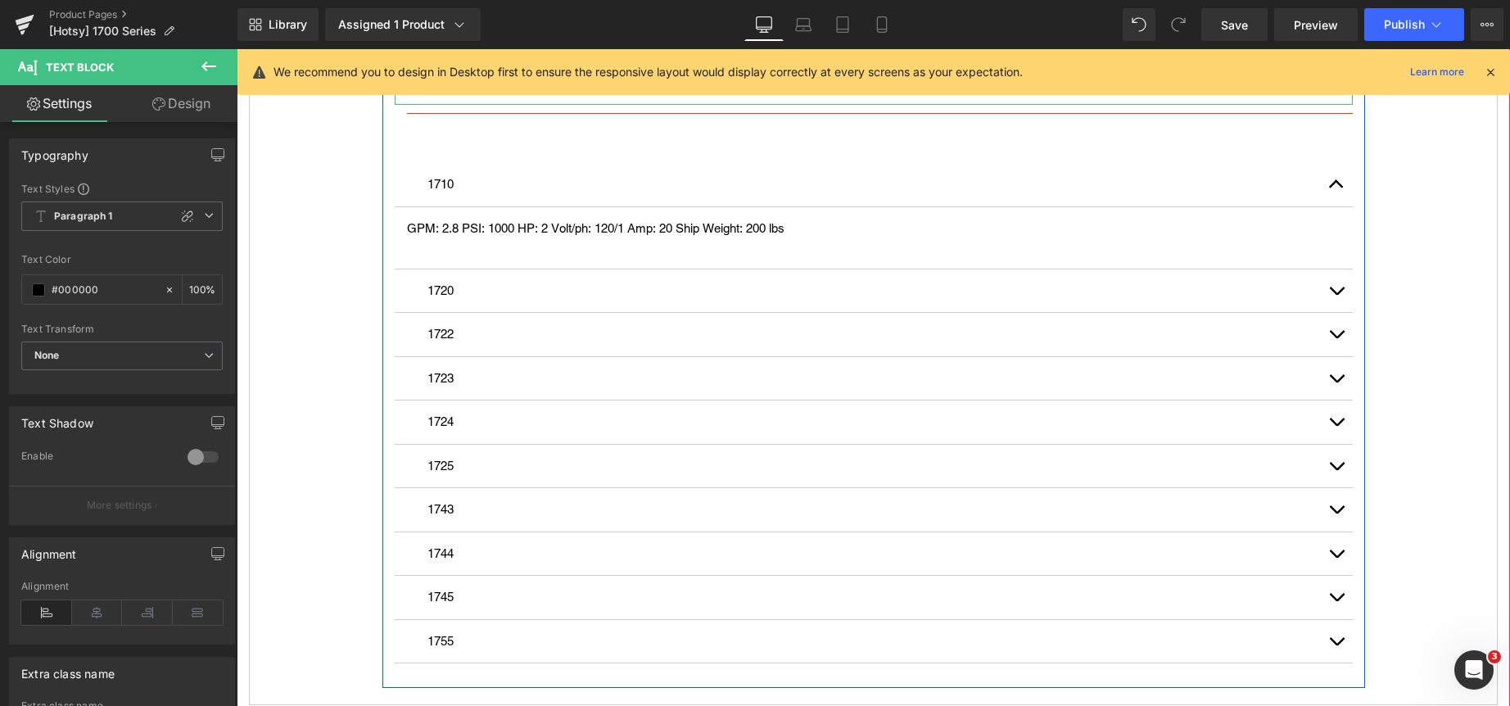
click at [495, 90] on strong "Model Numbers & Product Specs" at bounding box center [554, 81] width 295 height 18
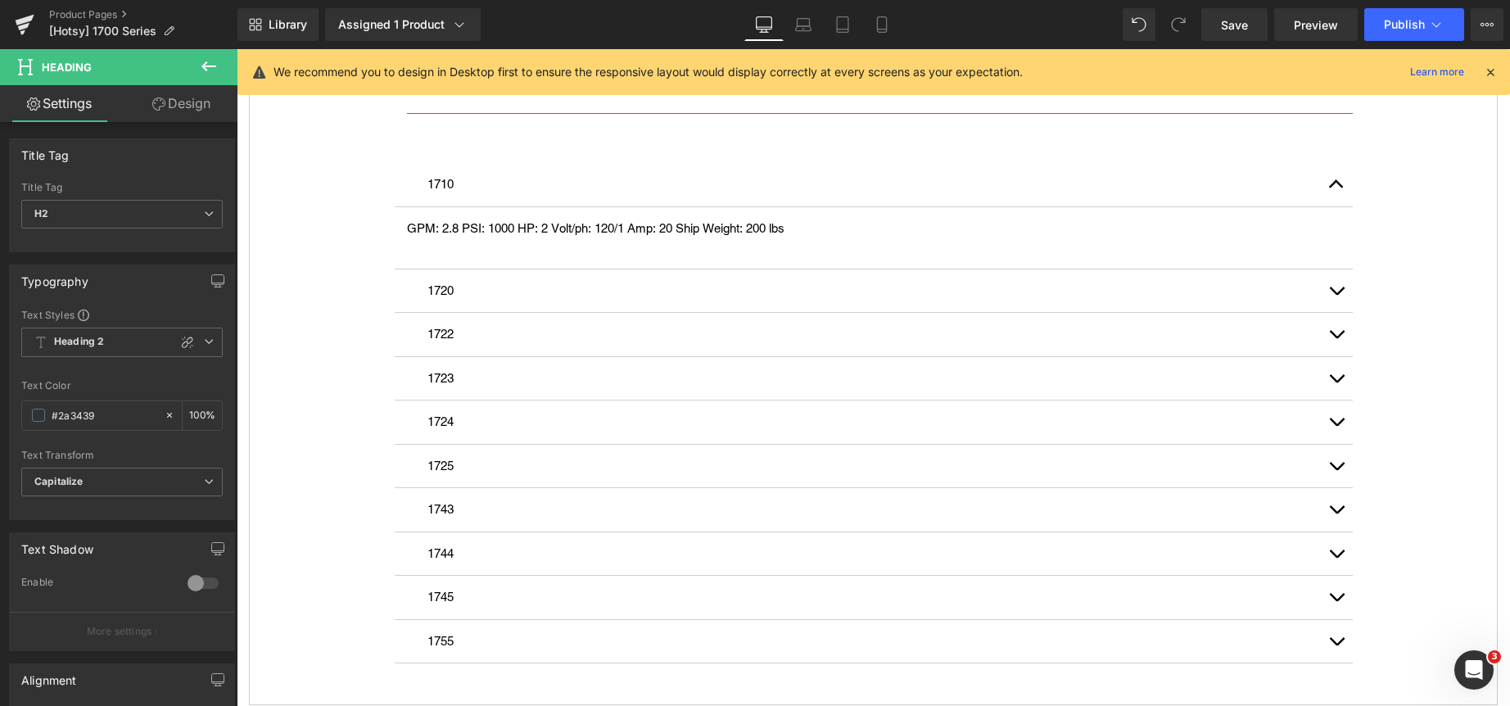
click at [699, 25] on span "NTXSD Detergent" at bounding box center [666, 18] width 93 height 13
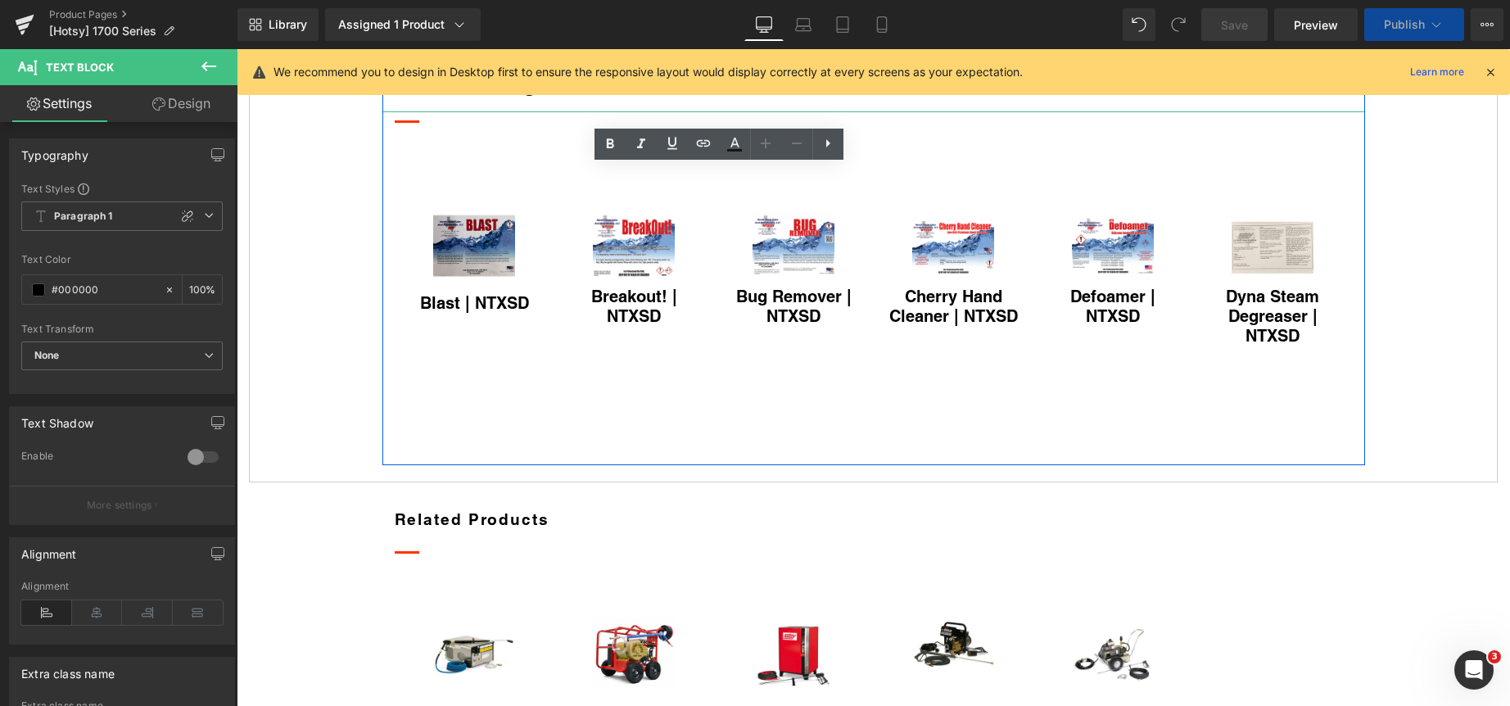
click at [465, 97] on span "NorTex Detergent" at bounding box center [480, 84] width 171 height 25
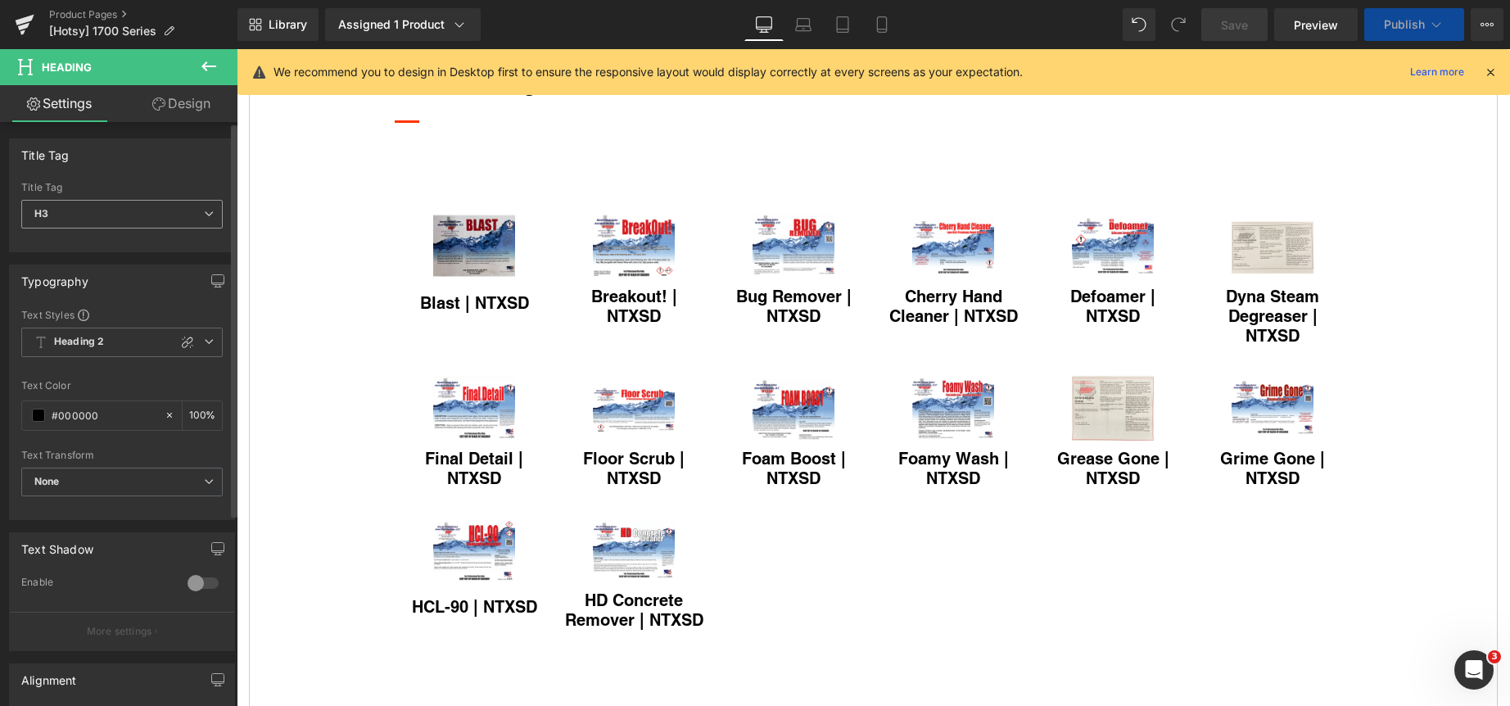
click at [204, 210] on icon at bounding box center [209, 214] width 10 height 10
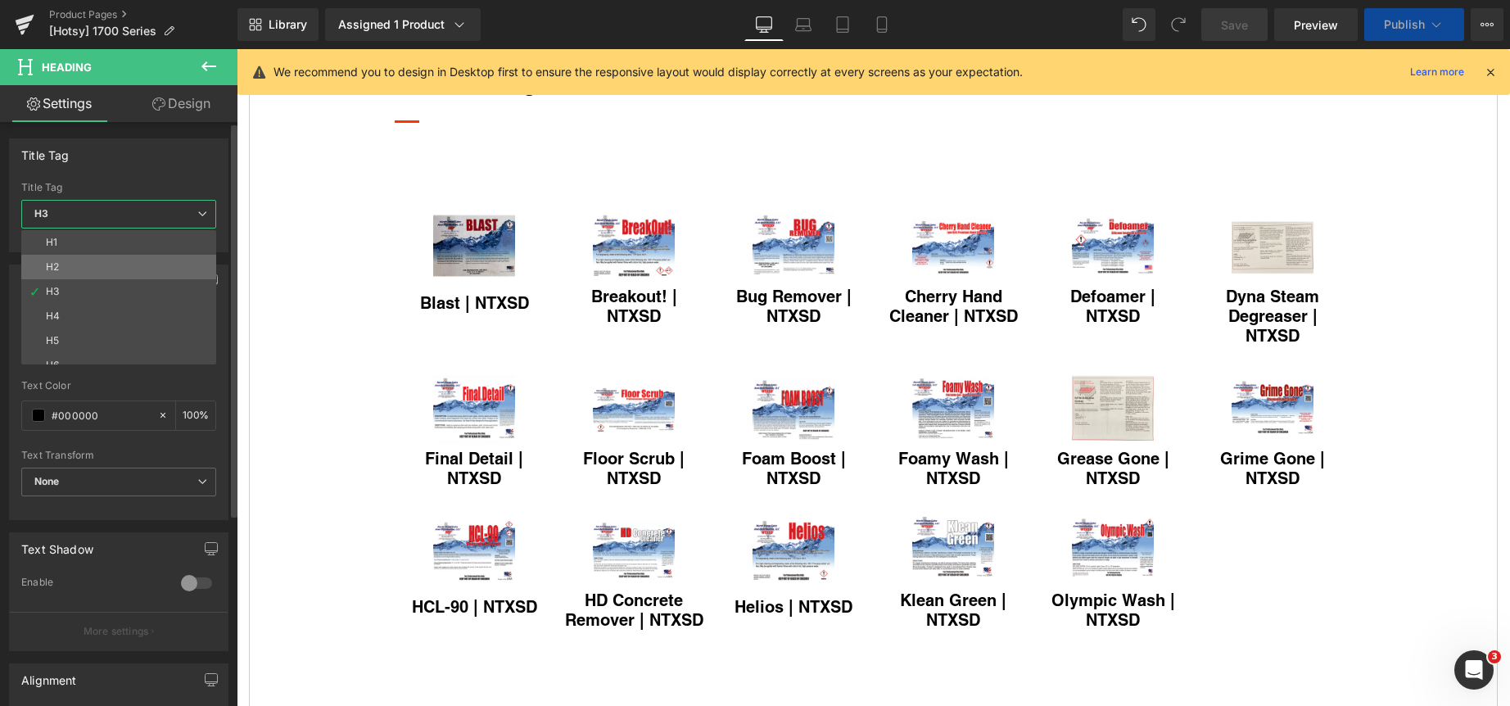
click at [124, 262] on li "H2" at bounding box center [122, 267] width 202 height 25
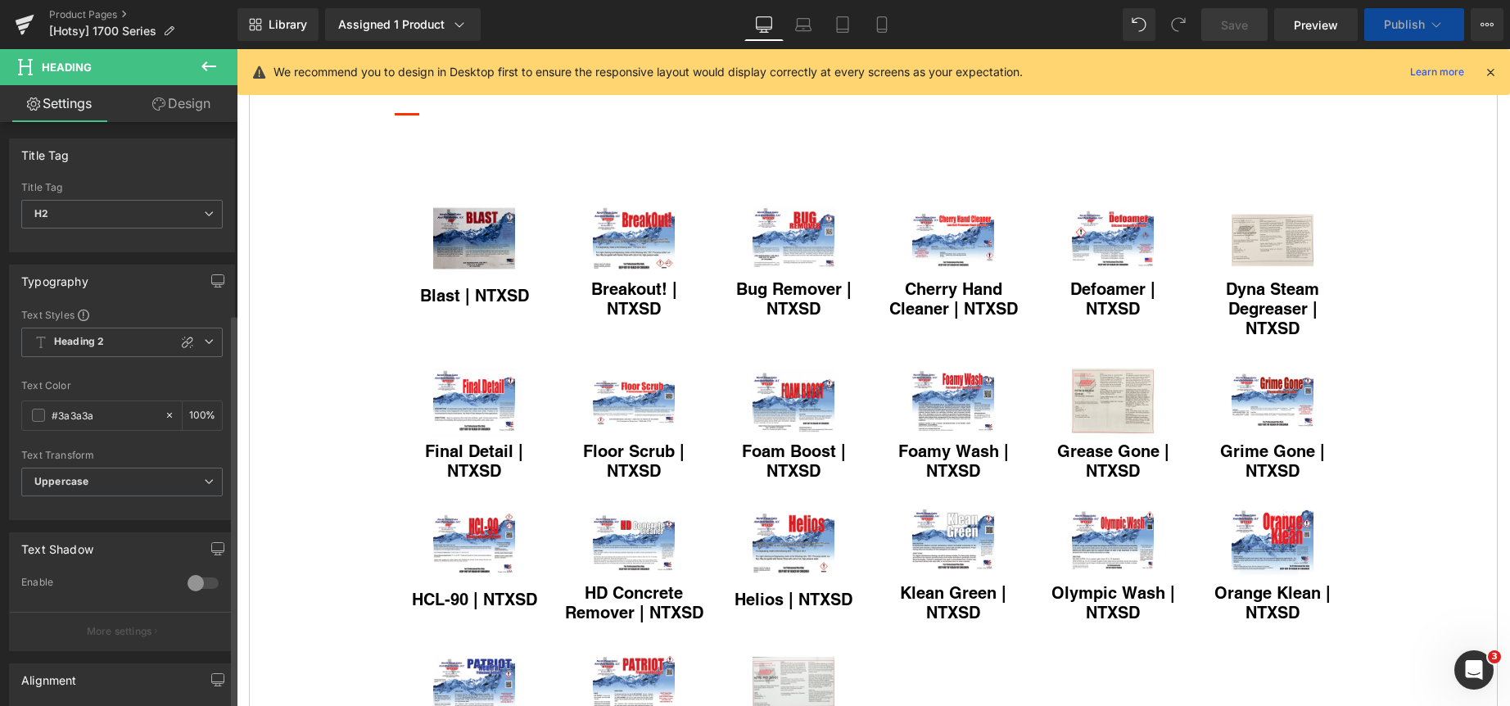
scroll to position [283, 0]
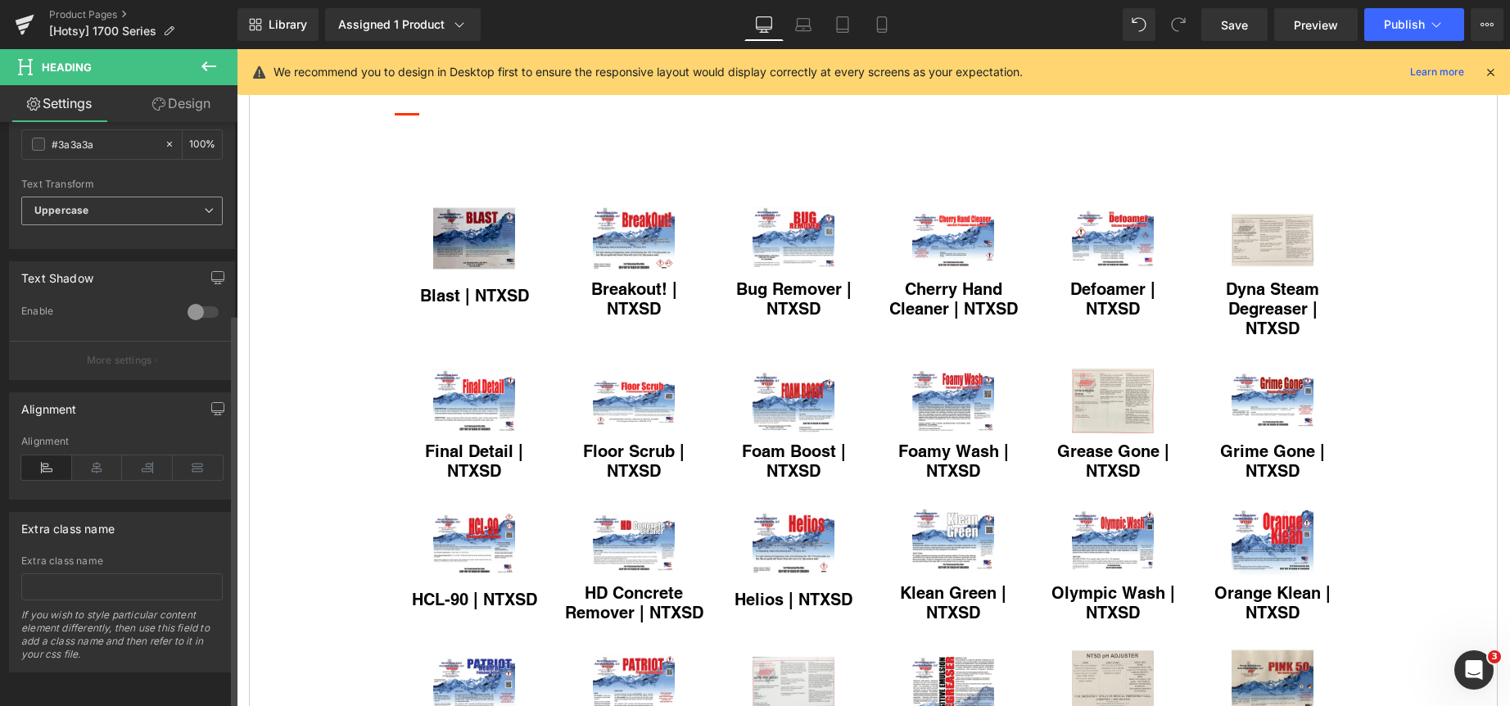
click at [65, 204] on b "Uppercase" at bounding box center [61, 210] width 54 height 12
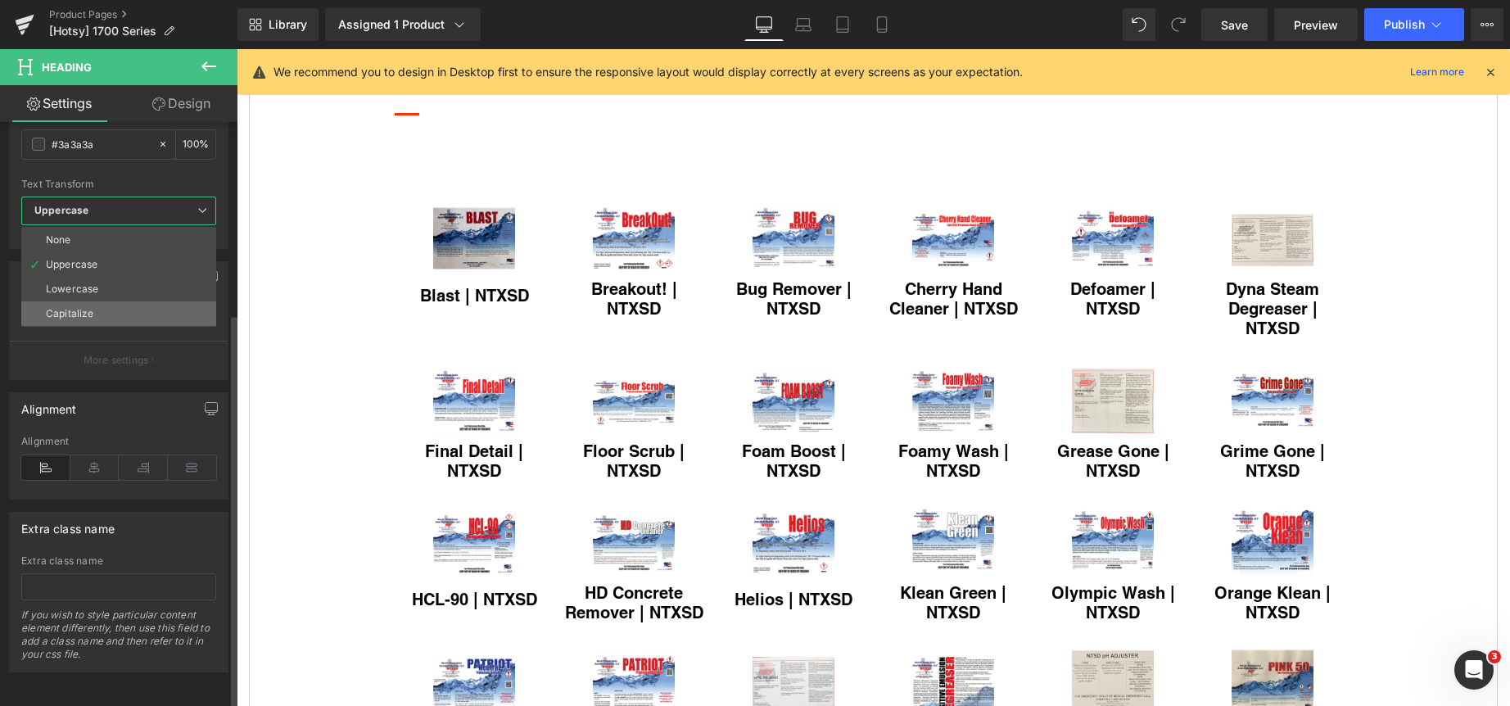
click at [91, 308] on div "Capitalize" at bounding box center [69, 313] width 47 height 11
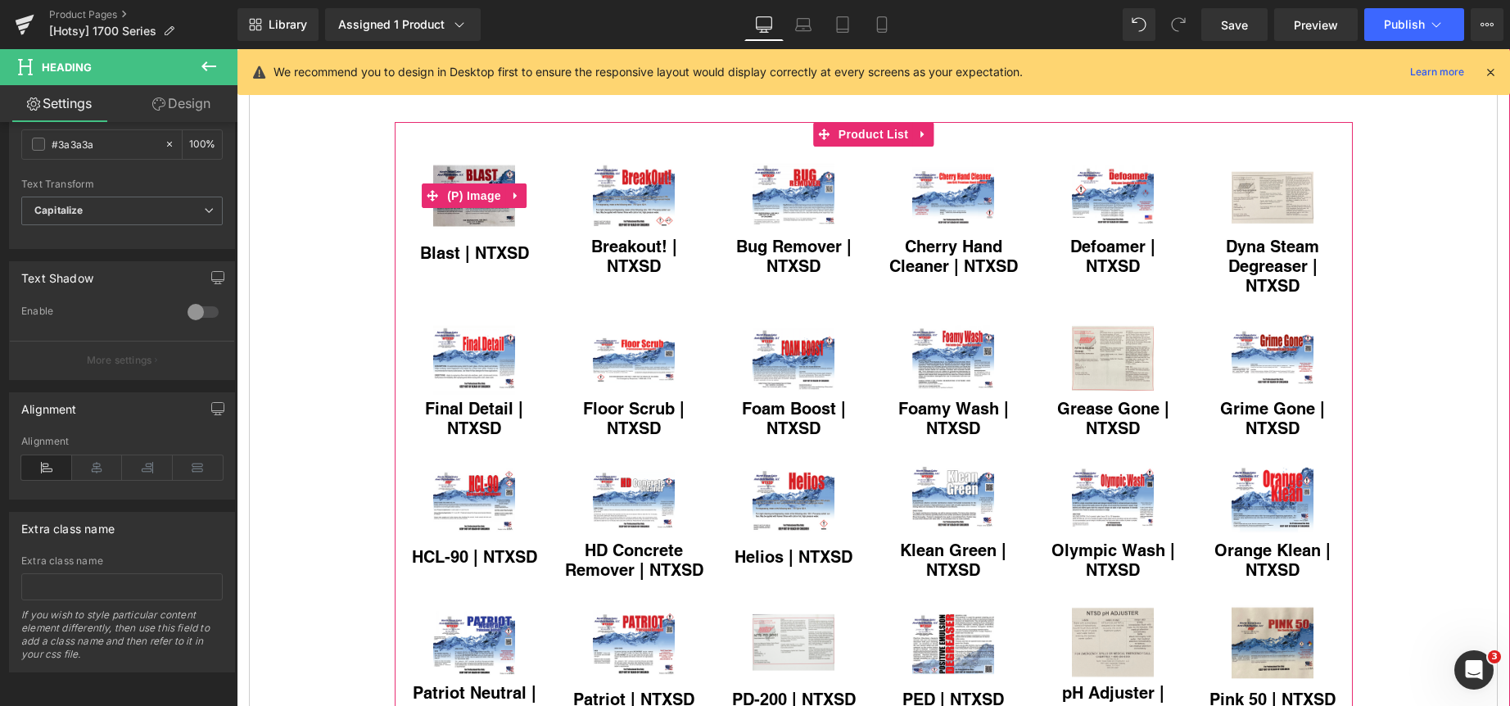
scroll to position [901, 0]
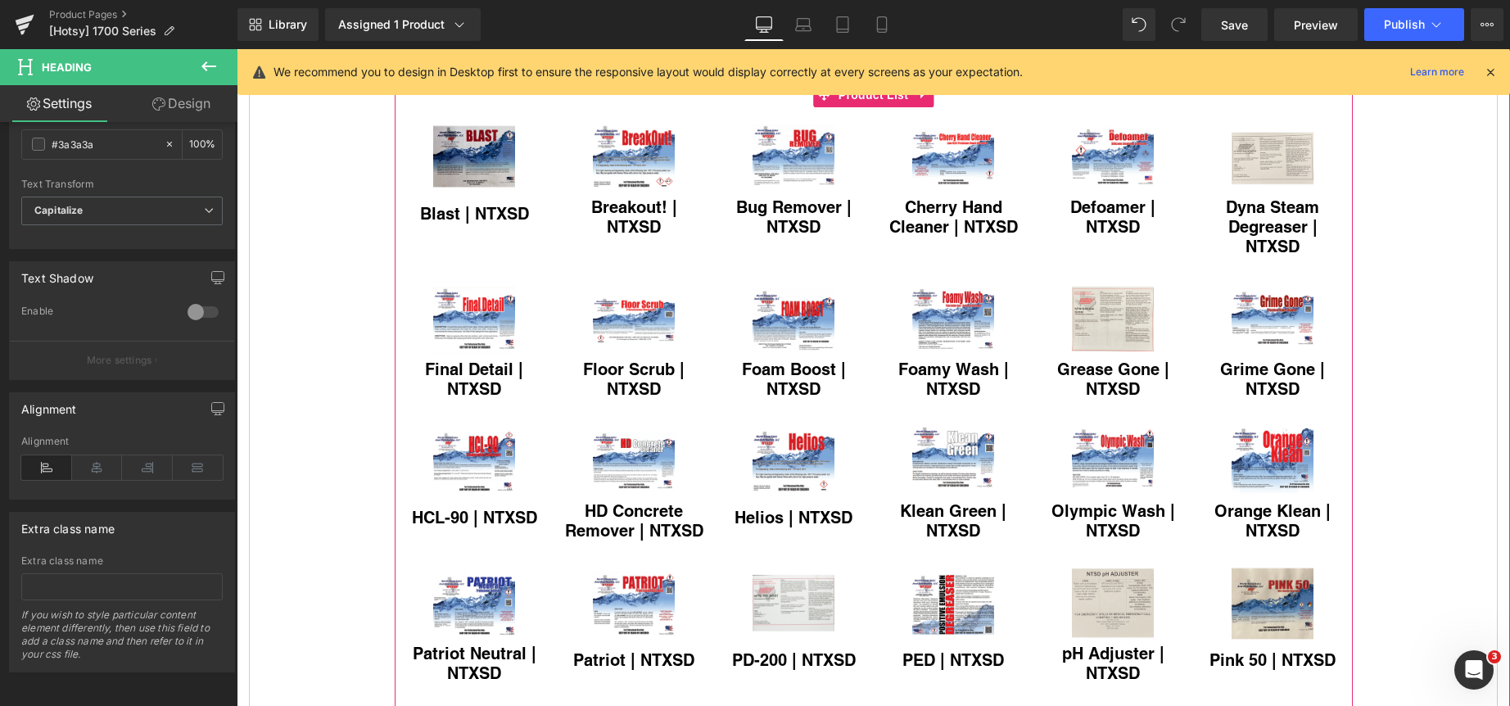
click at [458, 228] on div "Blast | NTXSD (P) Title" at bounding box center [474, 212] width 143 height 31
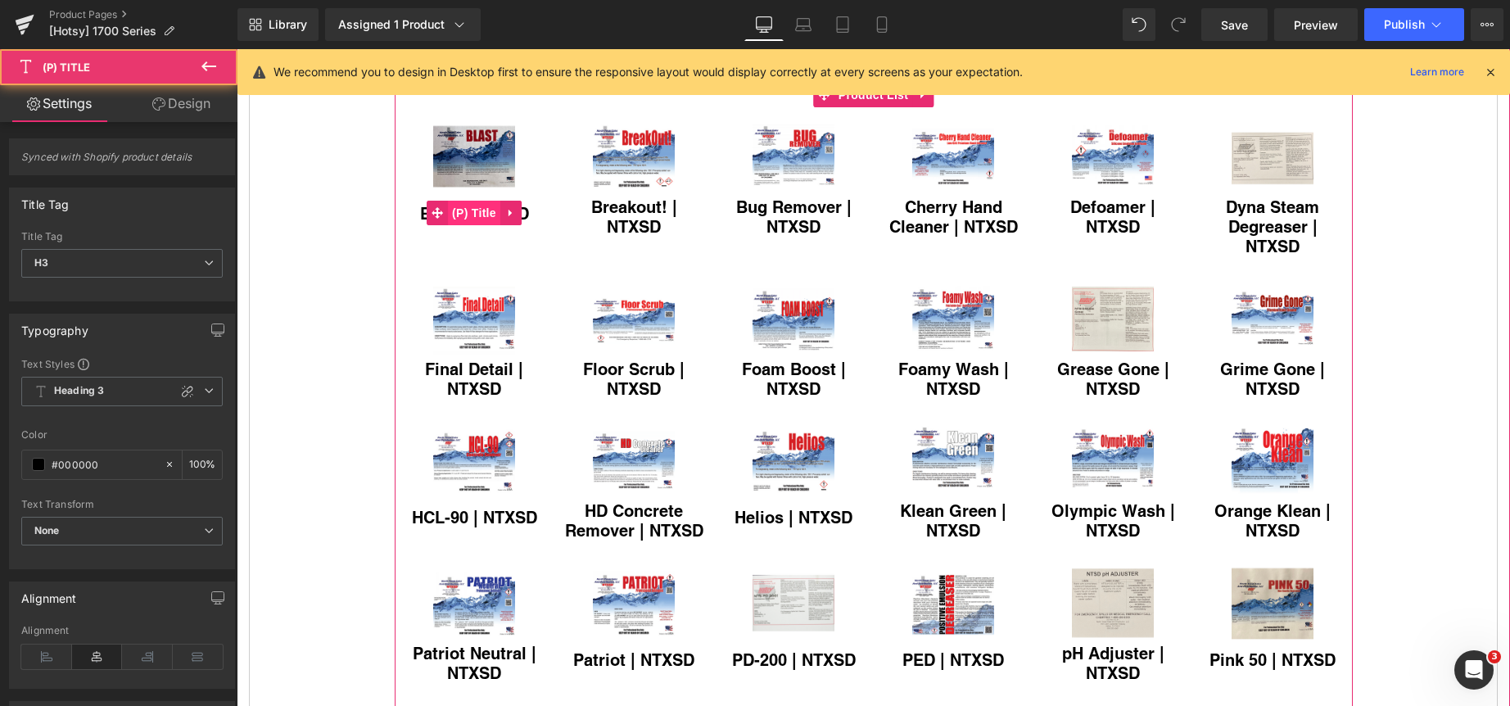
click at [467, 225] on span "(P) Title" at bounding box center [474, 213] width 52 height 25
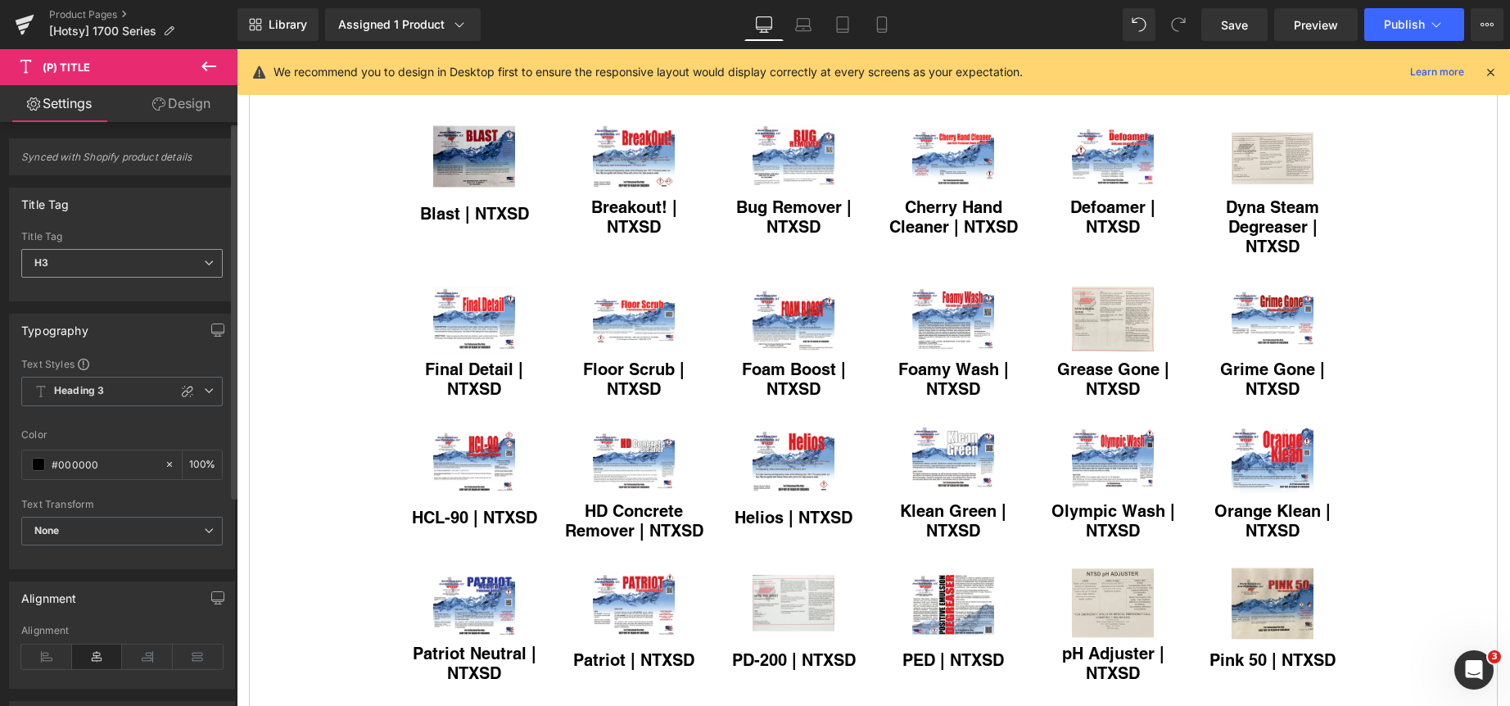
click at [204, 262] on icon at bounding box center [209, 263] width 10 height 10
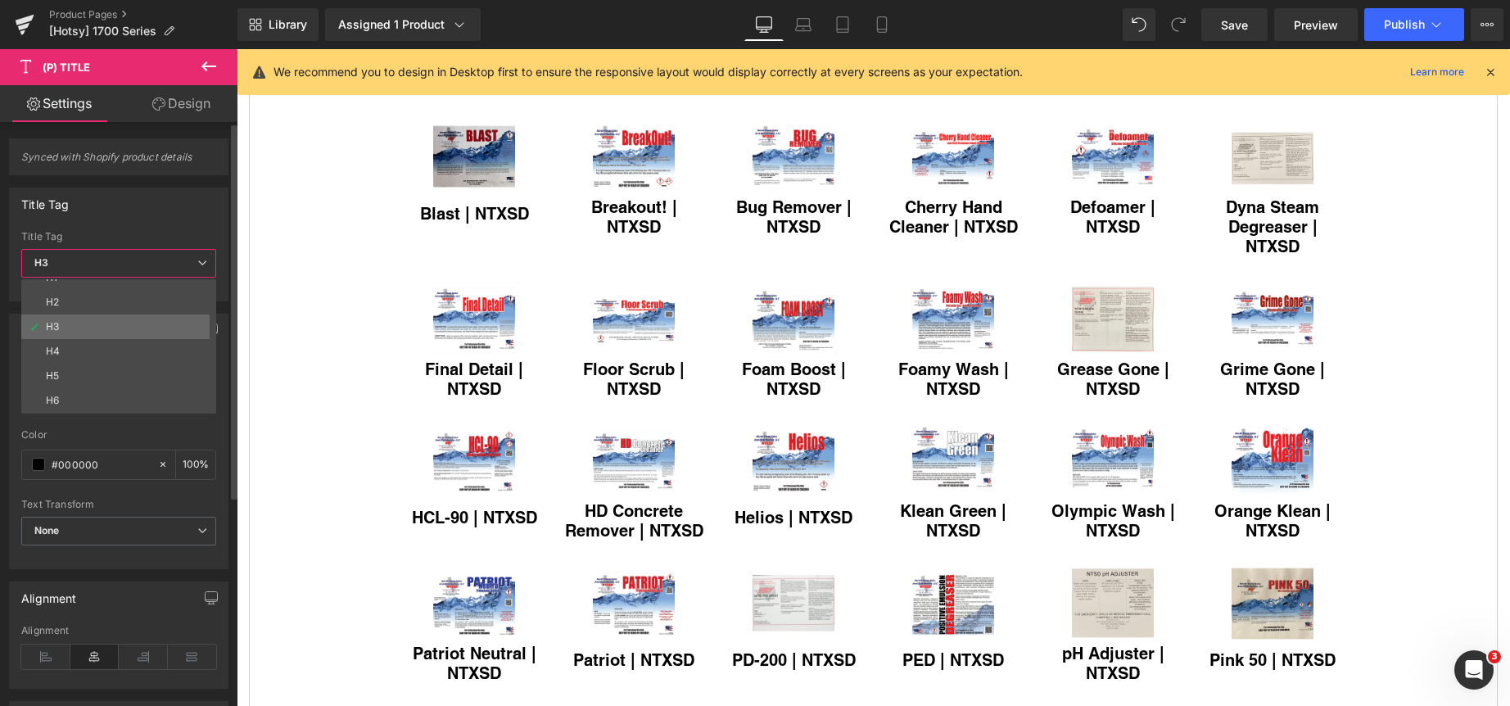
scroll to position [38, 0]
click at [133, 395] on li "Paragraph" at bounding box center [122, 401] width 202 height 25
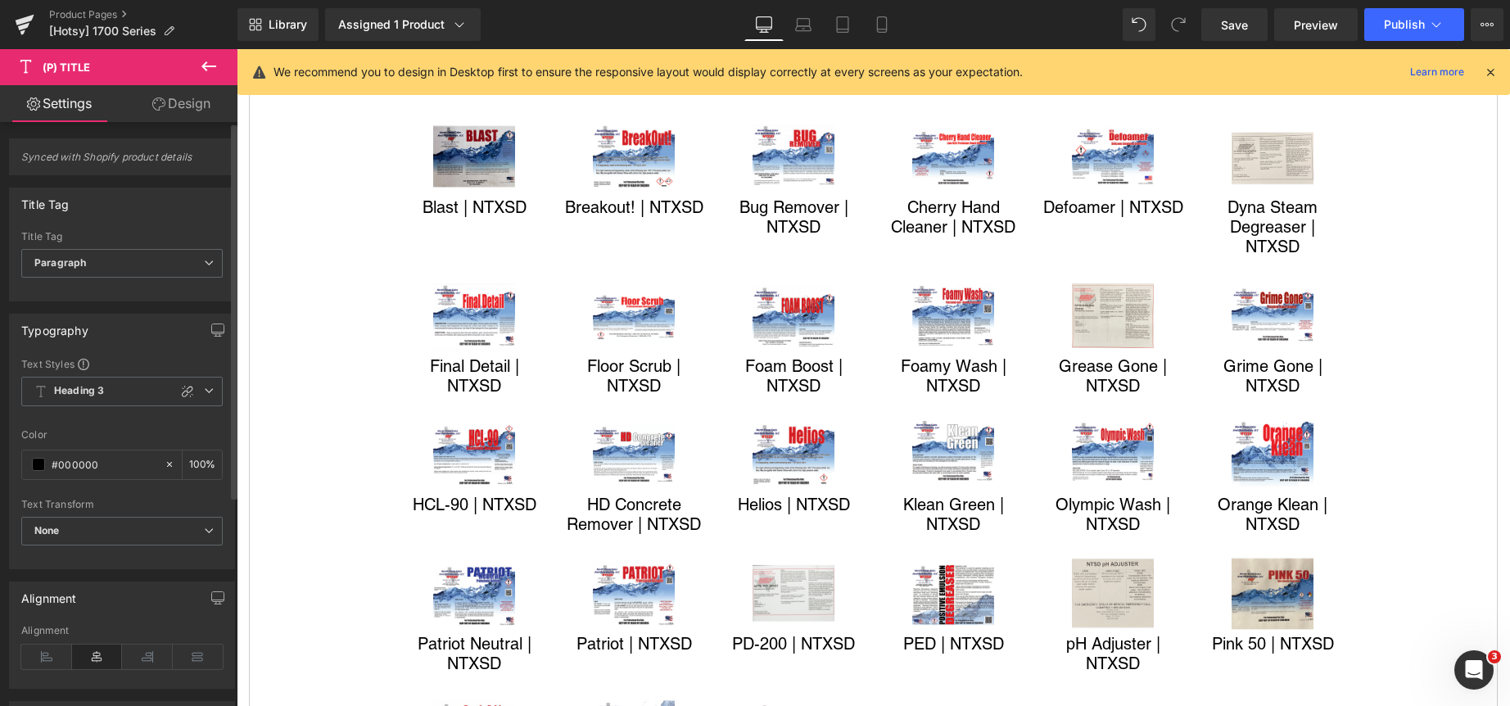
scroll to position [82, 0]
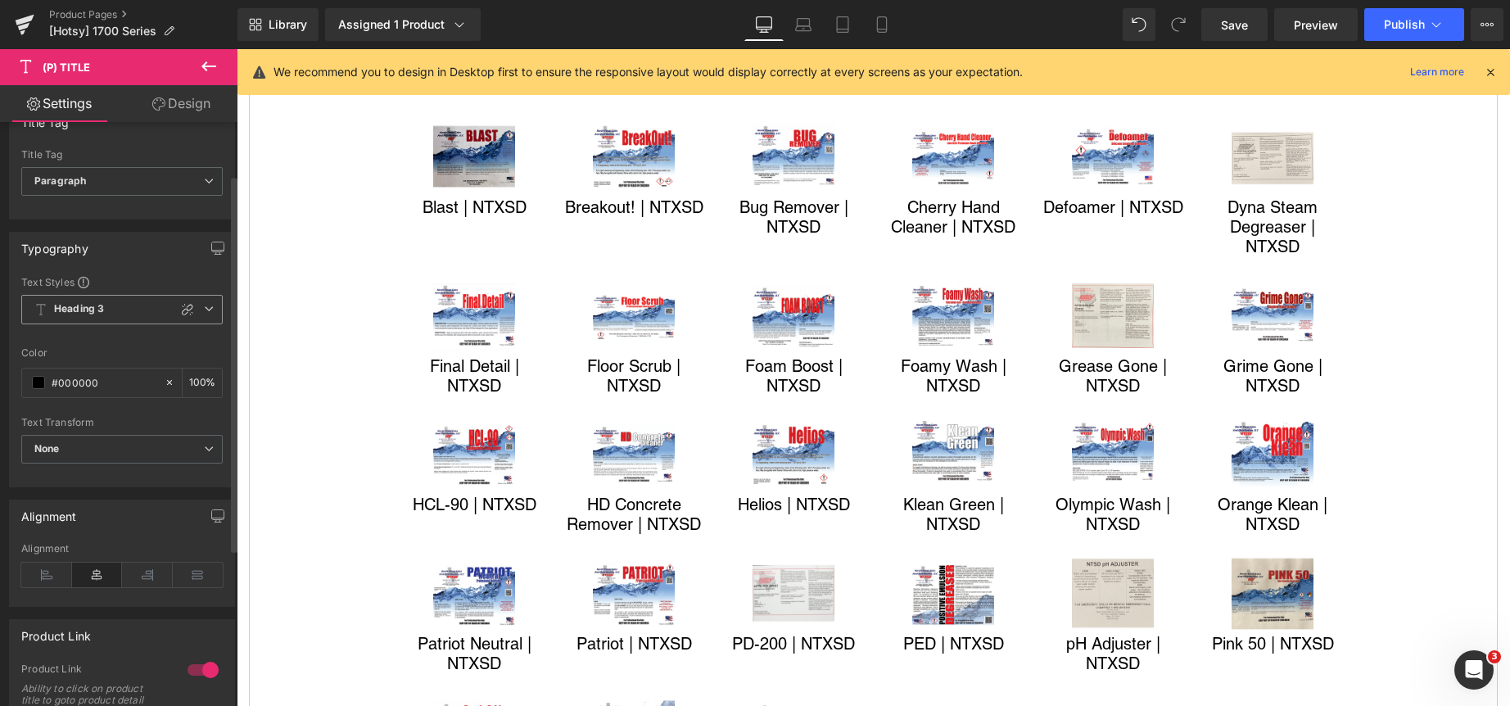
click at [204, 307] on icon at bounding box center [209, 309] width 10 height 10
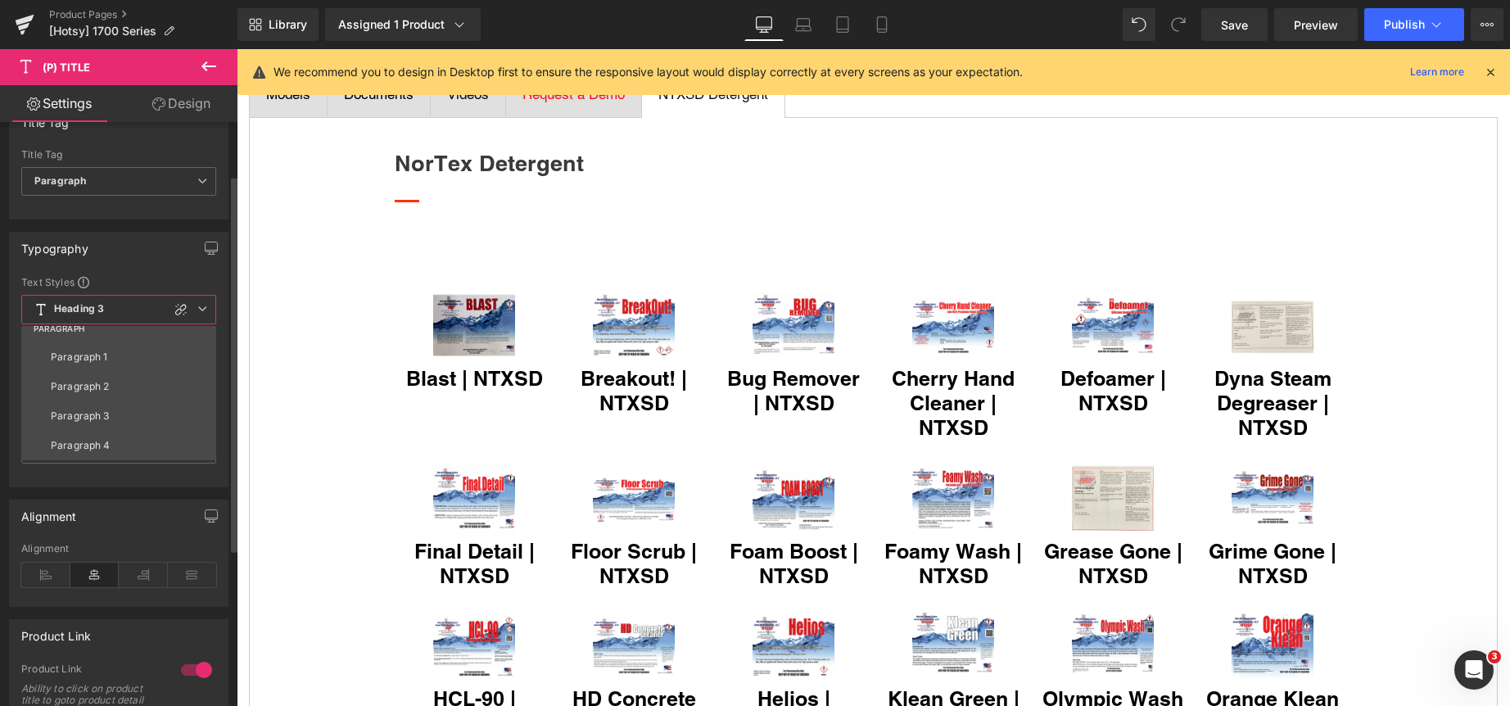
click at [118, 356] on li "Paragraph 1" at bounding box center [122, 356] width 202 height 29
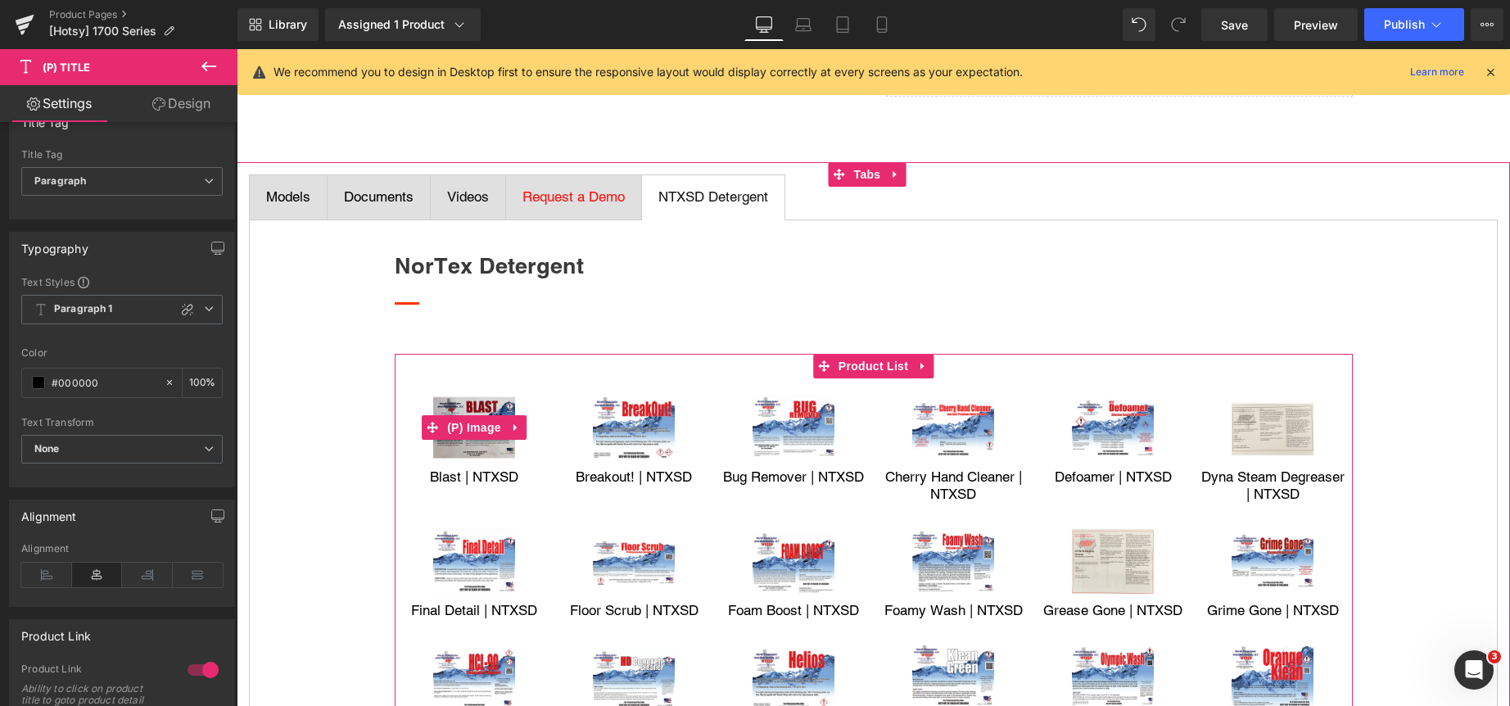
scroll to position [737, 0]
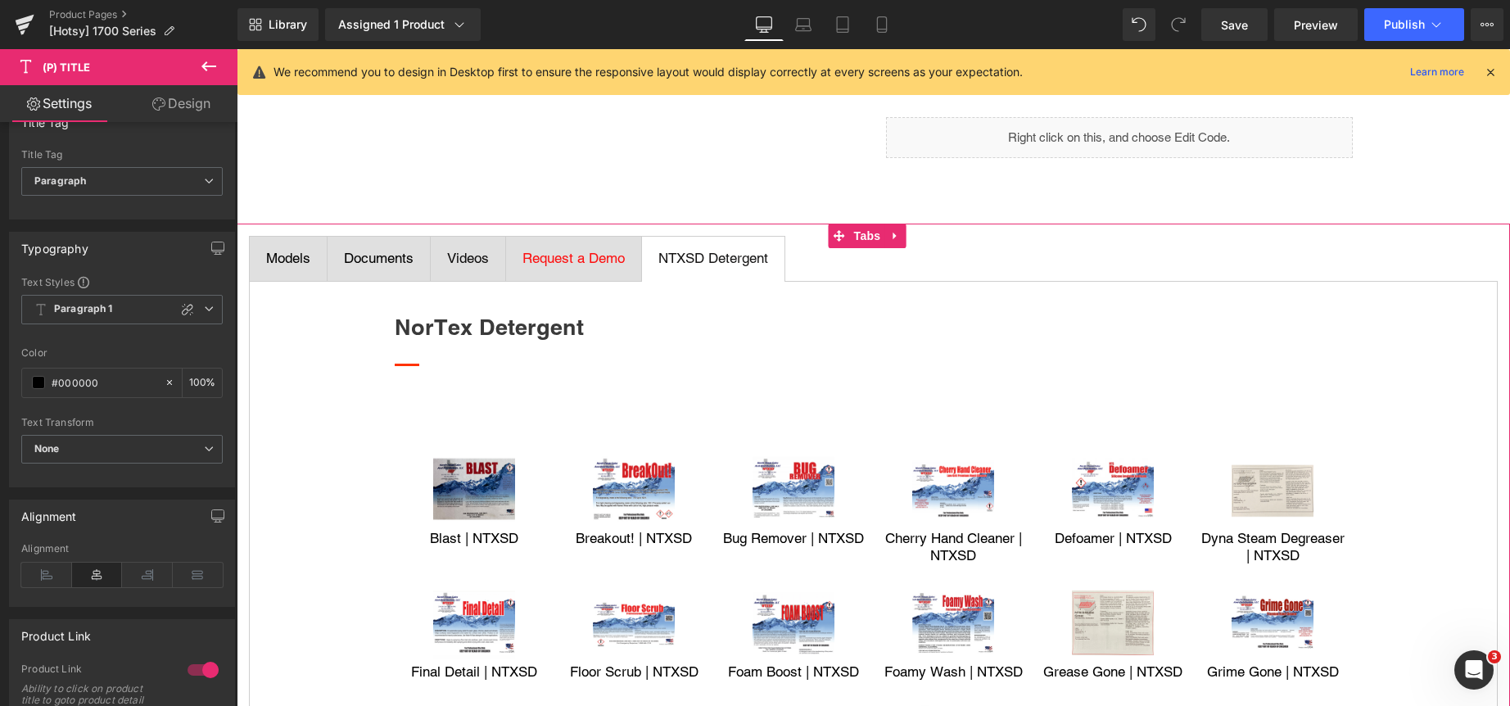
click at [300, 262] on div "Models" at bounding box center [288, 258] width 44 height 21
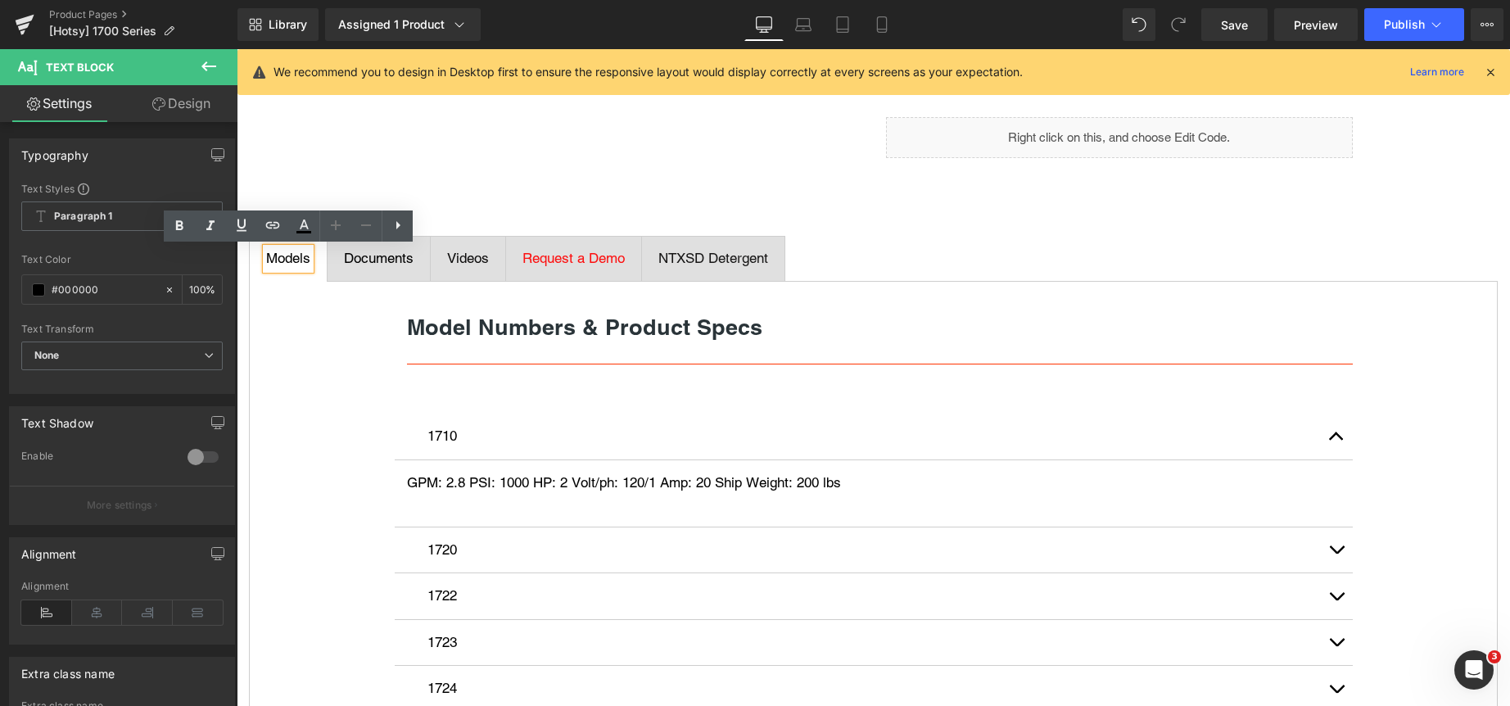
click at [376, 263] on span "Documents" at bounding box center [379, 258] width 70 height 16
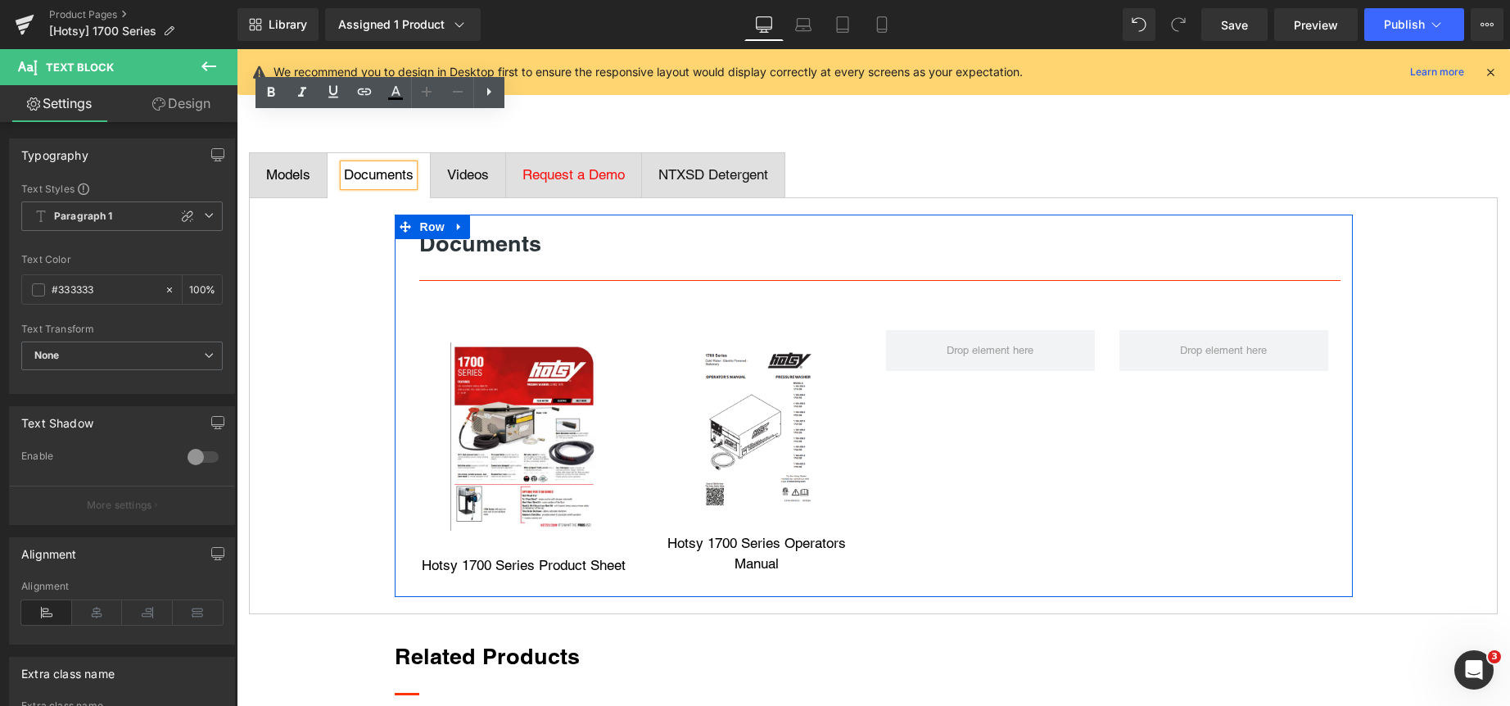
scroll to position [819, 0]
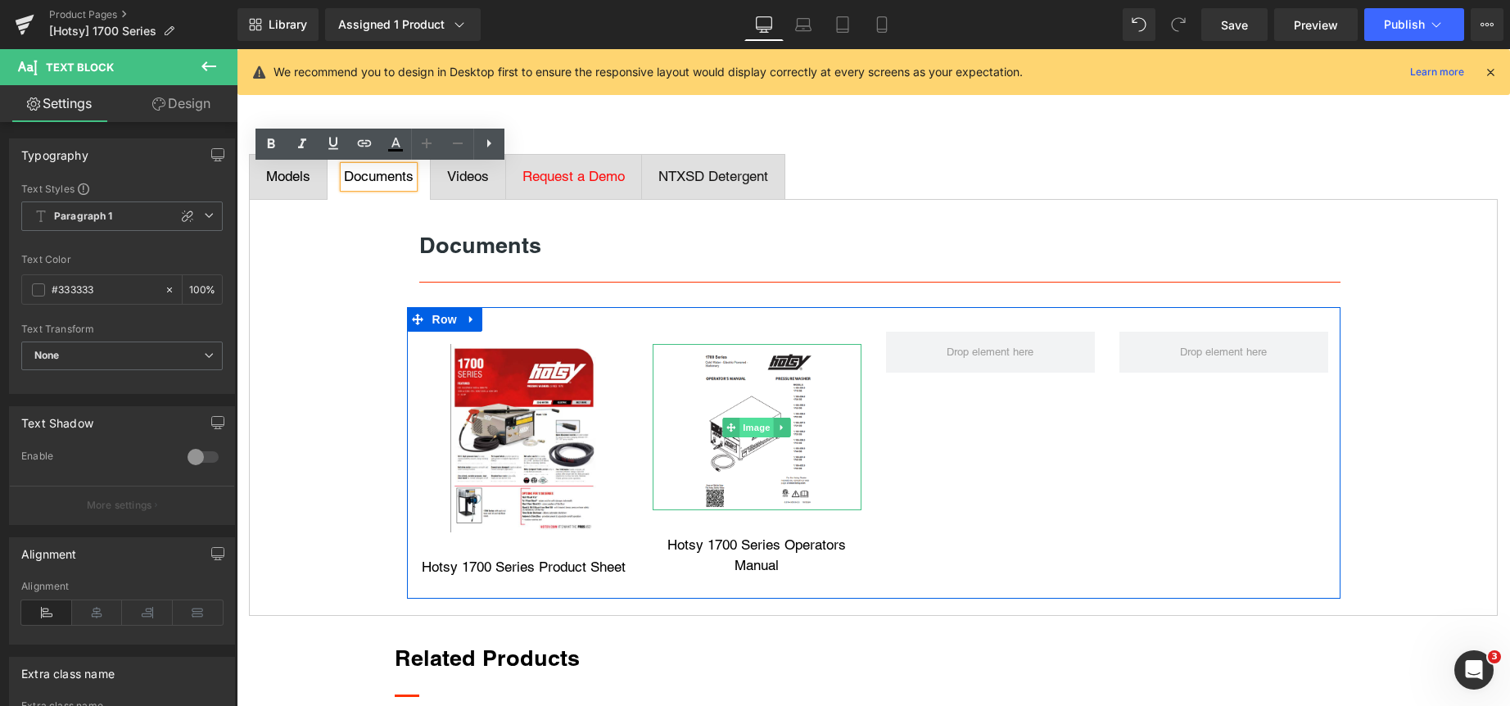
click at [743, 426] on span "Image" at bounding box center [756, 428] width 34 height 20
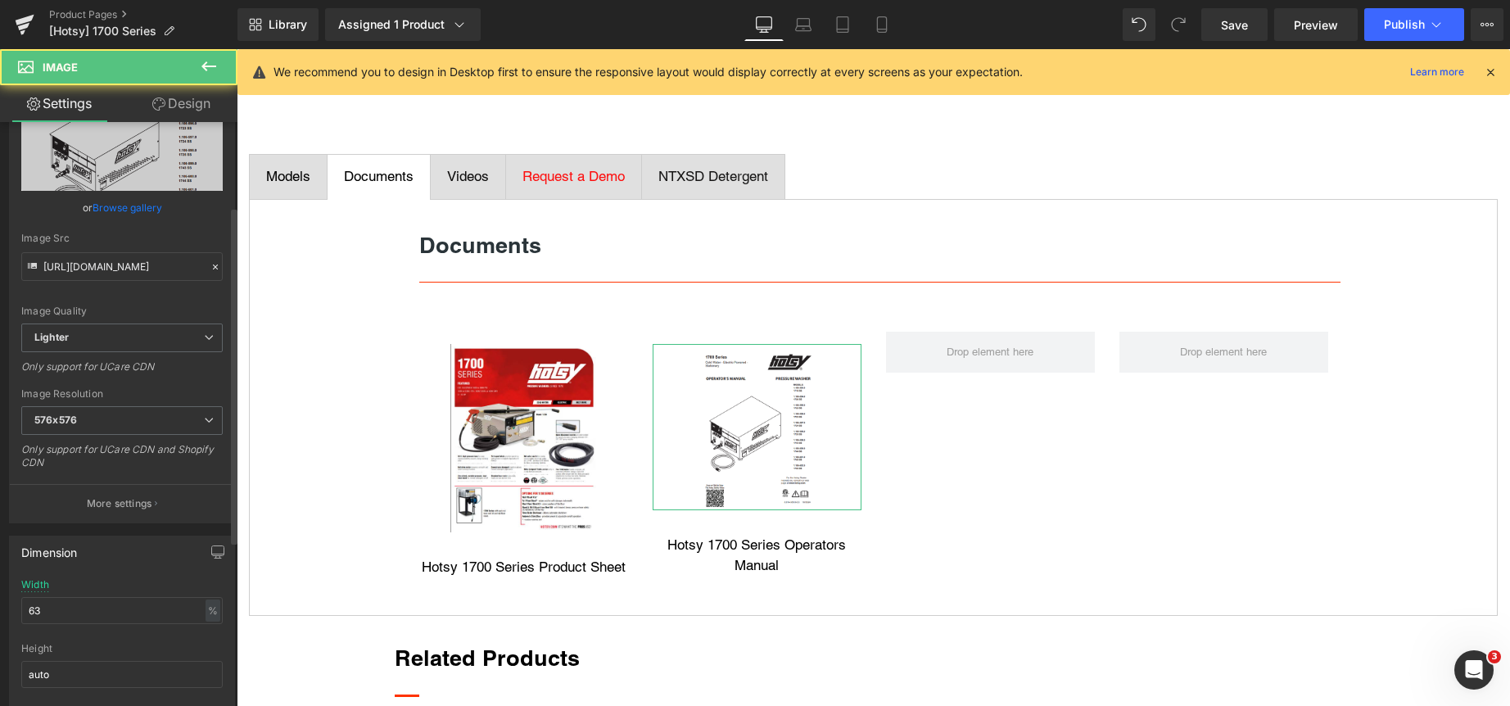
scroll to position [164, 0]
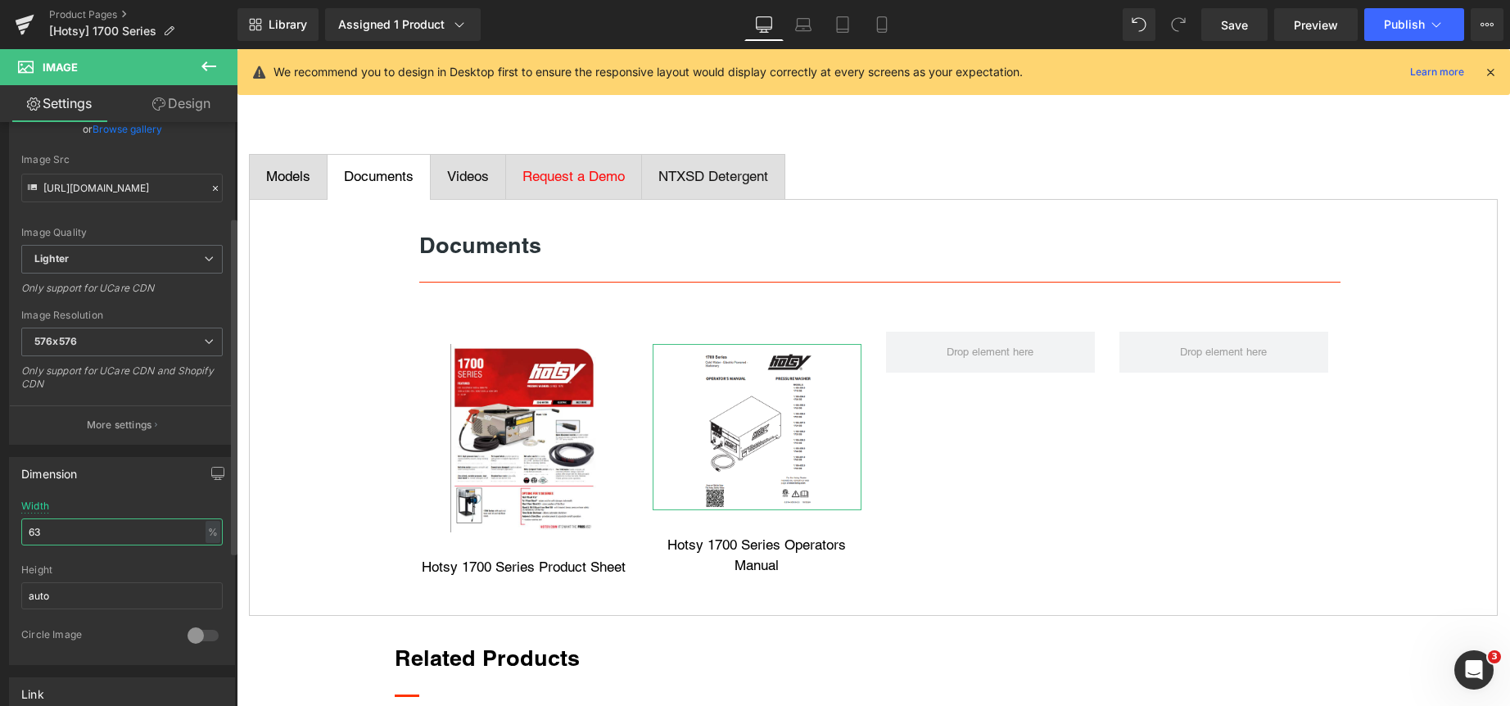
click at [130, 526] on input "63" at bounding box center [121, 531] width 201 height 27
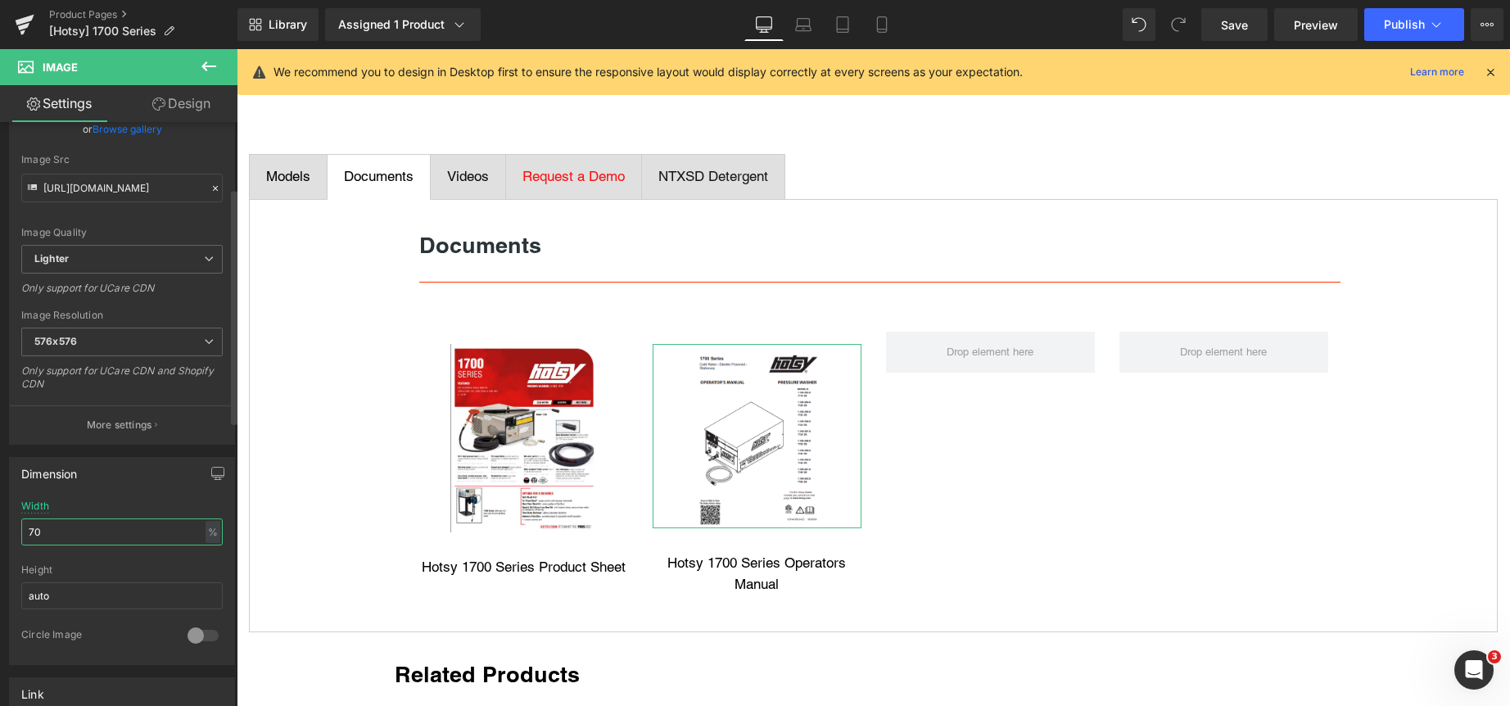
click at [141, 532] on input "70" at bounding box center [121, 531] width 201 height 27
click at [140, 532] on input "70" at bounding box center [121, 531] width 201 height 27
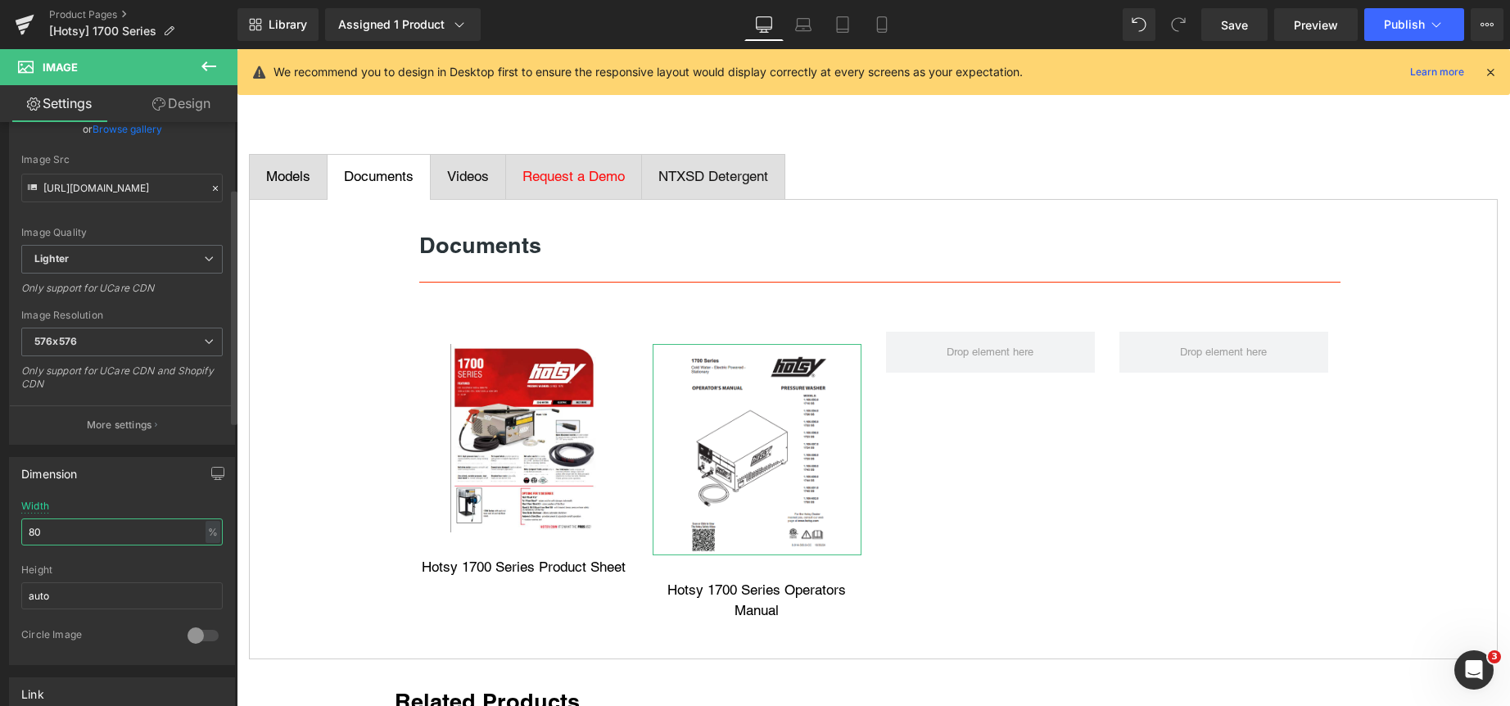
type input "8"
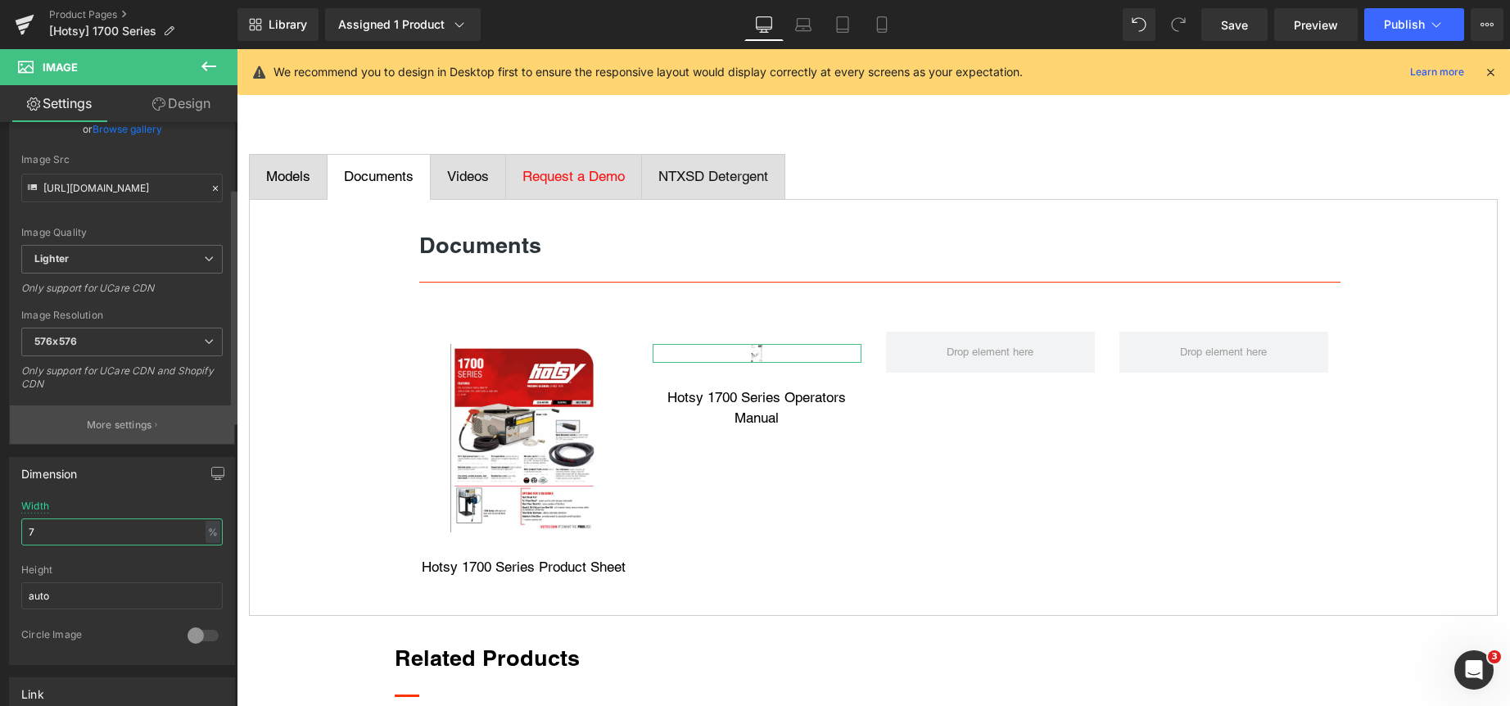
type input "70"
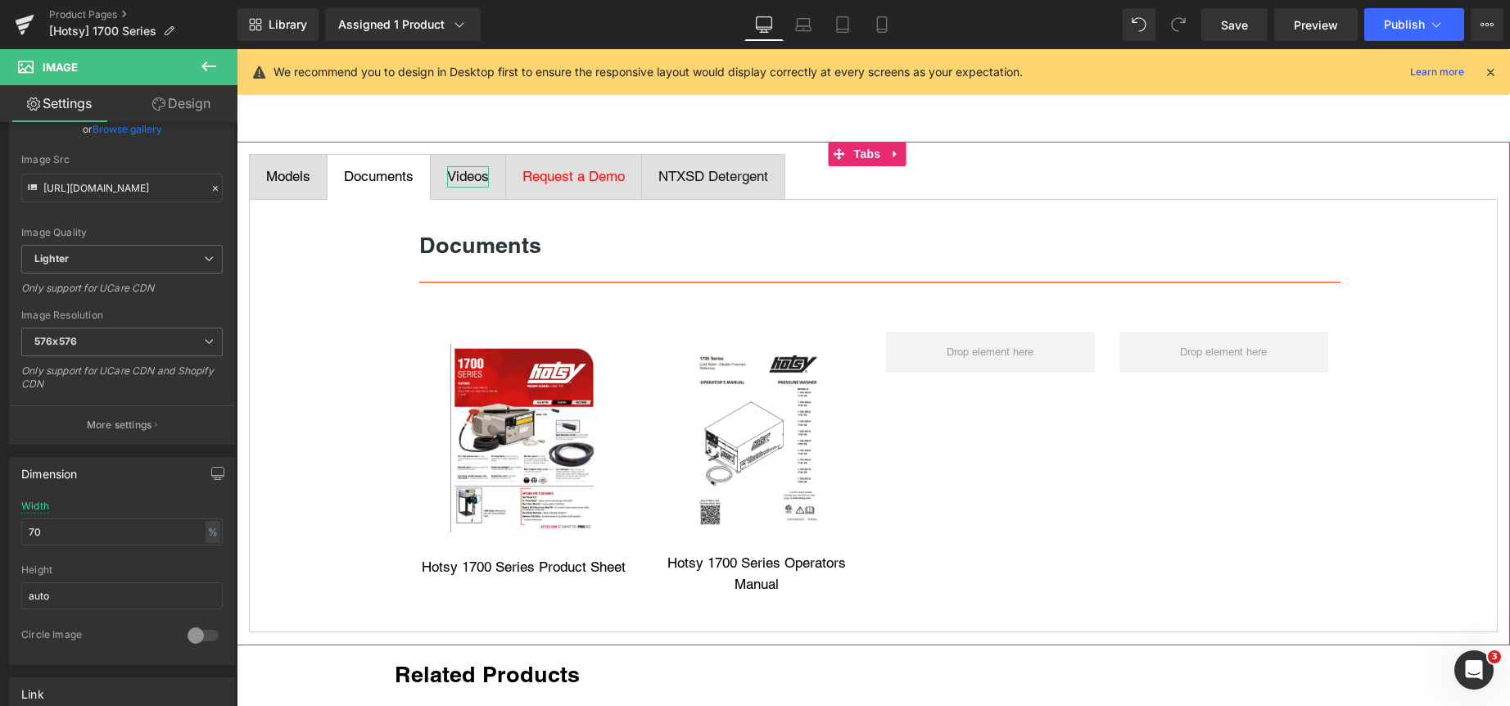
click at [468, 175] on span "Videos" at bounding box center [468, 176] width 42 height 16
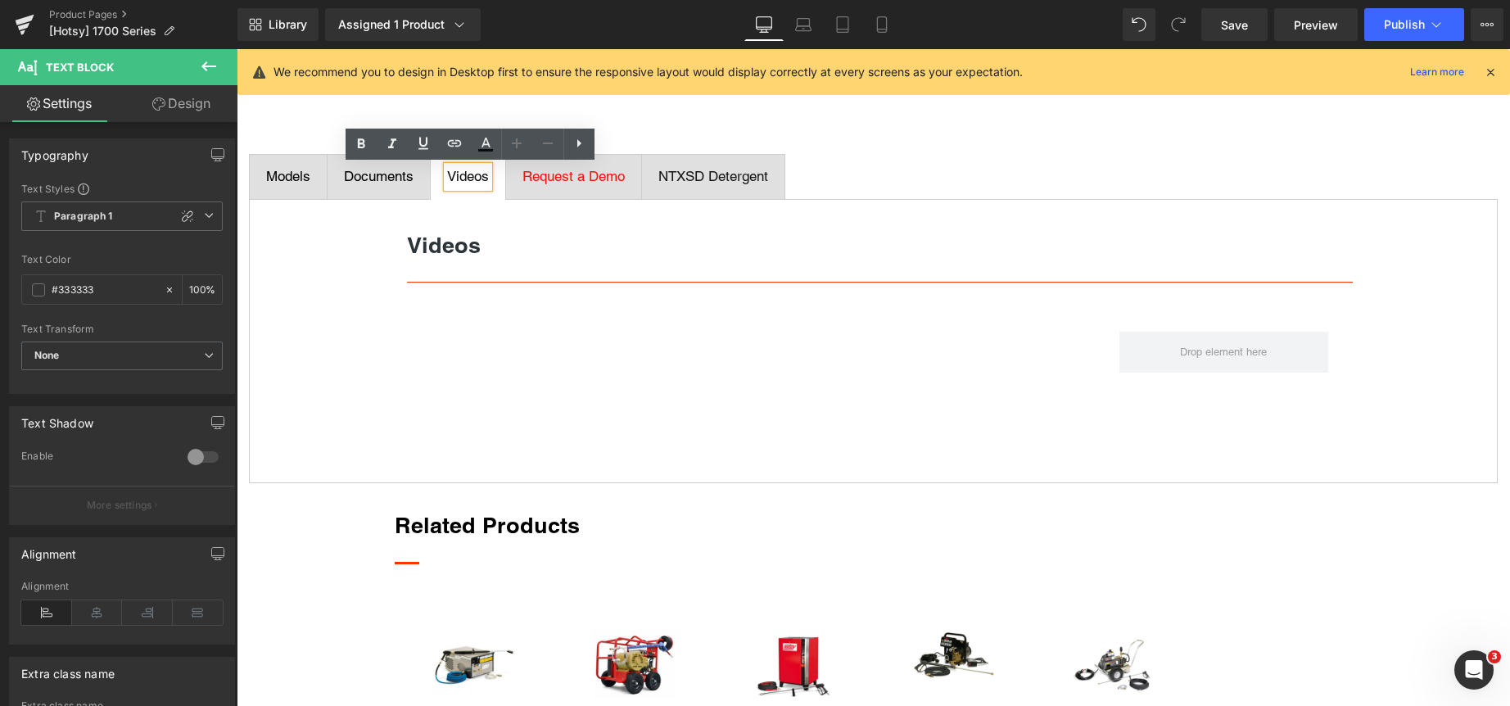
click at [585, 183] on div "Request a Demo Text Block" at bounding box center [573, 176] width 102 height 21
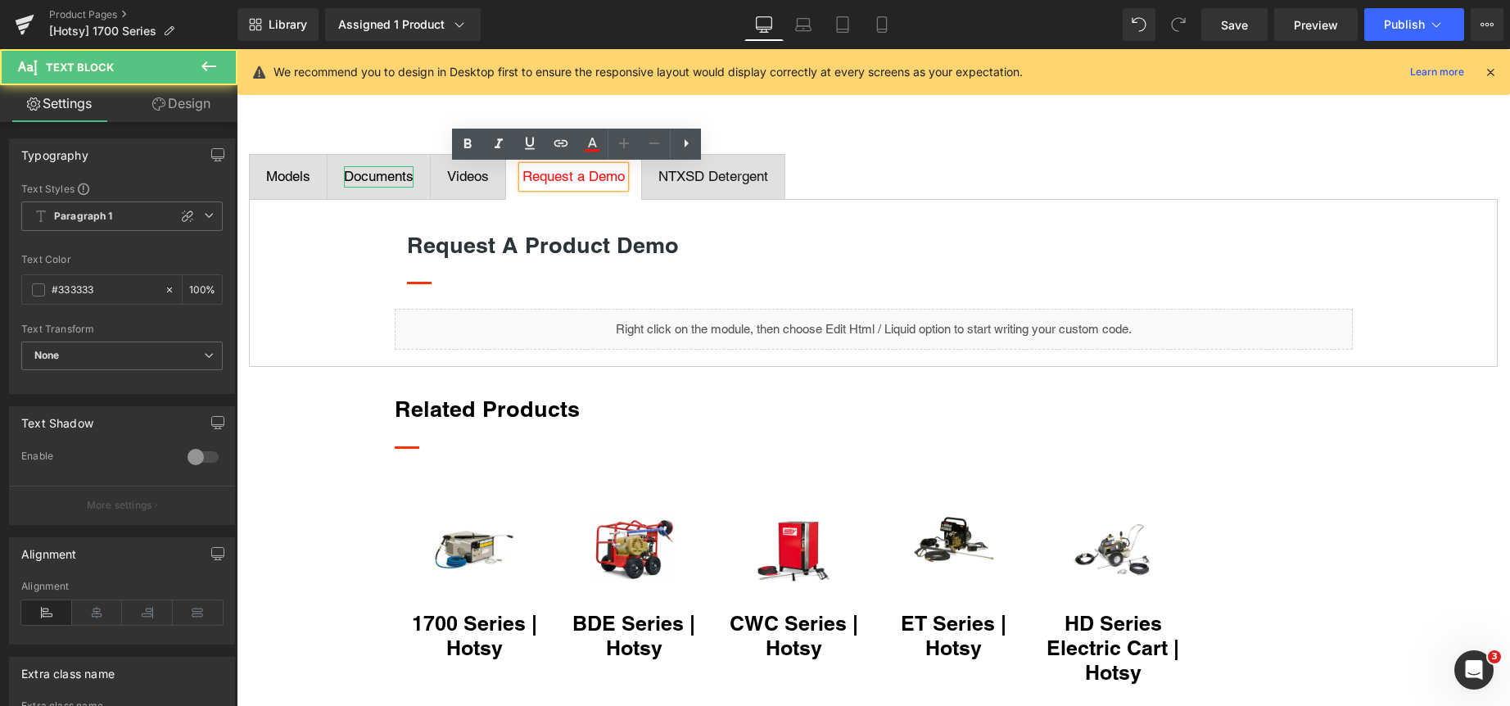
click at [372, 176] on span "Documents" at bounding box center [379, 176] width 70 height 16
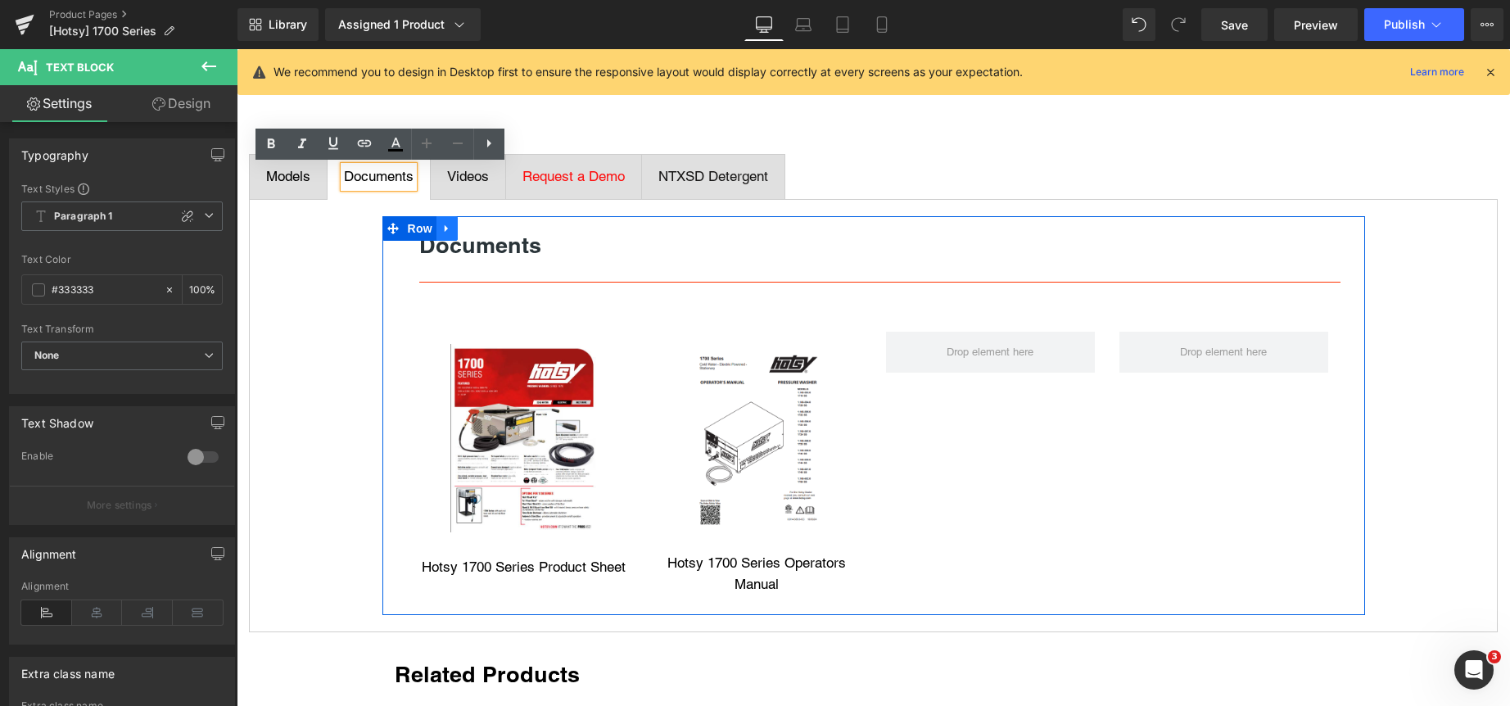
click at [444, 227] on icon at bounding box center [446, 228] width 11 height 12
click at [441, 225] on icon at bounding box center [446, 228] width 11 height 11
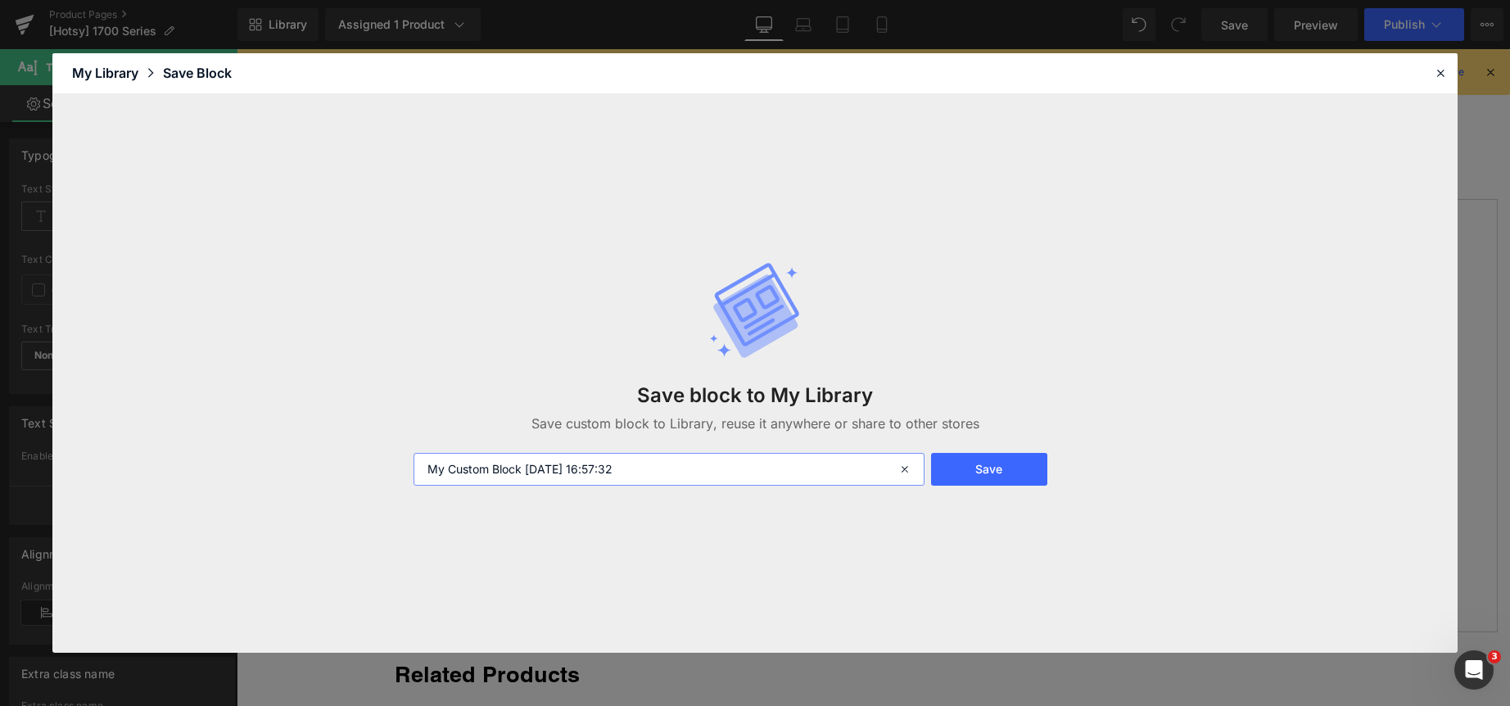
click at [718, 477] on input "My Custom Block [DATE] 16:57:32" at bounding box center [668, 469] width 511 height 33
type input "Documents"
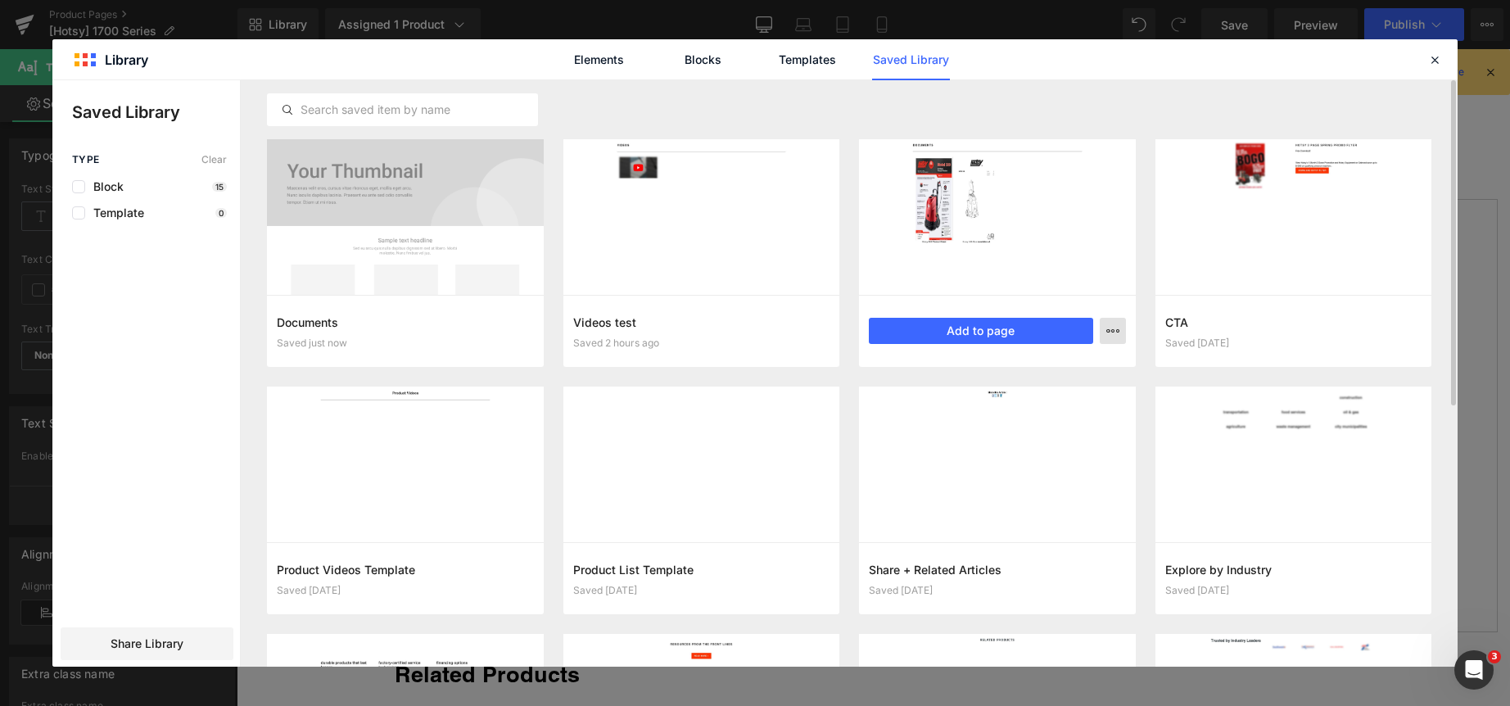
click at [1110, 330] on icon "button" at bounding box center [1112, 330] width 13 height 13
click at [1027, 400] on div "Delete" at bounding box center [1032, 402] width 187 height 34
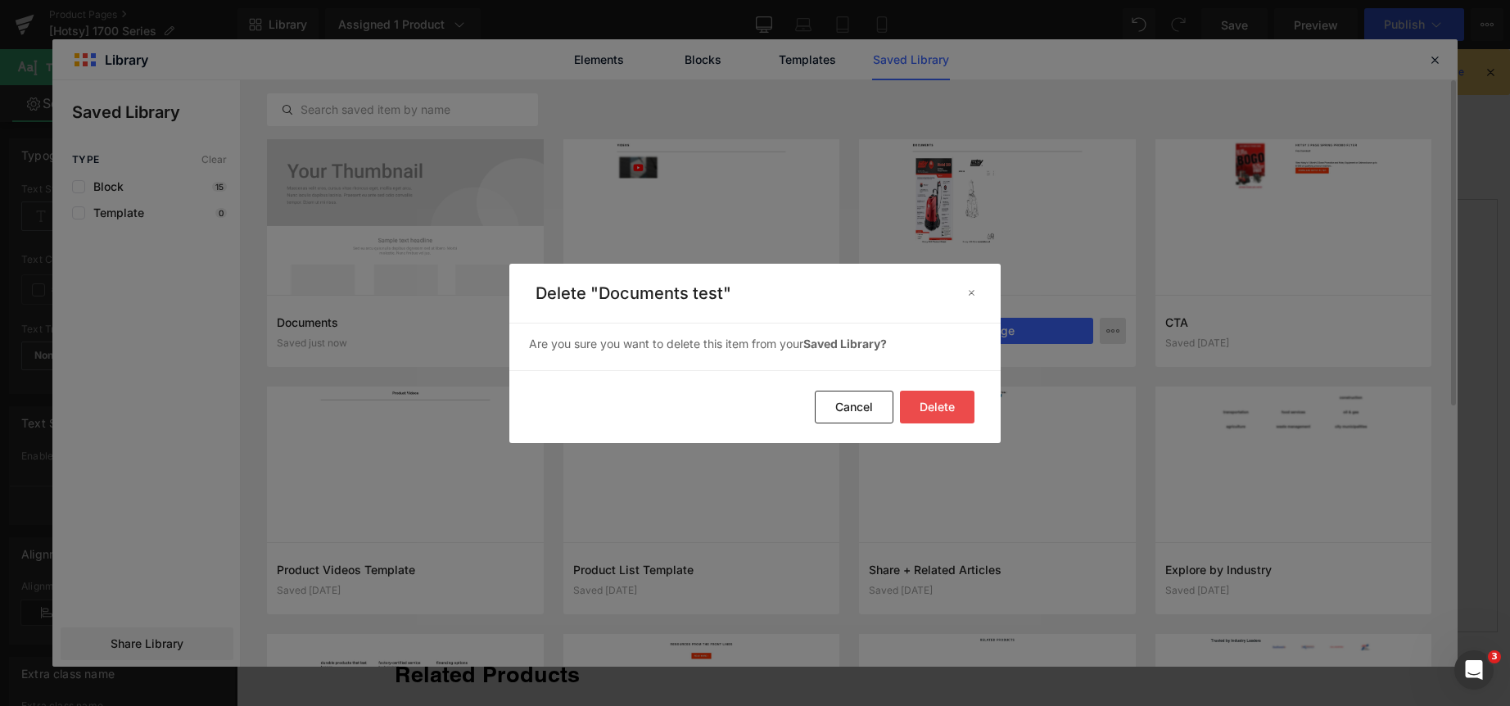
click at [942, 412] on button "Delete" at bounding box center [937, 407] width 75 height 33
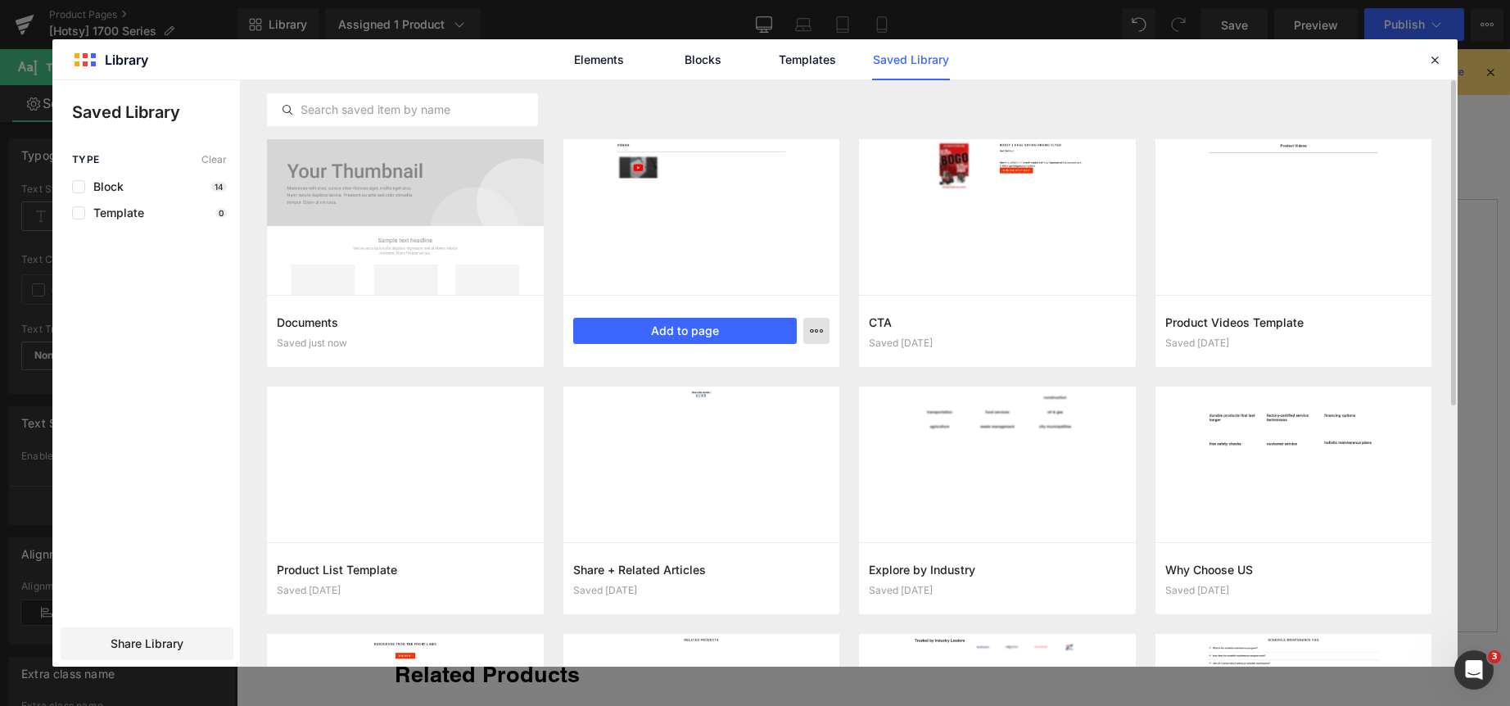
click at [814, 337] on icon "button" at bounding box center [816, 330] width 13 height 13
click at [785, 400] on div "Delete" at bounding box center [736, 402] width 187 height 34
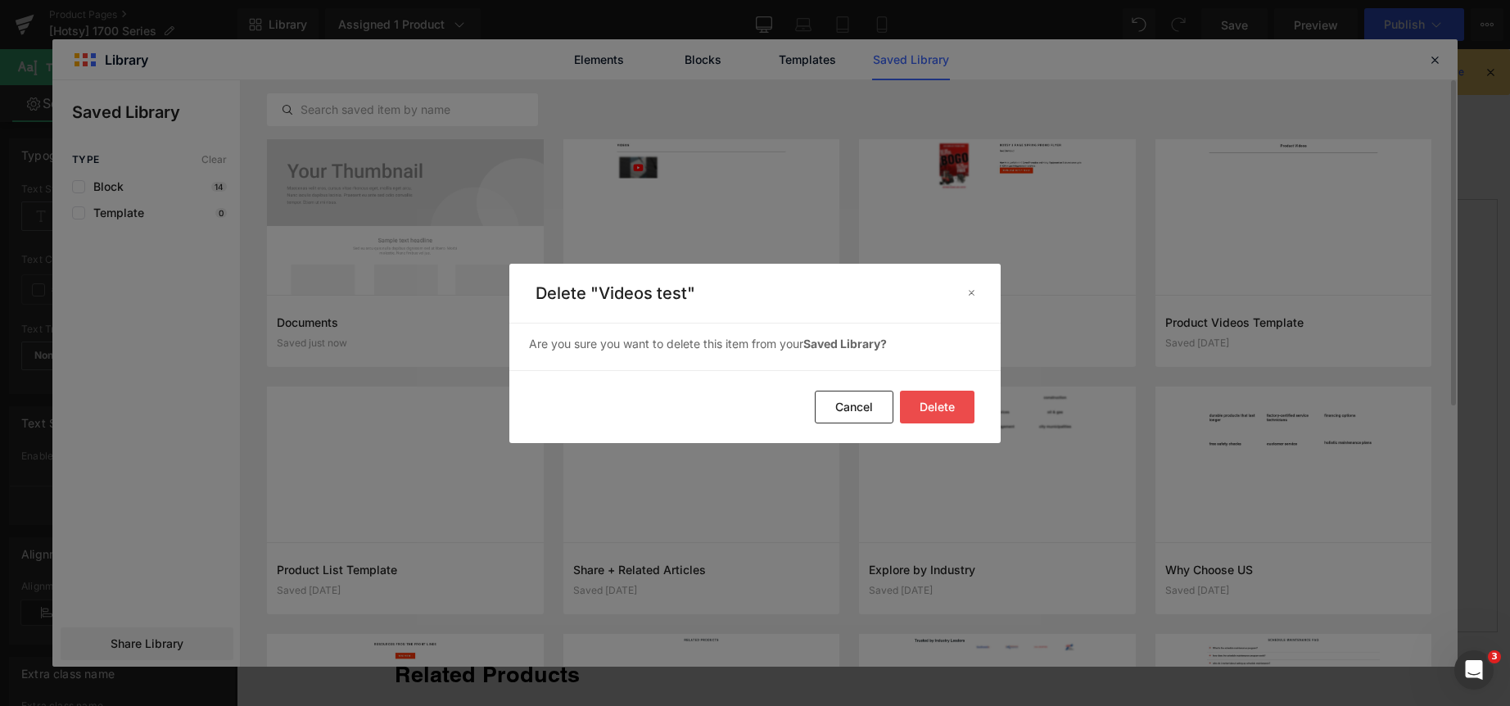
click at [933, 398] on button "Delete" at bounding box center [937, 407] width 75 height 33
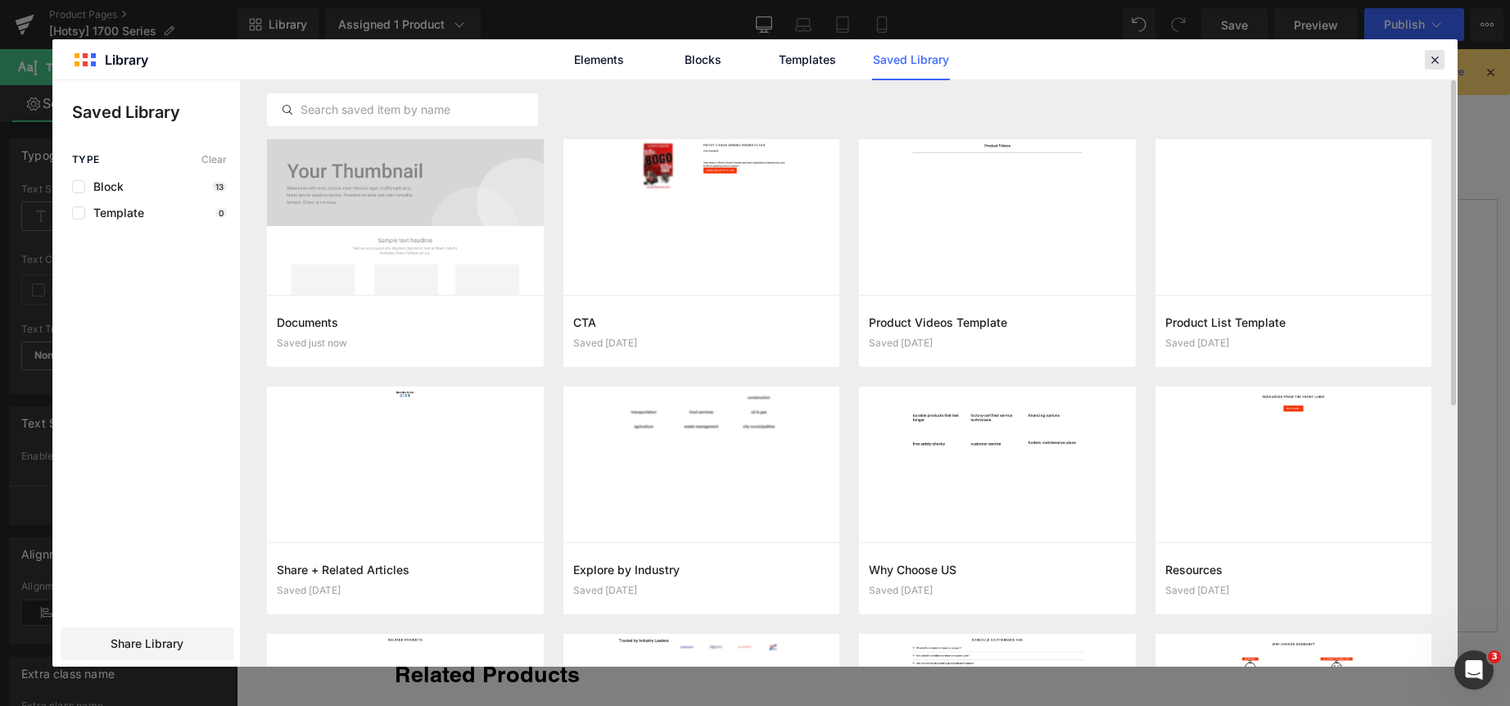
click at [1427, 58] on icon at bounding box center [1434, 59] width 15 height 15
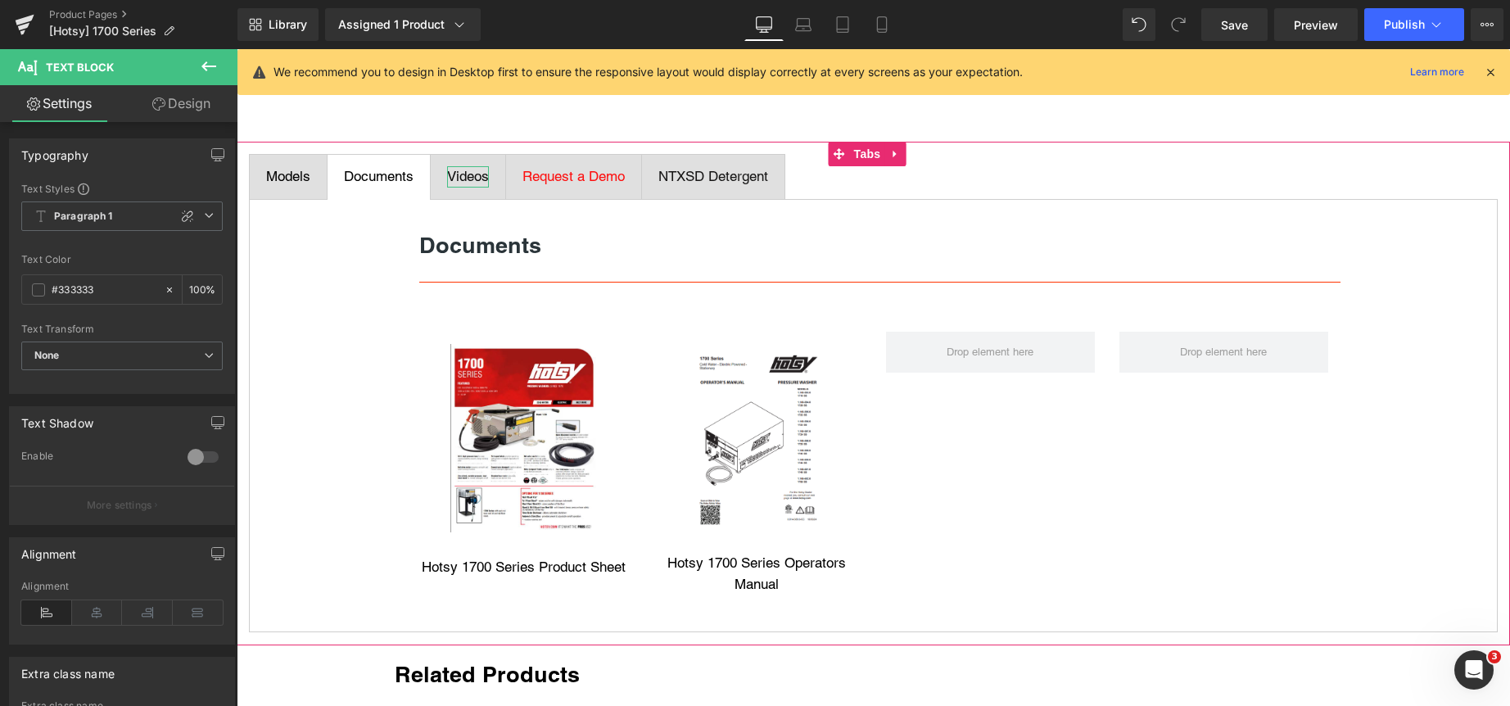
click at [471, 177] on span "Videos" at bounding box center [468, 176] width 42 height 16
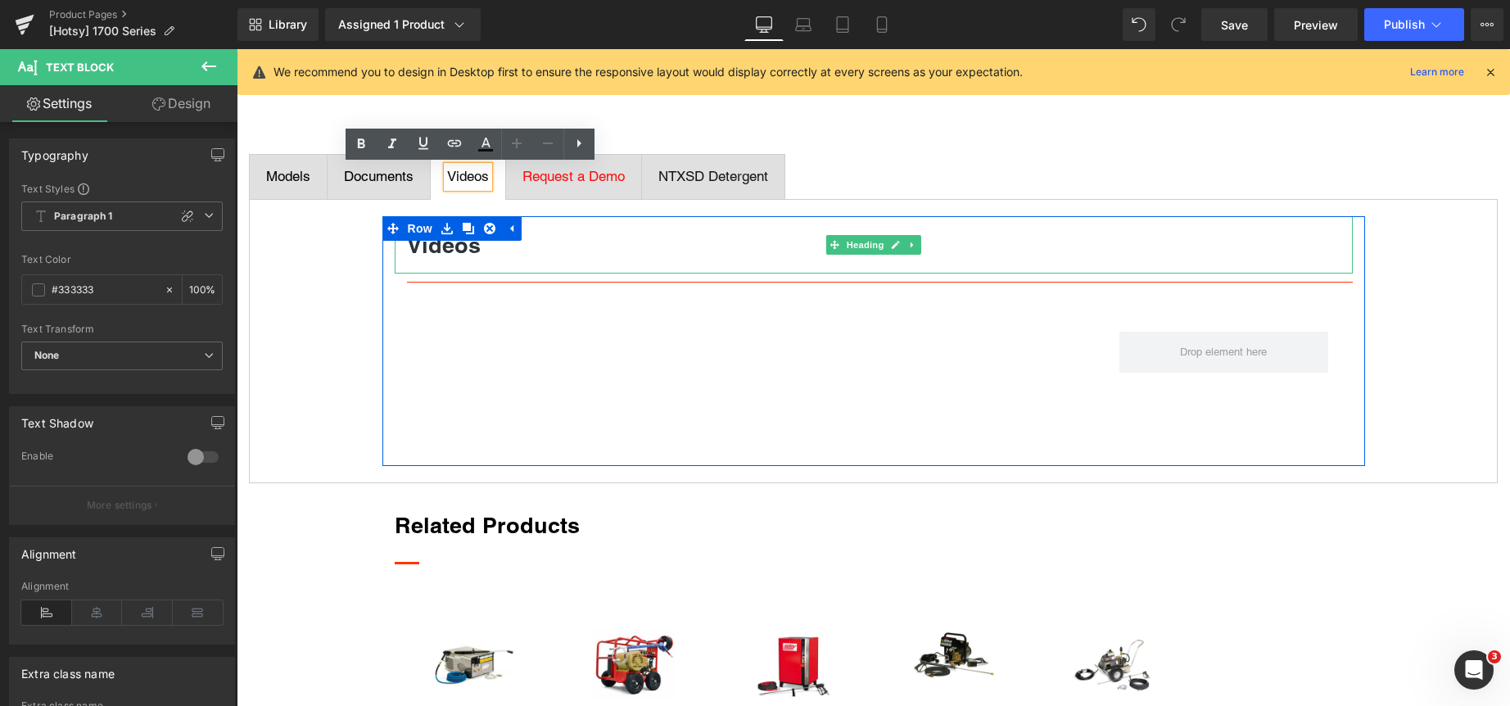
click at [409, 252] on strong "Videos" at bounding box center [444, 245] width 74 height 26
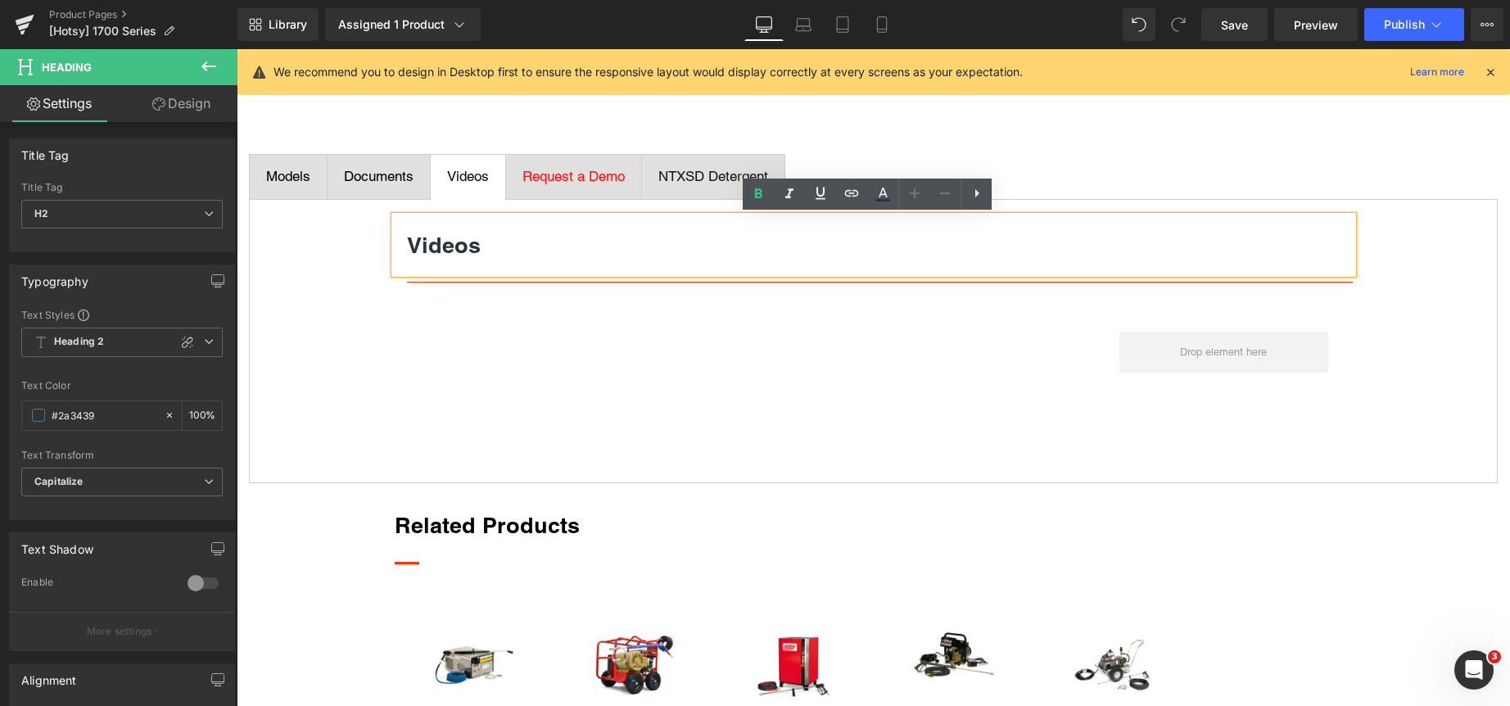
click at [355, 257] on div "Videos Heading Separator Youtube Youtube Youtube Row Row Row" at bounding box center [873, 341] width 1249 height 284
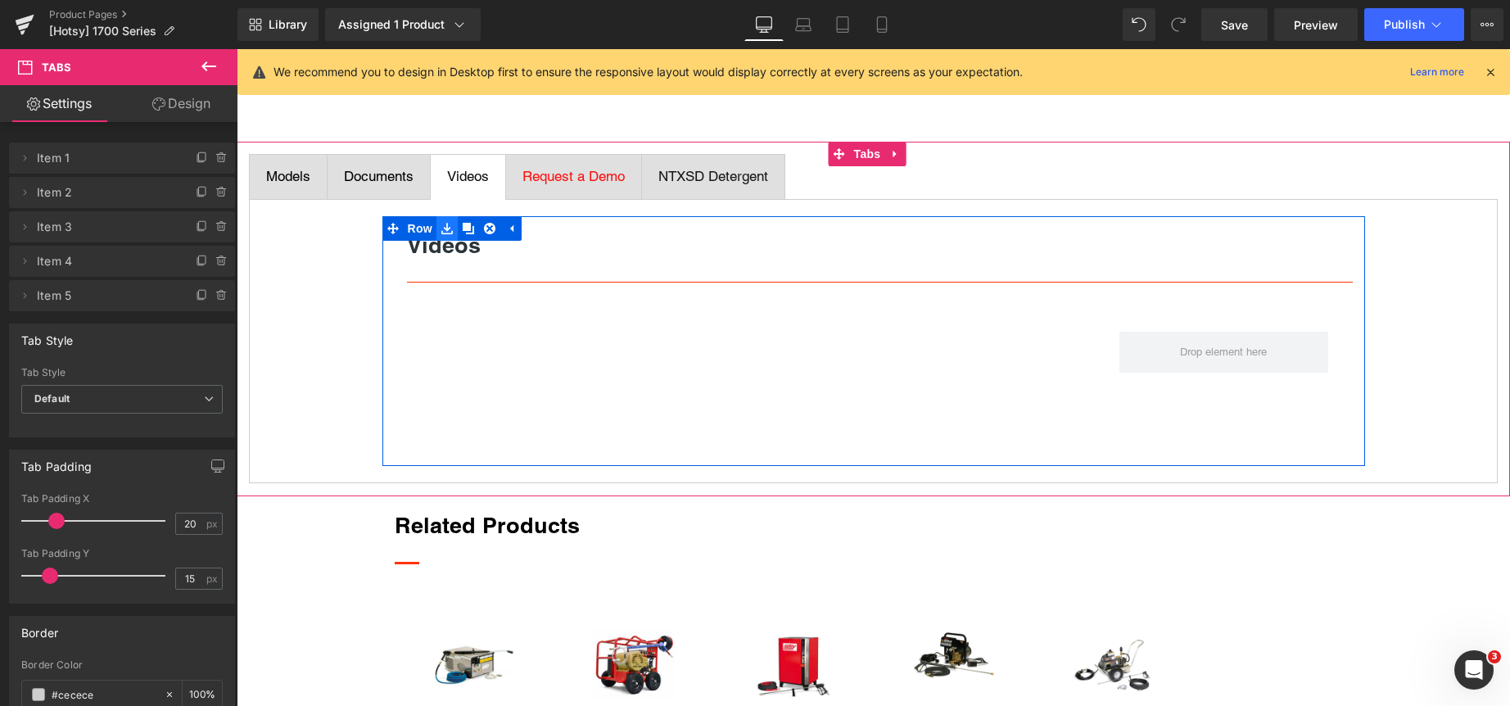
click at [441, 226] on icon at bounding box center [446, 228] width 11 height 12
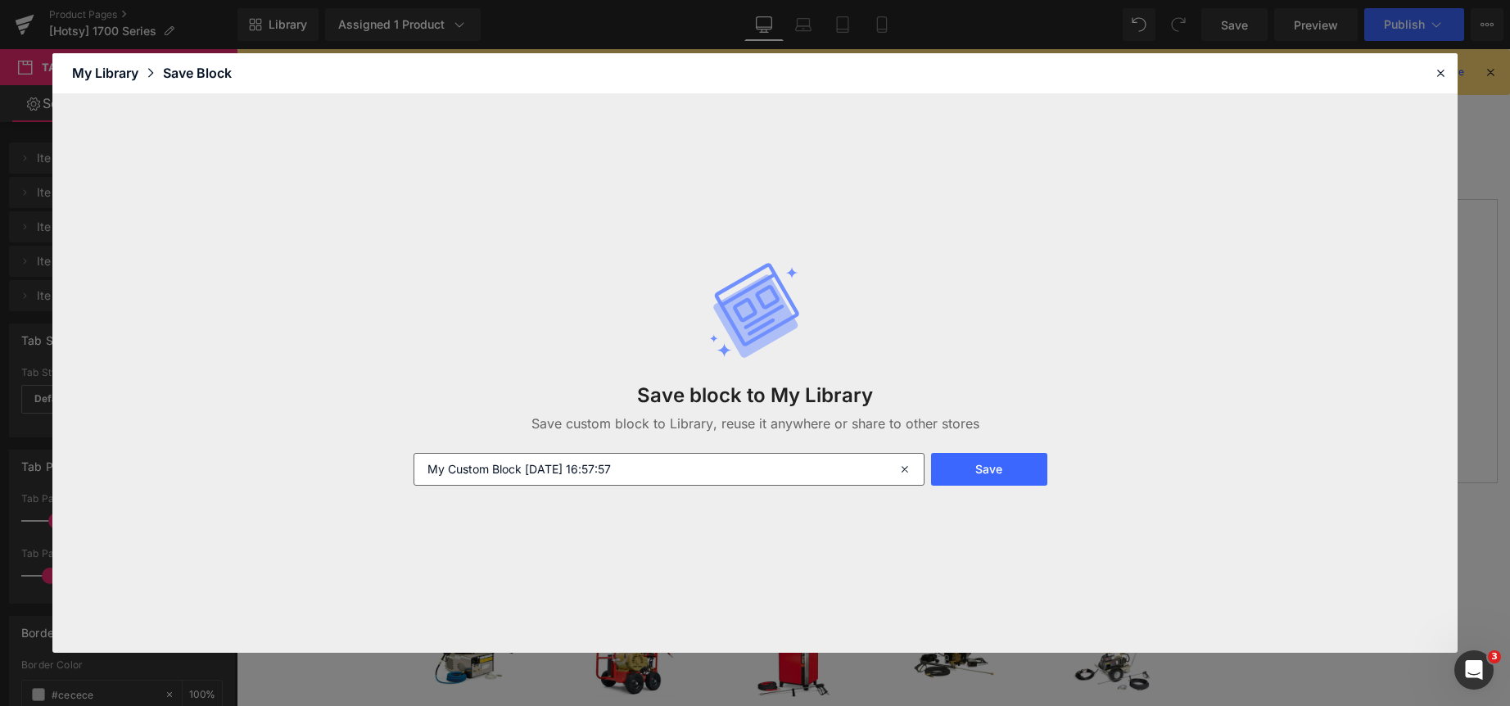
click at [670, 468] on input "My Custom Block [DATE] 16:57:57" at bounding box center [668, 469] width 511 height 33
click at [671, 472] on input "My Custom Block [DATE] 16:57:57" at bounding box center [668, 469] width 511 height 33
click at [672, 472] on input "My Custom Block [DATE] 16:57:57" at bounding box center [668, 469] width 511 height 33
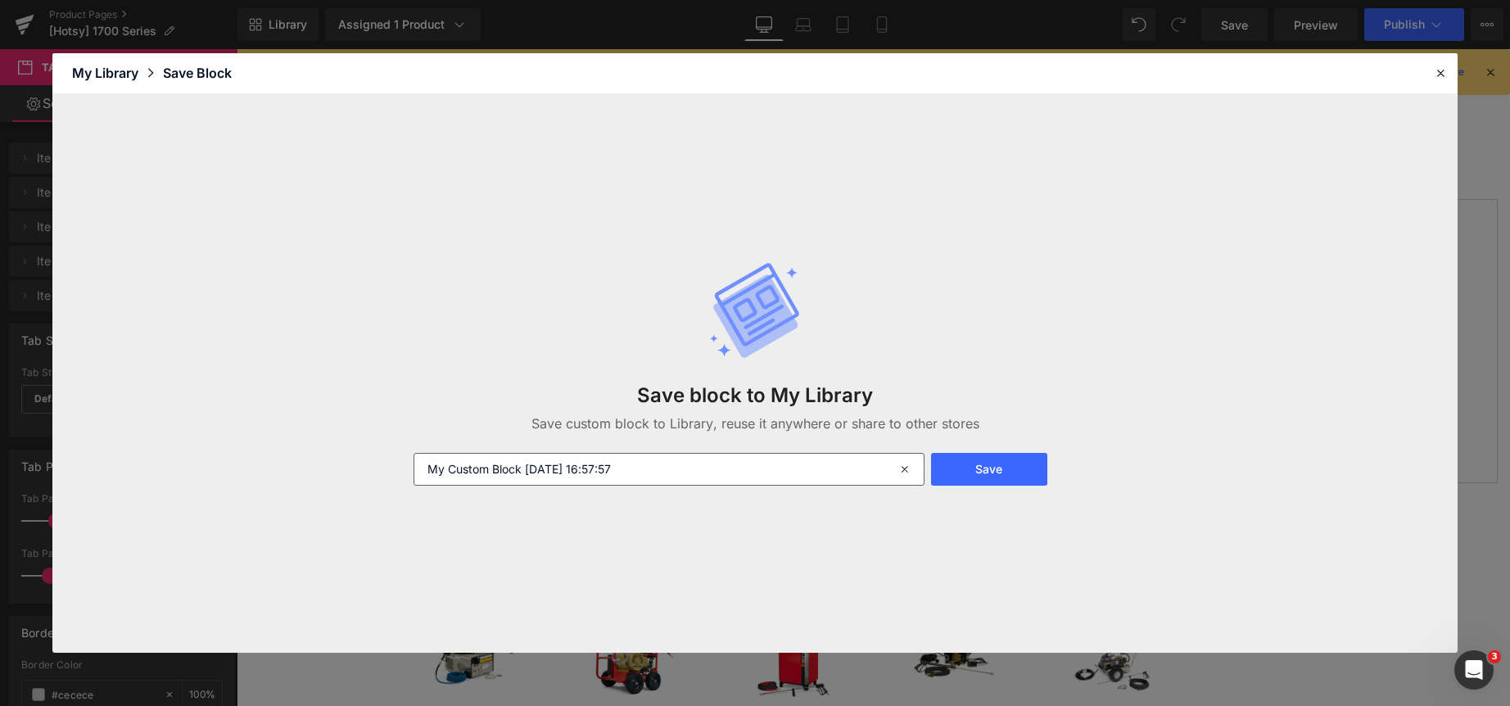
click at [672, 472] on input "My Custom Block [DATE] 16:57:57" at bounding box center [668, 469] width 511 height 33
type input "Videos"
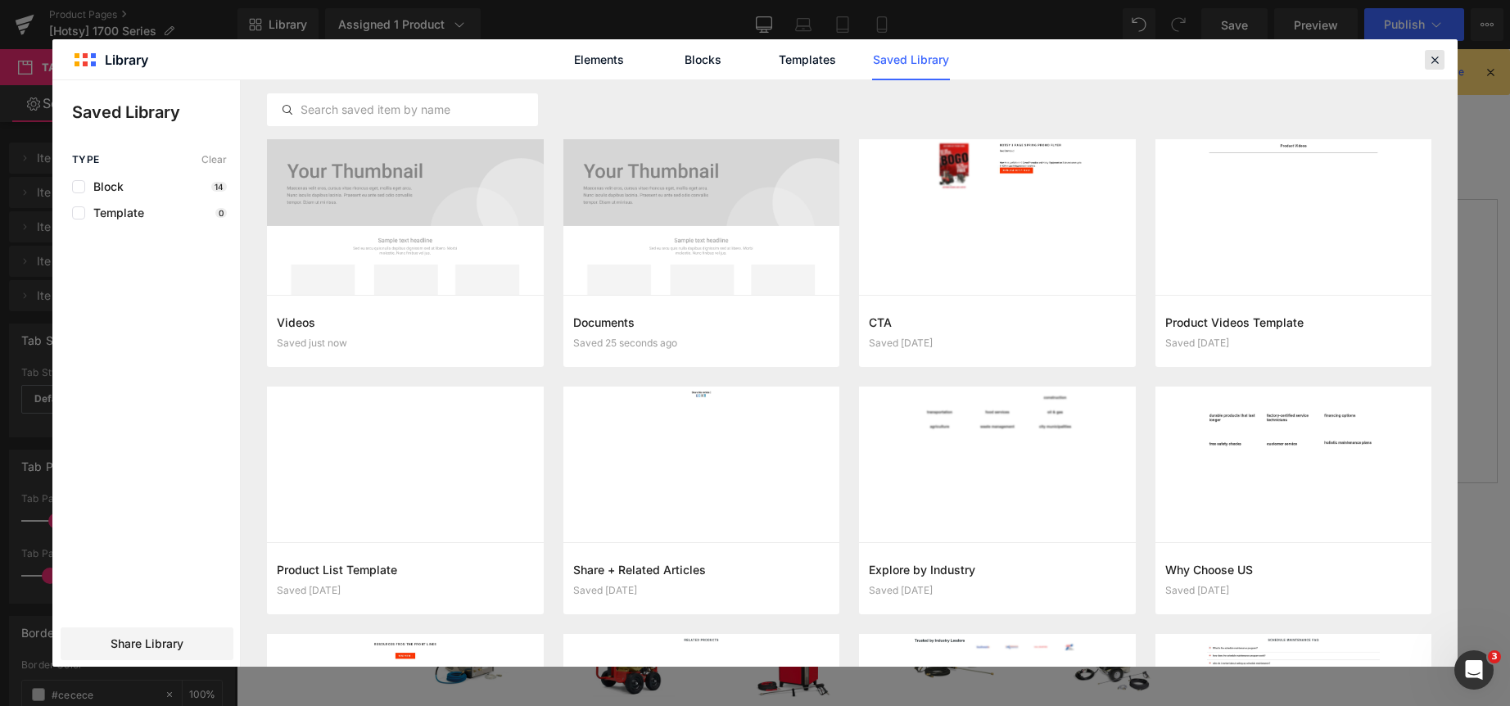
click at [1443, 56] on div at bounding box center [1435, 60] width 20 height 20
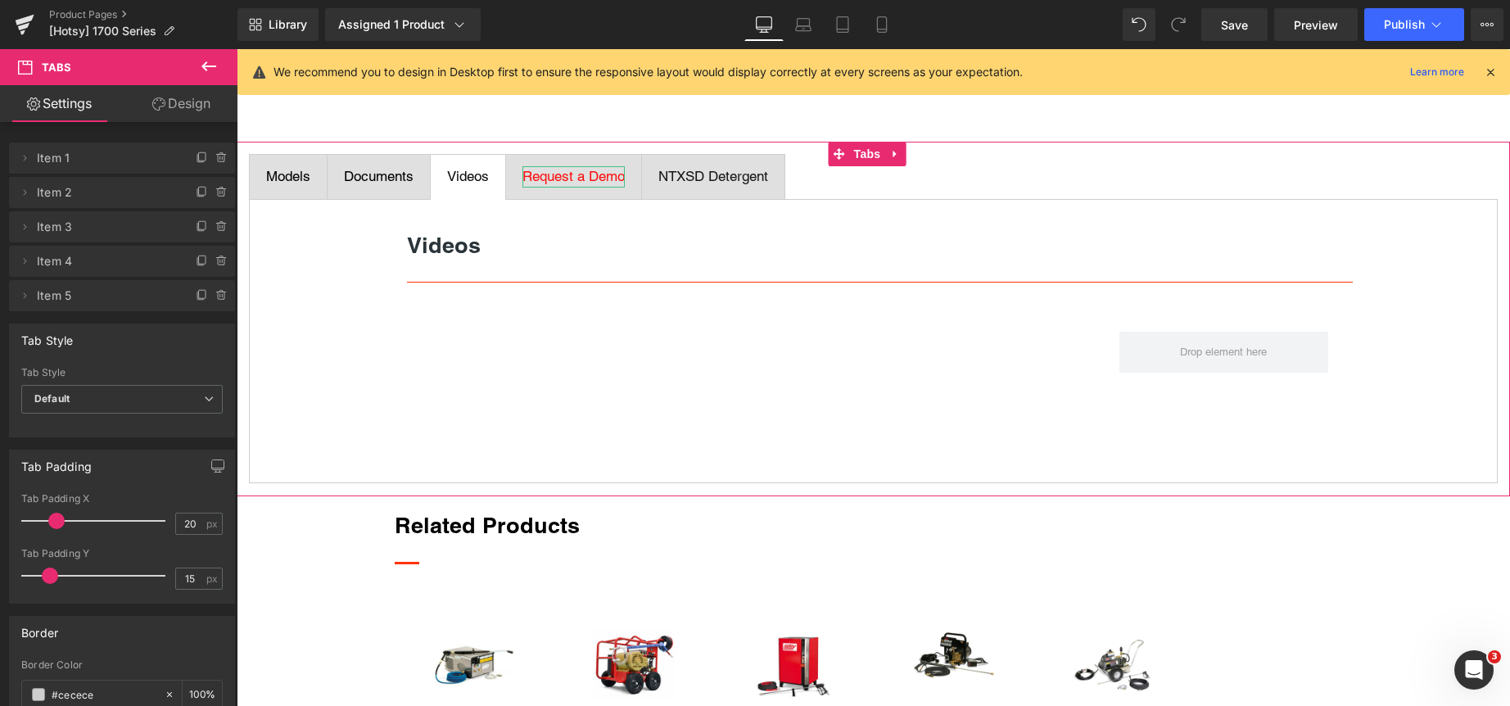
click at [585, 174] on span "Request a Demo" at bounding box center [573, 176] width 102 height 16
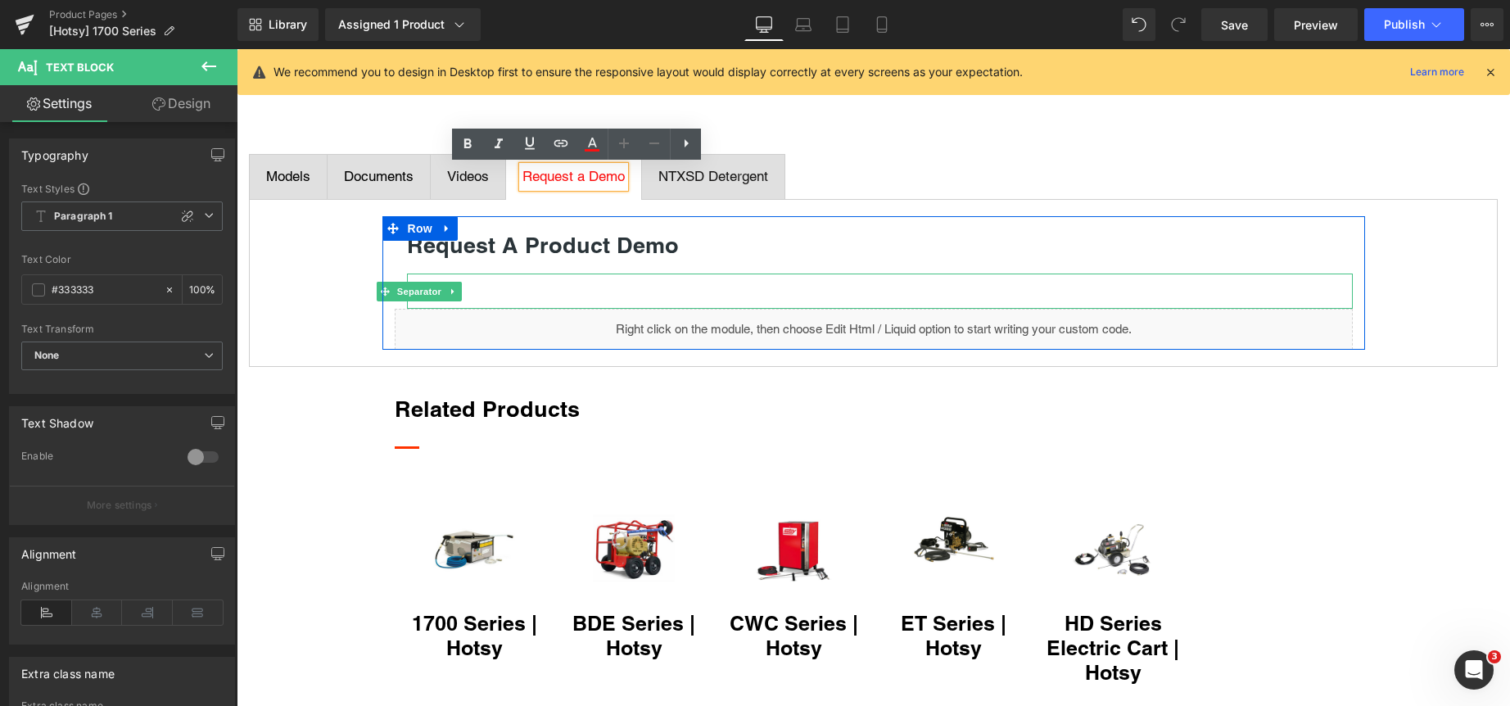
click at [550, 293] on div at bounding box center [880, 290] width 946 height 35
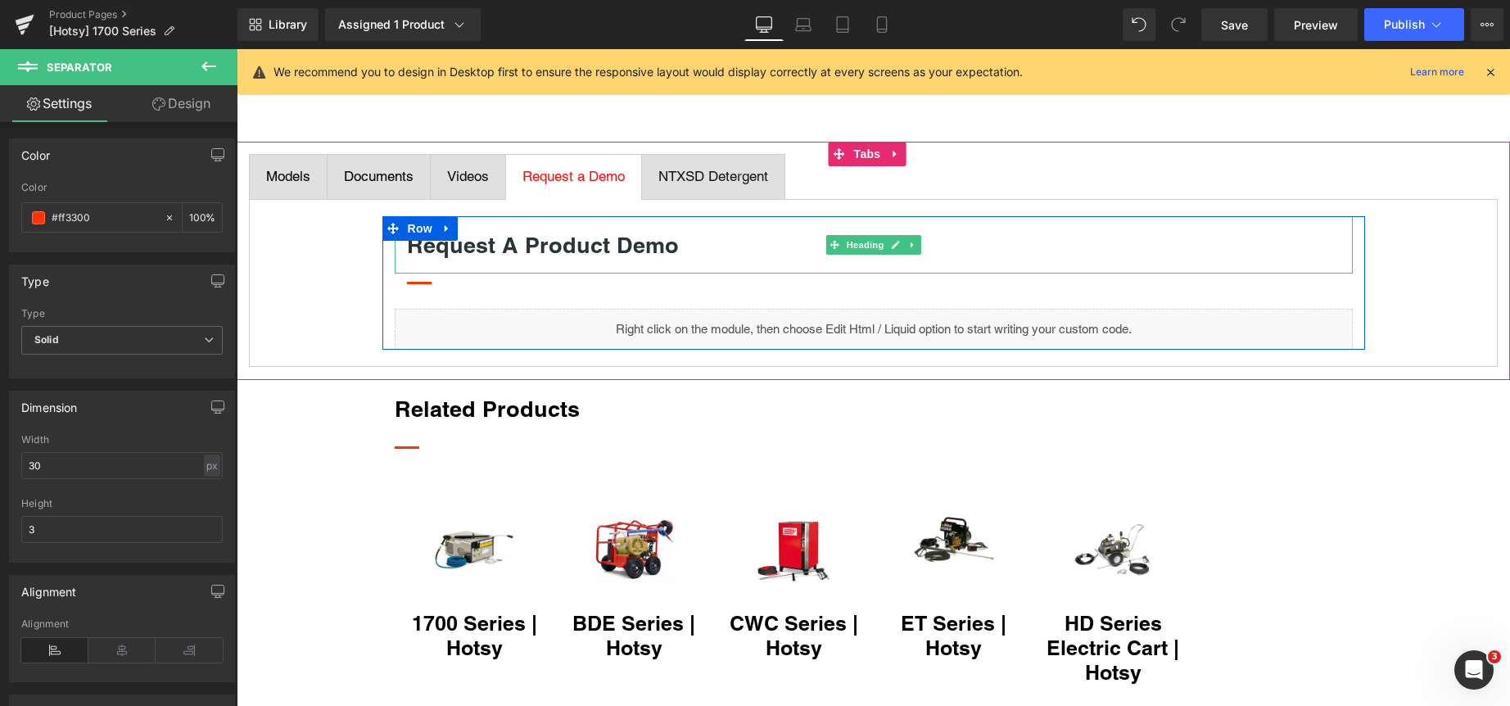
click at [523, 248] on strong "Request a Product Demo" at bounding box center [543, 245] width 272 height 26
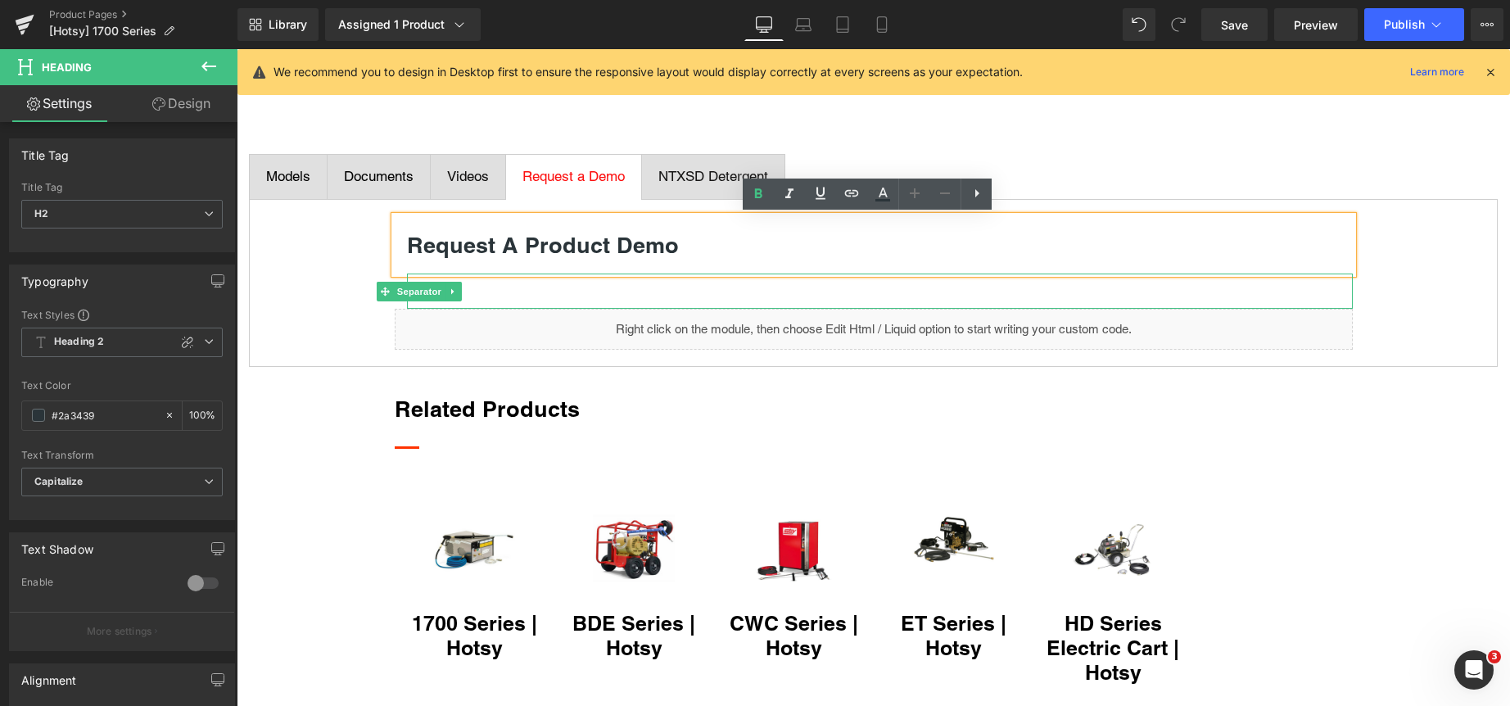
click at [513, 286] on div at bounding box center [880, 290] width 946 height 35
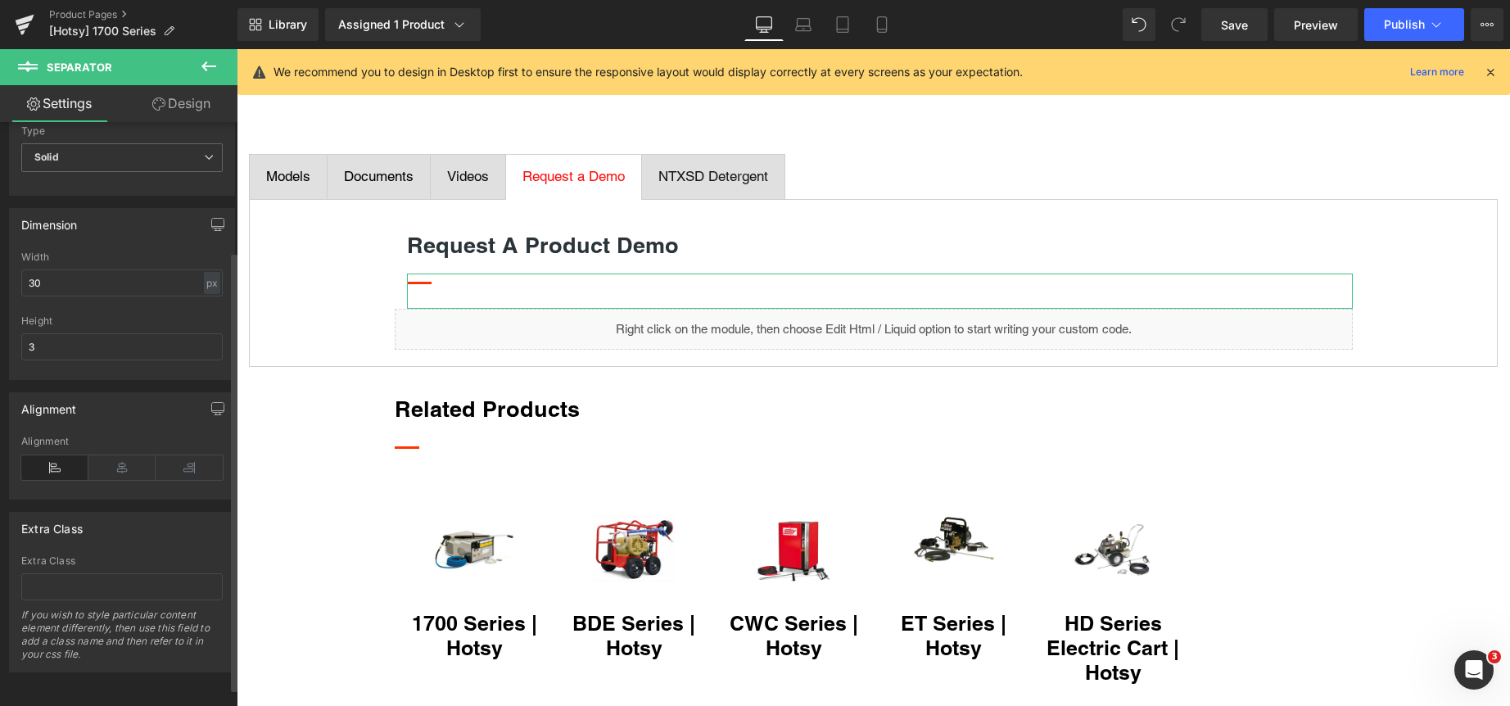
scroll to position [195, 0]
click at [120, 455] on icon at bounding box center [121, 467] width 67 height 25
click at [122, 269] on input "30" at bounding box center [121, 282] width 201 height 27
click at [210, 272] on div "px" at bounding box center [212, 283] width 16 height 22
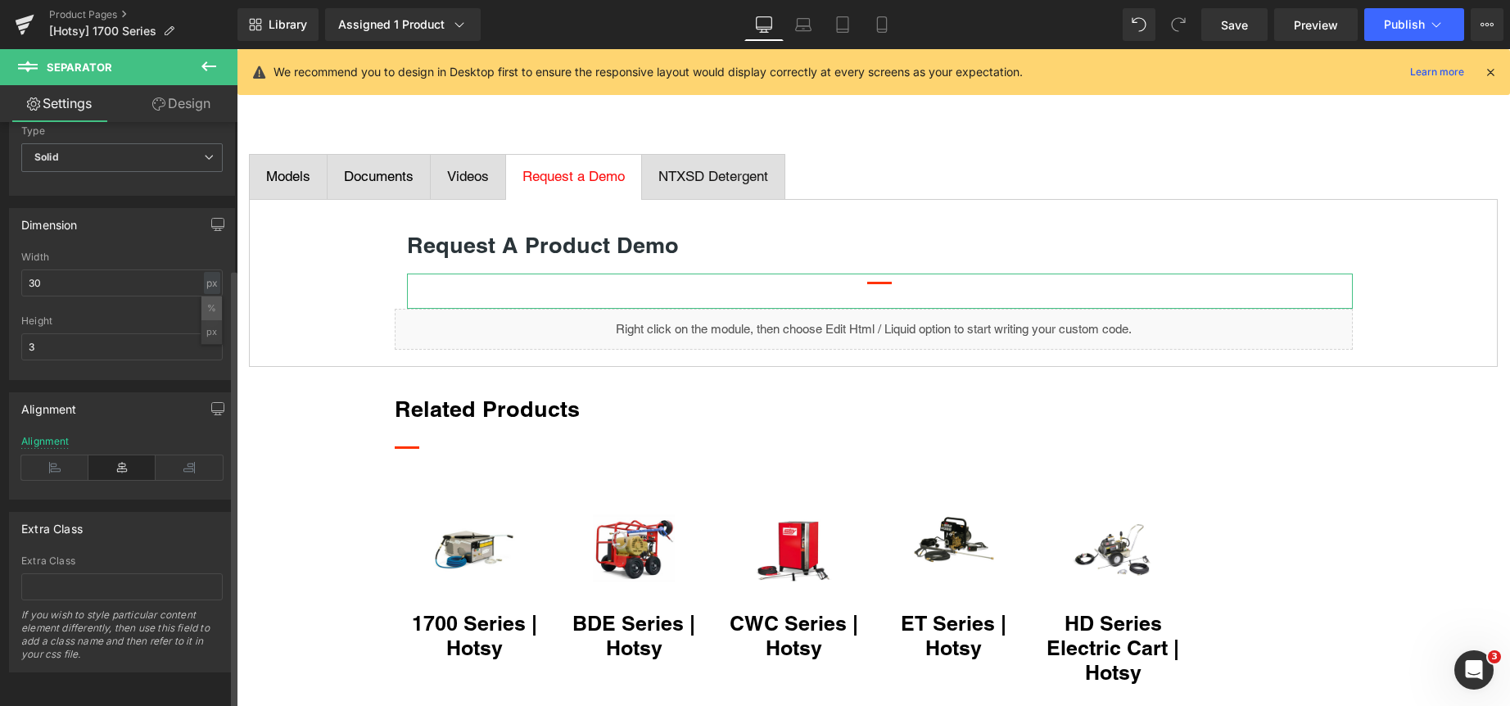
click at [201, 297] on li "%" at bounding box center [211, 308] width 20 height 24
click at [133, 275] on input "2.6" at bounding box center [121, 282] width 201 height 27
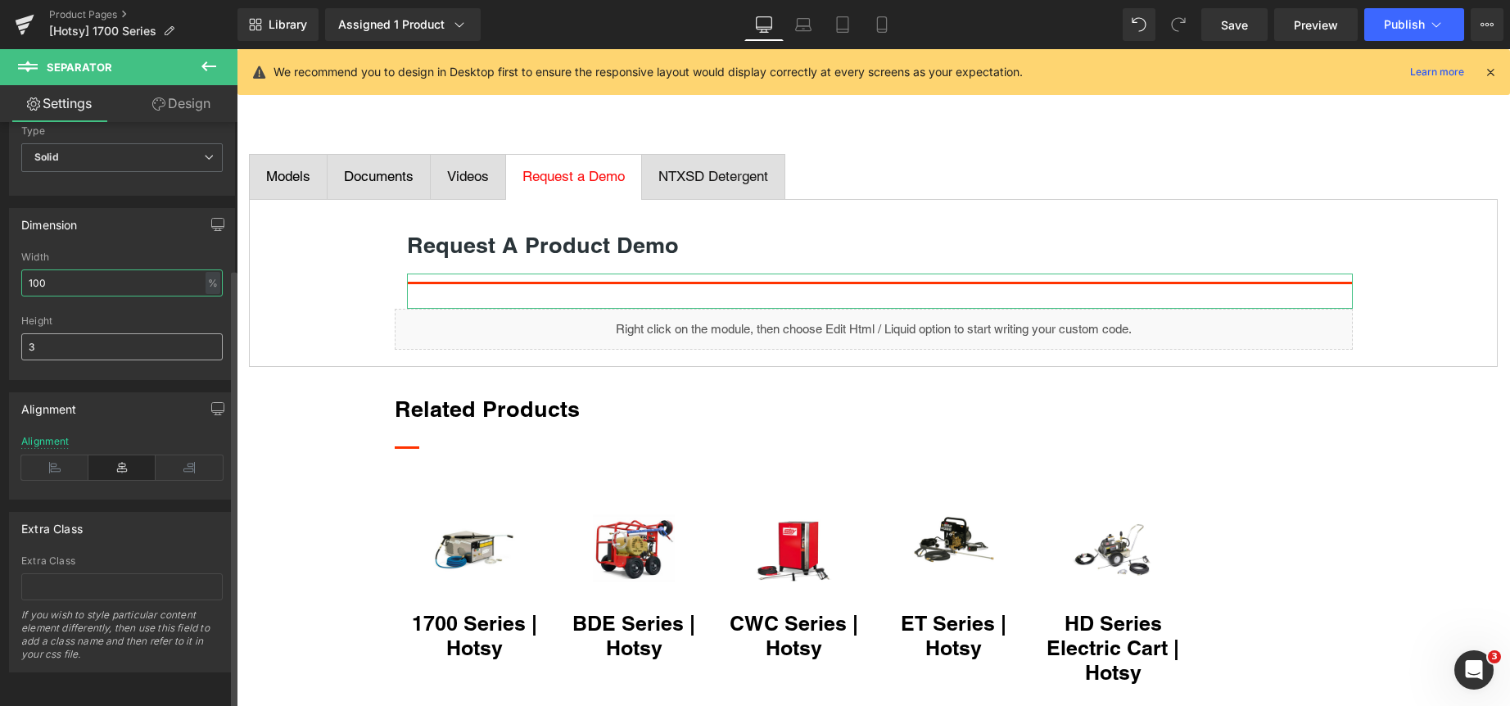
type input "100"
click at [138, 333] on input "3" at bounding box center [121, 346] width 201 height 27
type input "1"
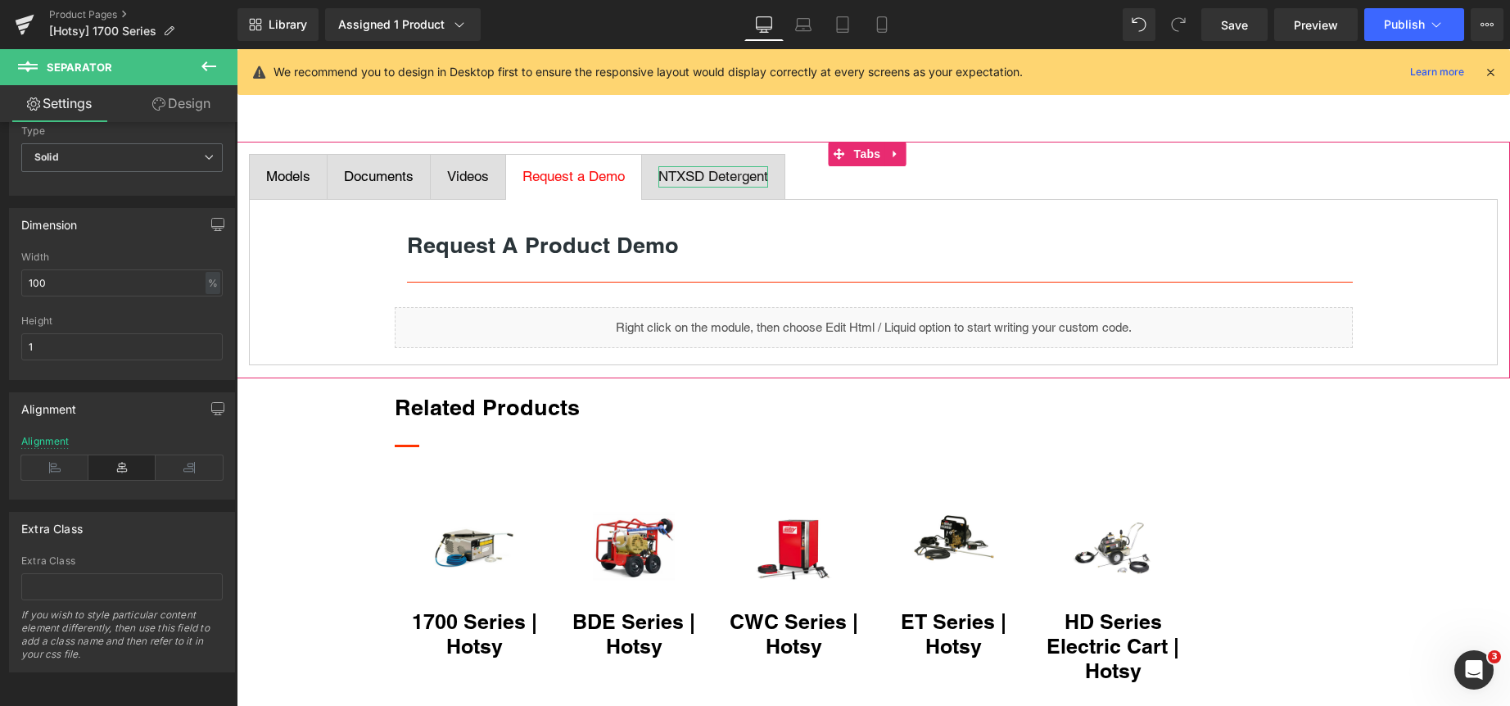
click at [705, 173] on span "NTXSD Detergent" at bounding box center [713, 176] width 110 height 16
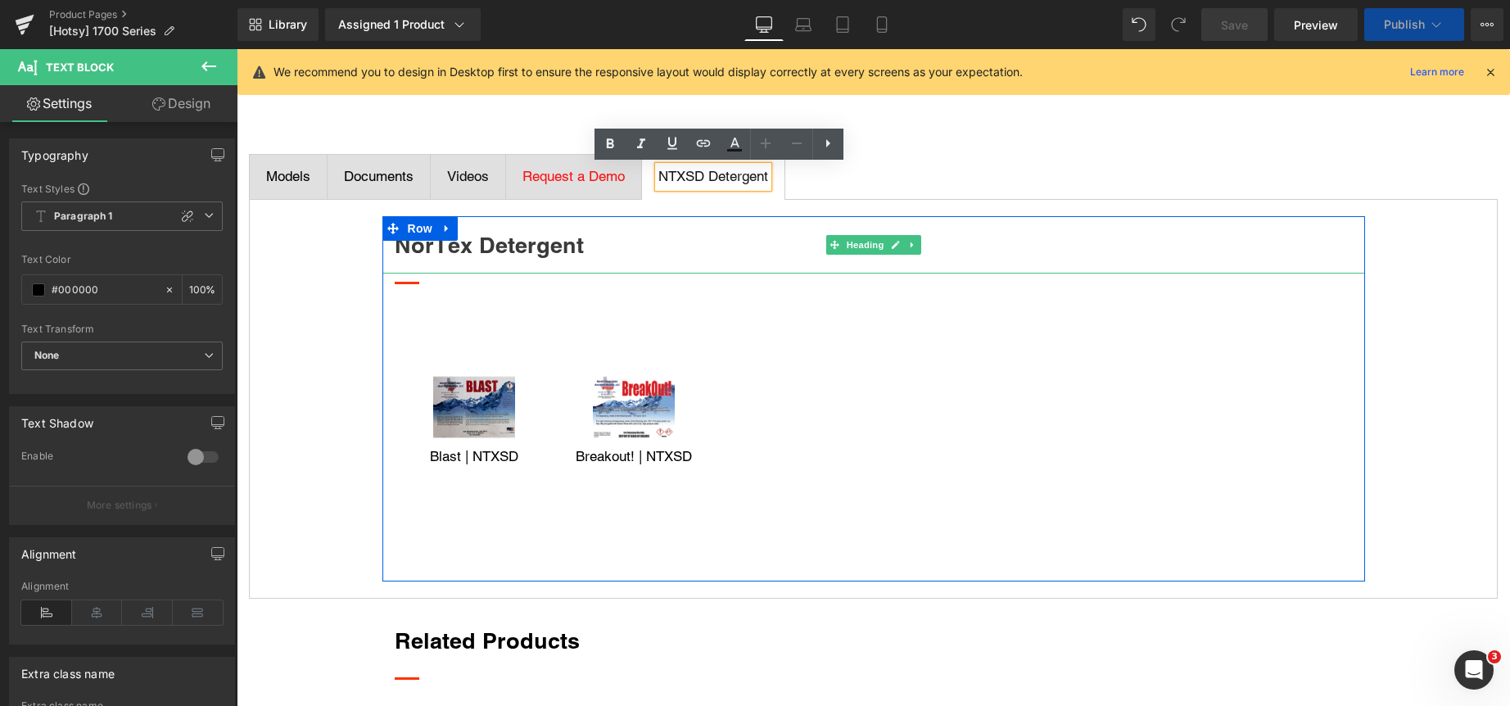
click at [600, 255] on h2 "NorTex Detergent" at bounding box center [874, 245] width 958 height 34
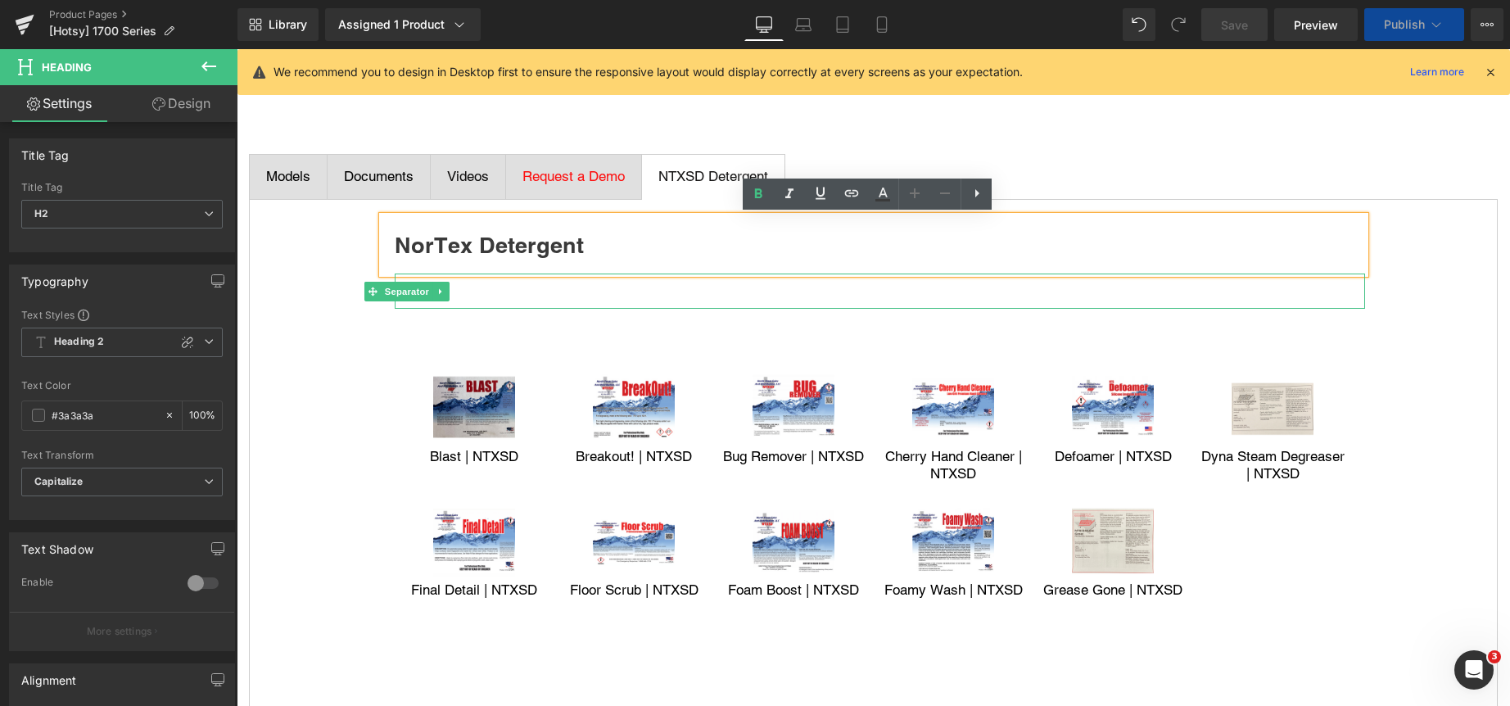
click at [567, 294] on div at bounding box center [880, 290] width 970 height 35
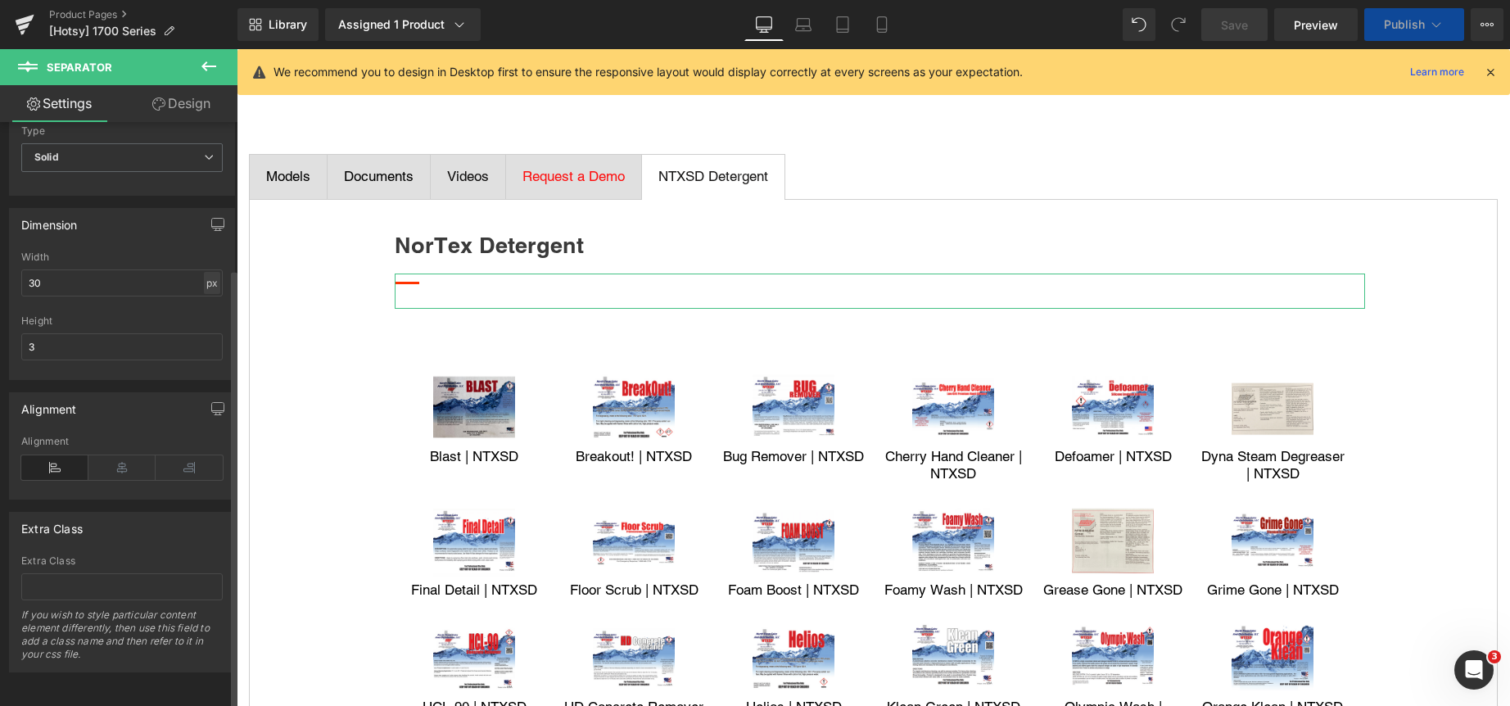
click at [204, 272] on div "px" at bounding box center [212, 283] width 16 height 22
click at [208, 296] on li "%" at bounding box center [211, 308] width 20 height 24
click at [142, 269] on input "2.53" at bounding box center [121, 282] width 201 height 27
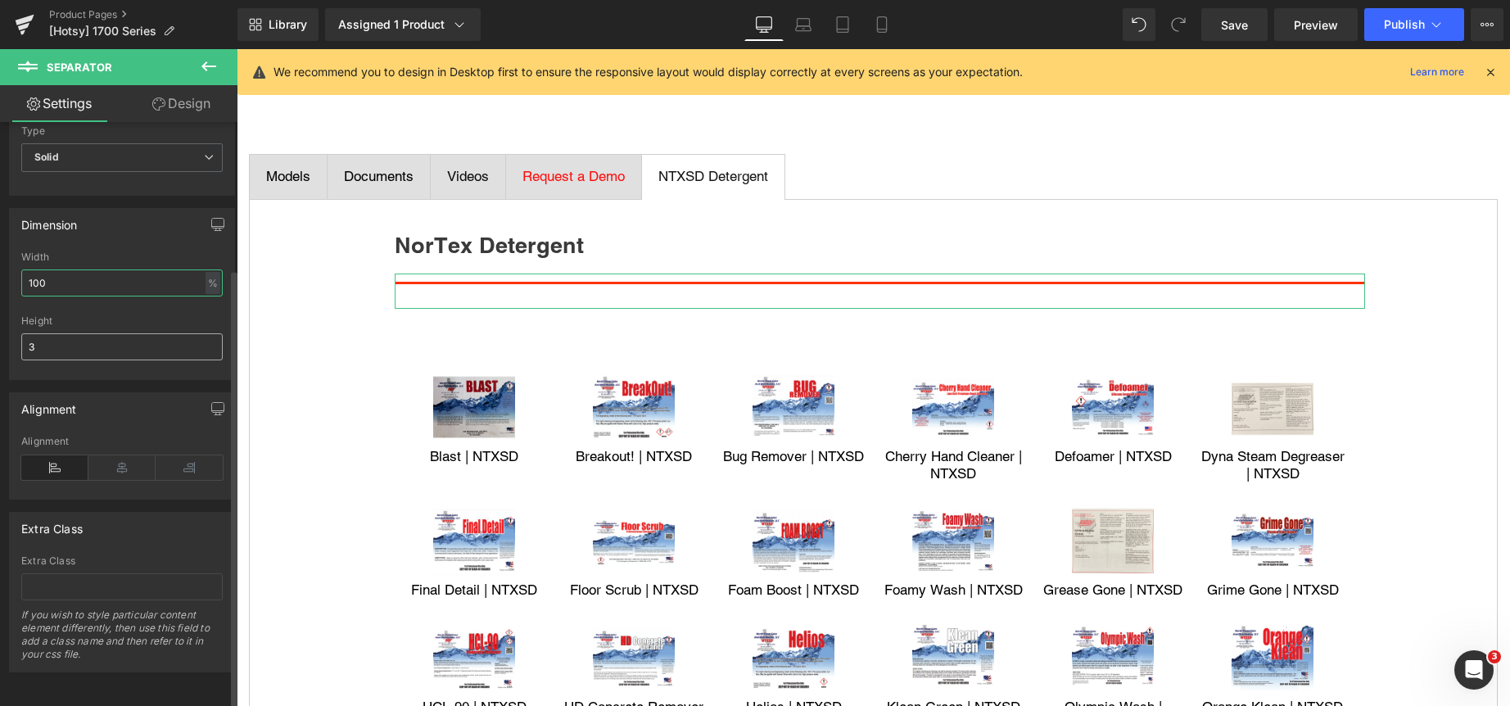
type input "100"
click at [136, 333] on input "3" at bounding box center [121, 346] width 201 height 27
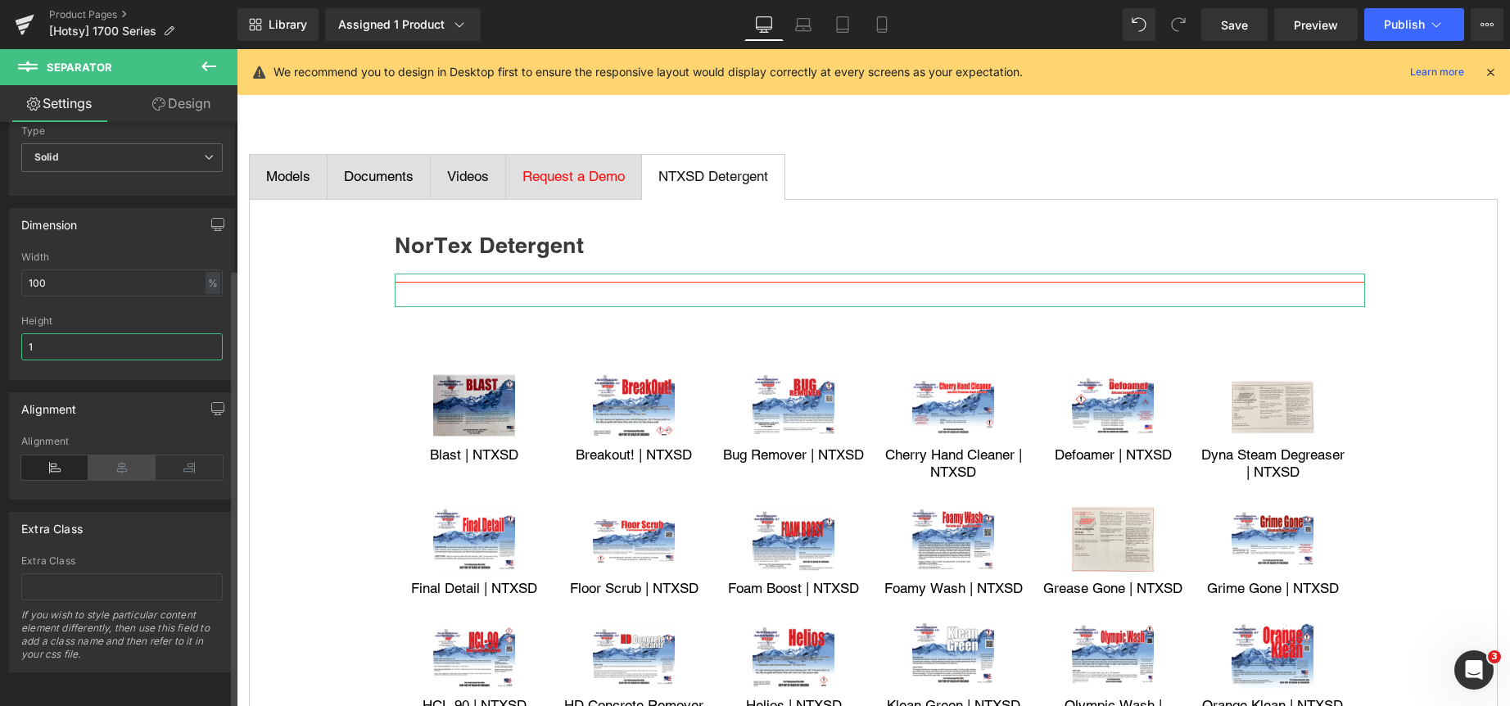
type input "1"
click at [115, 455] on icon at bounding box center [121, 467] width 67 height 25
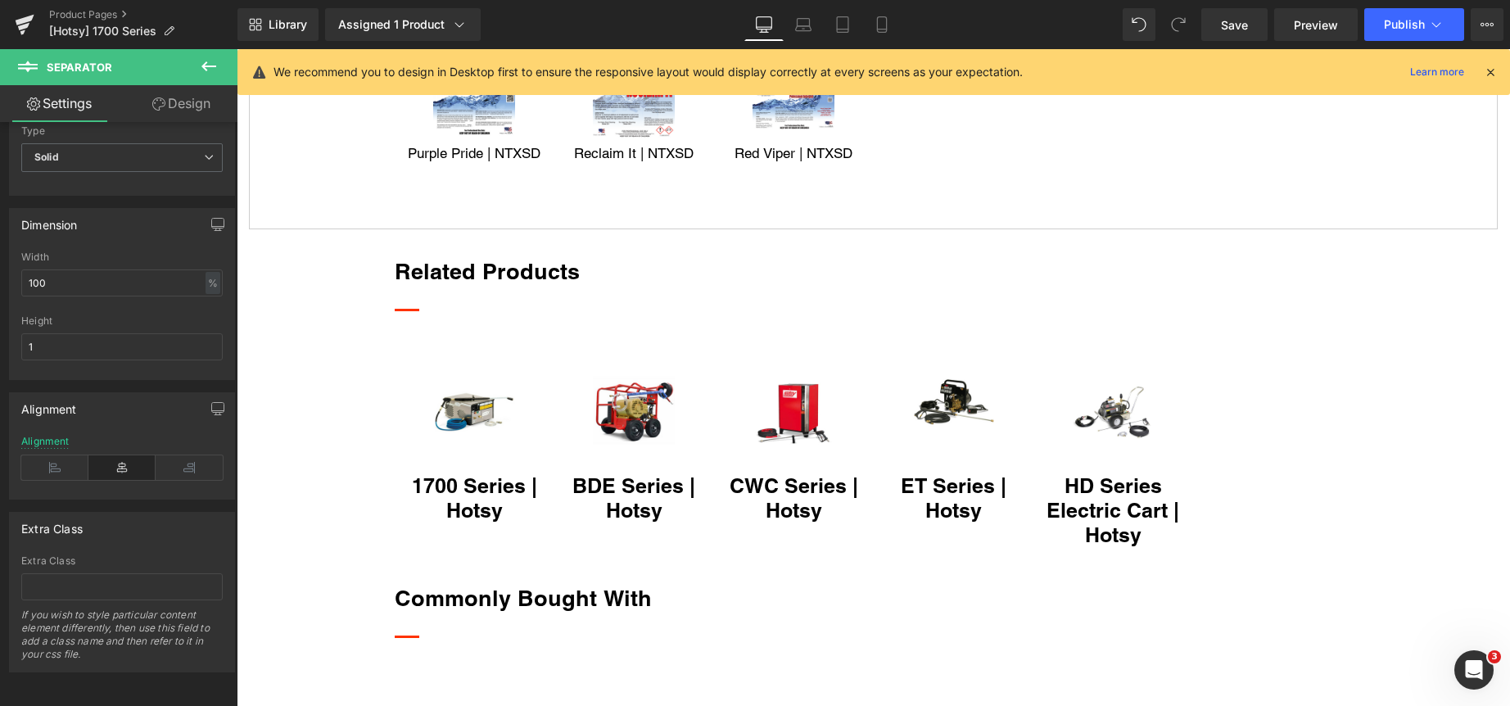
scroll to position [1719, 0]
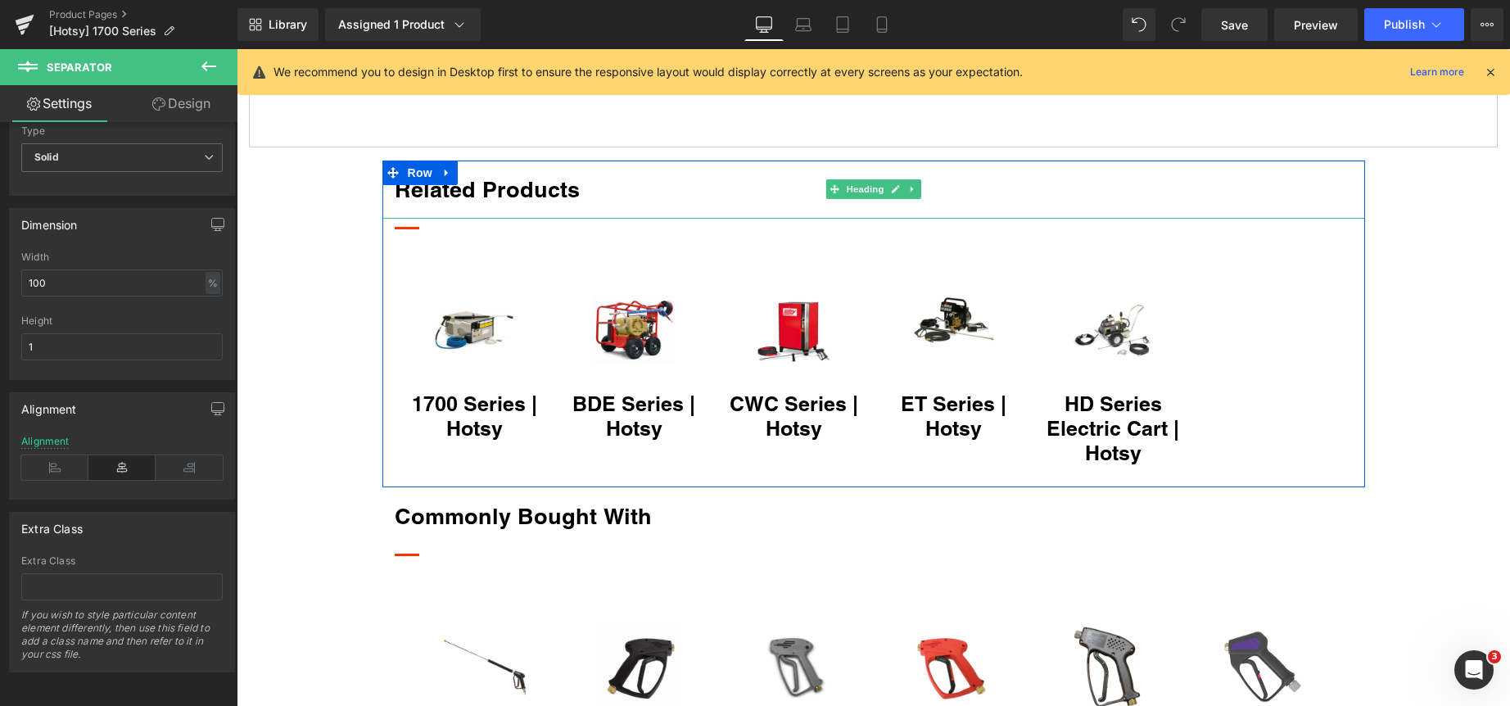
click at [490, 188] on h2 "Related Products" at bounding box center [874, 190] width 958 height 34
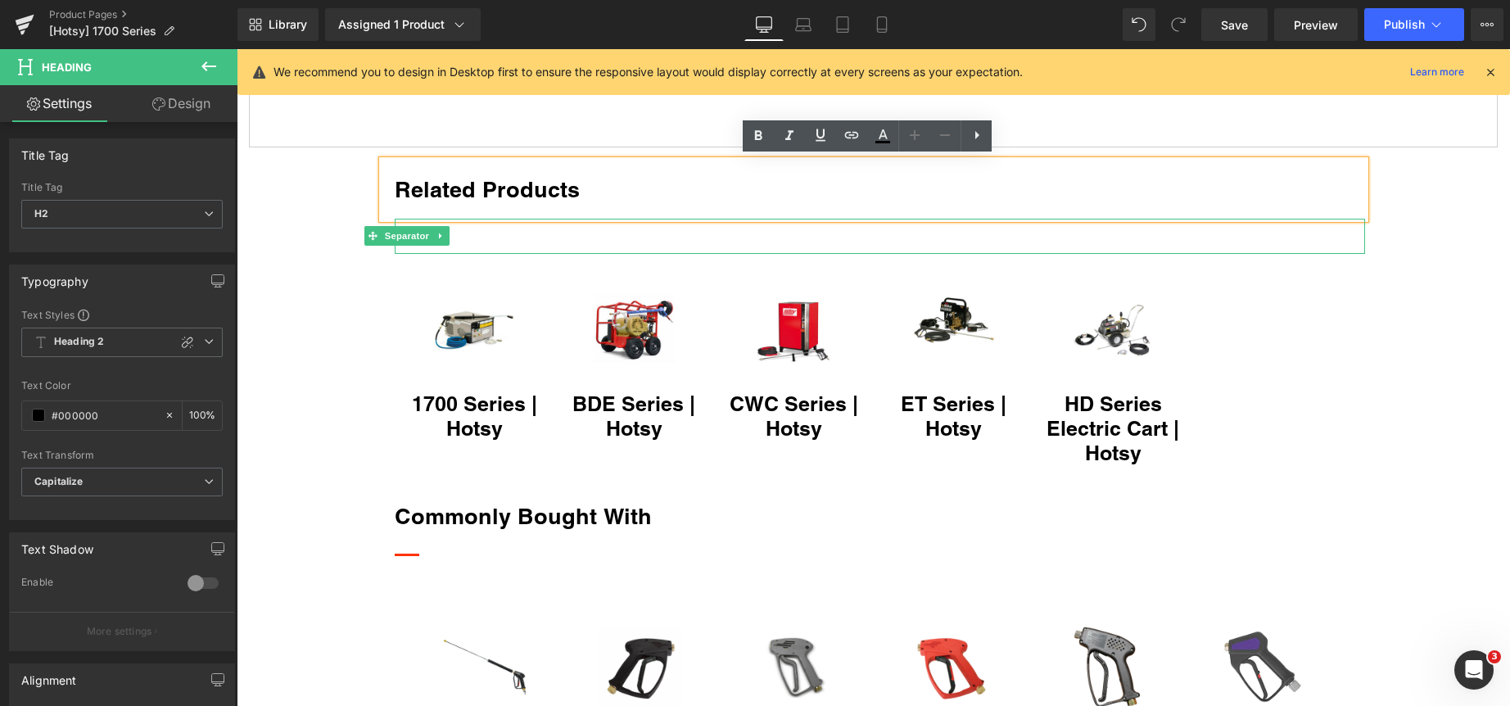
click at [475, 229] on div at bounding box center [880, 236] width 970 height 35
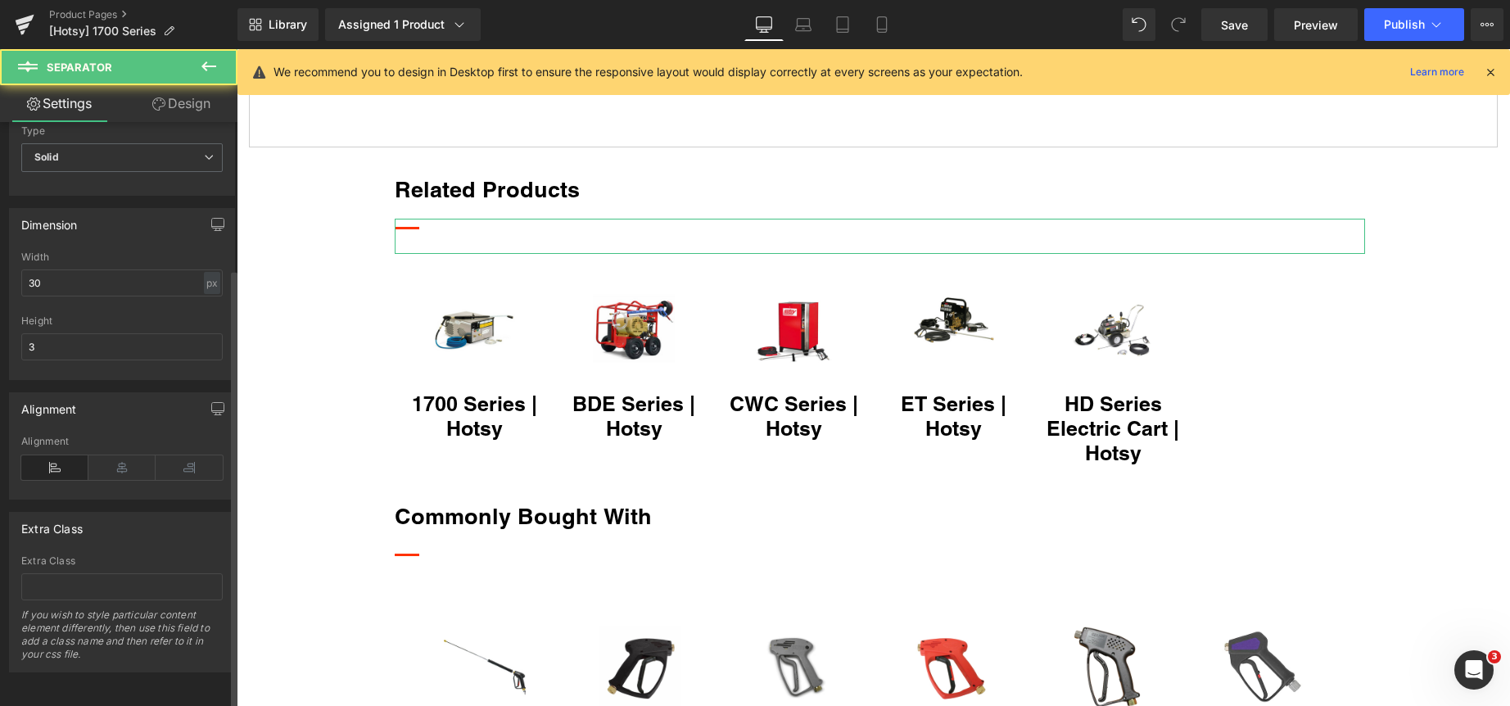
scroll to position [195, 0]
click at [126, 273] on input "30" at bounding box center [121, 282] width 201 height 27
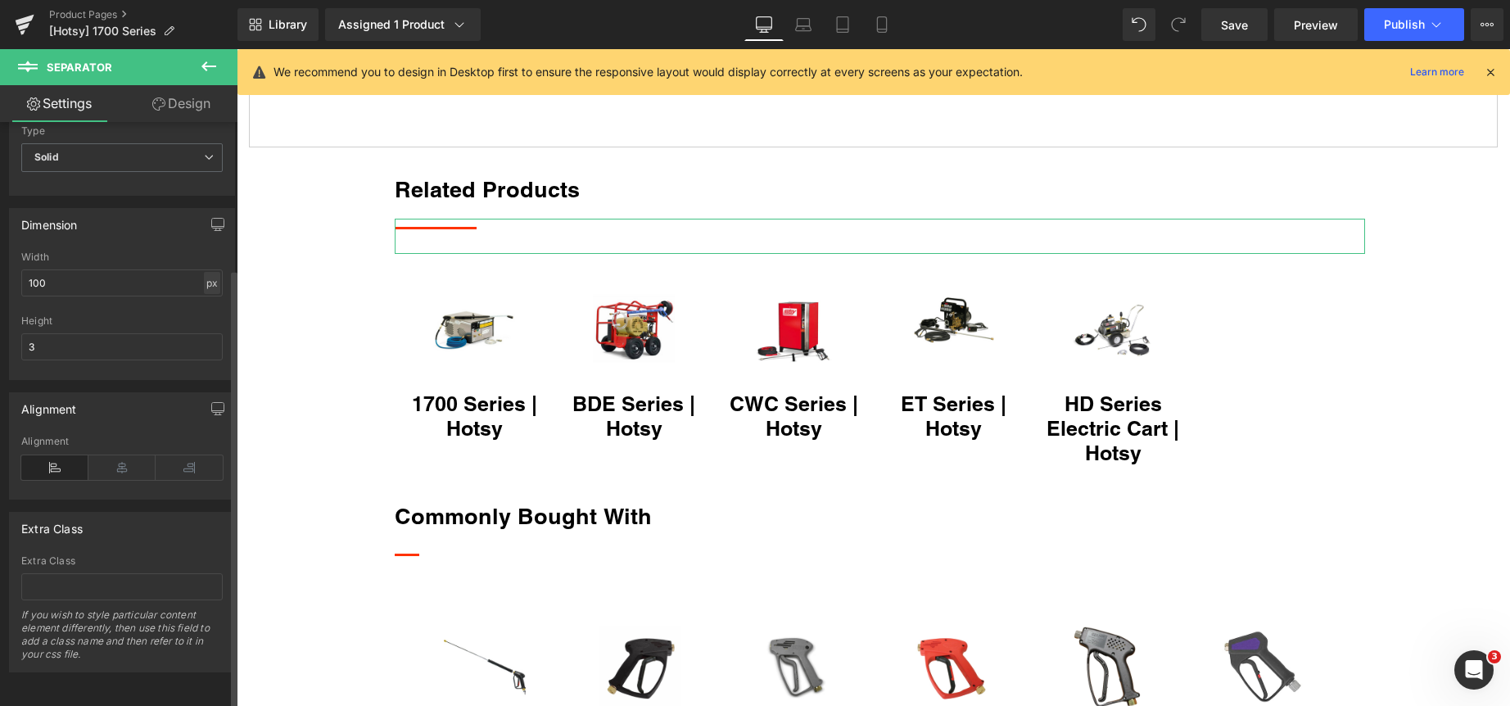
click at [204, 272] on div "px" at bounding box center [212, 283] width 16 height 22
click at [202, 296] on li "%" at bounding box center [211, 308] width 20 height 24
click at [156, 273] on input "8.44" at bounding box center [121, 282] width 201 height 27
click at [155, 273] on input "8.44" at bounding box center [121, 282] width 201 height 27
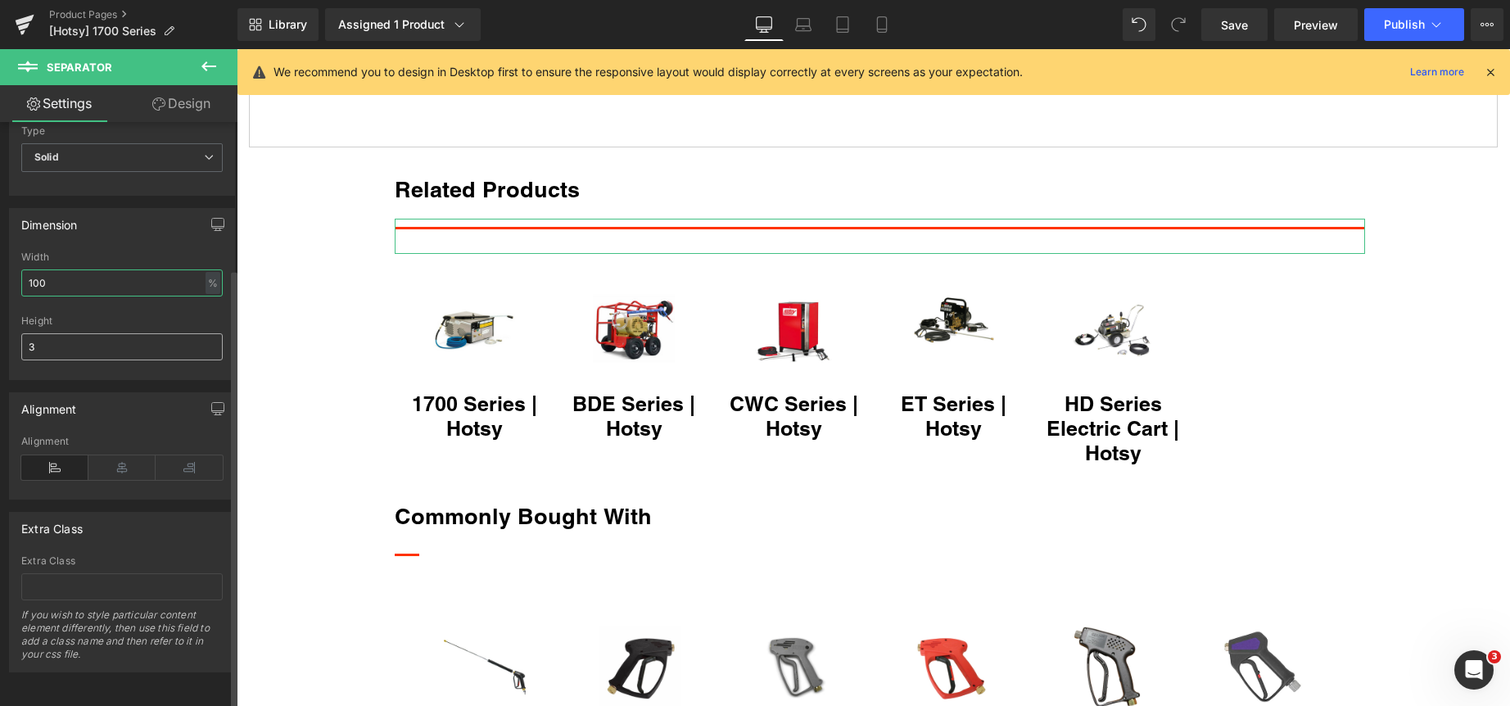
type input "100"
click at [158, 343] on input "3" at bounding box center [121, 346] width 201 height 27
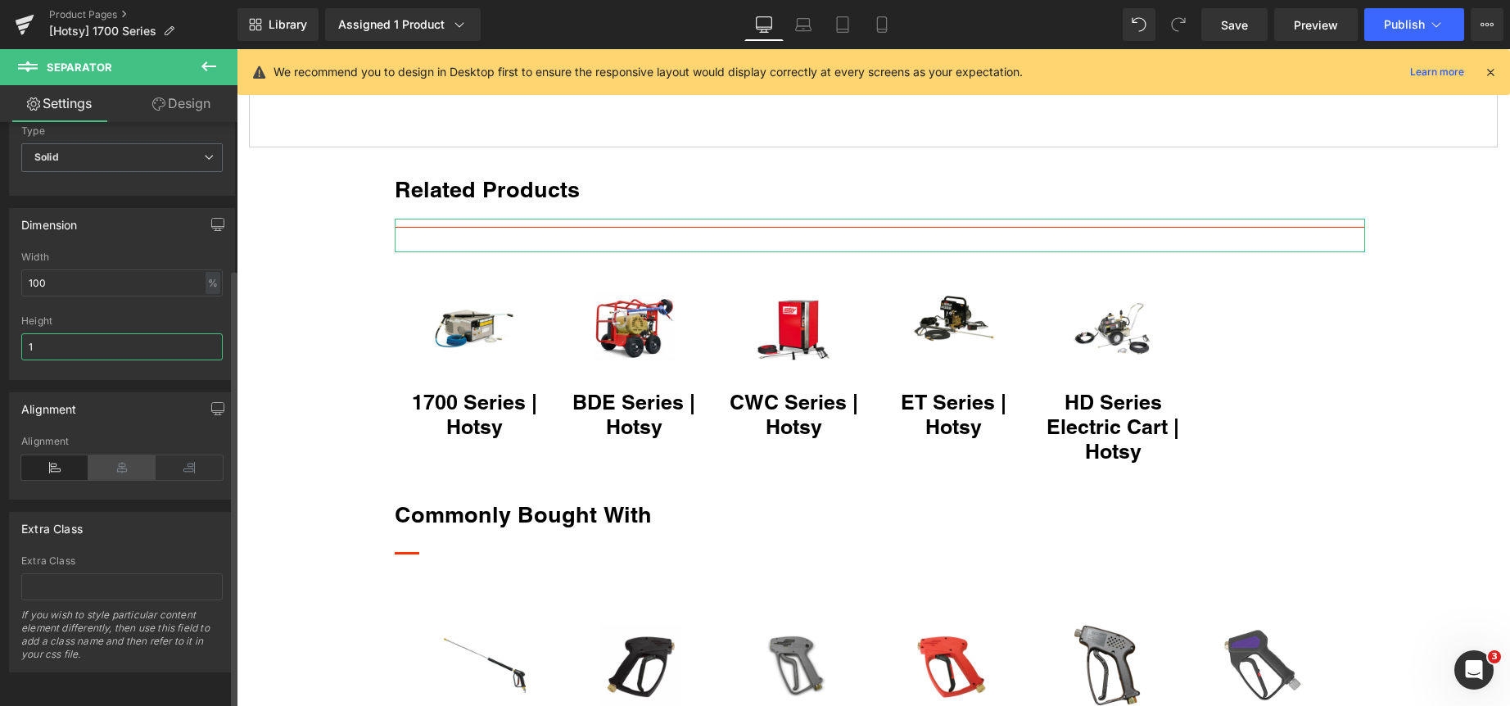
type input "1"
click at [114, 455] on icon at bounding box center [121, 467] width 67 height 25
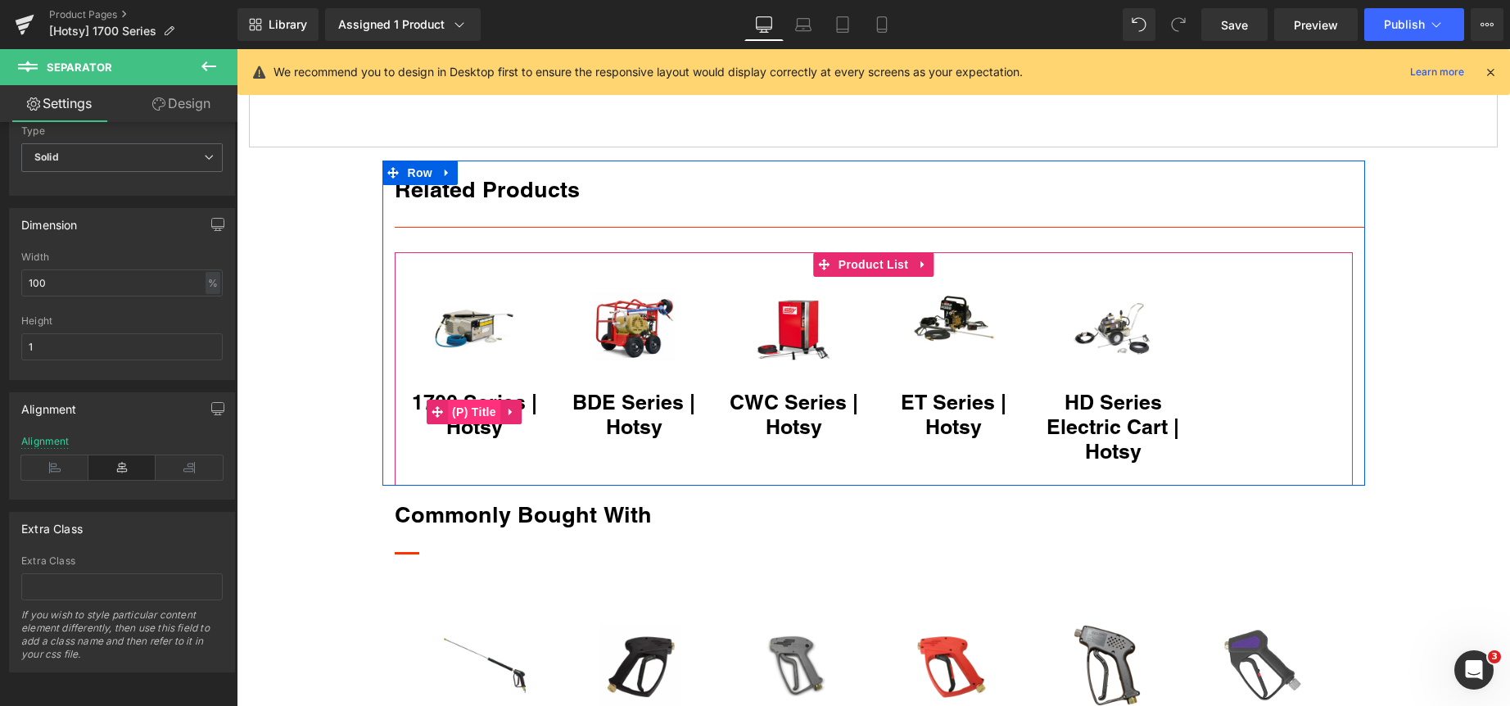
click at [466, 409] on span "(P) Title" at bounding box center [474, 412] width 52 height 25
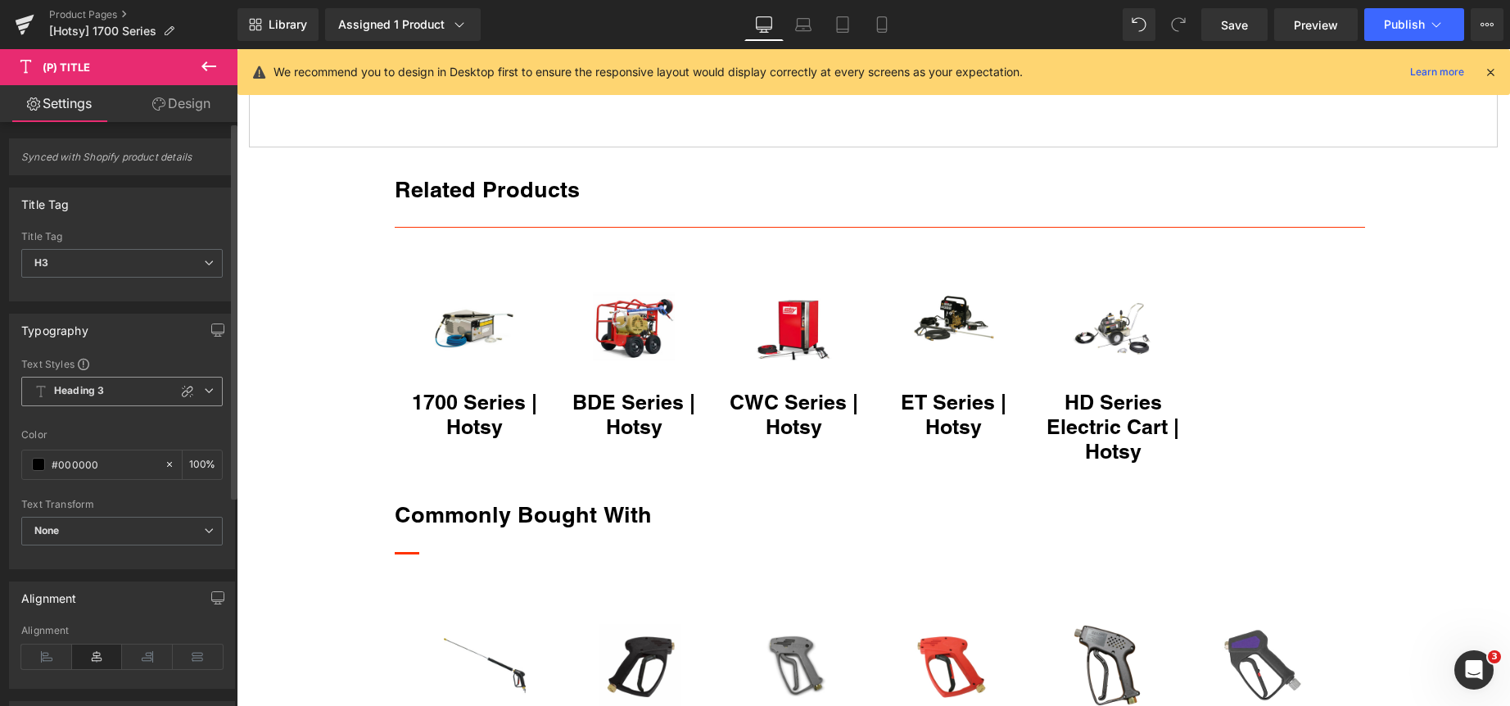
click at [204, 388] on icon at bounding box center [209, 391] width 10 height 10
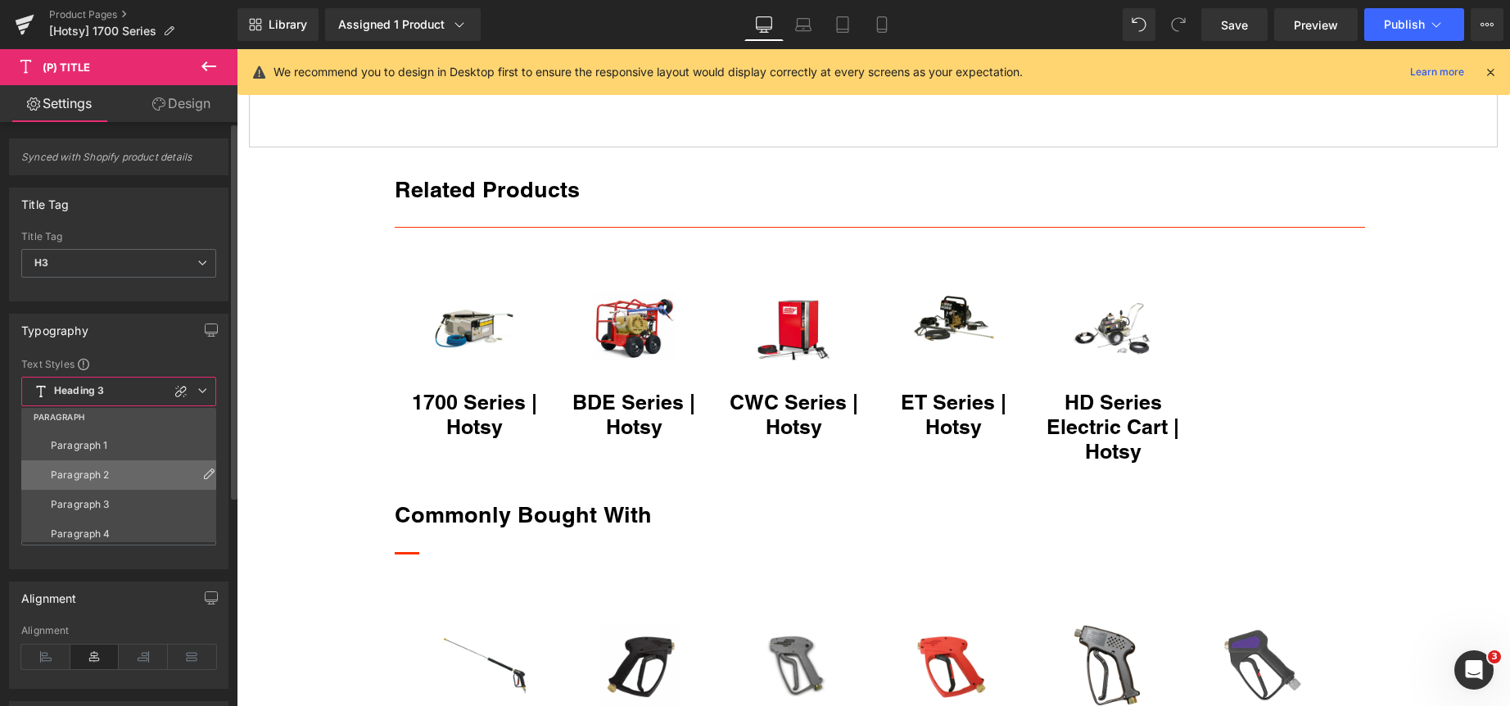
scroll to position [246, 0]
click at [102, 445] on li "Paragraph 1" at bounding box center [122, 438] width 202 height 29
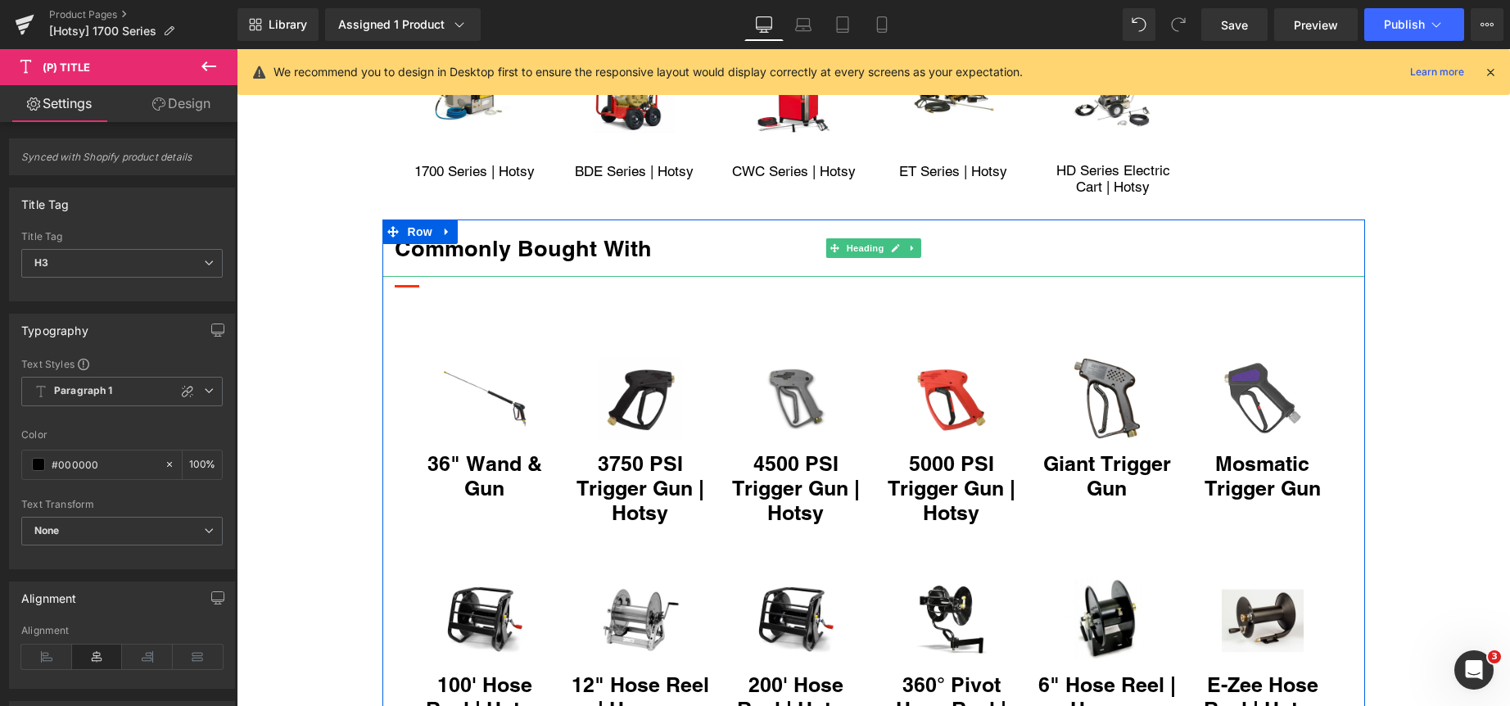
scroll to position [2047, 0]
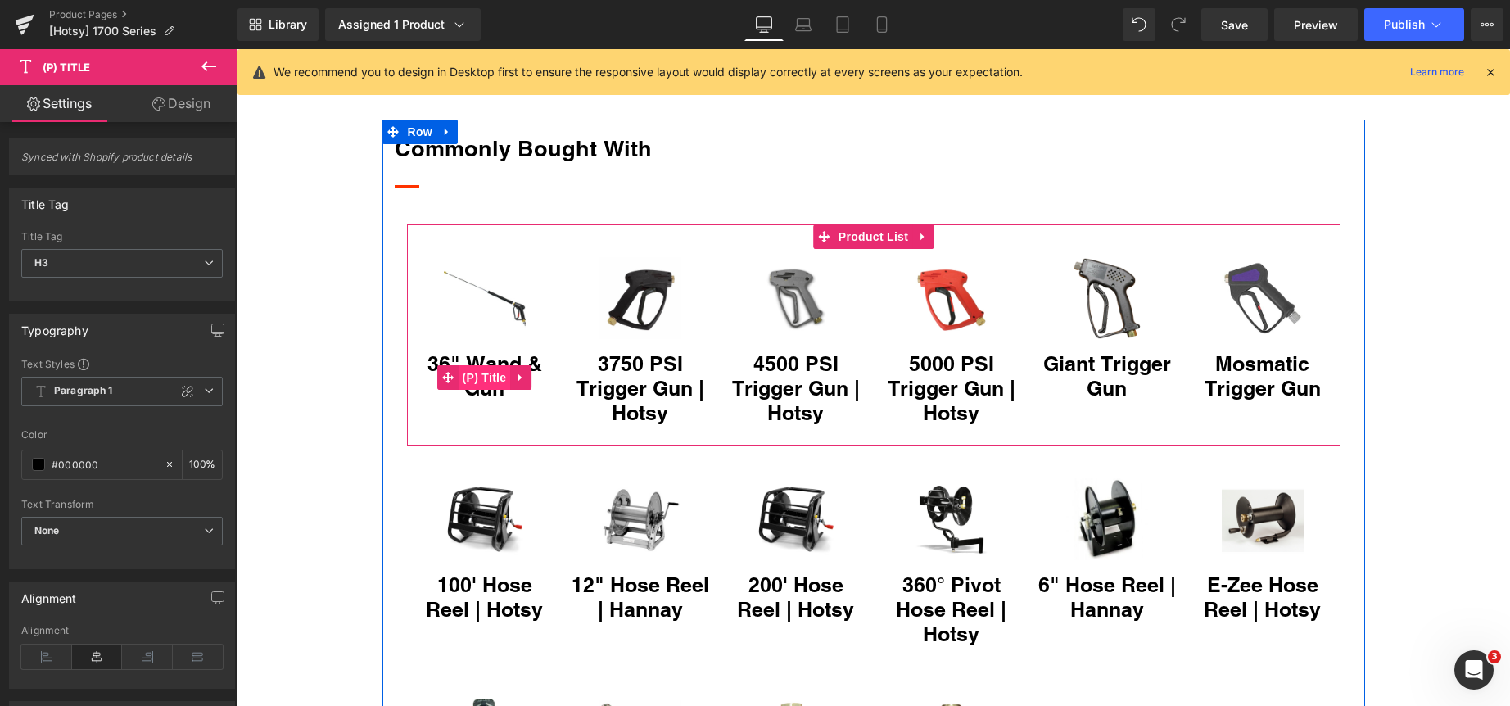
click at [472, 365] on span "(P) Title" at bounding box center [484, 377] width 52 height 25
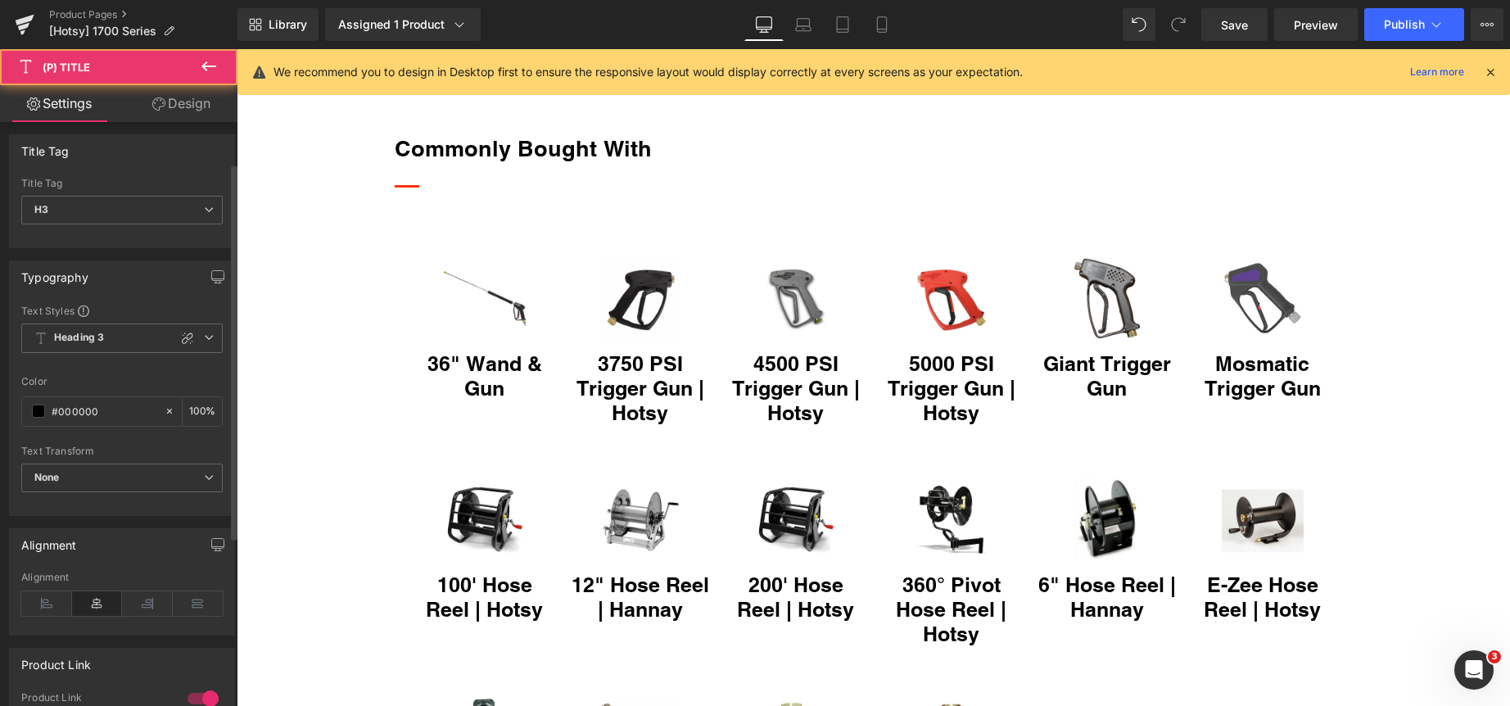
scroll to position [82, 0]
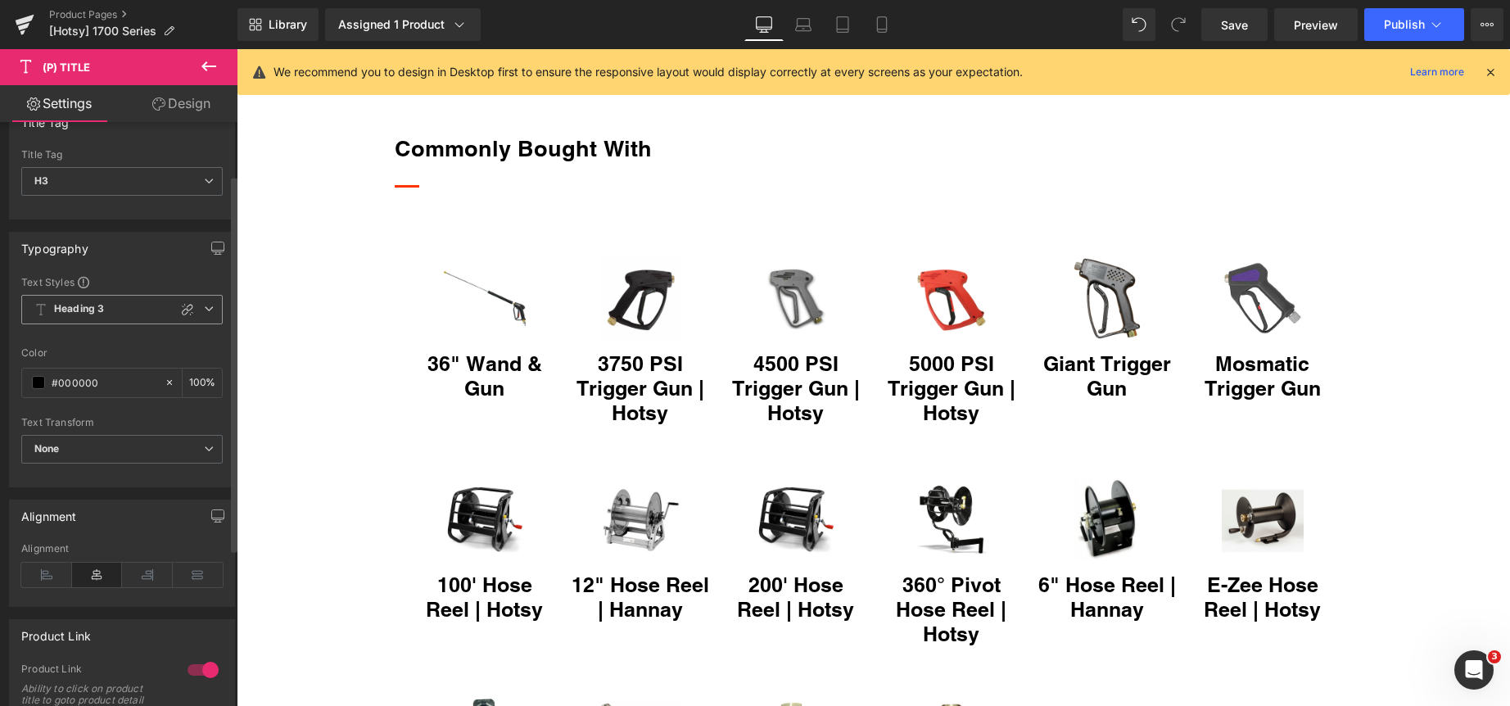
click at [204, 309] on icon at bounding box center [209, 309] width 10 height 10
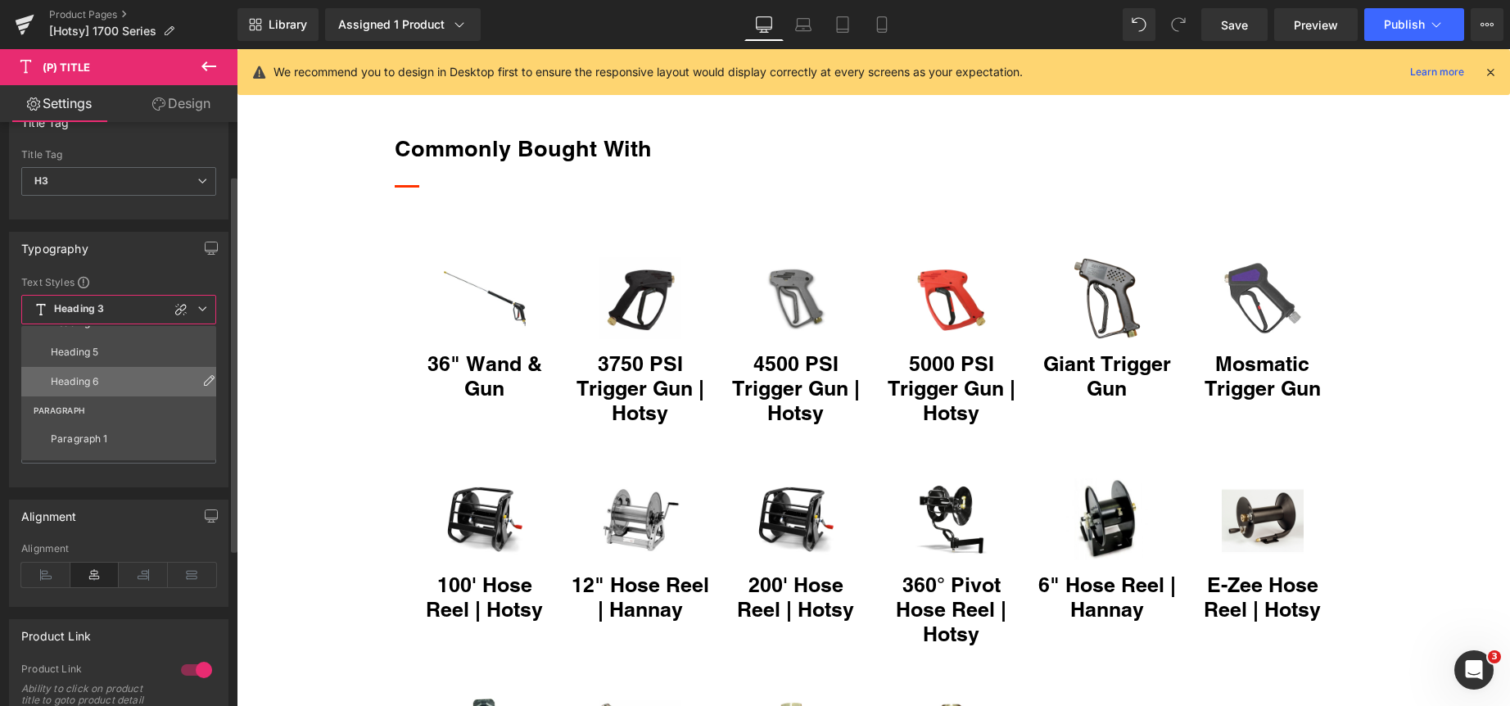
scroll to position [246, 0]
click at [105, 355] on div "Paragraph 1" at bounding box center [79, 356] width 57 height 11
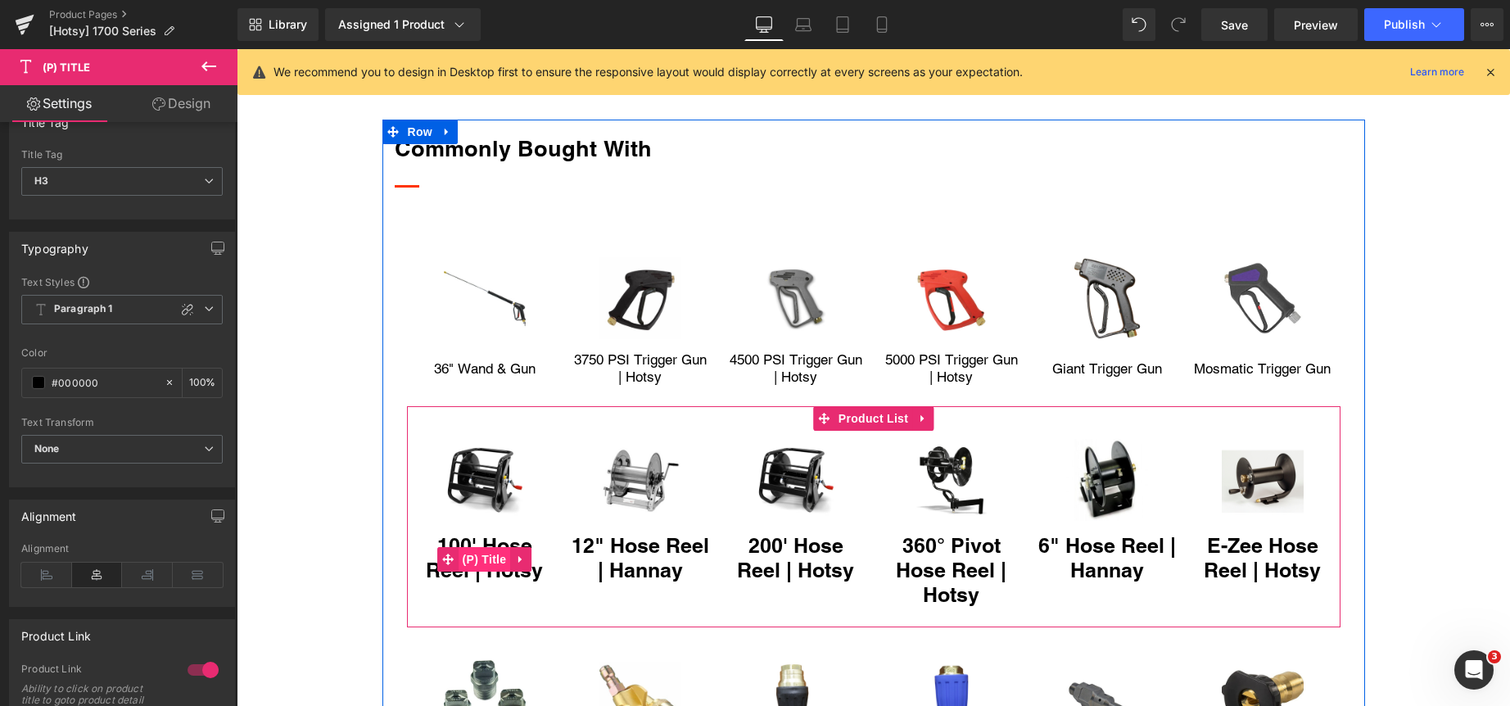
click at [487, 555] on span "(P) Title" at bounding box center [484, 559] width 52 height 25
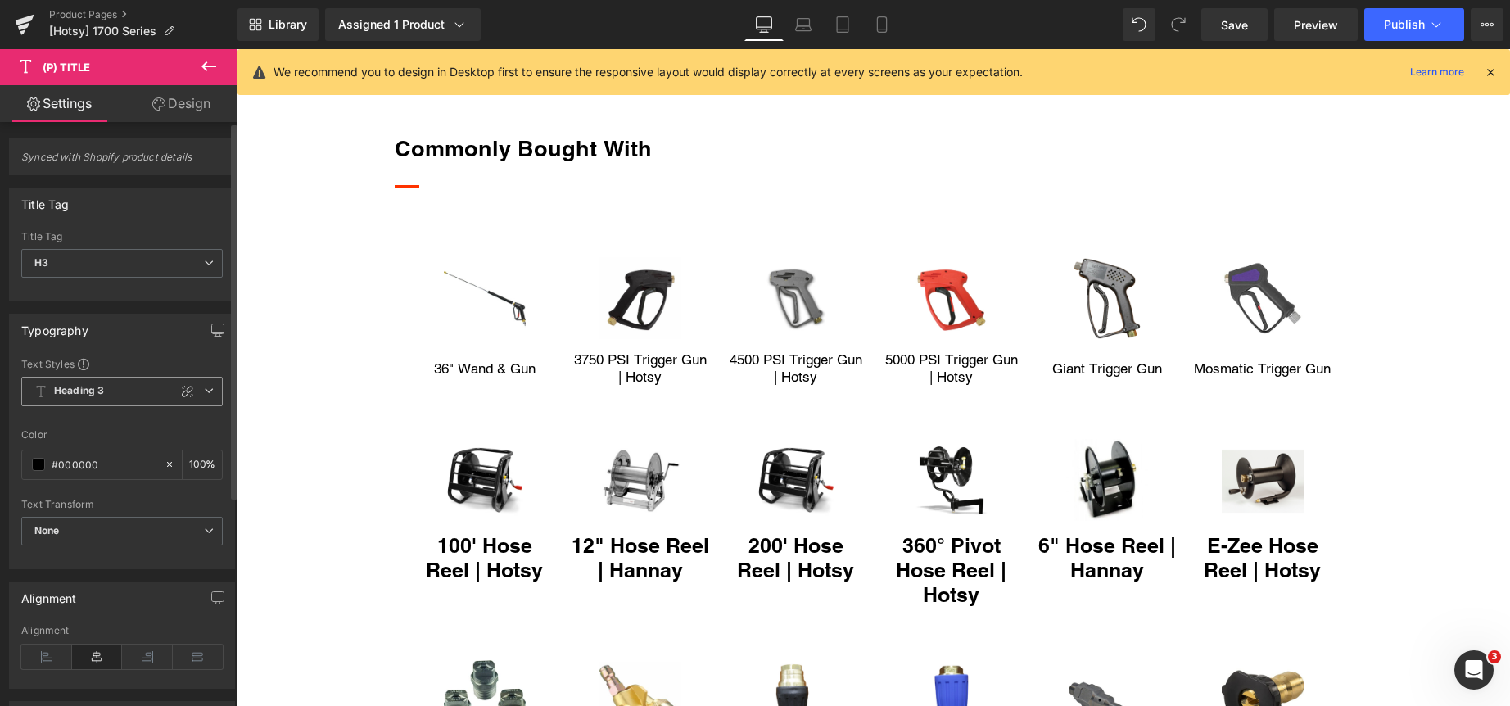
click at [210, 391] on span "Heading 3" at bounding box center [121, 391] width 201 height 29
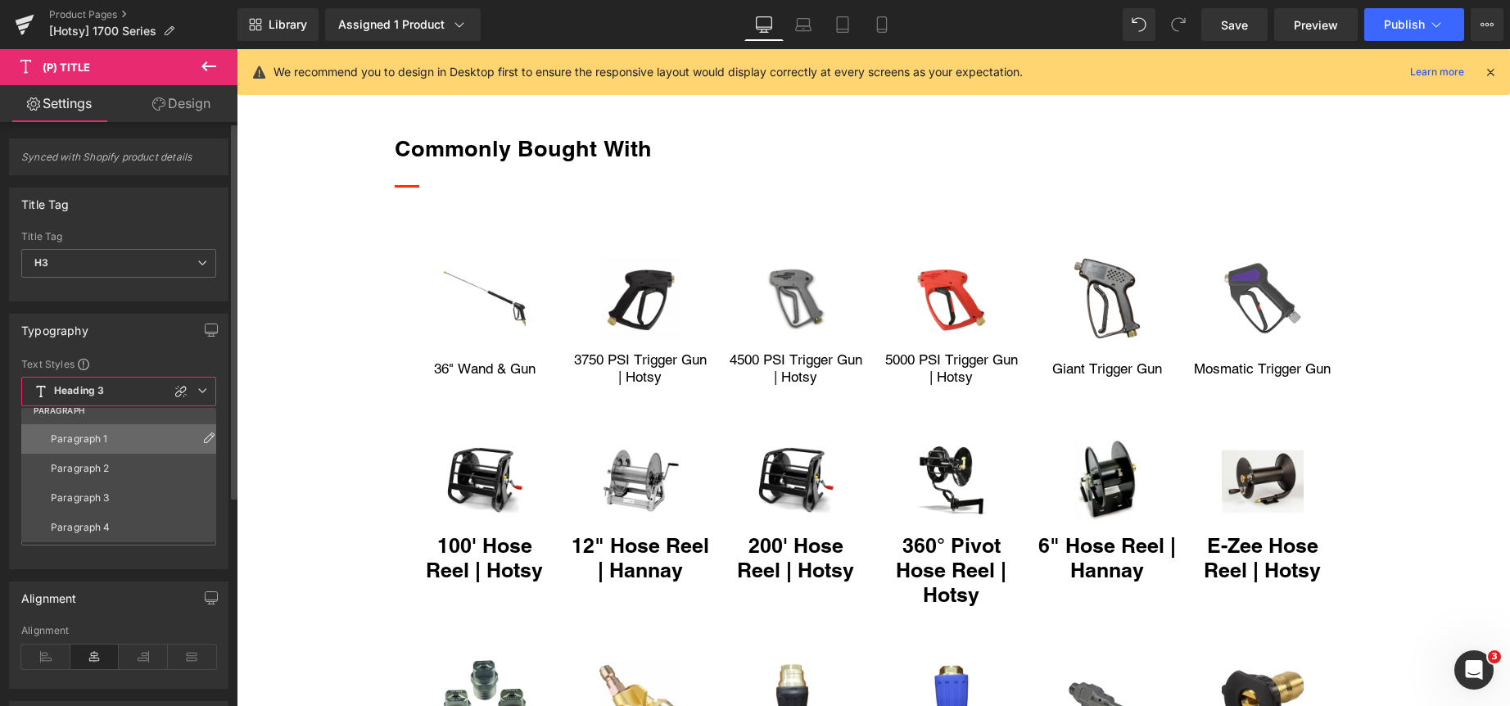
click at [147, 438] on li "Paragraph 1" at bounding box center [122, 438] width 202 height 29
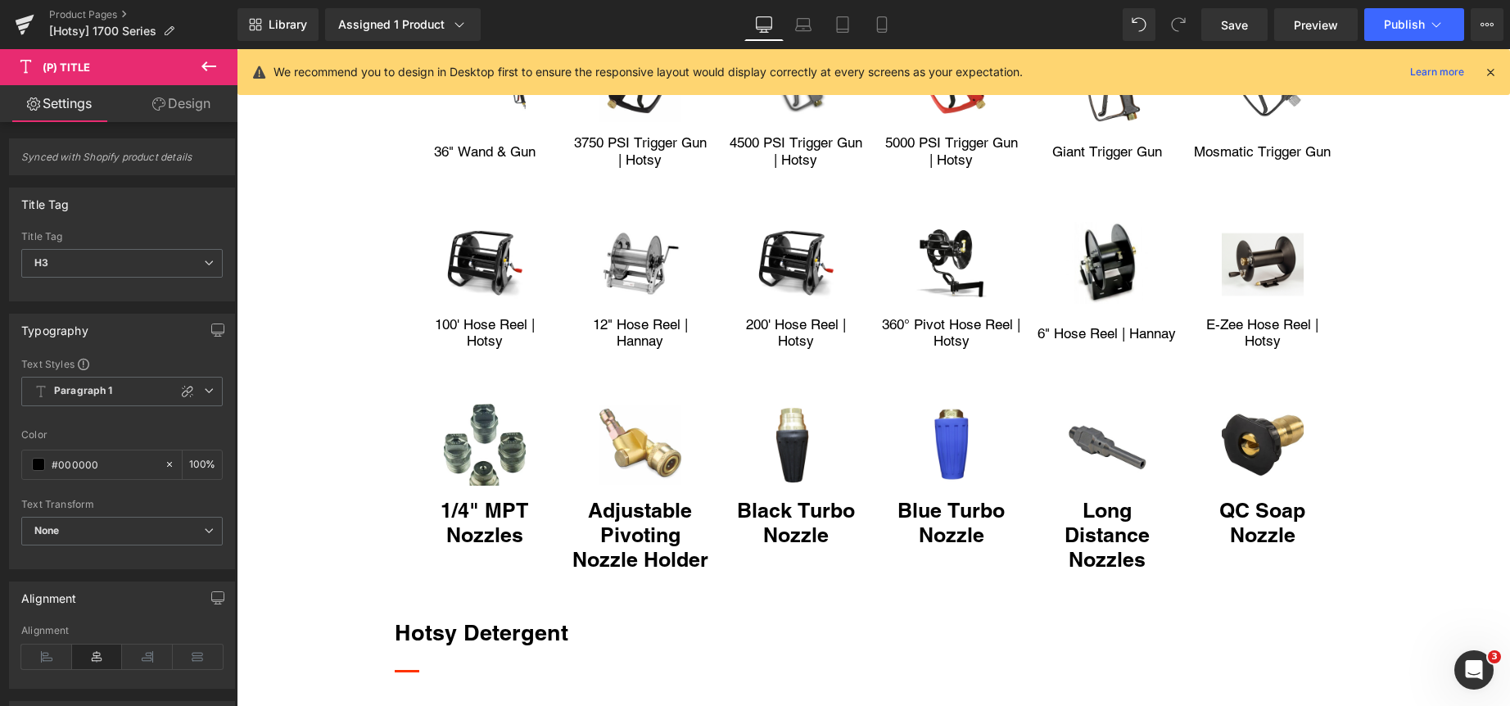
scroll to position [2292, 0]
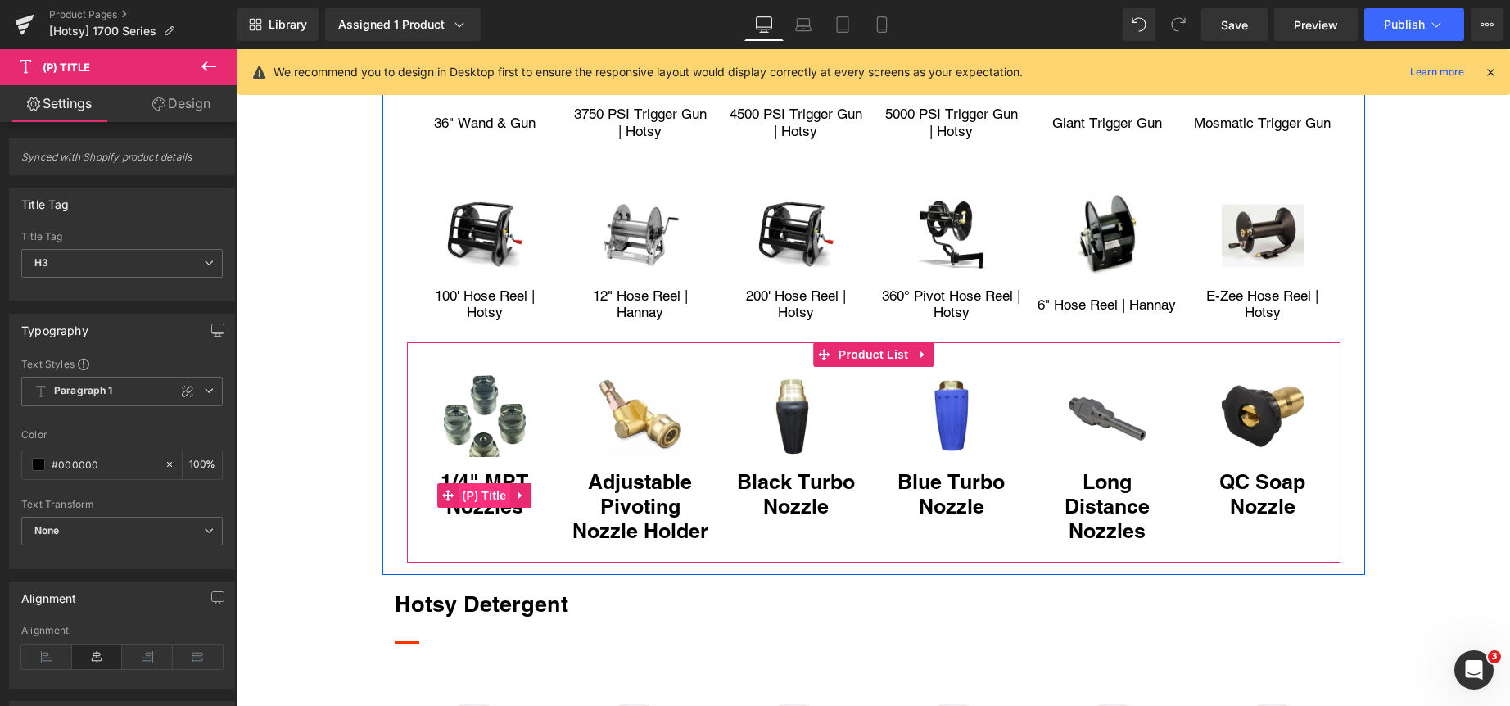
click at [486, 490] on span "(P) Title" at bounding box center [484, 495] width 52 height 25
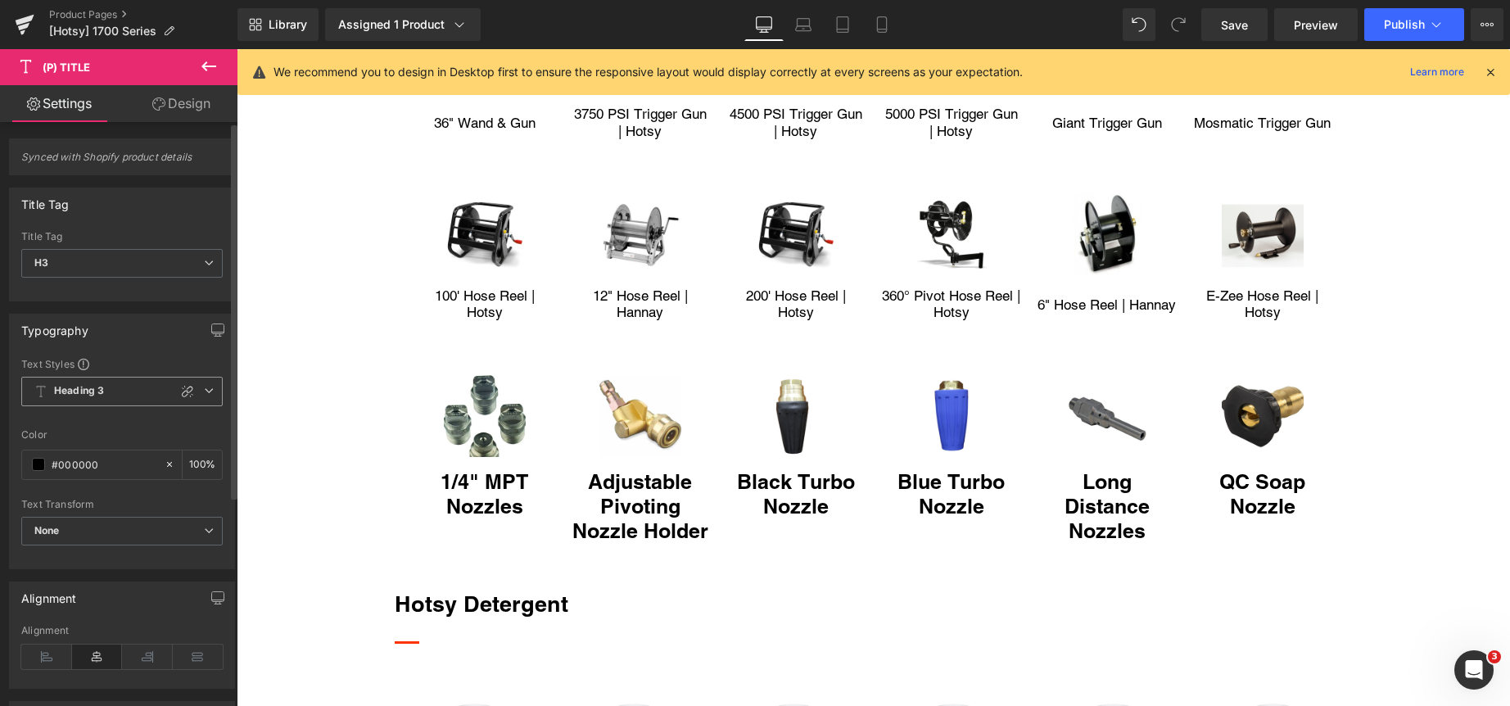
click at [204, 392] on icon at bounding box center [209, 391] width 10 height 10
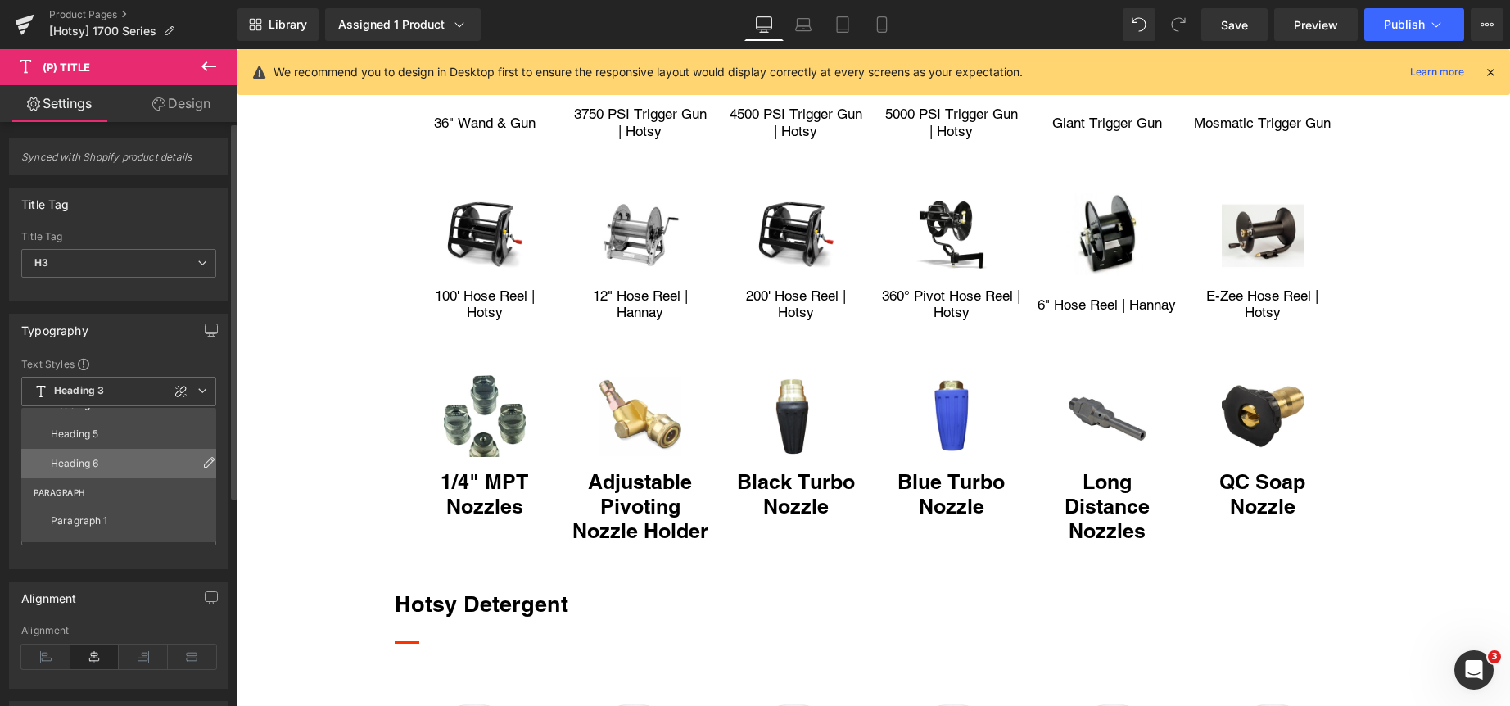
scroll to position [246, 0]
click at [88, 436] on div "Paragraph 1" at bounding box center [79, 438] width 57 height 11
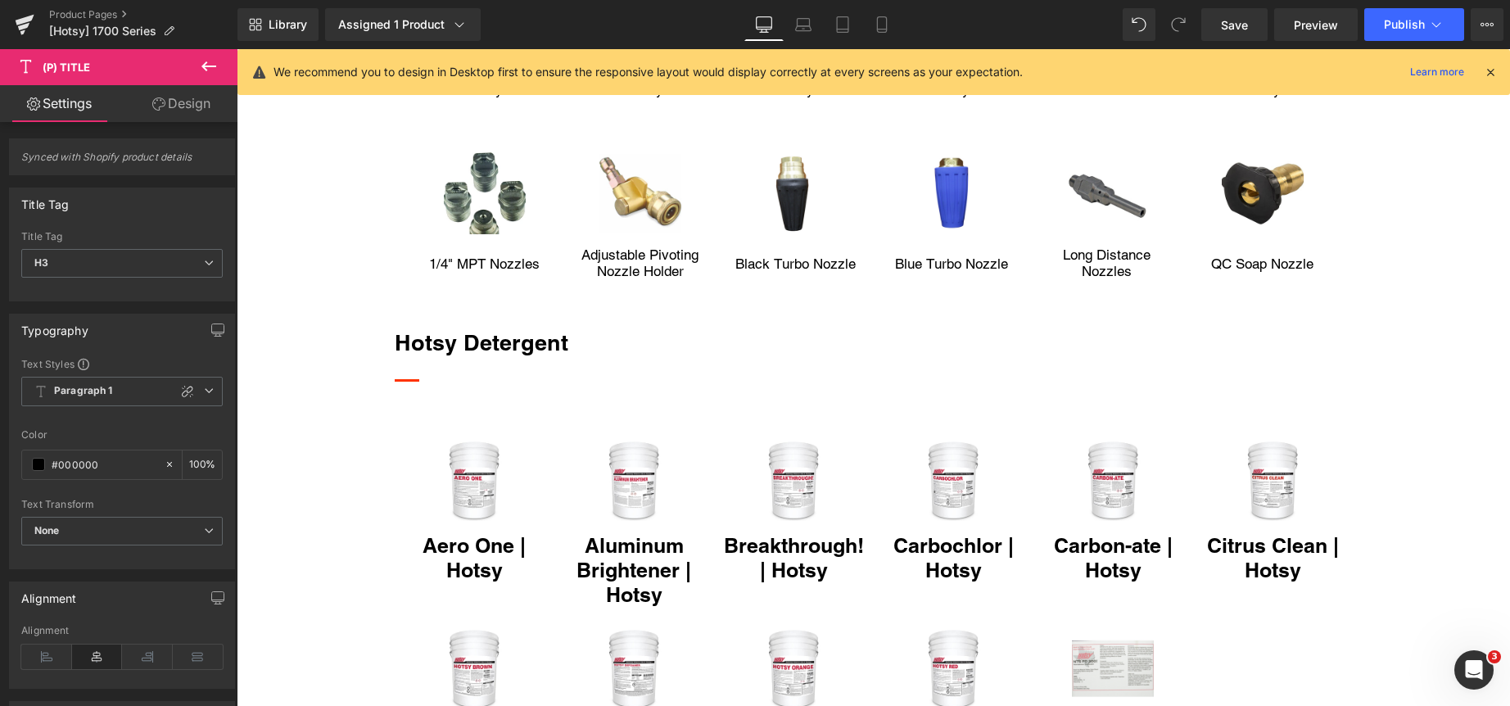
scroll to position [2538, 0]
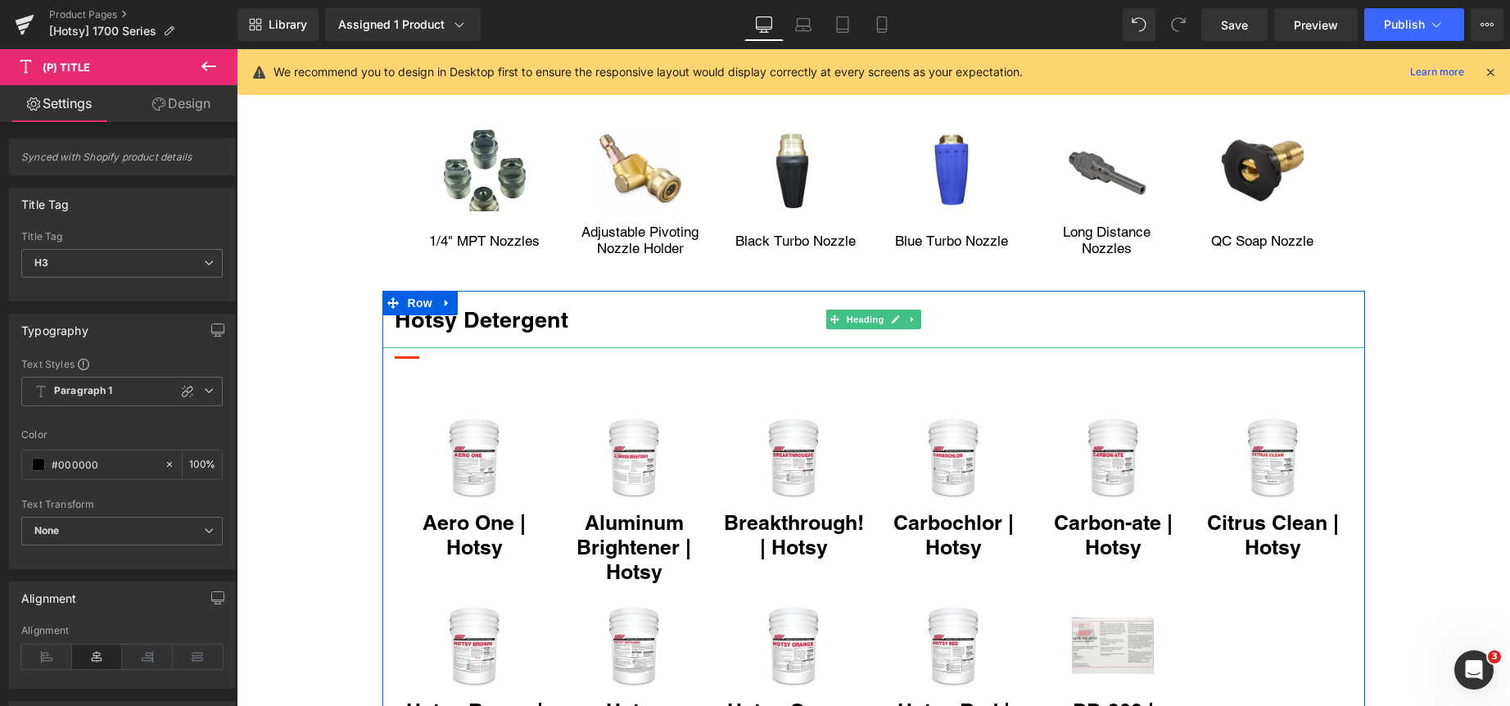
click at [486, 313] on h2 "hotsy detergent" at bounding box center [874, 320] width 958 height 34
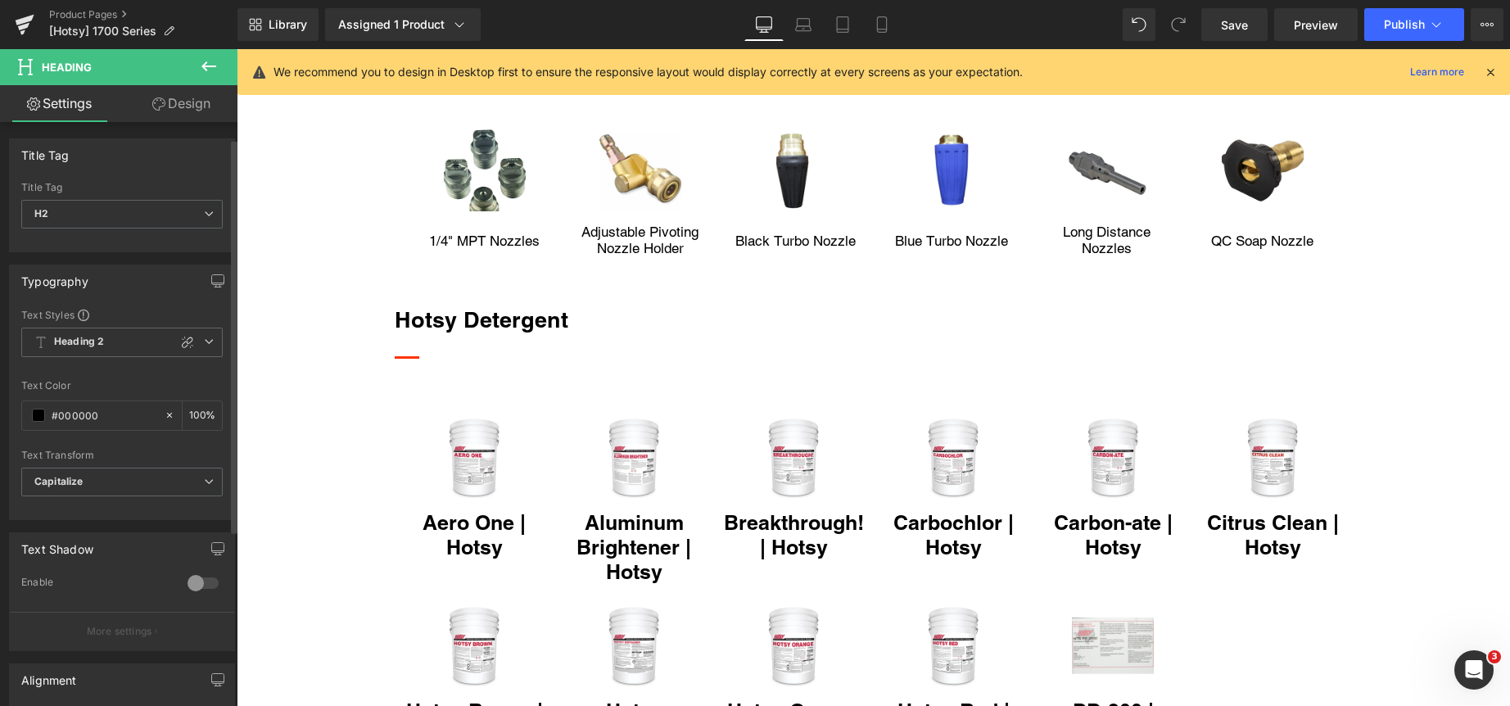
scroll to position [164, 0]
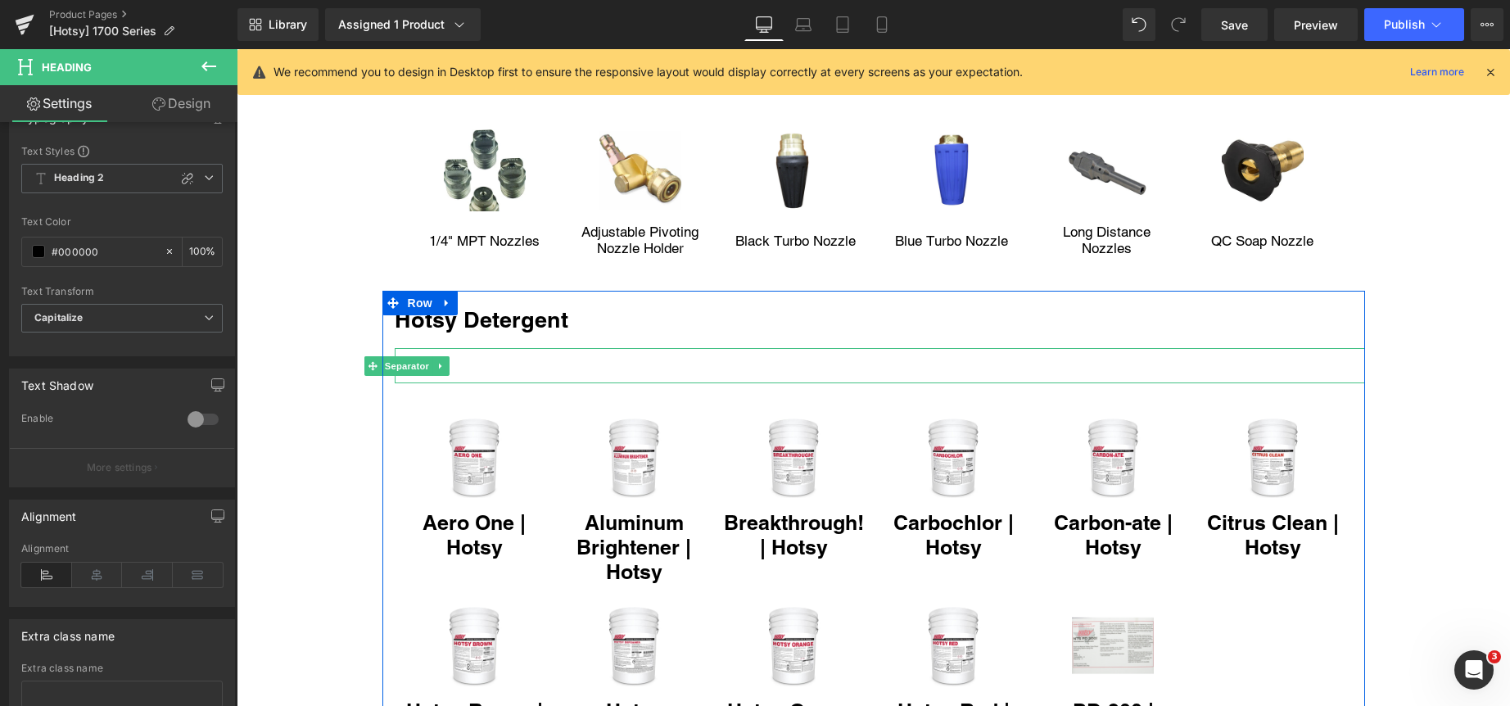
click at [458, 353] on div at bounding box center [880, 365] width 970 height 35
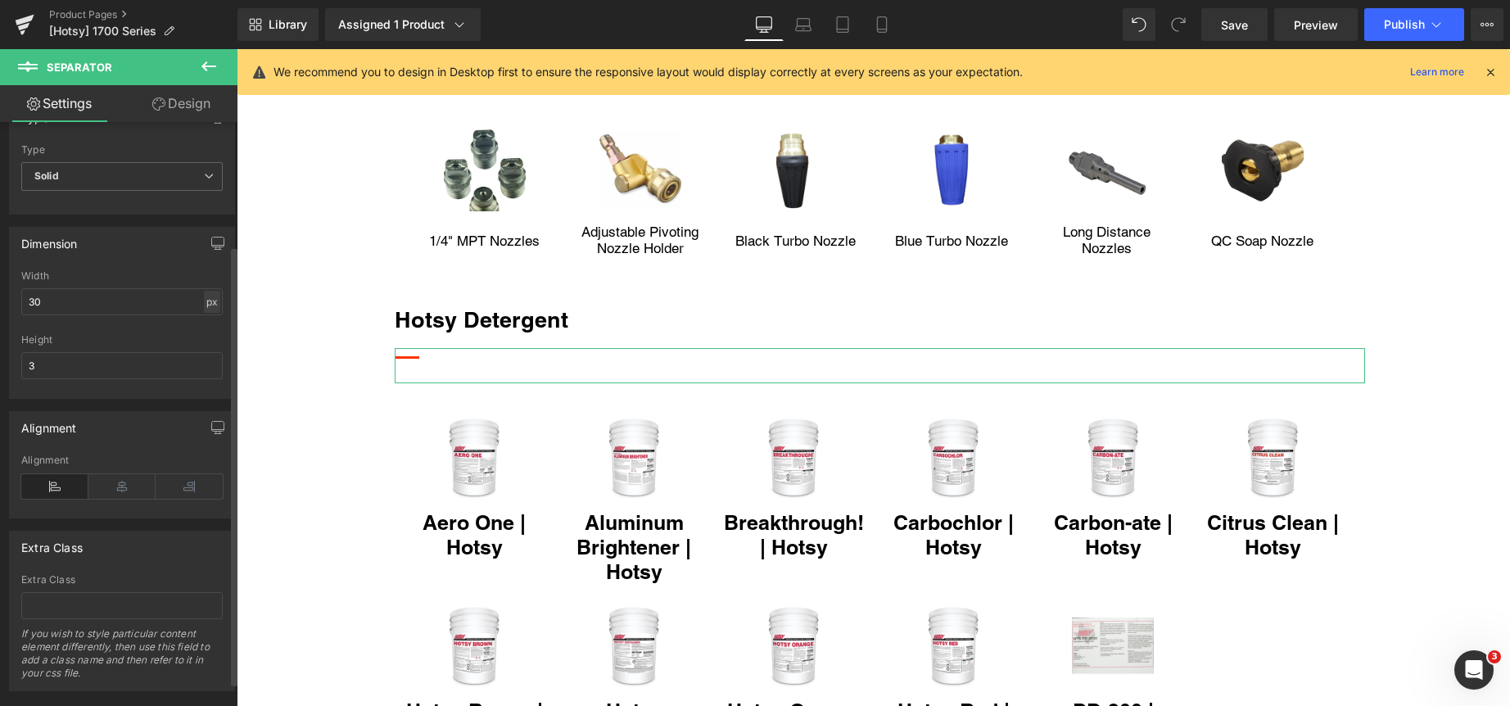
click at [206, 305] on div "px" at bounding box center [212, 302] width 16 height 22
drag, startPoint x: 210, startPoint y: 323, endPoint x: 165, endPoint y: 313, distance: 46.3
click at [209, 323] on li "%" at bounding box center [211, 327] width 20 height 24
click at [115, 290] on input "2.53" at bounding box center [121, 301] width 201 height 27
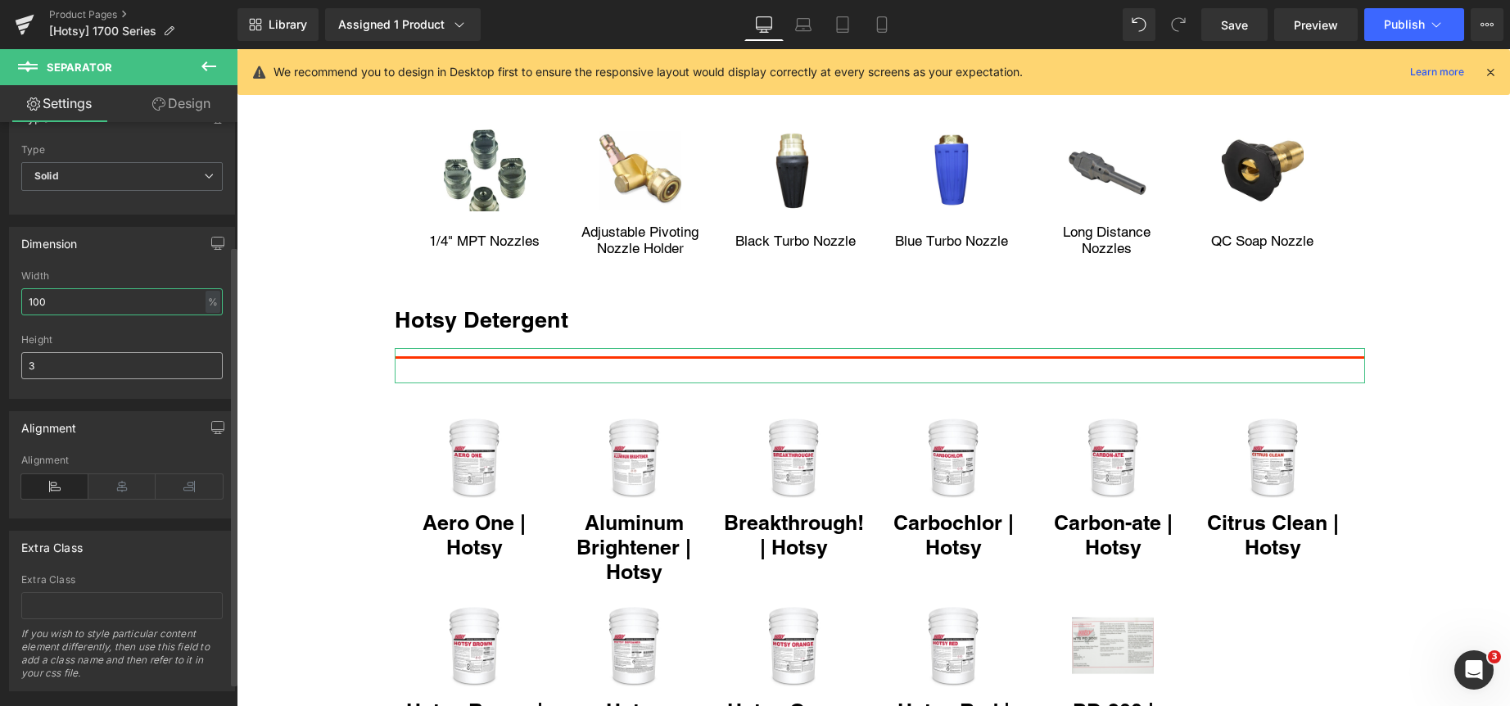
type input "100"
click at [130, 359] on input "3" at bounding box center [121, 365] width 201 height 27
type input "1"
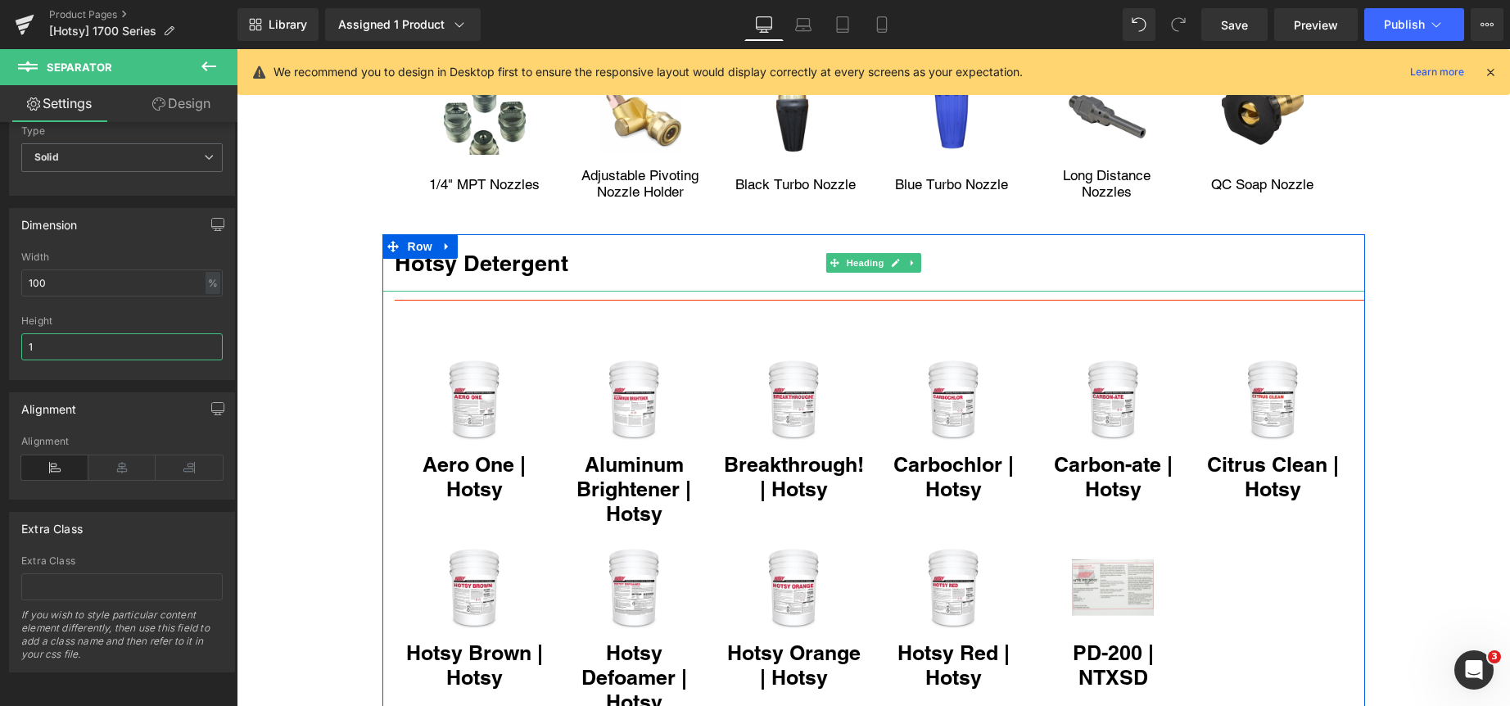
scroll to position [2620, 0]
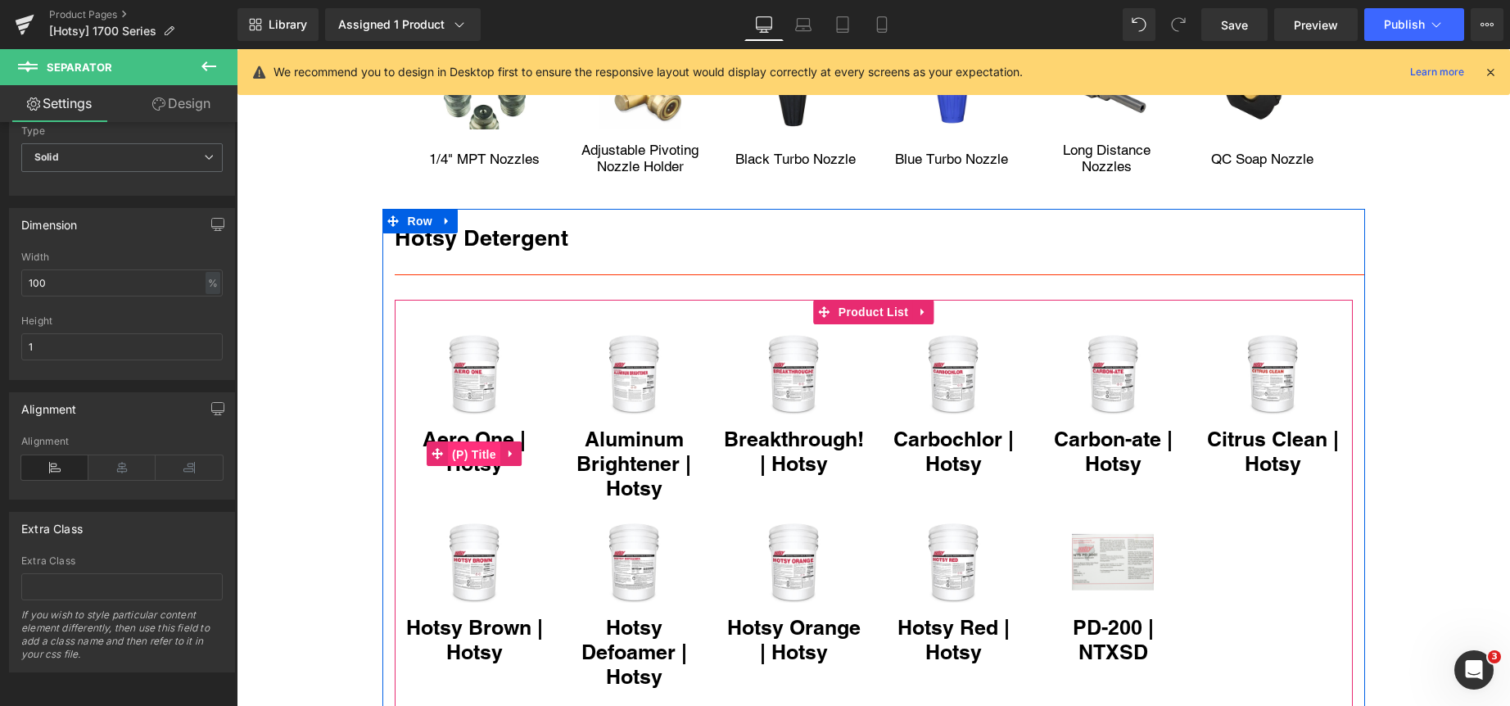
click at [463, 442] on span "(P) Title" at bounding box center [474, 454] width 52 height 25
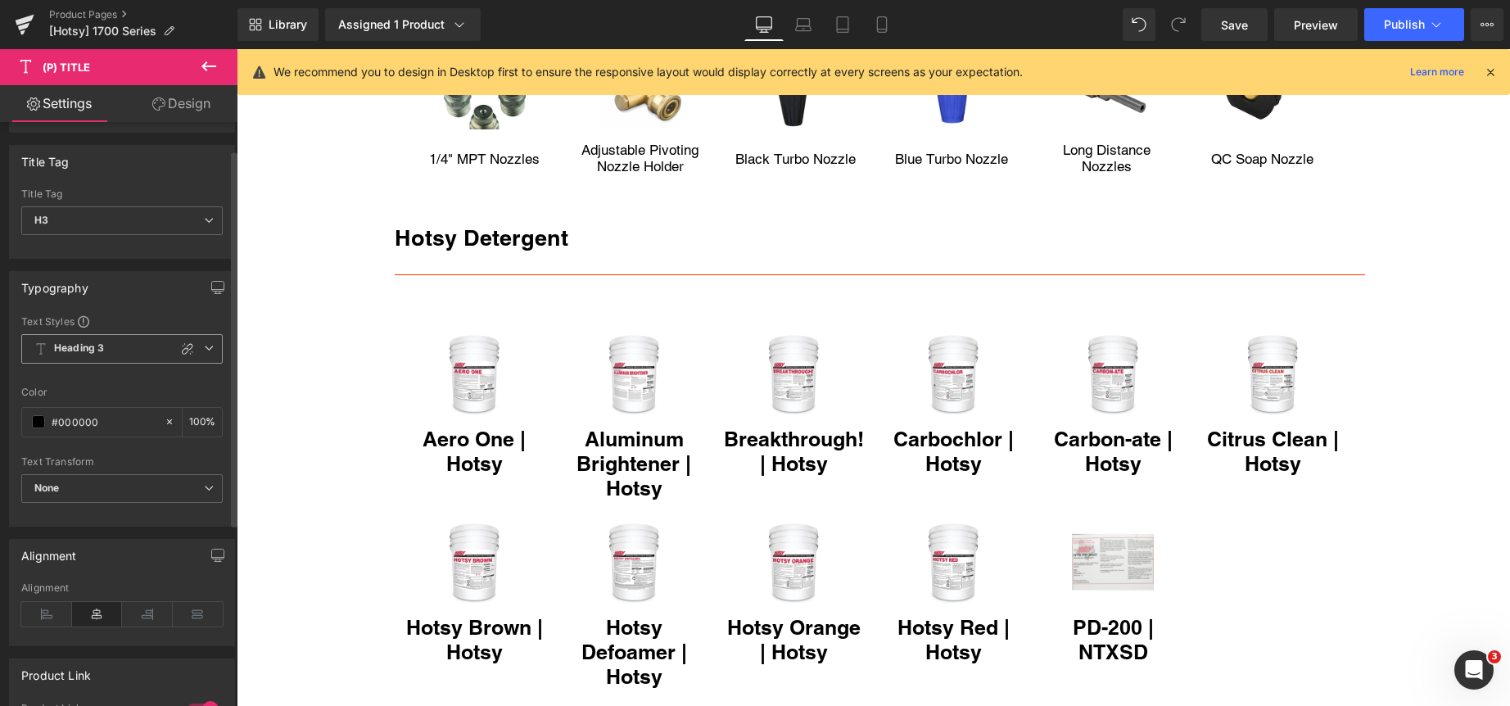
scroll to position [82, 0]
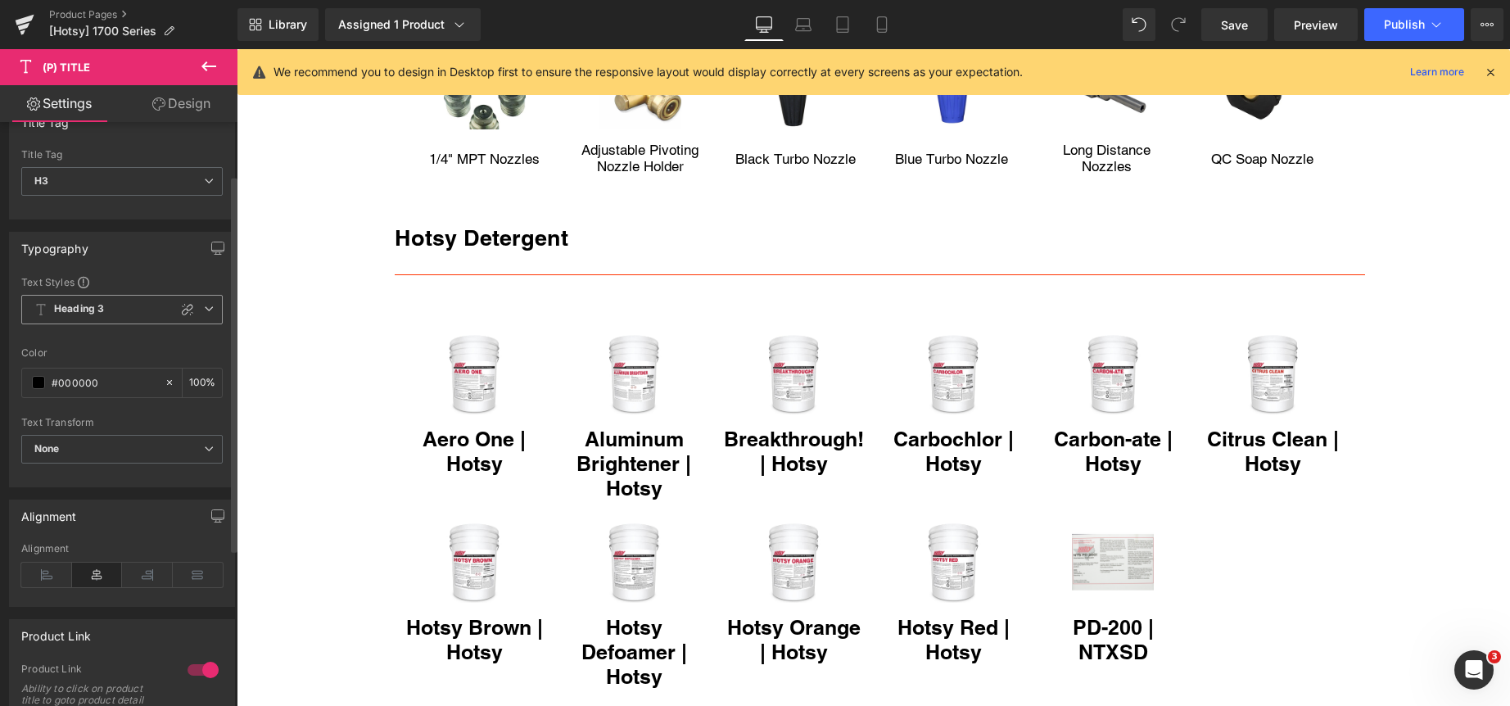
click at [209, 310] on span "Heading 3" at bounding box center [121, 309] width 201 height 29
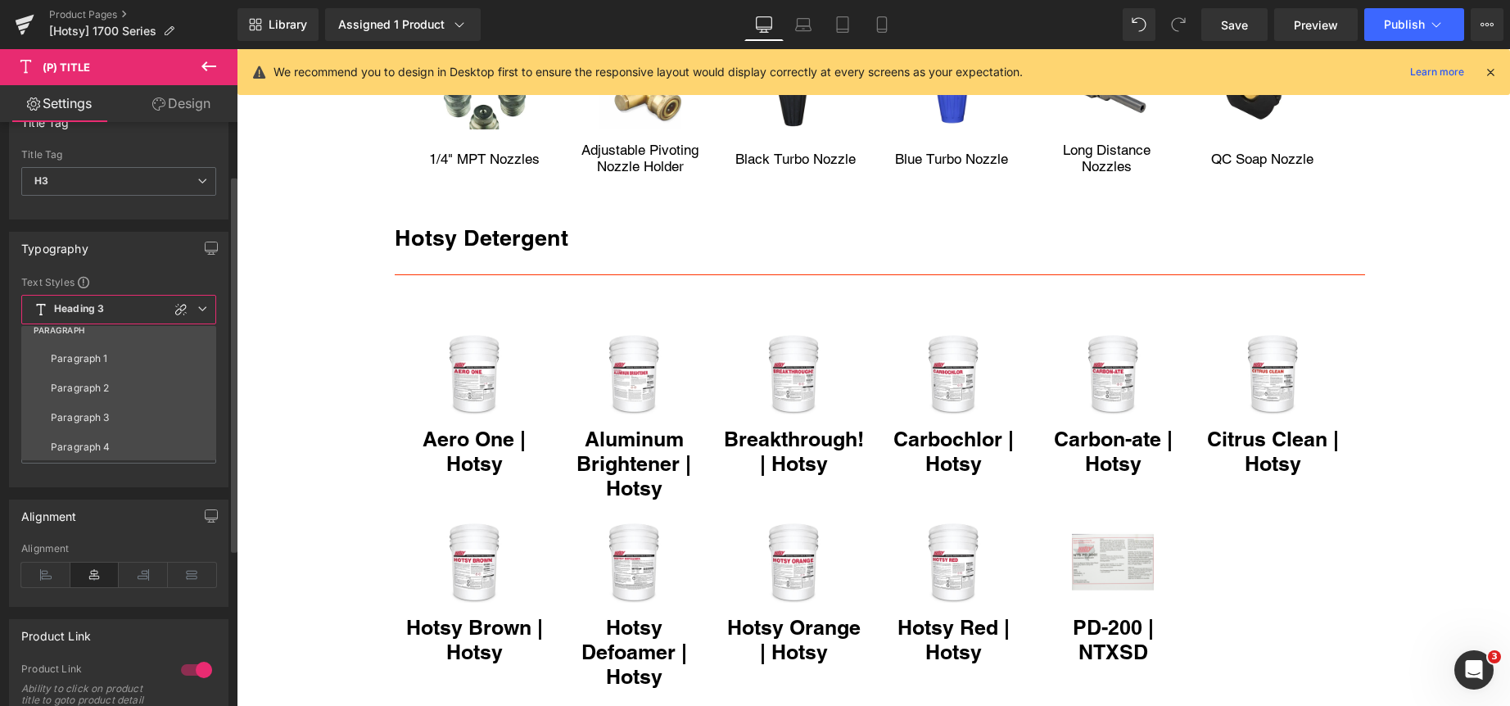
scroll to position [246, 0]
click at [107, 356] on li "Paragraph 1" at bounding box center [122, 356] width 202 height 29
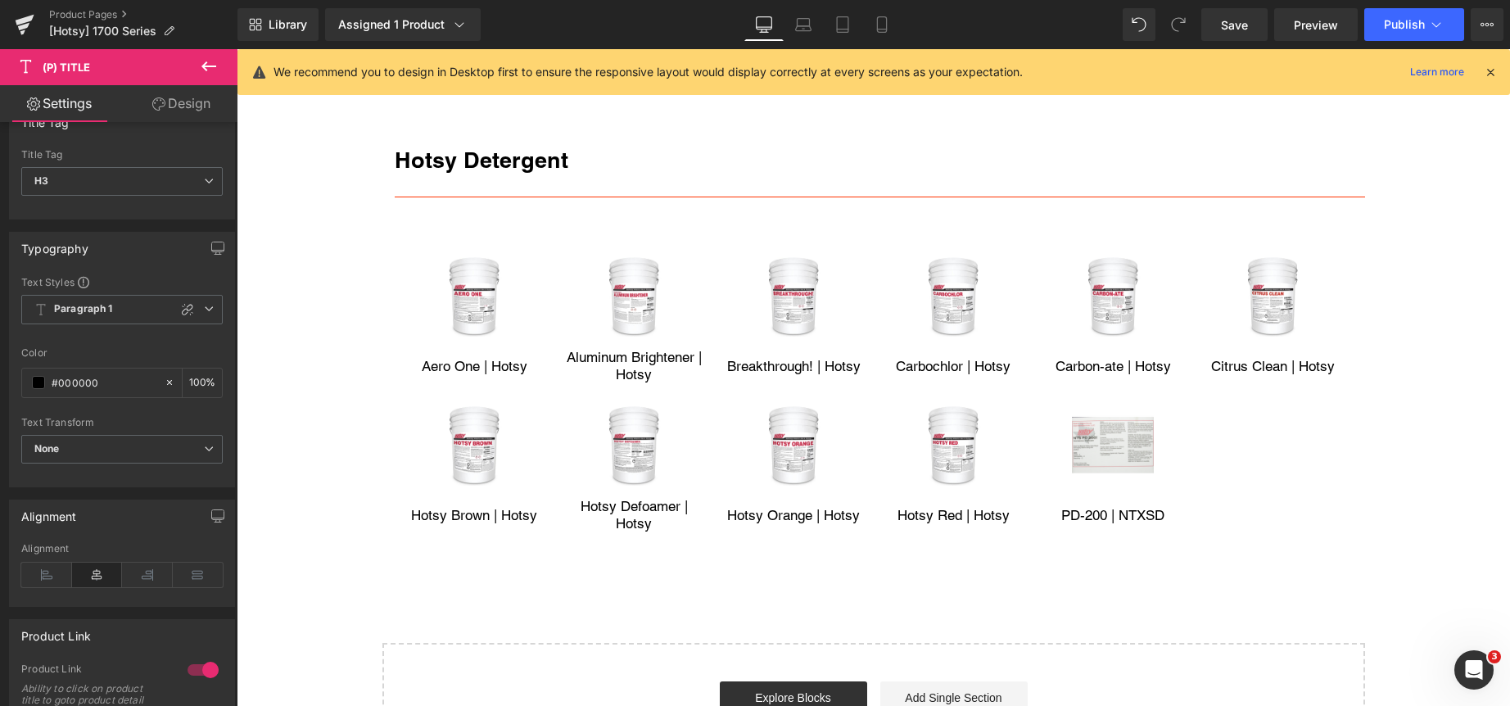
scroll to position [2662, 0]
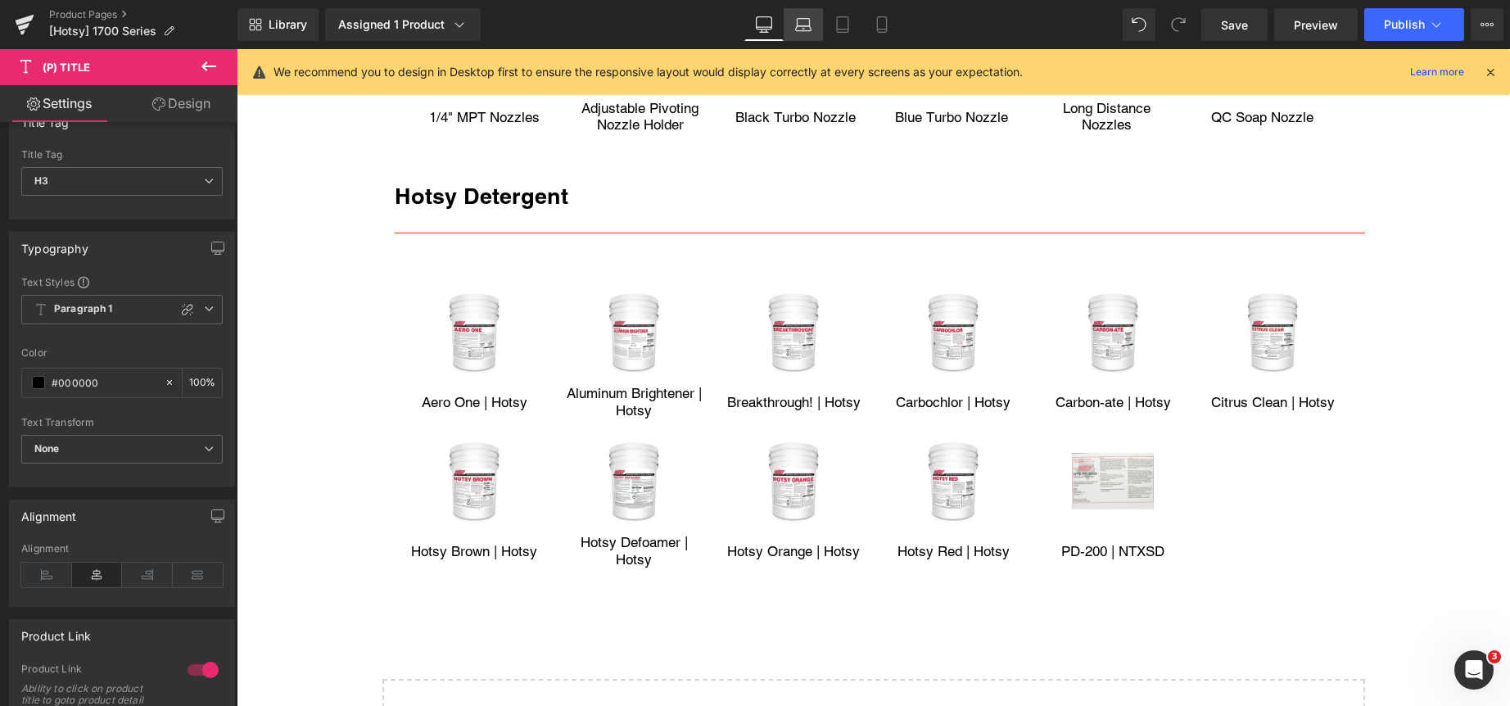
click at [805, 26] on icon at bounding box center [804, 28] width 16 height 5
type input "100"
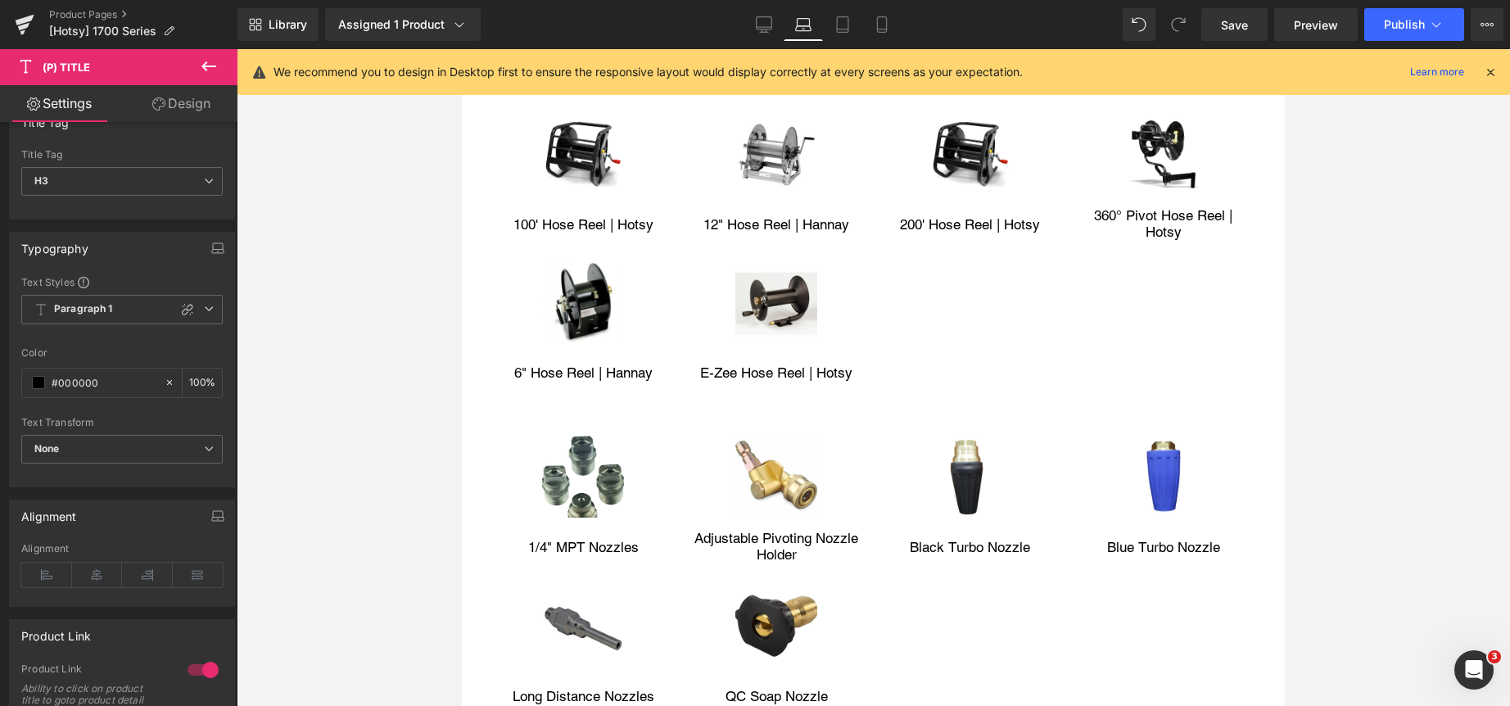
scroll to position [3014, 0]
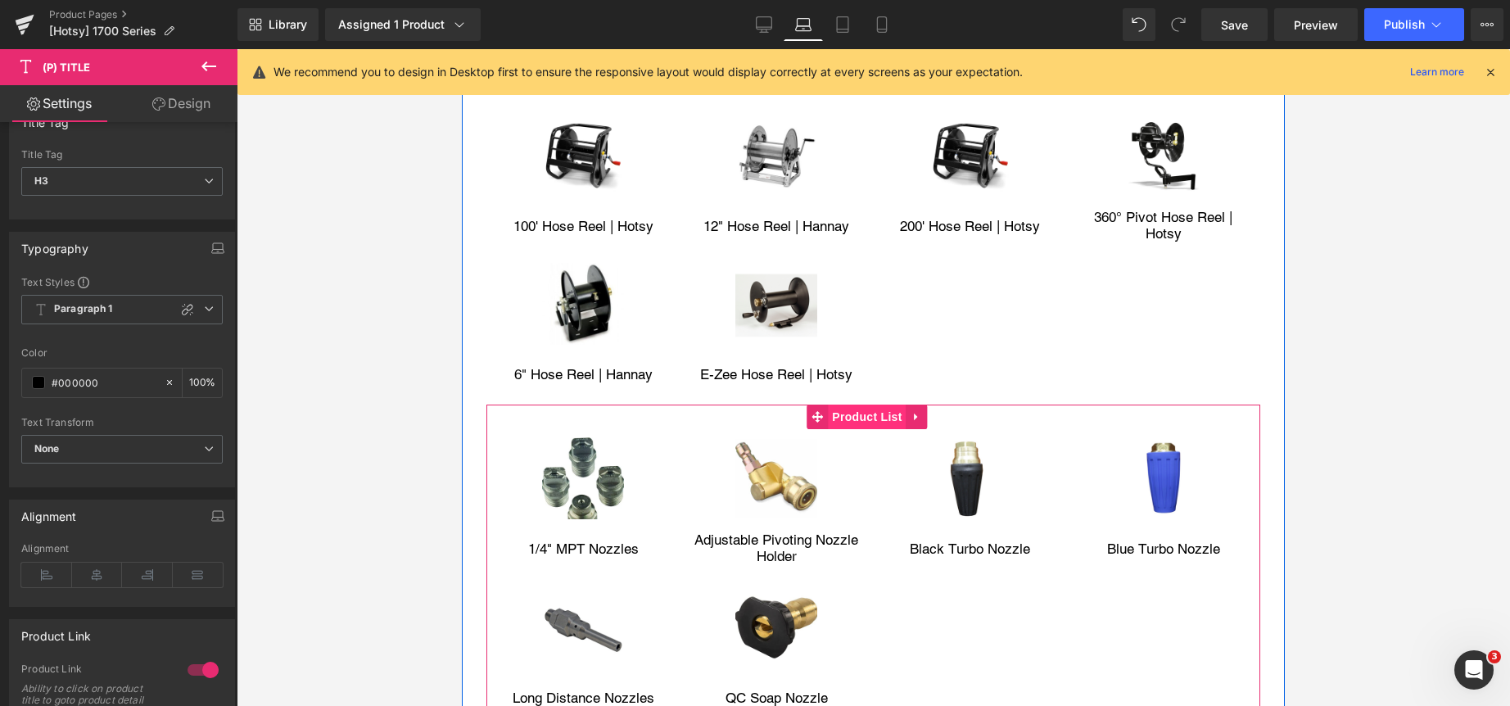
click at [859, 409] on span "Product List" at bounding box center [867, 416] width 78 height 25
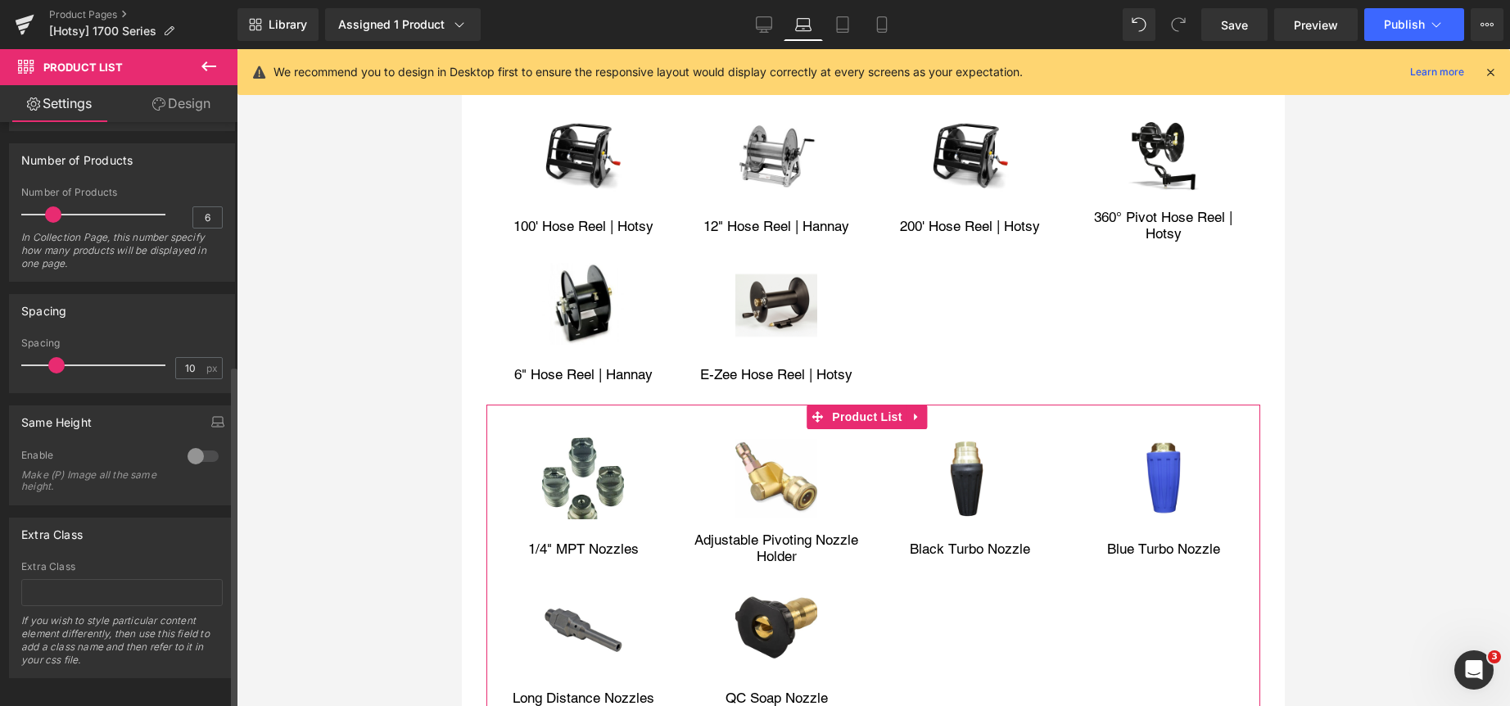
scroll to position [413, 0]
type input "7"
drag, startPoint x: 51, startPoint y: 347, endPoint x: 42, endPoint y: 344, distance: 9.6
click at [42, 351] on span at bounding box center [48, 359] width 16 height 16
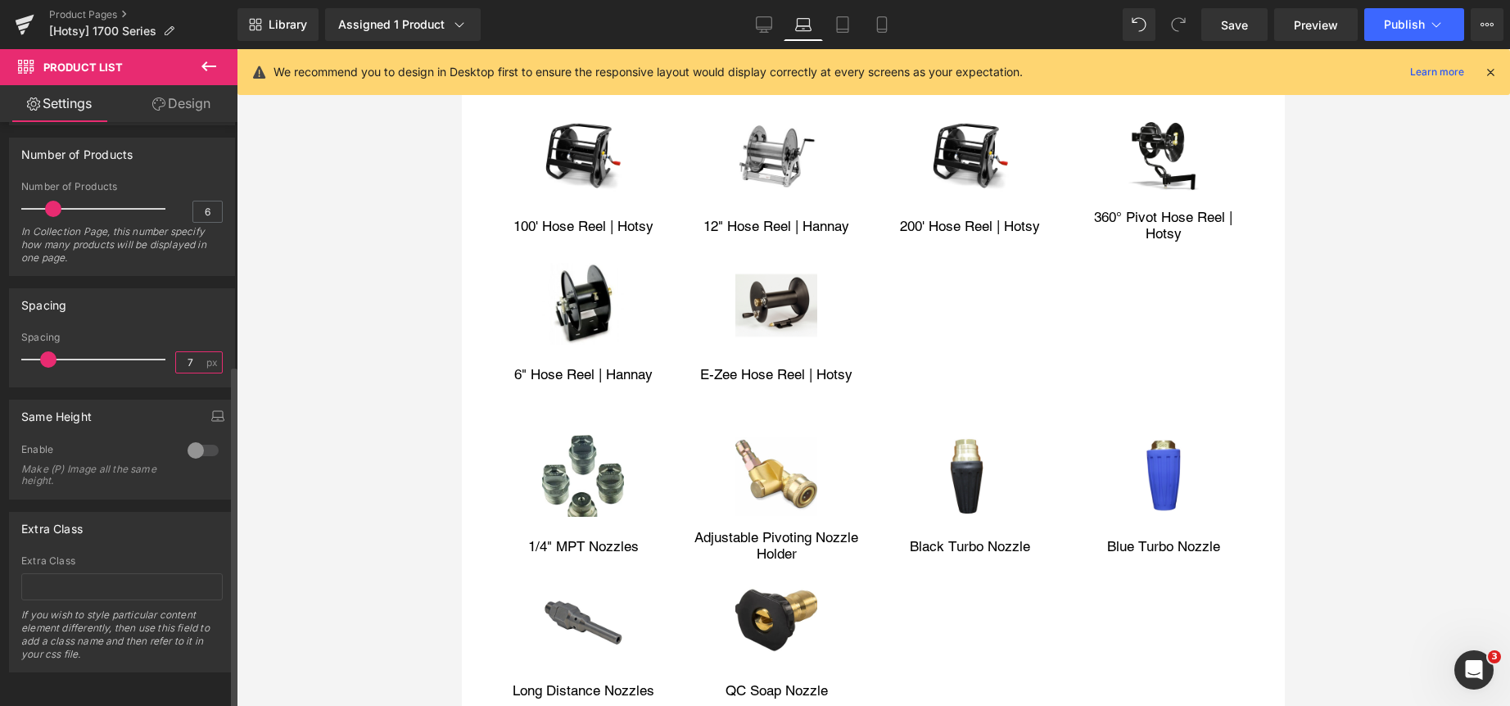
click at [193, 352] on input "7" at bounding box center [190, 362] width 29 height 20
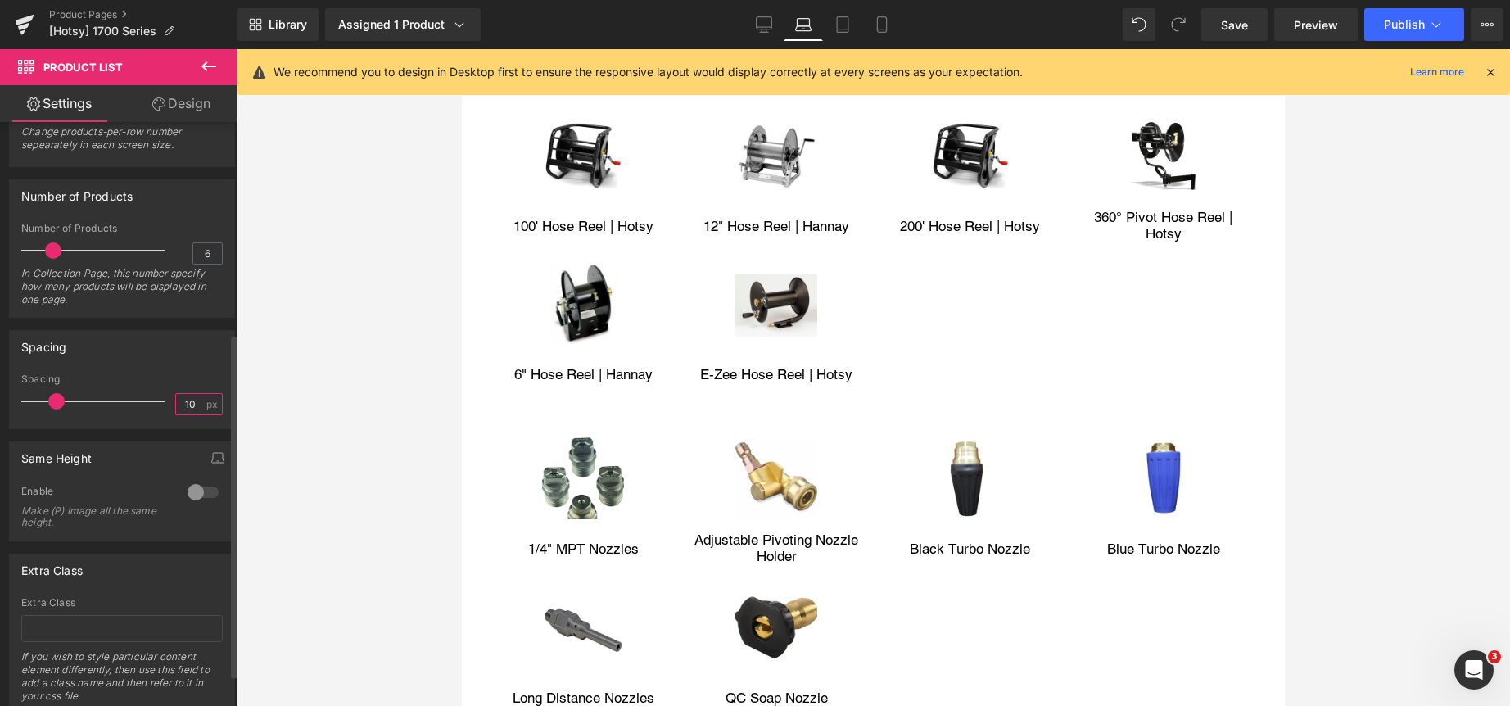
scroll to position [331, 0]
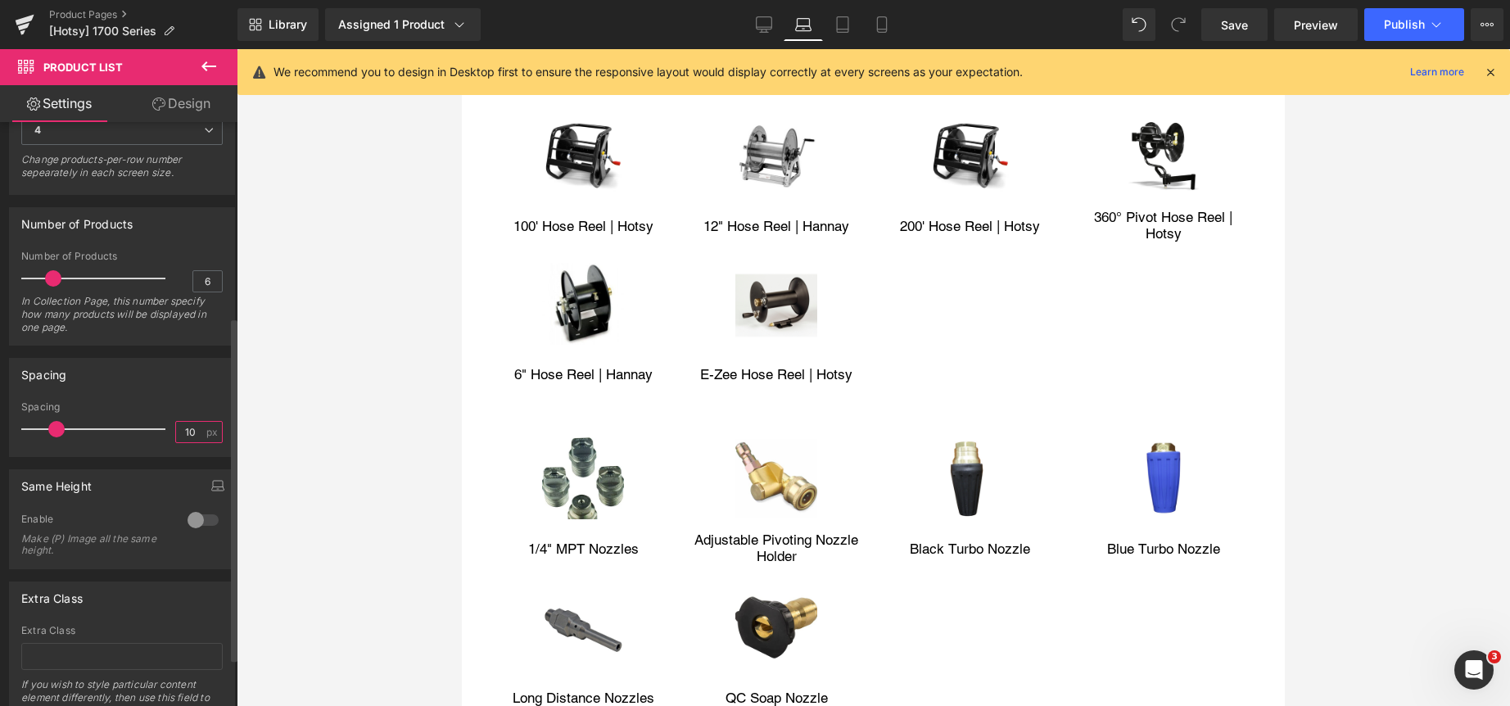
type input "10"
click at [153, 368] on div "Spacing" at bounding box center [122, 374] width 224 height 31
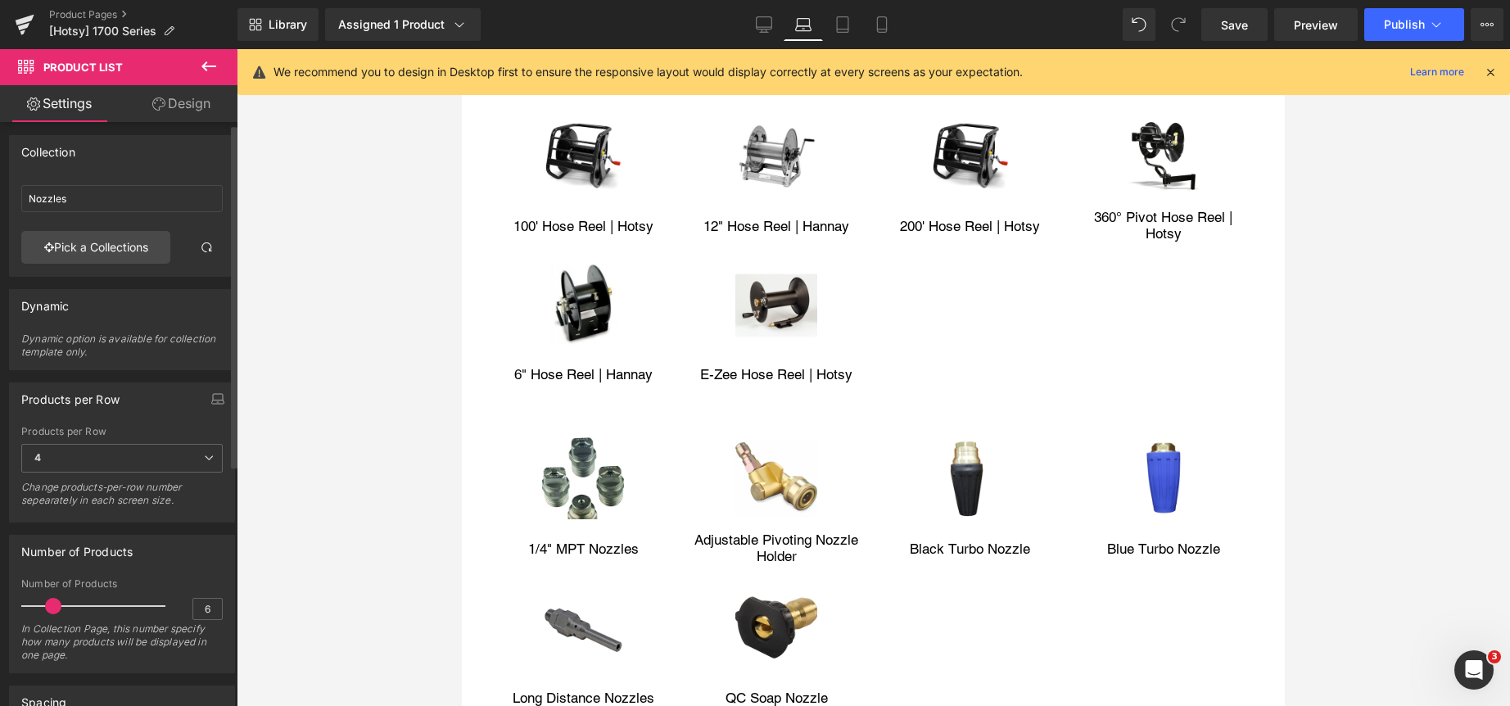
scroll to position [0, 0]
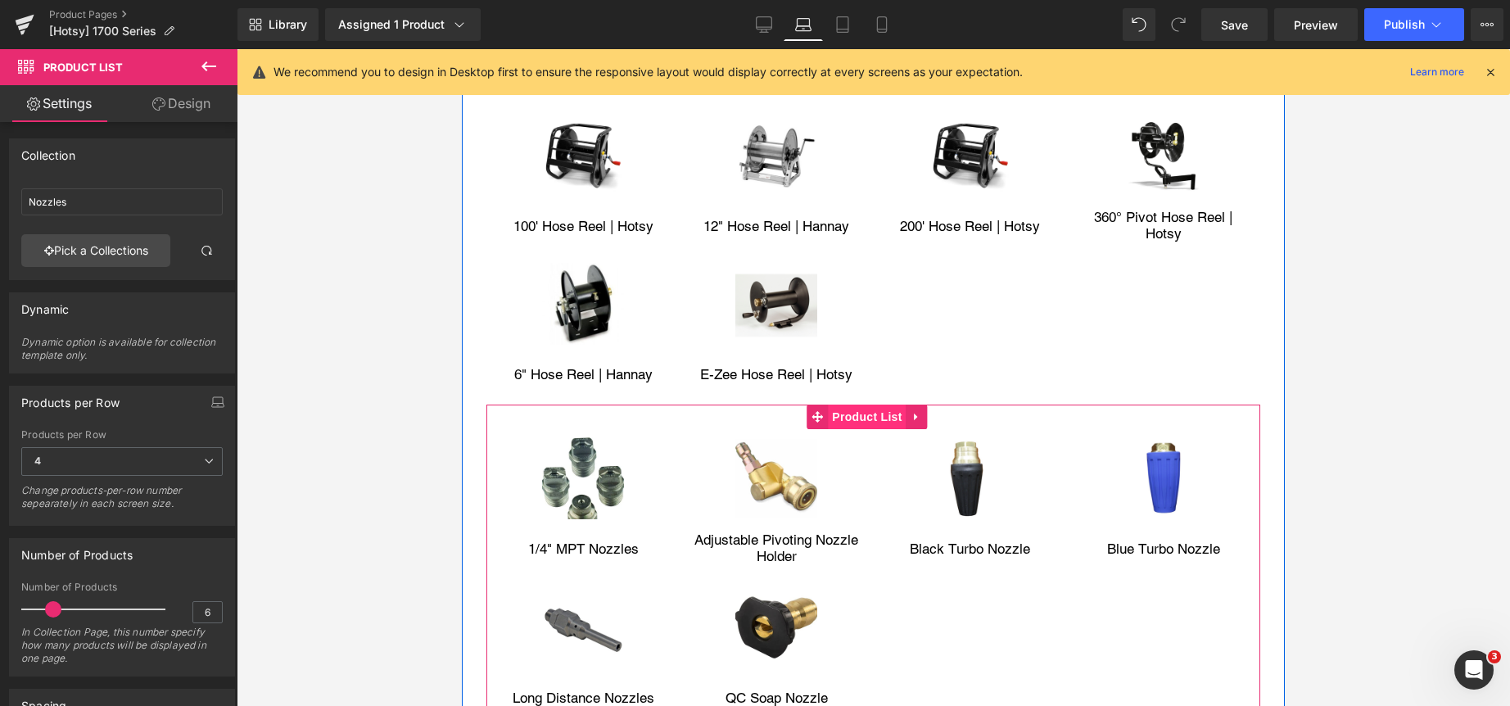
click at [874, 411] on span "Product List" at bounding box center [867, 416] width 78 height 25
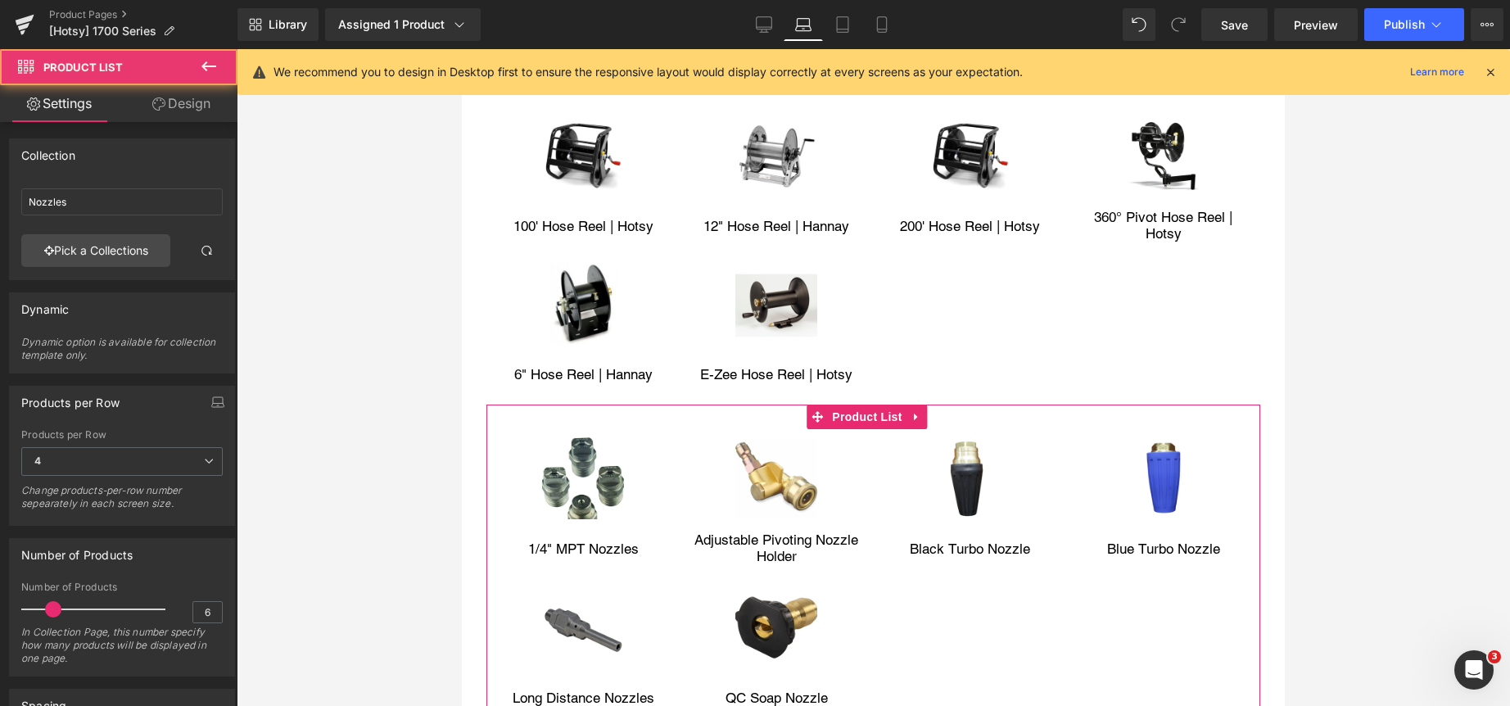
click at [166, 102] on link "Design" at bounding box center [181, 103] width 119 height 37
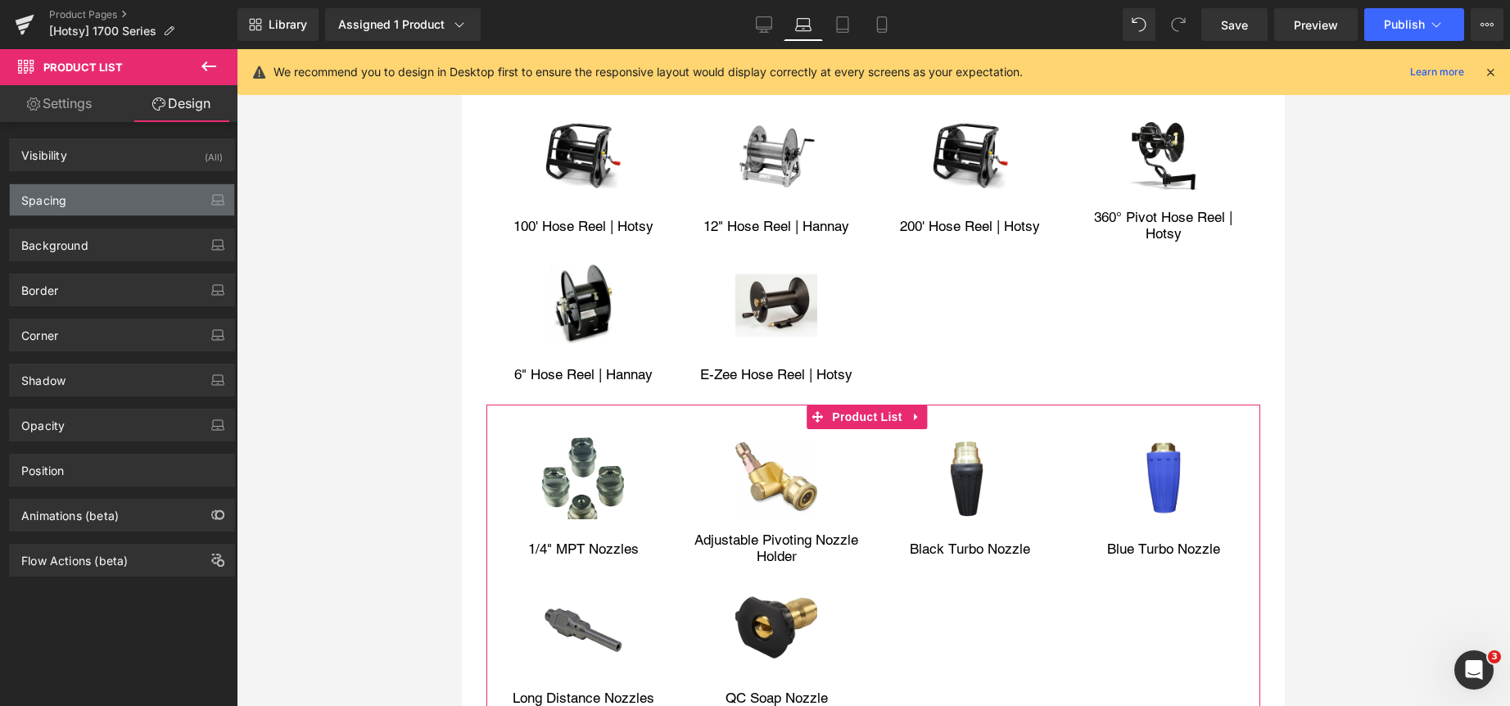
type input "0"
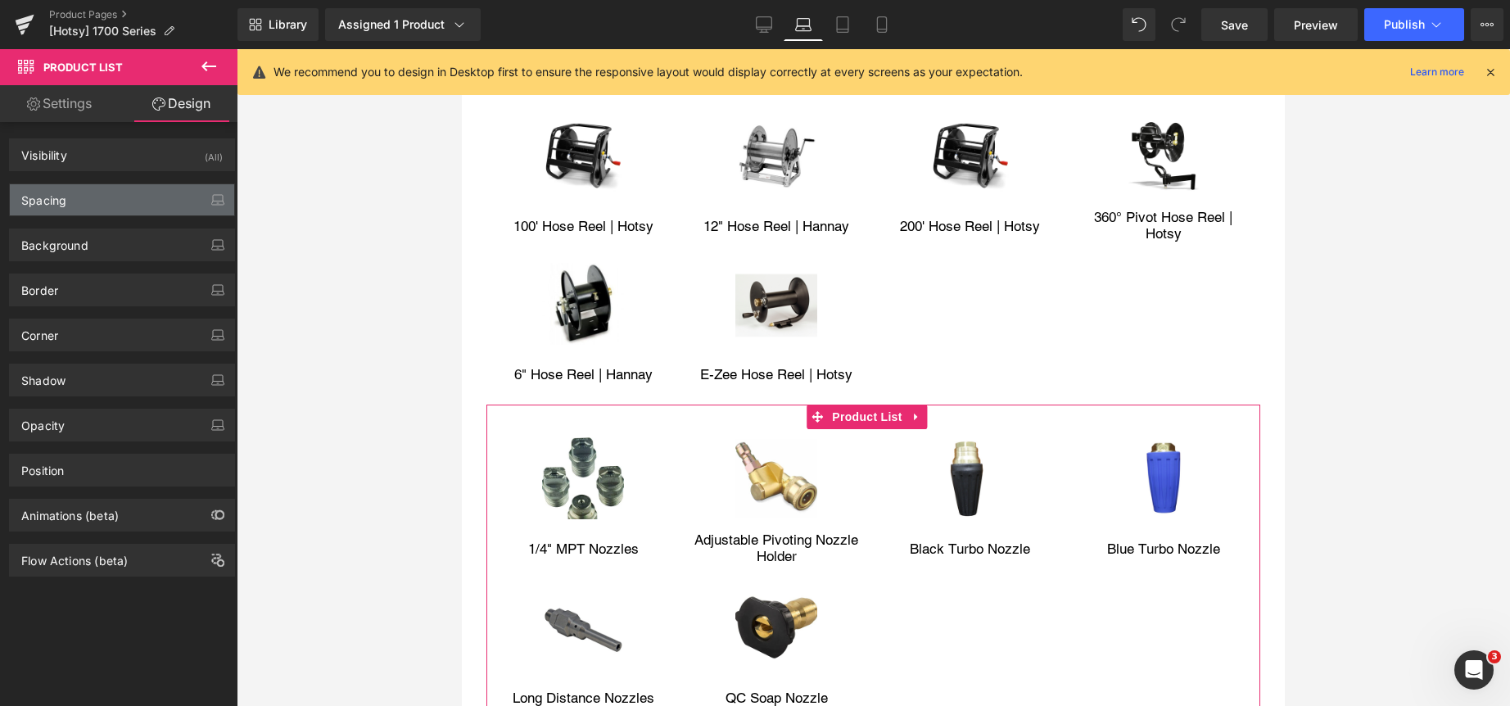
type input "0"
click at [149, 189] on div "Spacing" at bounding box center [122, 199] width 224 height 31
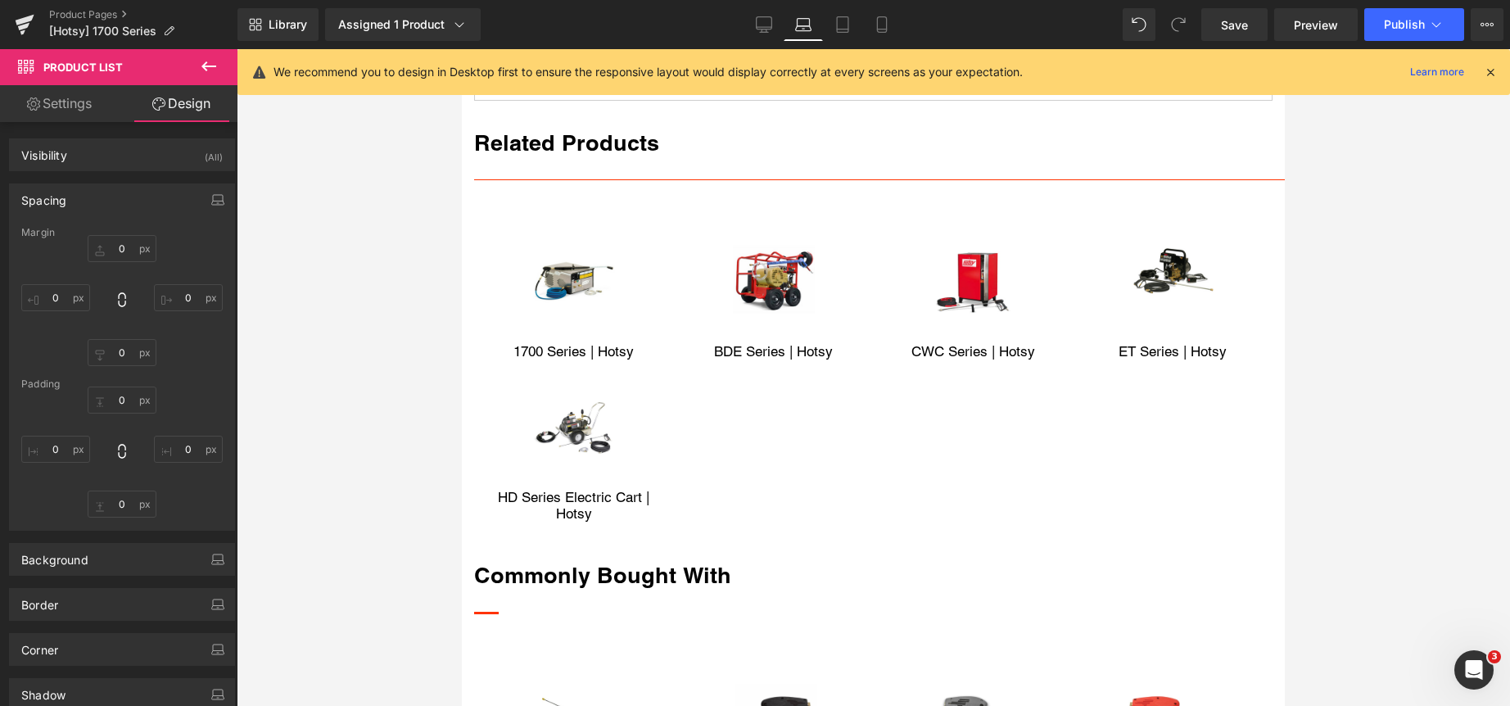
scroll to position [2113, 0]
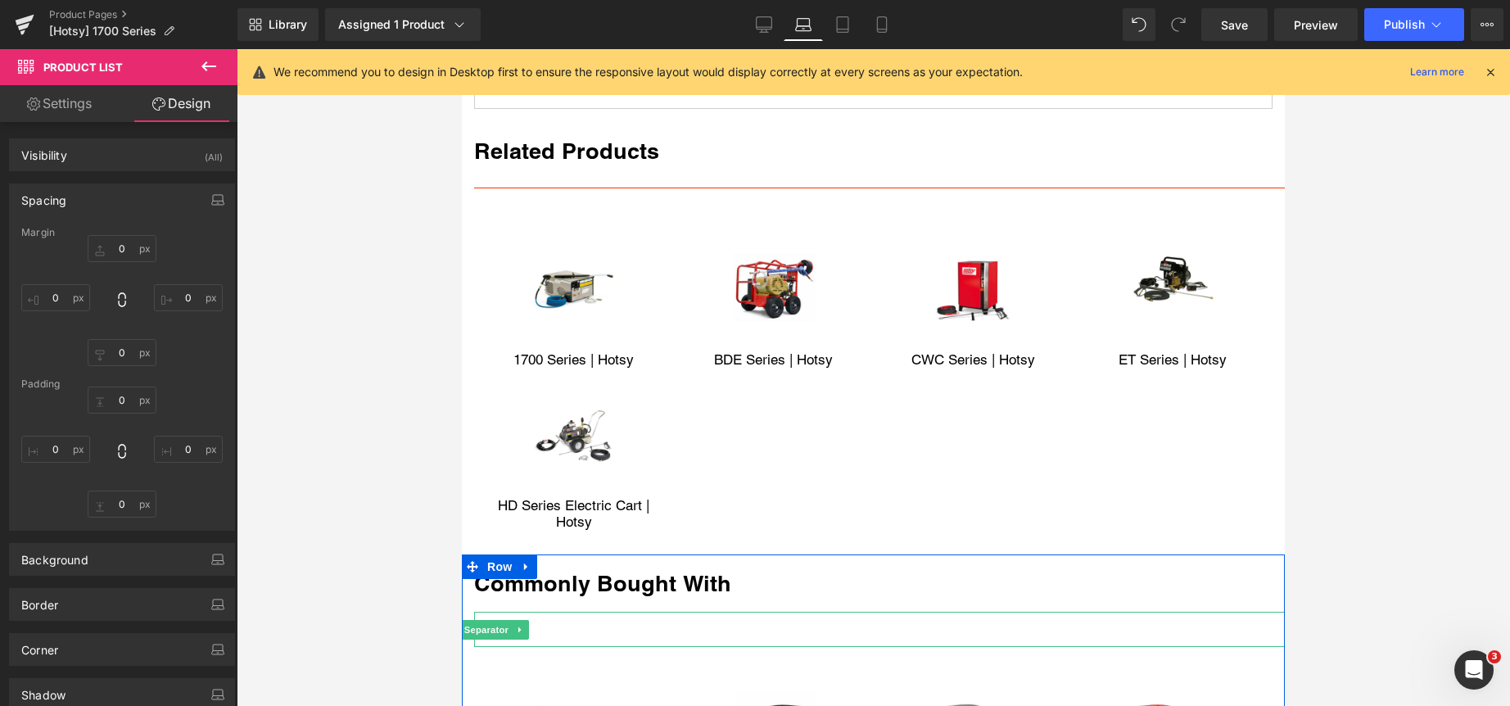
click at [636, 620] on div at bounding box center [879, 629] width 811 height 35
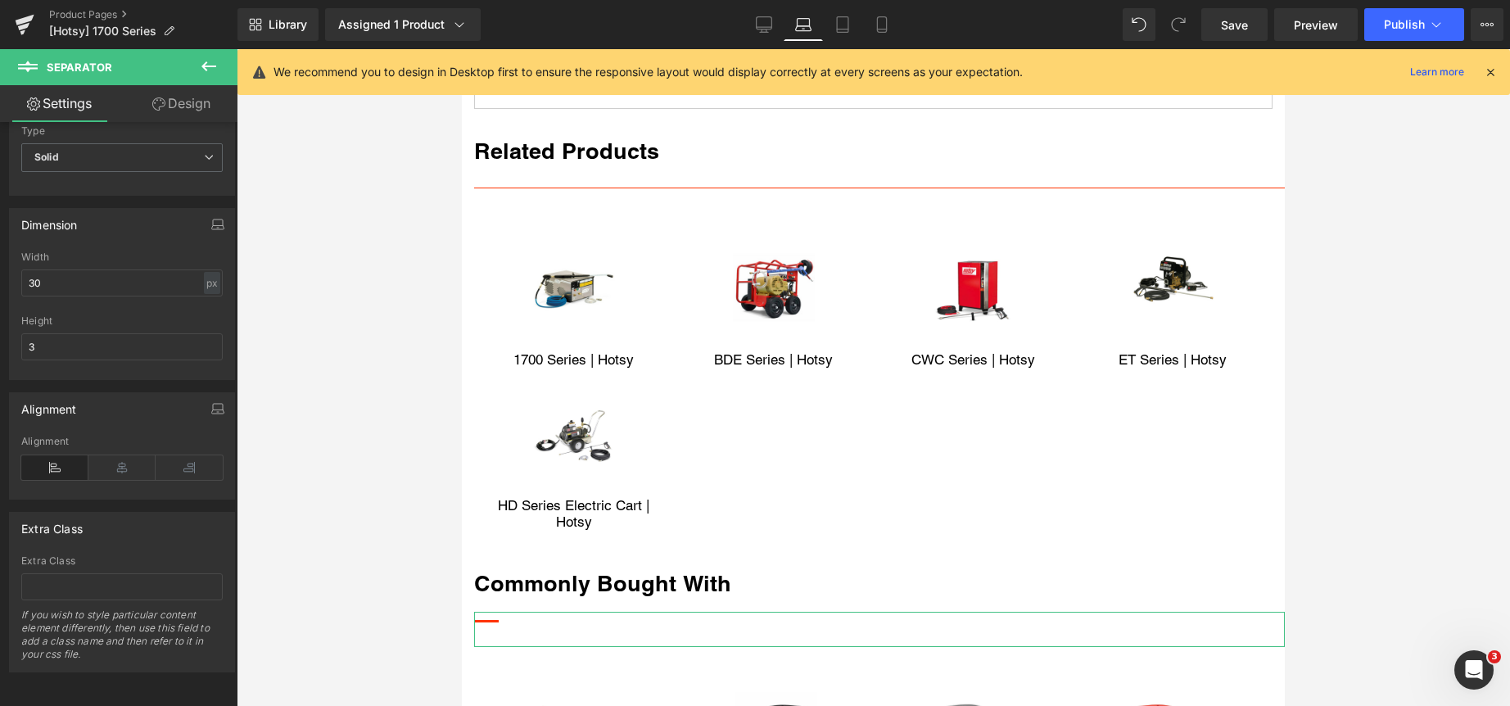
scroll to position [195, 0]
click at [204, 273] on div "px" at bounding box center [212, 283] width 16 height 22
click at [202, 297] on li "%" at bounding box center [211, 308] width 20 height 24
click at [138, 269] on input "3.08" at bounding box center [121, 282] width 201 height 27
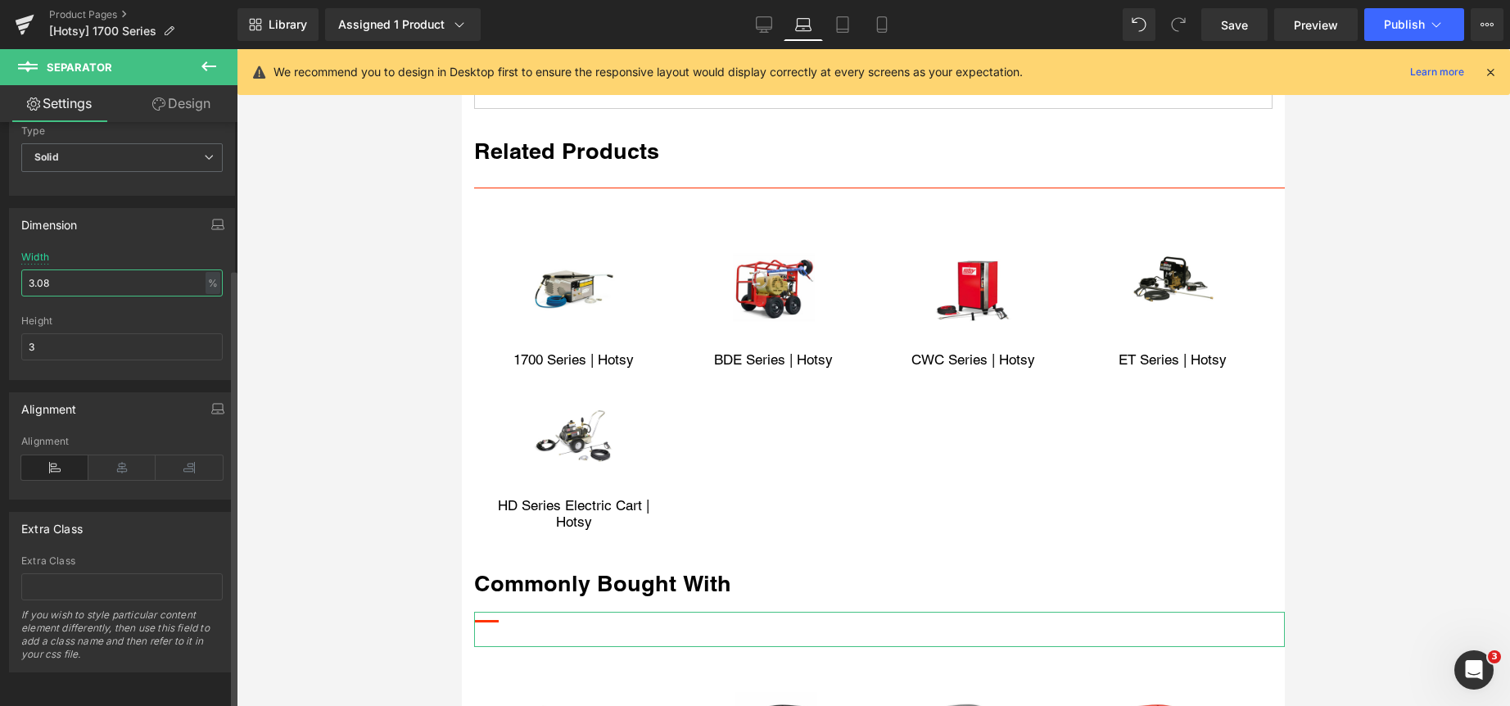
click at [138, 269] on input "3.08" at bounding box center [121, 282] width 201 height 27
type input "100"
click at [125, 333] on input "3" at bounding box center [121, 346] width 201 height 27
type input "1"
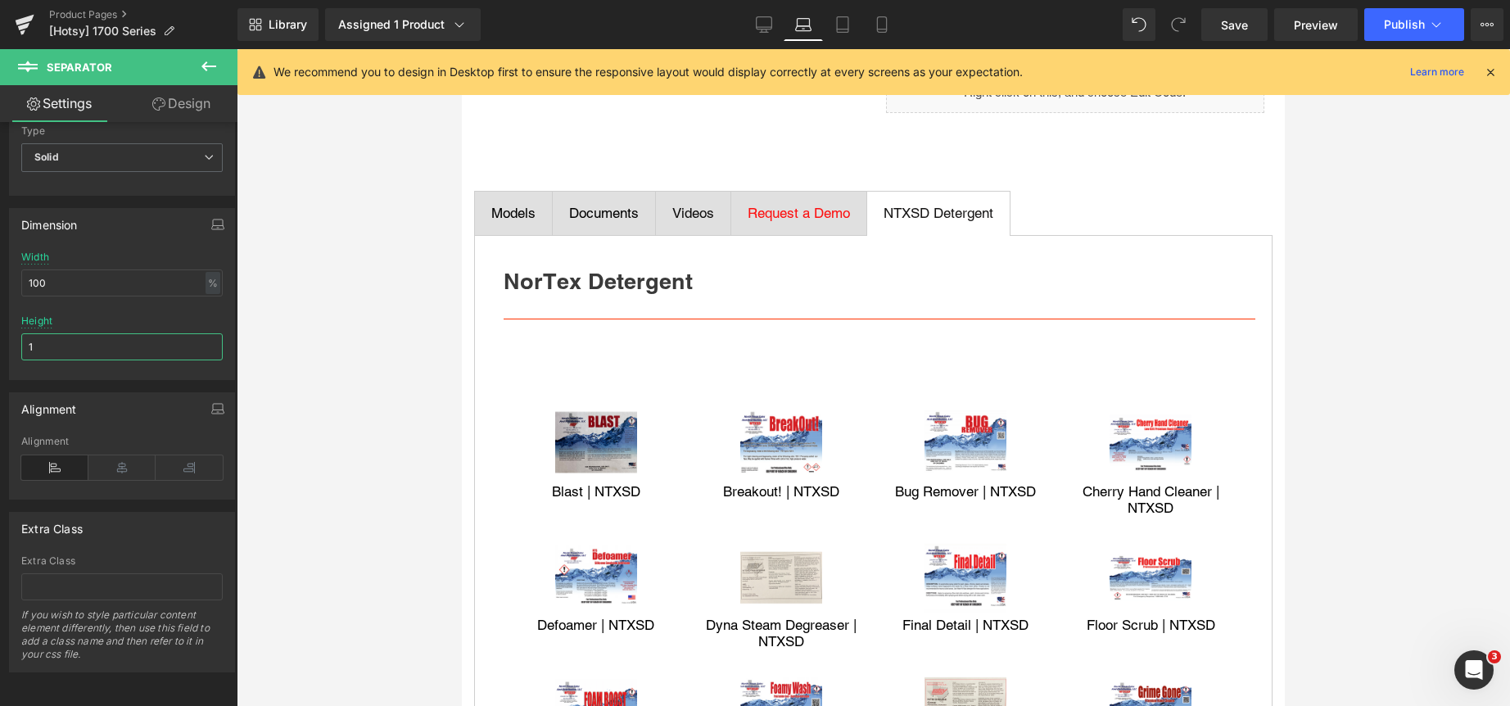
scroll to position [885, 0]
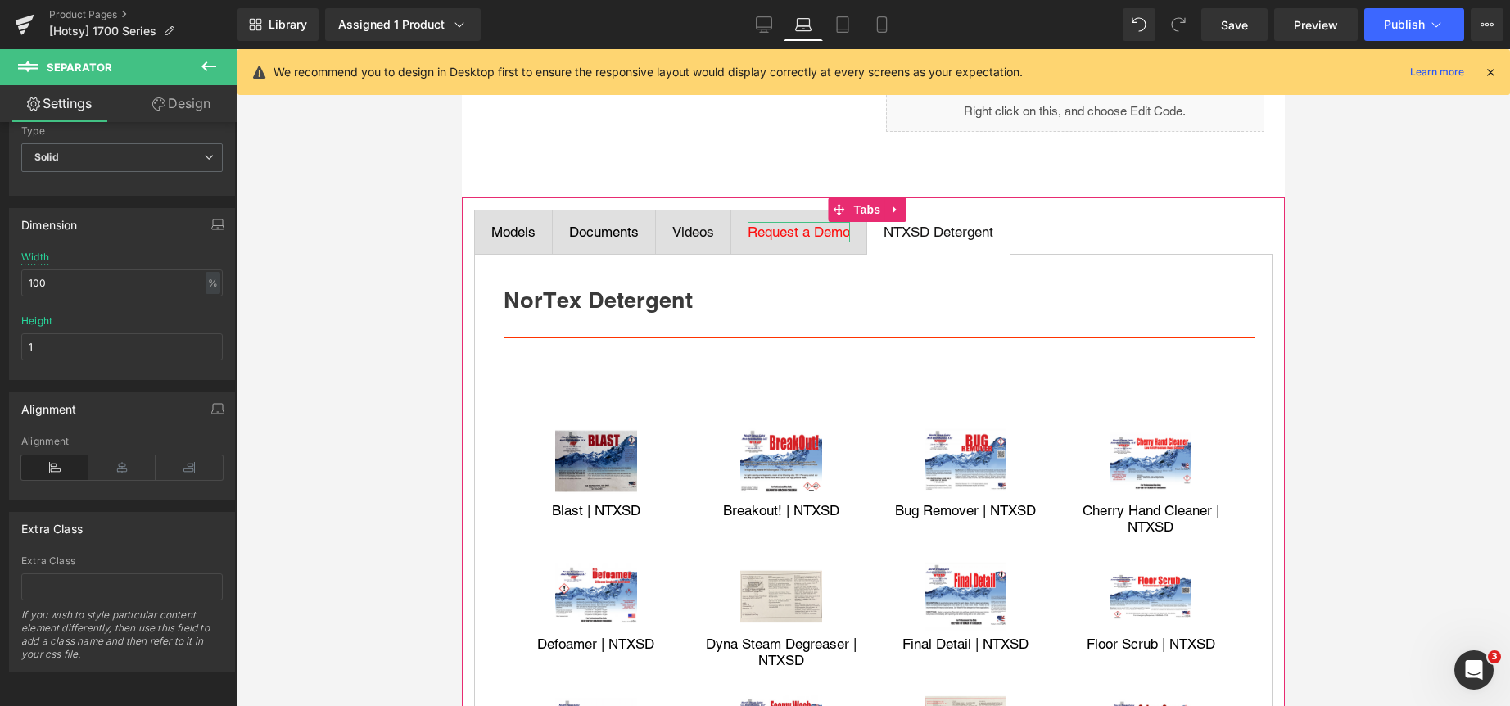
click at [797, 237] on span "Request a Demo" at bounding box center [799, 232] width 102 height 16
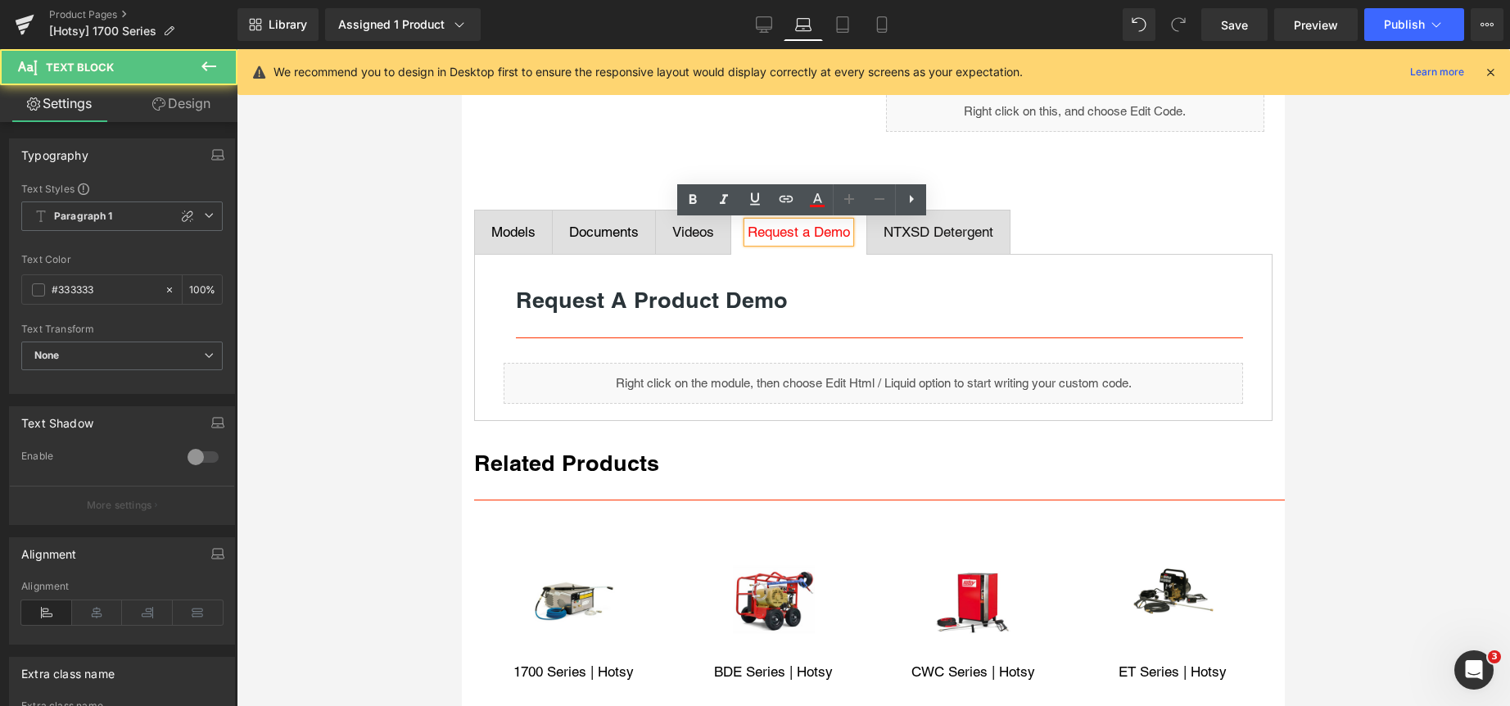
click at [682, 233] on span "Videos" at bounding box center [693, 232] width 42 height 16
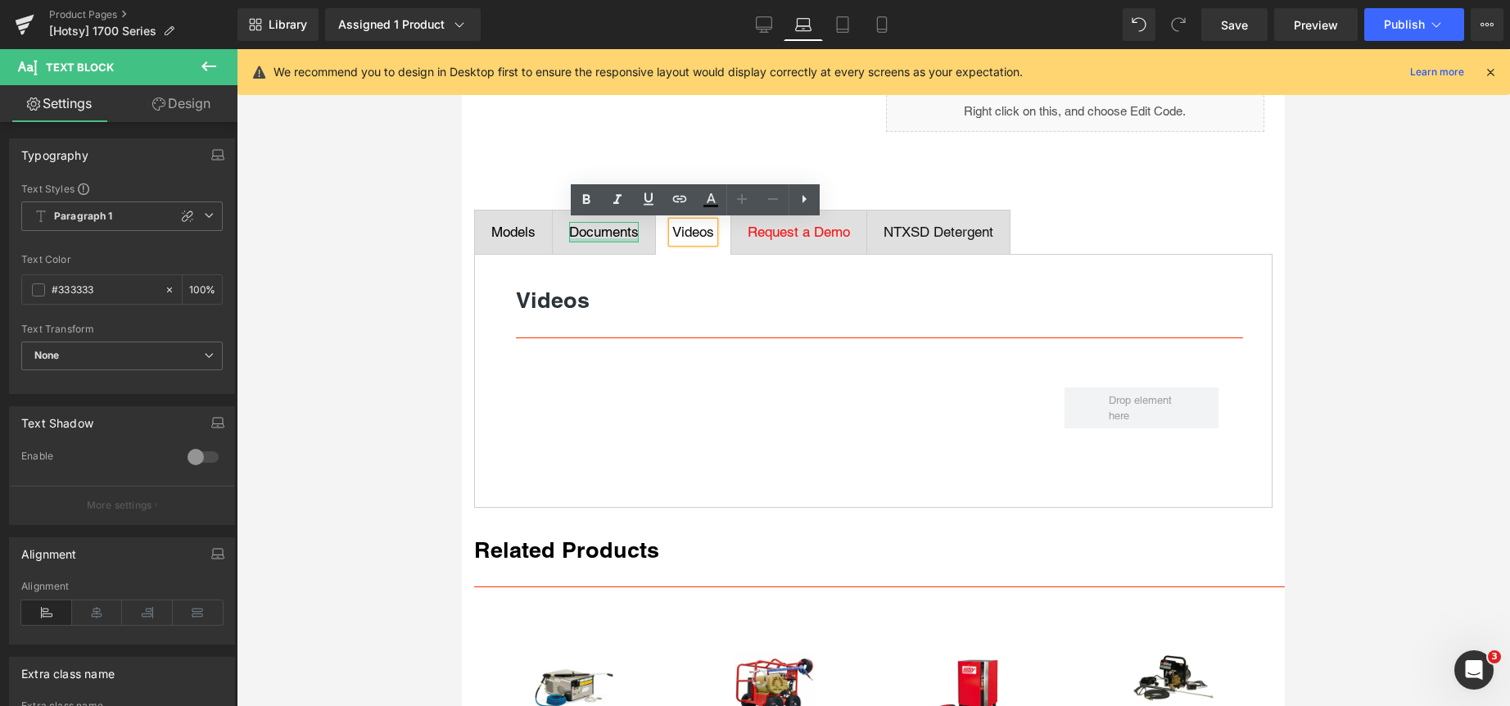
click at [606, 239] on div at bounding box center [604, 240] width 70 height 4
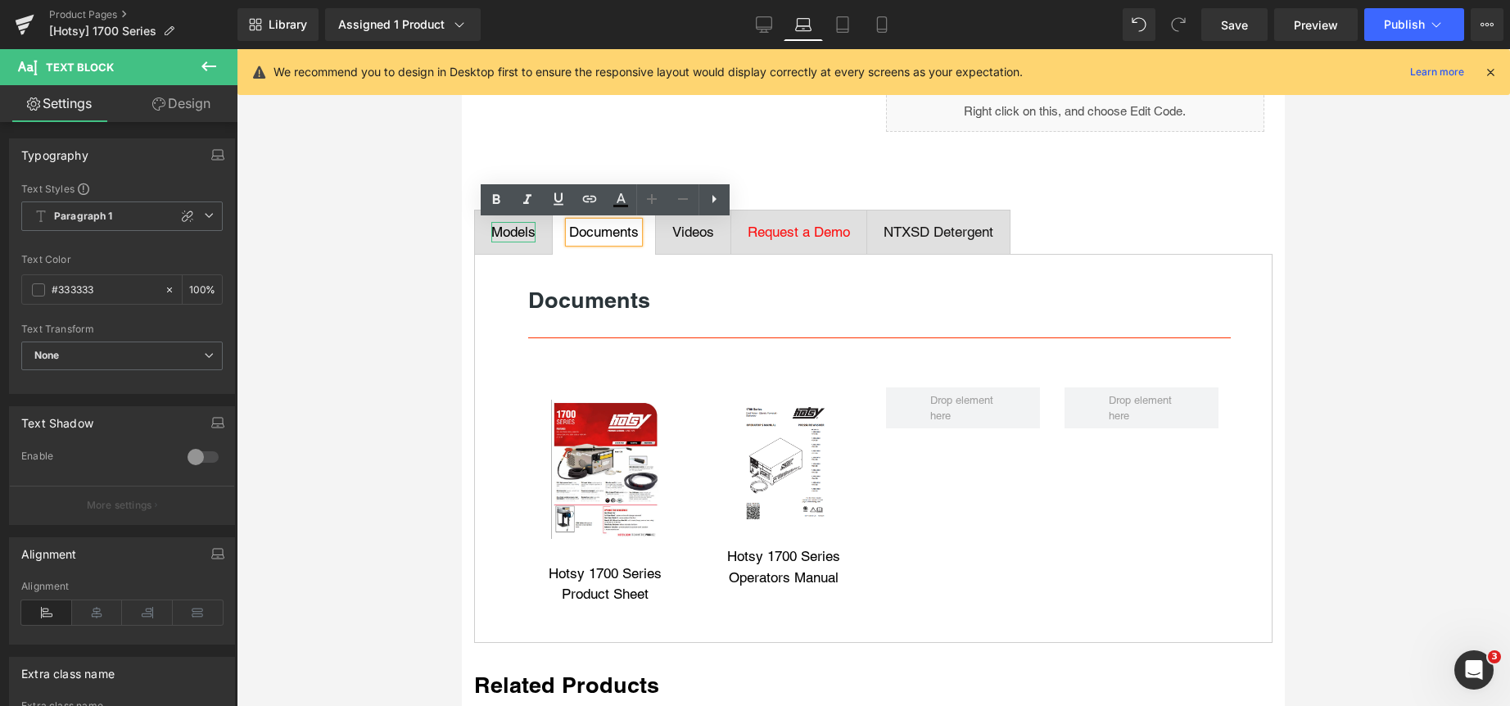
click at [508, 232] on div "Models" at bounding box center [513, 232] width 44 height 21
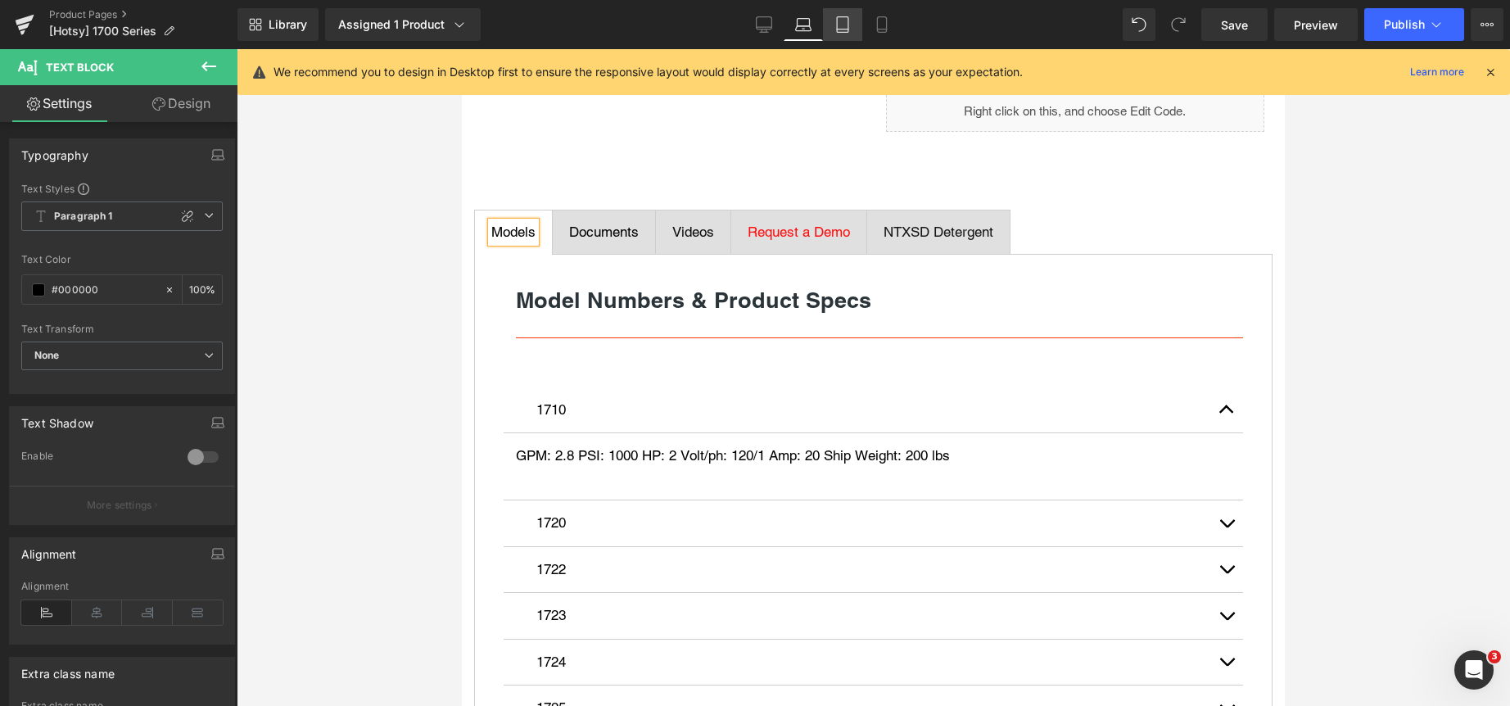
click at [854, 21] on link "Tablet" at bounding box center [842, 24] width 39 height 33
type input "100"
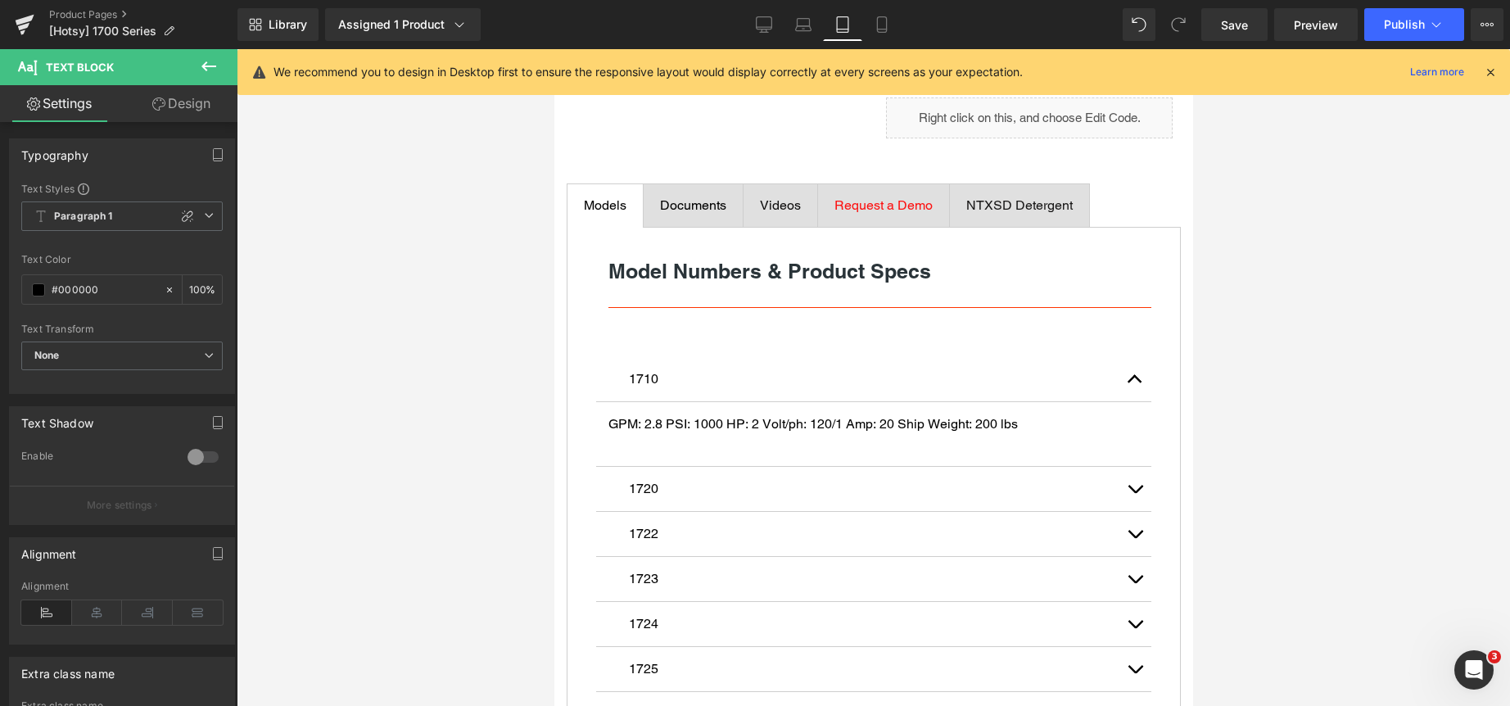
scroll to position [879, 0]
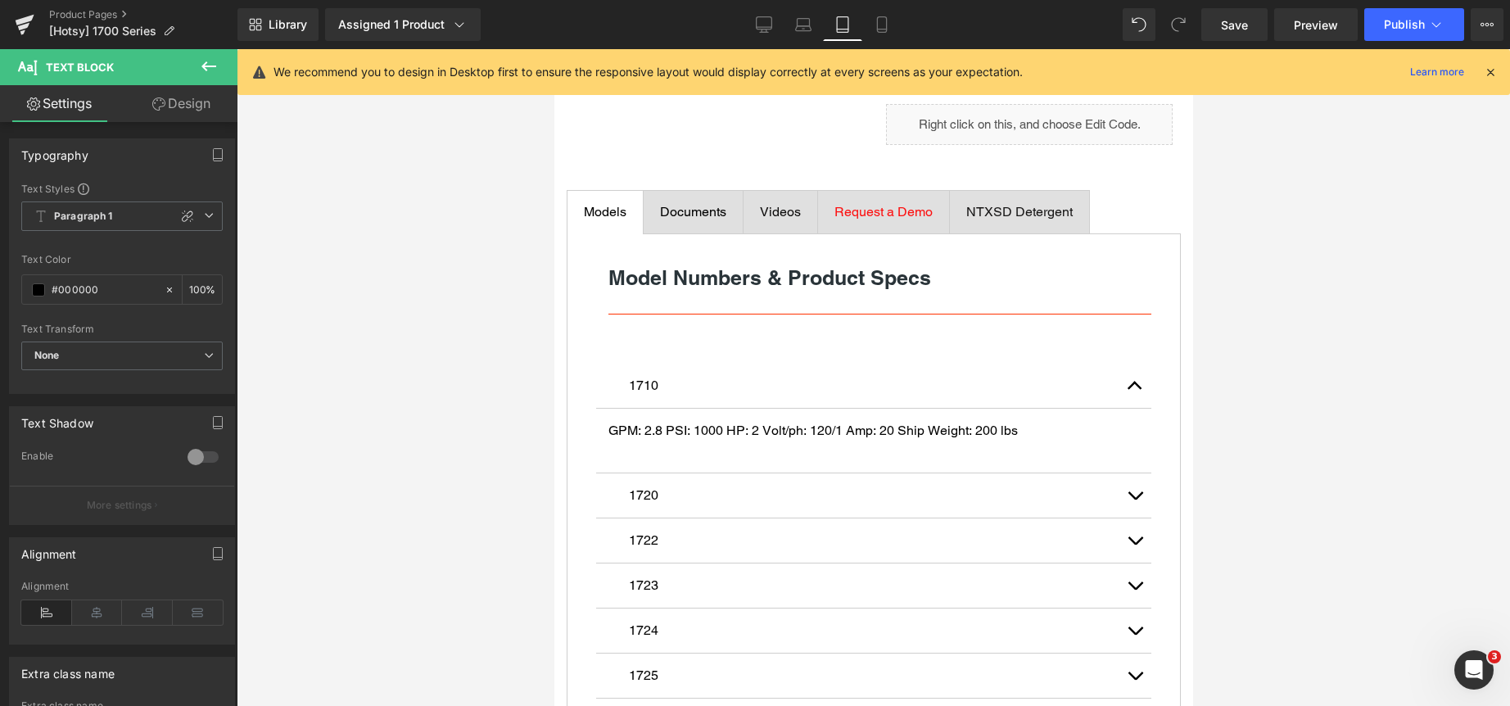
click at [698, 219] on span "Documents" at bounding box center [692, 212] width 66 height 16
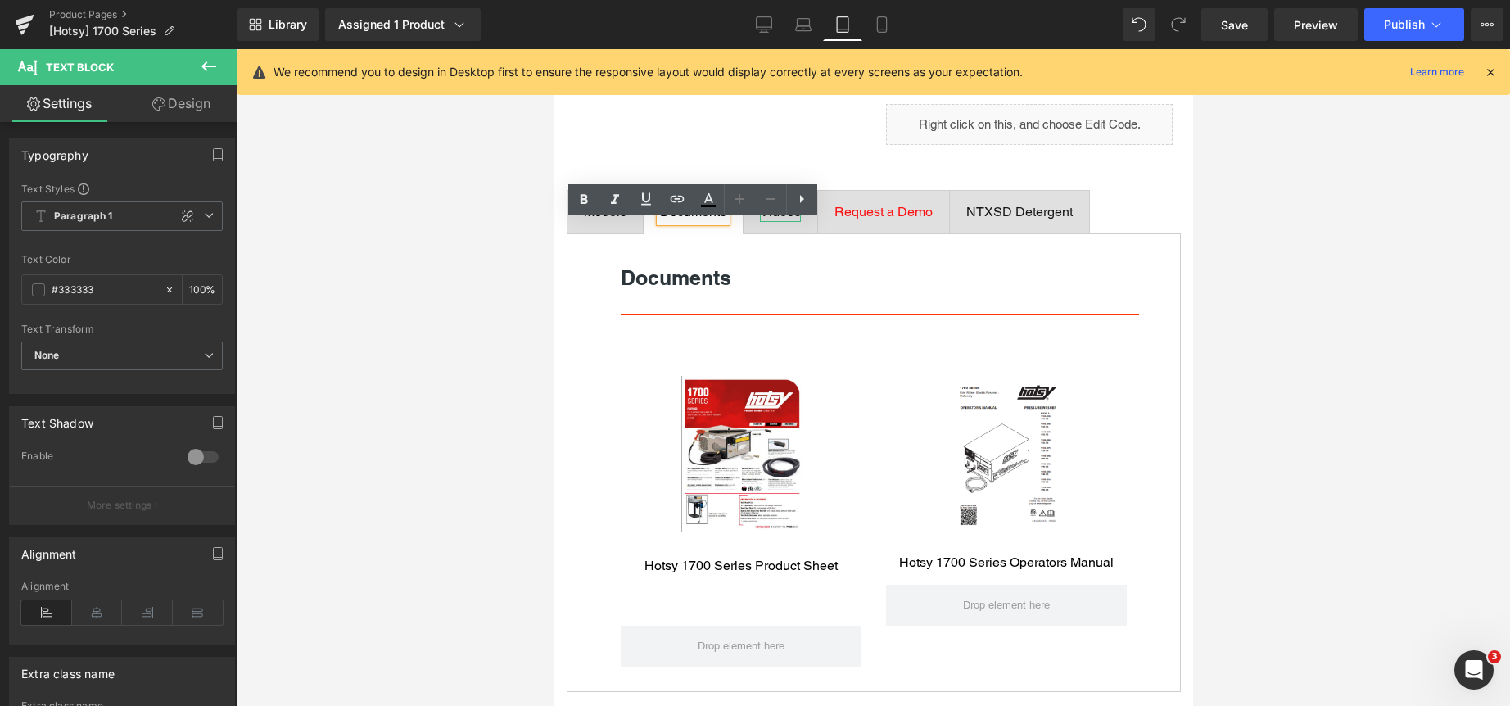
click at [777, 219] on span "Videos" at bounding box center [779, 212] width 41 height 16
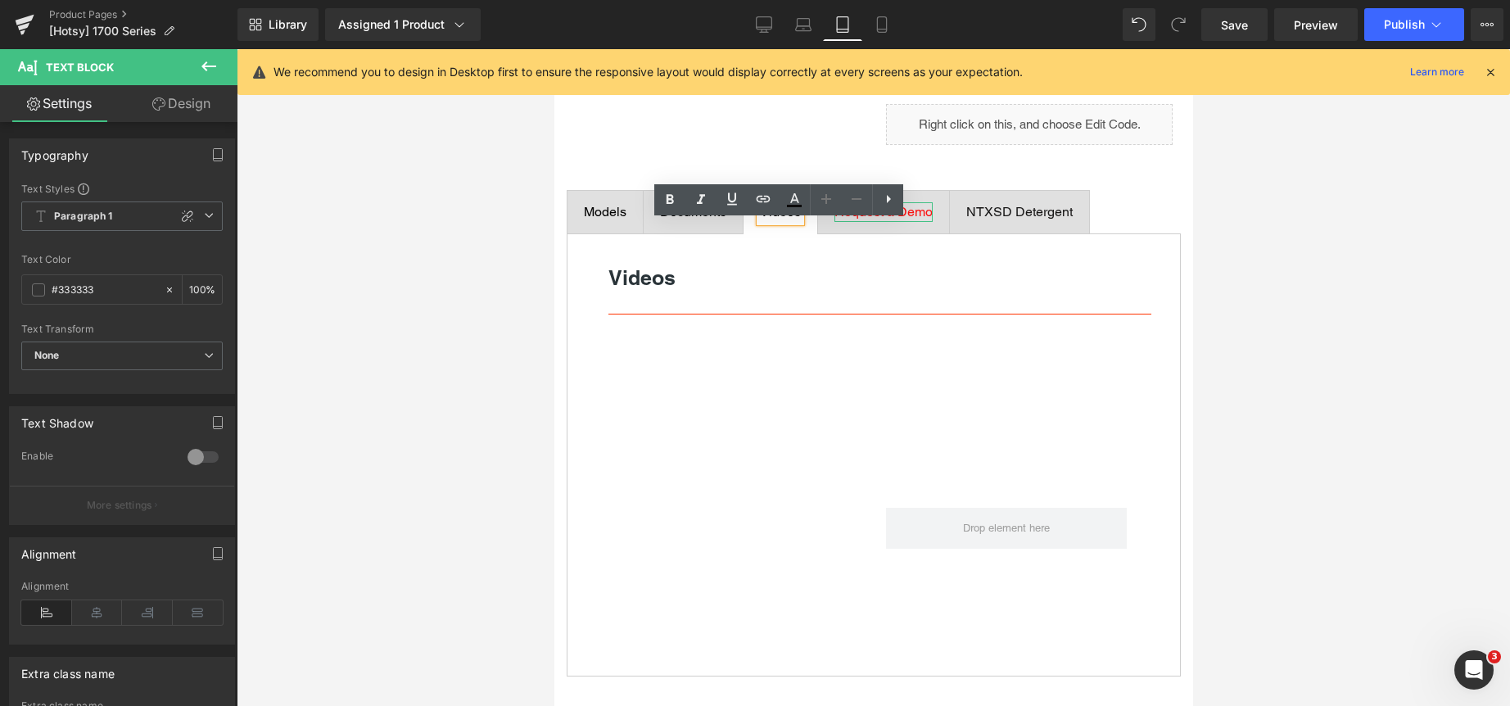
click at [878, 219] on span "Request a Demo" at bounding box center [882, 212] width 98 height 16
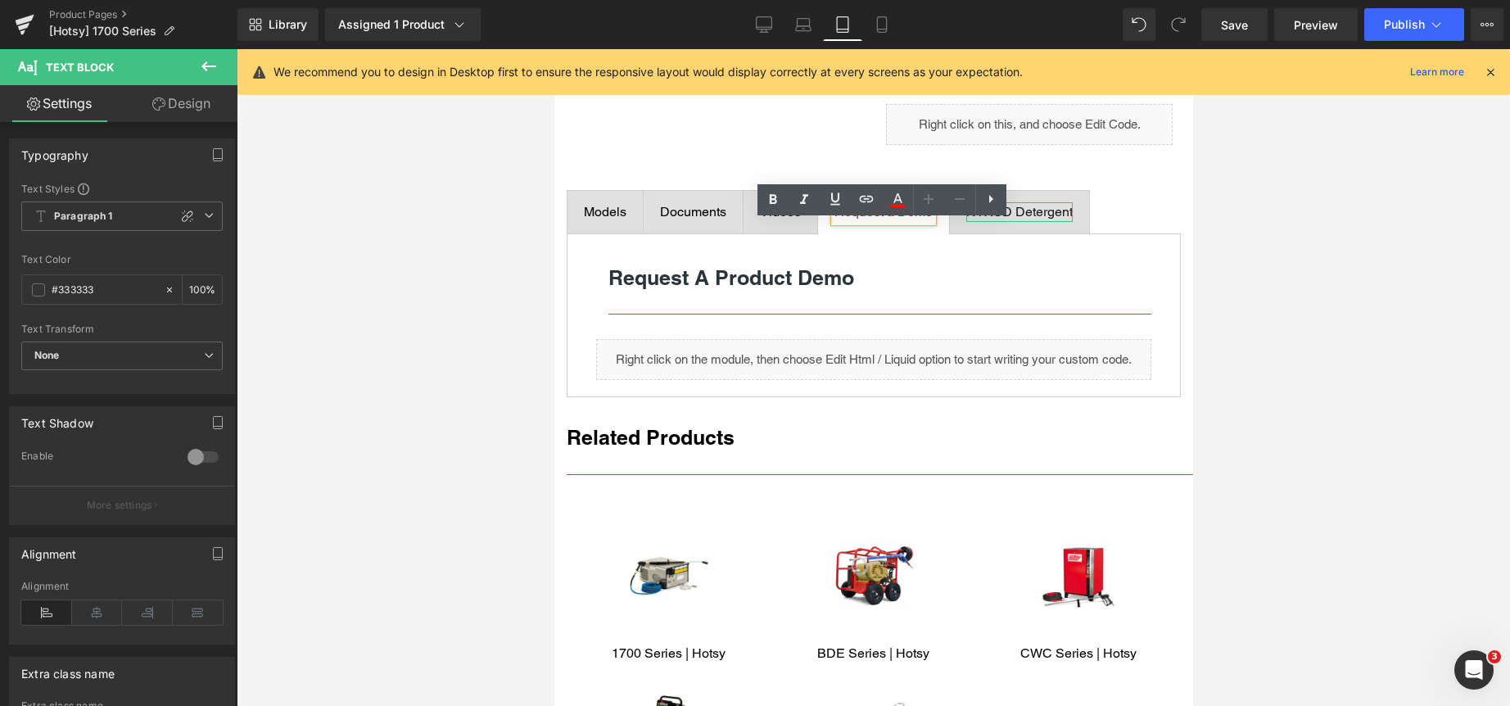
click at [1003, 219] on span "NTXSD Detergent" at bounding box center [1018, 212] width 106 height 16
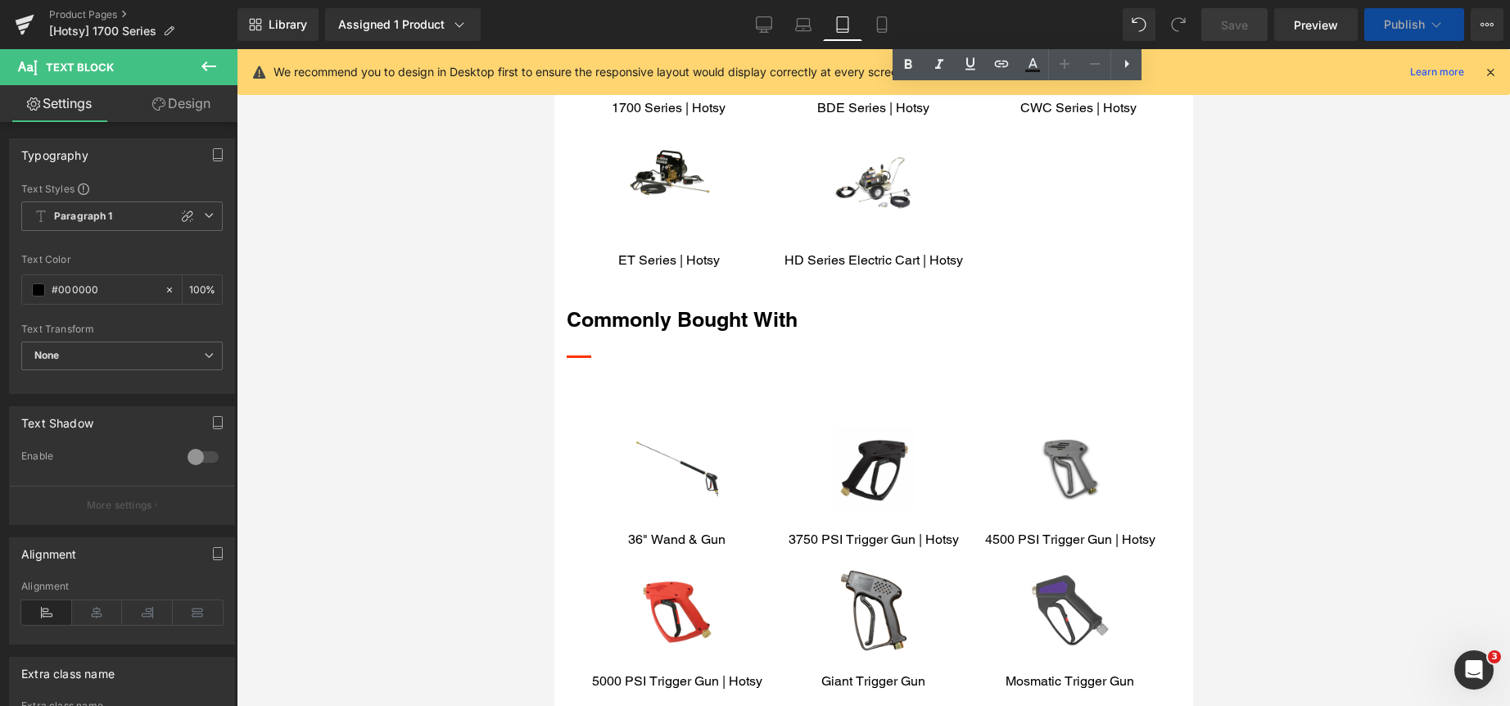
scroll to position [2654, 0]
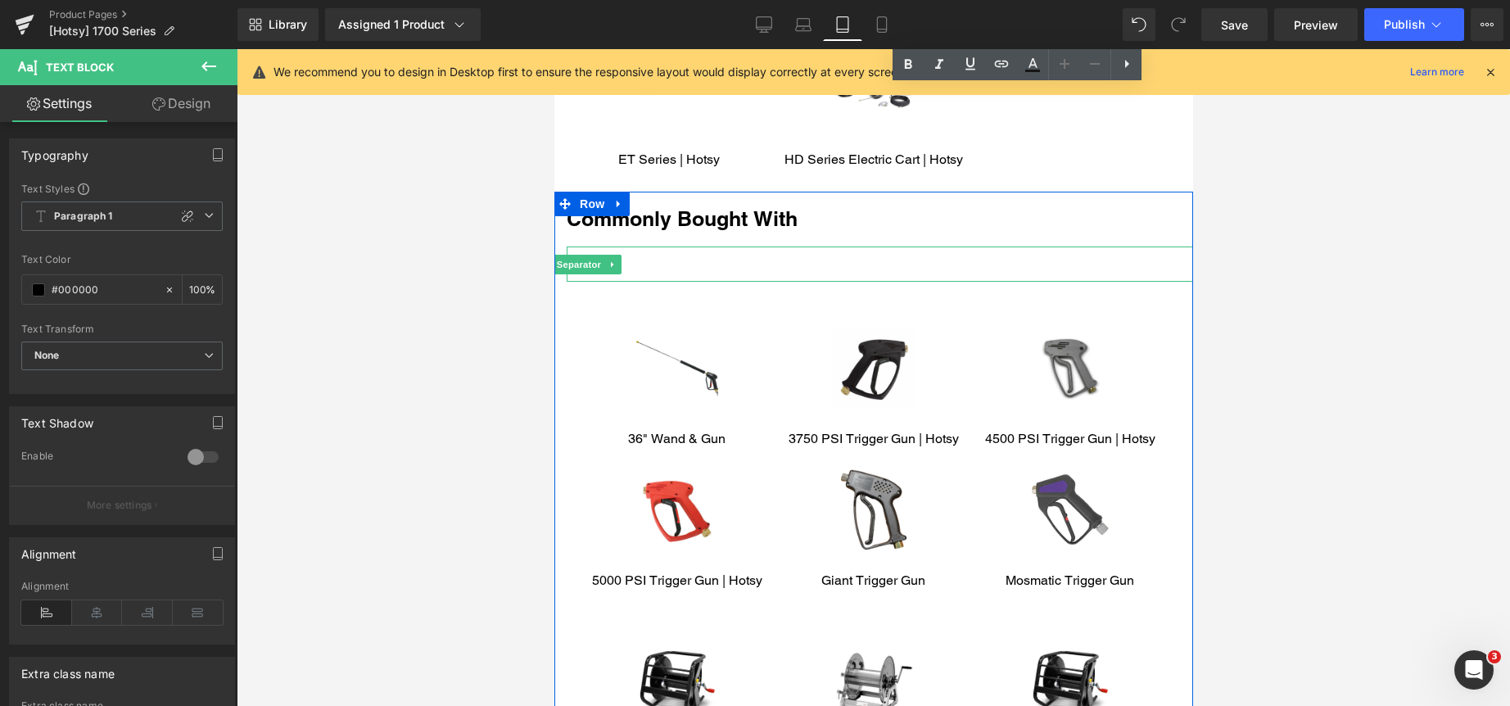
click at [647, 282] on div at bounding box center [879, 263] width 626 height 35
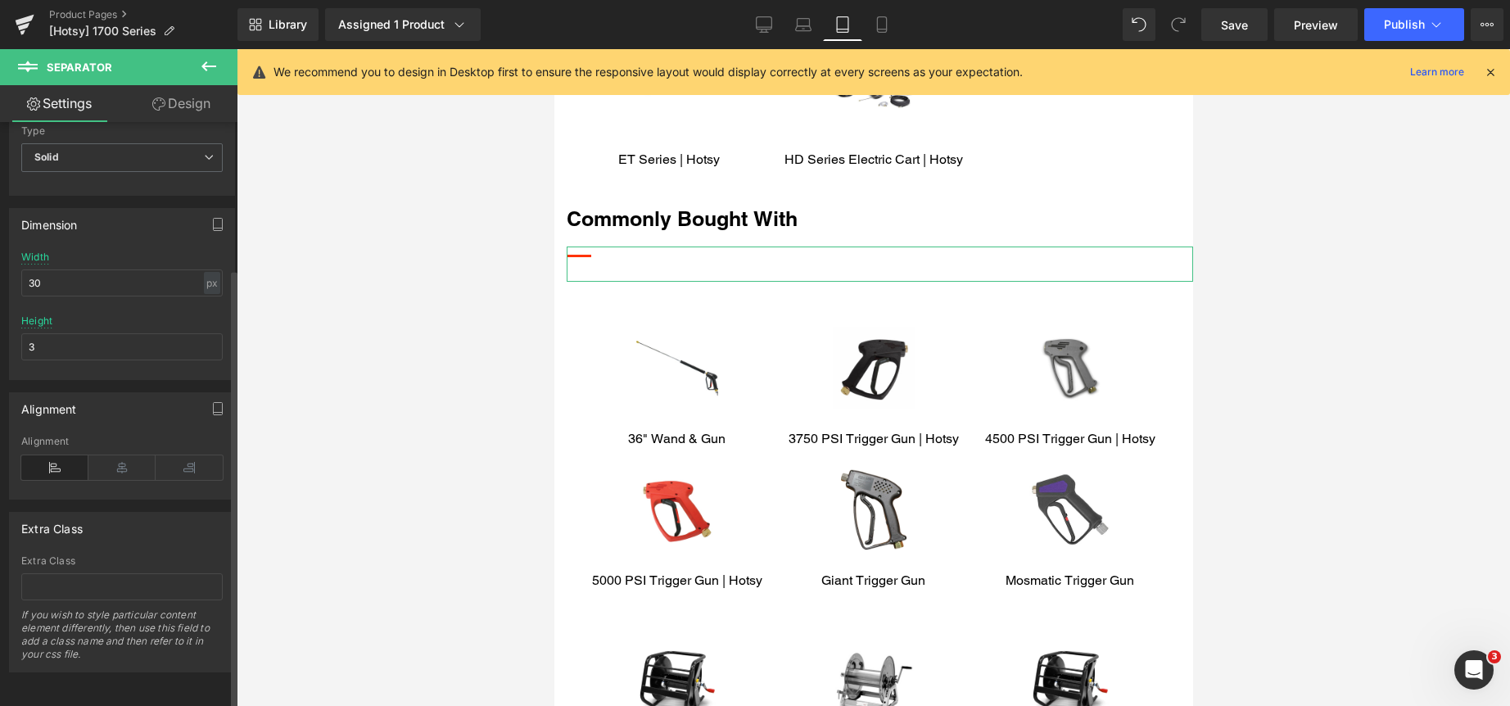
scroll to position [195, 0]
click at [206, 272] on div "px" at bounding box center [212, 283] width 16 height 22
click at [205, 296] on li "%" at bounding box center [211, 308] width 20 height 24
click at [129, 272] on input "4" at bounding box center [121, 282] width 201 height 27
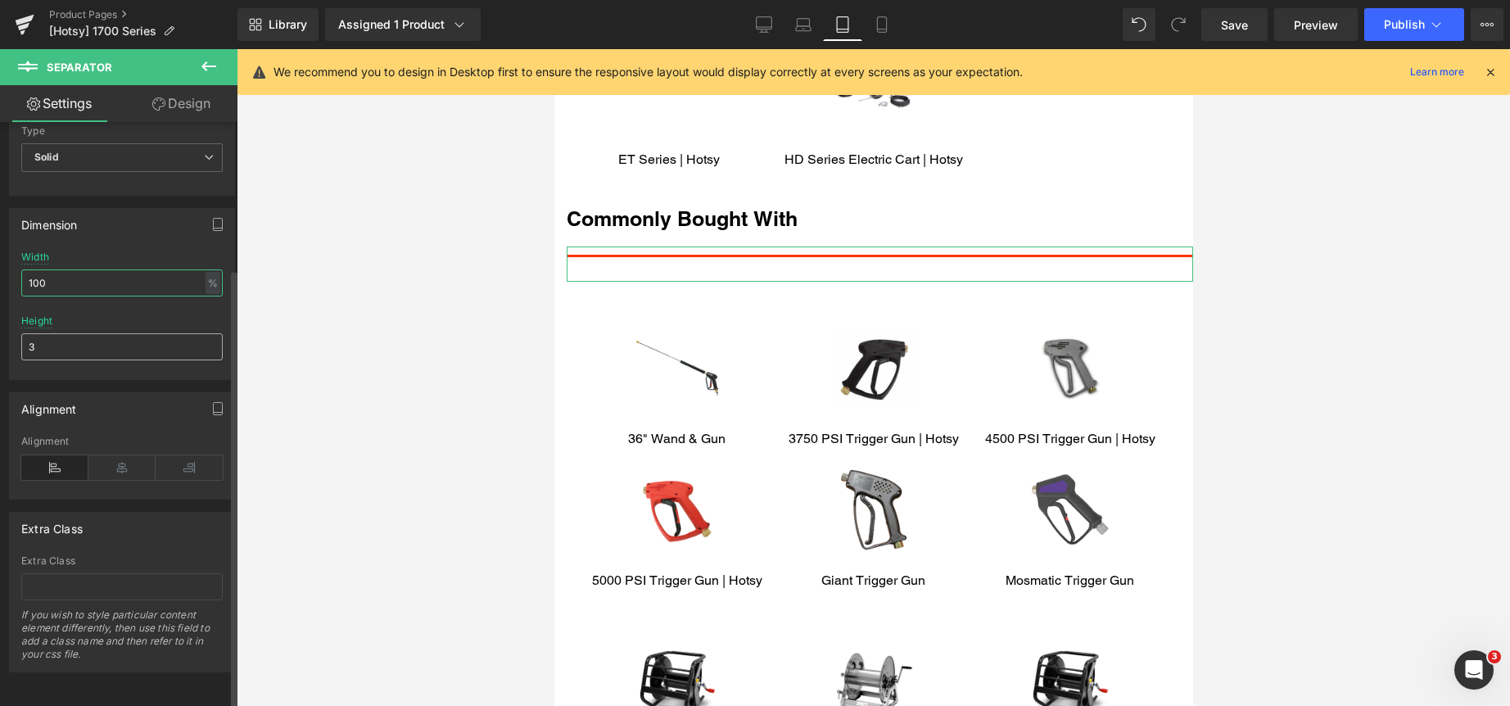
type input "100"
click at [120, 333] on input "3" at bounding box center [121, 346] width 201 height 27
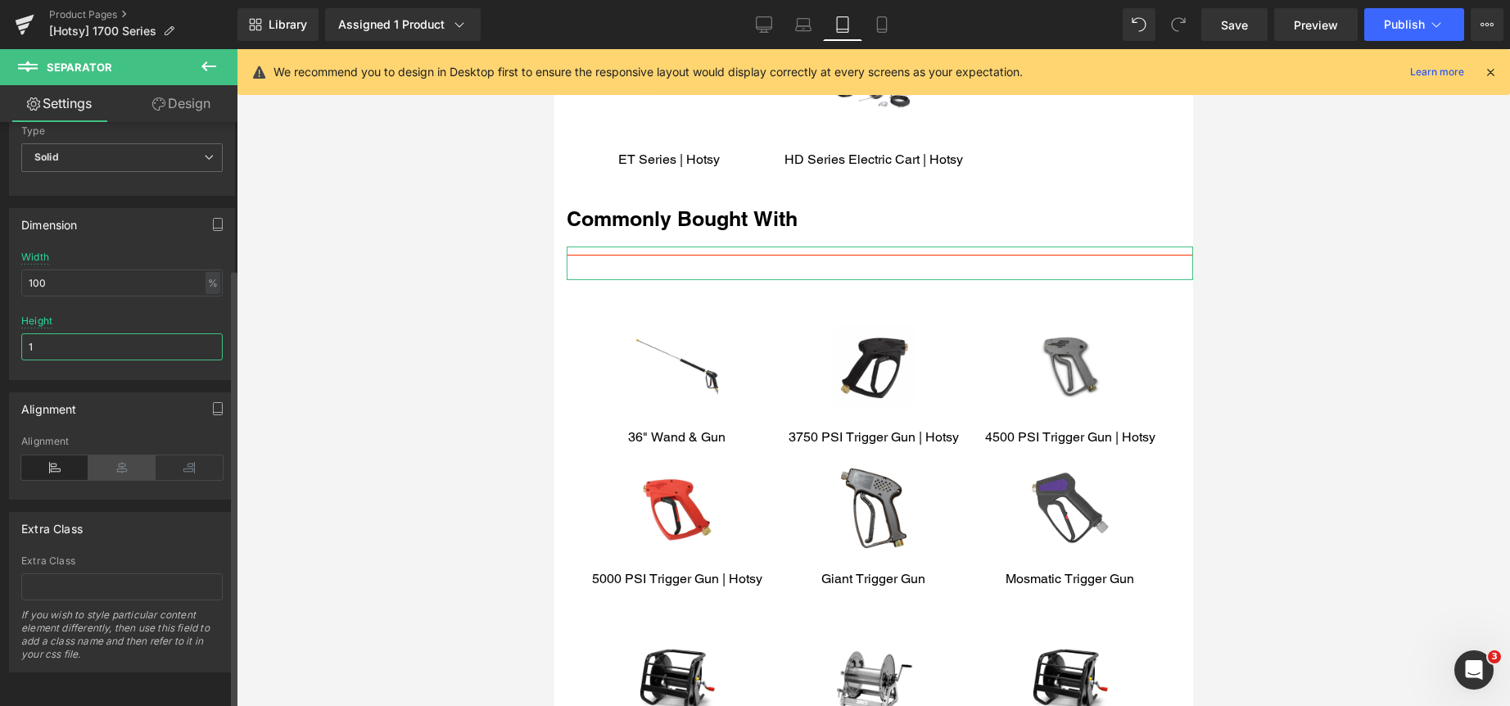
type input "1"
click at [109, 455] on icon at bounding box center [121, 467] width 67 height 25
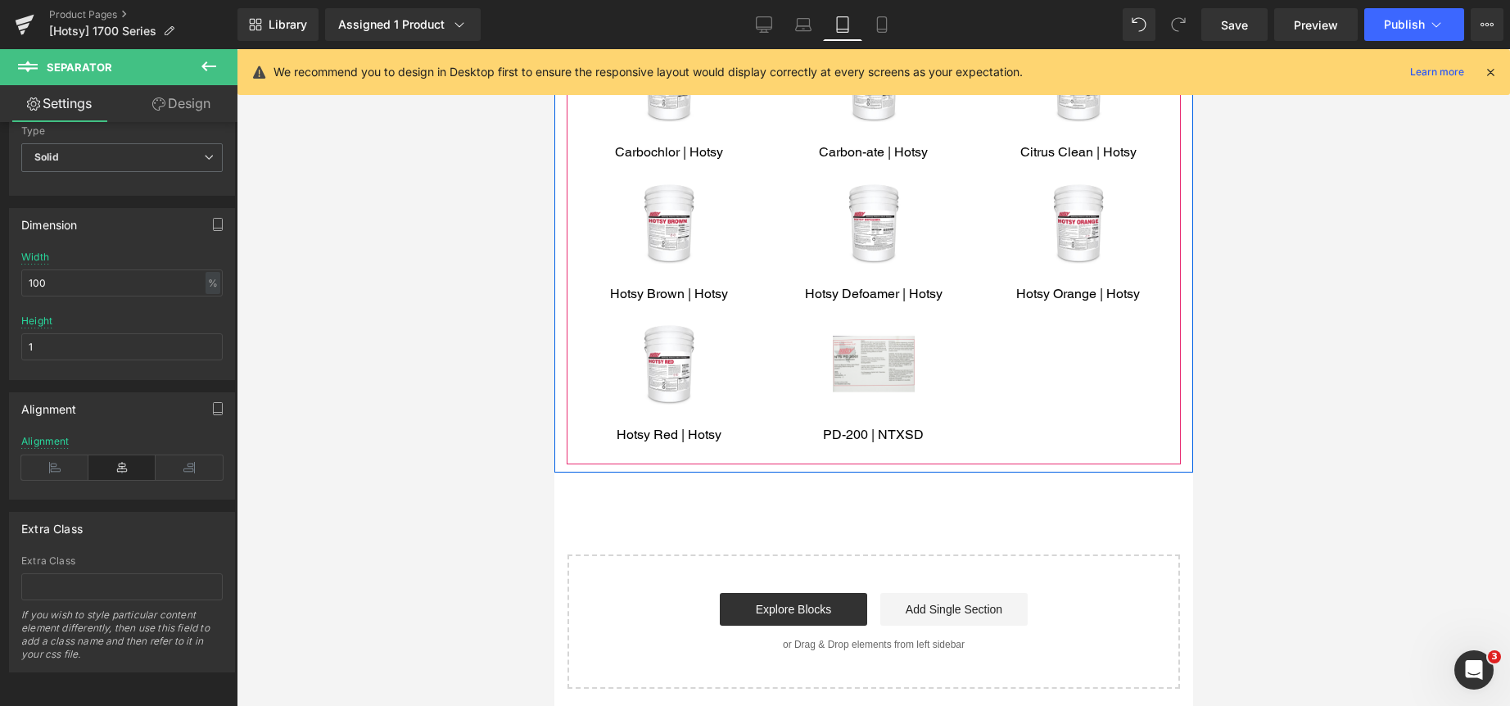
scroll to position [4455, 0]
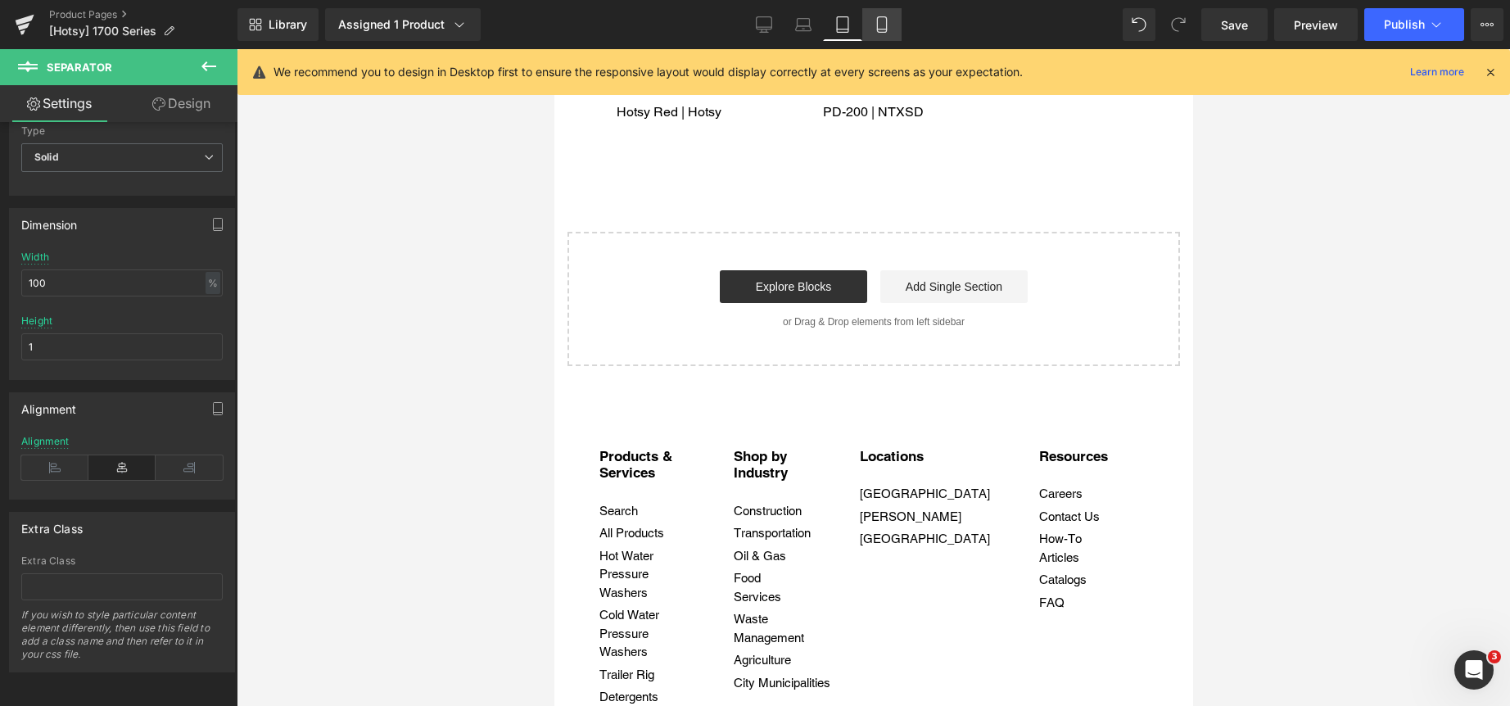
click at [883, 26] on icon at bounding box center [882, 24] width 16 height 16
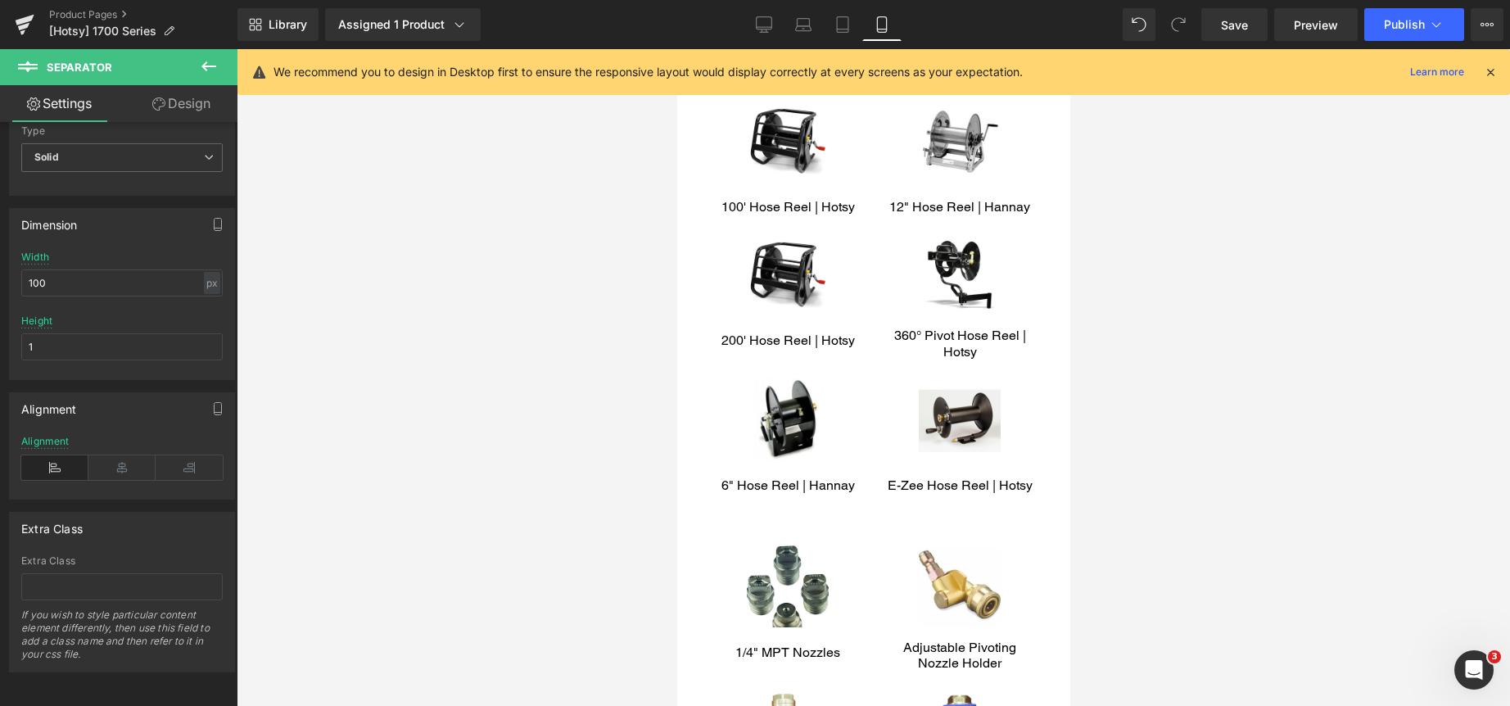
type input "100"
type input "30"
type input "3"
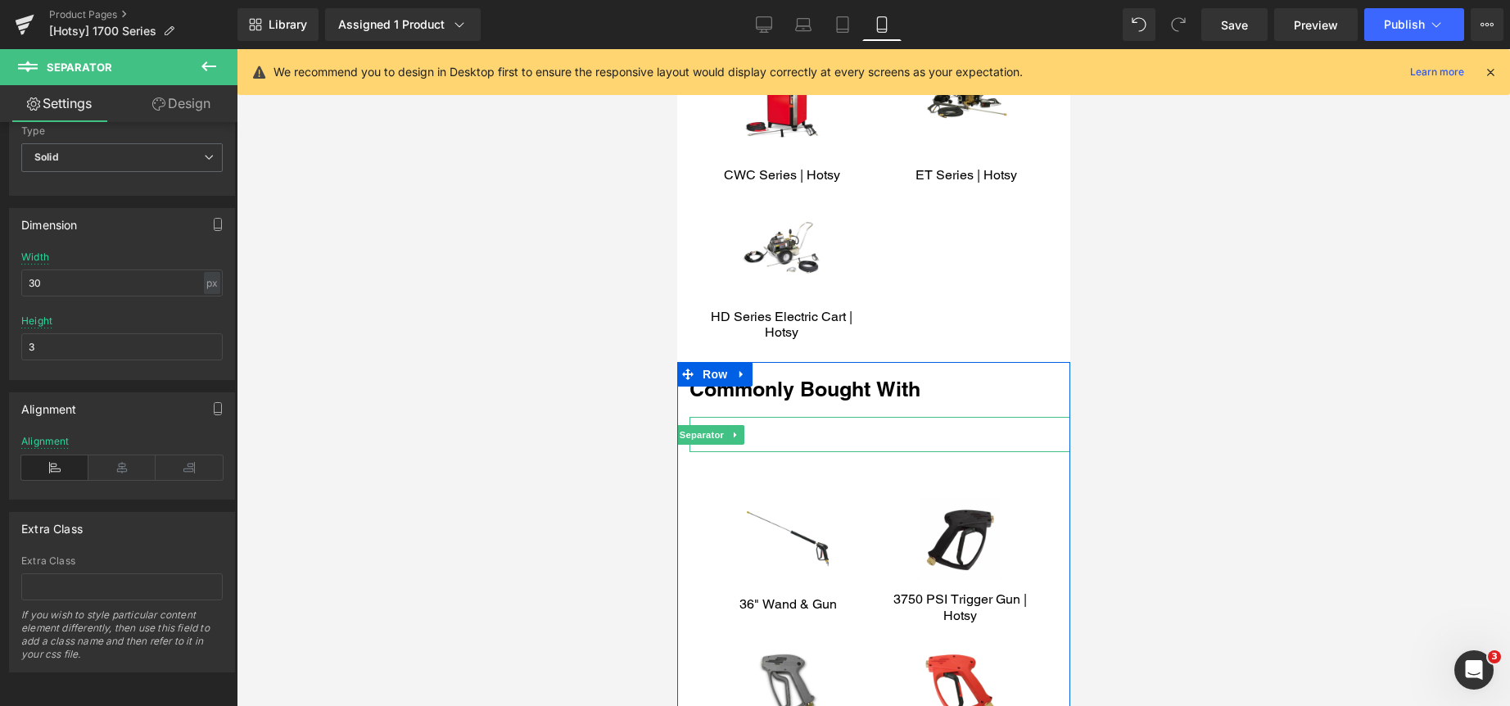
scroll to position [3531, 0]
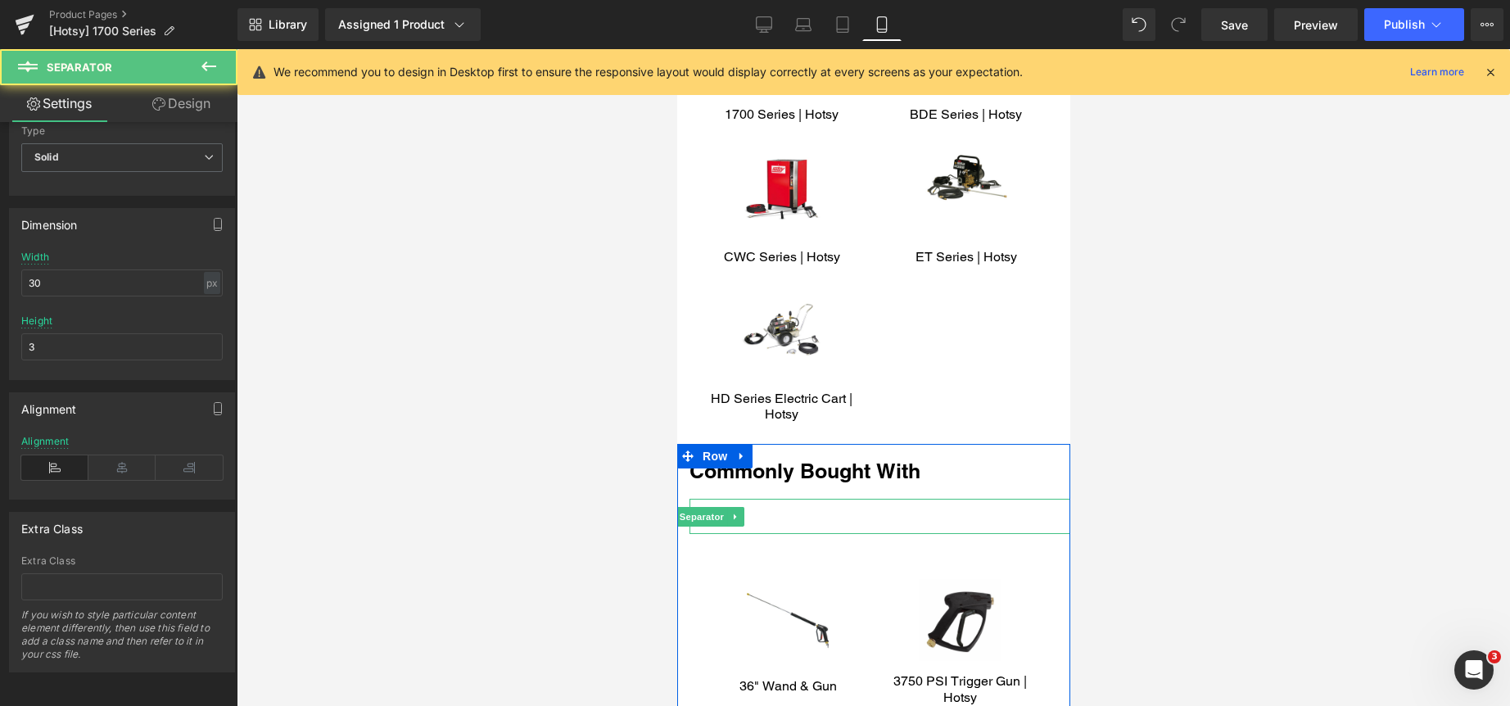
click at [793, 529] on div at bounding box center [879, 516] width 381 height 35
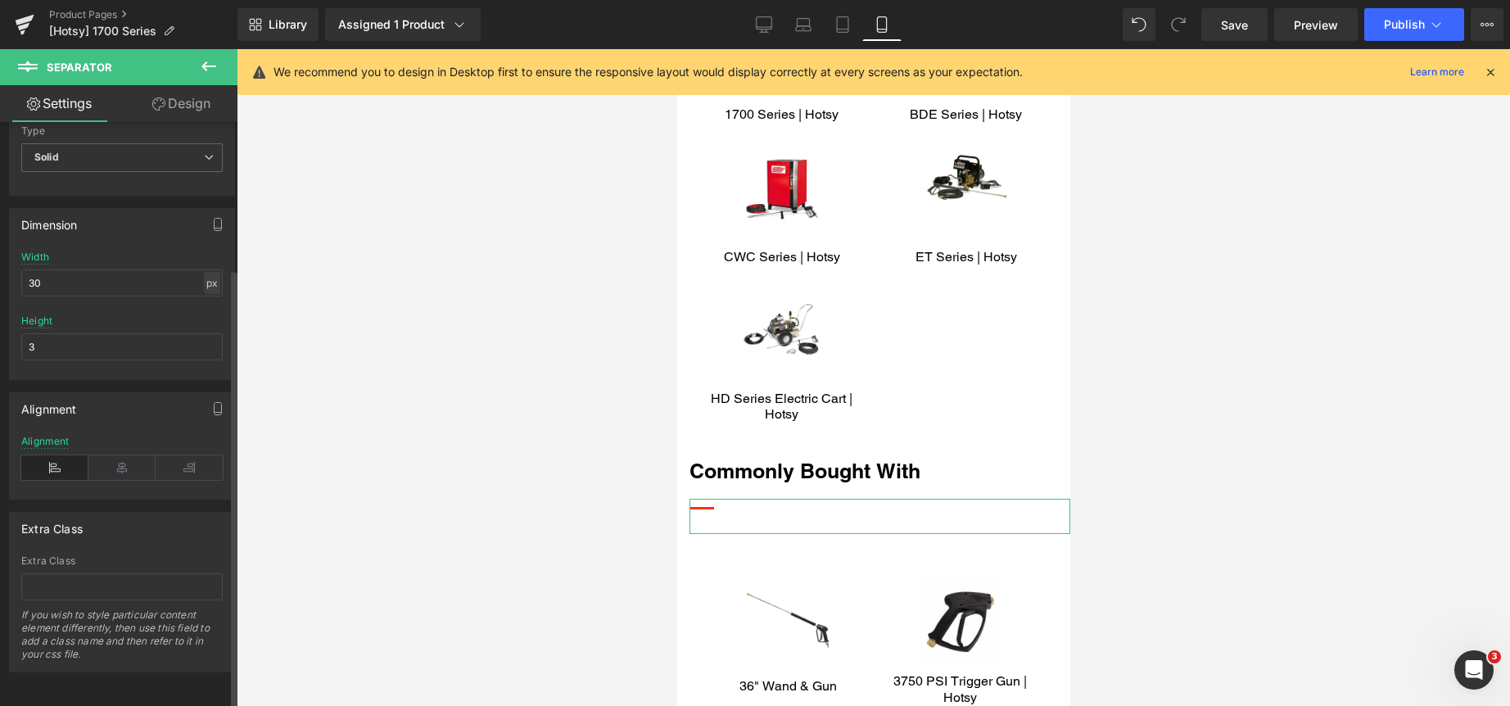
click at [208, 272] on div "px" at bounding box center [212, 283] width 16 height 22
click at [208, 296] on li "%" at bounding box center [211, 308] width 20 height 24
click at [139, 269] on input "6.67" at bounding box center [121, 282] width 201 height 27
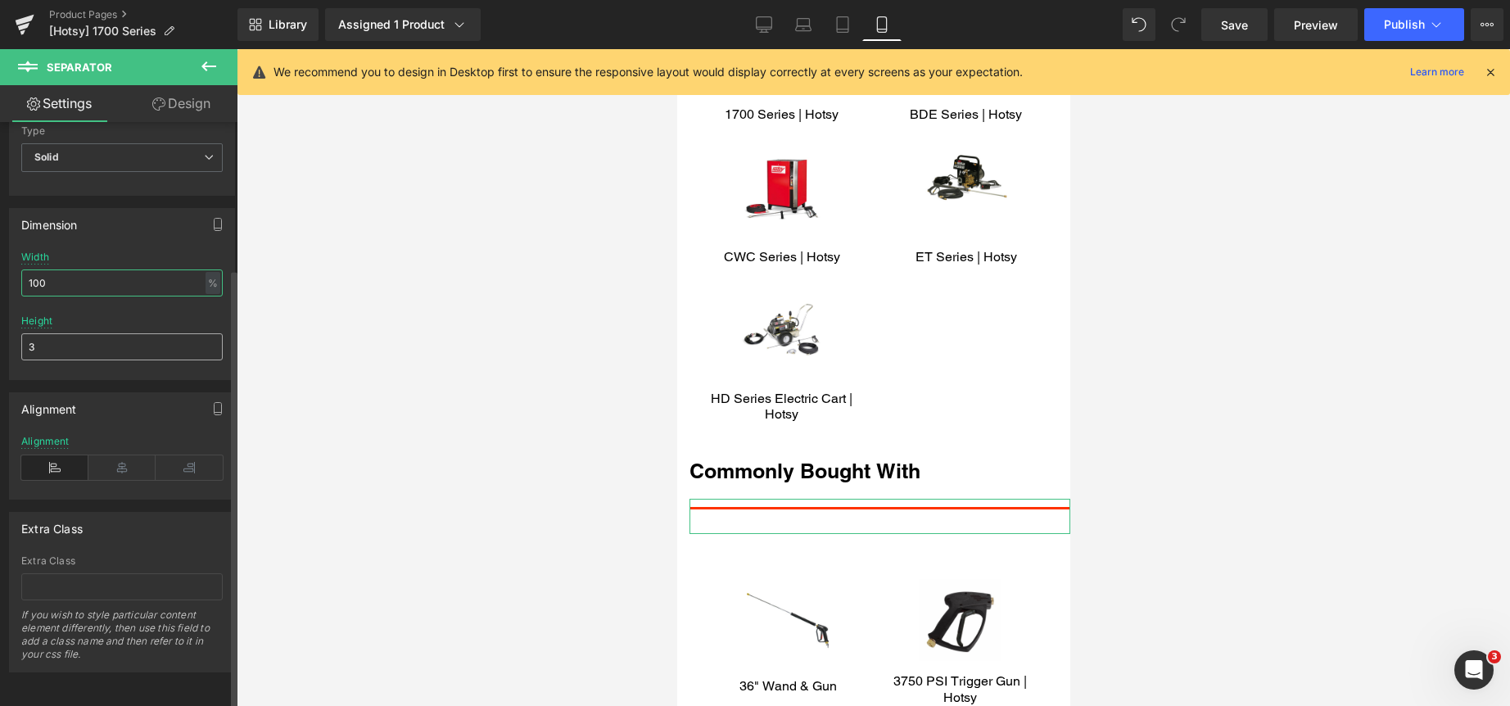
type input "100"
click at [139, 333] on input "3" at bounding box center [121, 346] width 201 height 27
type input "1"
click at [114, 455] on icon at bounding box center [121, 467] width 67 height 25
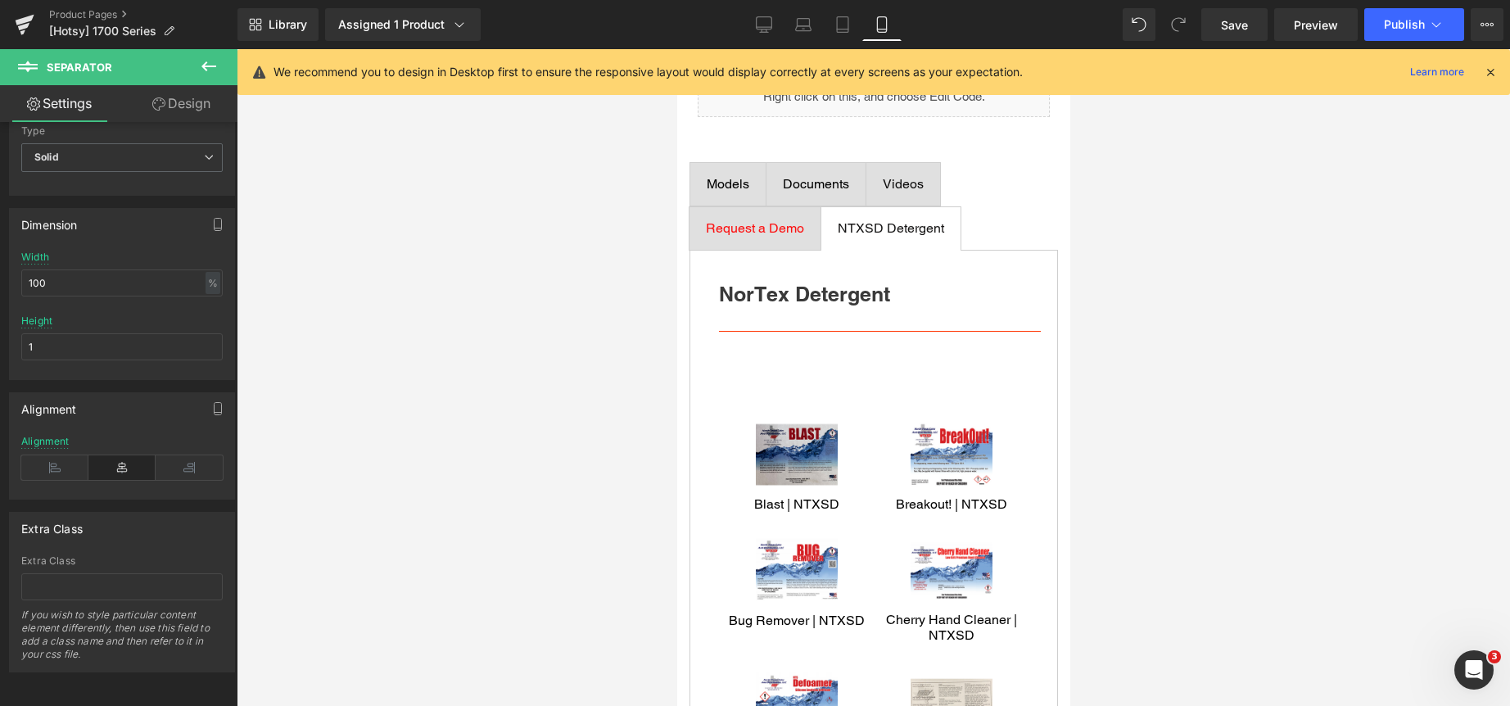
scroll to position [1157, 0]
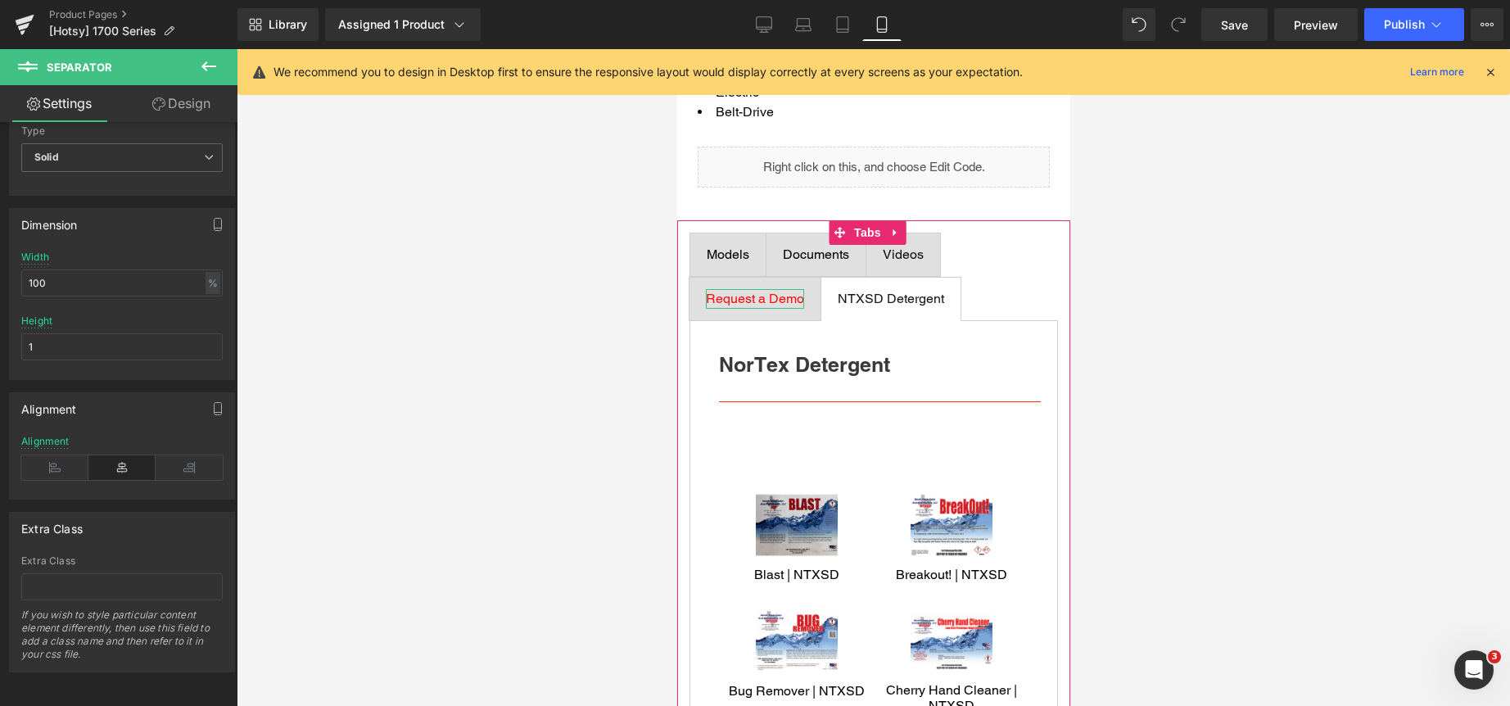
click at [767, 296] on span "Request a Demo" at bounding box center [754, 299] width 98 height 16
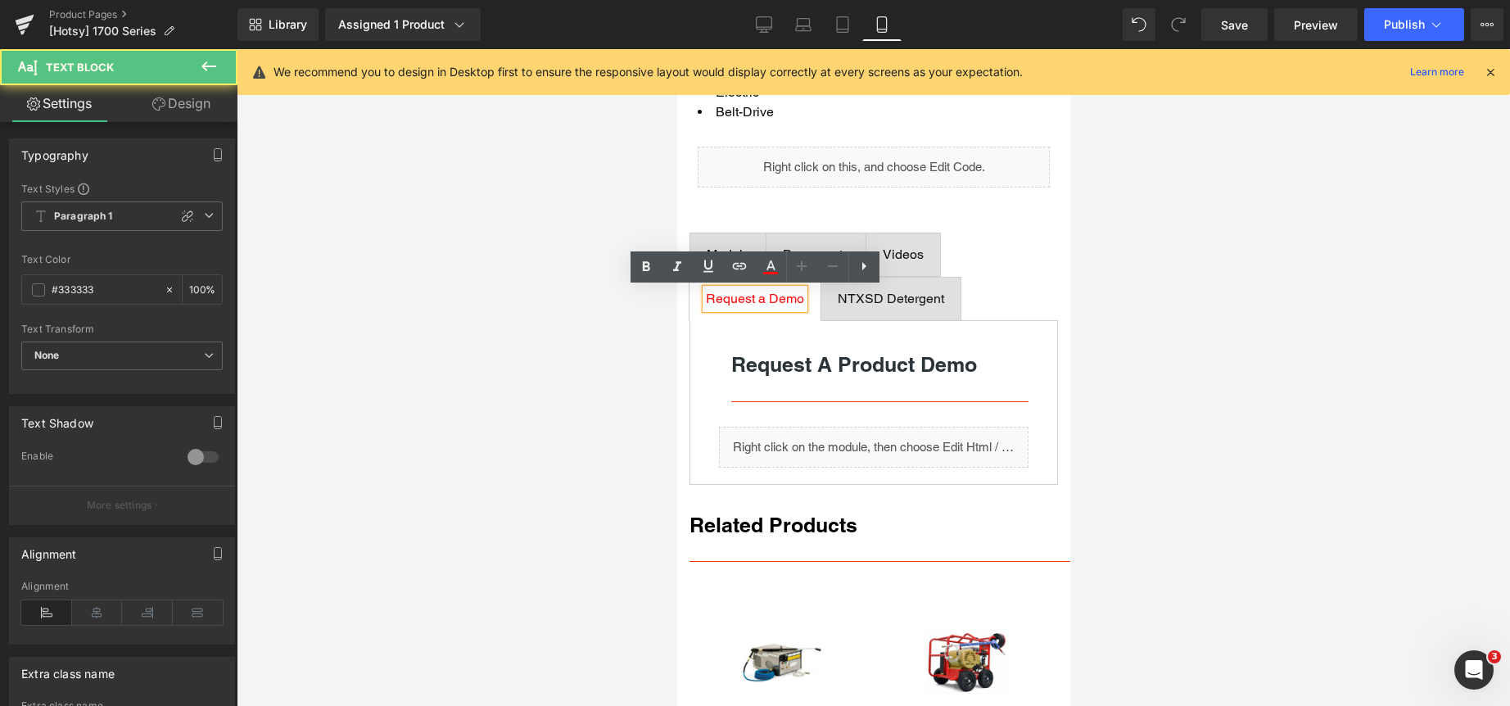
click at [915, 250] on span "Videos" at bounding box center [902, 254] width 41 height 16
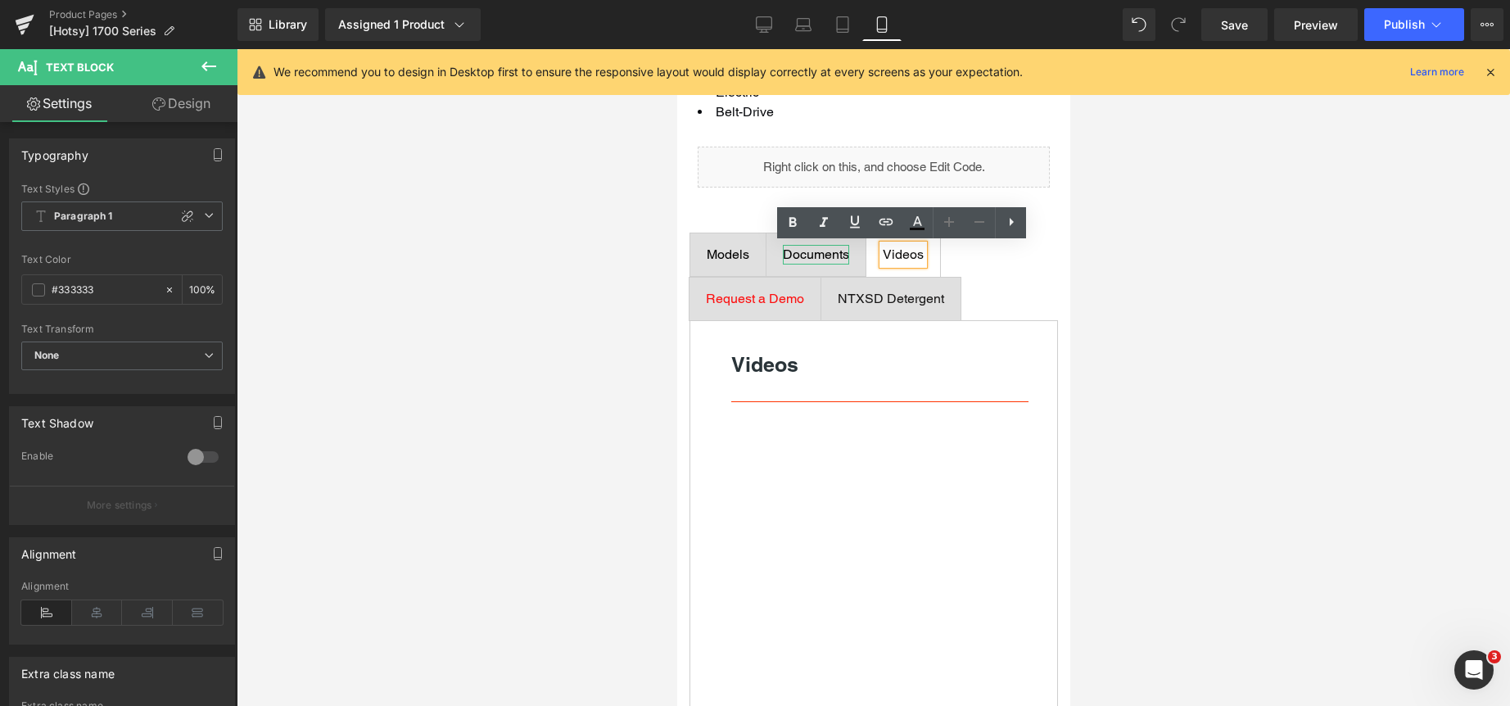
click at [820, 255] on span "Documents" at bounding box center [815, 254] width 66 height 16
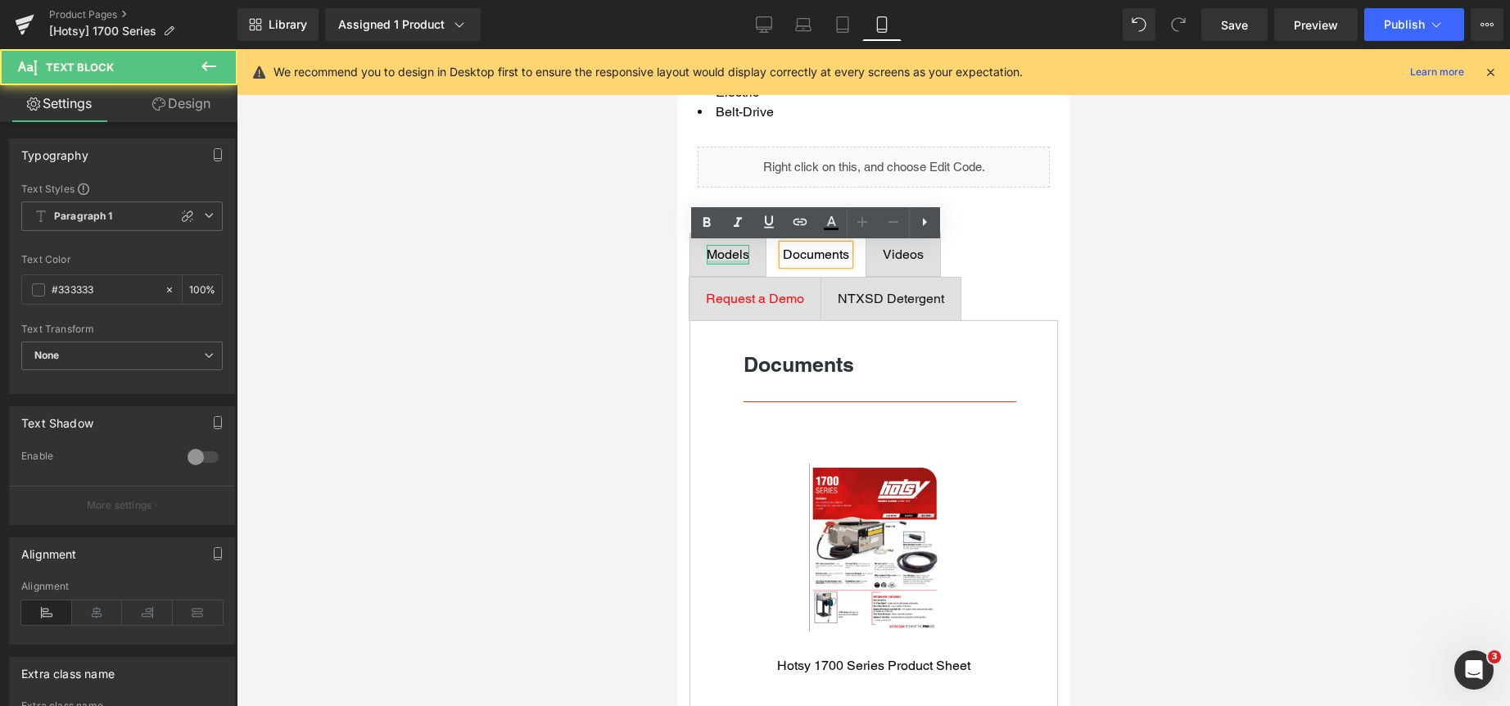
click at [720, 260] on div at bounding box center [727, 262] width 43 height 4
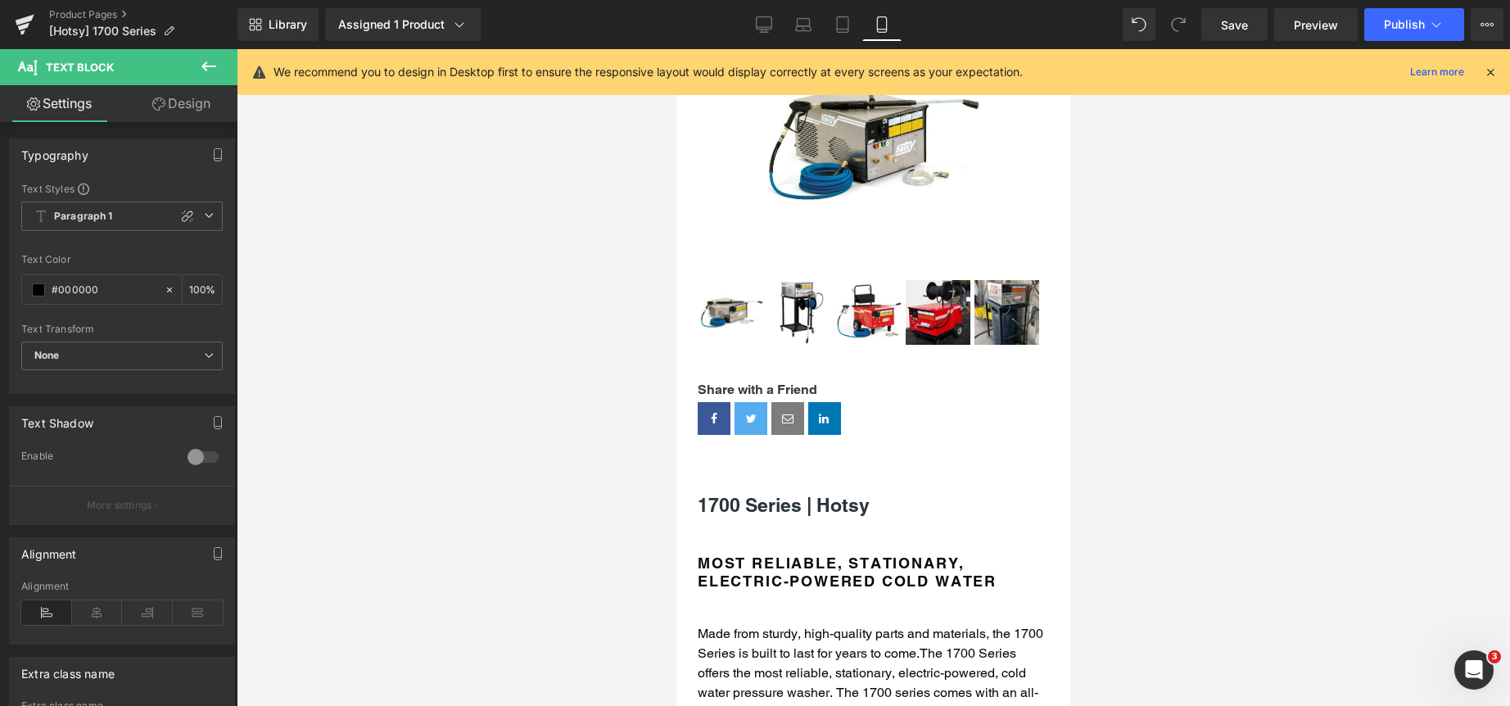
scroll to position [0, 0]
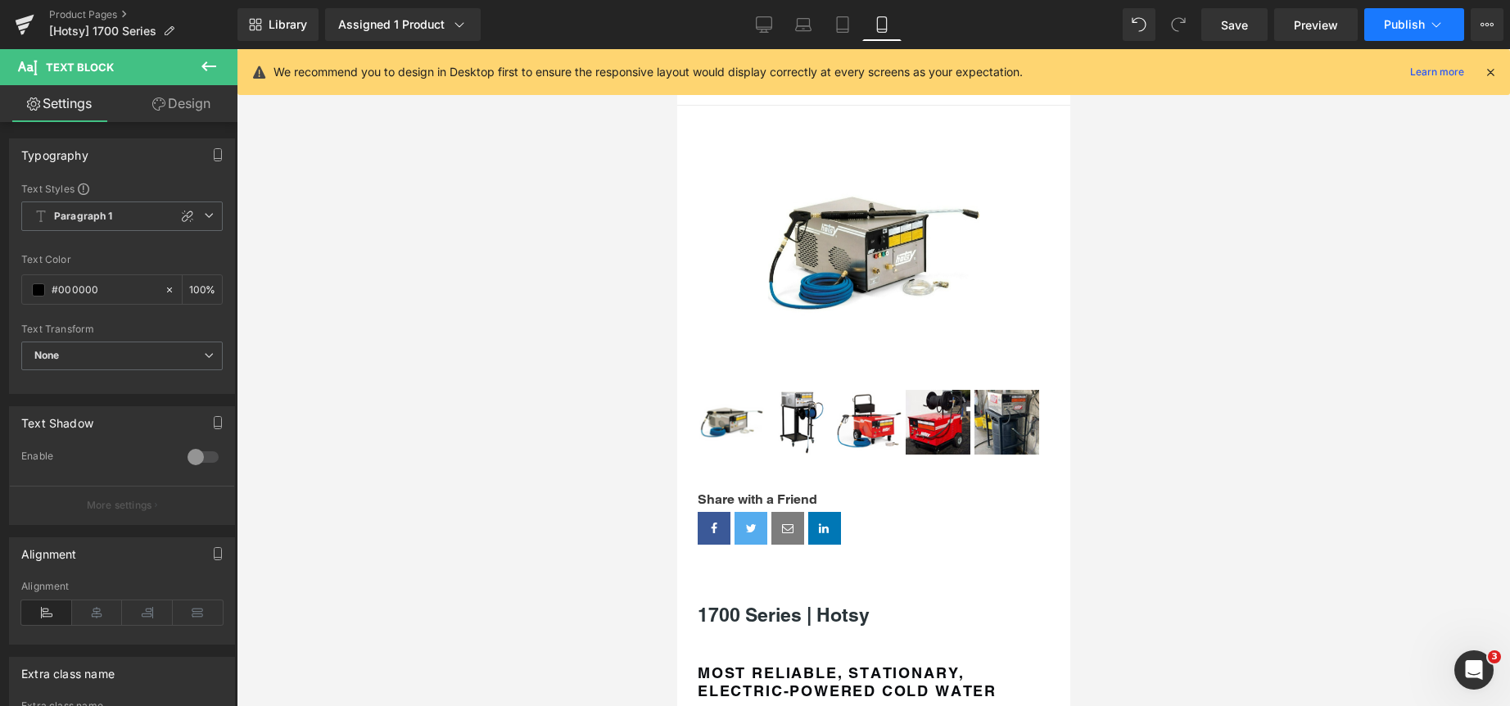
click at [1395, 21] on span "Publish" at bounding box center [1404, 24] width 41 height 13
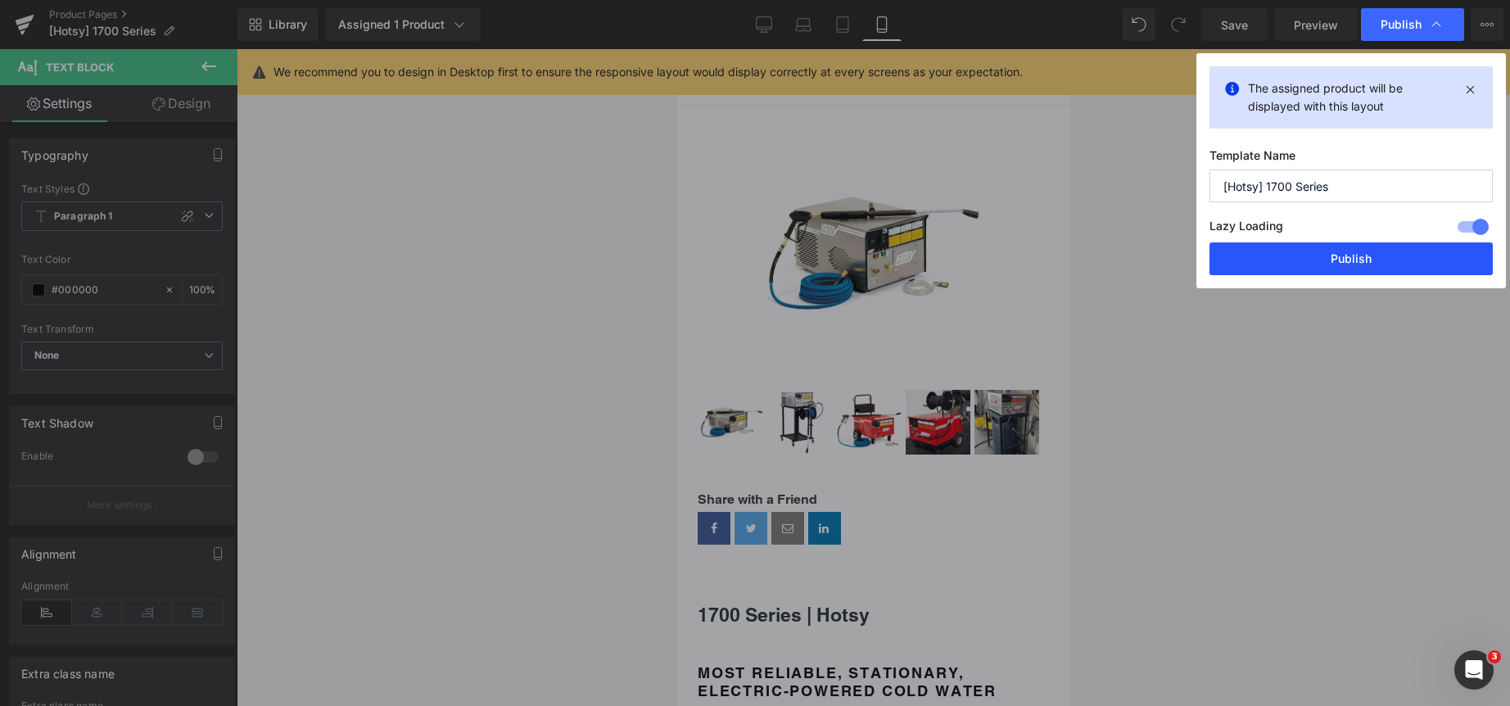
drag, startPoint x: 1329, startPoint y: 255, endPoint x: 381, endPoint y: 323, distance: 950.5
click at [1329, 255] on button "Publish" at bounding box center [1350, 258] width 283 height 33
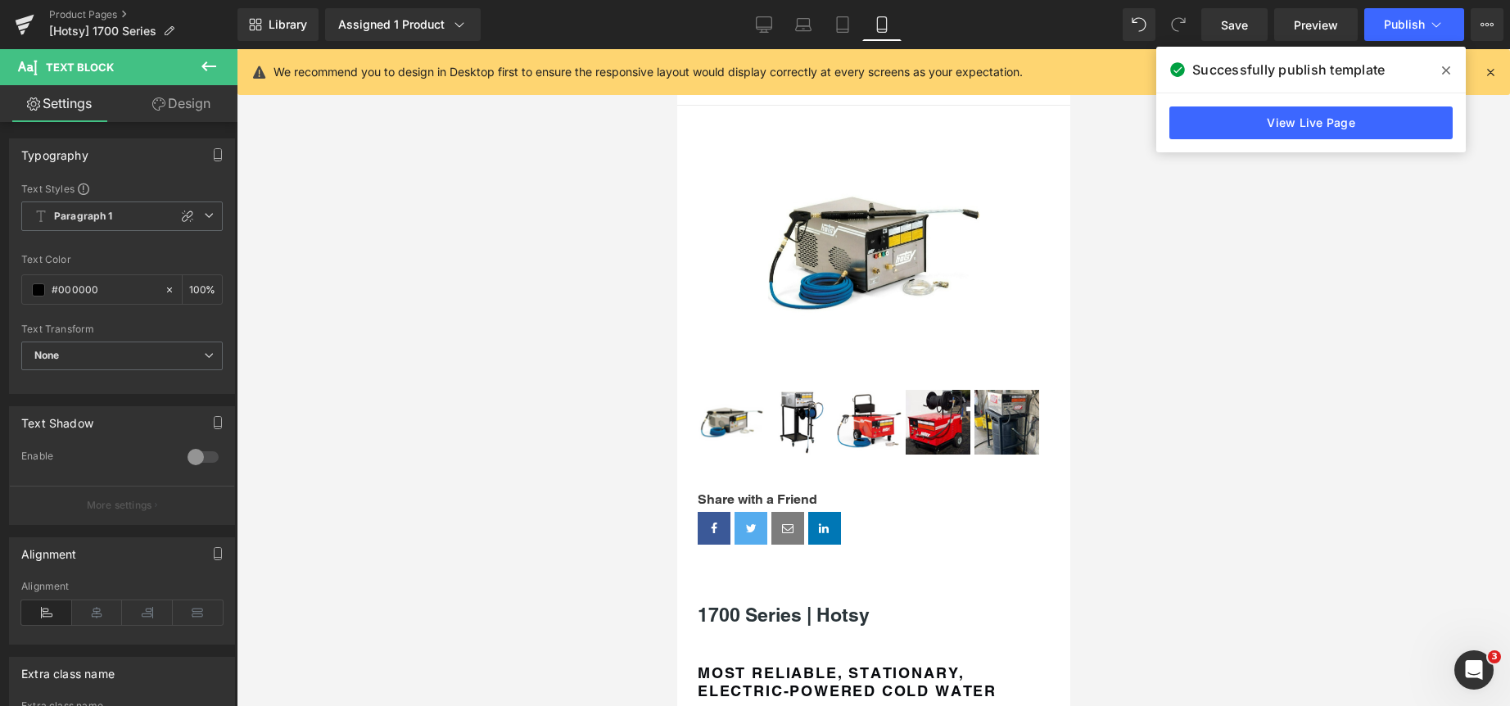
click at [1183, 377] on div at bounding box center [873, 377] width 1273 height 657
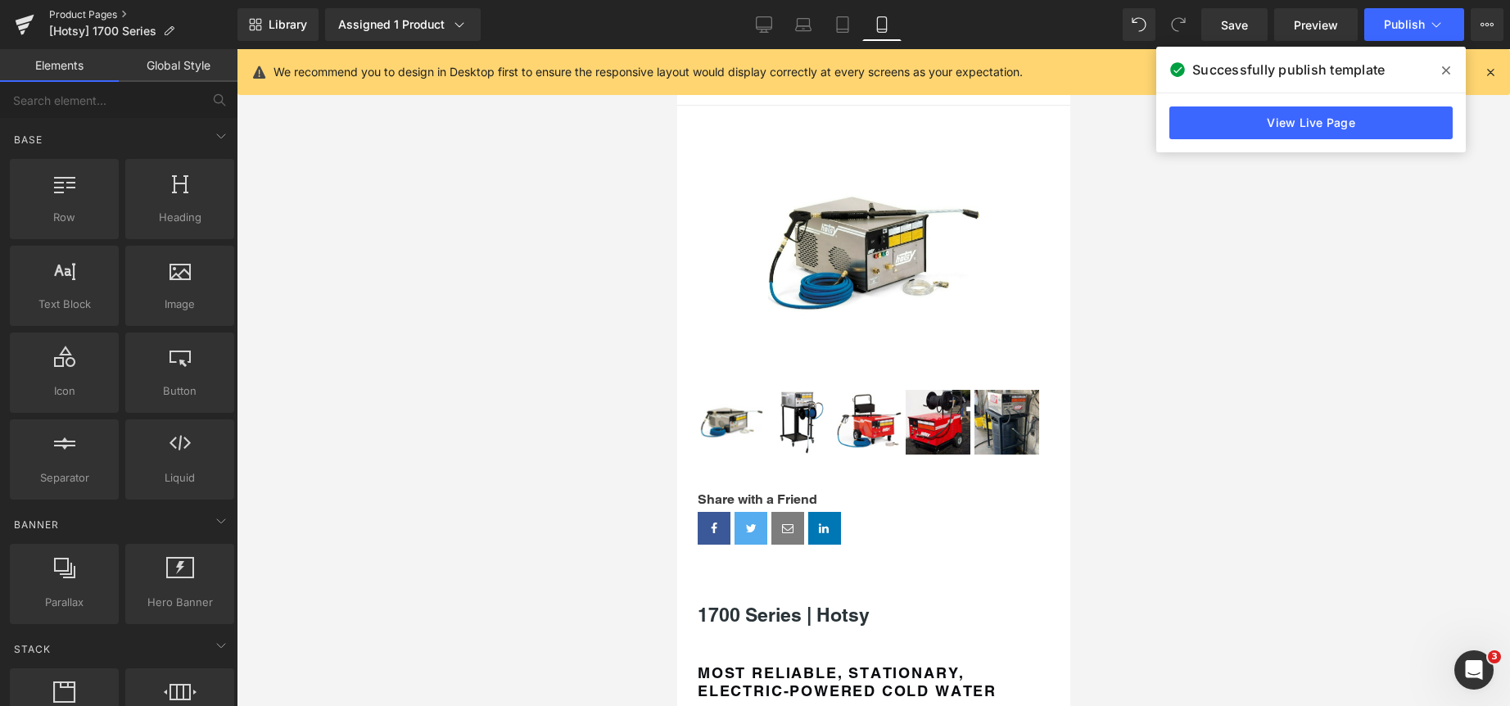
click at [99, 13] on link "Product Pages" at bounding box center [143, 14] width 188 height 13
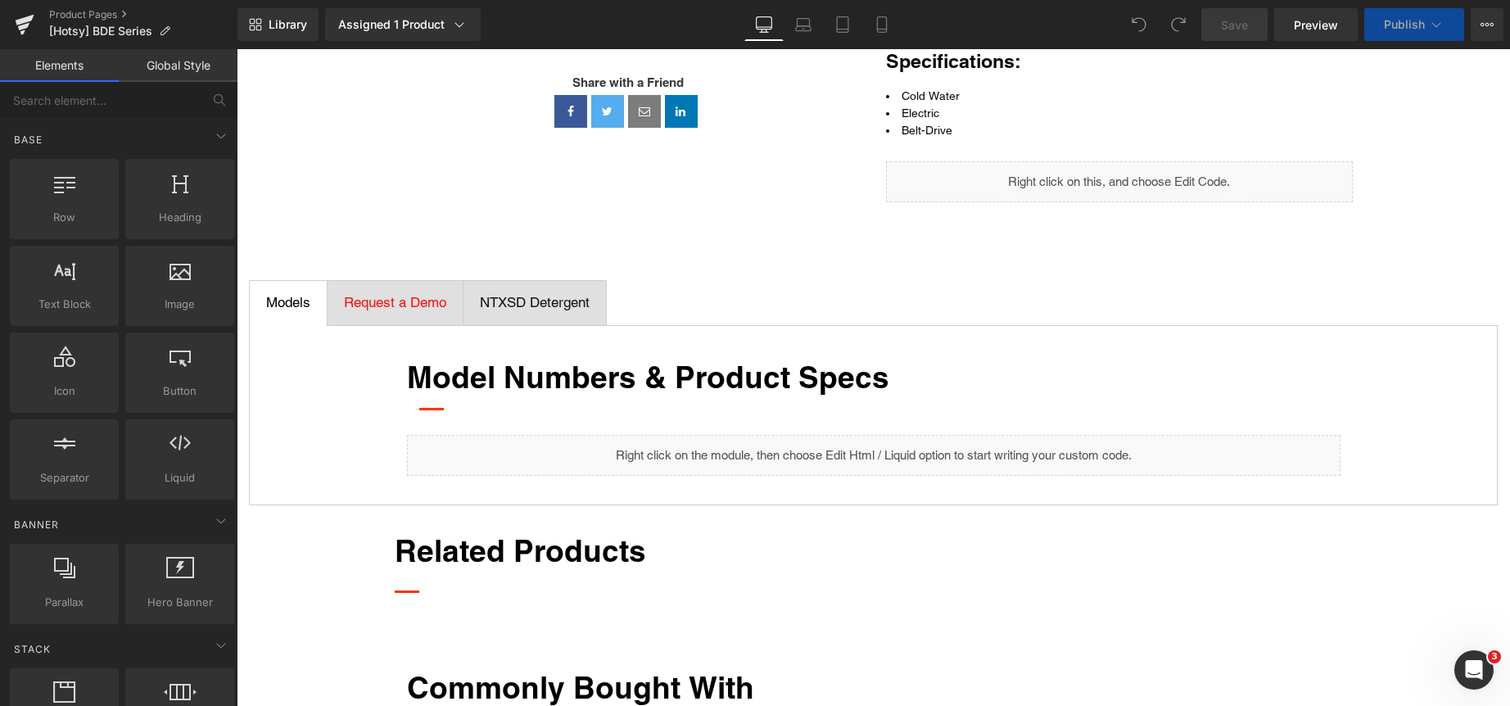
scroll to position [491, 0]
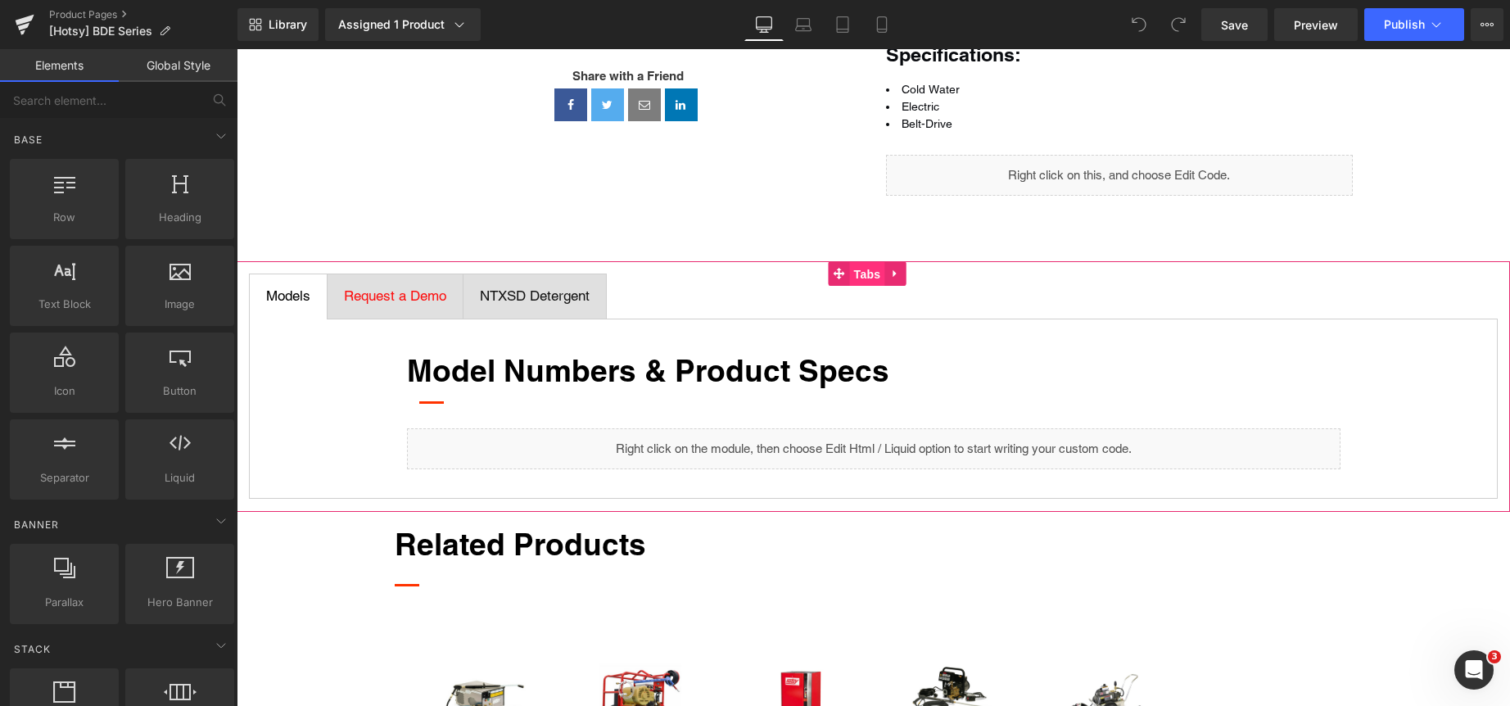
click at [864, 272] on span "Tabs" at bounding box center [867, 274] width 35 height 25
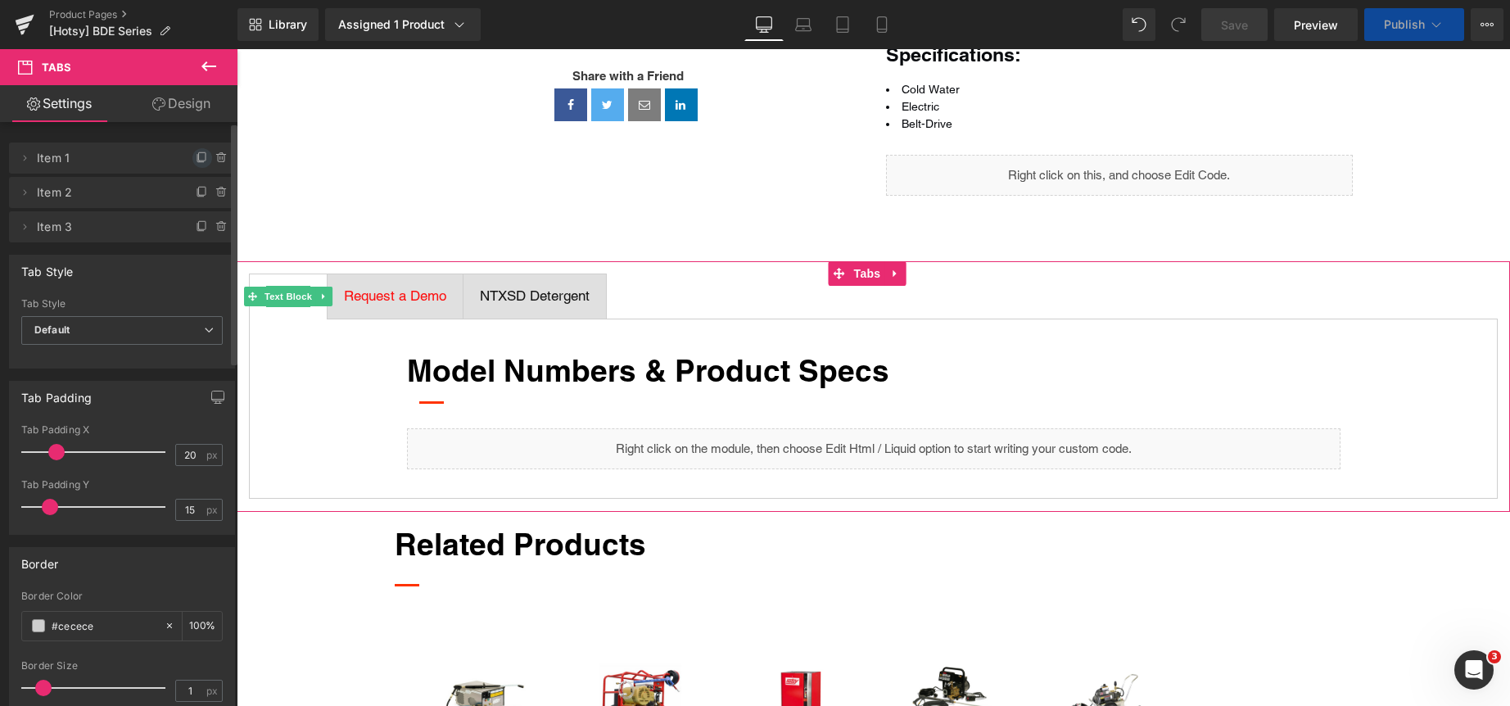
click at [196, 157] on icon at bounding box center [202, 157] width 13 height 13
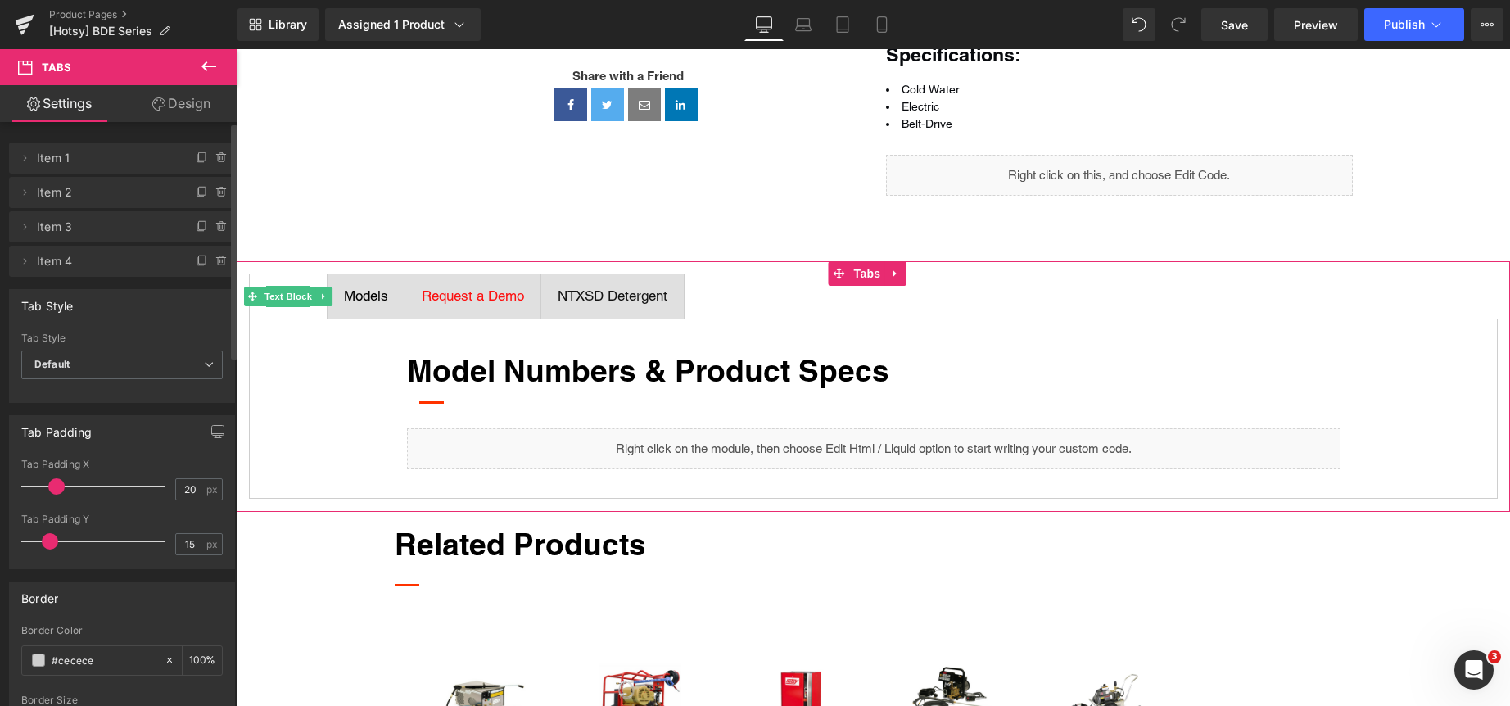
click at [196, 157] on icon at bounding box center [202, 157] width 13 height 13
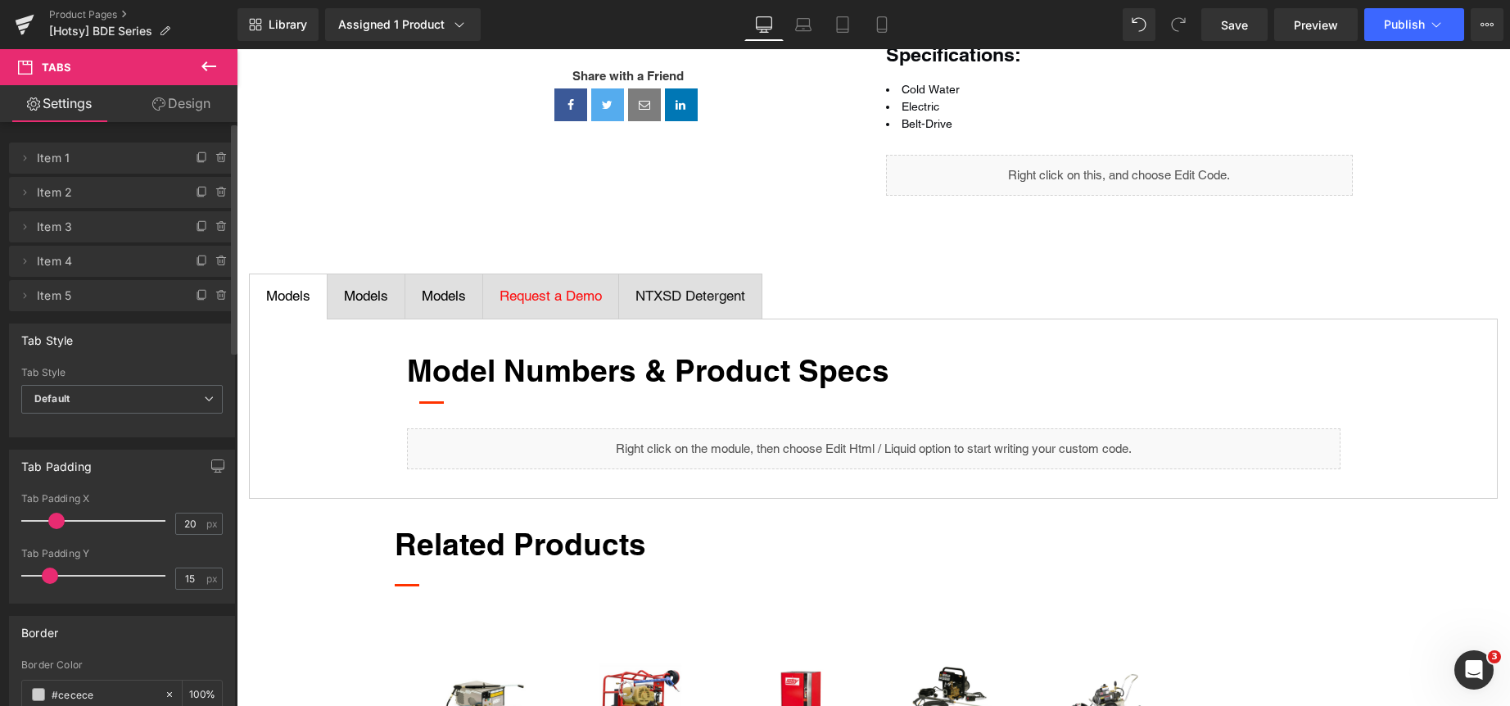
click at [209, 66] on icon at bounding box center [208, 66] width 15 height 10
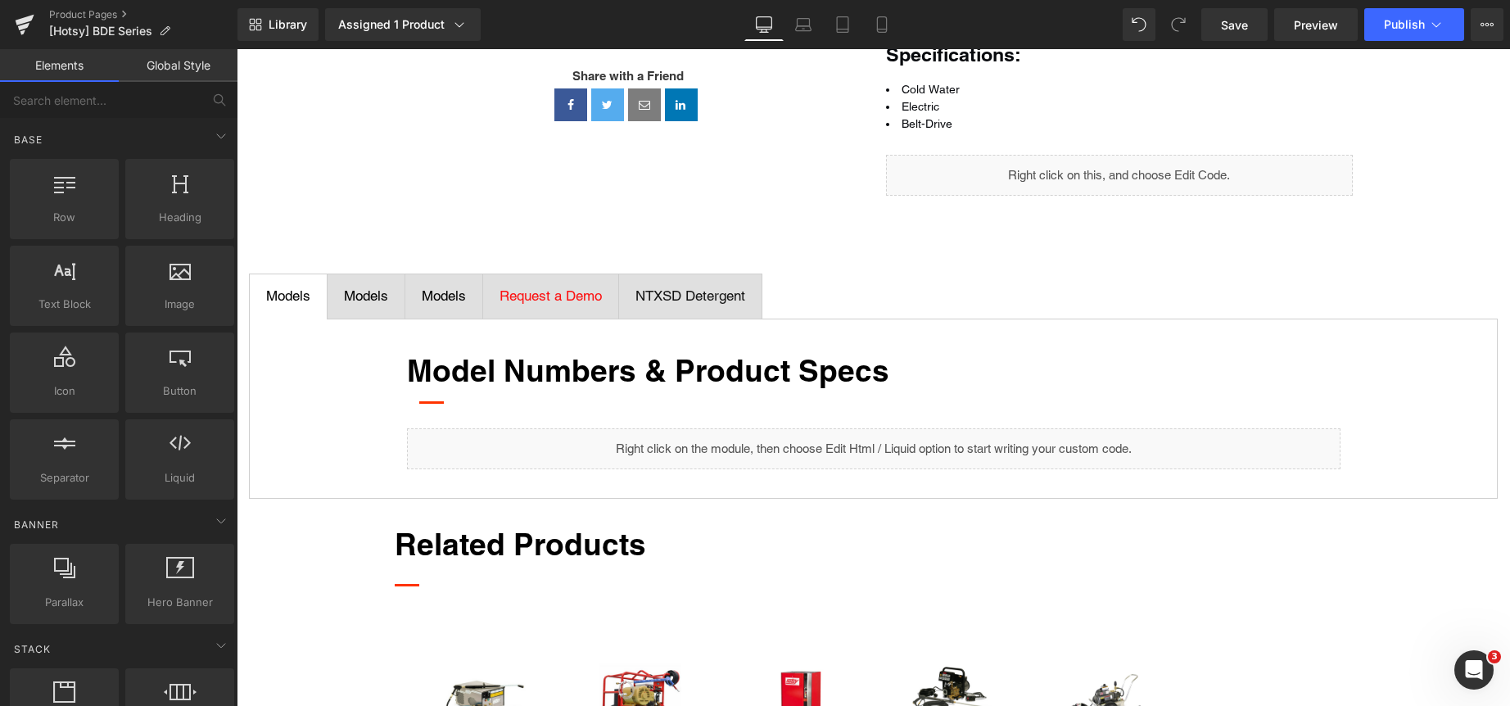
click at [174, 68] on link "Global Style" at bounding box center [178, 65] width 119 height 33
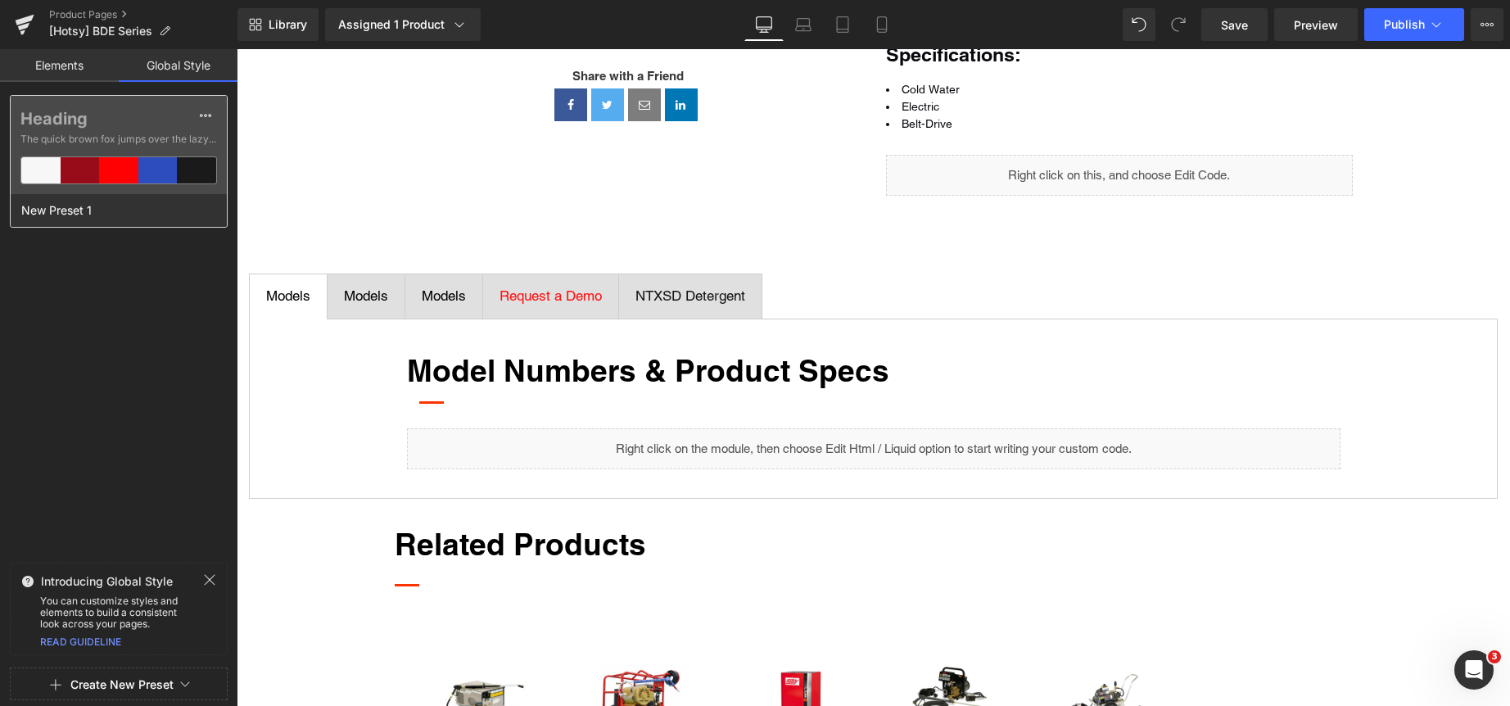
click at [157, 113] on label "Heading" at bounding box center [118, 119] width 196 height 20
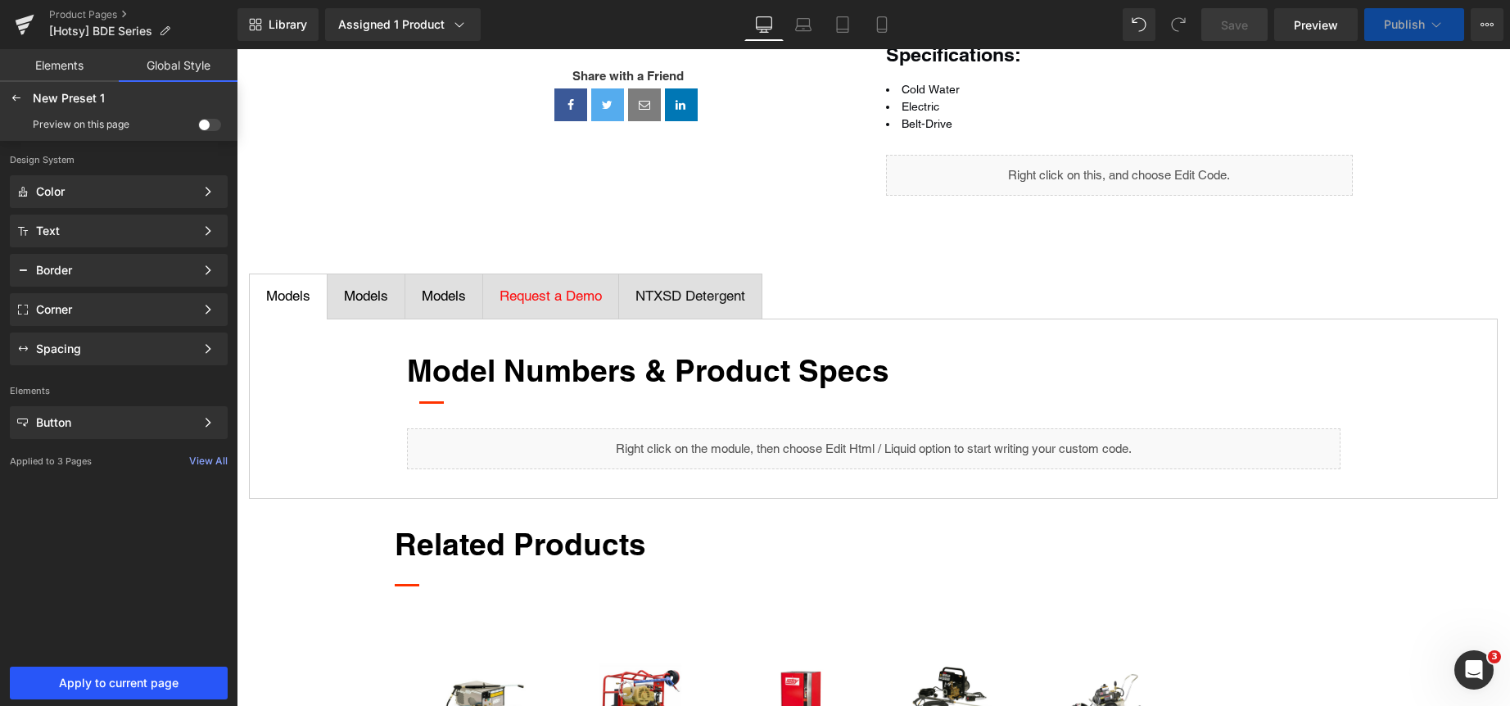
click at [118, 676] on span "Apply to current page" at bounding box center [119, 682] width 198 height 13
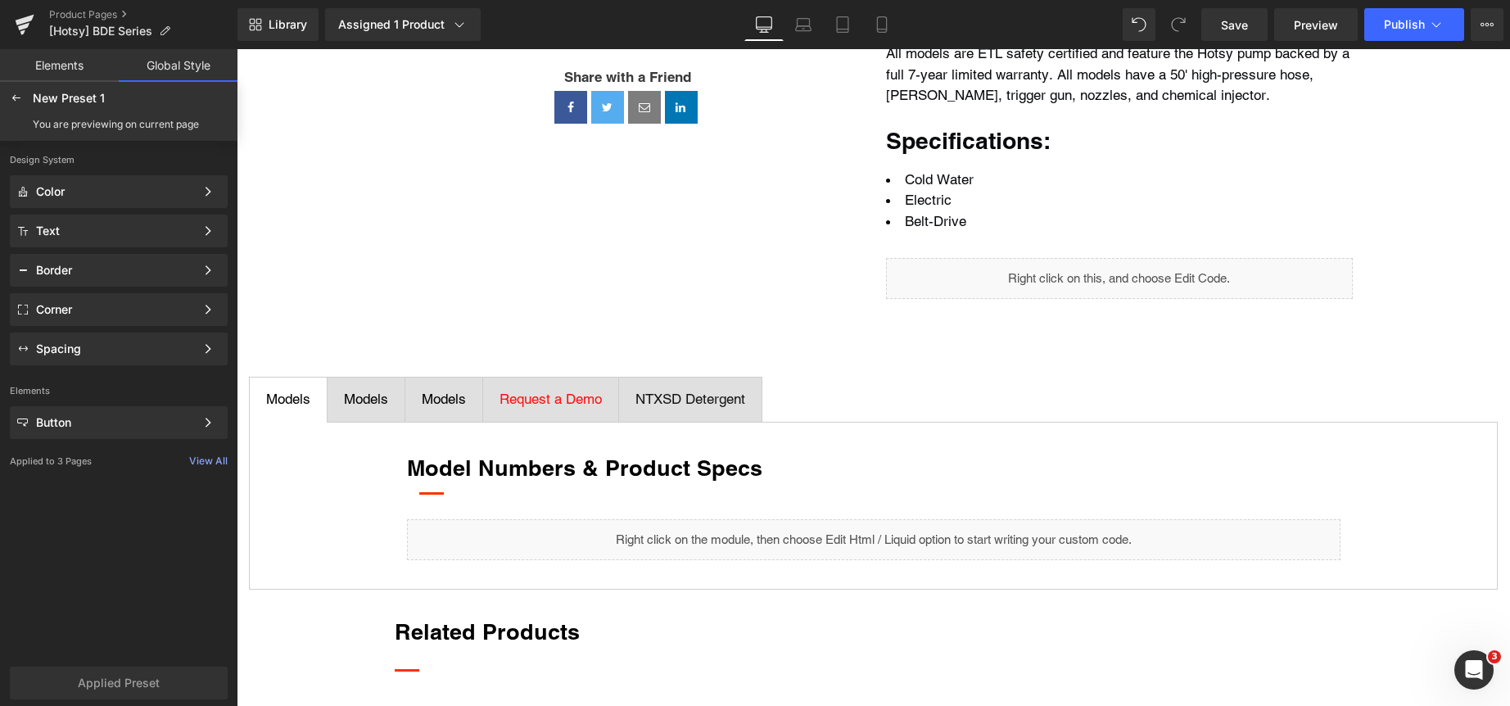
click at [67, 62] on link "Elements" at bounding box center [59, 65] width 119 height 33
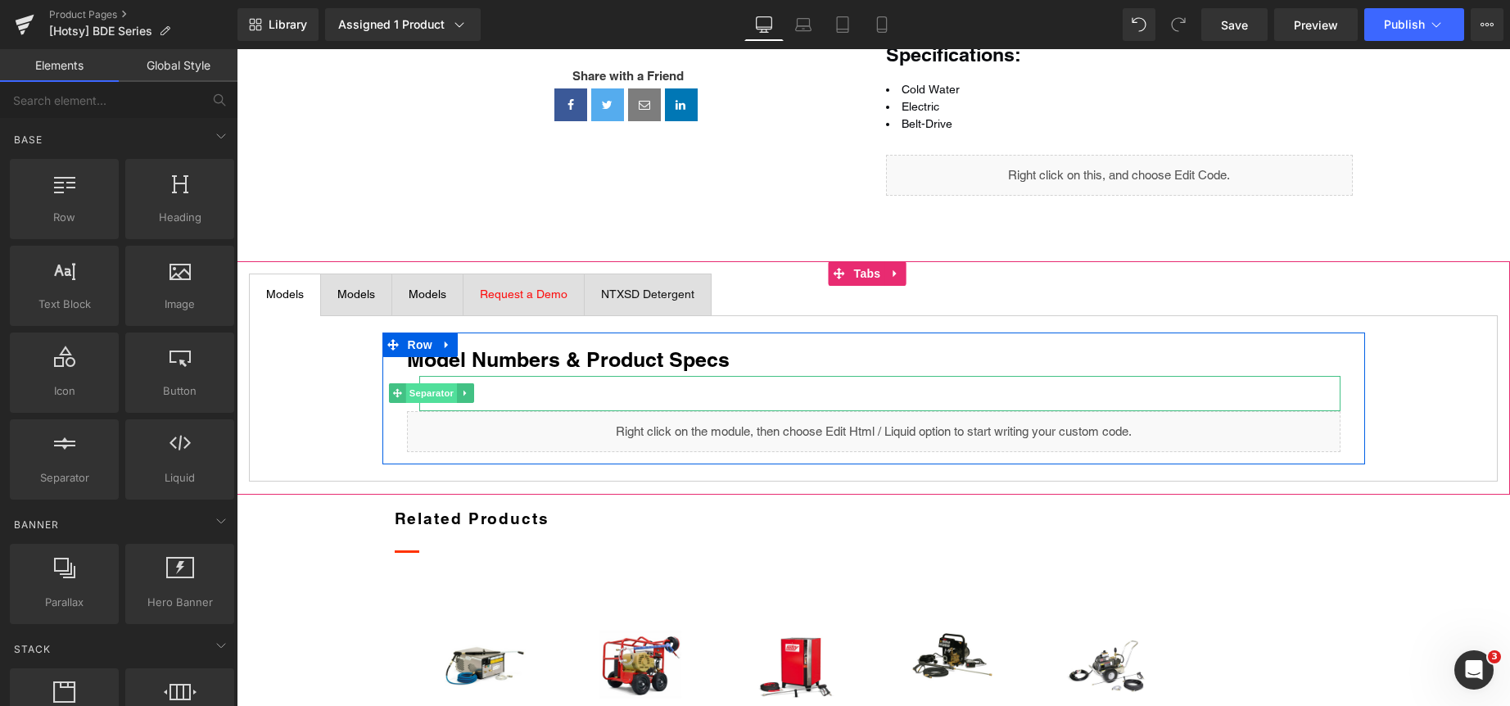
click at [431, 403] on span "Separator" at bounding box center [430, 393] width 51 height 20
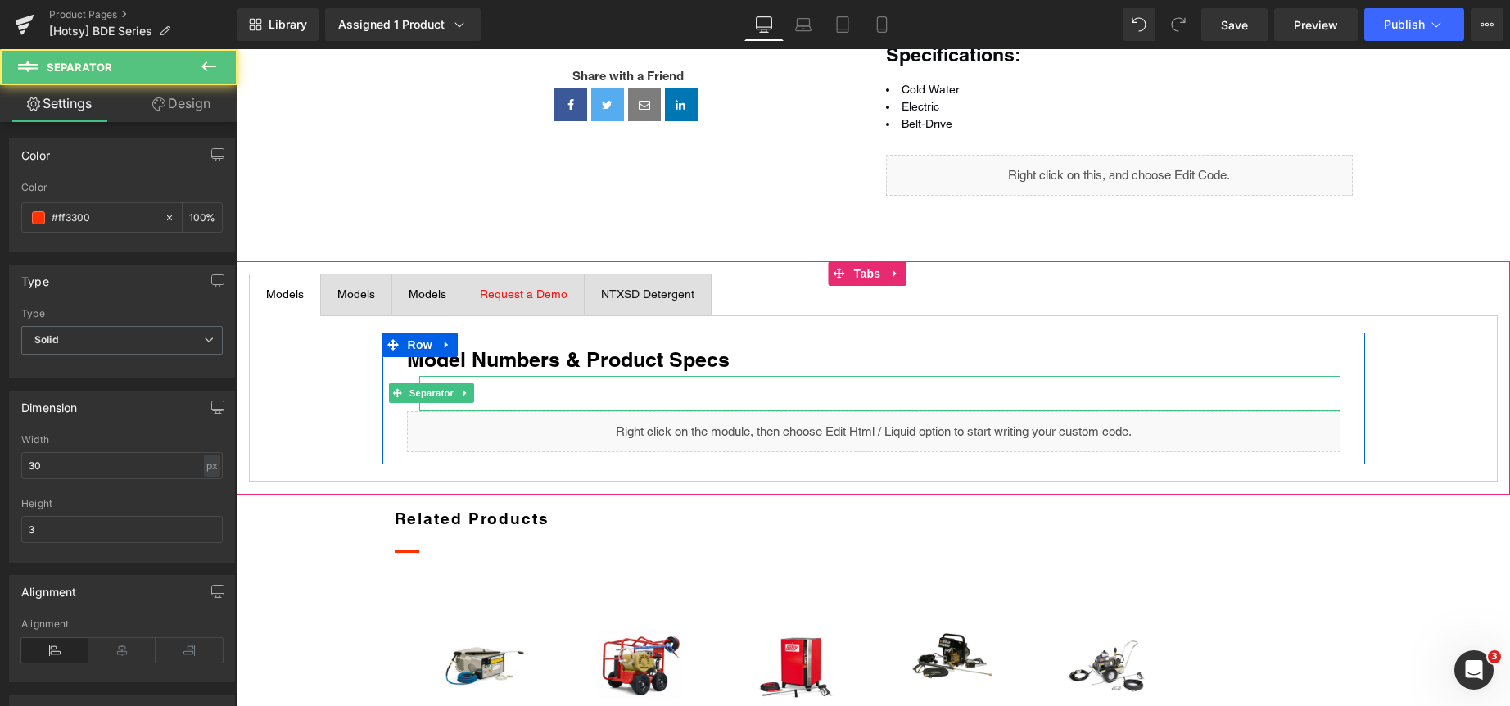
click at [523, 411] on div at bounding box center [879, 393] width 921 height 35
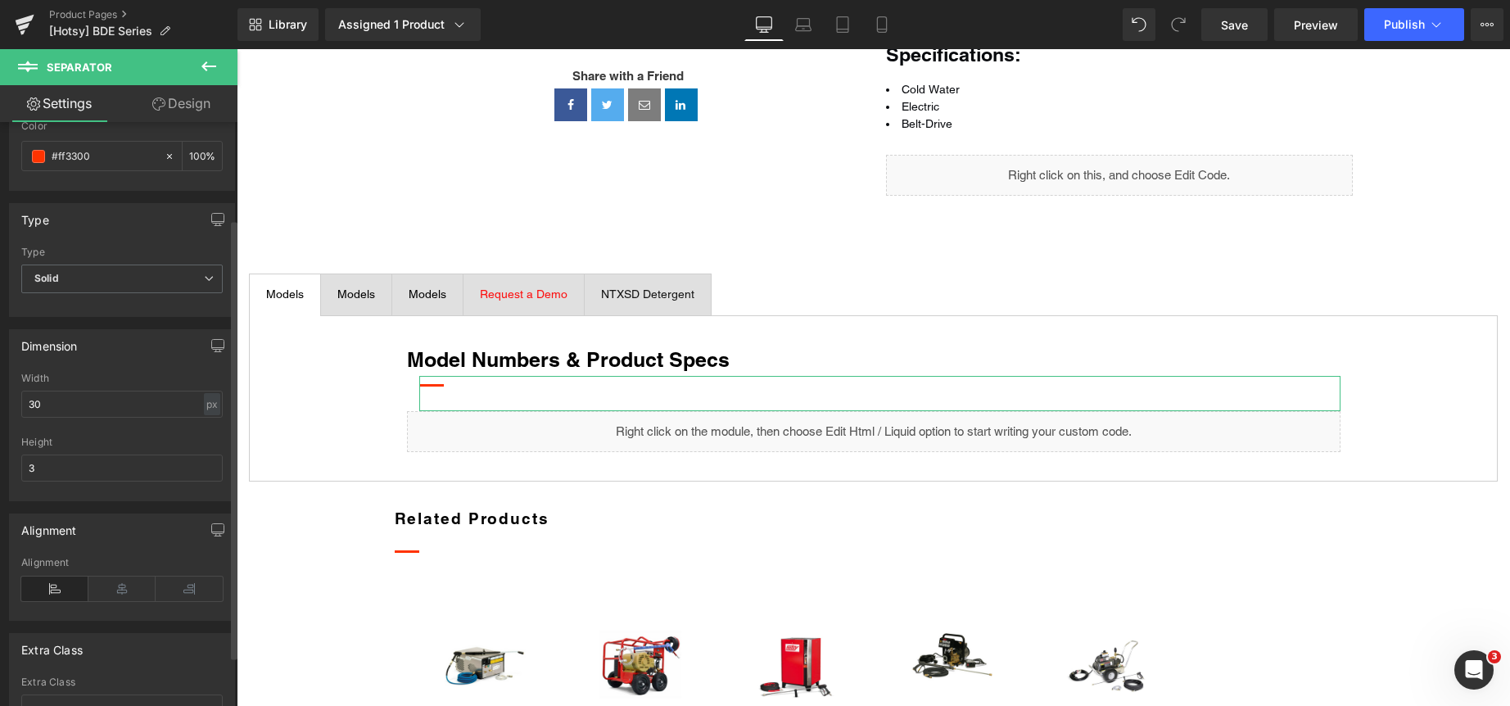
scroll to position [164, 0]
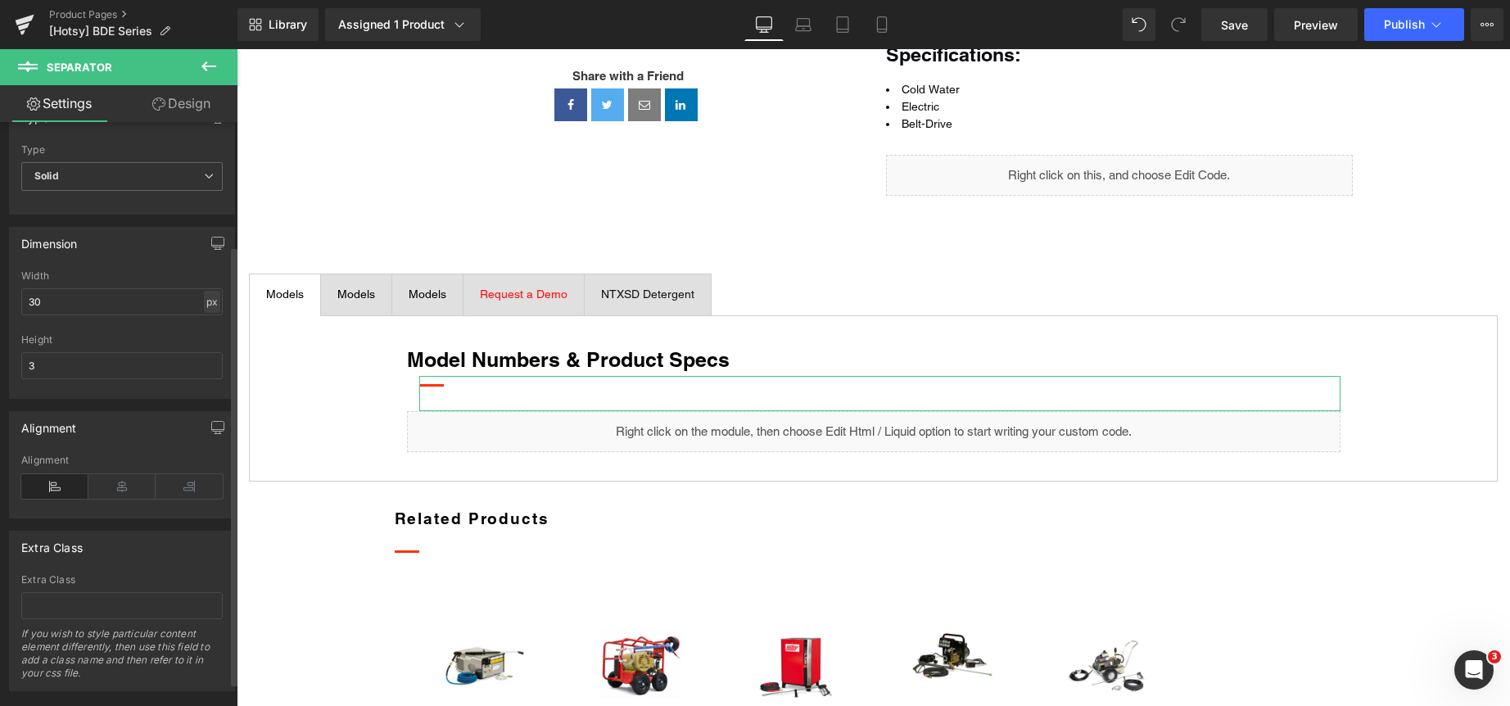
click at [204, 303] on div "px" at bounding box center [212, 302] width 16 height 22
click at [207, 324] on li "%" at bounding box center [211, 327] width 20 height 24
click at [144, 302] on input "2.67" at bounding box center [121, 301] width 201 height 27
type input "100"
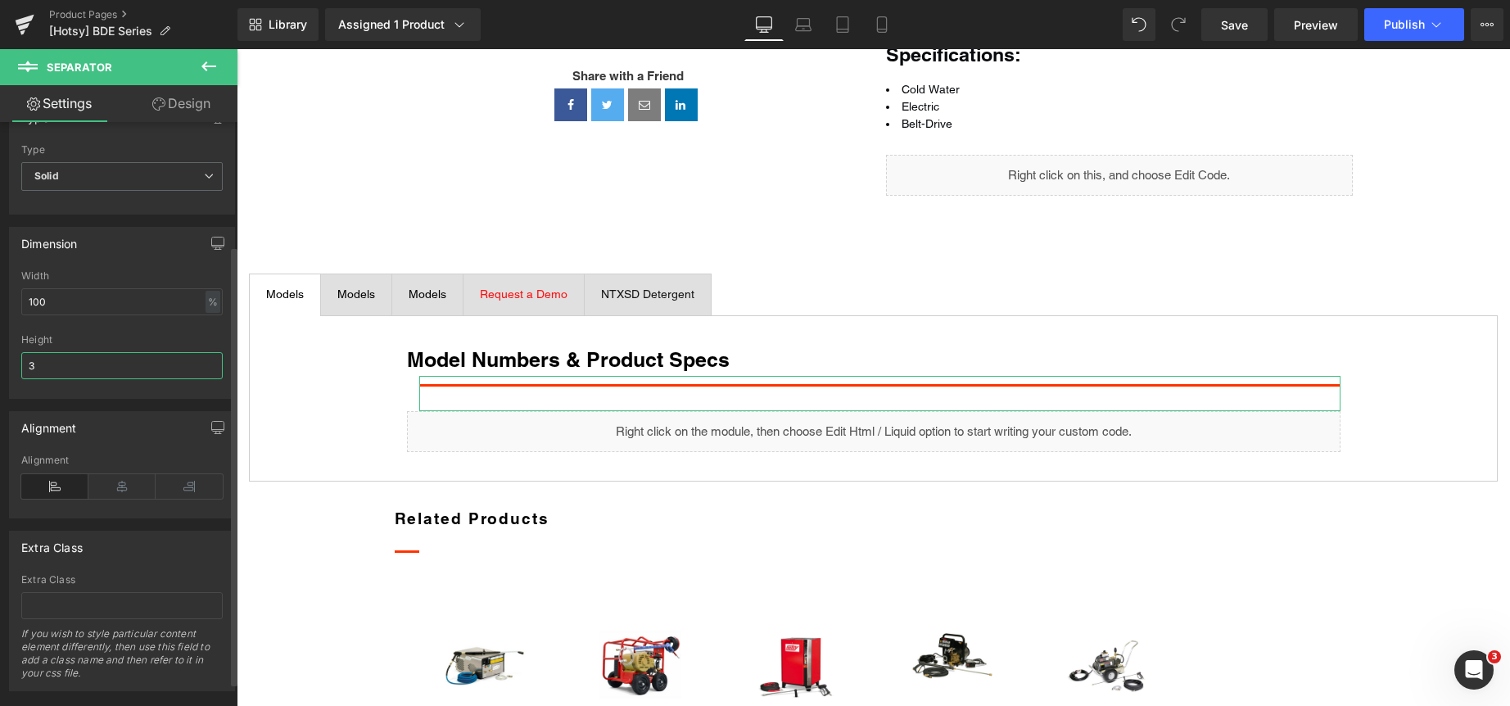
click at [111, 364] on input "3" at bounding box center [121, 365] width 201 height 27
type input "1"
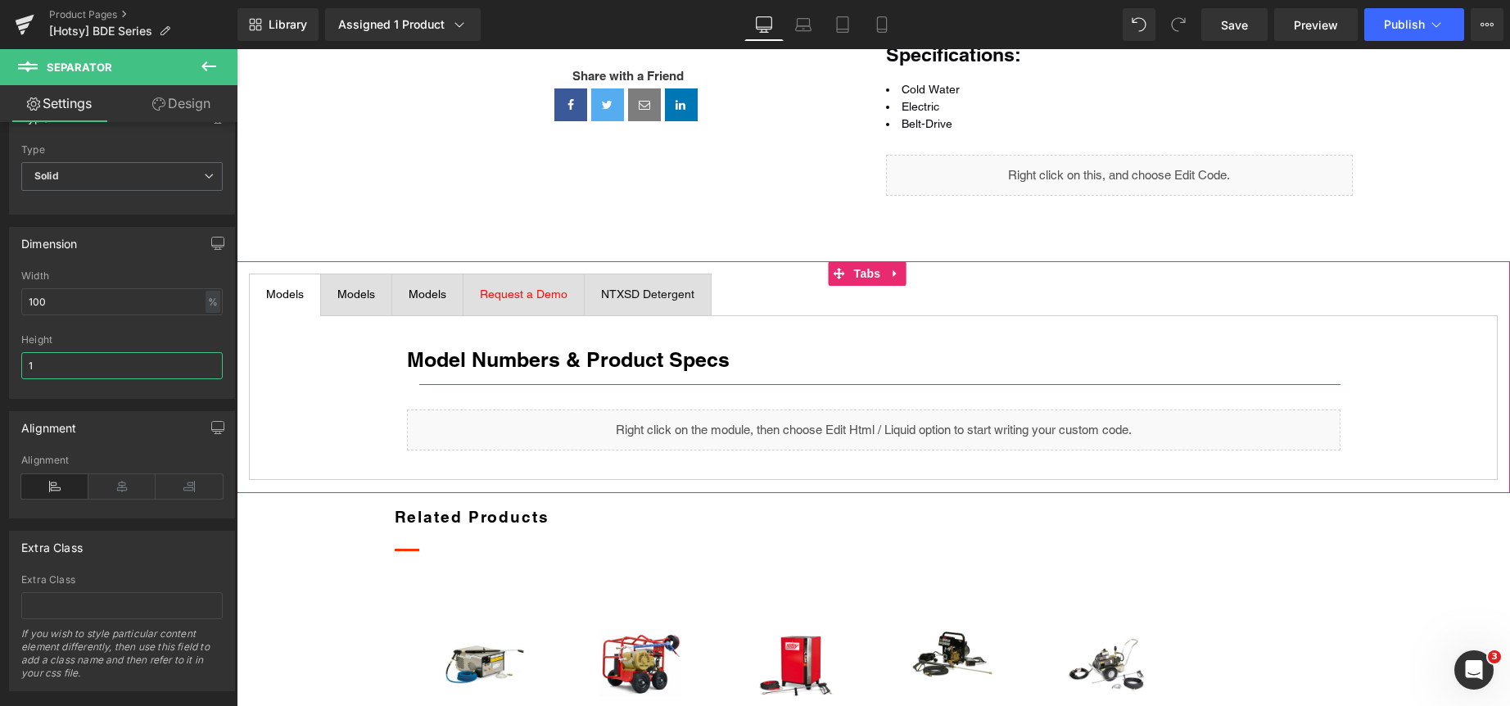
scroll to position [573, 0]
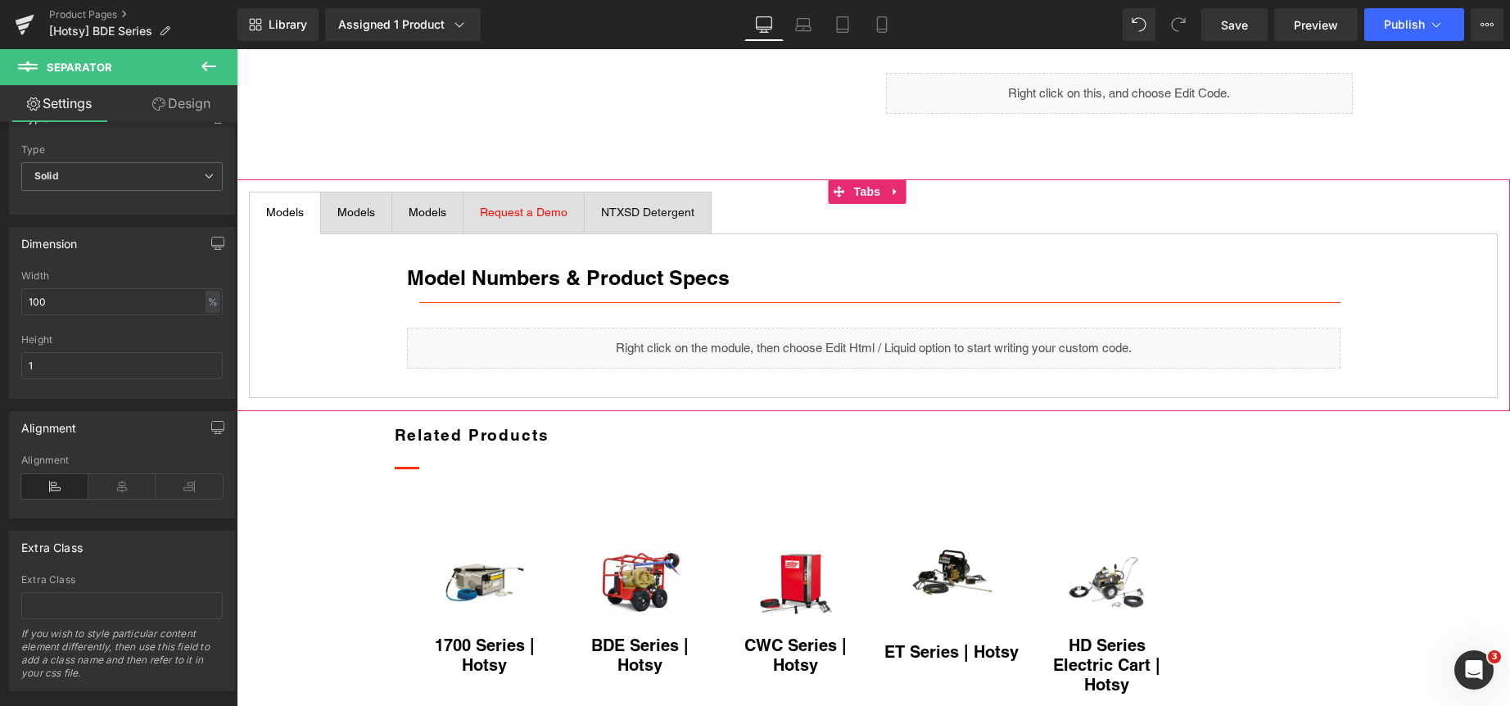
click at [349, 398] on div "Model Numbers & Product Specs Heading Separator Liquid Row" at bounding box center [873, 315] width 1249 height 165
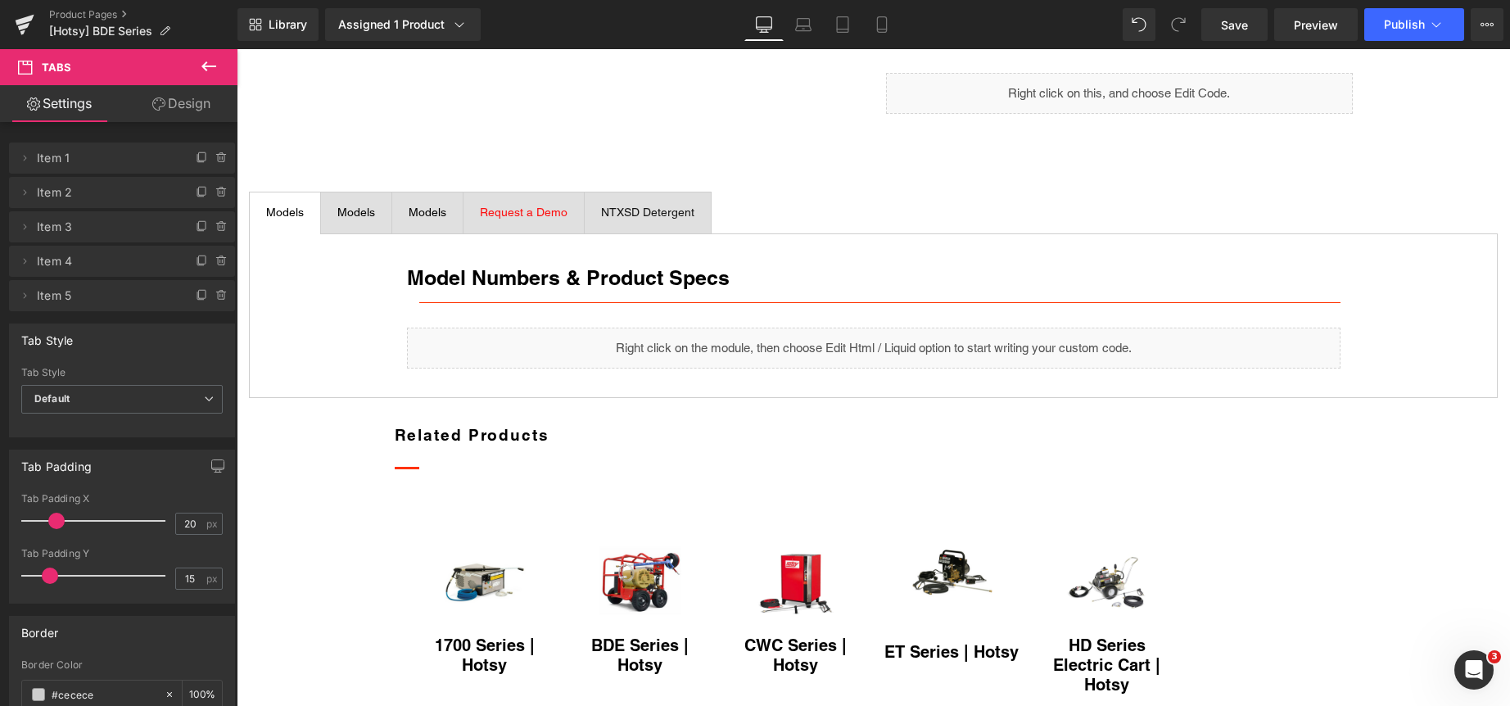
click at [203, 67] on icon at bounding box center [208, 66] width 15 height 10
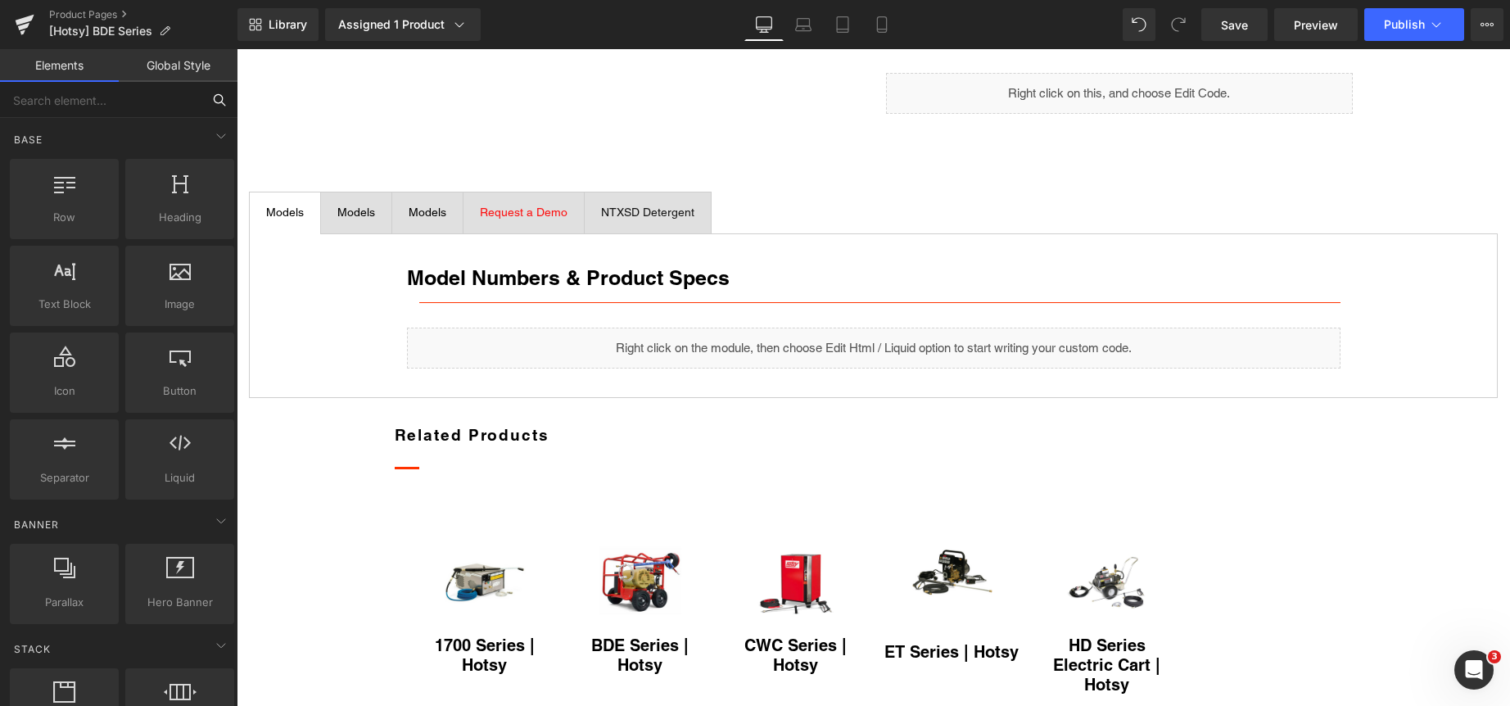
click at [120, 97] on input "text" at bounding box center [100, 100] width 201 height 36
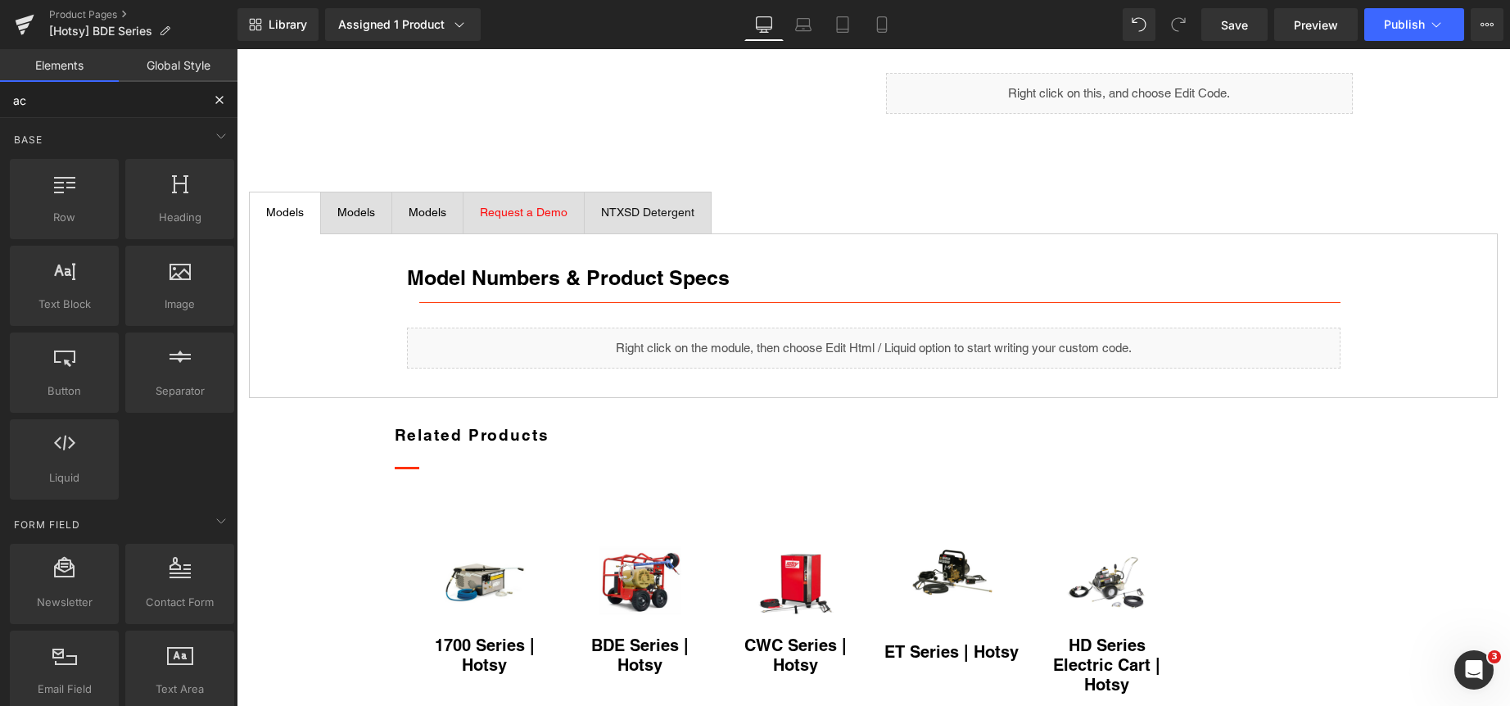
type input "acc"
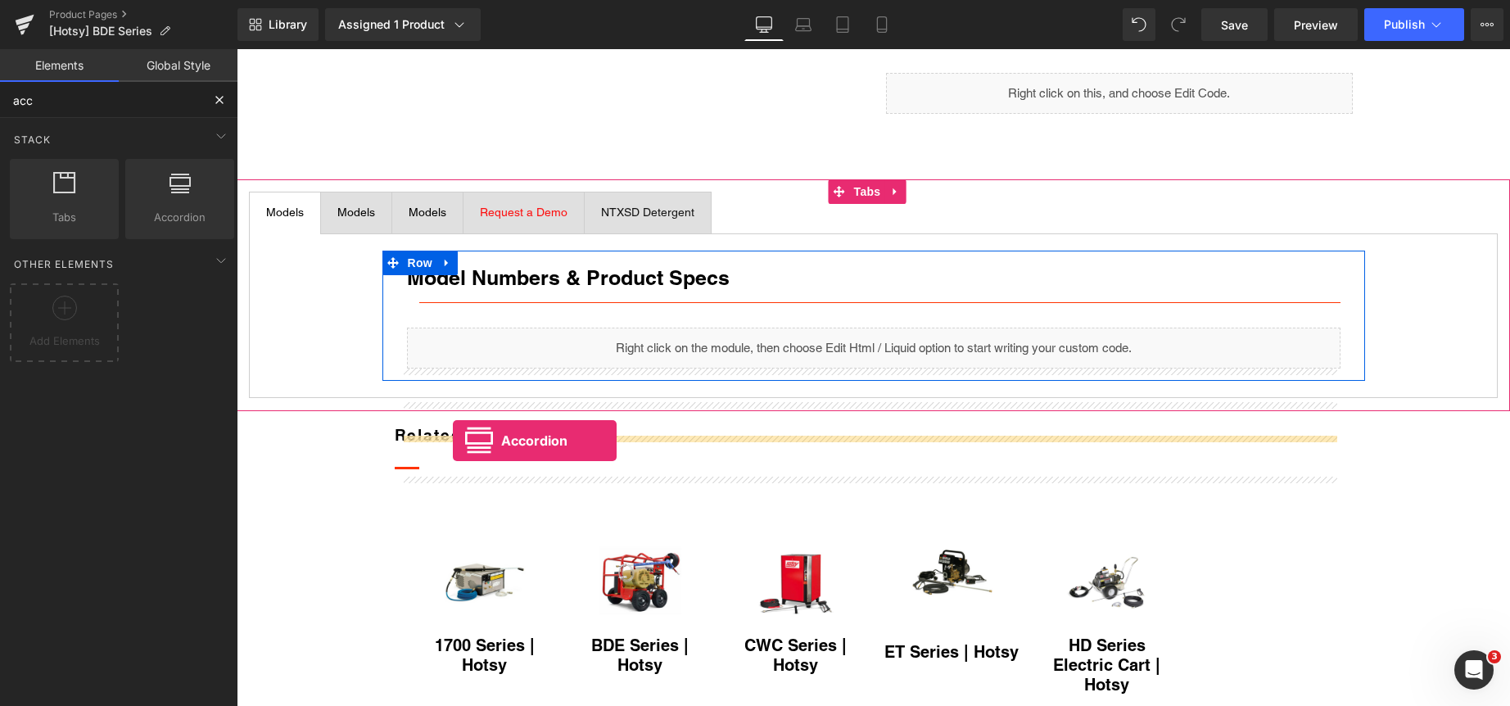
drag, startPoint x: 397, startPoint y: 260, endPoint x: 453, endPoint y: 439, distance: 187.0
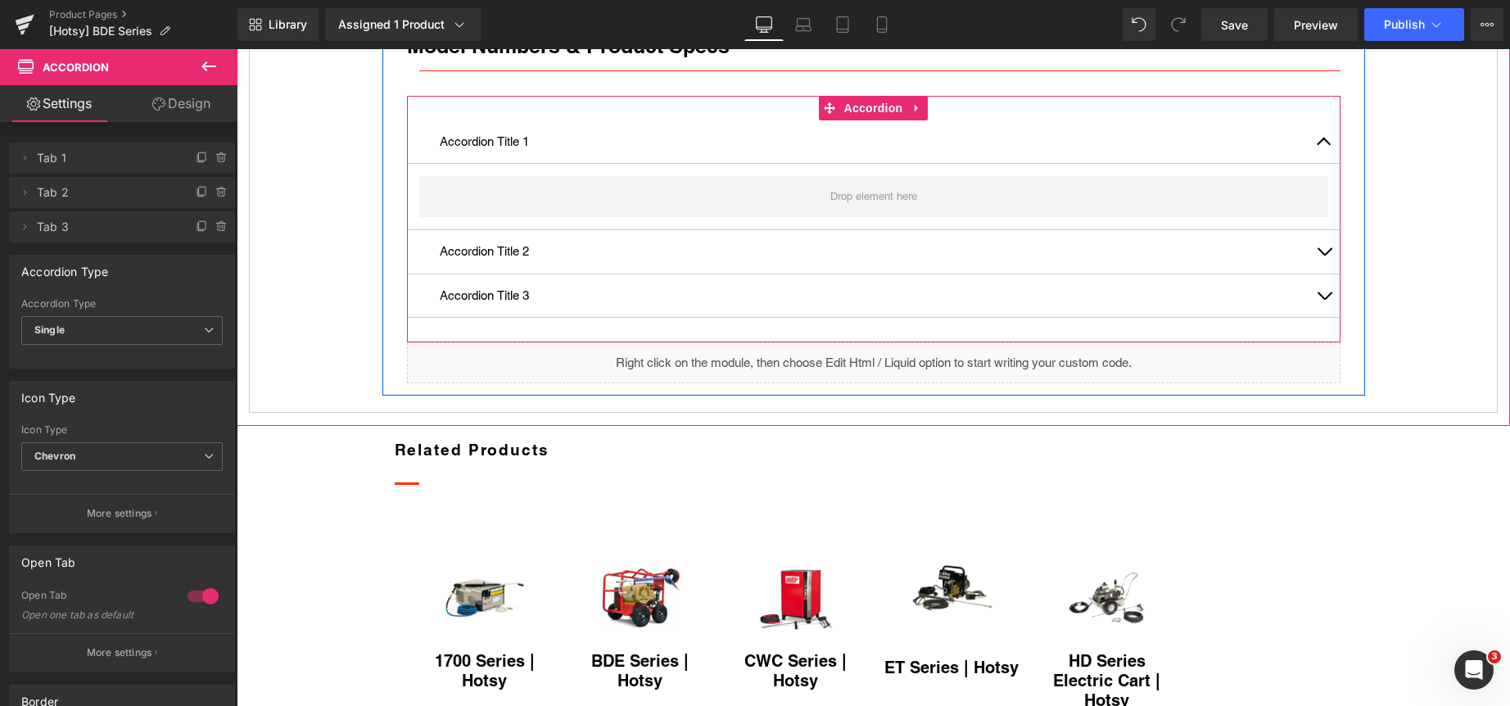
scroll to position [819, 0]
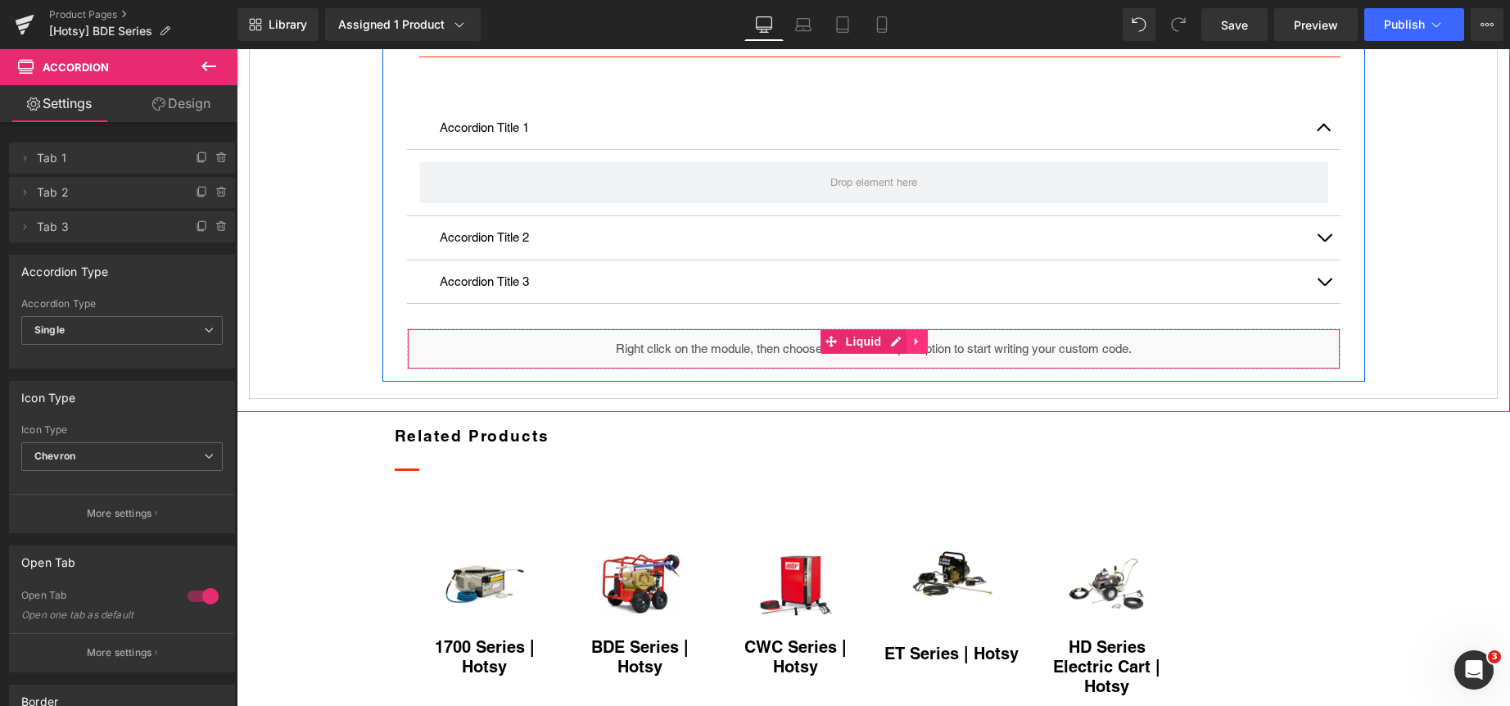
click at [915, 348] on icon at bounding box center [916, 342] width 11 height 12
click at [922, 348] on icon at bounding box center [927, 342] width 11 height 12
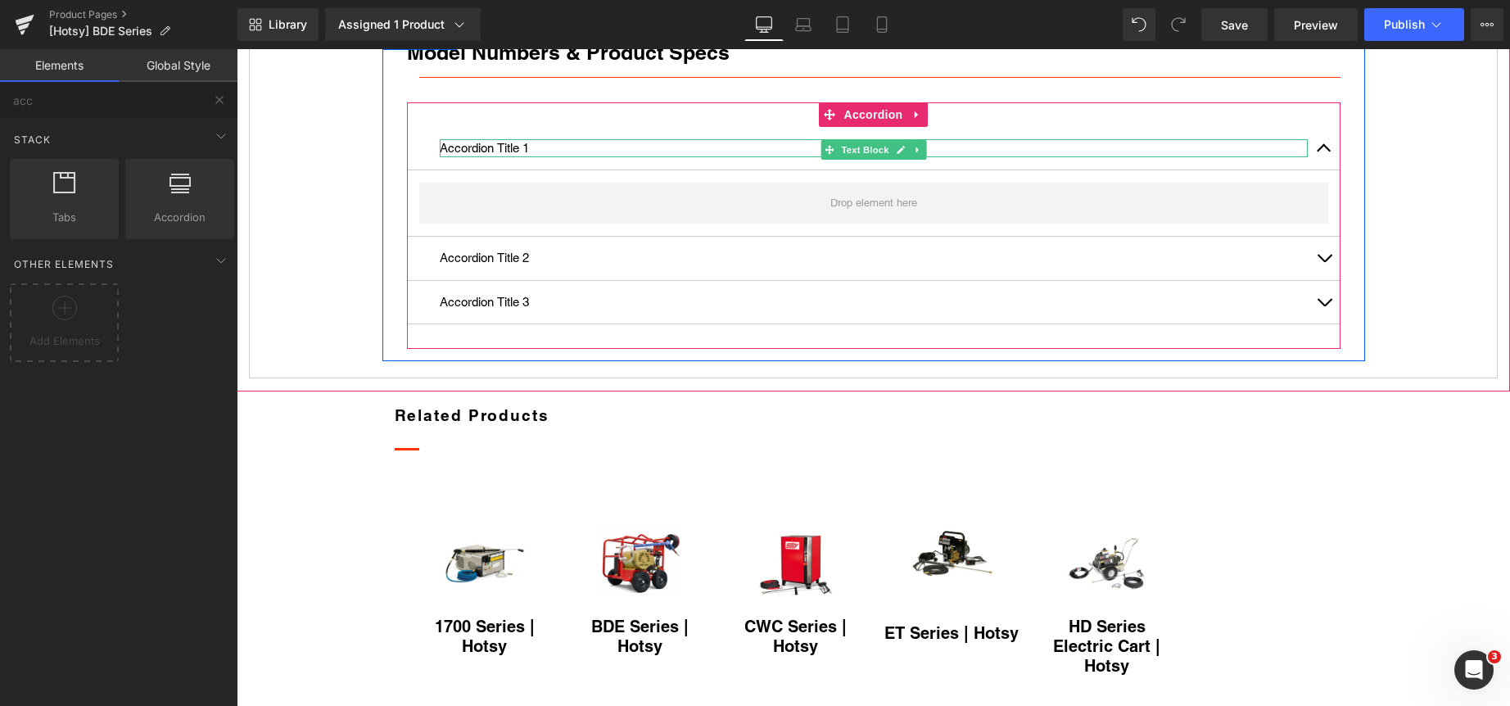
scroll to position [737, 0]
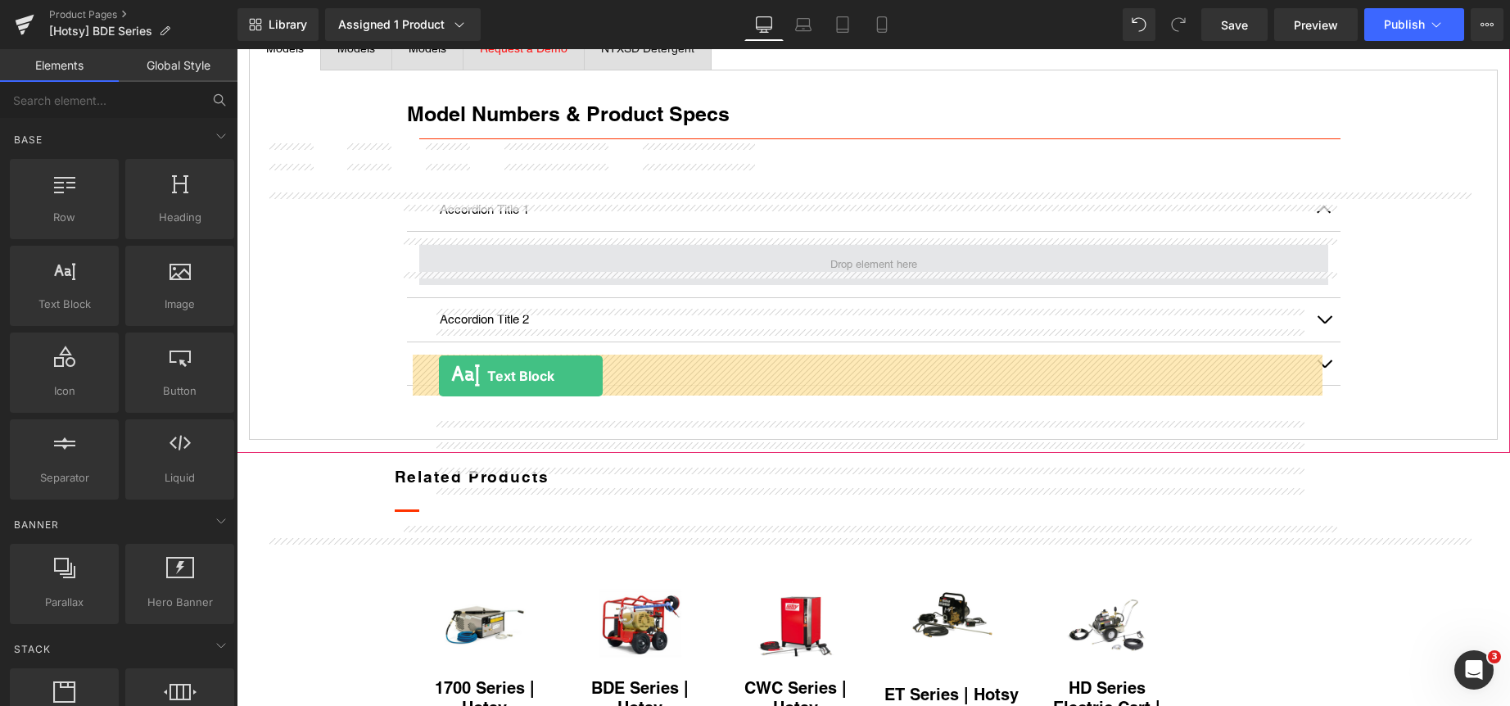
drag, startPoint x: 316, startPoint y: 353, endPoint x: 437, endPoint y: 373, distance: 122.8
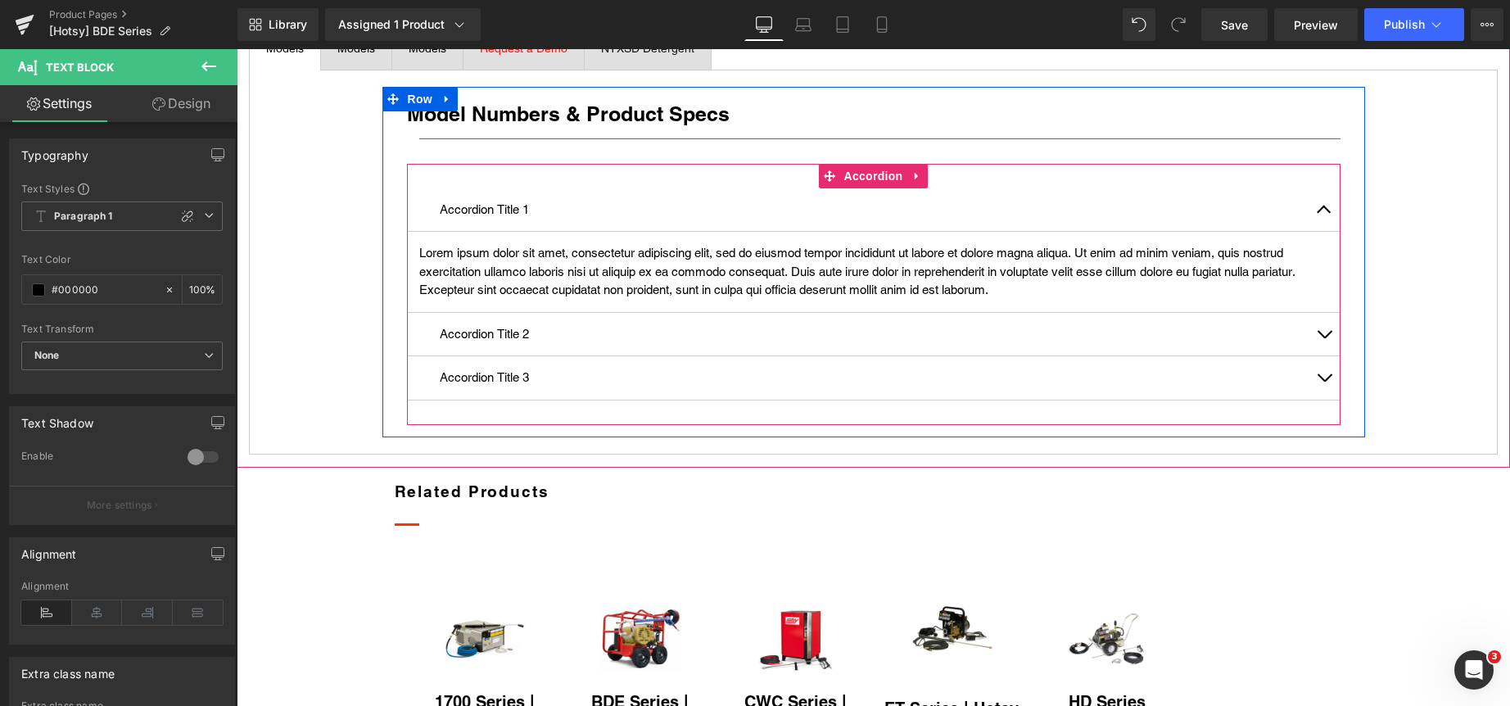
click at [731, 233] on div "Accordion Title 1 Text Block" at bounding box center [873, 210] width 933 height 44
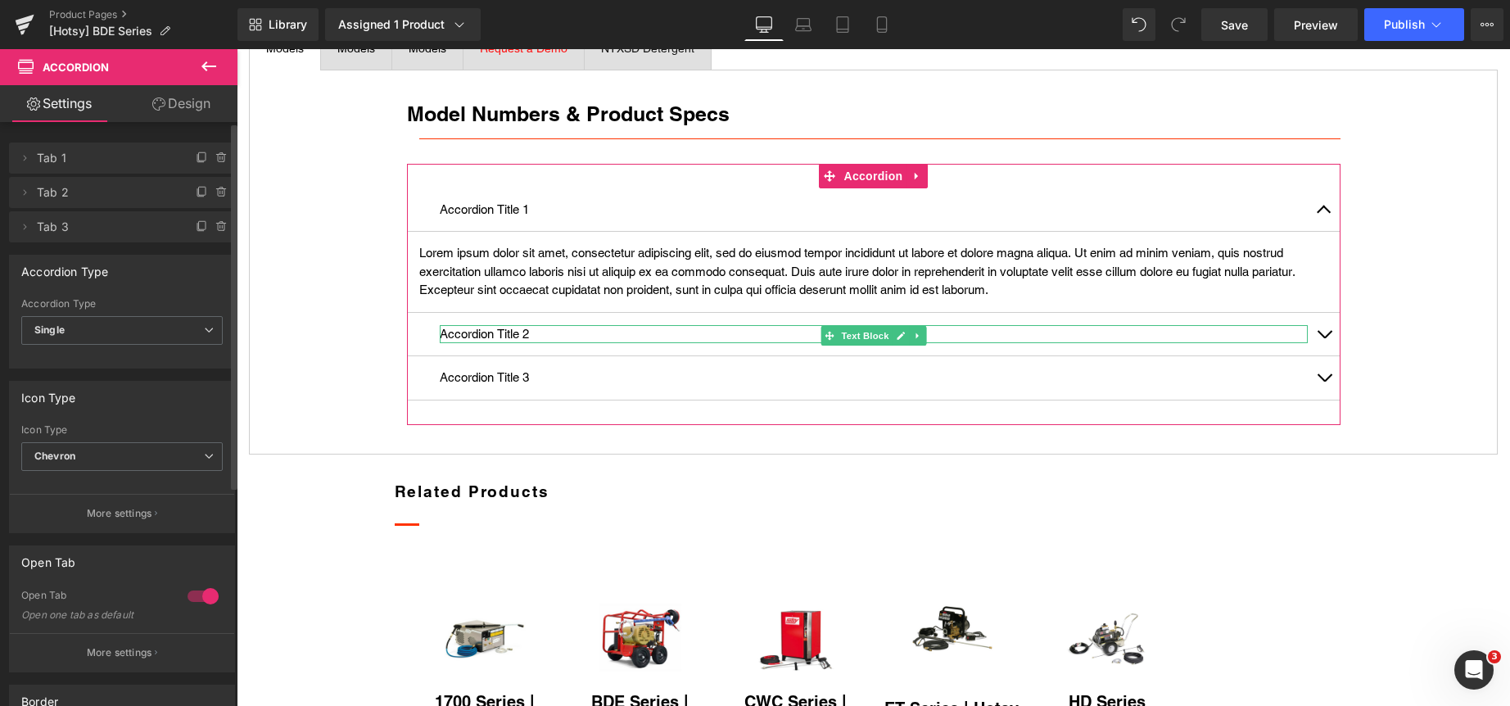
click at [212, 194] on span at bounding box center [222, 193] width 20 height 20
click at [210, 194] on button "Delete" at bounding box center [204, 193] width 52 height 21
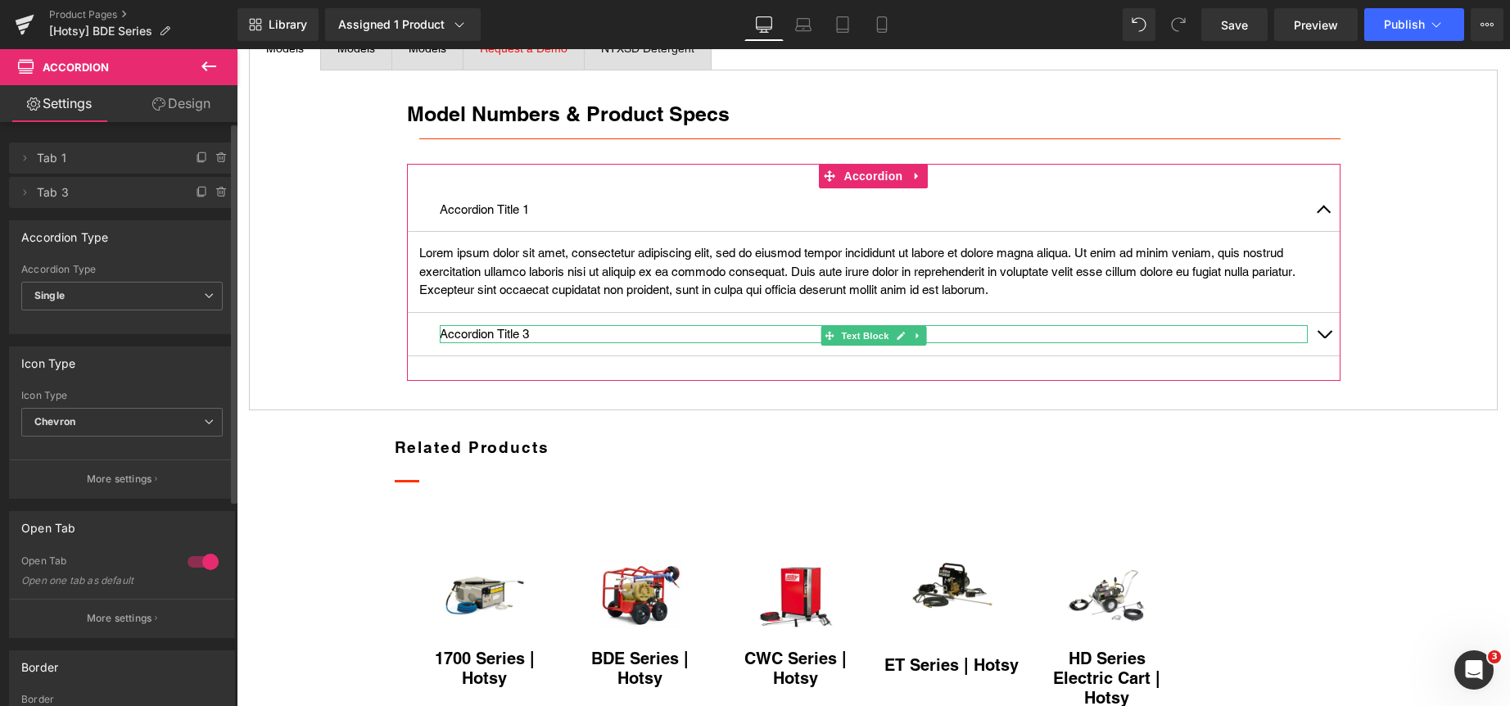
click at [215, 194] on icon at bounding box center [221, 192] width 13 height 13
click at [201, 192] on button "Delete" at bounding box center [204, 193] width 52 height 21
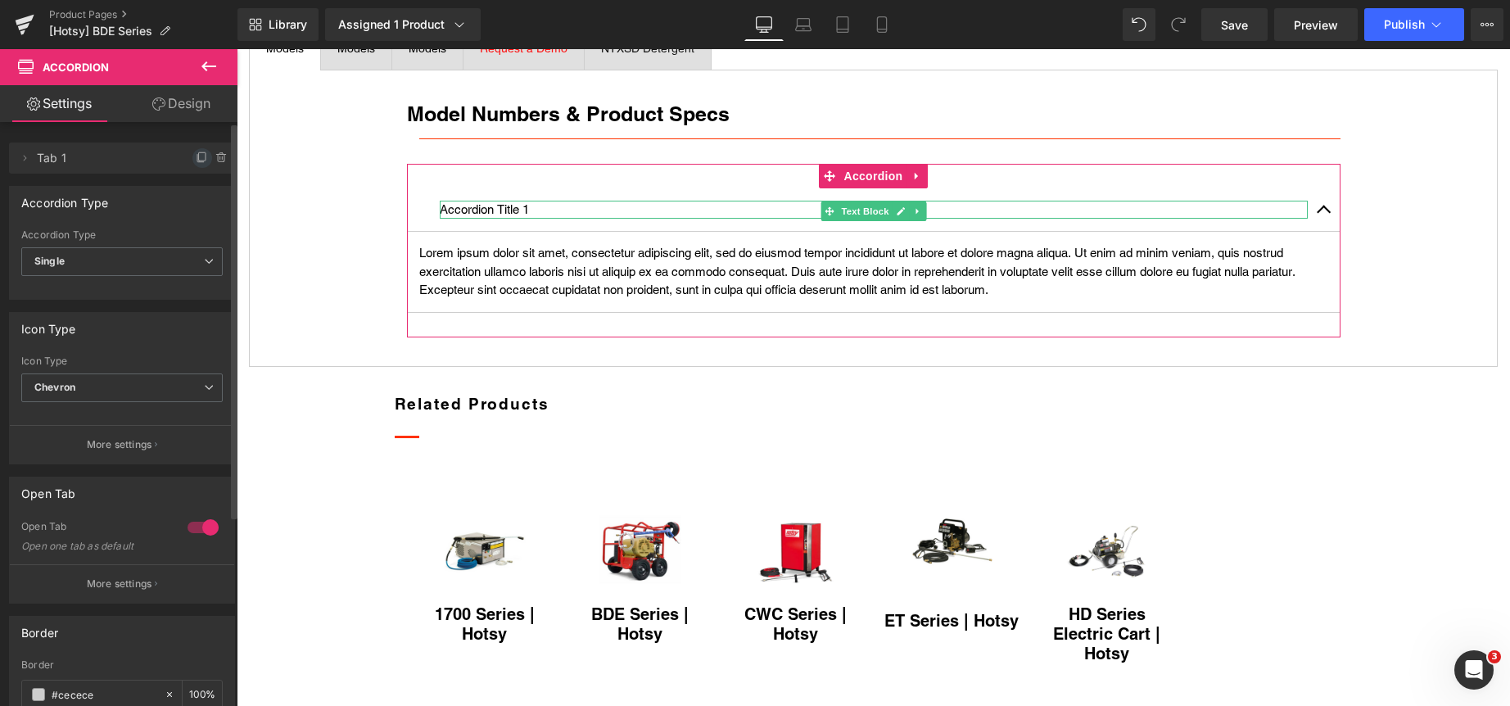
click at [196, 158] on icon at bounding box center [202, 157] width 13 height 13
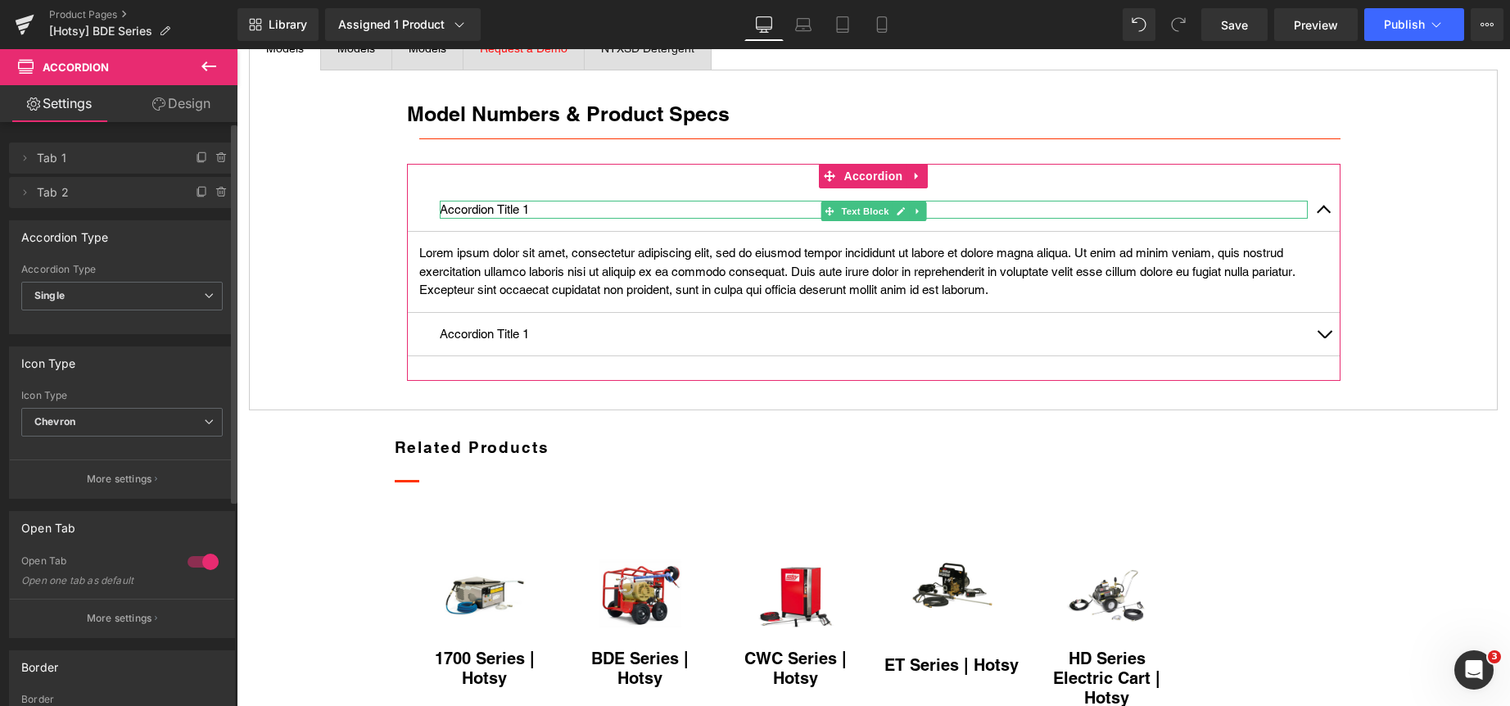
click at [196, 158] on icon at bounding box center [202, 157] width 13 height 13
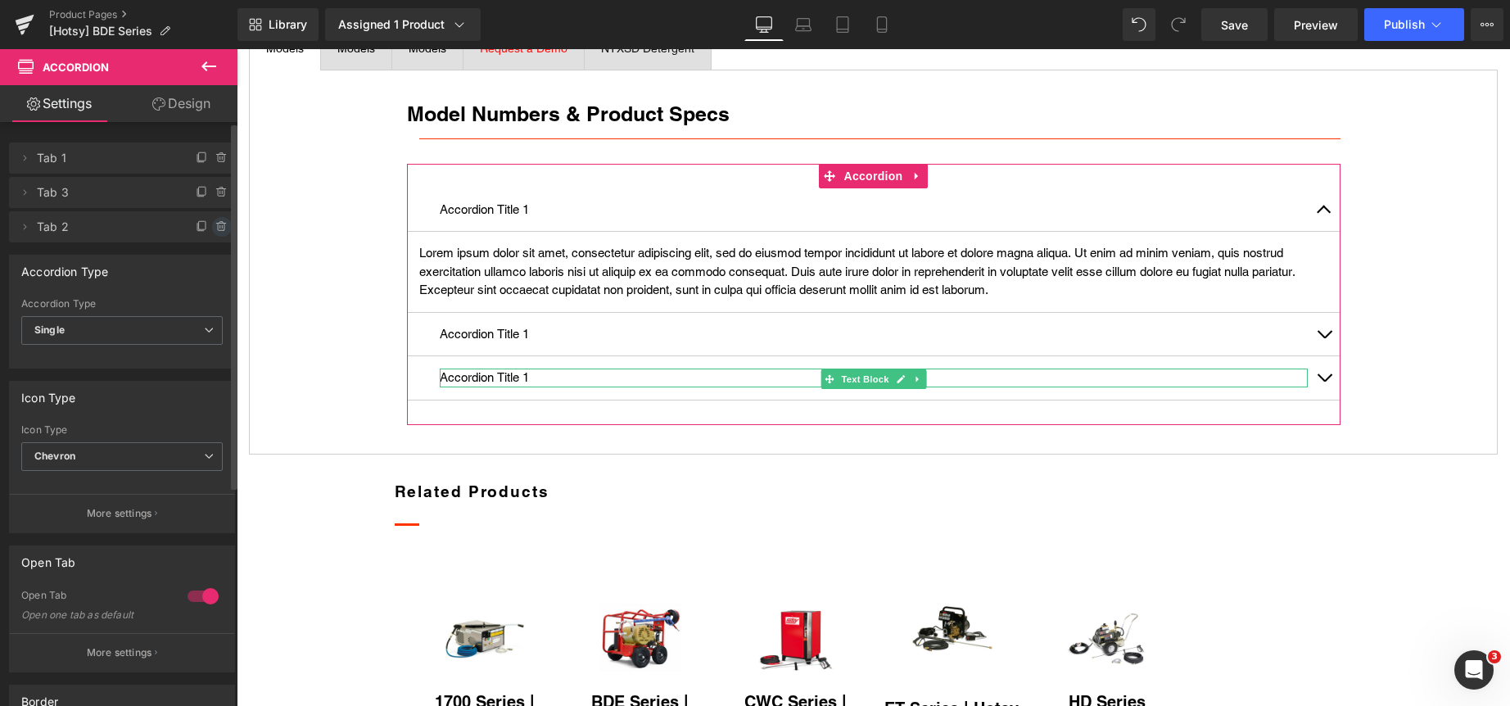
click at [219, 221] on icon at bounding box center [221, 226] width 13 height 13
click at [196, 227] on button "Delete" at bounding box center [204, 227] width 52 height 21
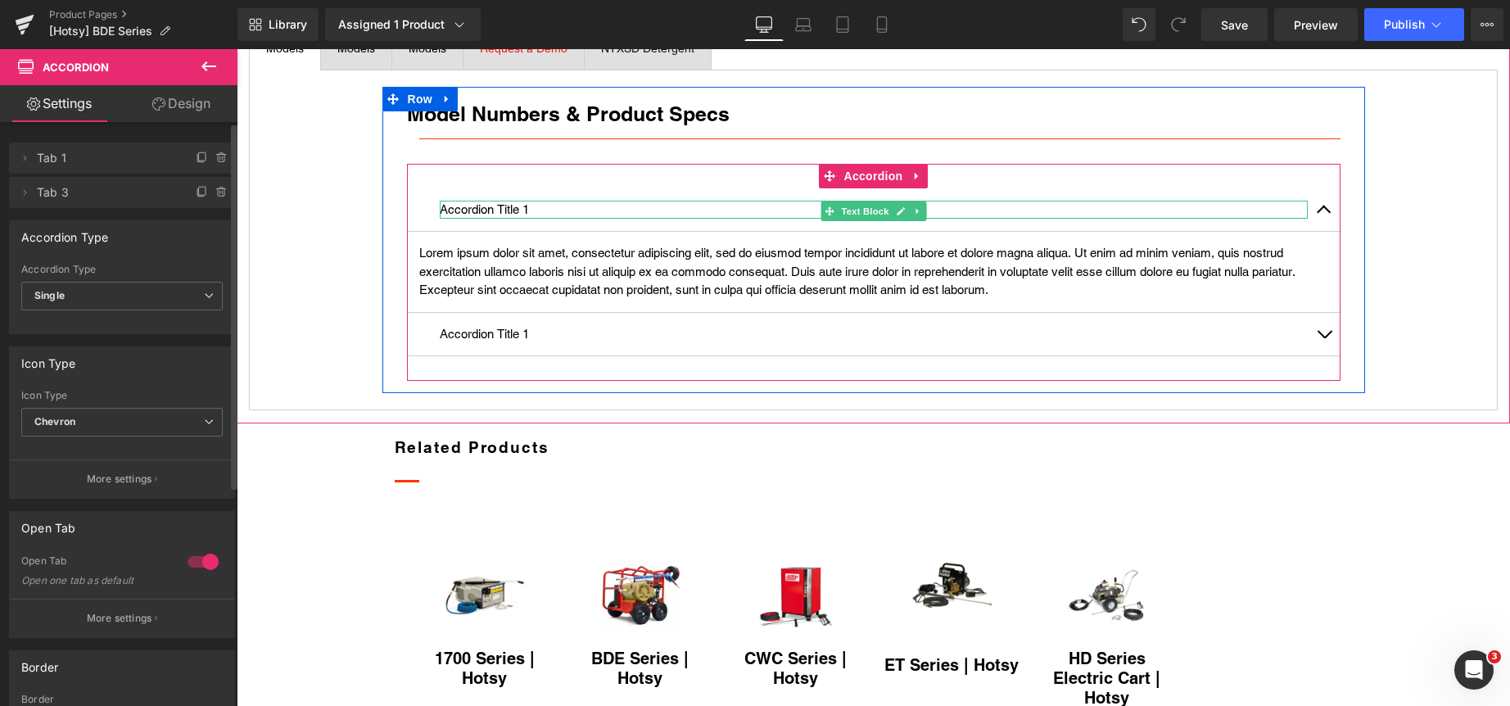
click at [494, 219] on p "Accordion Title 1" at bounding box center [874, 210] width 868 height 19
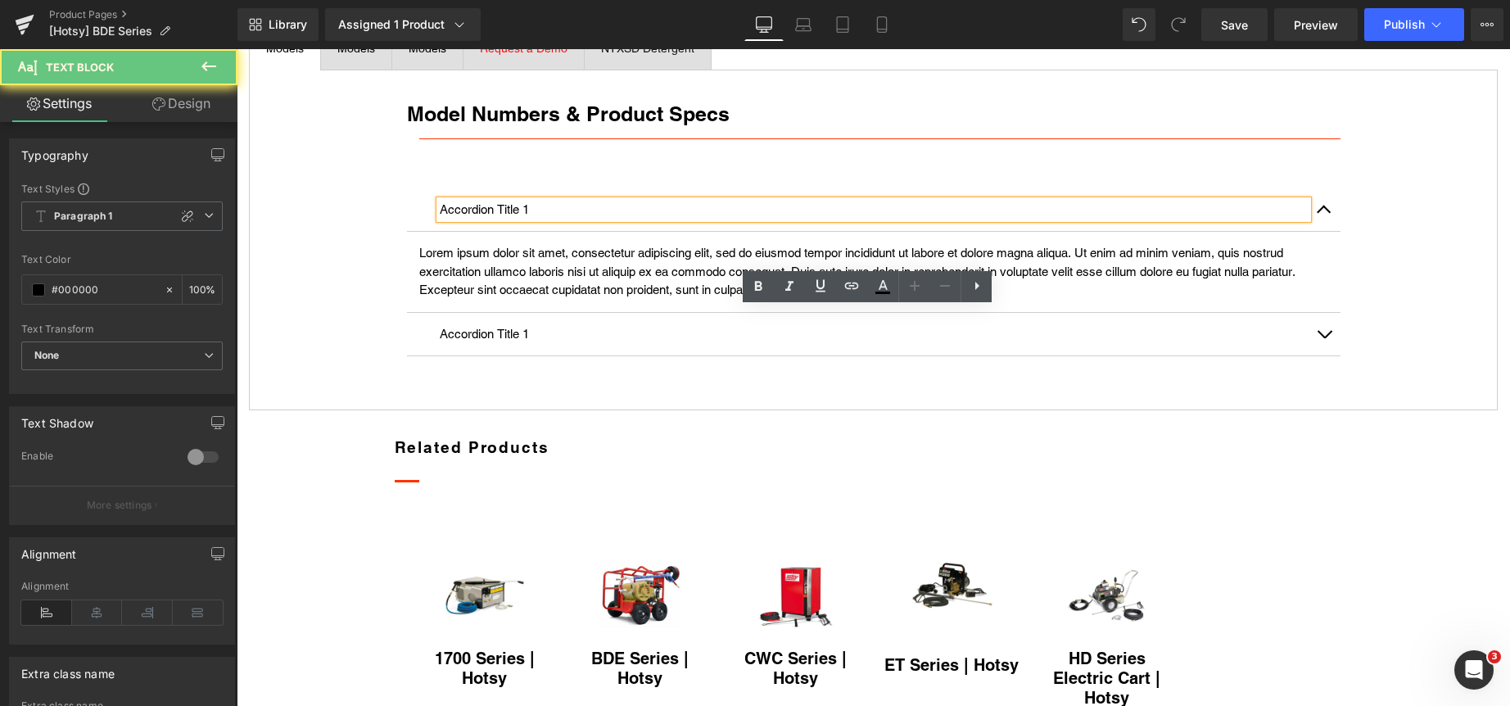
click at [494, 219] on p "Accordion Title 1" at bounding box center [874, 210] width 868 height 19
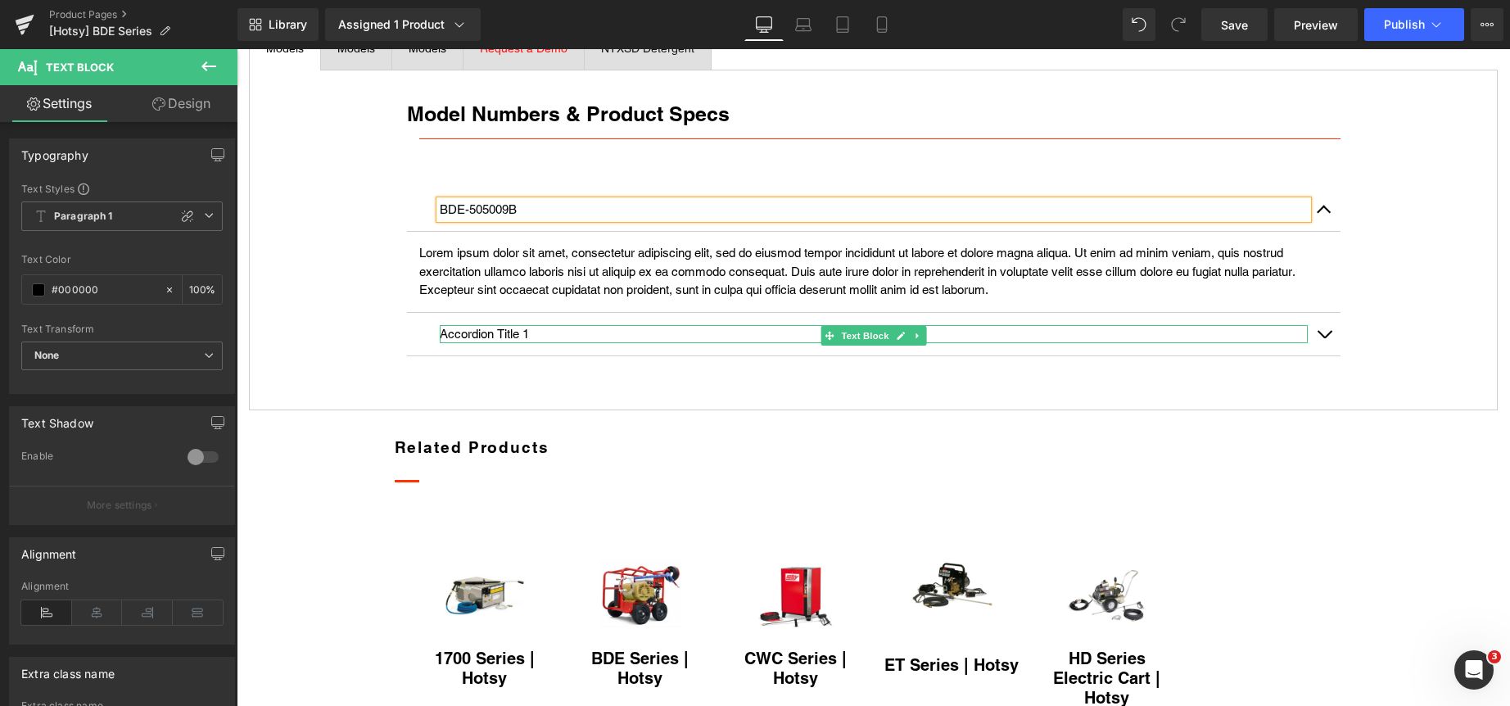
click at [508, 344] on p "Accordion Title 1" at bounding box center [874, 334] width 868 height 19
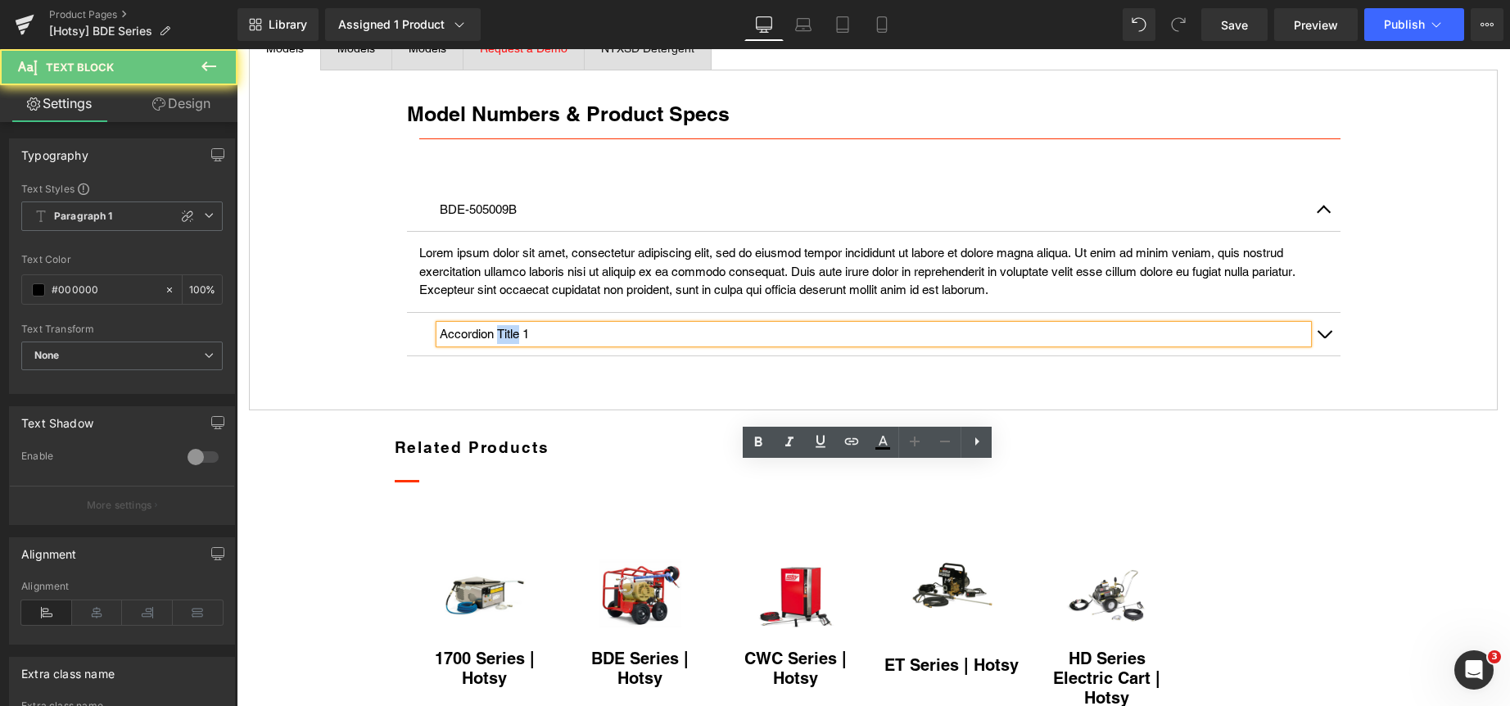
click at [508, 344] on p "Accordion Title 1" at bounding box center [874, 334] width 868 height 19
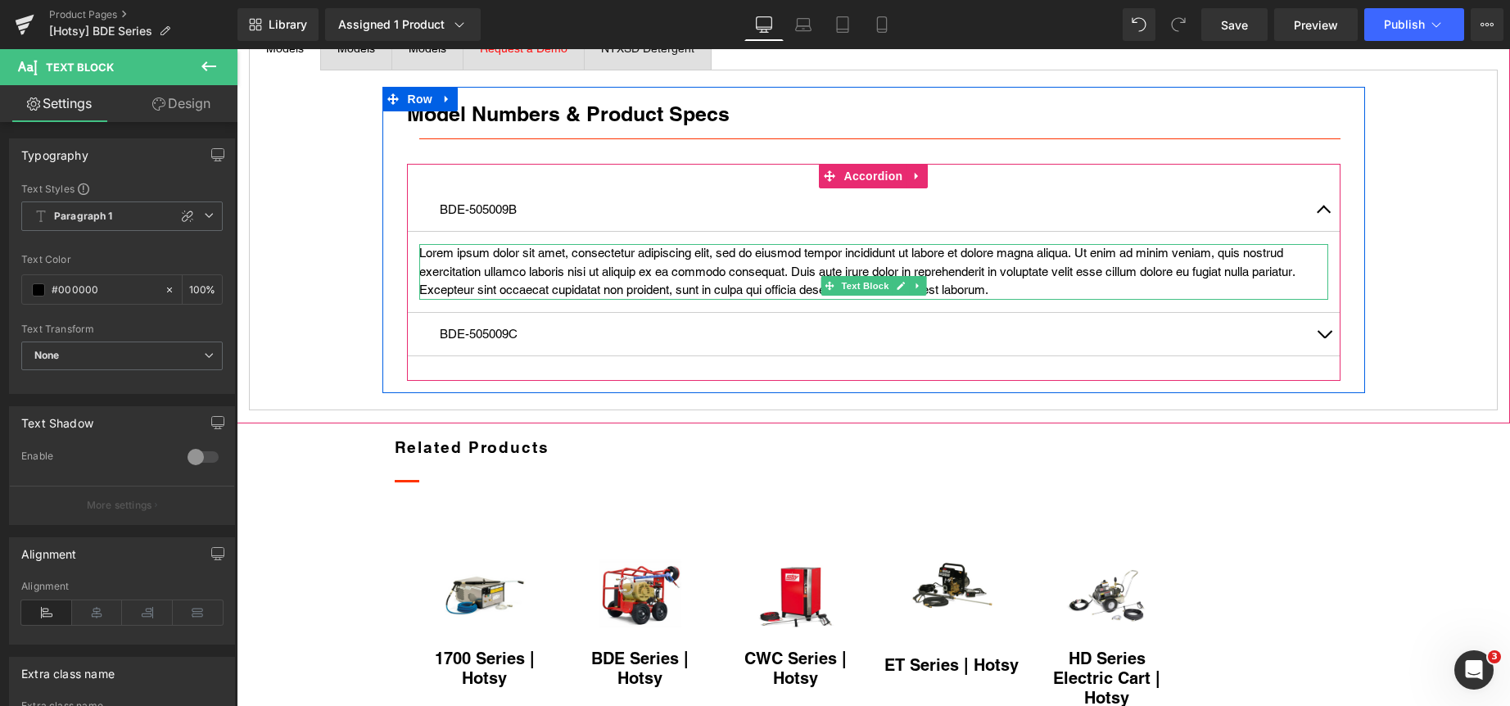
click at [663, 300] on p "Lorem ipsum dolor sit amet, consectetur adipiscing elit, sed do eiusmod tempor …" at bounding box center [873, 272] width 909 height 56
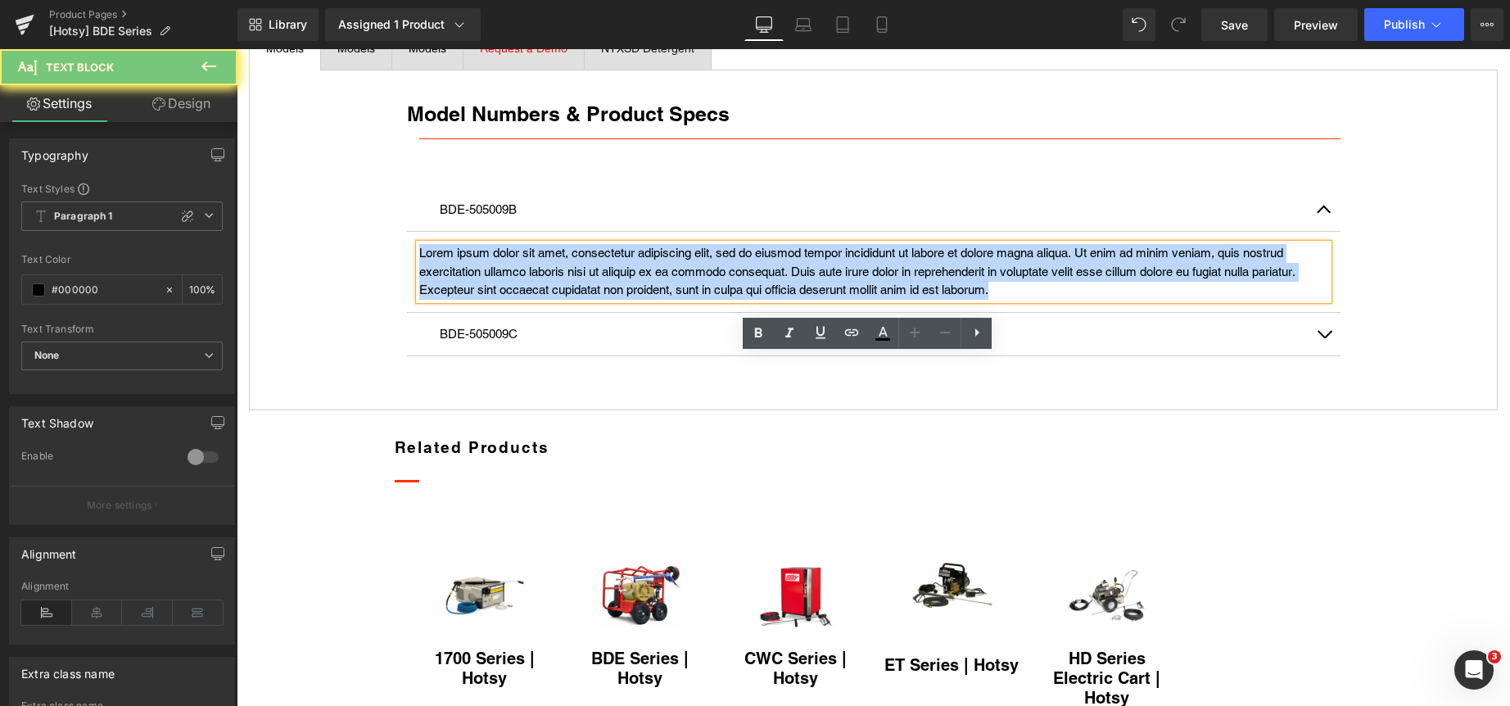
click at [663, 300] on p "Lorem ipsum dolor sit amet, consectetur adipiscing elit, sed do eiusmod tempor …" at bounding box center [873, 272] width 909 height 56
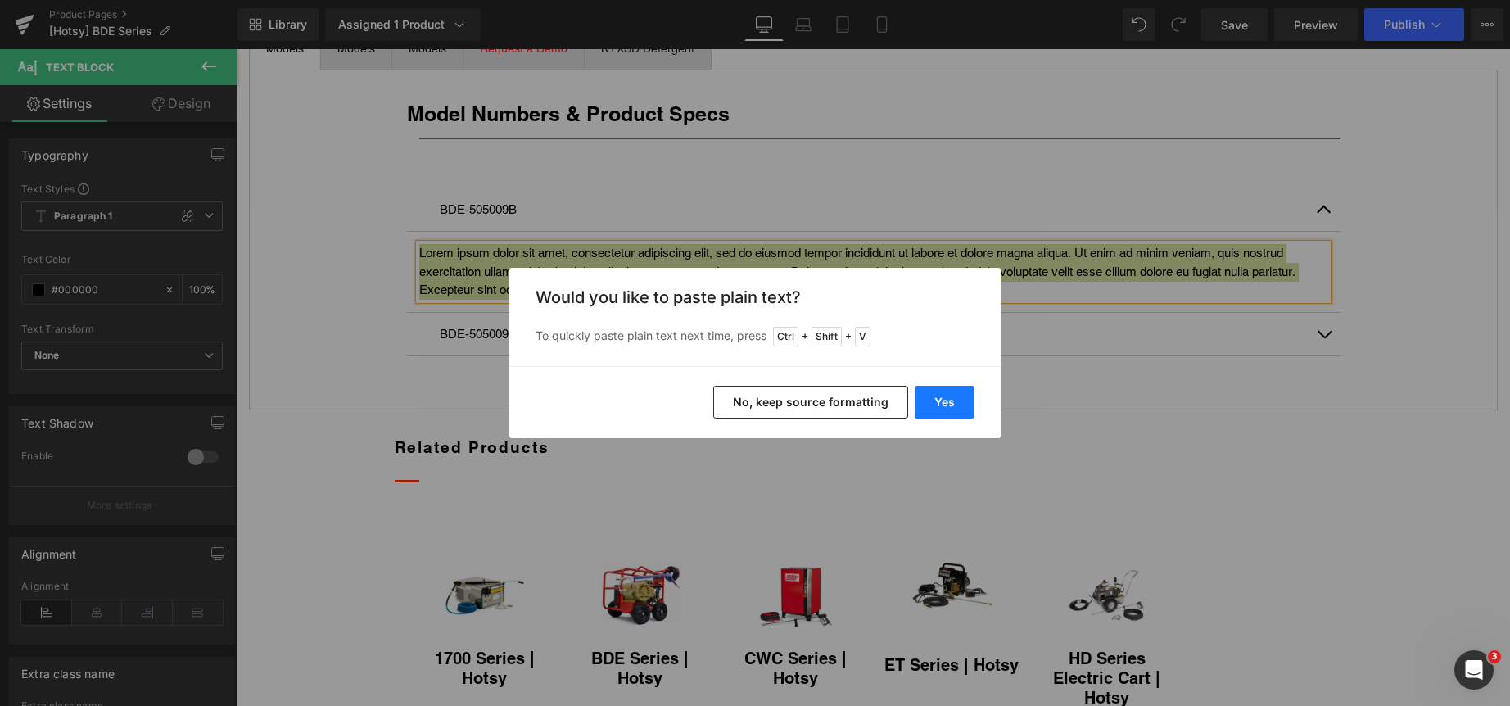
click at [943, 400] on button "Yes" at bounding box center [945, 402] width 60 height 33
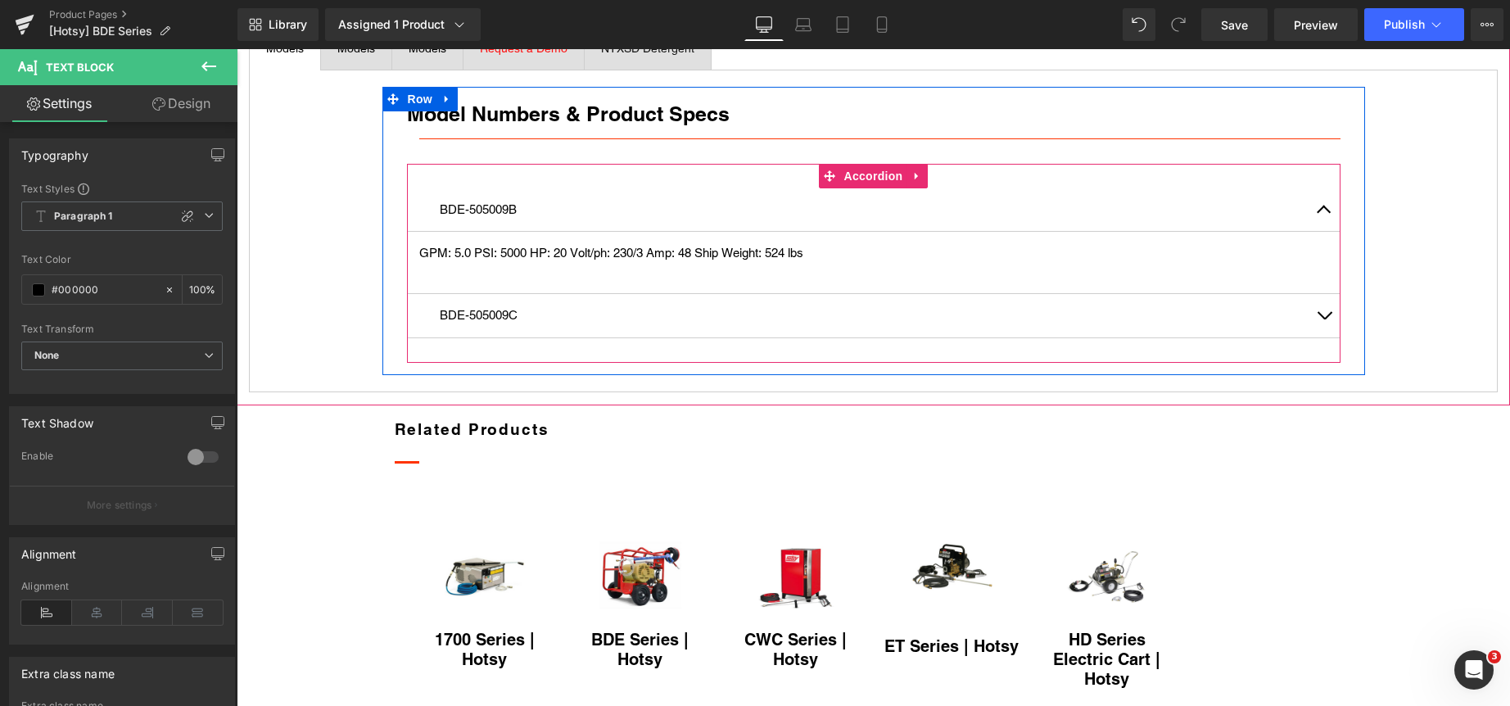
click at [709, 338] on div "BDE-505009C Text Block" at bounding box center [873, 316] width 933 height 44
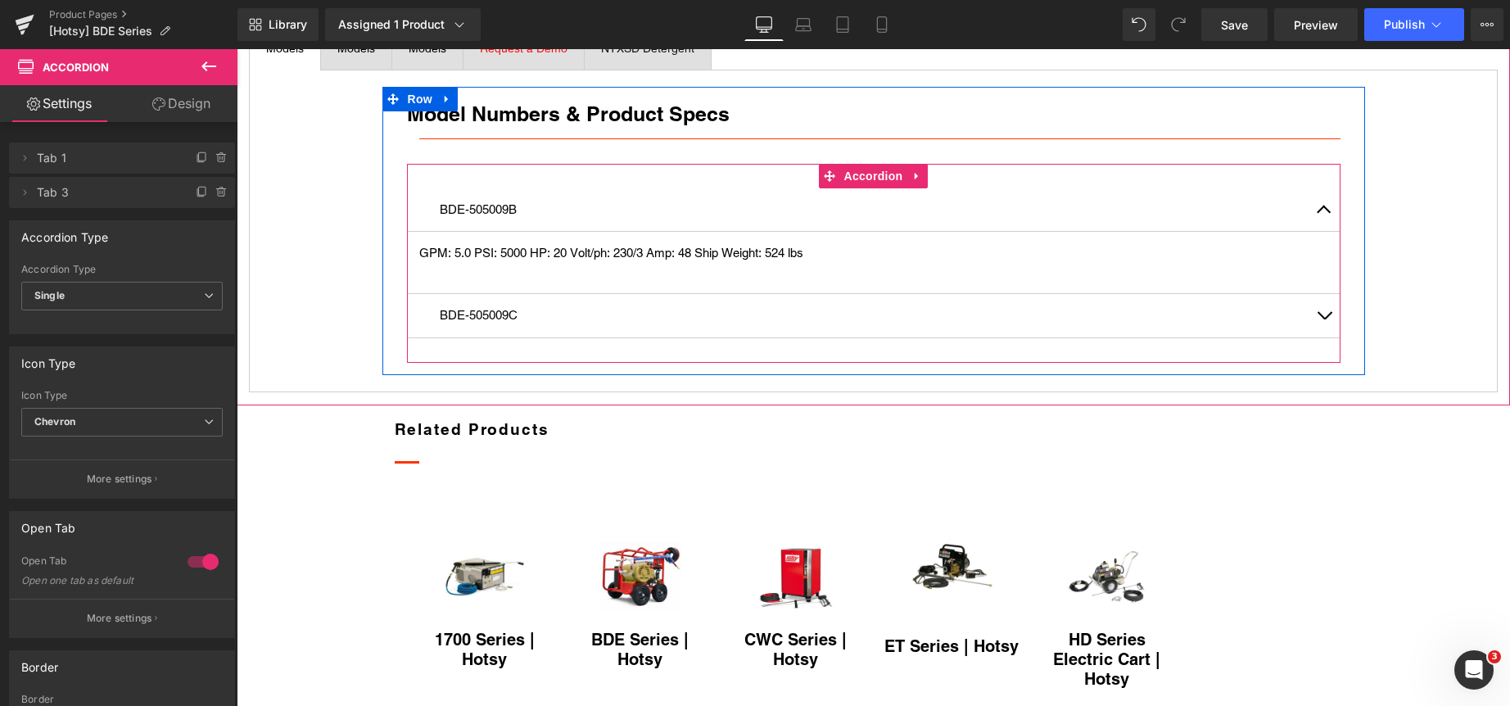
click at [1316, 337] on button "button" at bounding box center [1324, 315] width 33 height 43
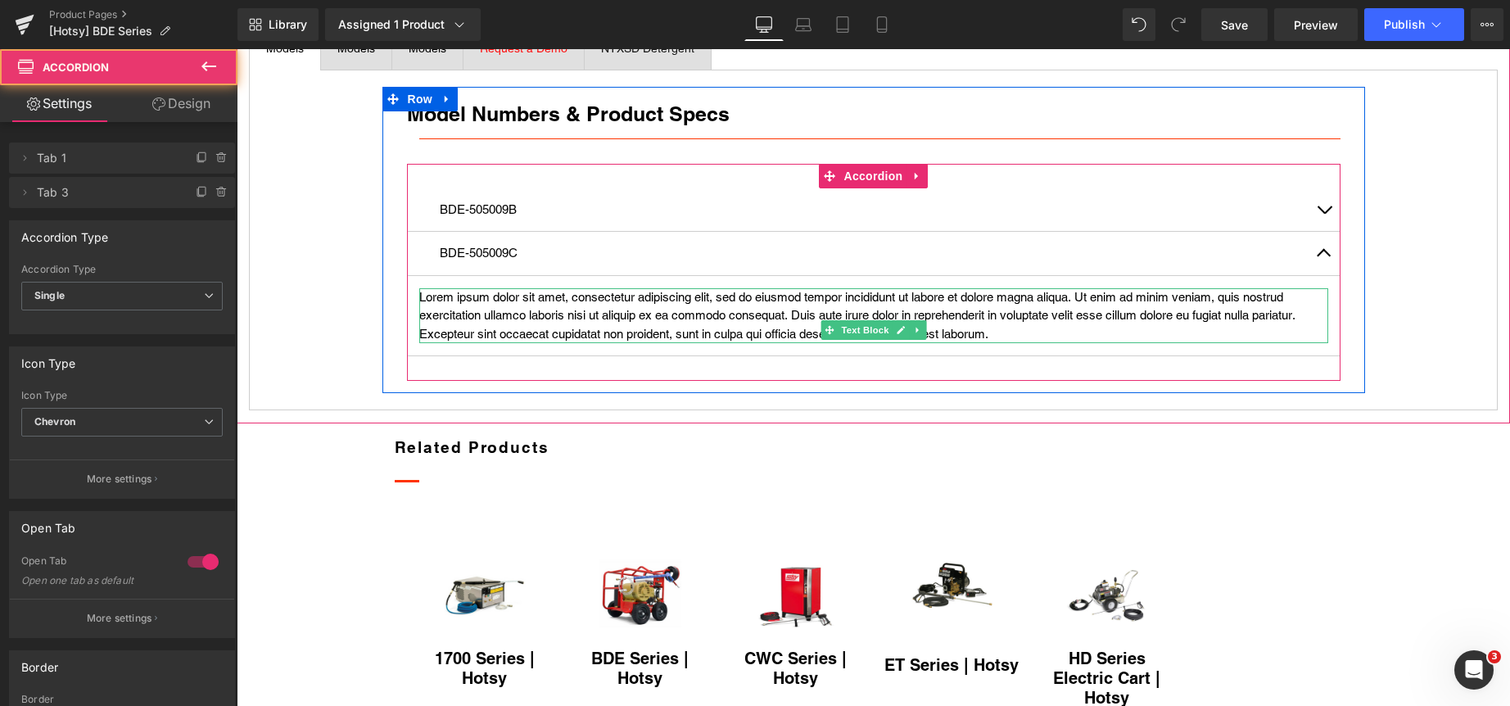
click at [610, 344] on p "Lorem ipsum dolor sit amet, consectetur adipiscing elit, sed do eiusmod tempor …" at bounding box center [873, 316] width 909 height 56
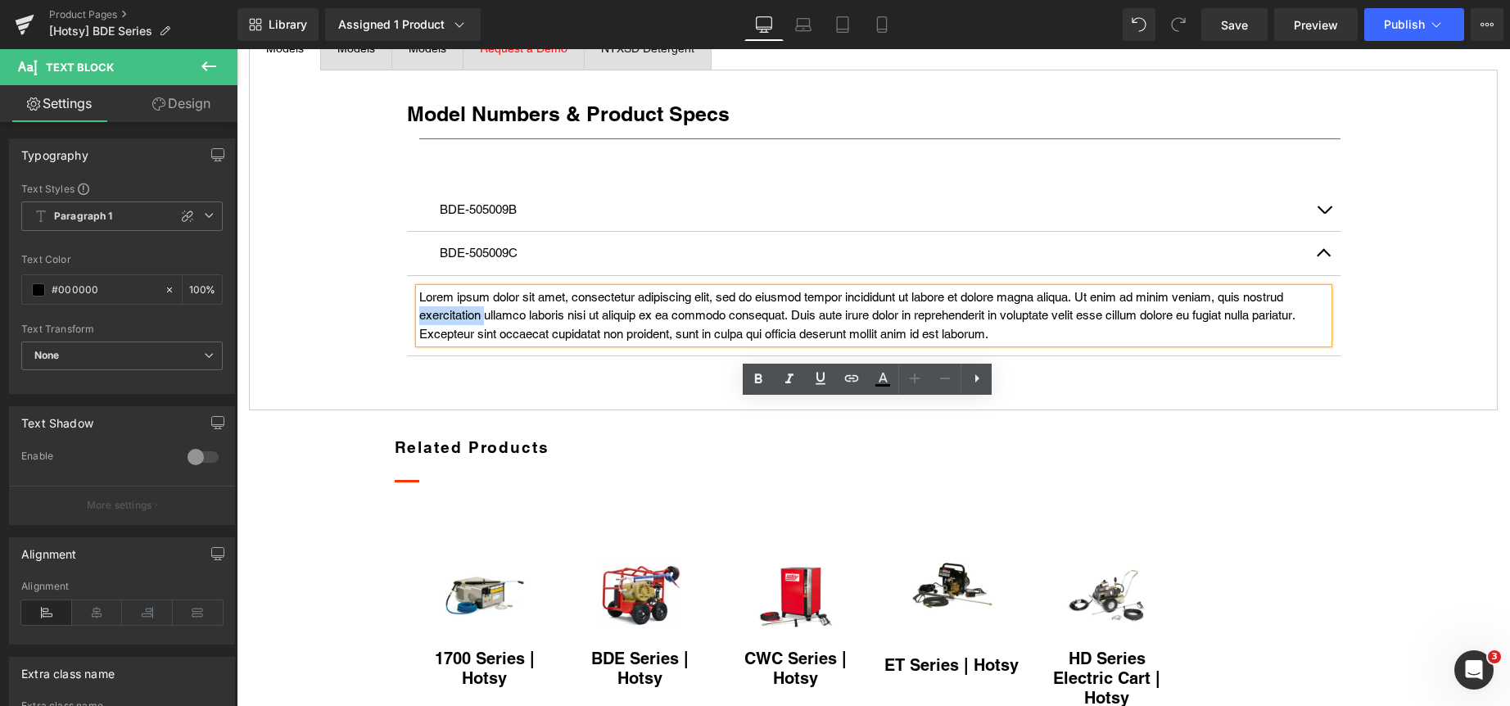
click at [609, 344] on p "Lorem ipsum dolor sit amet, consectetur adipiscing elit, sed do eiusmod tempor …" at bounding box center [873, 316] width 909 height 56
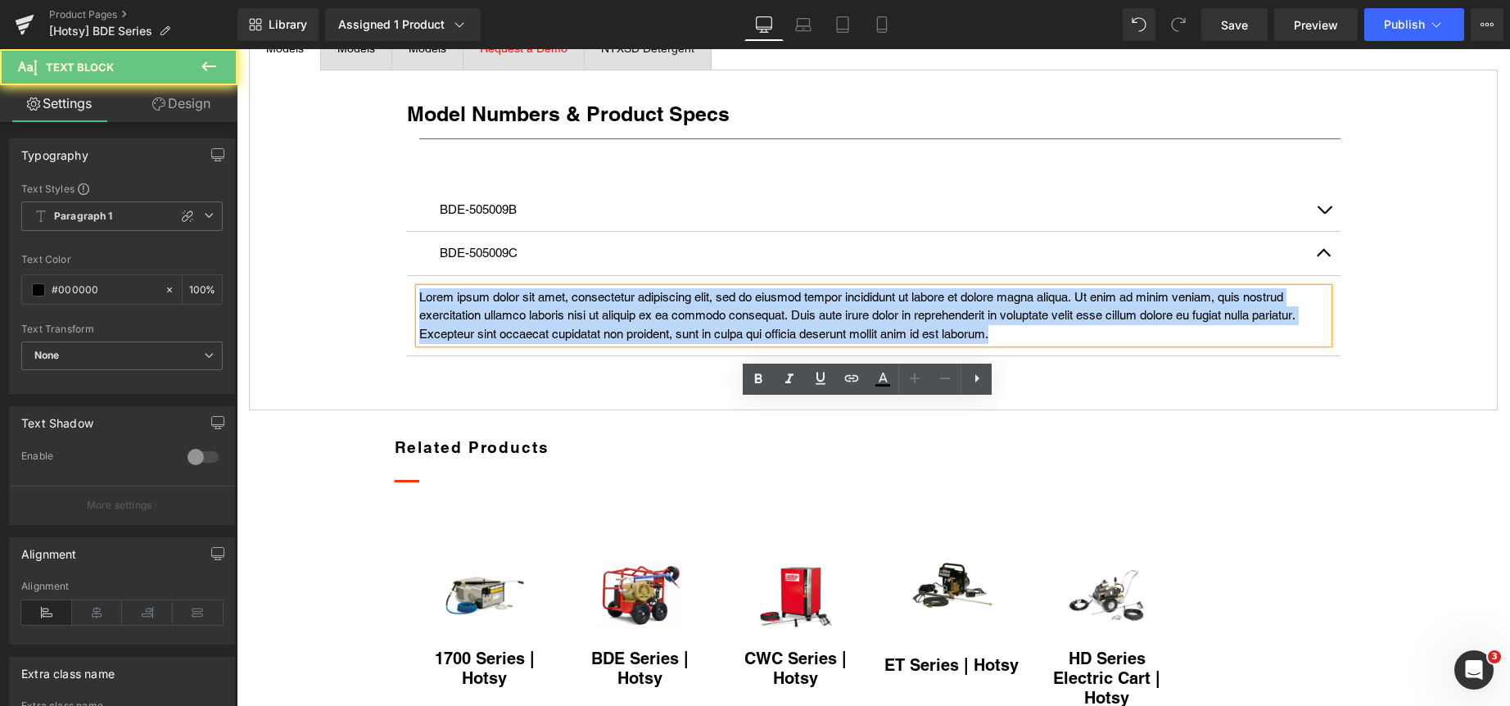
click at [609, 344] on p "Lorem ipsum dolor sit amet, consectetur adipiscing elit, sed do eiusmod tempor …" at bounding box center [873, 316] width 909 height 56
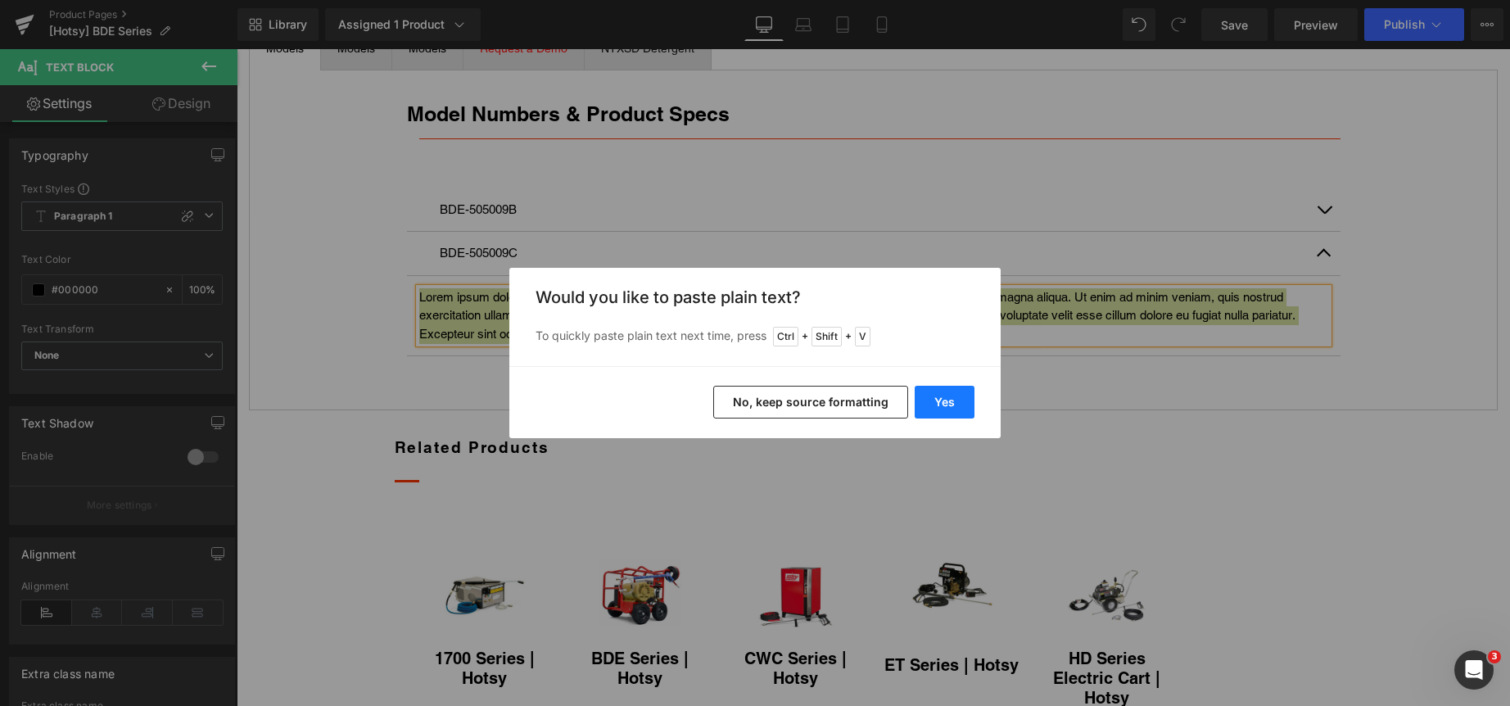
click at [949, 399] on button "Yes" at bounding box center [945, 402] width 60 height 33
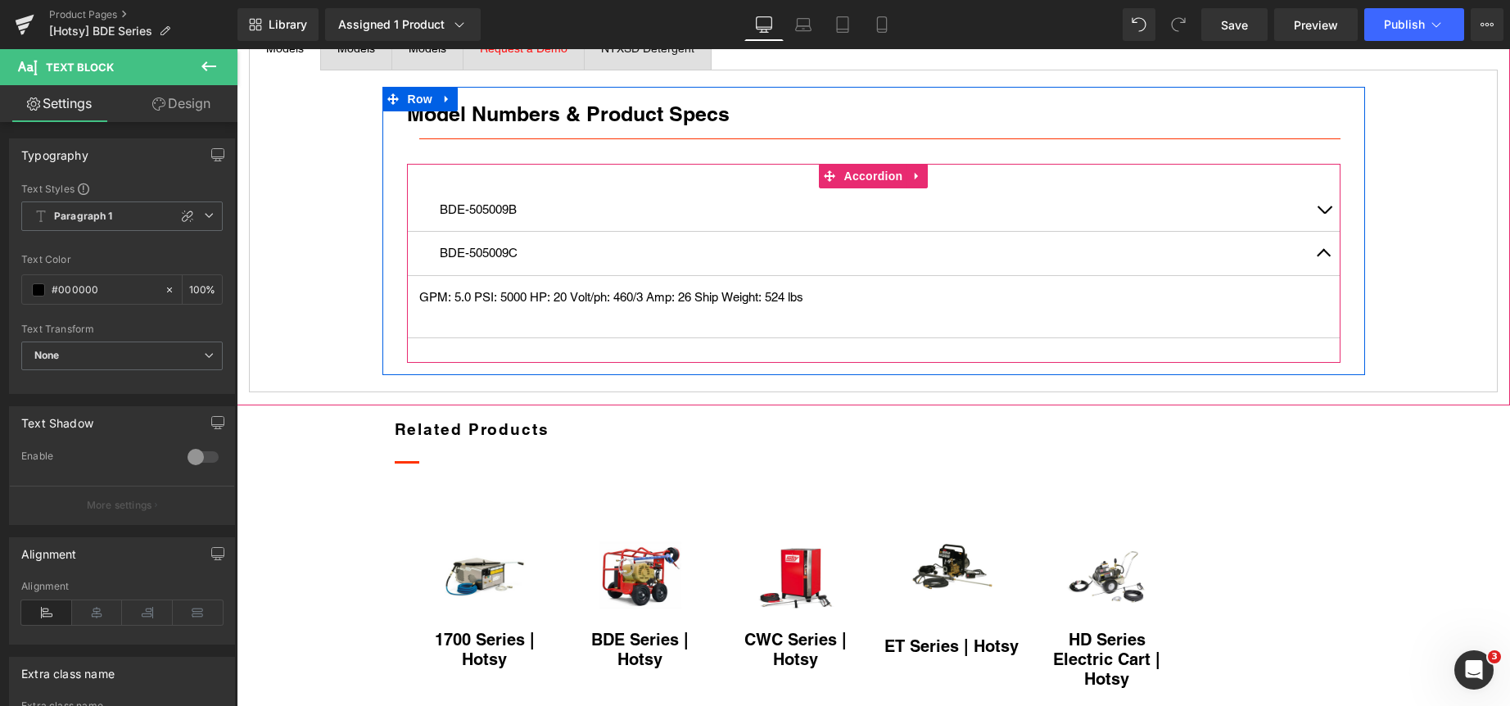
click at [1317, 275] on button "button" at bounding box center [1324, 253] width 33 height 43
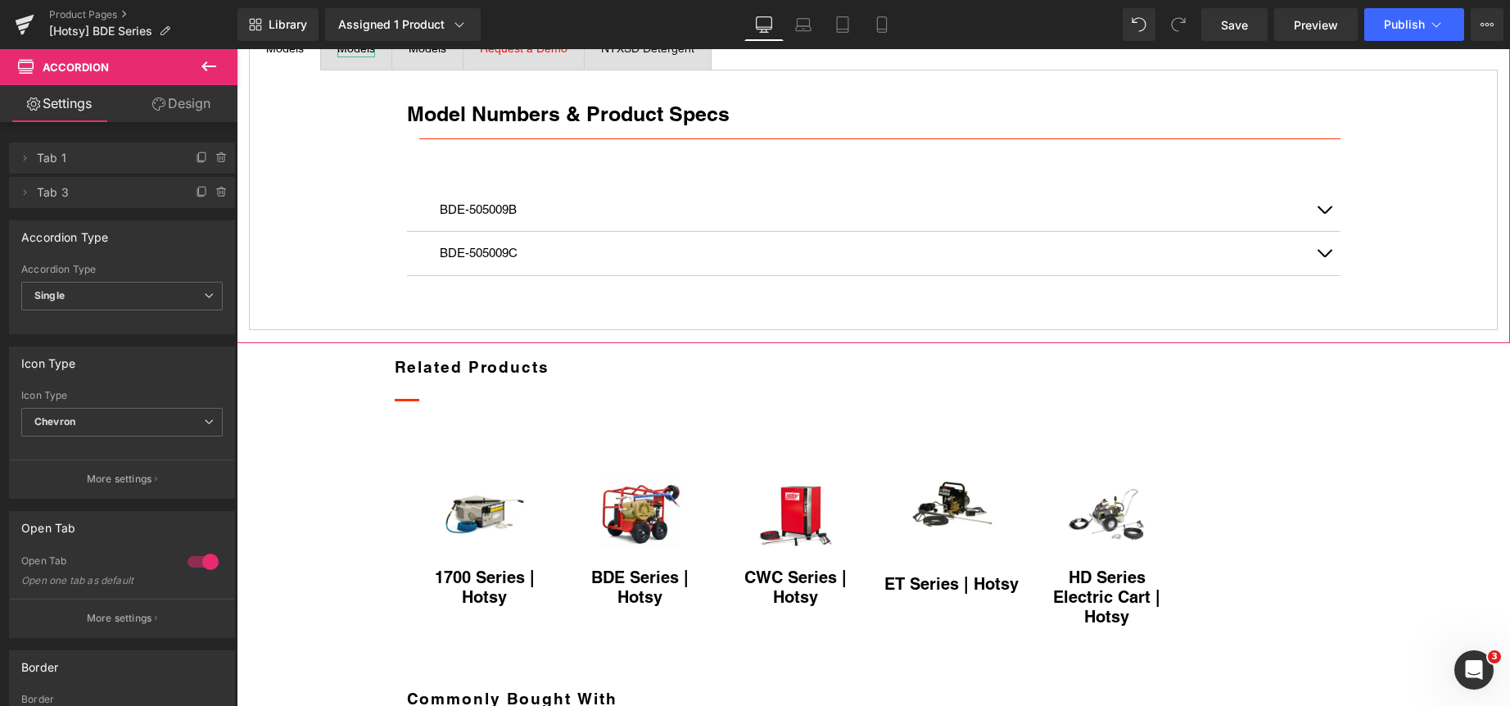
click at [365, 57] on div "Models" at bounding box center [356, 48] width 38 height 17
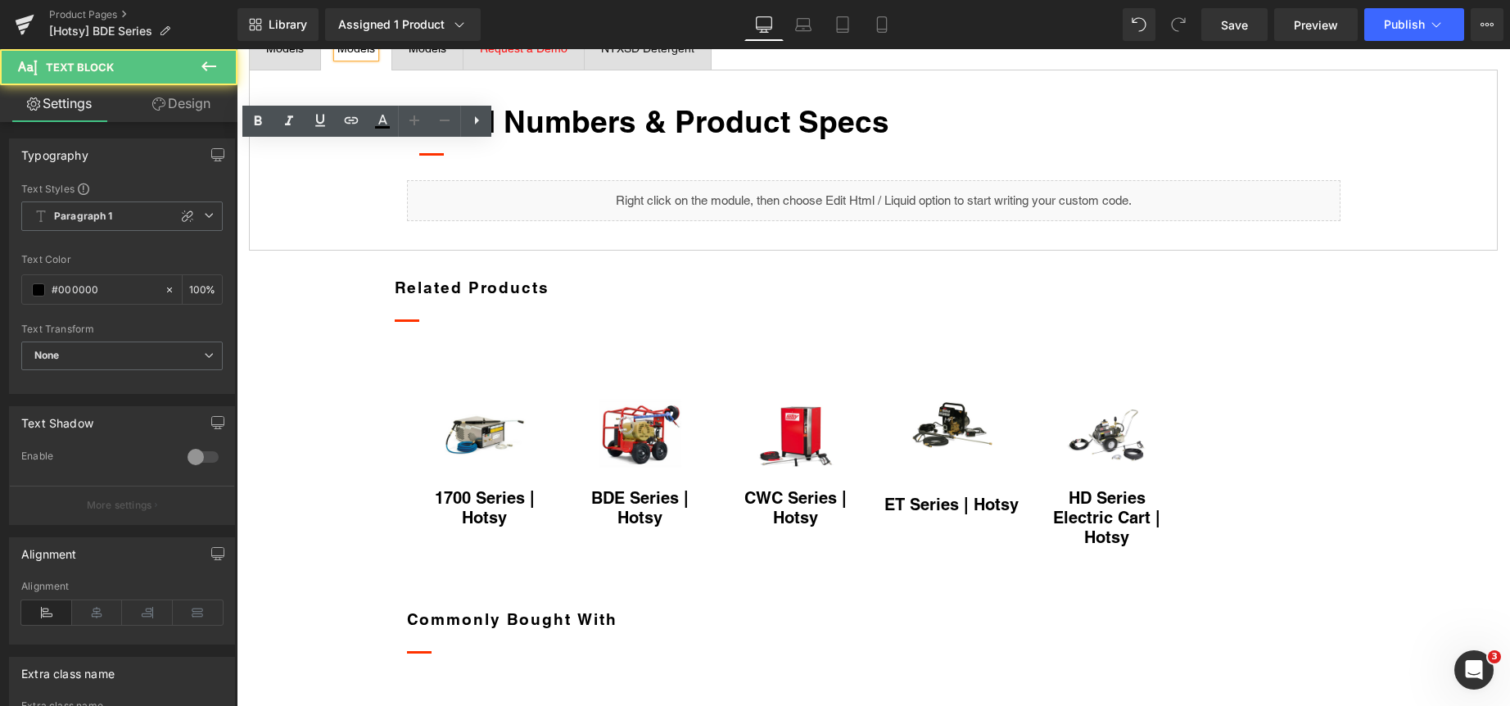
click at [366, 57] on div "Models" at bounding box center [356, 48] width 38 height 17
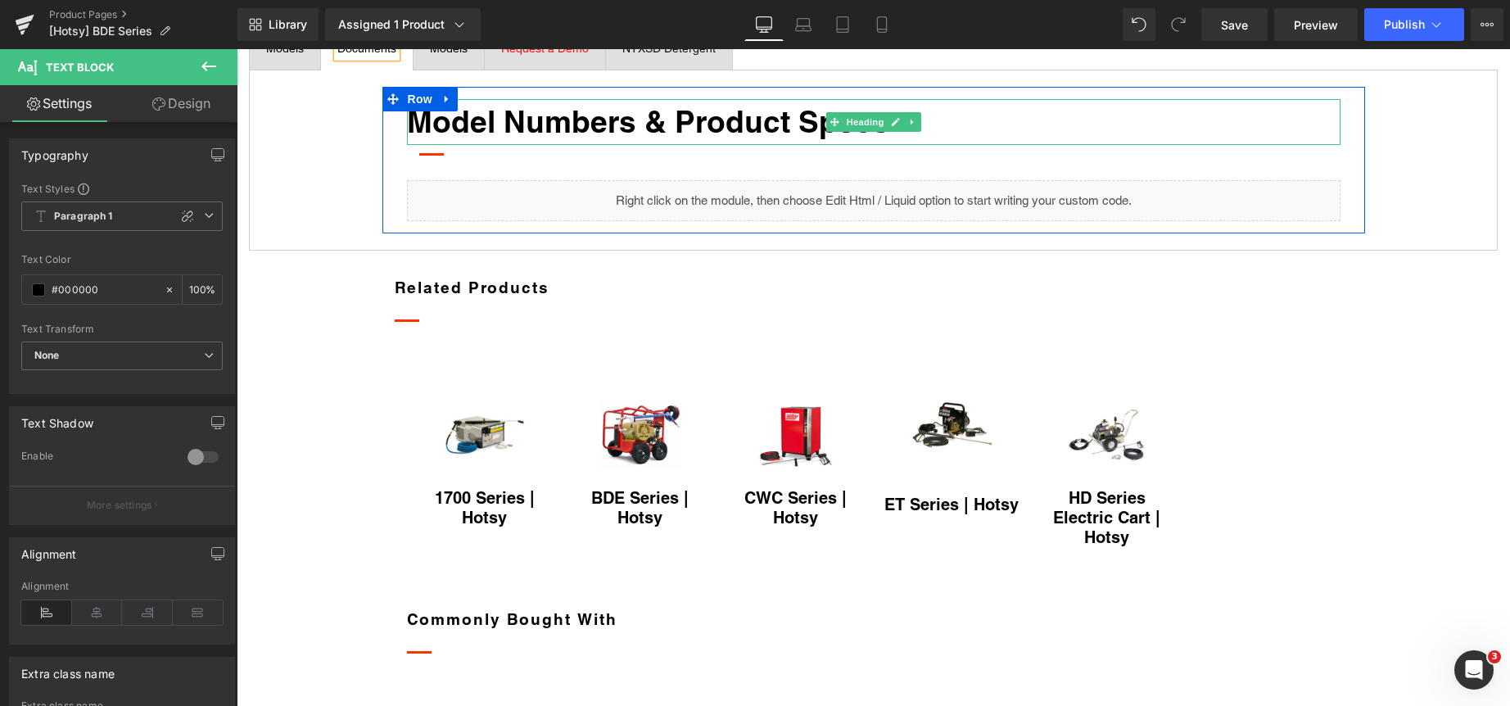
click at [496, 139] on strong "Model Numbers & Product Specs" at bounding box center [648, 121] width 482 height 36
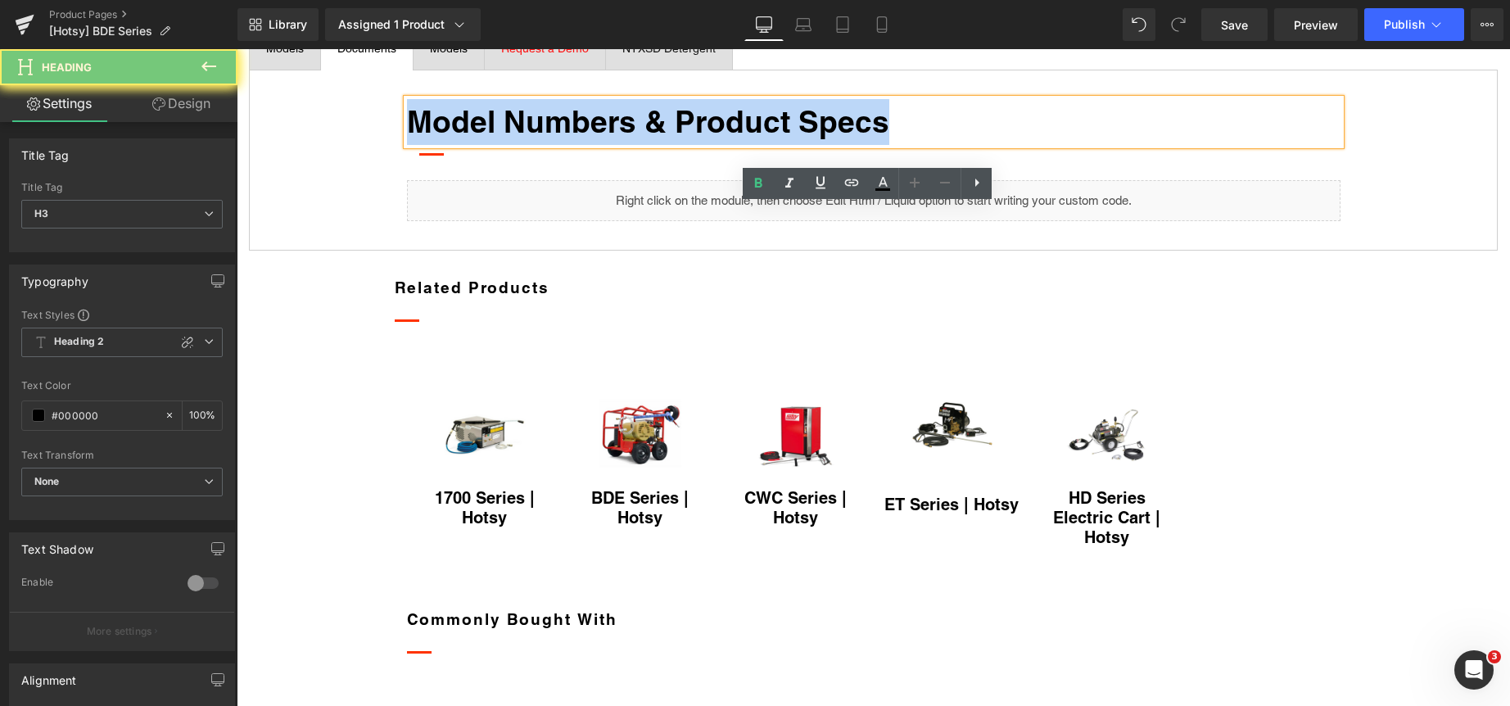
click at [496, 139] on strong "Model Numbers & Product Specs" at bounding box center [648, 121] width 482 height 36
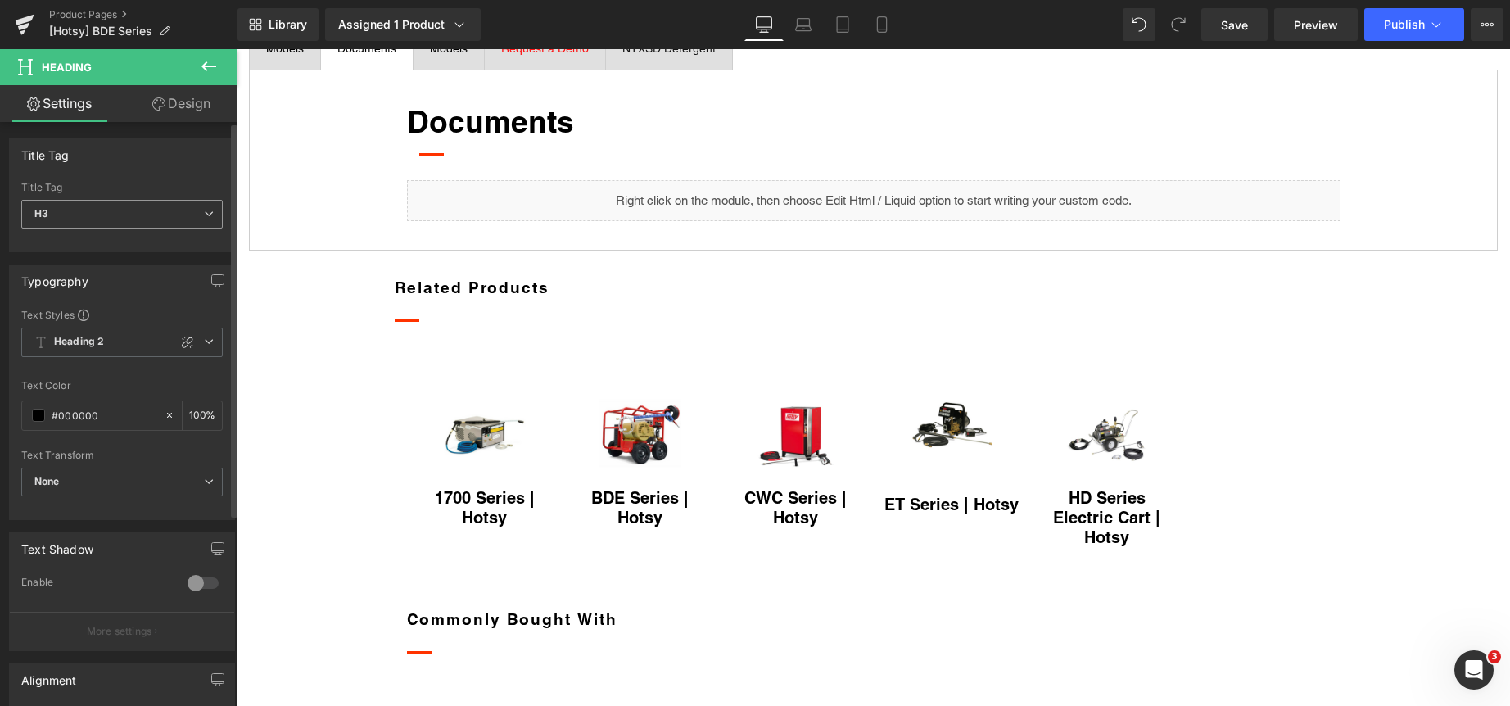
click at [165, 209] on span "H3" at bounding box center [121, 214] width 201 height 29
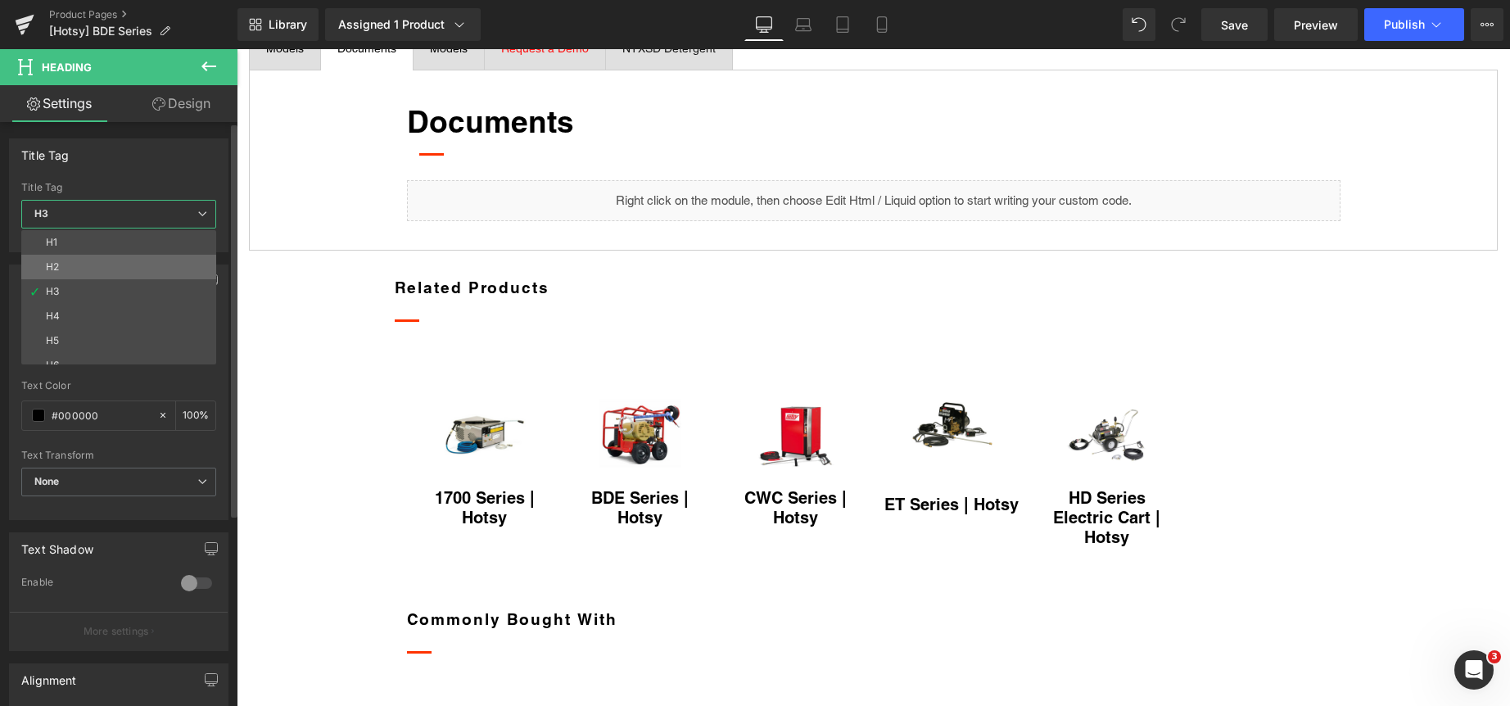
click at [144, 256] on li "H2" at bounding box center [122, 267] width 202 height 25
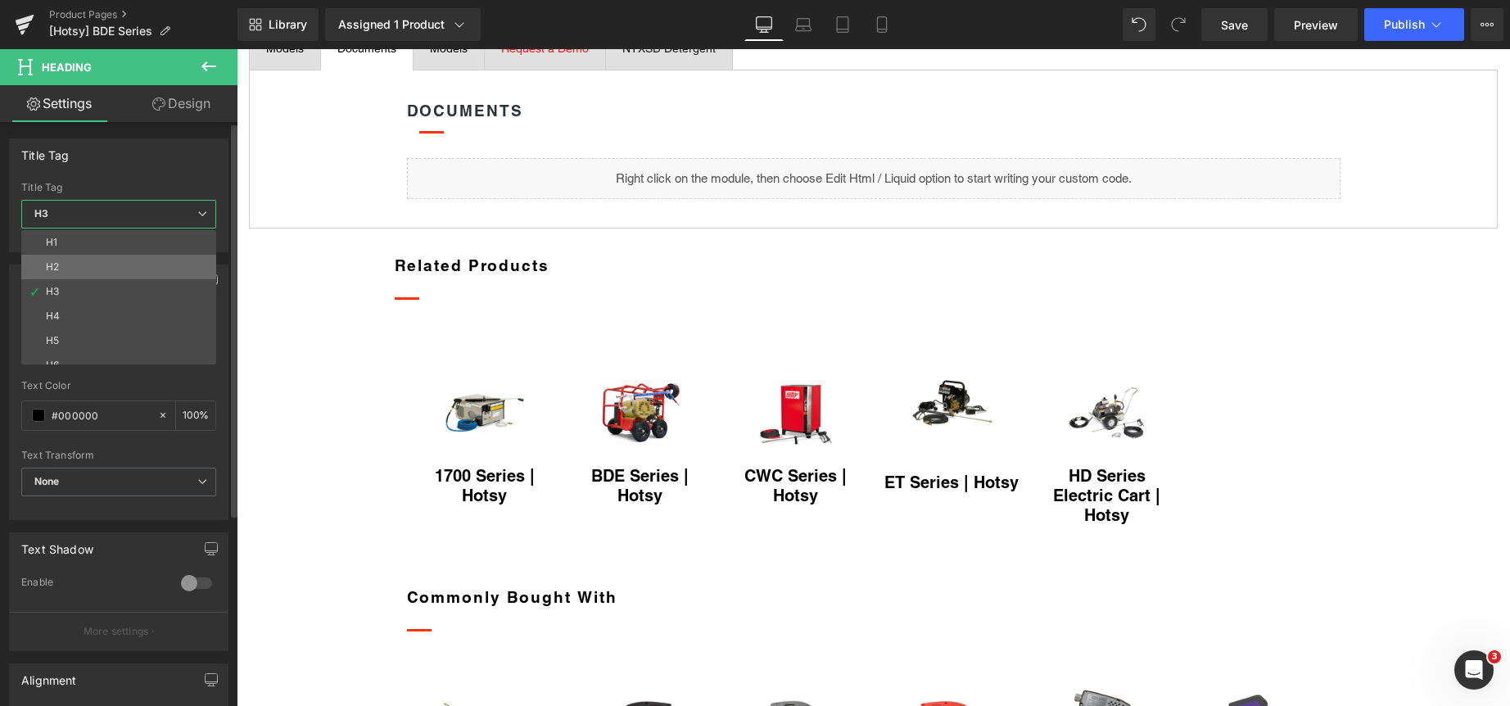
type input "#2a3439"
type input "100"
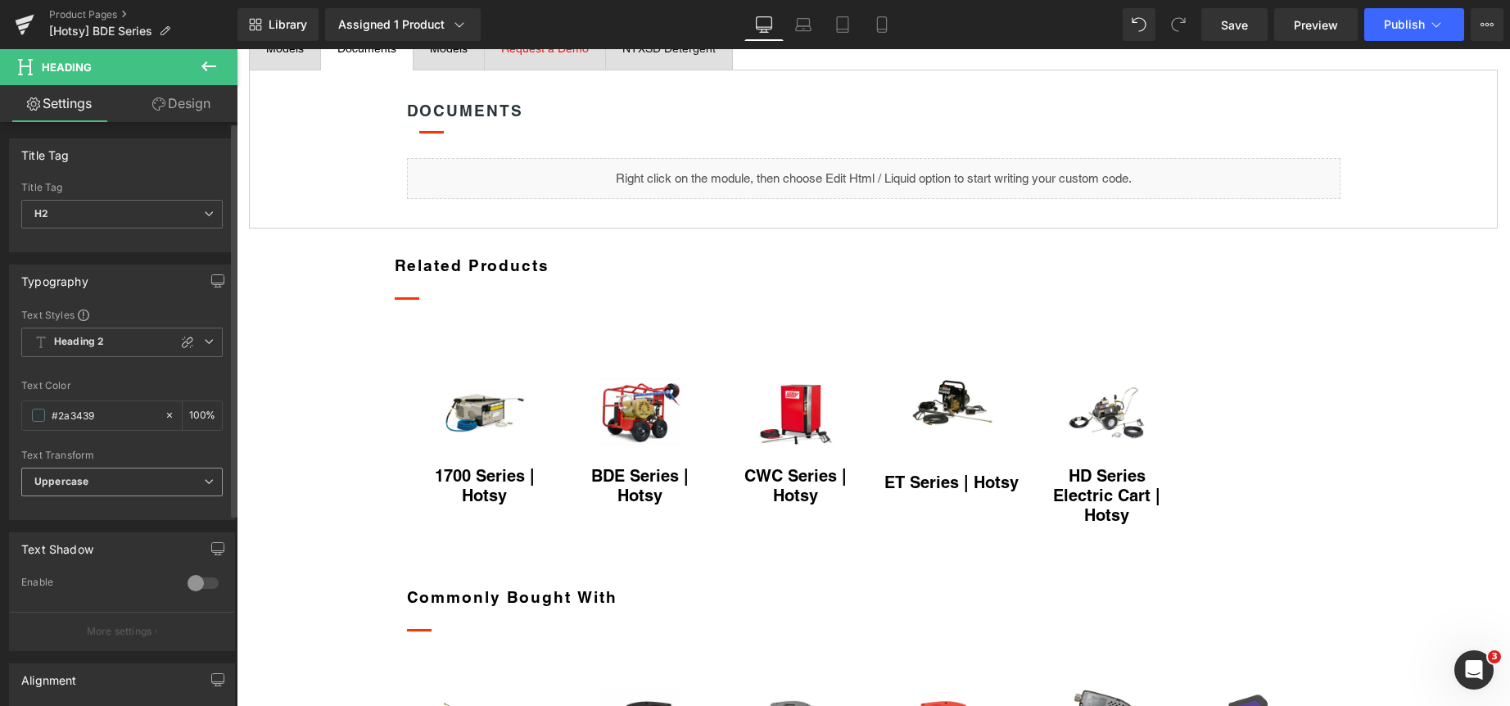
click at [110, 475] on span "Uppercase" at bounding box center [121, 482] width 201 height 29
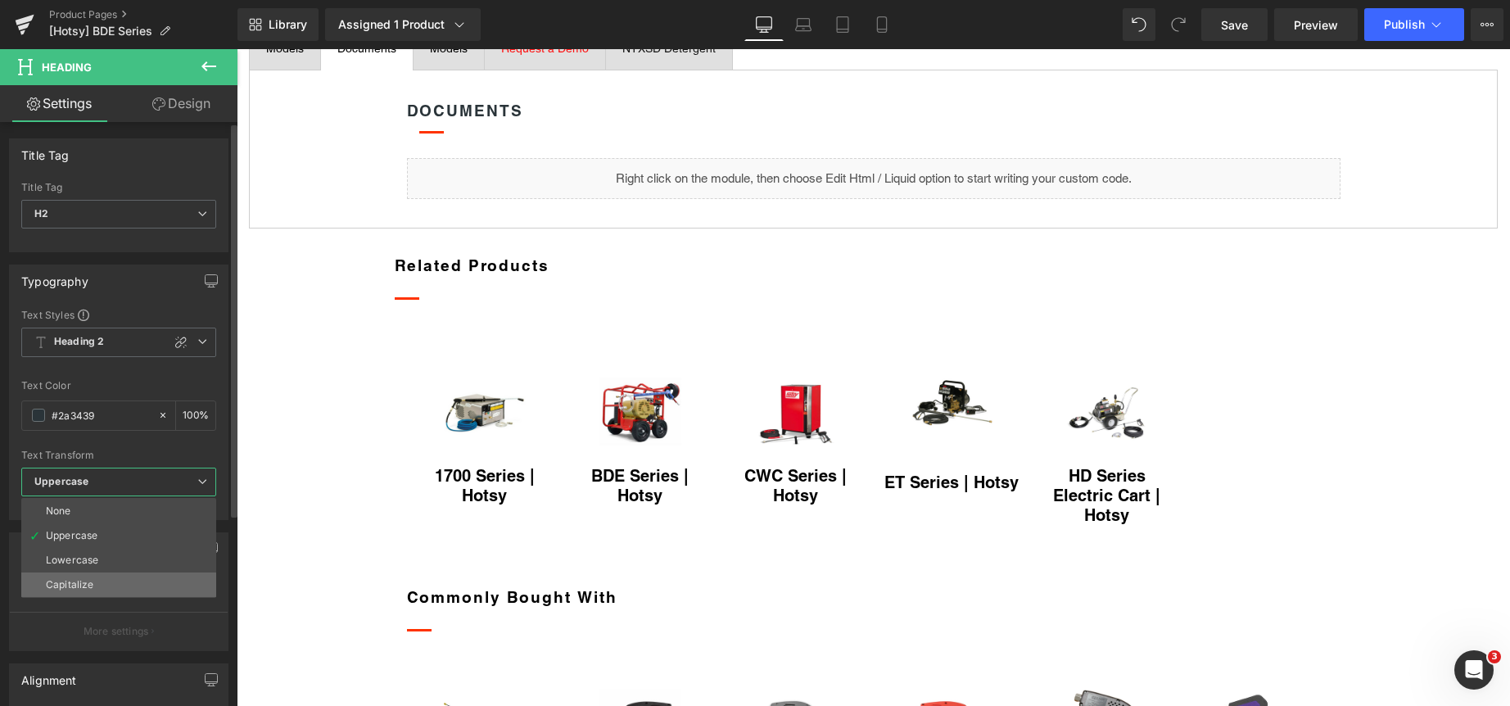
click at [103, 579] on li "Capitalize" at bounding box center [118, 584] width 195 height 25
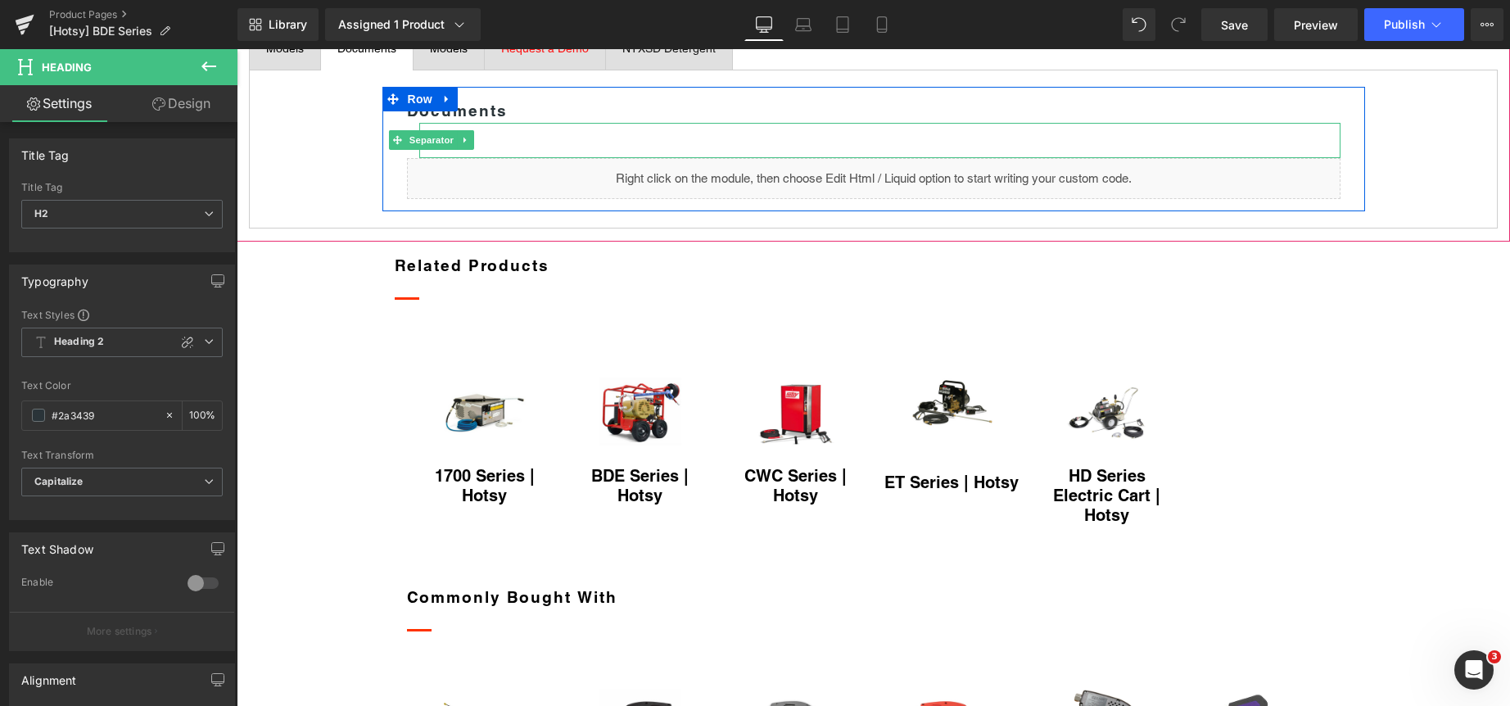
click at [496, 158] on div at bounding box center [879, 140] width 921 height 35
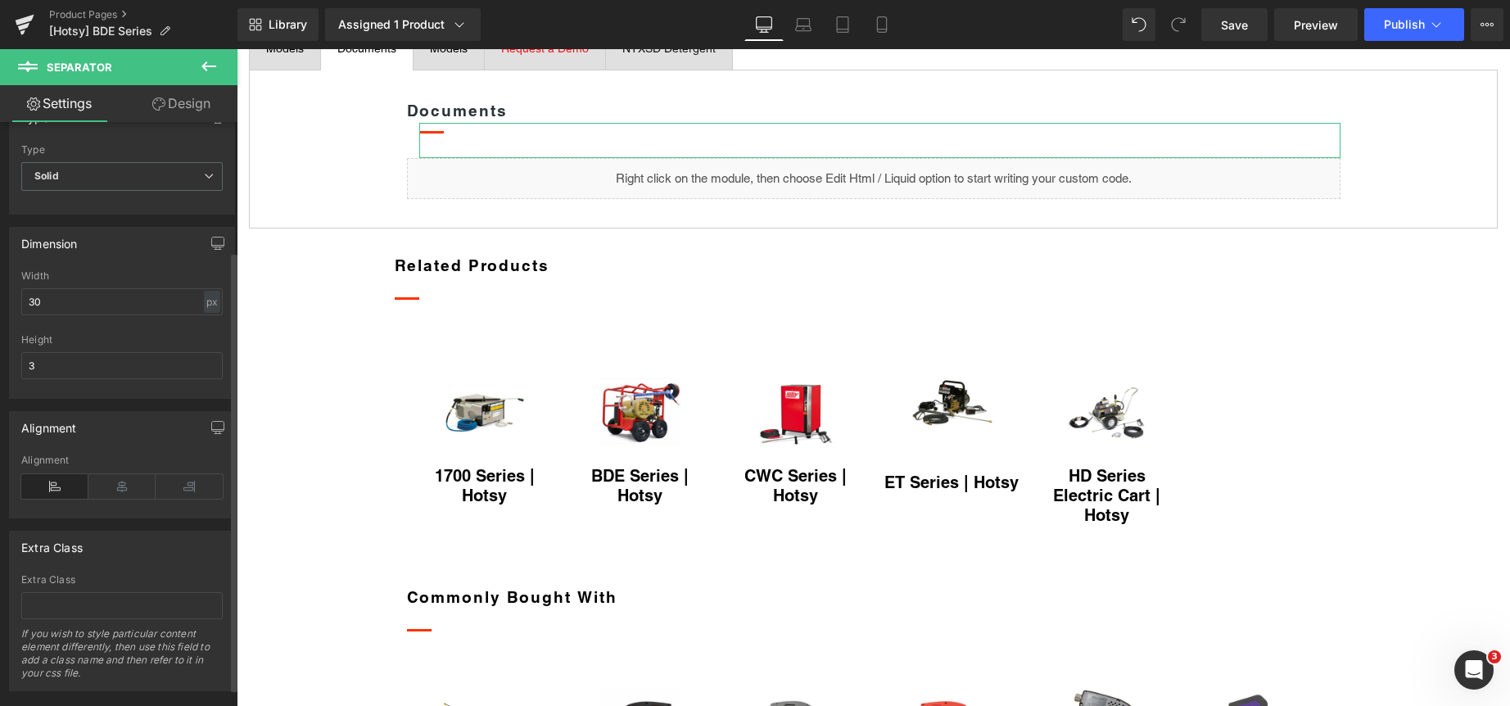
scroll to position [195, 0]
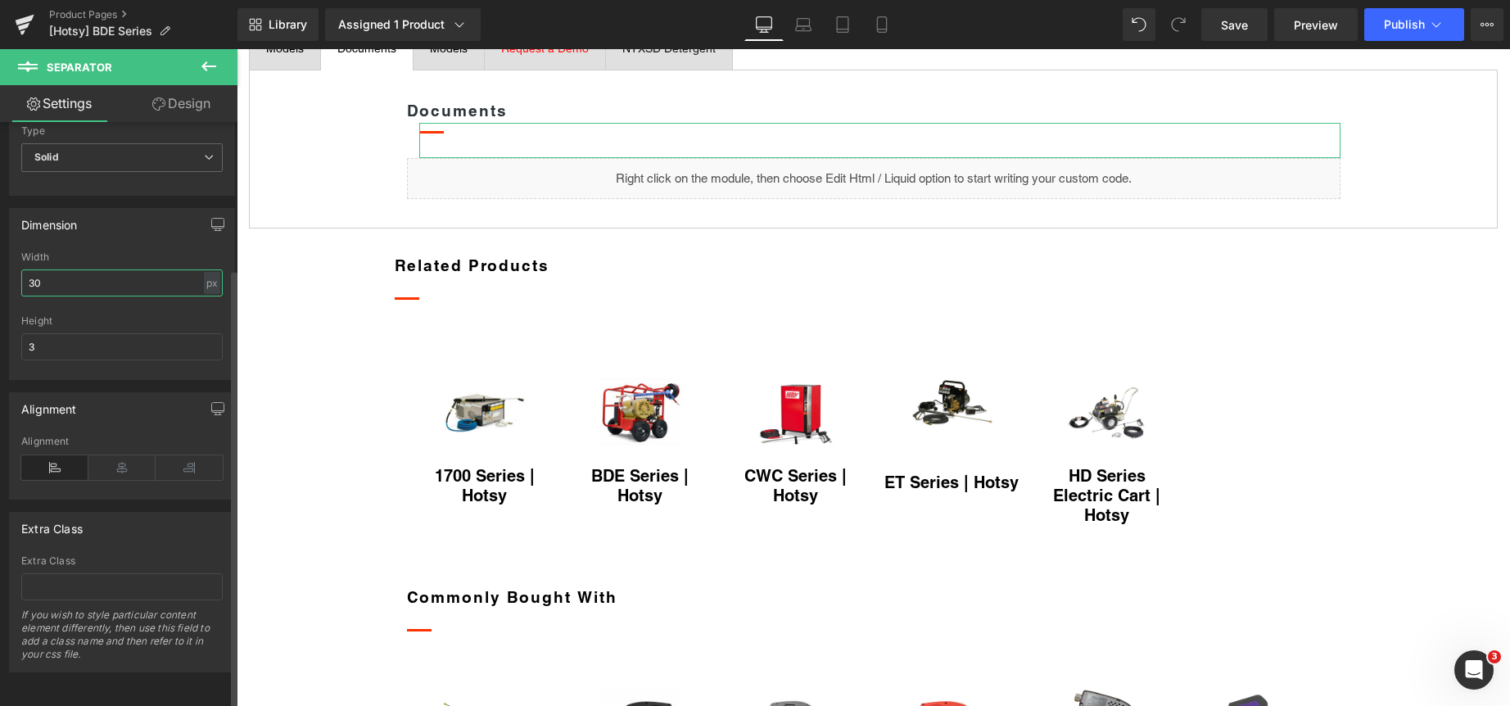
click at [113, 269] on input "30" at bounding box center [121, 282] width 201 height 27
click at [112, 269] on input "30" at bounding box center [121, 282] width 201 height 27
click at [206, 272] on div "px" at bounding box center [212, 283] width 16 height 22
drag, startPoint x: 206, startPoint y: 294, endPoint x: 143, endPoint y: 280, distance: 64.6
click at [206, 296] on li "%" at bounding box center [211, 308] width 20 height 24
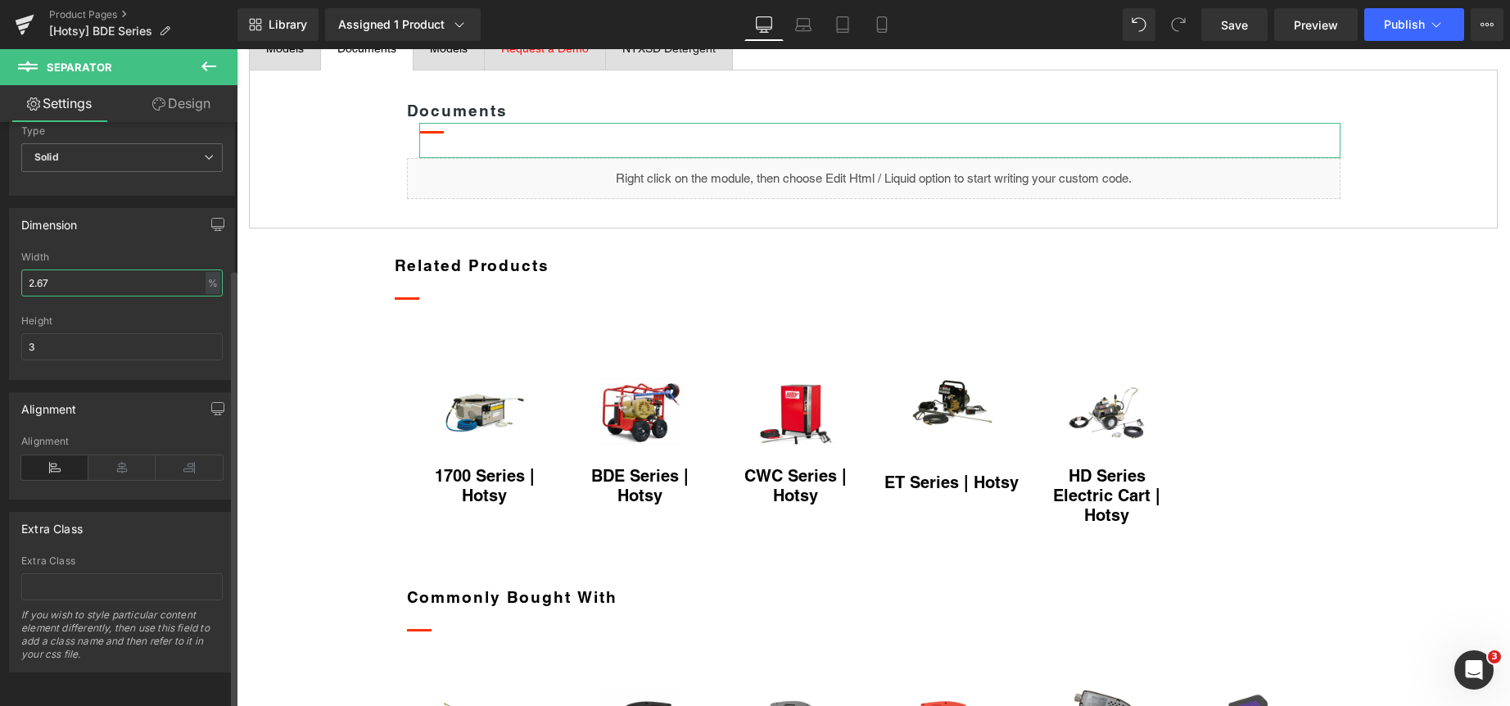
click at [97, 269] on input "2.67" at bounding box center [121, 282] width 201 height 27
type input "100"
click at [97, 333] on input "3" at bounding box center [121, 346] width 201 height 27
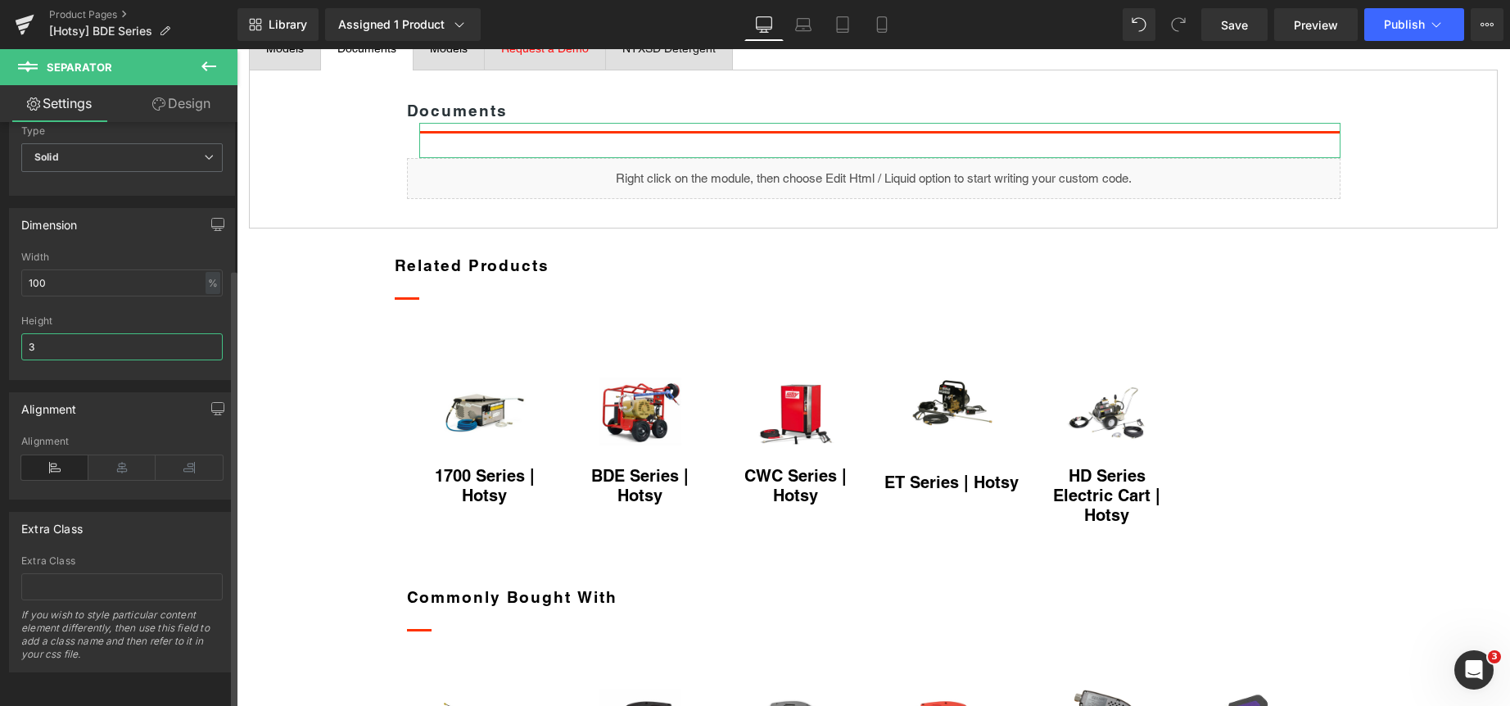
click at [98, 333] on input "3" at bounding box center [121, 346] width 201 height 27
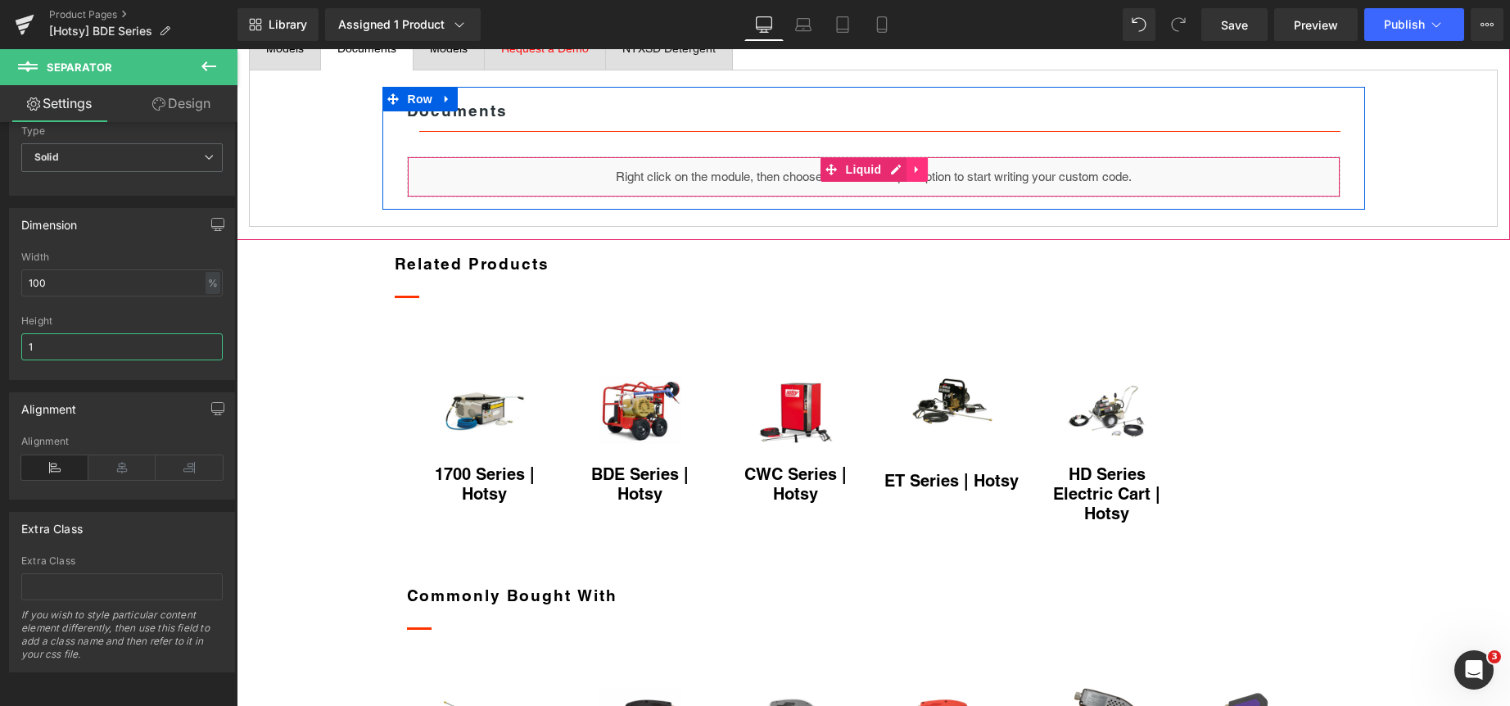
type input "1"
click at [911, 175] on icon at bounding box center [916, 169] width 11 height 12
click at [922, 175] on icon at bounding box center [927, 169] width 11 height 11
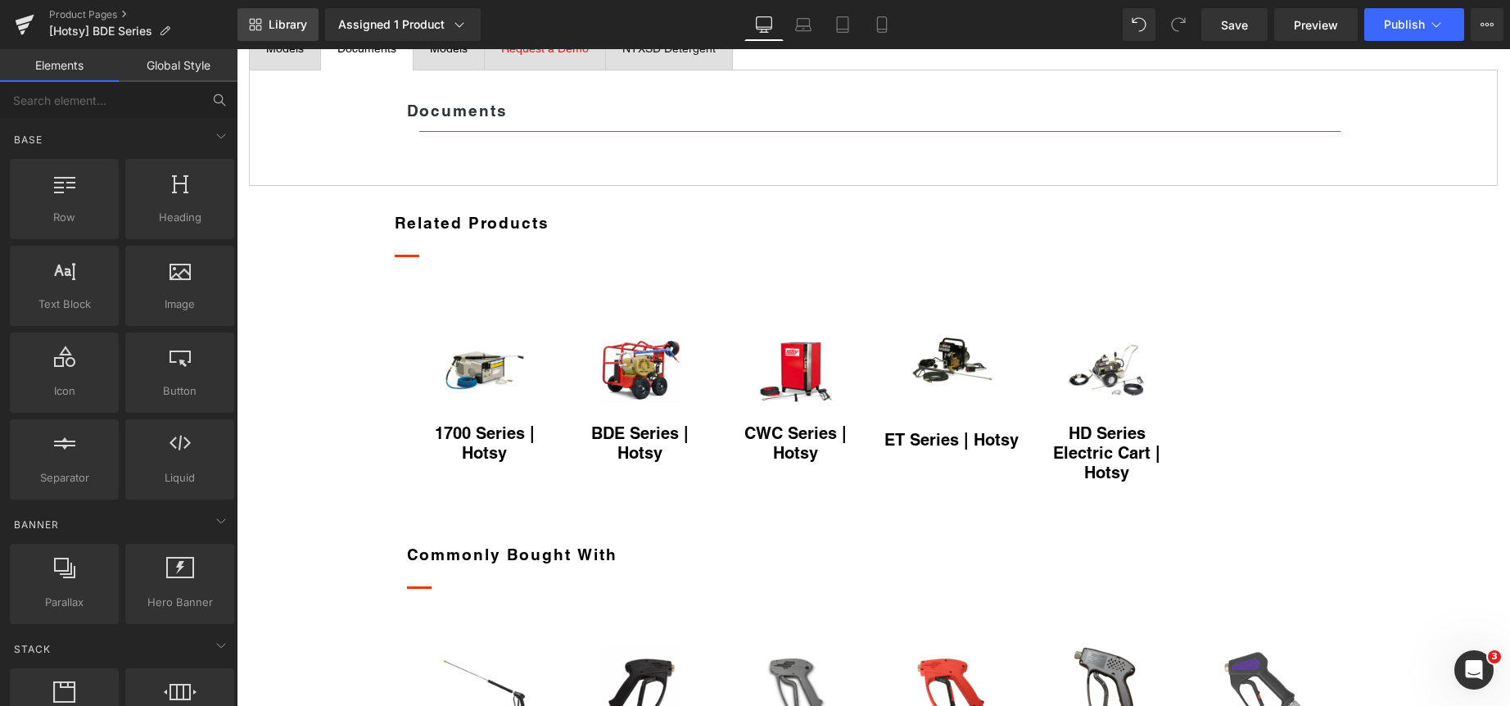
click at [286, 21] on span "Library" at bounding box center [288, 24] width 38 height 15
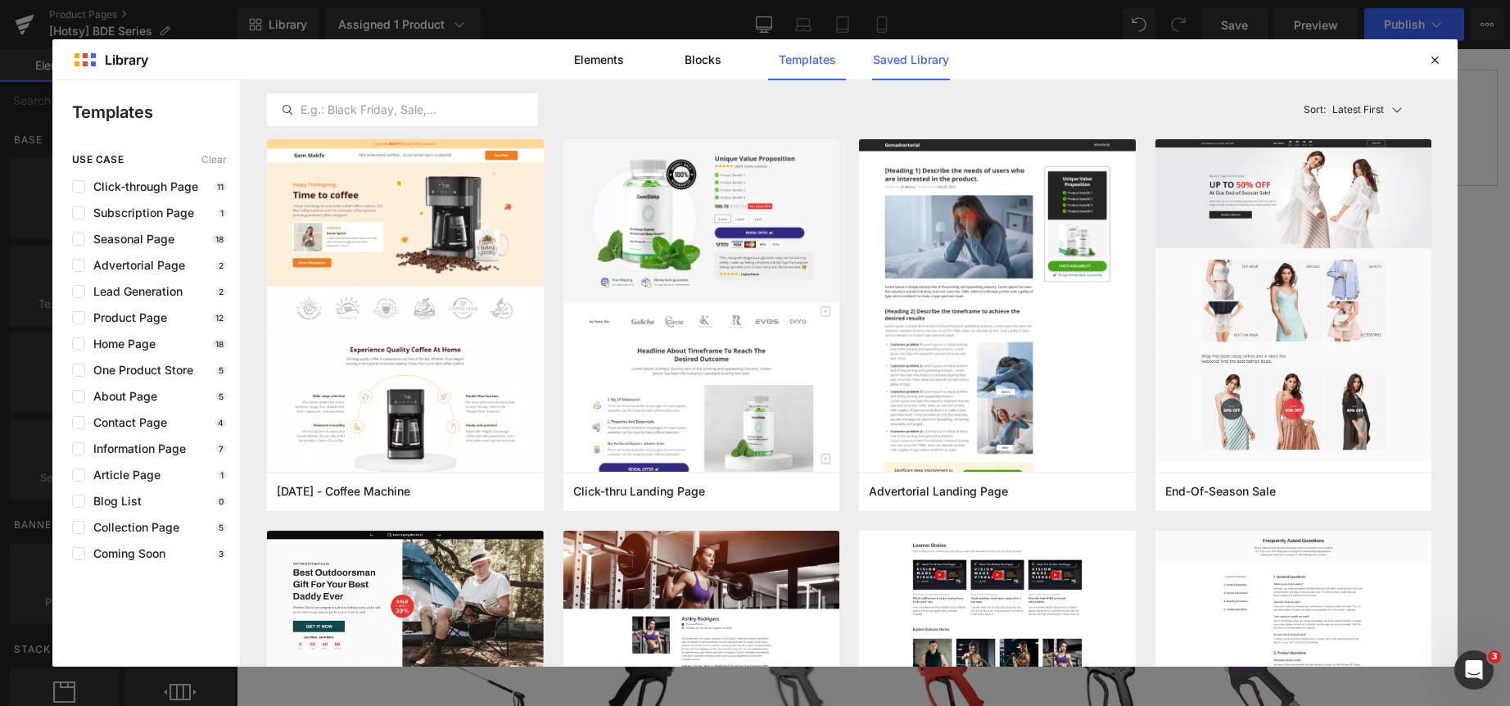
click at [933, 58] on link "Saved Library" at bounding box center [911, 59] width 78 height 41
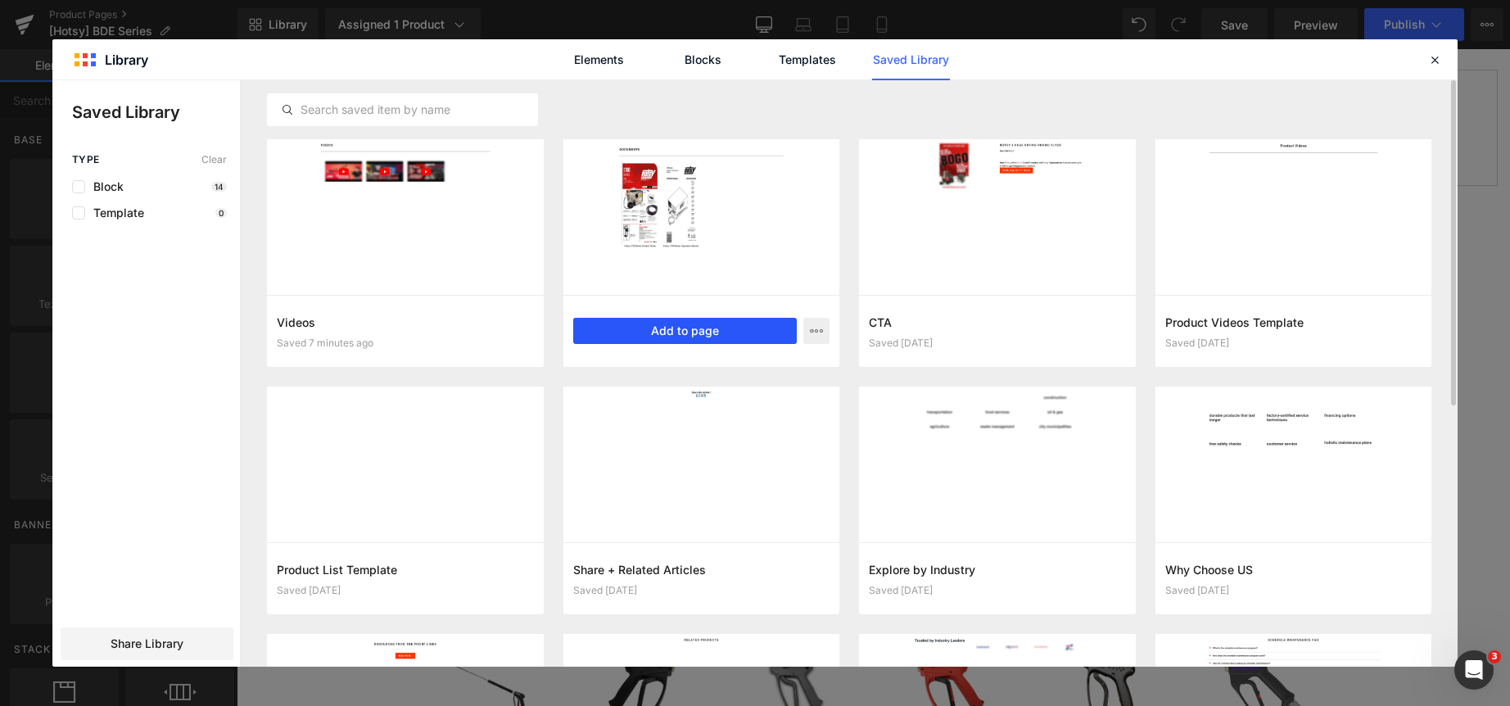
click at [670, 331] on button "Add to page" at bounding box center [685, 331] width 224 height 26
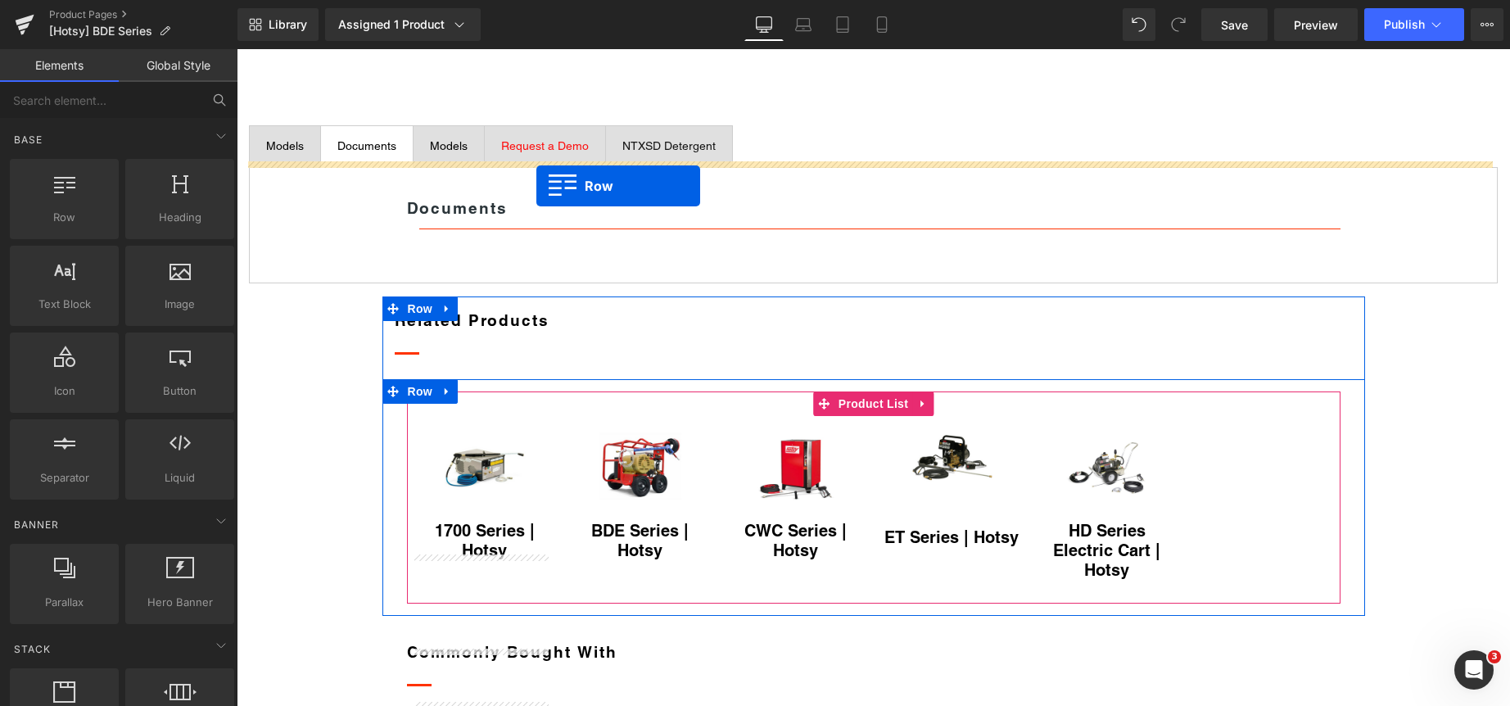
scroll to position [637, 0]
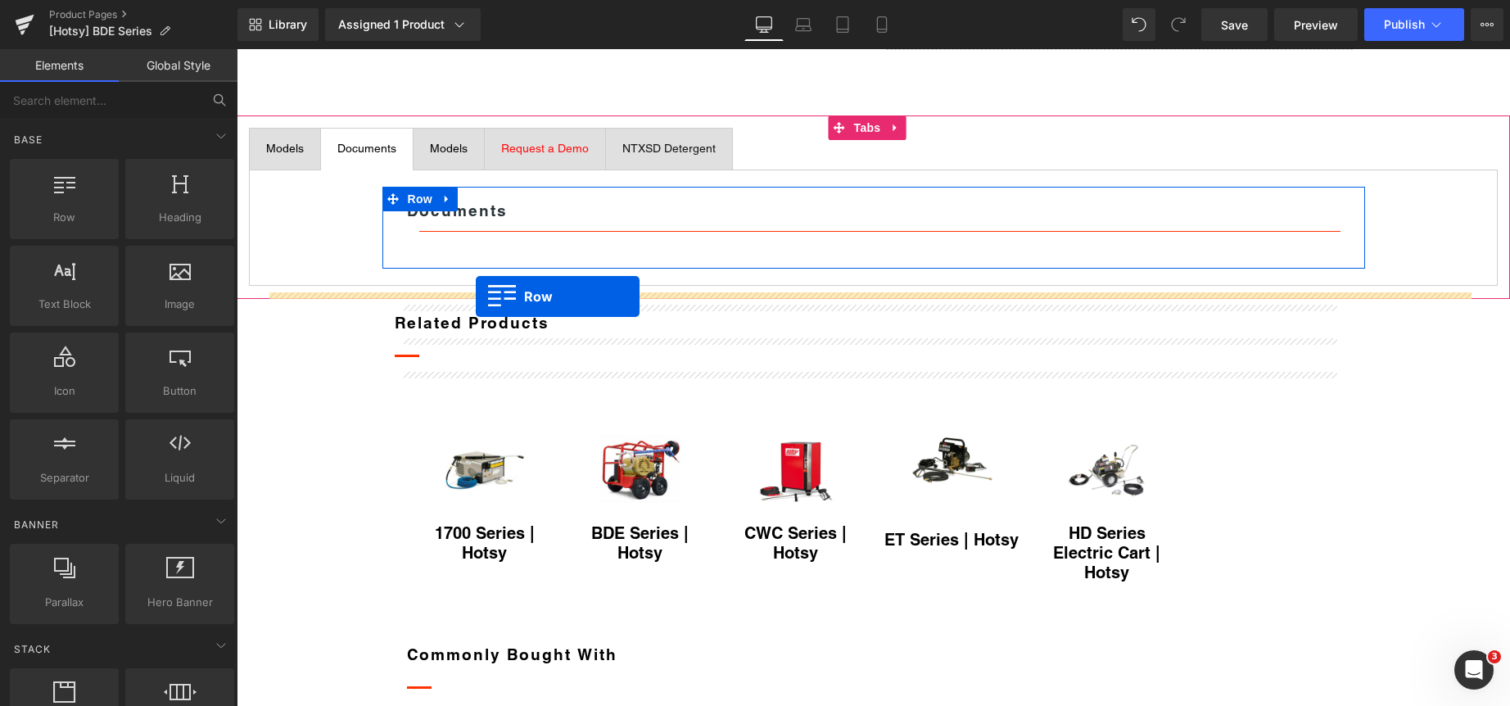
drag, startPoint x: 386, startPoint y: 142, endPoint x: 476, endPoint y: 296, distance: 177.9
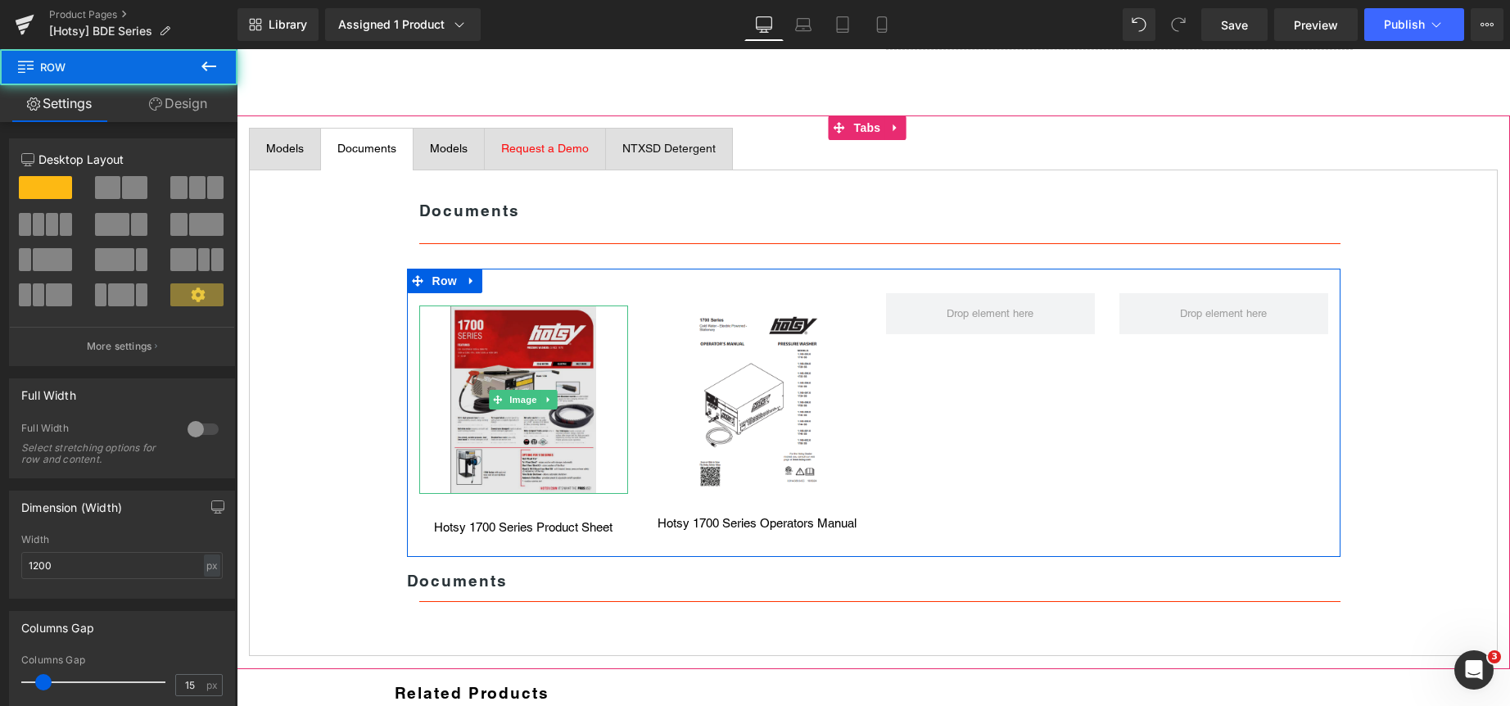
scroll to position [964, 0]
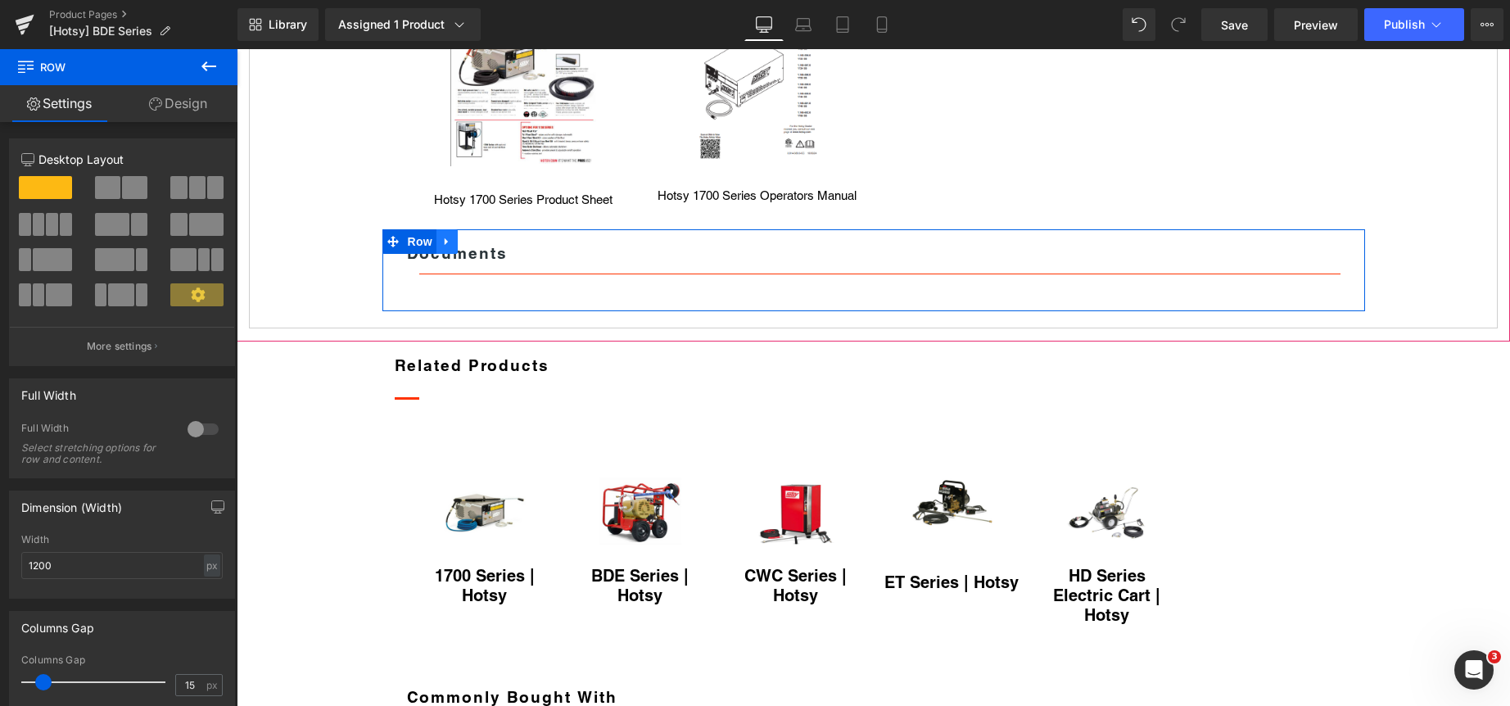
click at [444, 248] on icon at bounding box center [446, 242] width 11 height 12
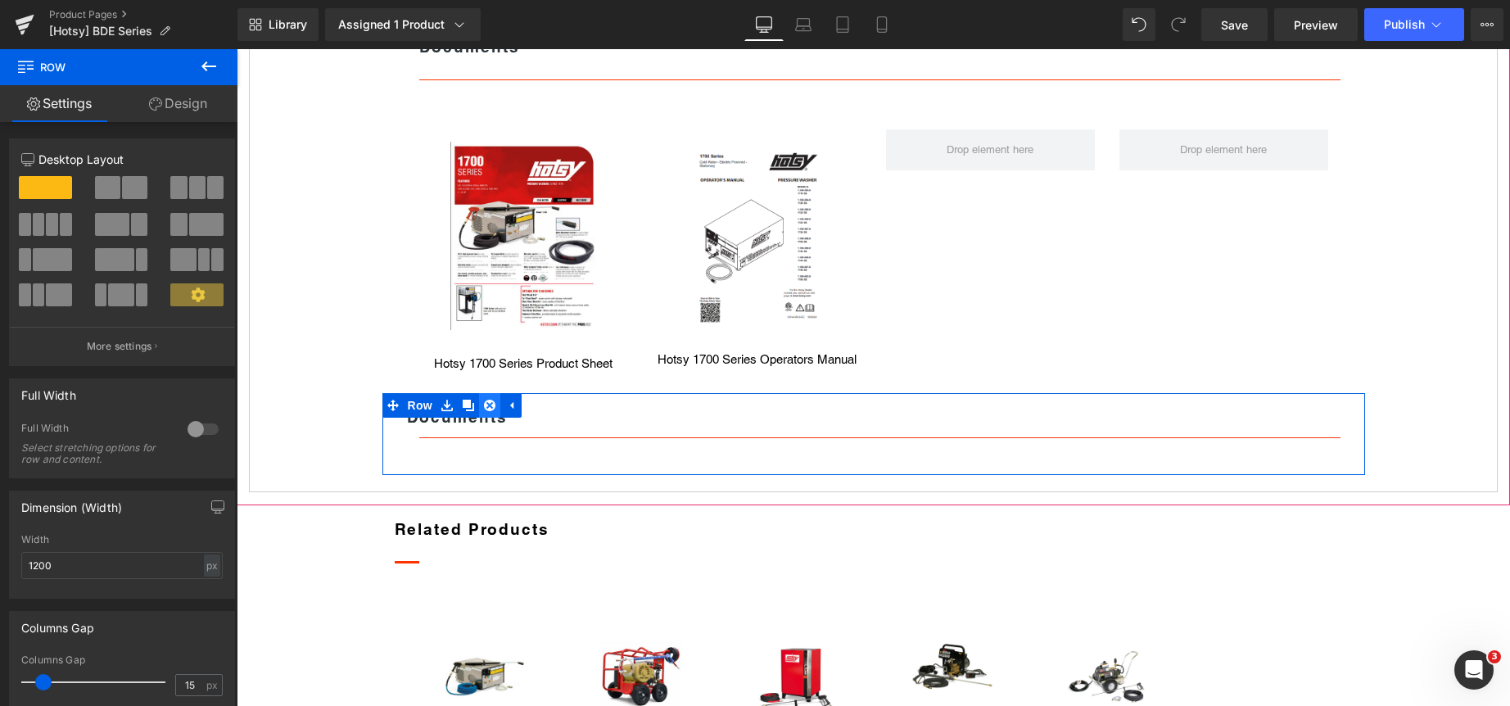
click at [484, 411] on icon at bounding box center [489, 405] width 11 height 11
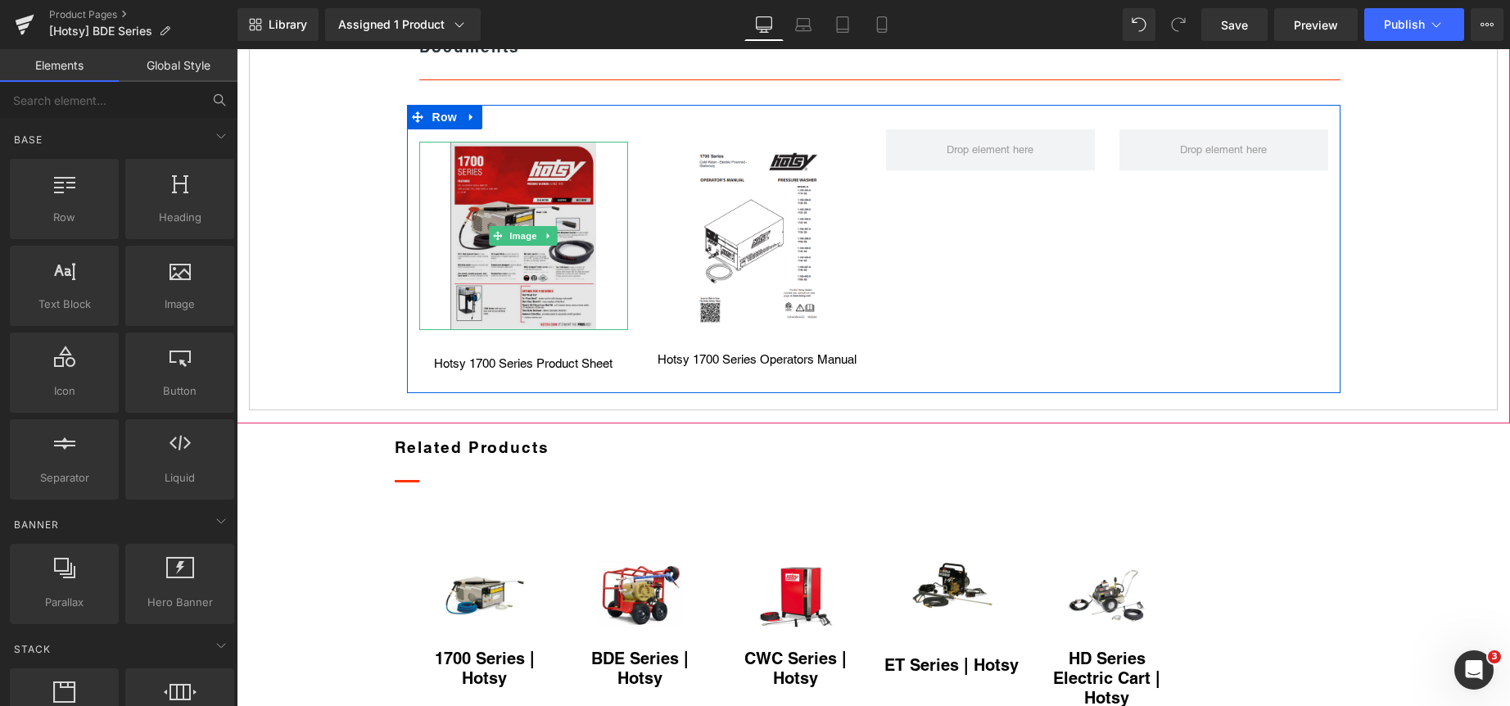
click at [540, 308] on img at bounding box center [523, 236] width 147 height 188
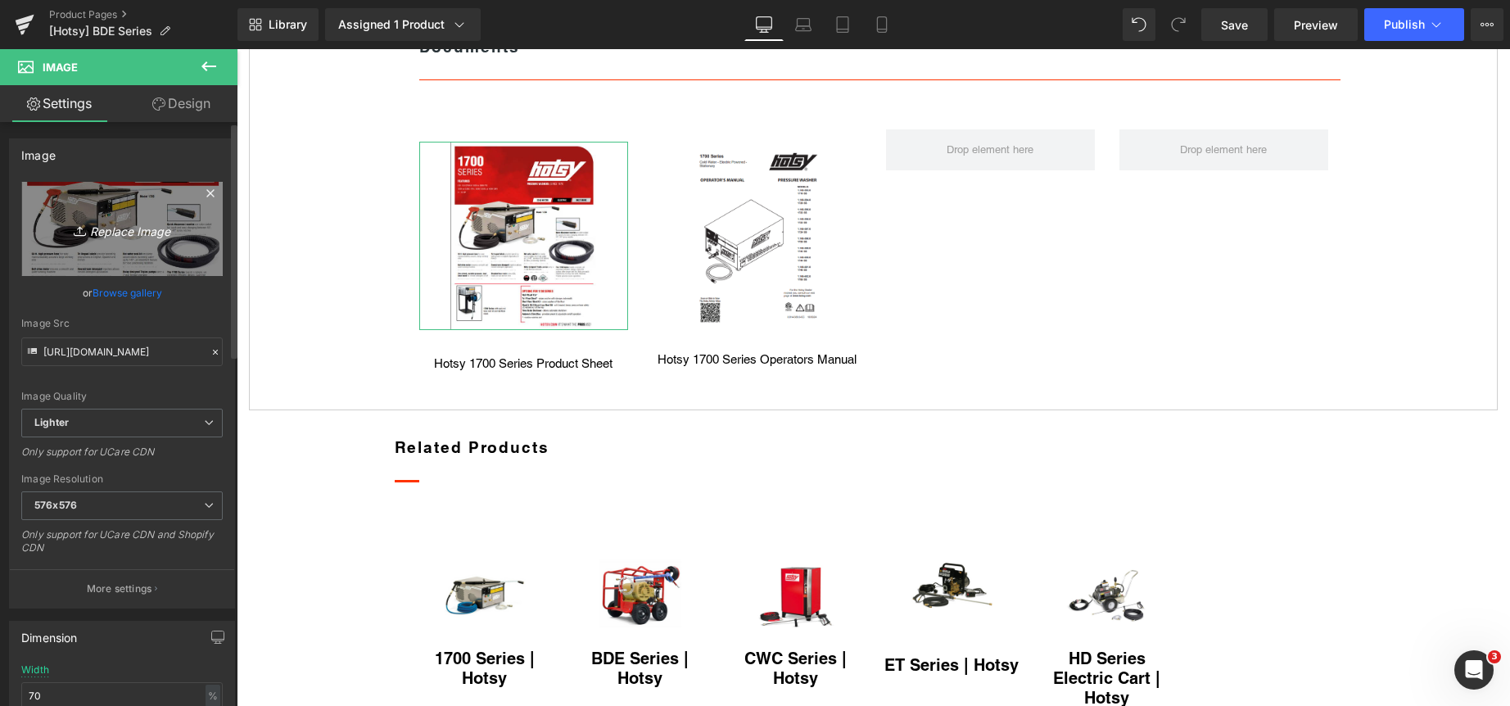
click at [124, 227] on icon "Replace Image" at bounding box center [121, 229] width 131 height 20
type input "C:\fakepath\Screenshot 2025-05-29 163624.png"
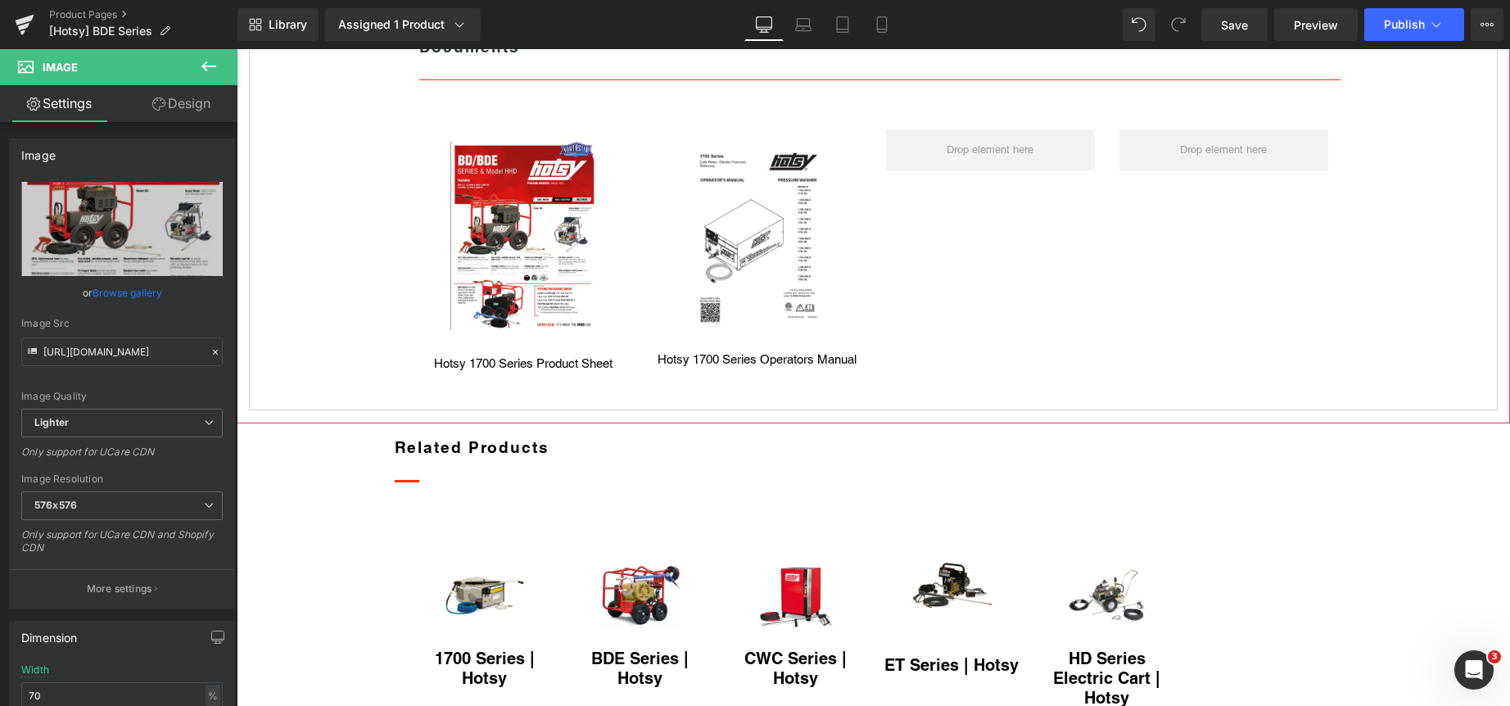
type input "https://ucarecdn.com/604347f9-a9d9-47ab-a89d-072ee8ab4e87/-/format/auto/-/previ…"
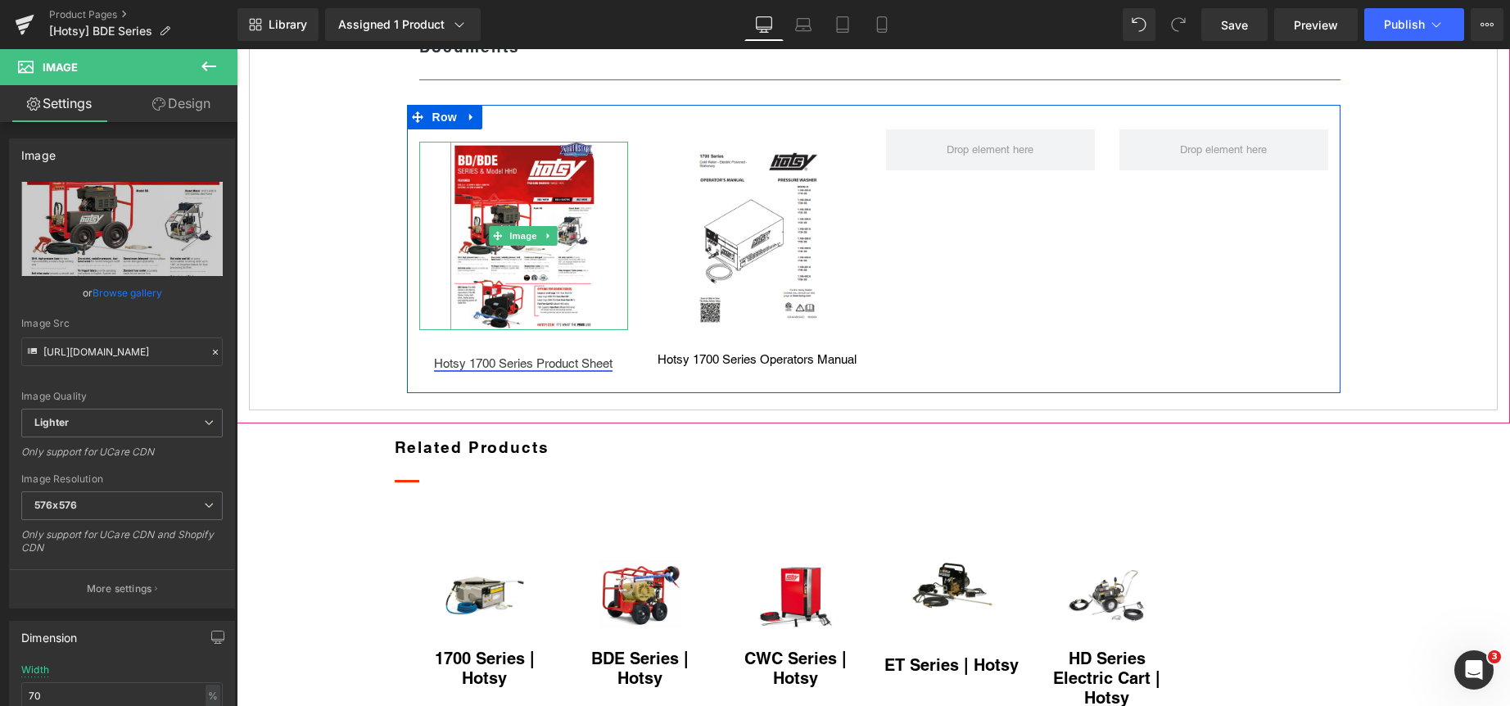
scroll to position [883, 0]
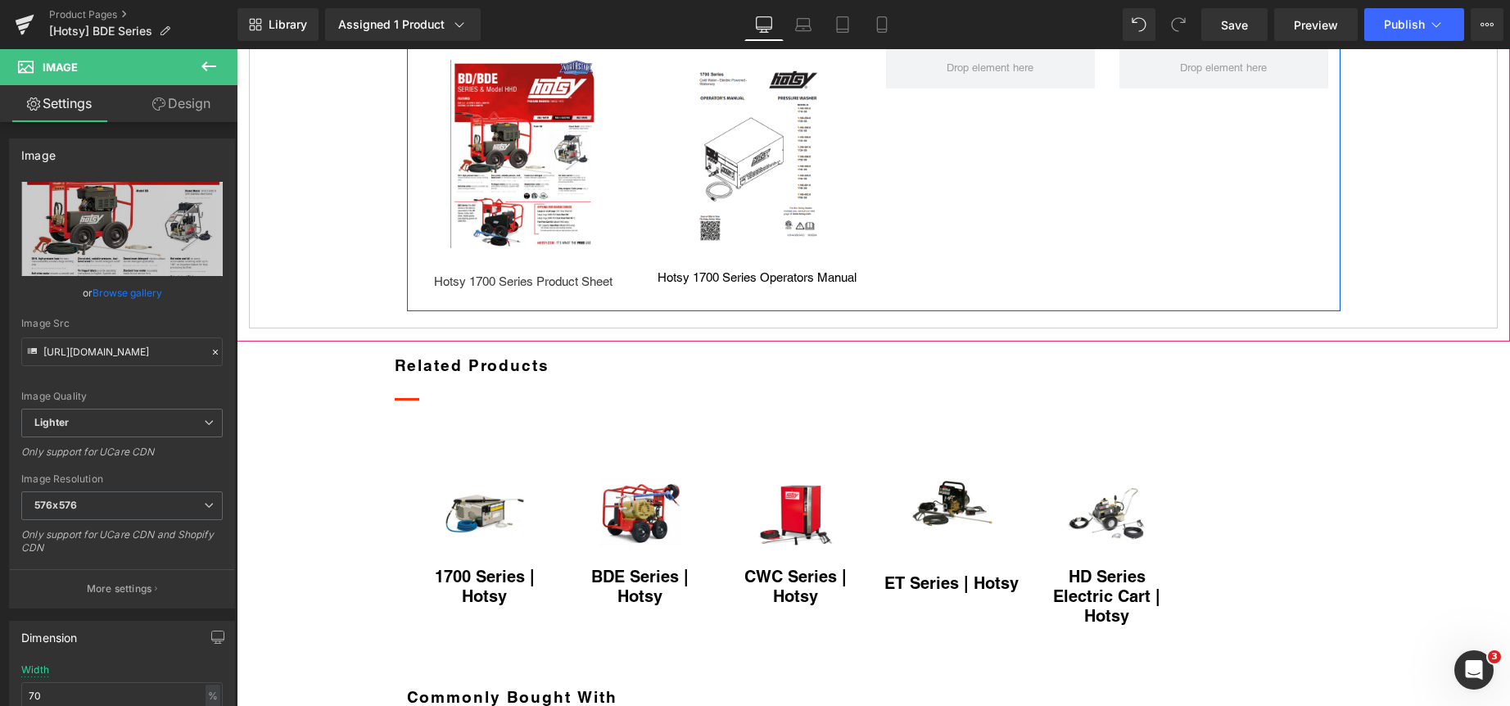
click at [476, 291] on div "Hotsy 1700 Series Product Sheet Text Block" at bounding box center [523, 282] width 209 height 19
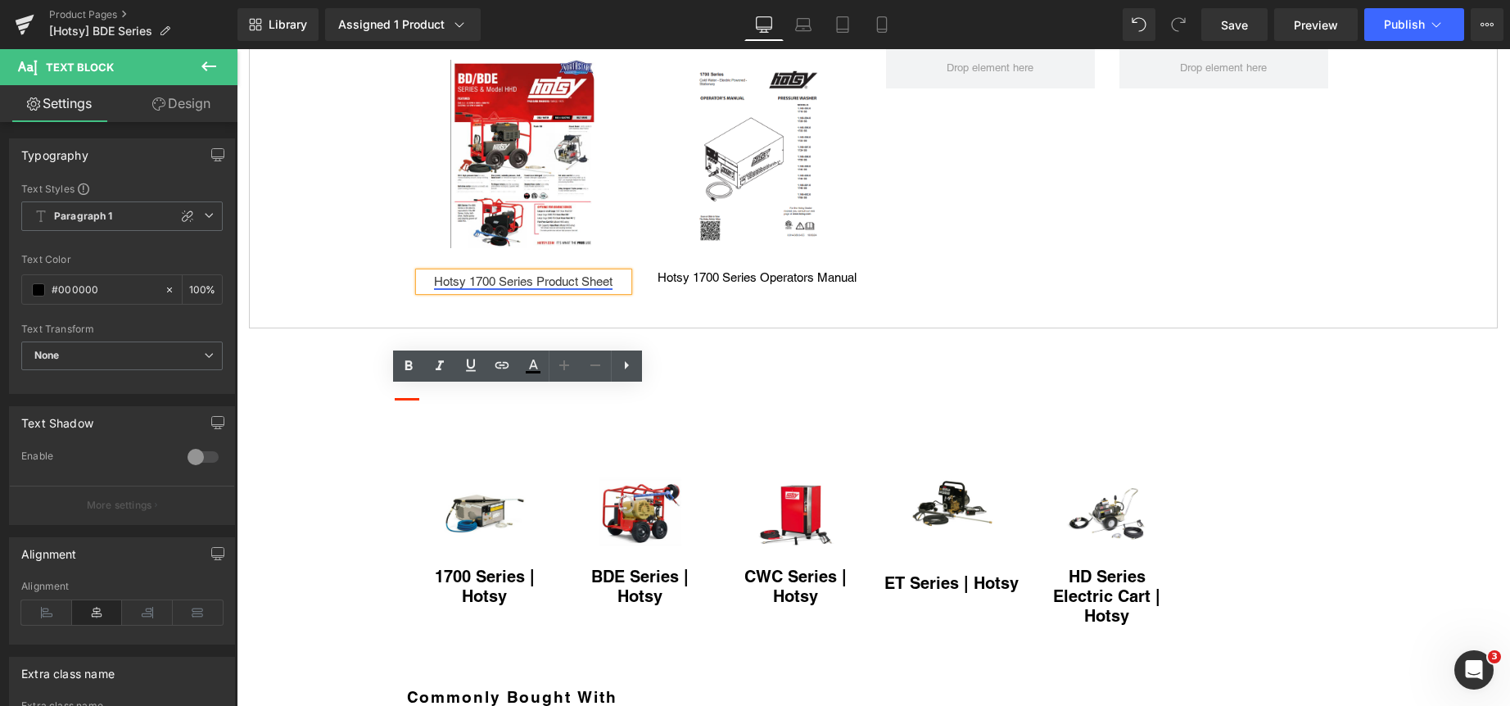
click at [512, 288] on link "Hotsy 1700 Series Product Sheet" at bounding box center [523, 281] width 178 height 14
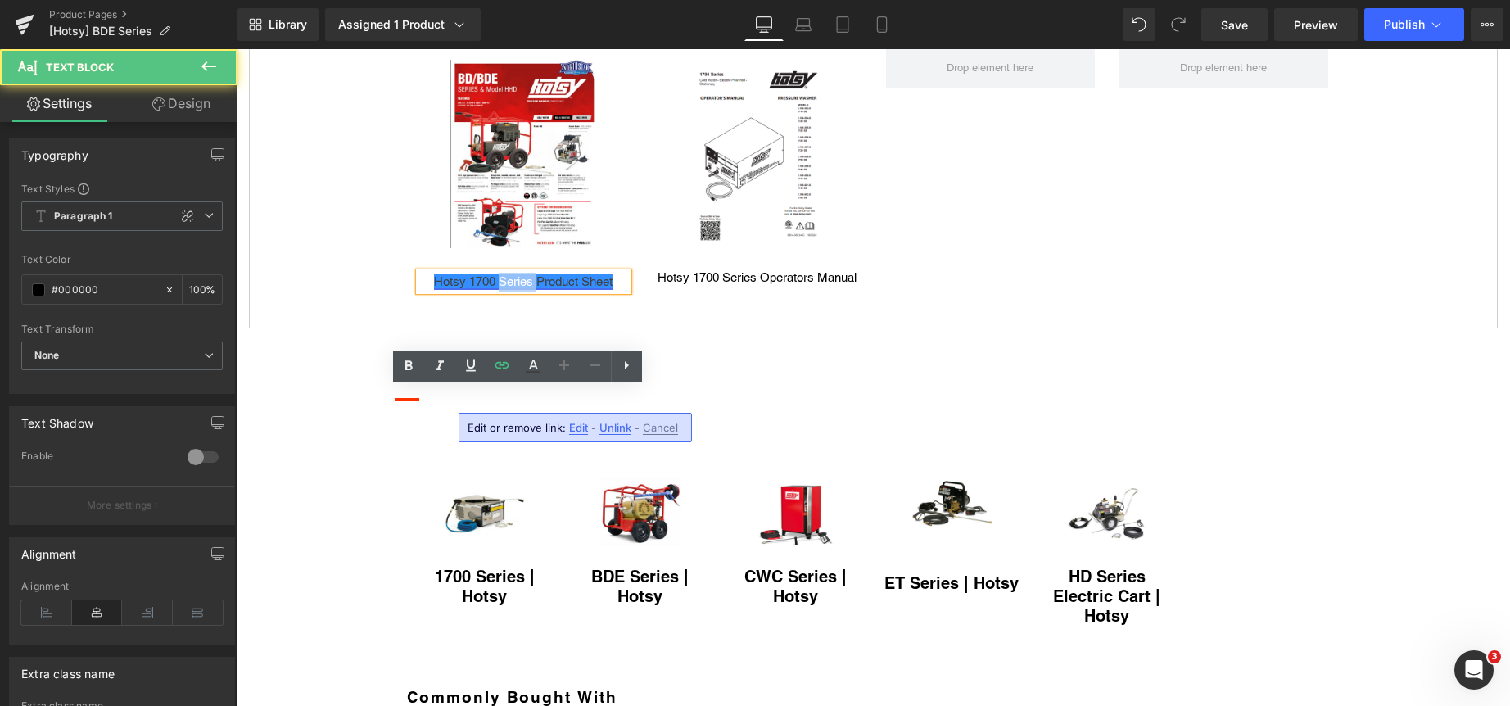
click at [512, 288] on link "Hotsy 1700 Series Product Sheet" at bounding box center [523, 281] width 178 height 14
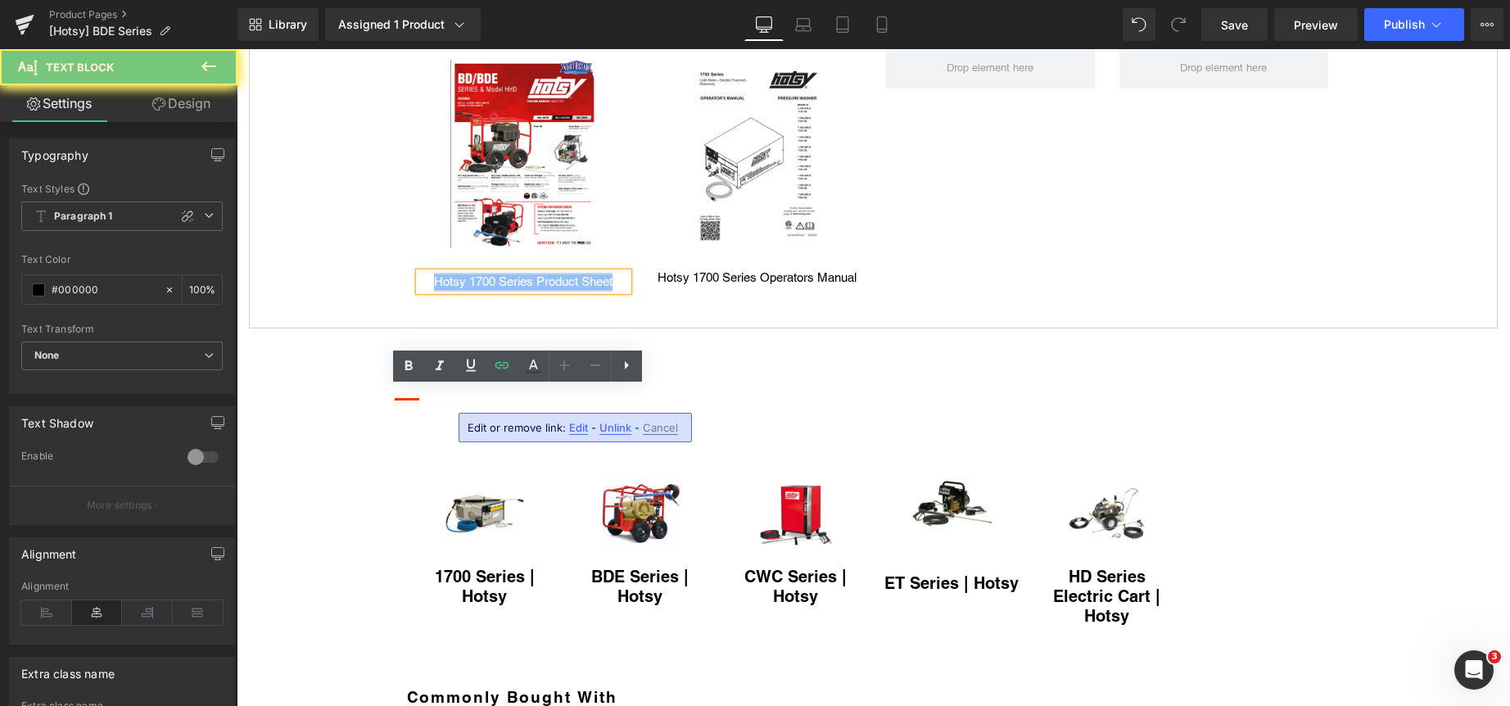
drag, startPoint x: 512, startPoint y: 400, endPoint x: 812, endPoint y: 490, distance: 313.5
click at [512, 288] on link "Hotsy 1700 Series Product Sheet" at bounding box center [523, 281] width 178 height 14
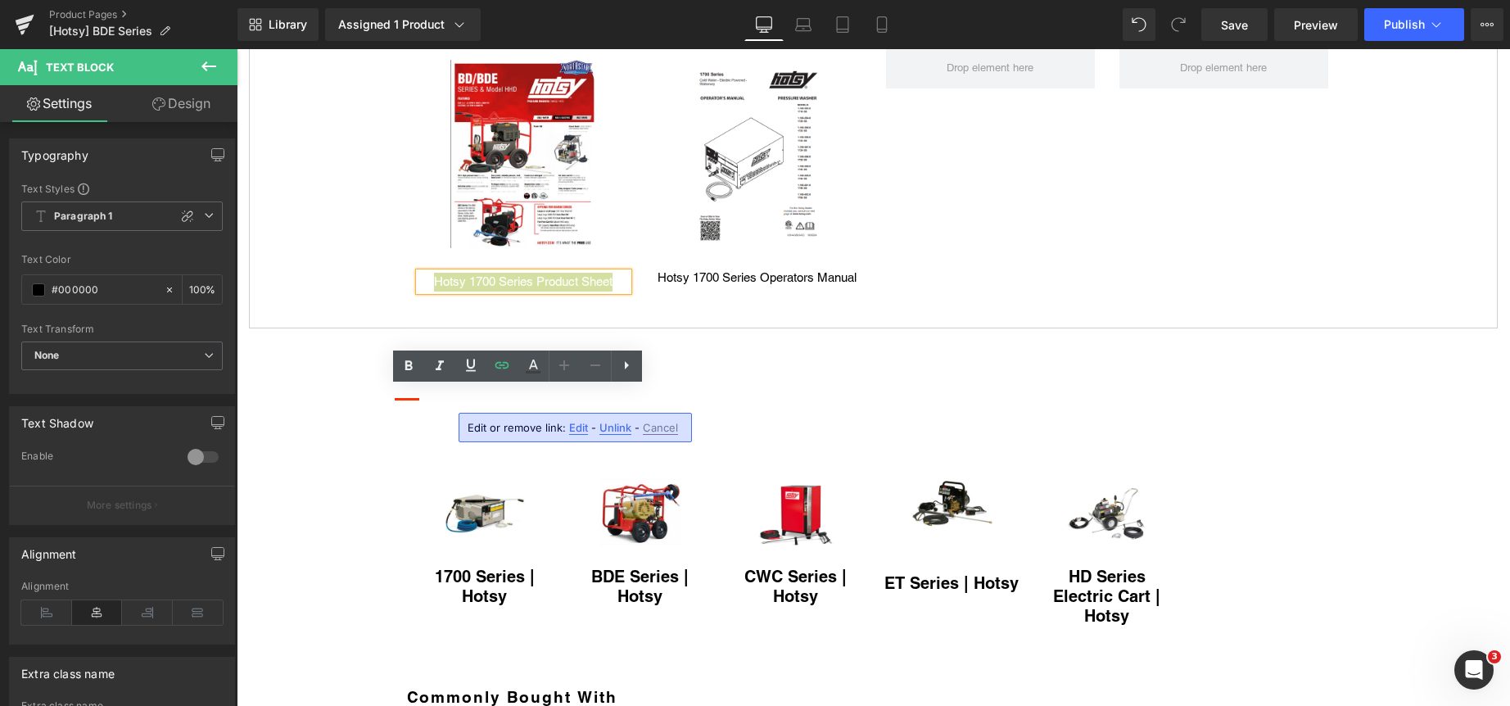
click at [580, 428] on span "Edit" at bounding box center [578, 428] width 19 height 14
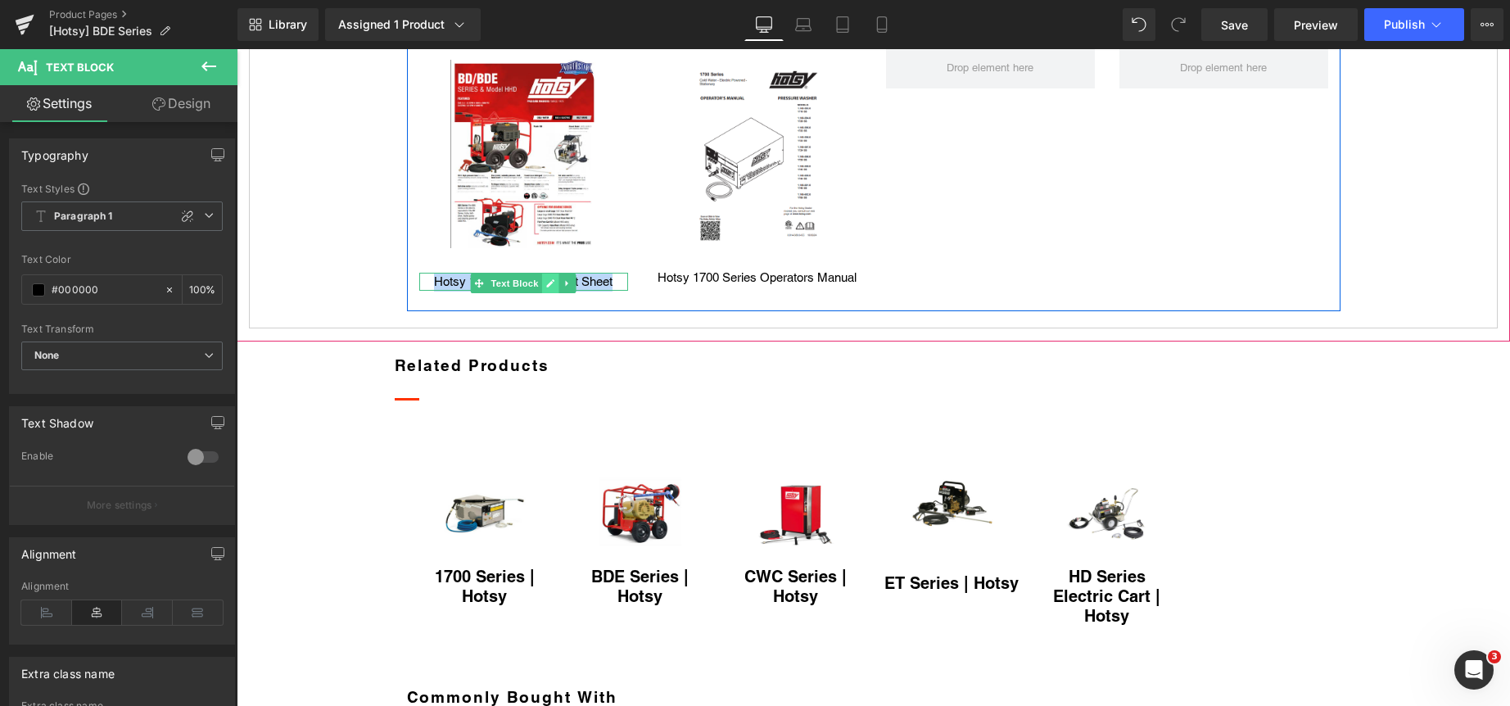
click at [546, 287] on icon at bounding box center [550, 283] width 8 height 8
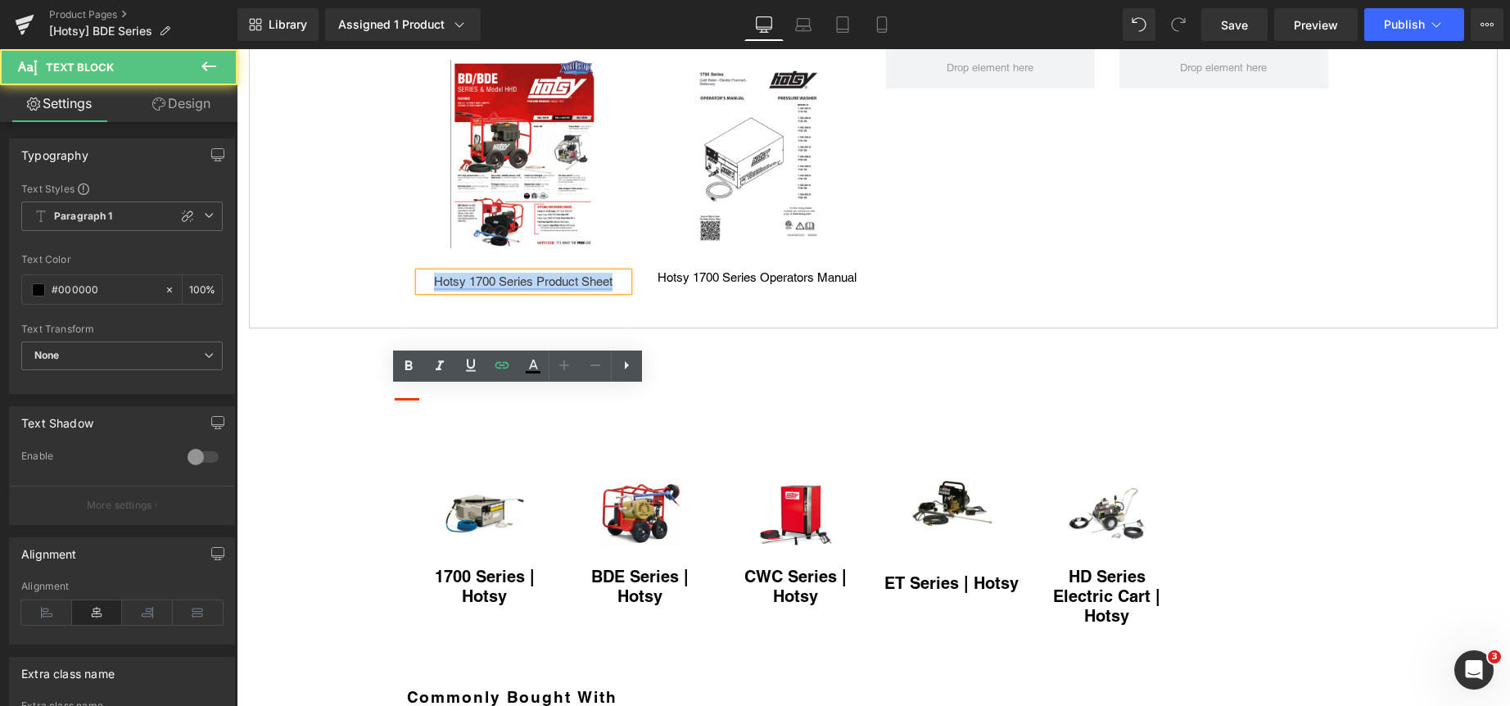
click at [465, 288] on link "Hotsy 1700 Series Product Sheet" at bounding box center [523, 281] width 178 height 14
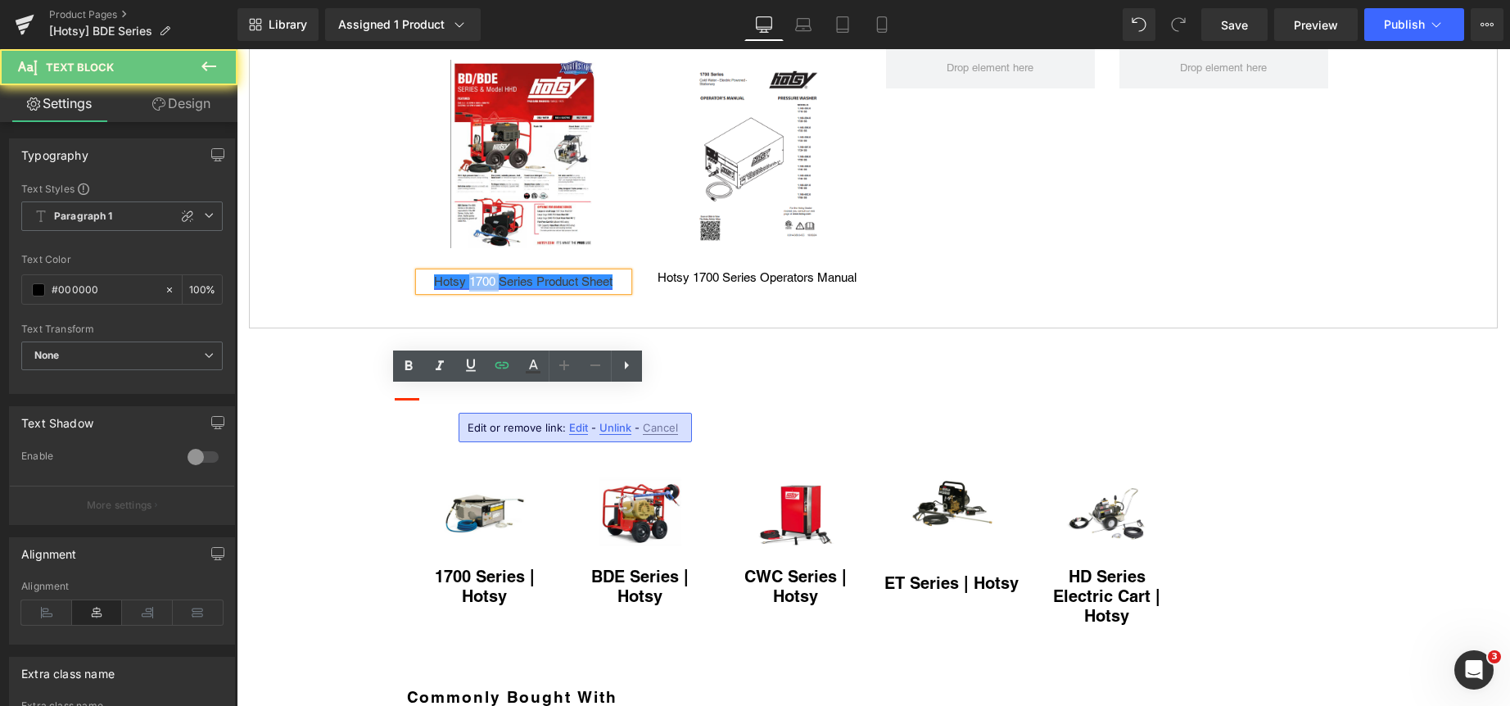
click at [465, 288] on link "Hotsy 1700 Series Product Sheet" at bounding box center [523, 281] width 178 height 14
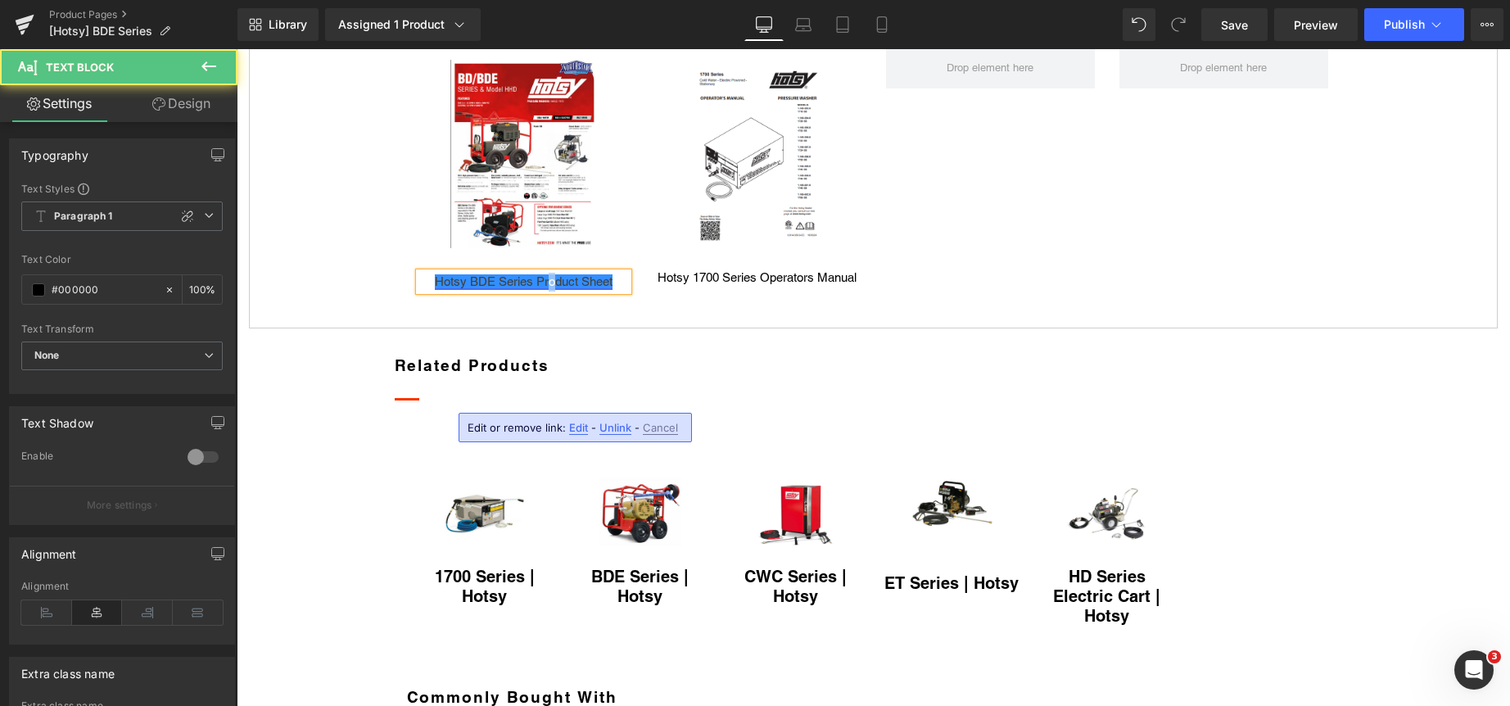
click at [548, 288] on link "Hotsy BDE Series Product Sheet" at bounding box center [524, 281] width 178 height 14
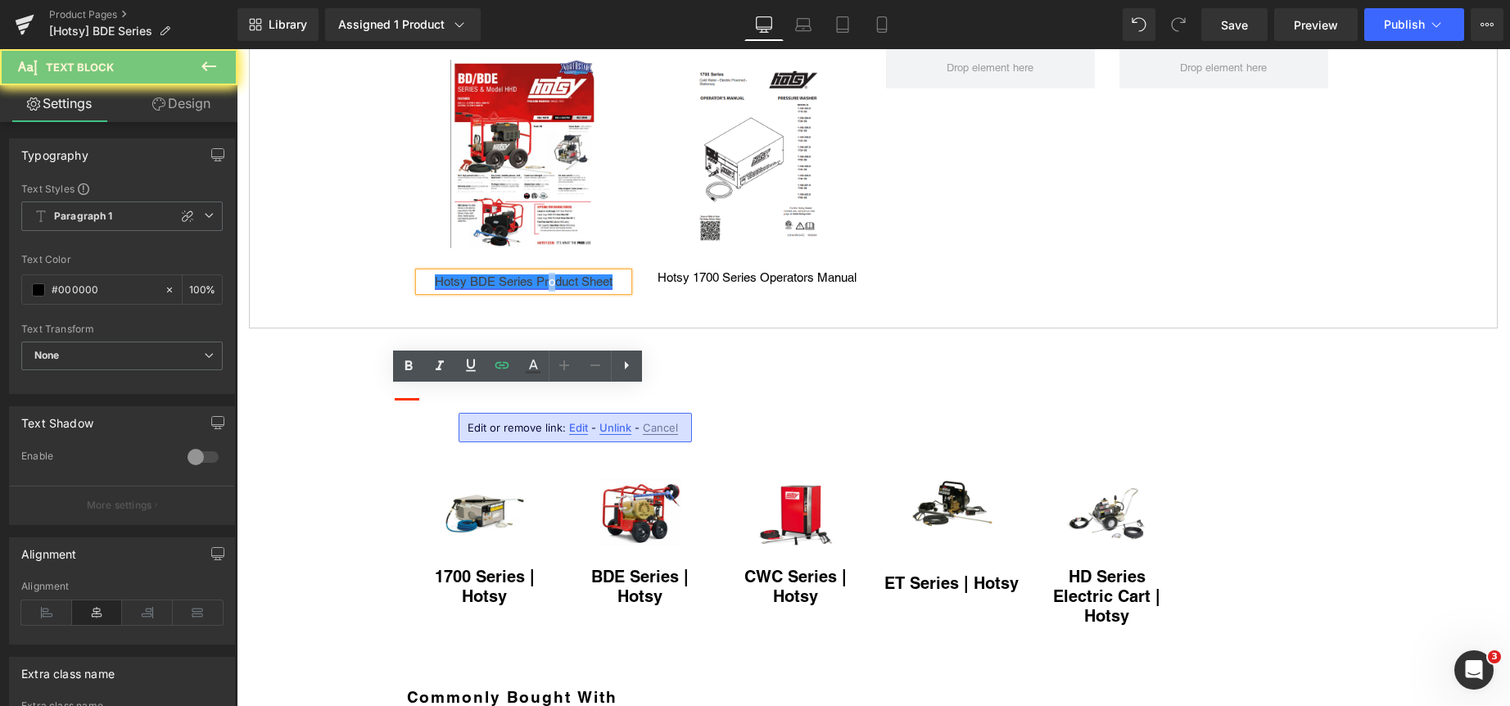
click at [544, 288] on link "Hotsy BDE Series Product Sheet" at bounding box center [524, 281] width 178 height 14
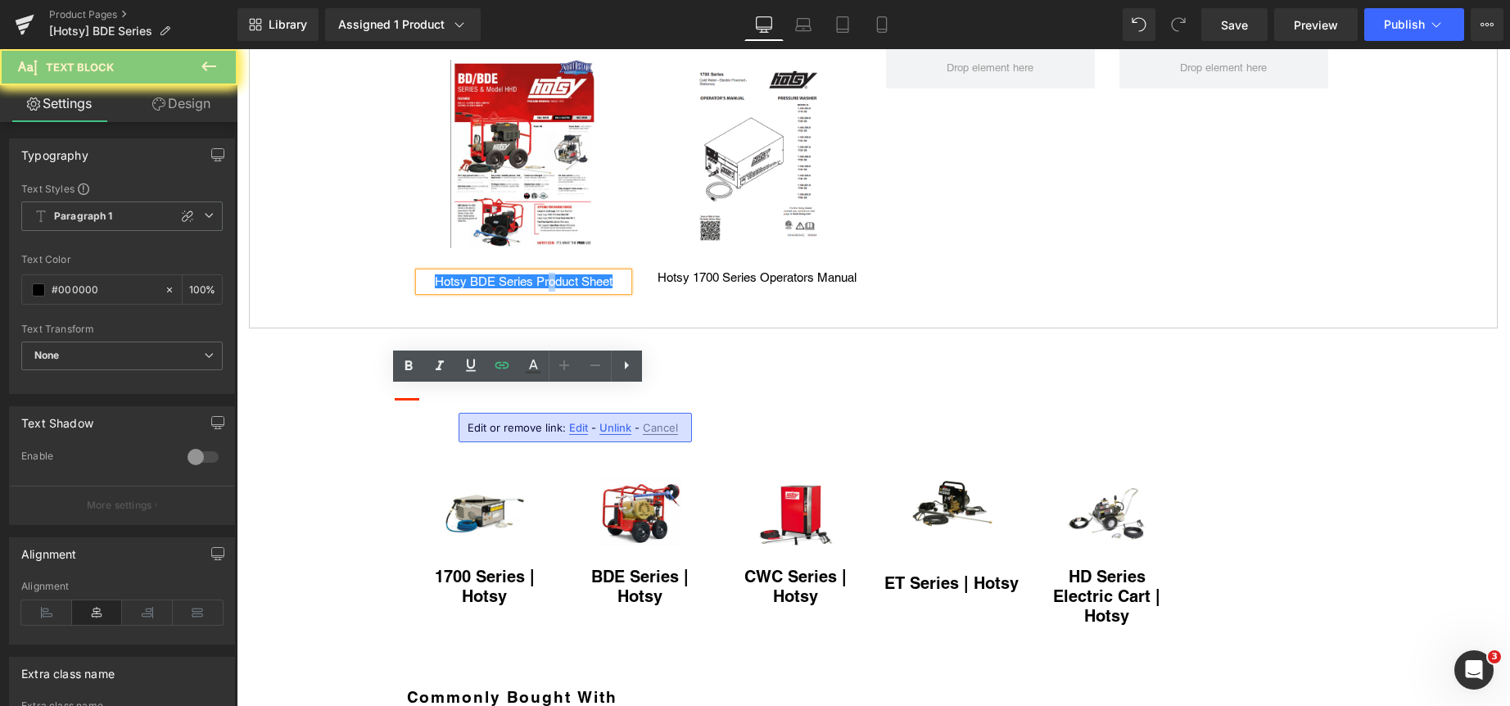
click at [544, 291] on p "Hotsy BDE Series Product Sheet" at bounding box center [523, 282] width 209 height 19
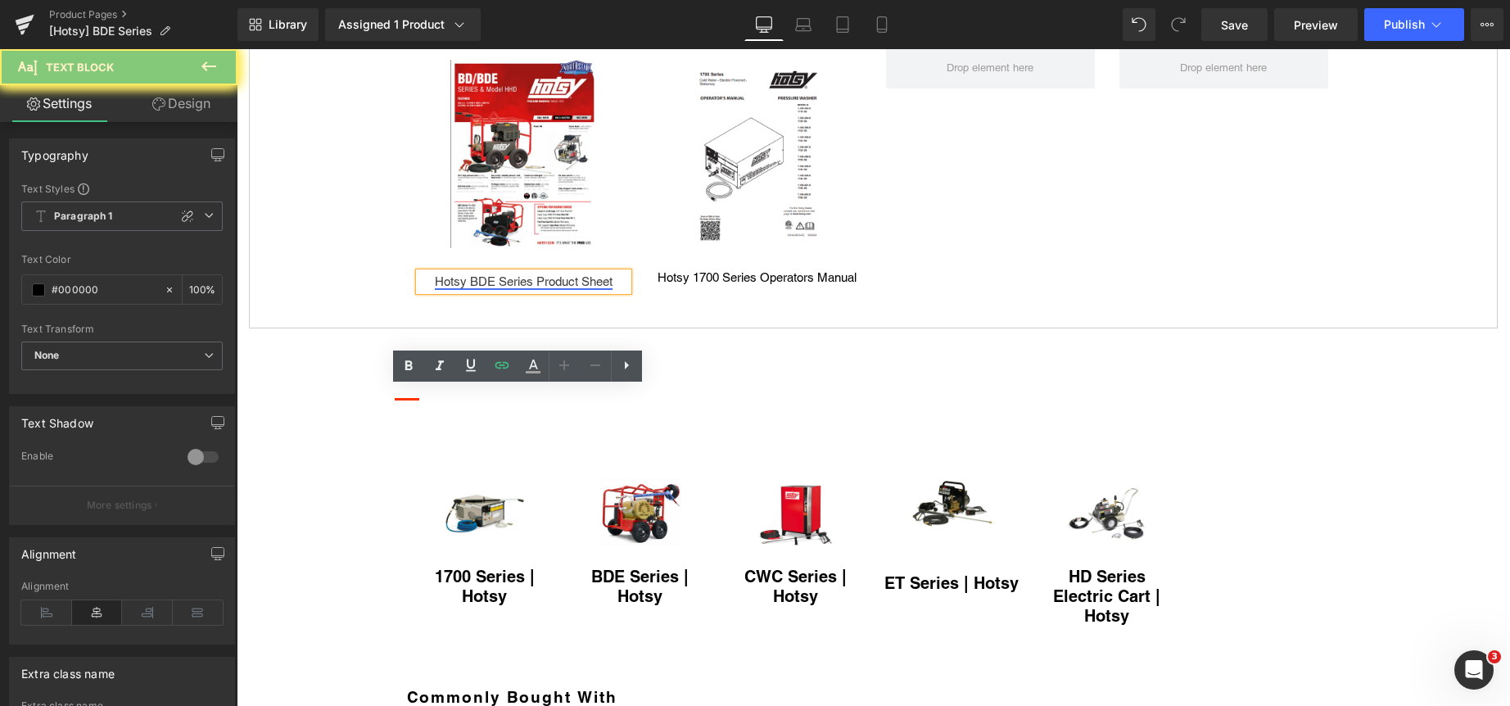
click at [542, 288] on link "Hotsy BDE Series Product Sheet" at bounding box center [524, 281] width 178 height 14
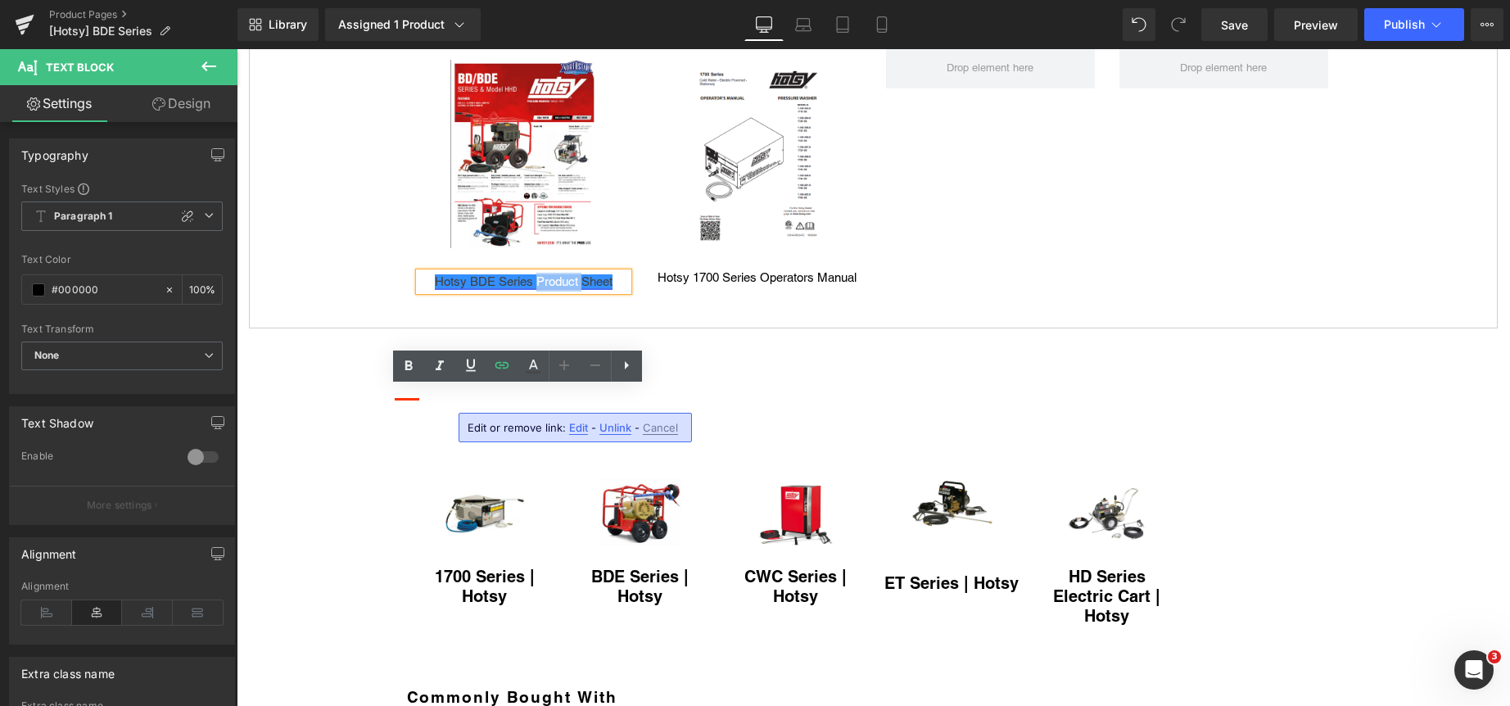
click at [542, 288] on link "Hotsy BDE Series Product Sheet" at bounding box center [524, 281] width 178 height 14
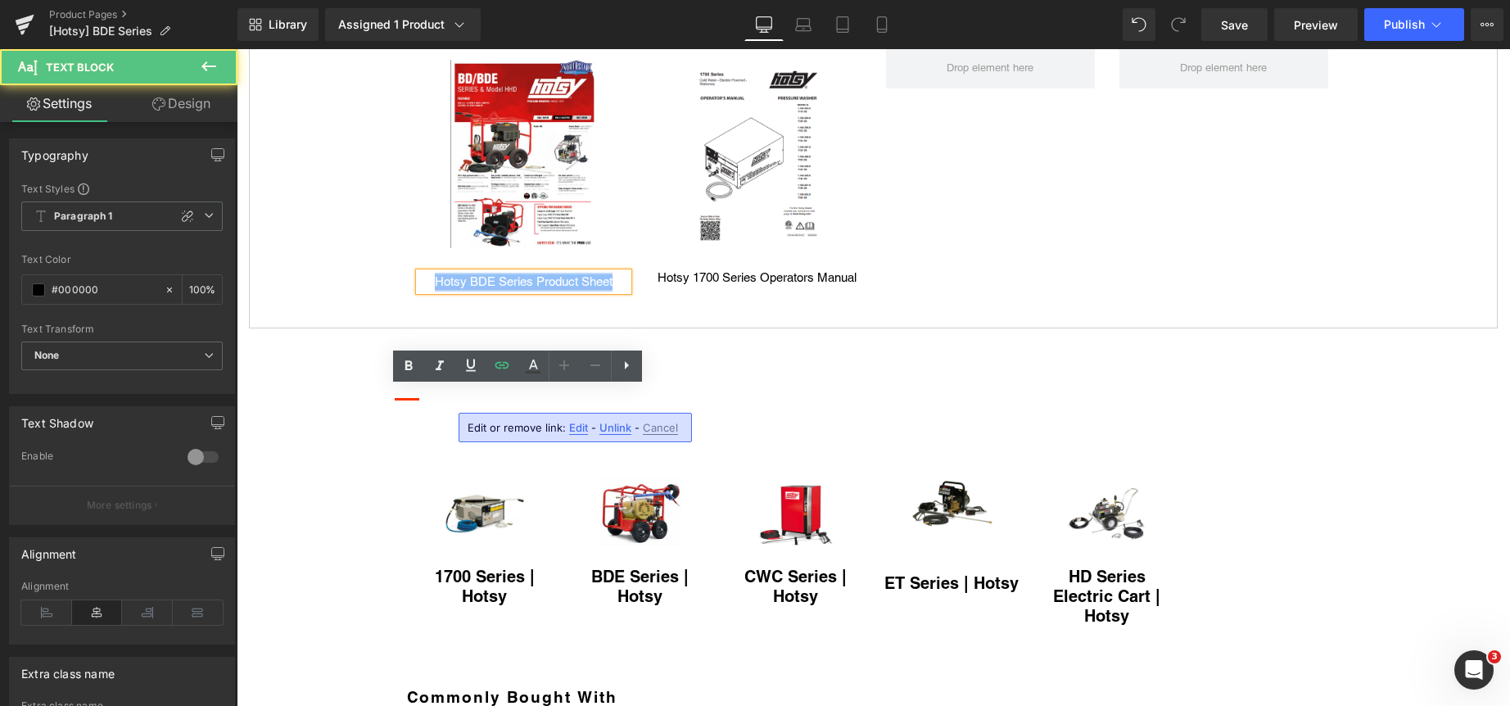
click at [542, 288] on link "Hotsy BDE Series Product Sheet" at bounding box center [524, 281] width 178 height 14
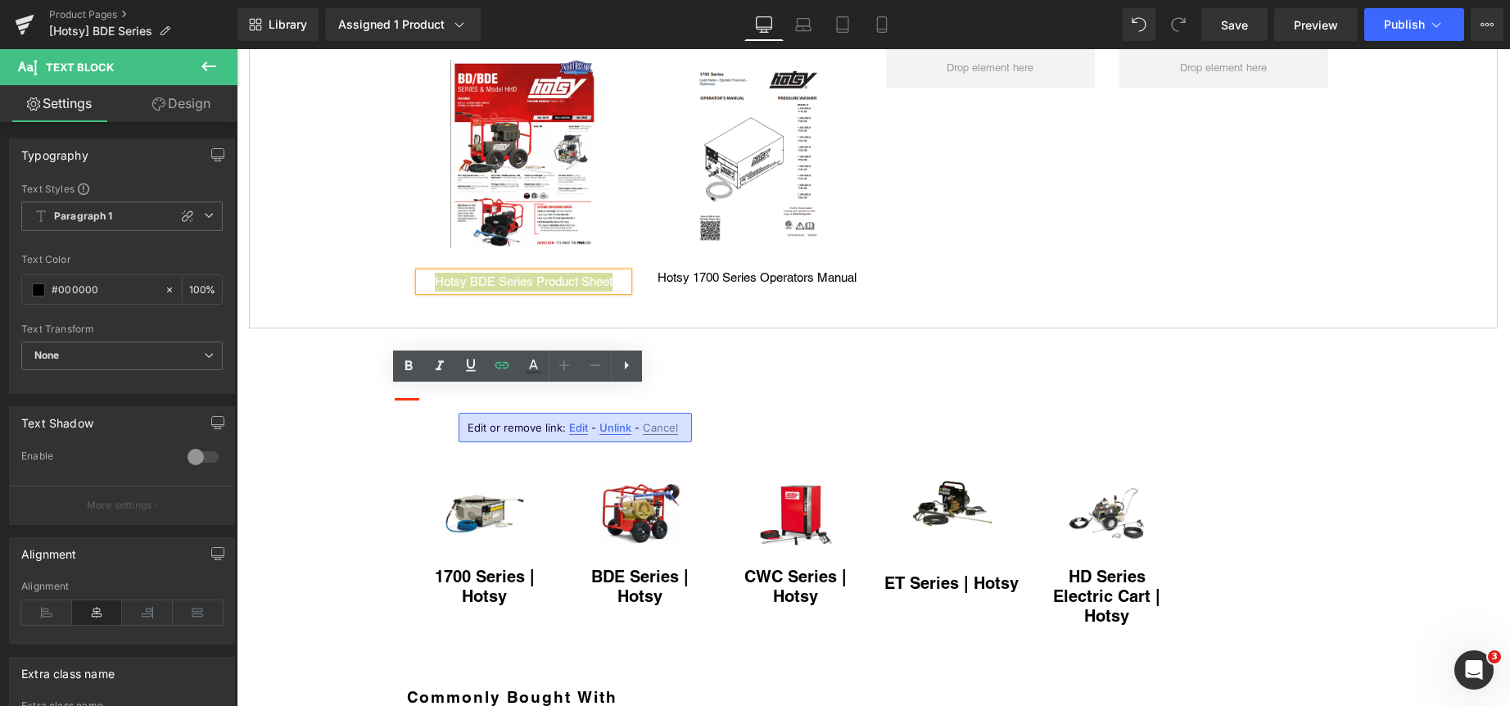
click at [577, 423] on span "Edit" at bounding box center [578, 428] width 19 height 14
click at [484, 442] on input "https://clean.nortexss.com/hubfs/Hotsy/hotsy%201700%20series%20product%20sheet.…" at bounding box center [420, 433] width 252 height 41
click at [483, 441] on input "https://clean.nortexss.com/hubfs/Hotsy/hotsy%201700%20series%20product%20sheet.…" at bounding box center [420, 433] width 252 height 41
paste input "BD%20BDE"
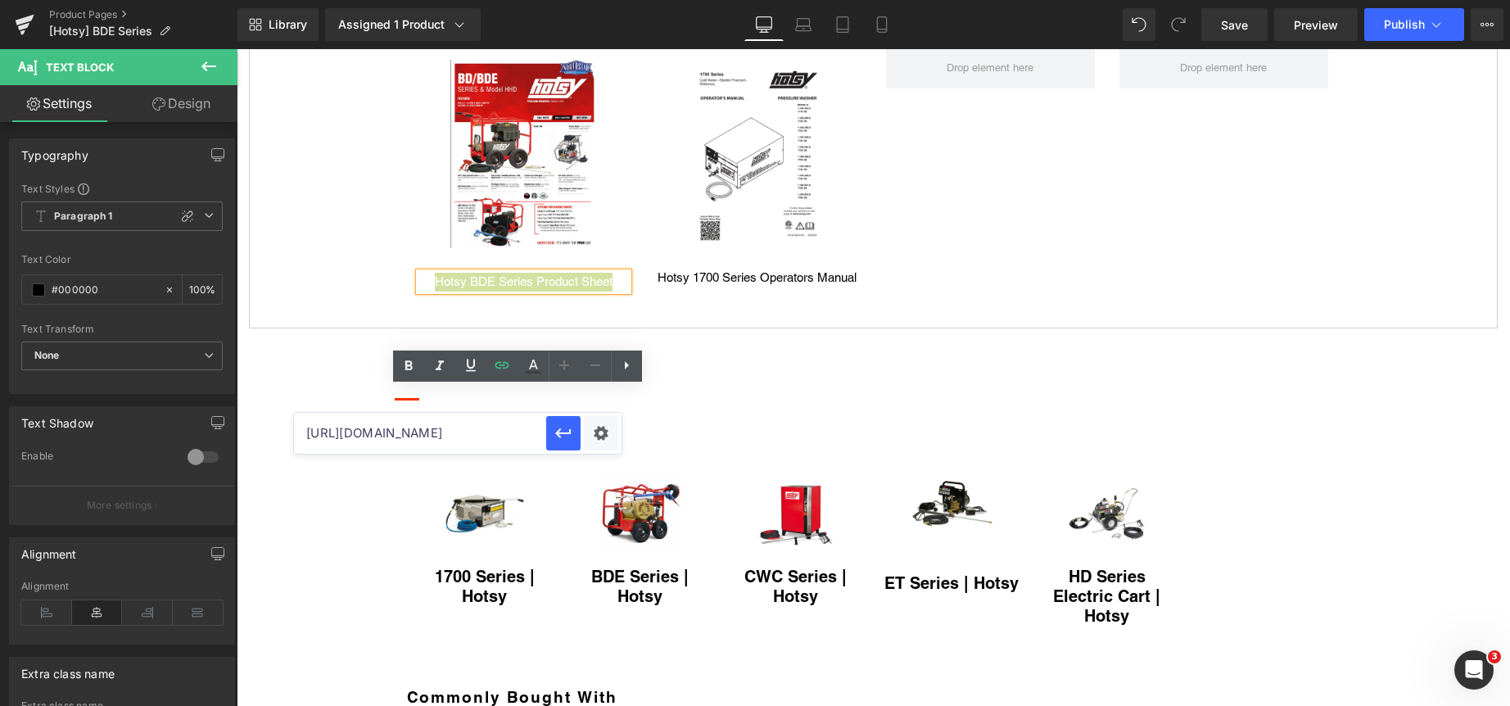
scroll to position [0, 376]
type input "https://clean.nortexss.com/hubfs/Hotsy/hotsy%20BD%20BDE%20series%20product%20sh…"
click at [557, 431] on icon "button" at bounding box center [563, 433] width 20 height 20
drag, startPoint x: 516, startPoint y: 271, endPoint x: 775, endPoint y: 409, distance: 293.4
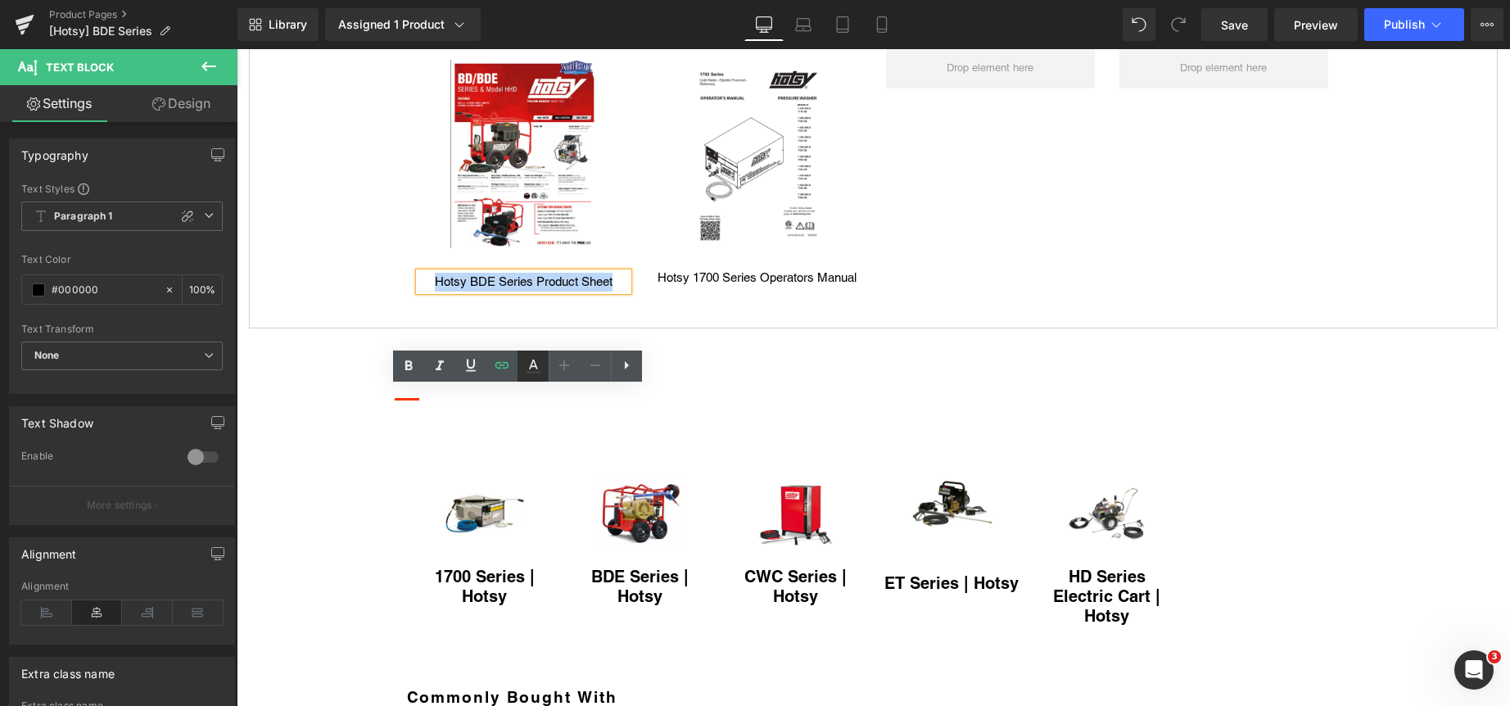
click at [516, 248] on div "Image" at bounding box center [523, 154] width 209 height 188
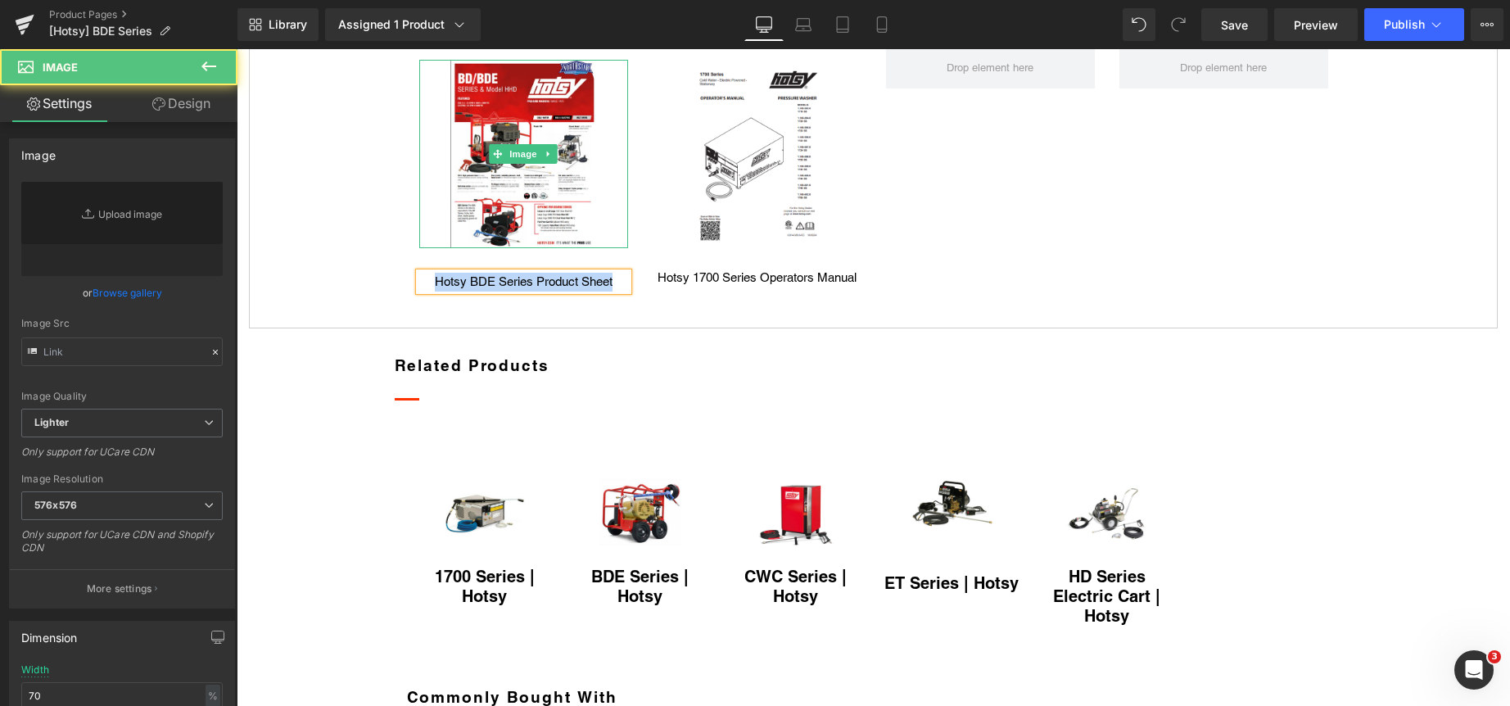
type input "https://ucarecdn.com/604347f9-a9d9-47ab-a89d-072ee8ab4e87/-/format/auto/-/previ…"
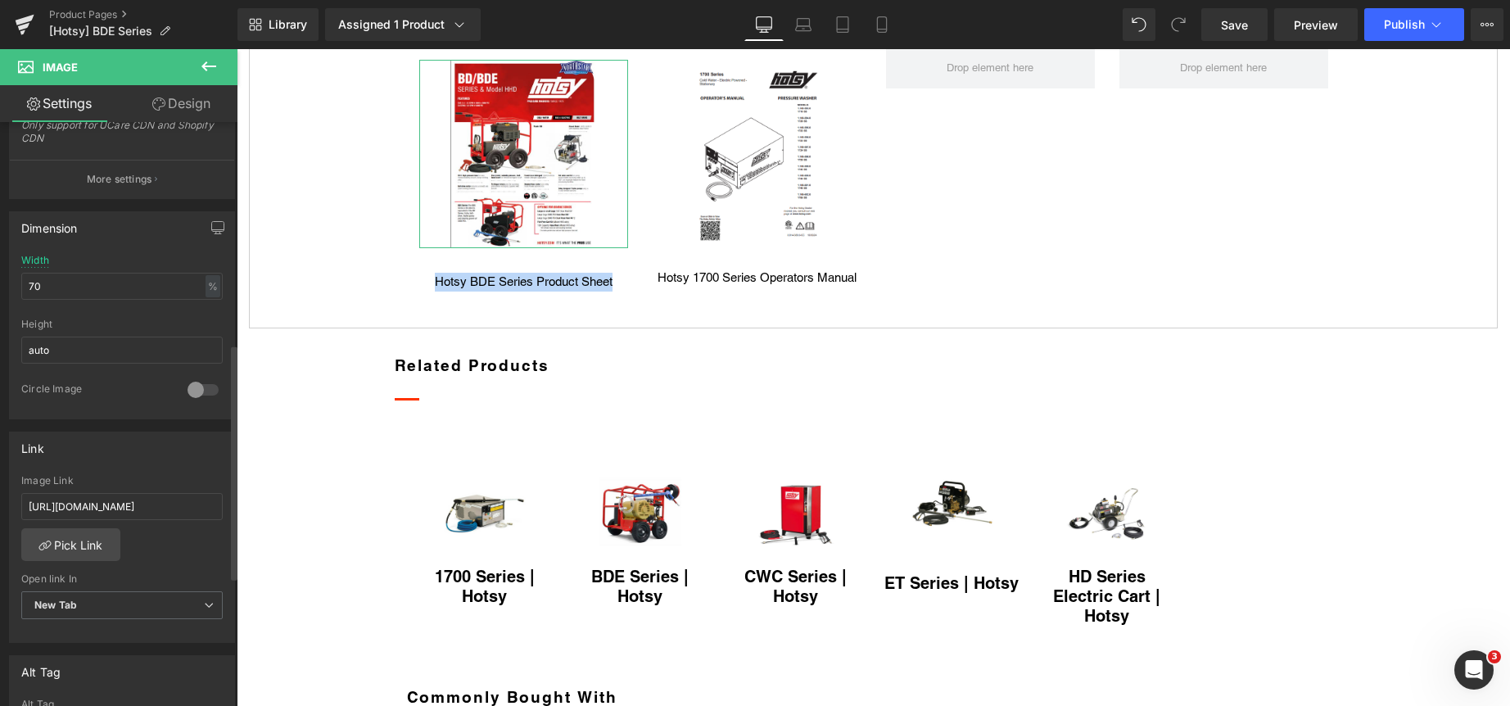
scroll to position [573, 0]
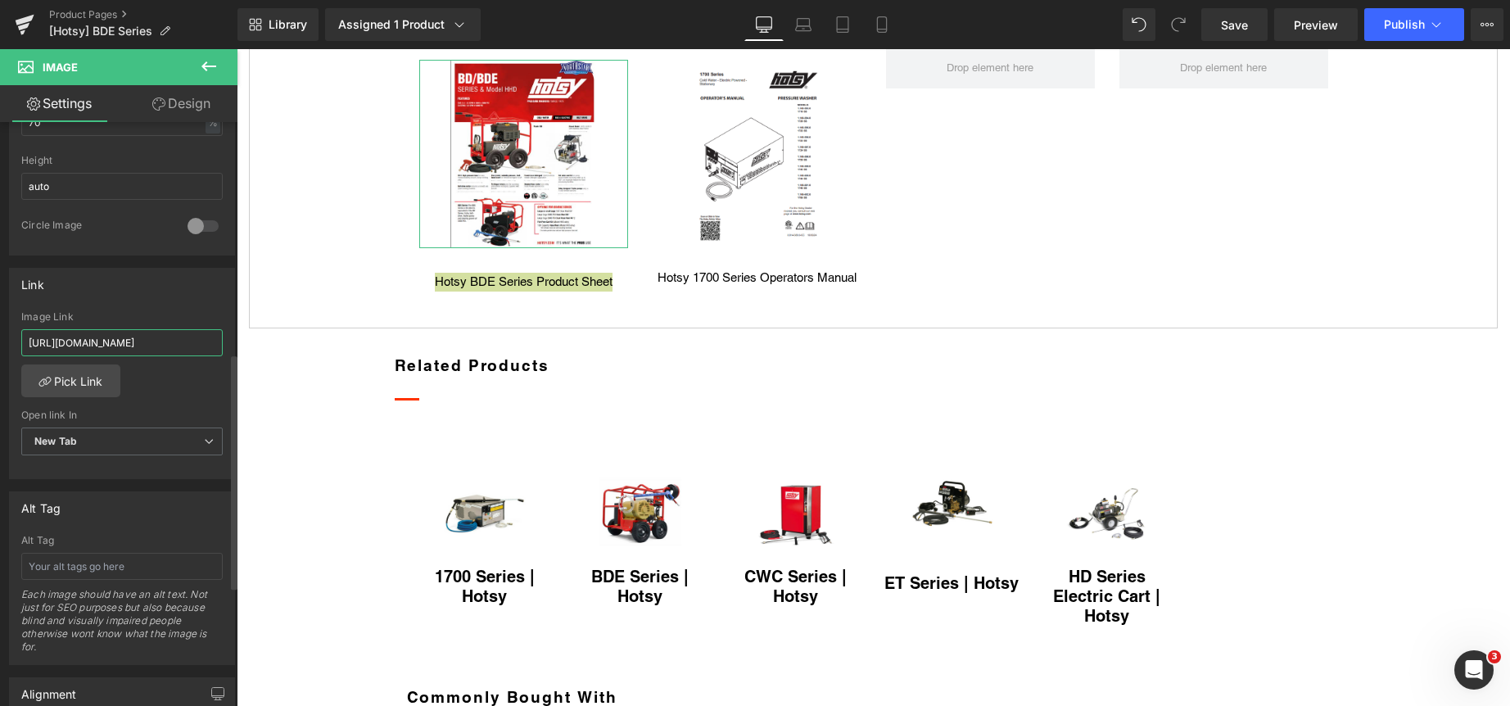
click at [109, 341] on input "https://clean.nortexss.com/hubfs/Hotsy/hotsy%201700%20series%20product%20sheet.…" at bounding box center [121, 342] width 201 height 27
click at [108, 341] on input "https://clean.nortexss.com/hubfs/Hotsy/hotsy%201700%20series%20product%20sheet.…" at bounding box center [121, 342] width 201 height 27
type input "https://clean.nortexss.com/hubfs/Hotsy/hotsy%20BD%20BDE%20series%20product%20sh…"
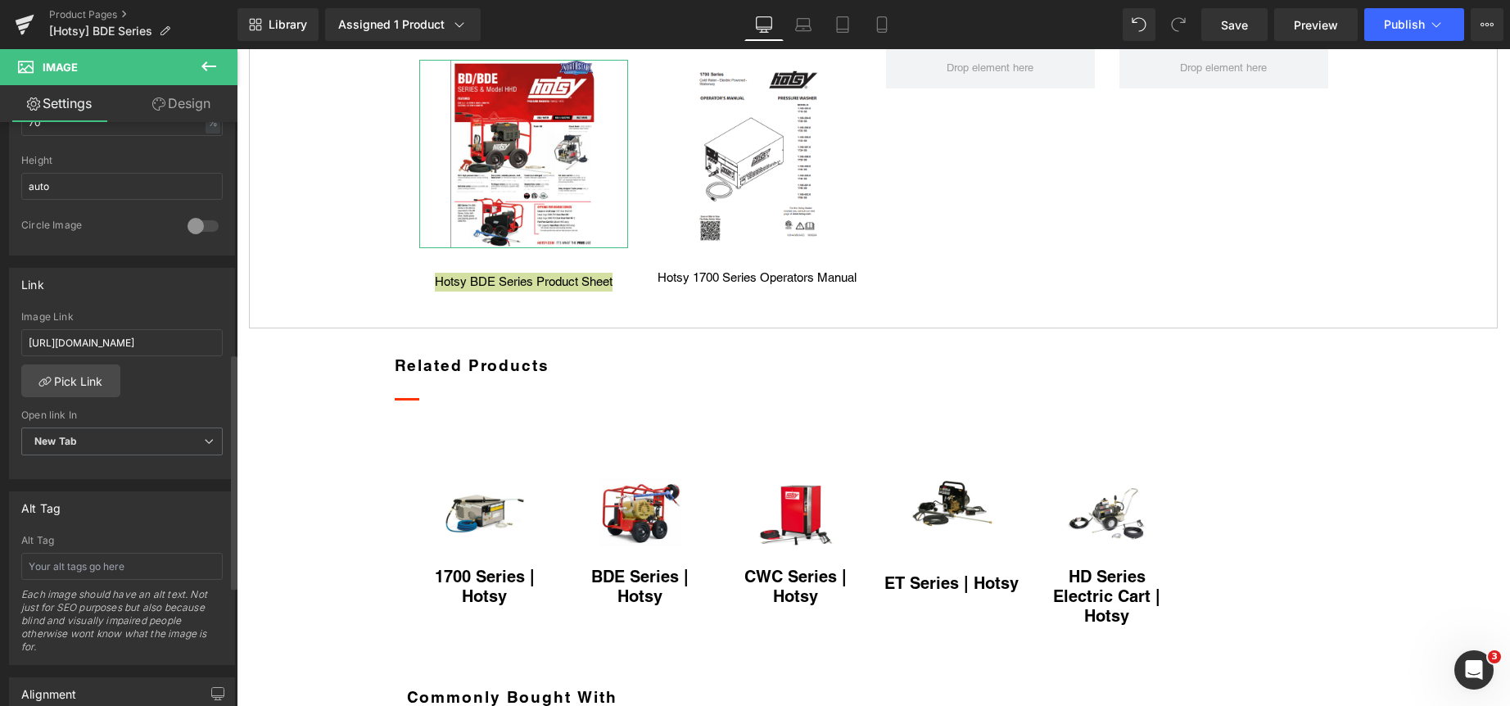
scroll to position [0, 0]
click at [163, 289] on div "Link" at bounding box center [122, 284] width 224 height 31
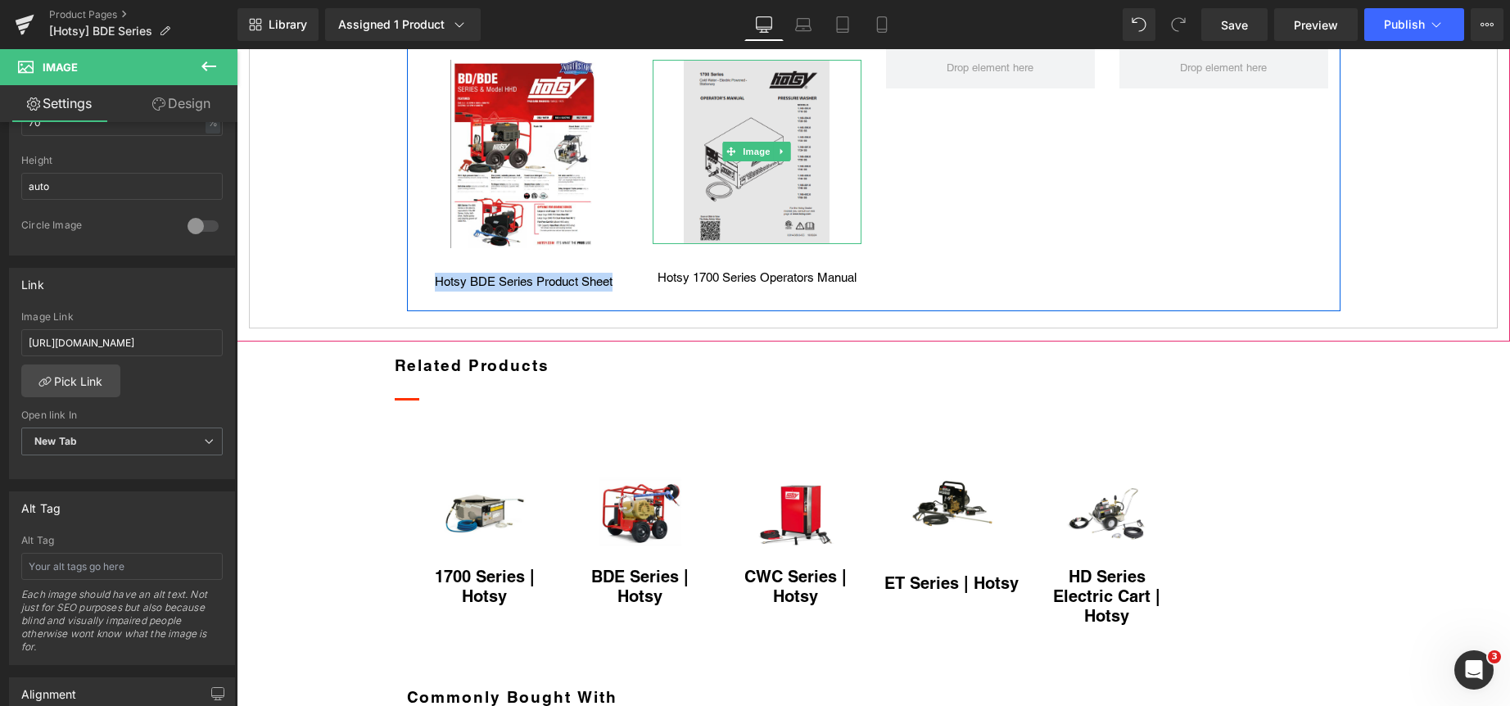
click at [761, 226] on img at bounding box center [757, 152] width 147 height 184
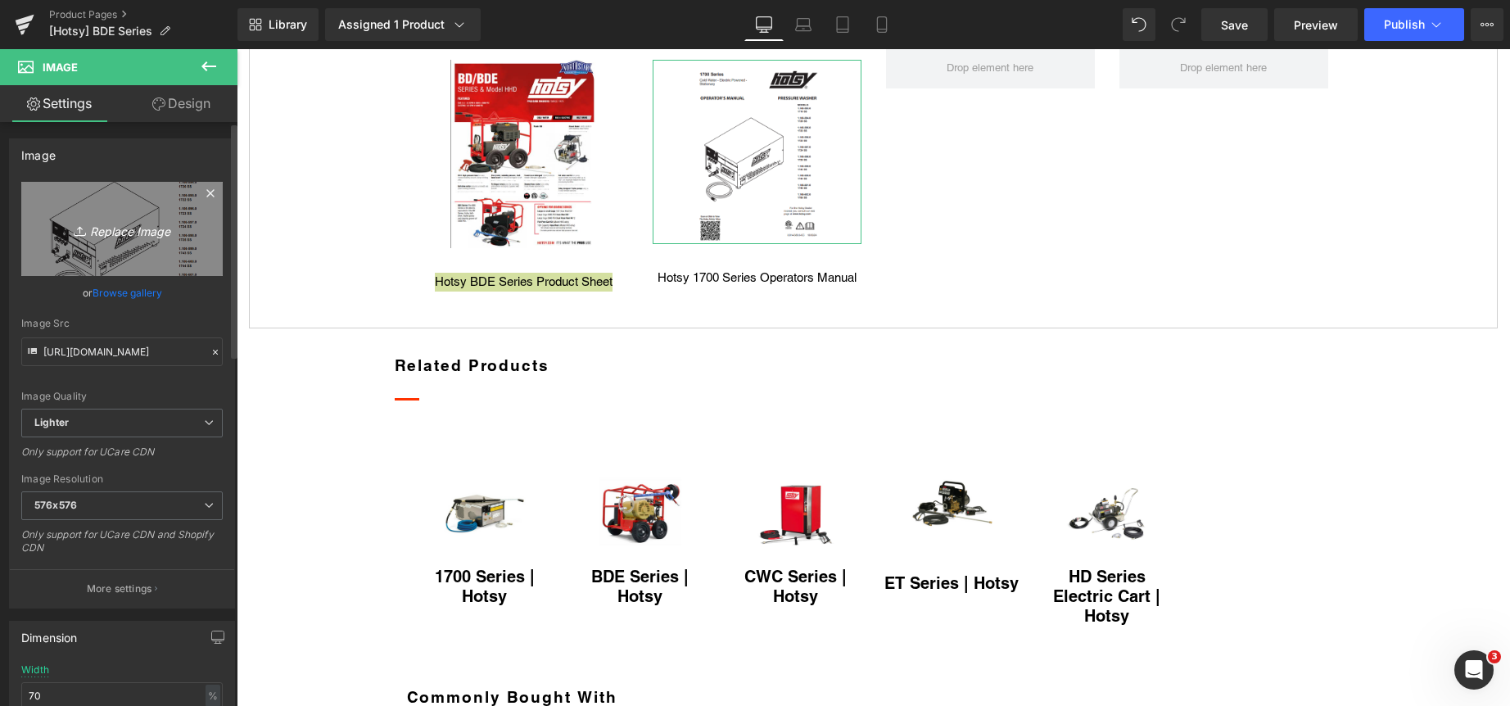
click at [128, 230] on icon "Replace Image" at bounding box center [121, 229] width 131 height 20
type input "C:\fakepath\Hotsy BDE Series Manual.png"
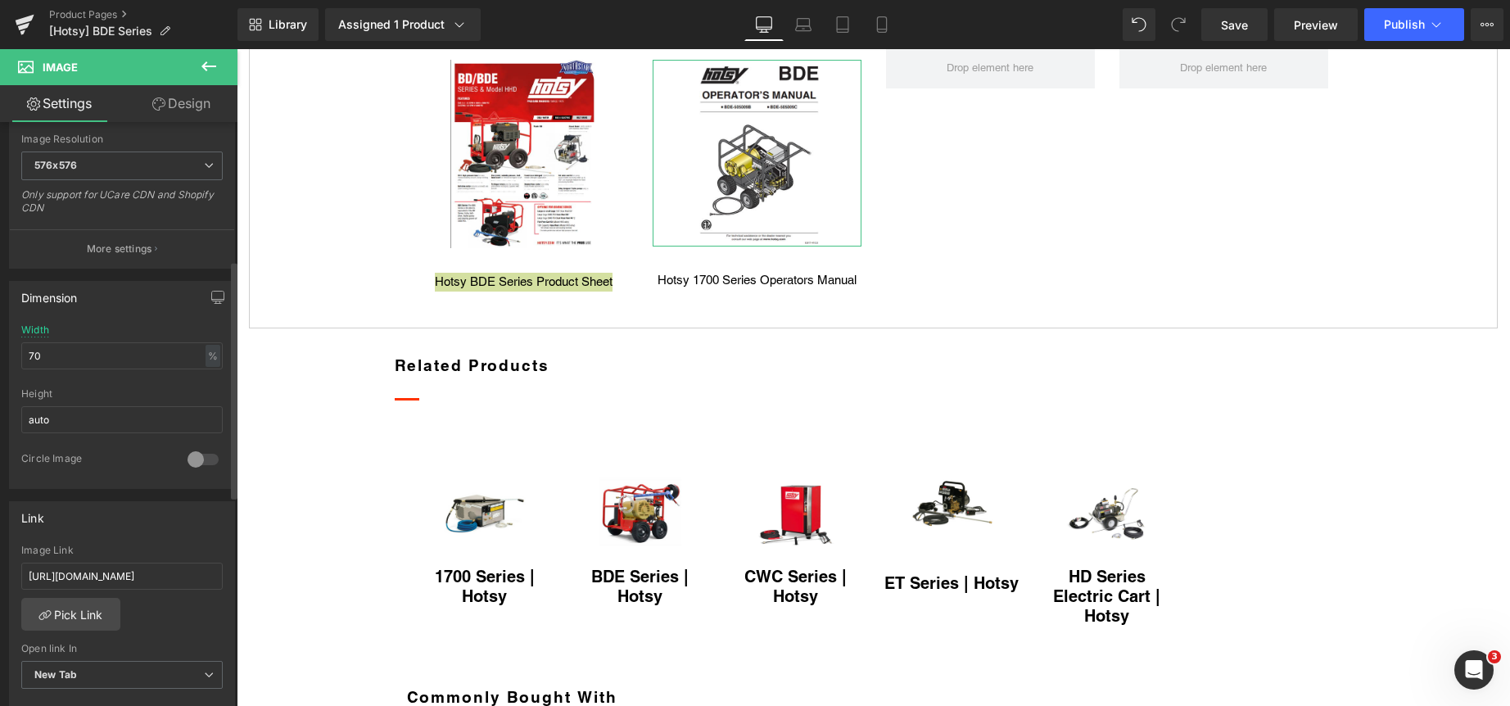
type input "https://ucarecdn.com/827aa6f8-f15a-47b8-a442-c1809754b1c9/-/format/auto/-/previ…"
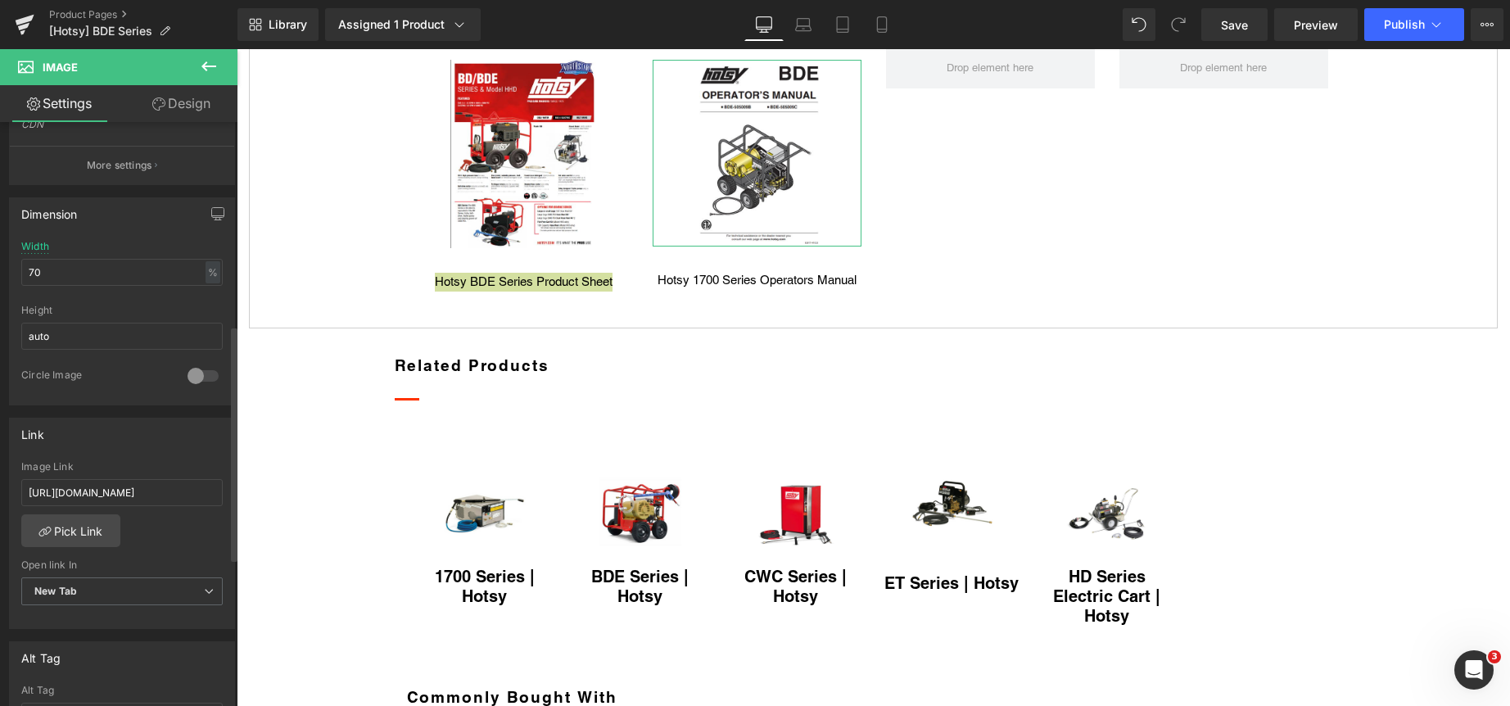
scroll to position [504, 0]
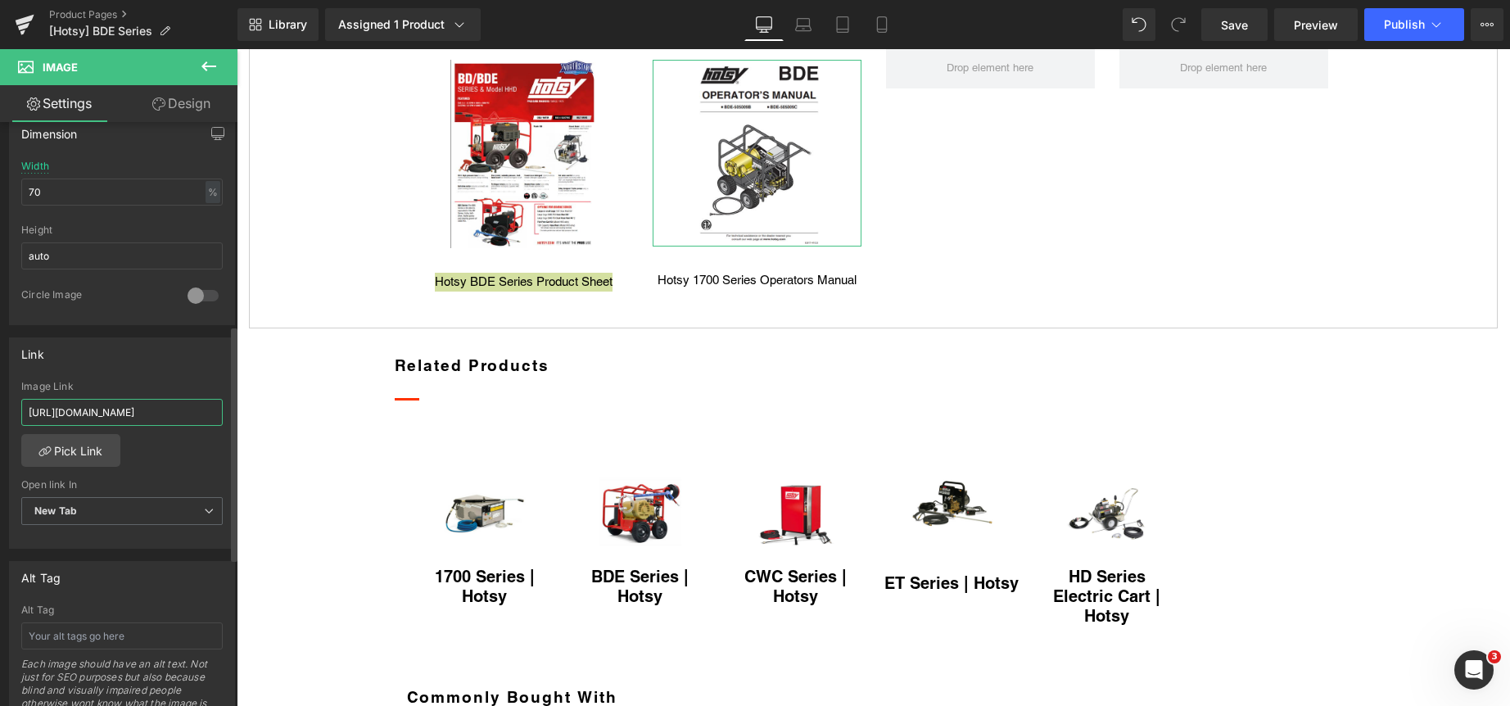
click at [115, 407] on input "https://clean.nortexss.com/hubfs/%5BResources%5D%20eBooks%20Catalogs%20Flyers/H…" at bounding box center [121, 412] width 201 height 27
paste input "Lead%20Magnet%20Photo/Hotsy%20BDE%20Series%20Manual.png"
type input "https://clean.nortexss.com/hubfs/Lead%20Magnet%20Photo/Hotsy%20BDE%20Series%20M…"
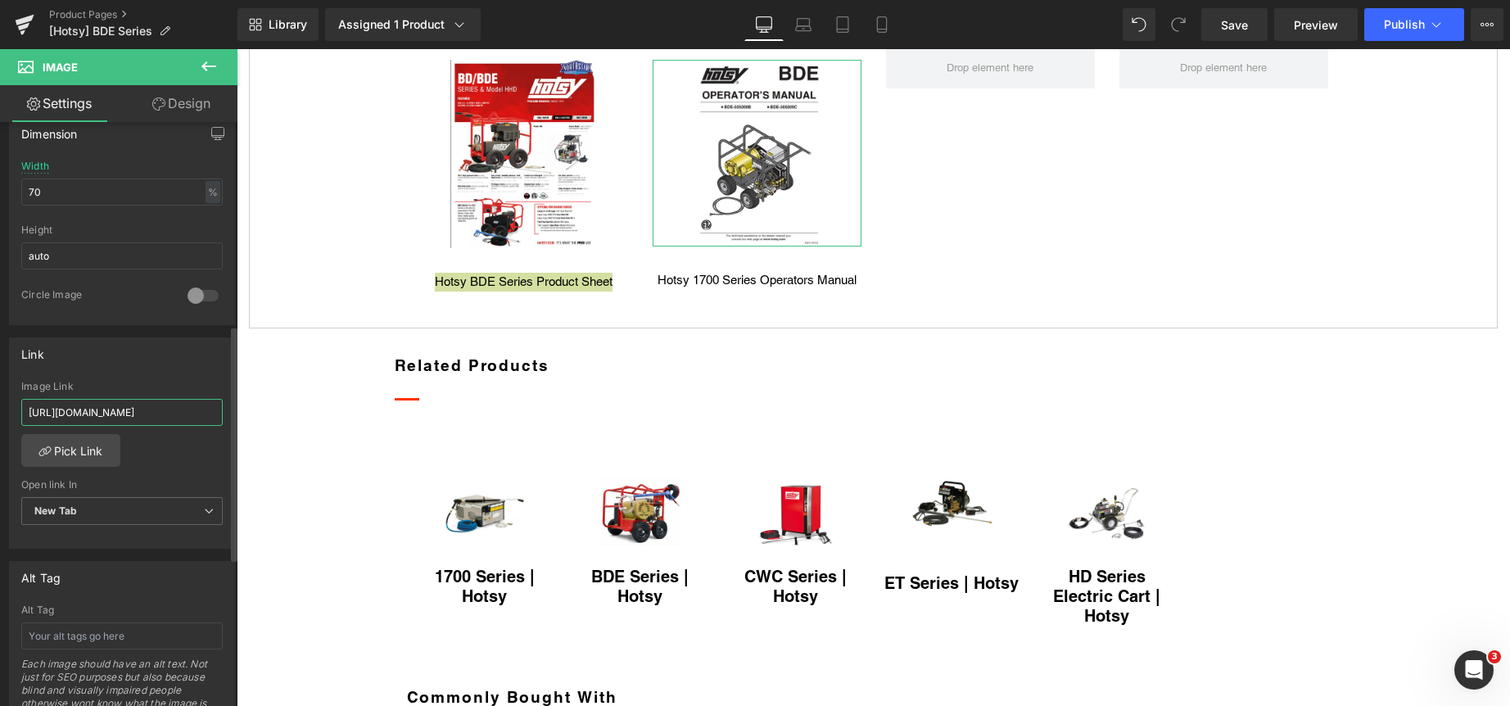
scroll to position [0, 305]
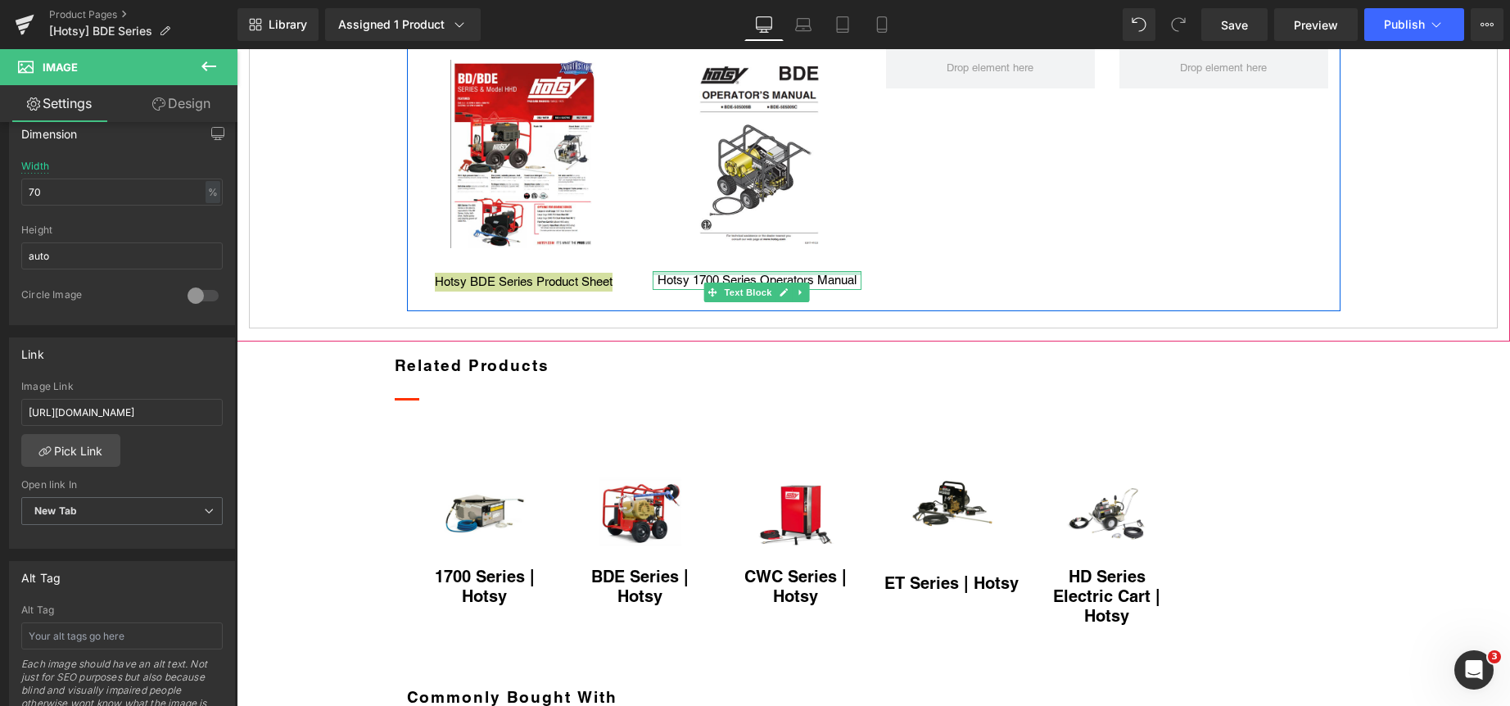
click at [721, 275] on div at bounding box center [757, 273] width 209 height 4
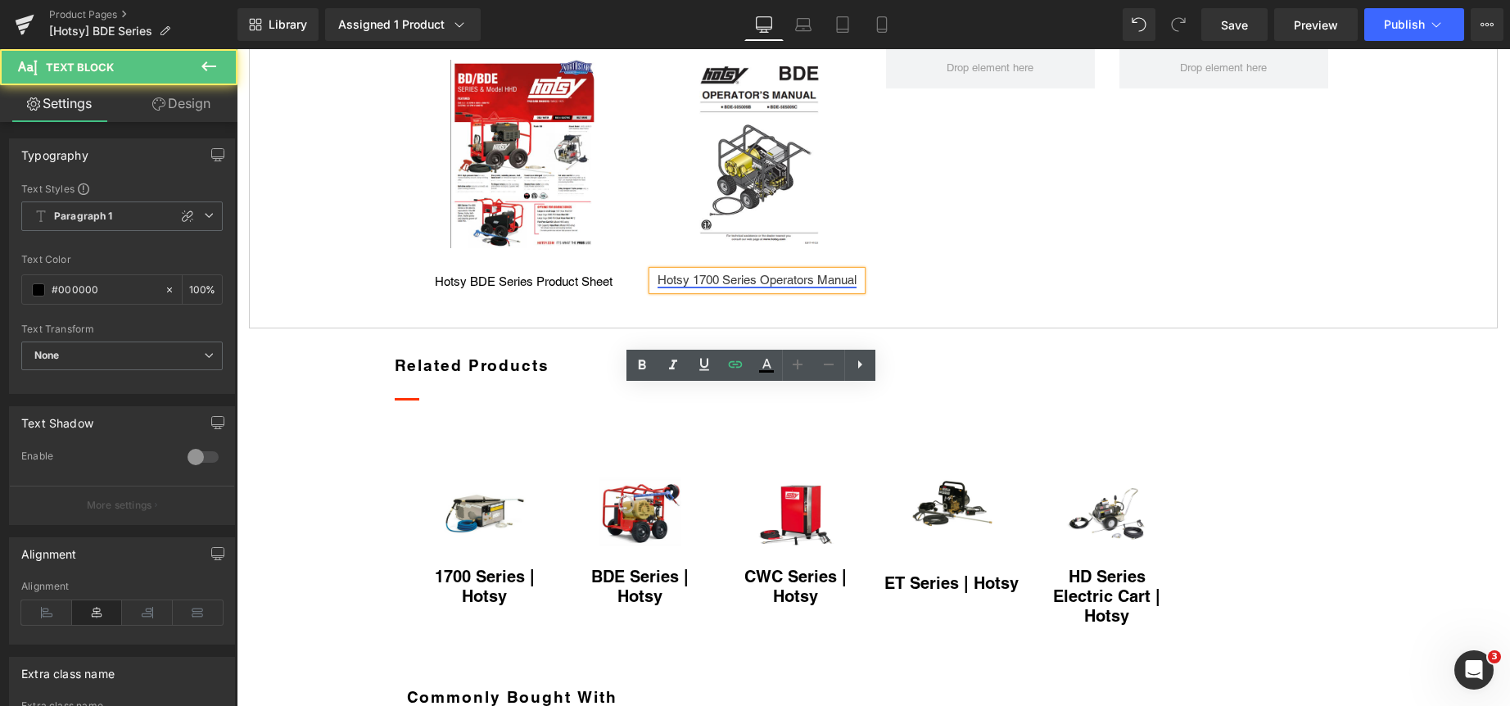
click at [716, 287] on link "Hotsy 1700 Series Operators Manual" at bounding box center [756, 280] width 199 height 14
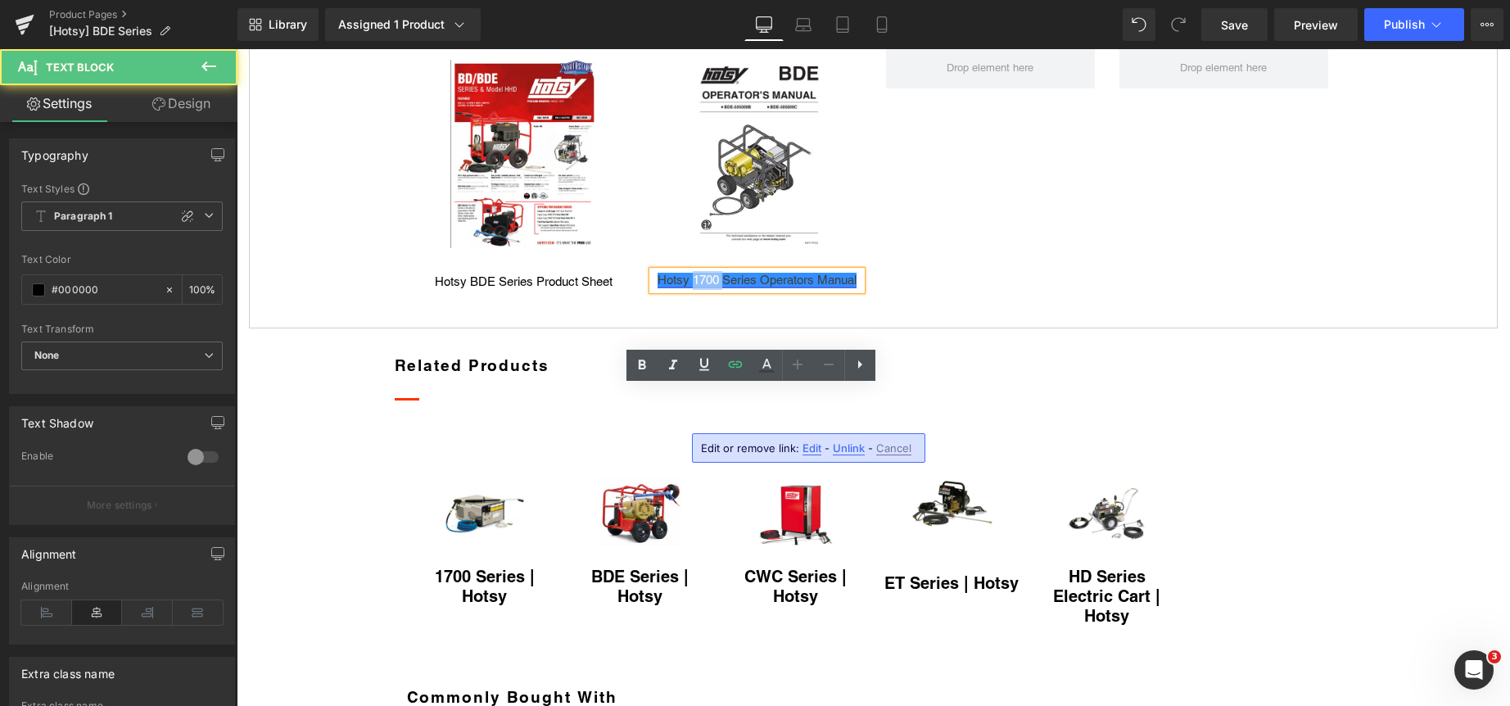
click at [716, 287] on link "Hotsy 1700 Series Operators Manual" at bounding box center [756, 280] width 199 height 14
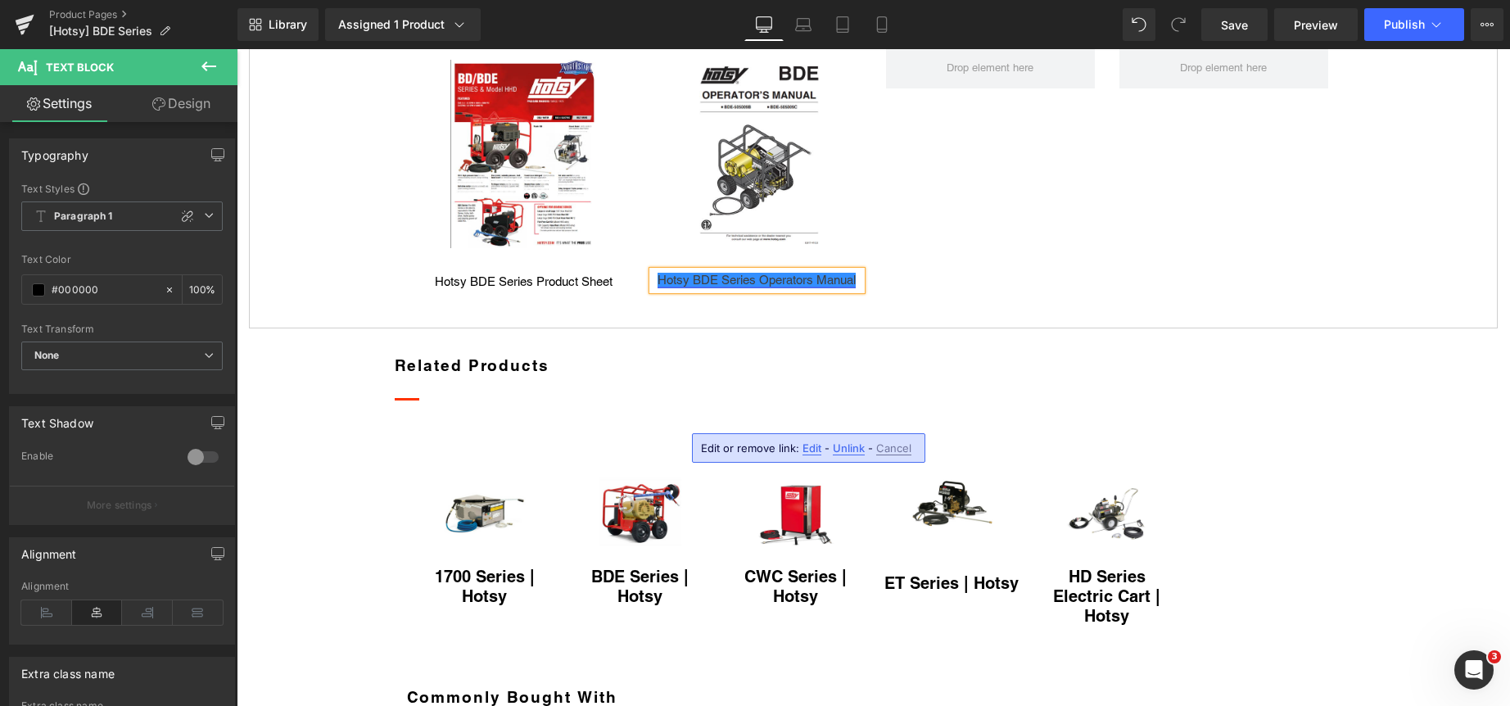
click at [715, 287] on link "Hotsy BDE Series Operators Manual" at bounding box center [756, 280] width 198 height 14
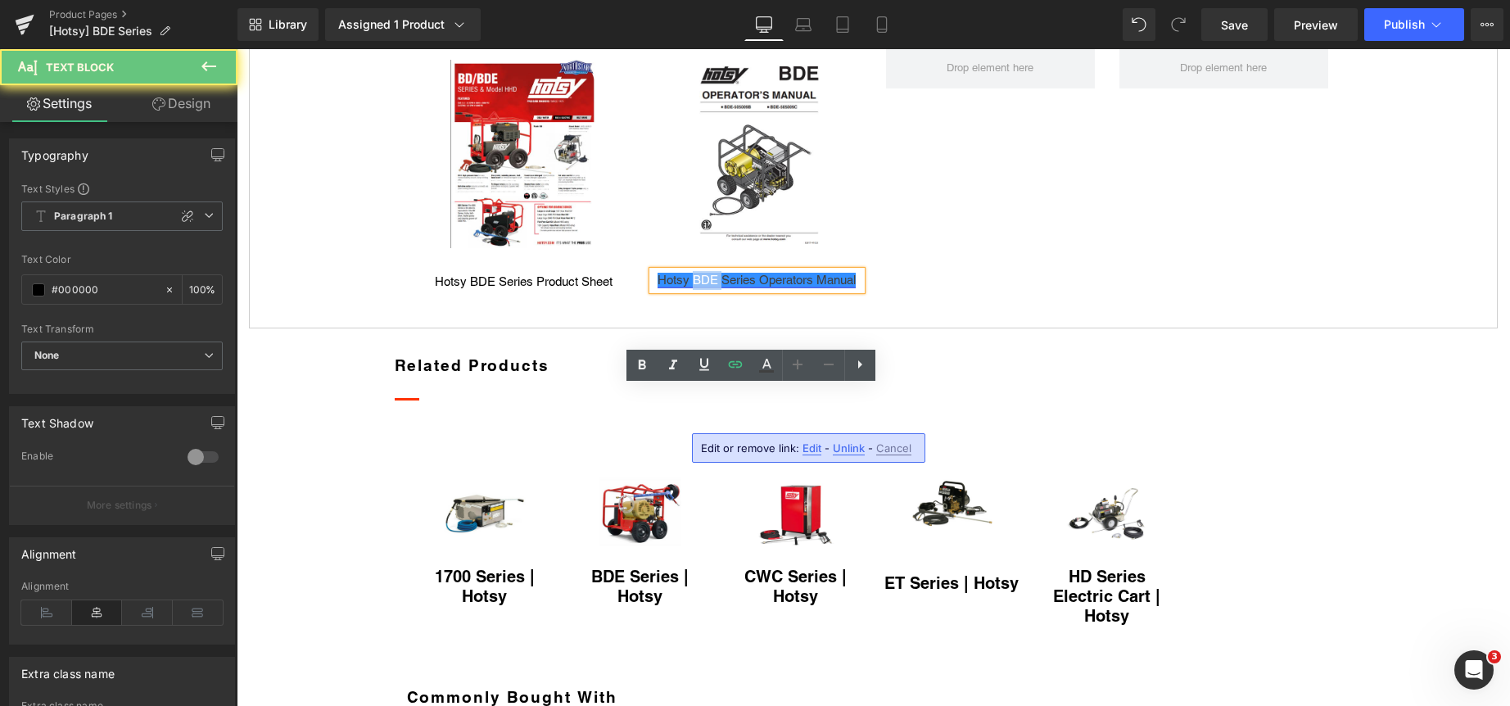
click at [715, 287] on link "Hotsy BDE Series Operators Manual" at bounding box center [756, 280] width 198 height 14
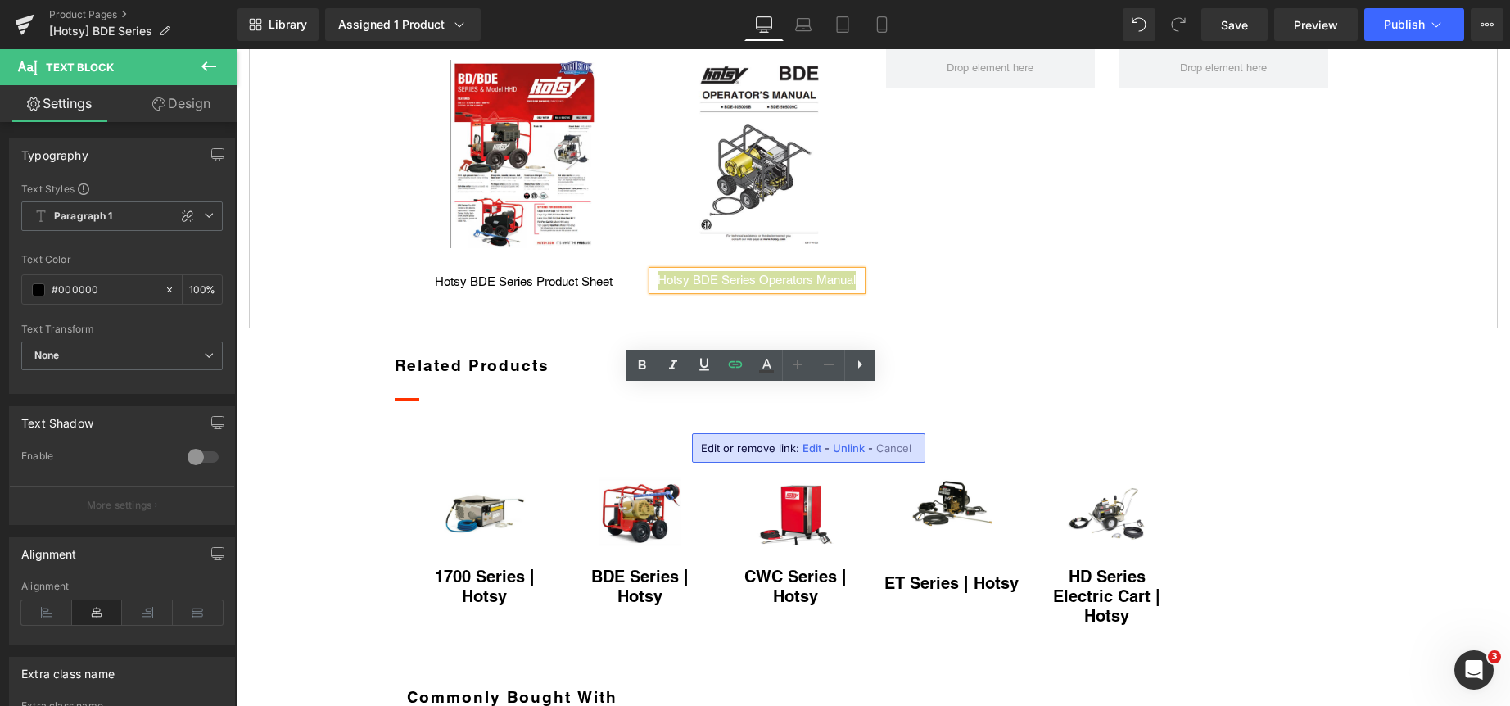
click at [807, 446] on span "Edit" at bounding box center [811, 448] width 19 height 14
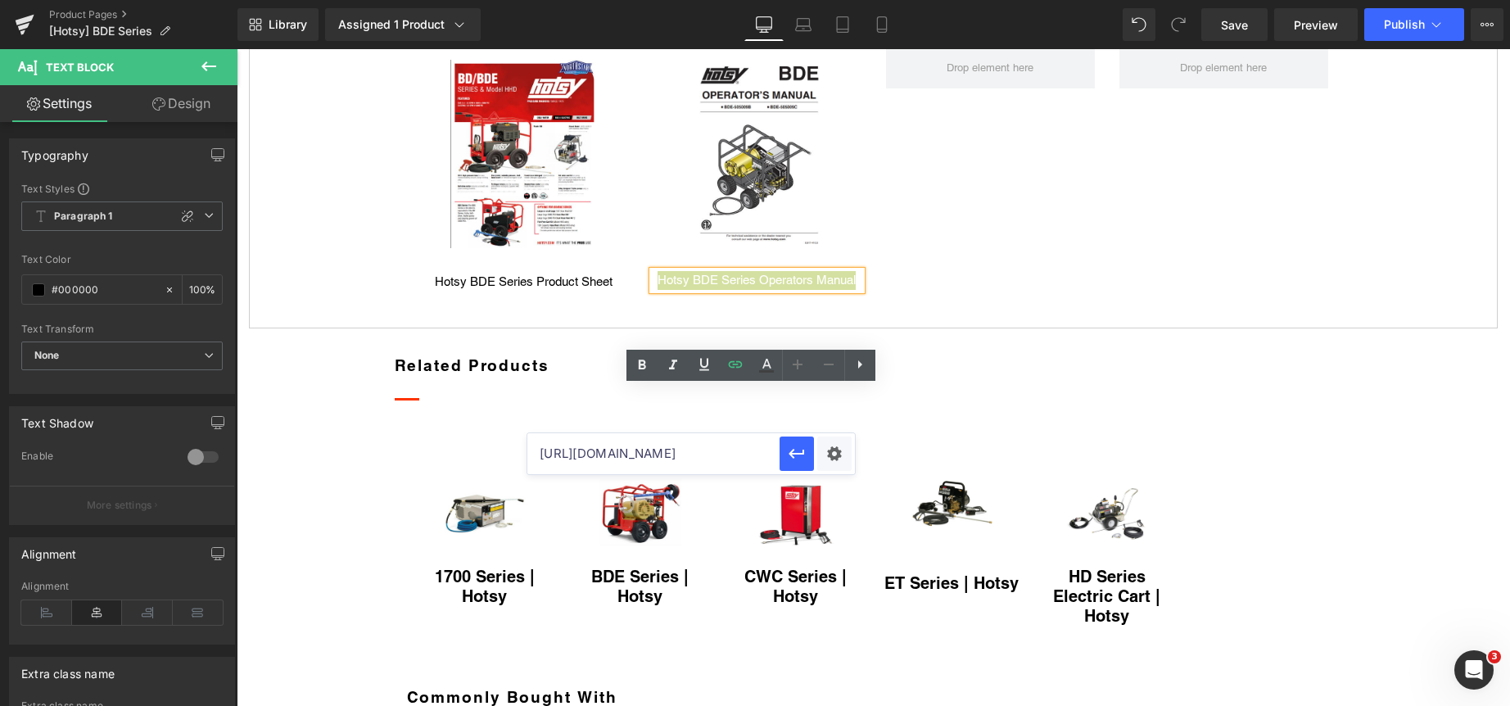
click at [665, 465] on input "https://clean.nortexss.com/hubfs/%5BResources%5D%20eBooks%20Catalogs%20Flyers/H…" at bounding box center [653, 453] width 252 height 41
click at [665, 464] on input "https://clean.nortexss.com/hubfs/%5BResources%5D%20eBooks%20Catalogs%20Flyers/H…" at bounding box center [653, 453] width 252 height 41
click at [664, 463] on input "https://clean.nortexss.com/hubfs/%5BResources%5D%20eBooks%20Catalogs%20Flyers/H…" at bounding box center [653, 453] width 252 height 41
paste input "Lead%20Magnet%20Photo/Hotsy%20BDE%20Series%20Manual.png"
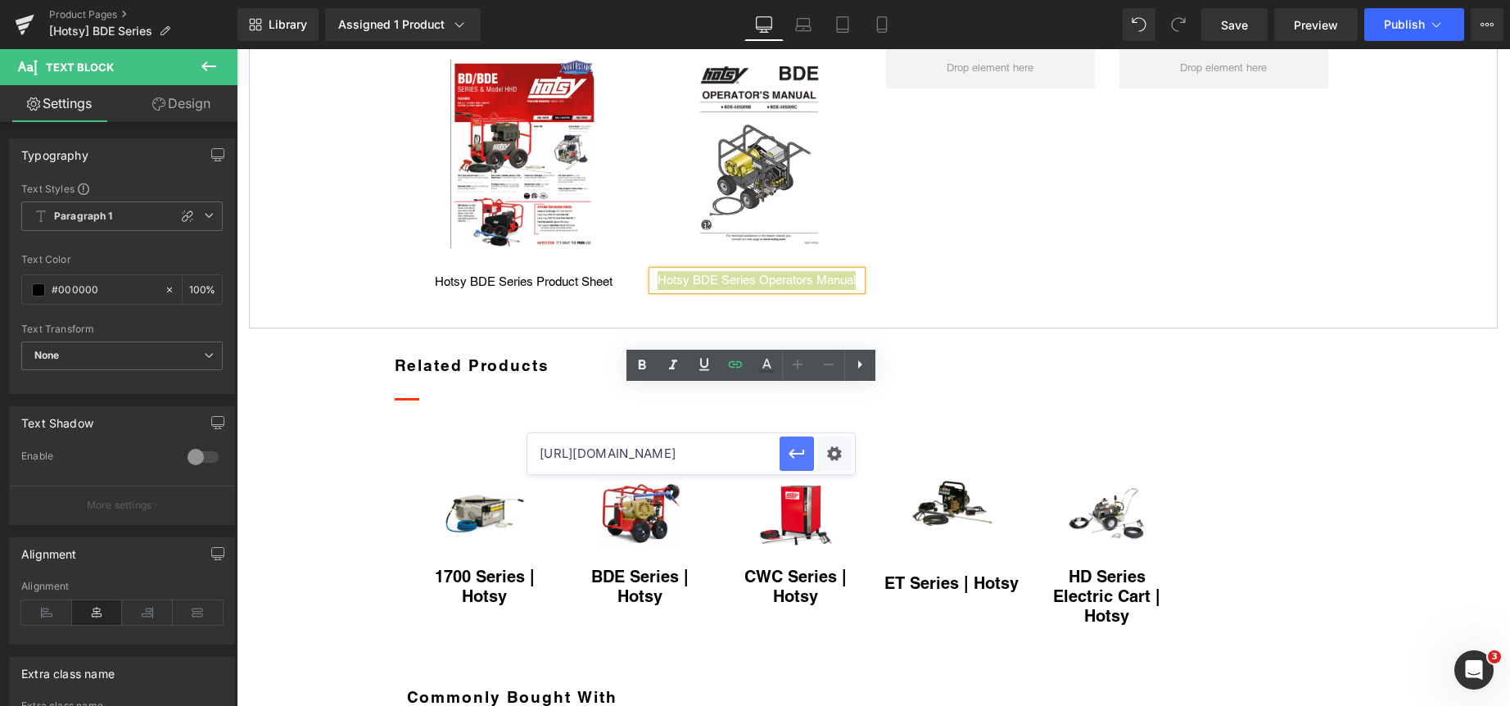
type input "https://clean.nortexss.com/hubfs/Lead%20Magnet%20Photo/Hotsy%20BDE%20Series%20M…"
click at [788, 447] on icon "button" at bounding box center [797, 454] width 20 height 20
click at [949, 312] on div "Image Hotsy BDE Series Product Sheet Text Block Image Hotsy BDE Series Operator…" at bounding box center [873, 167] width 933 height 289
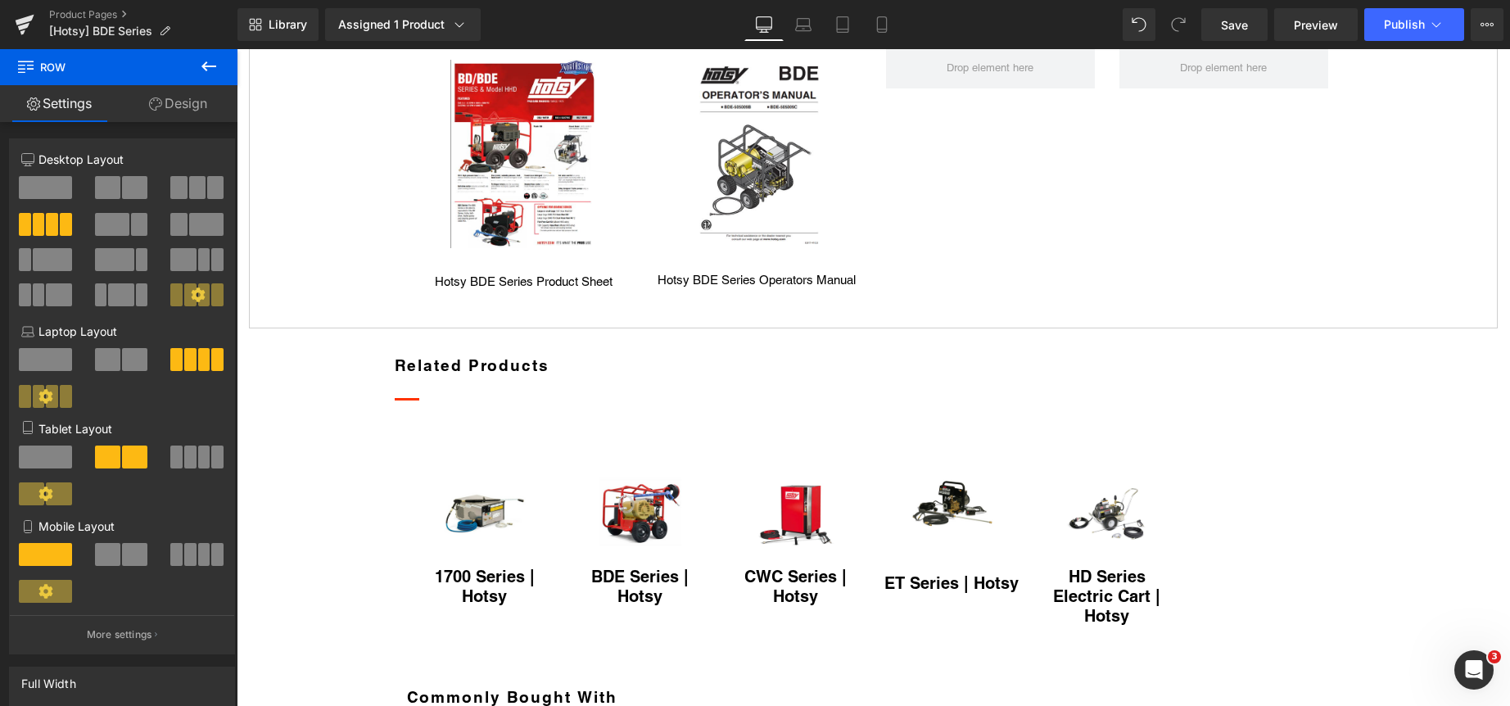
scroll to position [801, 0]
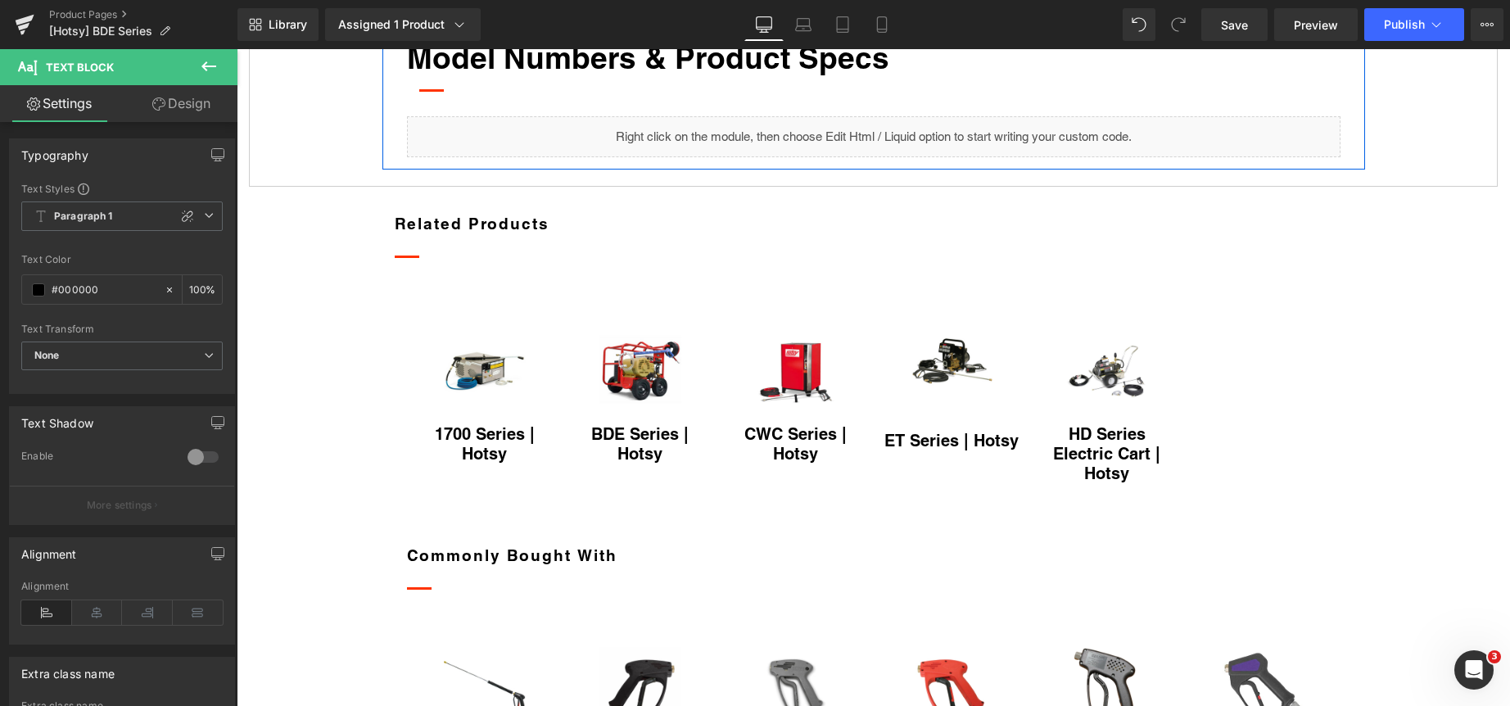
click at [445, 42] on icon at bounding box center [446, 35] width 11 height 12
click at [484, 41] on icon at bounding box center [489, 34] width 11 height 11
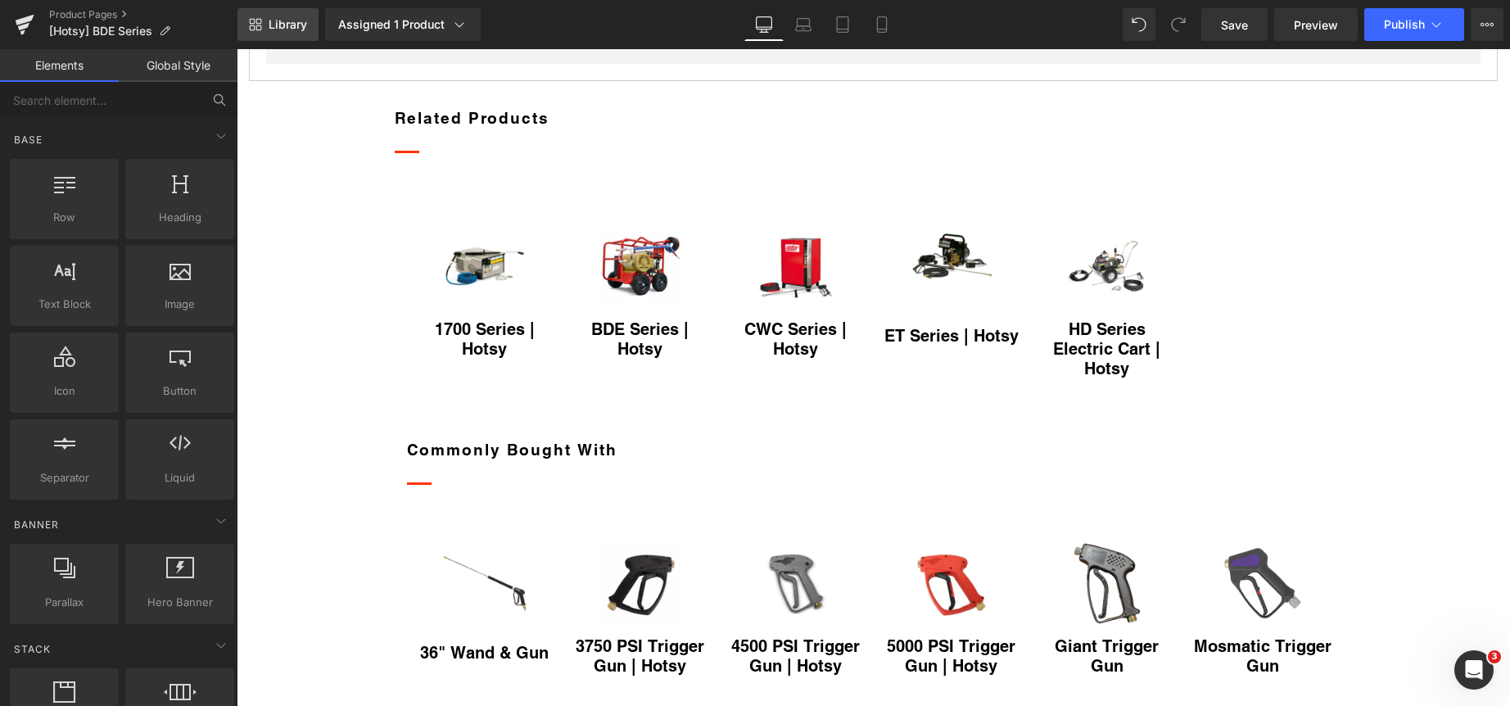
click at [273, 20] on span "Library" at bounding box center [288, 24] width 38 height 15
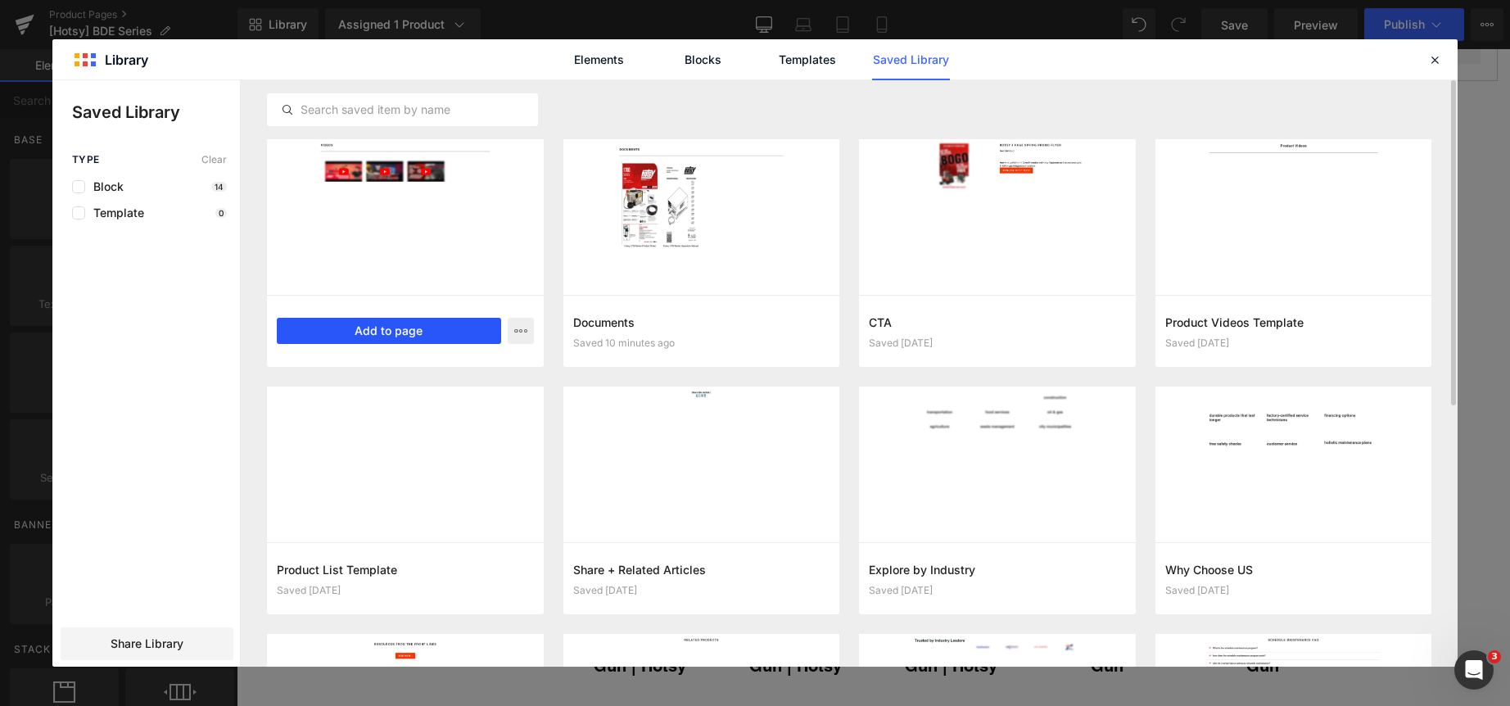
click at [352, 328] on button "Add to page" at bounding box center [389, 331] width 224 height 26
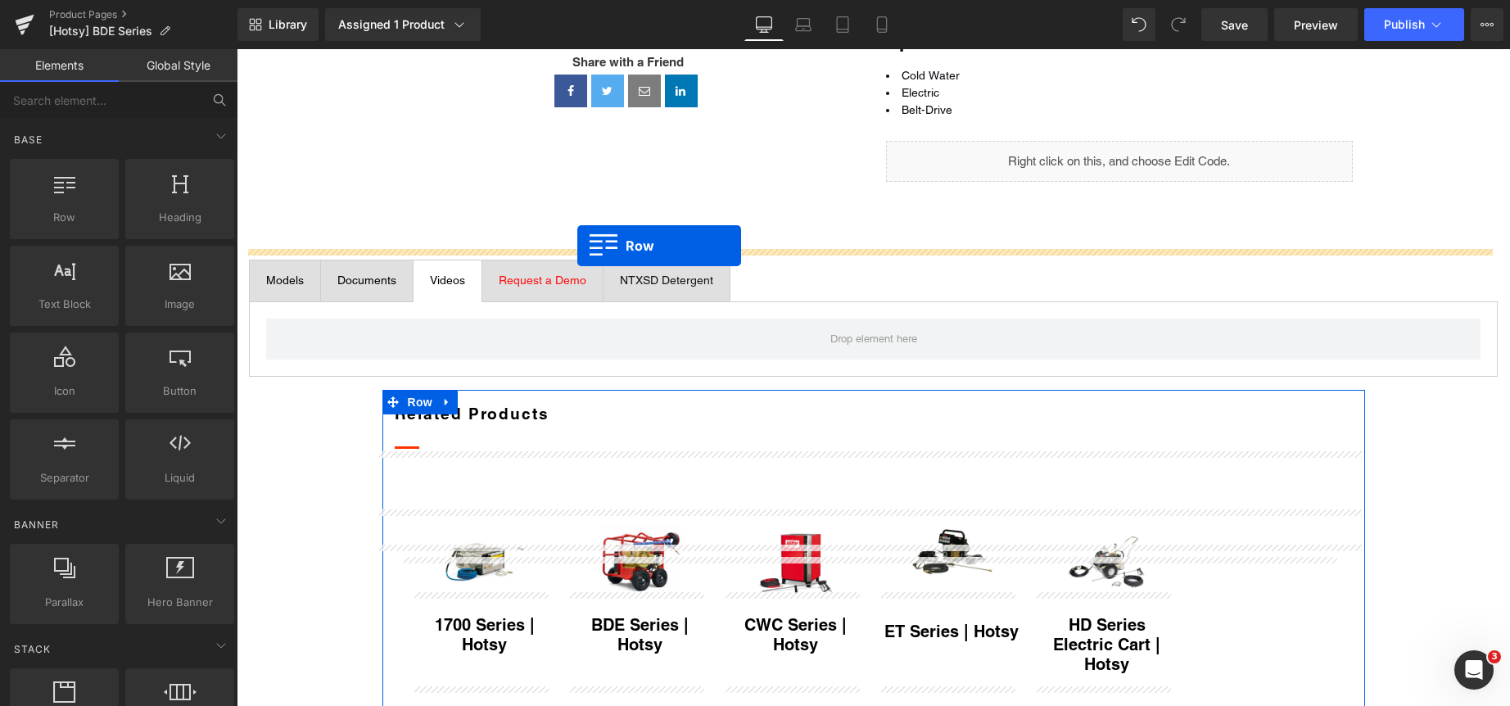
scroll to position [504, 0]
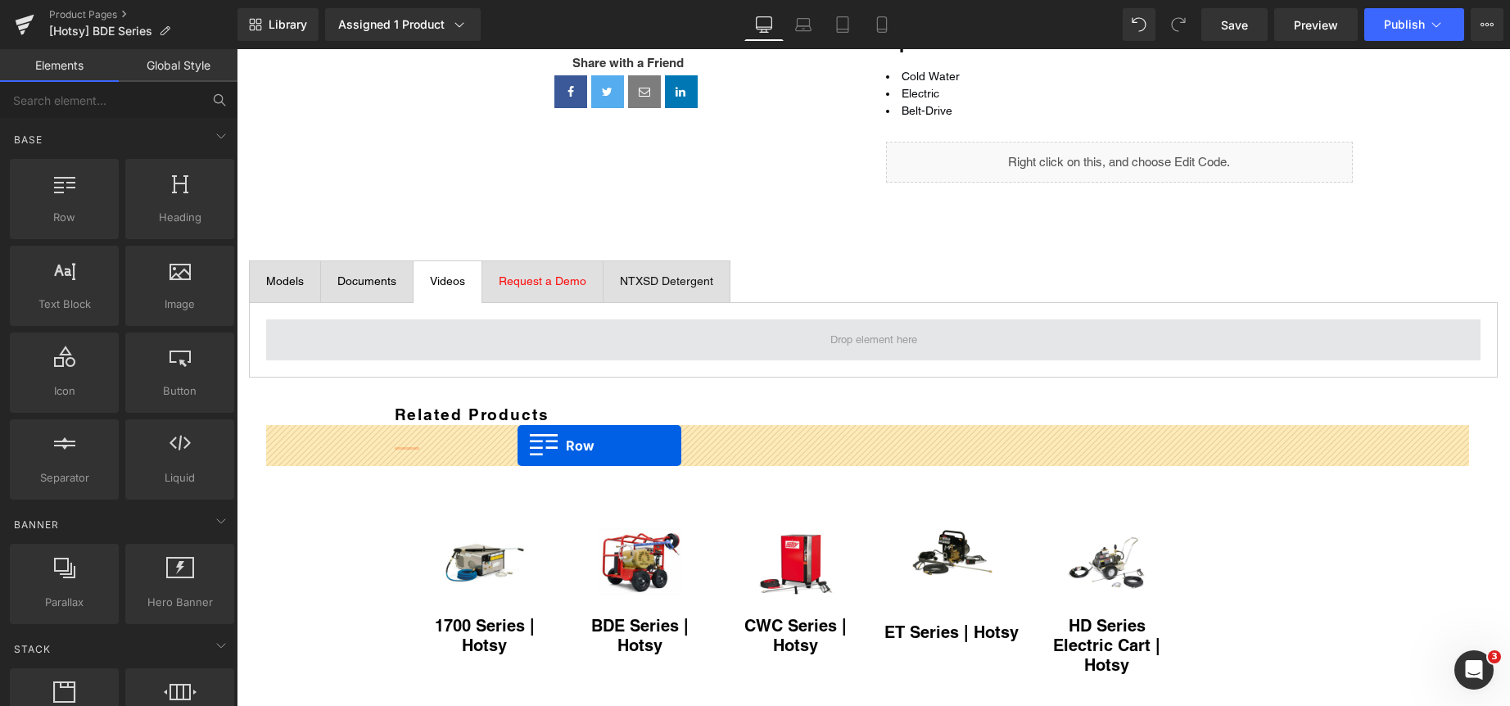
drag, startPoint x: 388, startPoint y: 142, endPoint x: 517, endPoint y: 445, distance: 329.4
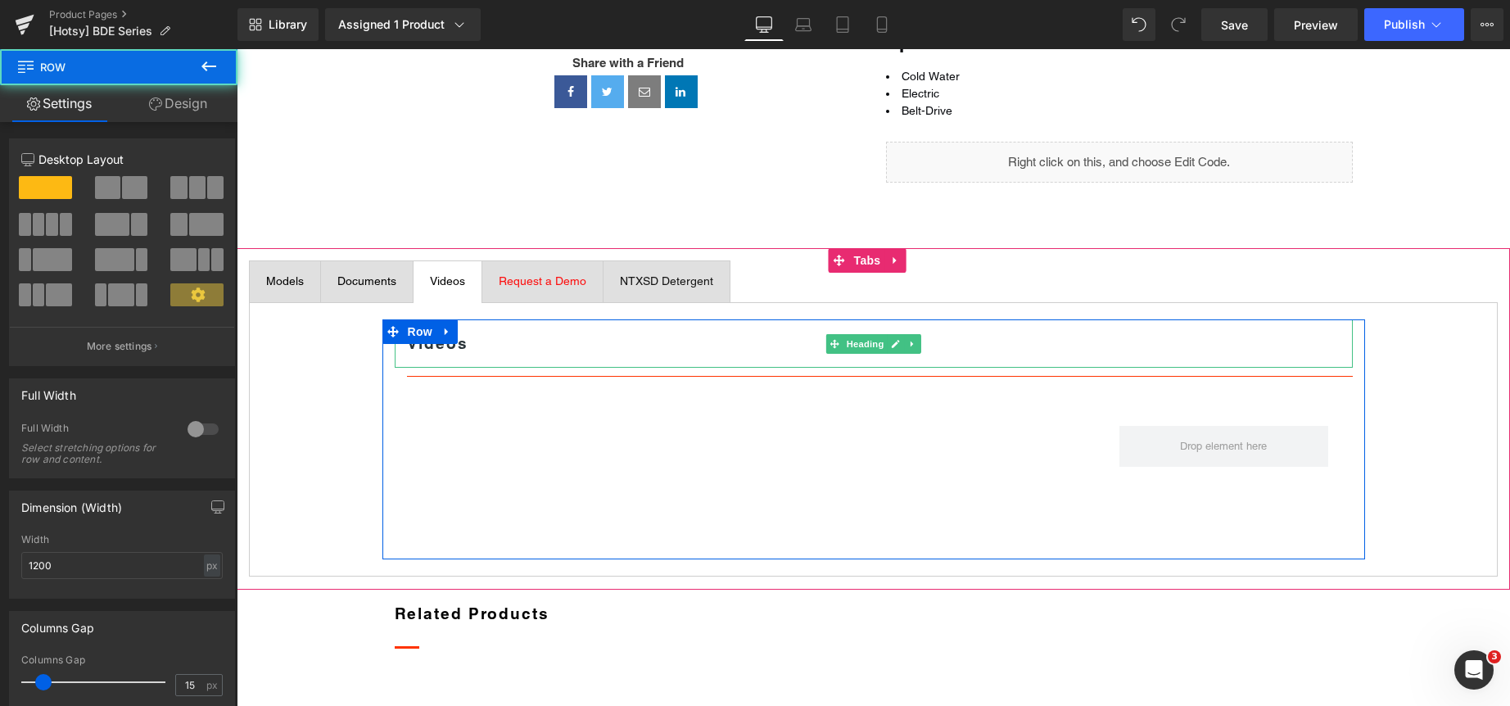
scroll to position [750, 0]
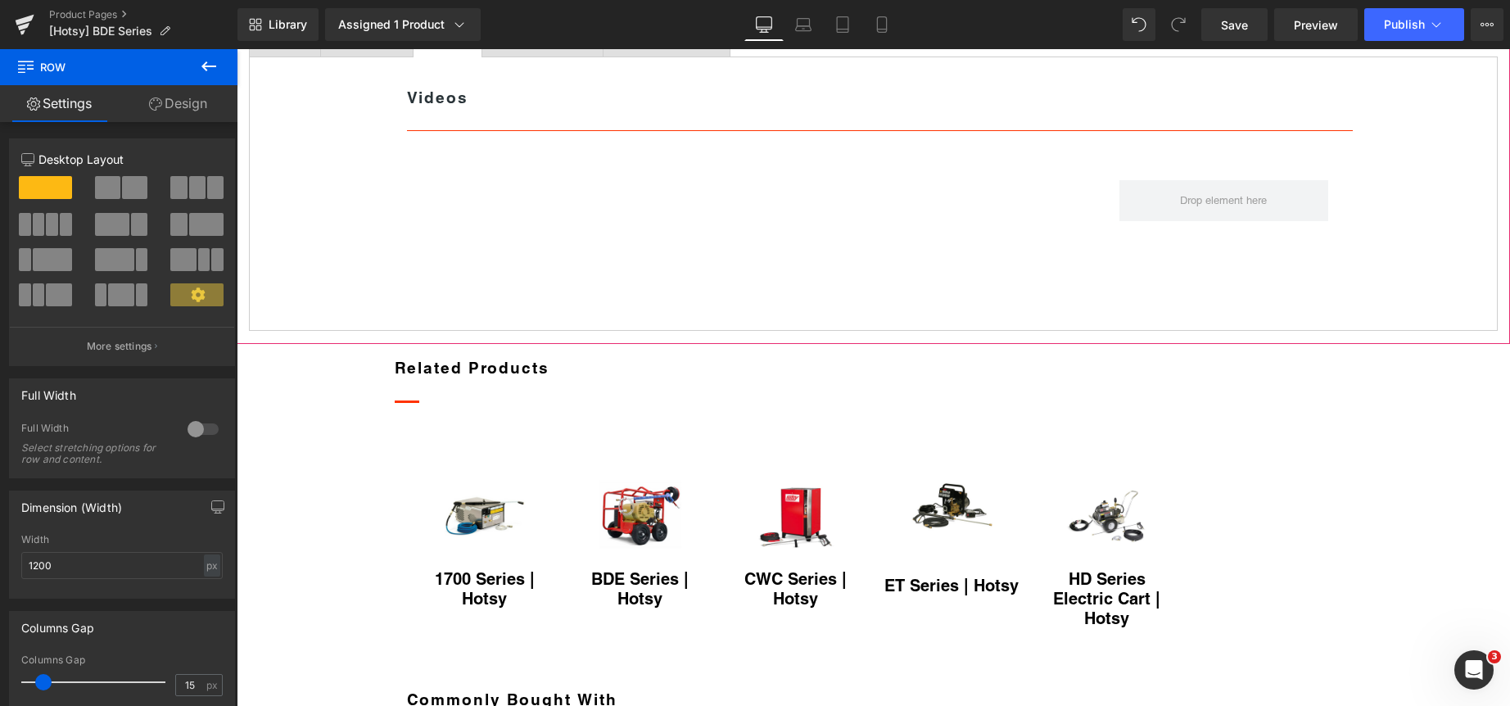
click at [571, 42] on span "Request a Demo" at bounding box center [543, 35] width 88 height 13
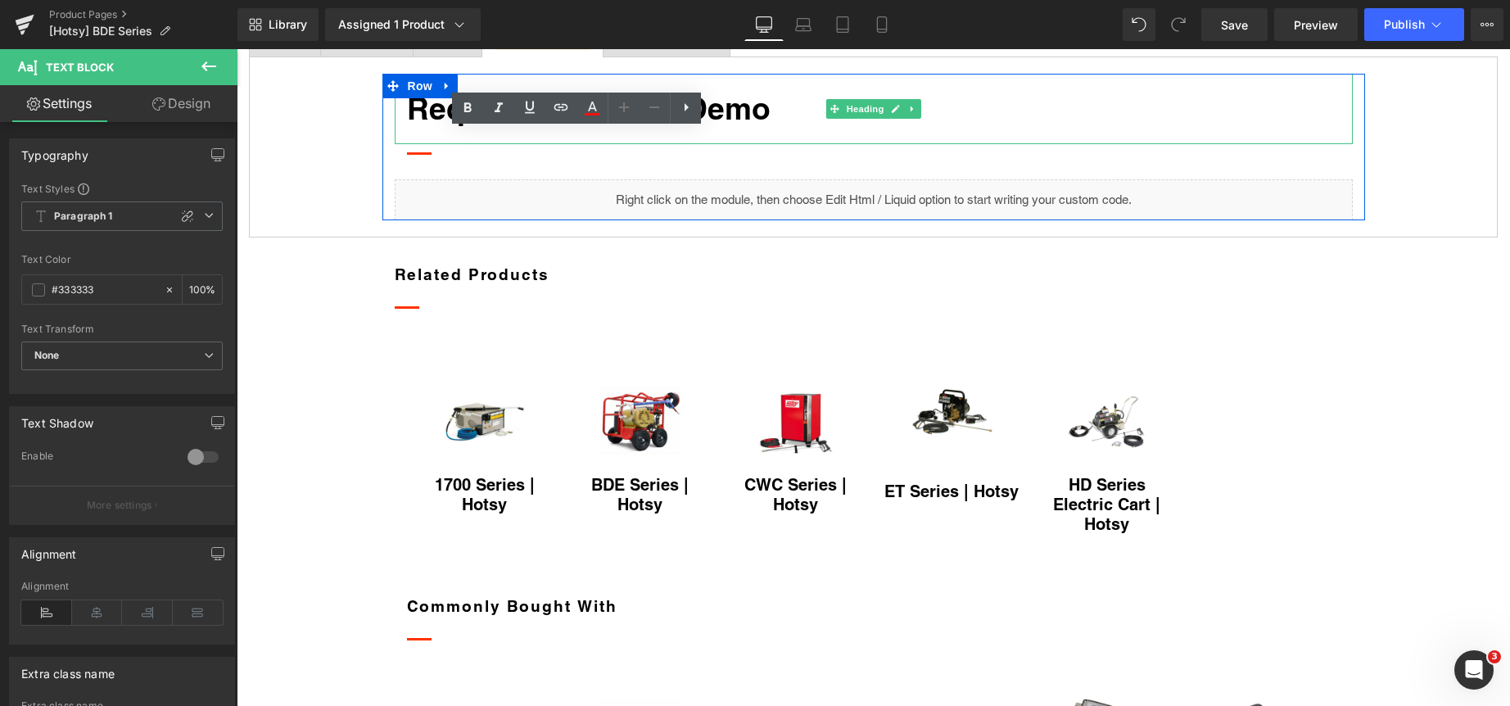
click at [546, 126] on strong "Request a Product Demo" at bounding box center [589, 108] width 364 height 36
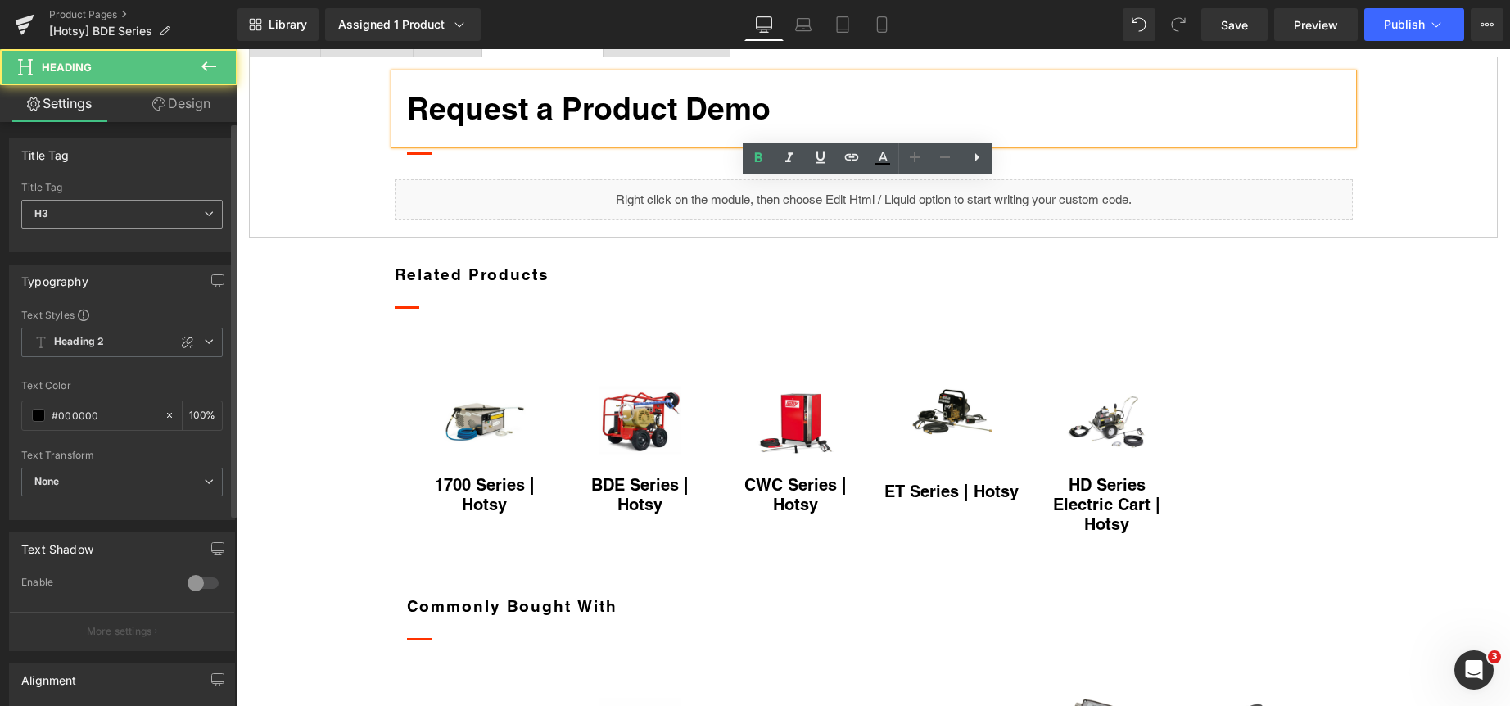
click at [165, 205] on span "H3" at bounding box center [121, 214] width 201 height 29
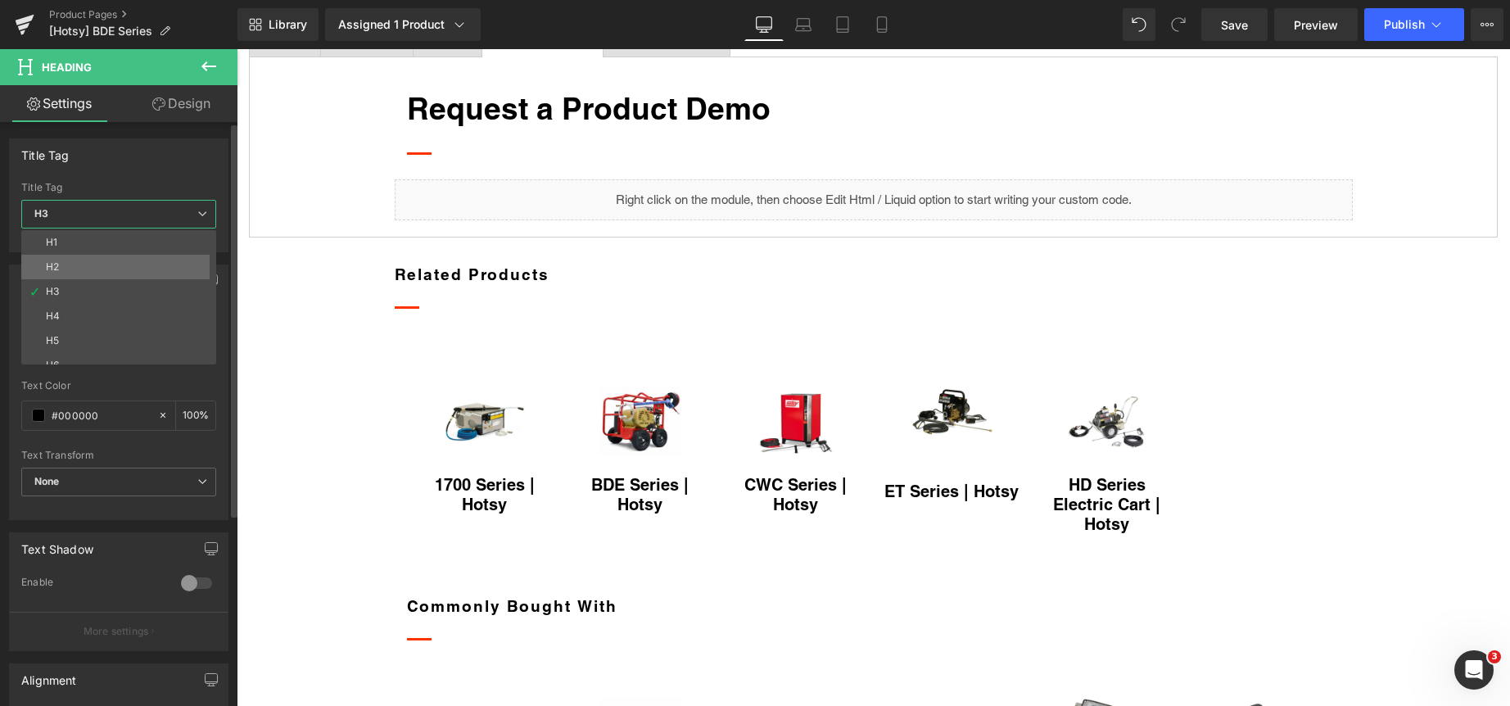
click at [112, 273] on li "H2" at bounding box center [122, 267] width 202 height 25
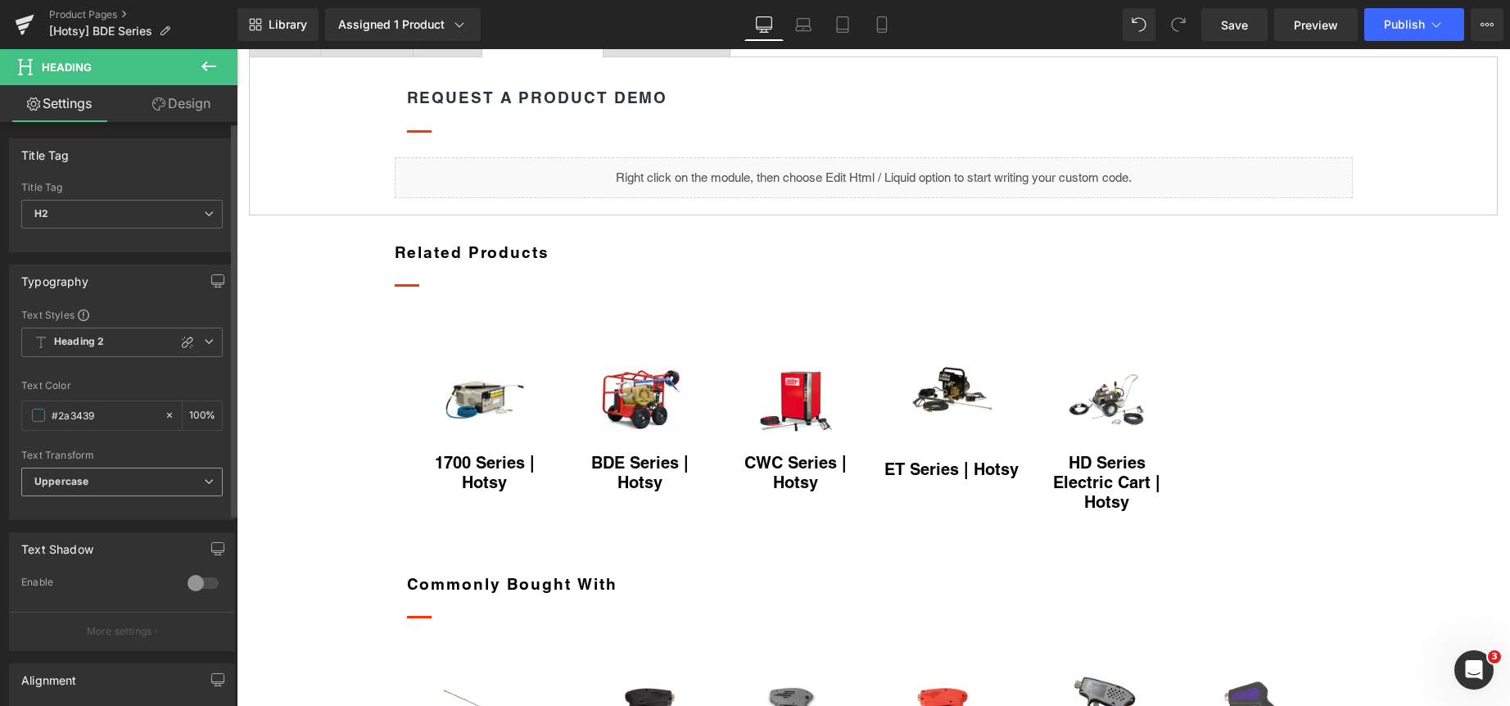
click at [114, 484] on span "Uppercase" at bounding box center [121, 482] width 201 height 29
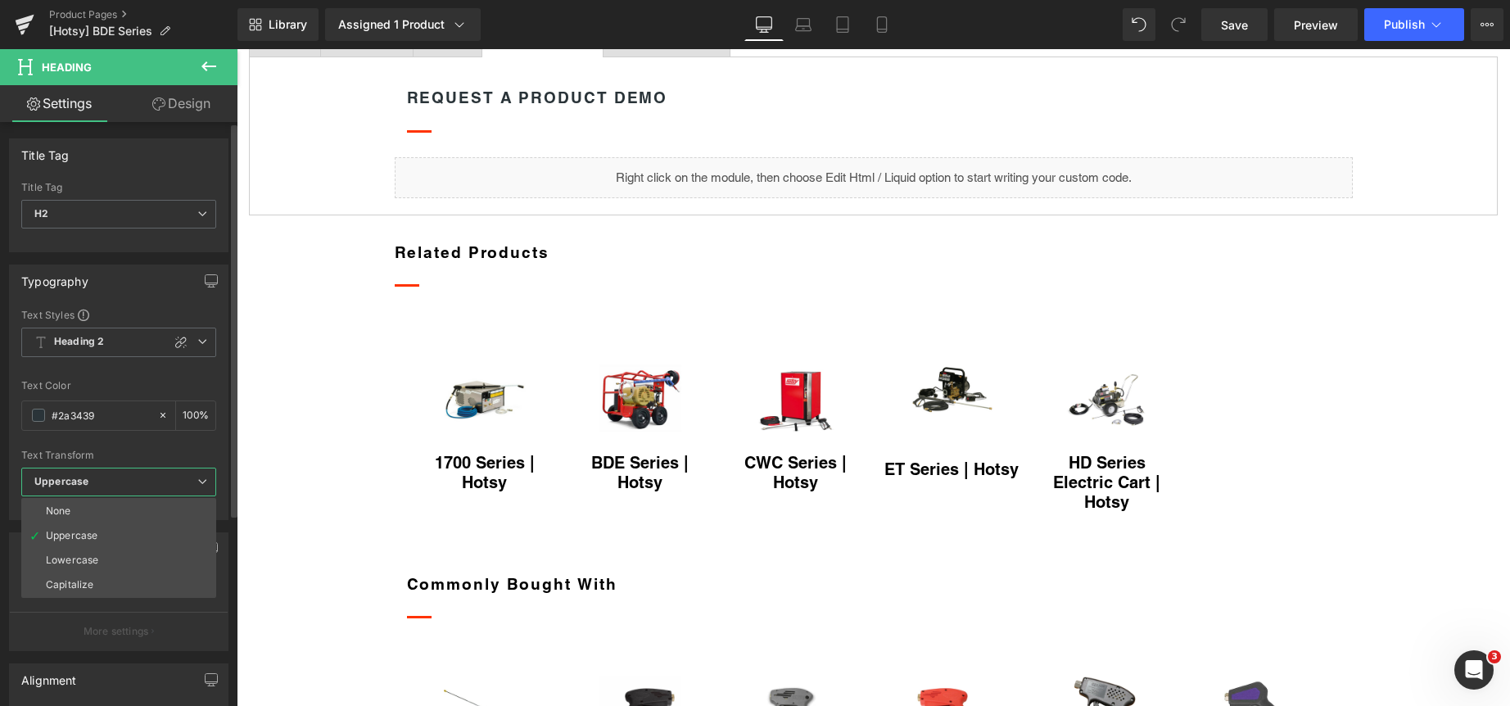
drag, startPoint x: 110, startPoint y: 580, endPoint x: 143, endPoint y: 557, distance: 40.6
click at [111, 578] on li "Capitalize" at bounding box center [118, 584] width 195 height 25
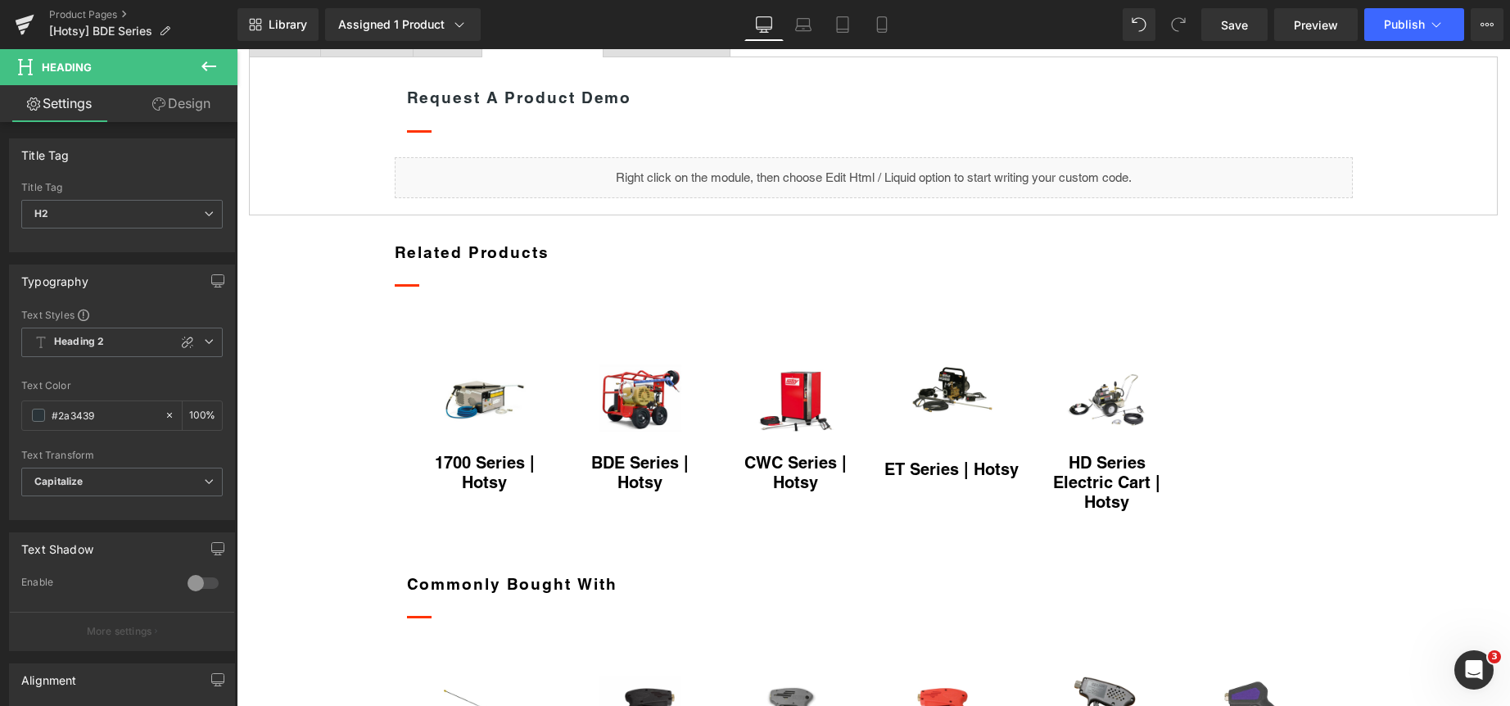
click at [465, 44] on div "Videos" at bounding box center [447, 35] width 35 height 17
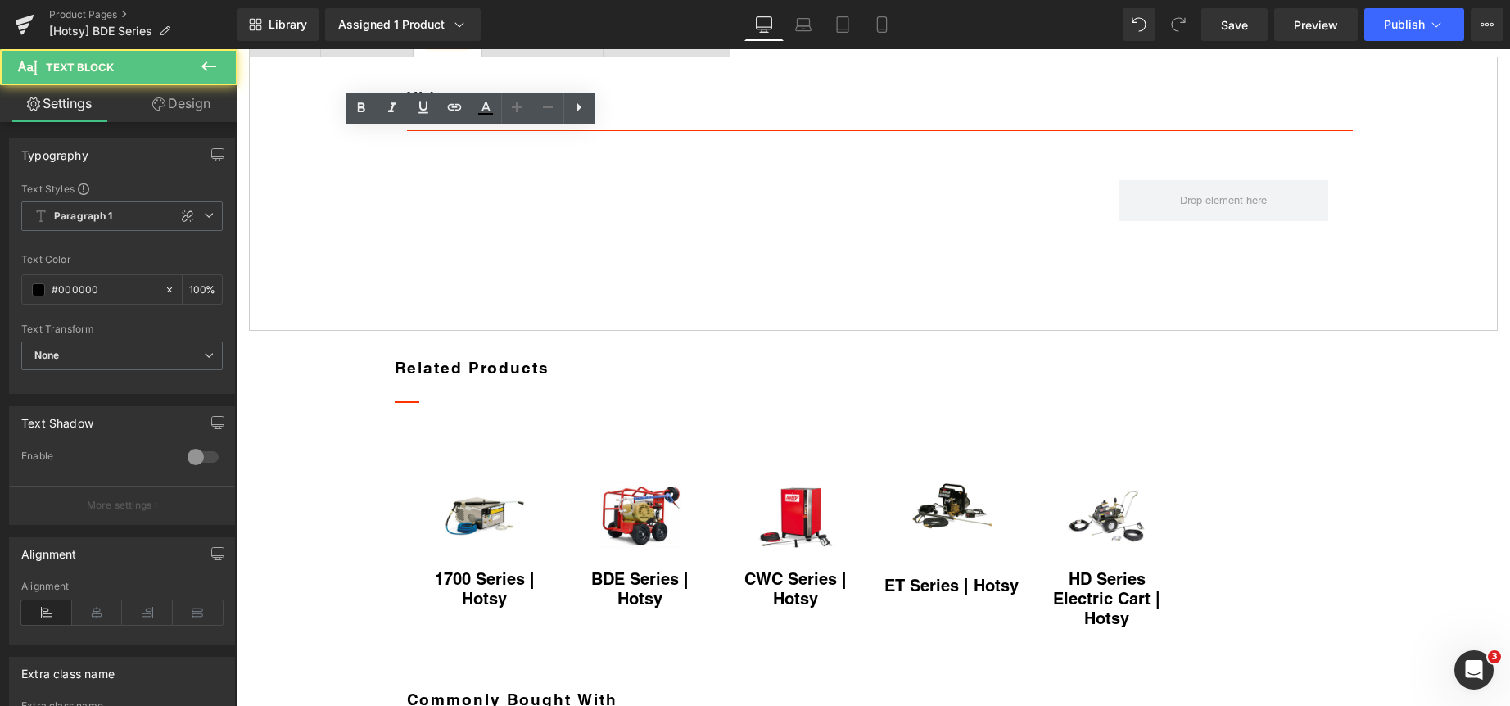
click at [377, 44] on div "Documents" at bounding box center [366, 35] width 59 height 17
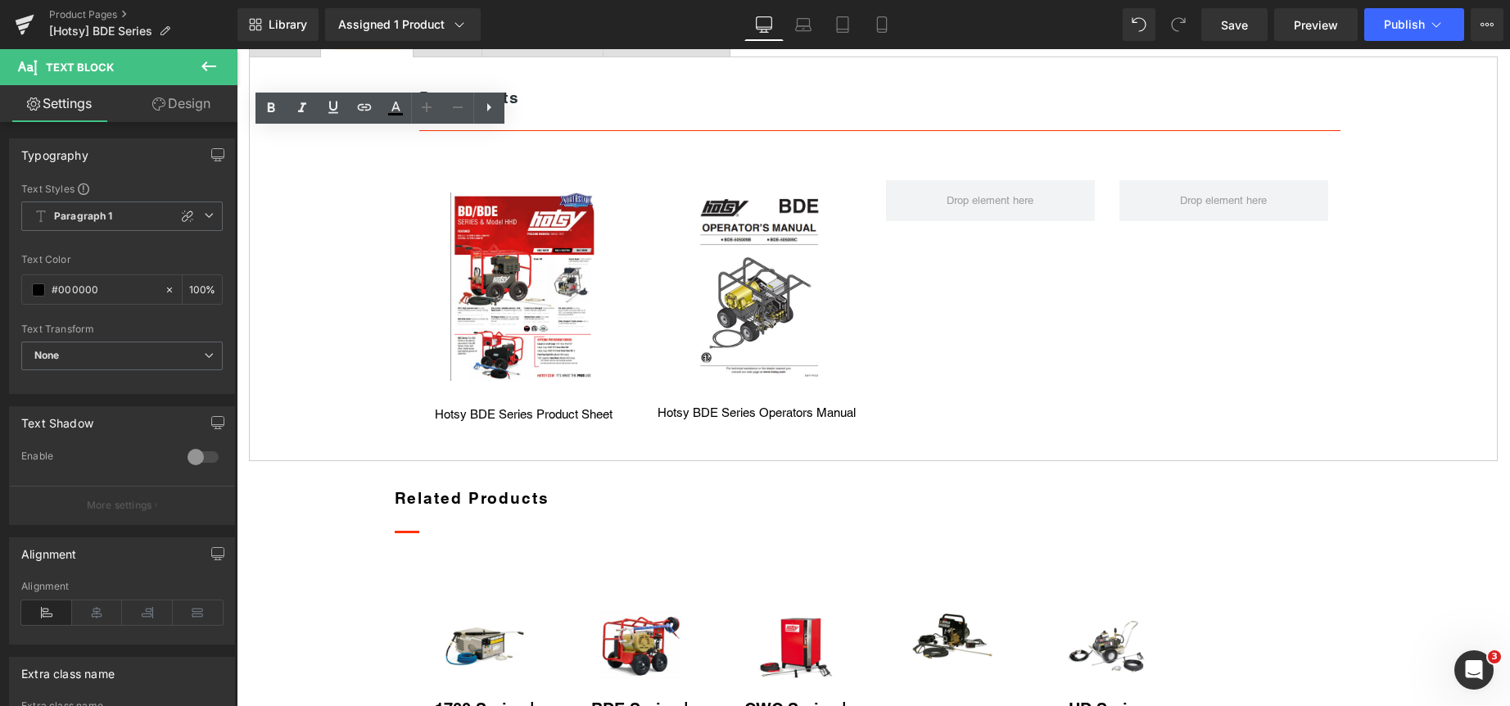
click at [282, 44] on div at bounding box center [285, 42] width 38 height 4
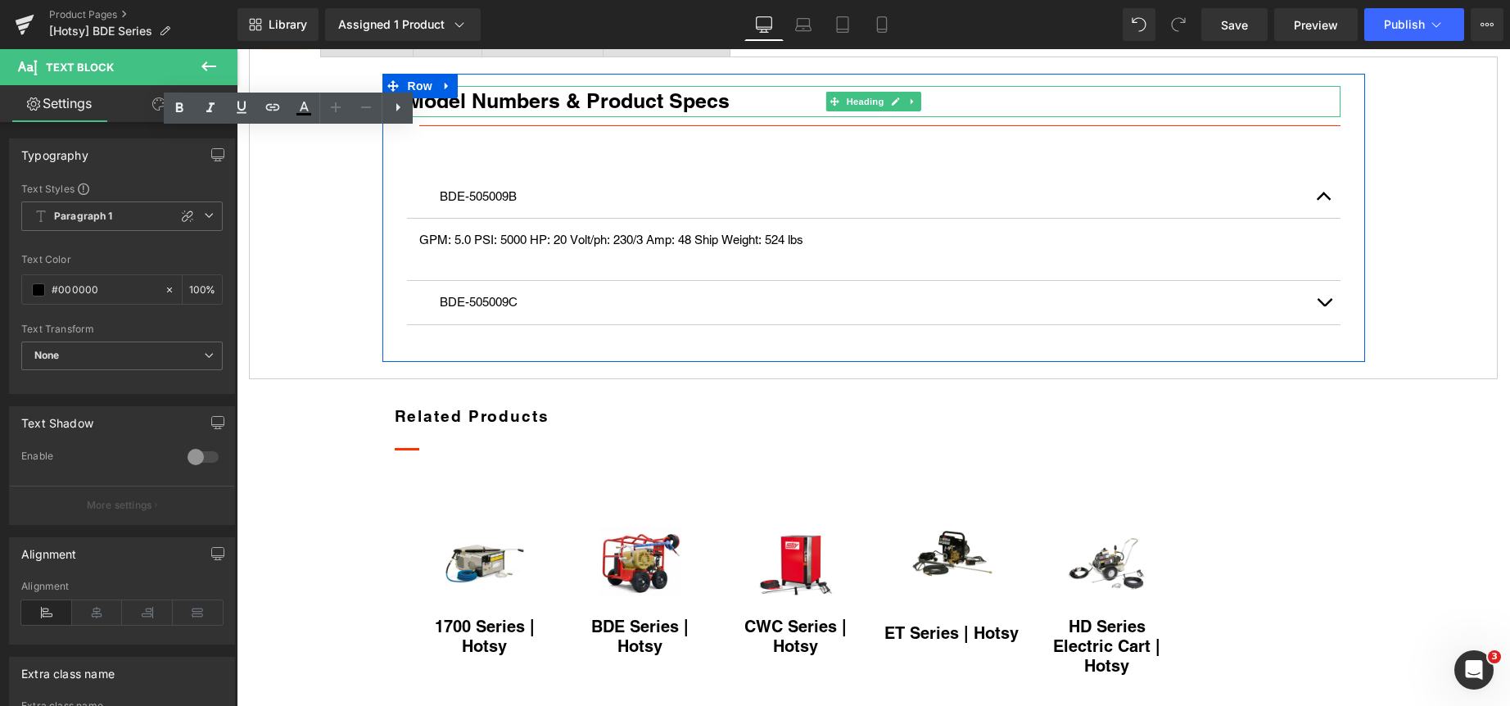
click at [464, 113] on strong "Model Numbers & Product Specs" at bounding box center [568, 100] width 323 height 25
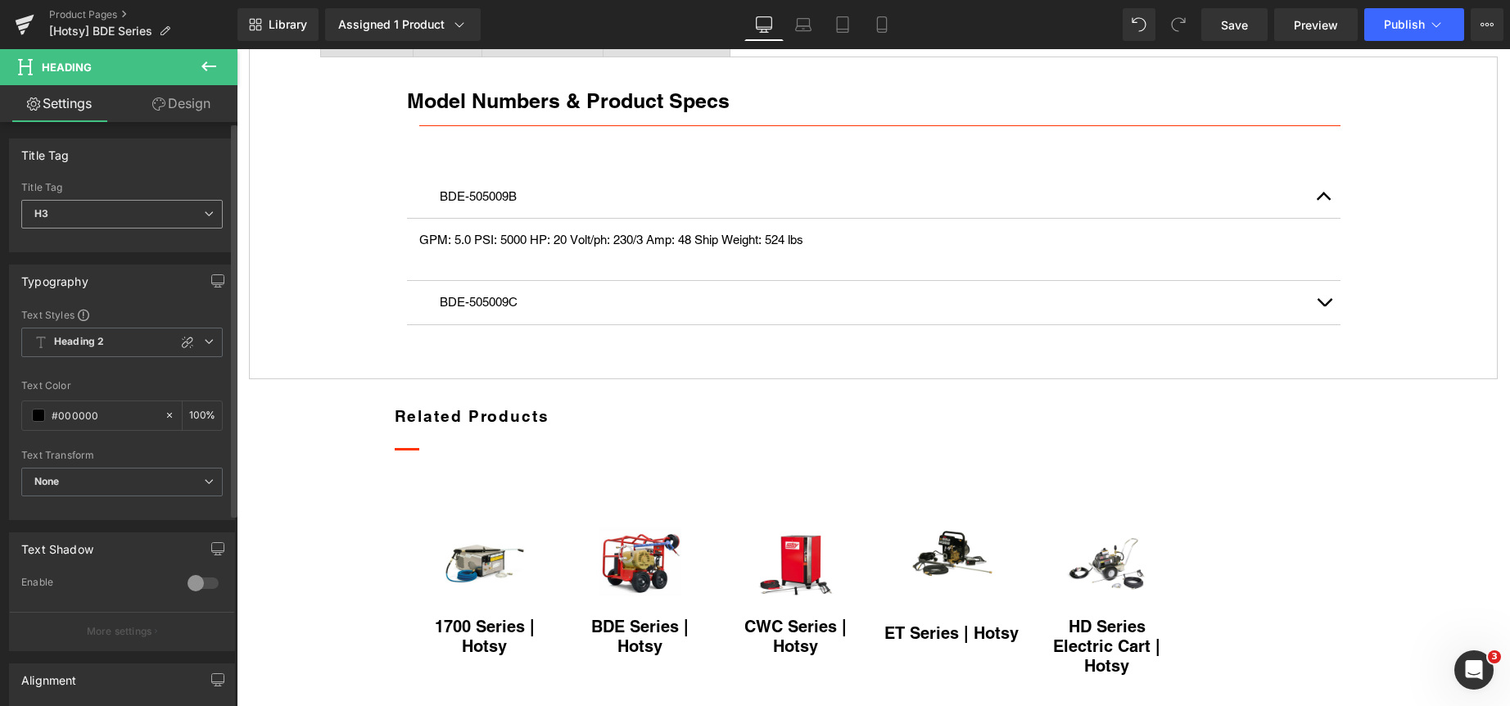
click at [142, 204] on span "H3" at bounding box center [121, 214] width 201 height 29
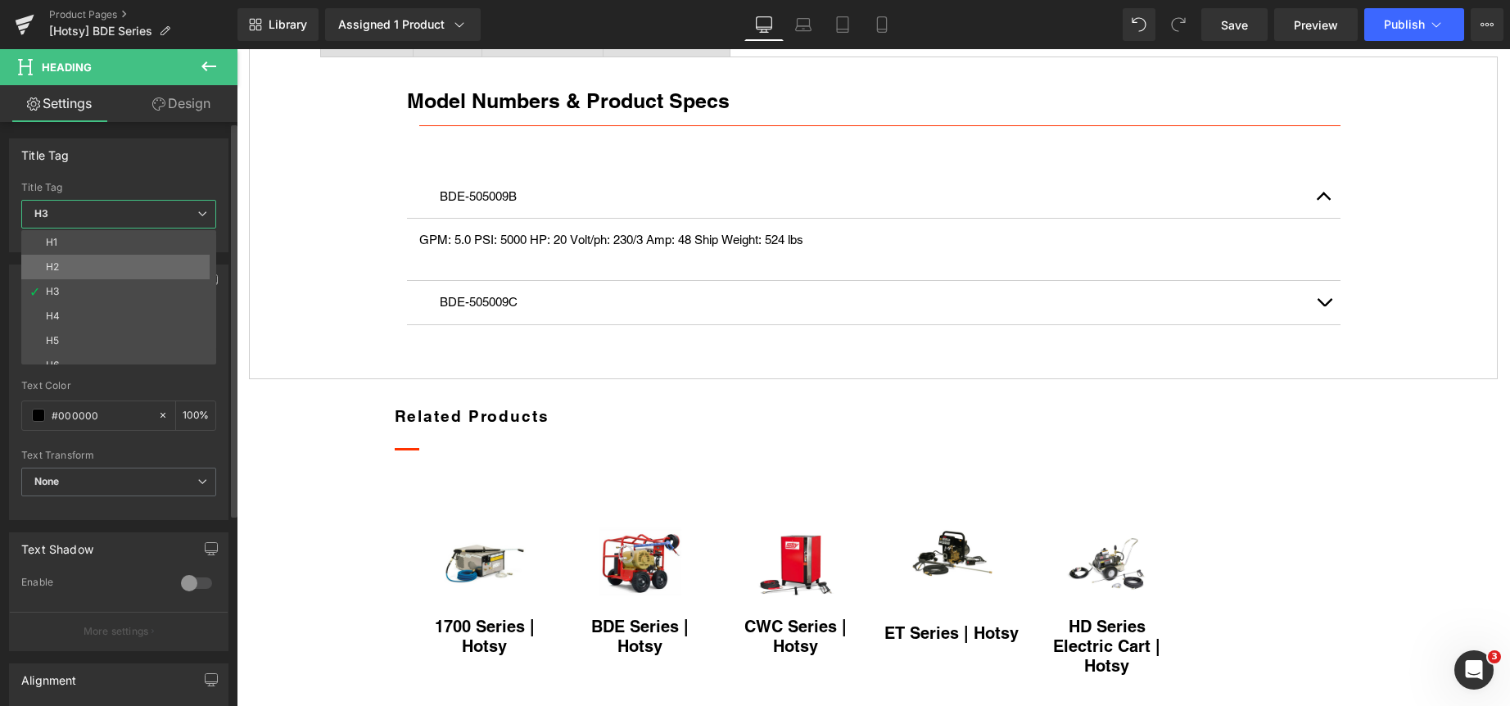
click at [120, 264] on li "H2" at bounding box center [122, 267] width 202 height 25
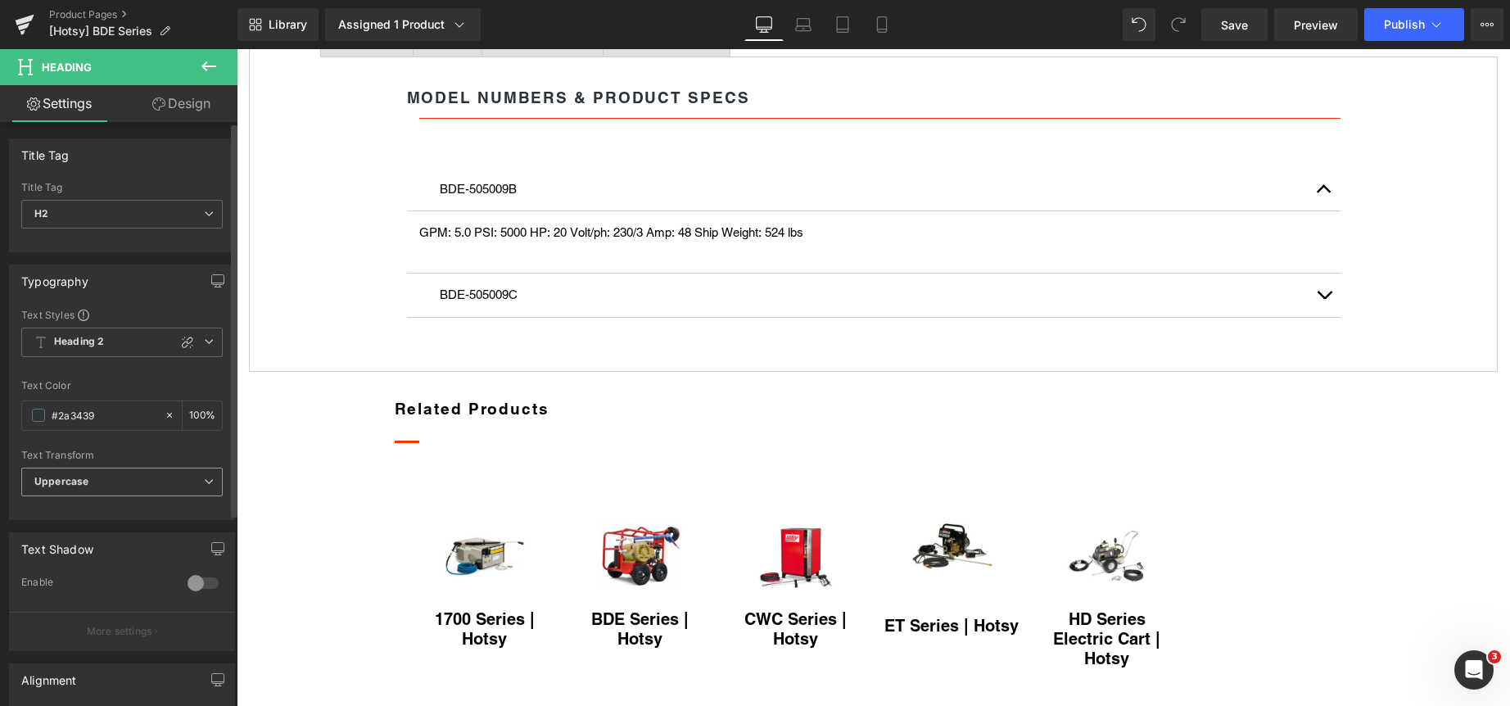
click at [133, 486] on span "Uppercase" at bounding box center [121, 482] width 201 height 29
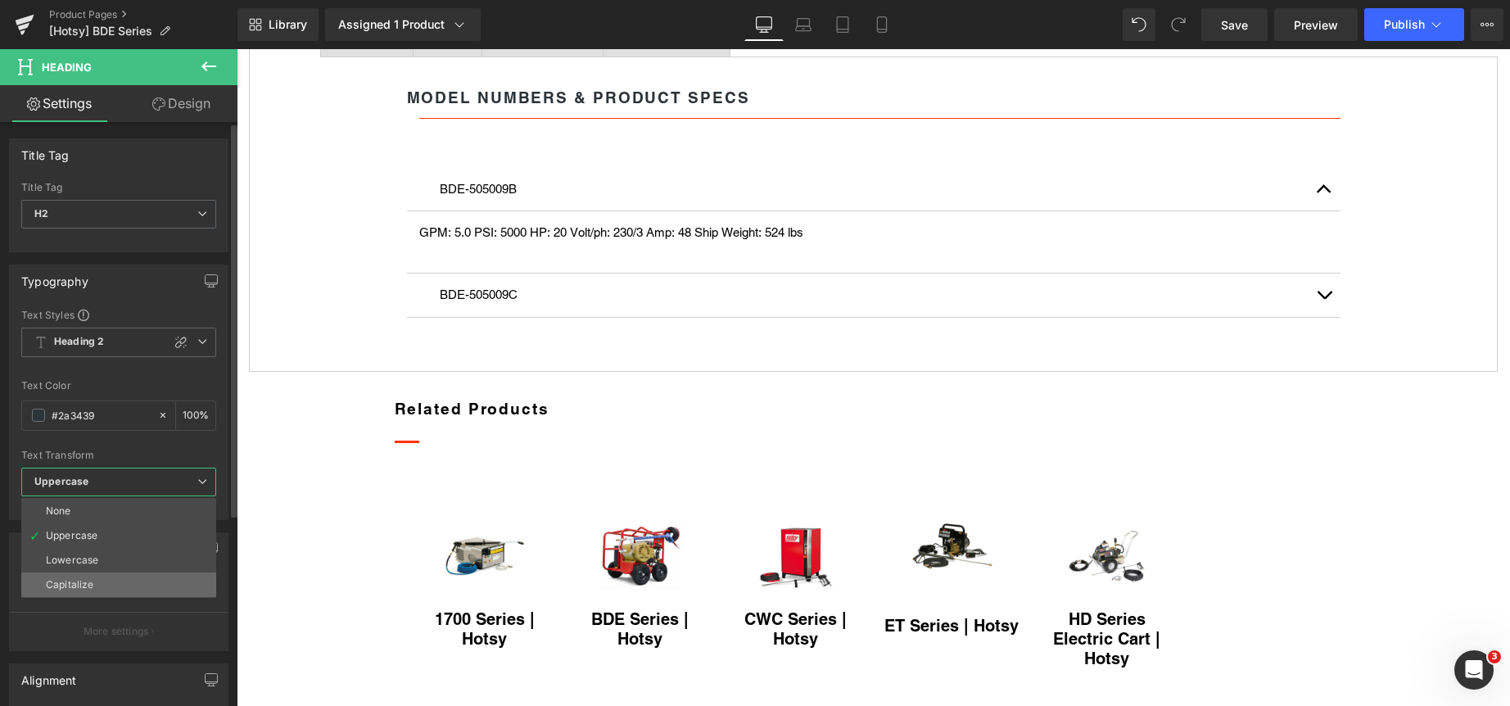
drag, startPoint x: 119, startPoint y: 578, endPoint x: 137, endPoint y: 558, distance: 27.3
click at [120, 577] on li "Capitalize" at bounding box center [118, 584] width 195 height 25
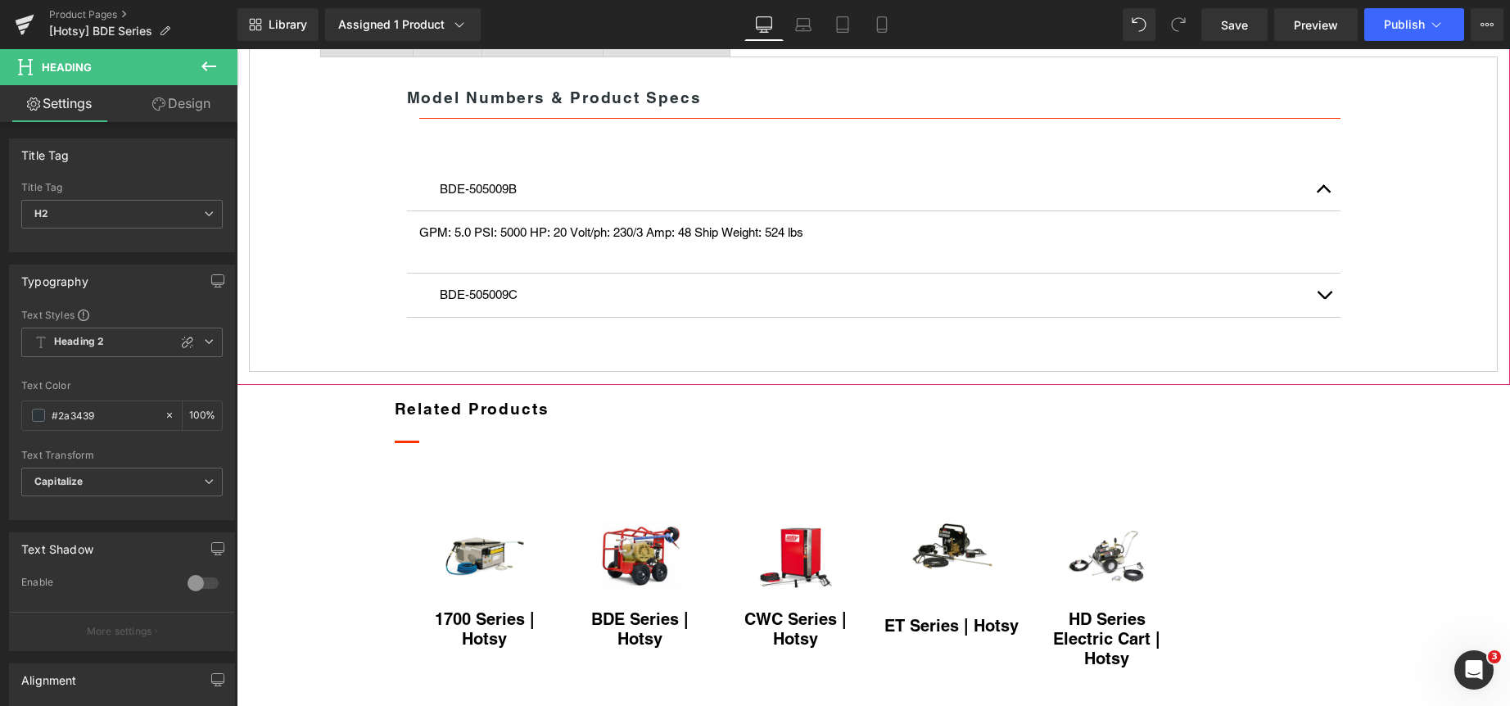
click at [712, 42] on span "NTXSD Detergent" at bounding box center [666, 35] width 93 height 13
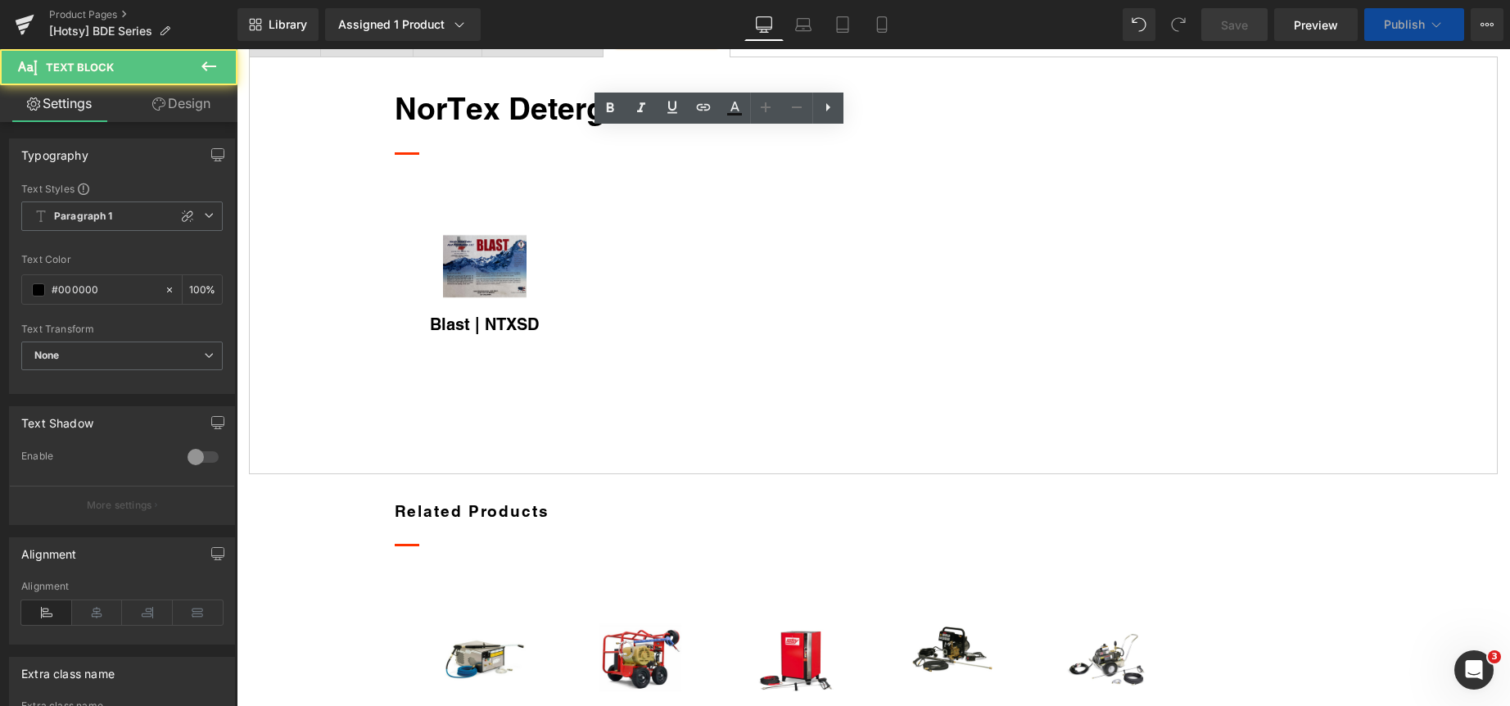
click at [572, 132] on h3 "NorTex Detergent" at bounding box center [874, 109] width 958 height 46
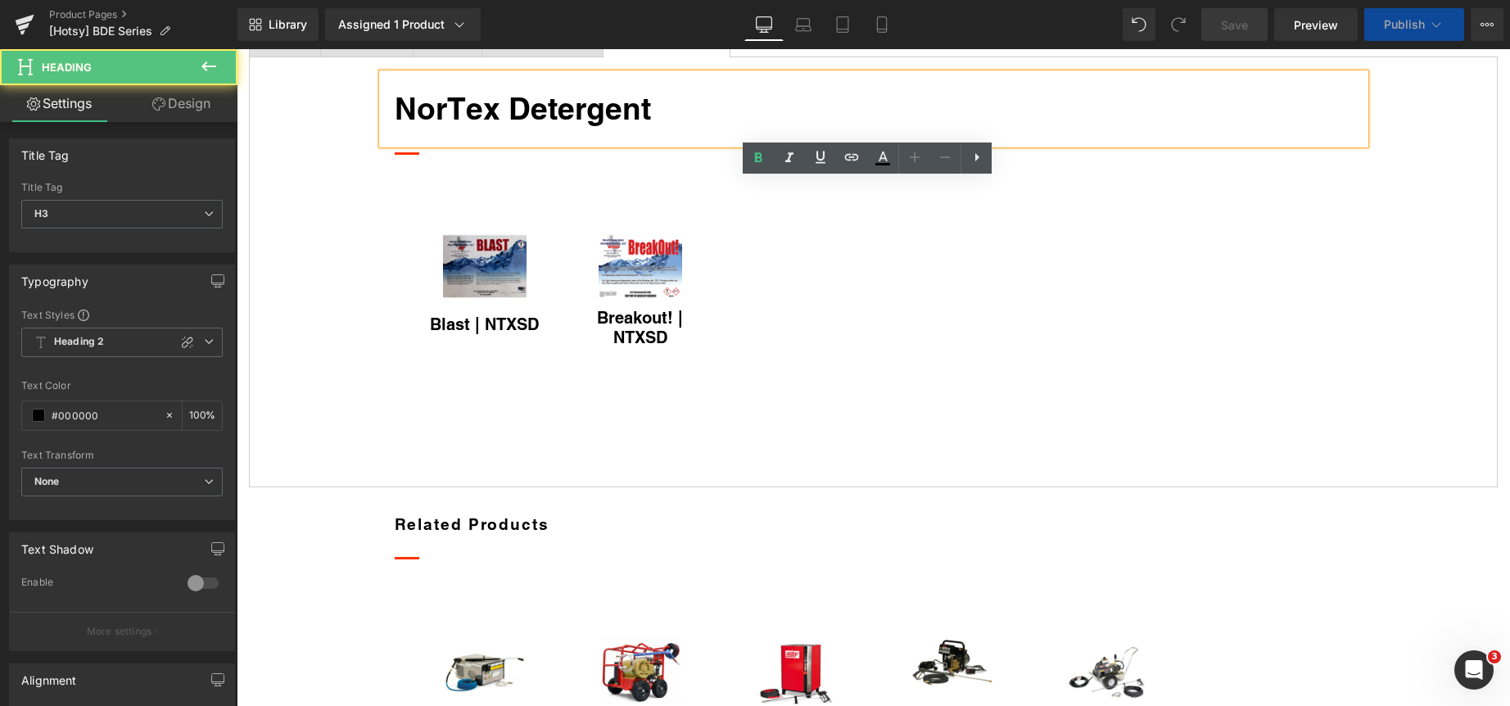
click at [528, 126] on span "NorTex Detergent" at bounding box center [523, 108] width 256 height 36
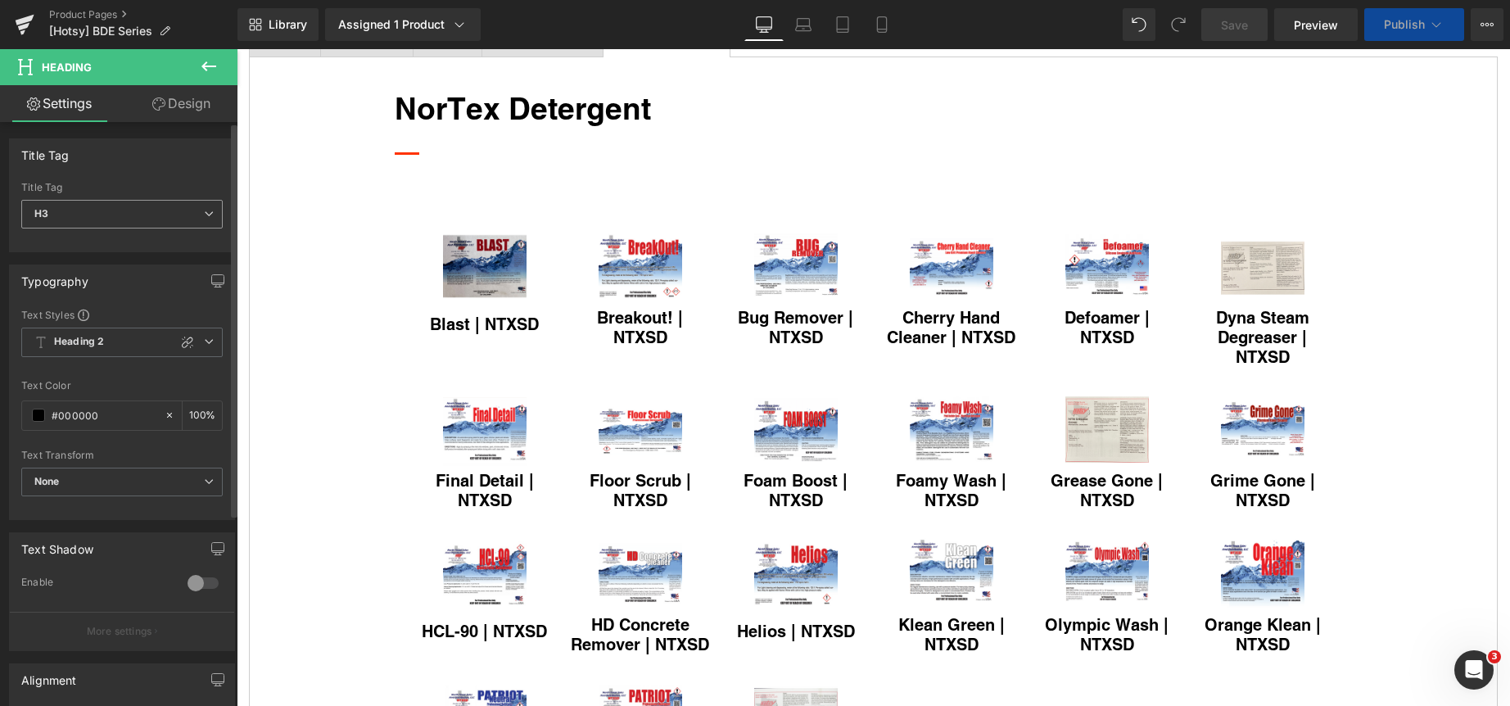
drag, startPoint x: 189, startPoint y: 212, endPoint x: 158, endPoint y: 239, distance: 41.2
click at [189, 211] on span "H3" at bounding box center [121, 214] width 201 height 29
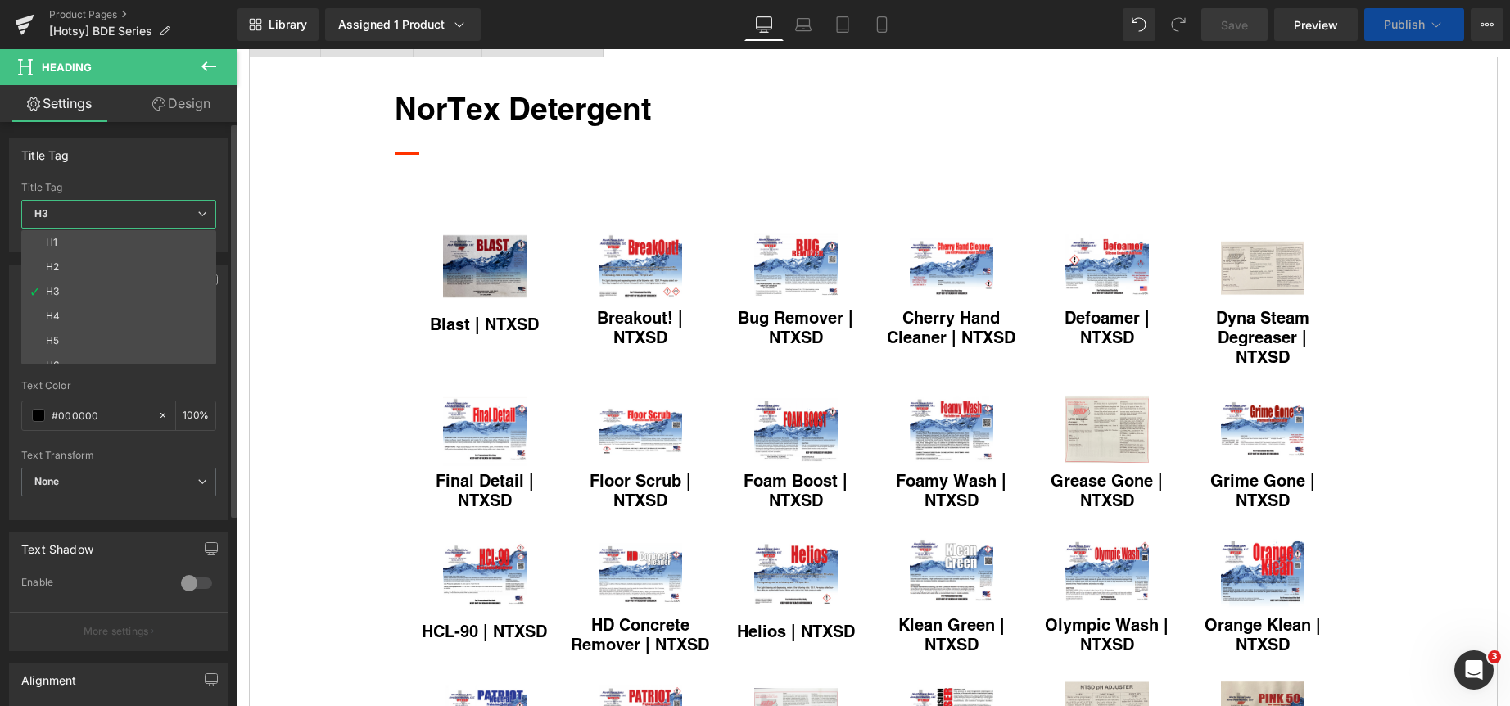
click at [147, 260] on li "H2" at bounding box center [122, 267] width 202 height 25
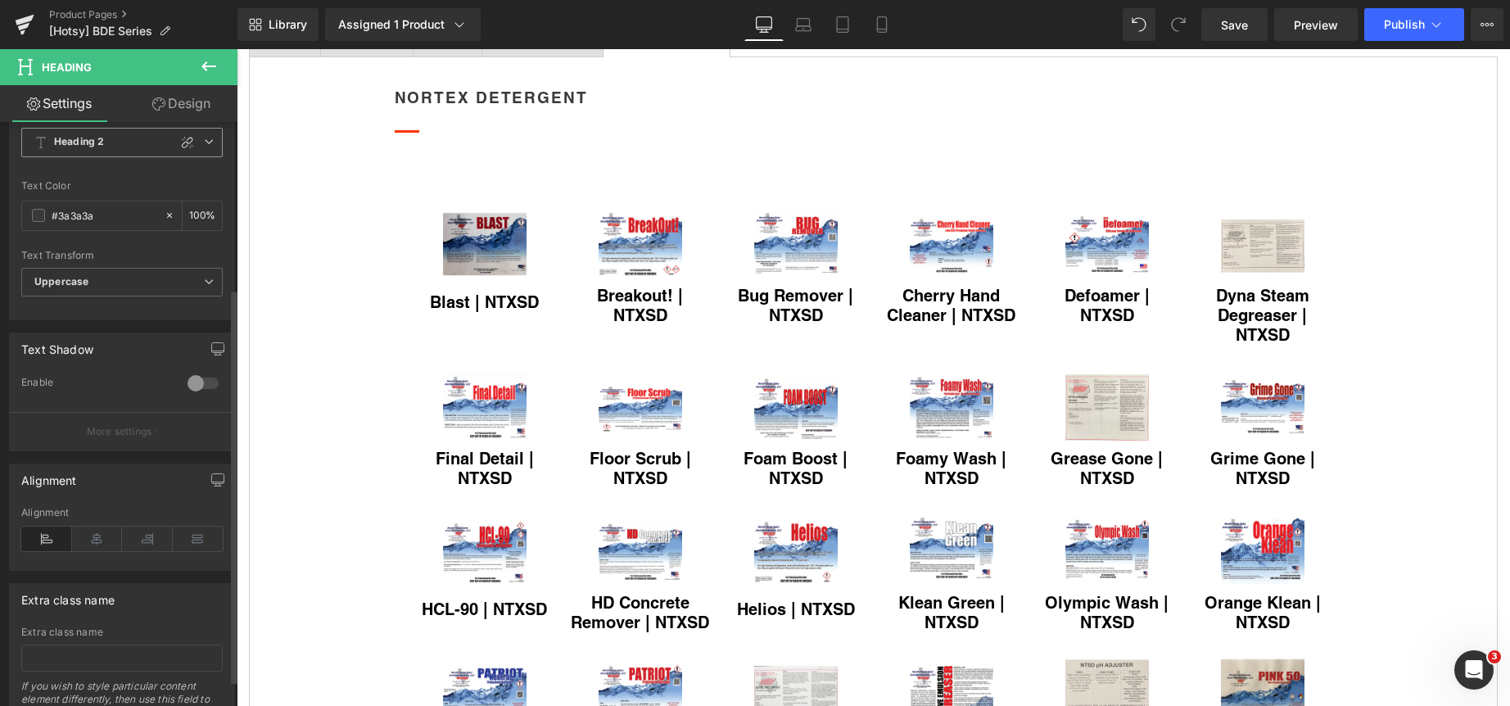
scroll to position [246, 0]
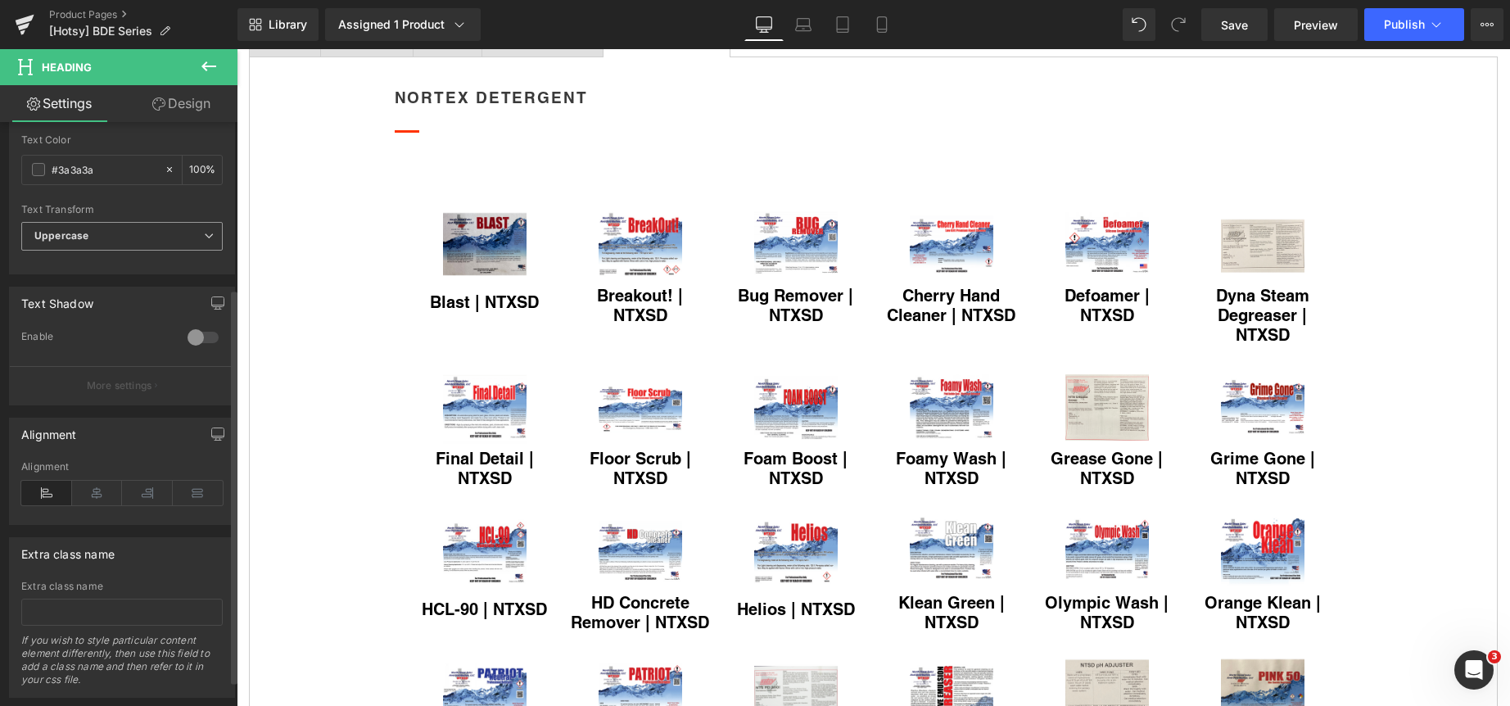
click at [99, 231] on span "Uppercase" at bounding box center [121, 236] width 201 height 29
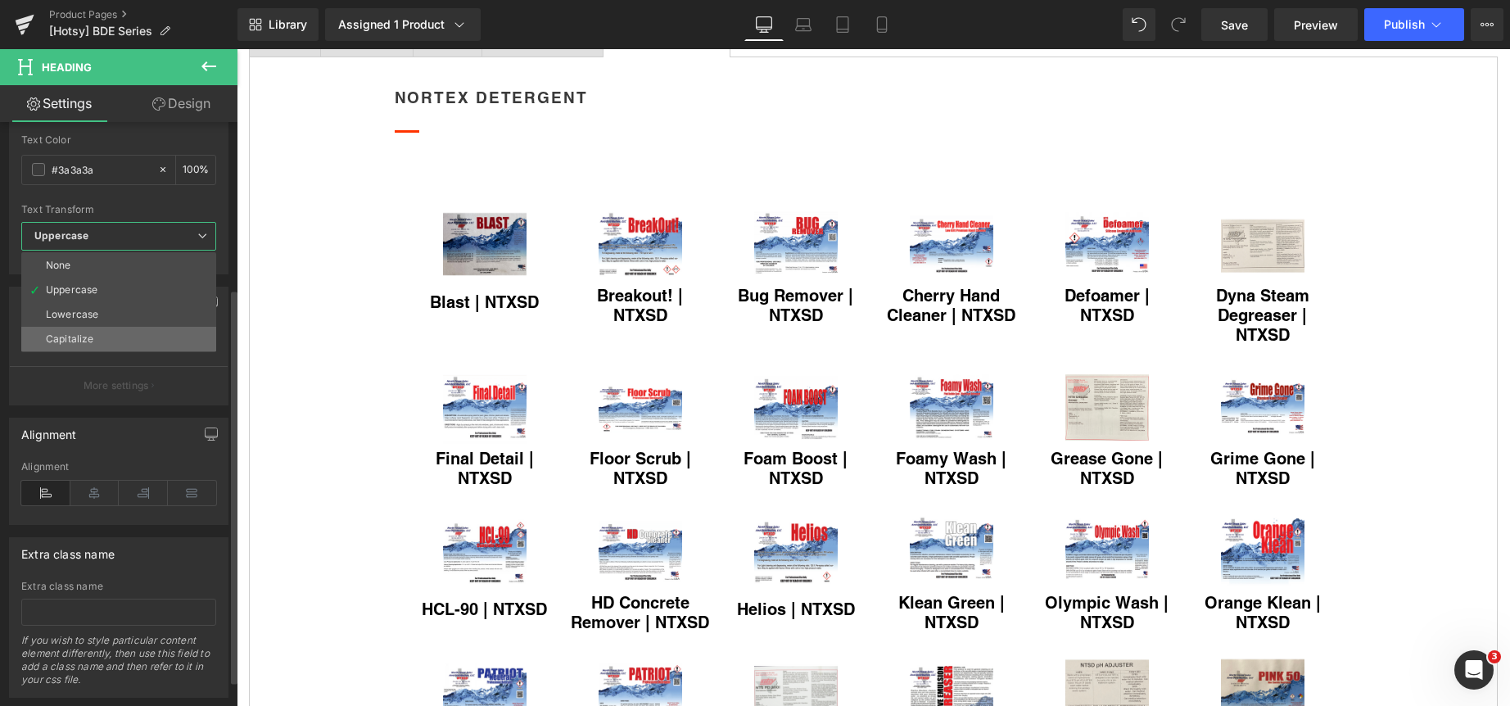
click at [108, 336] on li "Capitalize" at bounding box center [118, 339] width 195 height 25
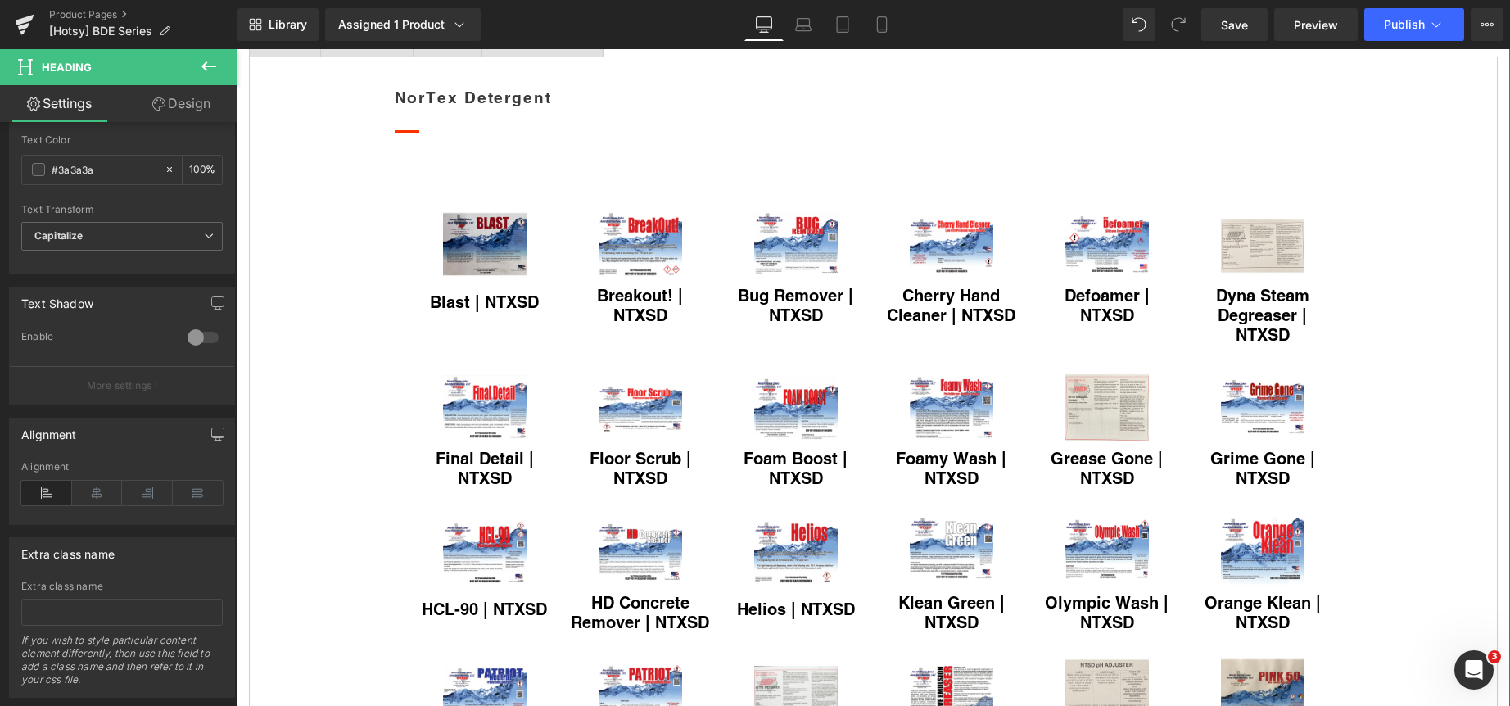
drag, startPoint x: 560, startPoint y: 133, endPoint x: 541, endPoint y: 155, distance: 29.0
click at [561, 31] on div at bounding box center [543, 29] width 88 height 4
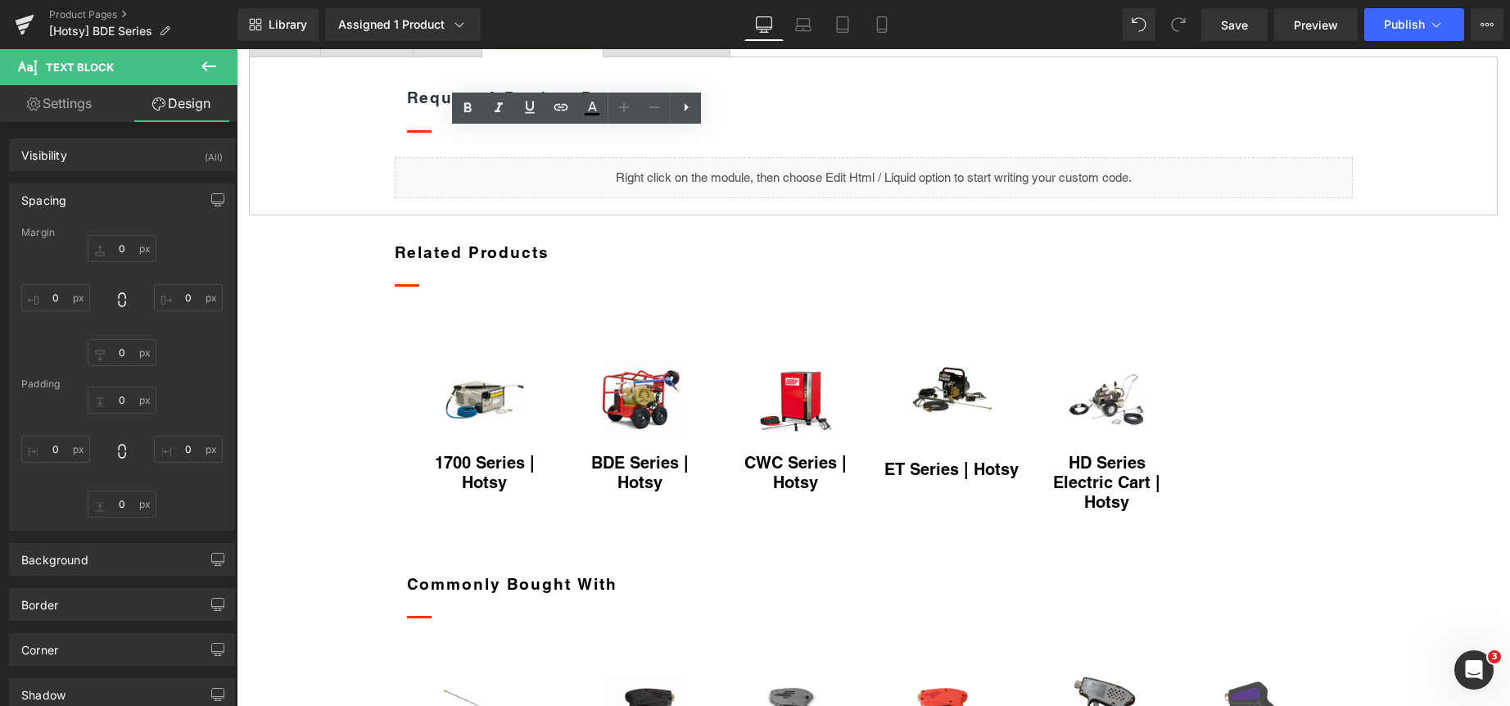
click at [465, 56] on span "Videos Text Block" at bounding box center [447, 36] width 68 height 41
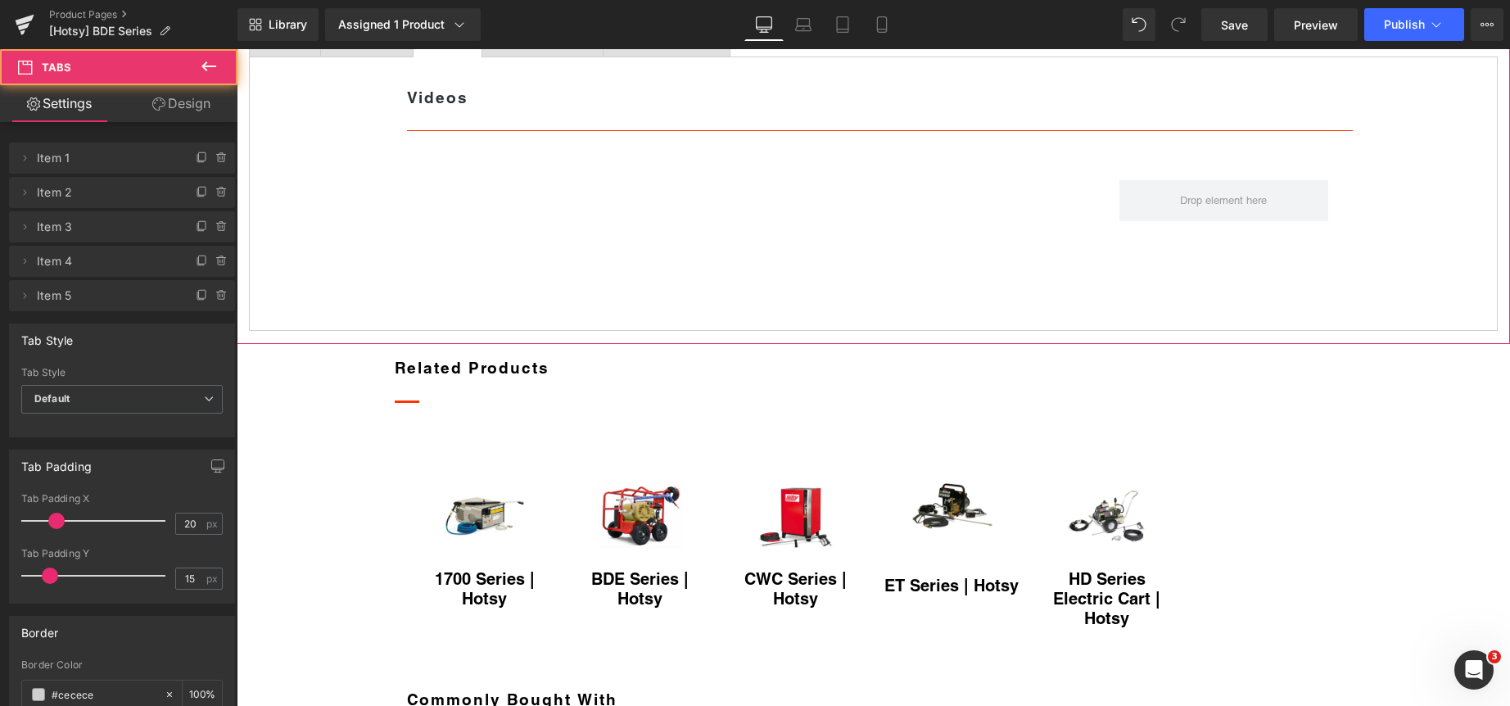
click at [371, 56] on span "Documents Text Block" at bounding box center [367, 36] width 92 height 41
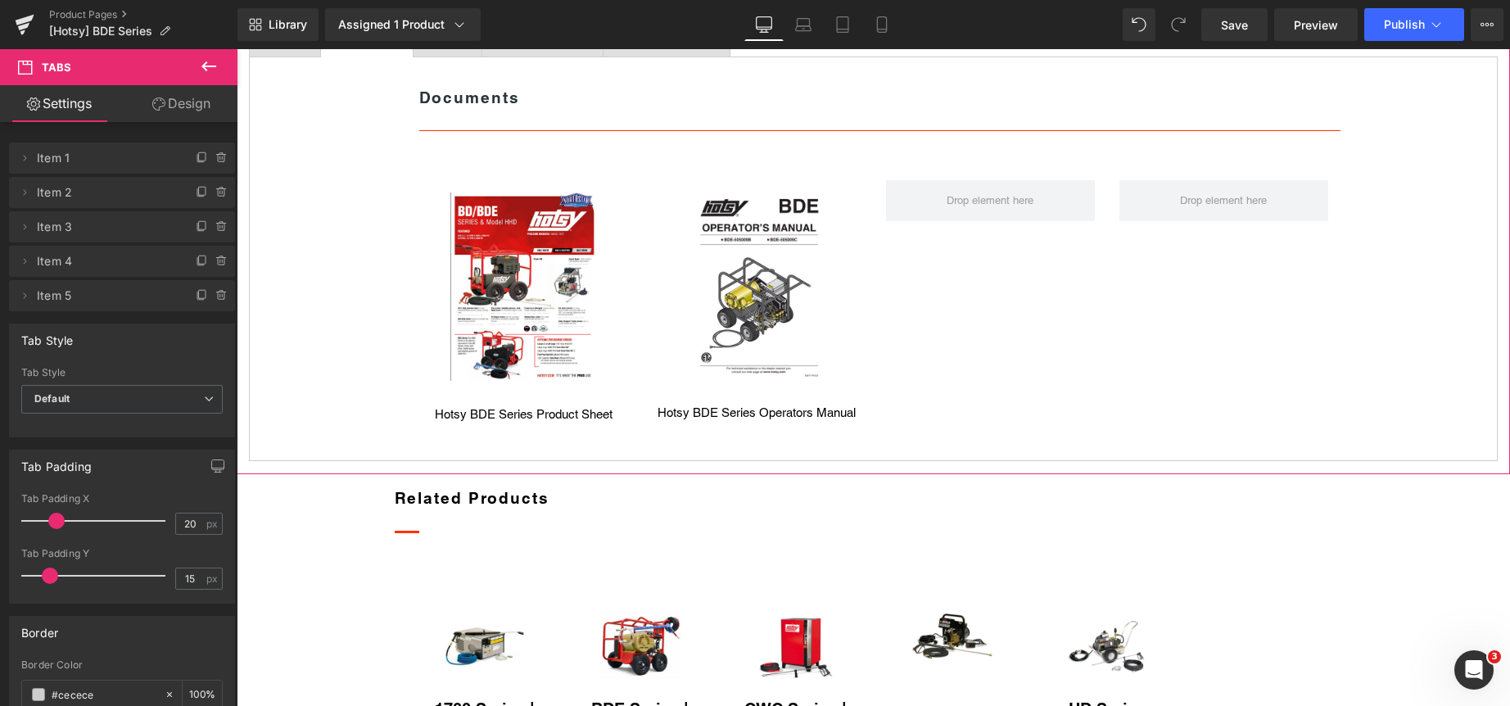
drag, startPoint x: 273, startPoint y: 140, endPoint x: 368, endPoint y: 140, distance: 95.0
click at [275, 44] on div "Models" at bounding box center [285, 35] width 38 height 17
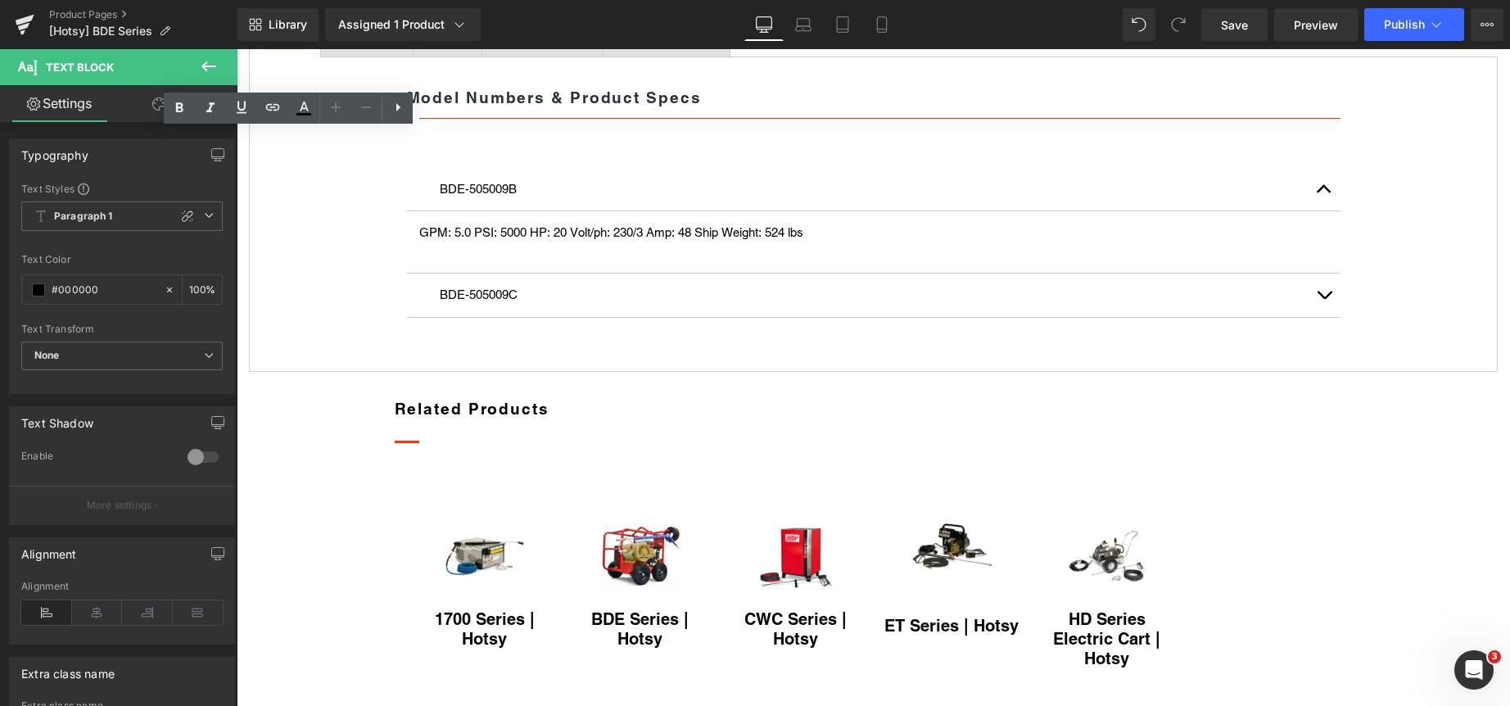
click at [585, 42] on span "Request a Demo" at bounding box center [543, 35] width 88 height 13
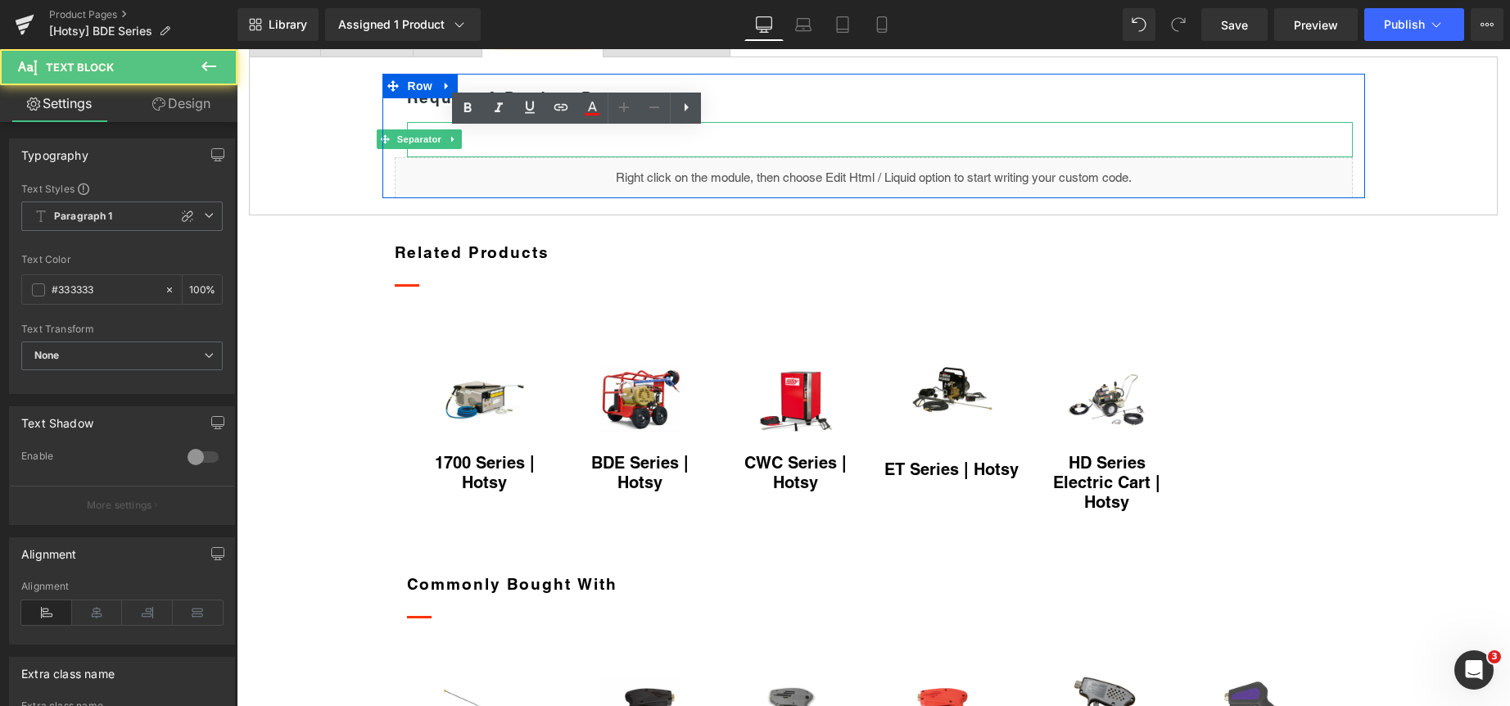
click at [471, 157] on div at bounding box center [880, 139] width 946 height 35
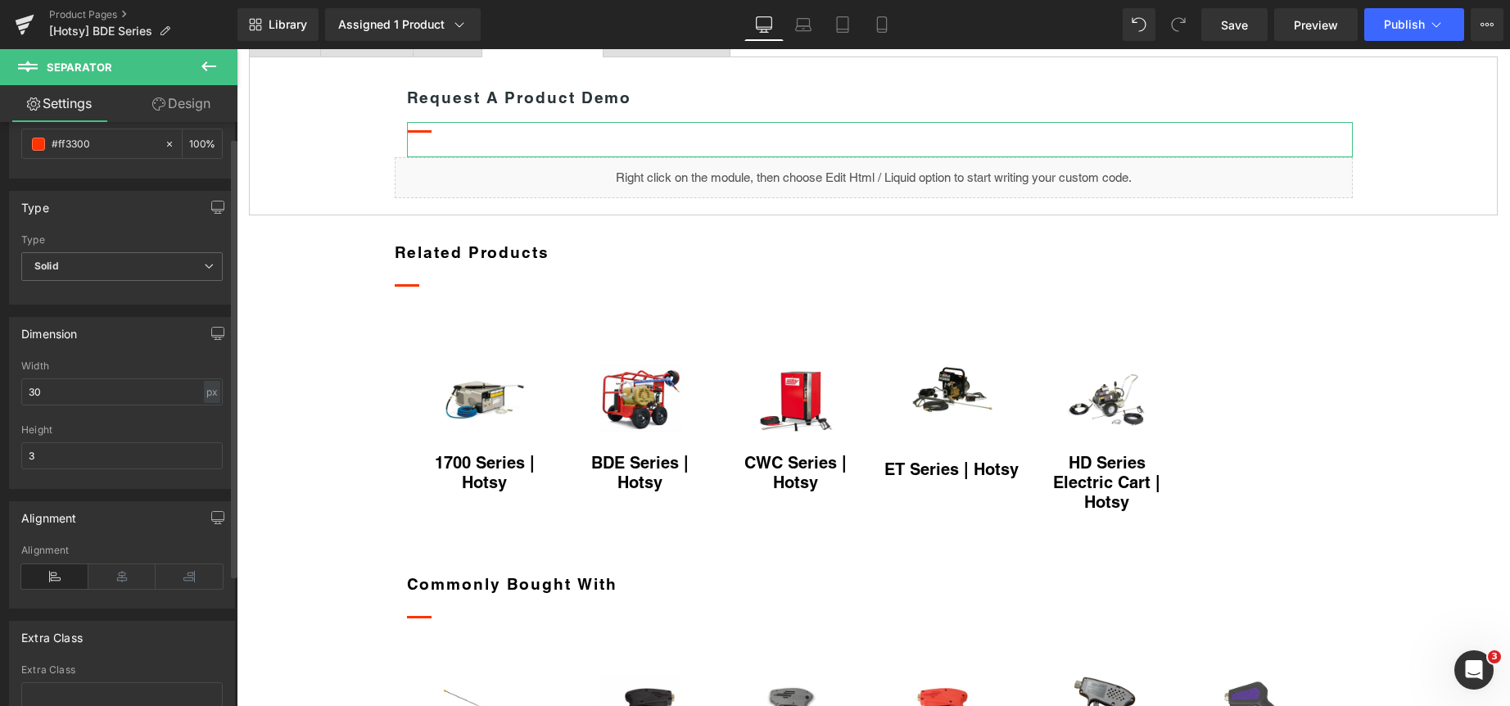
scroll to position [164, 0]
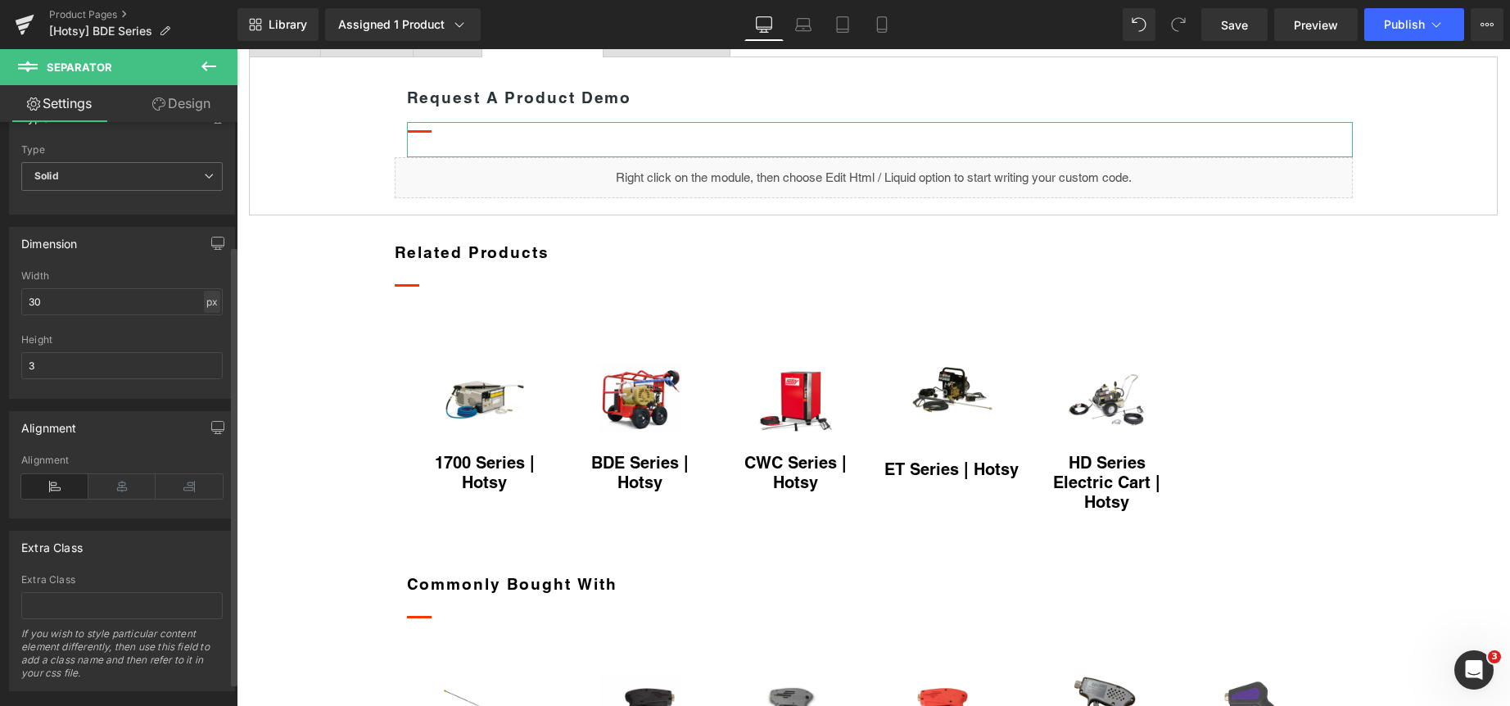
click at [204, 306] on div "px" at bounding box center [212, 302] width 16 height 22
drag, startPoint x: 206, startPoint y: 323, endPoint x: 146, endPoint y: 312, distance: 60.9
click at [205, 323] on li "%" at bounding box center [211, 327] width 20 height 24
click at [120, 303] on input "30" at bounding box center [121, 301] width 201 height 27
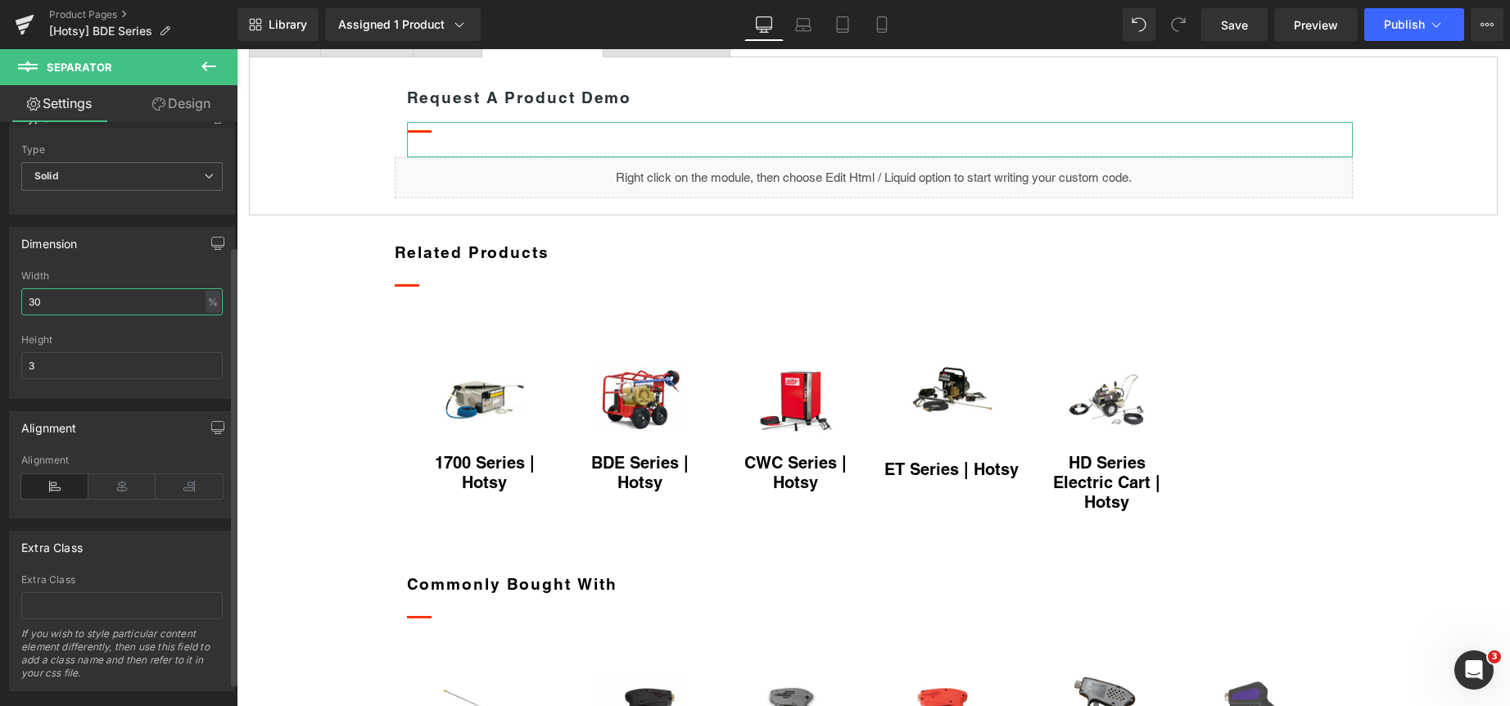
click at [120, 303] on input "30" at bounding box center [121, 301] width 201 height 27
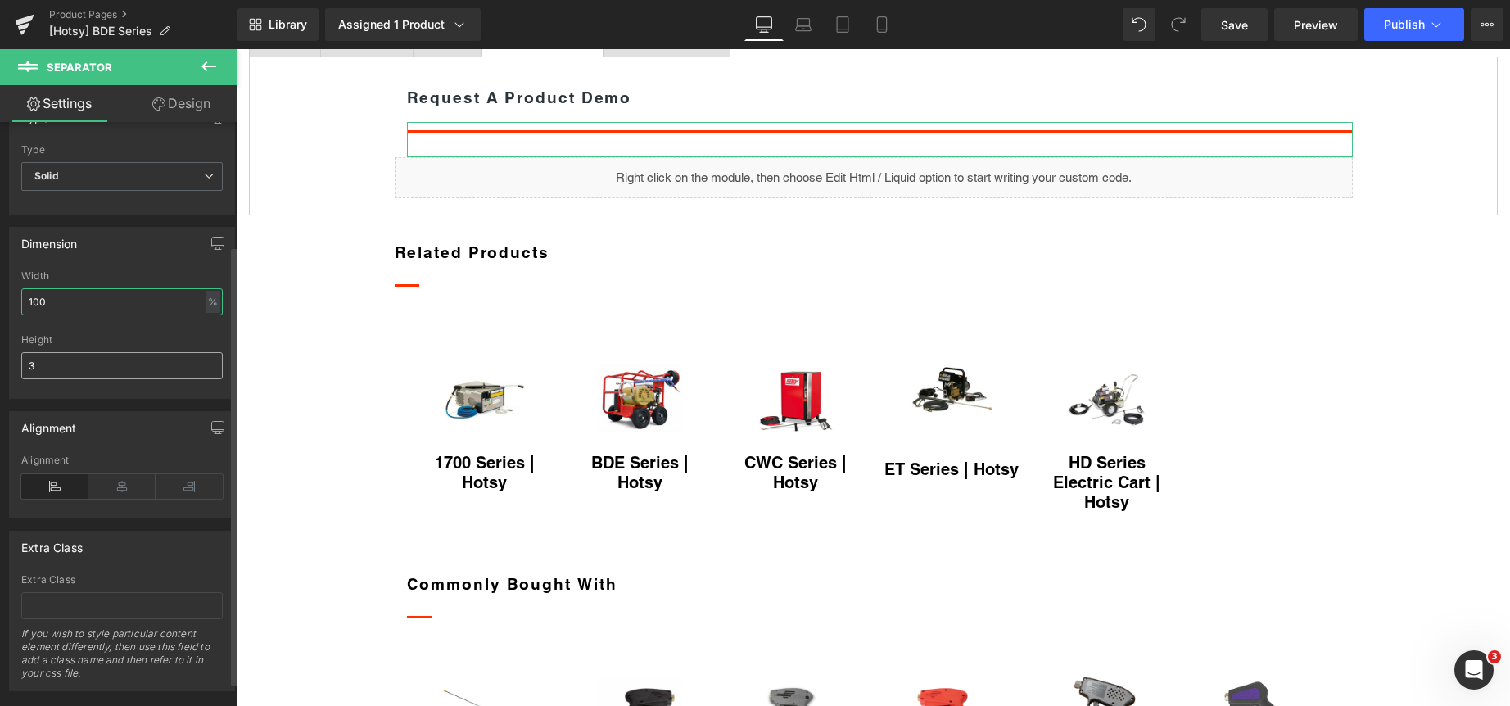
type input "100"
click at [165, 355] on input "3" at bounding box center [121, 365] width 201 height 27
type input "1"
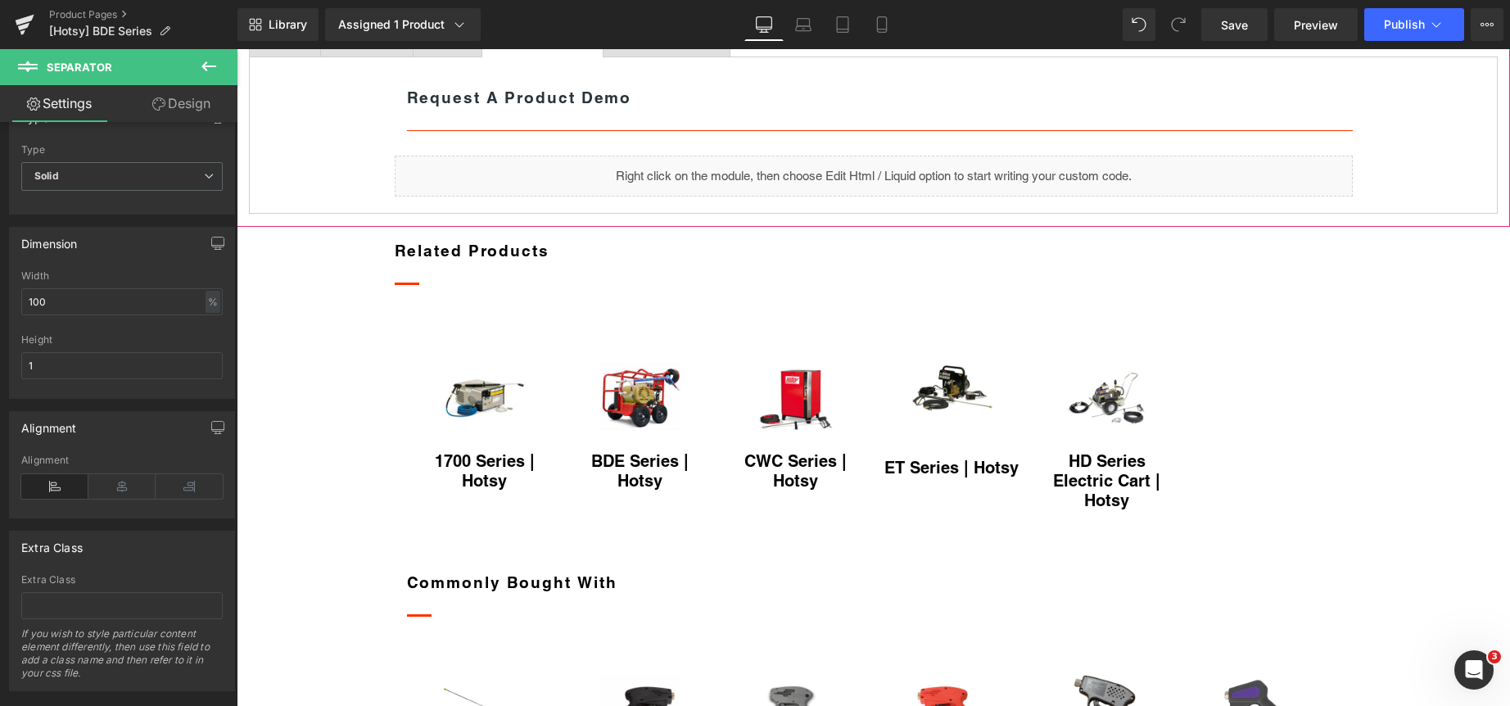
click at [713, 42] on span "NTXSD Detergent" at bounding box center [666, 35] width 93 height 13
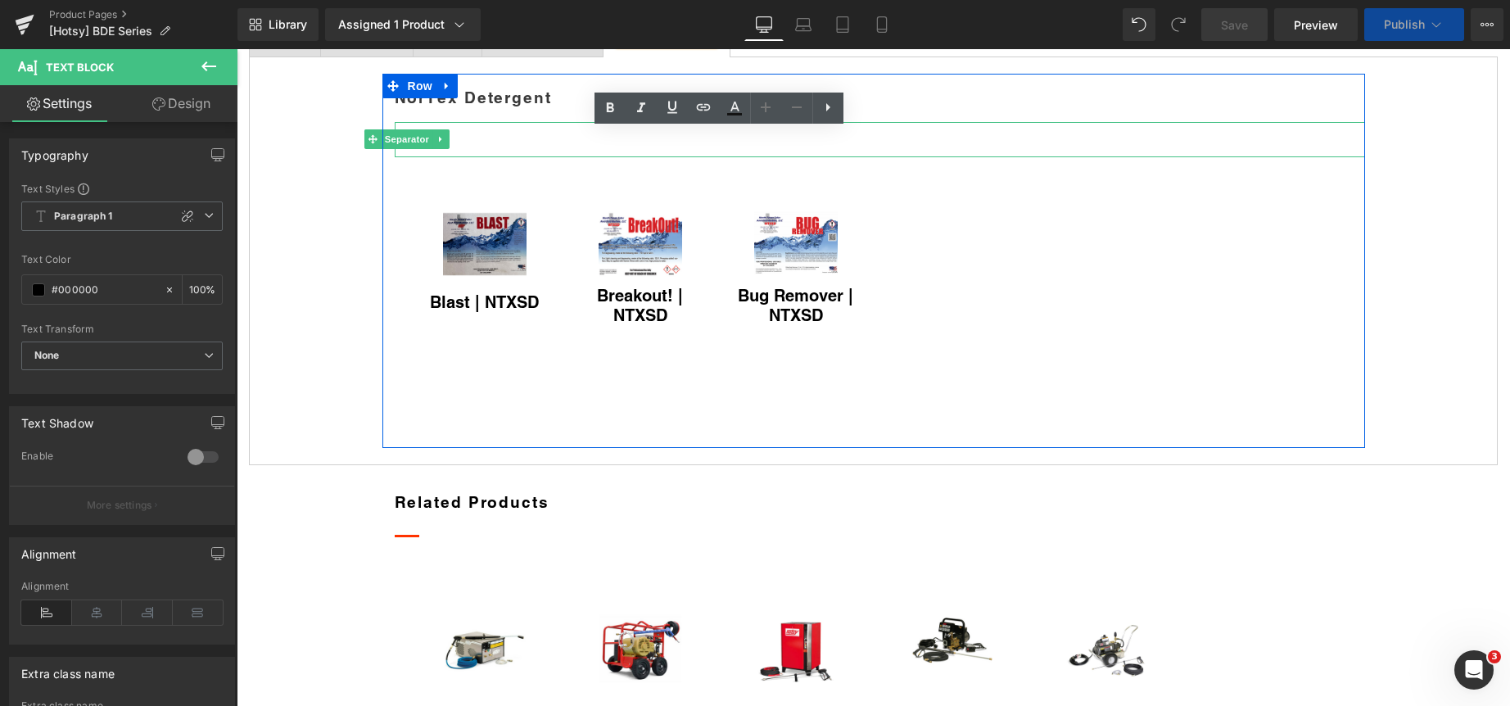
click at [471, 126] on div at bounding box center [880, 124] width 970 height 4
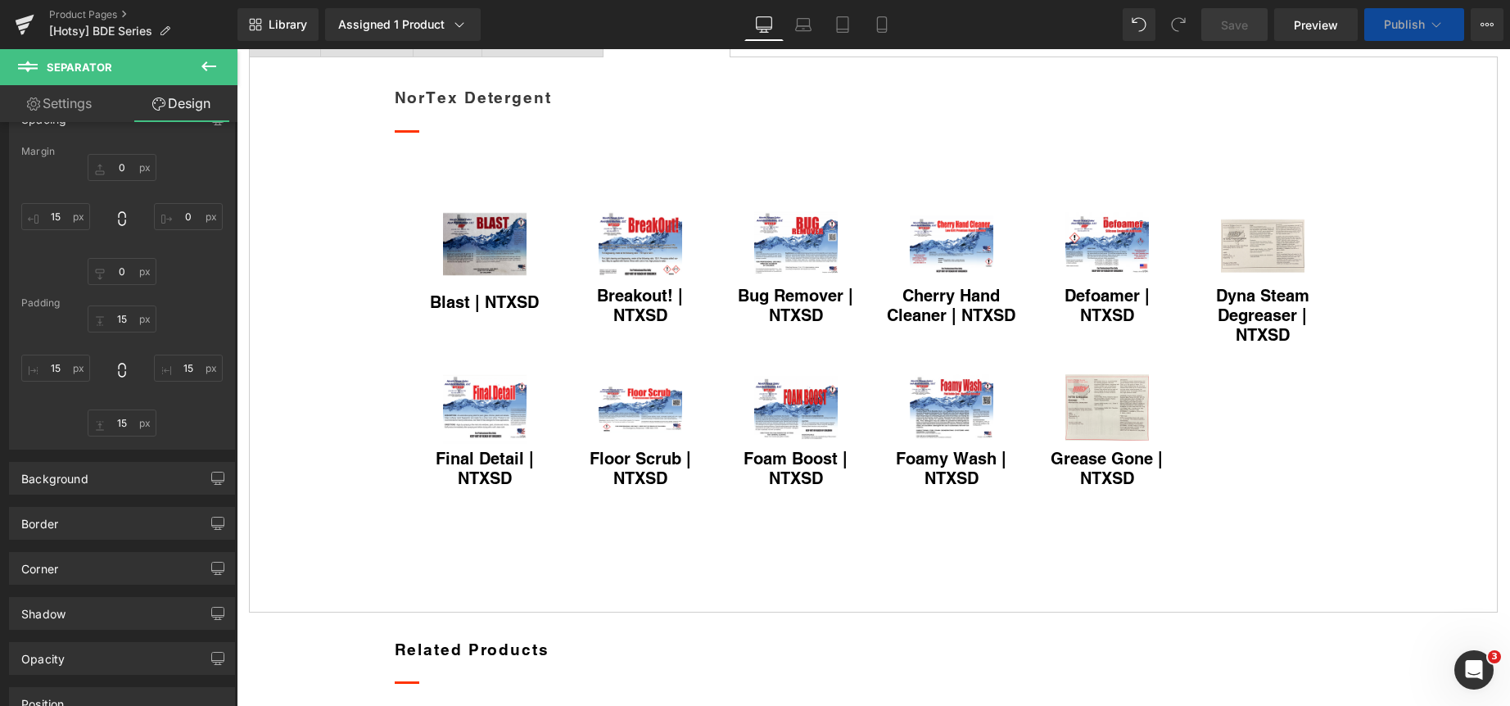
scroll to position [82, 0]
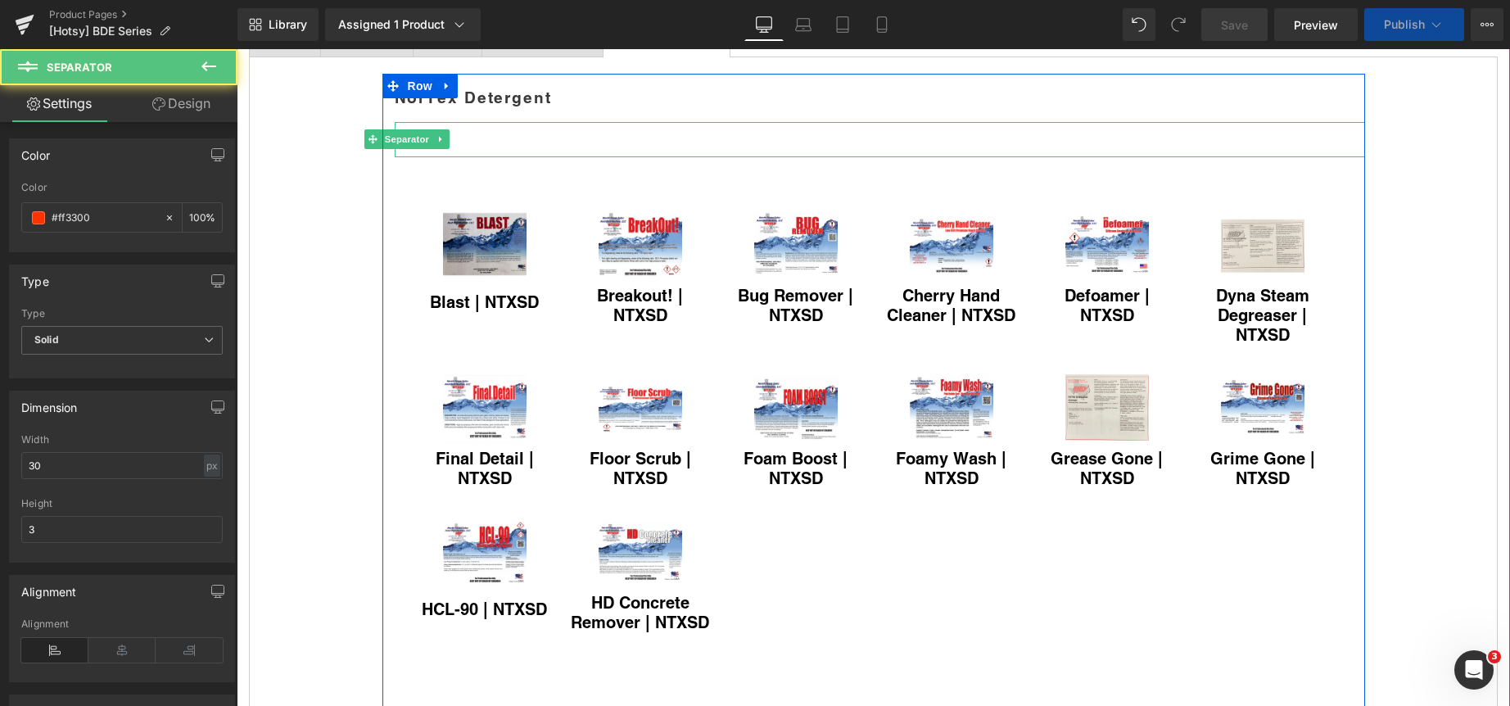
click at [460, 157] on div at bounding box center [880, 139] width 970 height 35
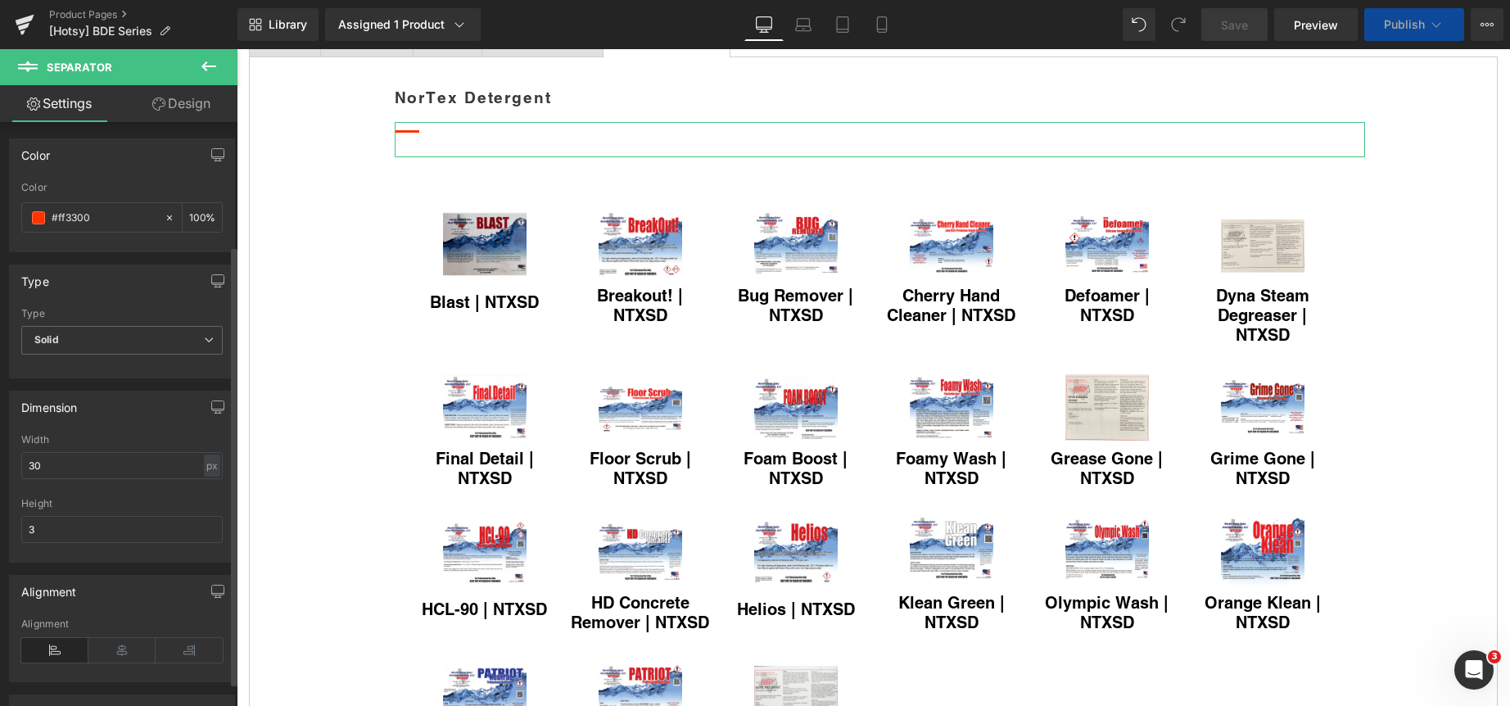
scroll to position [164, 0]
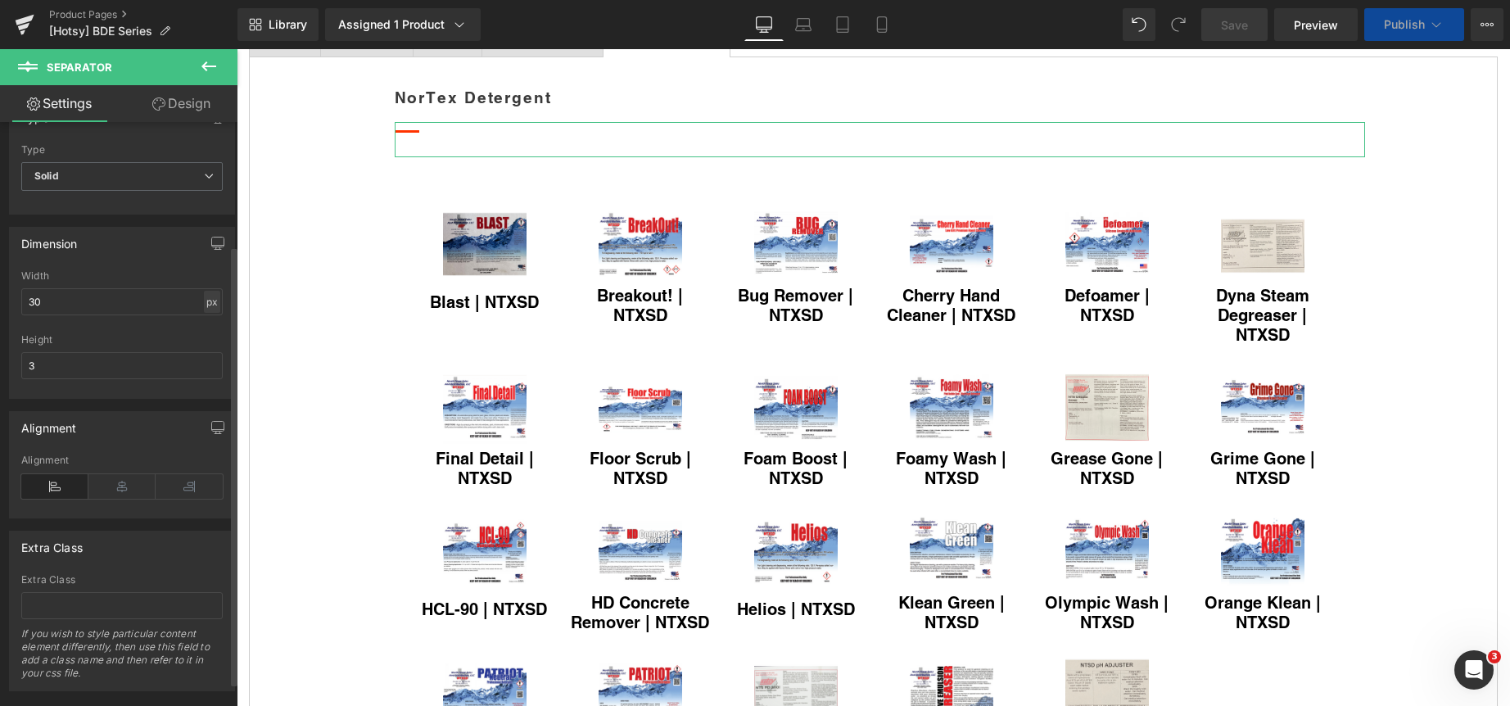
click at [204, 302] on div "px" at bounding box center [212, 302] width 16 height 22
click at [204, 327] on li "%" at bounding box center [211, 327] width 20 height 24
click at [131, 297] on input "30" at bounding box center [121, 301] width 201 height 27
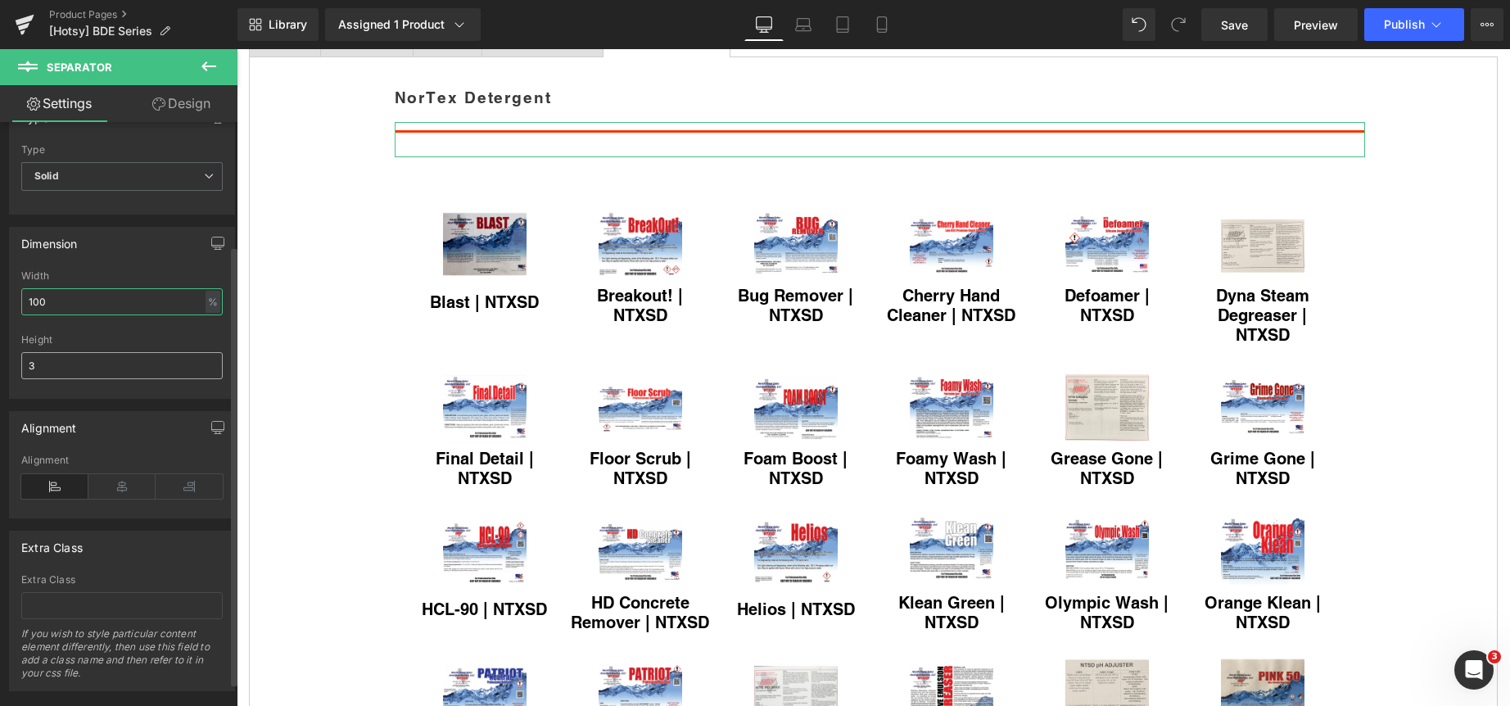
type input "100"
click at [117, 361] on input "3" at bounding box center [121, 365] width 201 height 27
type input "1"
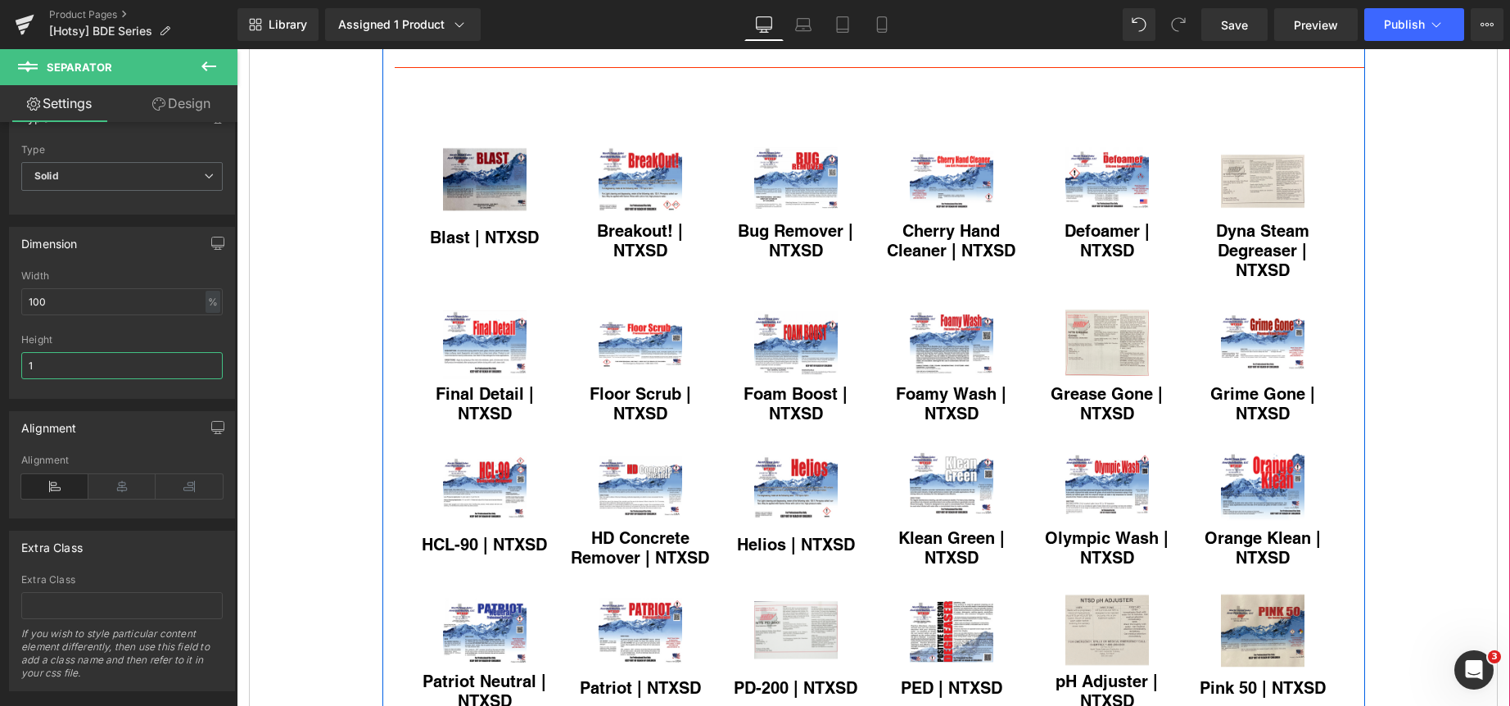
scroll to position [832, 0]
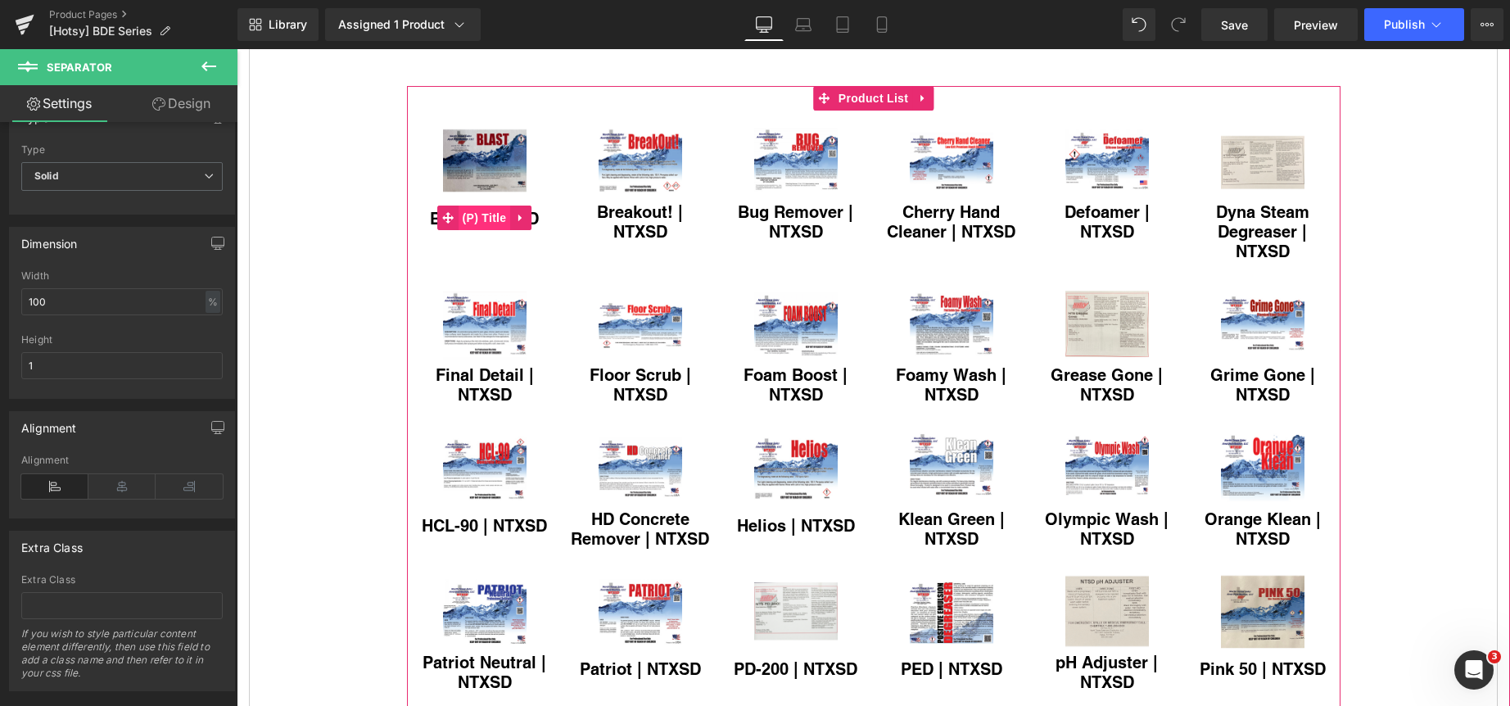
click at [480, 230] on span "(P) Title" at bounding box center [484, 218] width 52 height 25
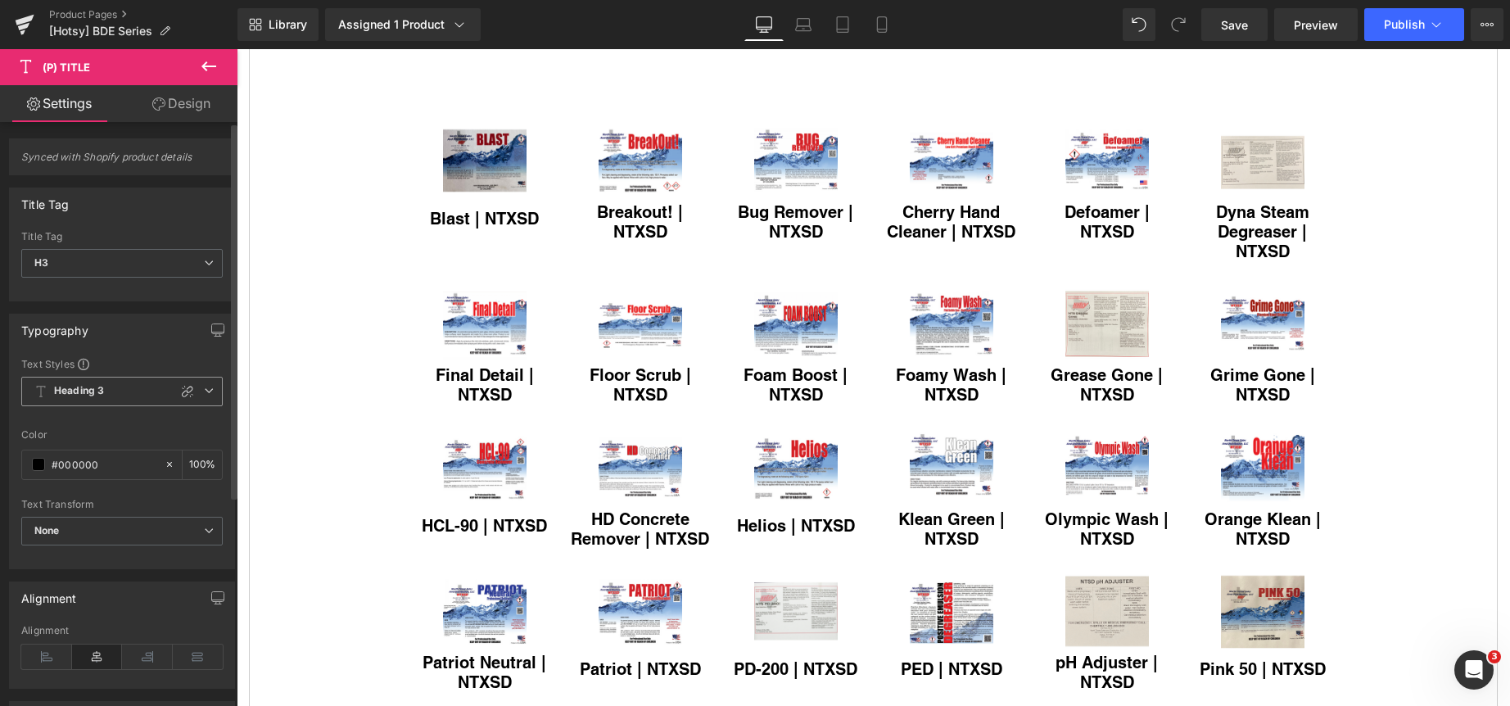
click at [204, 387] on icon at bounding box center [209, 391] width 10 height 10
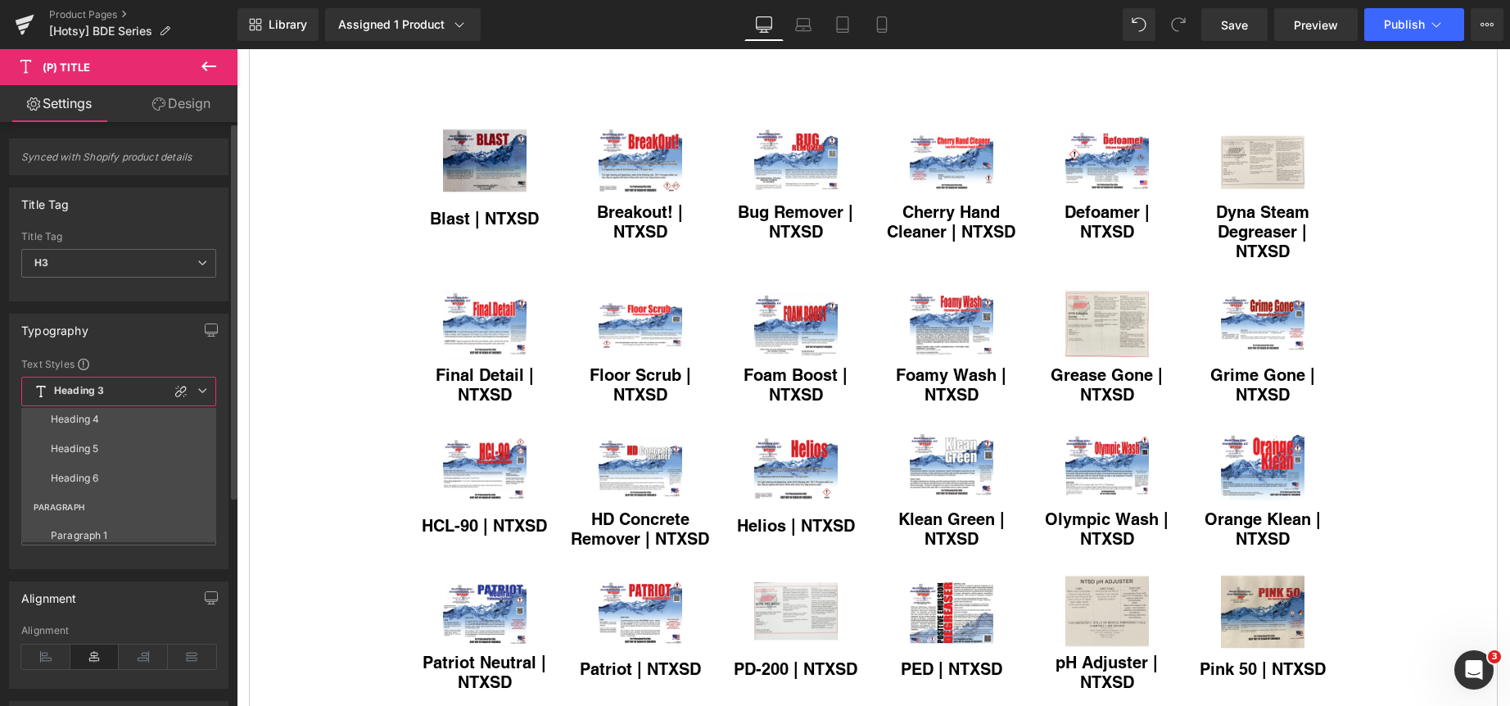
scroll to position [246, 0]
click at [116, 436] on li "Paragraph 1" at bounding box center [122, 438] width 202 height 29
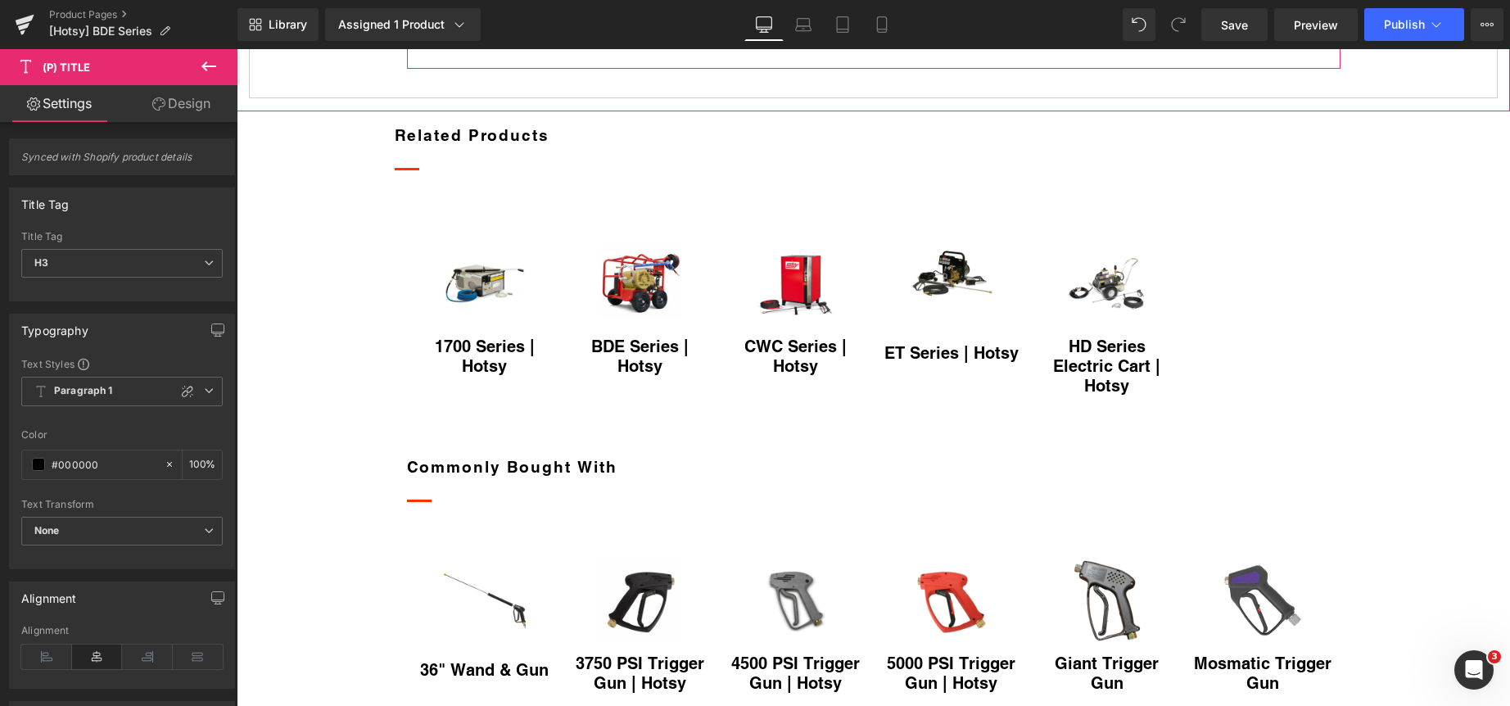
scroll to position [1651, 0]
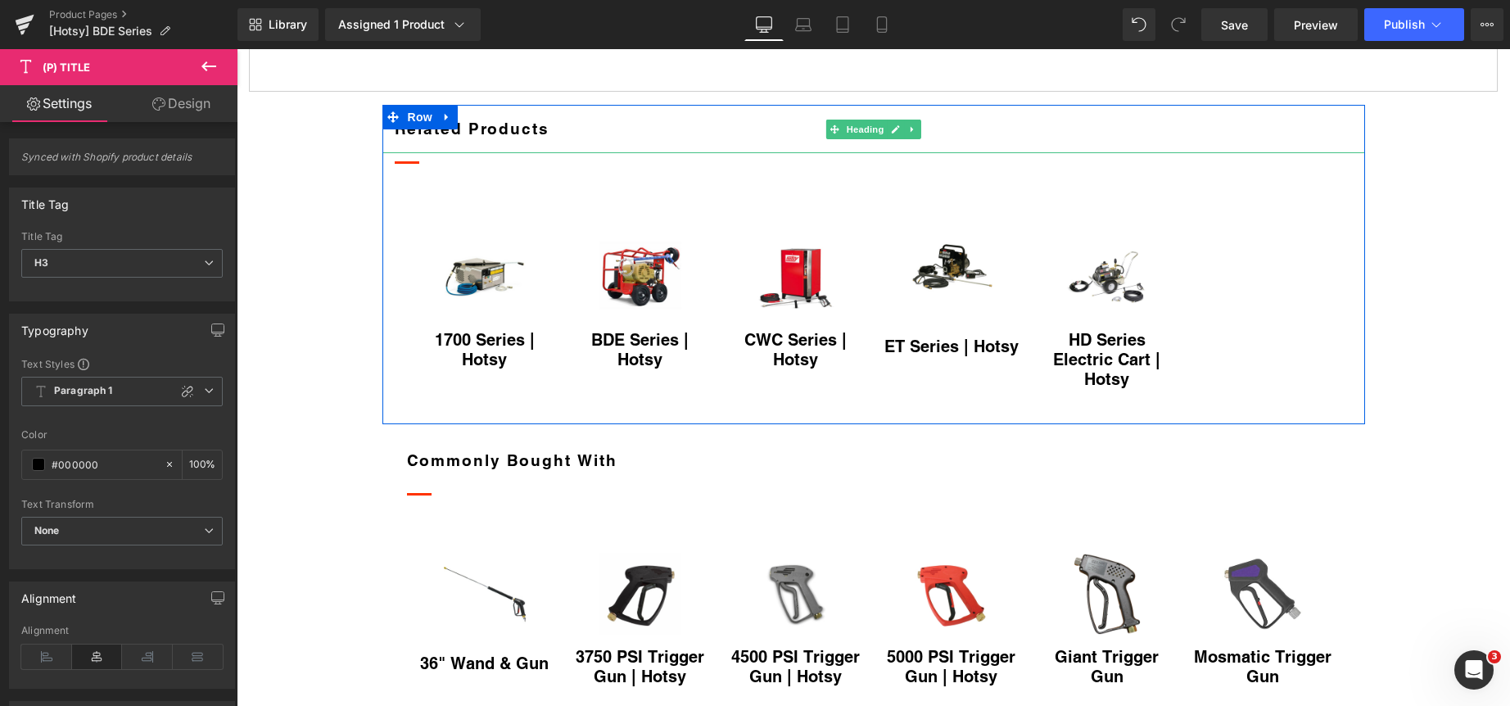
click at [482, 141] on h2 "Related Products" at bounding box center [874, 129] width 958 height 24
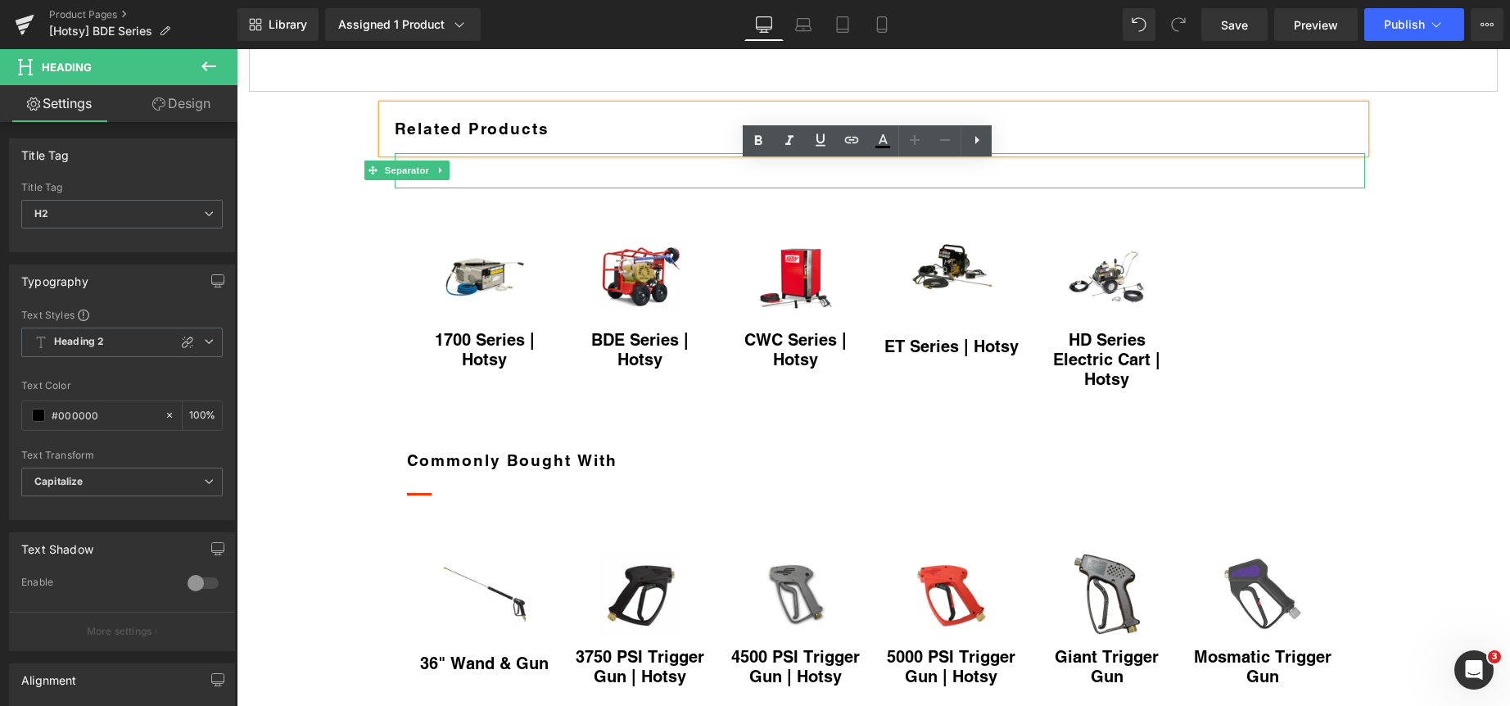
click at [469, 188] on div at bounding box center [880, 170] width 970 height 35
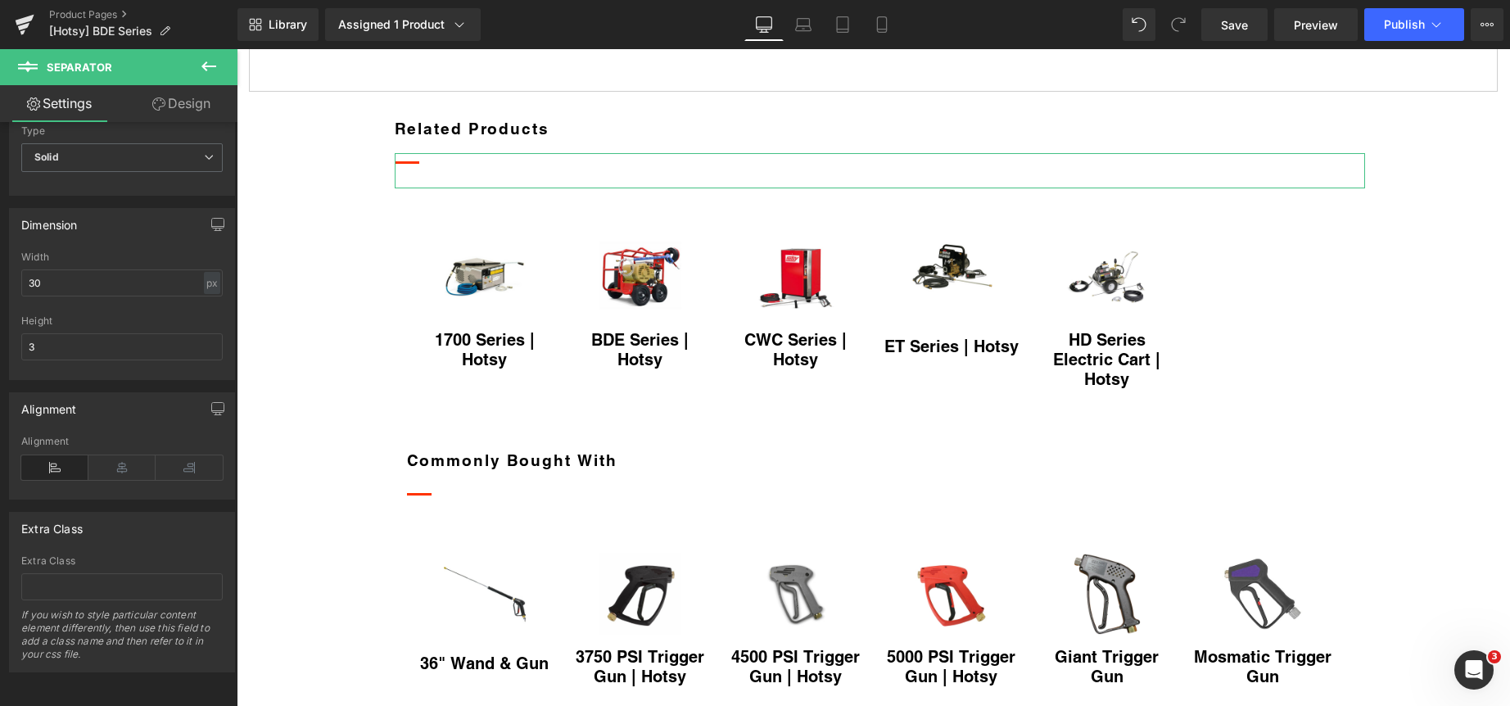
scroll to position [195, 0]
click at [204, 272] on div "px" at bounding box center [212, 283] width 16 height 22
drag, startPoint x: 208, startPoint y: 294, endPoint x: 110, endPoint y: 270, distance: 101.1
click at [206, 296] on li "%" at bounding box center [211, 308] width 20 height 24
click at [108, 269] on input "30" at bounding box center [121, 282] width 201 height 27
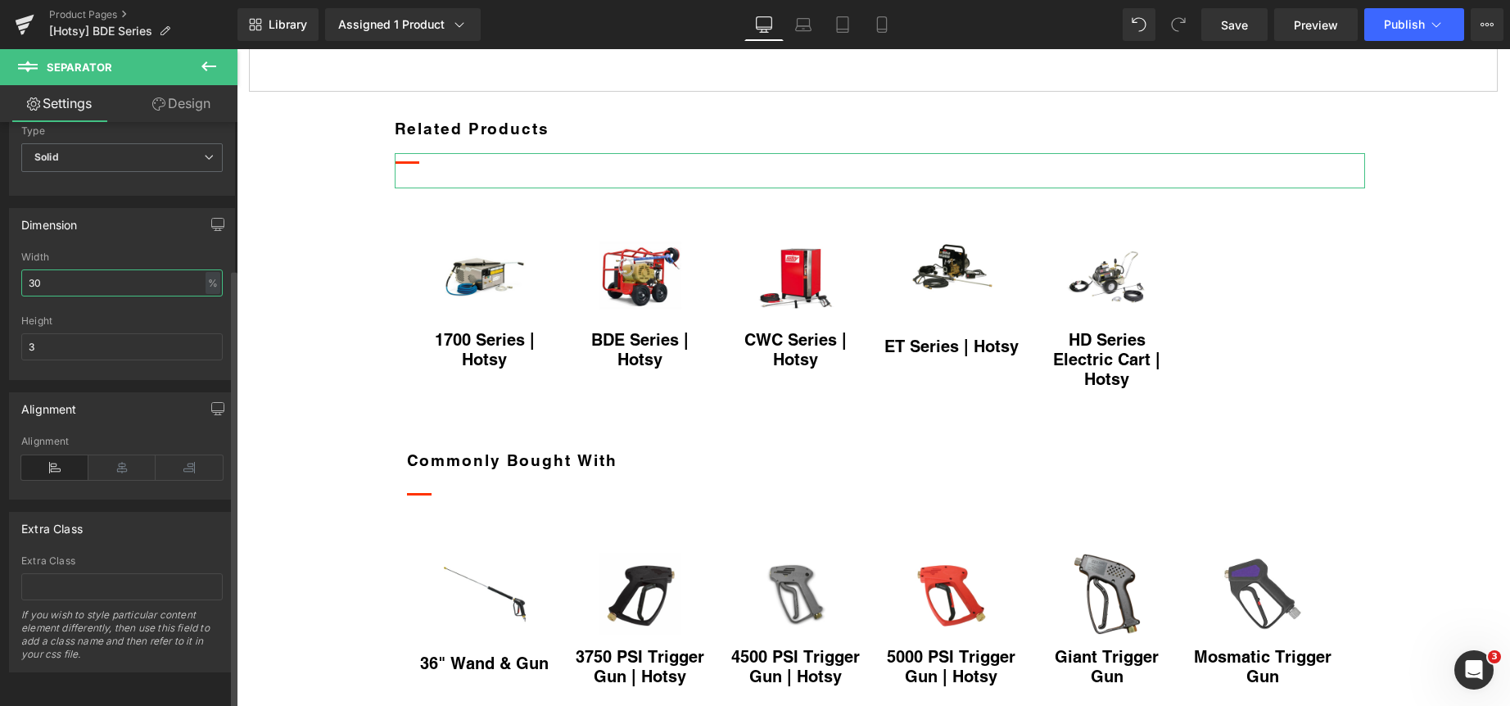
click at [108, 269] on input "30" at bounding box center [121, 282] width 201 height 27
type input "100"
click at [101, 333] on input "3" at bounding box center [121, 346] width 201 height 27
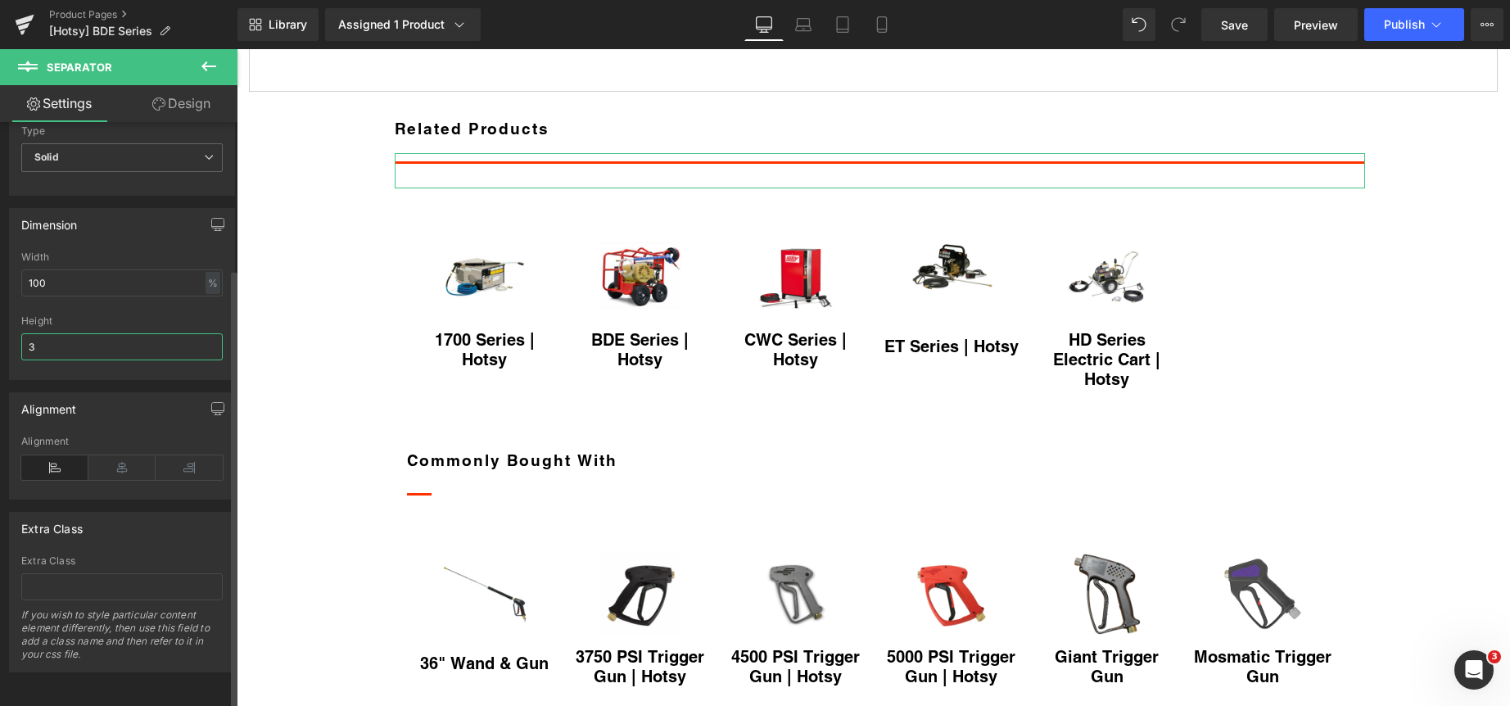
type input "1"
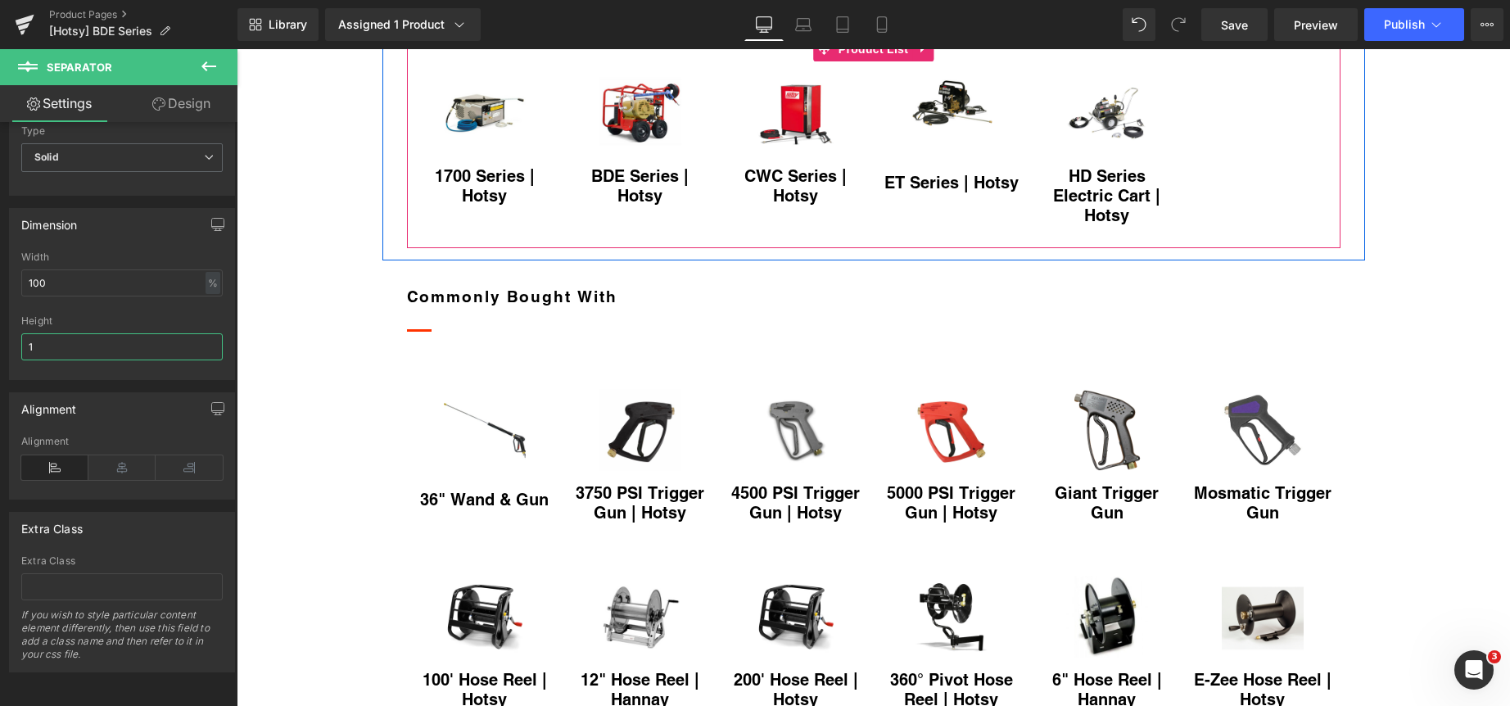
scroll to position [1814, 0]
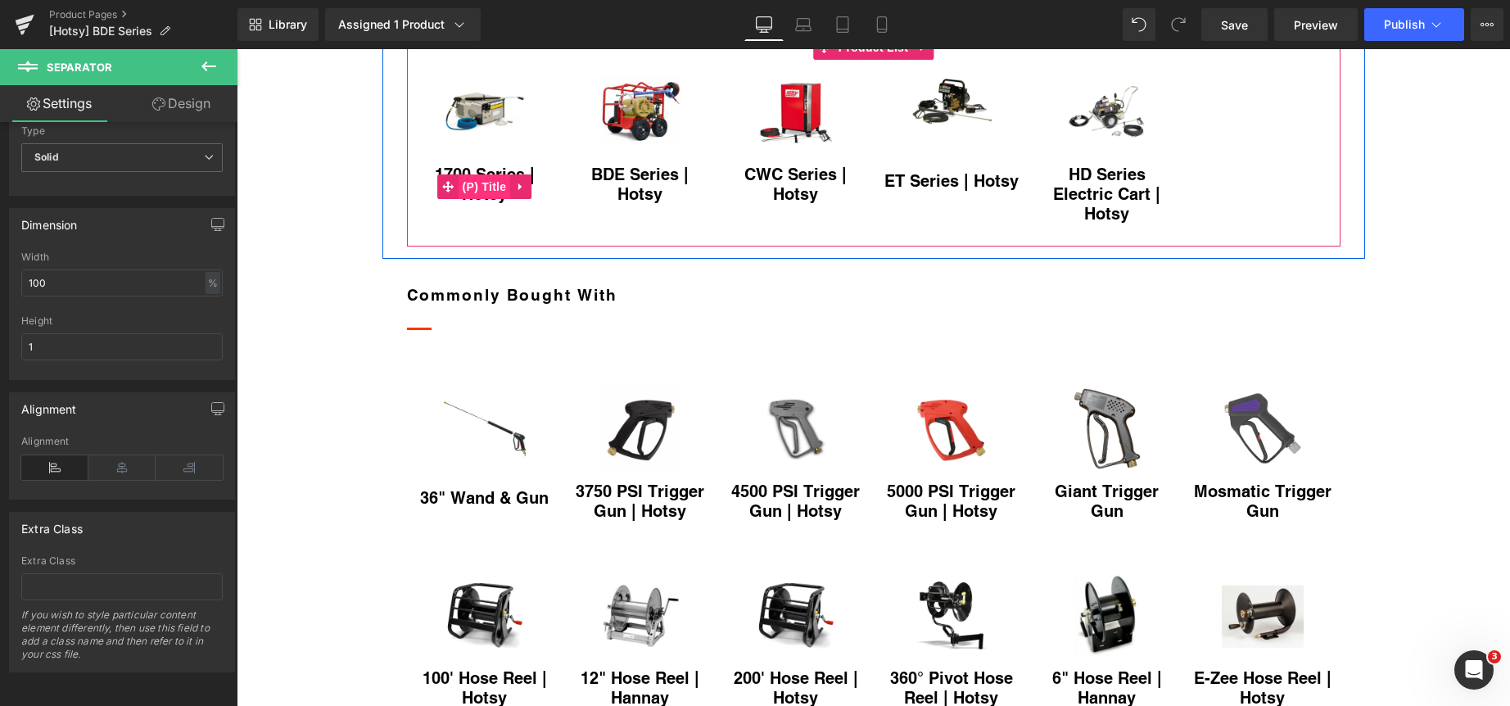
click at [475, 199] on span "(P) Title" at bounding box center [484, 186] width 52 height 25
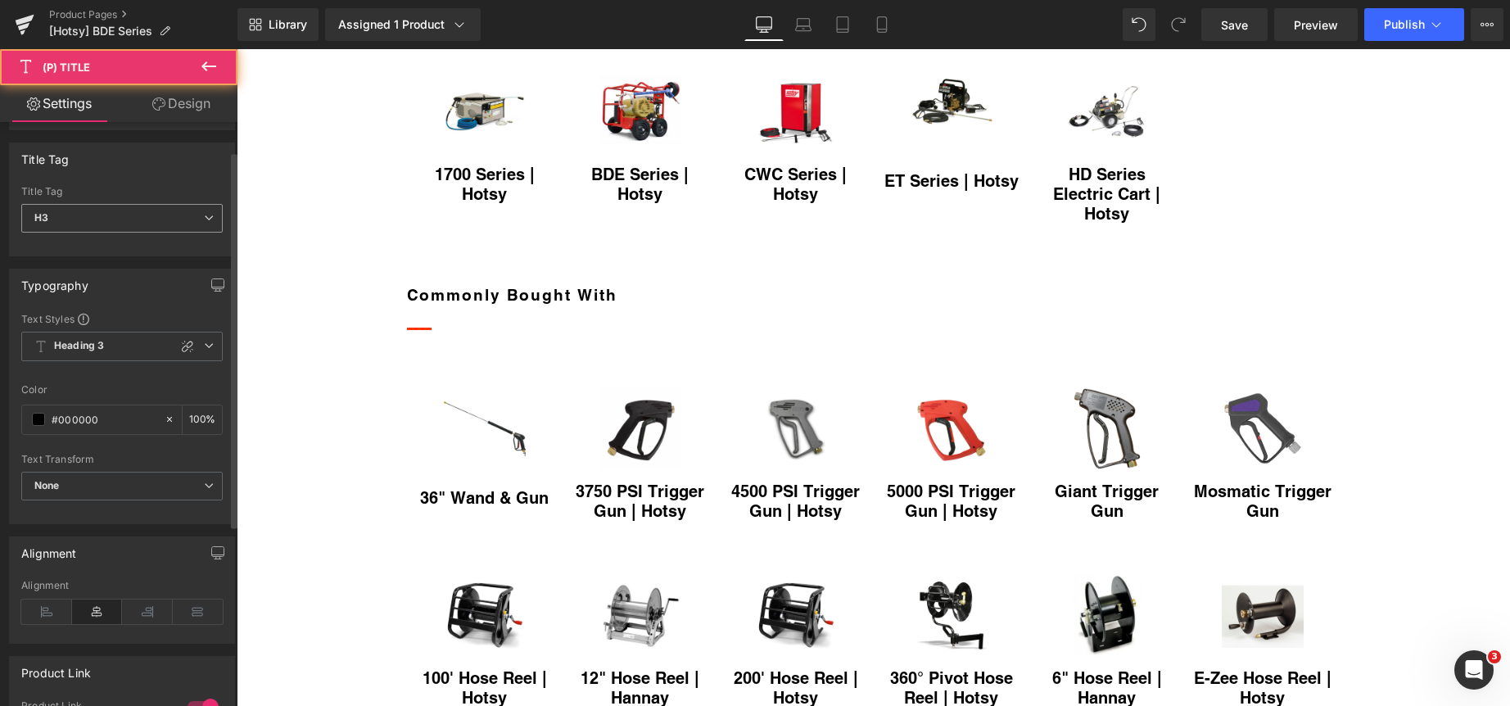
scroll to position [82, 0]
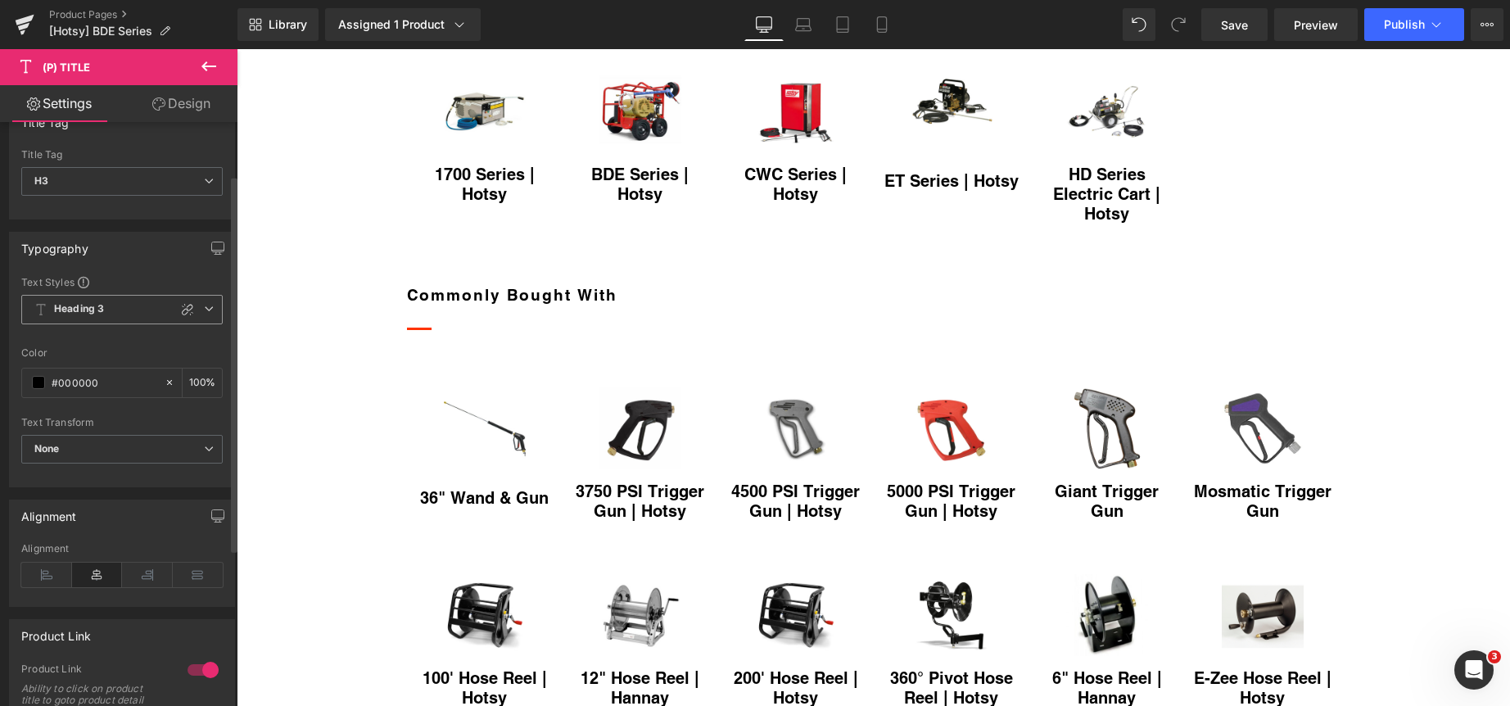
click at [206, 309] on icon at bounding box center [209, 309] width 10 height 10
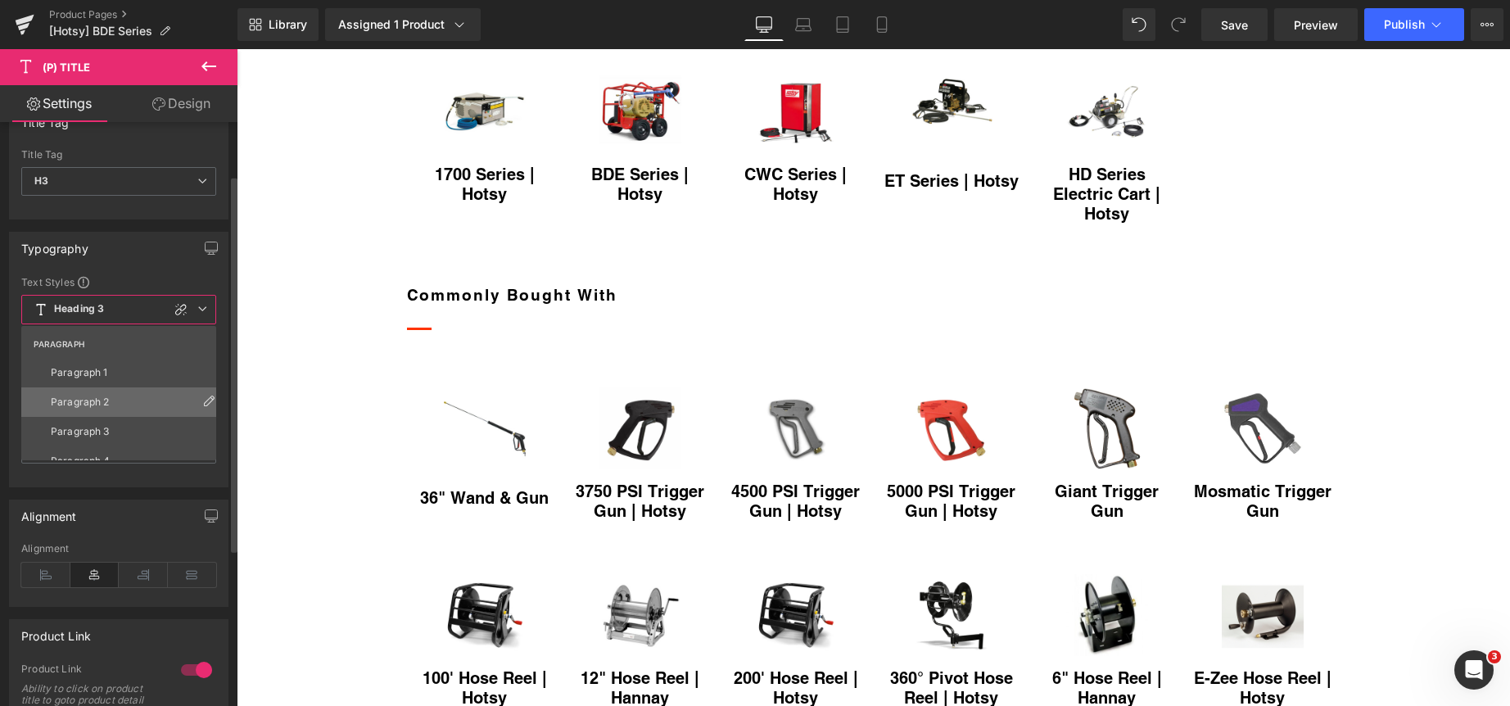
scroll to position [246, 0]
click at [121, 350] on li "Paragraph 1" at bounding box center [122, 356] width 202 height 29
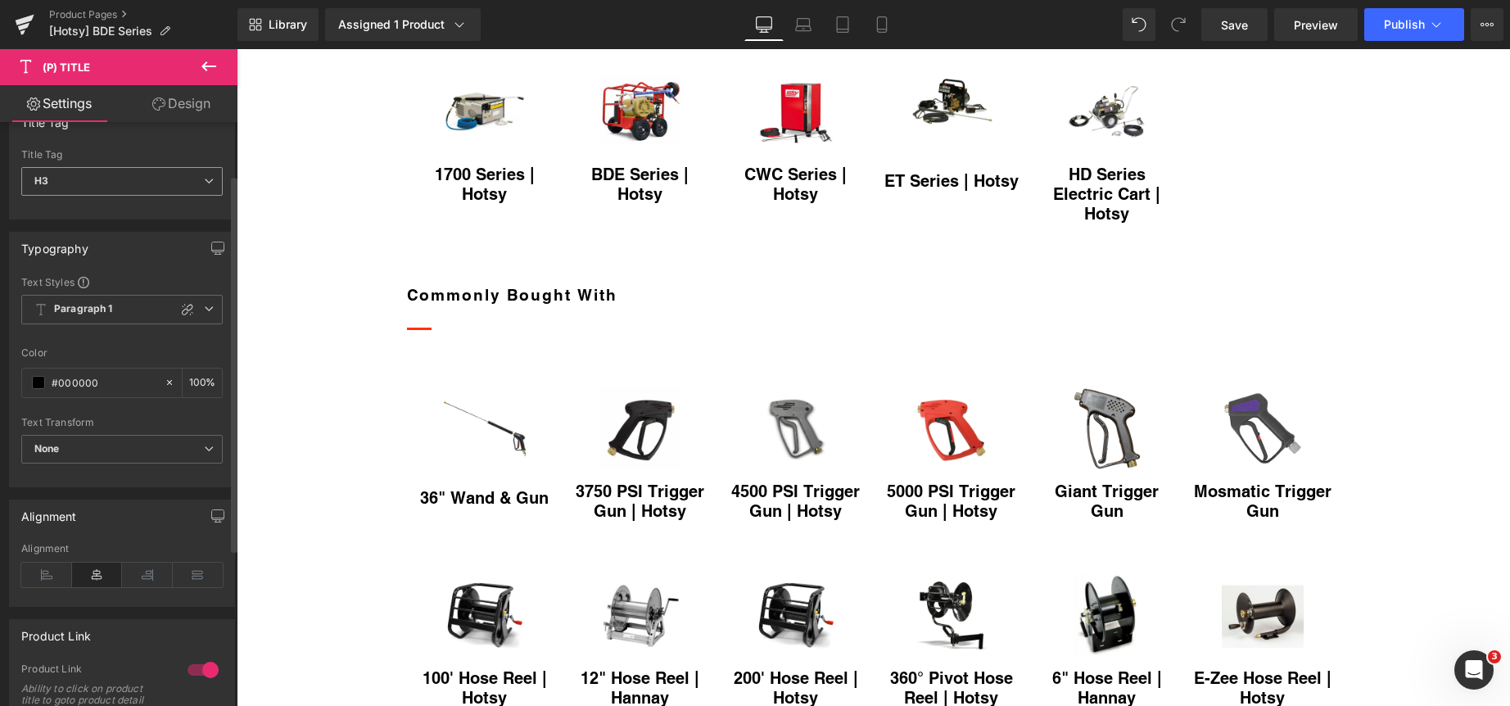
click at [204, 183] on icon at bounding box center [209, 181] width 10 height 10
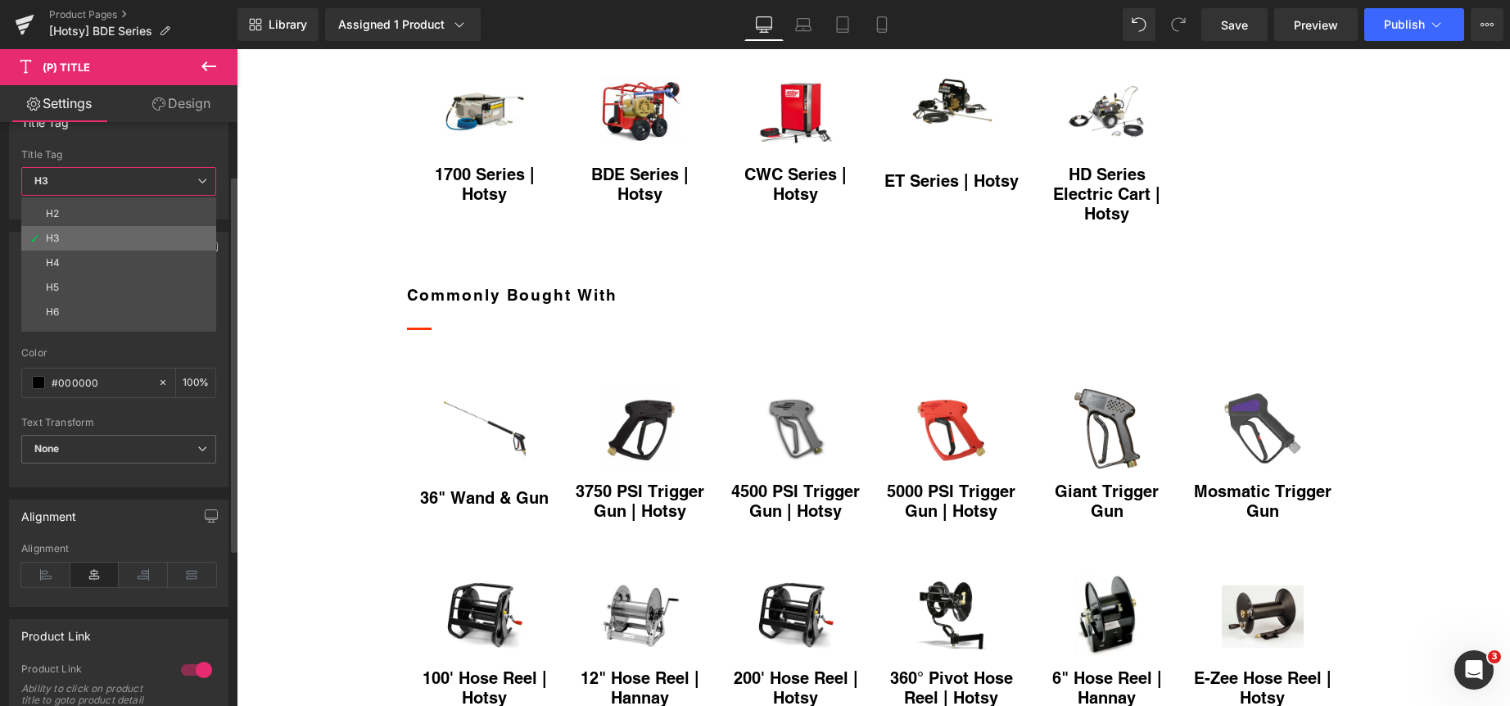
scroll to position [38, 0]
click at [104, 319] on li "Paragraph" at bounding box center [122, 319] width 202 height 25
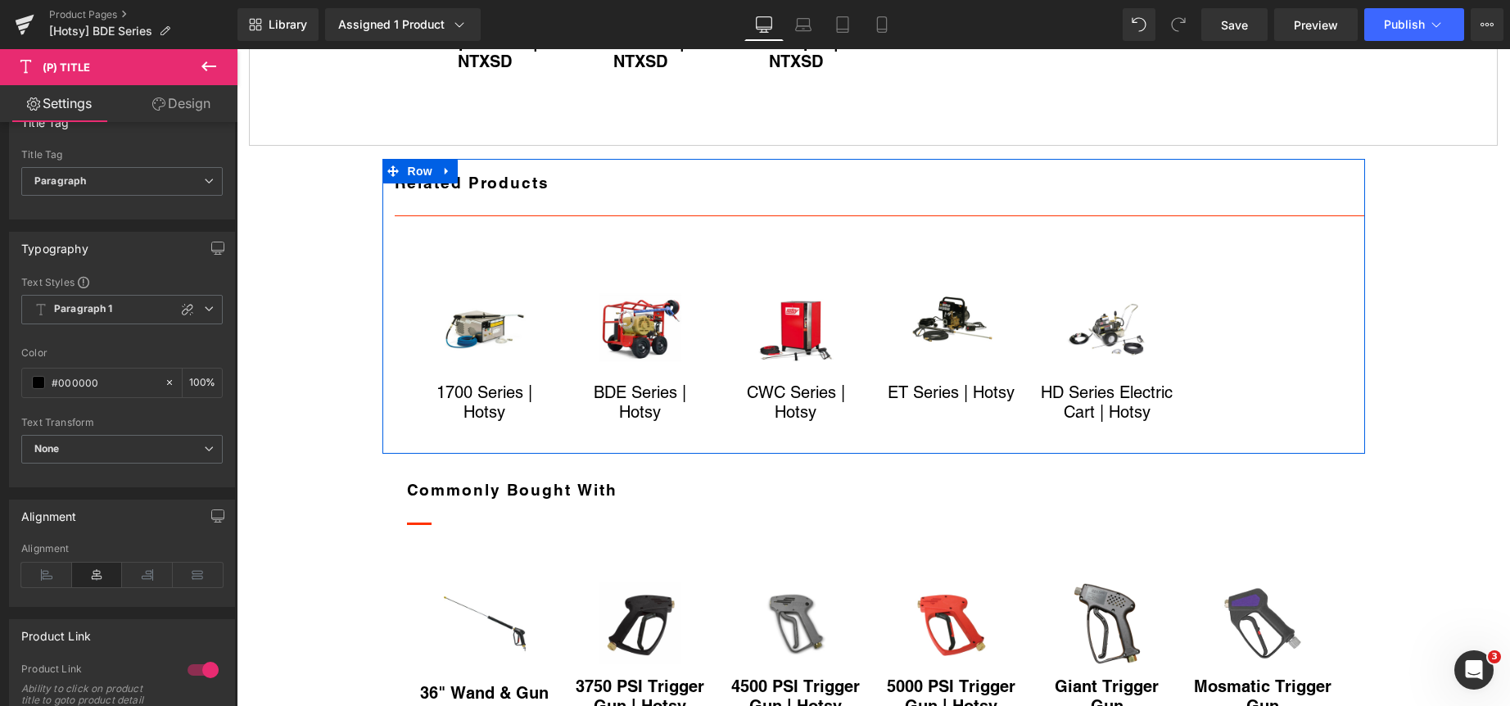
scroll to position [1569, 0]
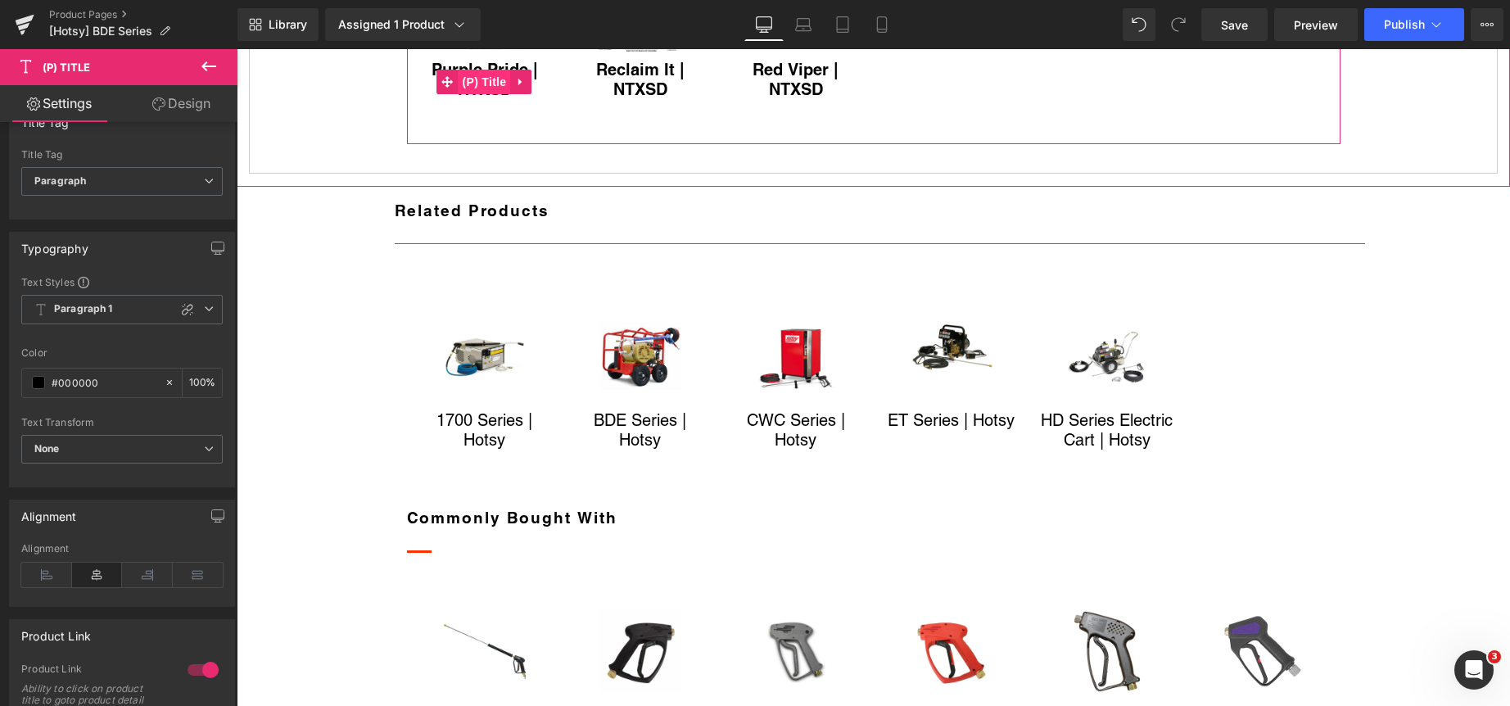
click at [472, 94] on span "(P) Title" at bounding box center [484, 82] width 52 height 25
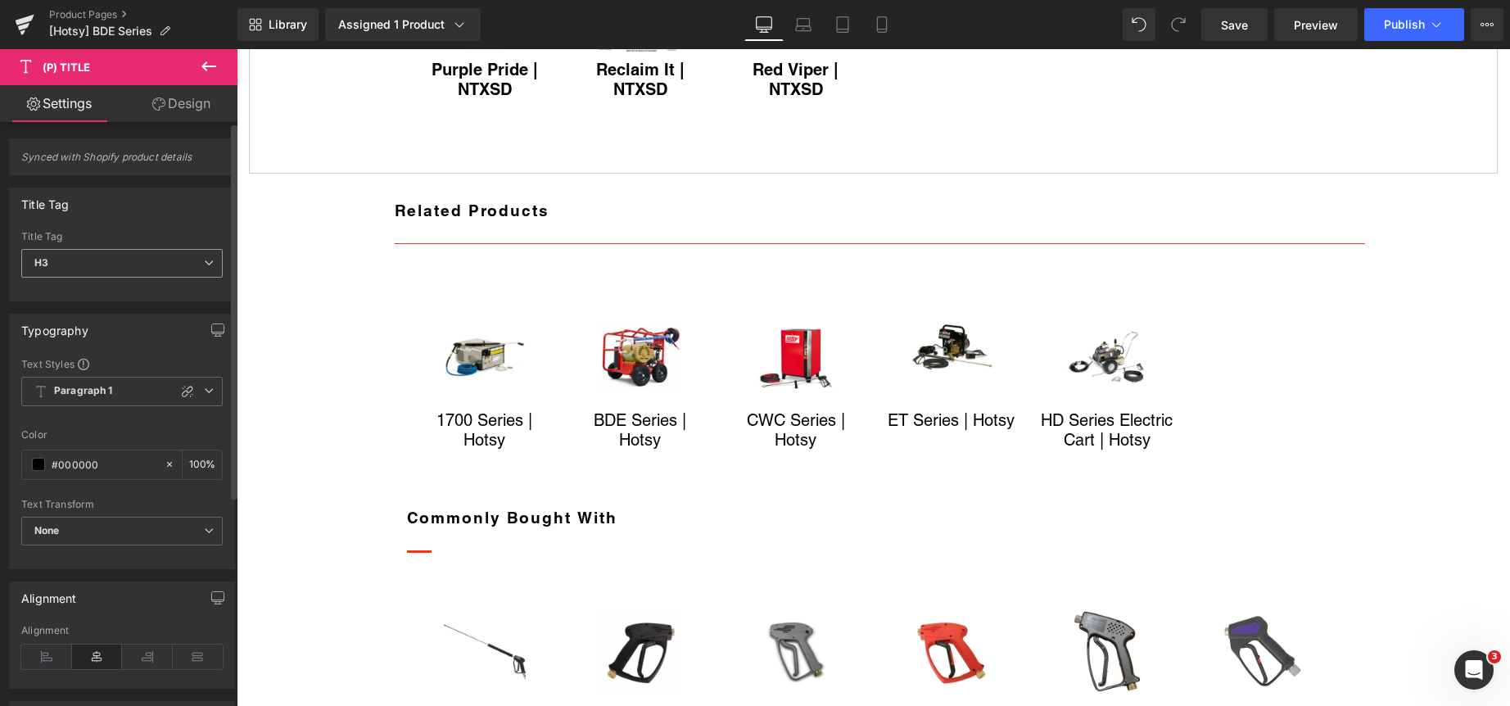
click at [204, 264] on icon at bounding box center [209, 263] width 10 height 10
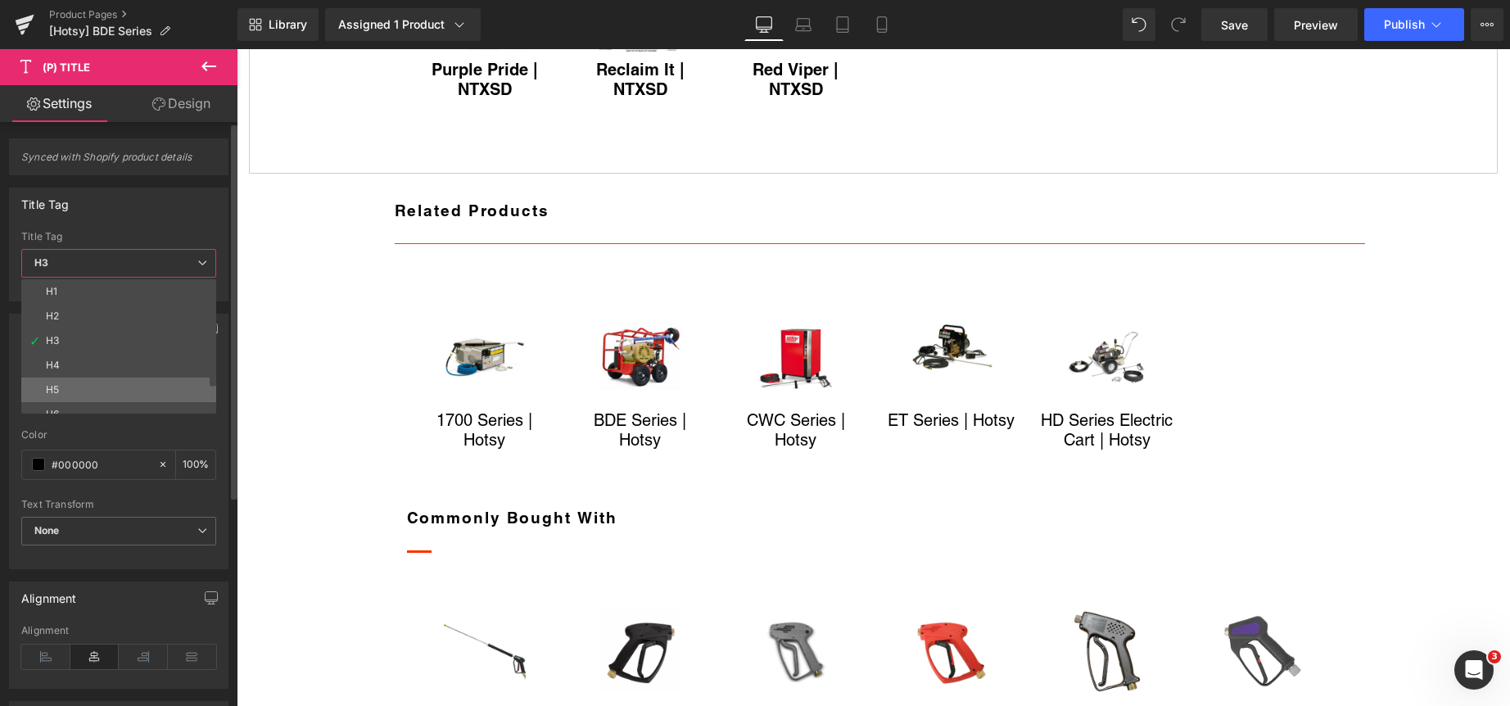
scroll to position [38, 0]
click at [138, 396] on li "Paragraph" at bounding box center [122, 401] width 202 height 25
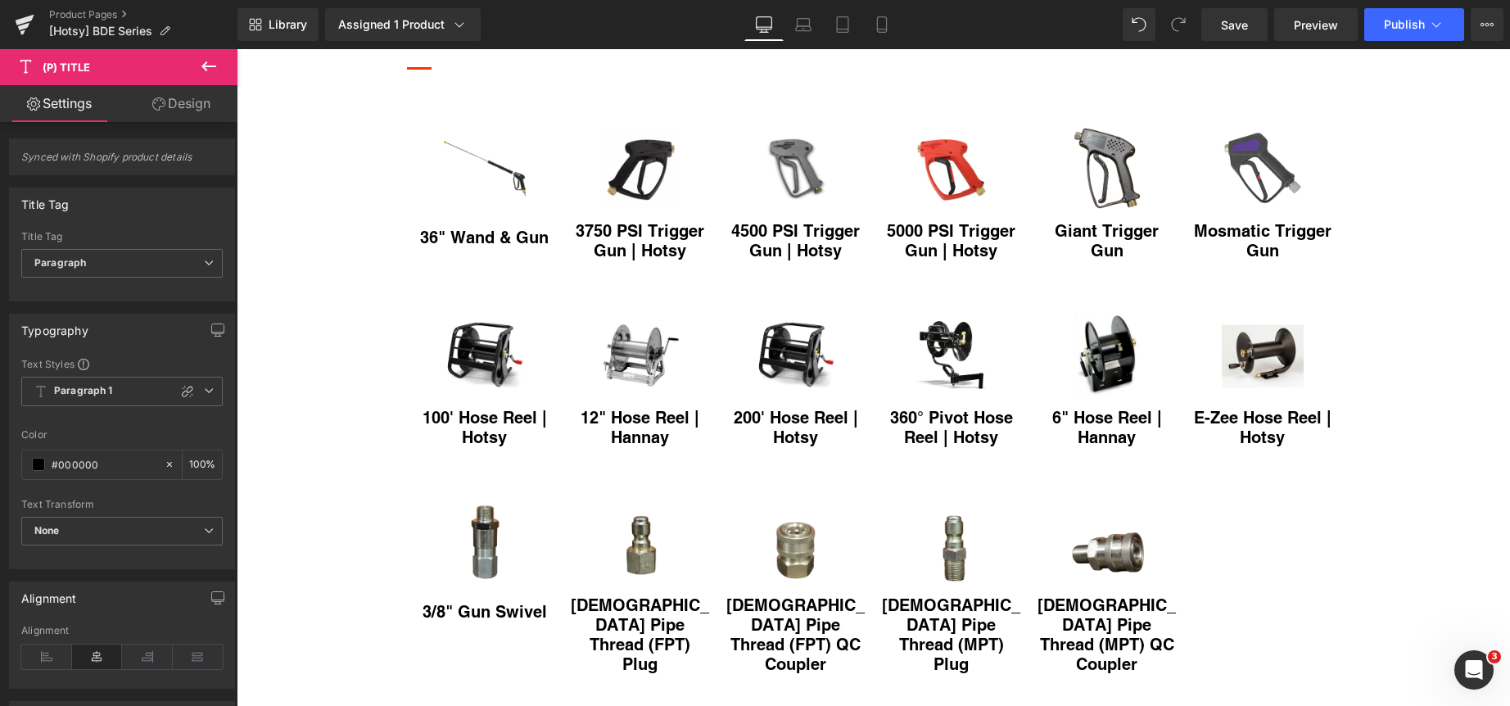
scroll to position [2047, 0]
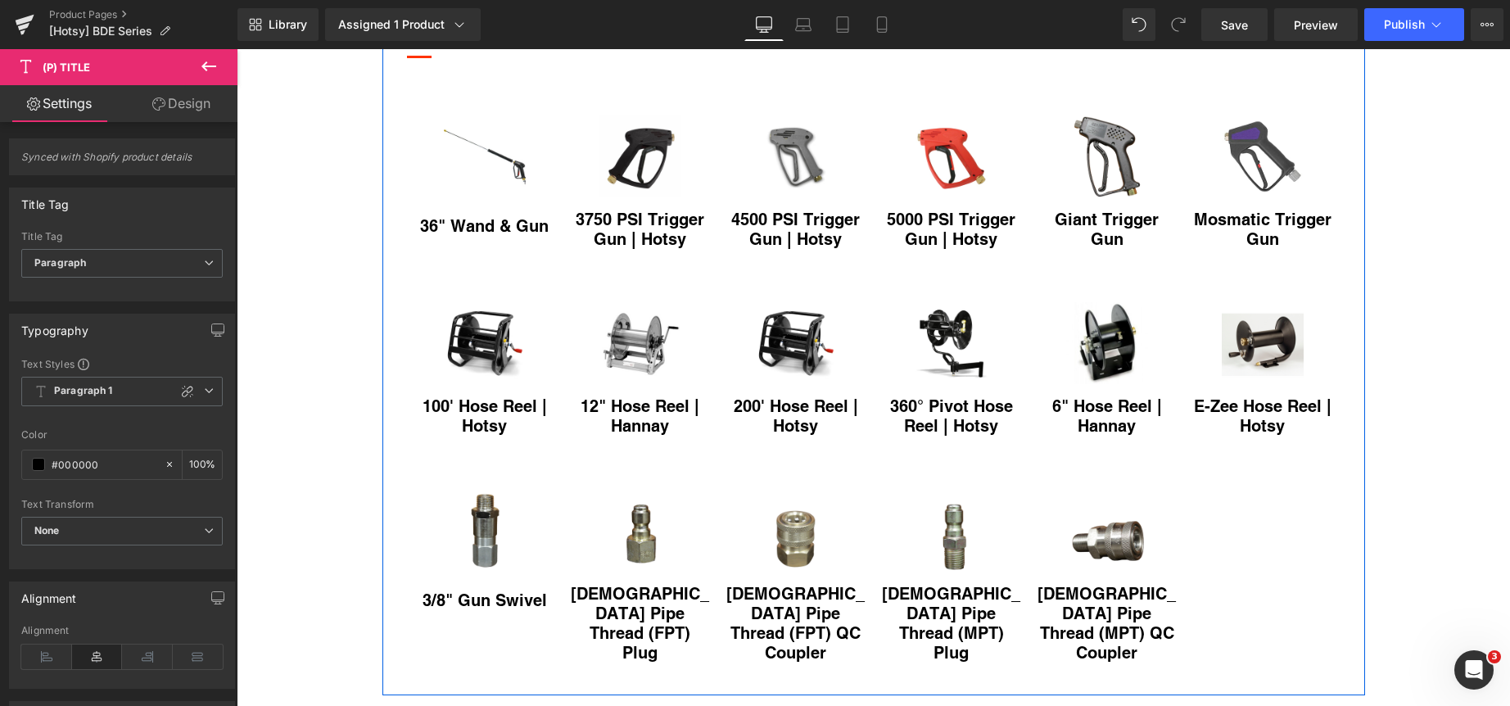
click at [521, 35] on h2 "commonly bought with" at bounding box center [873, 23] width 933 height 24
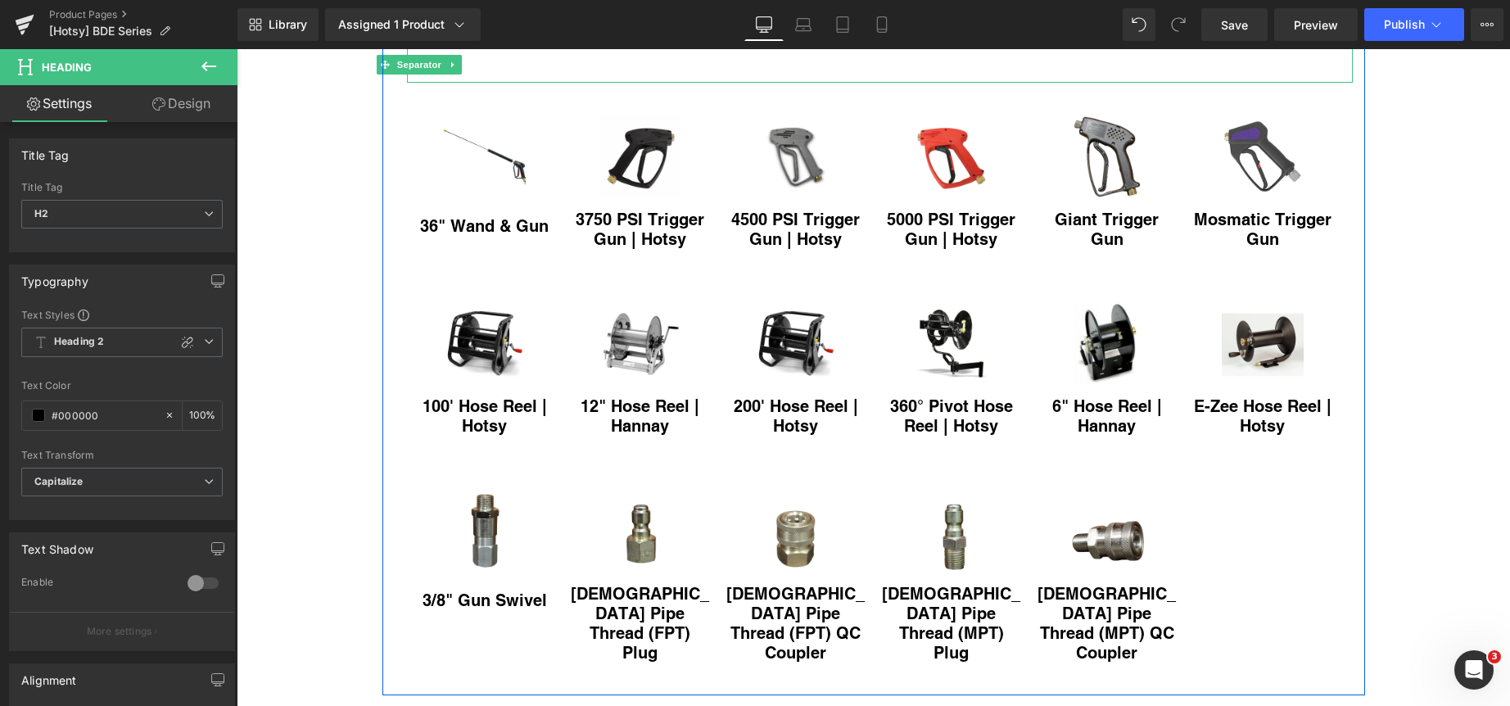
click at [490, 83] on div at bounding box center [880, 64] width 946 height 35
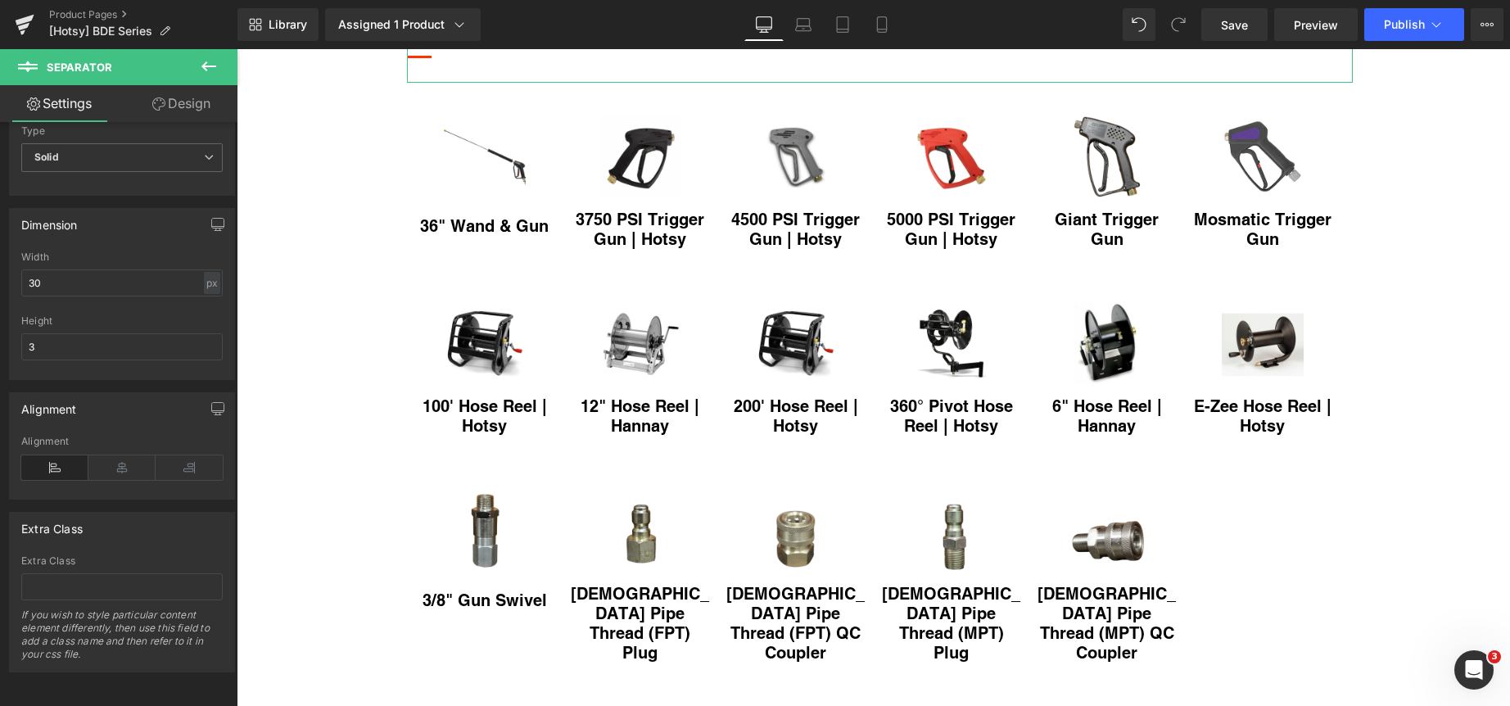
scroll to position [195, 0]
click at [215, 278] on input "30" at bounding box center [121, 282] width 201 height 27
click at [204, 275] on div "px" at bounding box center [212, 283] width 16 height 22
click at [203, 296] on li "%" at bounding box center [211, 308] width 20 height 24
click at [111, 269] on input "30" at bounding box center [121, 282] width 201 height 27
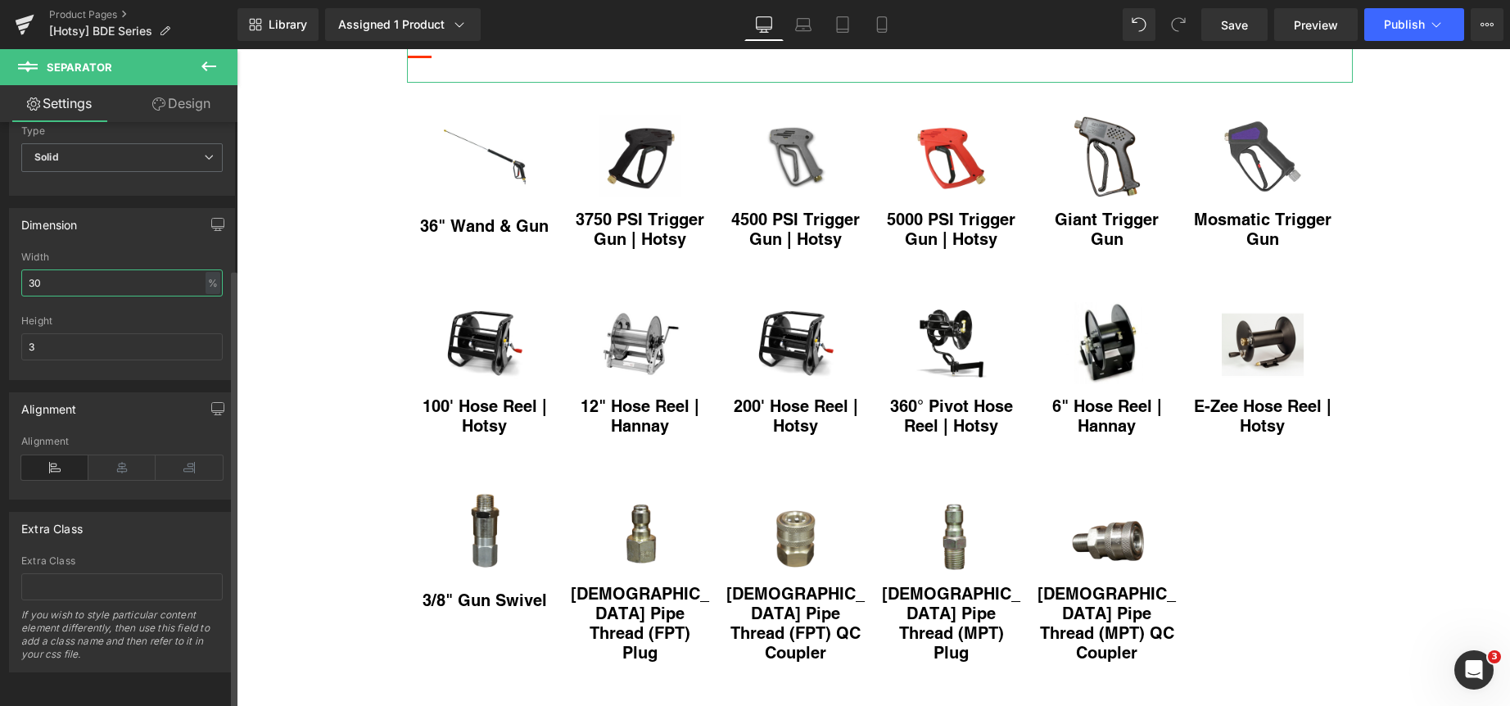
click at [111, 269] on input "30" at bounding box center [121, 282] width 201 height 27
type input "100"
click at [116, 333] on input "3" at bounding box center [121, 346] width 201 height 27
click at [117, 333] on input "3" at bounding box center [121, 346] width 201 height 27
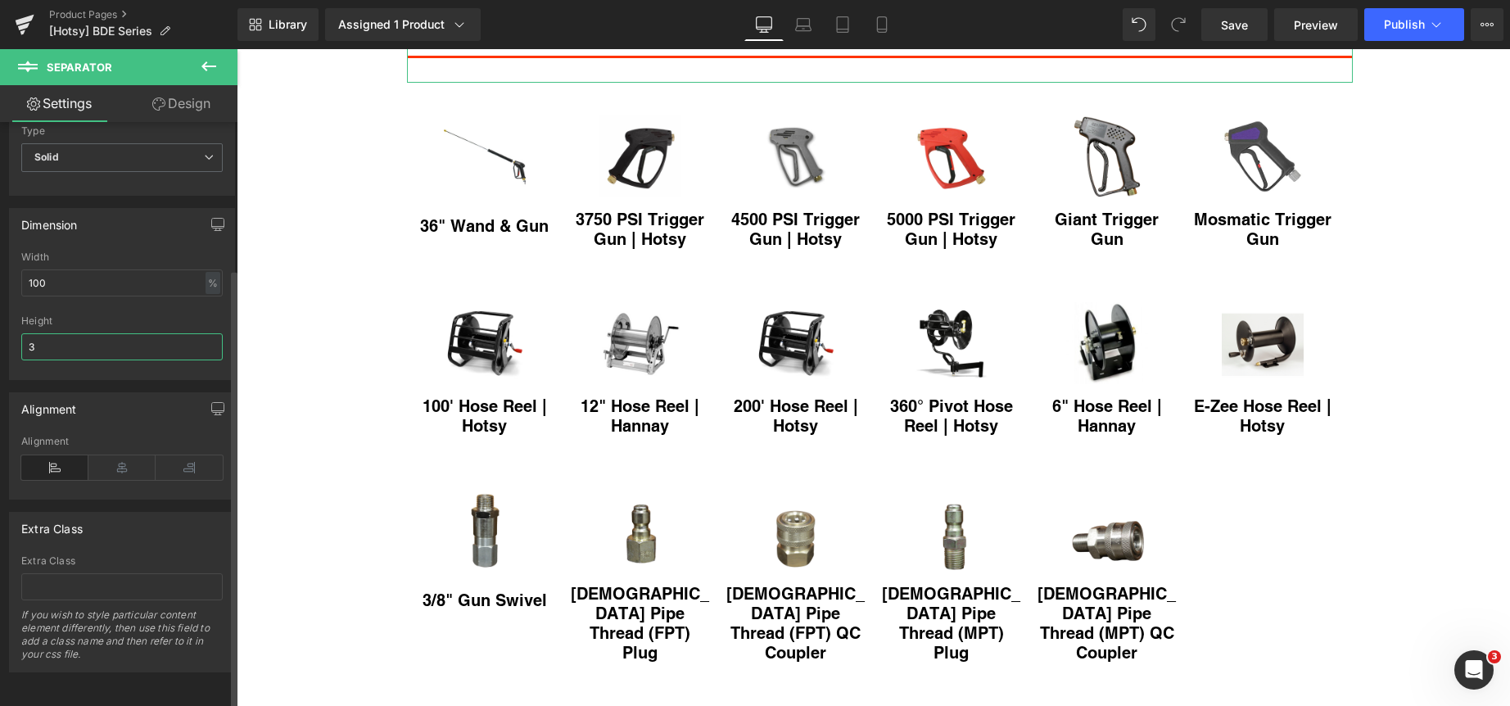
type input "1"
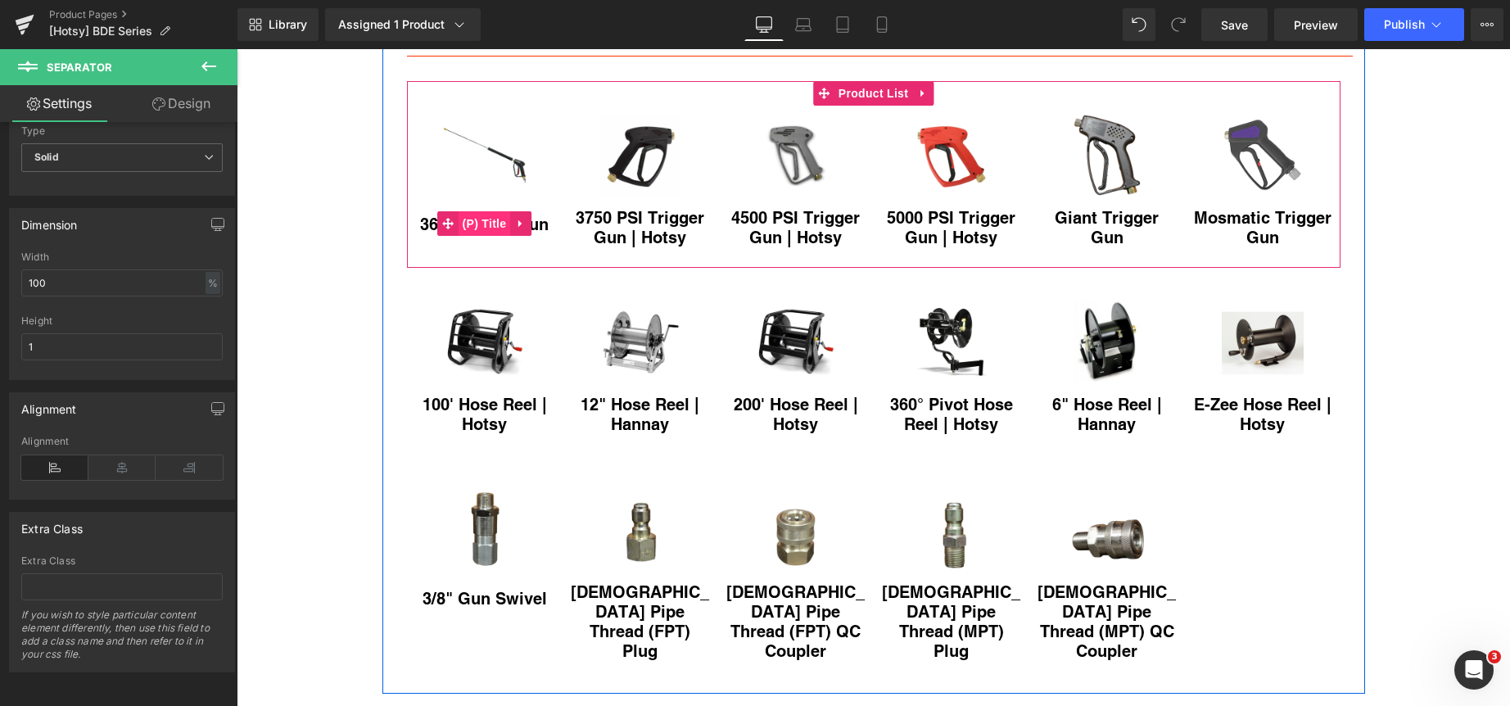
click at [480, 236] on span "(P) Title" at bounding box center [484, 223] width 52 height 25
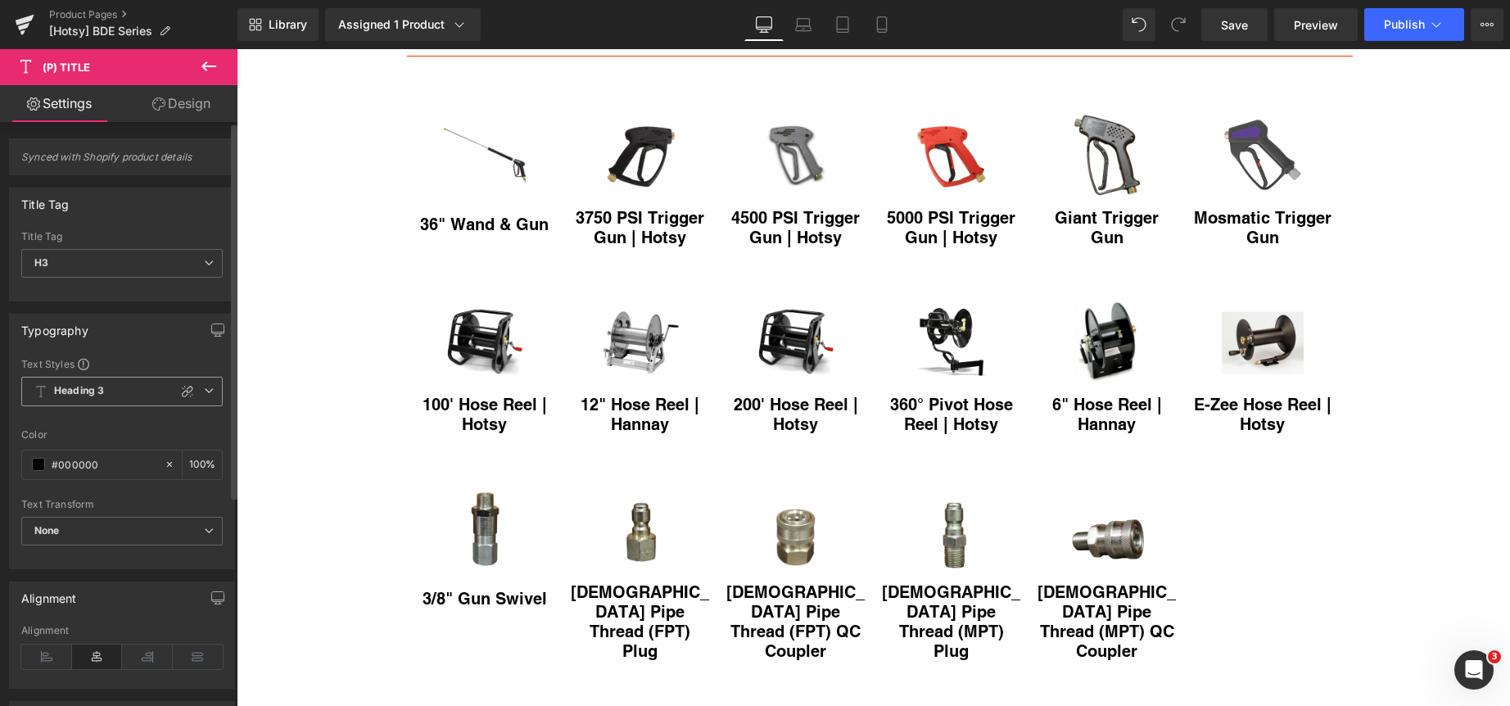
click at [206, 392] on icon at bounding box center [209, 391] width 10 height 10
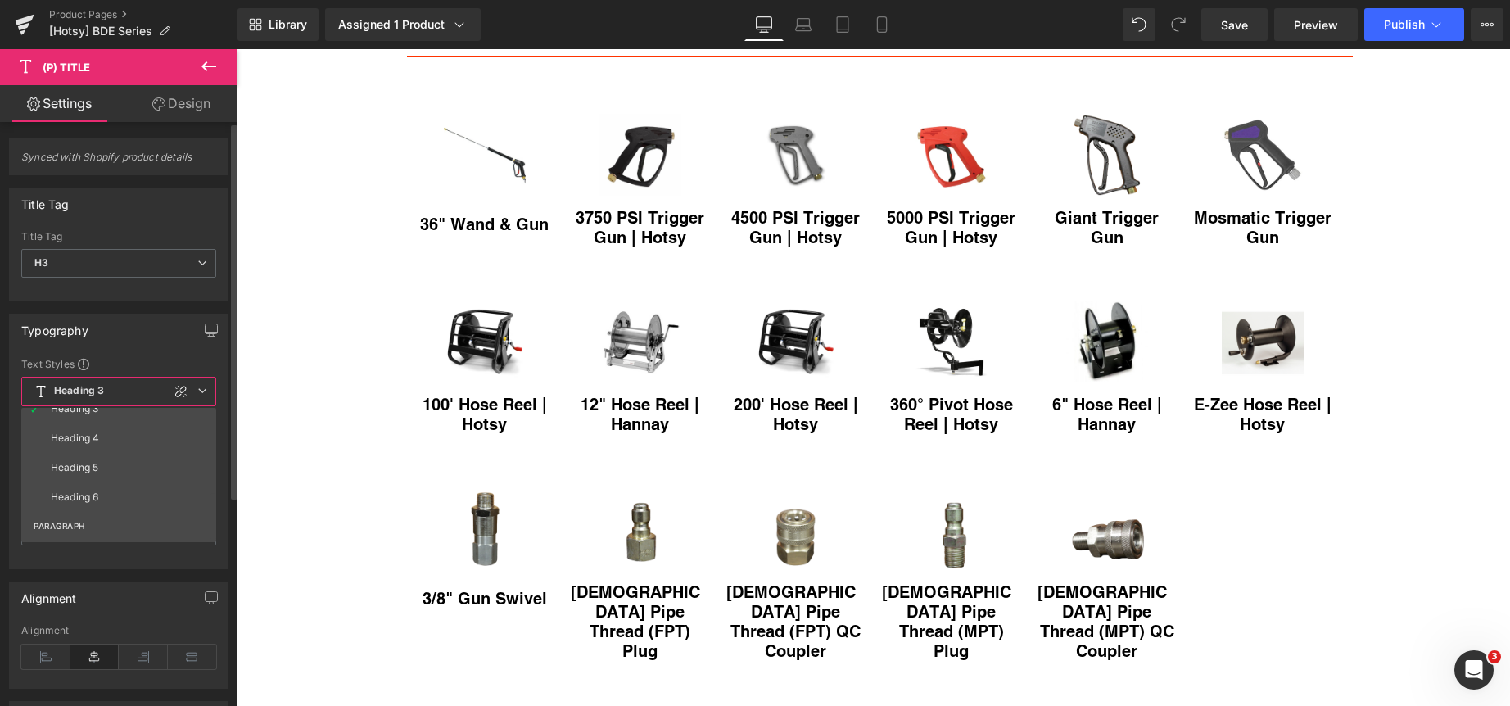
scroll to position [246, 0]
click at [118, 431] on li "Paragraph 1" at bounding box center [122, 438] width 202 height 29
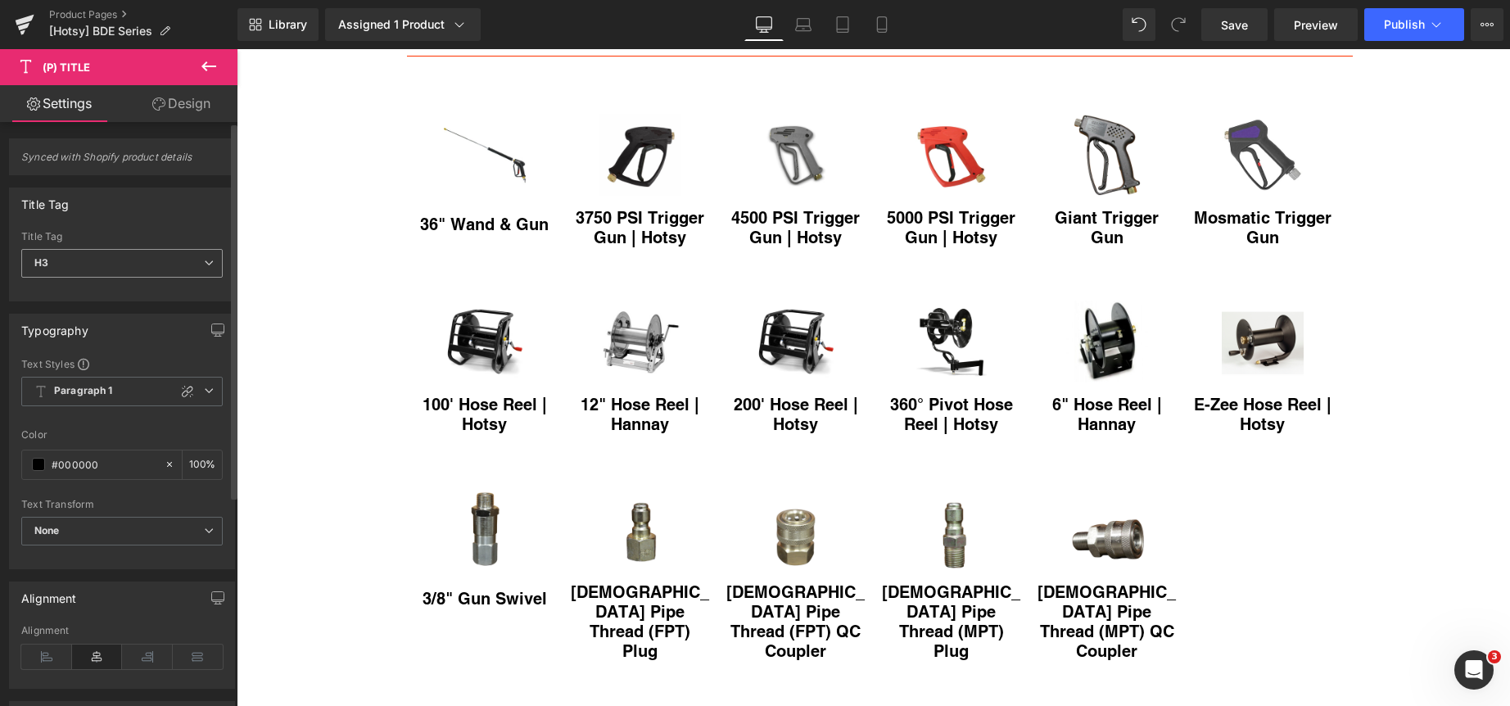
click at [205, 259] on icon at bounding box center [209, 263] width 10 height 10
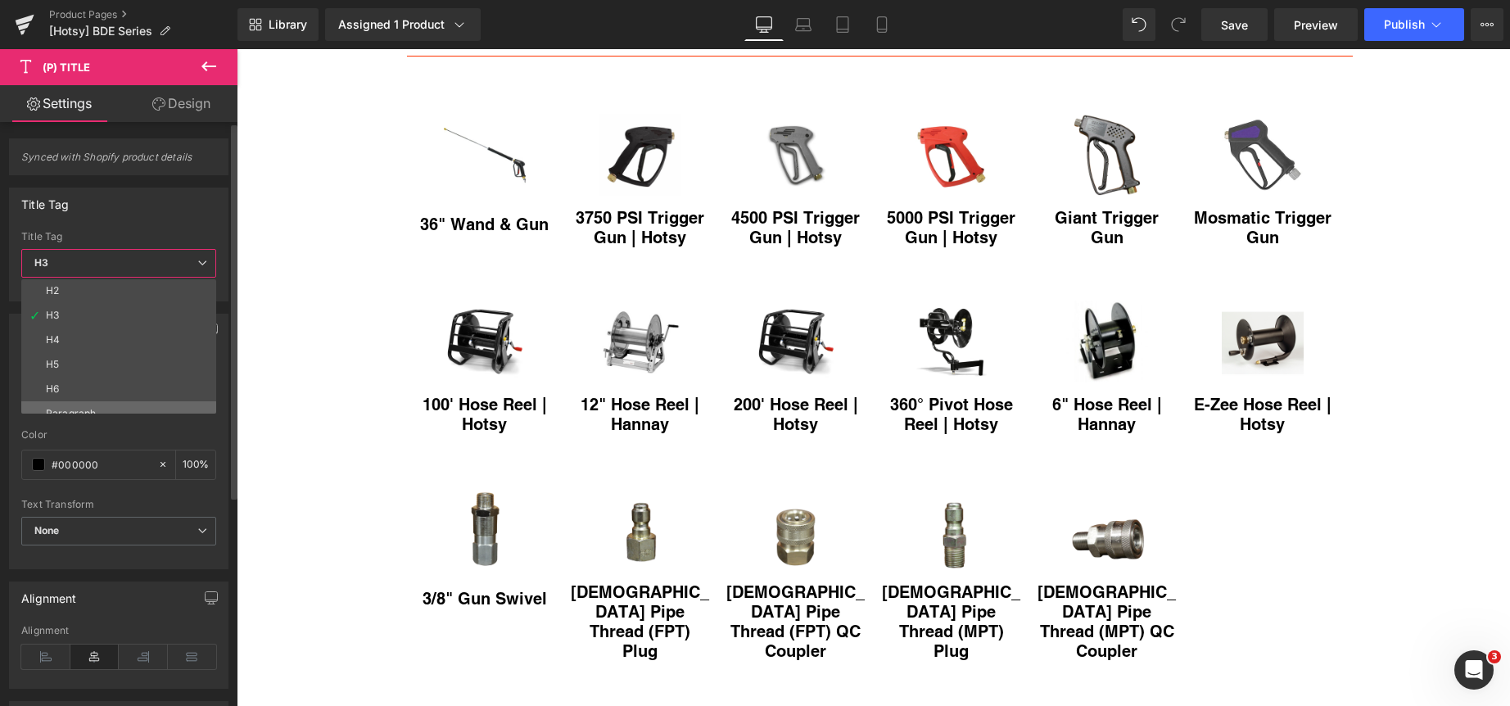
scroll to position [38, 0]
click at [114, 391] on li "Paragraph" at bounding box center [122, 401] width 202 height 25
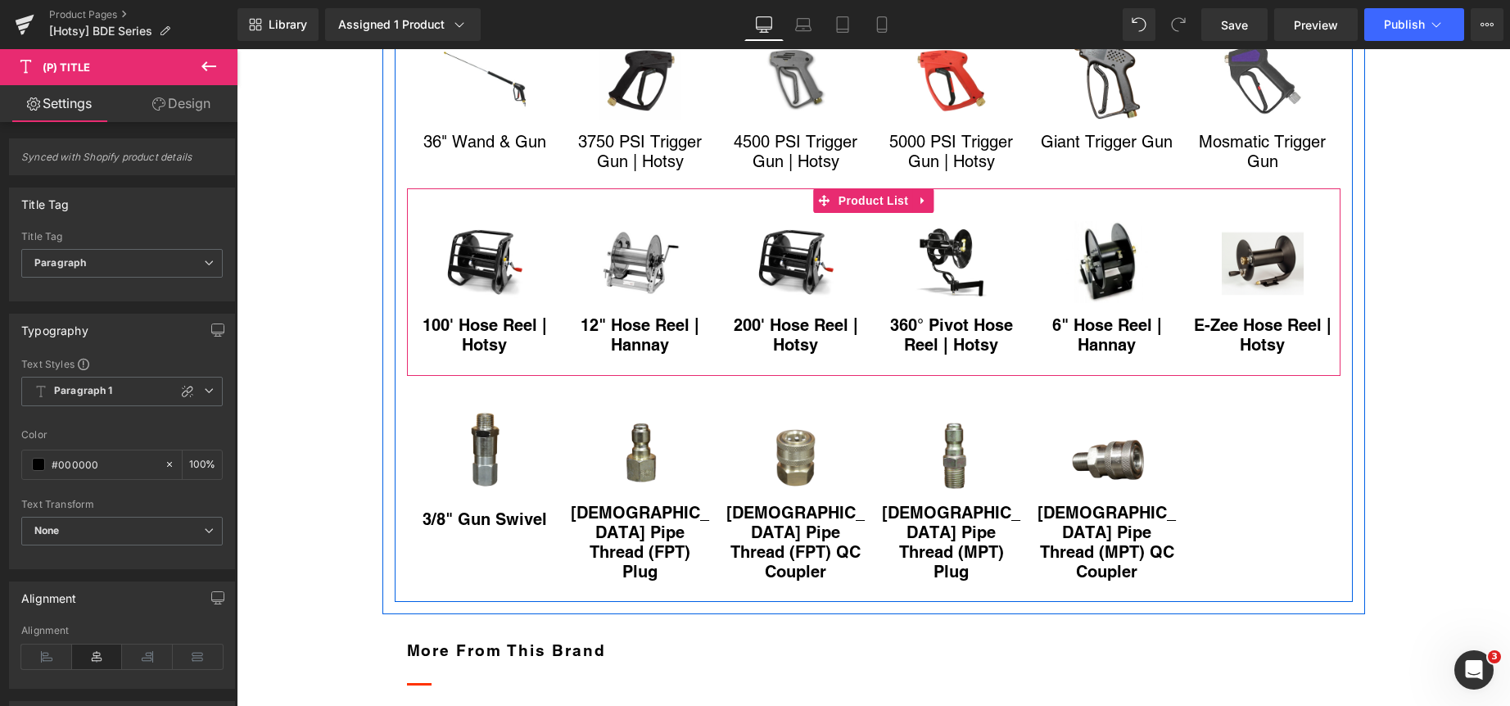
scroll to position [2211, 0]
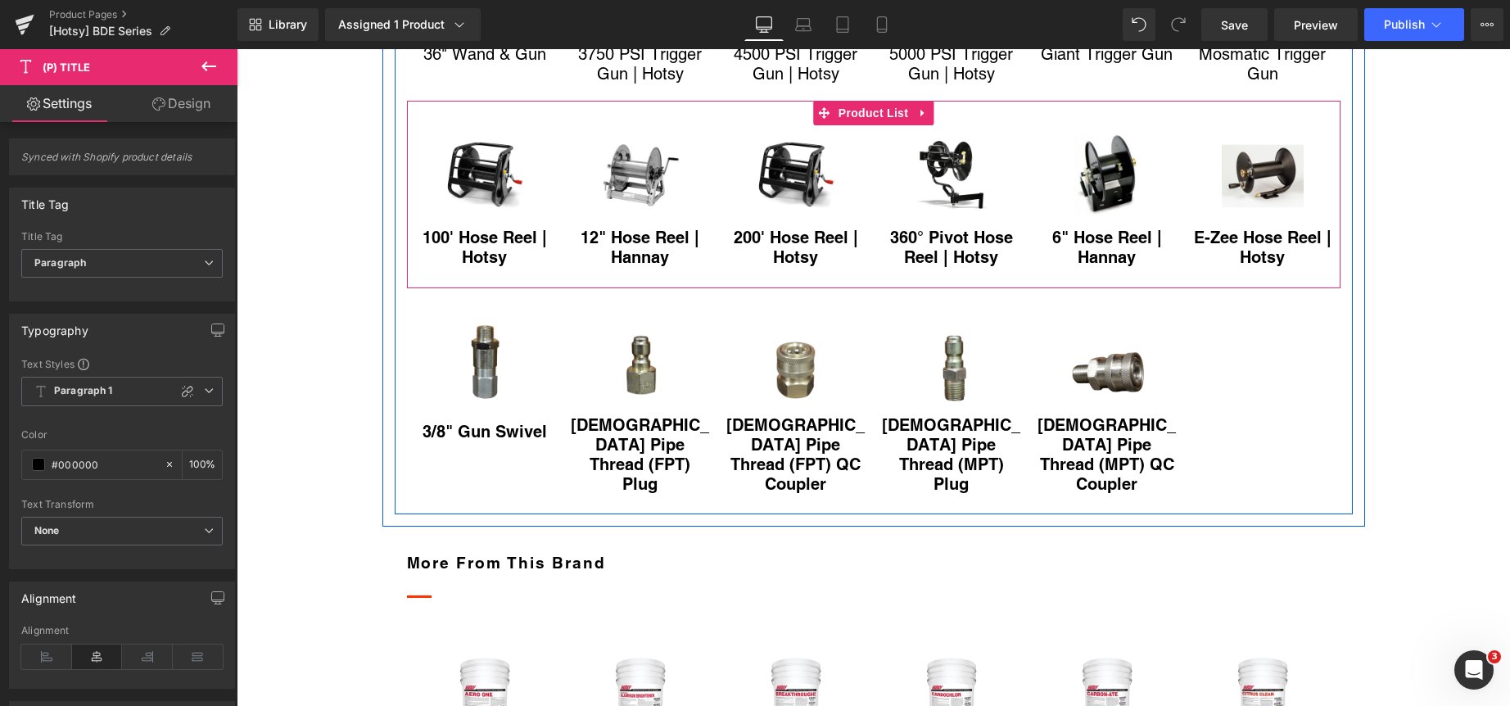
click at [466, 272] on div "100' Hose Reel | Hotsy (P) Title" at bounding box center [484, 250] width 139 height 44
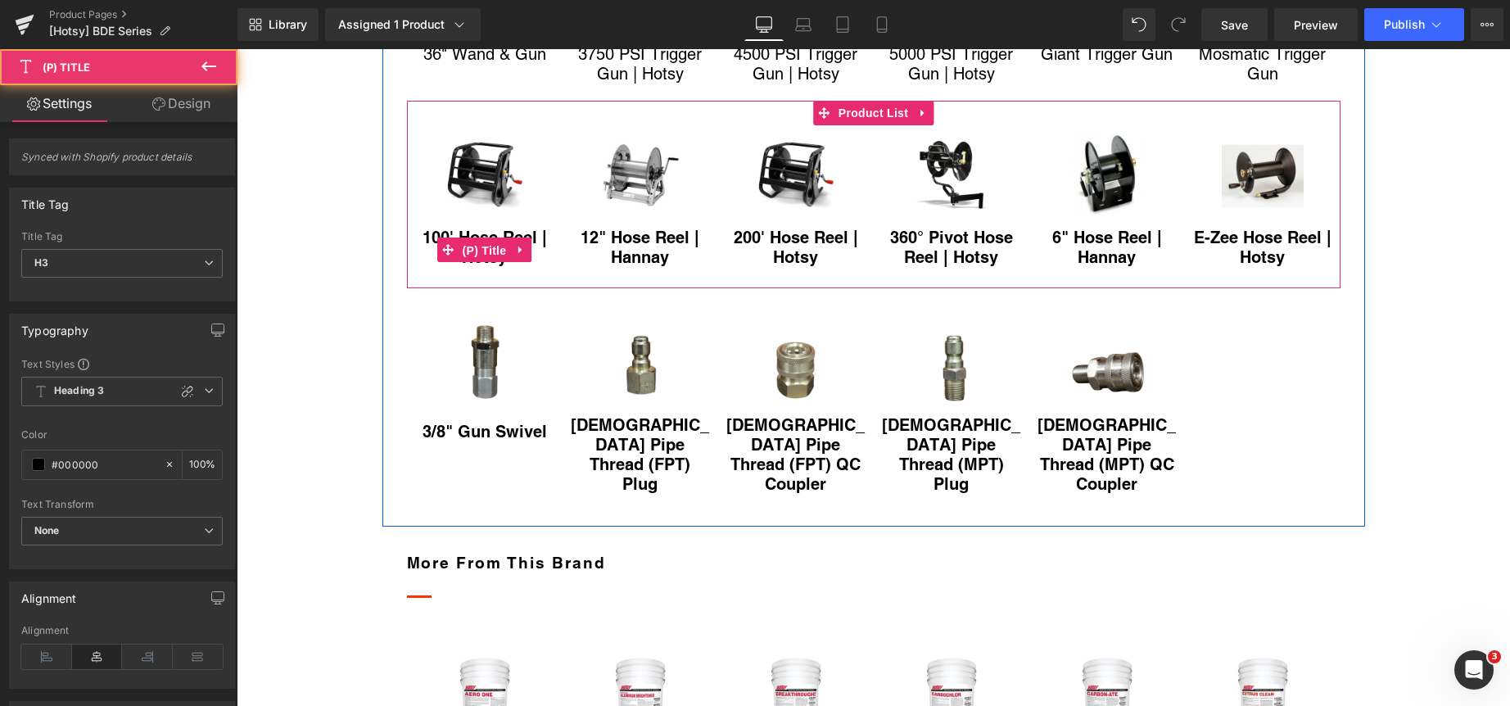
drag, startPoint x: 469, startPoint y: 307, endPoint x: 277, endPoint y: 291, distance: 193.0
click at [469, 263] on span "(P) Title" at bounding box center [484, 250] width 52 height 25
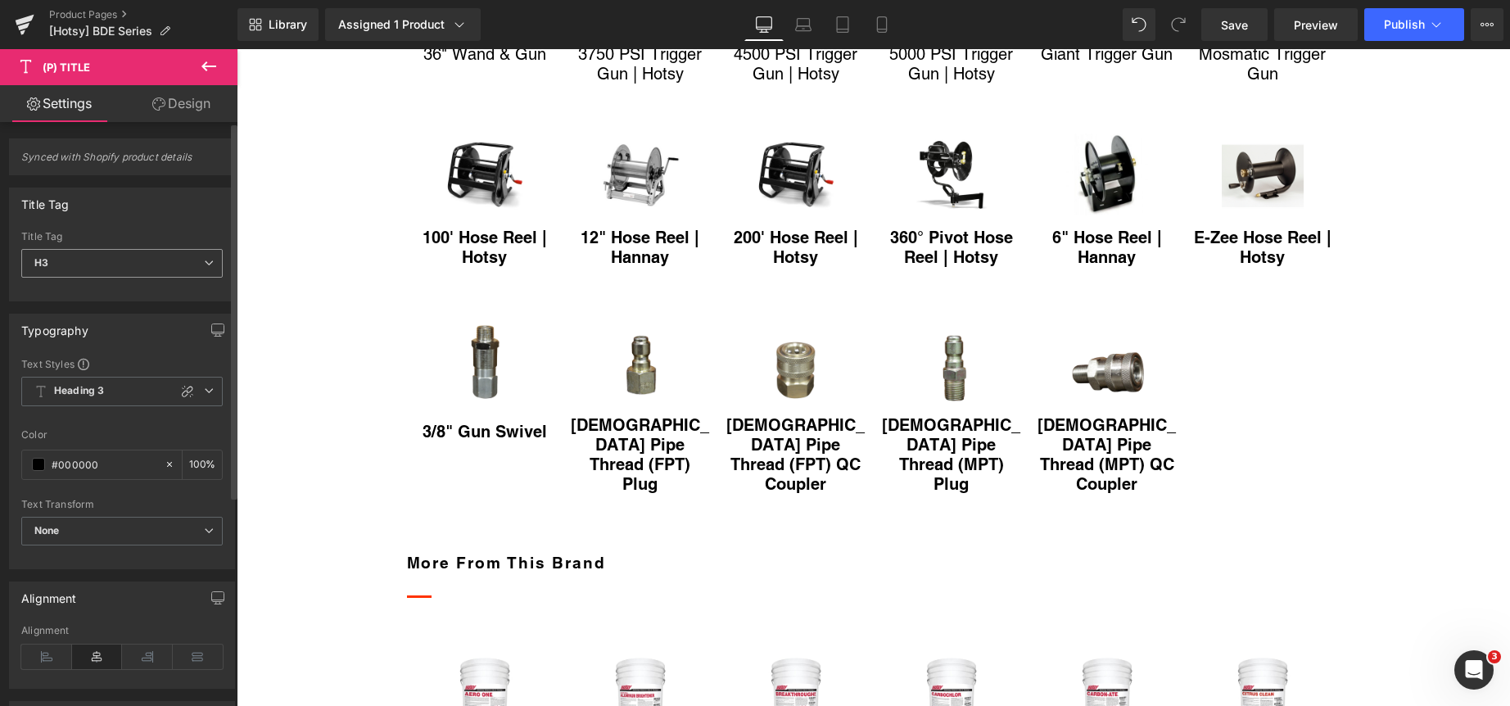
click at [202, 254] on span "H3" at bounding box center [121, 263] width 201 height 29
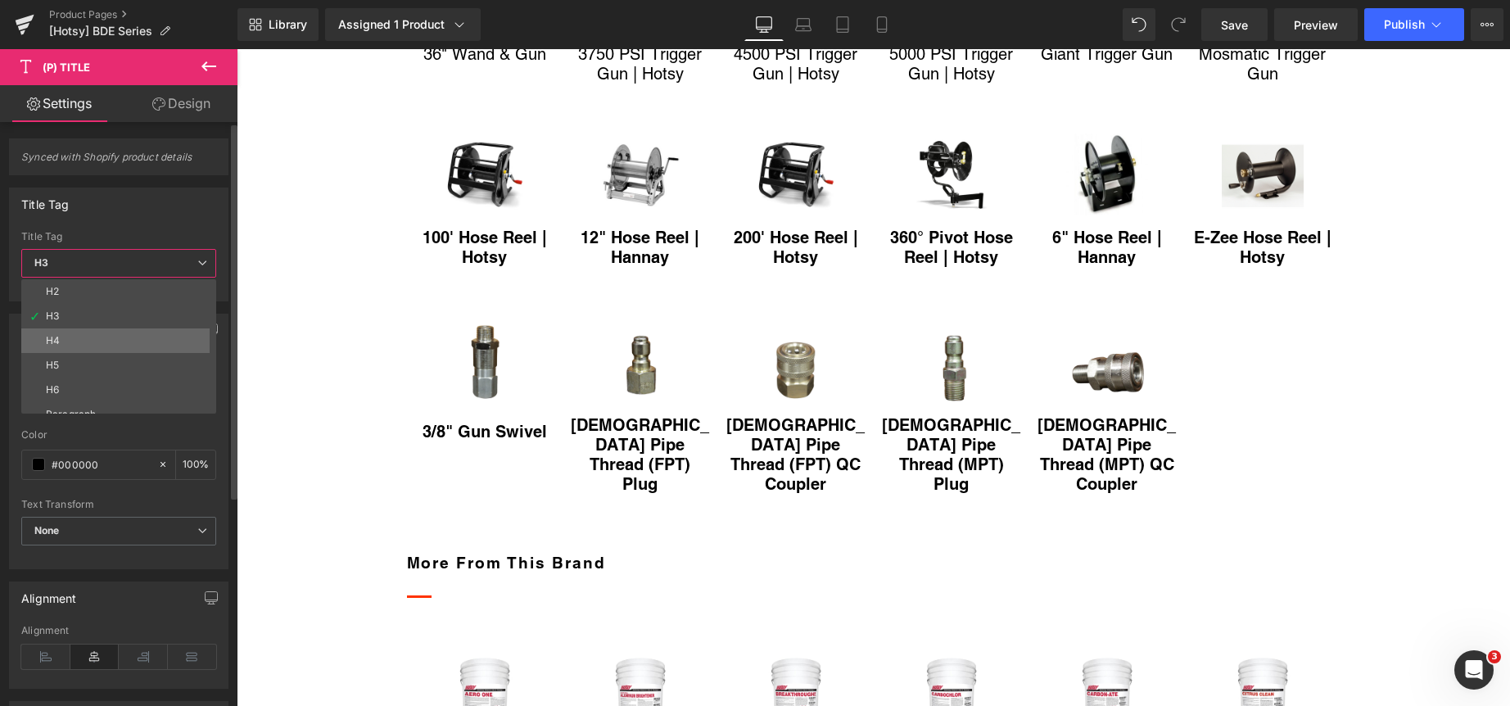
scroll to position [38, 0]
click at [133, 394] on li "Paragraph" at bounding box center [122, 401] width 202 height 25
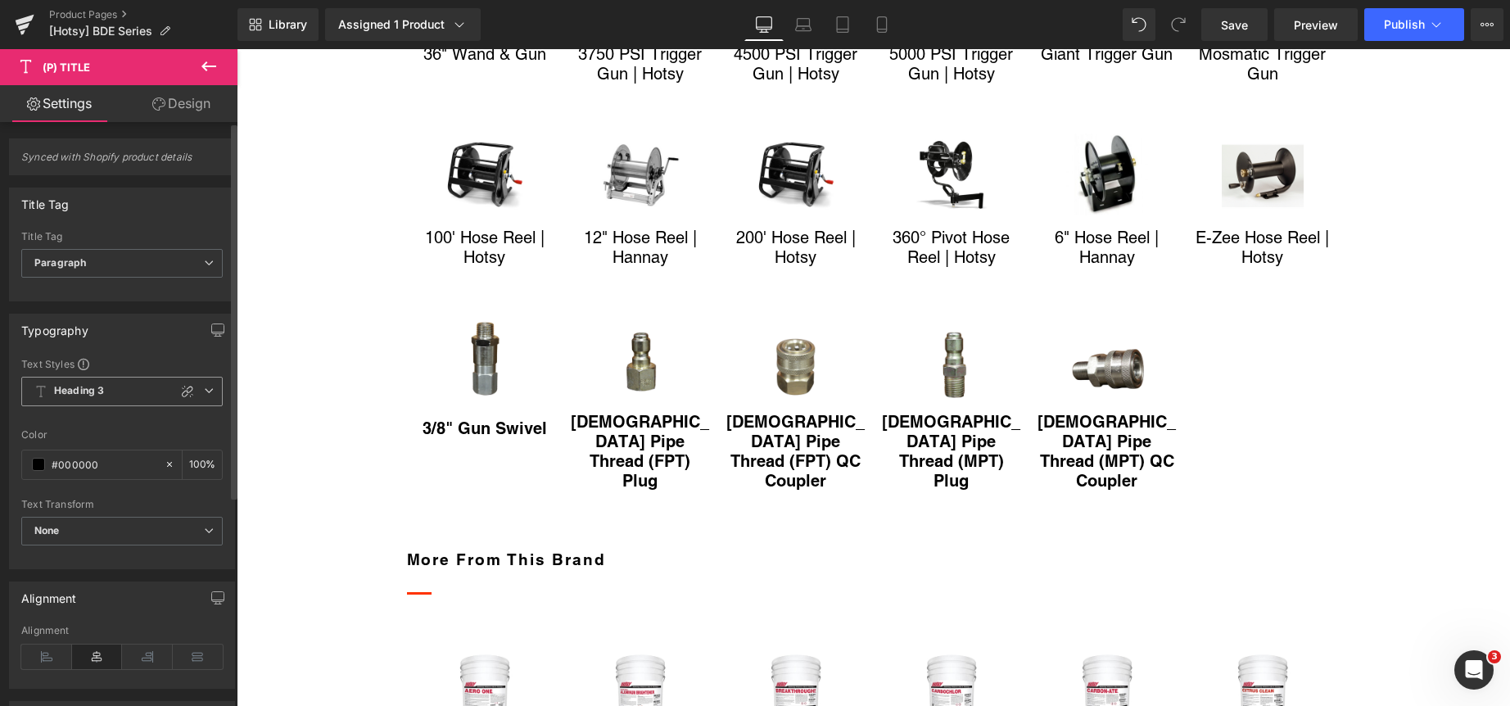
click at [206, 391] on icon at bounding box center [209, 391] width 10 height 10
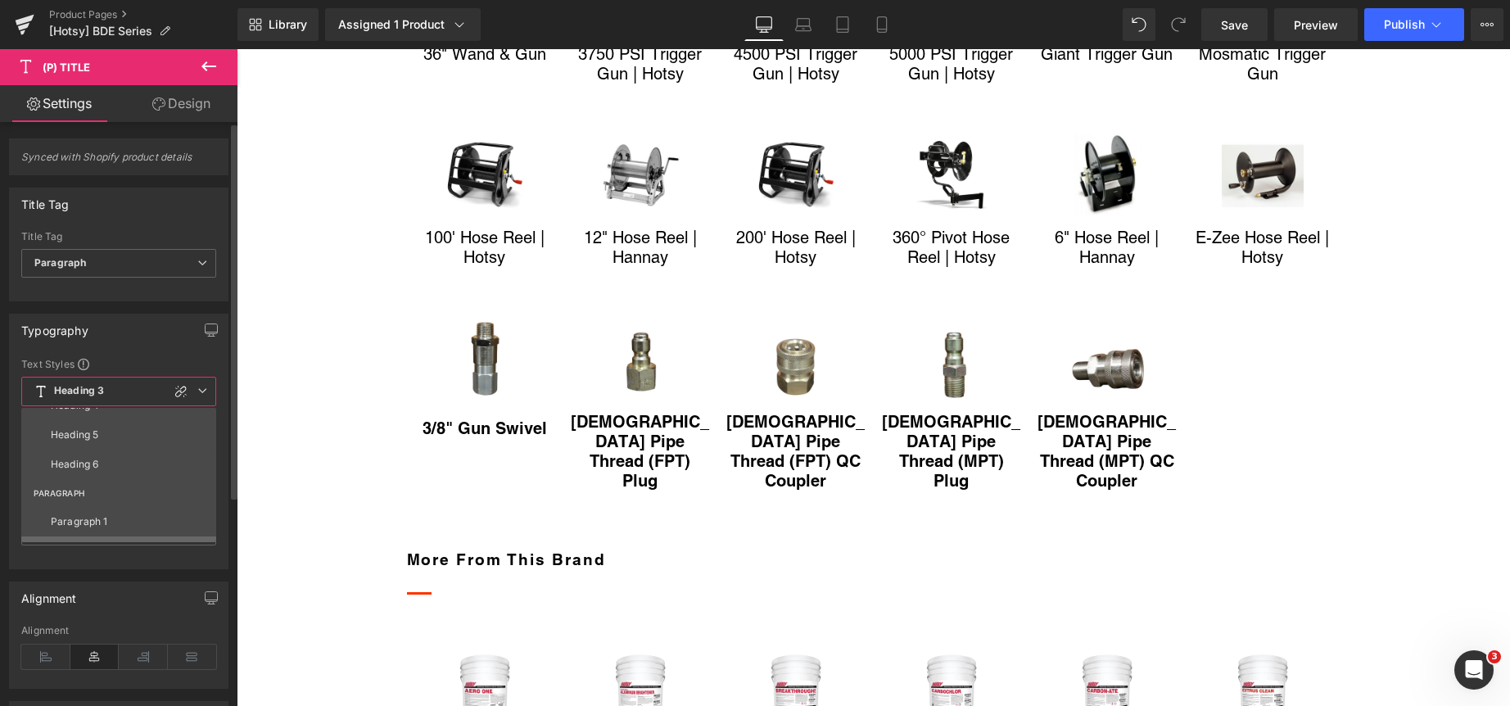
scroll to position [246, 0]
click at [107, 440] on li "Paragraph 1" at bounding box center [122, 438] width 202 height 29
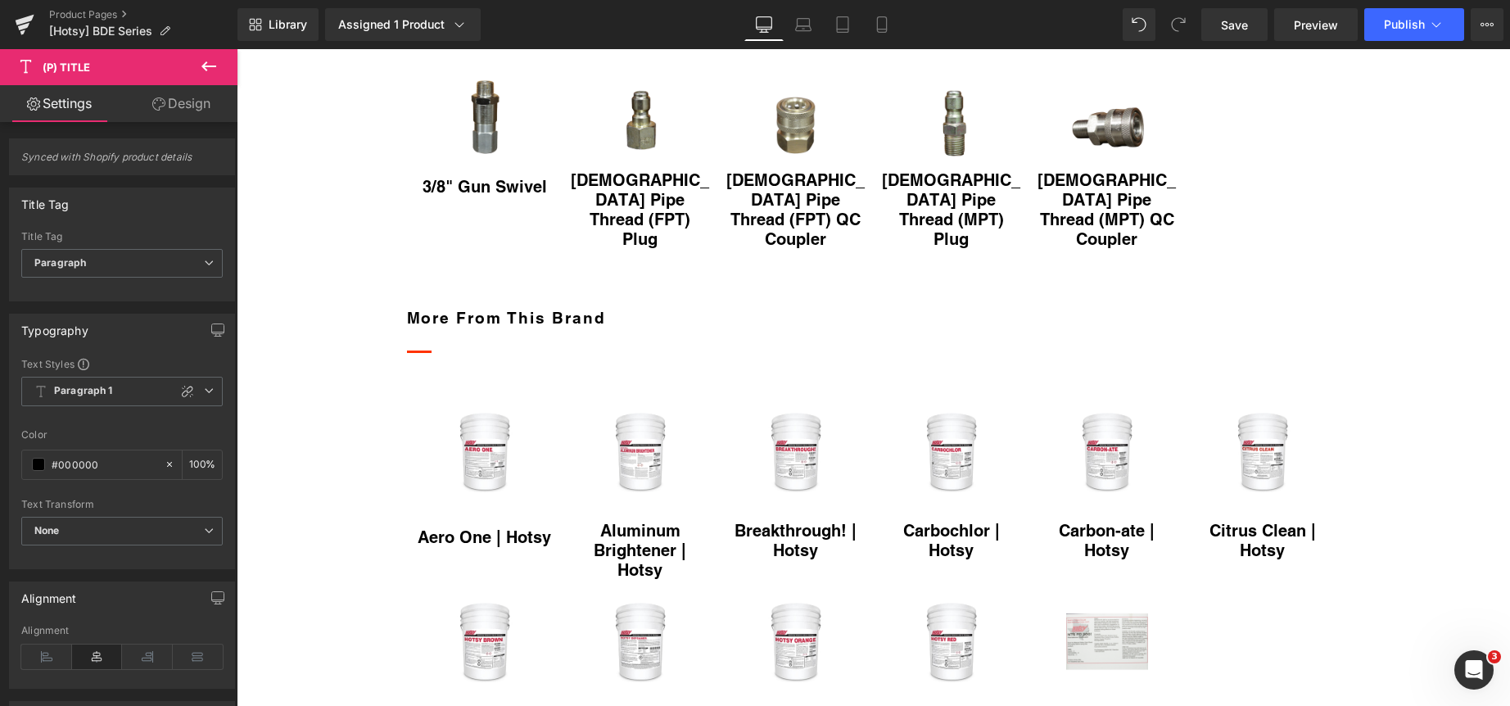
scroll to position [2456, 0]
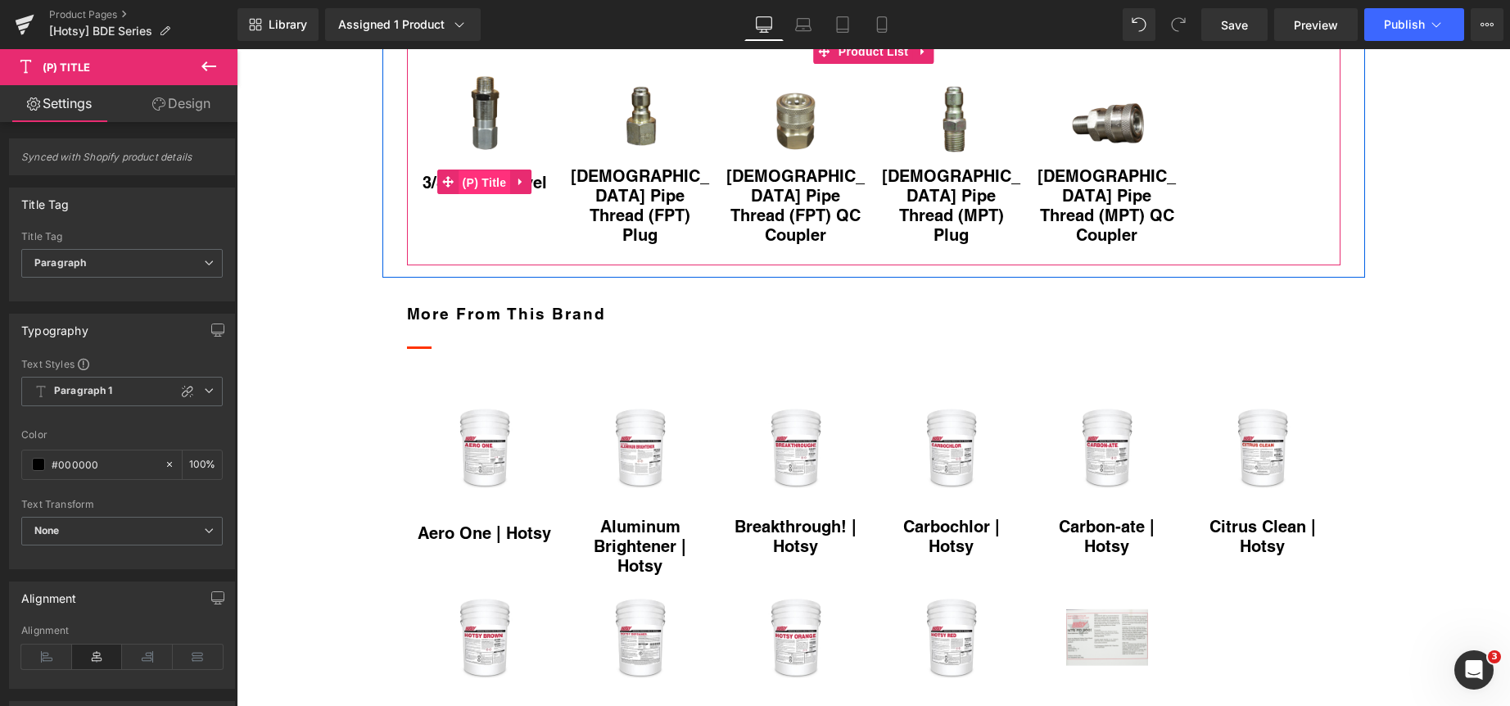
click at [475, 195] on span "(P) Title" at bounding box center [484, 182] width 52 height 25
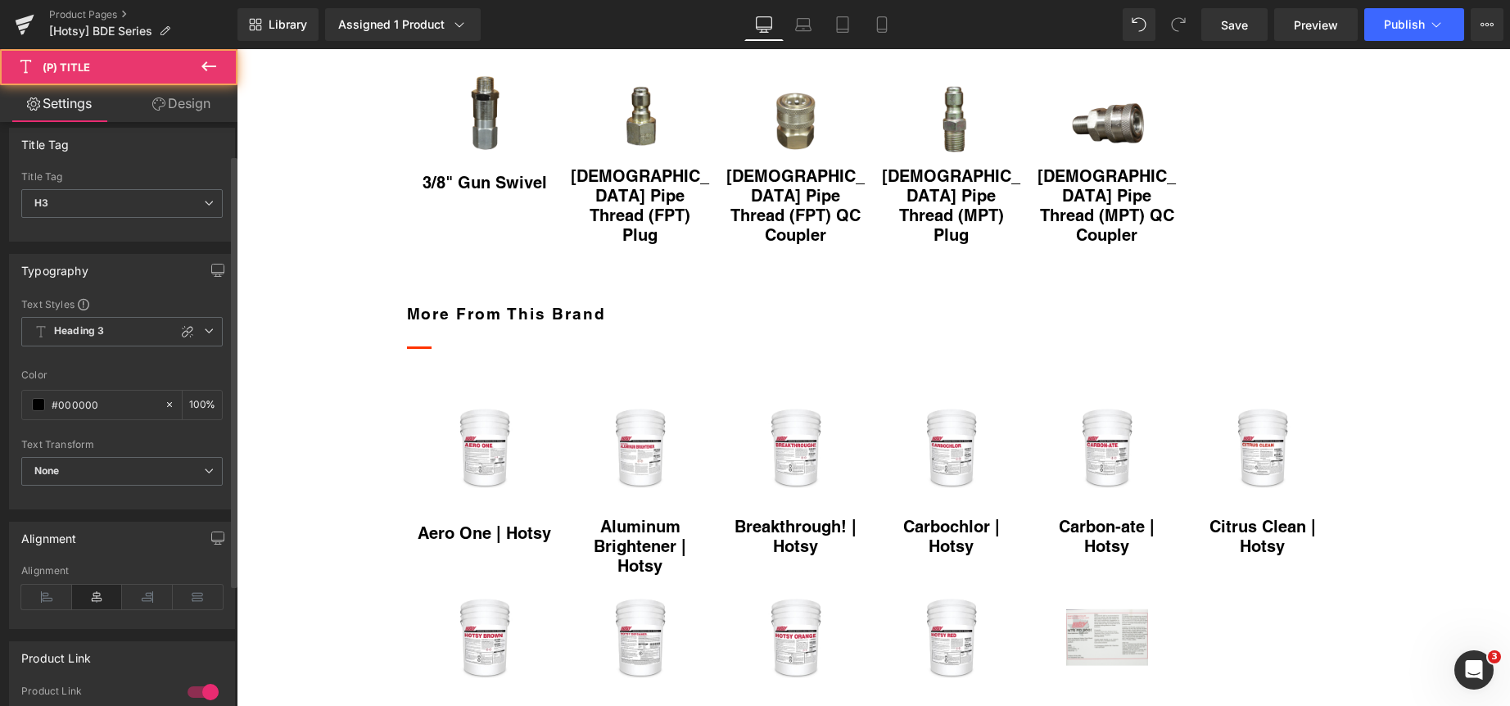
scroll to position [164, 0]
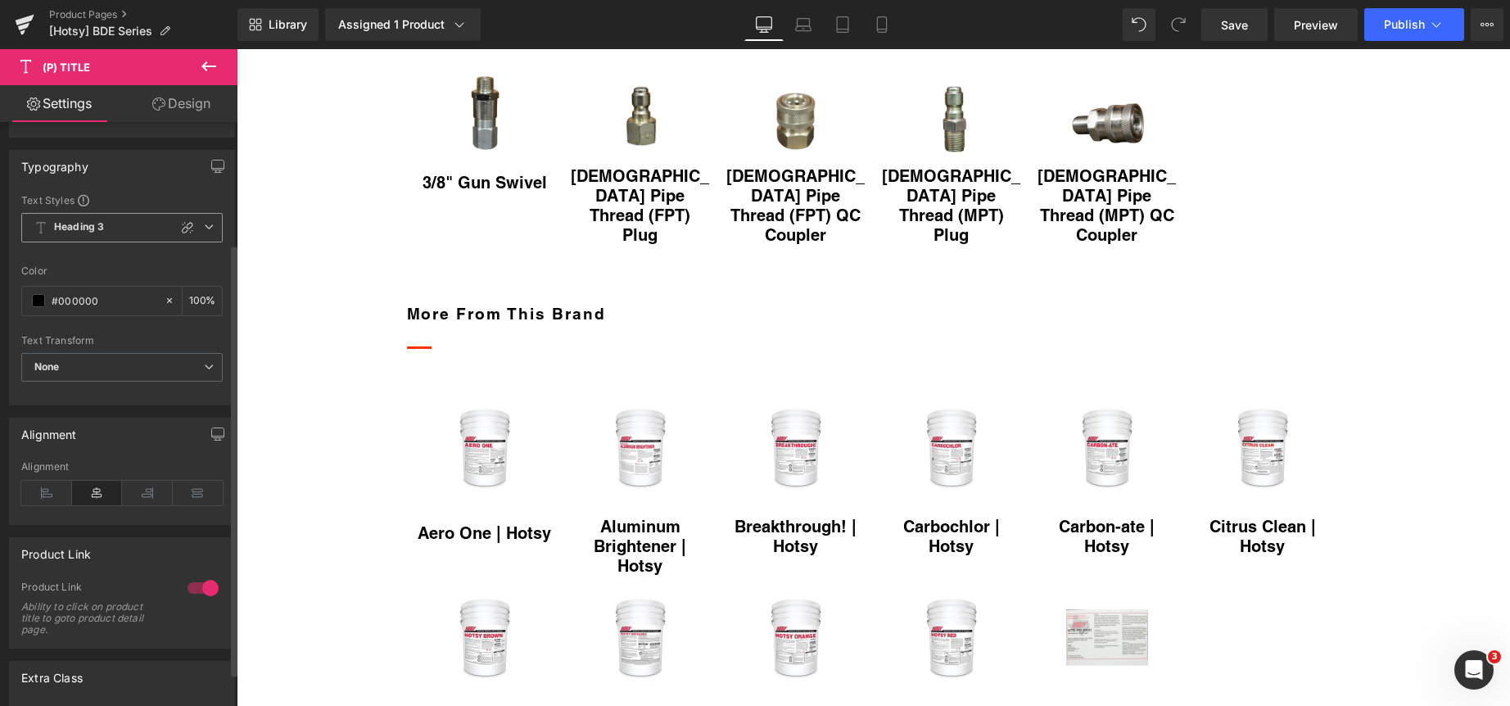
click at [205, 226] on icon at bounding box center [209, 227] width 10 height 10
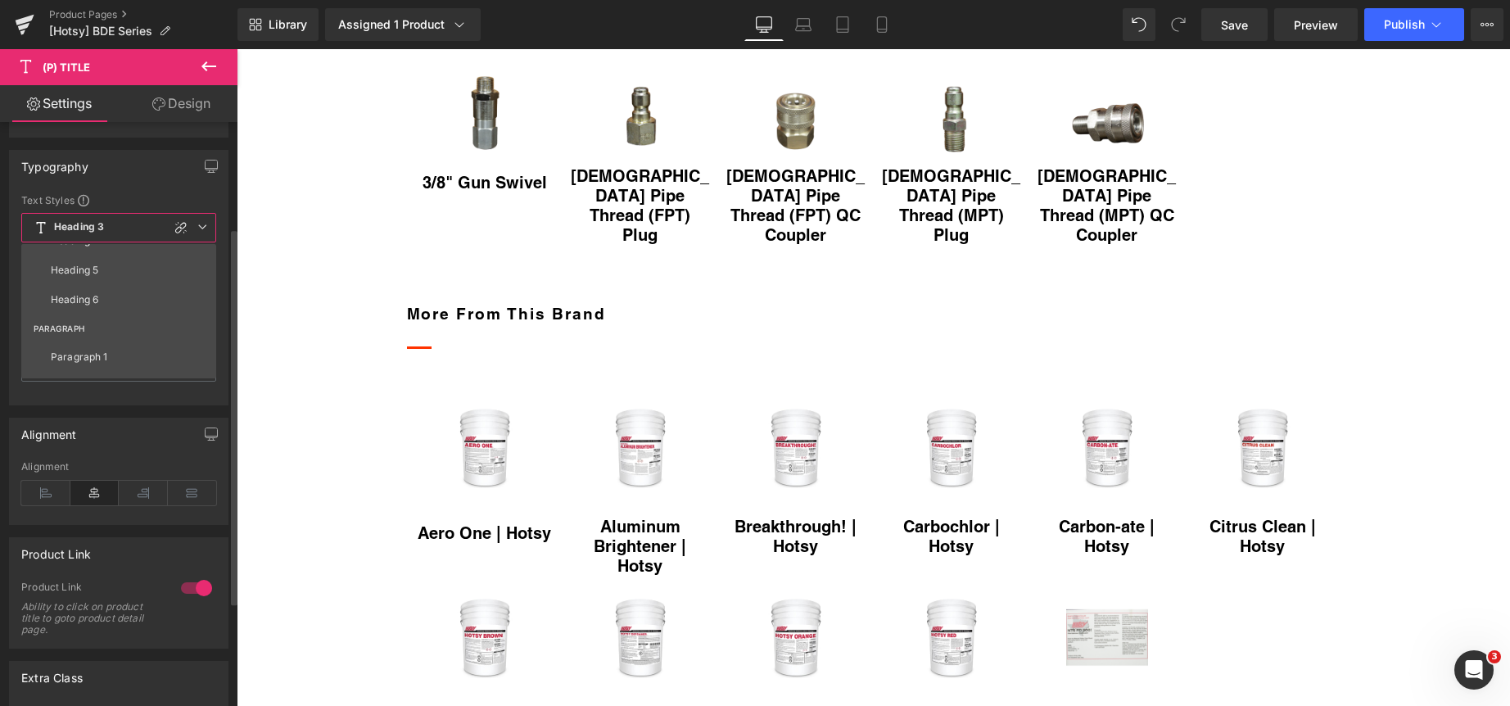
drag, startPoint x: 139, startPoint y: 349, endPoint x: 138, endPoint y: 333, distance: 15.6
click at [138, 348] on li "Paragraph 1" at bounding box center [122, 356] width 202 height 29
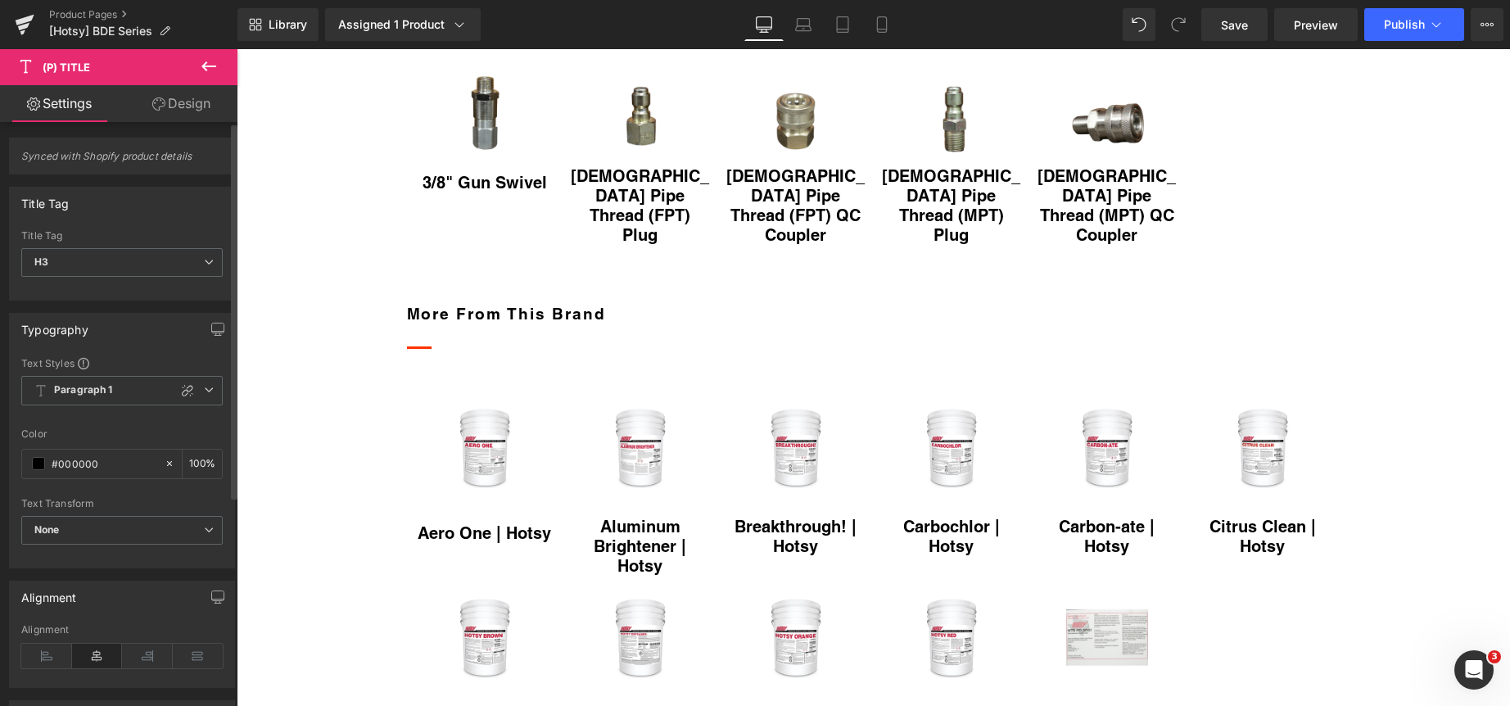
scroll to position [0, 0]
click at [204, 262] on icon at bounding box center [209, 263] width 10 height 10
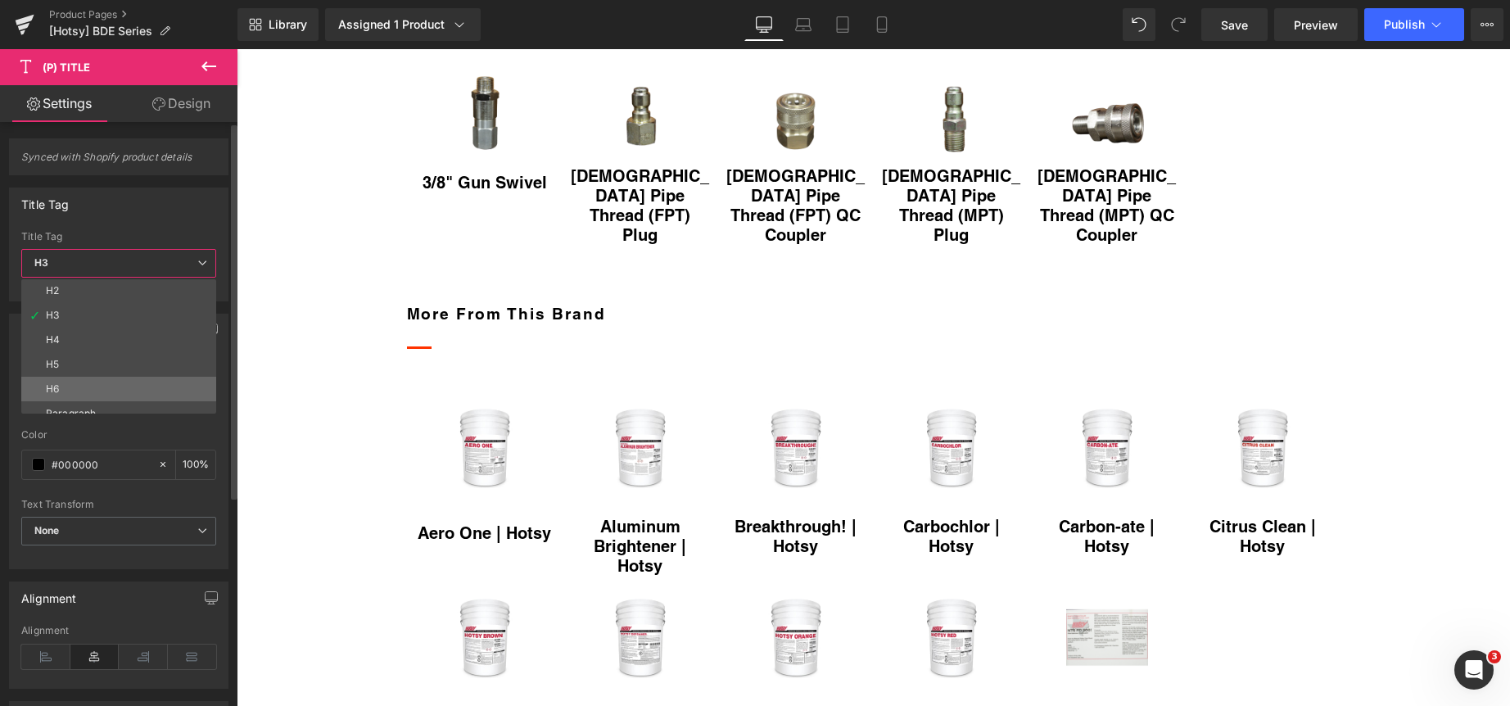
scroll to position [38, 0]
click at [118, 384] on li "H6" at bounding box center [122, 376] width 202 height 25
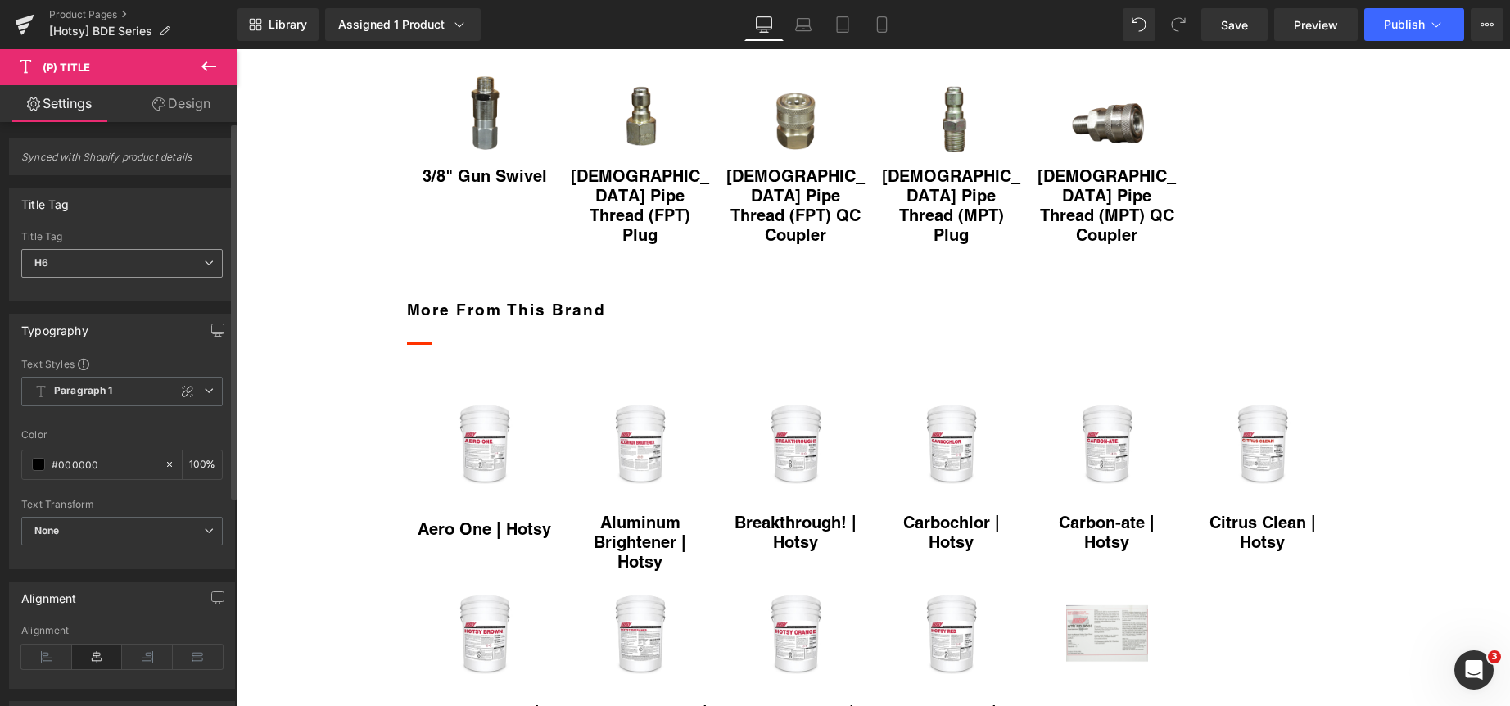
drag, startPoint x: 202, startPoint y: 256, endPoint x: 187, endPoint y: 274, distance: 23.3
click at [201, 256] on span "H6" at bounding box center [121, 263] width 201 height 29
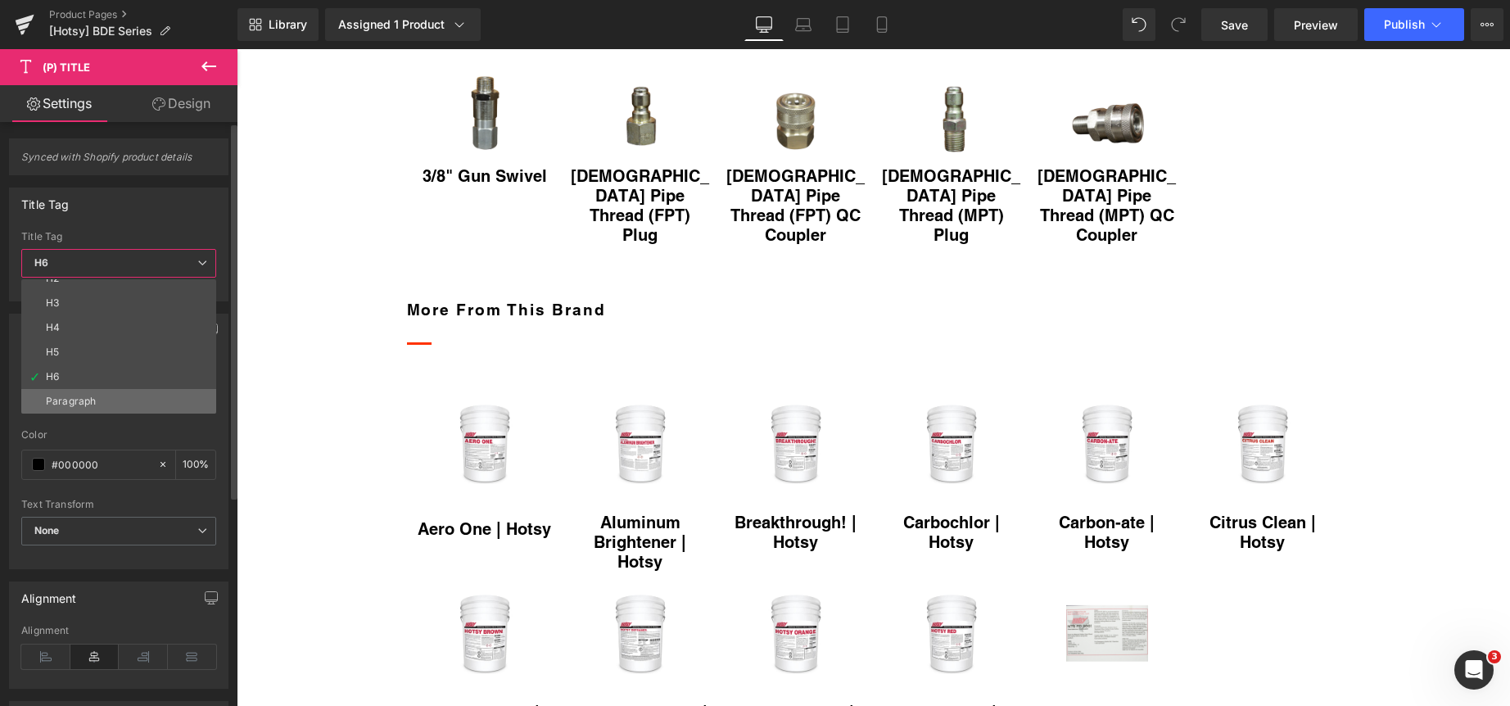
click at [147, 401] on li "Paragraph" at bounding box center [122, 401] width 202 height 25
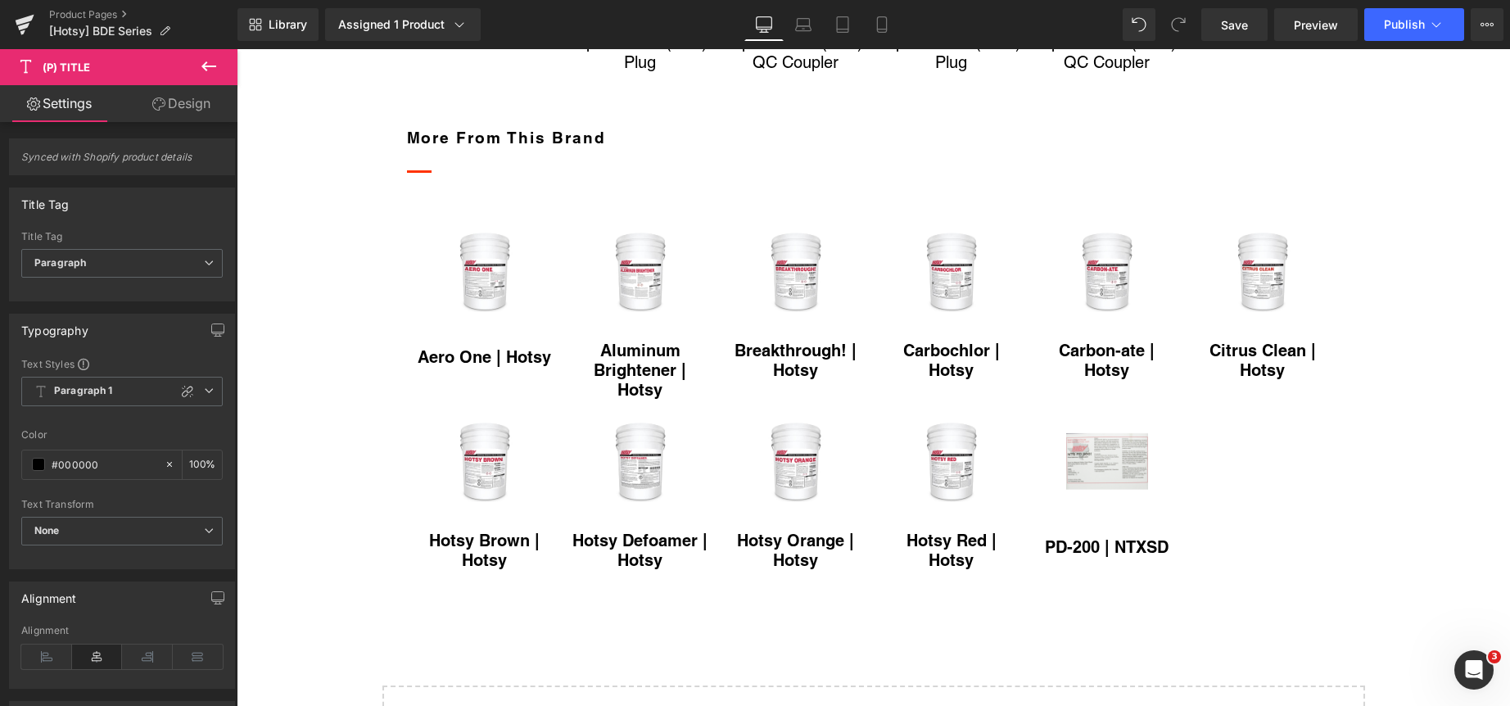
scroll to position [2620, 0]
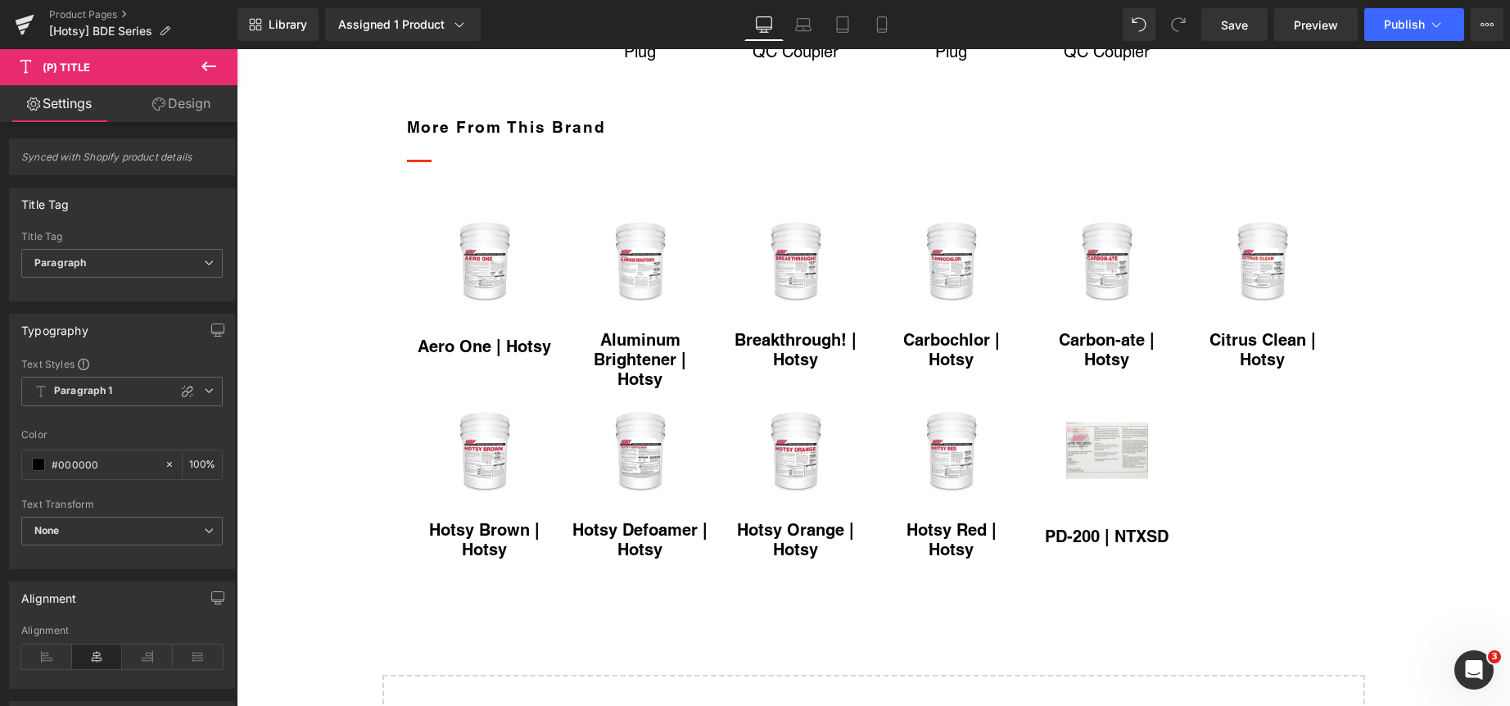
click at [488, 139] on h2 "more from this brand" at bounding box center [873, 127] width 933 height 24
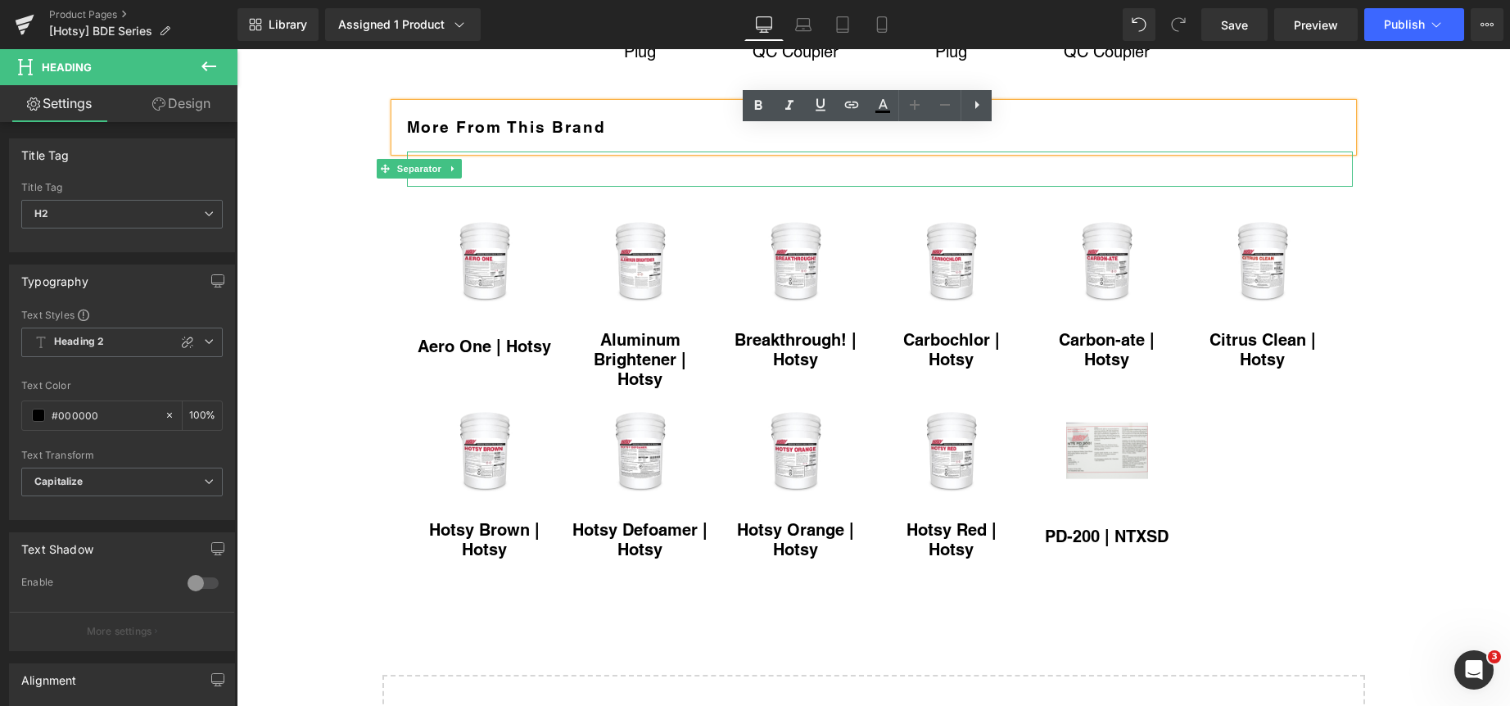
click at [487, 187] on div at bounding box center [880, 168] width 946 height 35
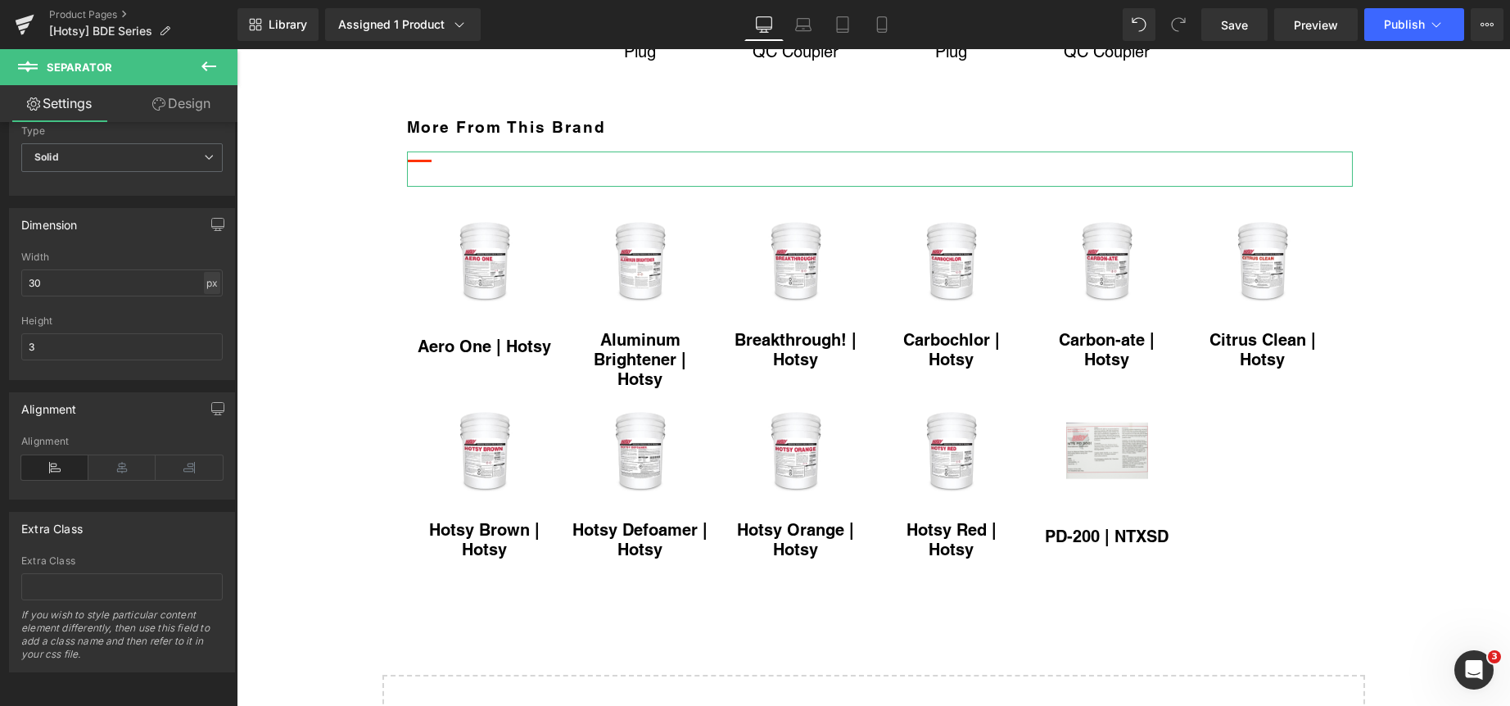
scroll to position [195, 0]
click at [204, 274] on div "px" at bounding box center [212, 283] width 16 height 22
click at [210, 297] on li "%" at bounding box center [211, 308] width 20 height 24
click at [156, 276] on input "30" at bounding box center [121, 282] width 201 height 27
click at [156, 275] on input "30" at bounding box center [121, 282] width 201 height 27
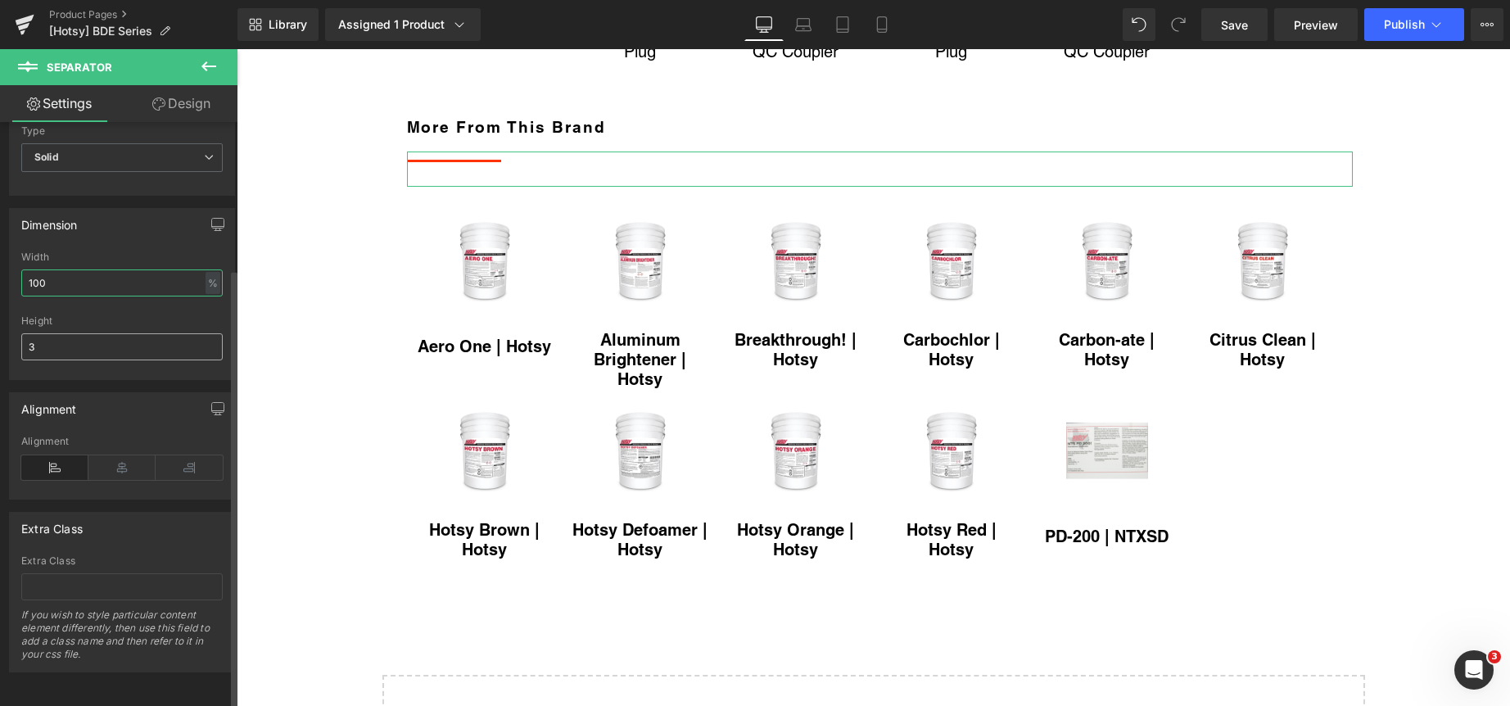
type input "100"
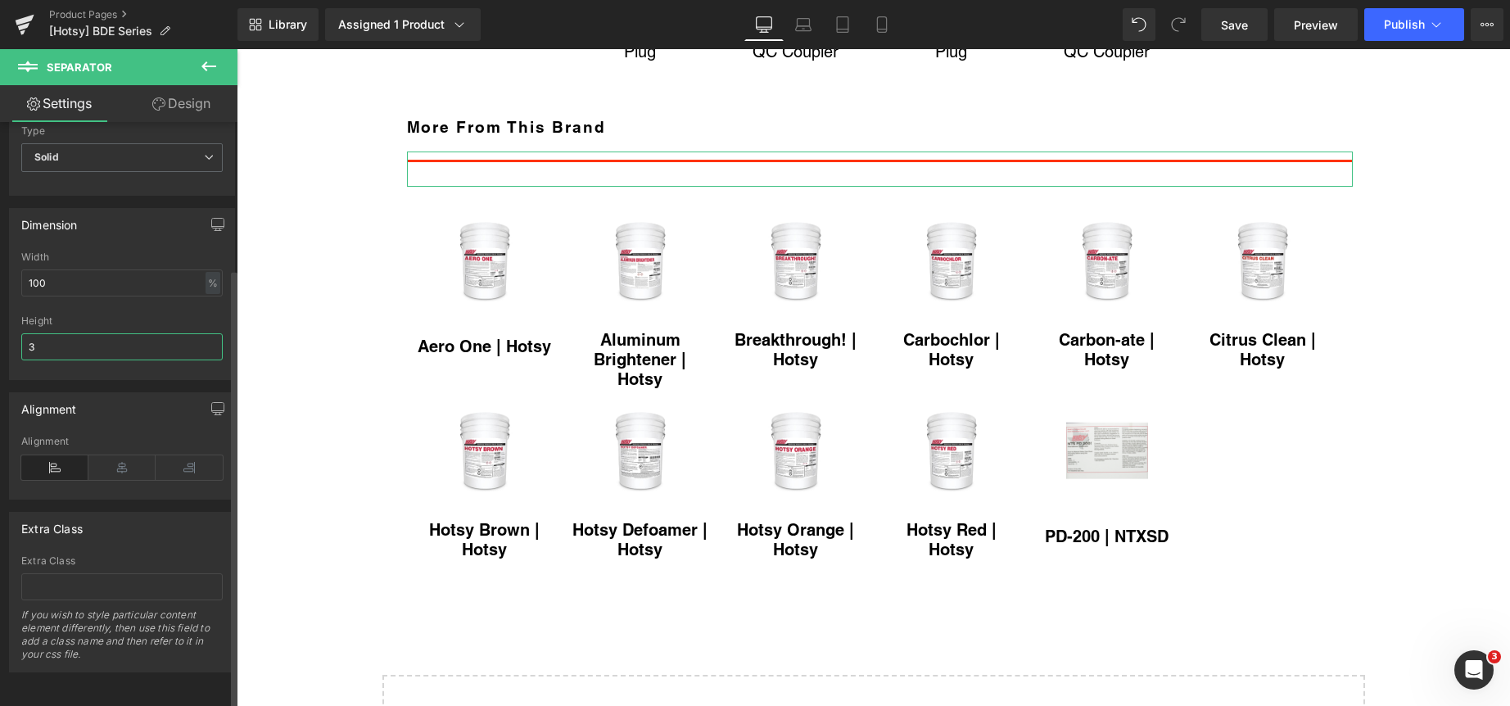
click at [150, 333] on input "3" at bounding box center [121, 346] width 201 height 27
type input "1"
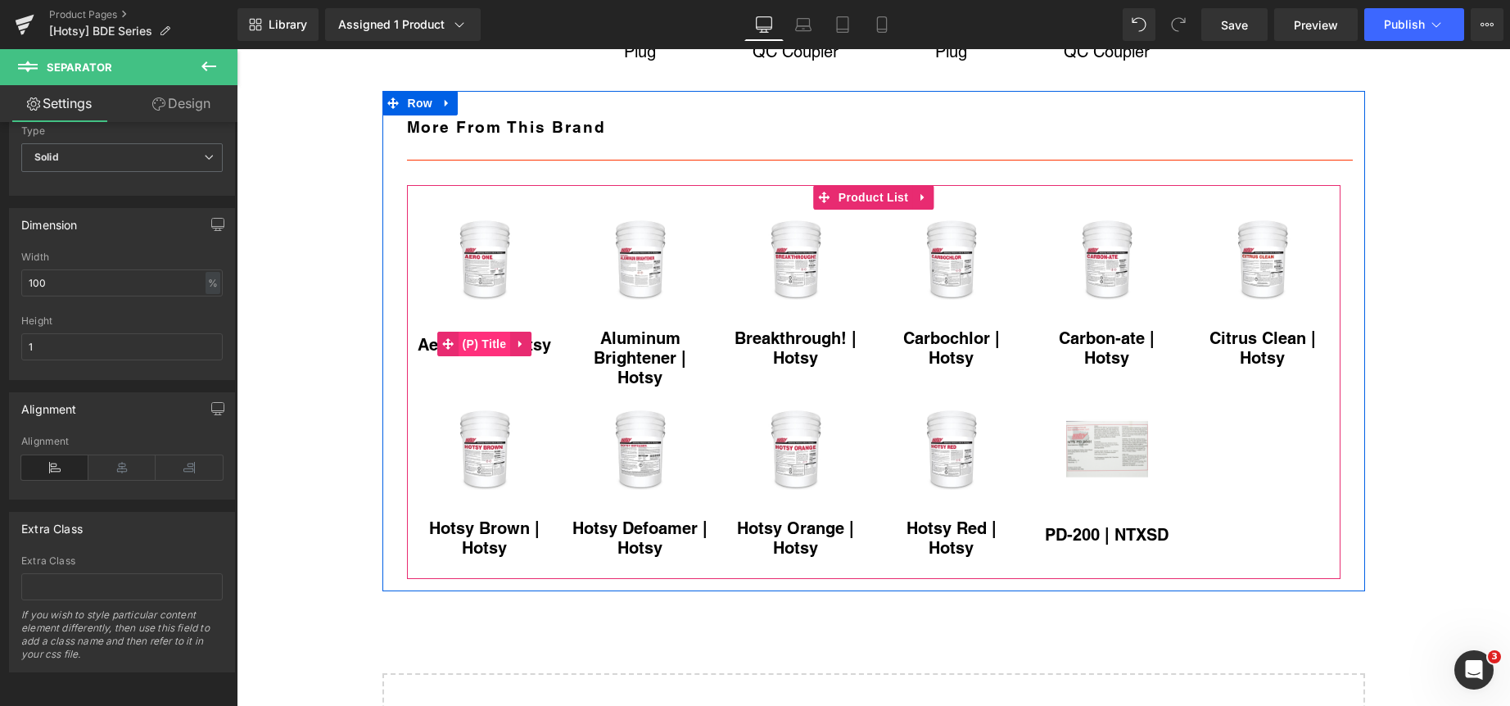
click at [477, 356] on span "(P) Title" at bounding box center [484, 344] width 52 height 25
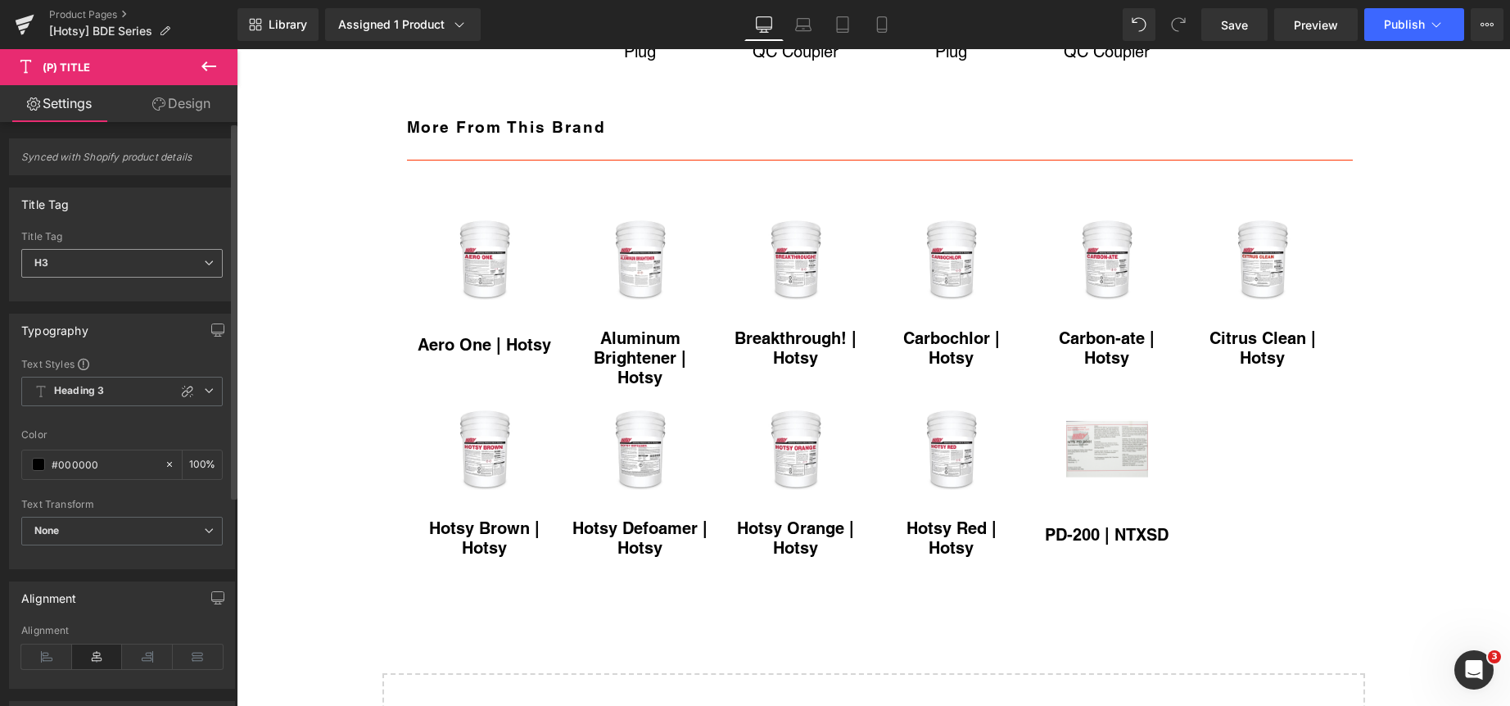
click at [204, 261] on icon at bounding box center [209, 263] width 10 height 10
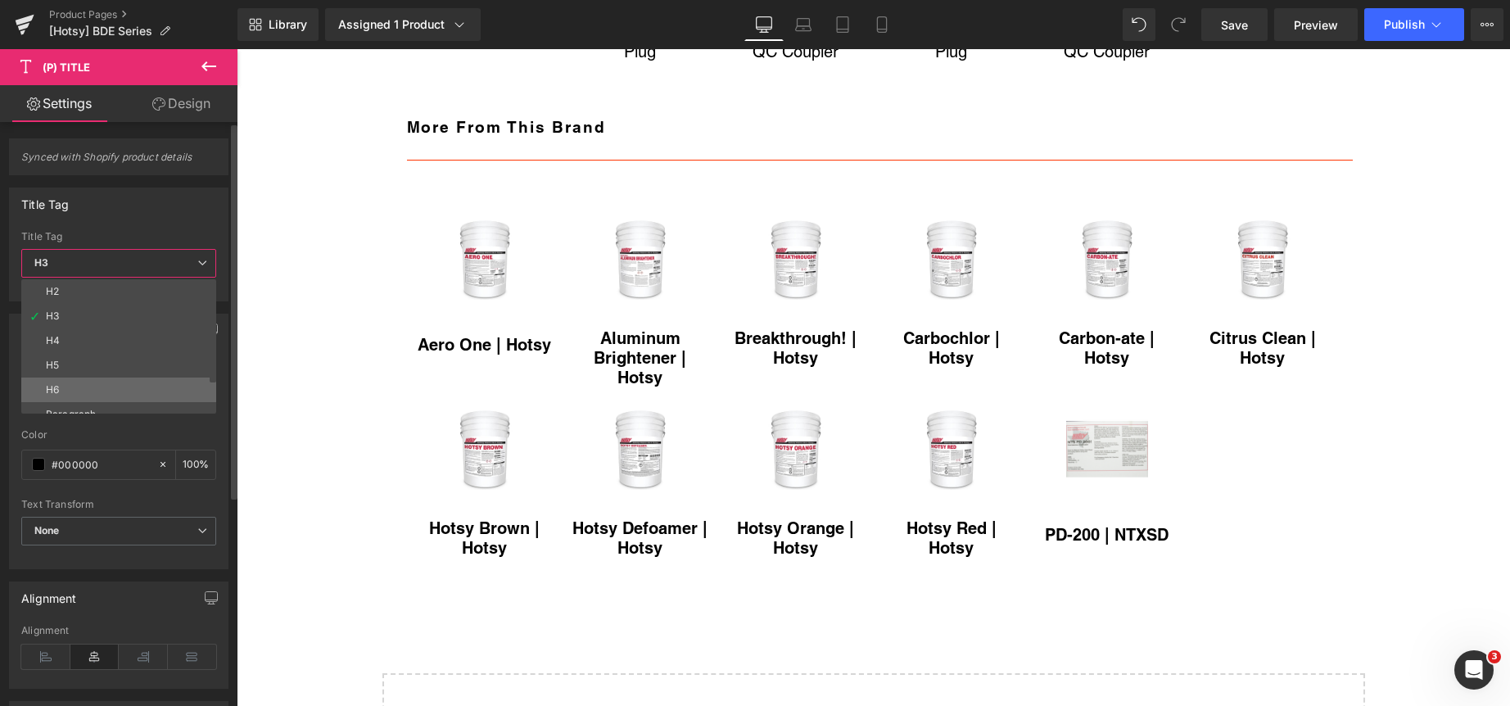
scroll to position [38, 0]
click at [157, 391] on li "Paragraph" at bounding box center [122, 401] width 202 height 25
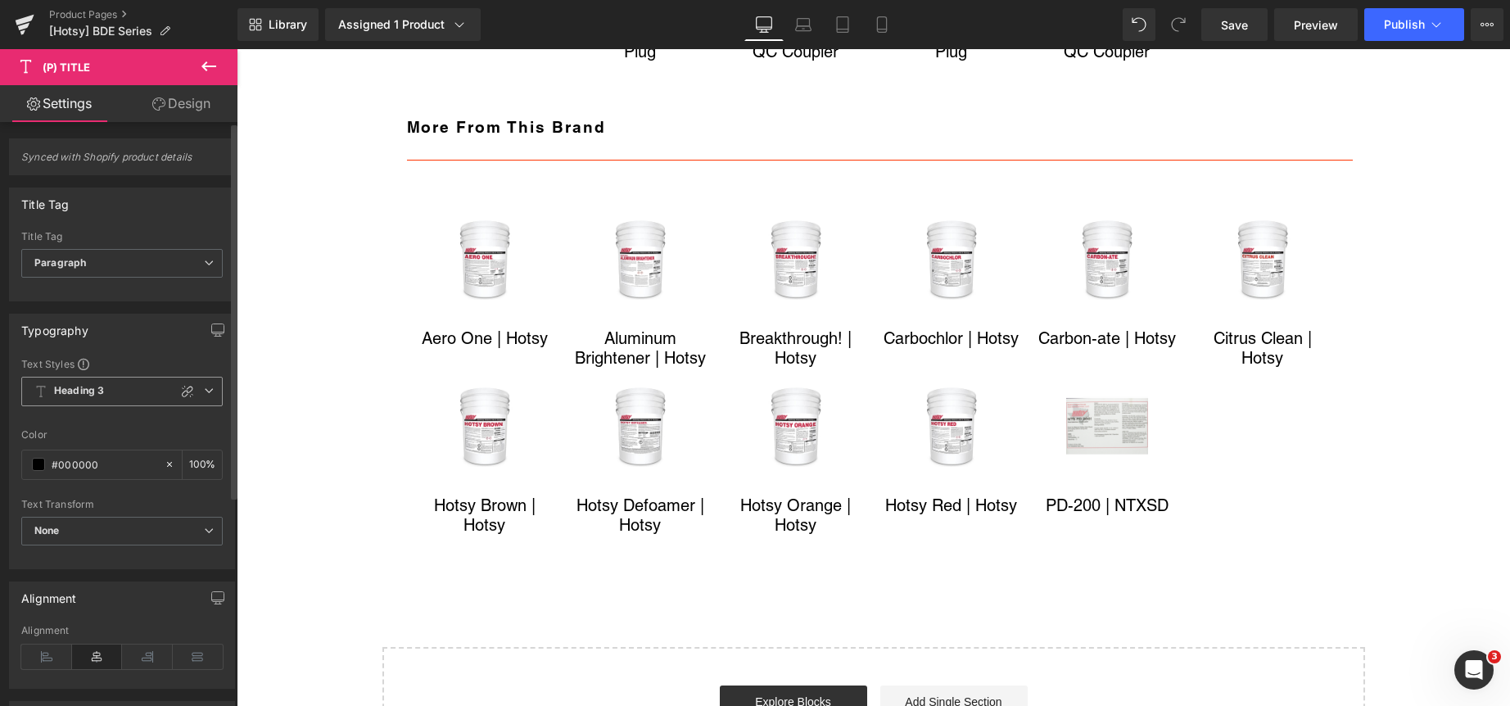
click at [210, 388] on span "Heading 3" at bounding box center [121, 391] width 201 height 29
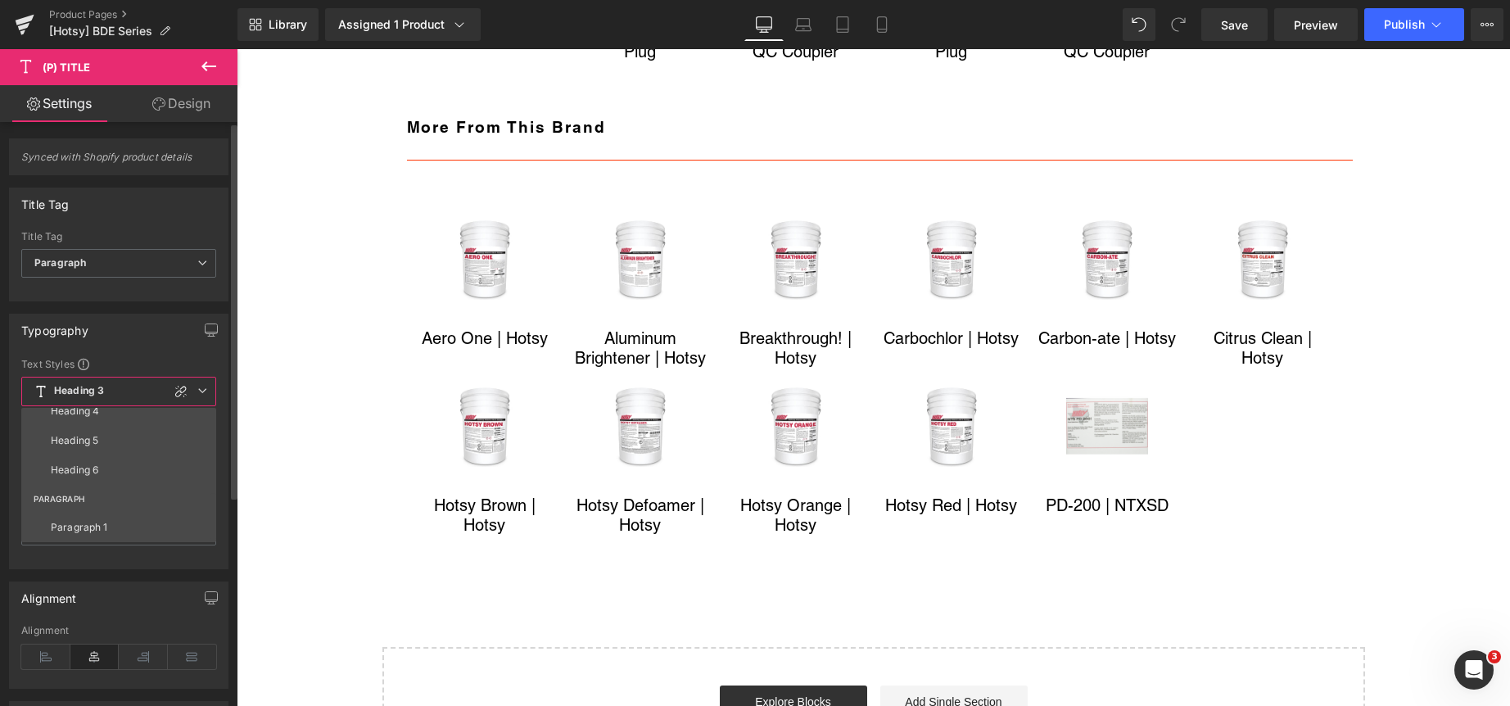
scroll to position [246, 0]
click at [153, 434] on li "Paragraph 1" at bounding box center [122, 438] width 202 height 29
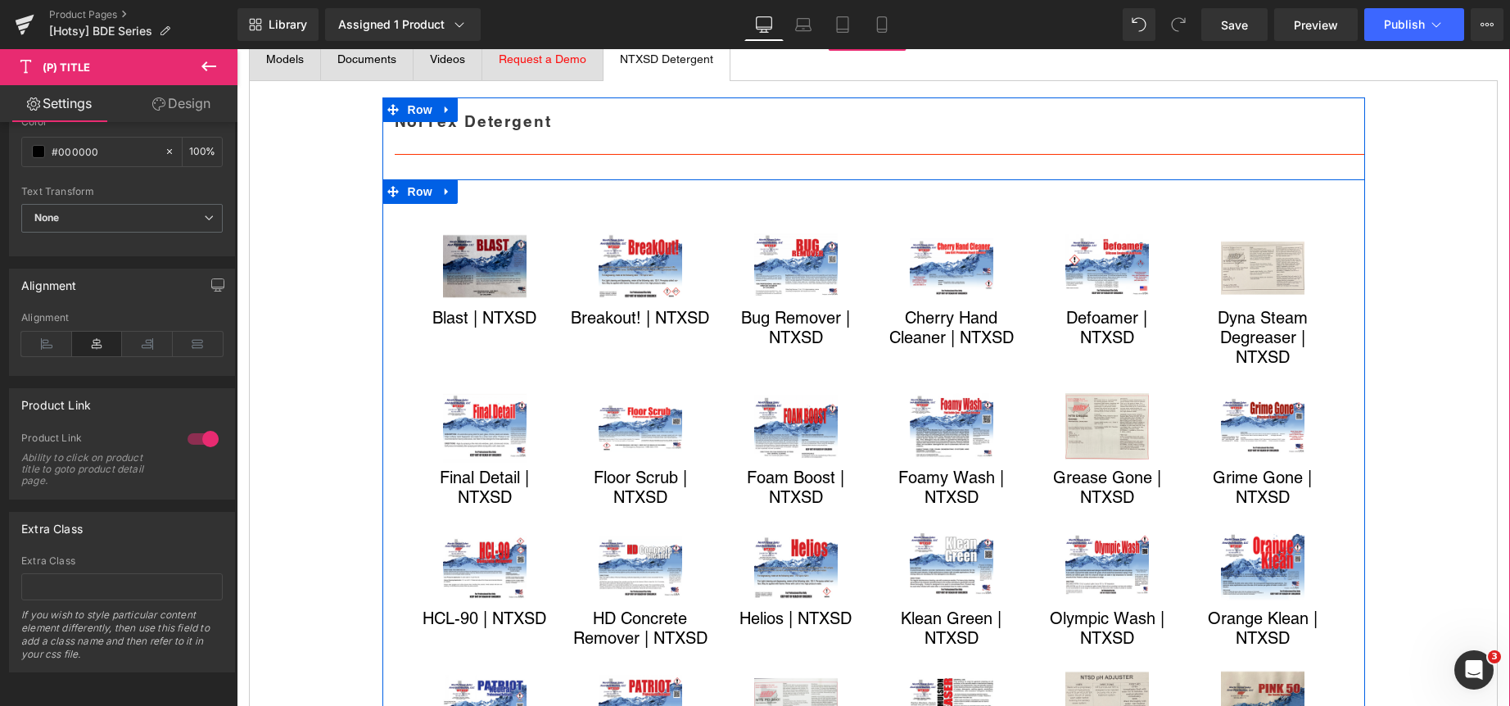
scroll to position [655, 0]
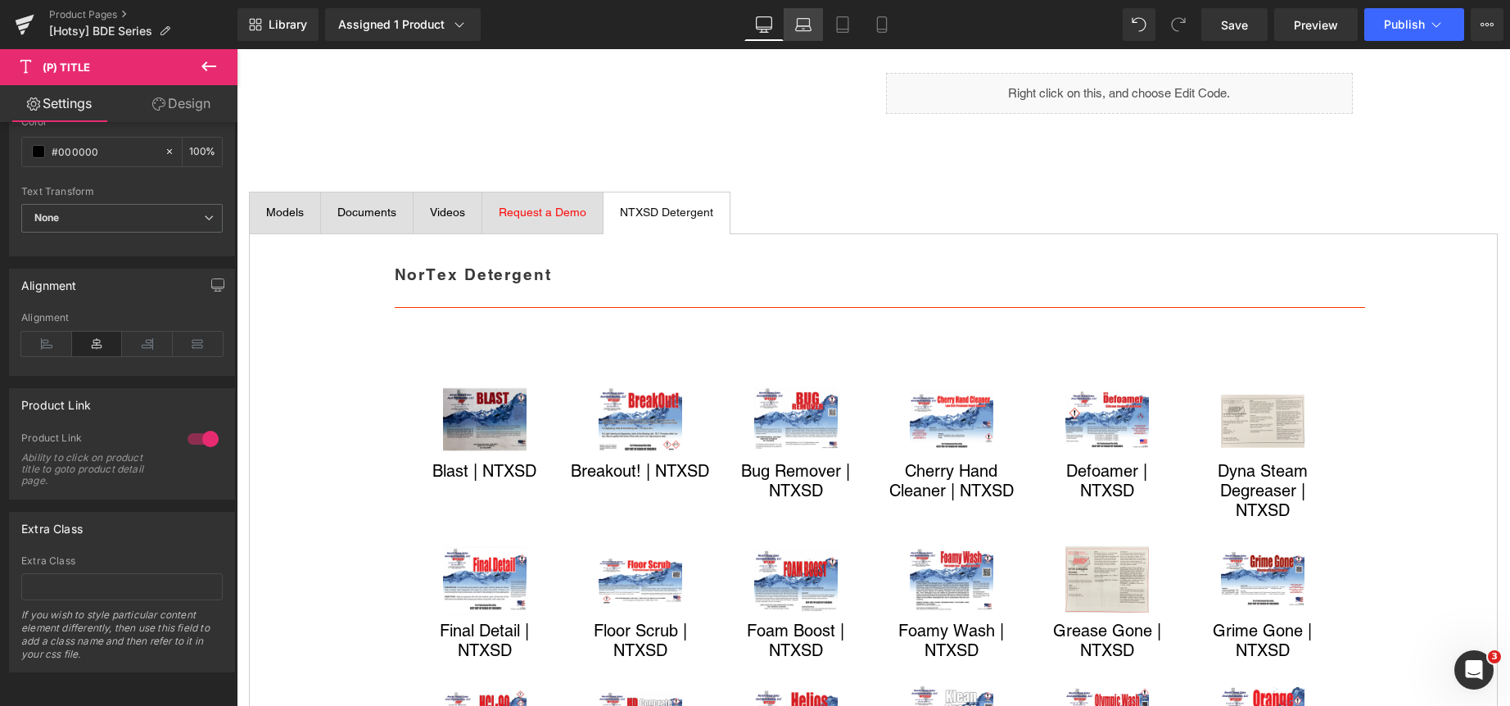
click at [802, 26] on icon at bounding box center [804, 28] width 16 height 5
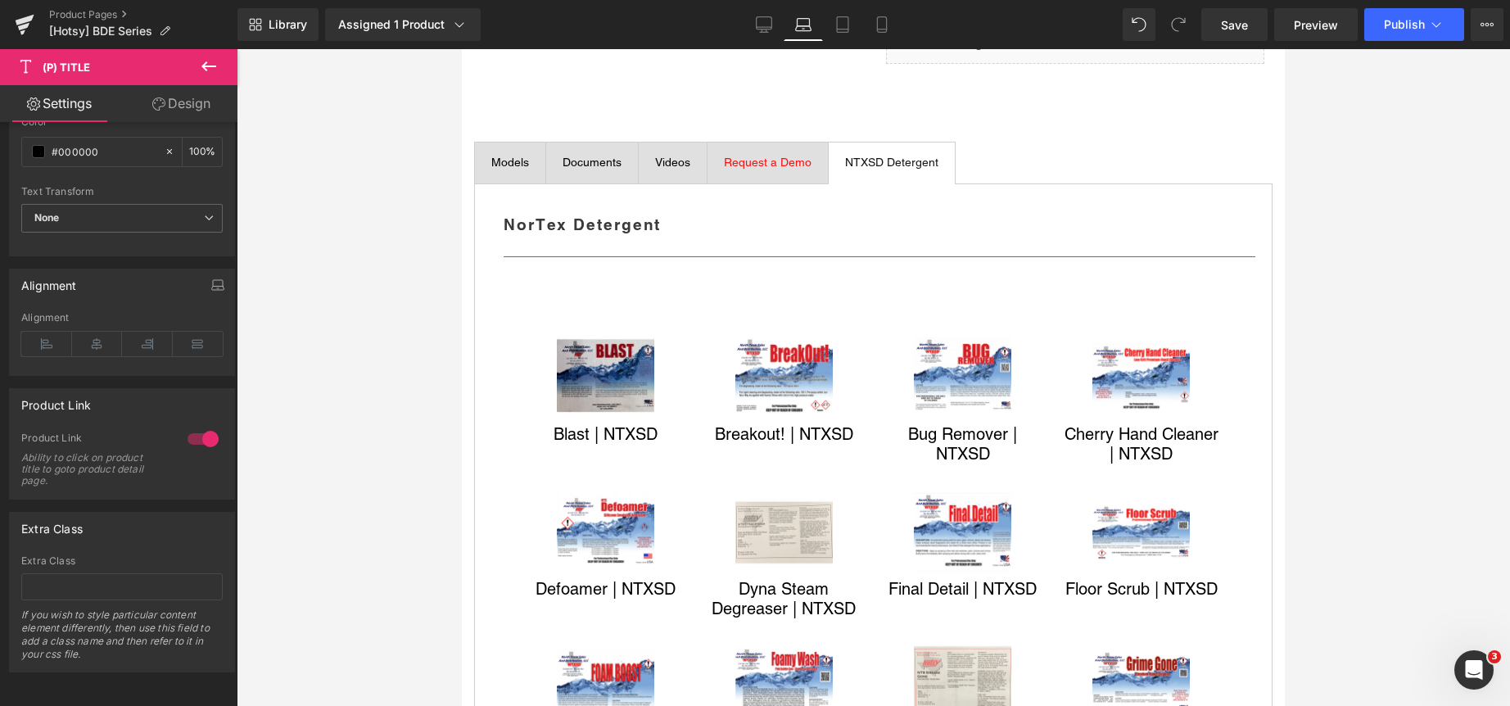
scroll to position [608, 0]
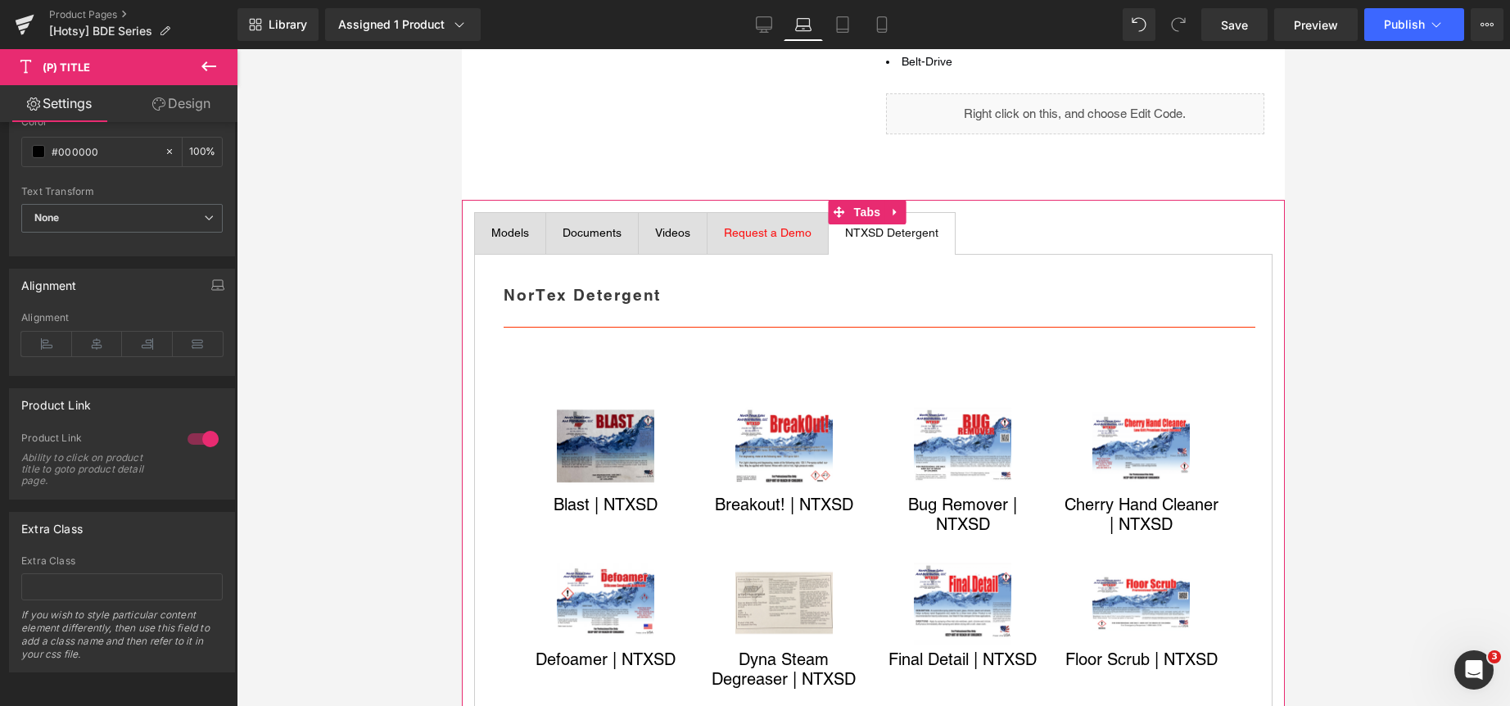
click at [784, 239] on span "Request a Demo" at bounding box center [768, 232] width 88 height 13
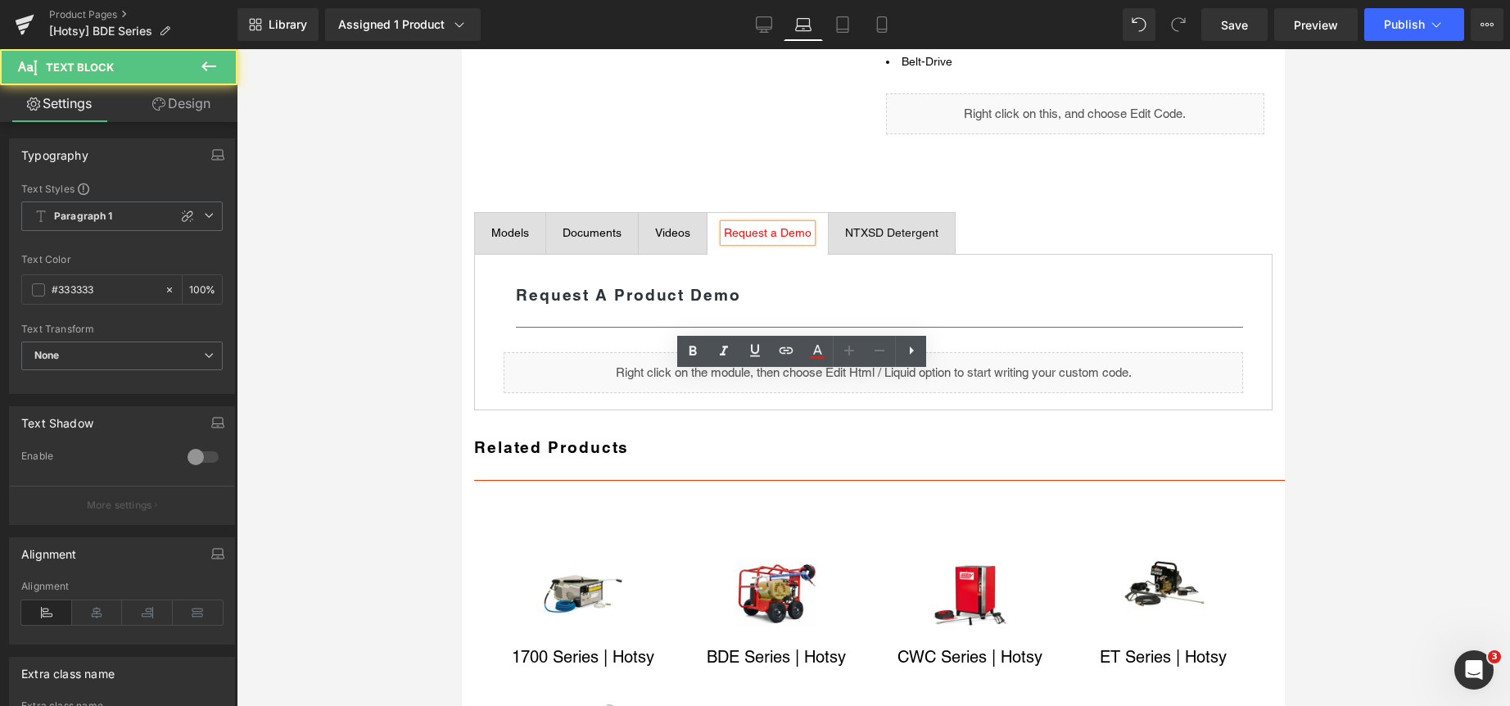
click at [679, 254] on span "Videos Text Block" at bounding box center [673, 233] width 68 height 41
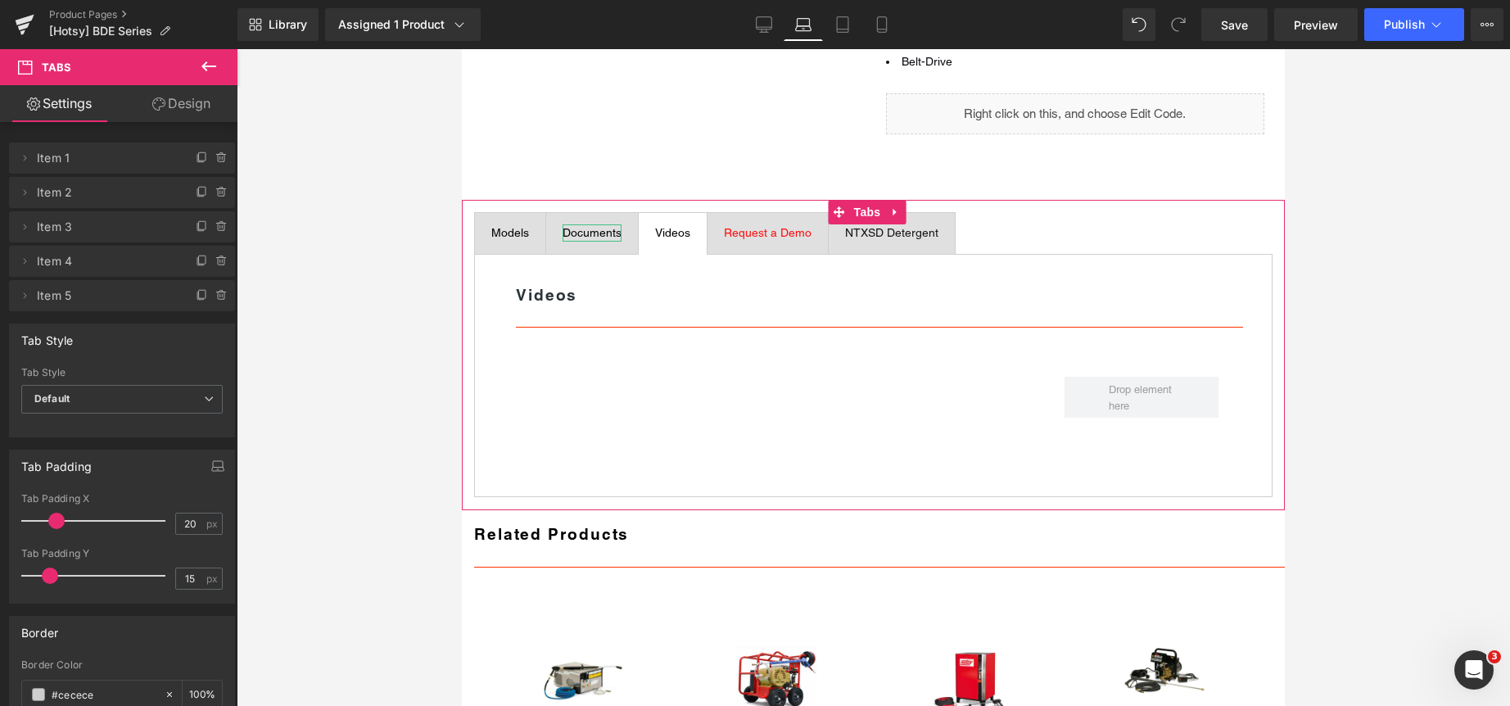
click at [612, 242] on div "Documents" at bounding box center [591, 232] width 59 height 17
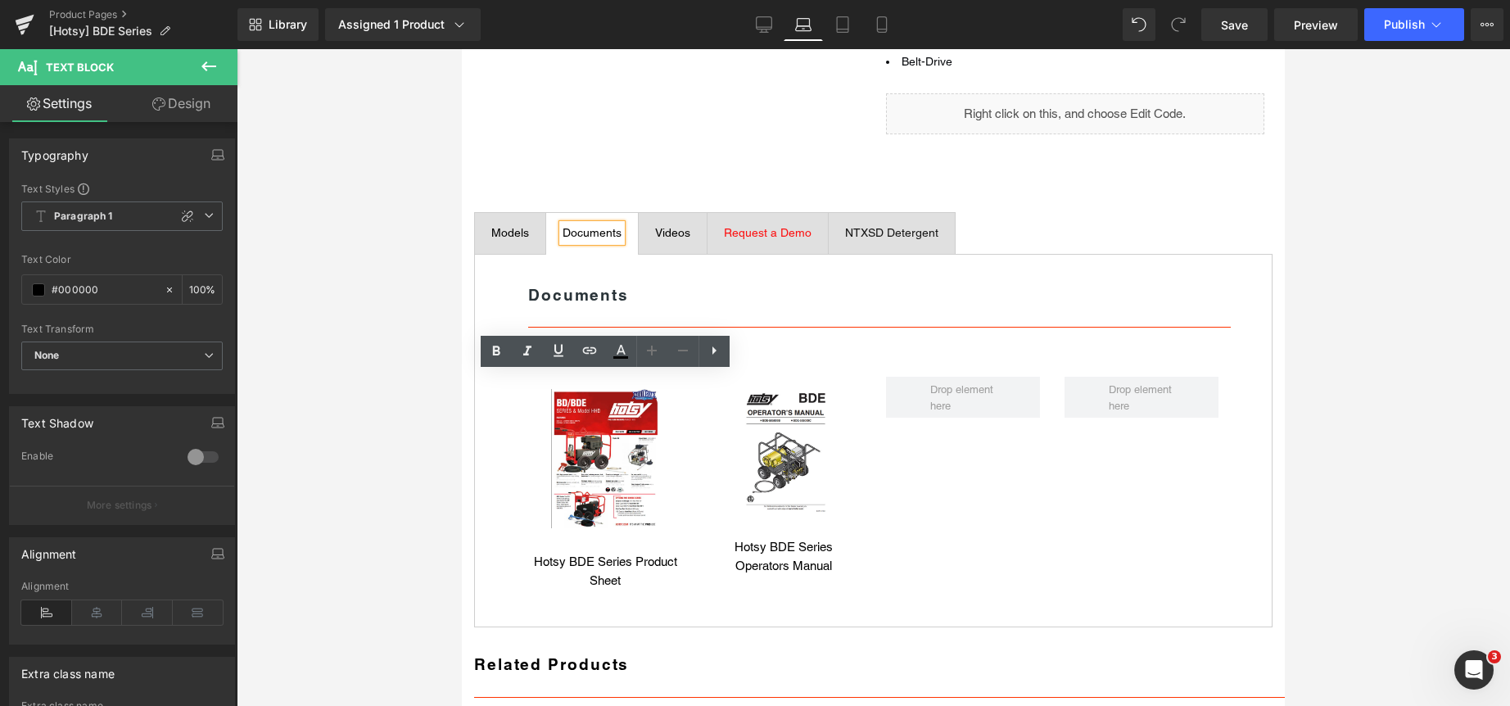
click at [510, 254] on span "Models Text Block" at bounding box center [510, 233] width 70 height 41
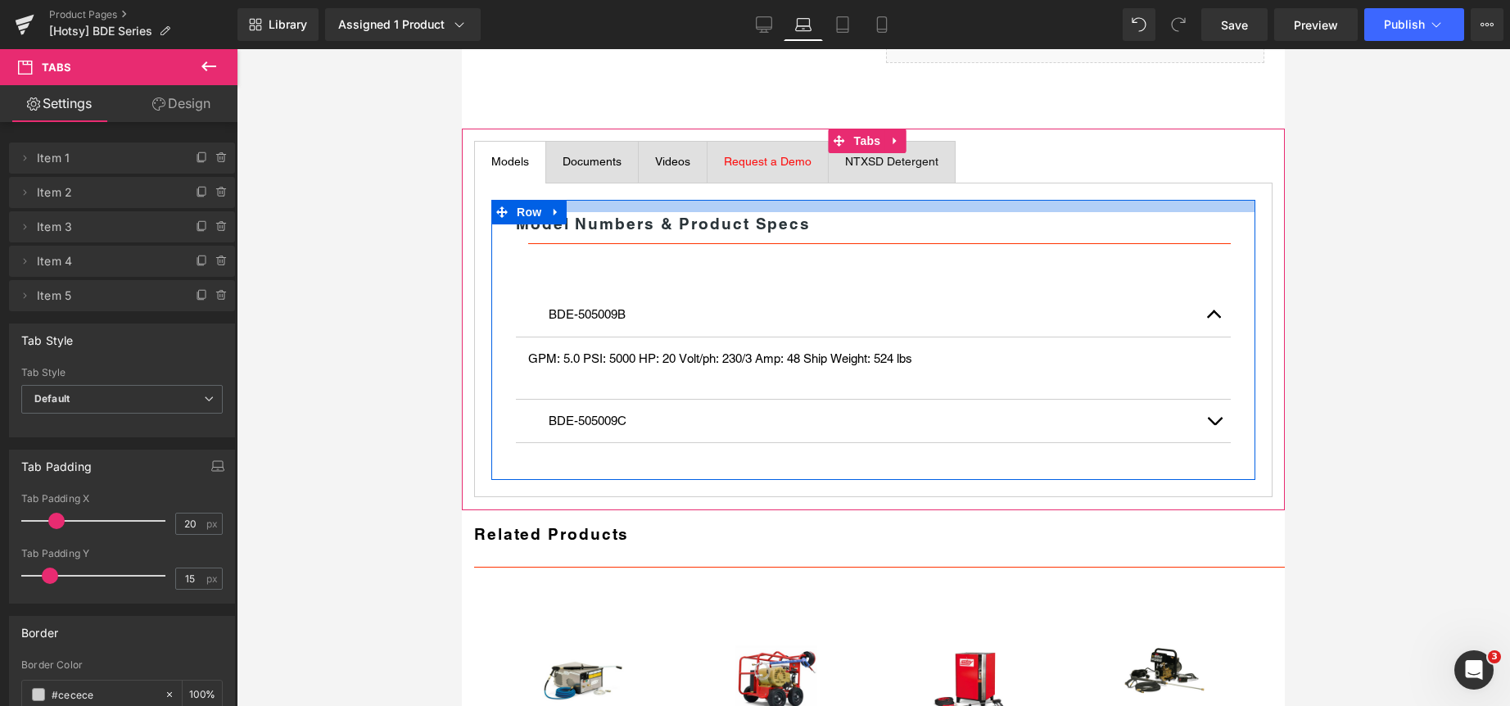
scroll to position [772, 0]
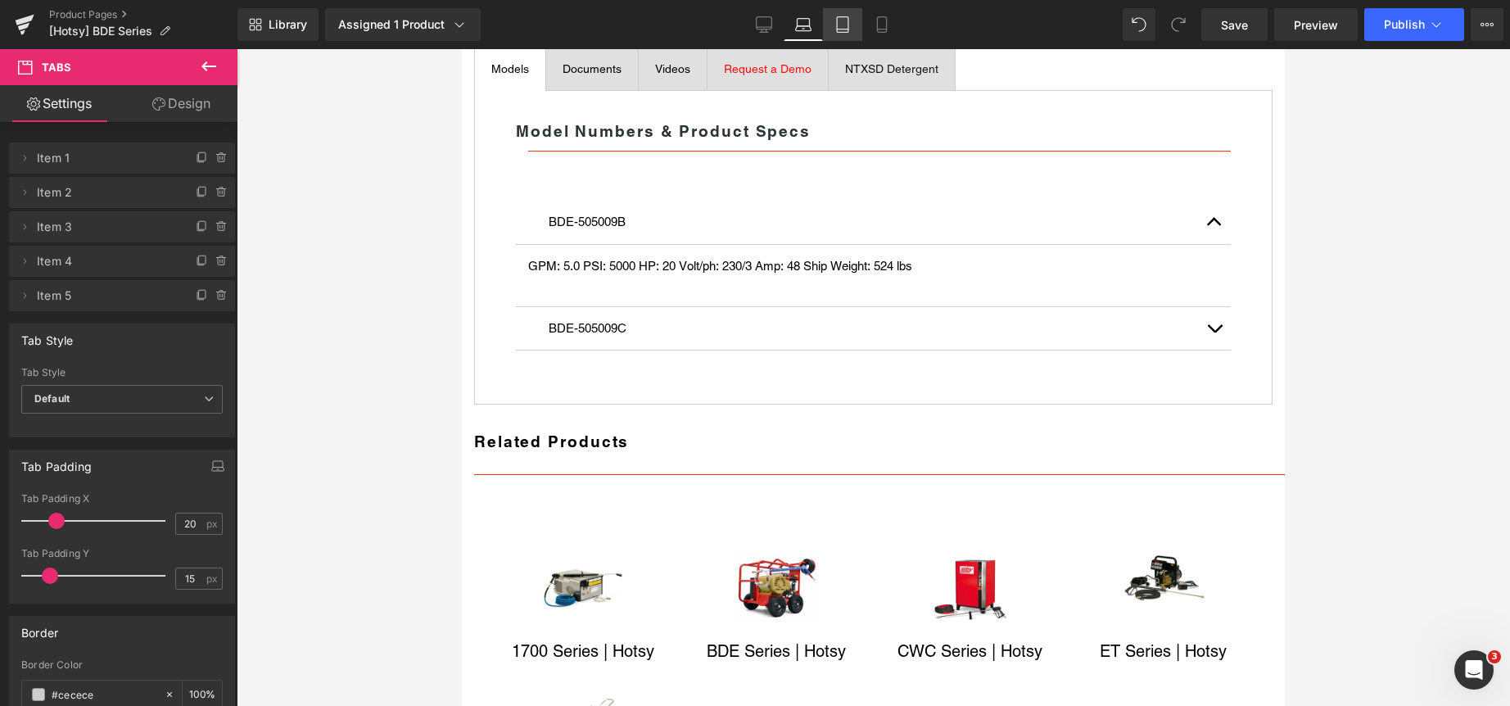
click at [852, 18] on link "Tablet" at bounding box center [842, 24] width 39 height 33
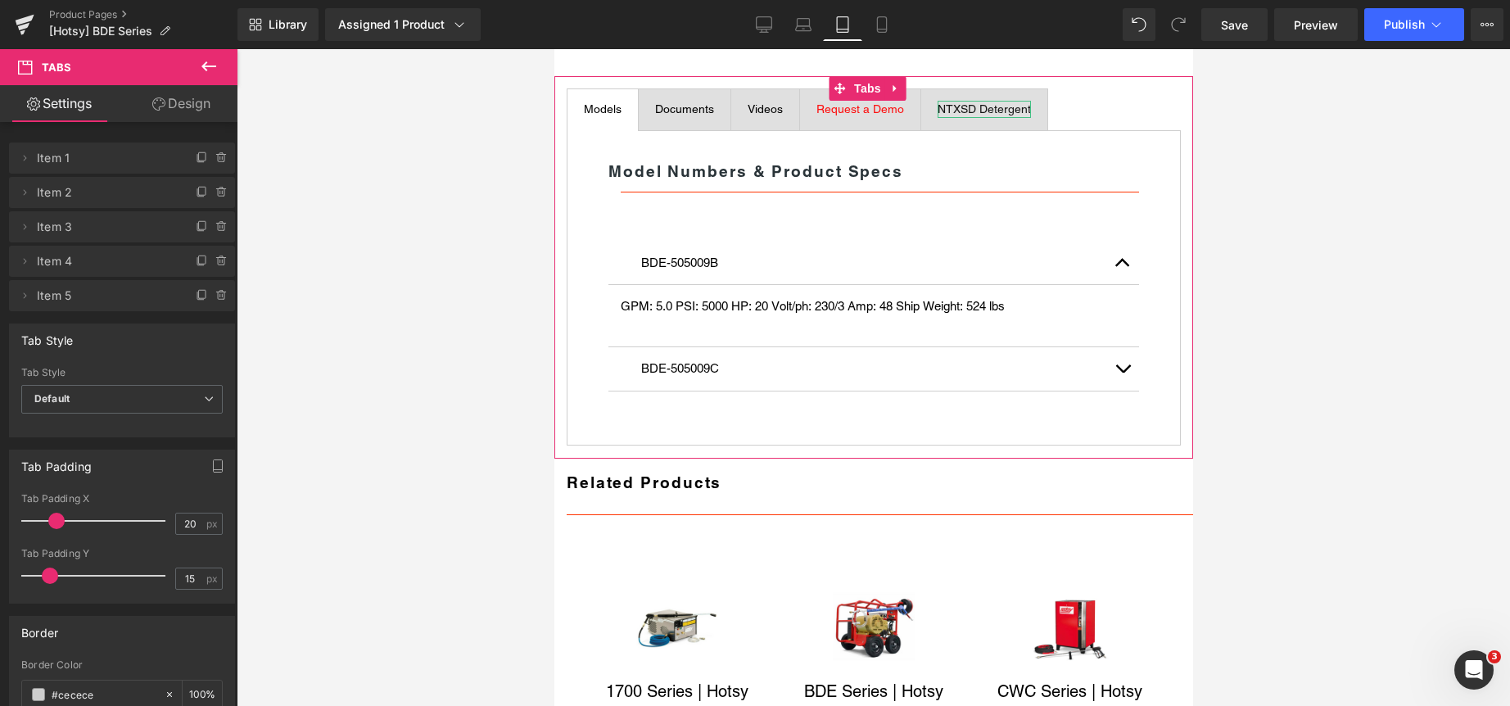
click at [1008, 115] on span "NTXSD Detergent" at bounding box center [983, 108] width 93 height 13
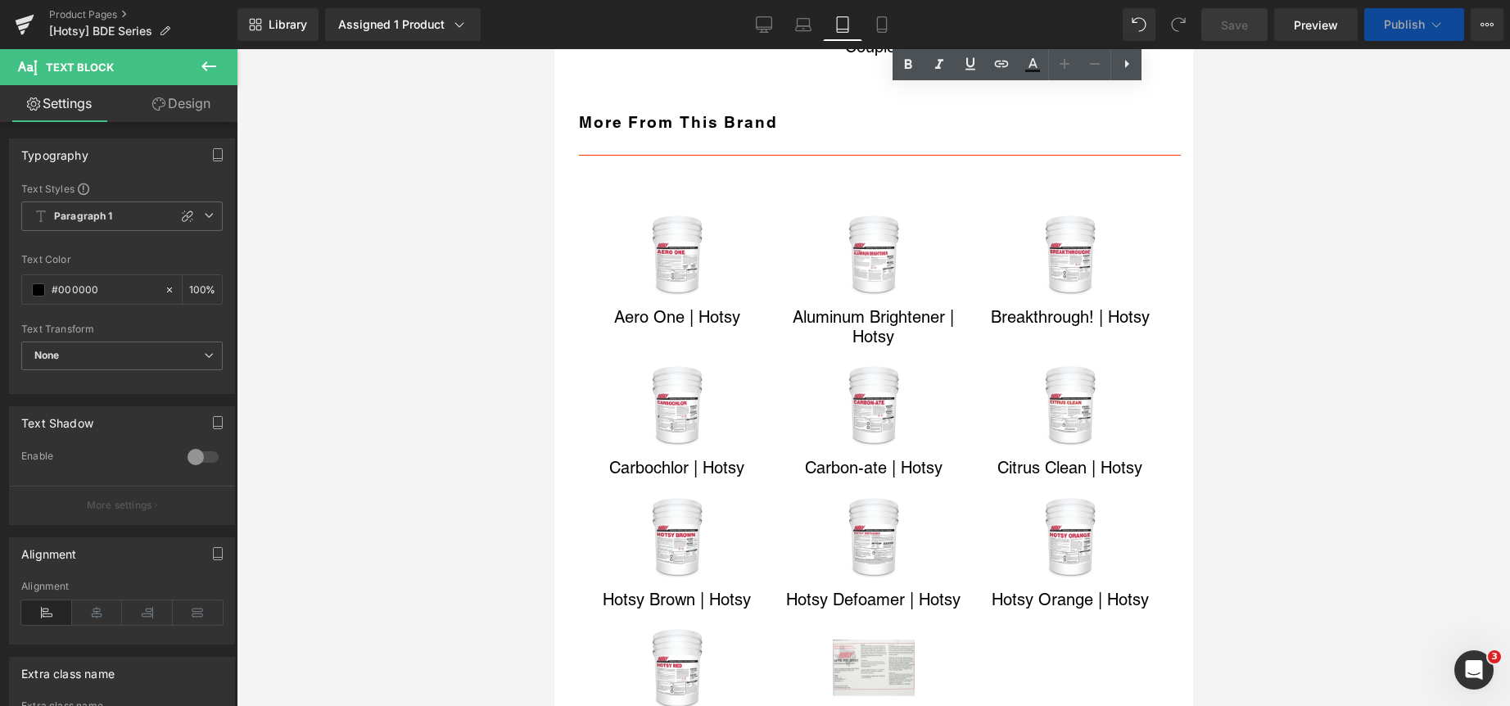
scroll to position [4164, 0]
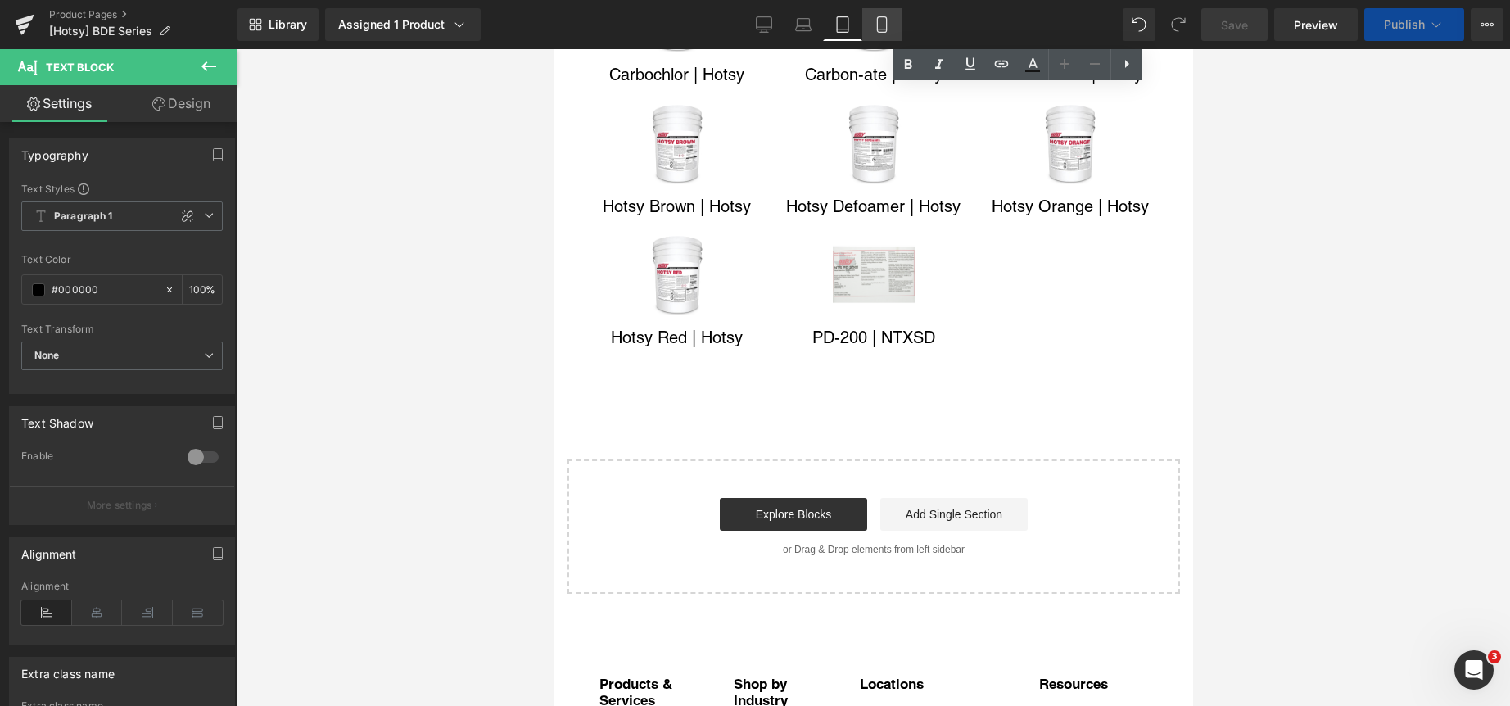
click at [882, 19] on icon at bounding box center [882, 24] width 16 height 16
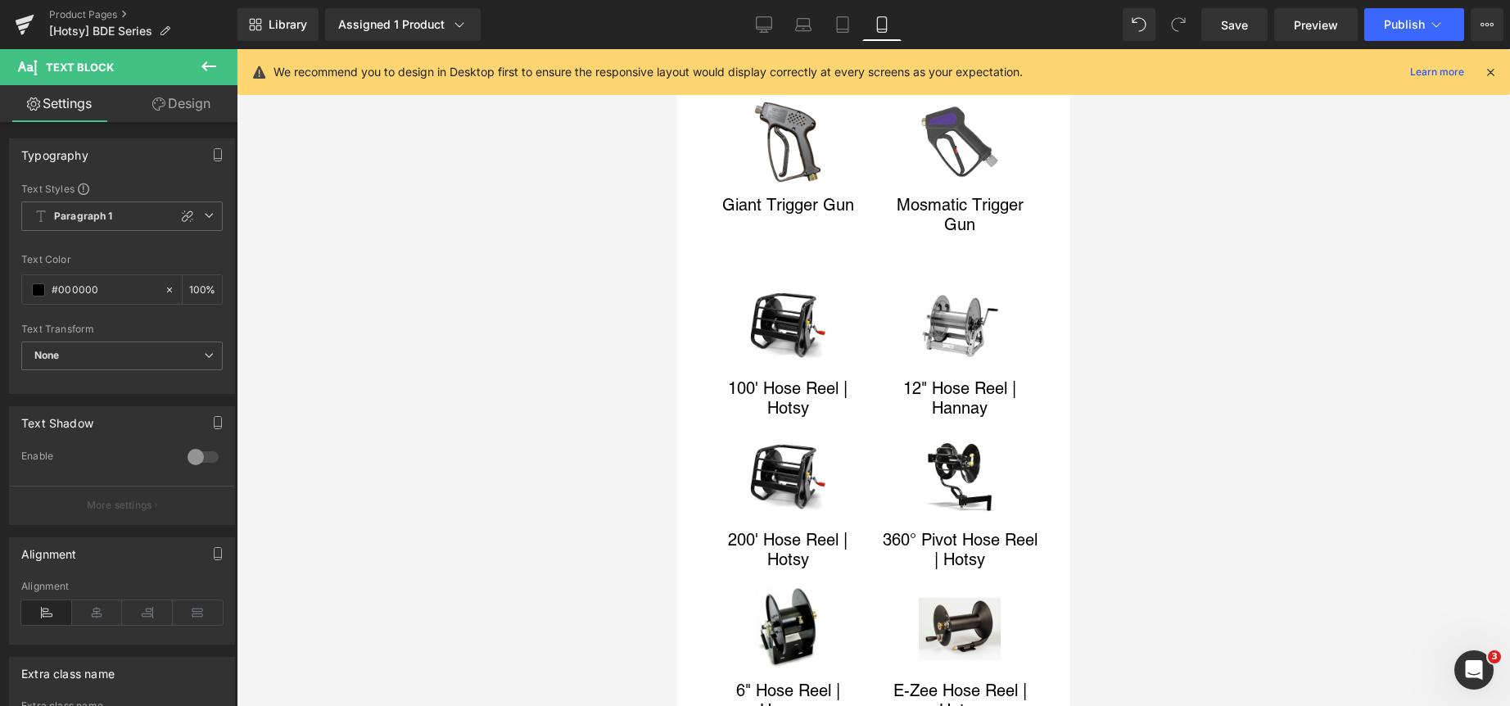
scroll to position [1125, 0]
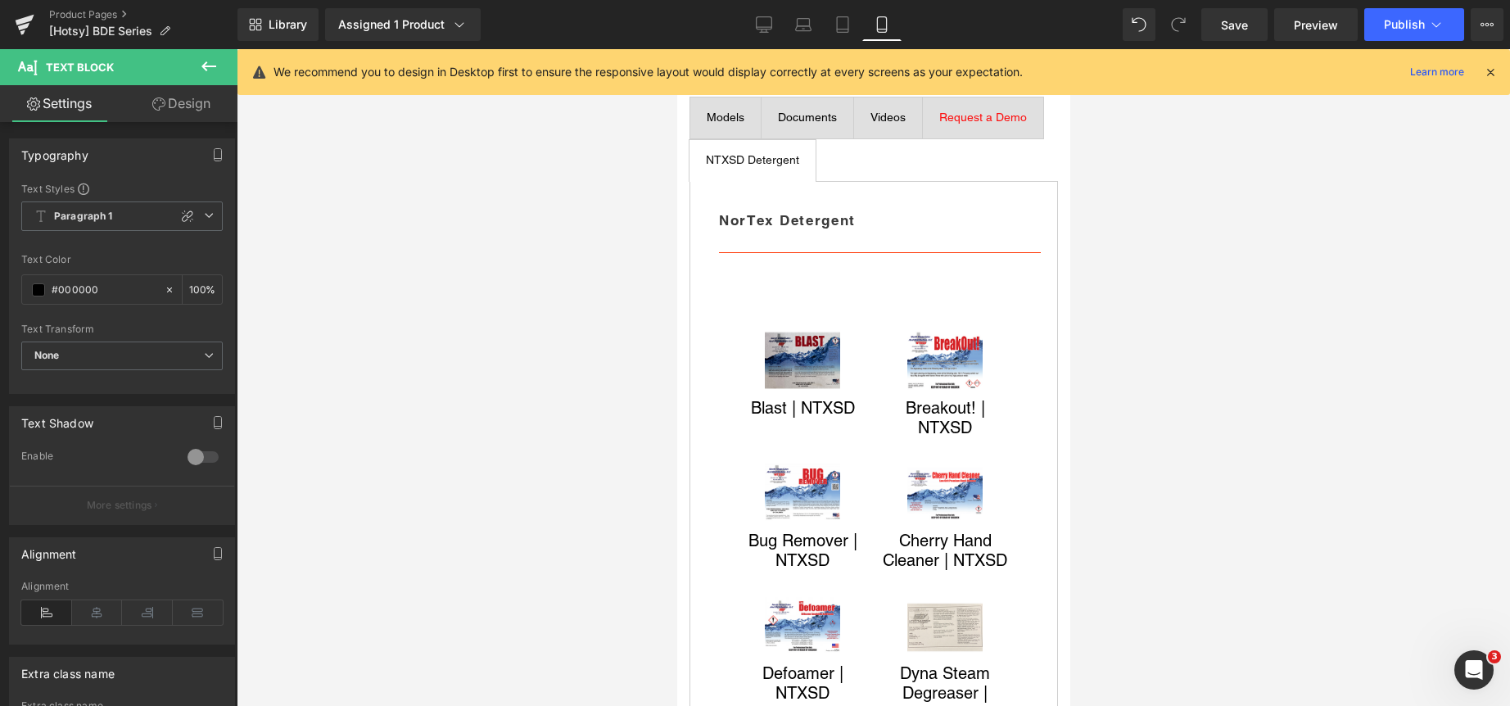
click at [938, 124] on span "Request a Demo" at bounding box center [982, 117] width 88 height 13
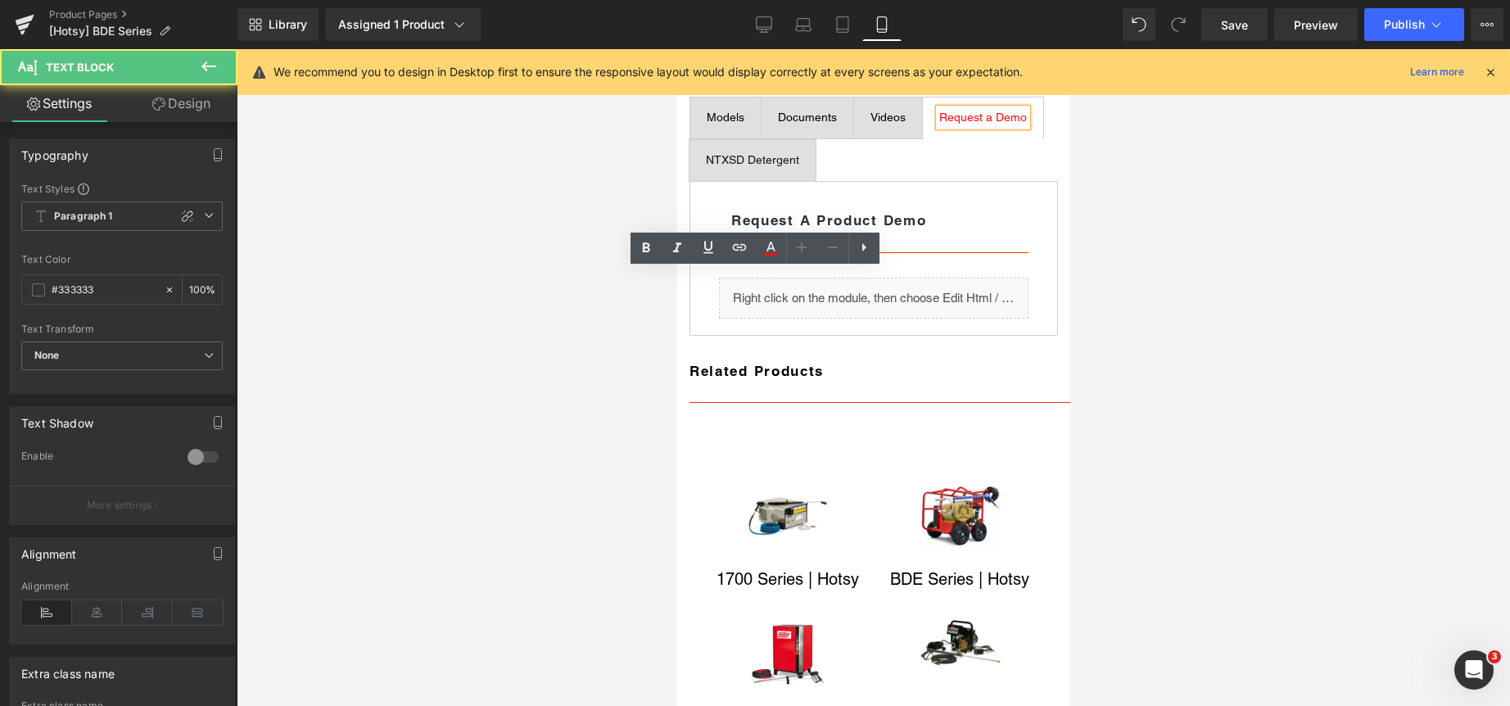
click at [885, 126] on div "Videos" at bounding box center [887, 117] width 35 height 17
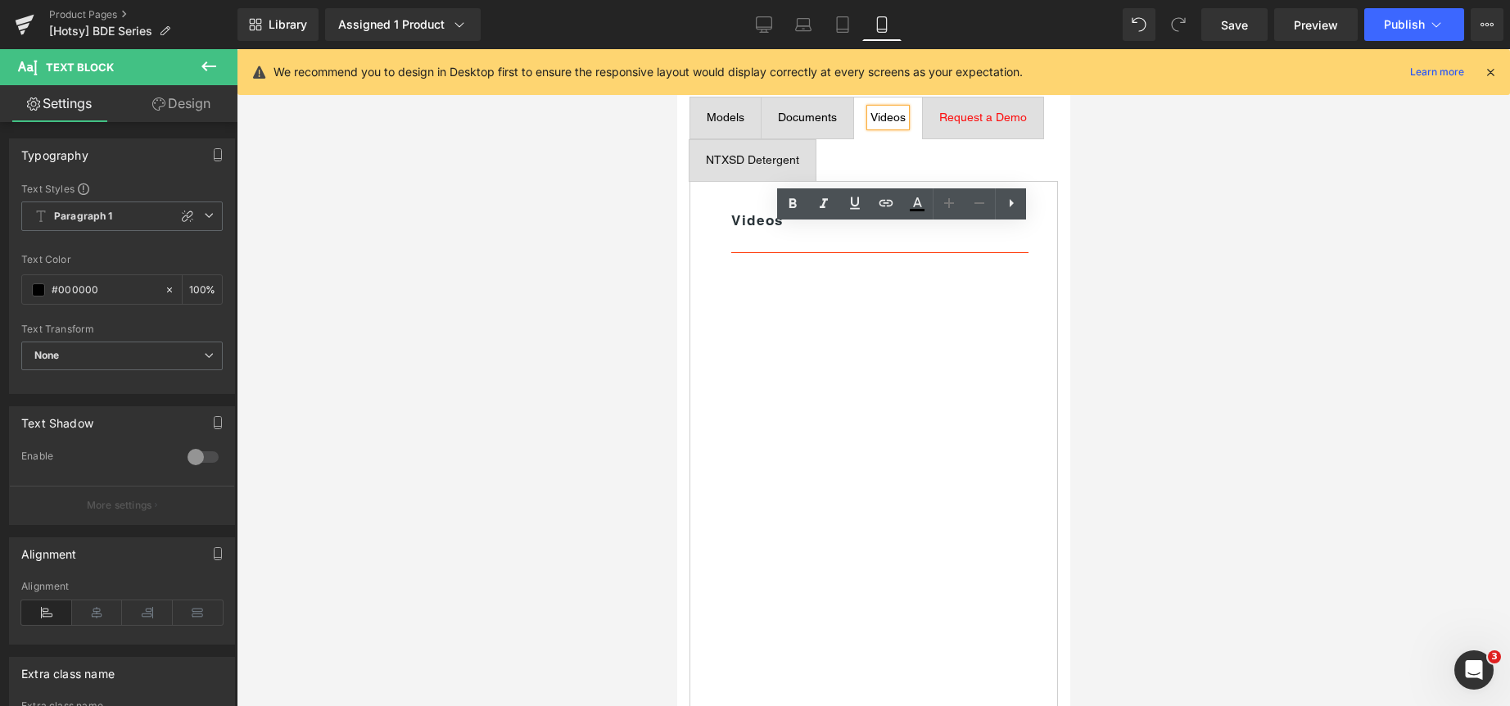
click at [676, 49] on div at bounding box center [676, 49] width 0 height 0
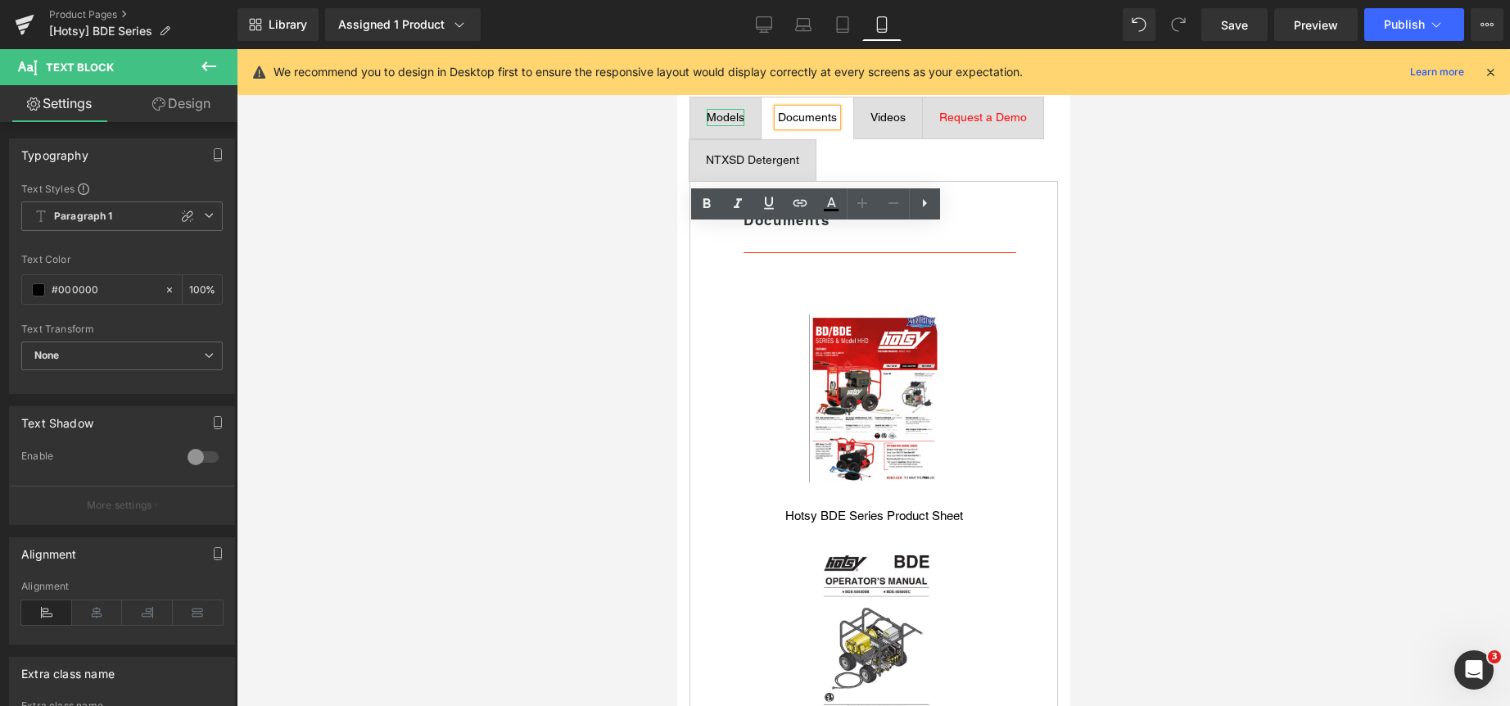
click at [732, 126] on div "Models" at bounding box center [725, 117] width 38 height 17
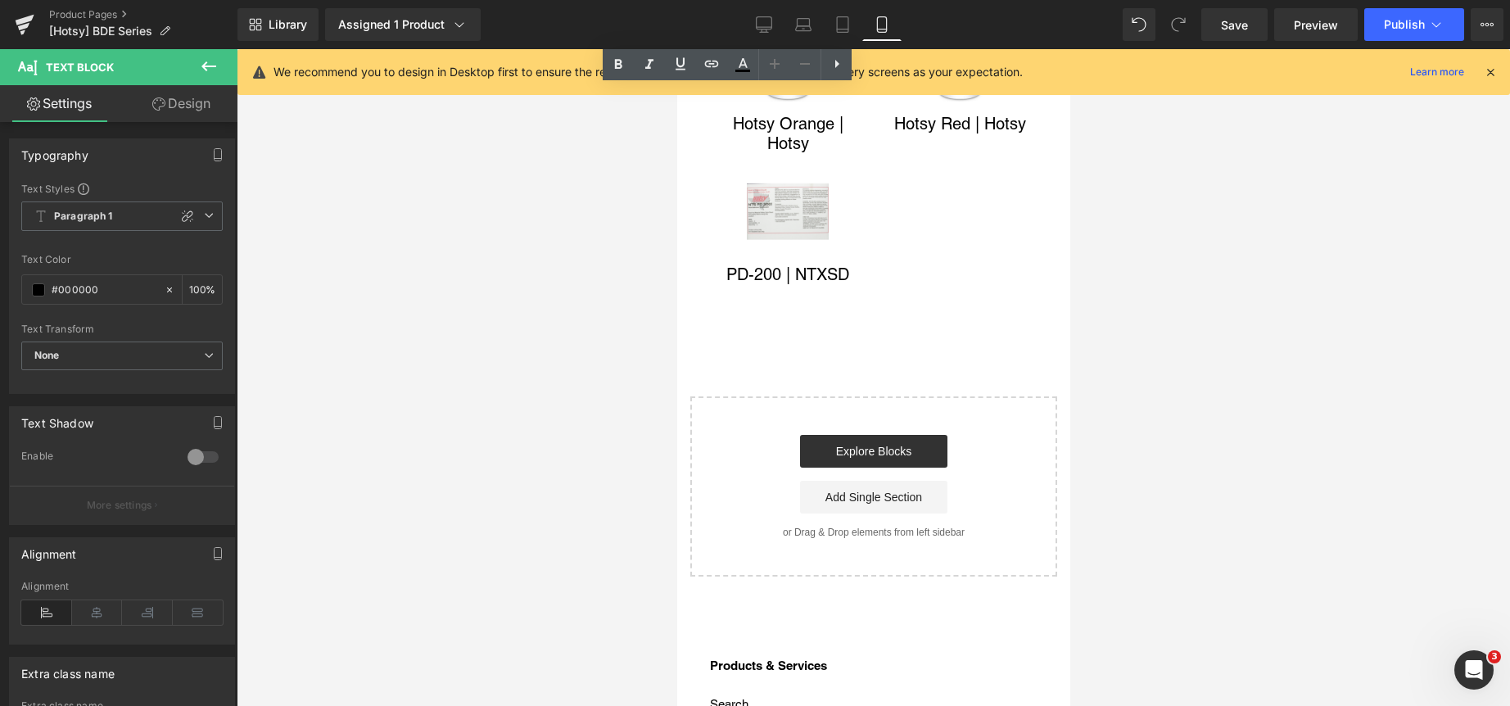
scroll to position [4727, 0]
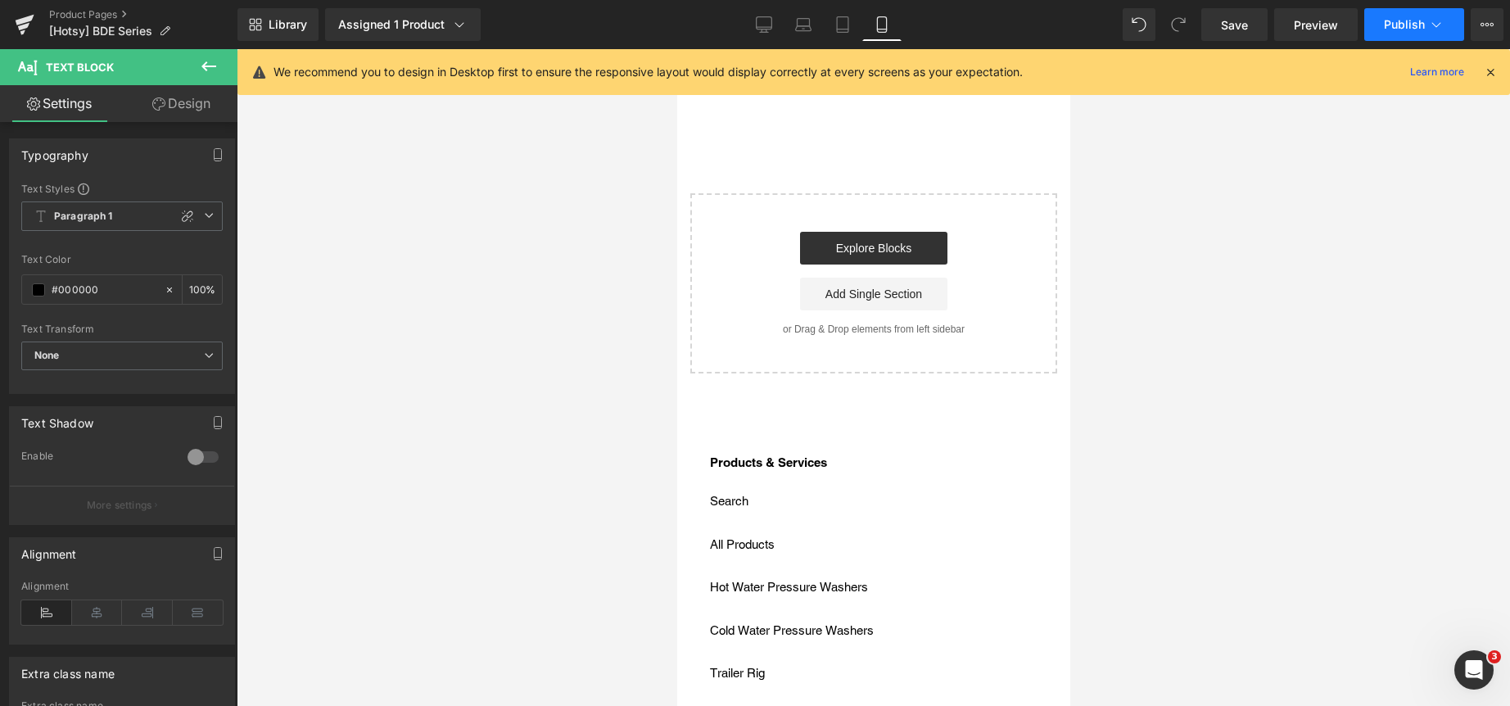
click at [1408, 20] on span "Publish" at bounding box center [1404, 24] width 41 height 13
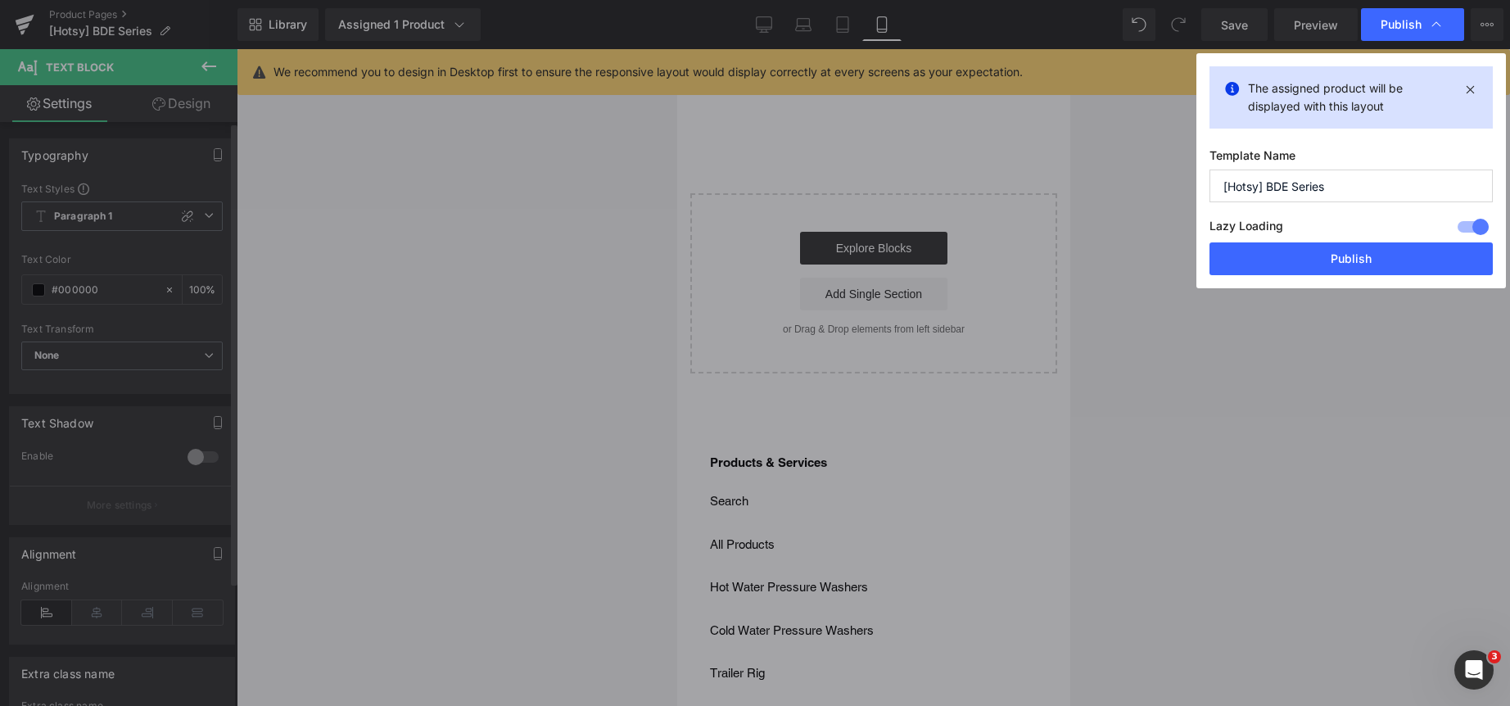
drag, startPoint x: 1329, startPoint y: 257, endPoint x: 14, endPoint y: 420, distance: 1325.0
click at [1328, 257] on button "Publish" at bounding box center [1350, 258] width 283 height 33
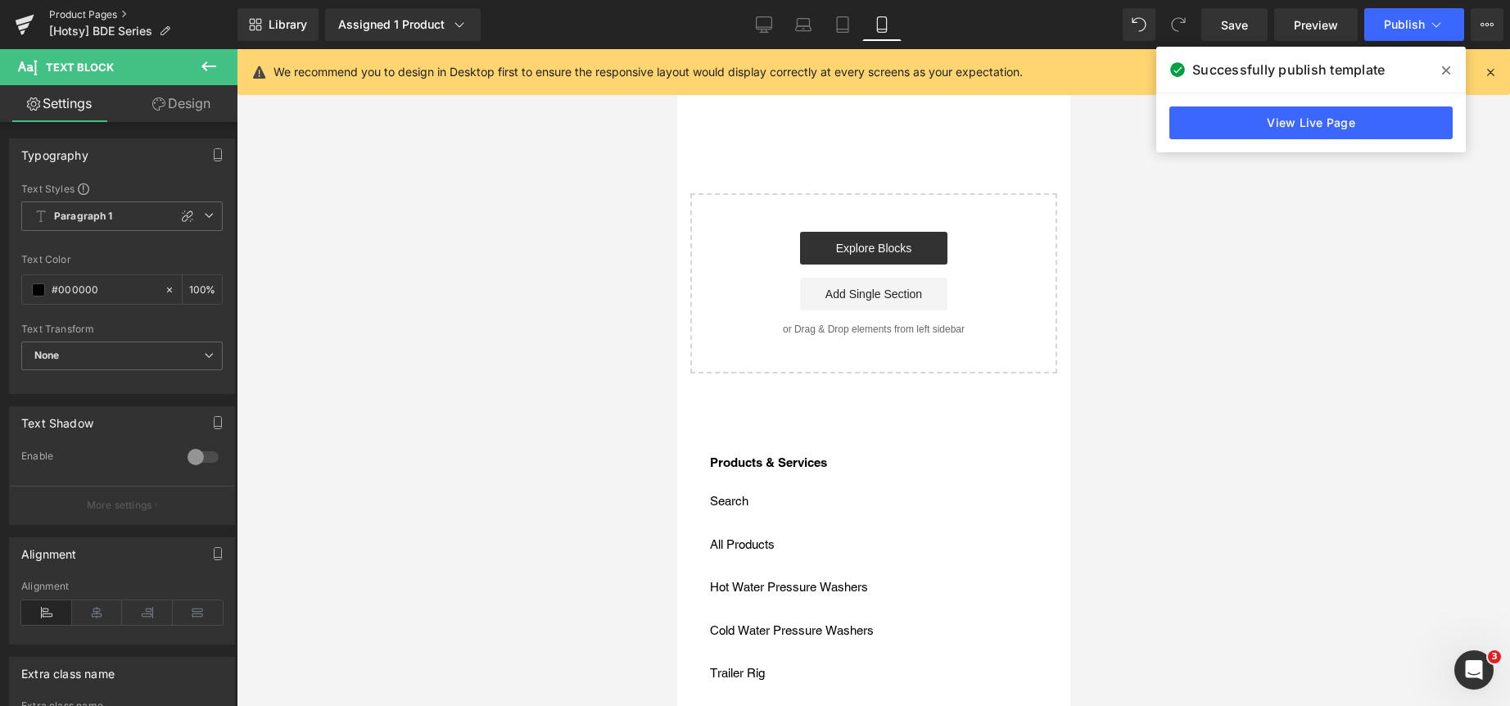
click at [99, 11] on link "Product Pages" at bounding box center [143, 14] width 188 height 13
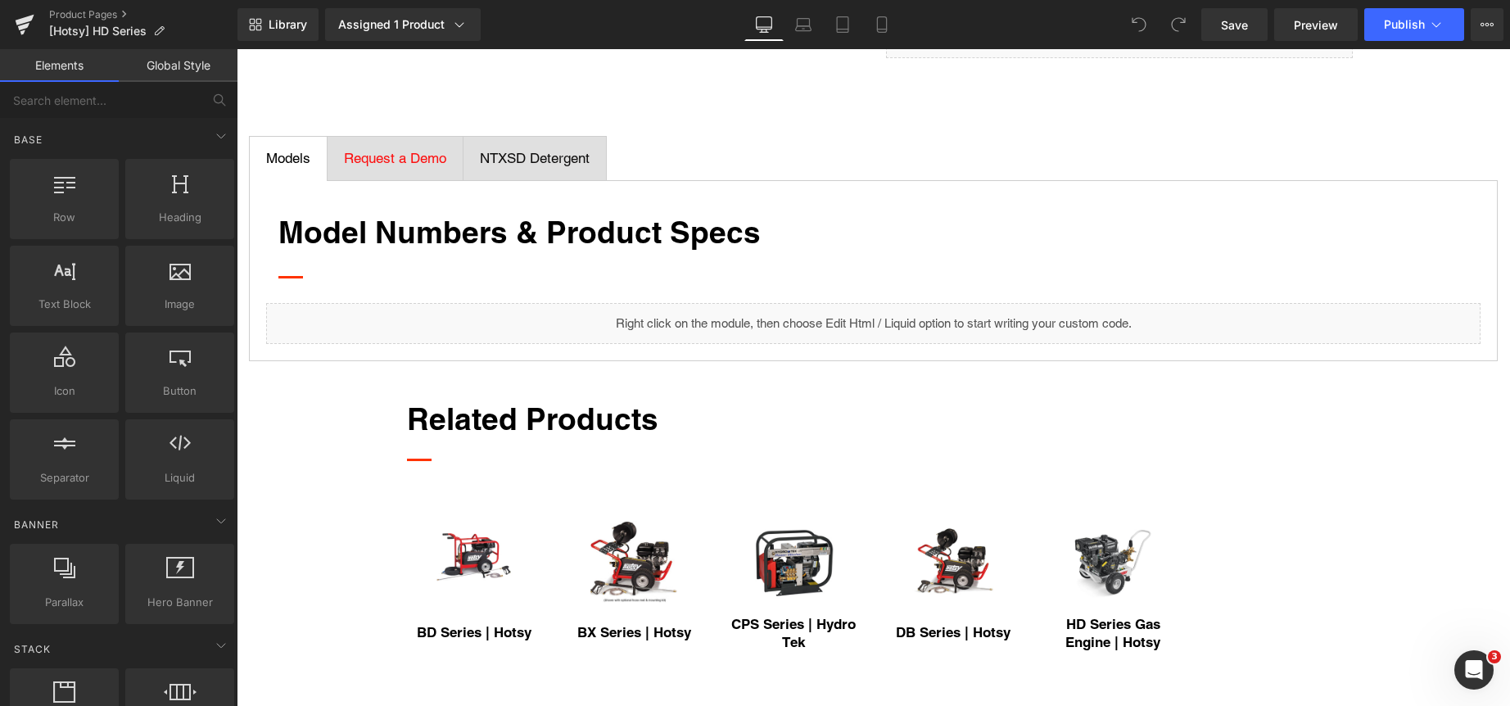
scroll to position [901, 0]
click at [176, 52] on link "Global Style" at bounding box center [178, 65] width 119 height 33
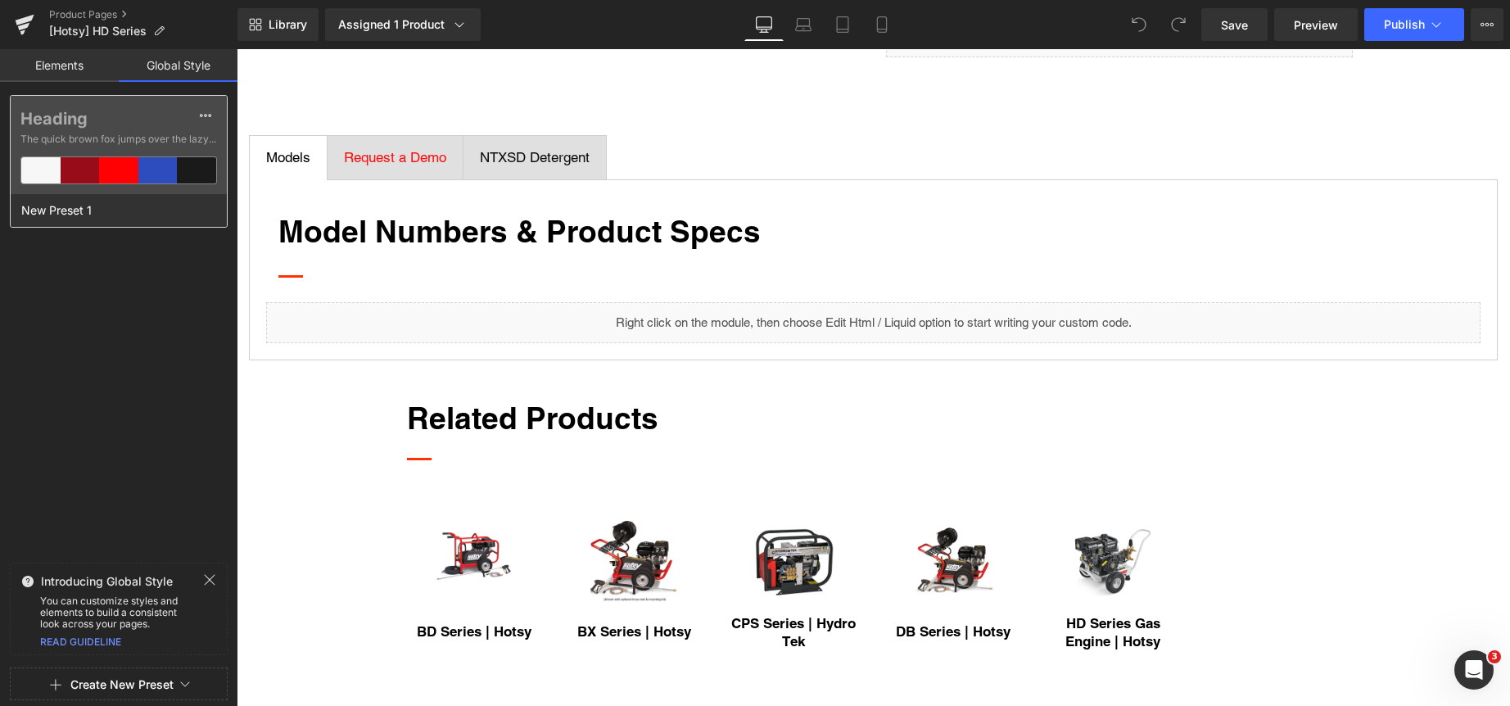
click at [148, 114] on label "Heading" at bounding box center [118, 119] width 196 height 20
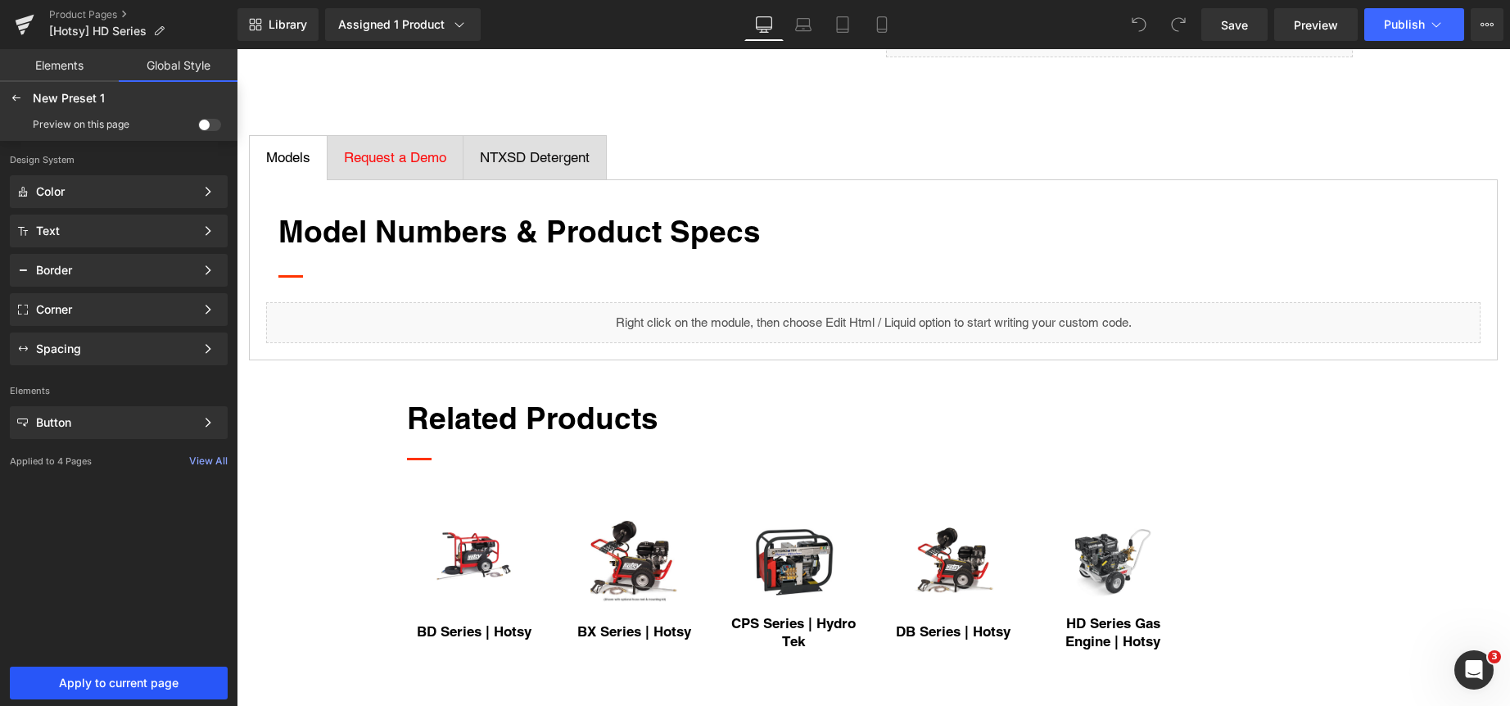
click at [115, 675] on button "Apply to current page" at bounding box center [119, 682] width 218 height 33
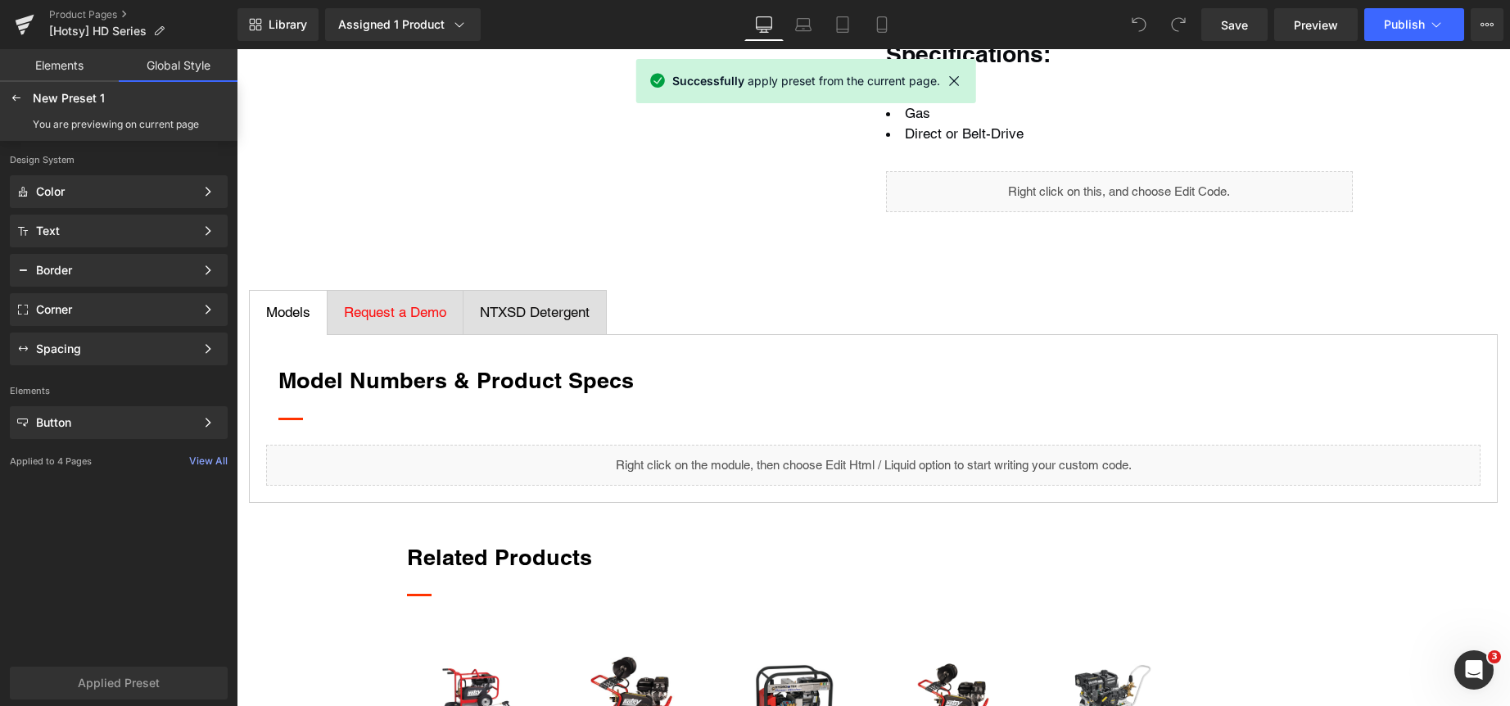
scroll to position [1055, 0]
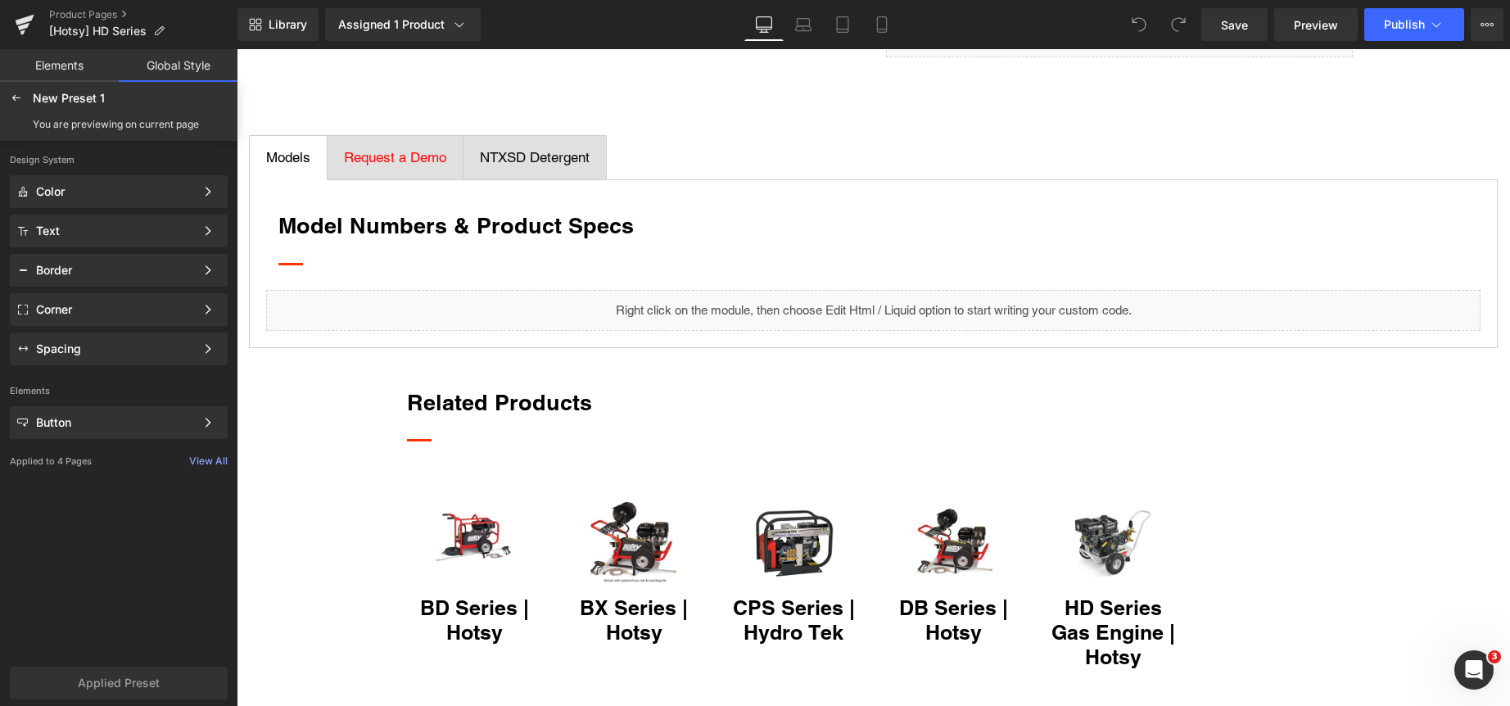
click at [61, 65] on link "Elements" at bounding box center [59, 65] width 119 height 33
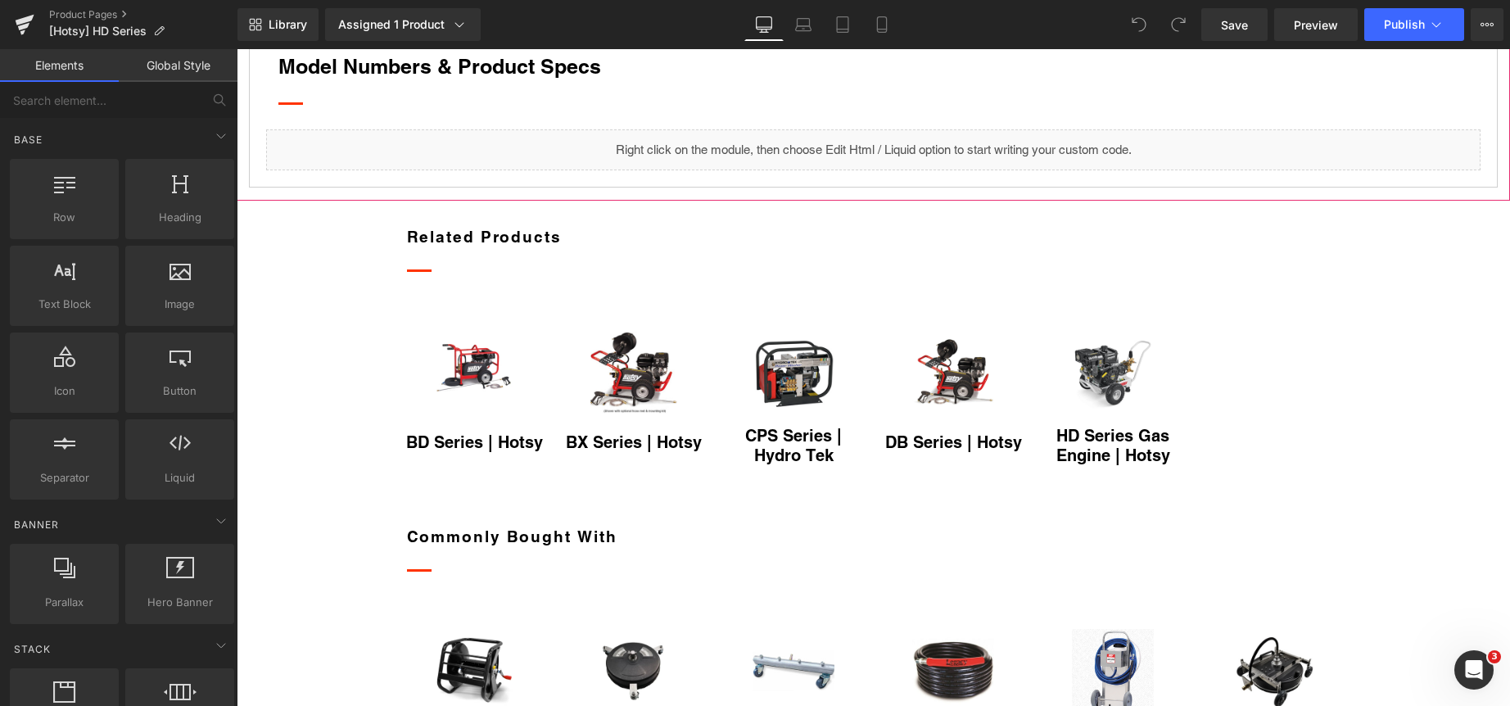
drag, startPoint x: 358, startPoint y: 227, endPoint x: 322, endPoint y: 224, distance: 36.1
click at [359, 79] on strong "Model Numbers & Product Specs" at bounding box center [439, 66] width 323 height 25
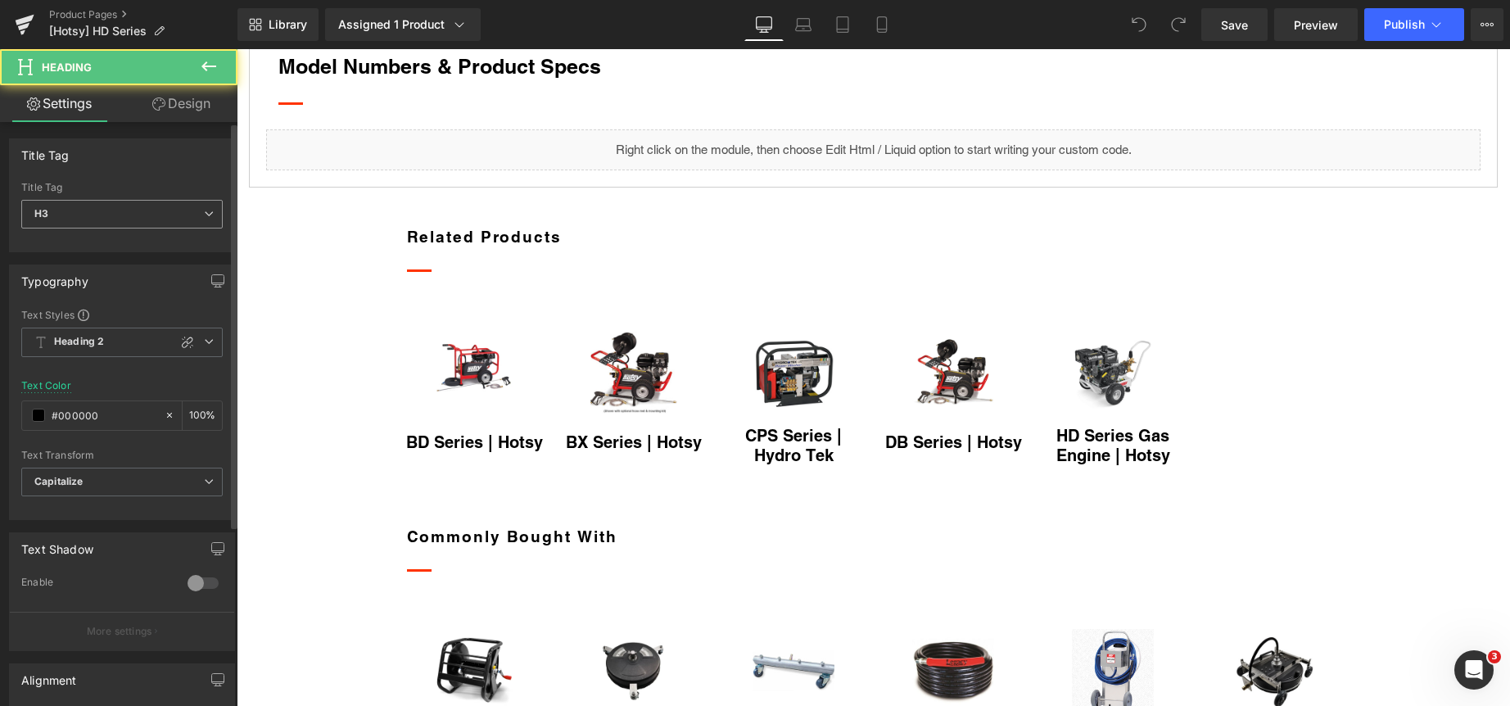
click at [160, 210] on span "H3" at bounding box center [121, 214] width 201 height 29
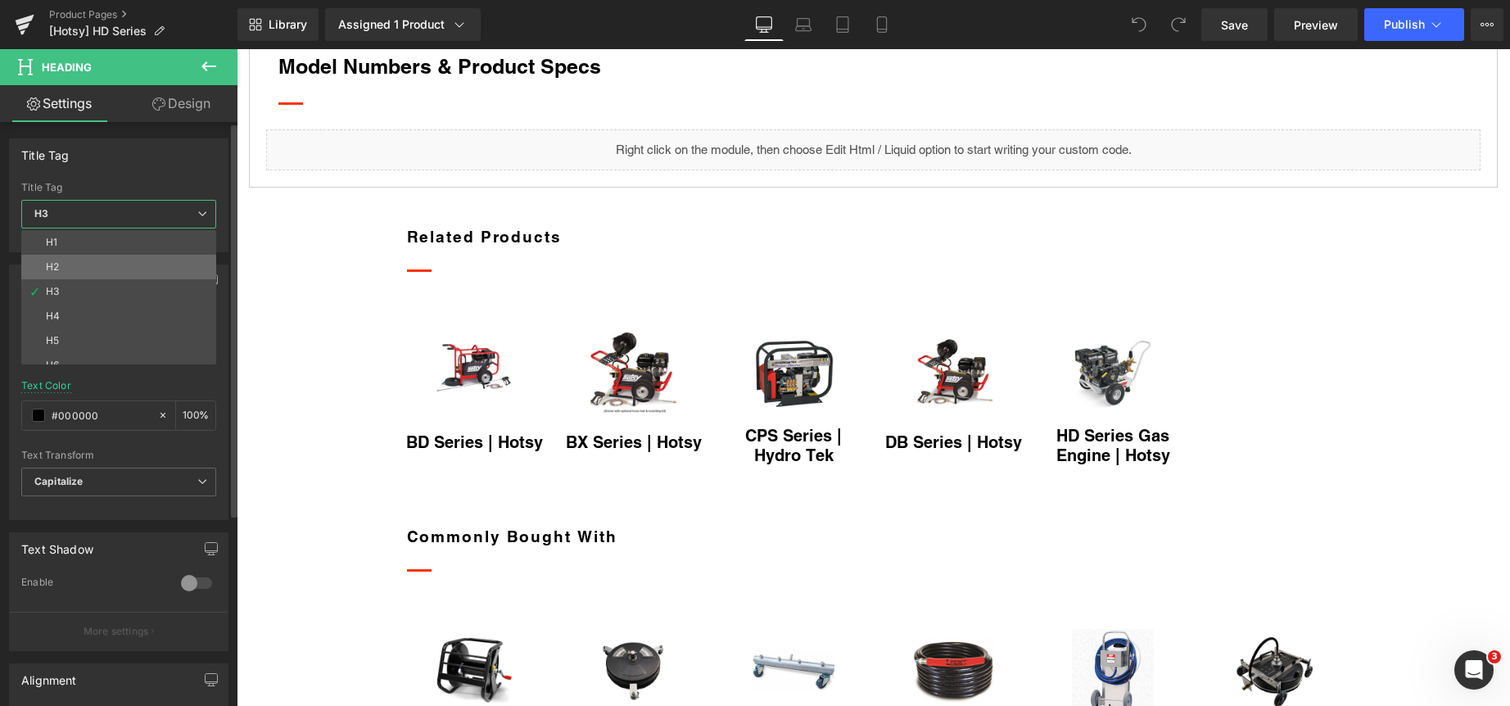
click at [154, 265] on li "H2" at bounding box center [122, 267] width 202 height 25
type input "#2a3439"
type input "100"
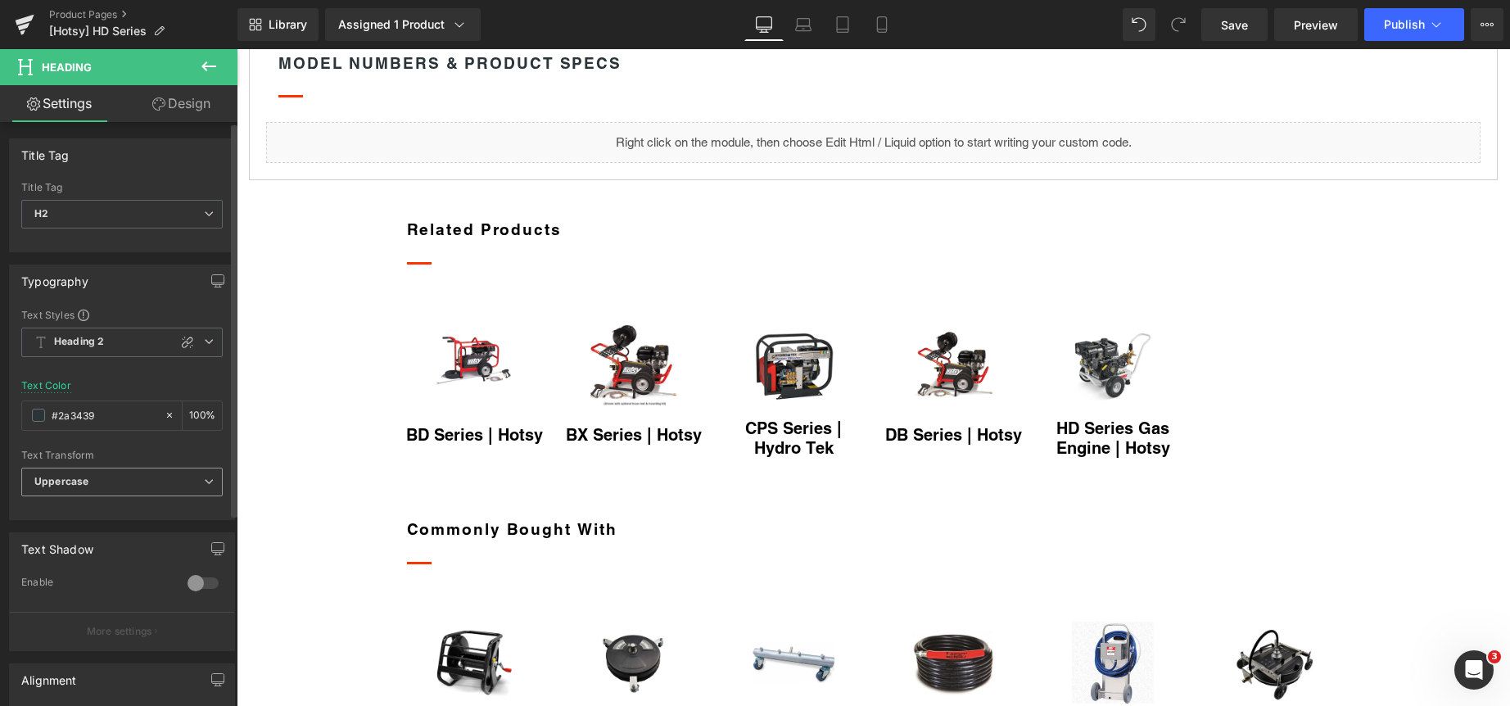
click at [120, 477] on span "Uppercase" at bounding box center [121, 482] width 201 height 29
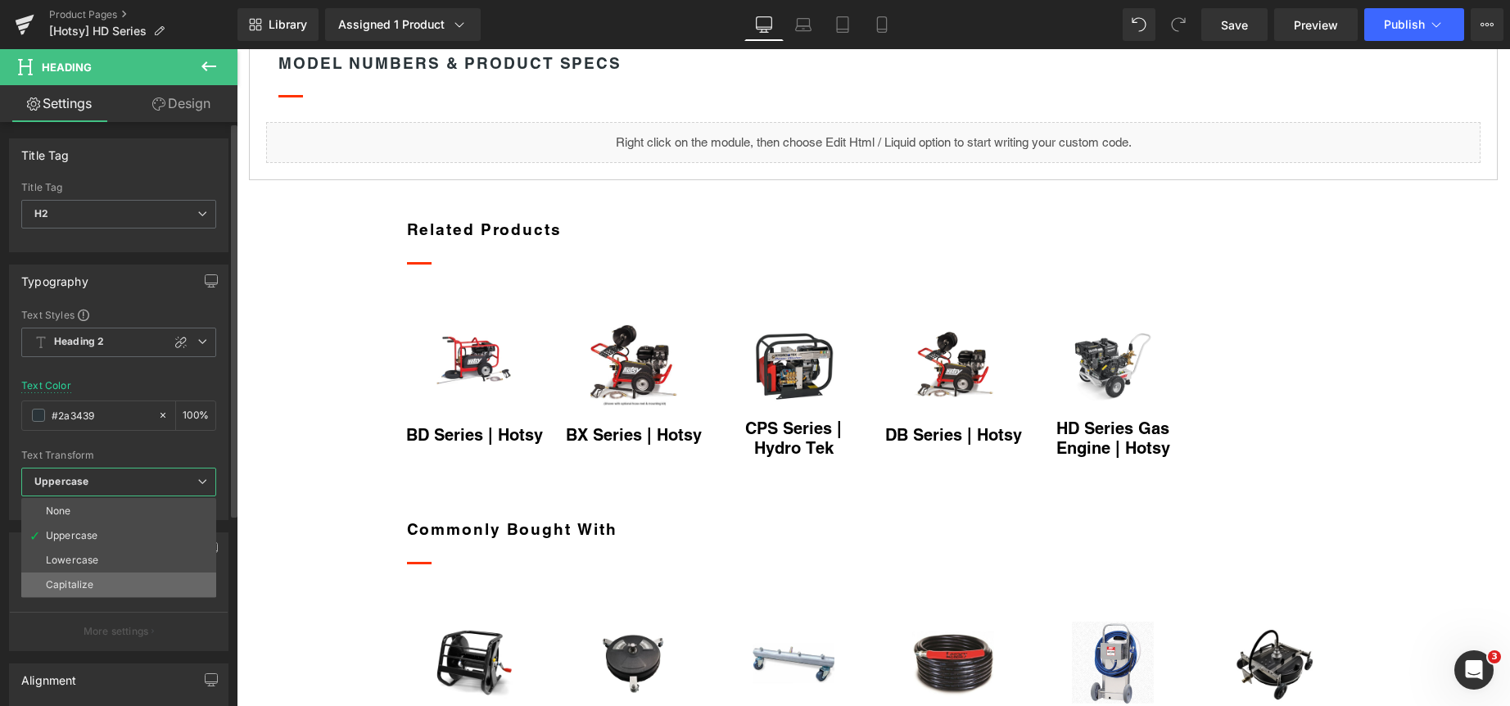
click at [116, 588] on li "Capitalize" at bounding box center [118, 584] width 195 height 25
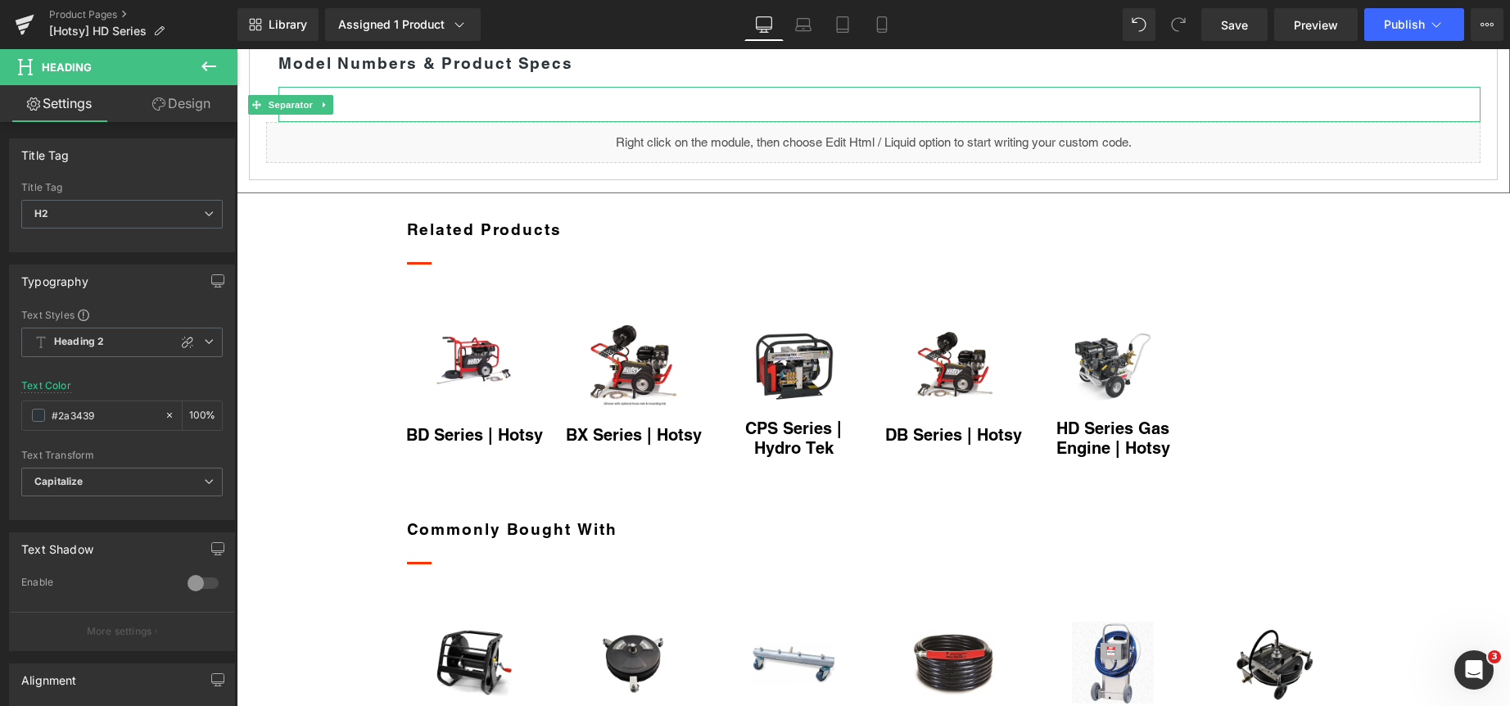
click at [364, 122] on div at bounding box center [879, 104] width 1202 height 35
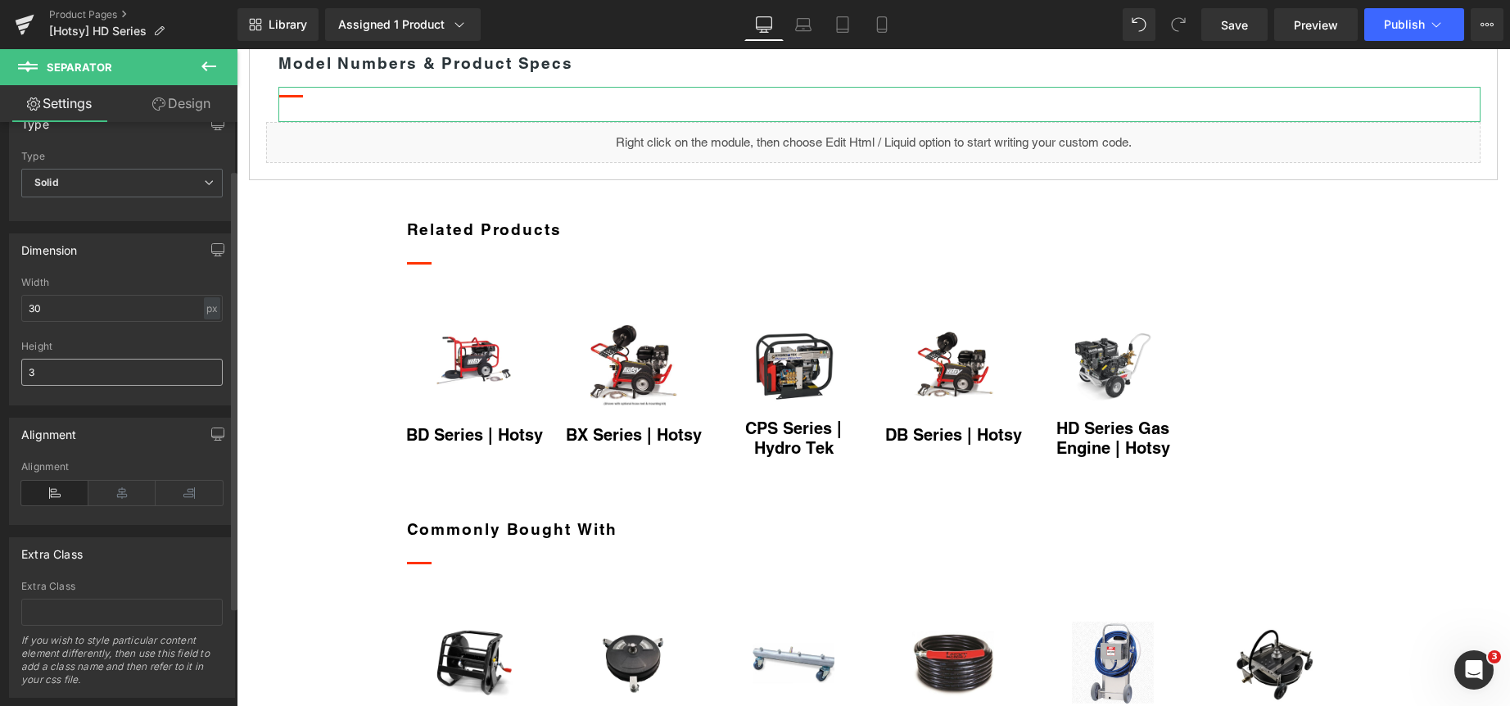
scroll to position [164, 0]
click at [204, 300] on div "px" at bounding box center [212, 302] width 16 height 22
drag, startPoint x: 199, startPoint y: 325, endPoint x: 165, endPoint y: 312, distance: 36.8
click at [201, 323] on li "%" at bounding box center [211, 327] width 20 height 24
click at [134, 303] on input "2.06" at bounding box center [121, 301] width 201 height 27
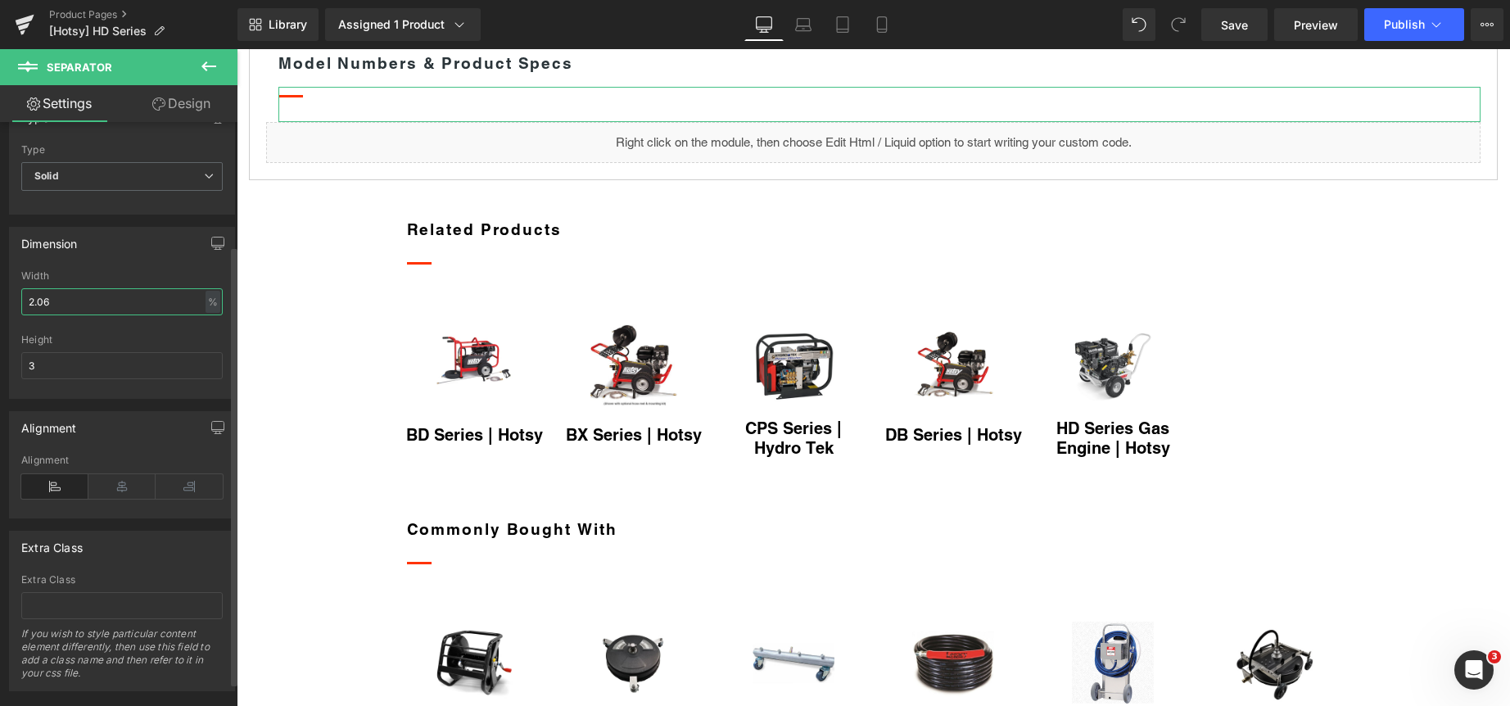
click at [134, 303] on input "2.06" at bounding box center [121, 301] width 201 height 27
type input "100"
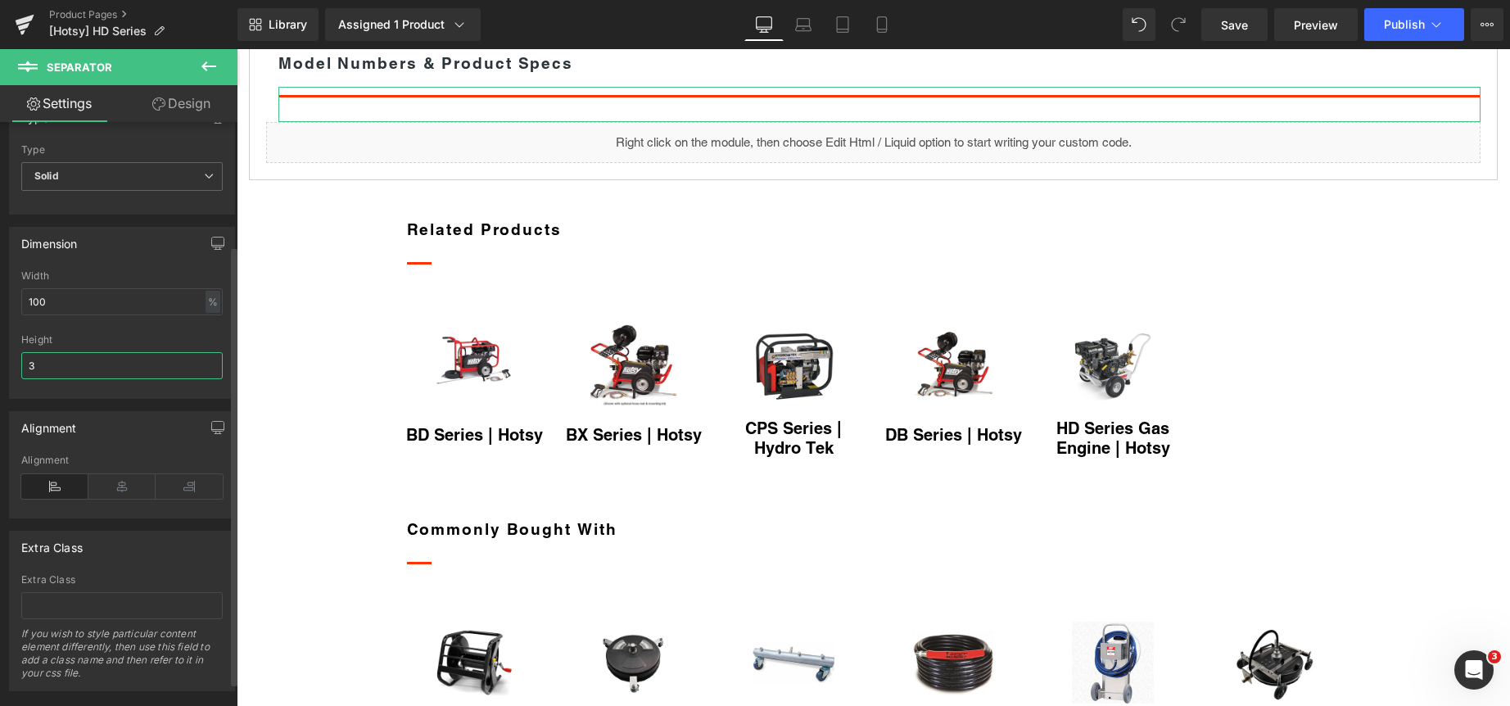
click at [141, 358] on input "3" at bounding box center [121, 365] width 201 height 27
click at [142, 356] on input "31" at bounding box center [121, 365] width 201 height 27
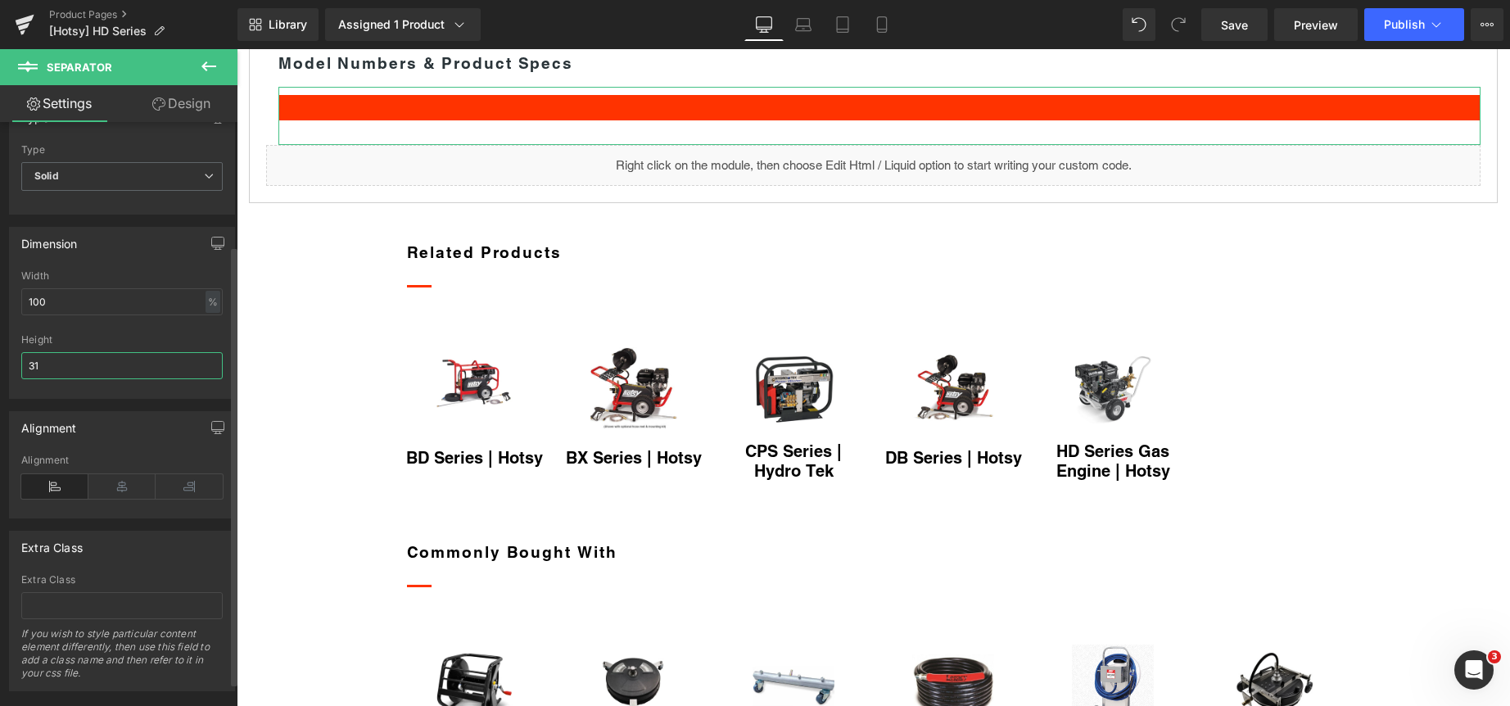
click at [142, 356] on input "31" at bounding box center [121, 365] width 201 height 27
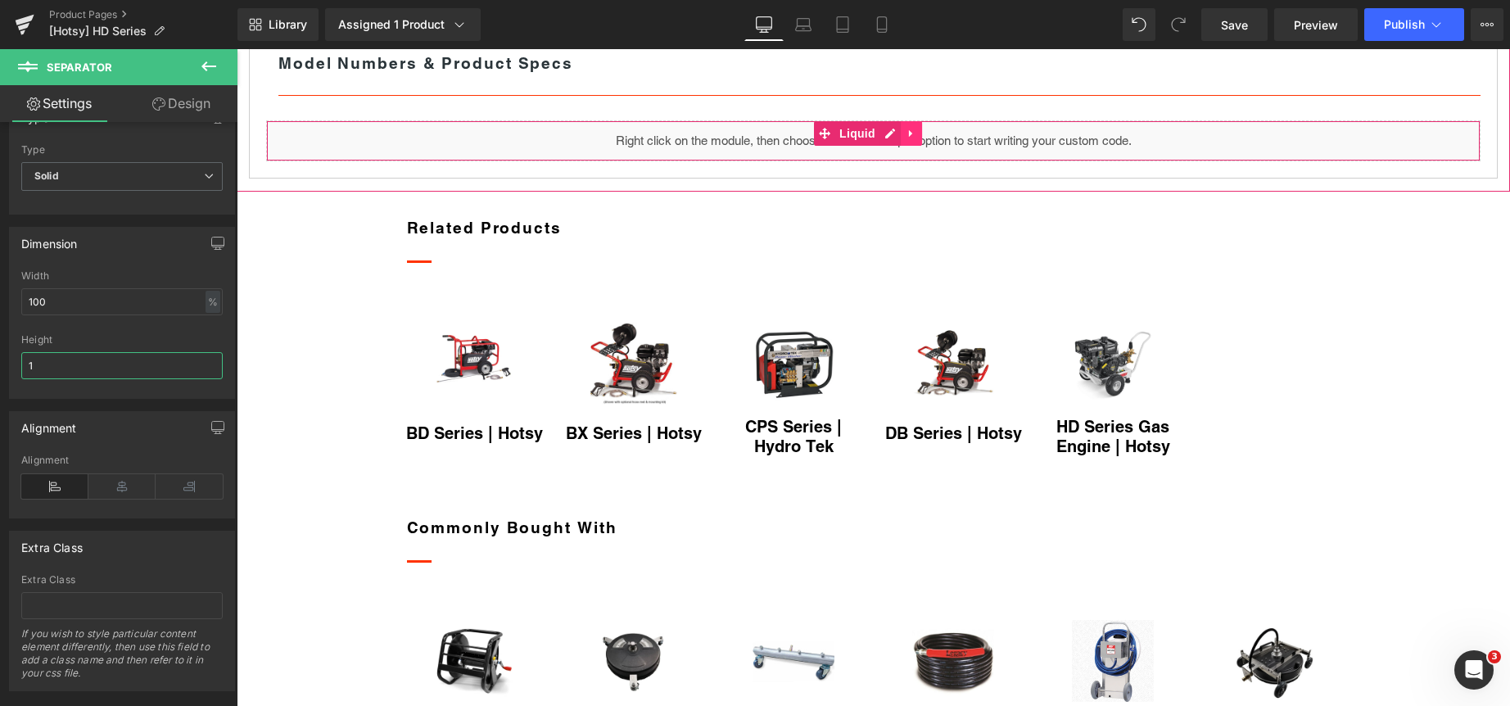
type input "1"
click at [906, 140] on icon at bounding box center [911, 134] width 11 height 12
click at [916, 140] on icon at bounding box center [921, 134] width 11 height 12
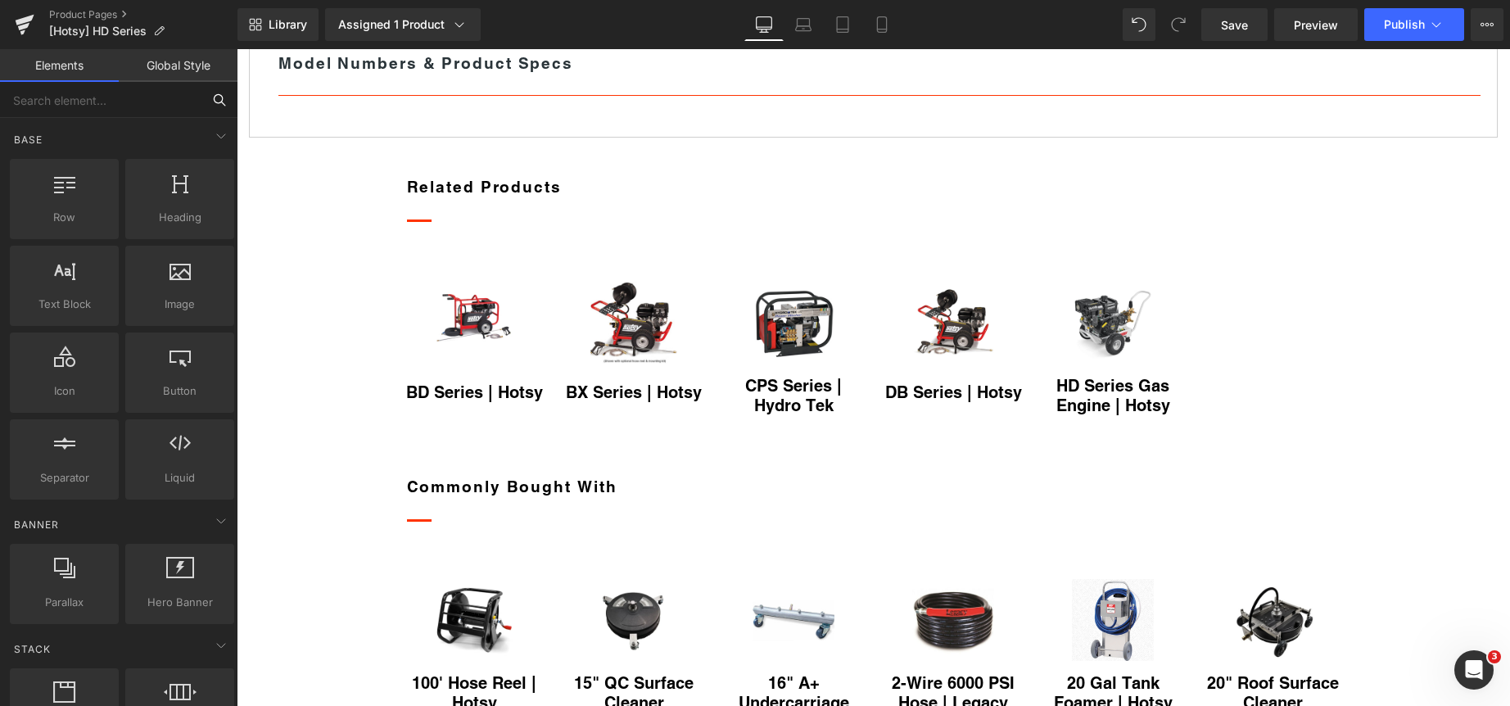
click at [146, 95] on input "text" at bounding box center [100, 100] width 201 height 36
type input "acc"
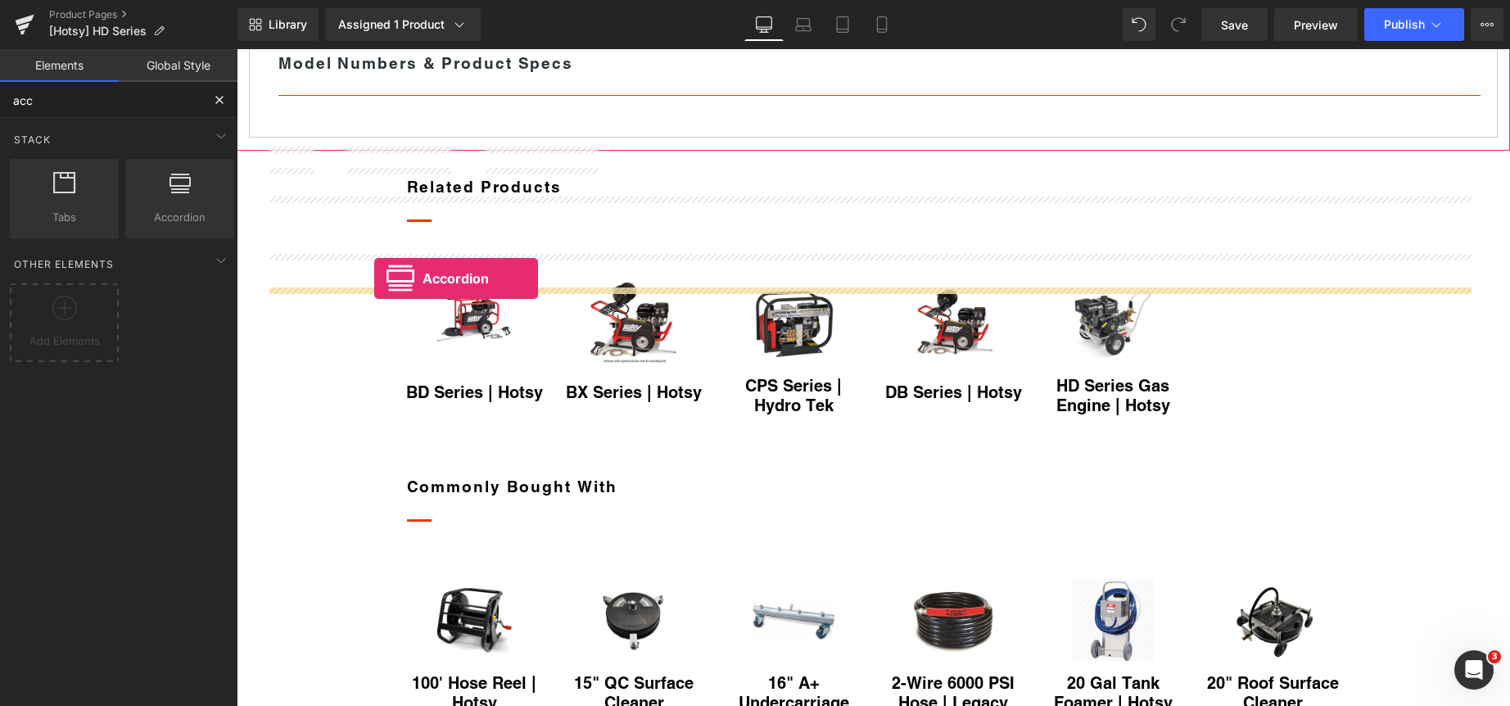
drag, startPoint x: 404, startPoint y: 251, endPoint x: 374, endPoint y: 278, distance: 40.6
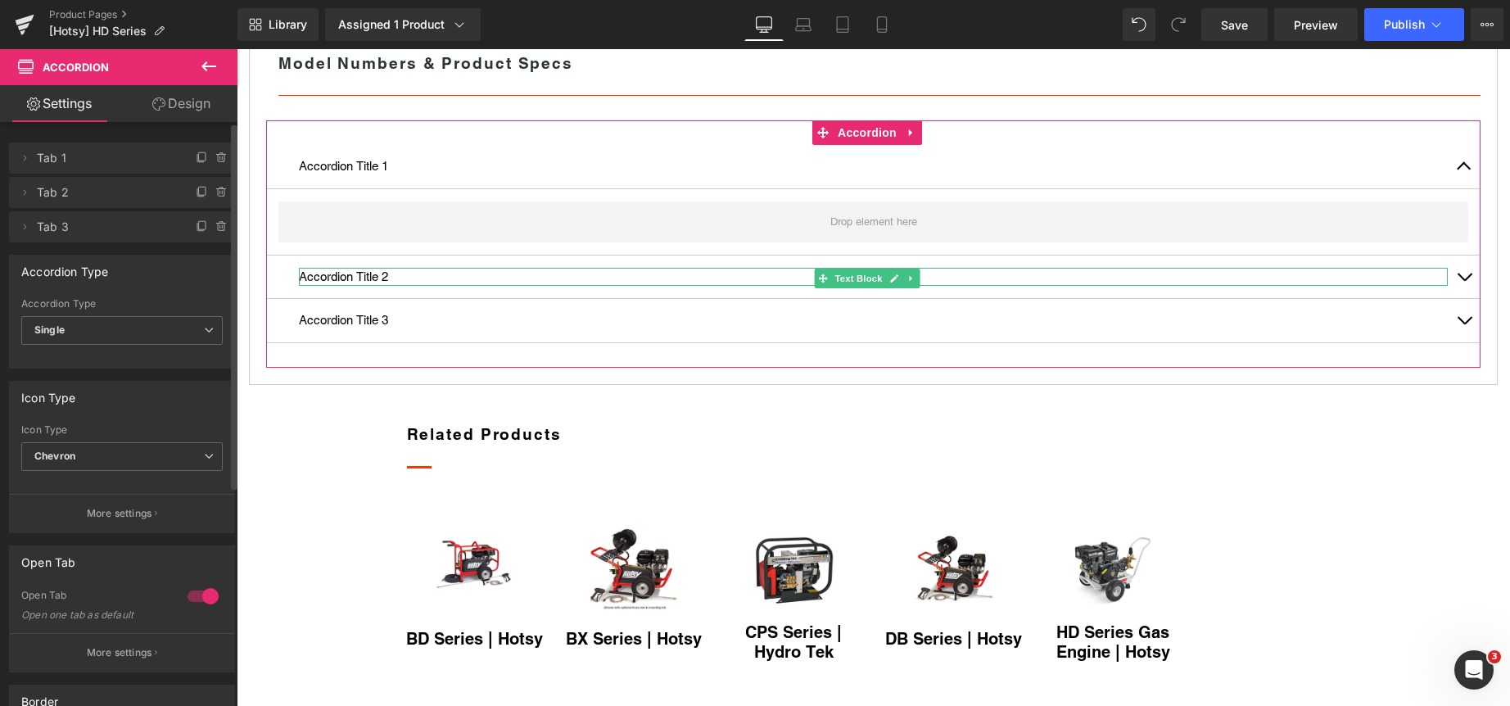
click at [215, 193] on icon at bounding box center [221, 192] width 13 height 13
click at [214, 193] on button "Delete" at bounding box center [204, 193] width 52 height 21
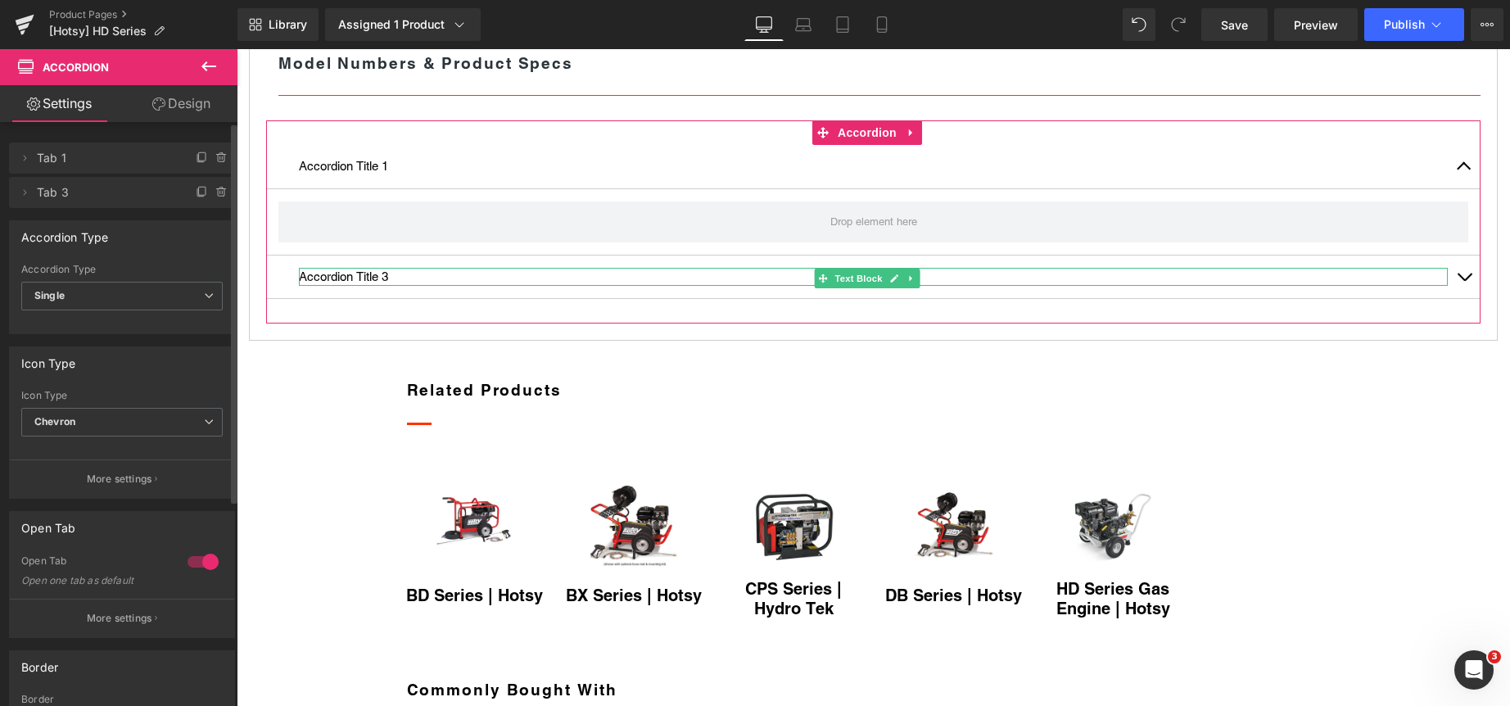
click at [220, 193] on icon at bounding box center [220, 192] width 0 height 3
click at [208, 189] on button "Delete" at bounding box center [204, 193] width 52 height 21
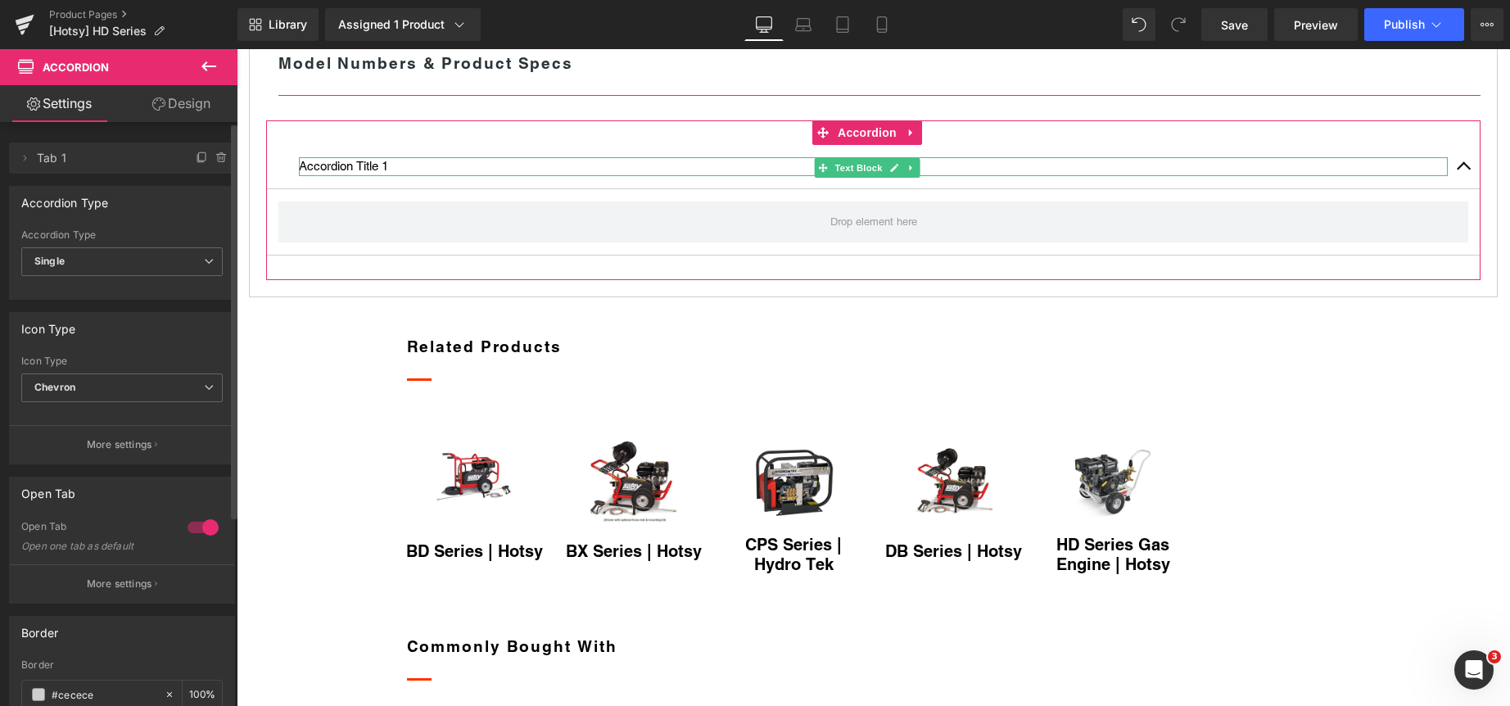
click at [121, 165] on span "Tab 1" at bounding box center [106, 157] width 138 height 31
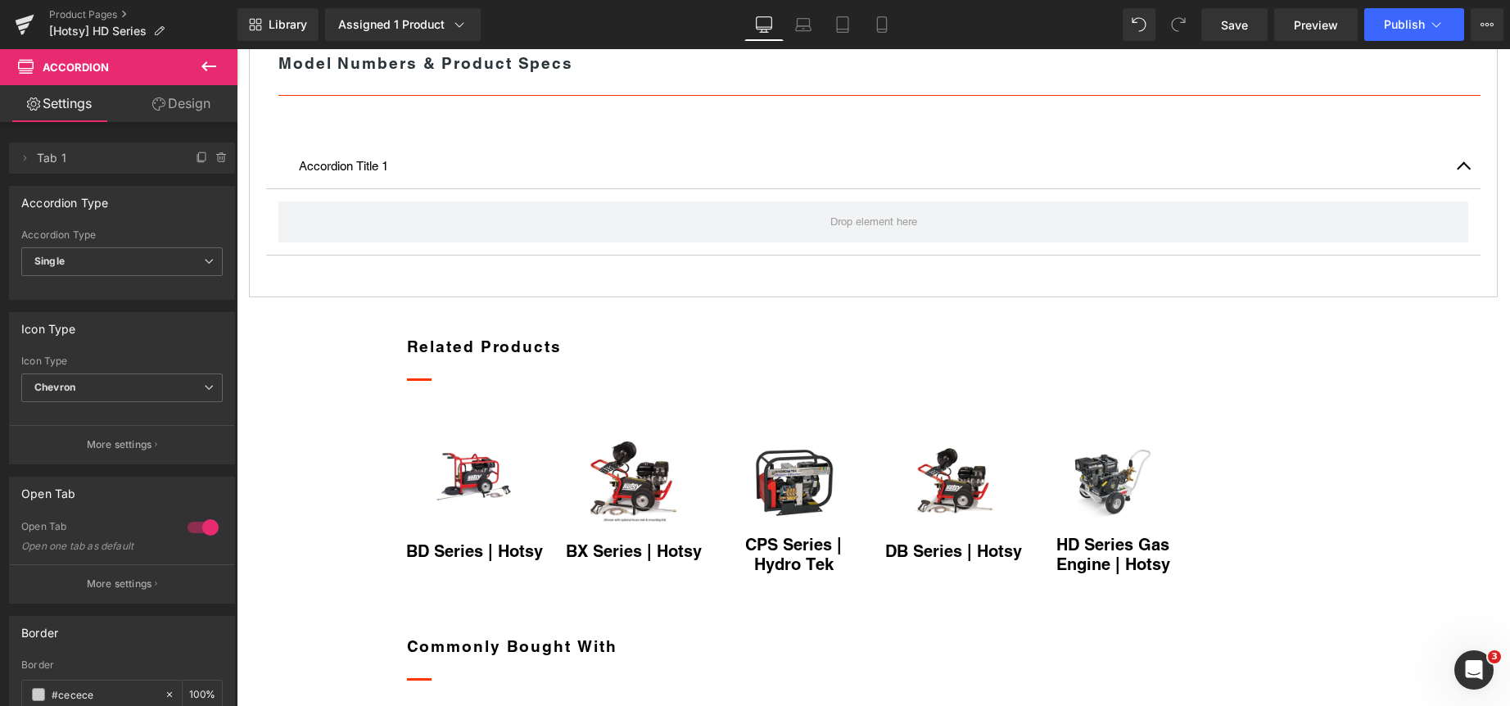
click at [209, 61] on icon at bounding box center [209, 66] width 20 height 20
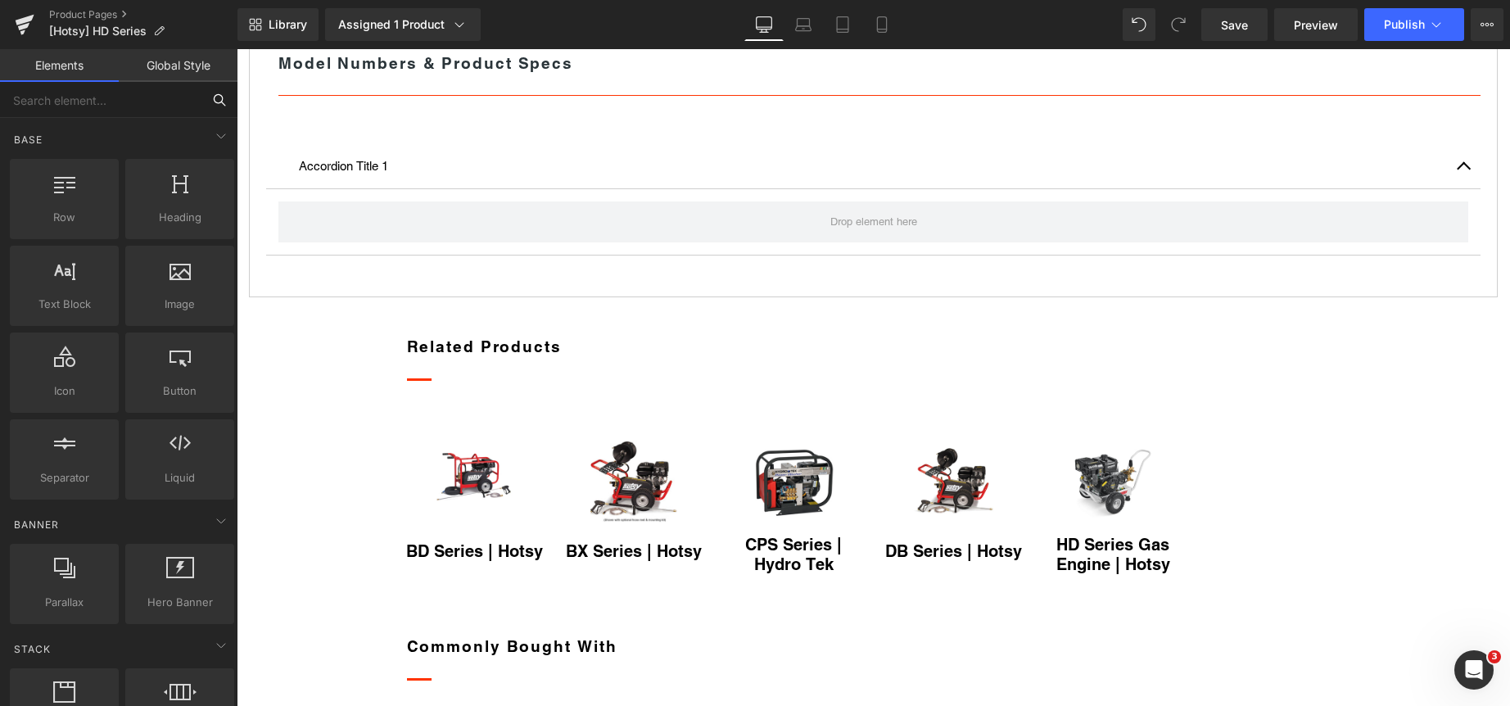
click at [137, 106] on input "text" at bounding box center [100, 100] width 201 height 36
type input "te"
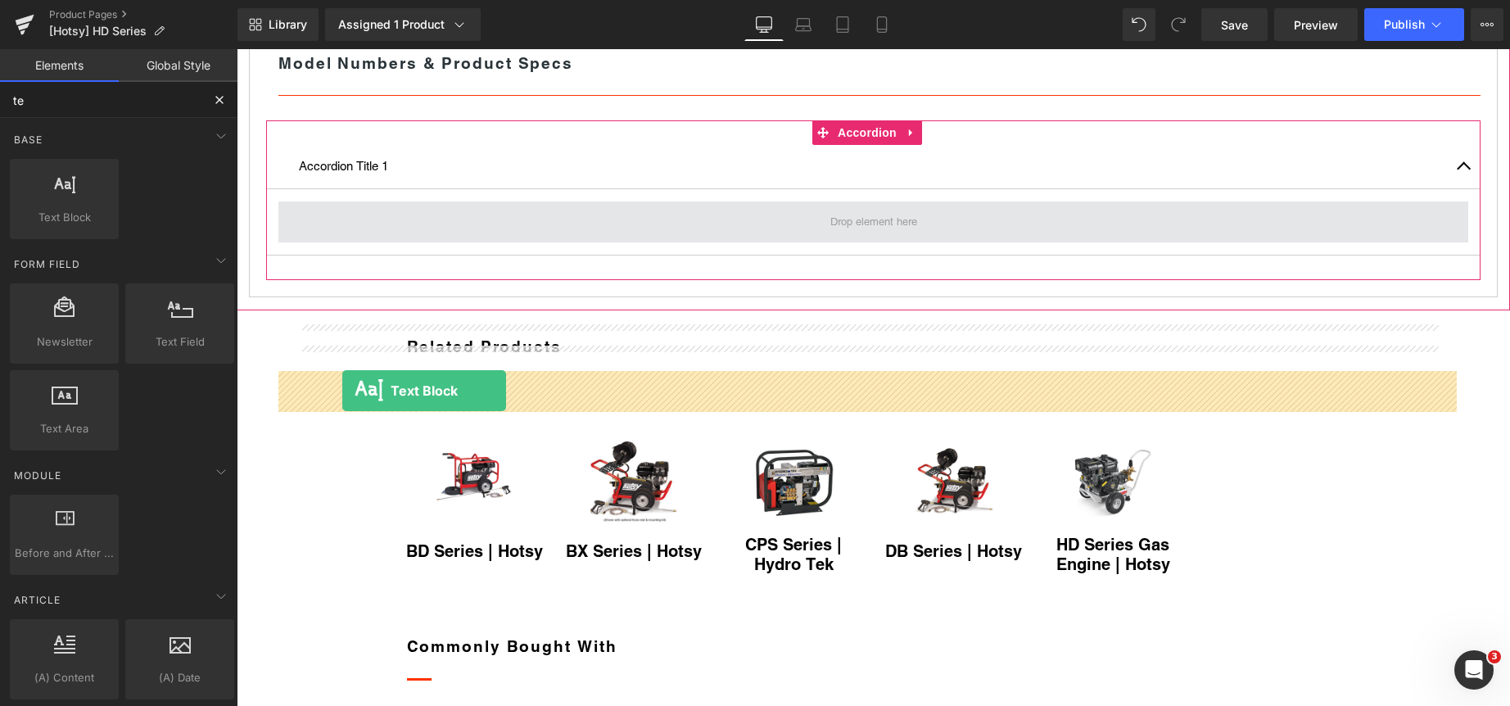
drag, startPoint x: 309, startPoint y: 246, endPoint x: 342, endPoint y: 391, distance: 148.6
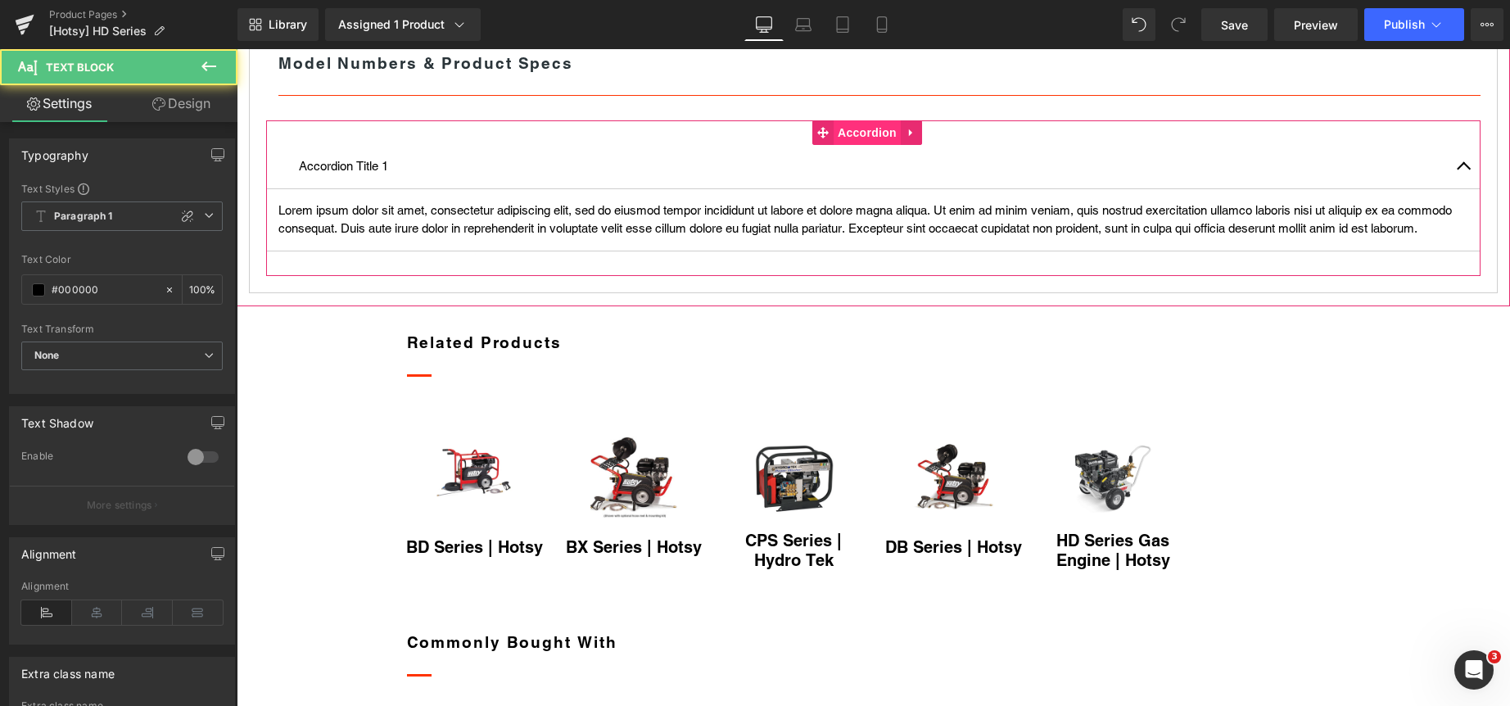
click at [860, 145] on span "Accordion" at bounding box center [866, 132] width 67 height 25
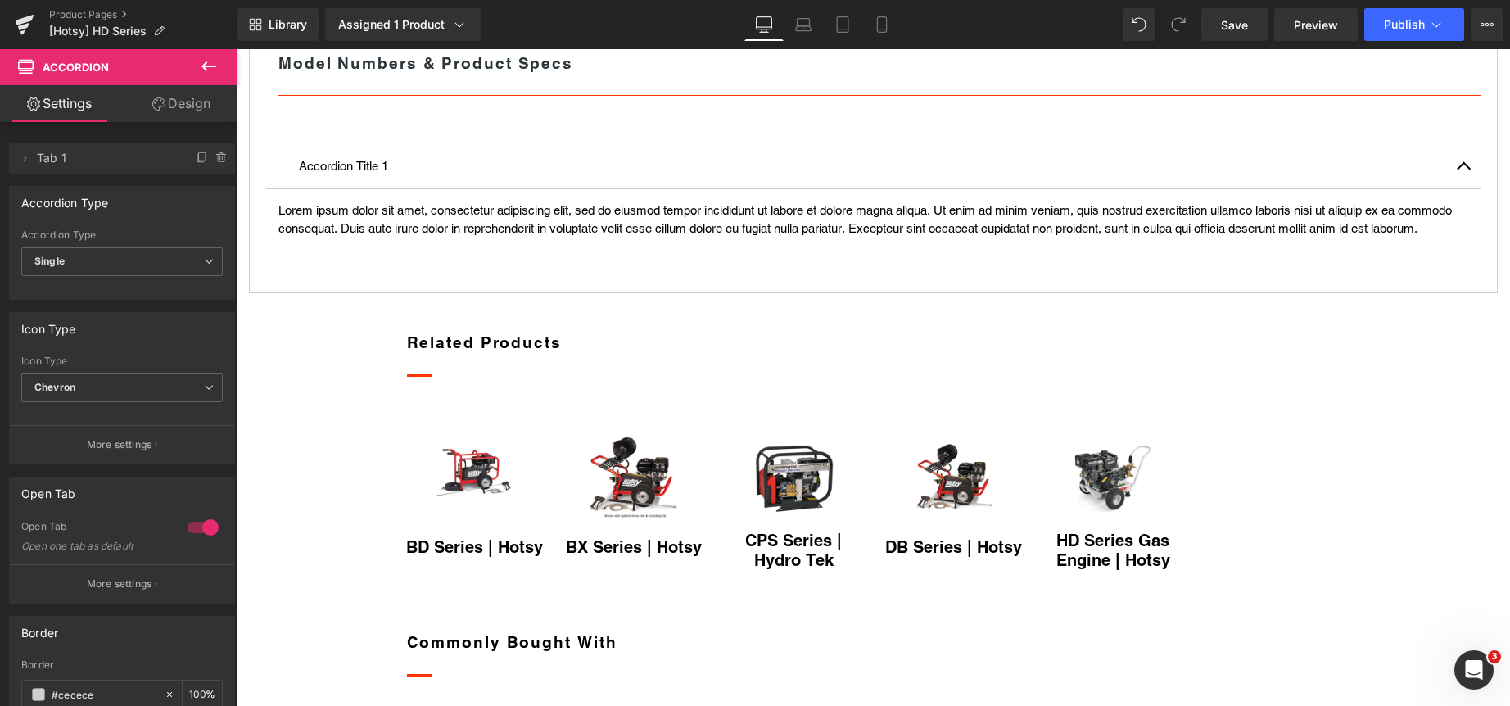
click at [210, 65] on icon at bounding box center [209, 66] width 20 height 20
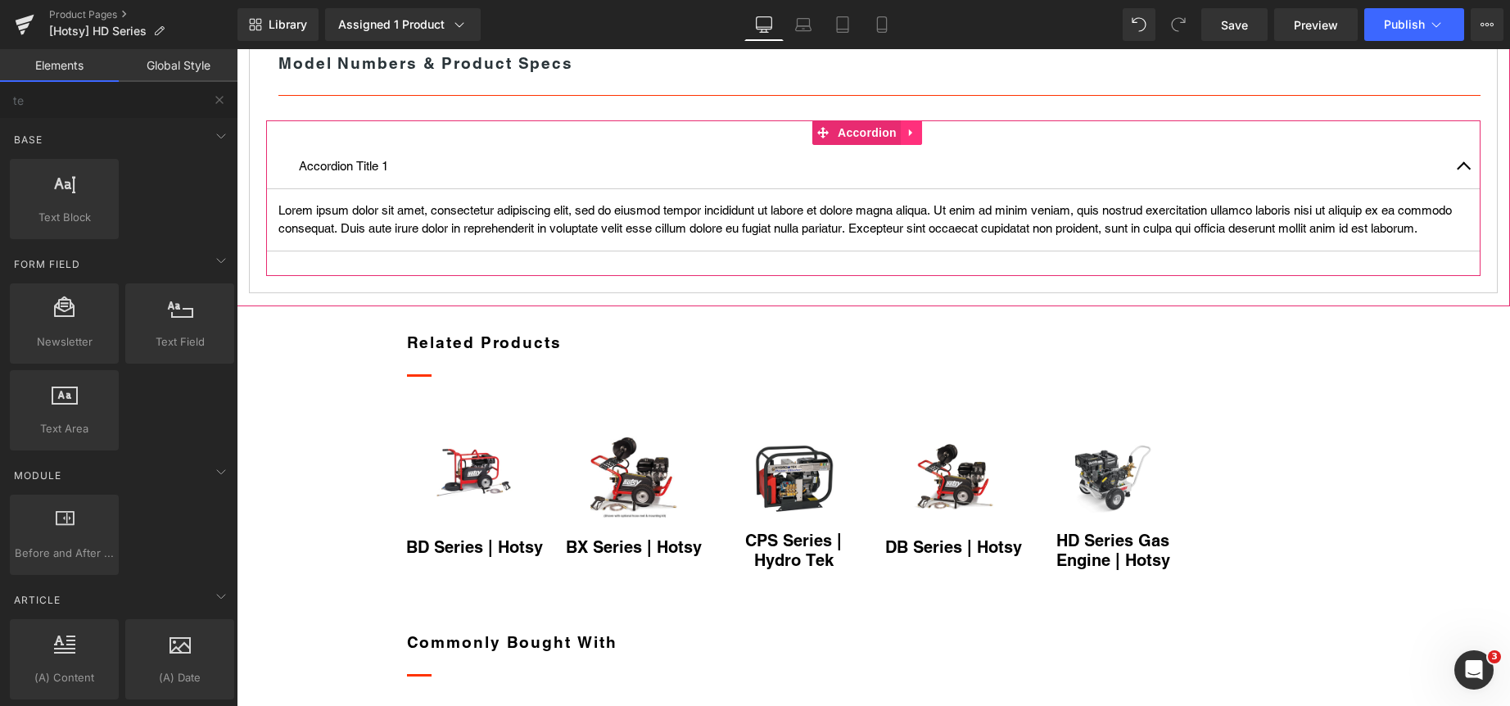
click at [909, 137] on icon at bounding box center [910, 132] width 3 height 7
click at [898, 138] on icon at bounding box center [900, 132] width 11 height 11
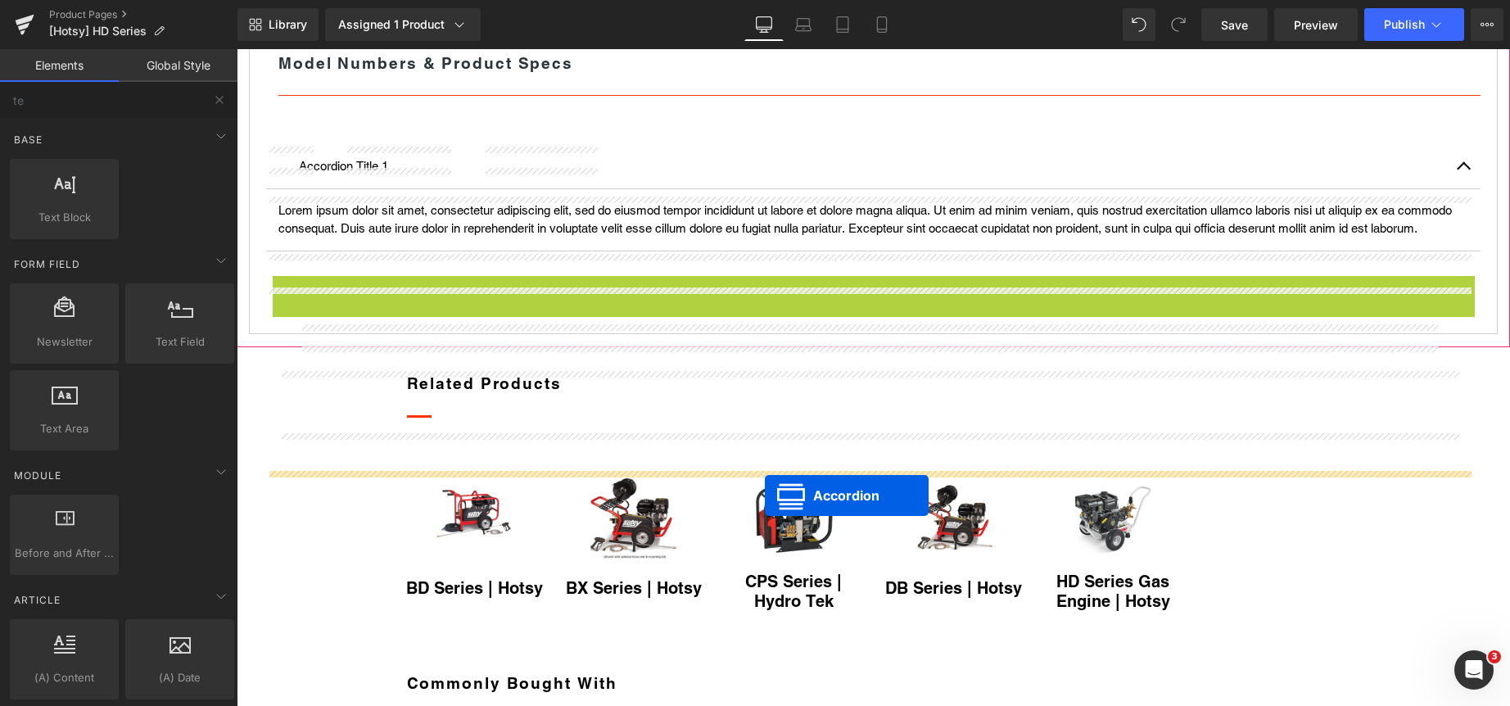
drag, startPoint x: 822, startPoint y: 481, endPoint x: 765, endPoint y: 495, distance: 59.0
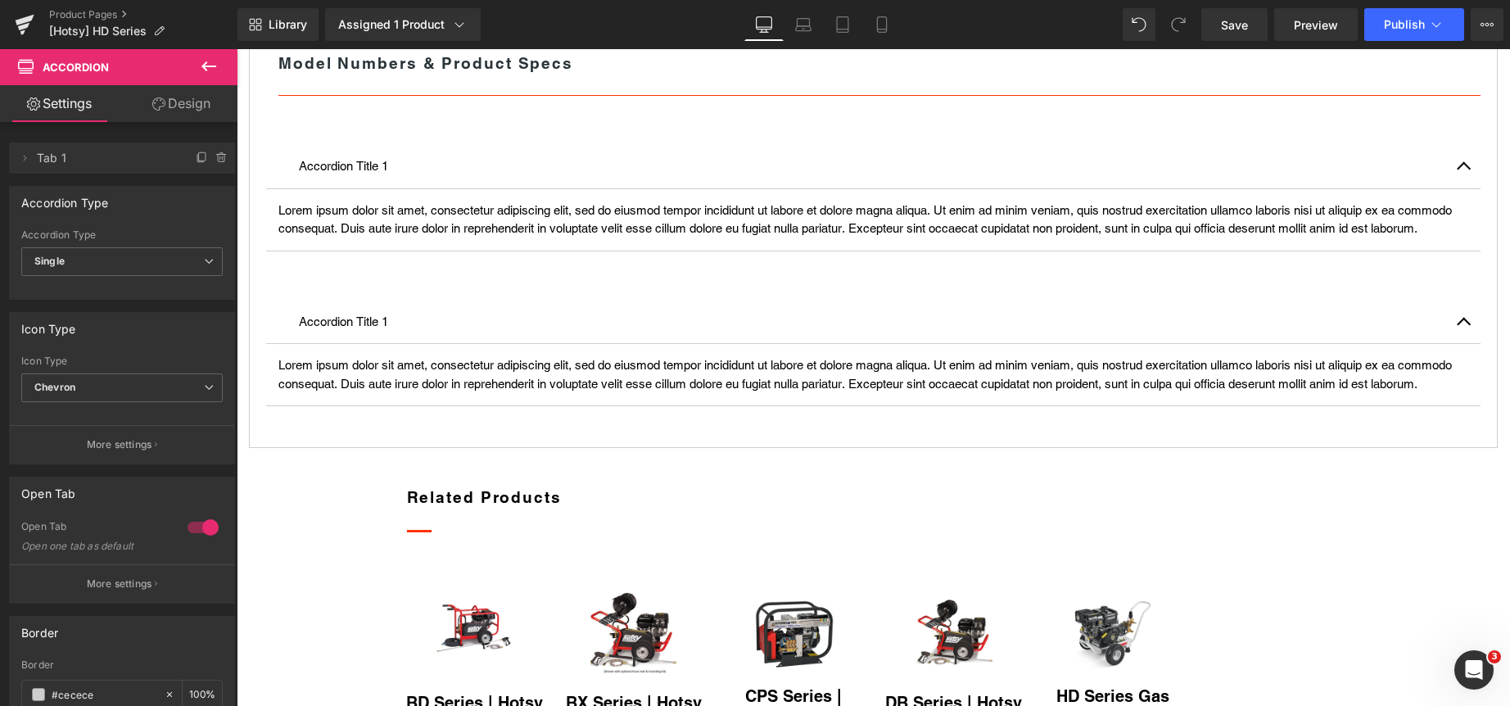
click at [208, 67] on icon at bounding box center [208, 66] width 15 height 10
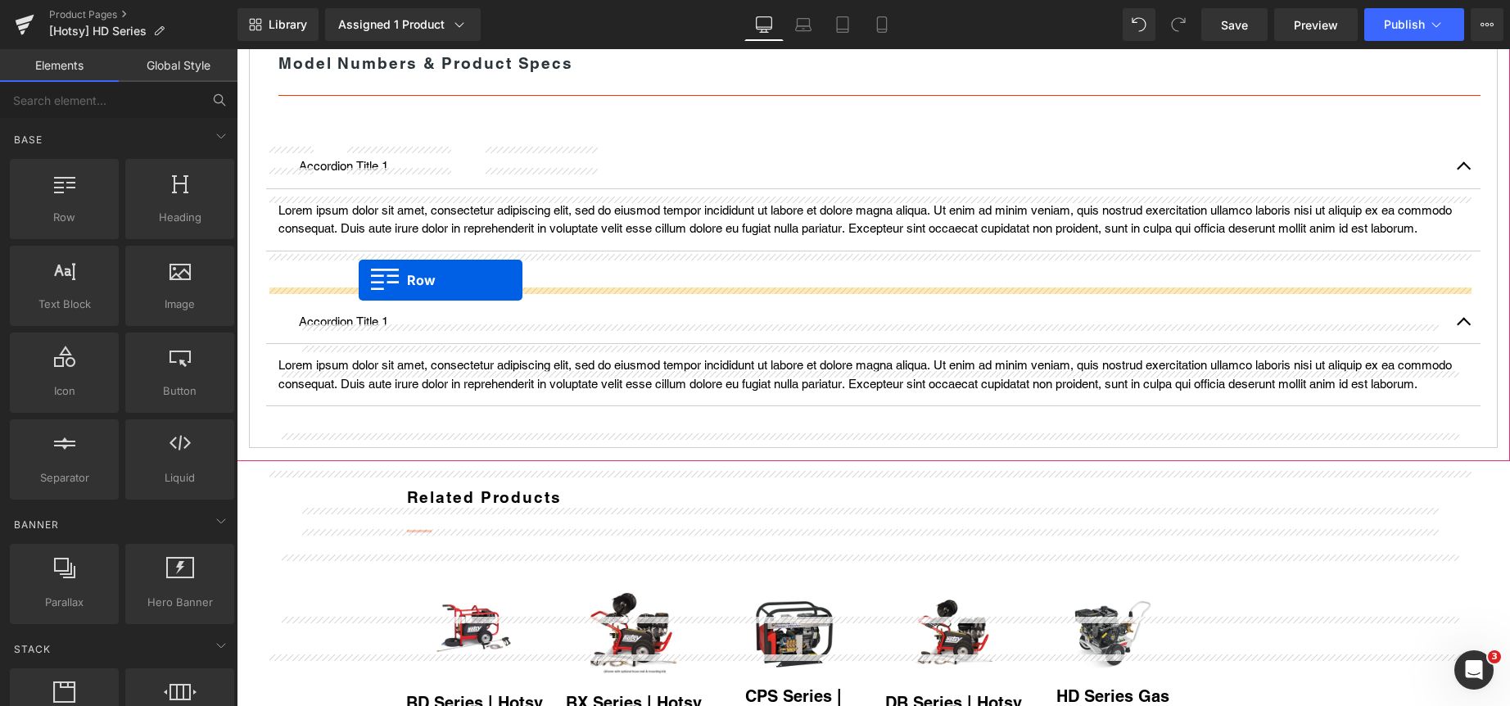
drag, startPoint x: 307, startPoint y: 246, endPoint x: 358, endPoint y: 282, distance: 61.8
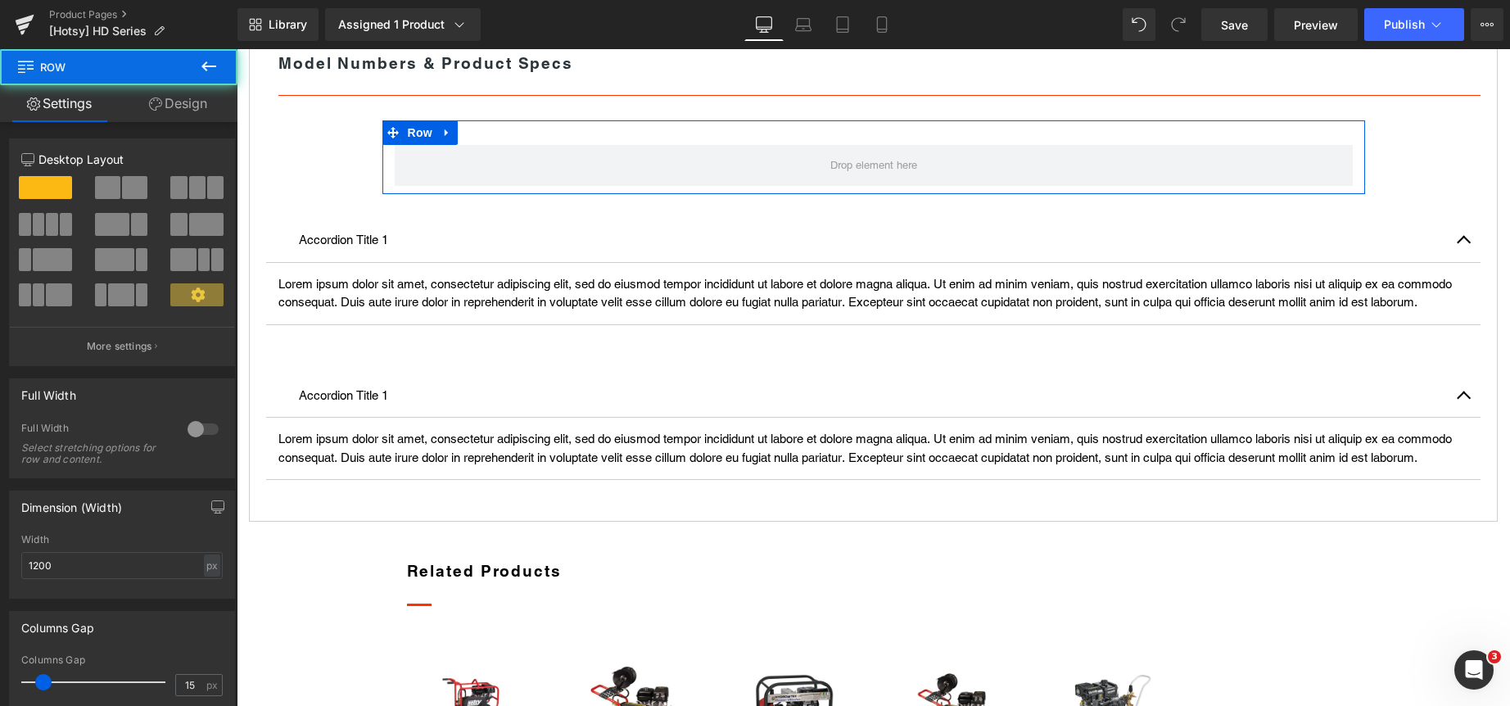
click at [109, 180] on span at bounding box center [107, 187] width 25 height 23
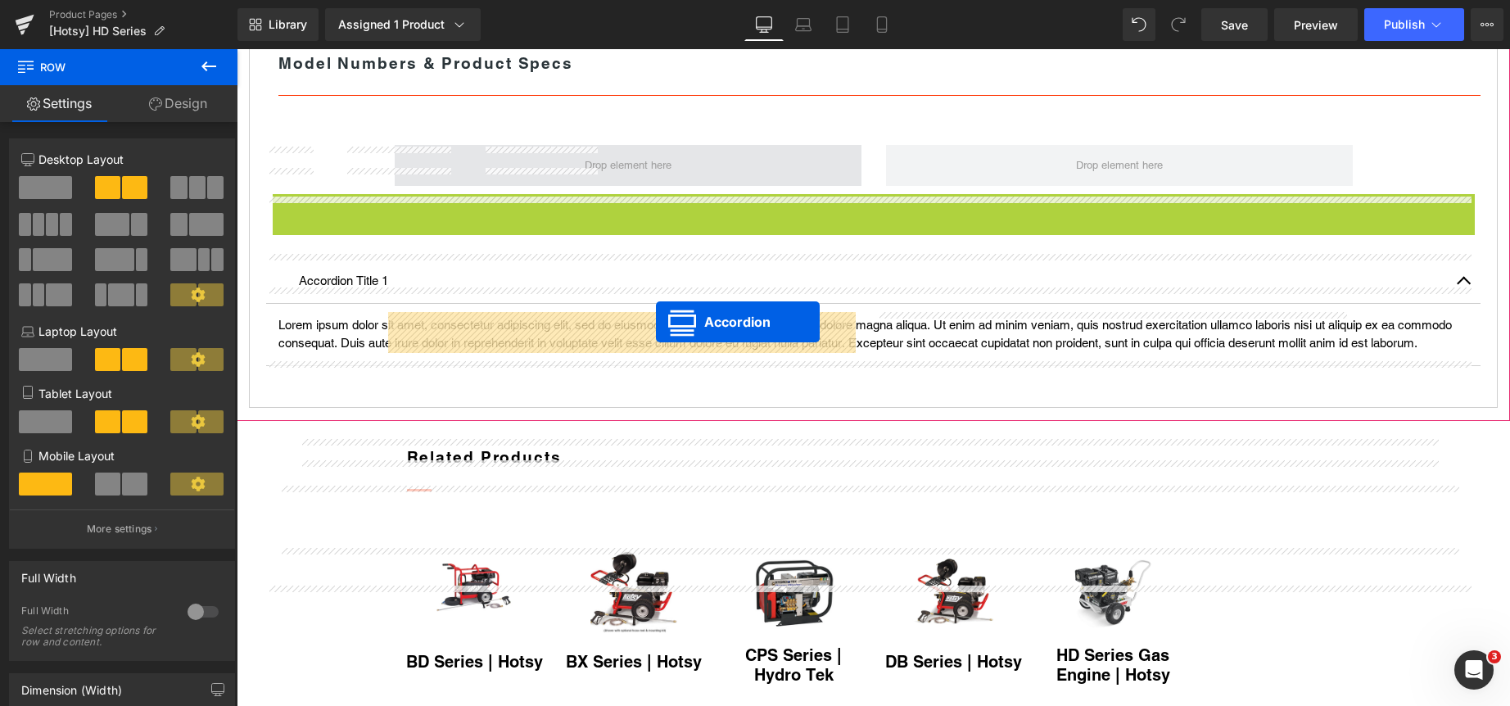
drag, startPoint x: 793, startPoint y: 377, endPoint x: 656, endPoint y: 322, distance: 147.3
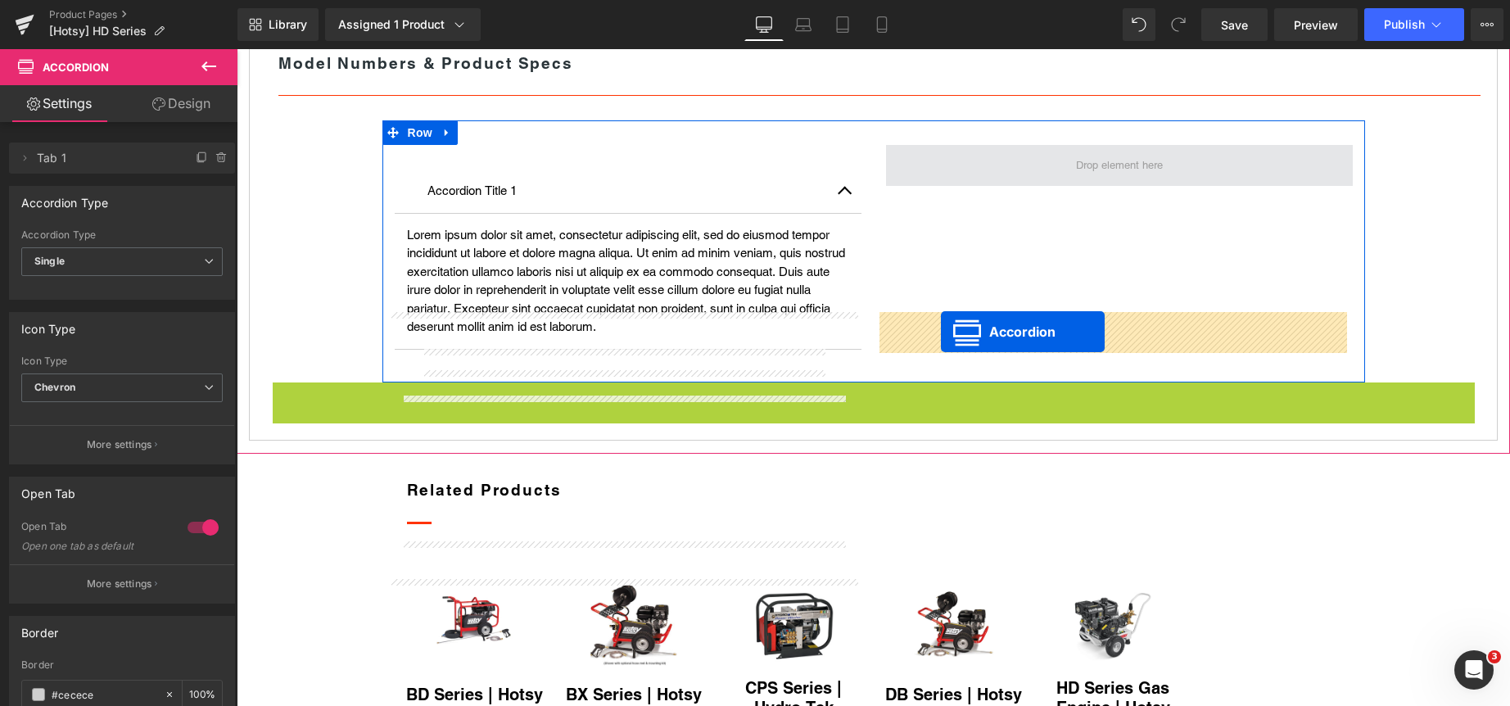
drag, startPoint x: 821, startPoint y: 599, endPoint x: 941, endPoint y: 332, distance: 293.2
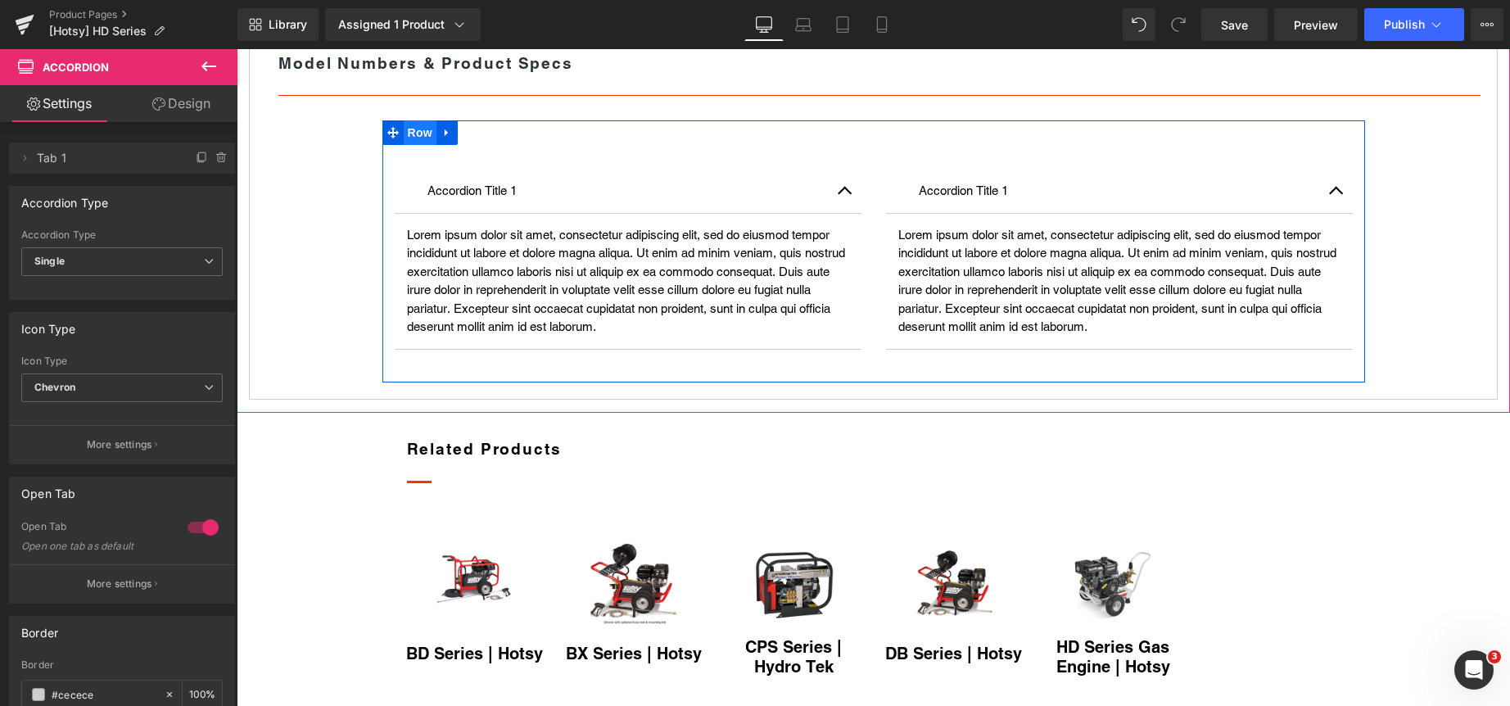
click at [409, 145] on span "Row" at bounding box center [420, 132] width 33 height 25
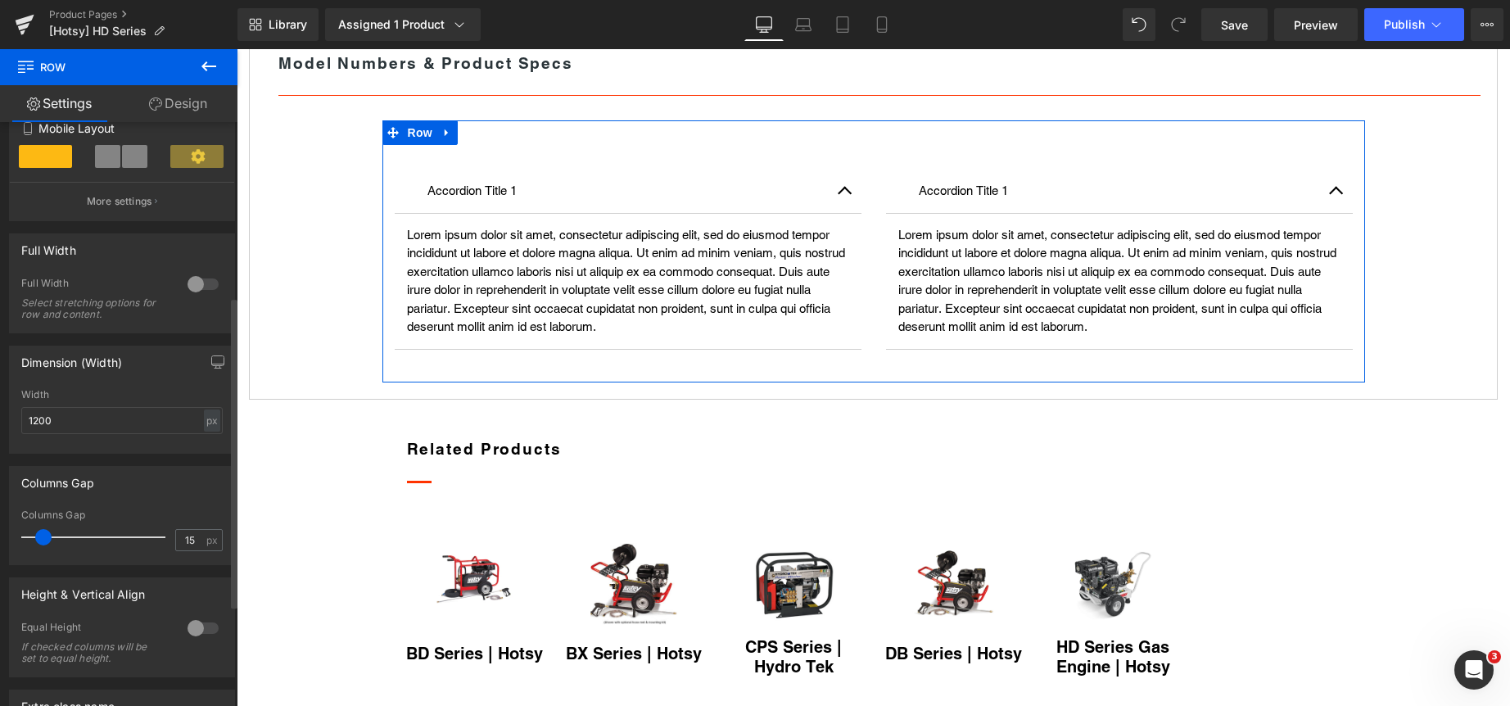
click at [189, 285] on div at bounding box center [202, 284] width 39 height 26
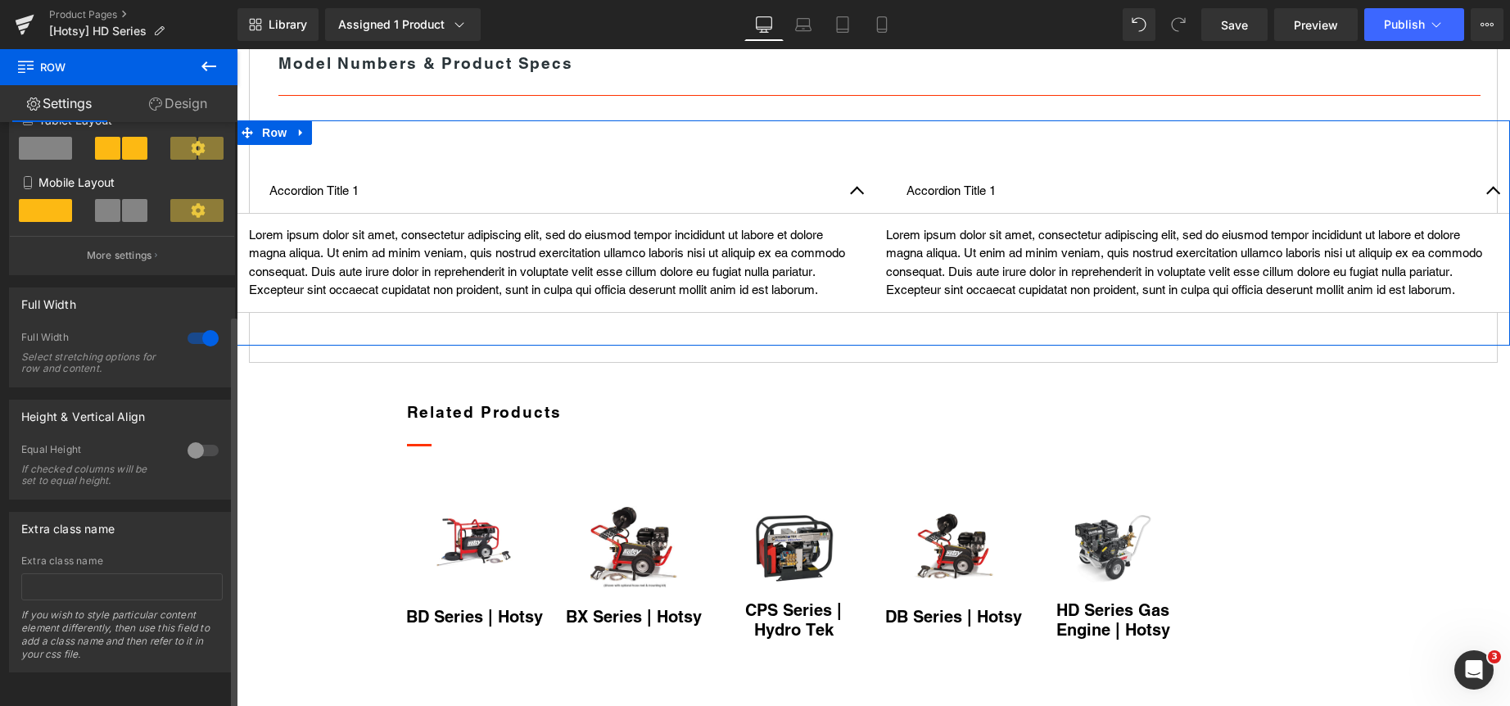
click at [192, 325] on div at bounding box center [202, 338] width 39 height 26
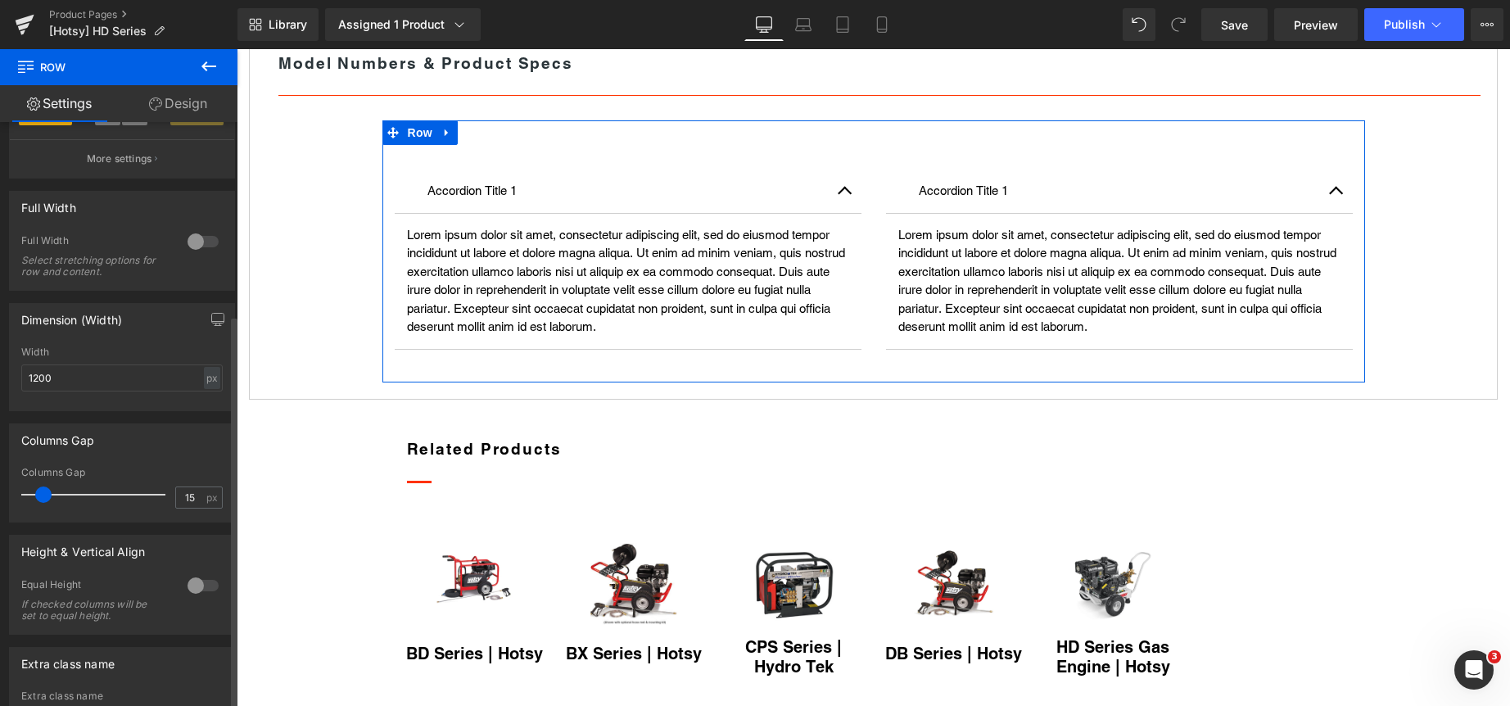
scroll to position [409, 0]
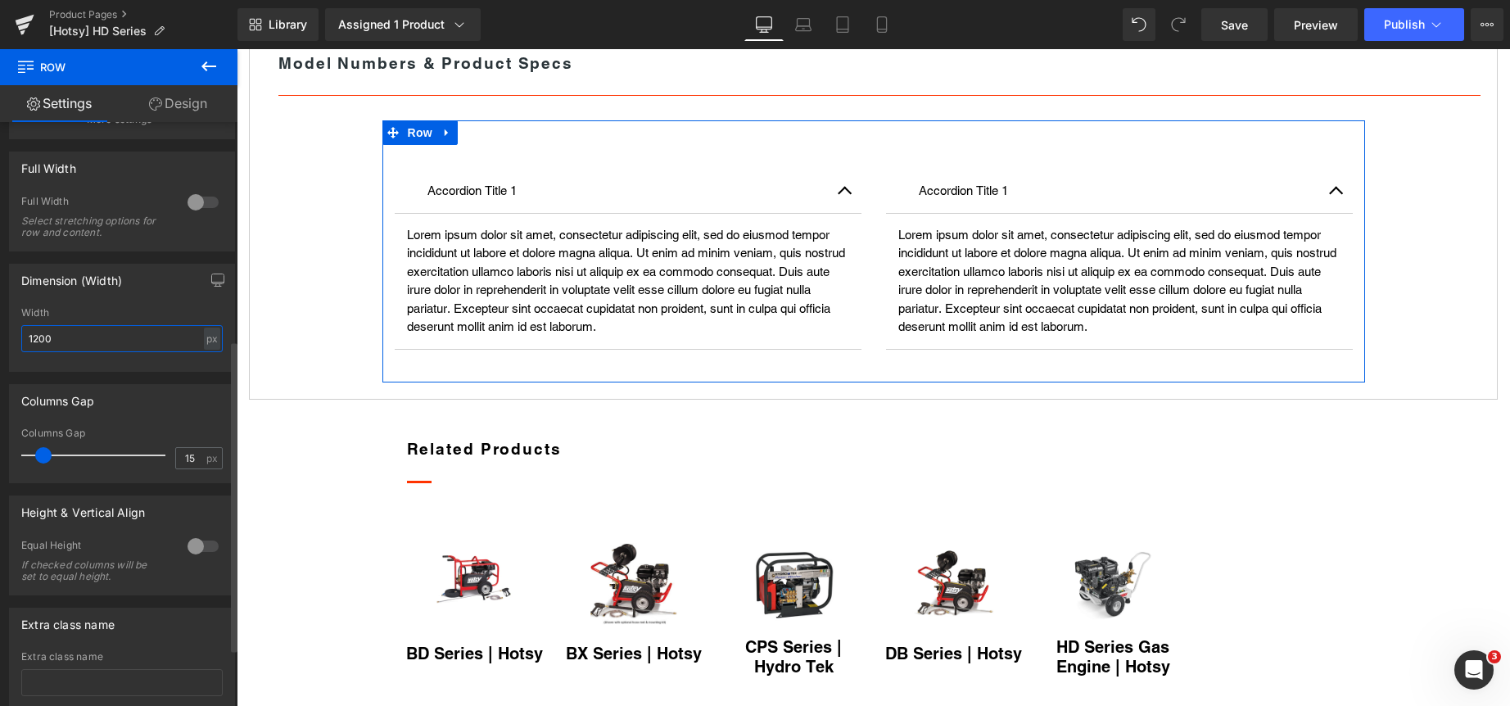
click at [125, 341] on input "1200" at bounding box center [121, 338] width 201 height 27
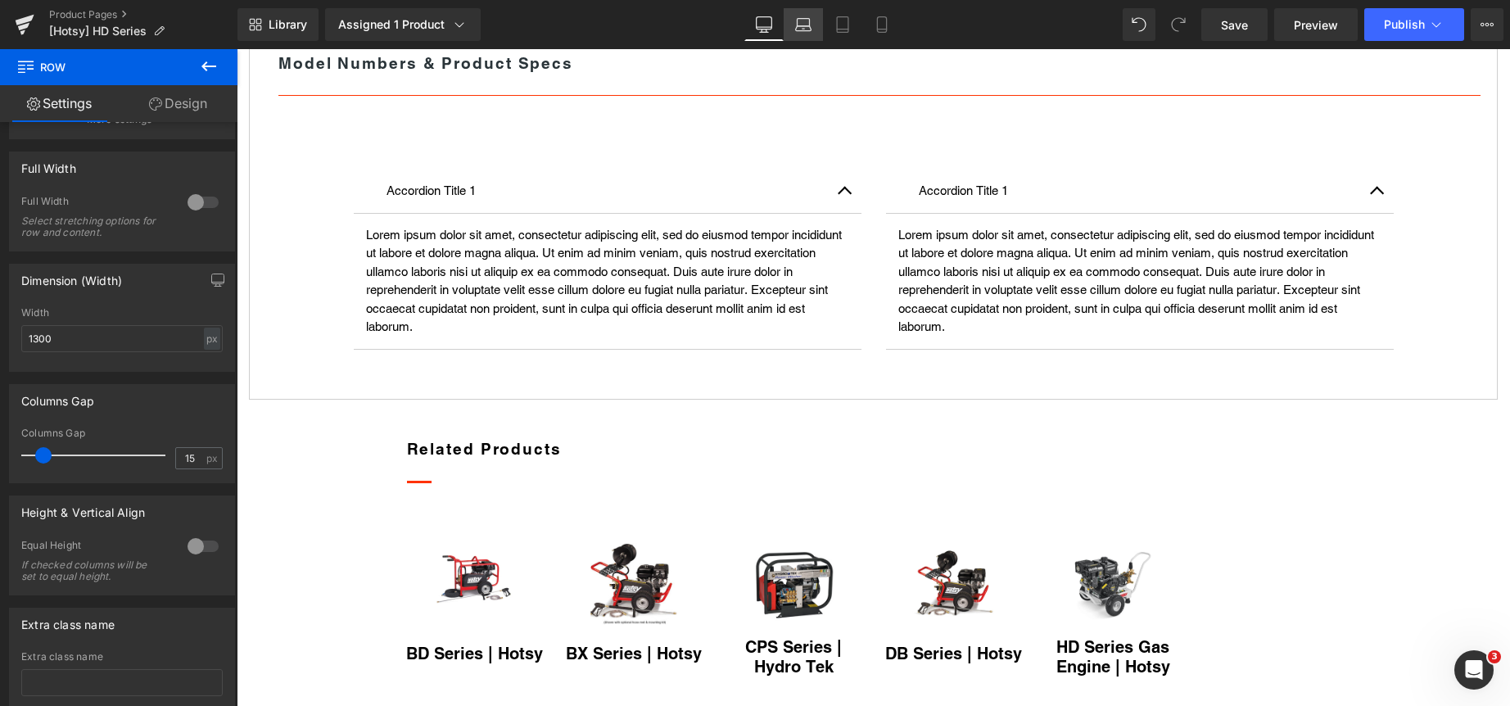
click at [812, 27] on link "Laptop" at bounding box center [803, 24] width 39 height 33
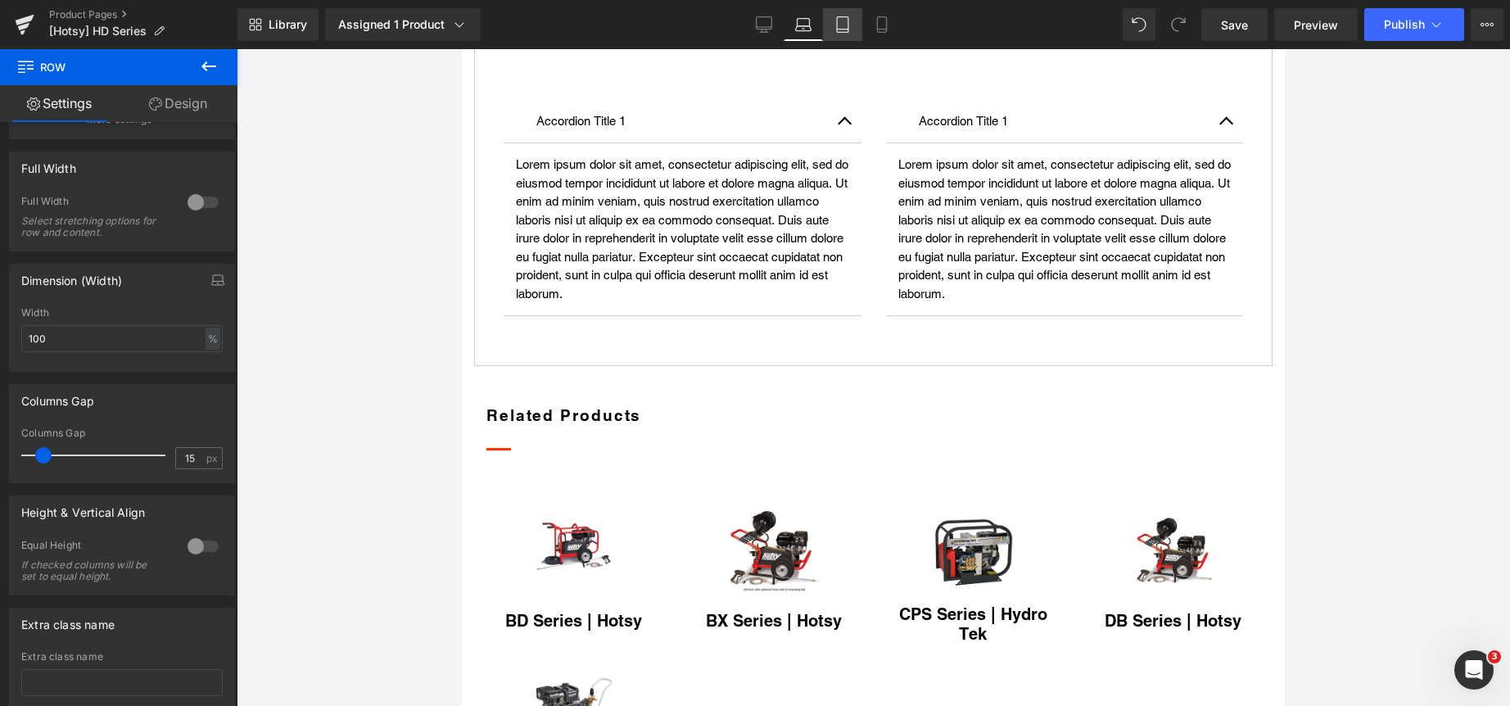
click at [838, 21] on icon at bounding box center [842, 24] width 16 height 16
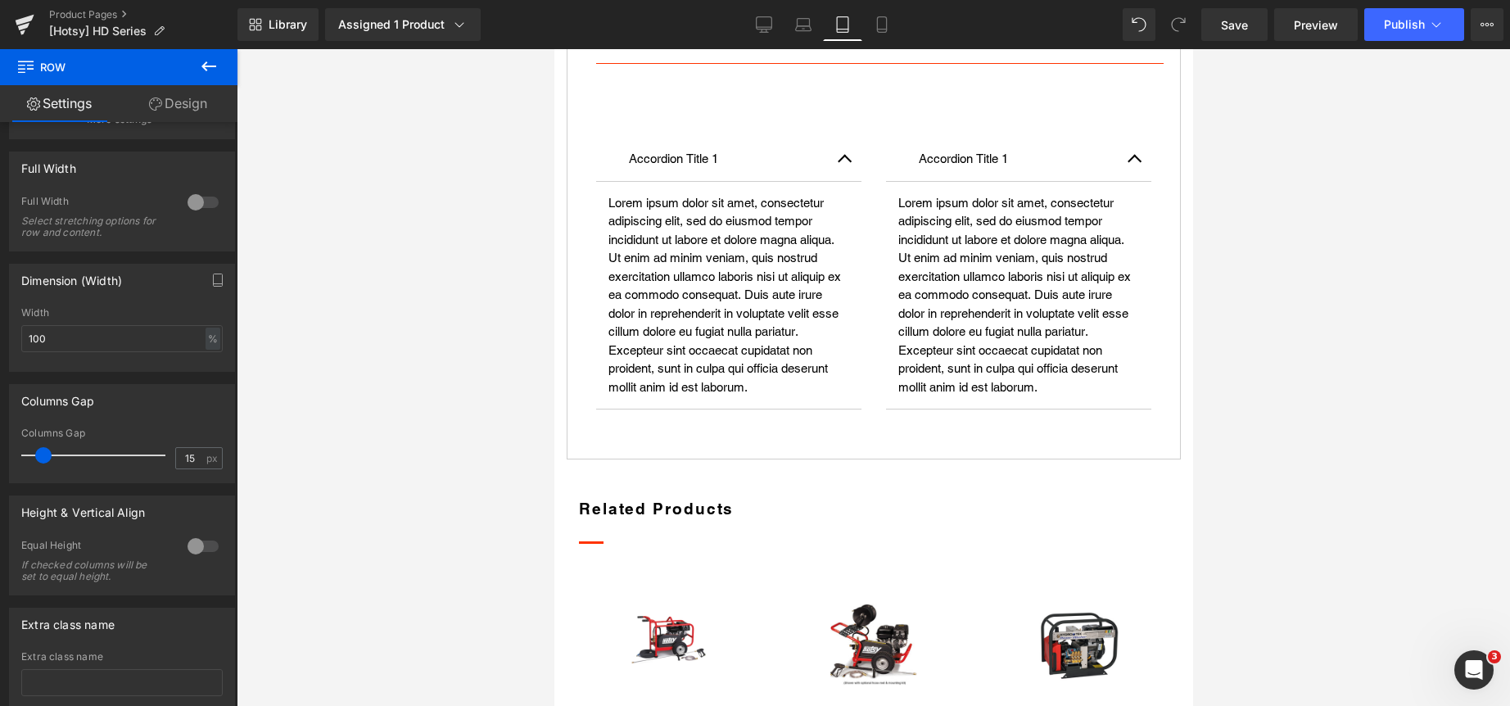
scroll to position [1217, 0]
click at [883, 22] on icon at bounding box center [882, 24] width 16 height 16
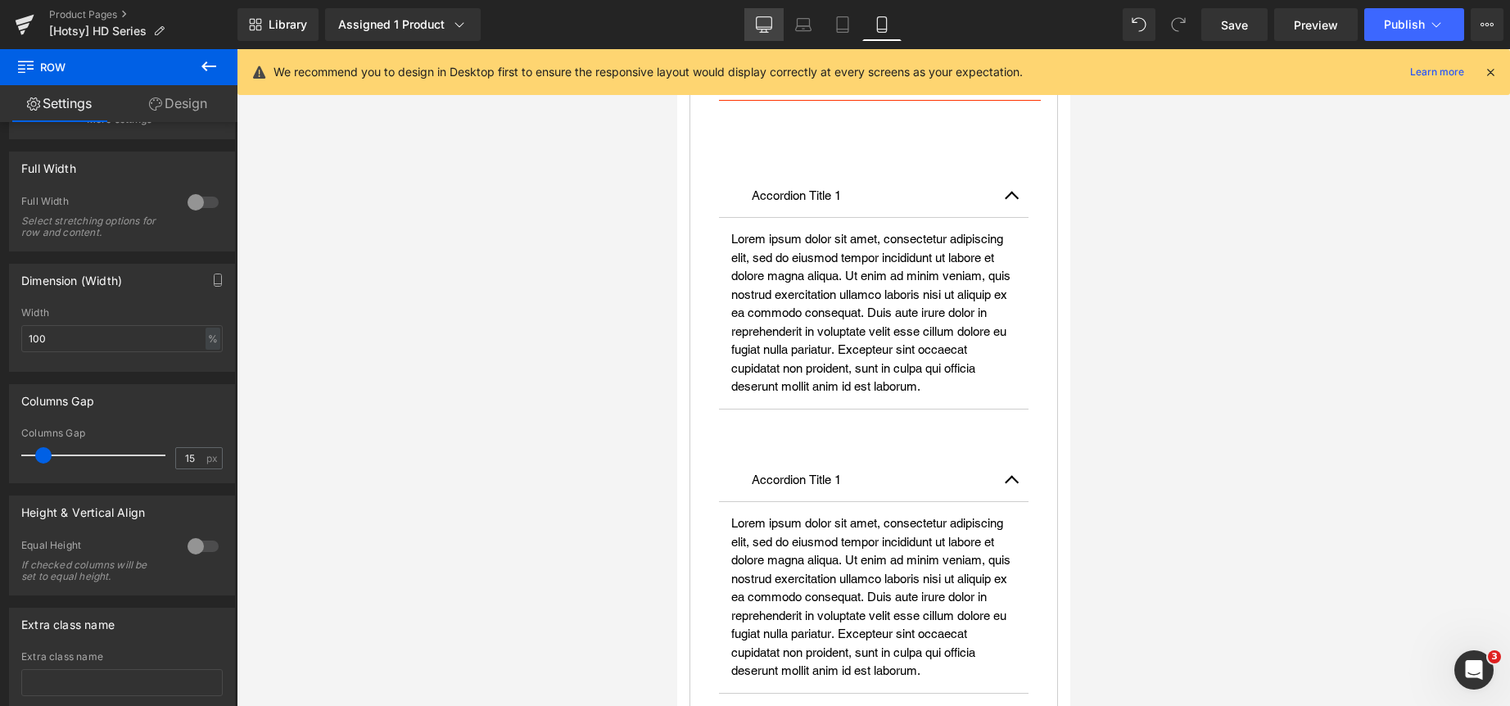
click at [765, 28] on icon at bounding box center [764, 24] width 16 height 16
type input "1300"
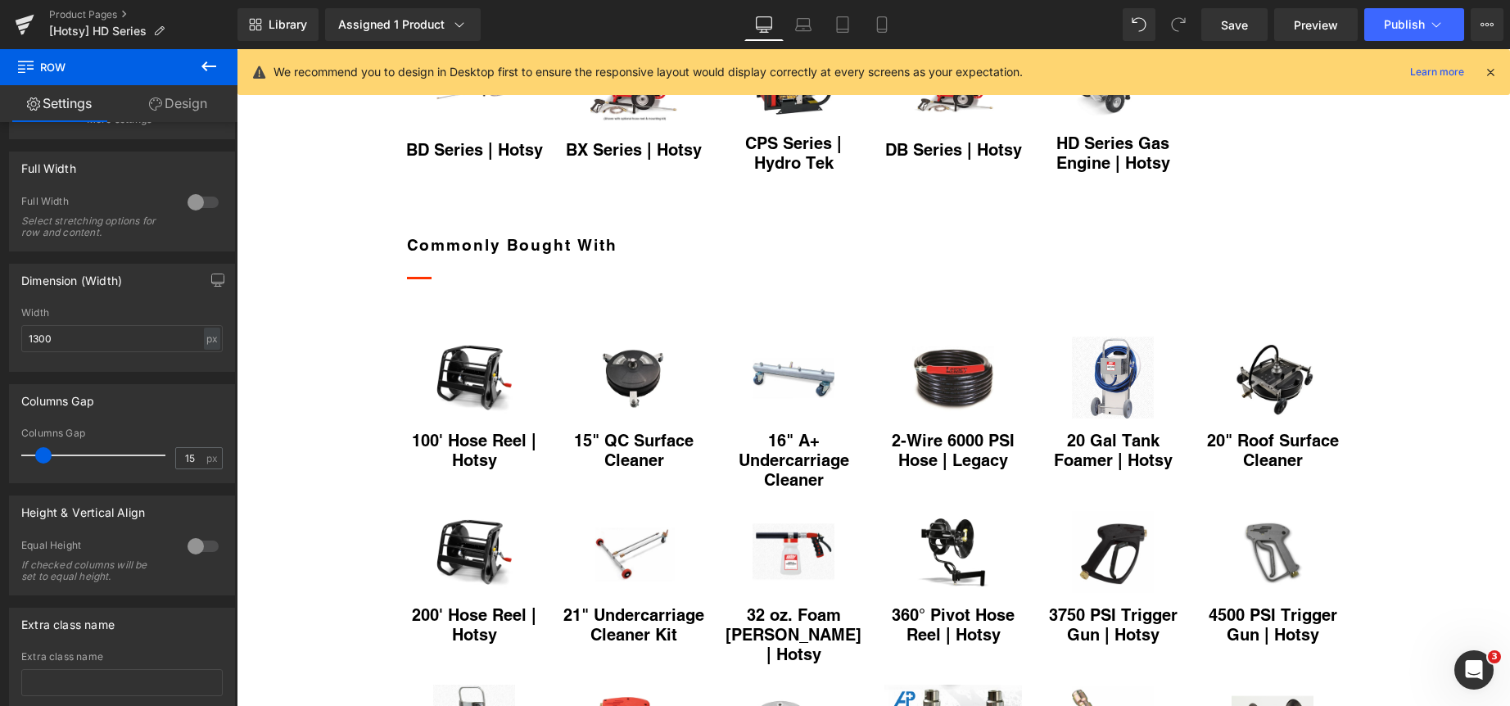
scroll to position [1052, 0]
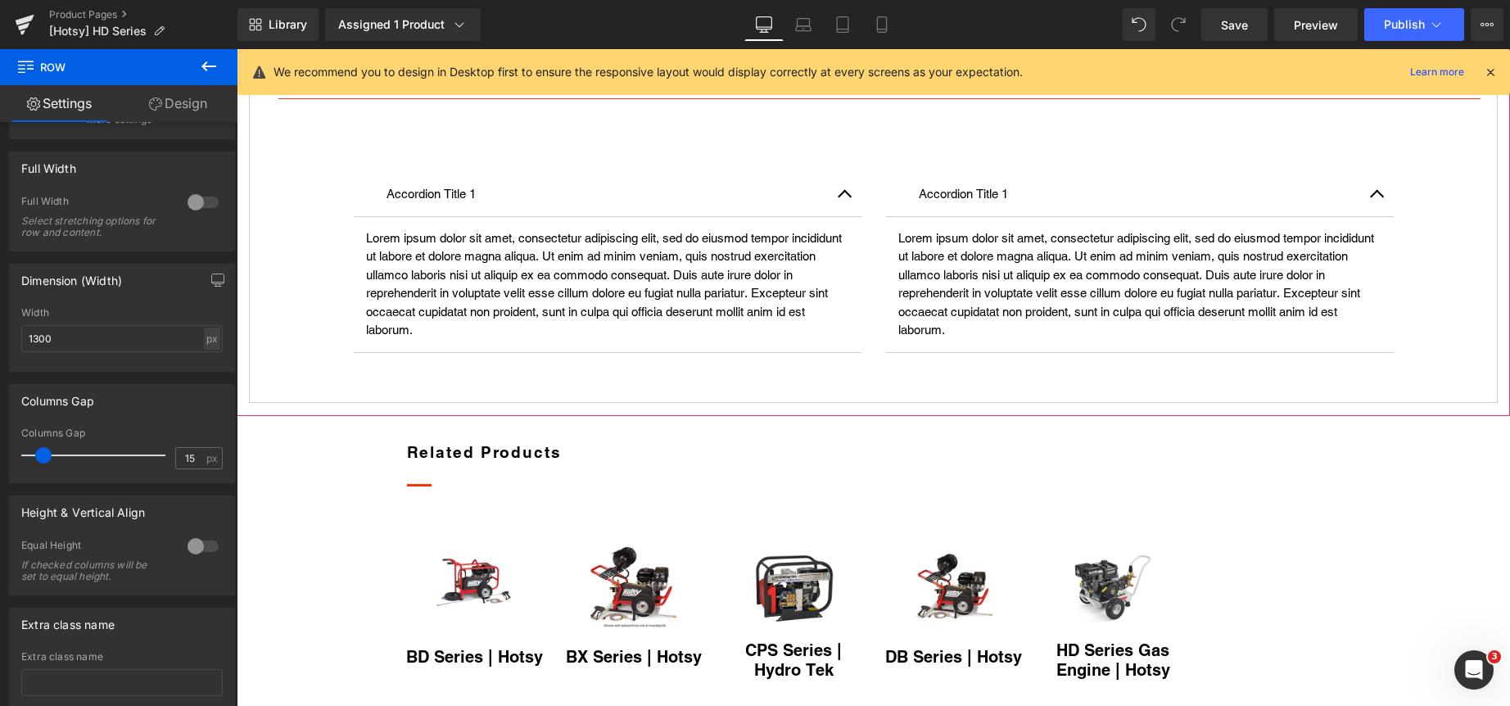
click at [302, 13] on div "Models" at bounding box center [285, 4] width 38 height 17
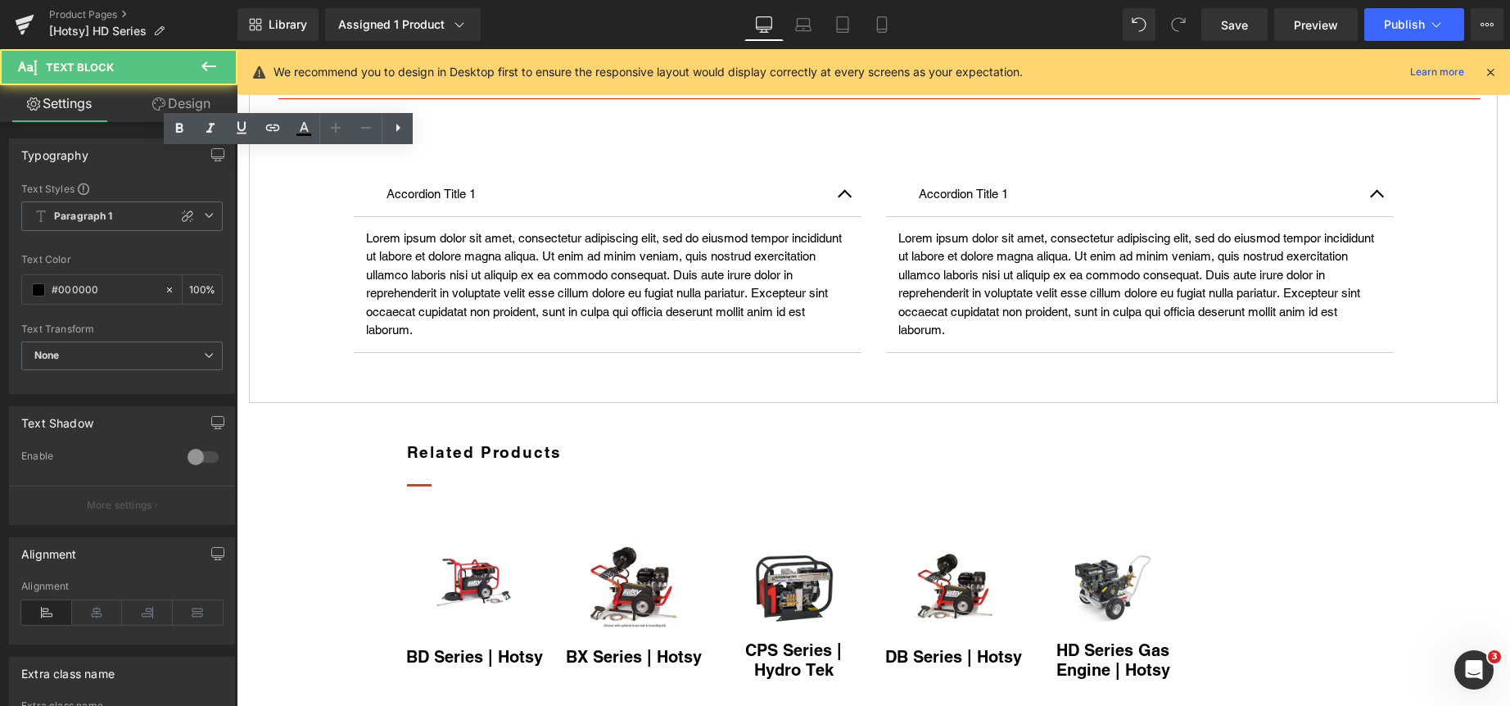
click at [754, 26] on ul "Models Text Block Request a Demo Text Block NTXSD Detergent Text Block" at bounding box center [873, 5] width 1249 height 43
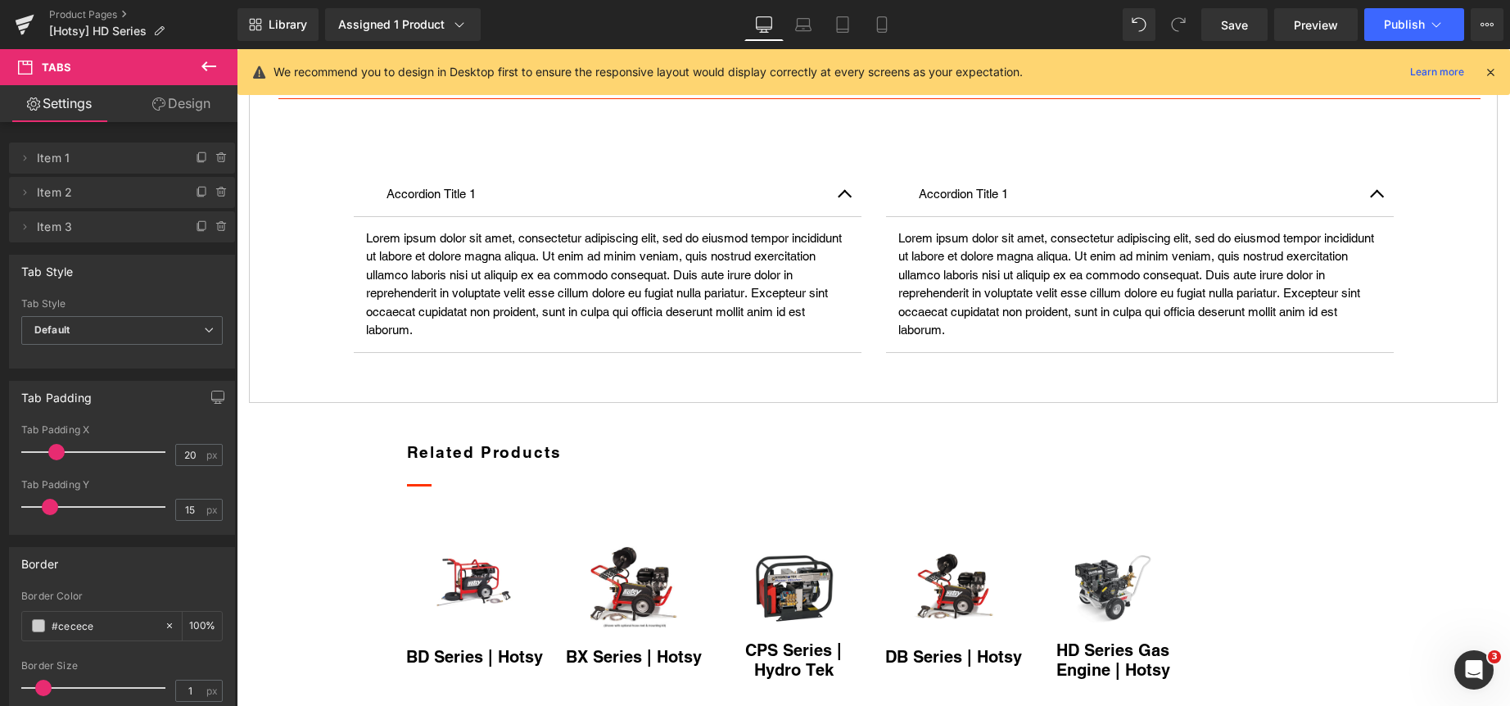
click at [797, 79] on h2 "Model Numbers & Product Specs" at bounding box center [873, 67] width 1190 height 24
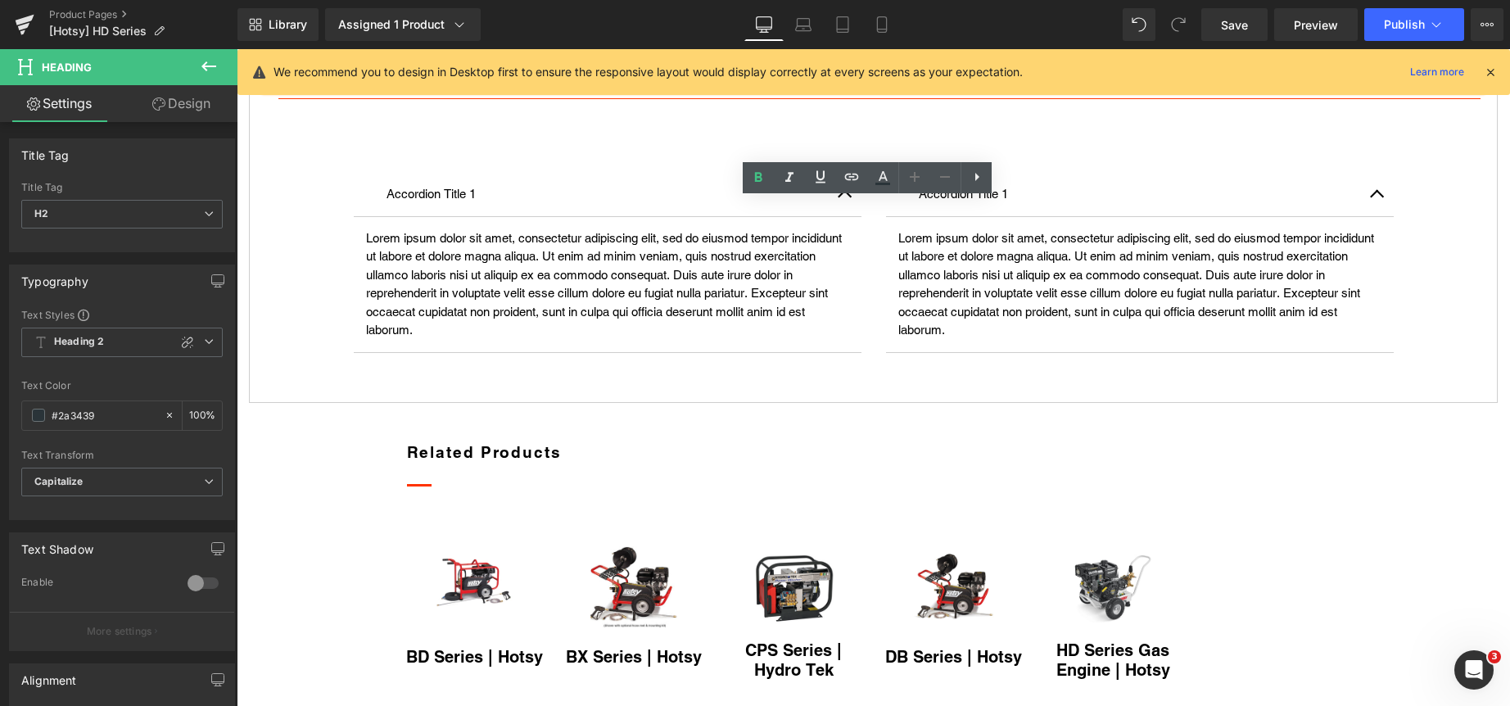
click at [776, 26] on ul "Models Text Block Request a Demo Text Block NTXSD Detergent Text Block" at bounding box center [873, 5] width 1249 height 43
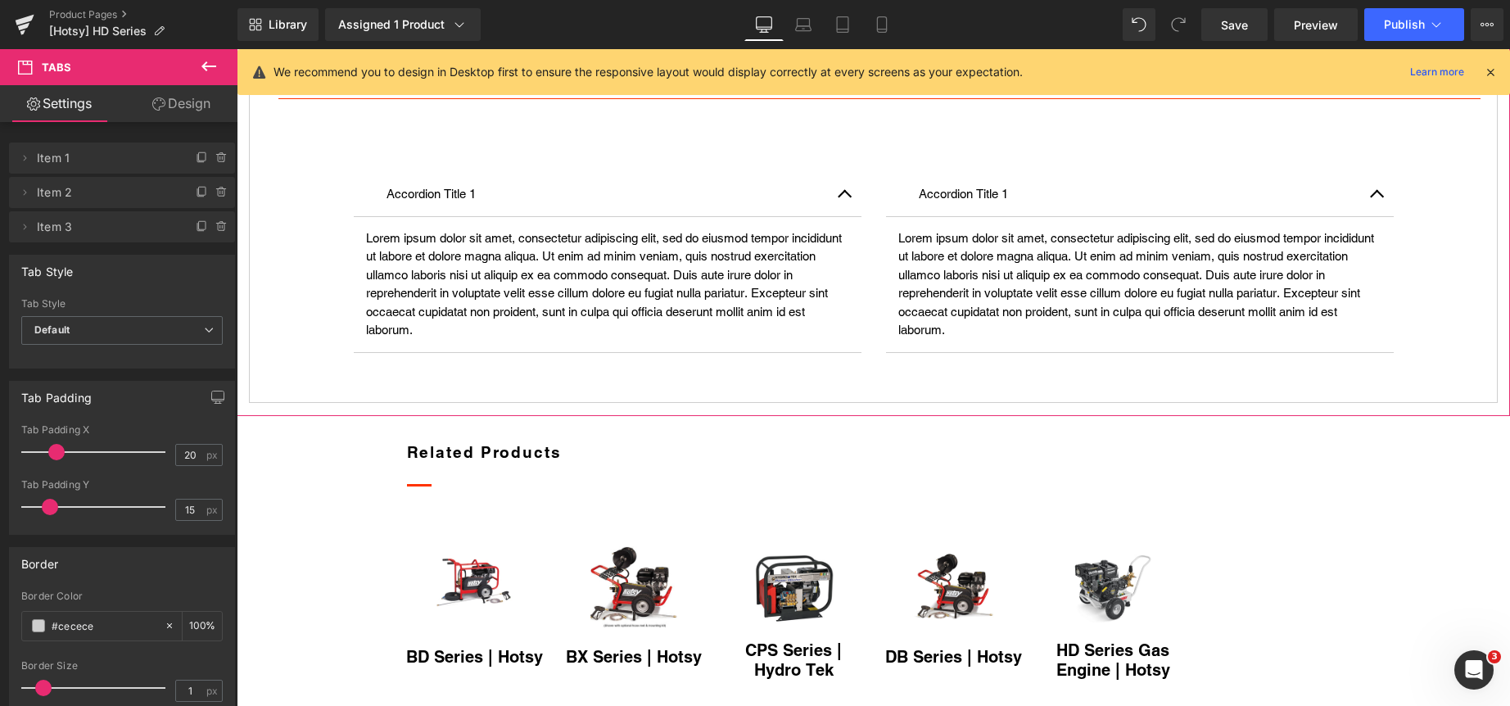
click at [197, 158] on icon at bounding box center [202, 157] width 13 height 13
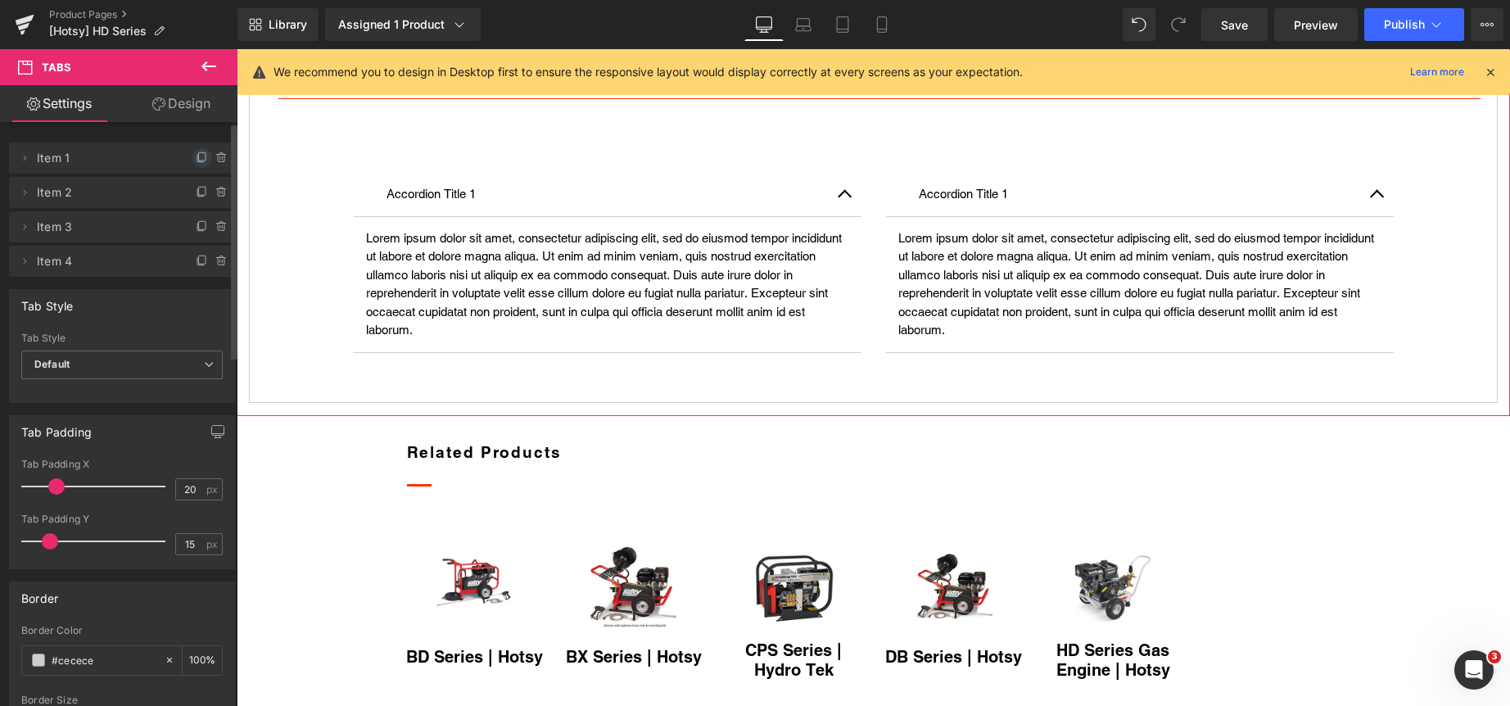
click at [196, 158] on icon at bounding box center [202, 157] width 13 height 13
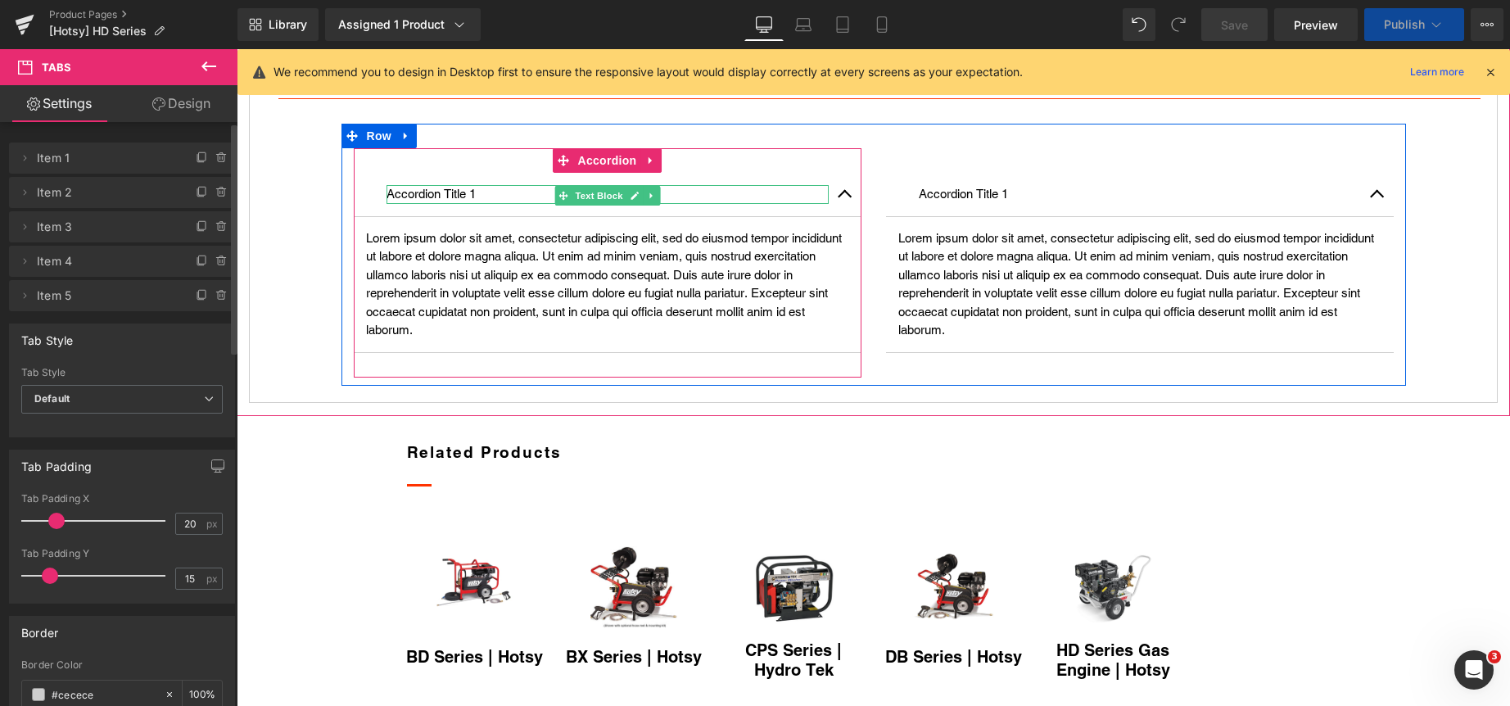
click at [427, 204] on p "Accordion Title 1" at bounding box center [607, 194] width 442 height 19
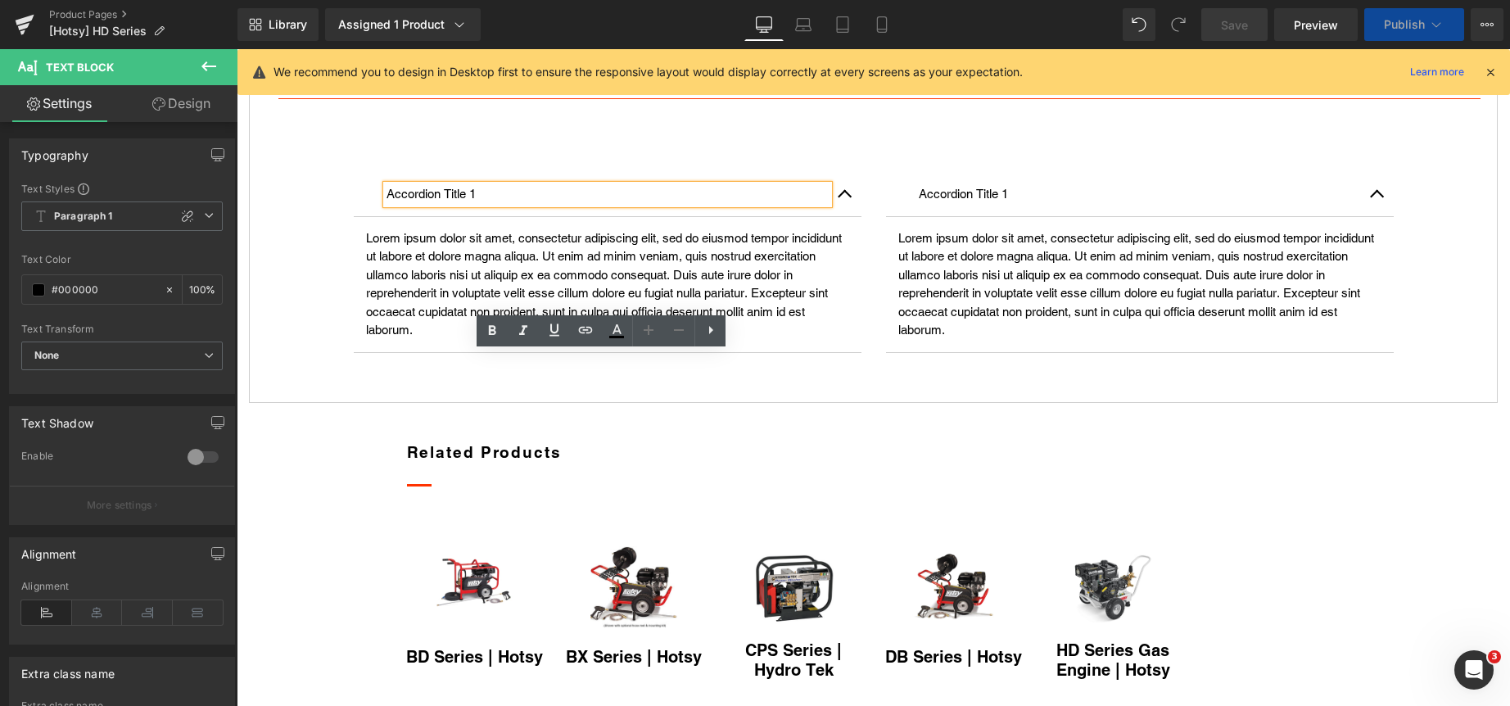
click at [427, 204] on p "Accordion Title 1" at bounding box center [607, 194] width 442 height 19
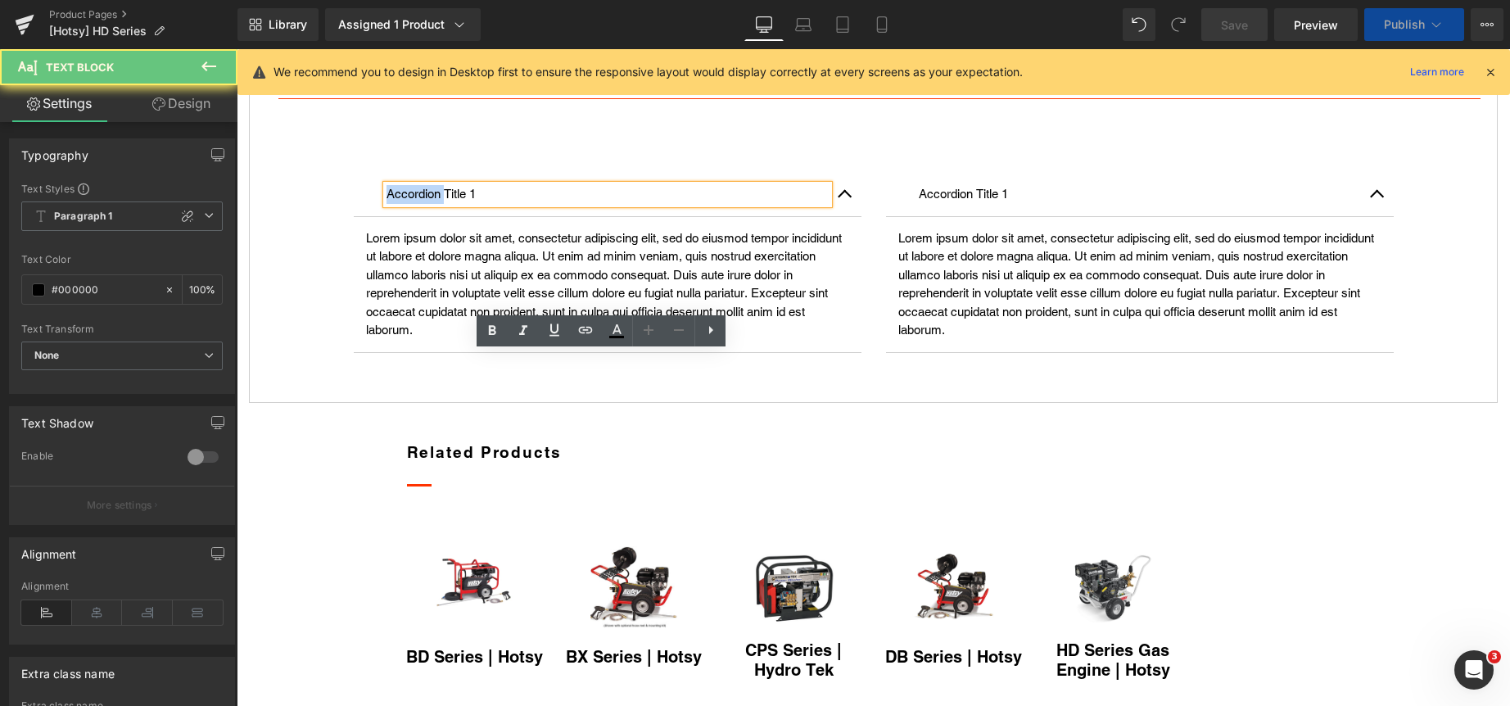
click at [427, 204] on p "Accordion Title 1" at bounding box center [607, 194] width 442 height 19
